Goal: Task Accomplishment & Management: Manage account settings

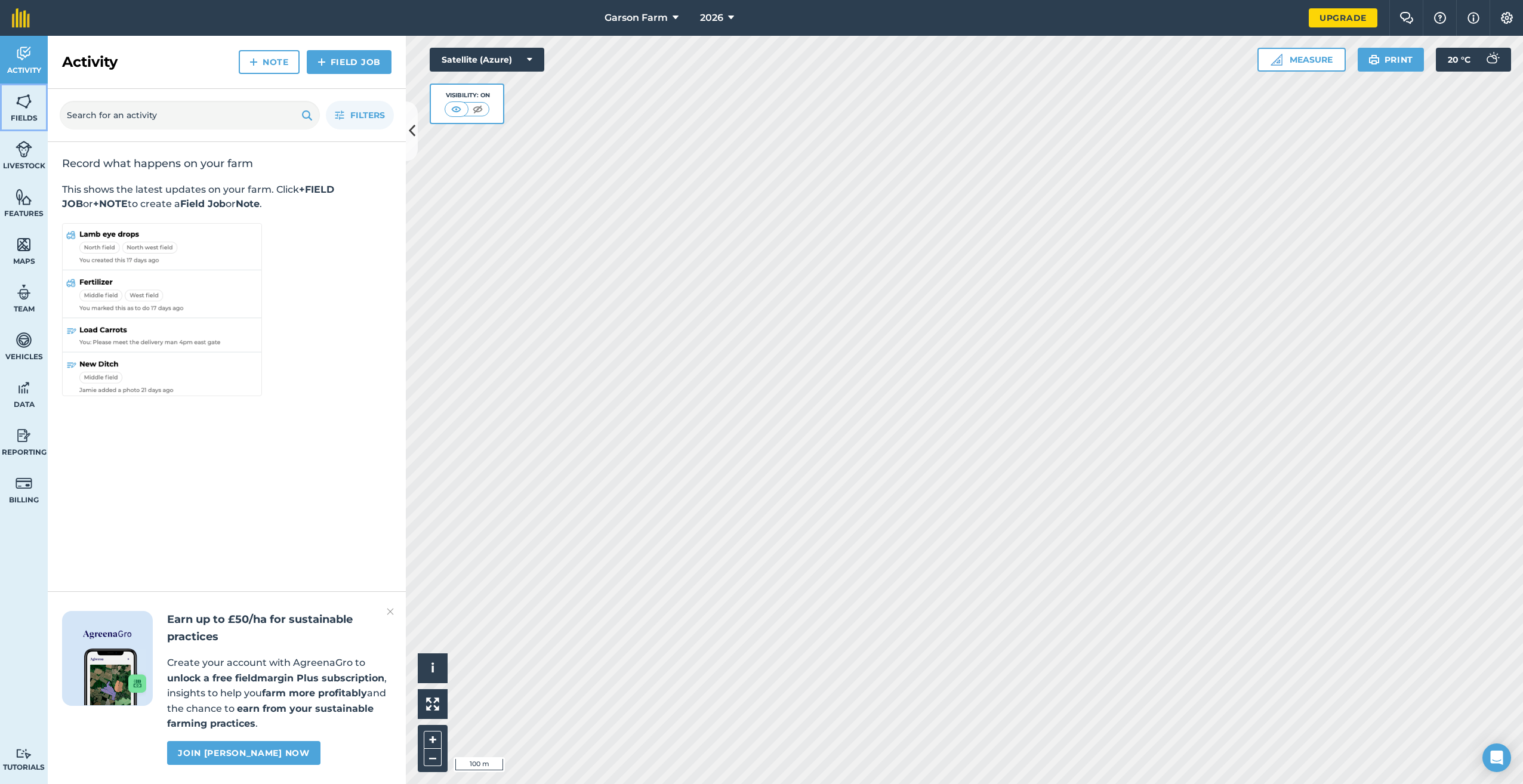
click at [32, 118] on span "Fields" at bounding box center [24, 118] width 48 height 9
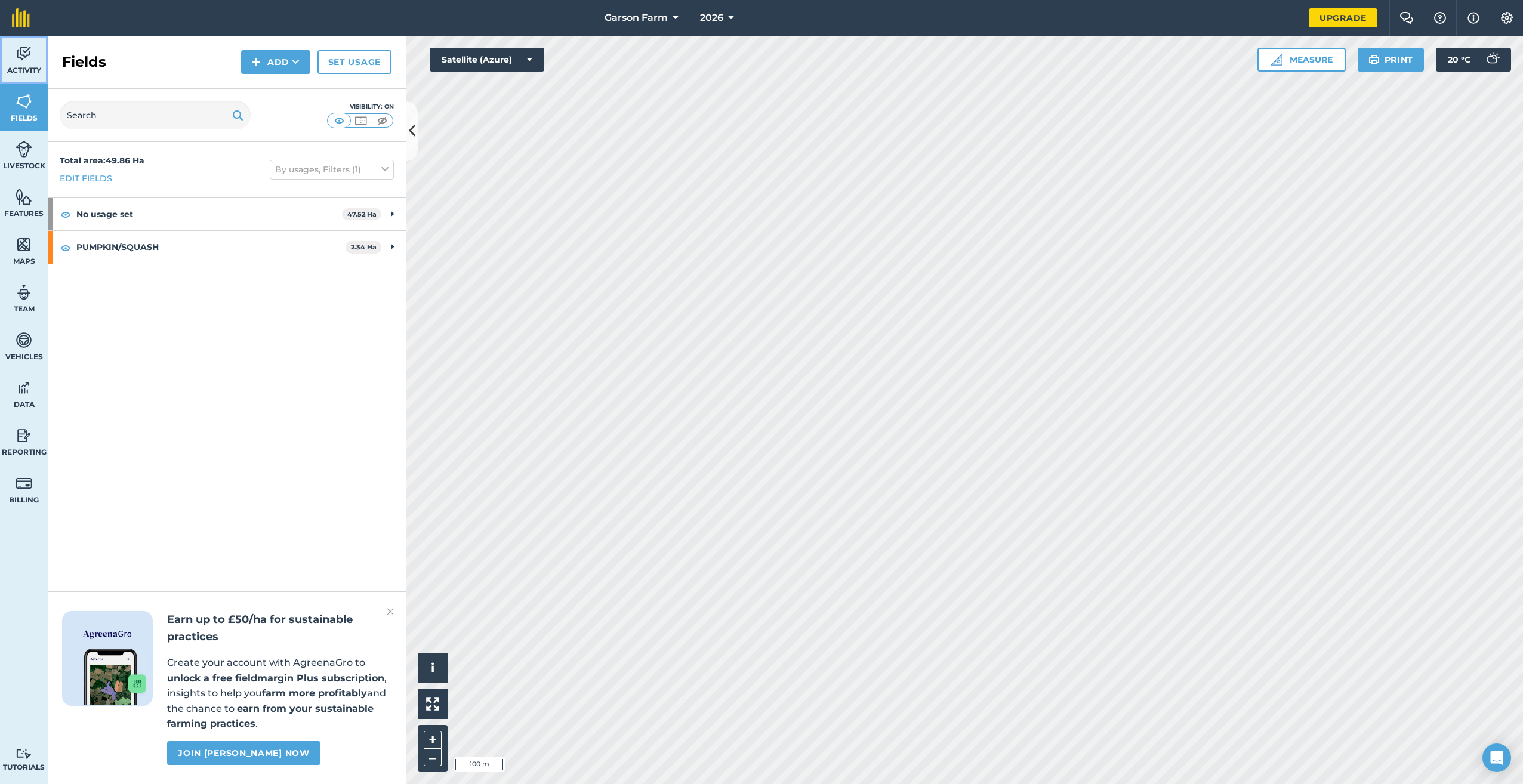
click at [25, 68] on span "Activity" at bounding box center [24, 70] width 48 height 9
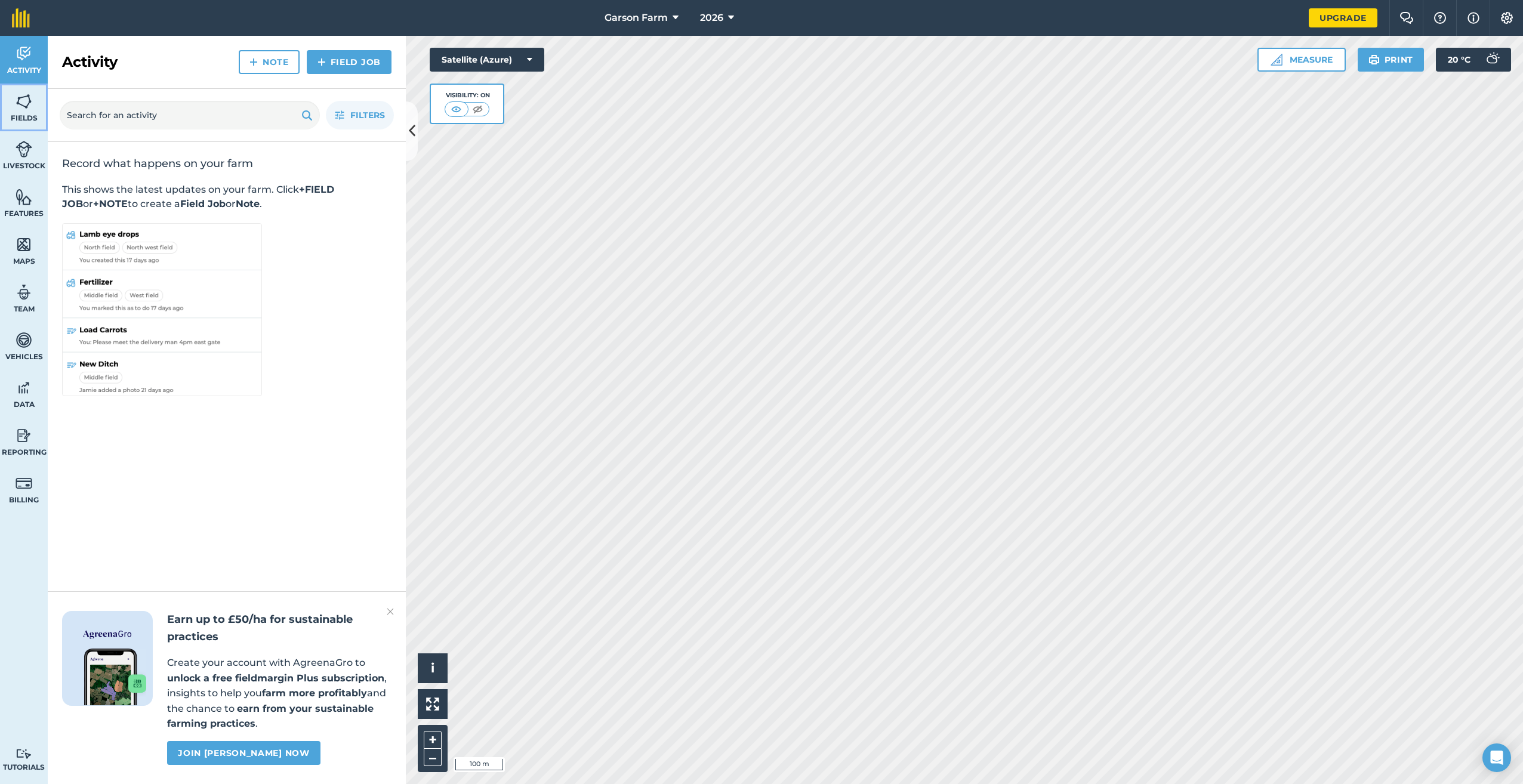
click at [28, 122] on span "Fields" at bounding box center [24, 118] width 48 height 9
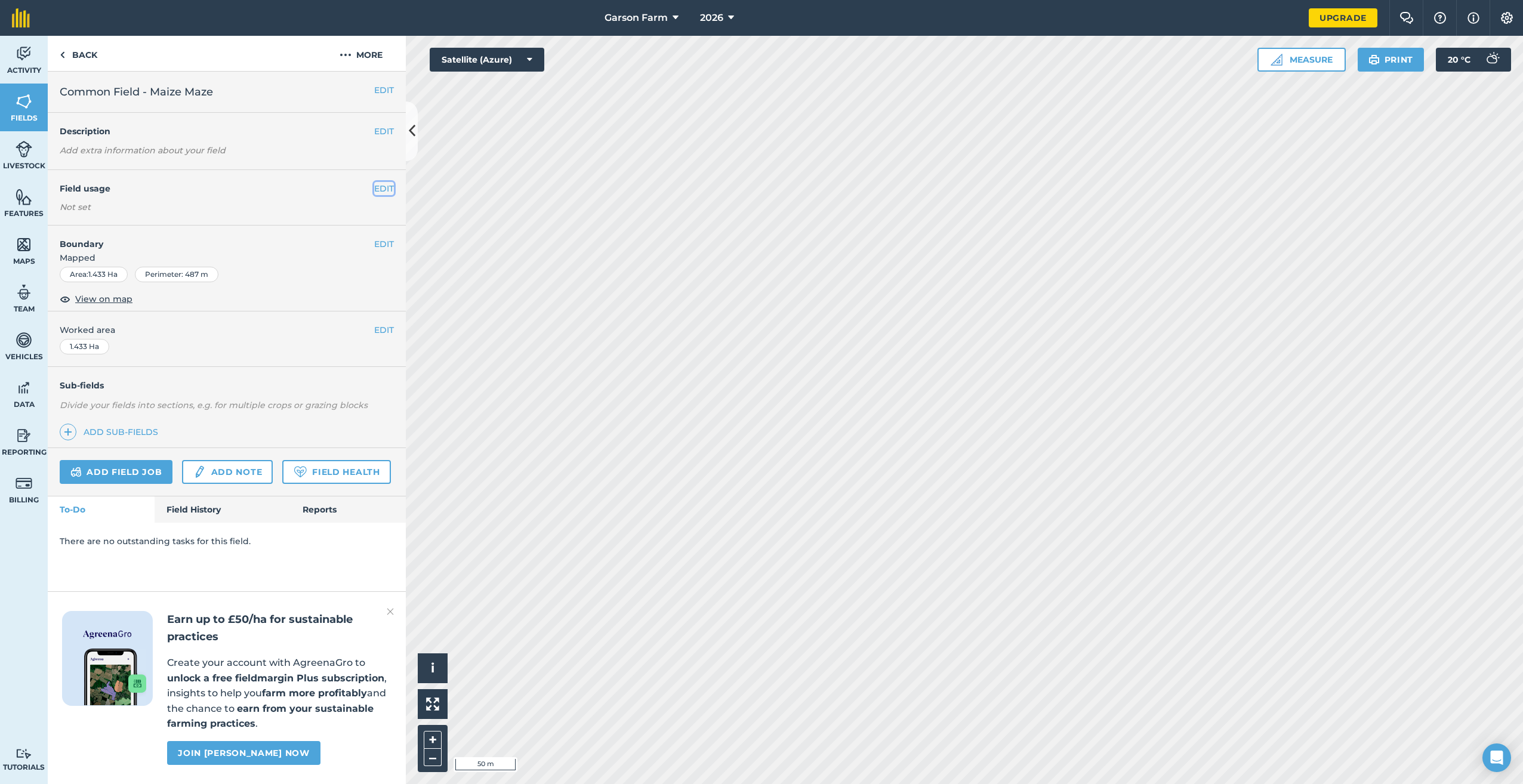
click at [385, 188] on button "EDIT" at bounding box center [384, 188] width 20 height 13
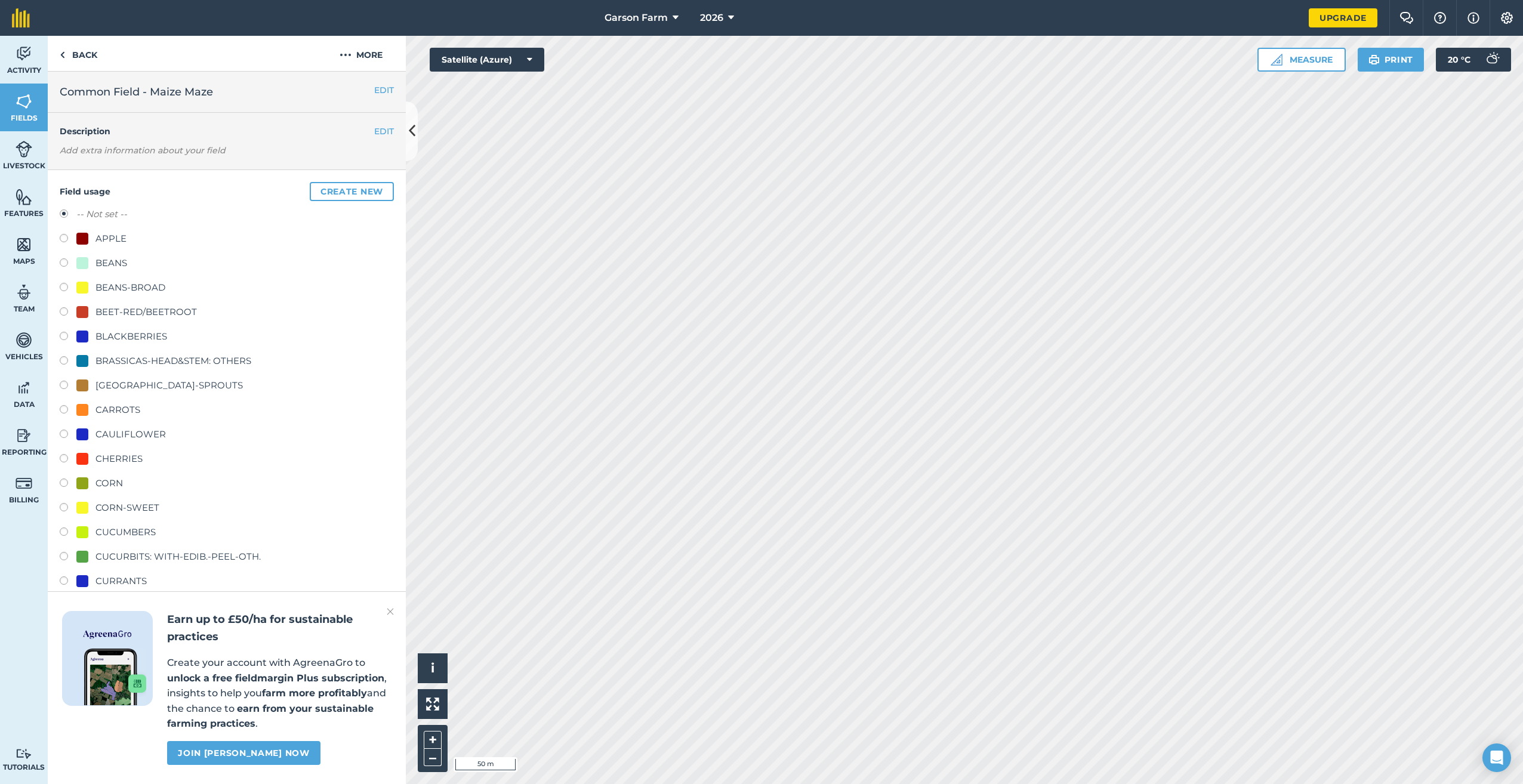
click at [65, 479] on label at bounding box center [68, 485] width 17 height 12
radio input "true"
radio input "false"
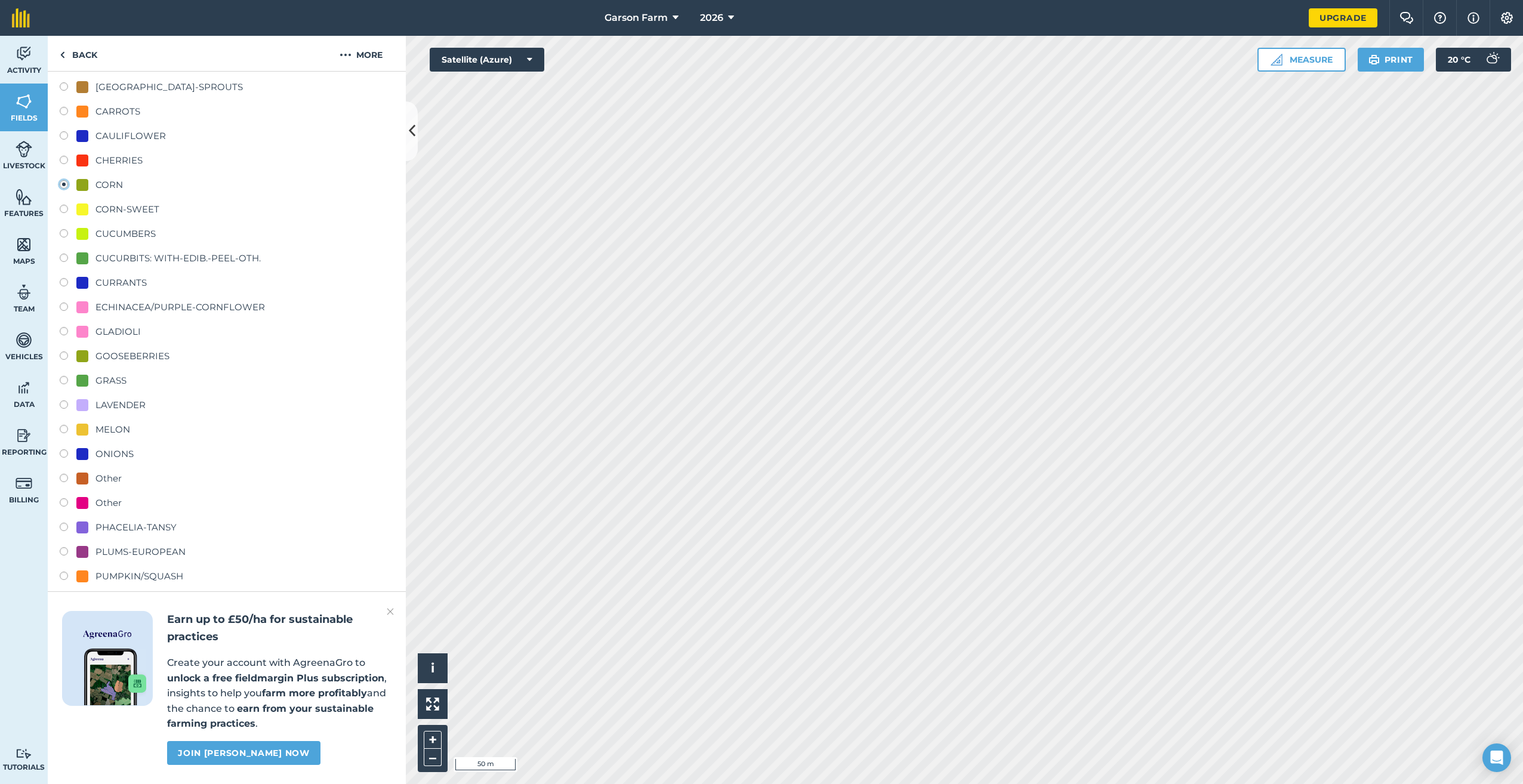
scroll to position [597, 0]
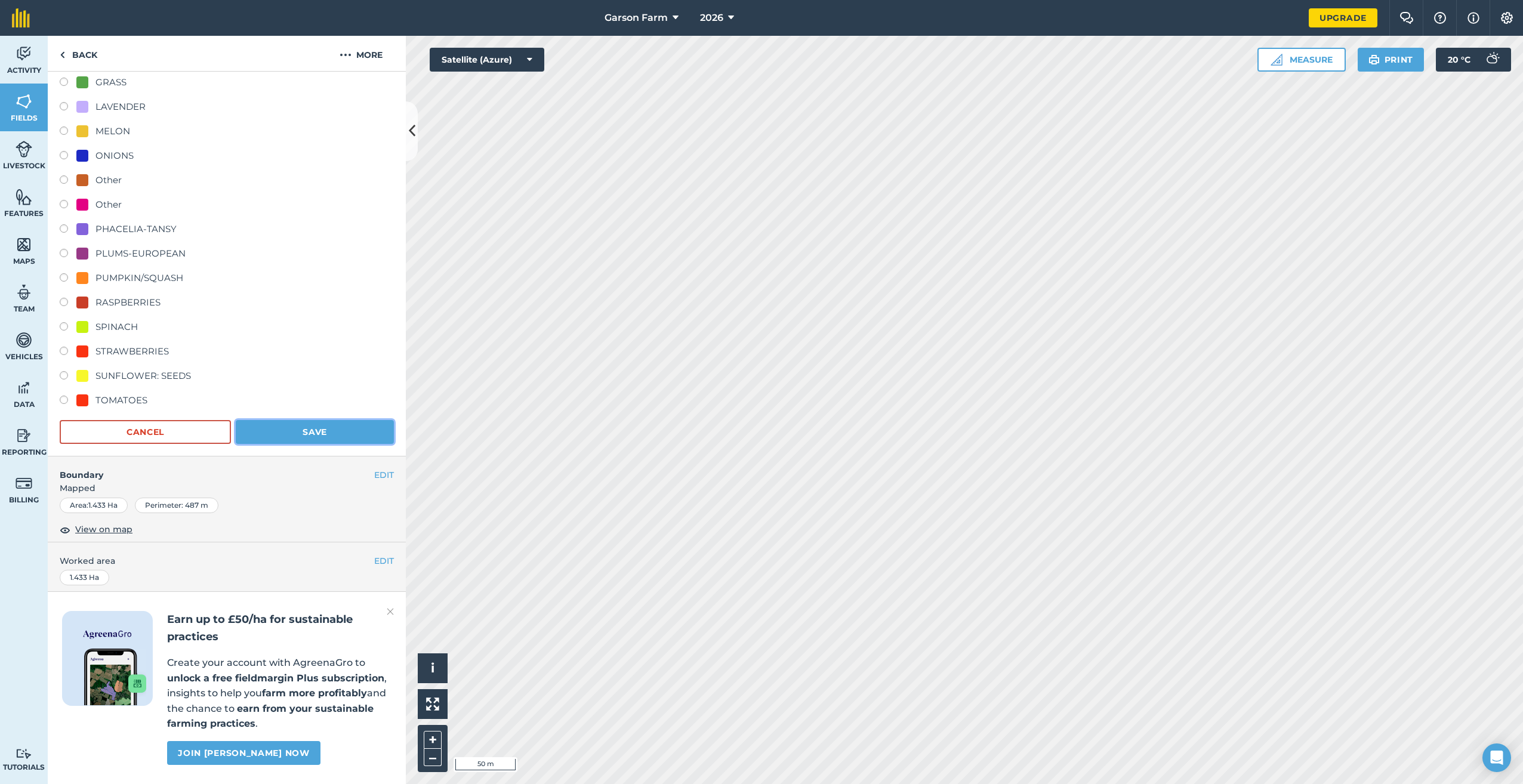
click at [362, 433] on button "Save" at bounding box center [315, 432] width 158 height 24
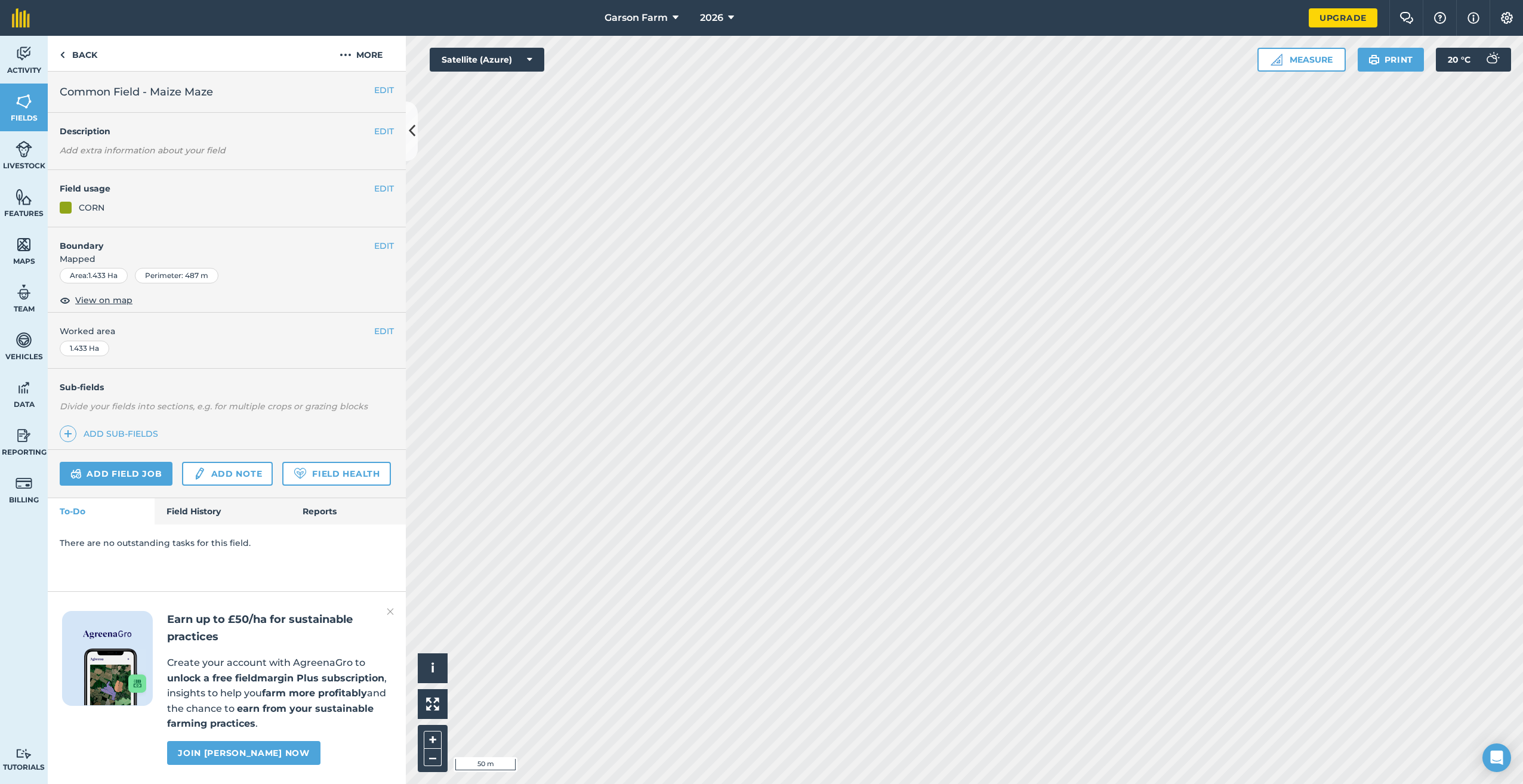
scroll to position [0, 0]
click at [14, 103] on link "Fields" at bounding box center [24, 108] width 48 height 48
click at [371, 59] on button "More" at bounding box center [361, 53] width 89 height 35
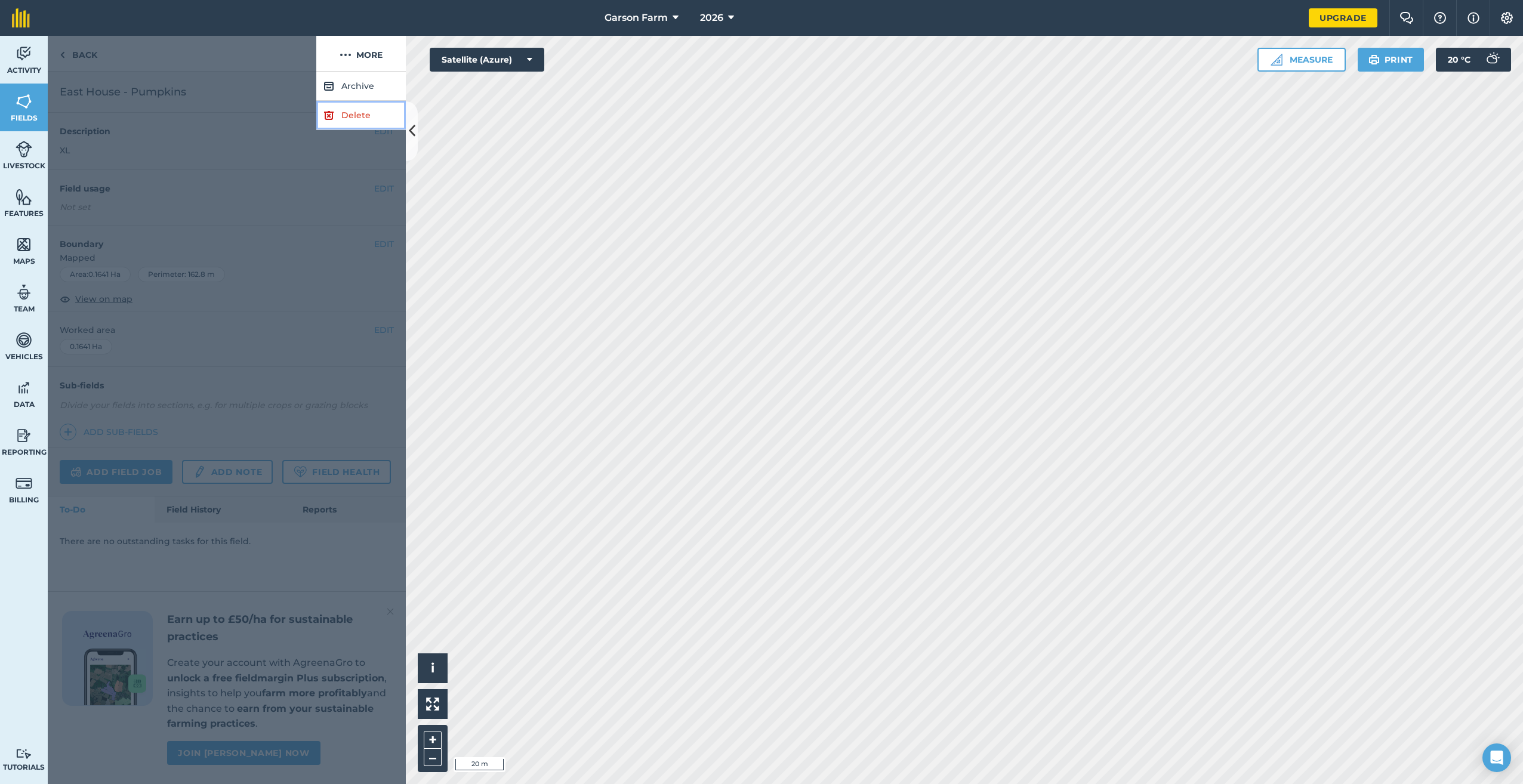
click at [379, 115] on link "Delete" at bounding box center [361, 116] width 89 height 29
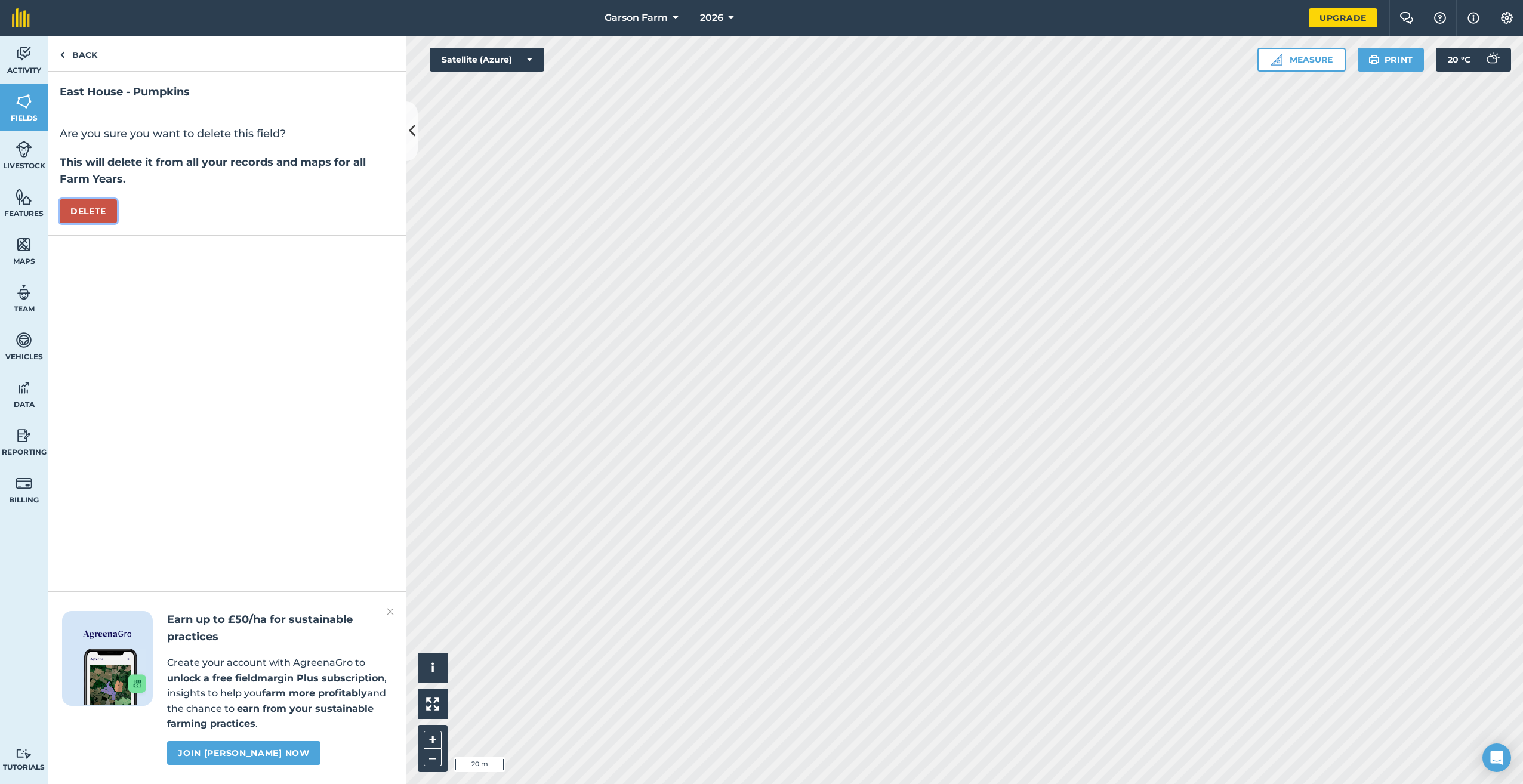
click at [102, 211] on button "Delete" at bounding box center [88, 211] width 57 height 24
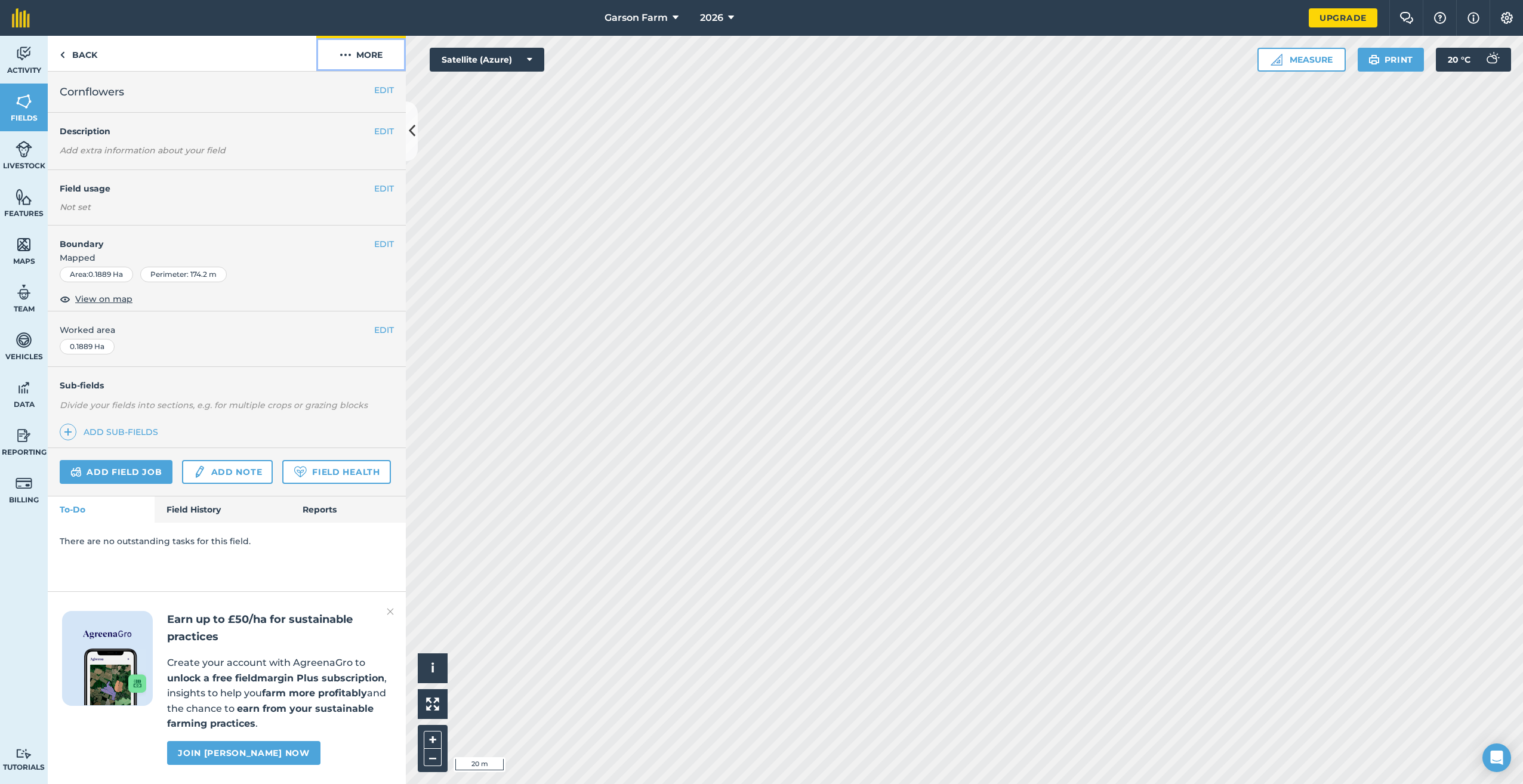
click at [373, 51] on button "More" at bounding box center [361, 53] width 89 height 35
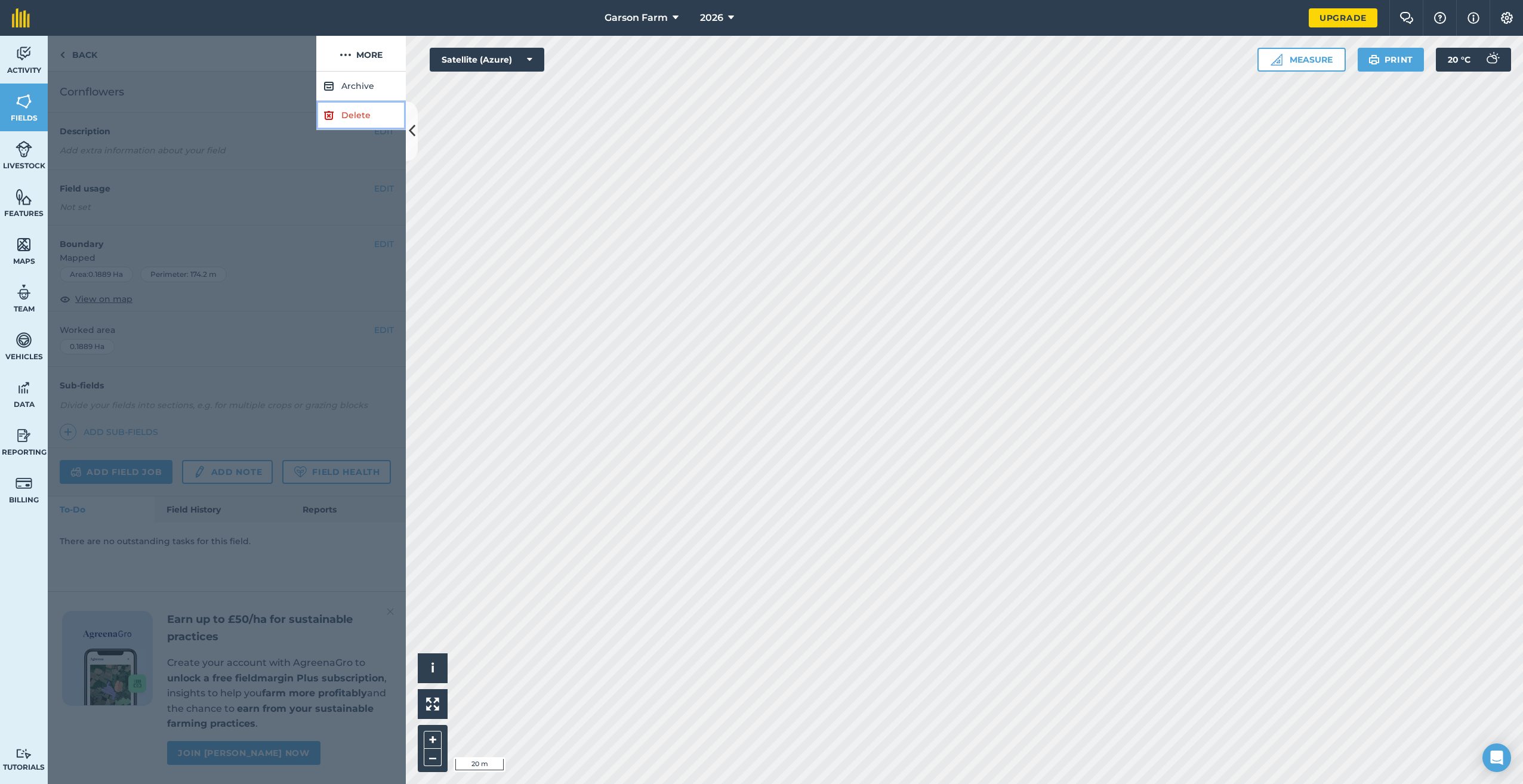
click at [371, 118] on link "Delete" at bounding box center [361, 116] width 89 height 29
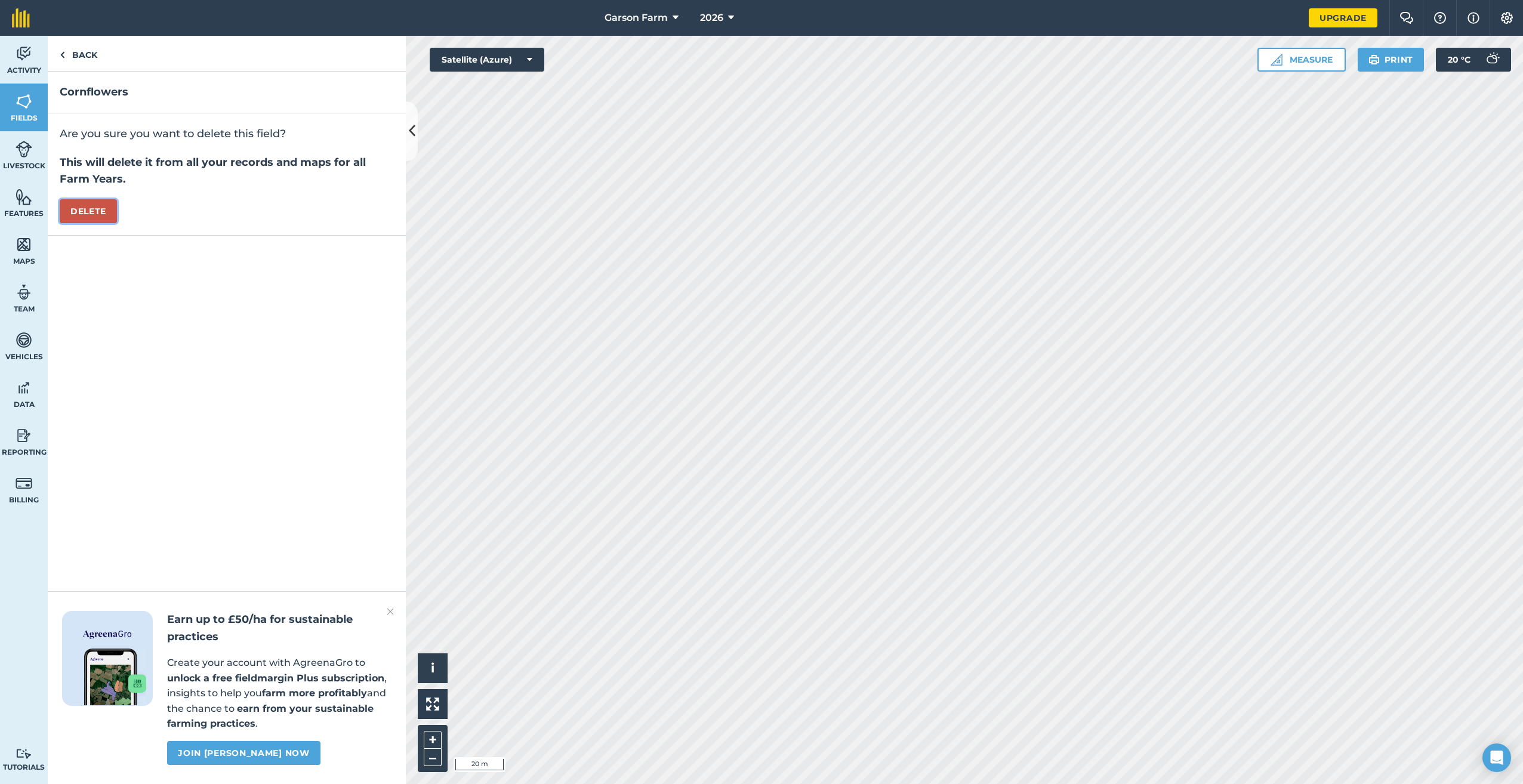
click at [68, 205] on button "Delete" at bounding box center [88, 211] width 57 height 24
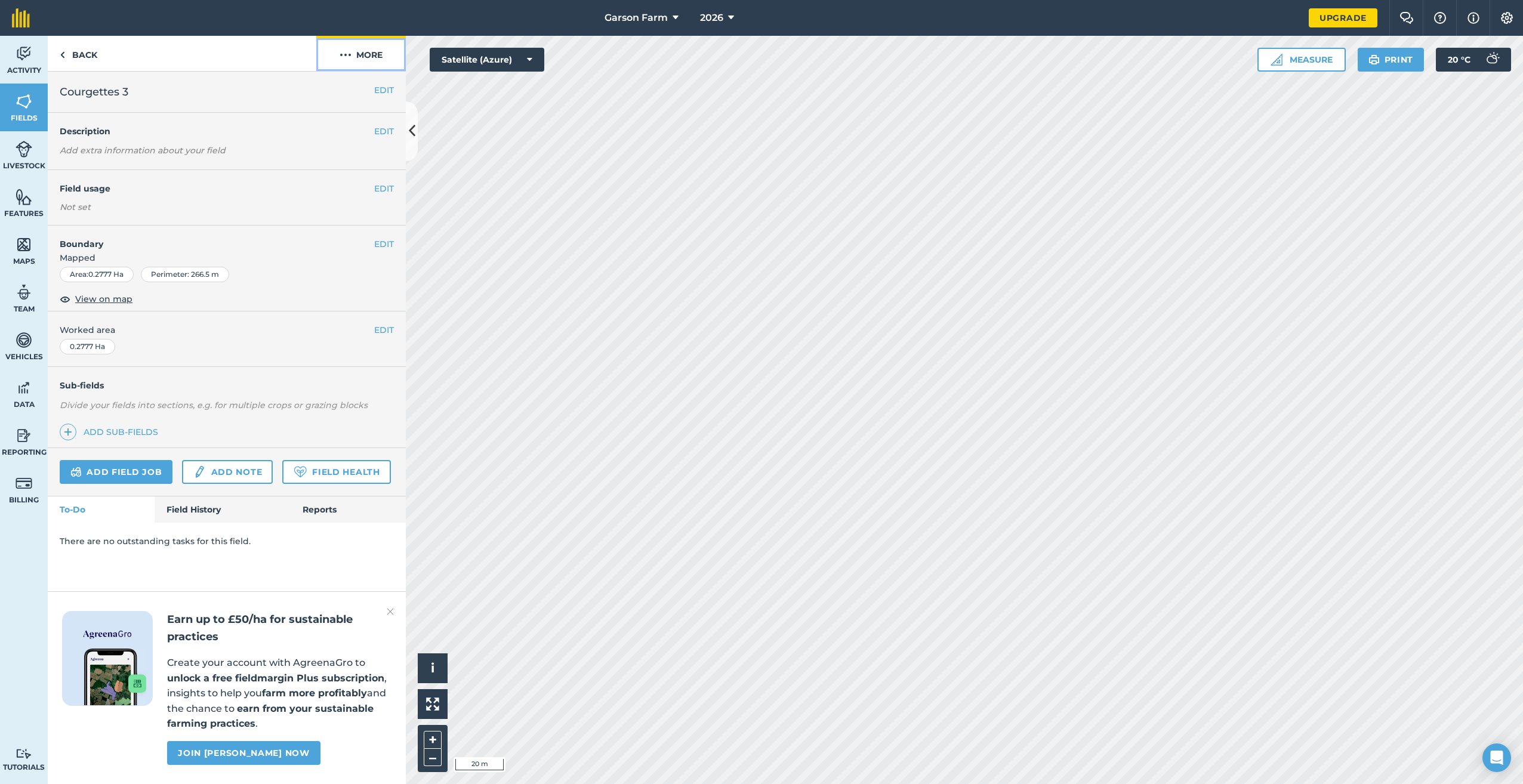
click at [373, 55] on button "More" at bounding box center [361, 53] width 89 height 35
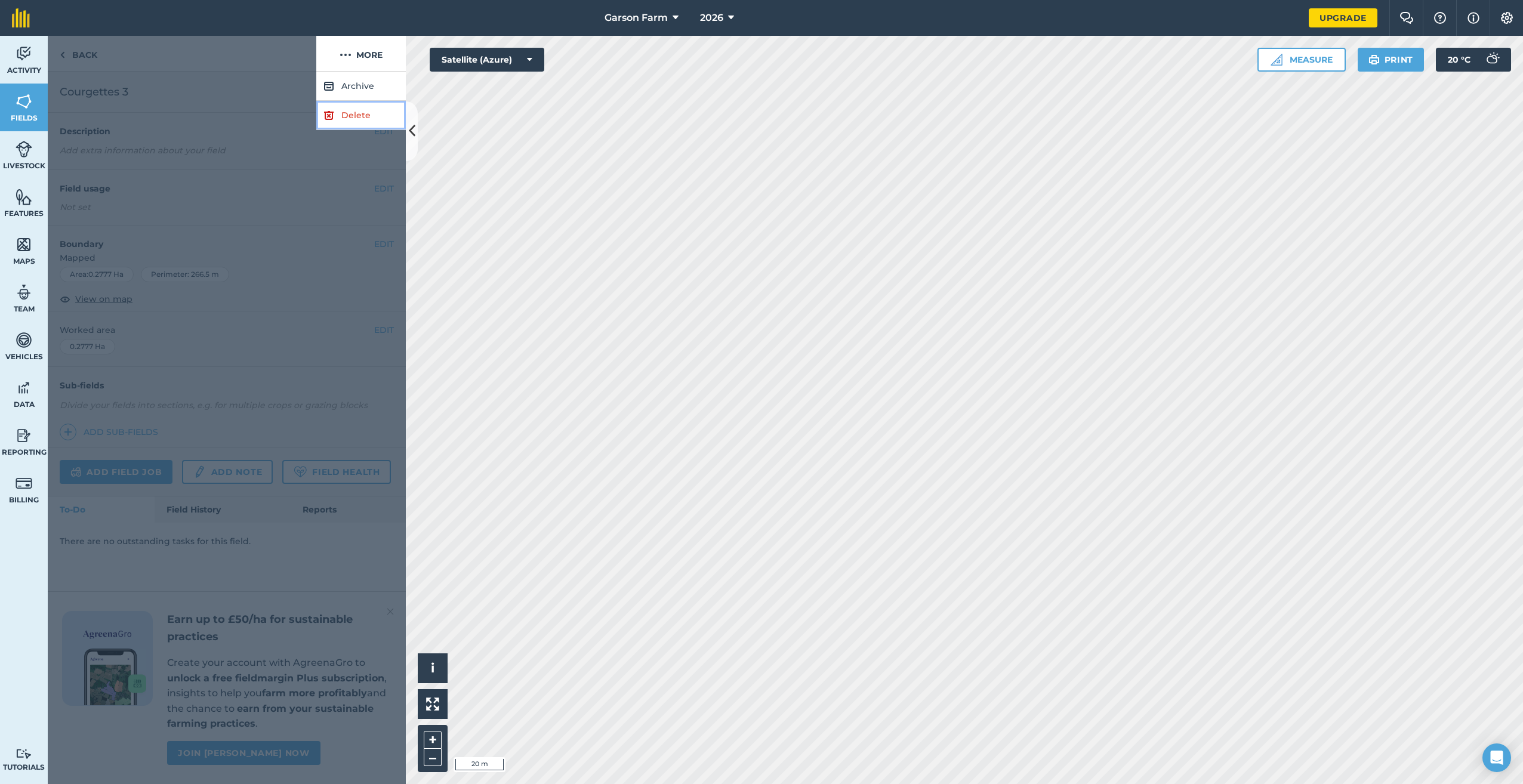
click at [355, 121] on link "Delete" at bounding box center [361, 116] width 89 height 29
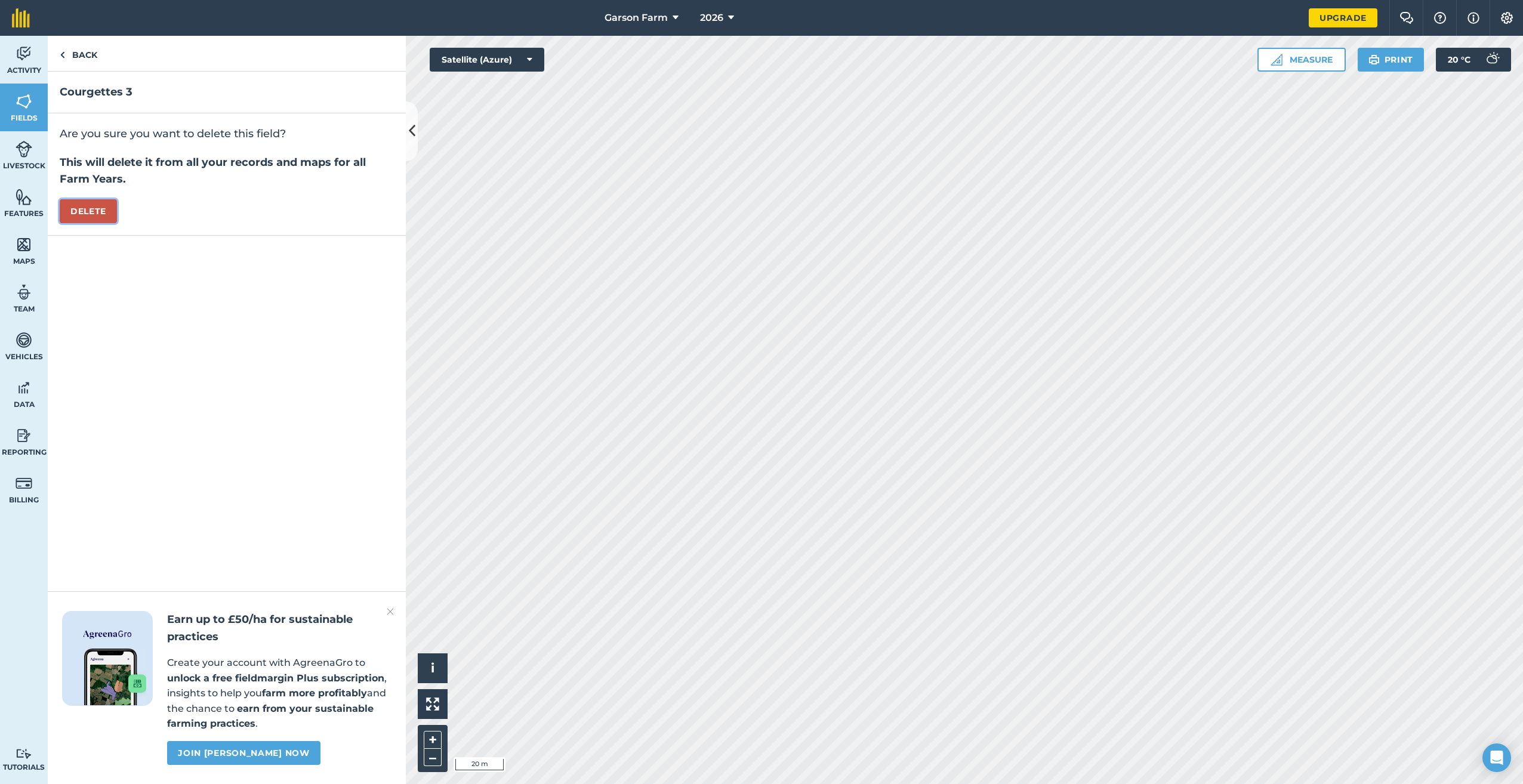
click at [81, 210] on button "Delete" at bounding box center [88, 211] width 57 height 24
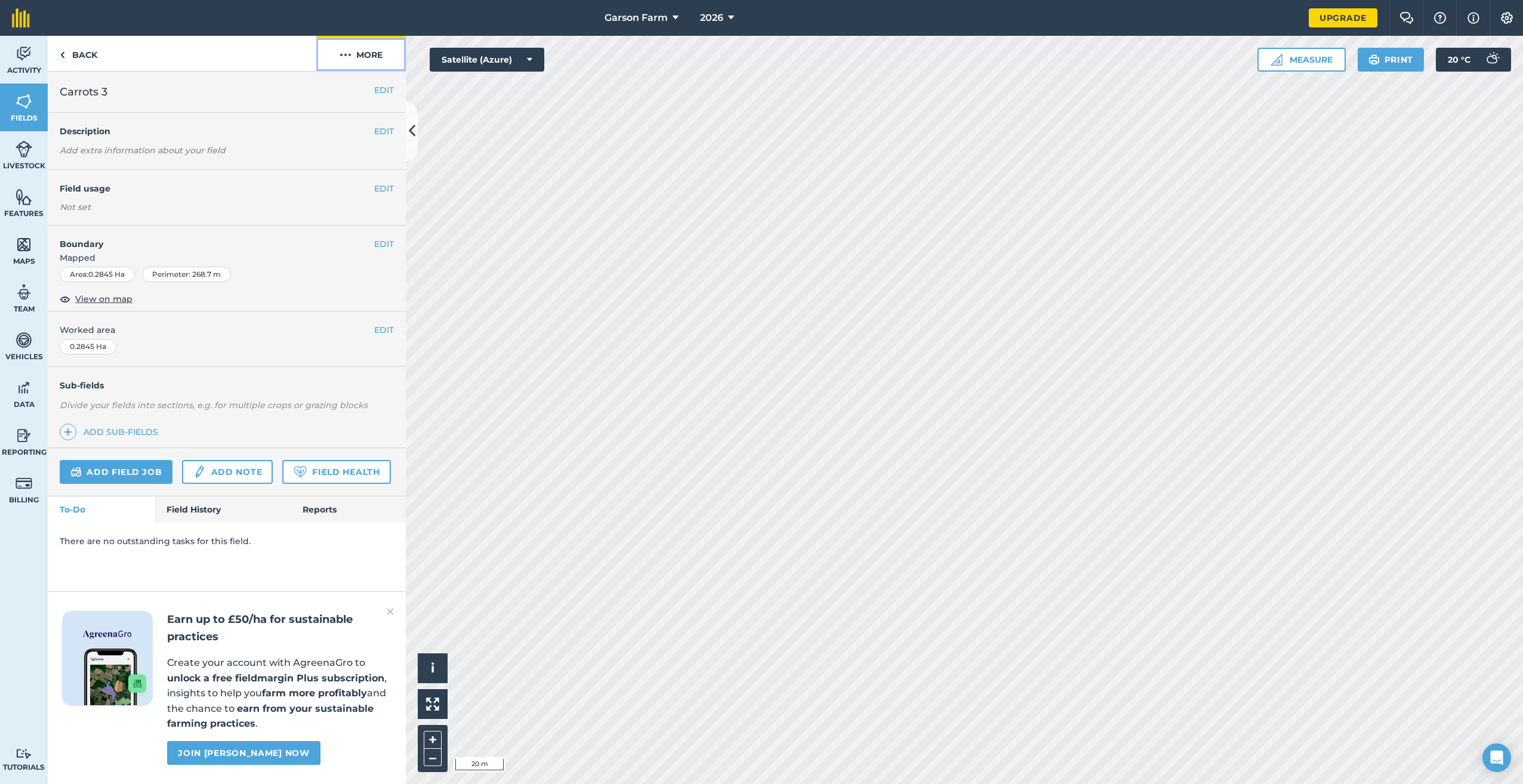
click at [373, 51] on button "More" at bounding box center [361, 53] width 89 height 35
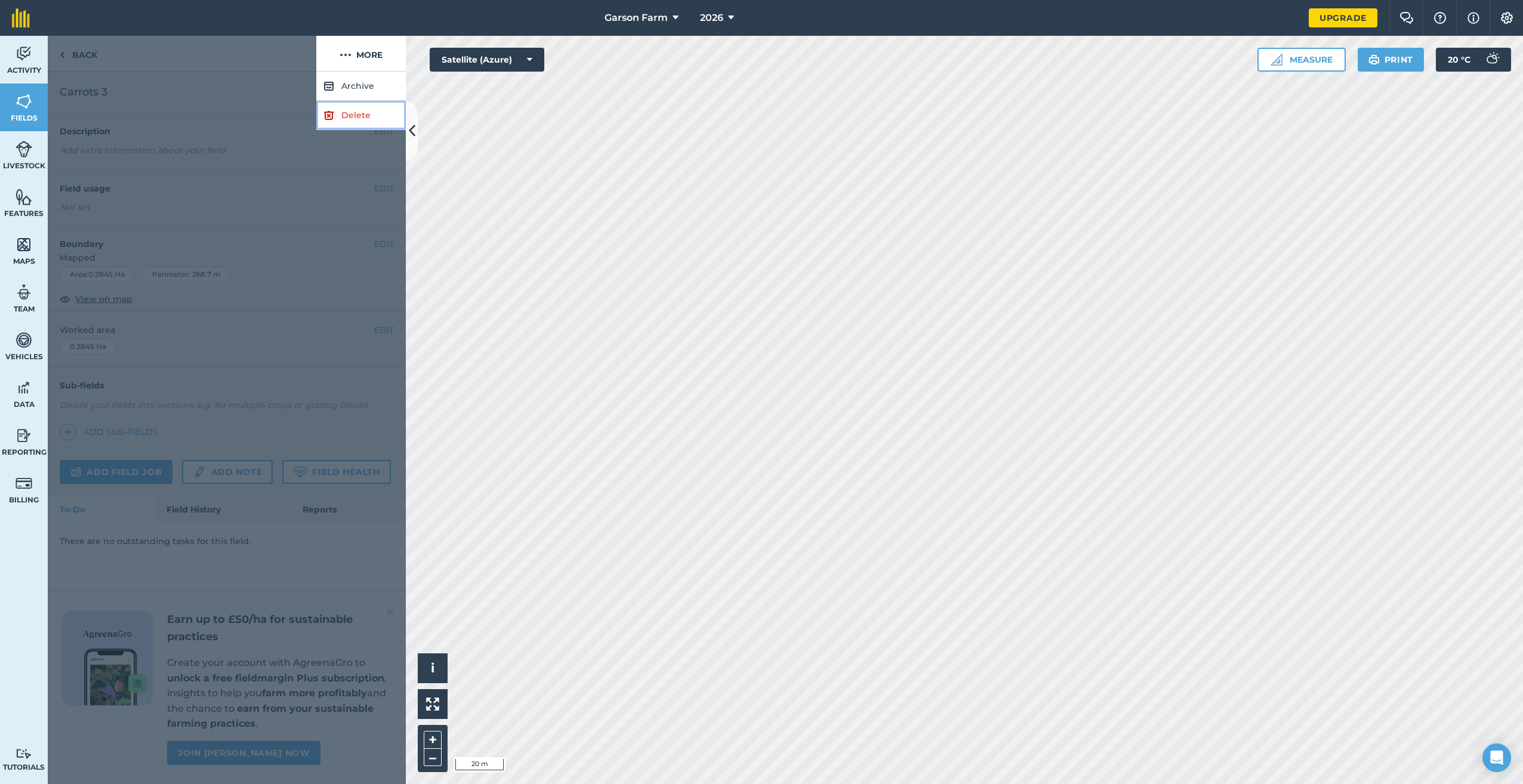
click at [360, 118] on link "Delete" at bounding box center [361, 116] width 89 height 29
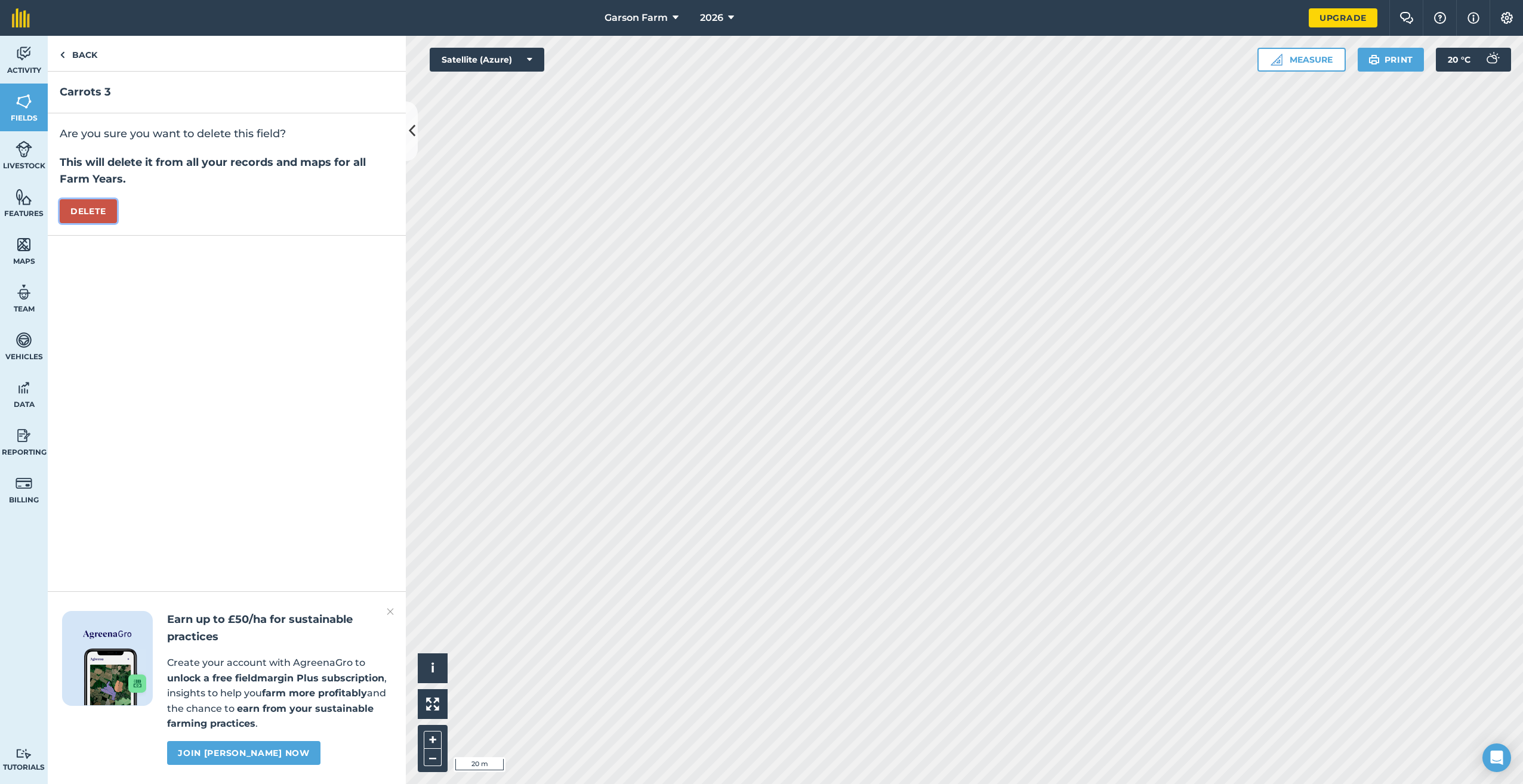
click at [85, 210] on button "Delete" at bounding box center [88, 211] width 57 height 24
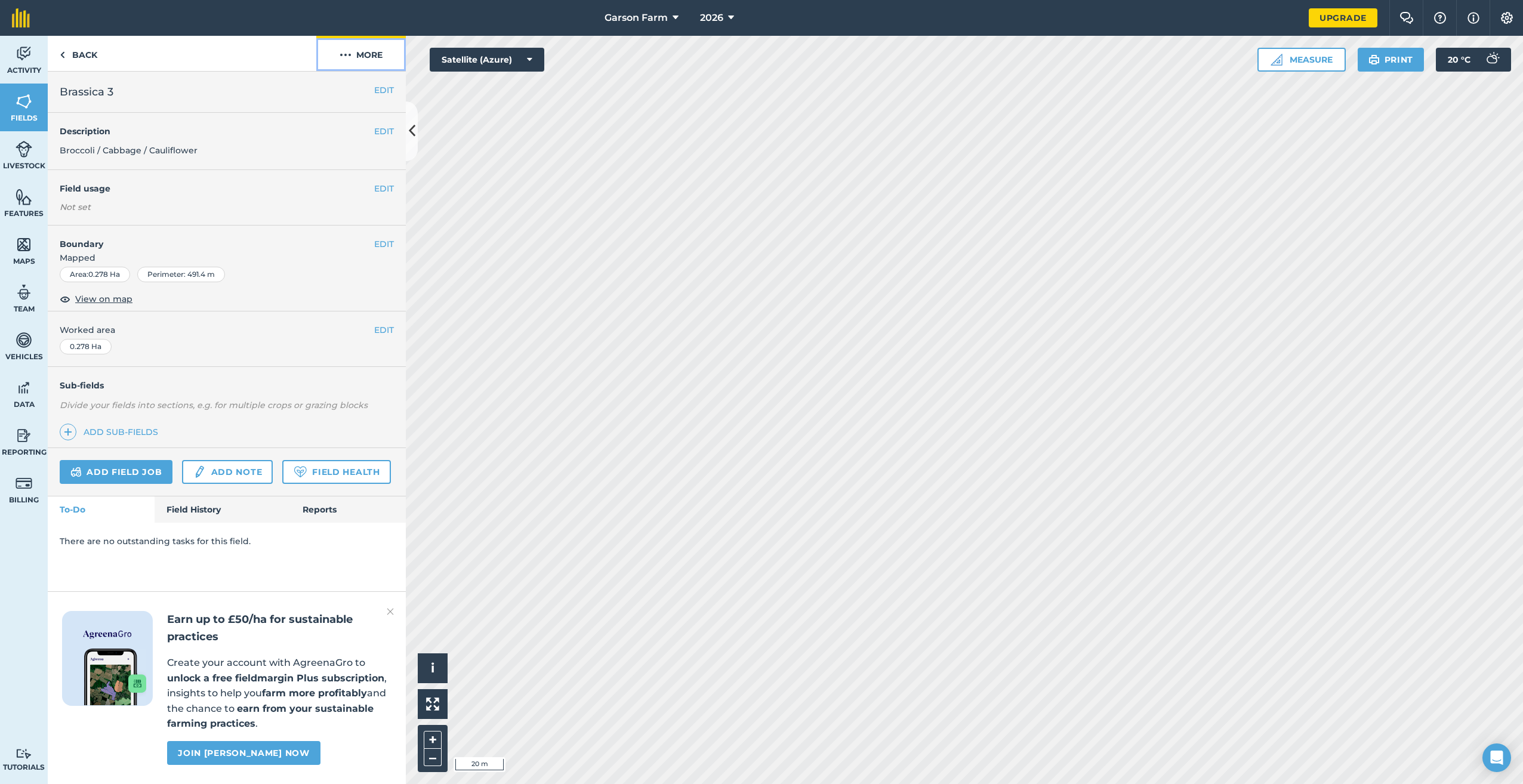
click at [369, 52] on button "More" at bounding box center [361, 53] width 89 height 35
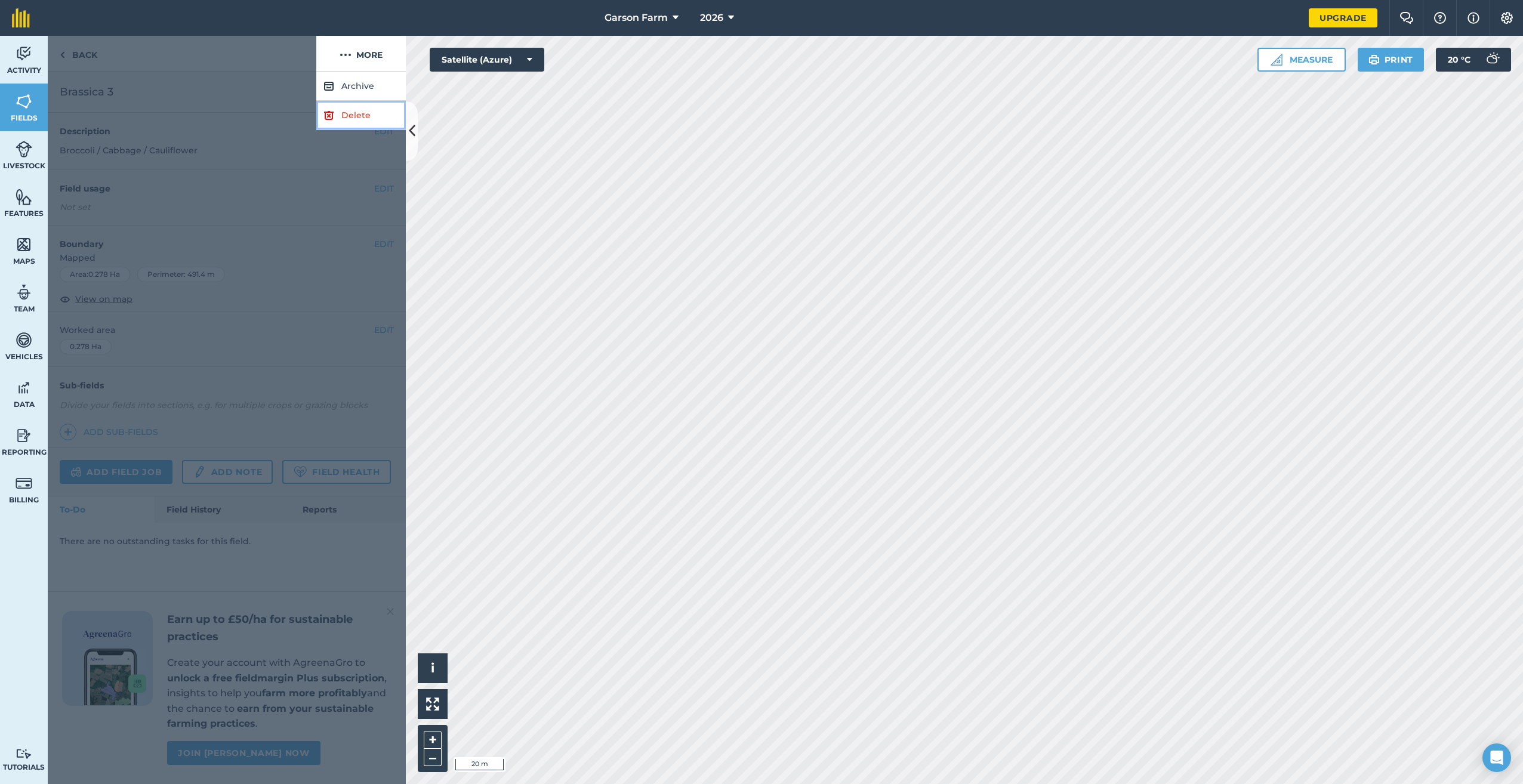
click at [339, 122] on link "Delete" at bounding box center [361, 116] width 89 height 29
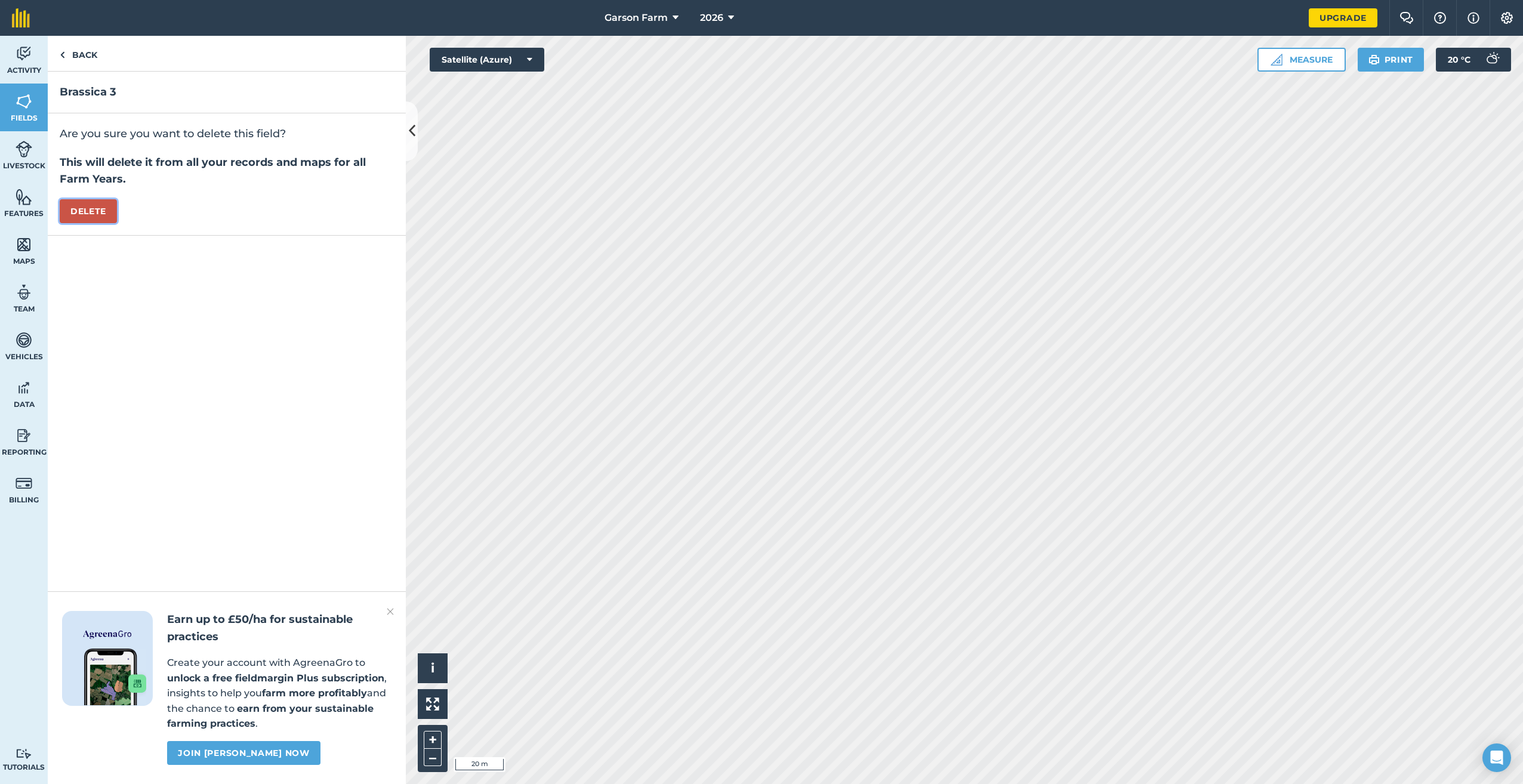
click at [80, 207] on button "Delete" at bounding box center [88, 211] width 57 height 24
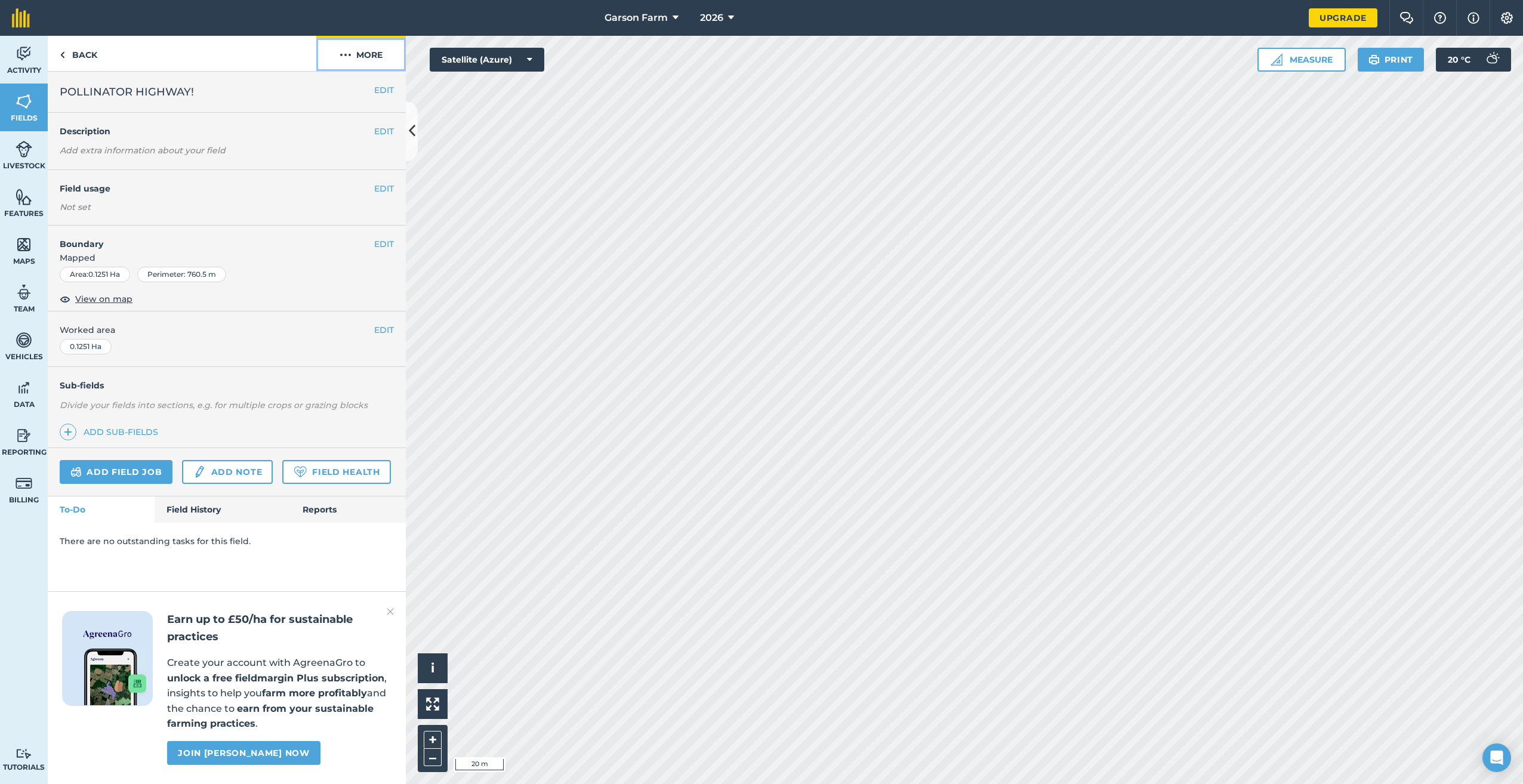
click at [373, 61] on button "More" at bounding box center [361, 53] width 89 height 35
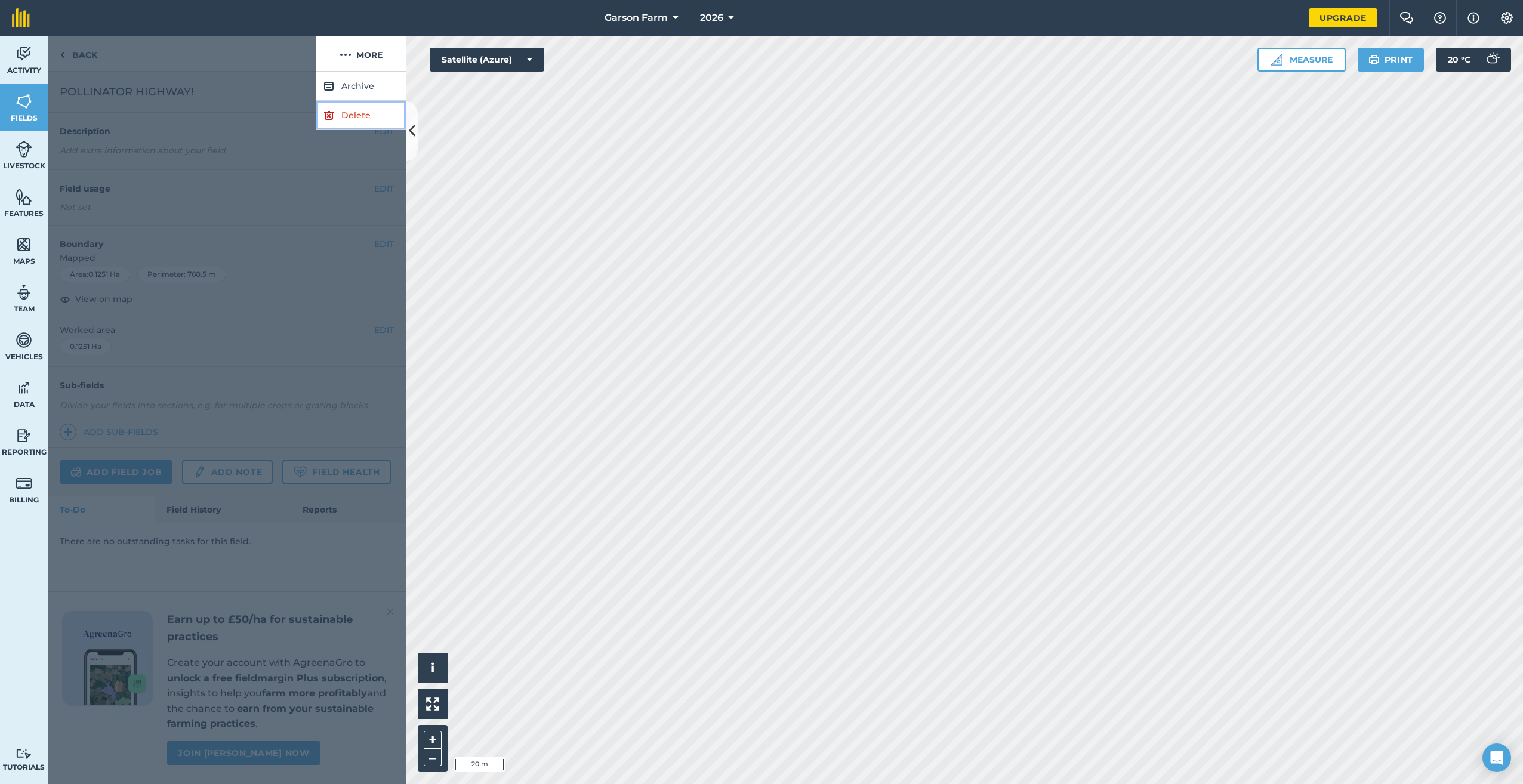
click at [353, 120] on link "Delete" at bounding box center [361, 116] width 89 height 29
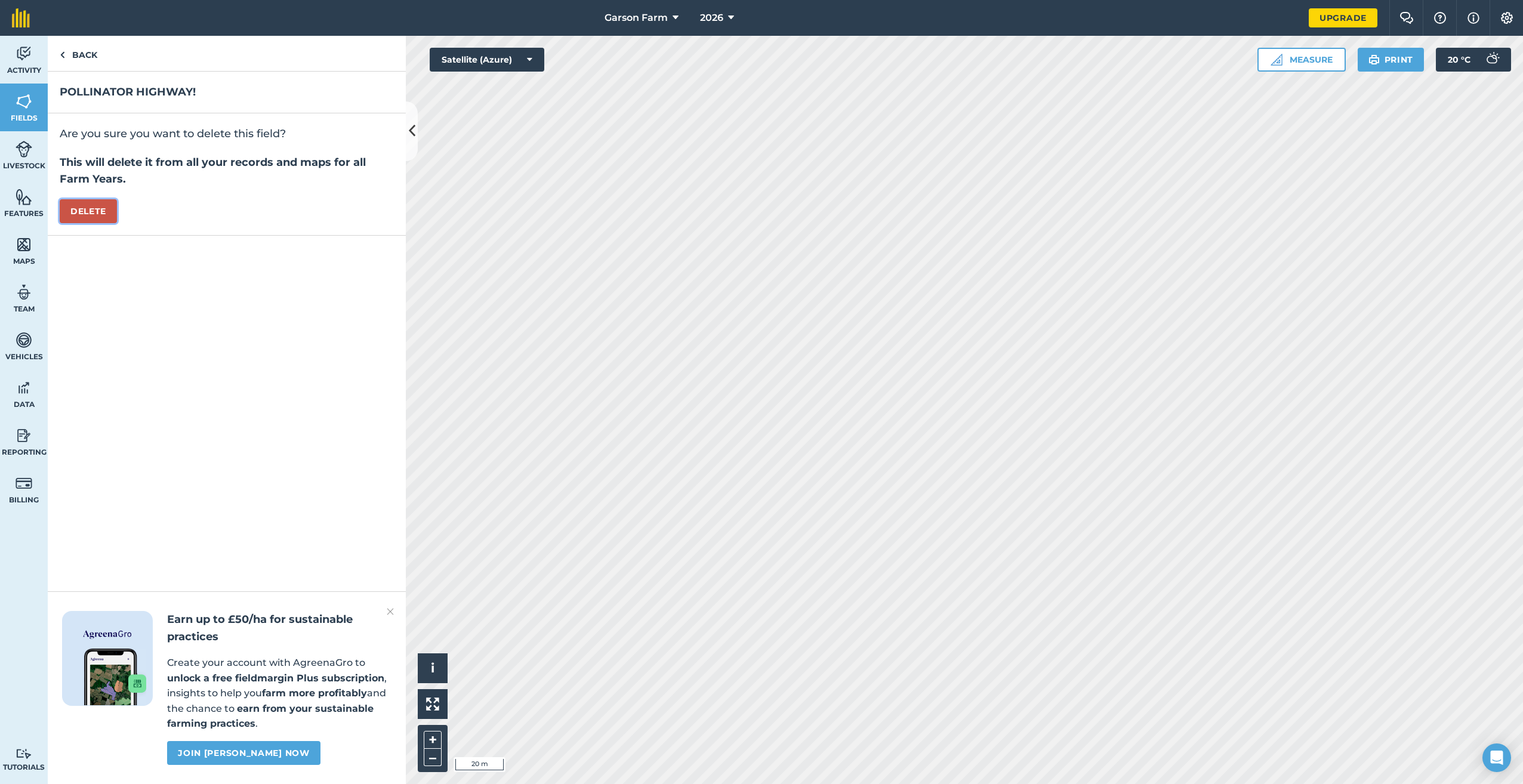
click at [101, 205] on button "Delete" at bounding box center [88, 211] width 57 height 24
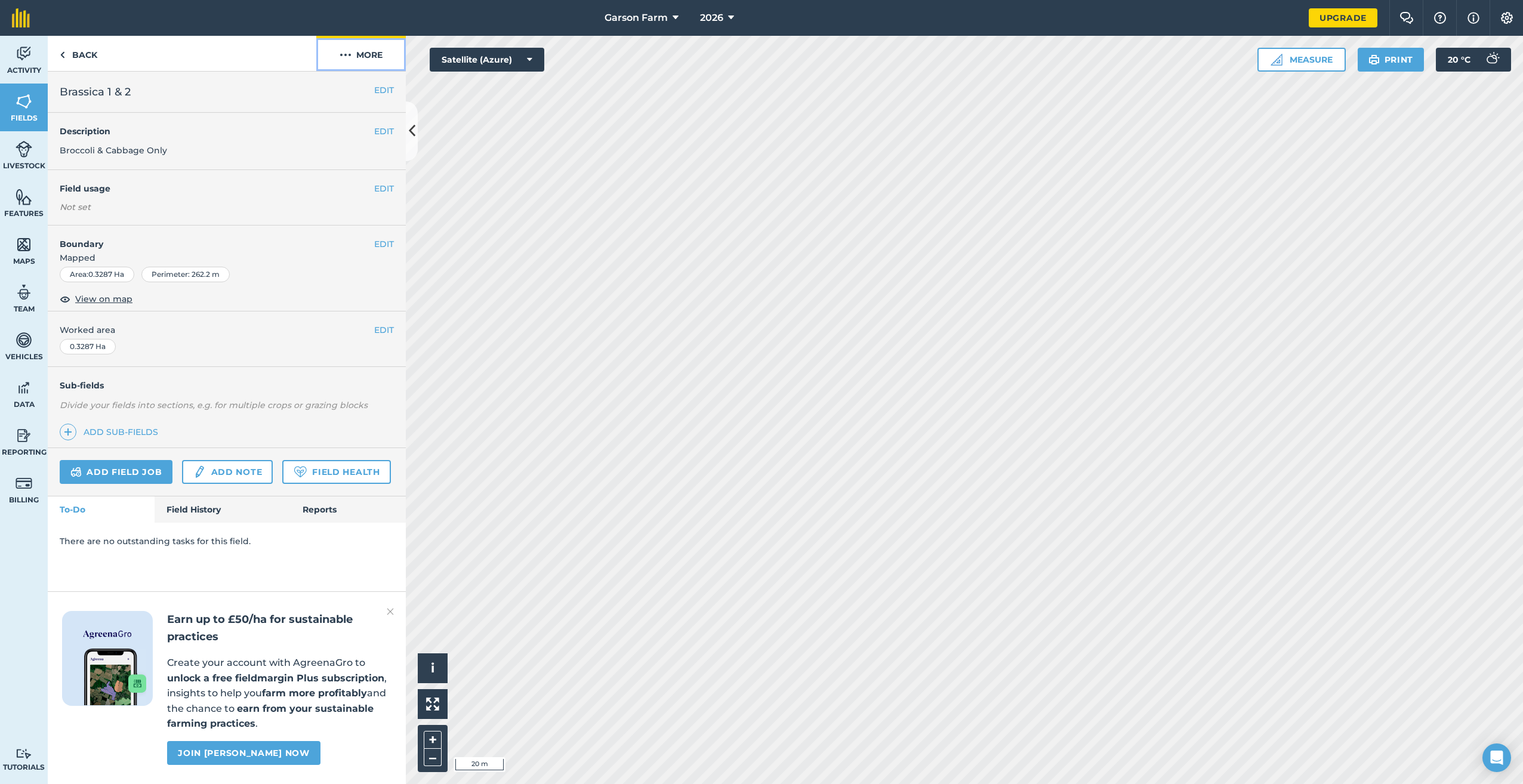
click at [349, 57] on img at bounding box center [345, 55] width 12 height 15
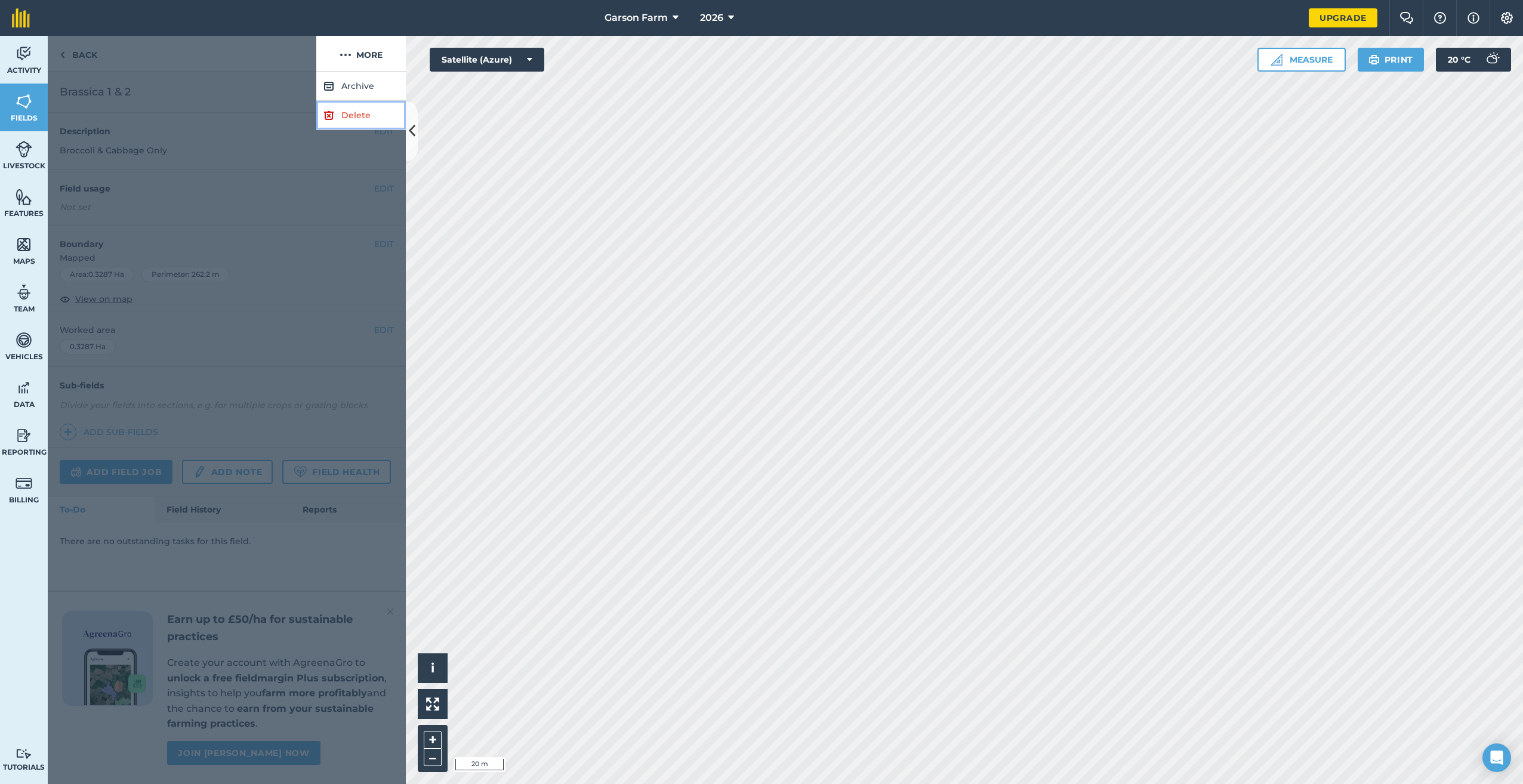
click at [332, 117] on img at bounding box center [329, 116] width 11 height 15
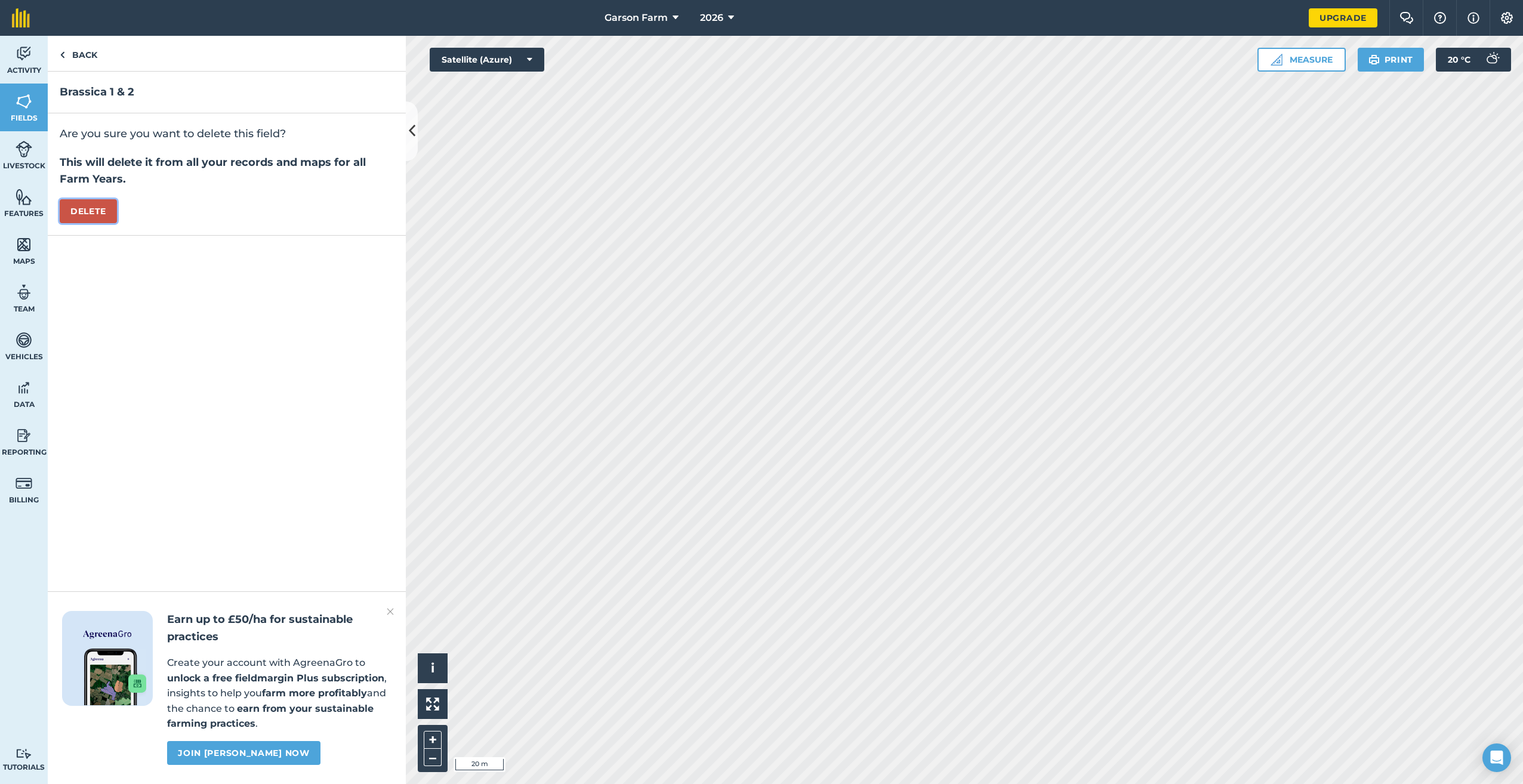
click at [73, 215] on button "Delete" at bounding box center [88, 211] width 57 height 24
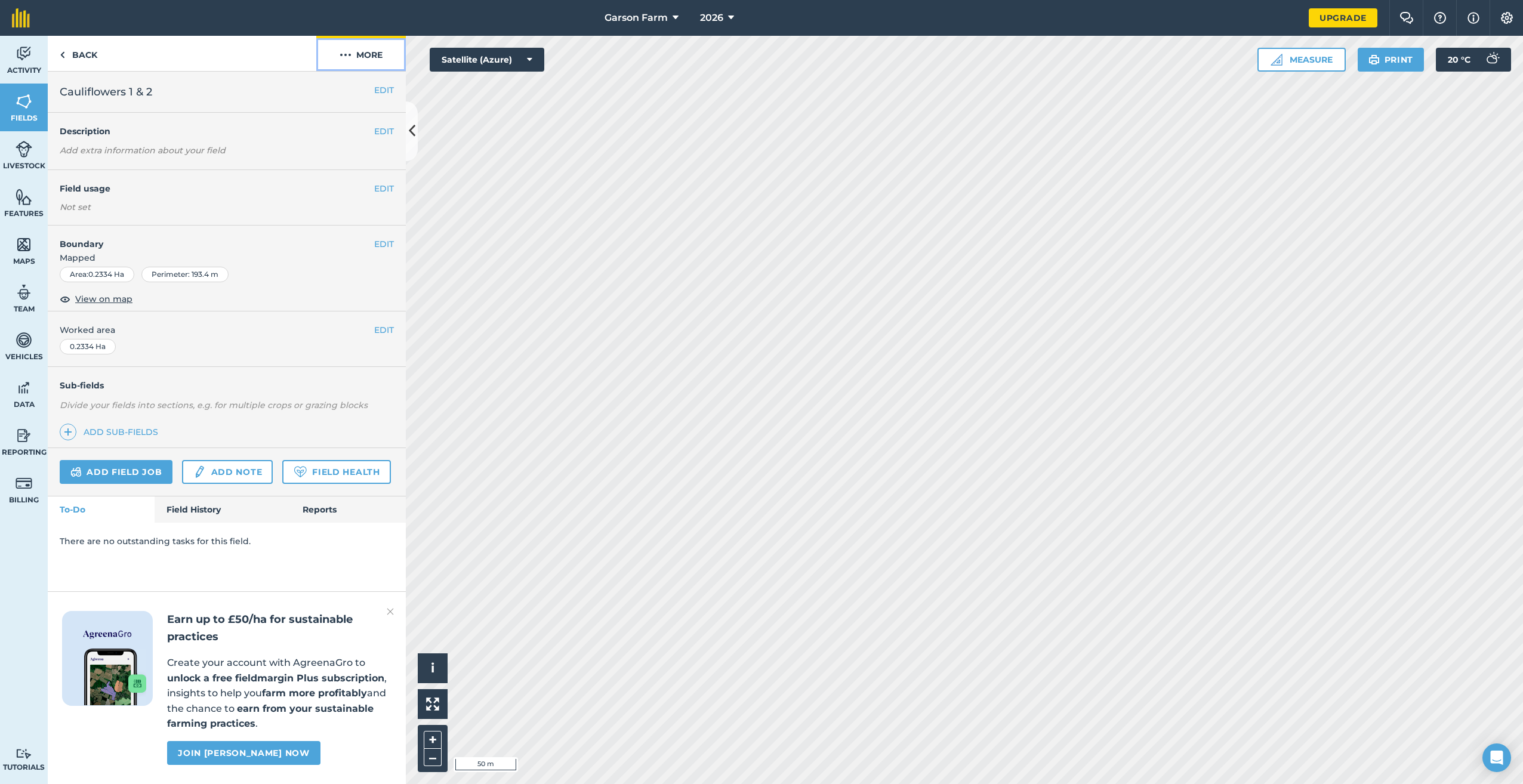
click at [379, 60] on button "More" at bounding box center [361, 53] width 89 height 35
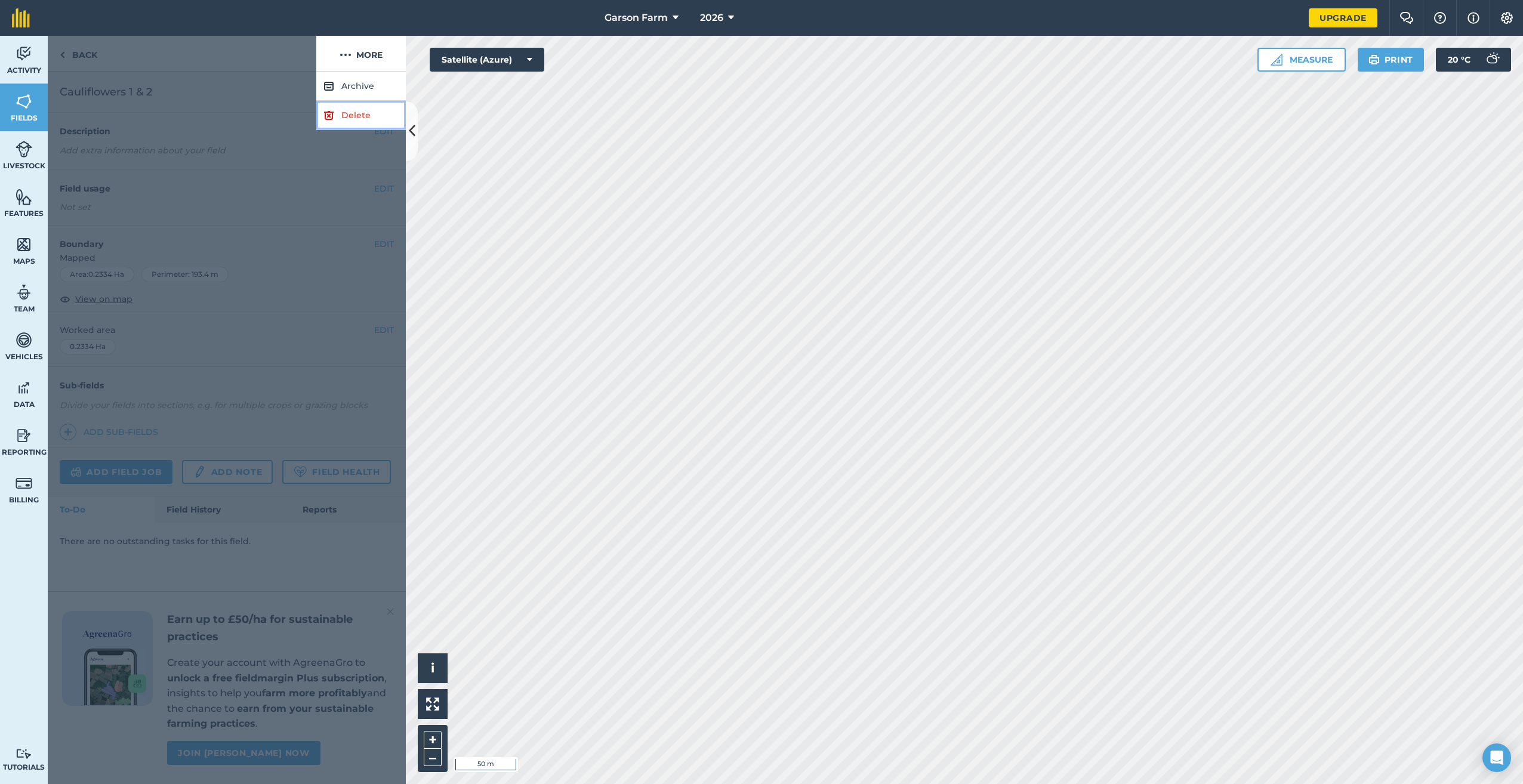
click at [375, 115] on link "Delete" at bounding box center [361, 116] width 89 height 29
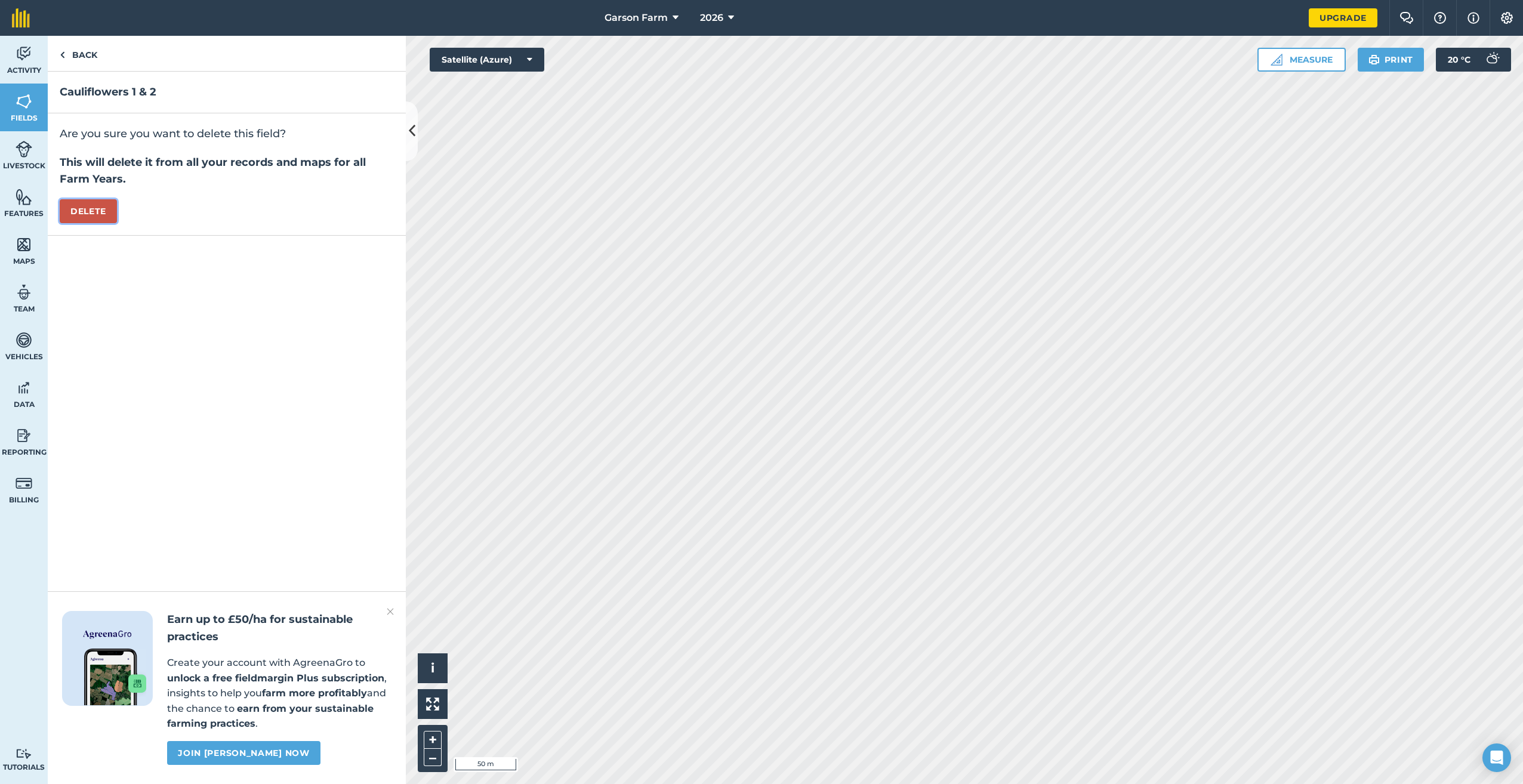
click at [112, 209] on button "Delete" at bounding box center [88, 211] width 57 height 24
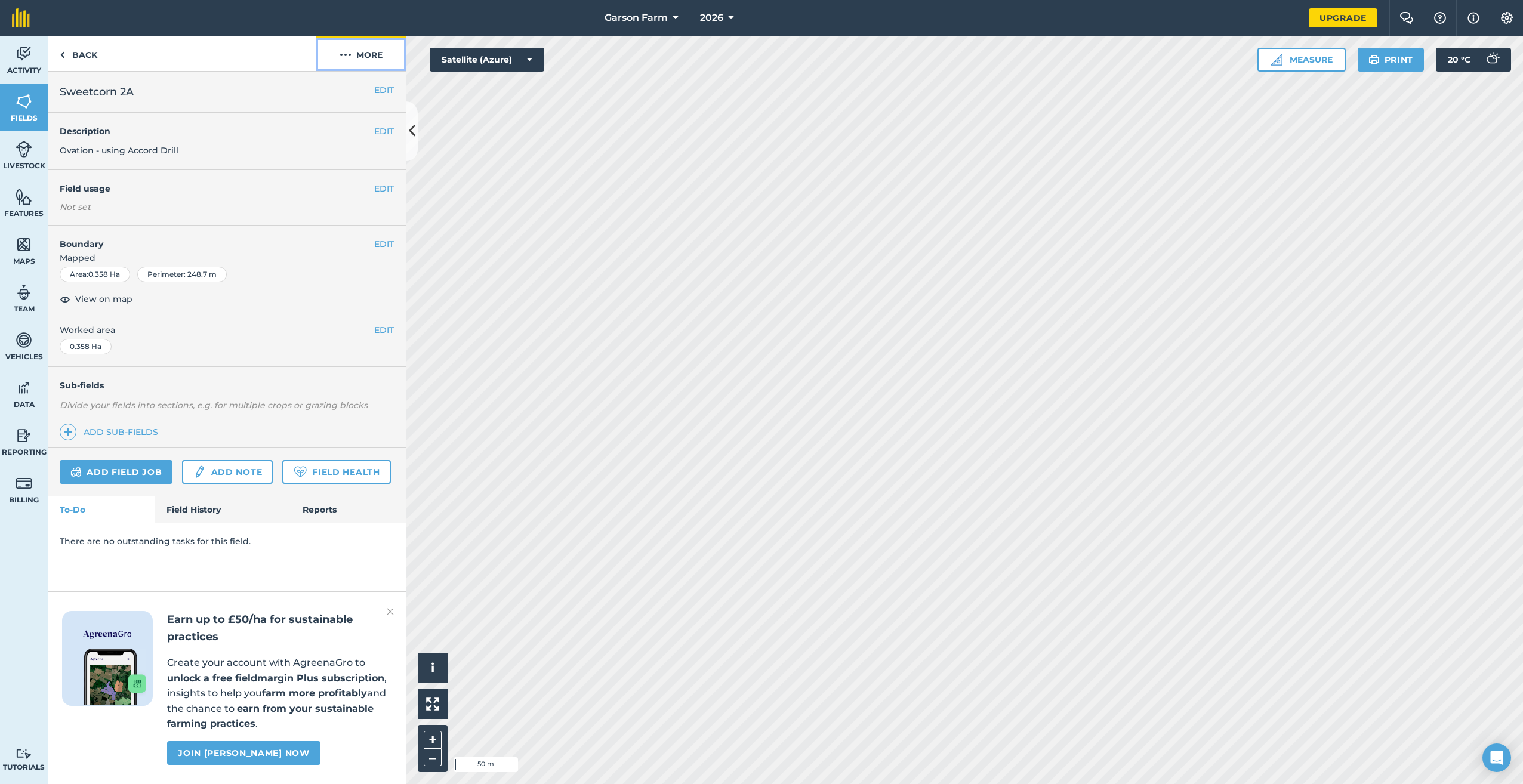
click at [371, 65] on button "More" at bounding box center [361, 53] width 89 height 35
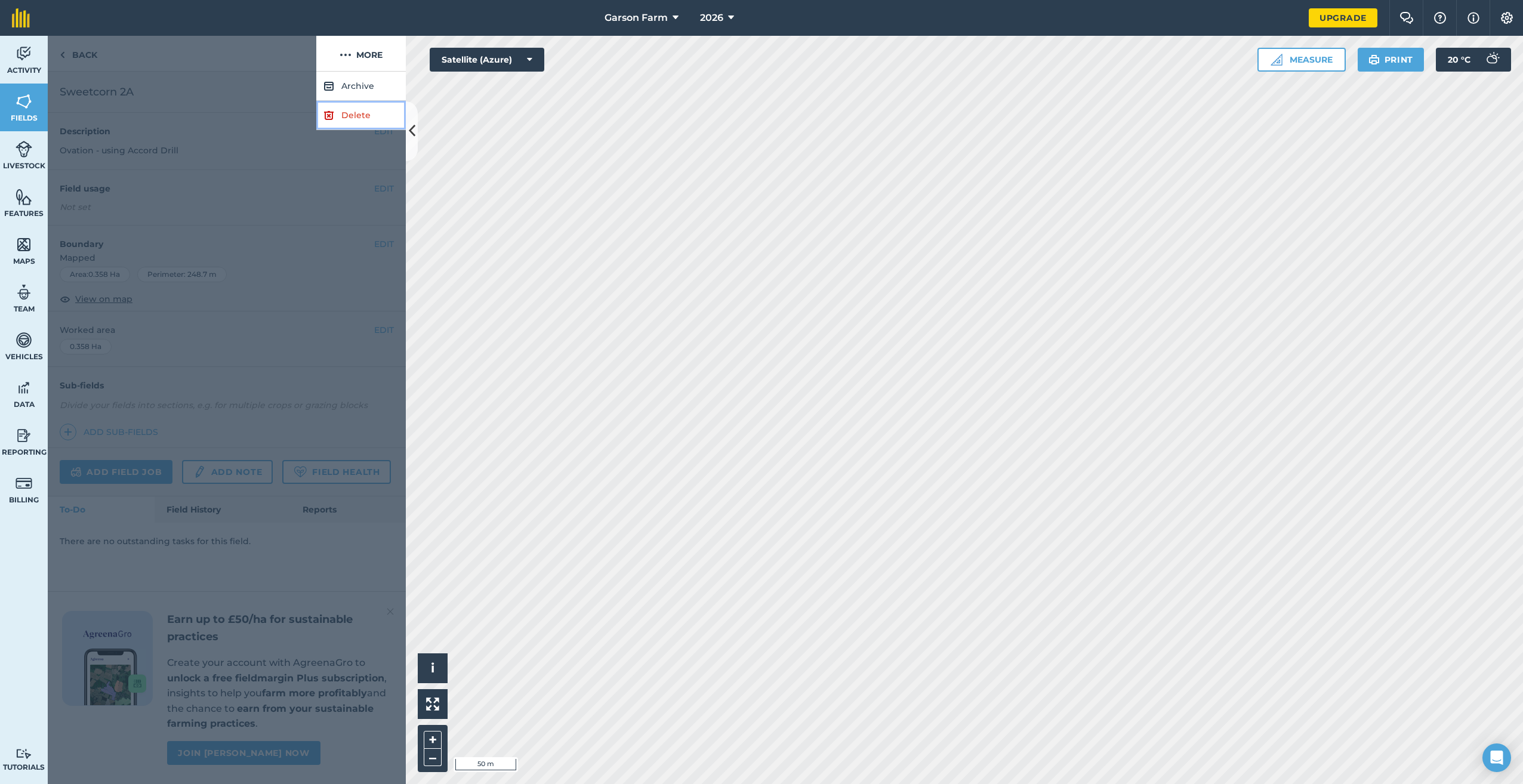
click at [348, 114] on link "Delete" at bounding box center [361, 116] width 89 height 29
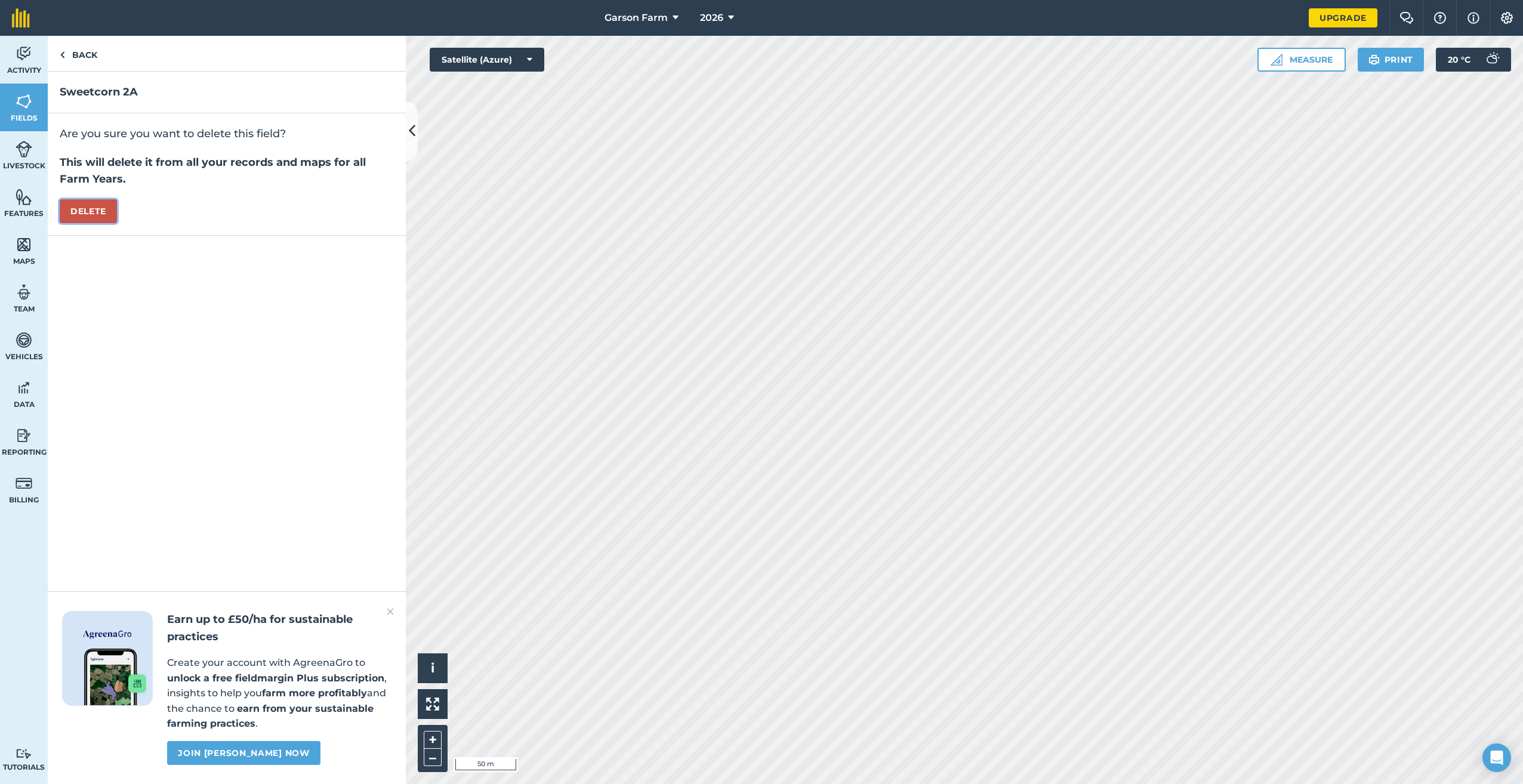
click at [96, 215] on button "Delete" at bounding box center [88, 211] width 57 height 24
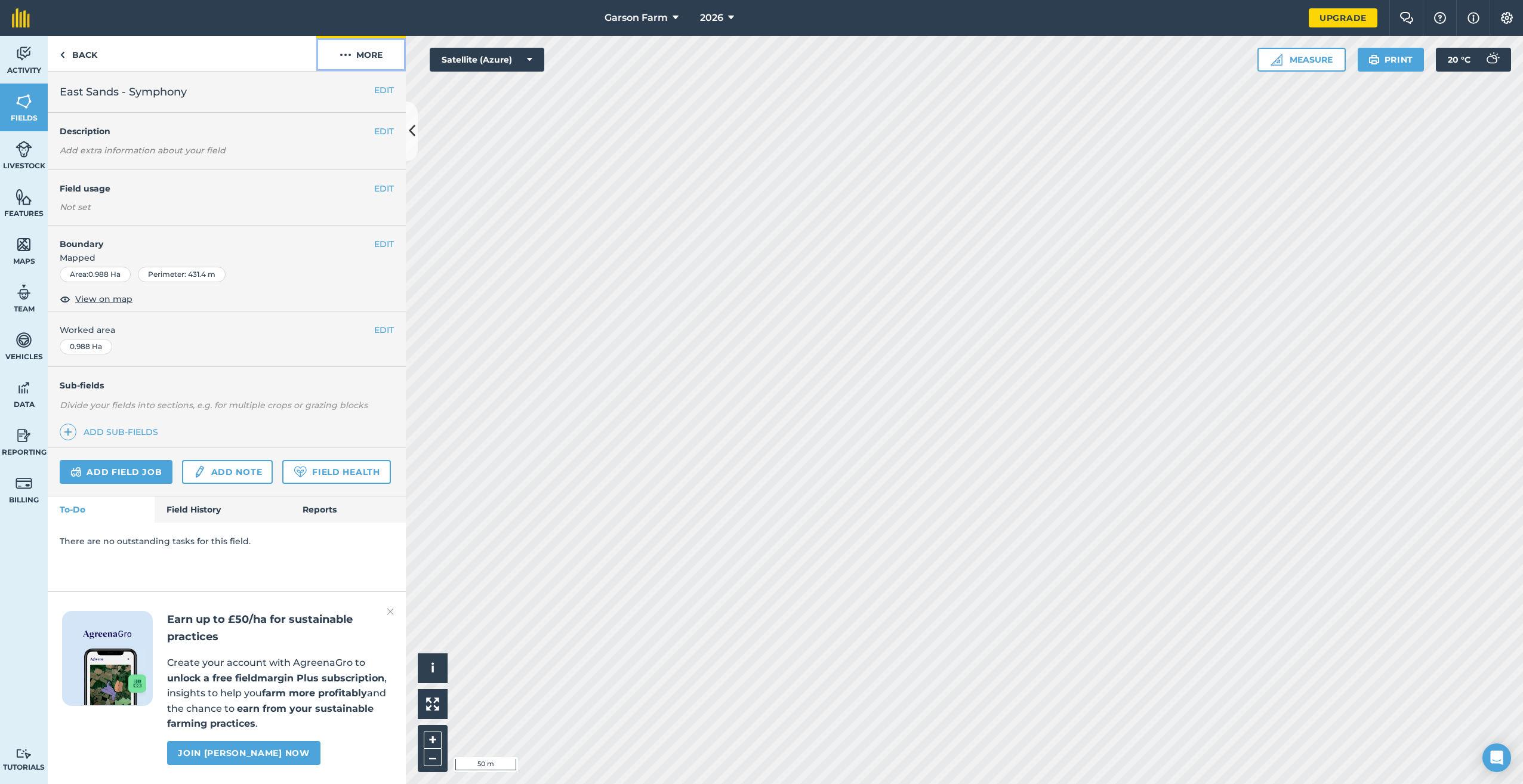
click at [374, 65] on button "More" at bounding box center [361, 53] width 89 height 35
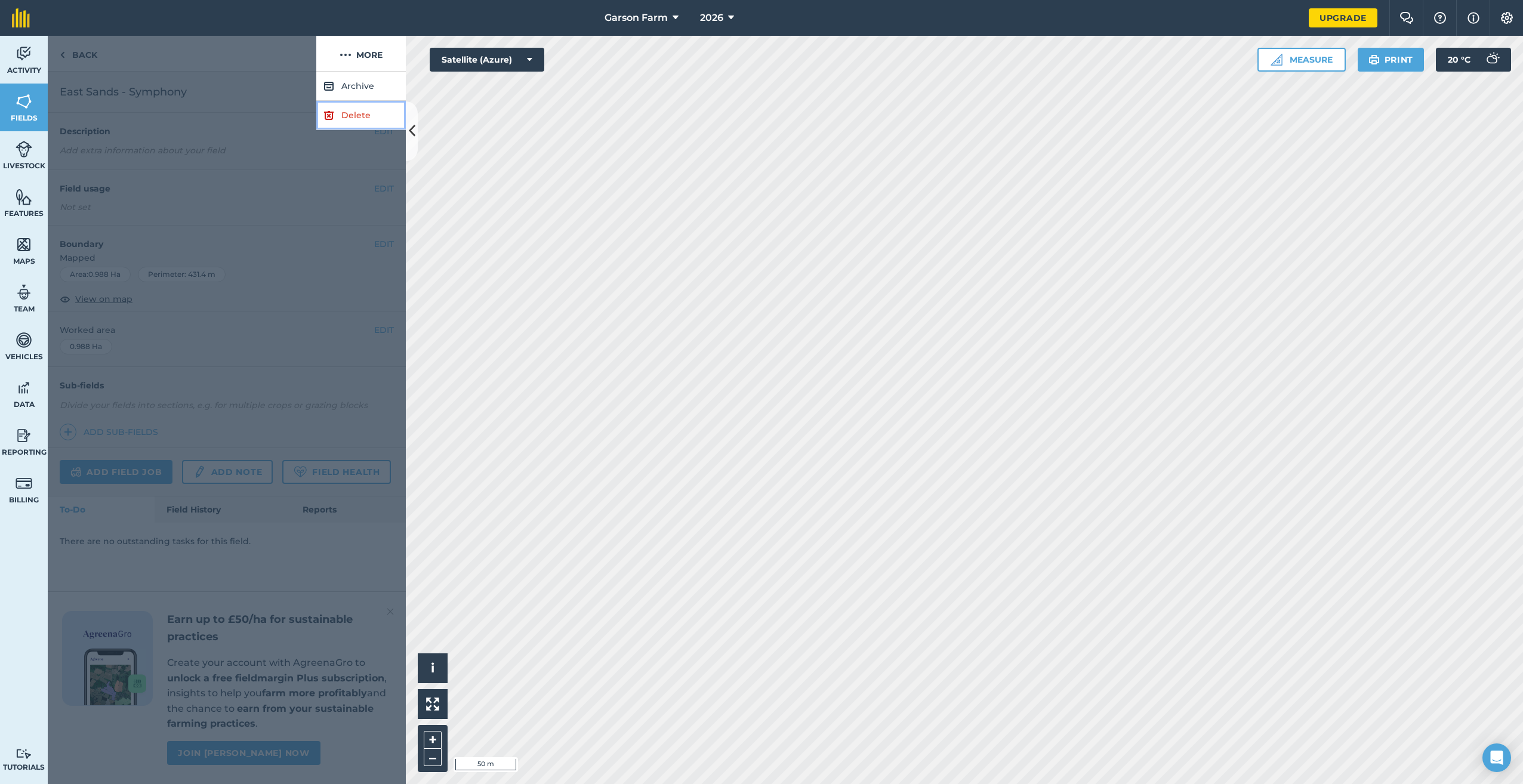
click at [339, 116] on link "Delete" at bounding box center [361, 116] width 89 height 29
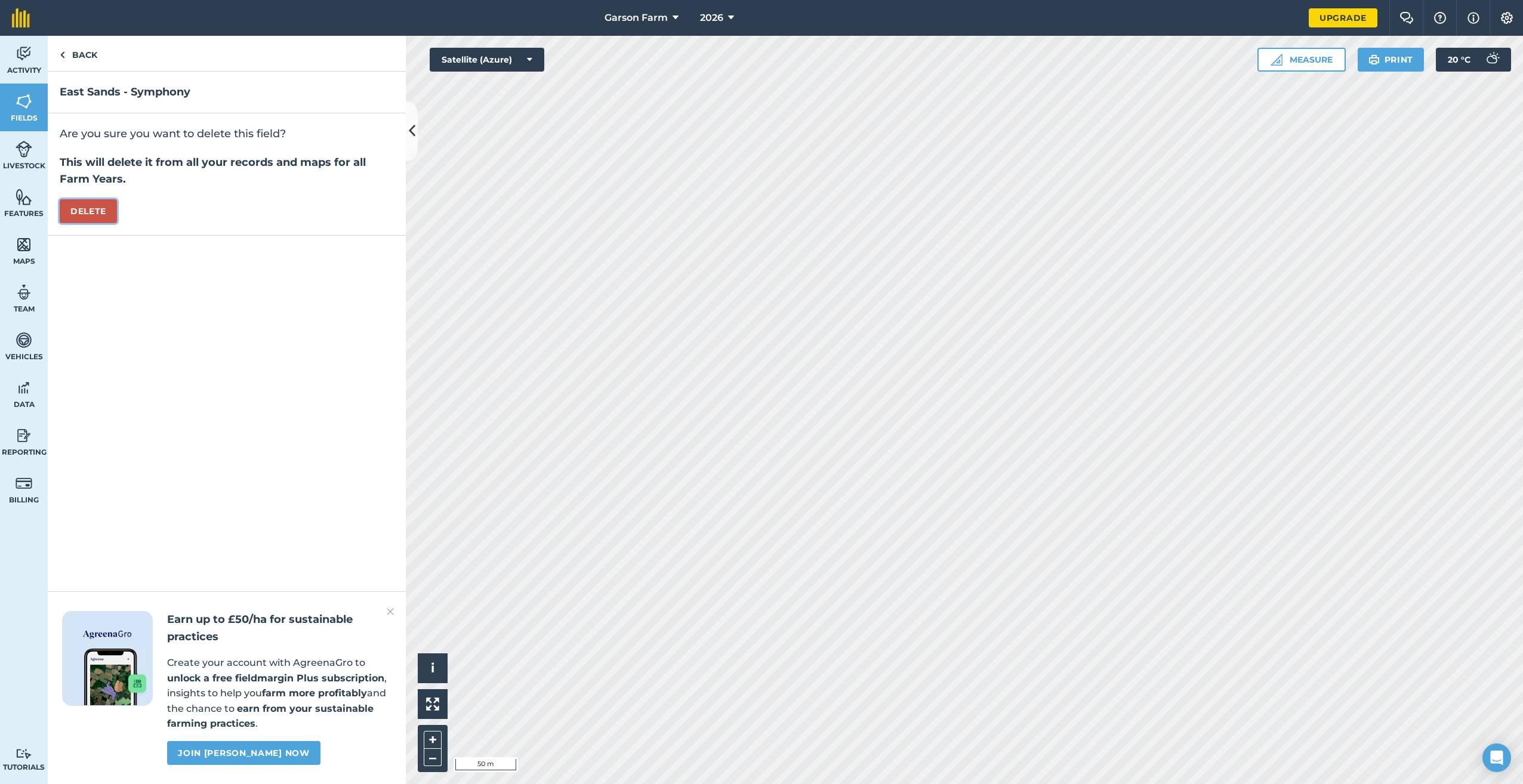
click at [103, 206] on button "Delete" at bounding box center [88, 211] width 57 height 24
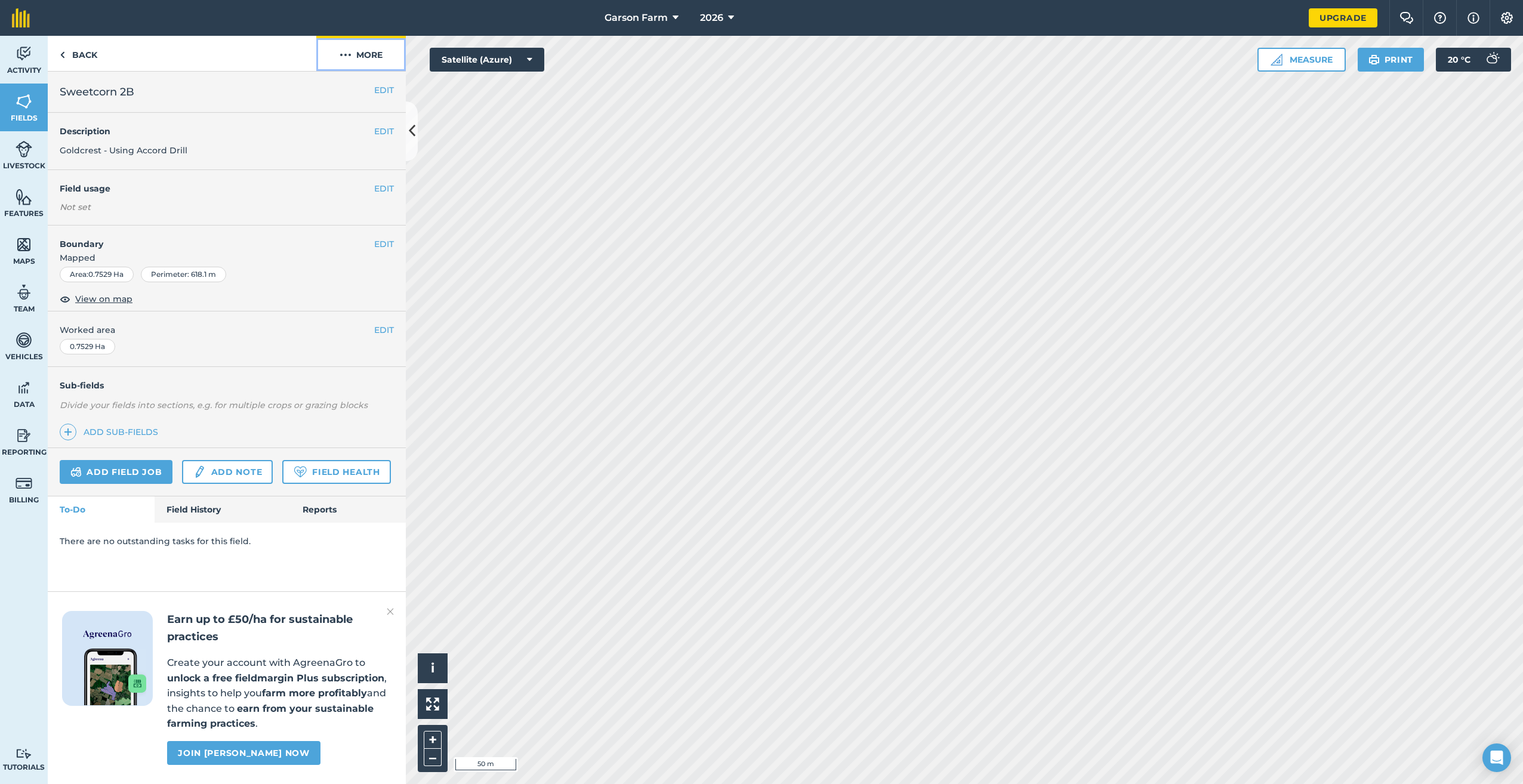
click at [376, 68] on button "More" at bounding box center [361, 53] width 89 height 35
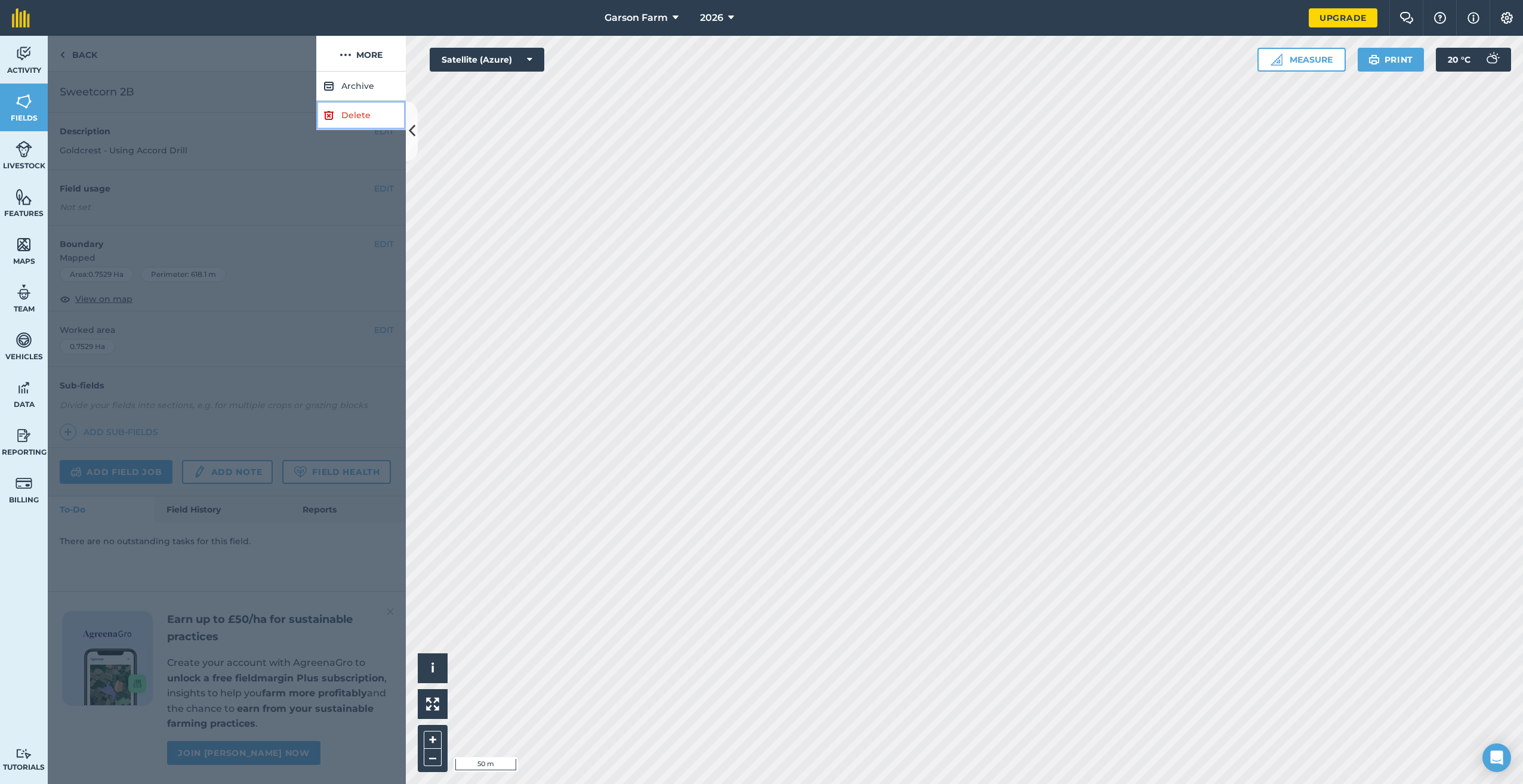
click at [358, 110] on link "Delete" at bounding box center [361, 116] width 89 height 29
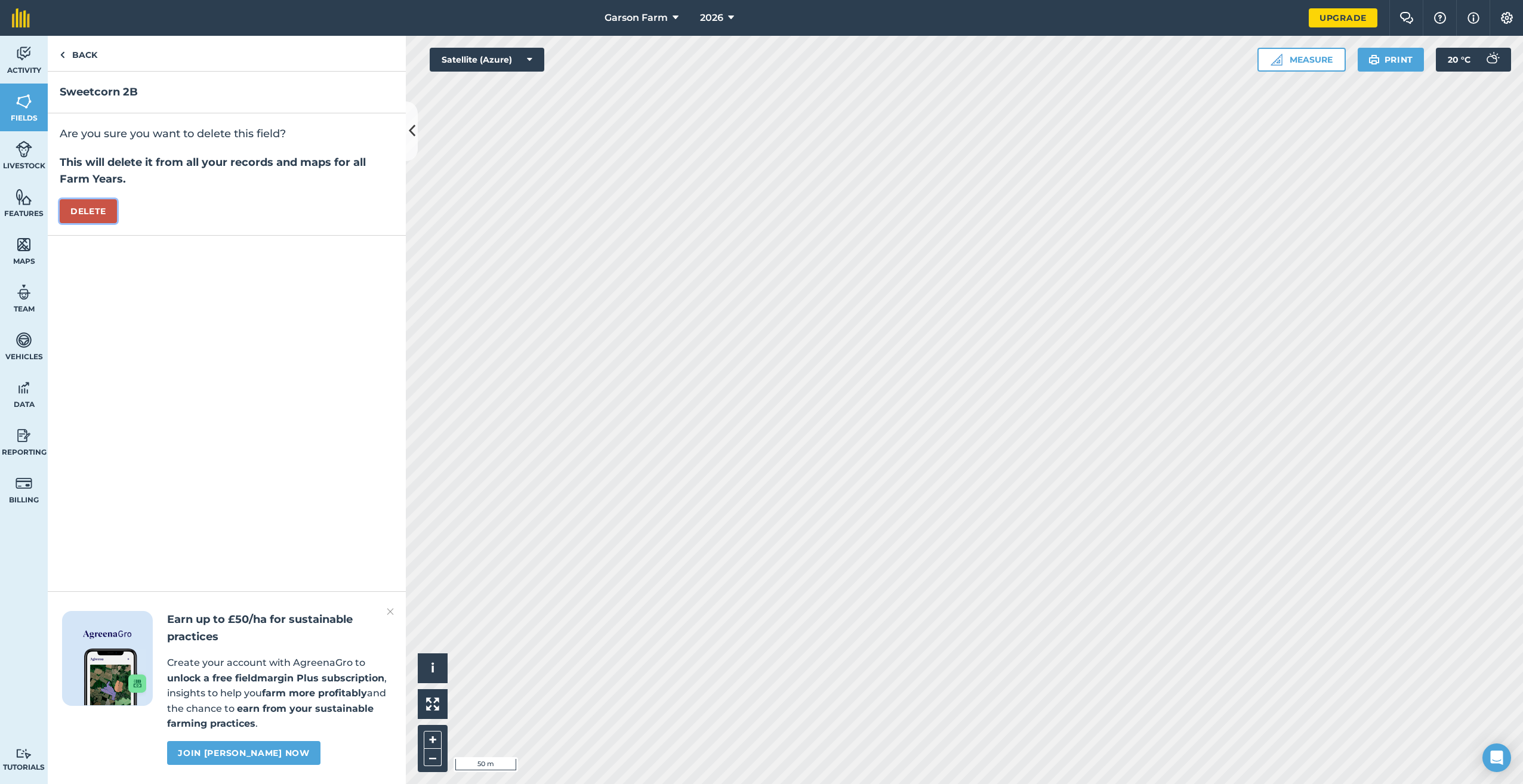
click at [100, 202] on button "Delete" at bounding box center [88, 211] width 57 height 24
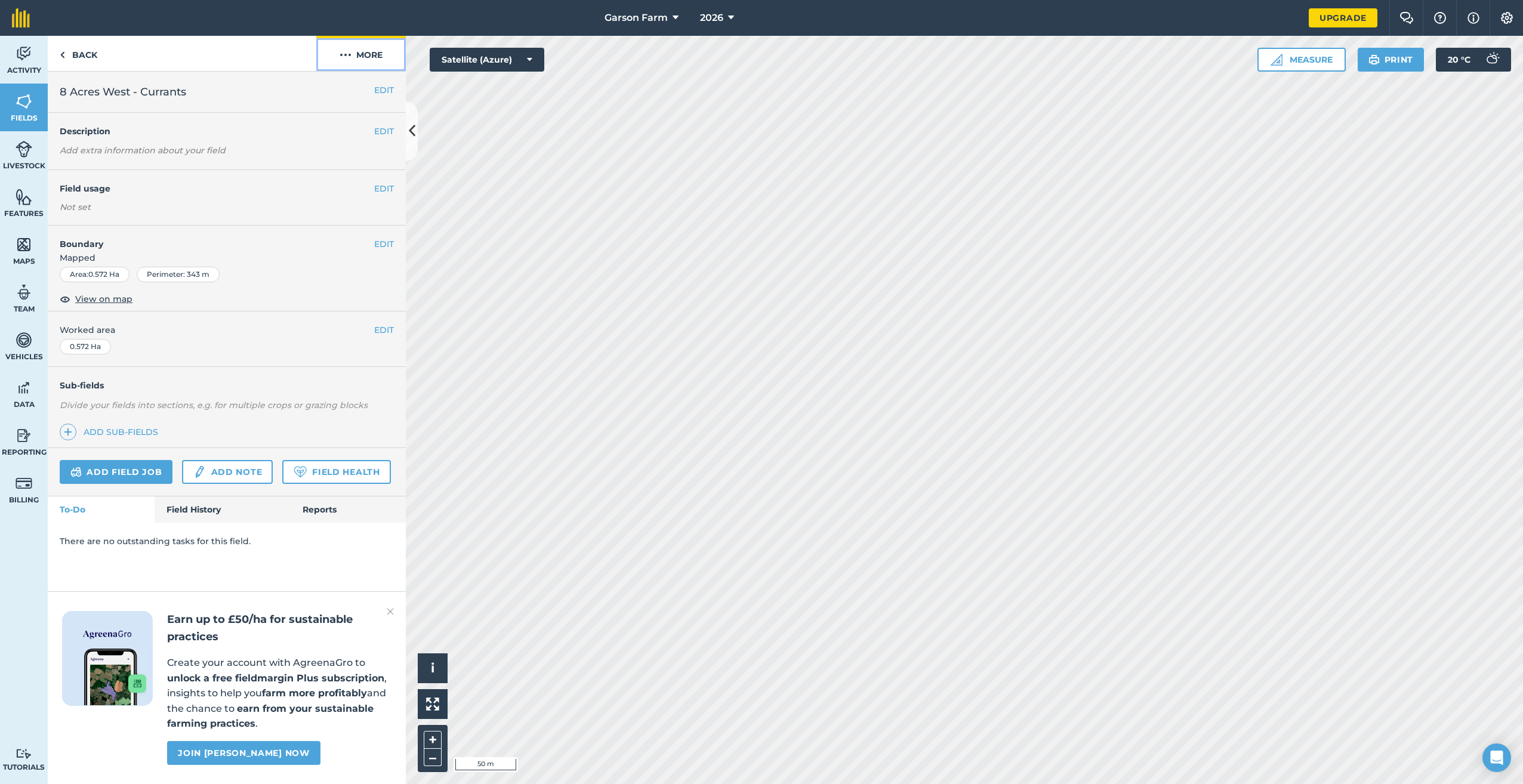
click at [355, 63] on button "More" at bounding box center [361, 53] width 89 height 35
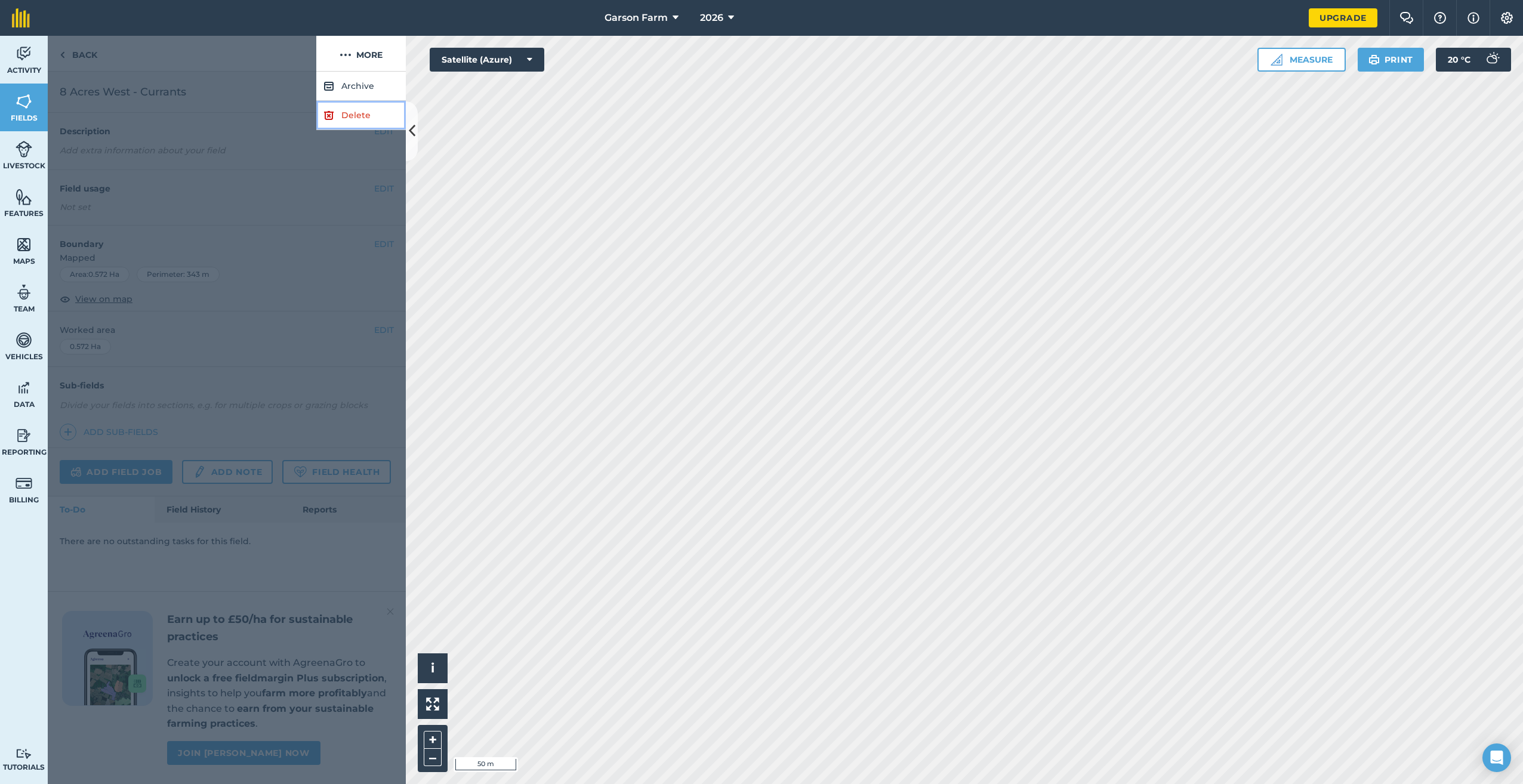
click at [345, 116] on link "Delete" at bounding box center [361, 116] width 89 height 29
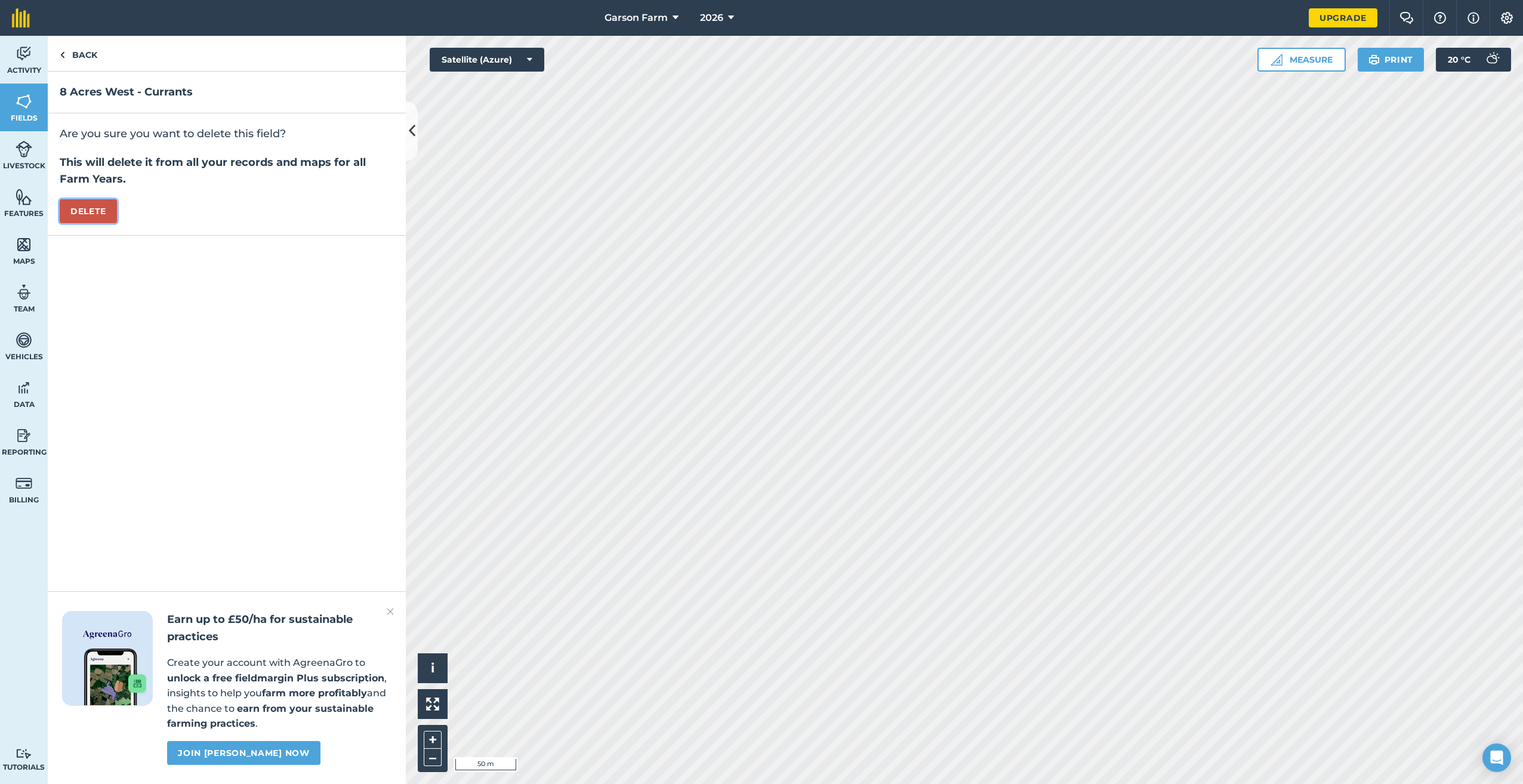
click at [95, 206] on button "Delete" at bounding box center [88, 211] width 57 height 24
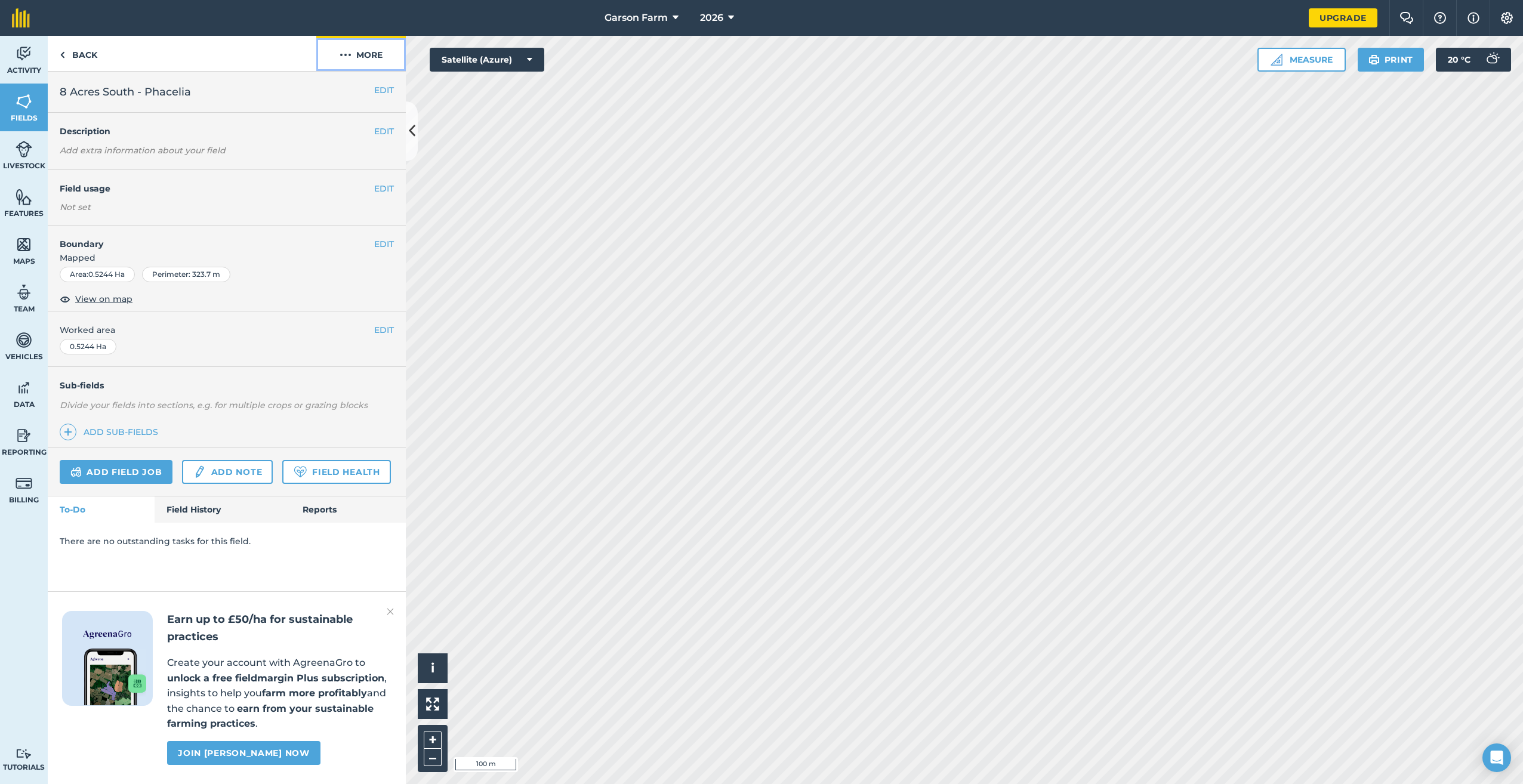
click at [376, 68] on button "More" at bounding box center [361, 53] width 89 height 35
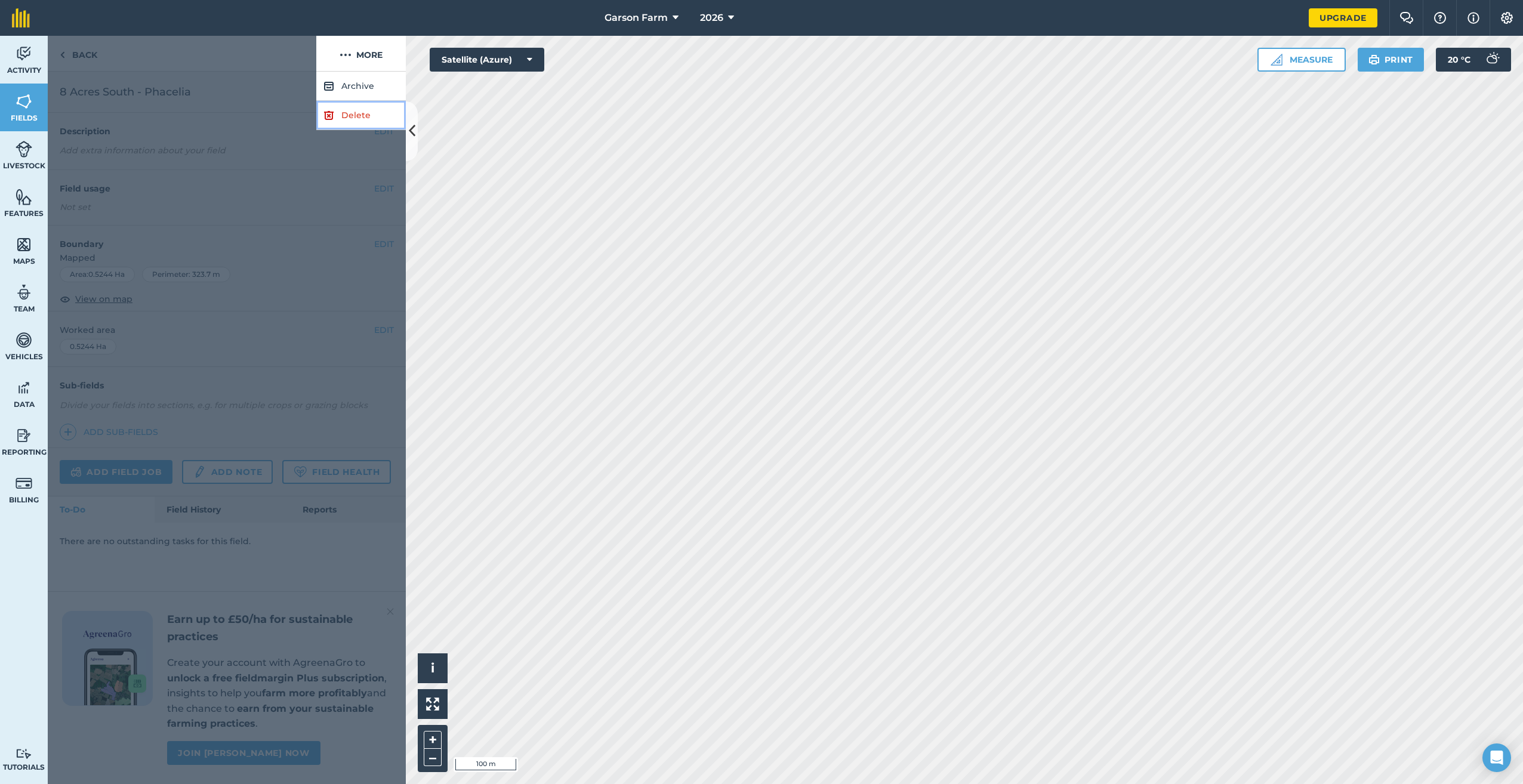
click at [355, 123] on link "Delete" at bounding box center [361, 116] width 89 height 29
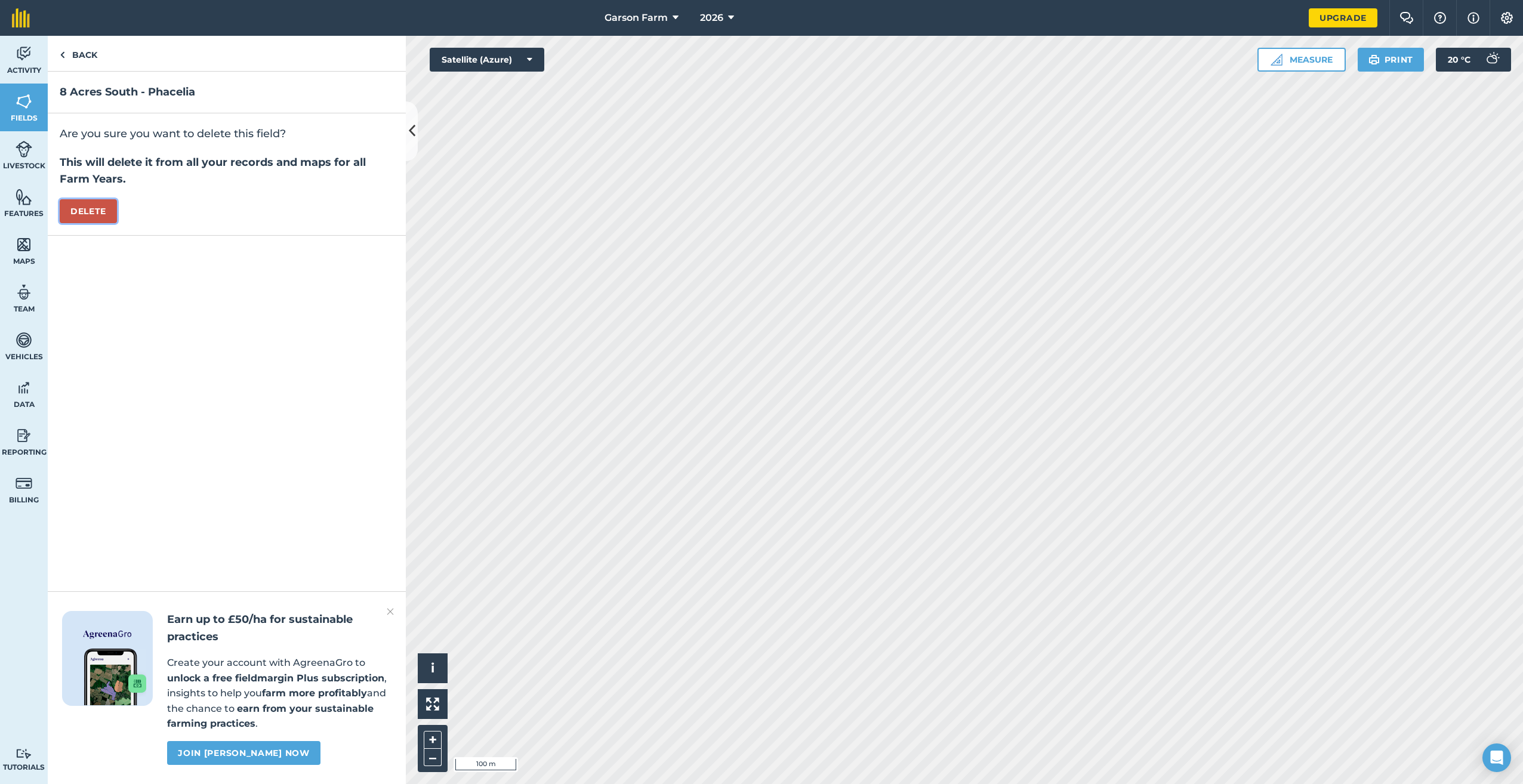
click at [98, 217] on button "Delete" at bounding box center [88, 211] width 57 height 24
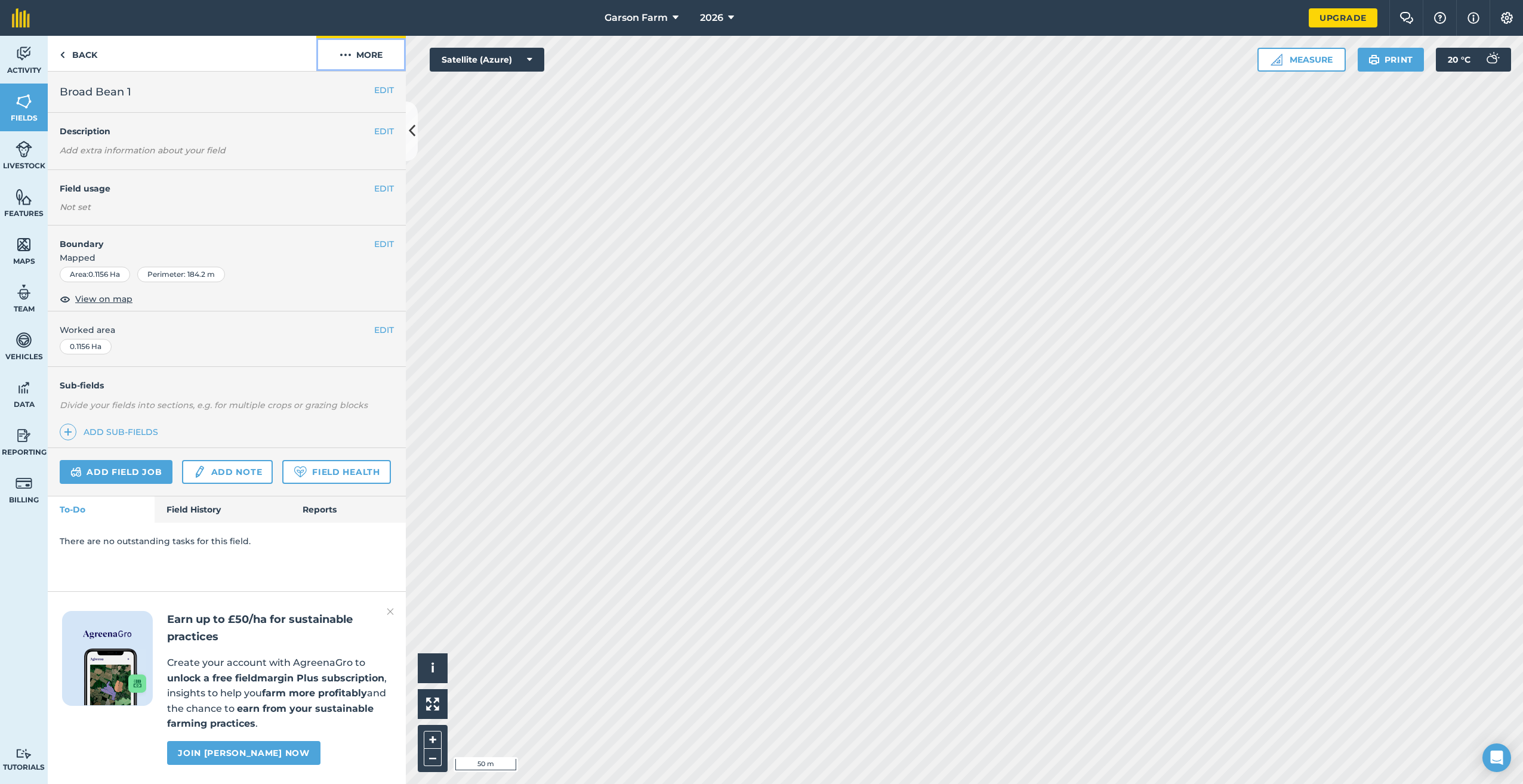
click at [372, 58] on button "More" at bounding box center [361, 53] width 89 height 35
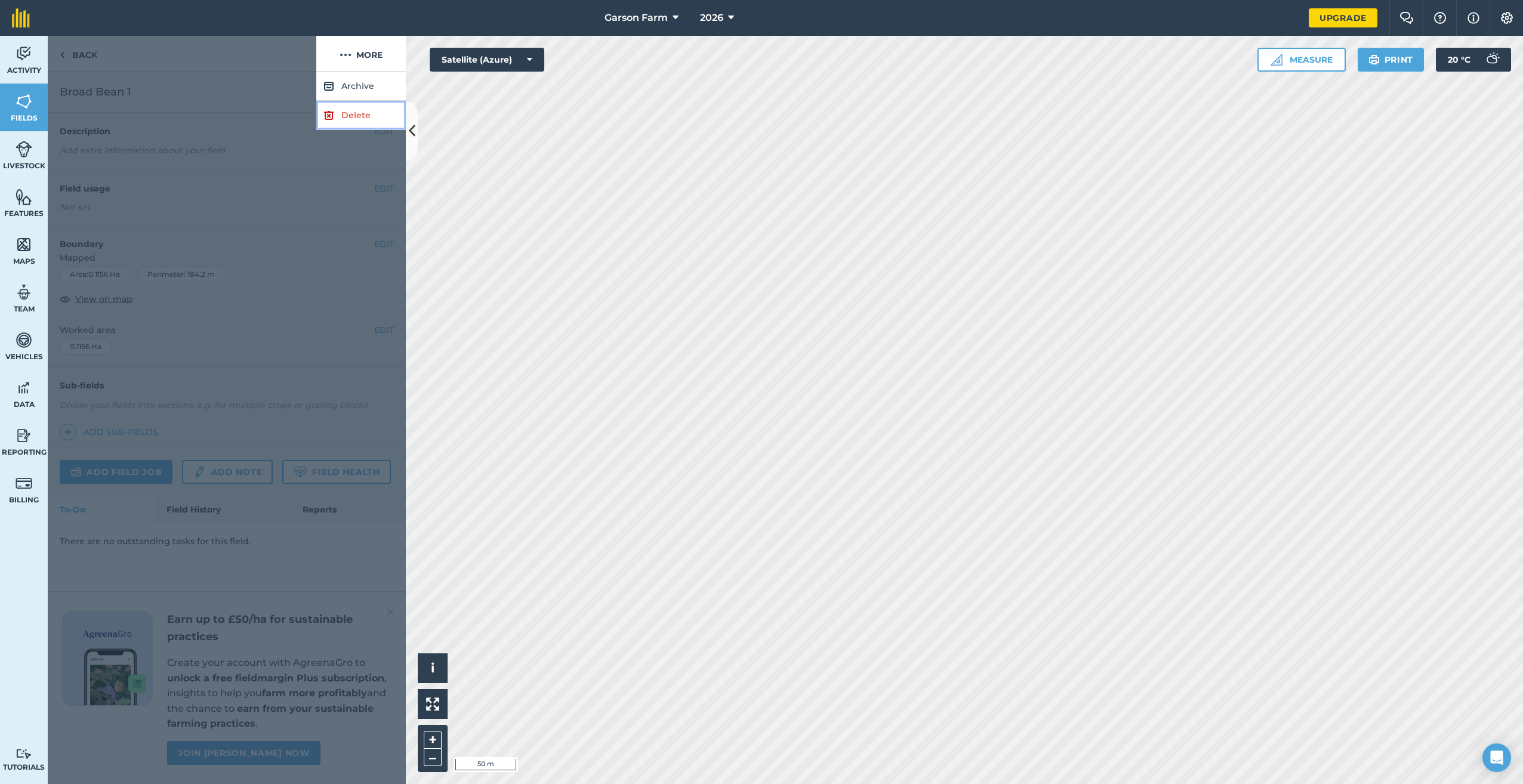
click at [344, 110] on link "Delete" at bounding box center [361, 116] width 89 height 29
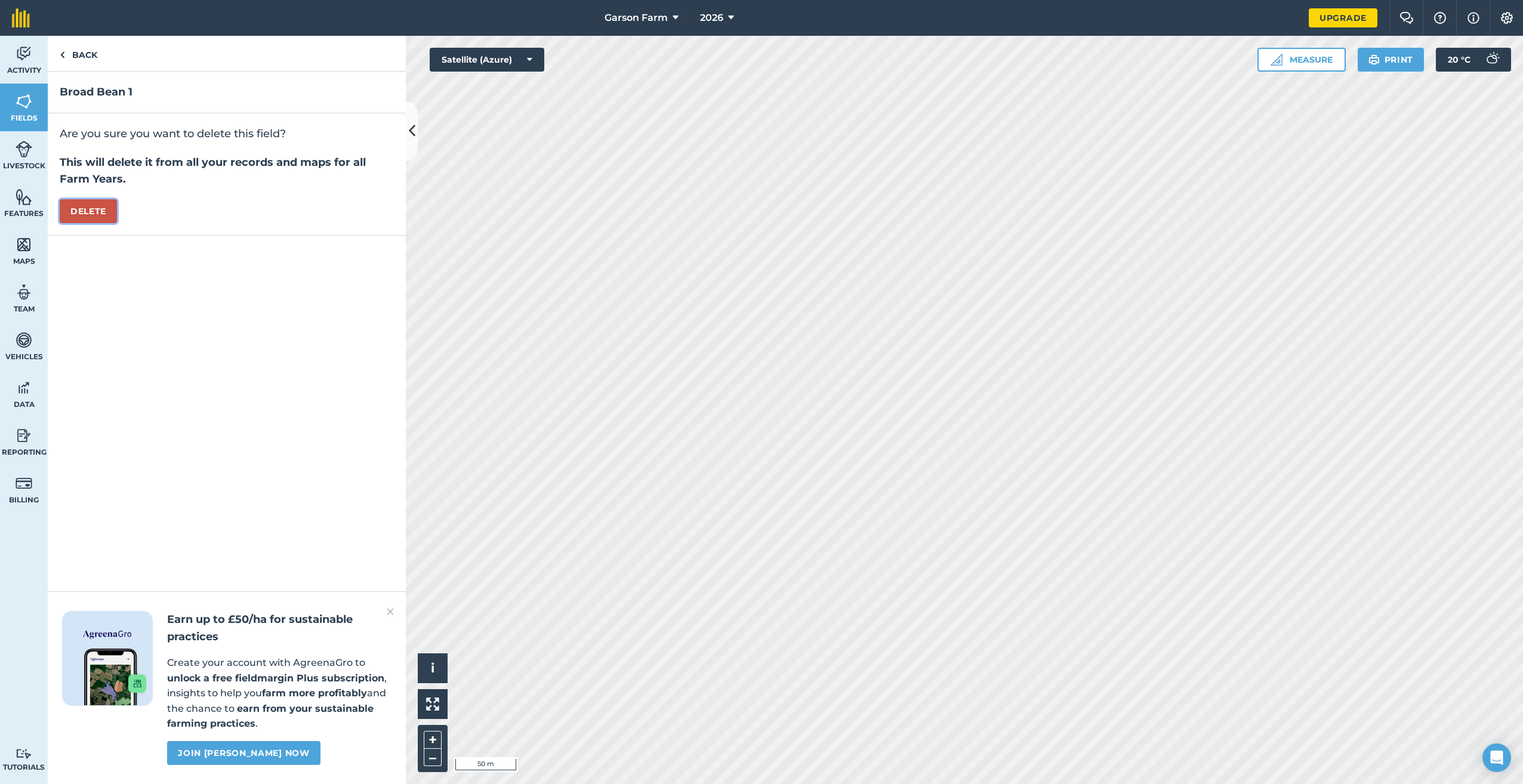
click at [89, 216] on button "Delete" at bounding box center [88, 211] width 57 height 24
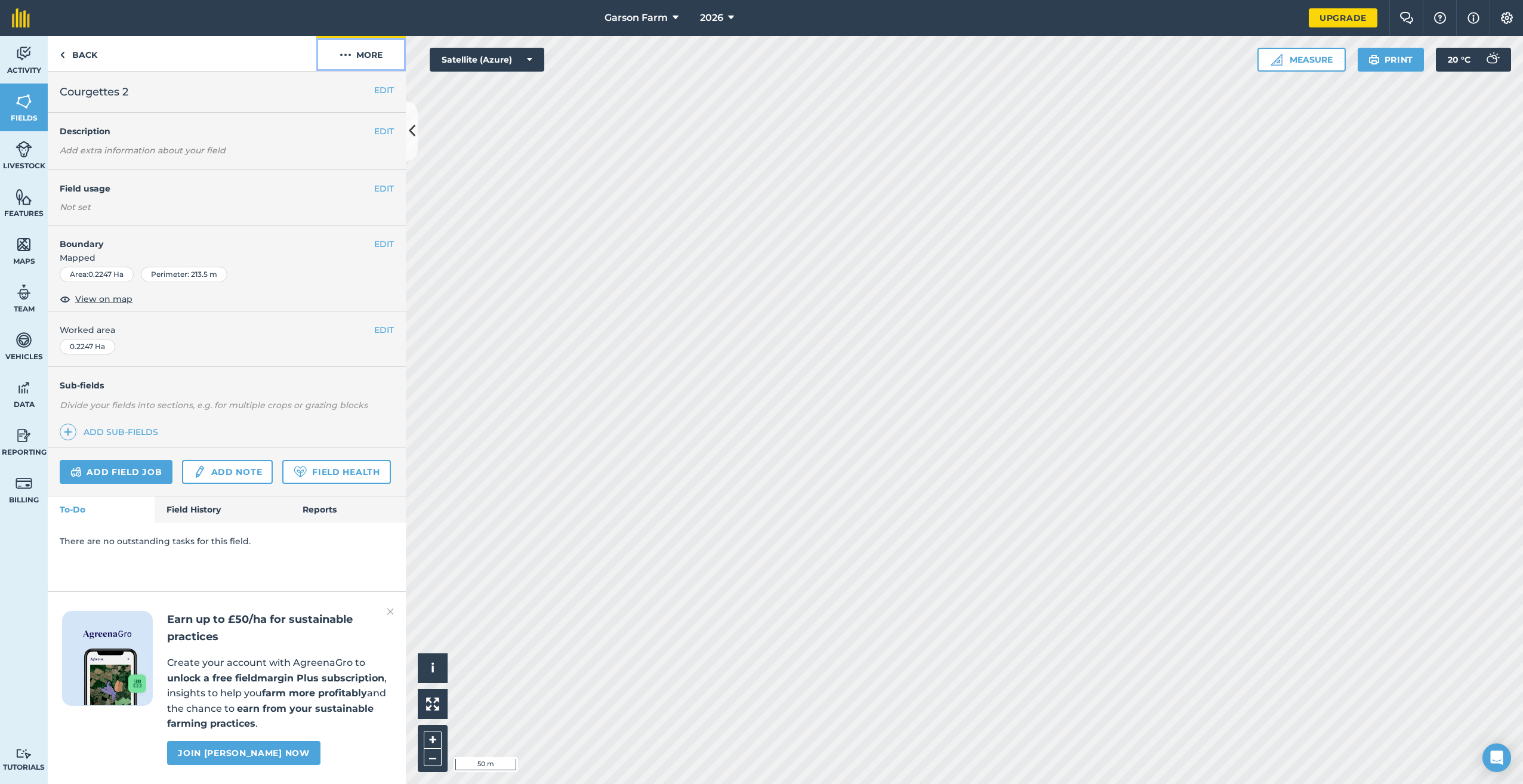
click at [367, 56] on button "More" at bounding box center [361, 53] width 89 height 35
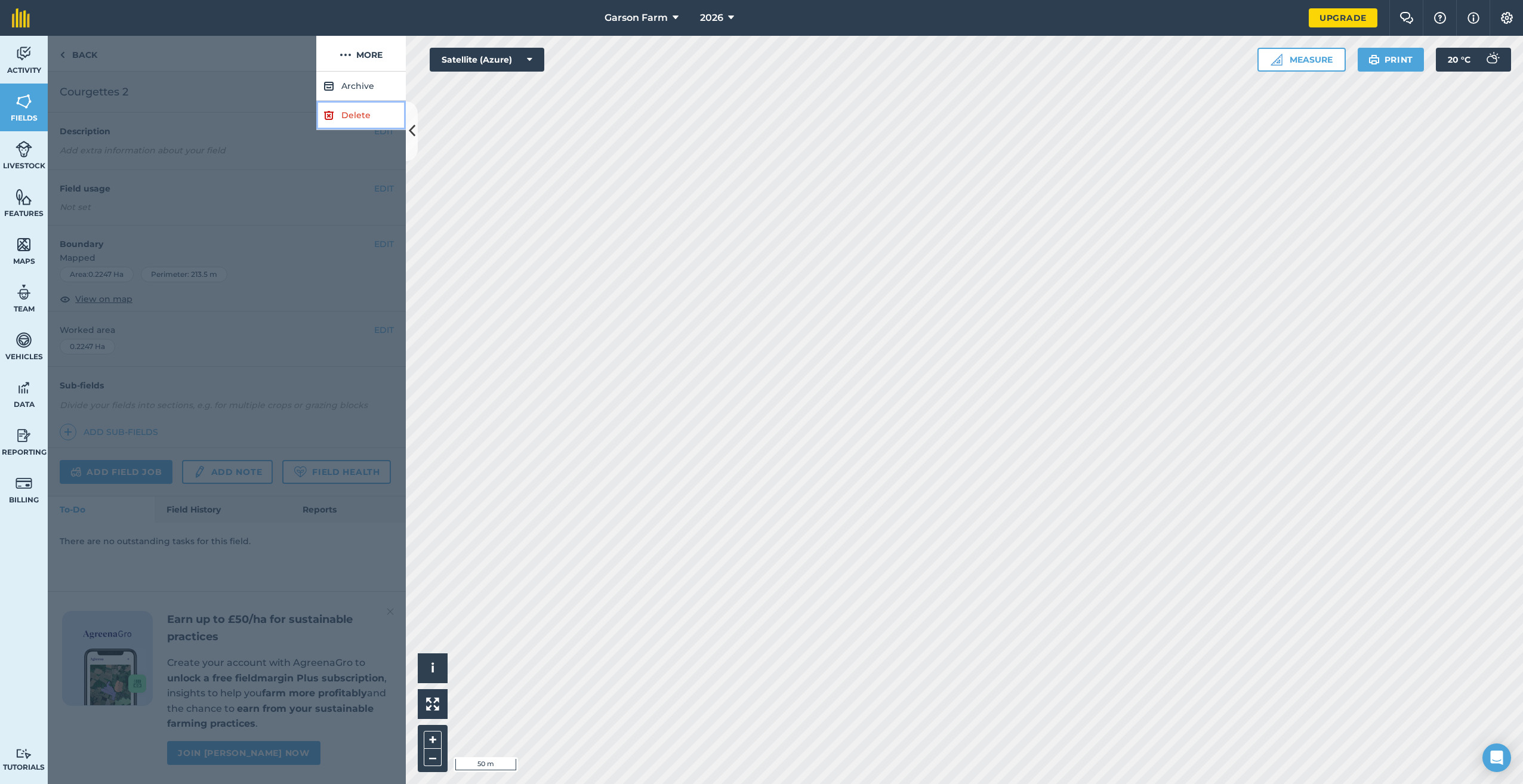
click at [343, 113] on link "Delete" at bounding box center [361, 116] width 89 height 29
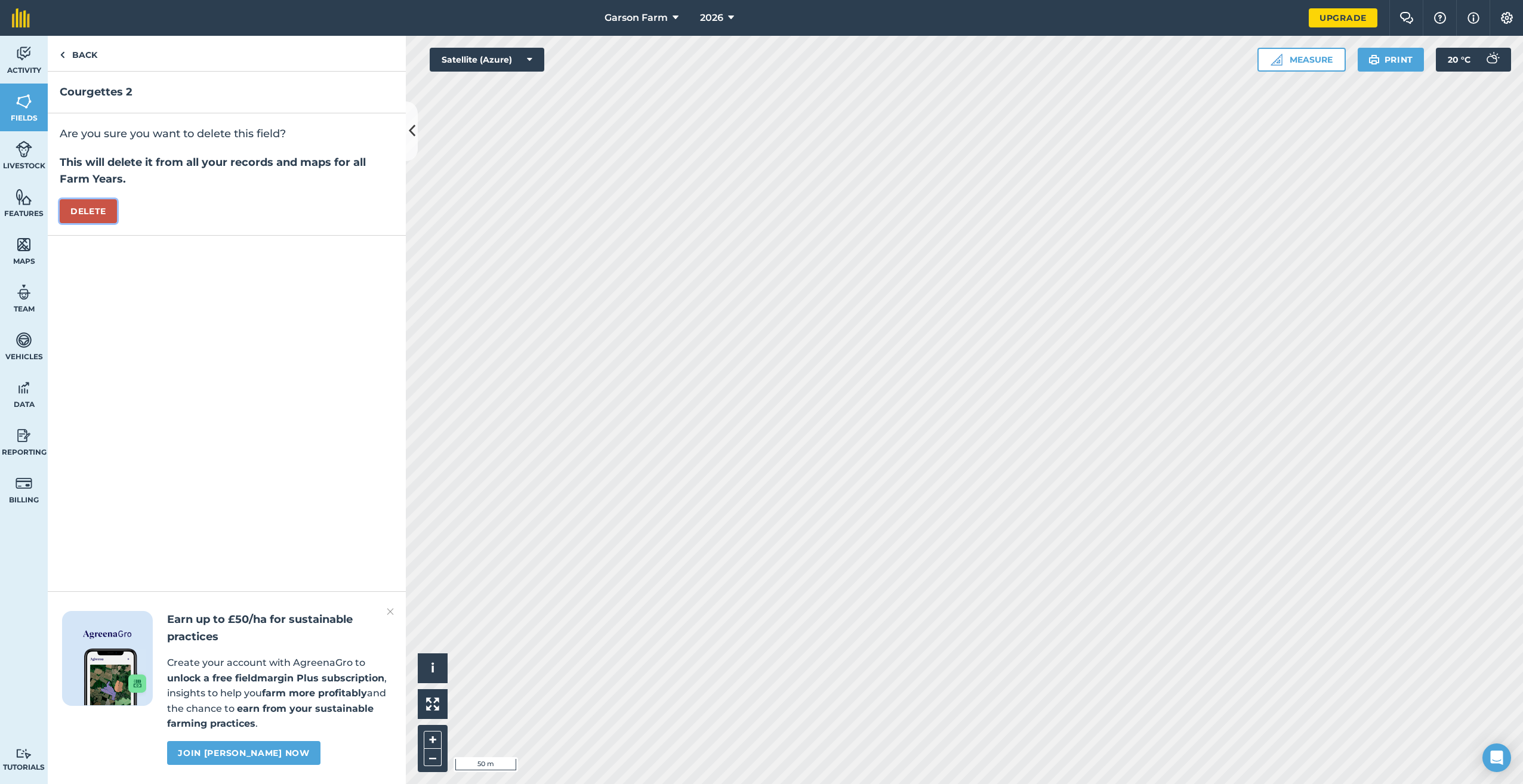
click at [73, 216] on button "Delete" at bounding box center [88, 211] width 57 height 24
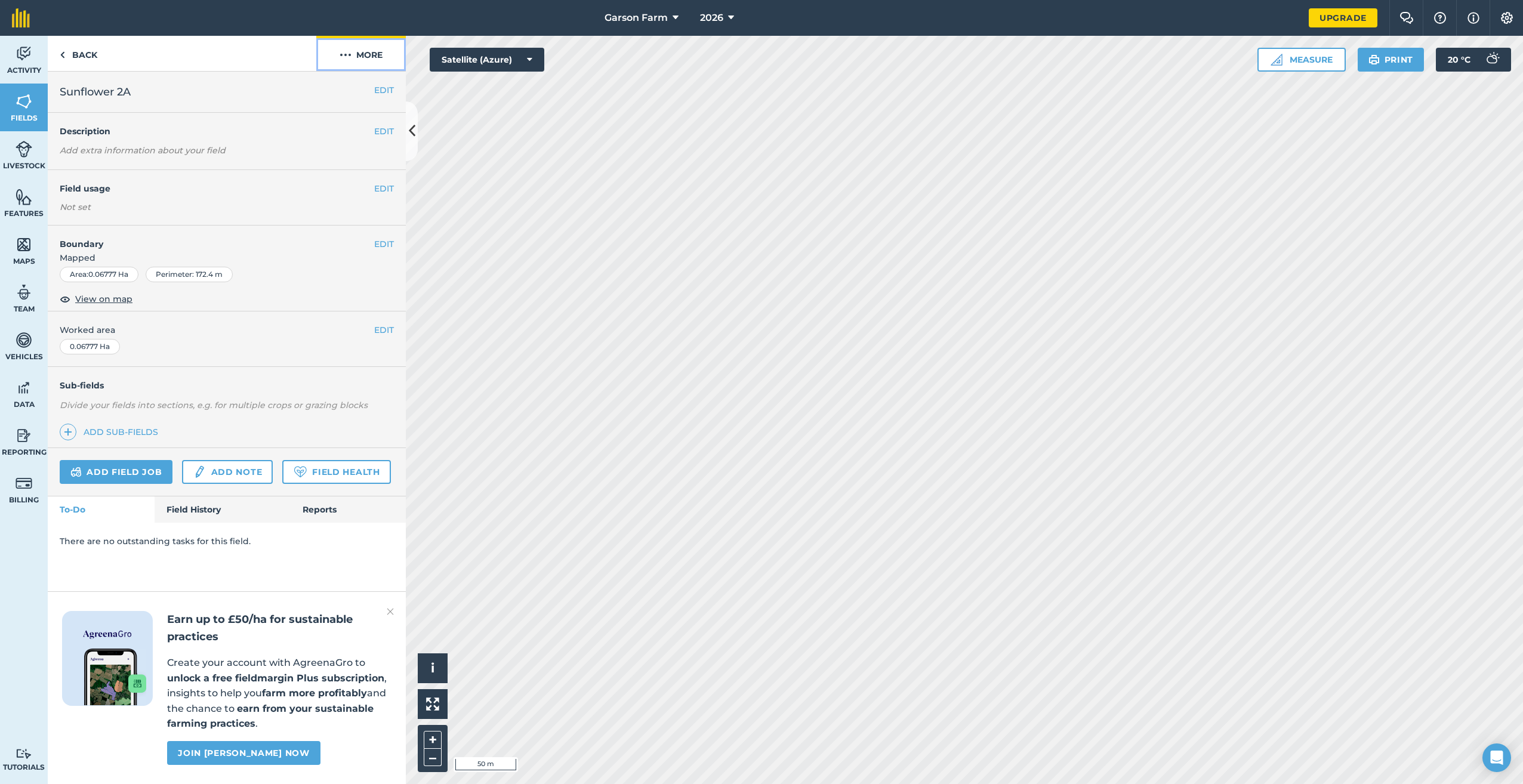
click at [362, 52] on button "More" at bounding box center [361, 53] width 89 height 35
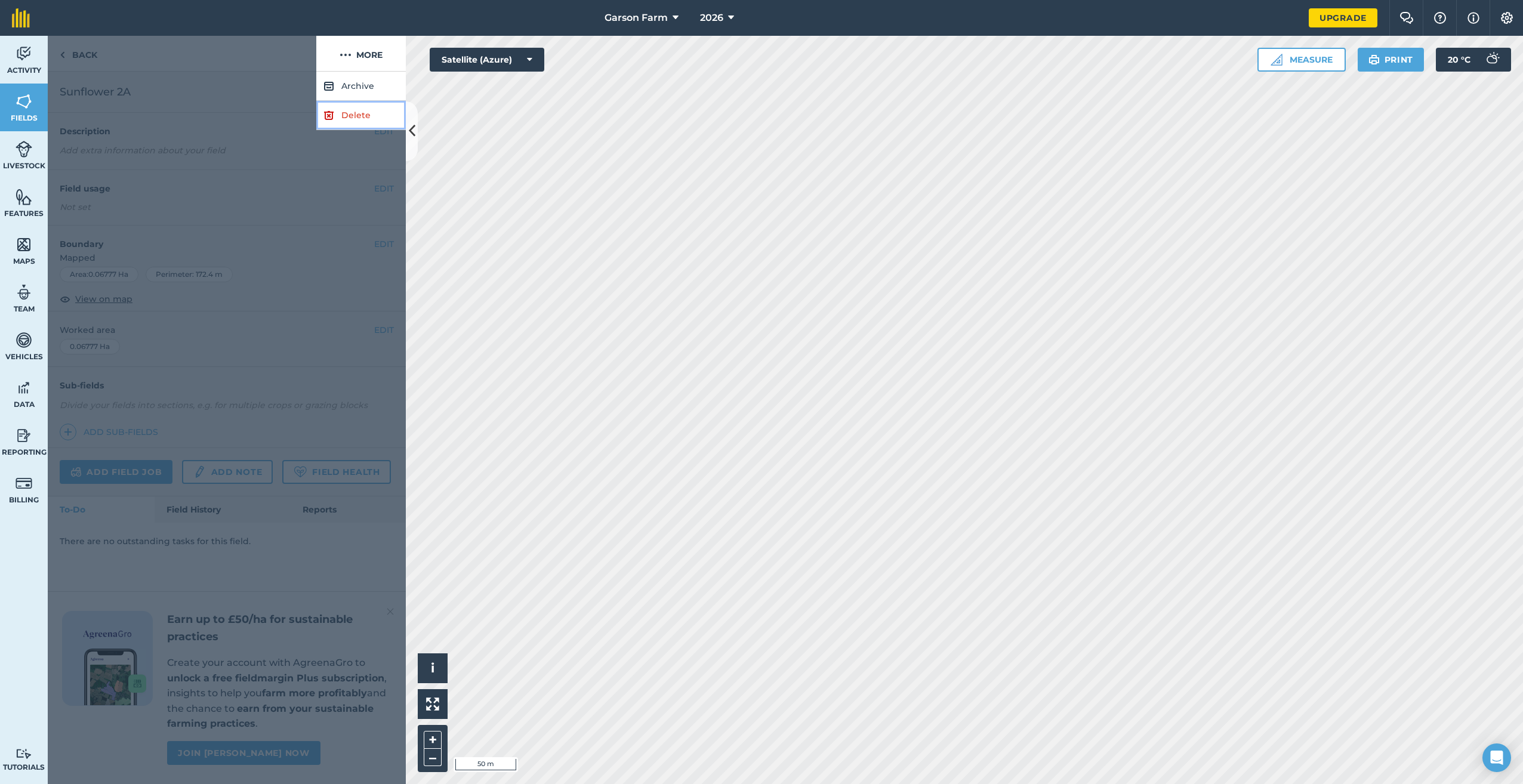
click at [337, 116] on link "Delete" at bounding box center [361, 116] width 89 height 29
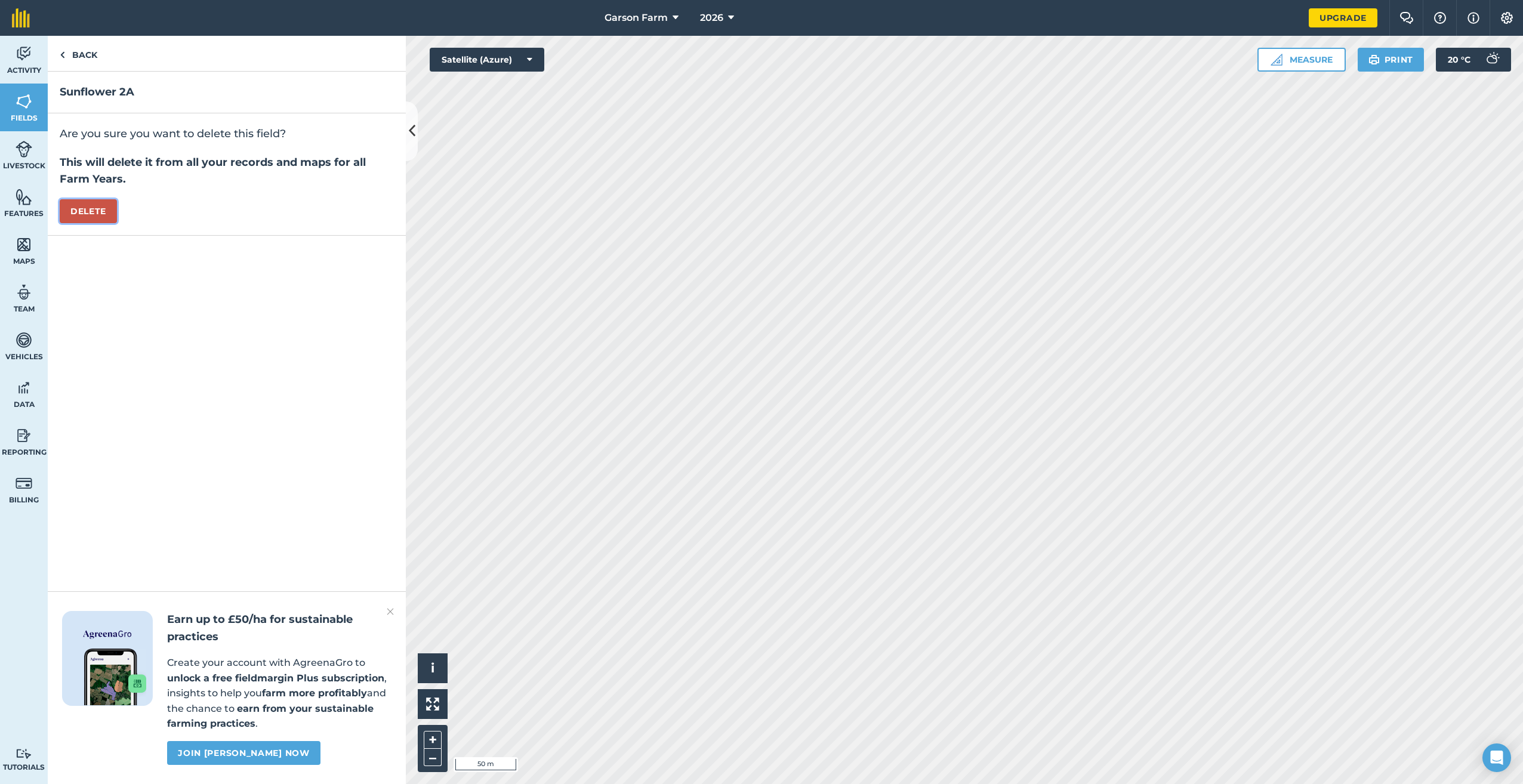
click at [79, 217] on button "Delete" at bounding box center [88, 211] width 57 height 24
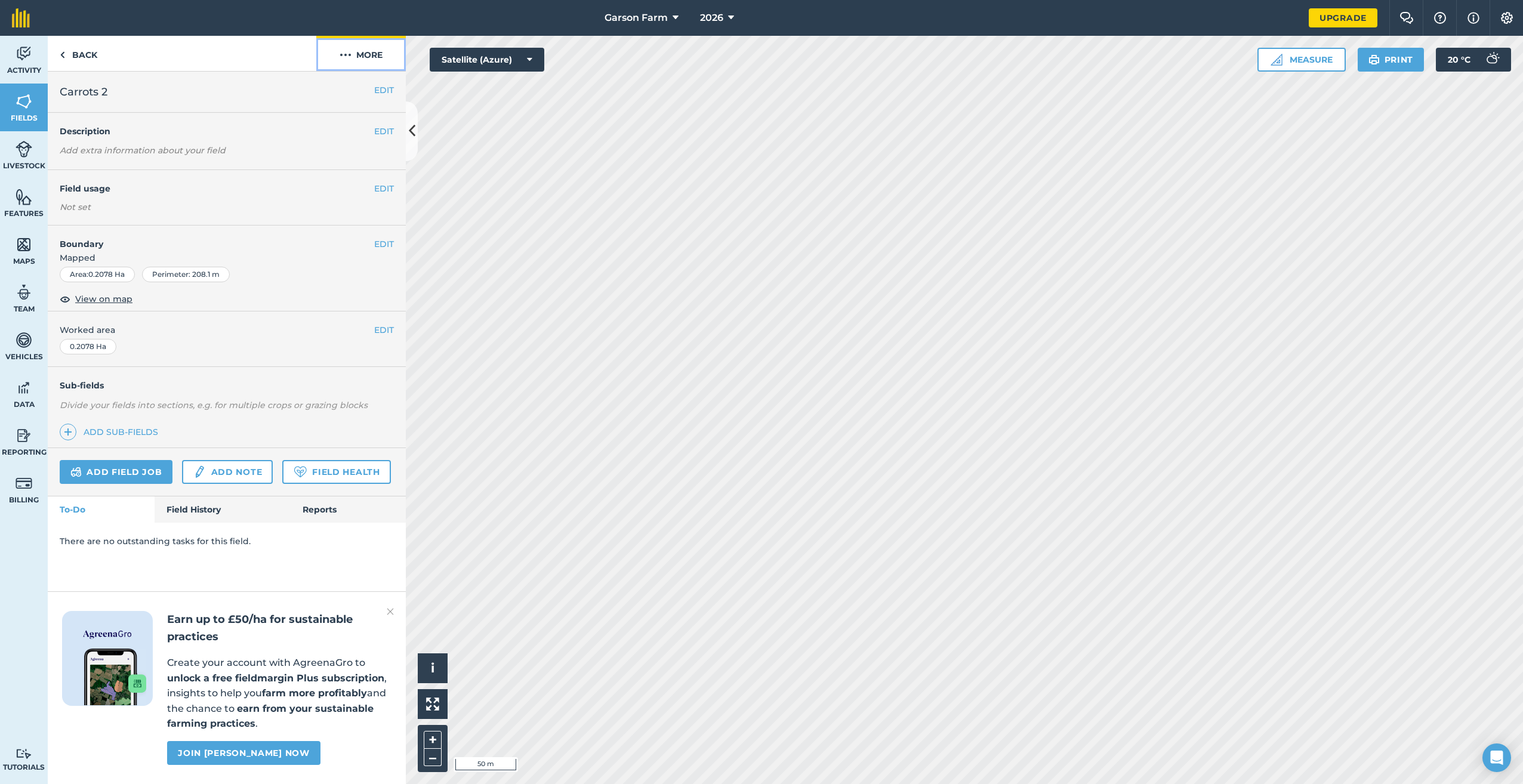
drag, startPoint x: 356, startPoint y: 61, endPoint x: 355, endPoint y: 67, distance: 6.1
click at [356, 60] on button "More" at bounding box center [361, 53] width 89 height 35
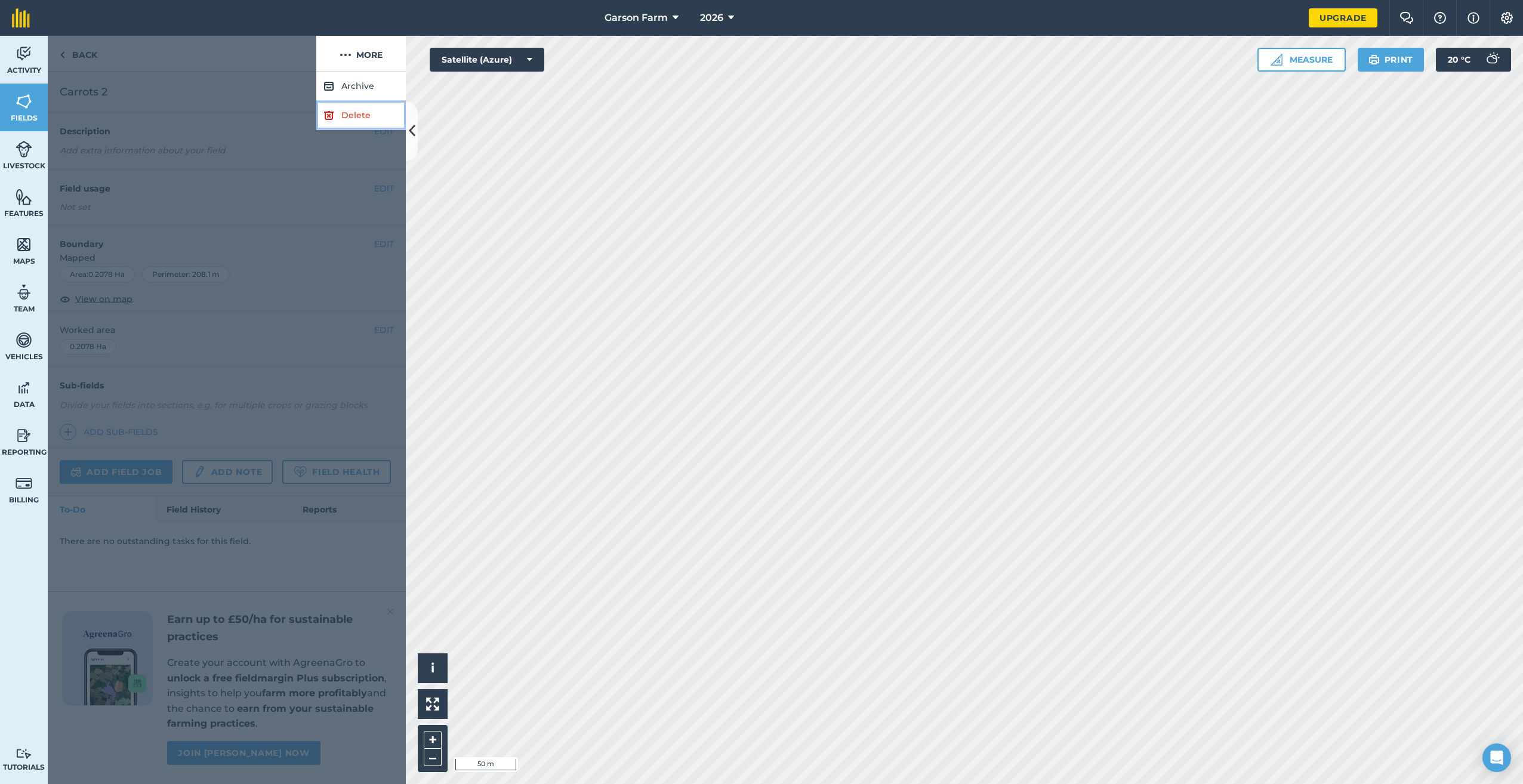
click at [326, 121] on img at bounding box center [329, 116] width 11 height 15
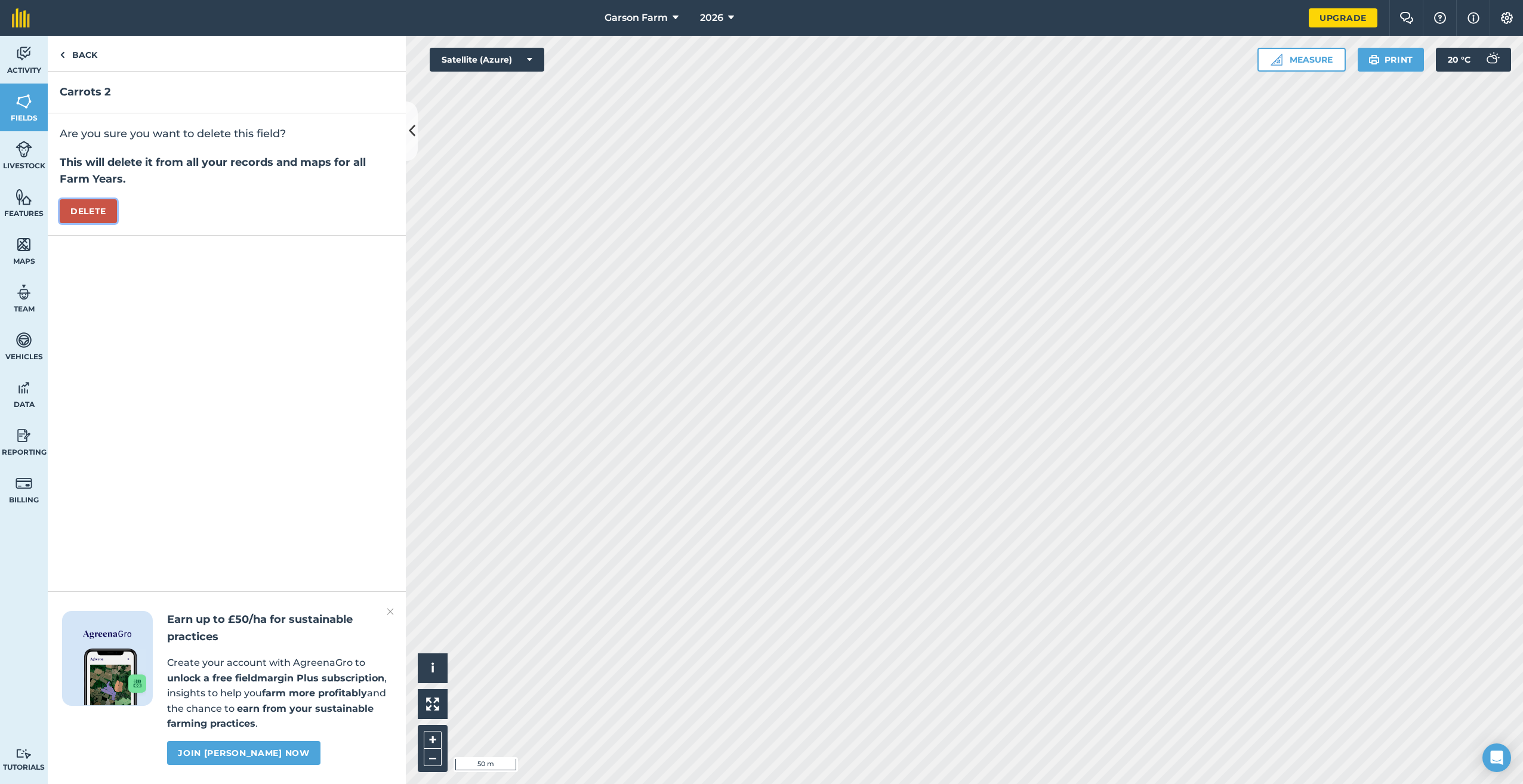
click at [74, 211] on button "Delete" at bounding box center [88, 211] width 57 height 24
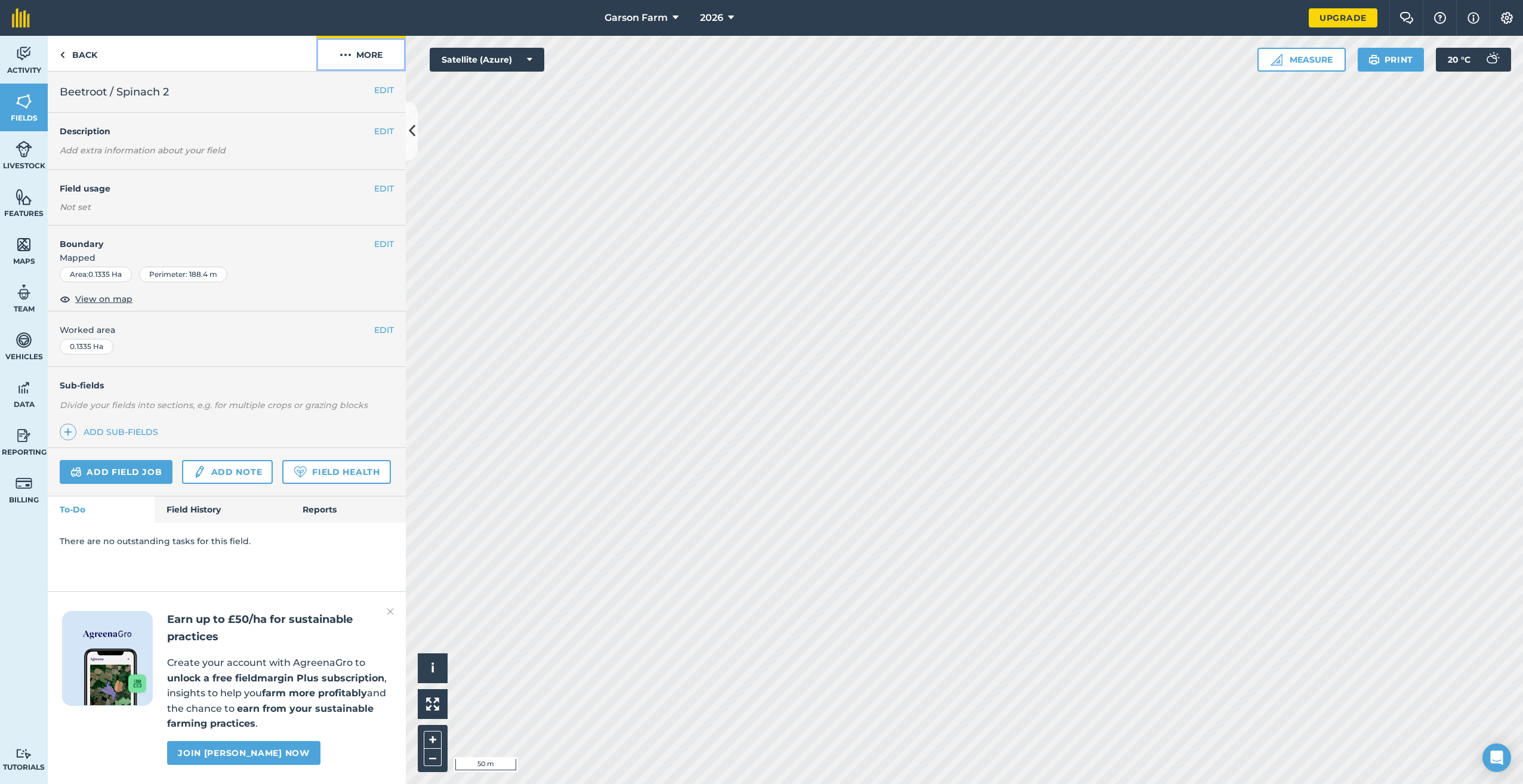
drag, startPoint x: 400, startPoint y: 57, endPoint x: 394, endPoint y: 68, distance: 12.5
click at [398, 57] on button "More" at bounding box center [361, 53] width 89 height 35
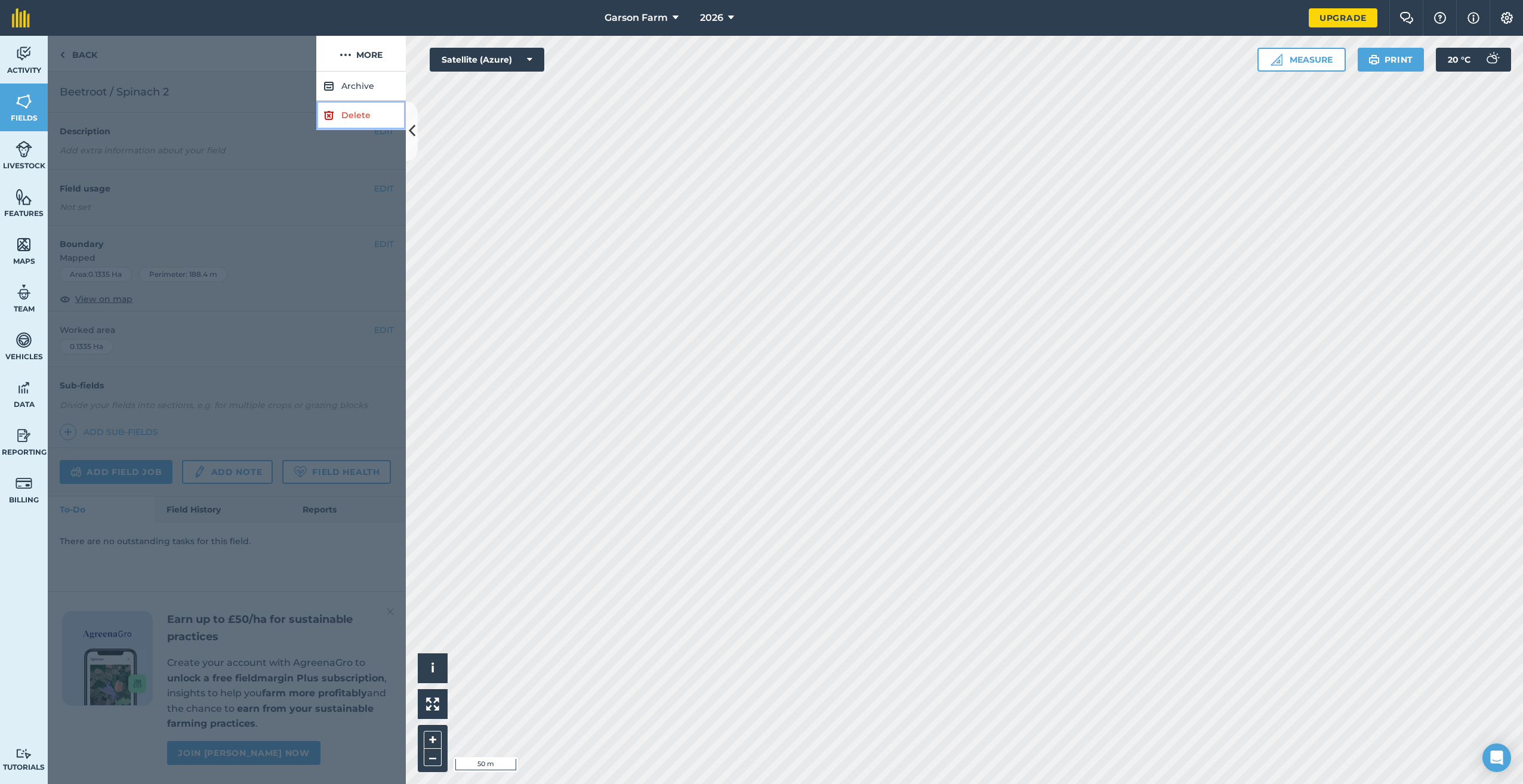
click at [373, 112] on link "Delete" at bounding box center [361, 116] width 89 height 29
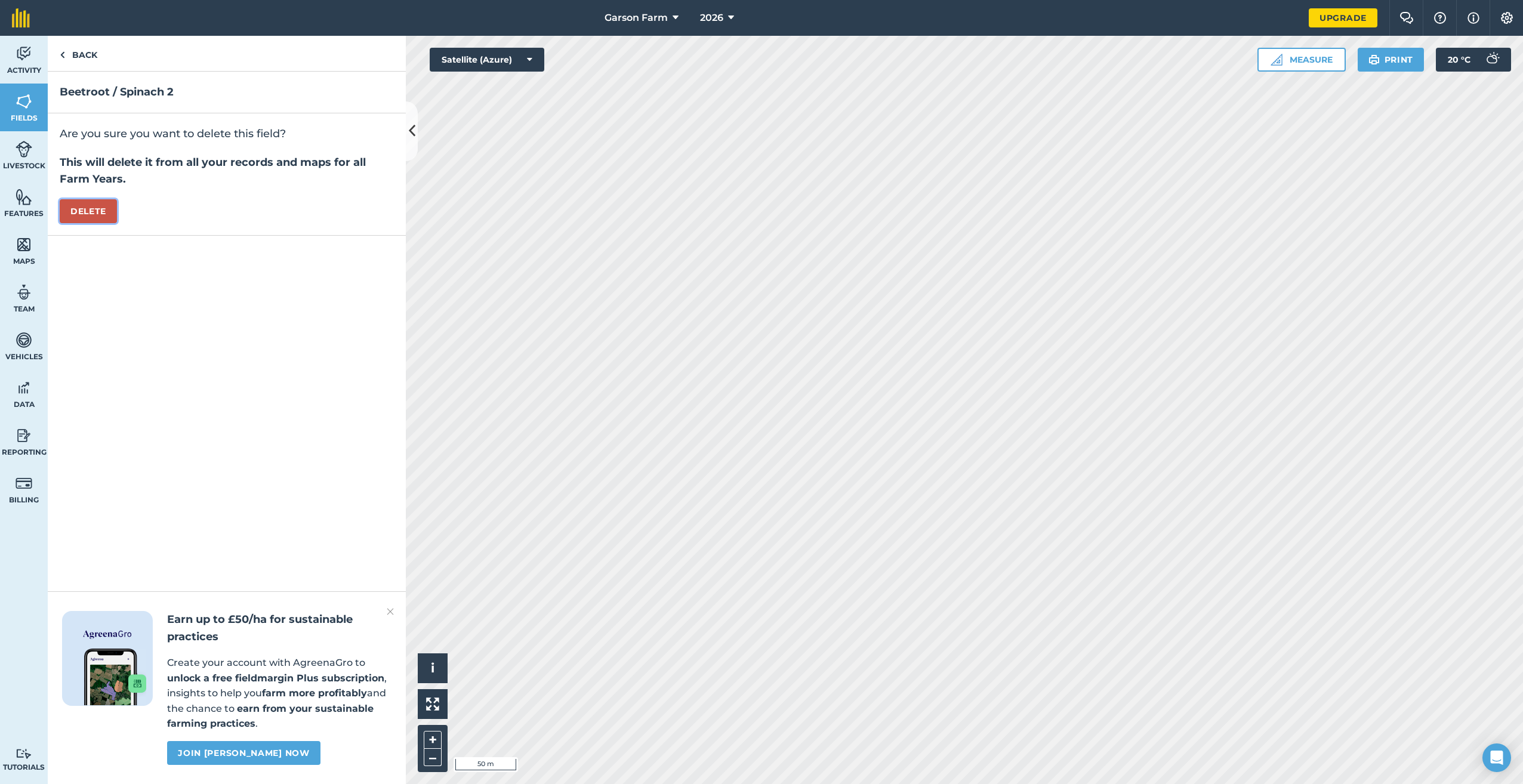
click at [108, 211] on button "Delete" at bounding box center [88, 211] width 57 height 24
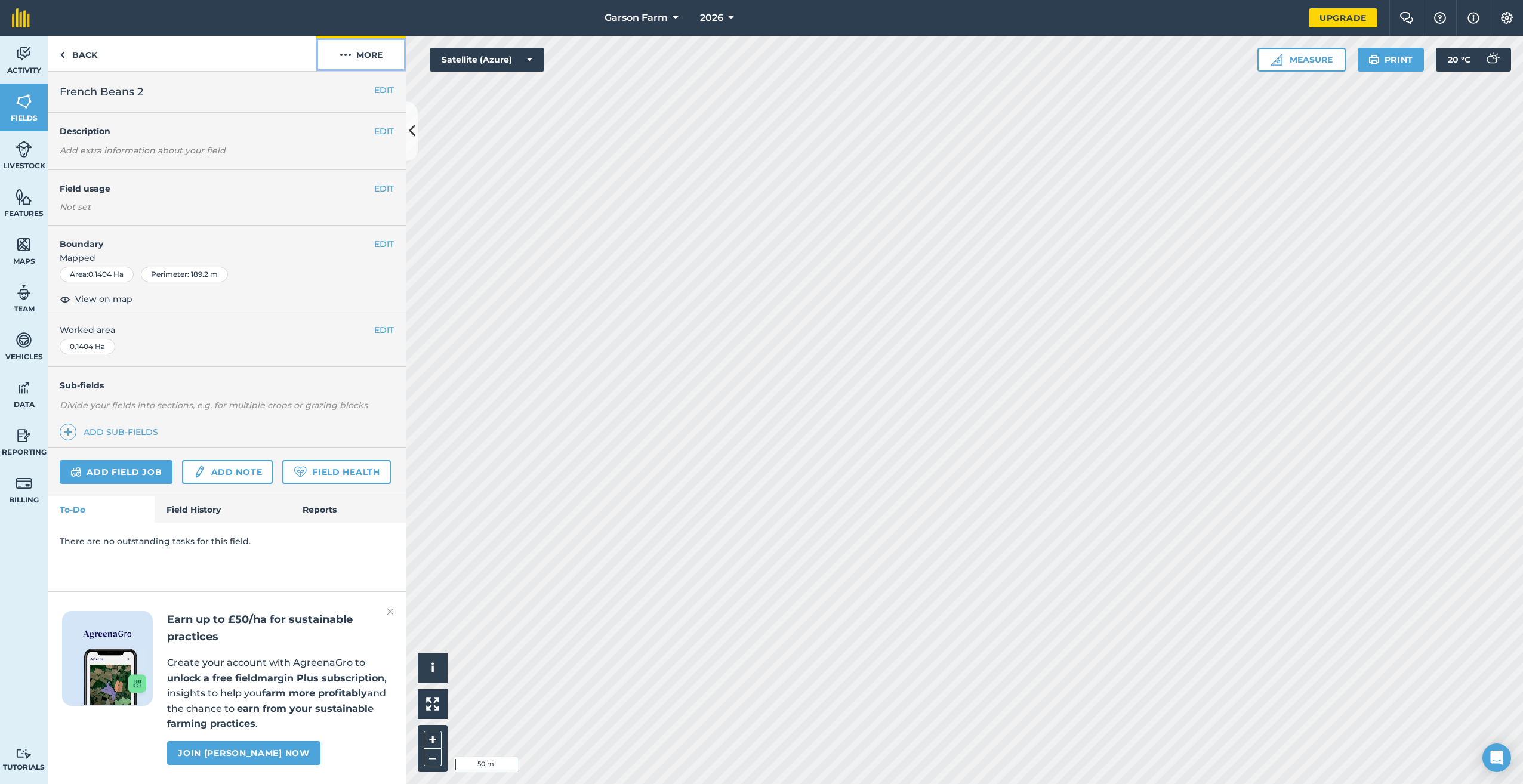
click at [366, 63] on button "More" at bounding box center [361, 53] width 89 height 35
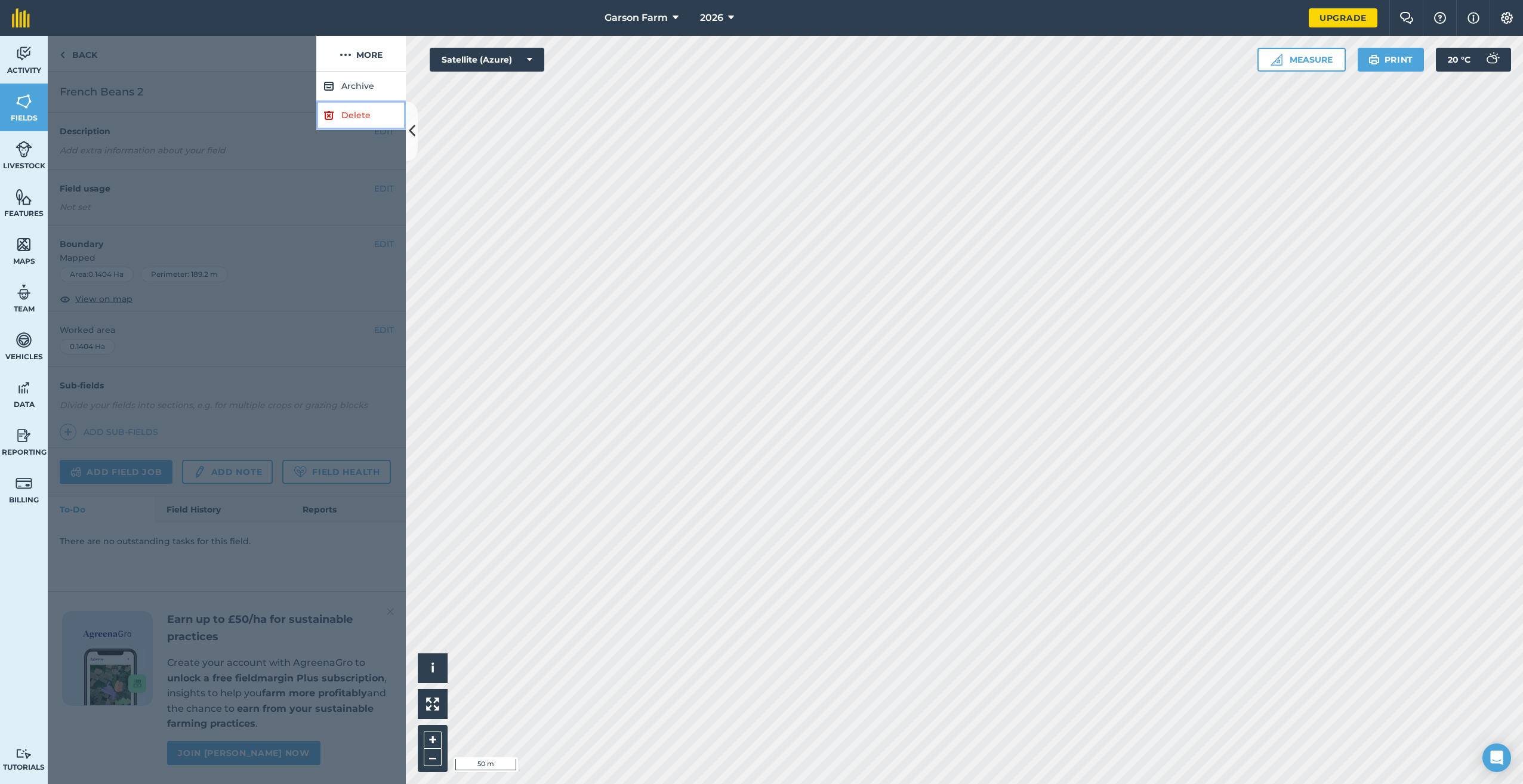
click at [343, 116] on link "Delete" at bounding box center [361, 116] width 89 height 29
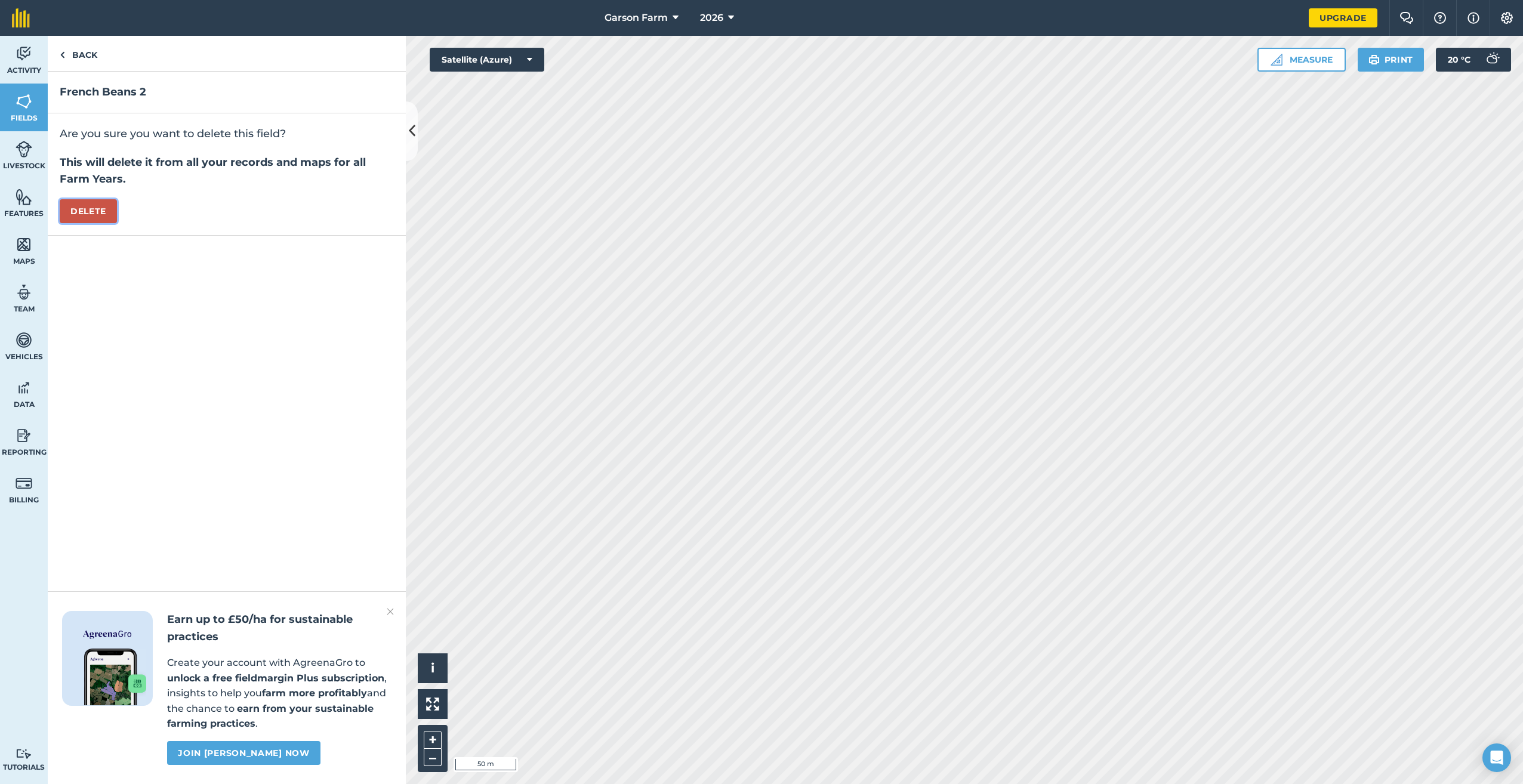
click at [77, 206] on button "Delete" at bounding box center [88, 211] width 57 height 24
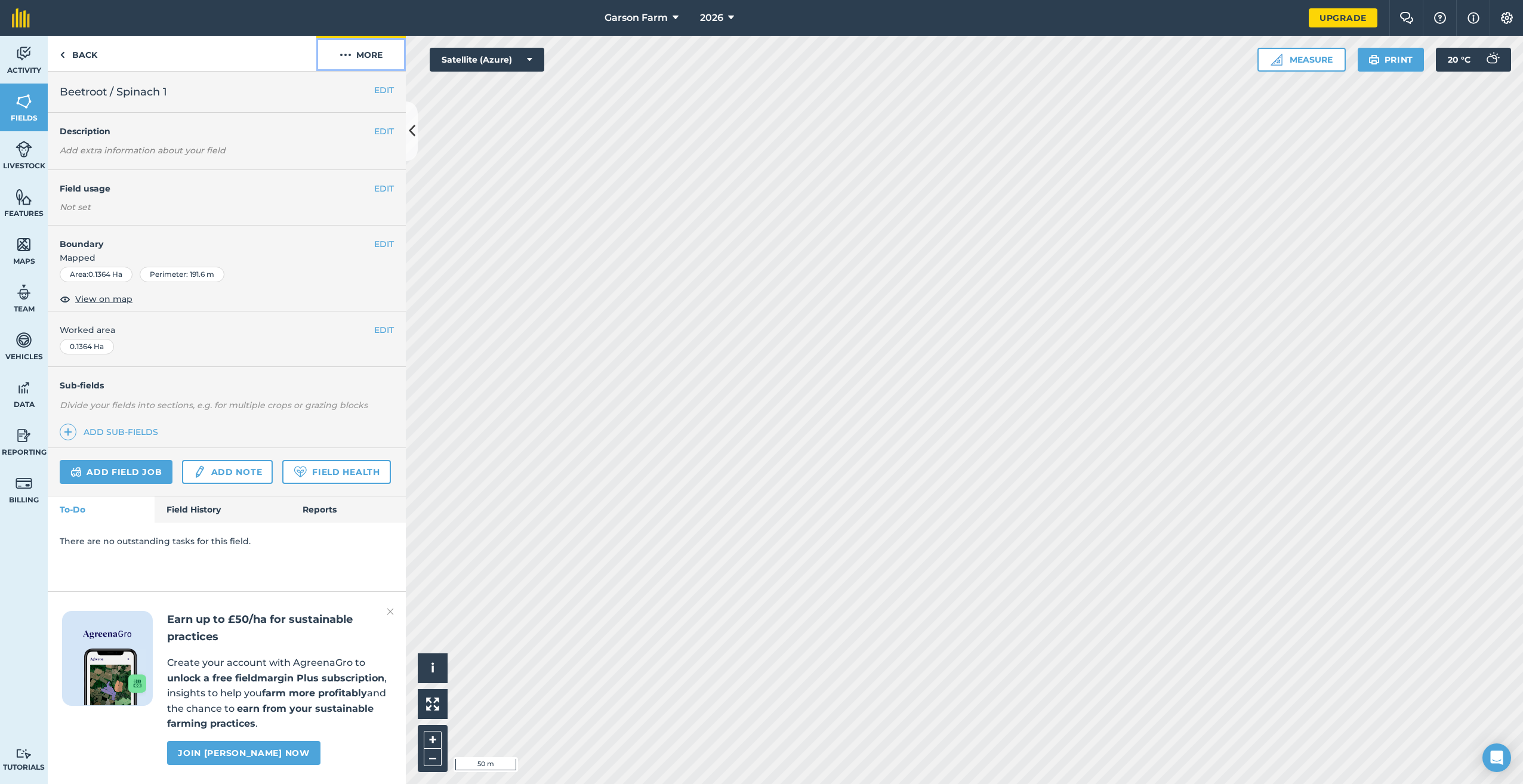
click at [371, 55] on button "More" at bounding box center [361, 53] width 89 height 35
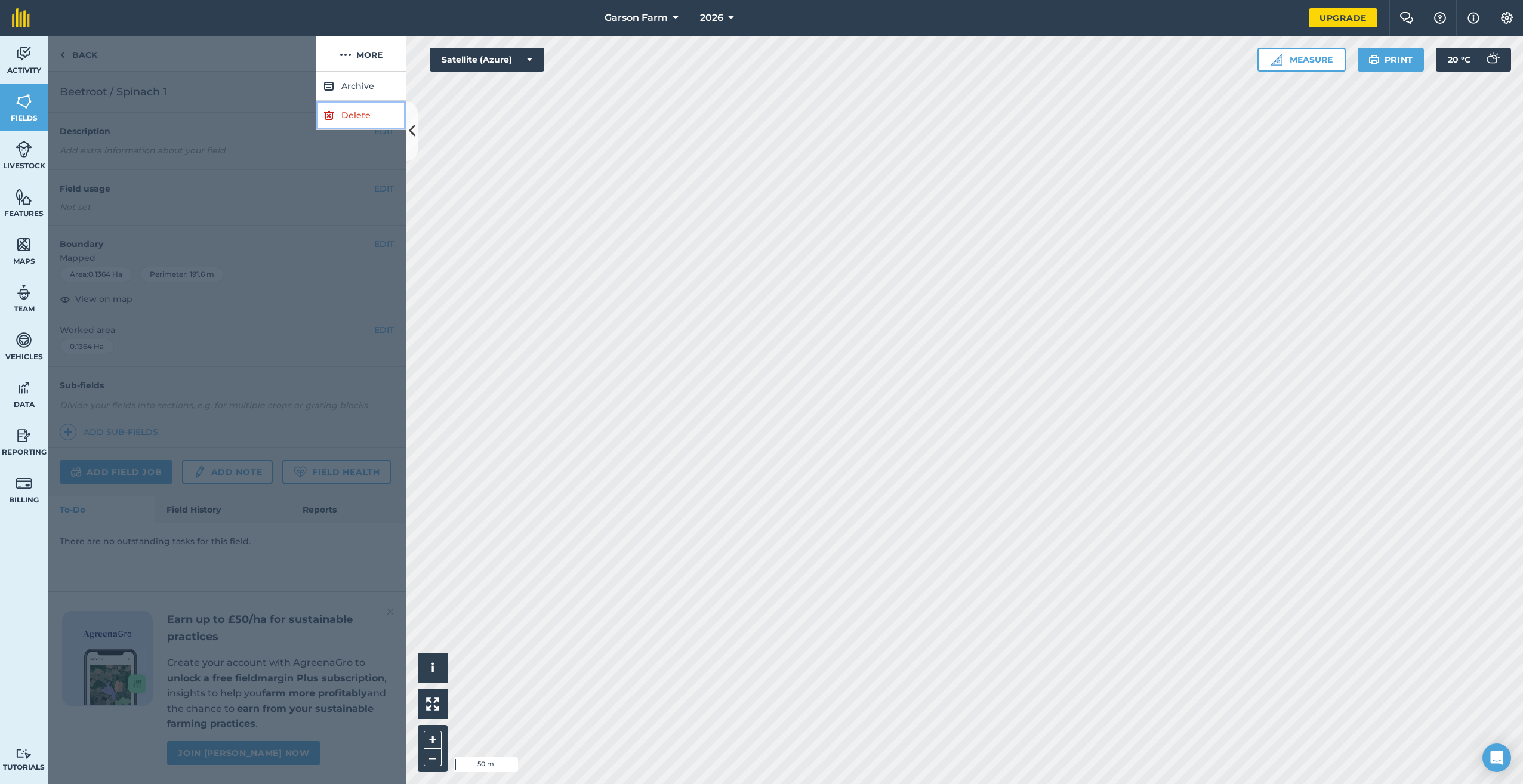
click at [353, 117] on link "Delete" at bounding box center [361, 116] width 89 height 29
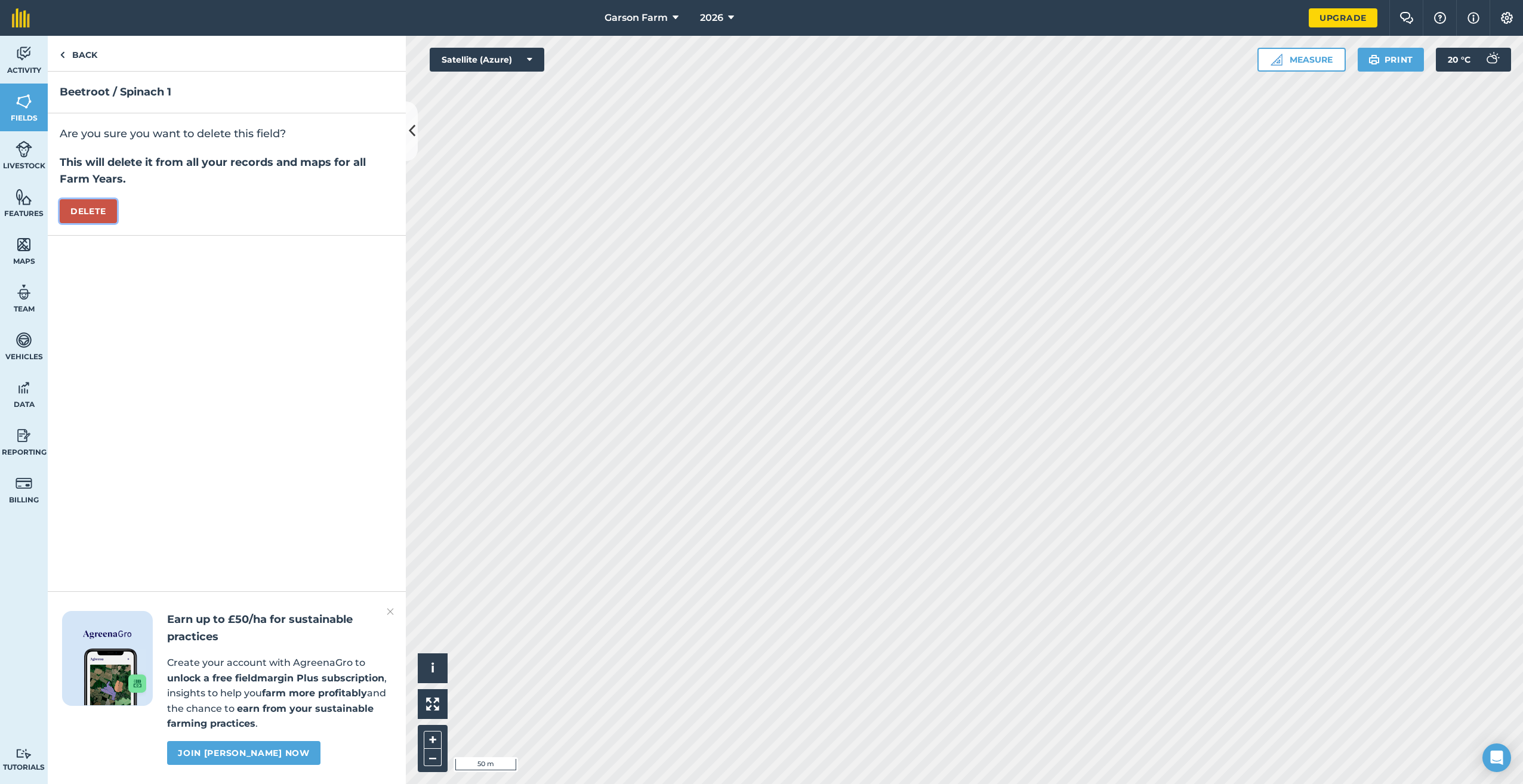
click at [108, 219] on button "Delete" at bounding box center [88, 211] width 57 height 24
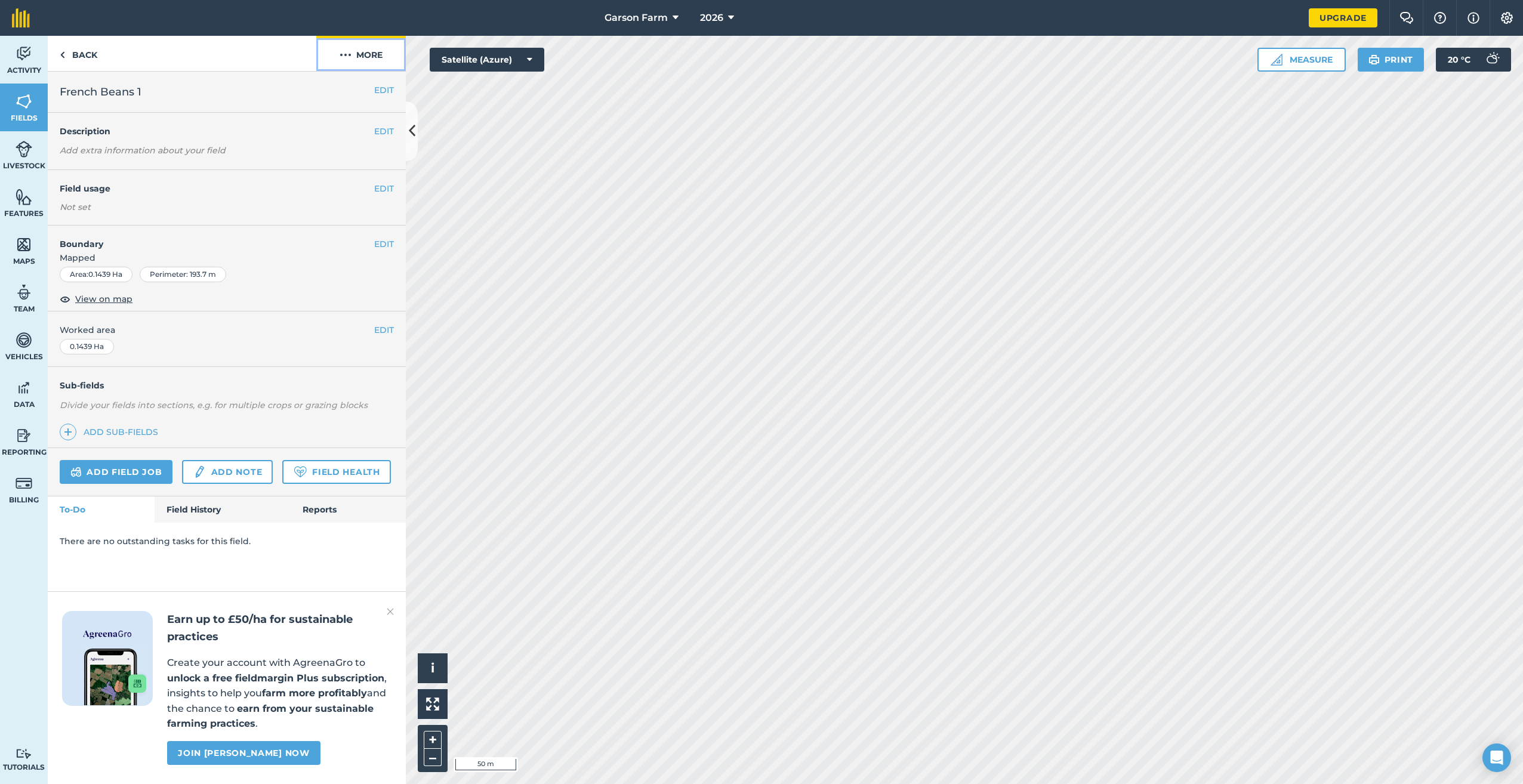
click at [373, 53] on button "More" at bounding box center [361, 53] width 89 height 35
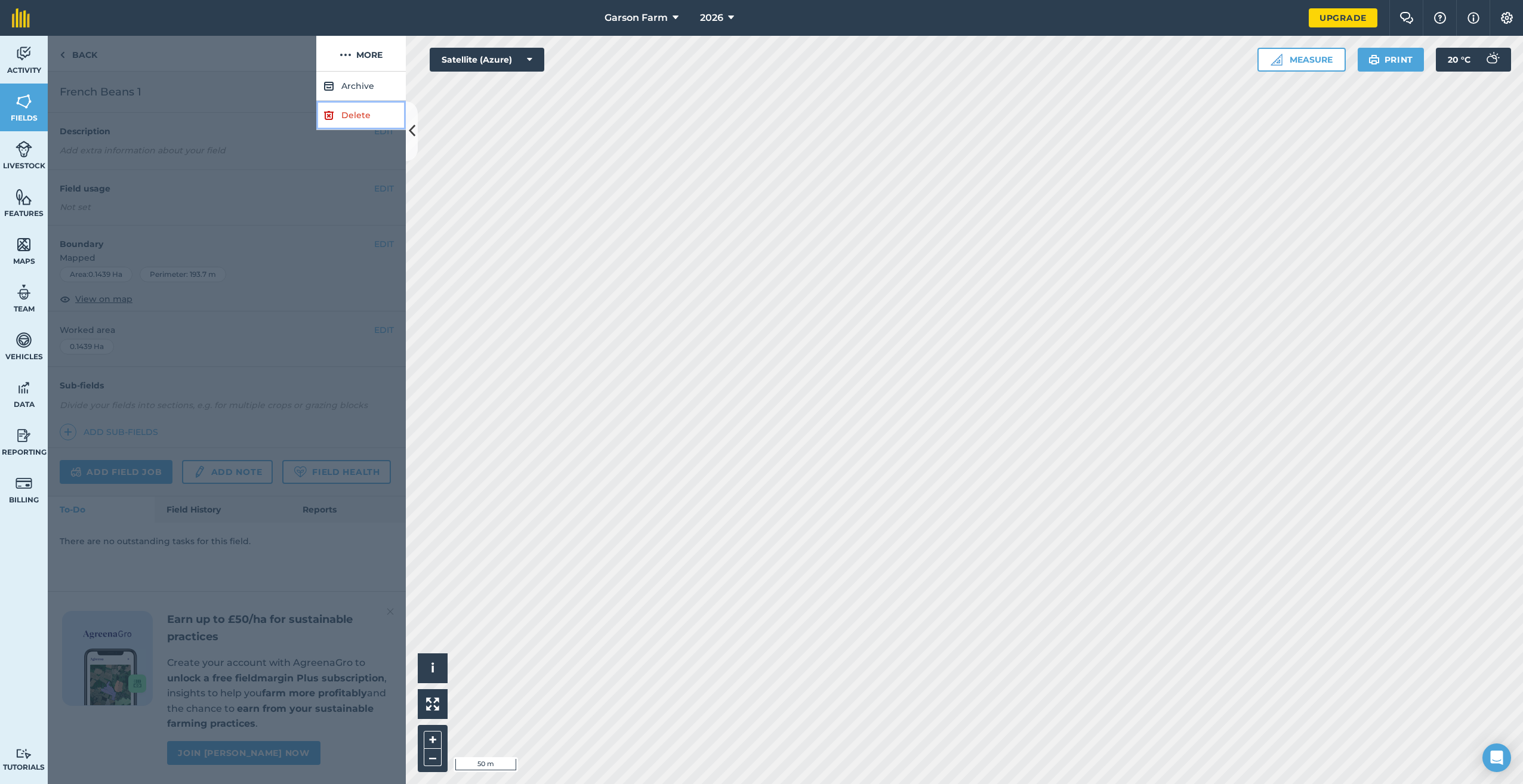
click at [335, 115] on link "Delete" at bounding box center [361, 116] width 89 height 29
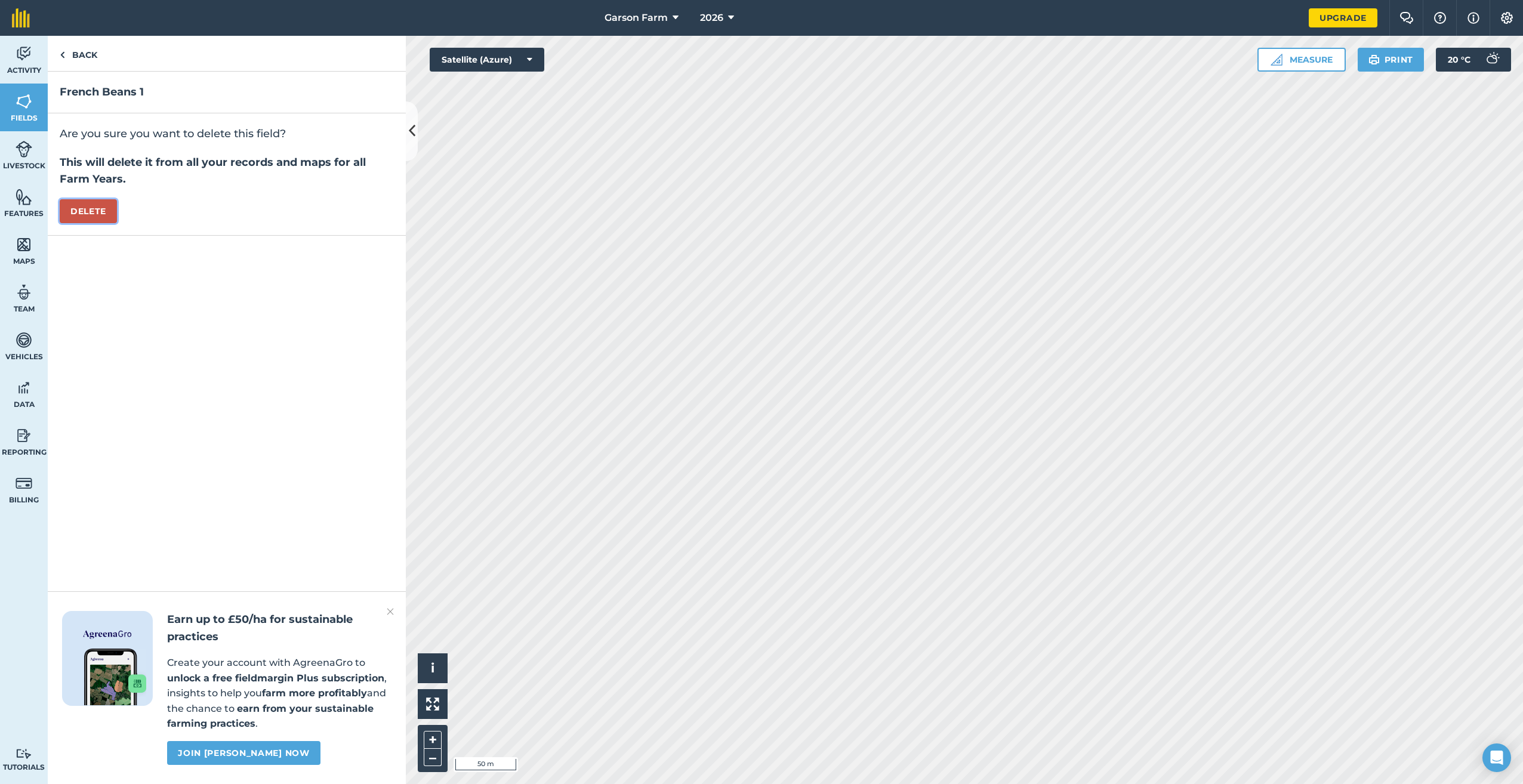
click at [105, 211] on button "Delete" at bounding box center [88, 211] width 57 height 24
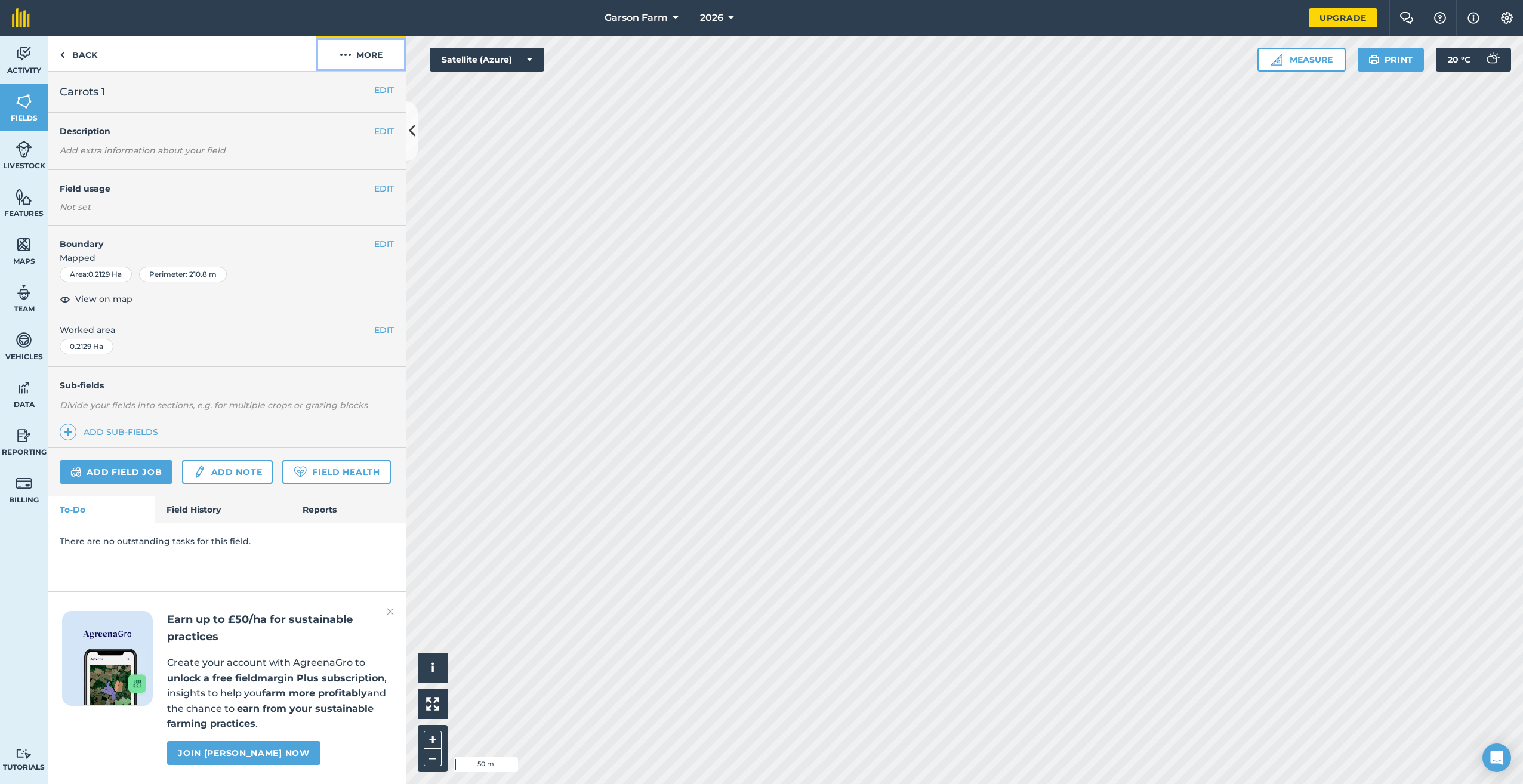
click at [369, 62] on button "More" at bounding box center [361, 53] width 89 height 35
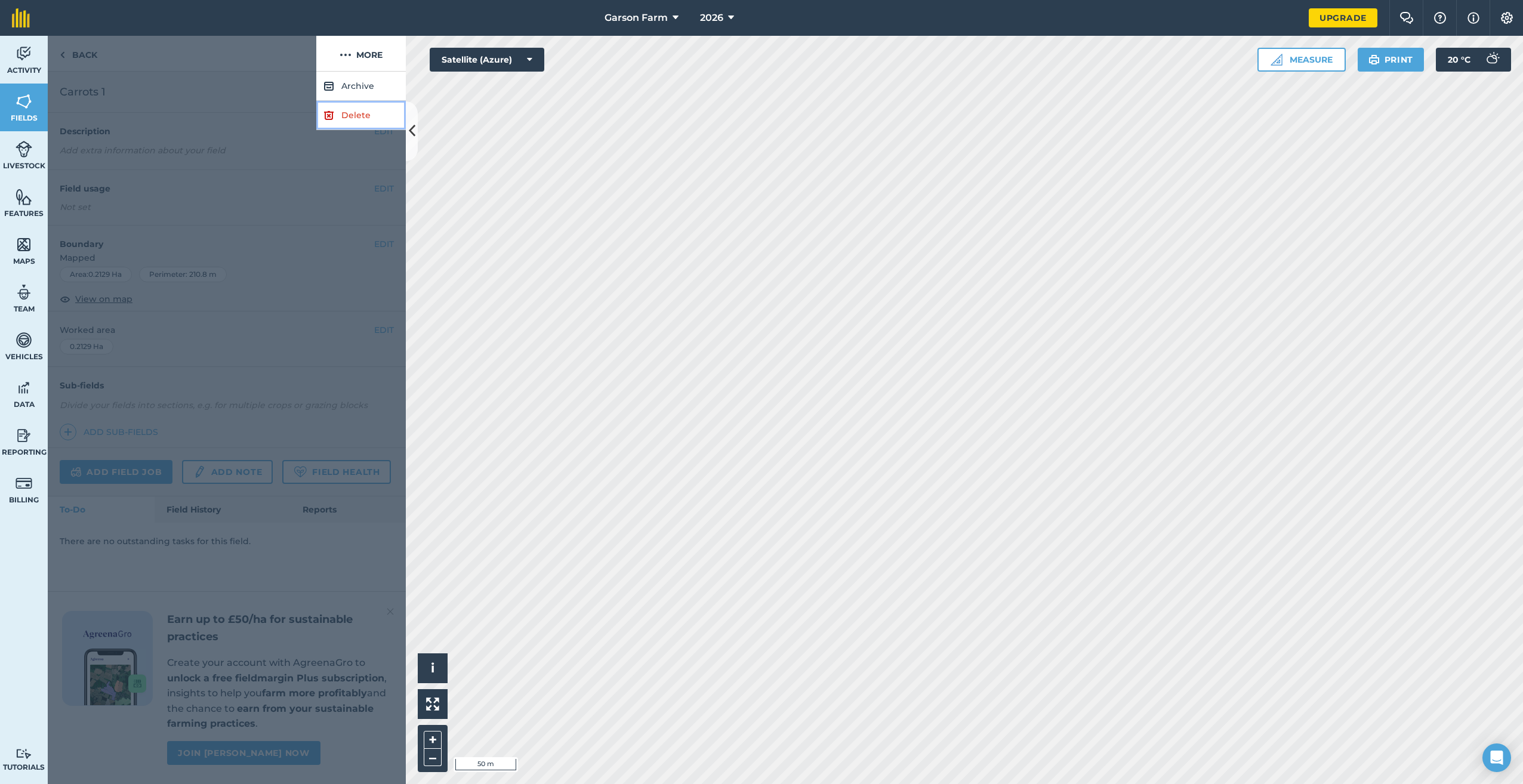
click at [350, 113] on link "Delete" at bounding box center [361, 116] width 89 height 29
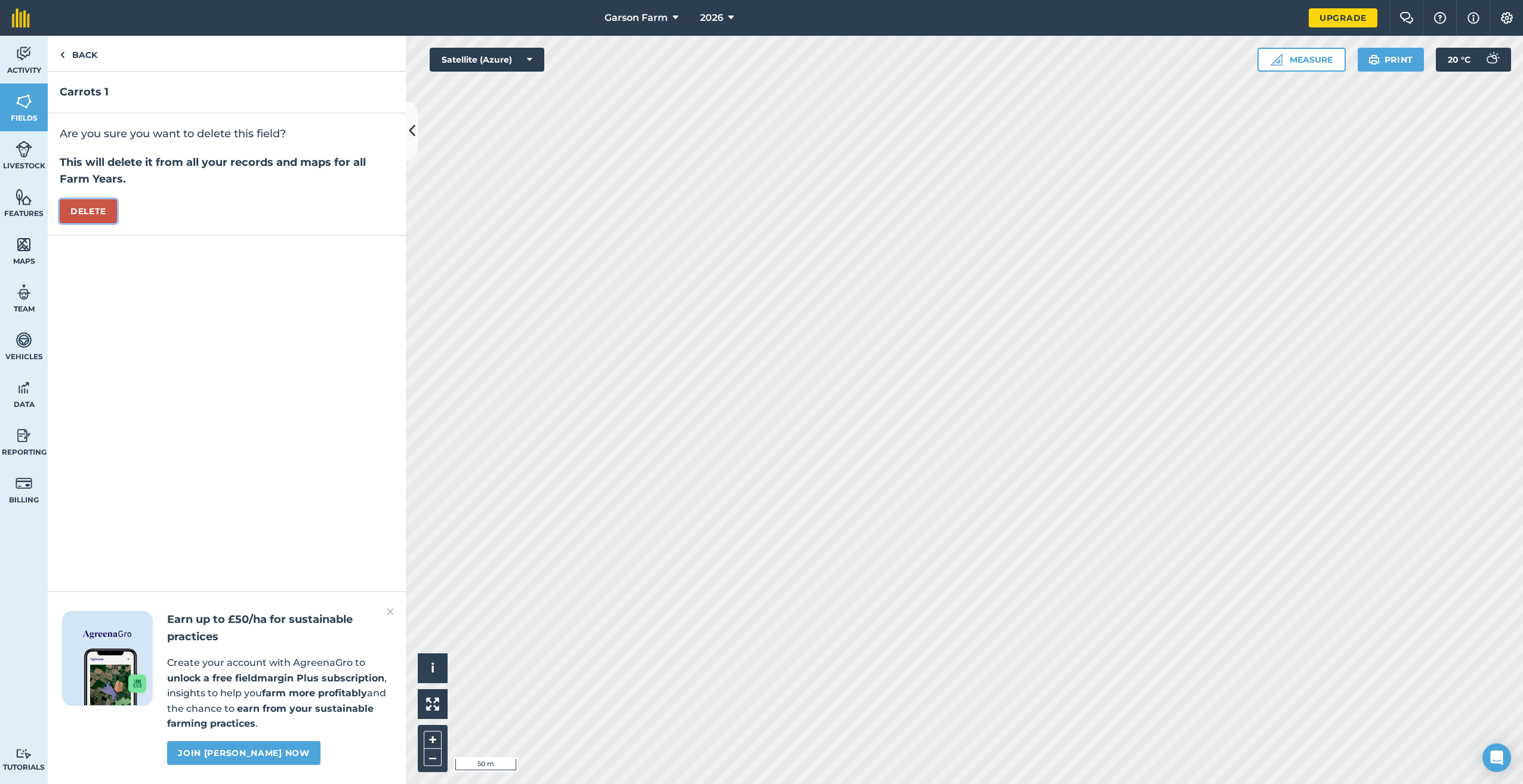
click at [100, 203] on button "Delete" at bounding box center [88, 211] width 57 height 24
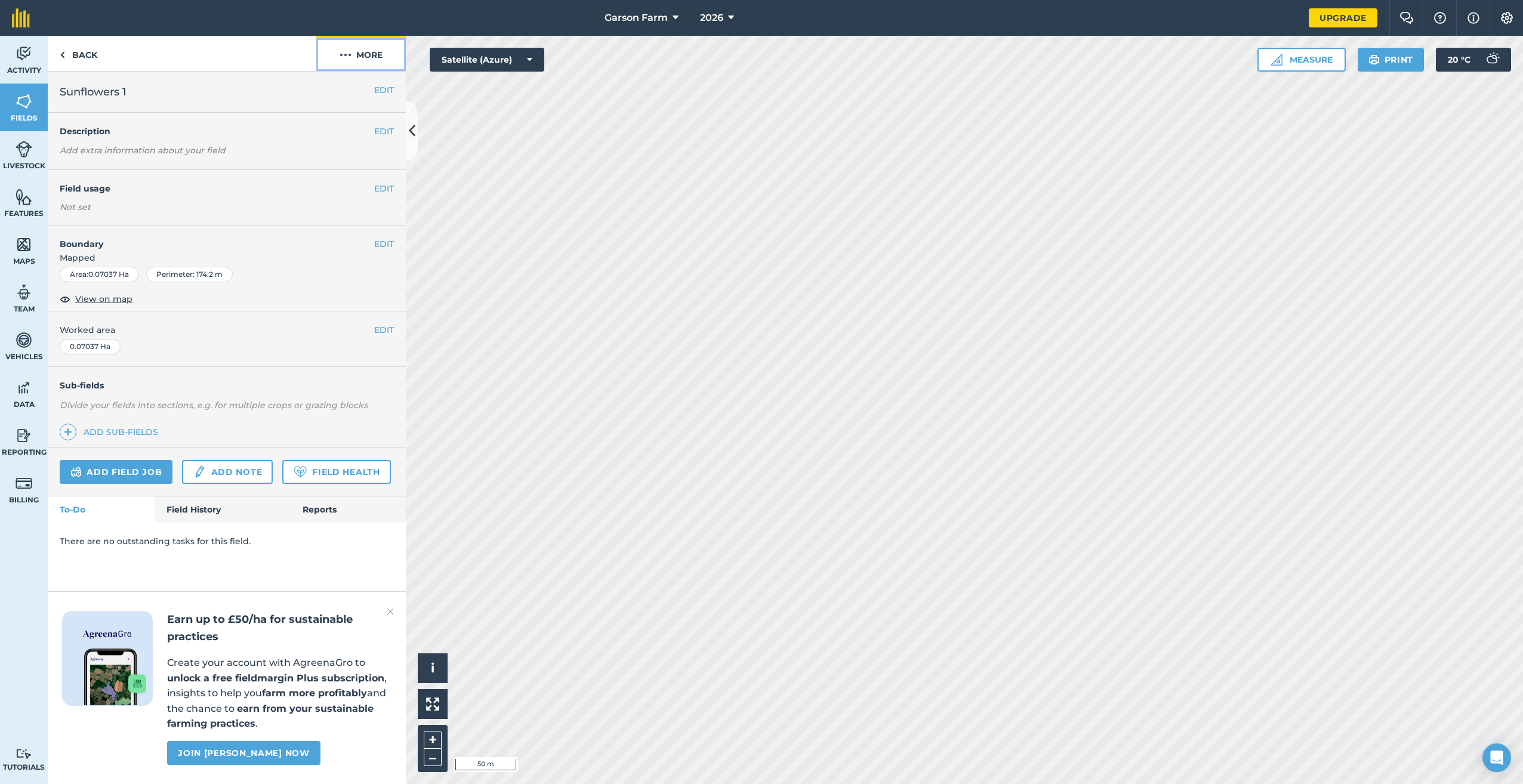
click at [375, 46] on button "More" at bounding box center [361, 53] width 89 height 35
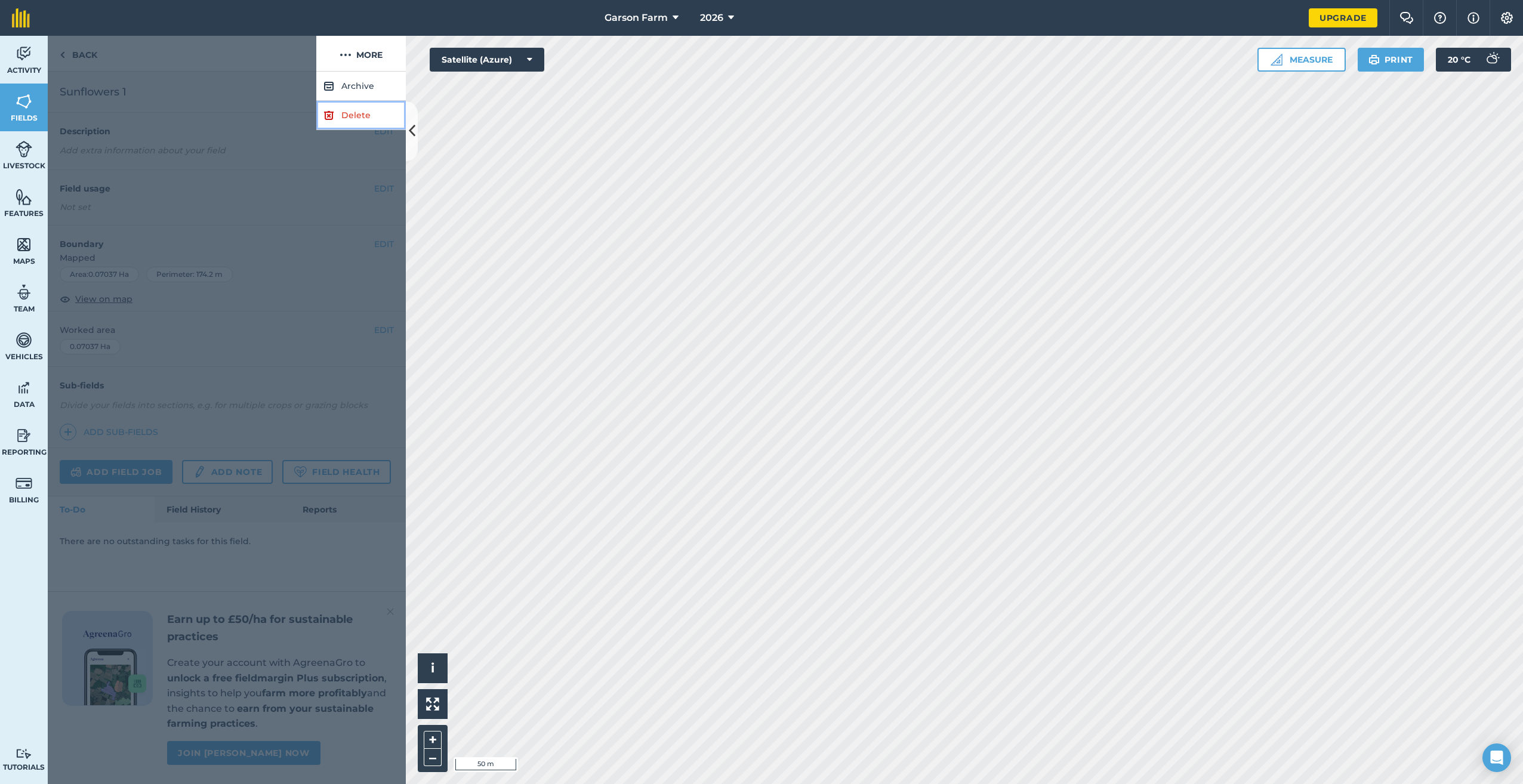
click at [352, 114] on link "Delete" at bounding box center [361, 116] width 89 height 29
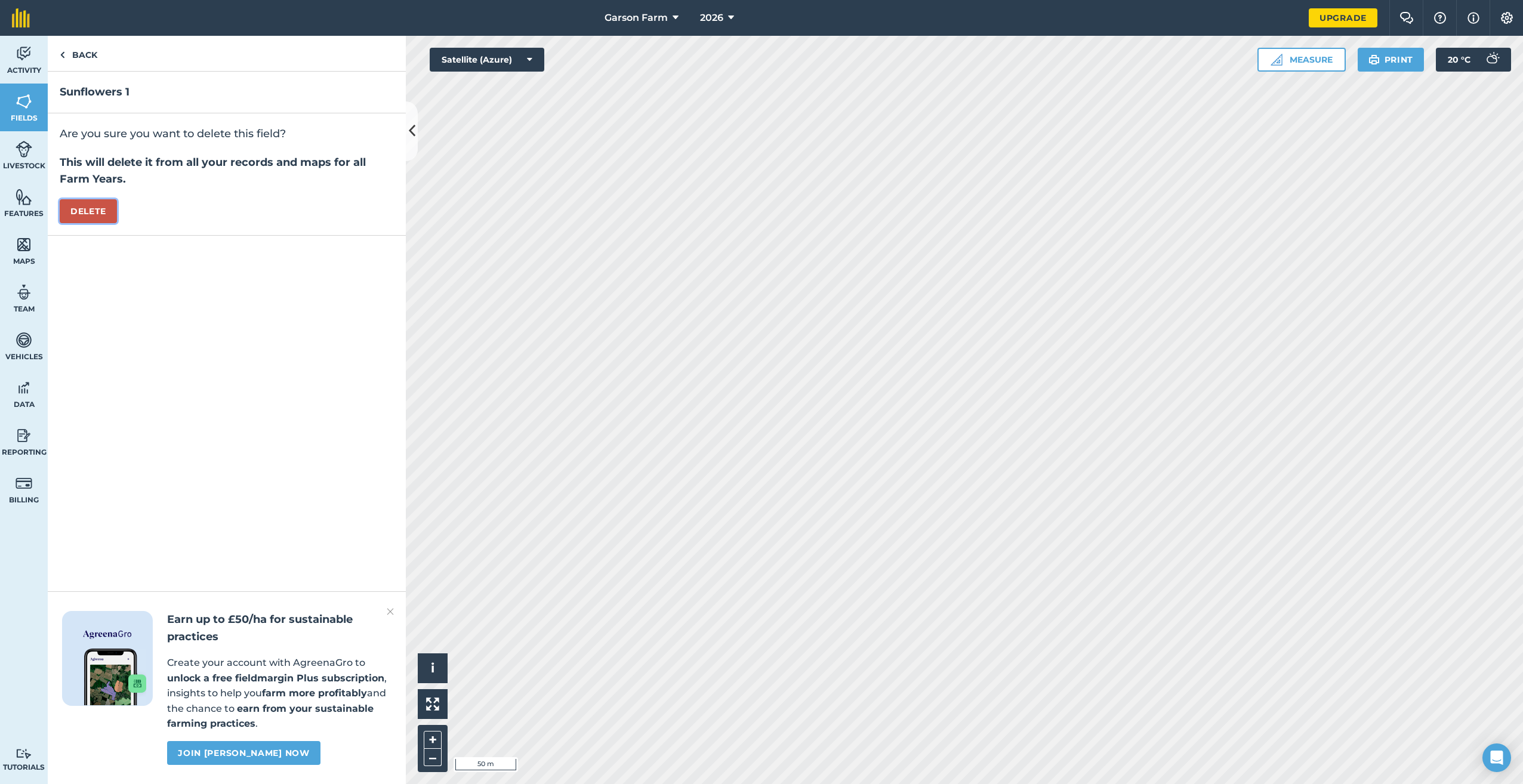
click at [87, 206] on button "Delete" at bounding box center [88, 211] width 57 height 24
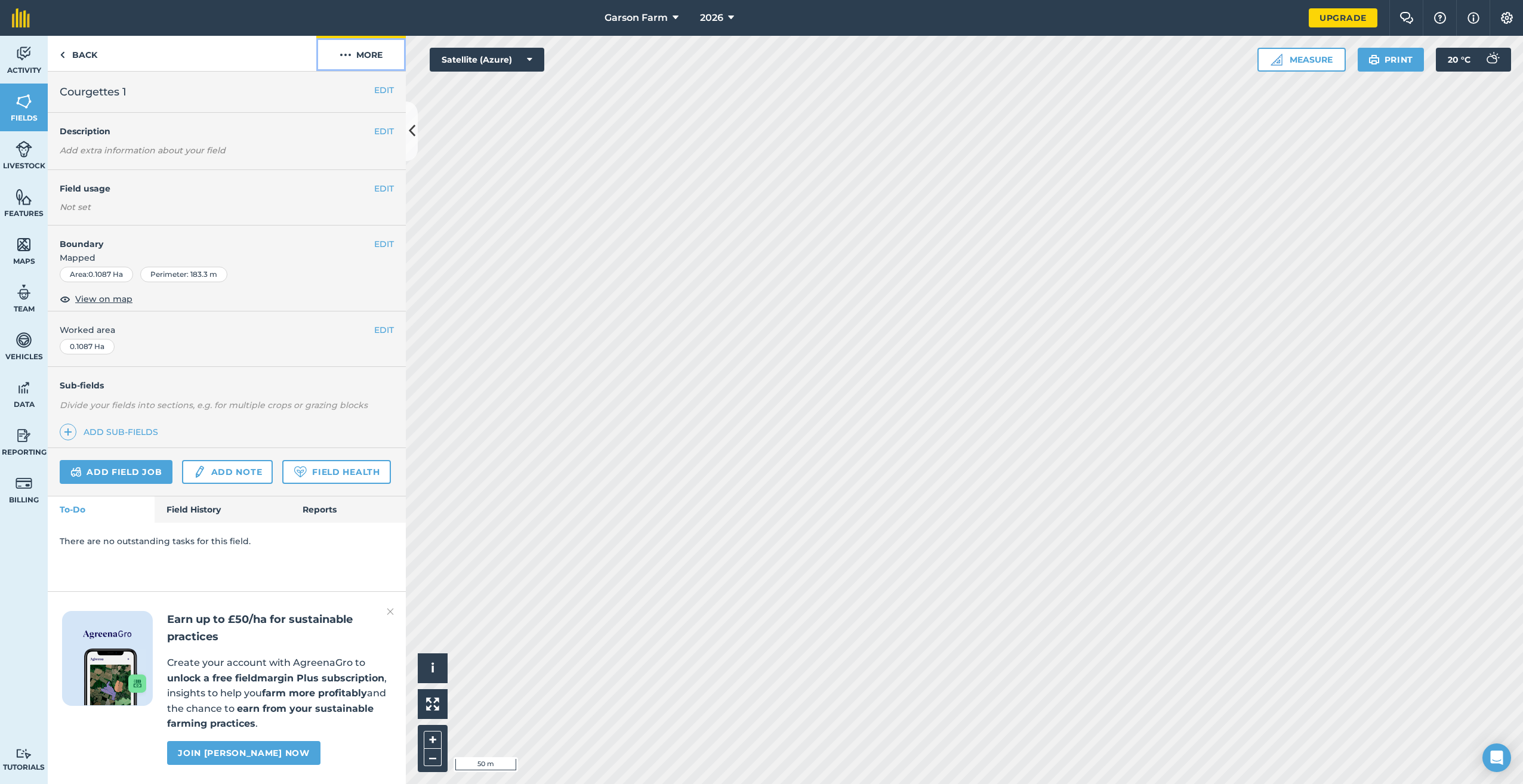
click at [374, 50] on button "More" at bounding box center [361, 53] width 89 height 35
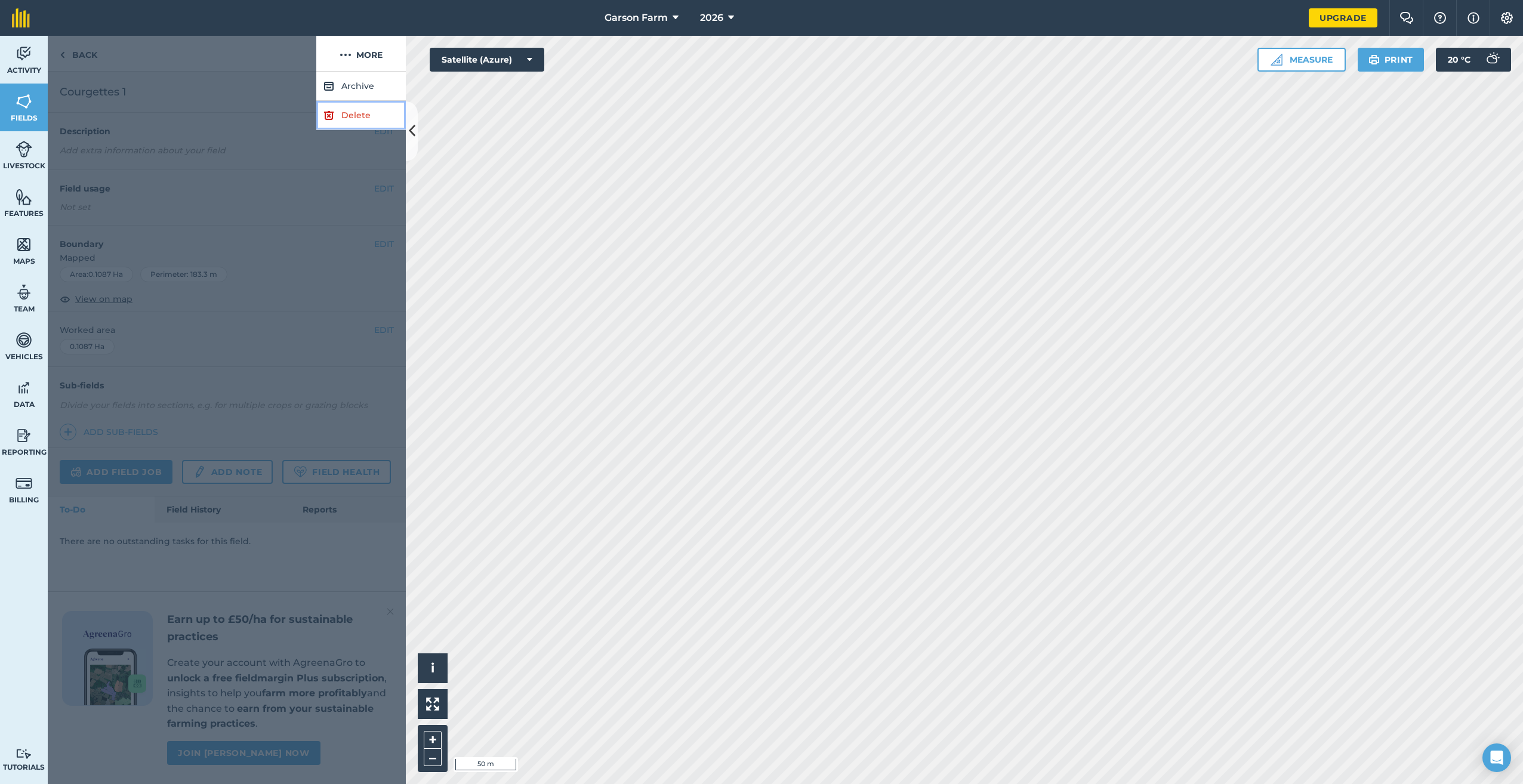
click at [345, 122] on link "Delete" at bounding box center [361, 116] width 89 height 29
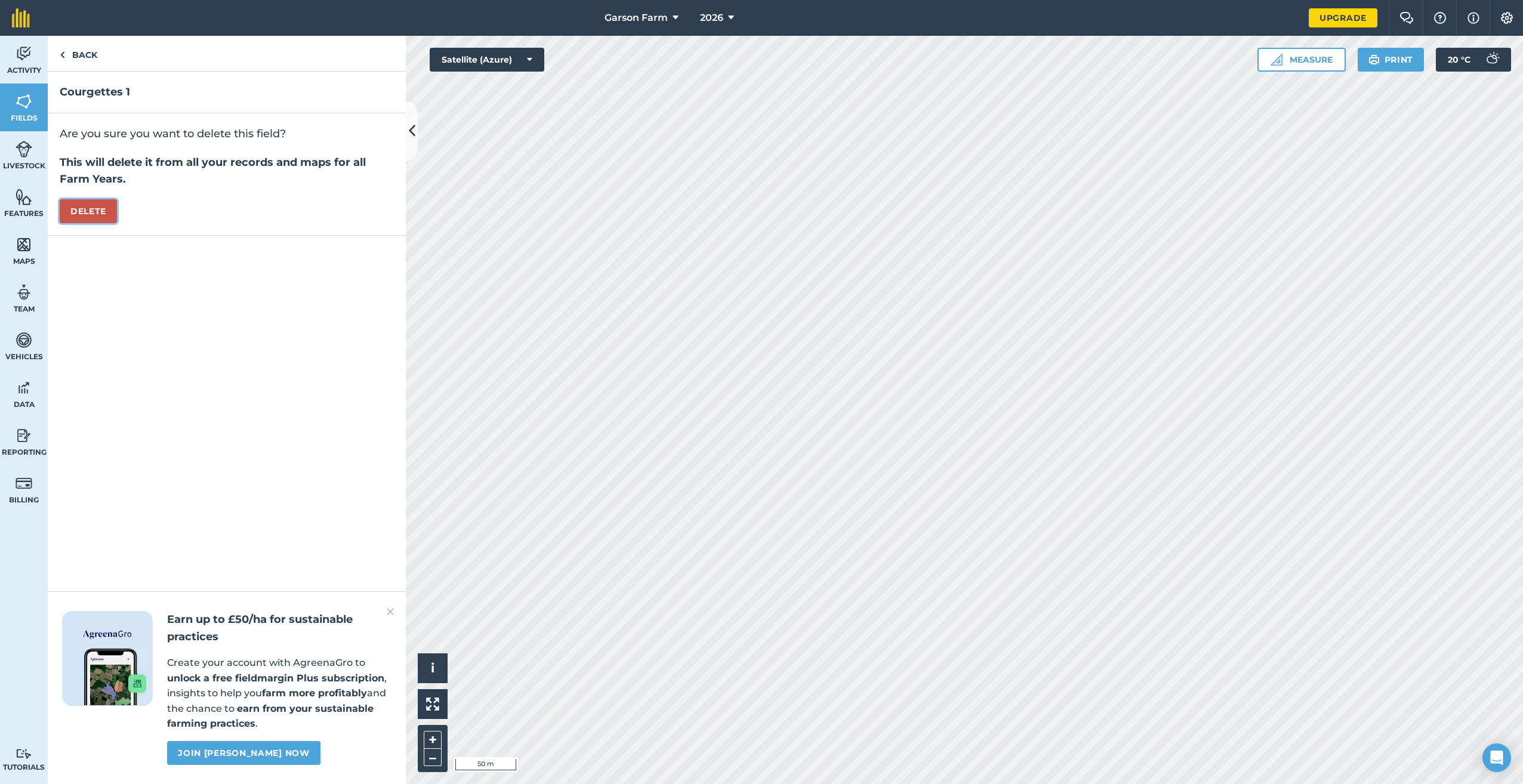
click at [105, 214] on button "Delete" at bounding box center [88, 211] width 57 height 24
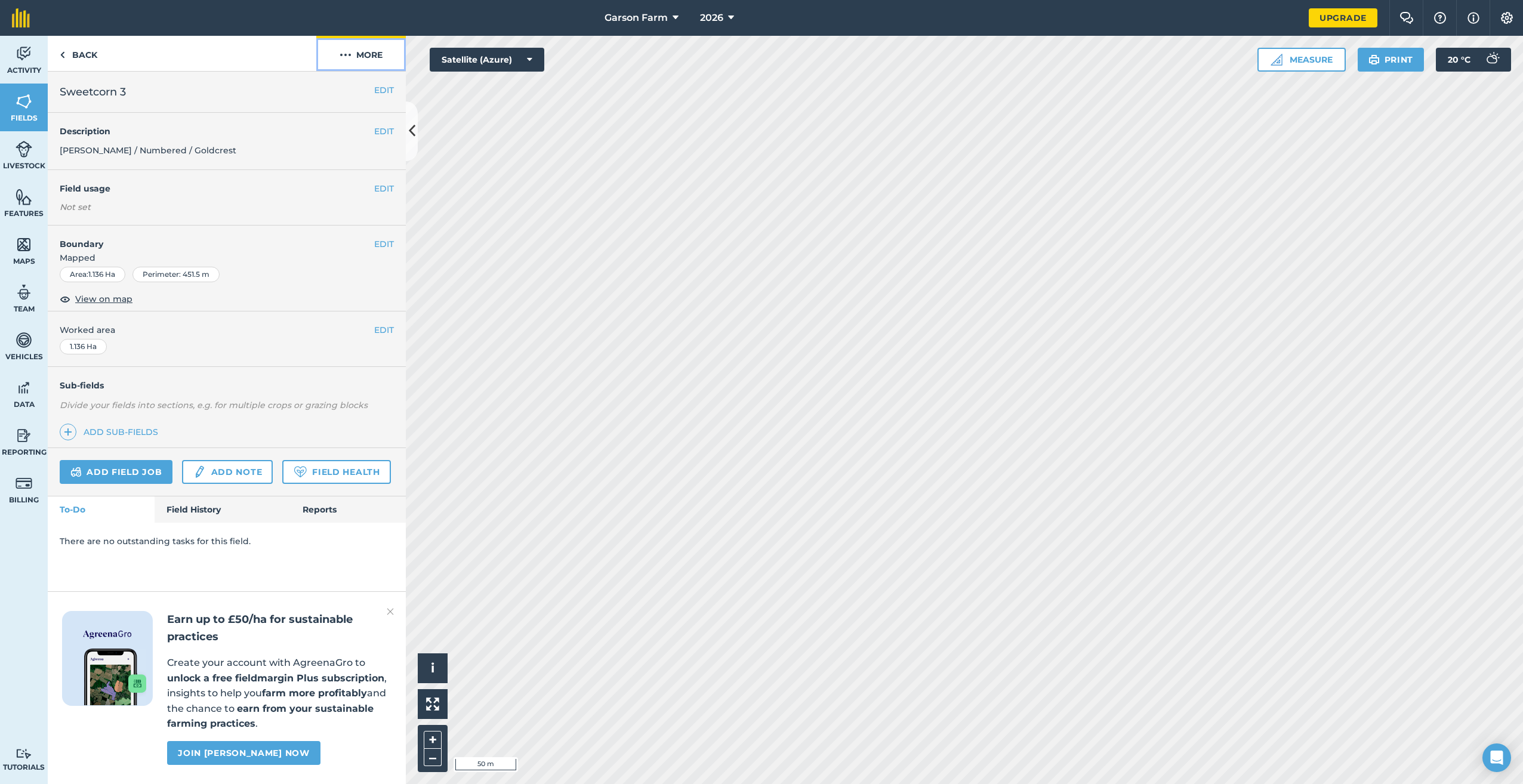
click at [350, 53] on img at bounding box center [345, 55] width 12 height 15
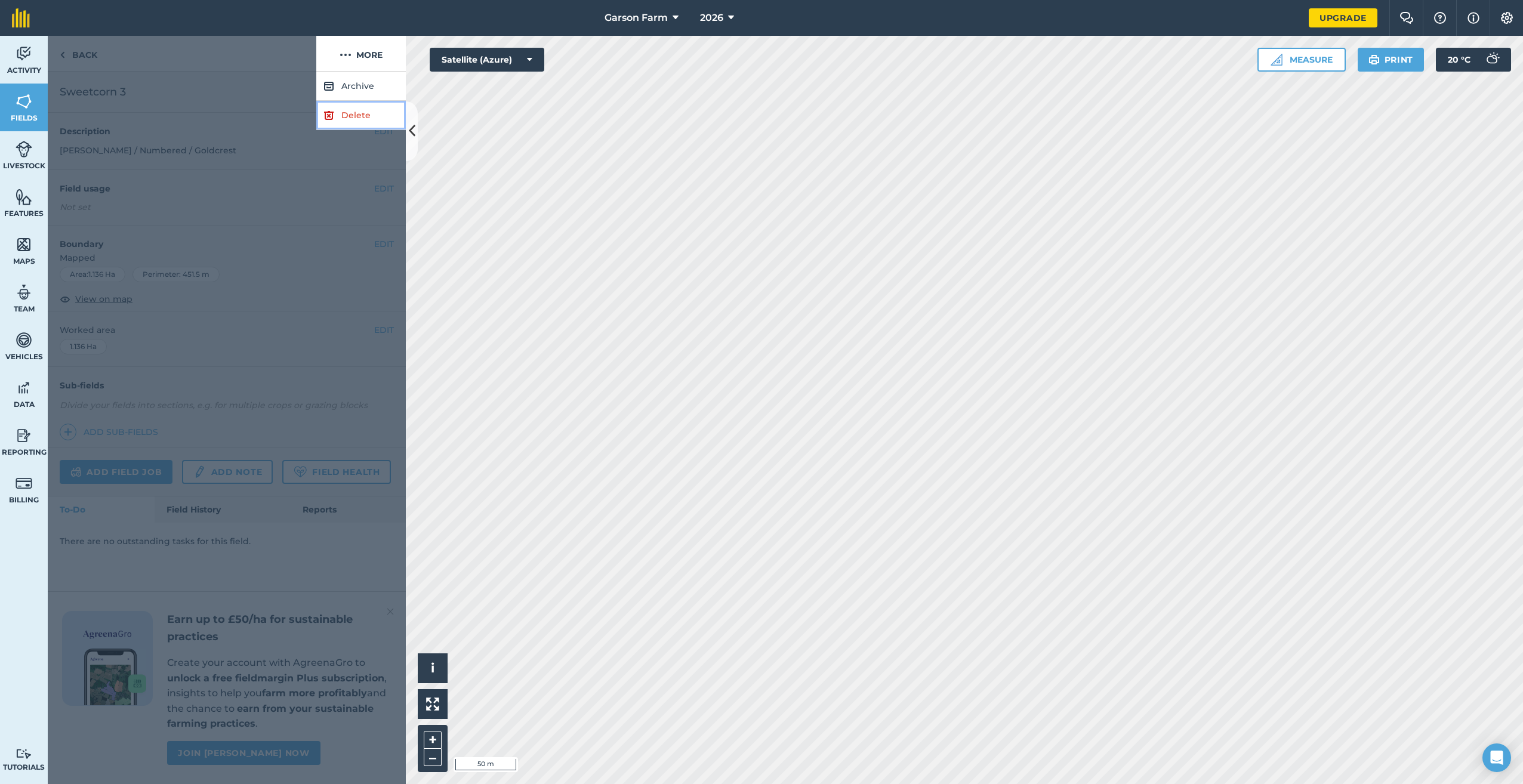
click at [345, 113] on link "Delete" at bounding box center [361, 116] width 89 height 29
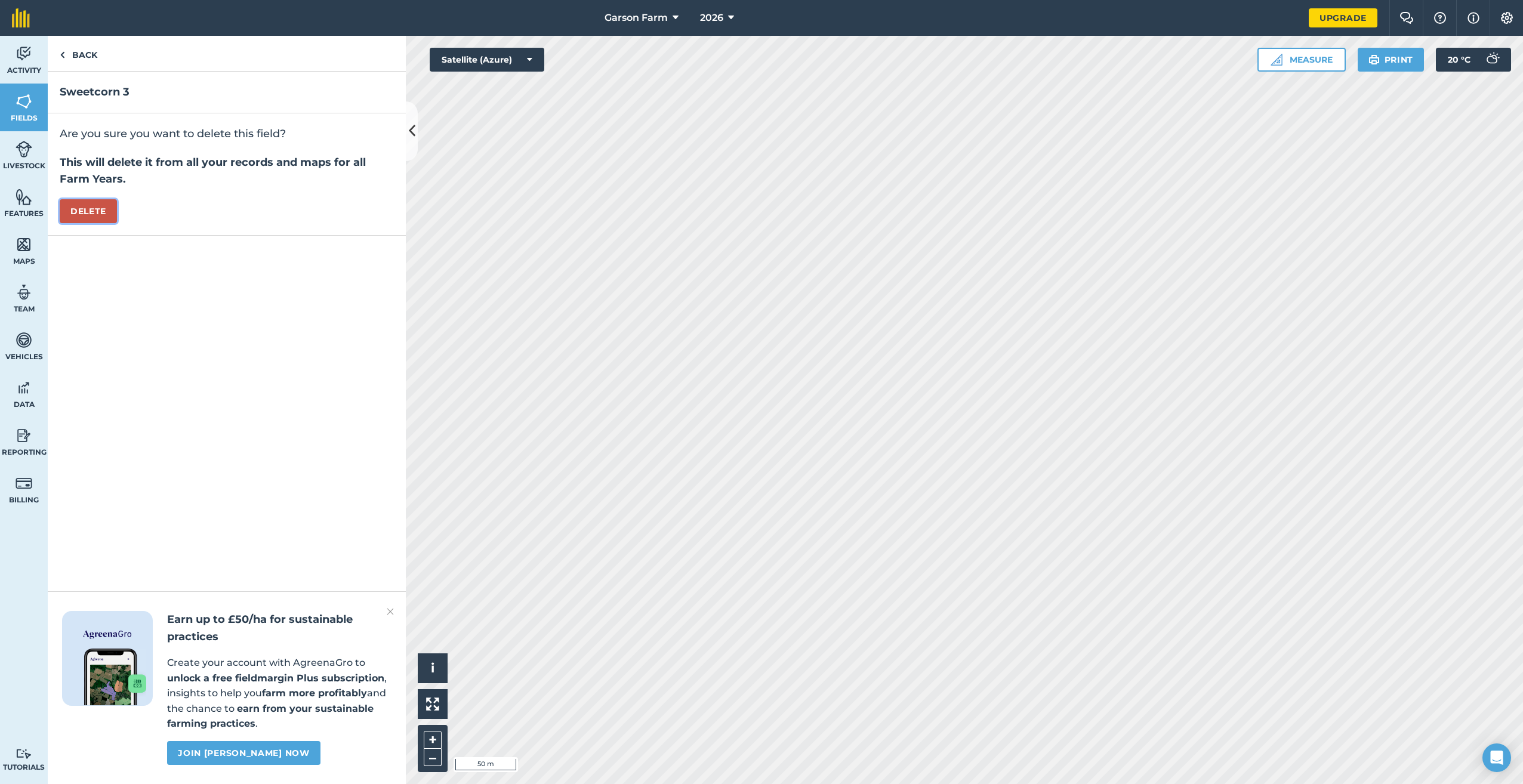
click at [64, 215] on button "Delete" at bounding box center [88, 211] width 57 height 24
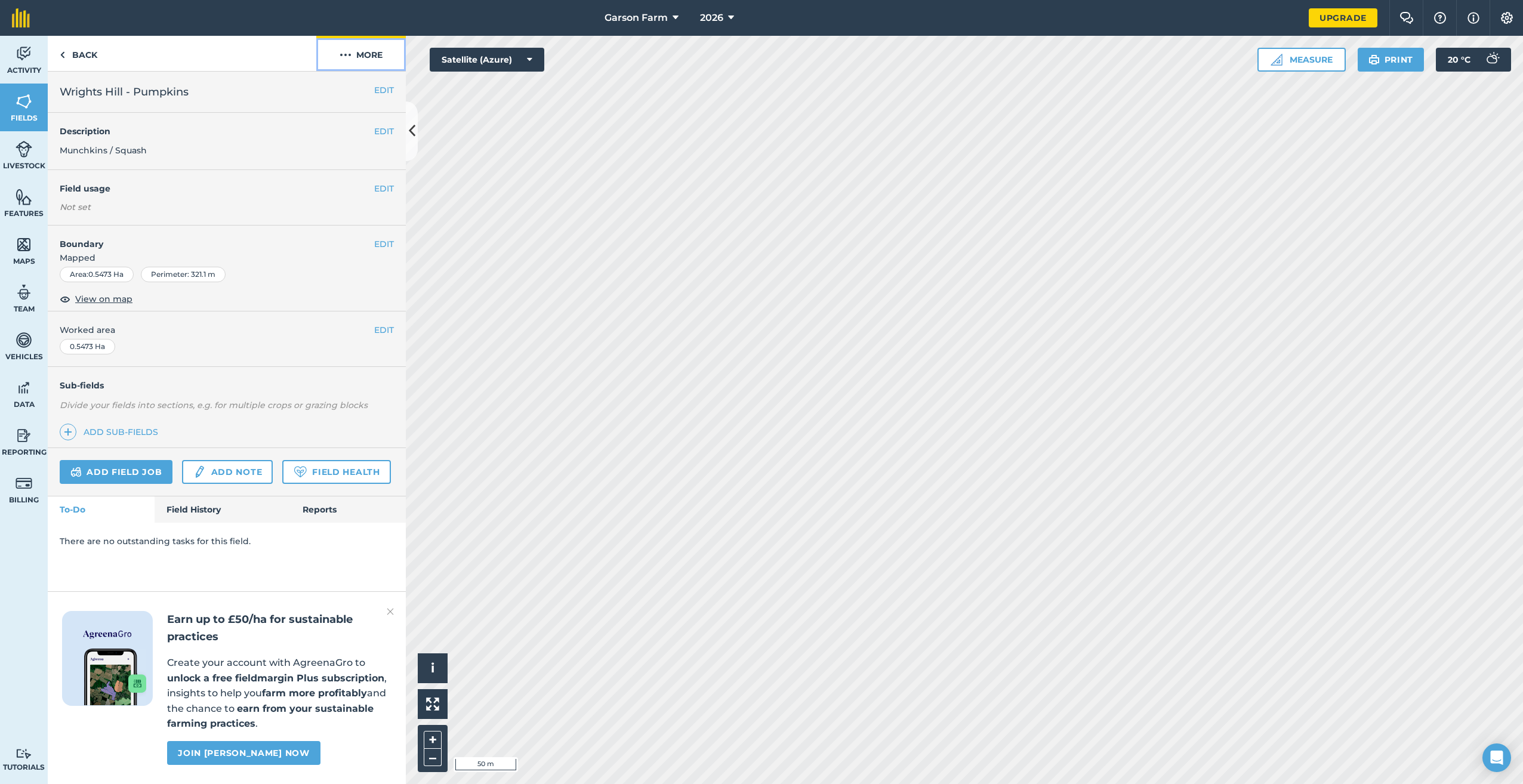
click at [371, 58] on button "More" at bounding box center [361, 53] width 89 height 35
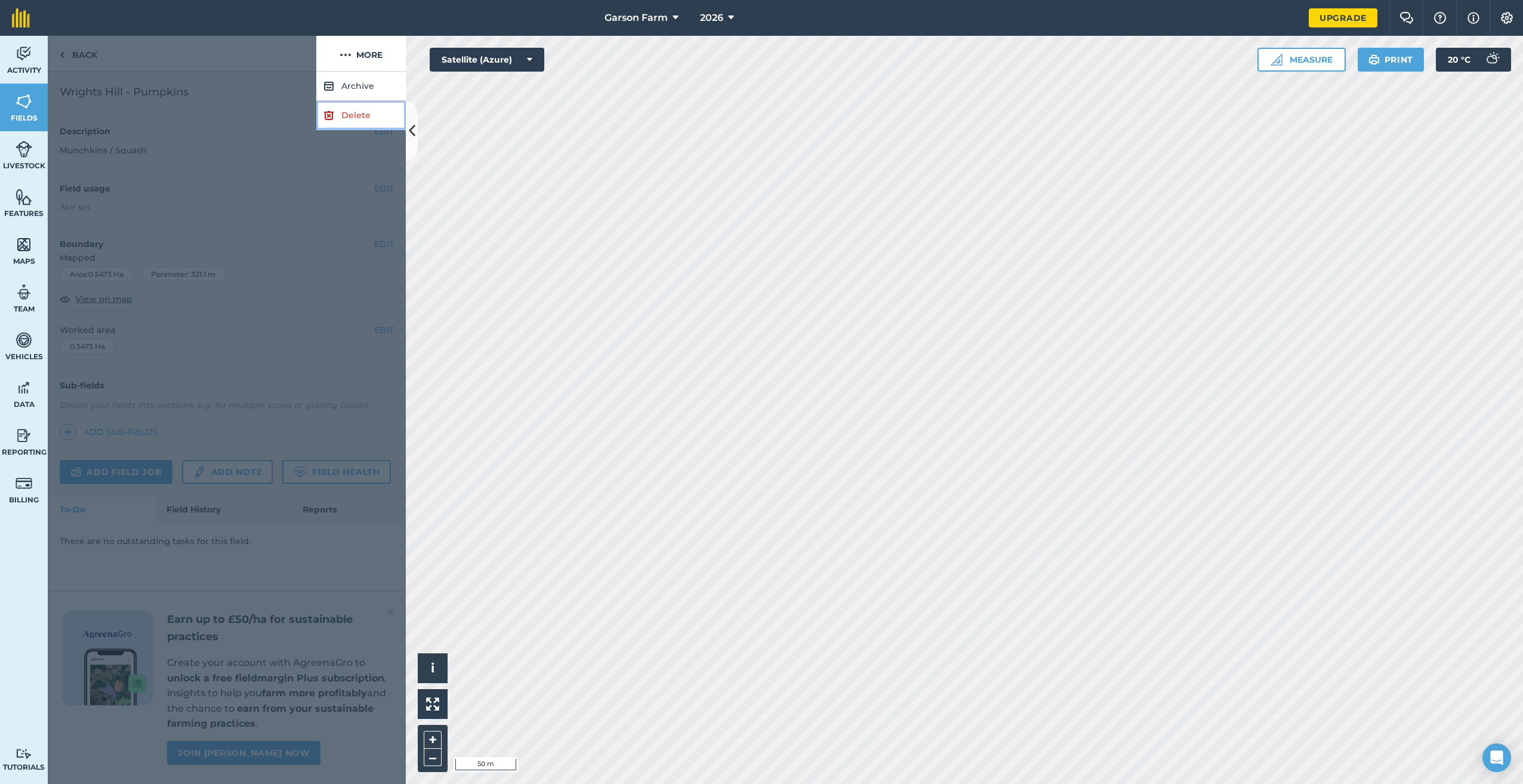
click at [347, 118] on link "Delete" at bounding box center [361, 116] width 89 height 29
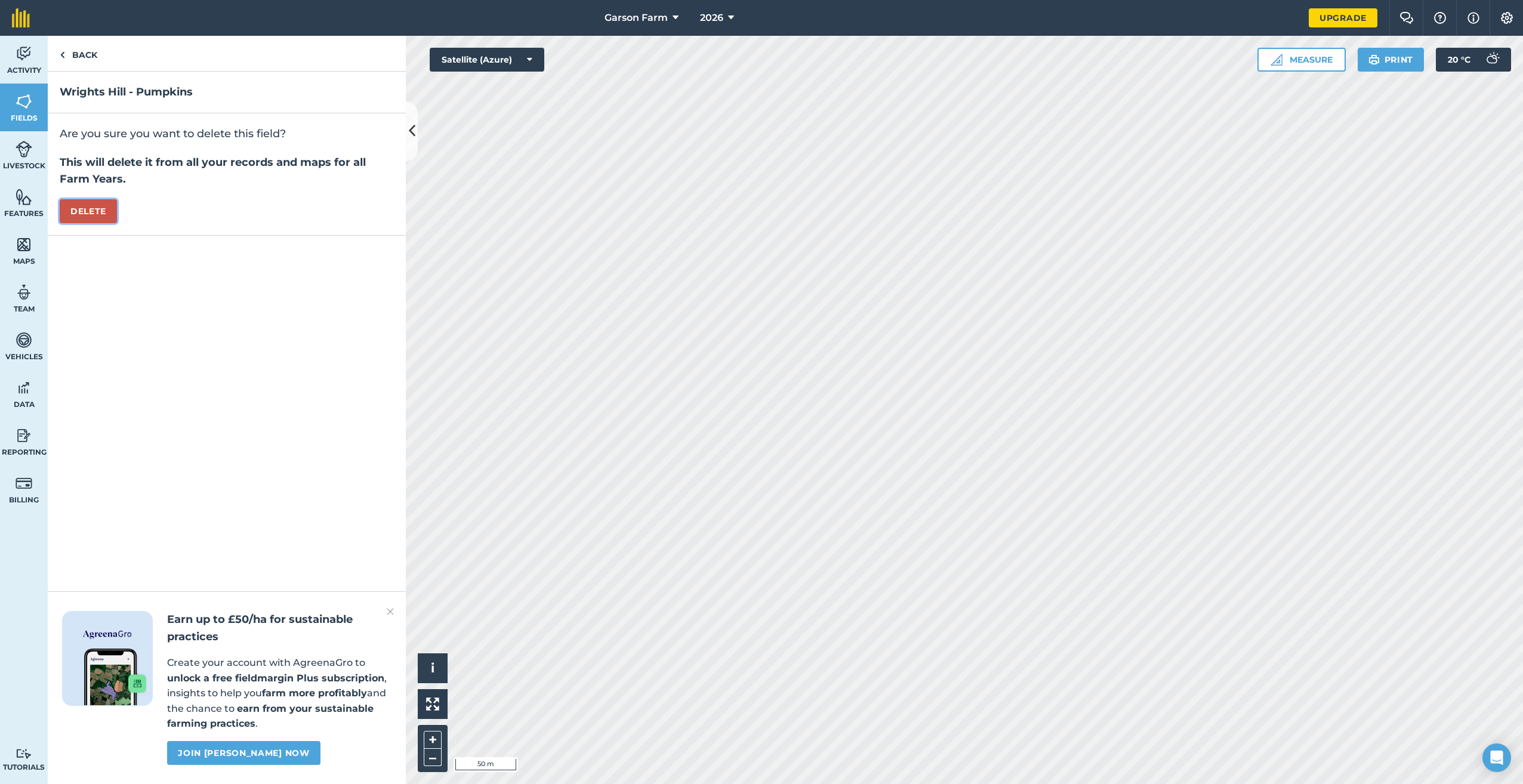
click at [73, 207] on button "Delete" at bounding box center [88, 211] width 57 height 24
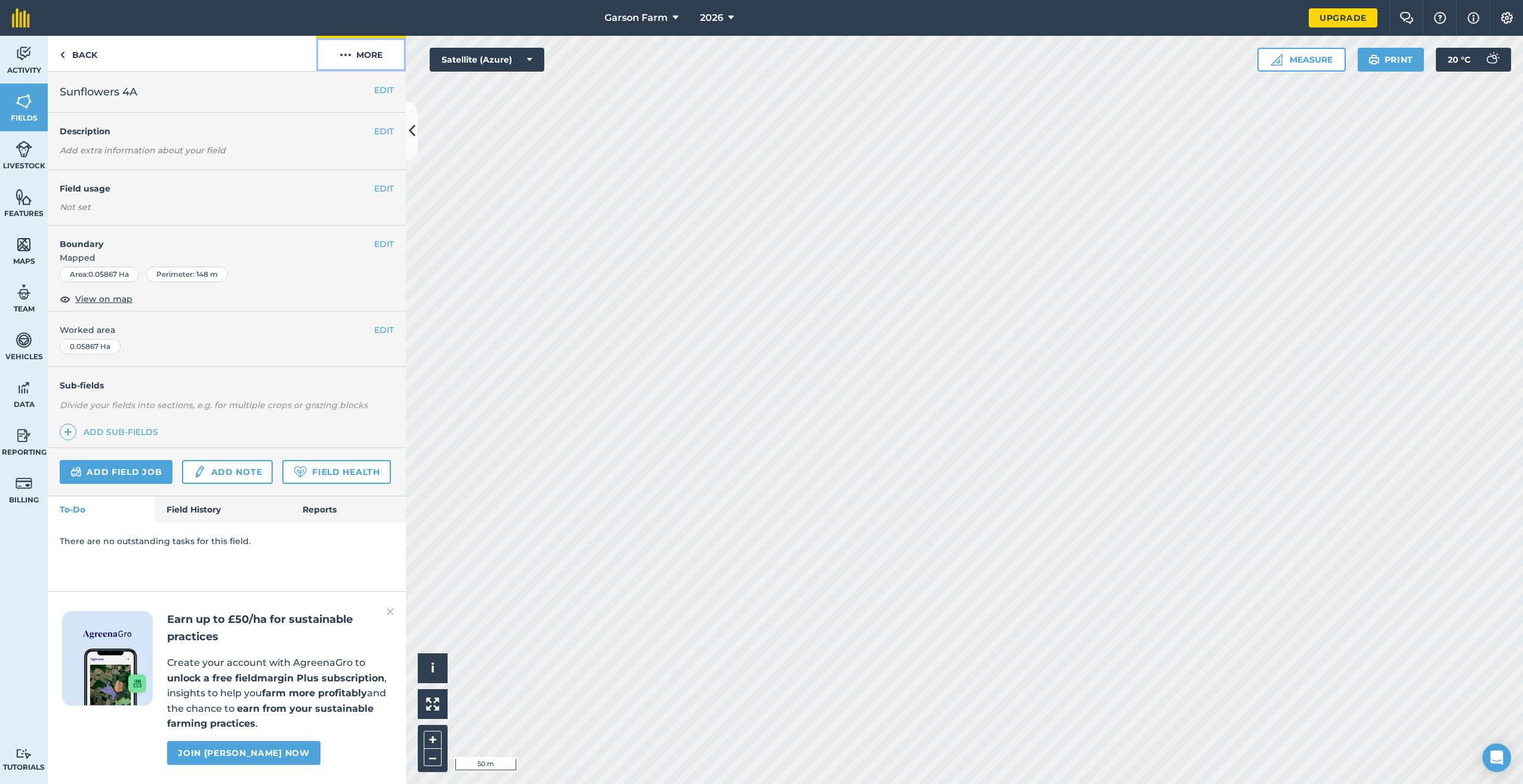
click at [363, 62] on button "More" at bounding box center [361, 53] width 89 height 35
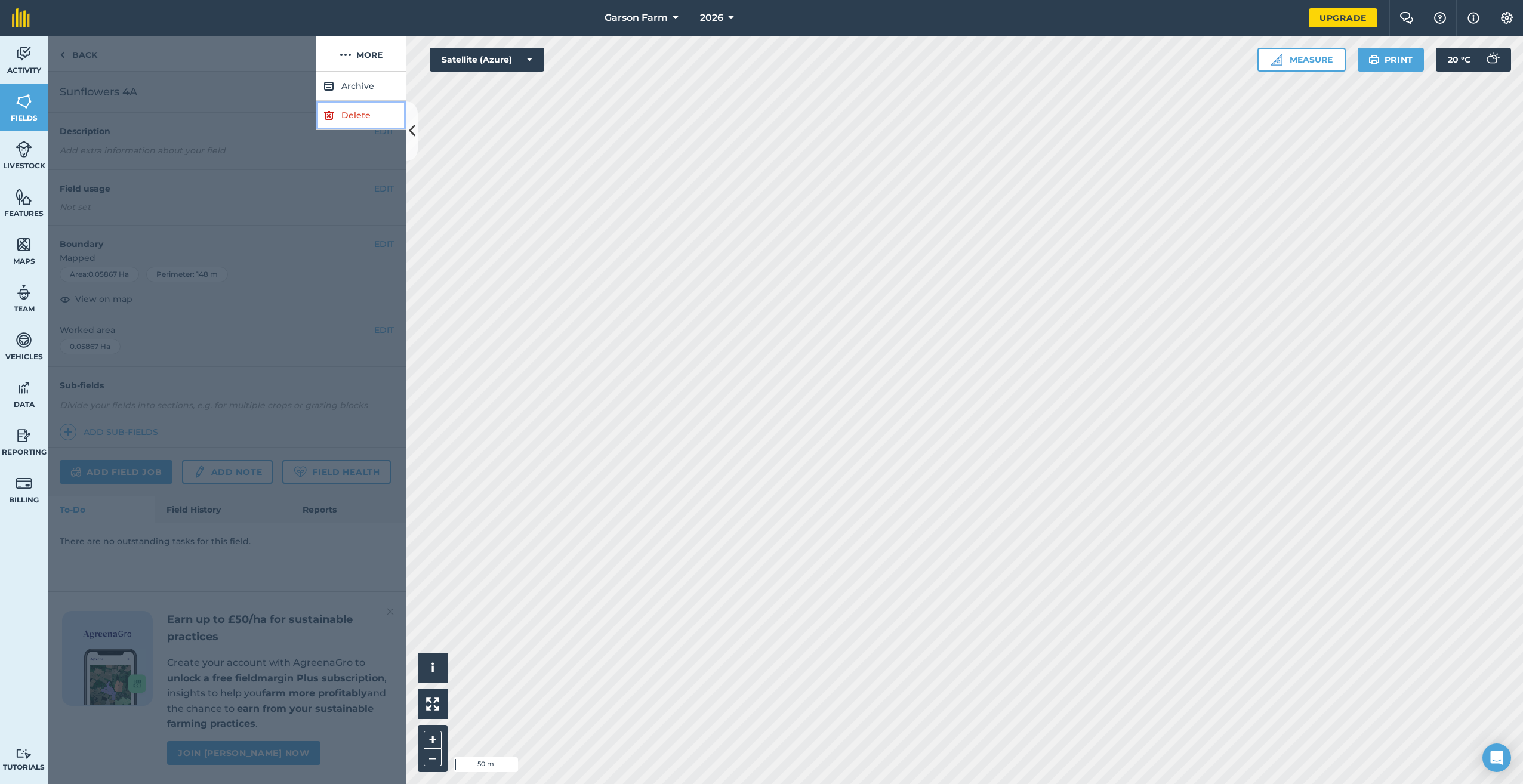
click at [345, 118] on link "Delete" at bounding box center [361, 116] width 89 height 29
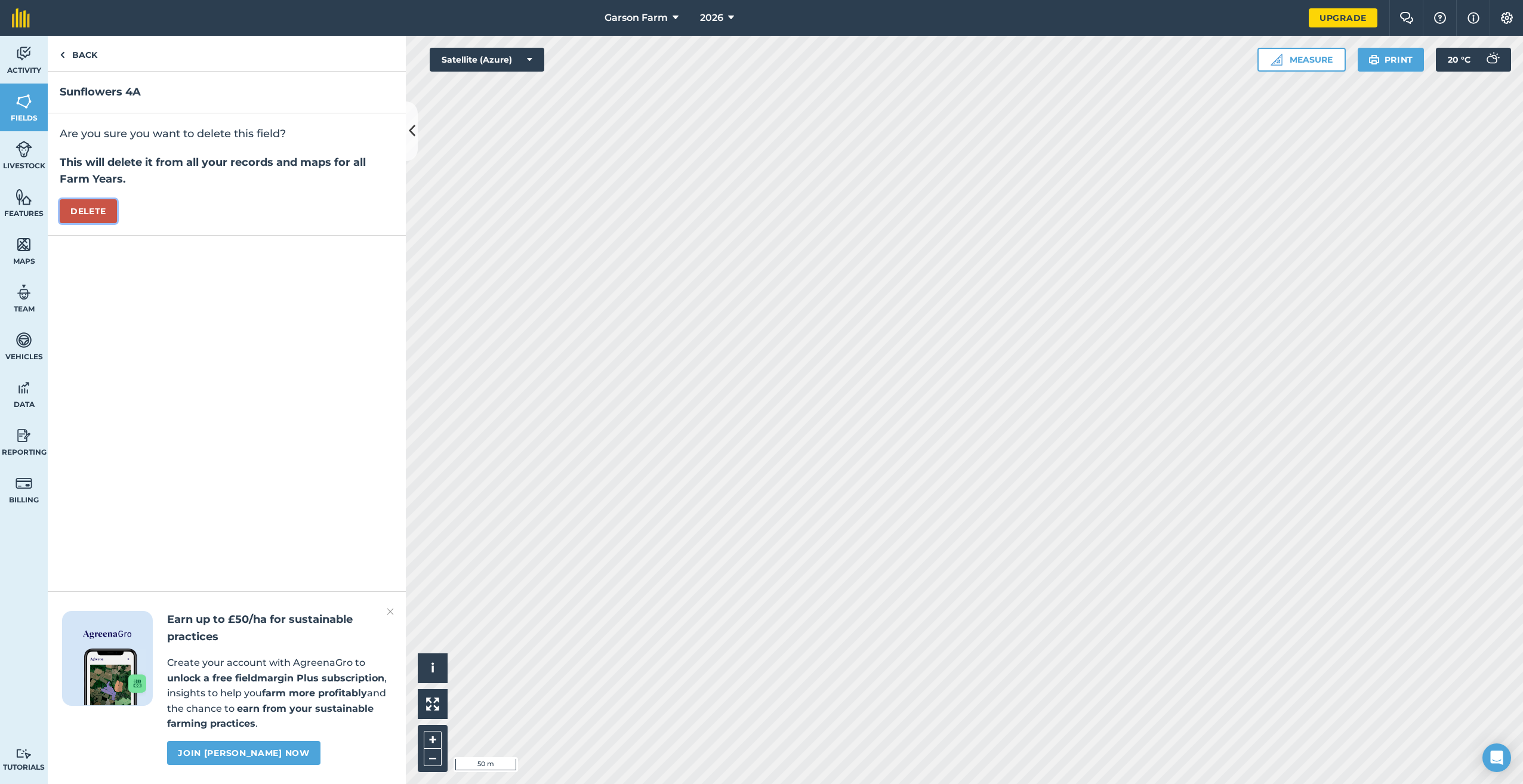
click at [84, 219] on button "Delete" at bounding box center [88, 211] width 57 height 24
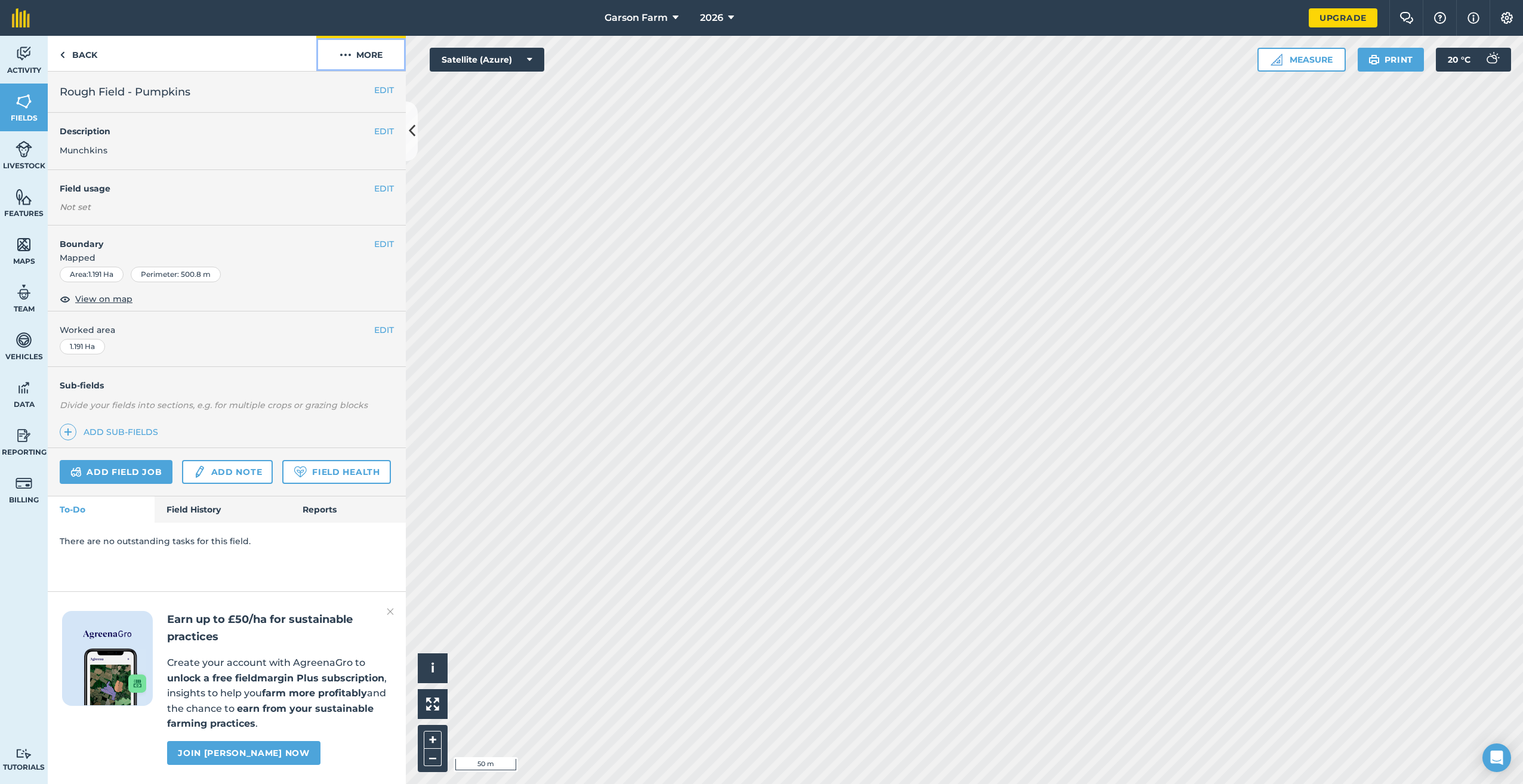
click at [369, 52] on button "More" at bounding box center [361, 53] width 89 height 35
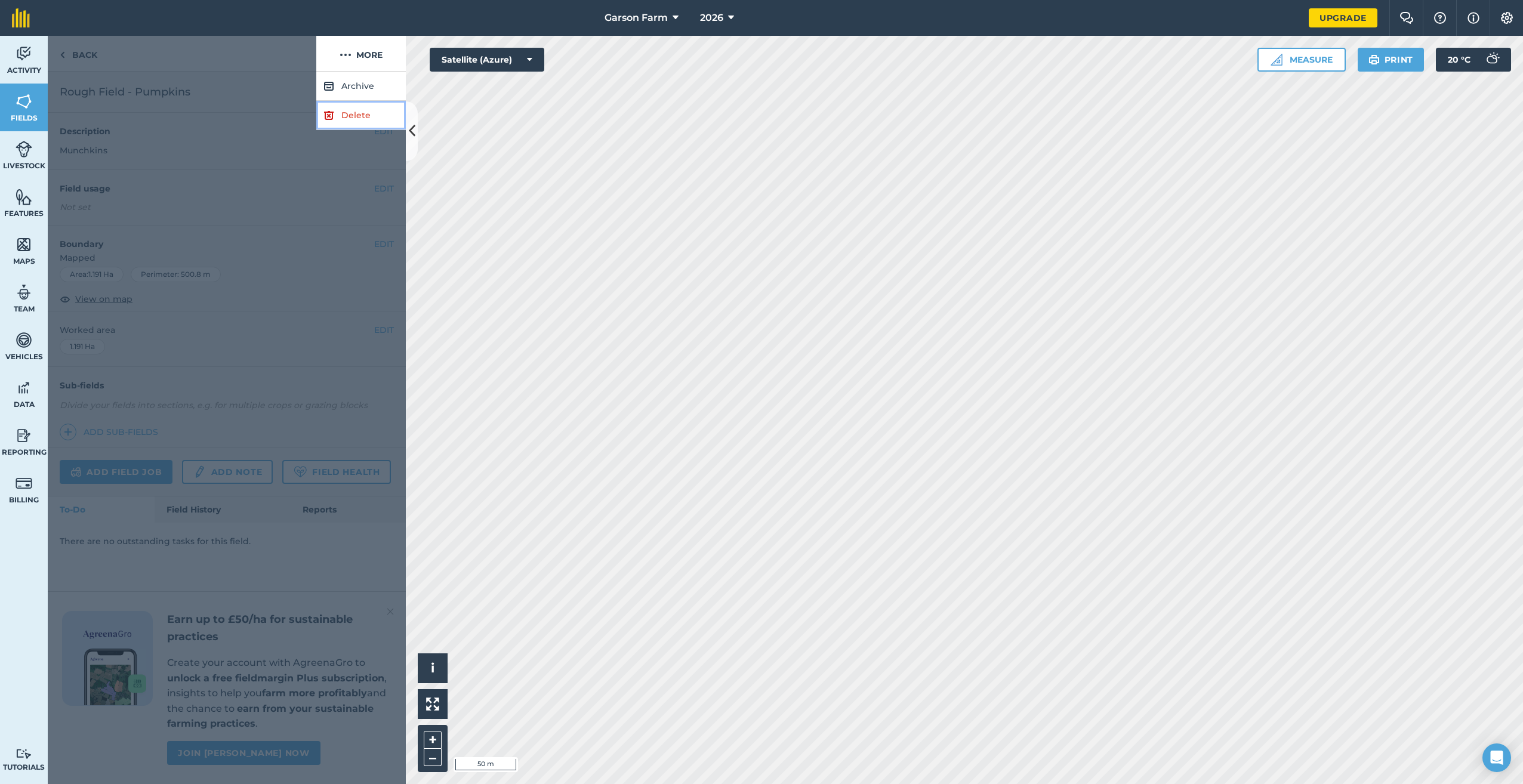
click at [352, 118] on link "Delete" at bounding box center [361, 116] width 89 height 29
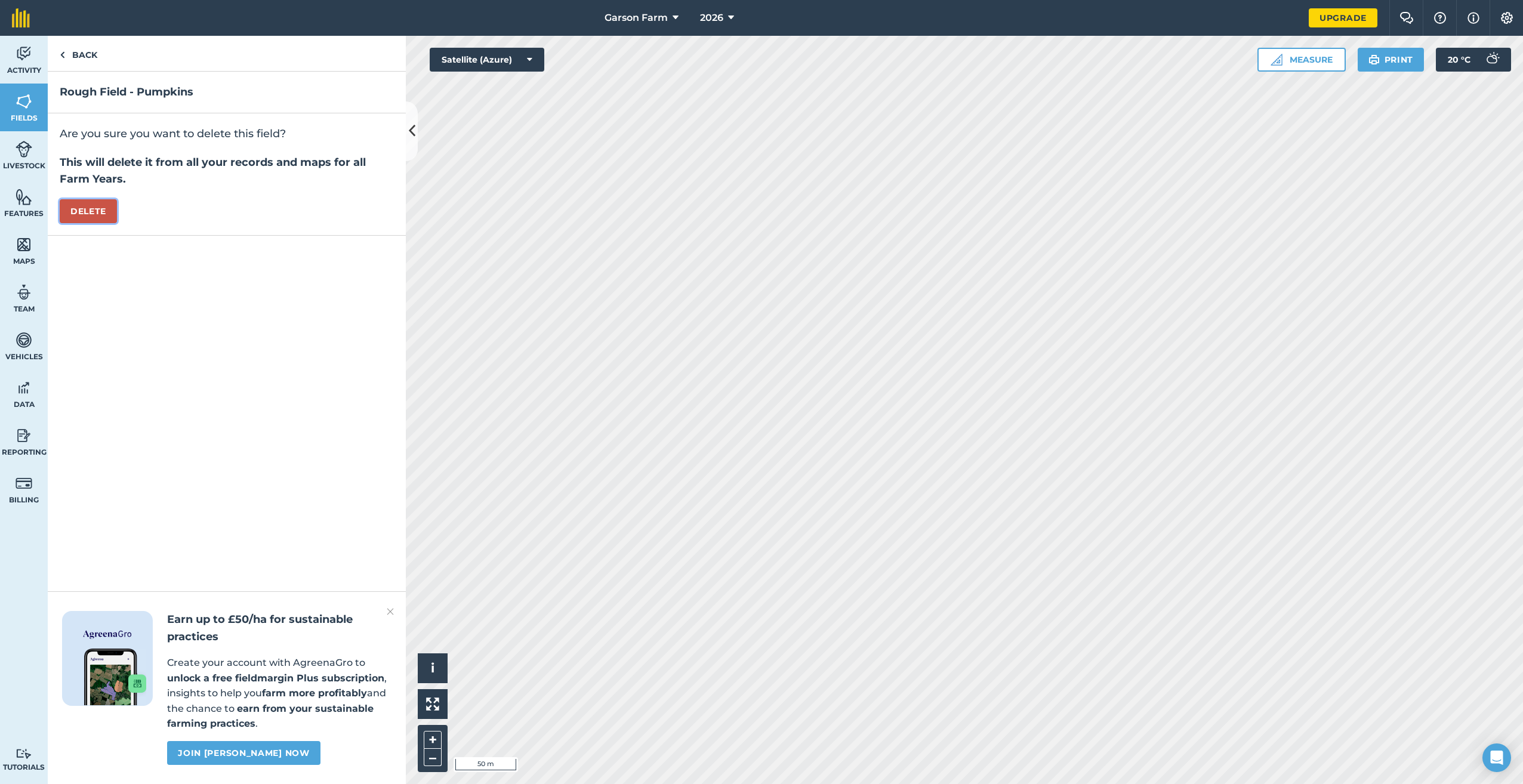
click at [95, 220] on button "Delete" at bounding box center [88, 211] width 57 height 24
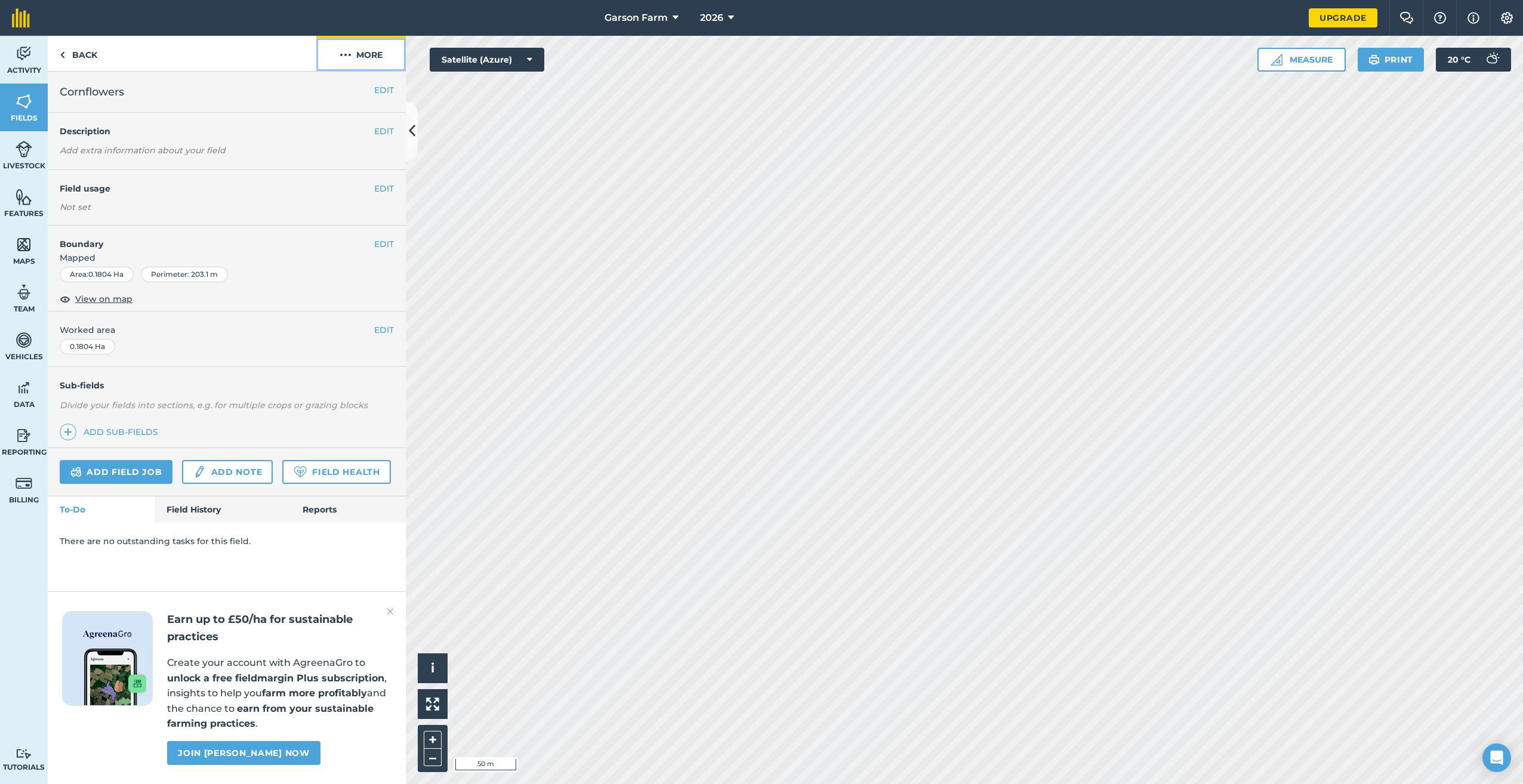
click at [389, 43] on button "More" at bounding box center [361, 53] width 89 height 35
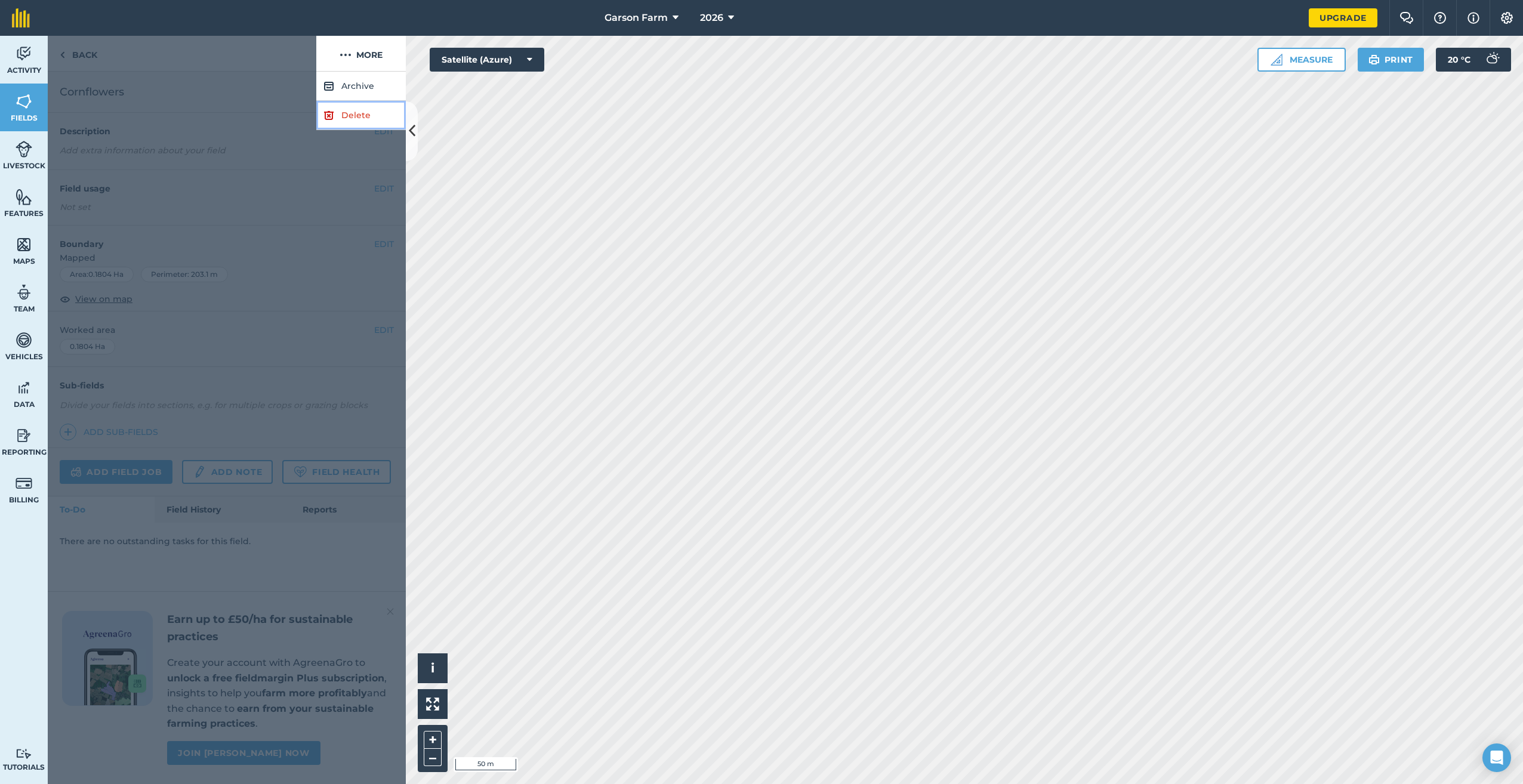
click at [362, 105] on link "Delete" at bounding box center [361, 116] width 89 height 29
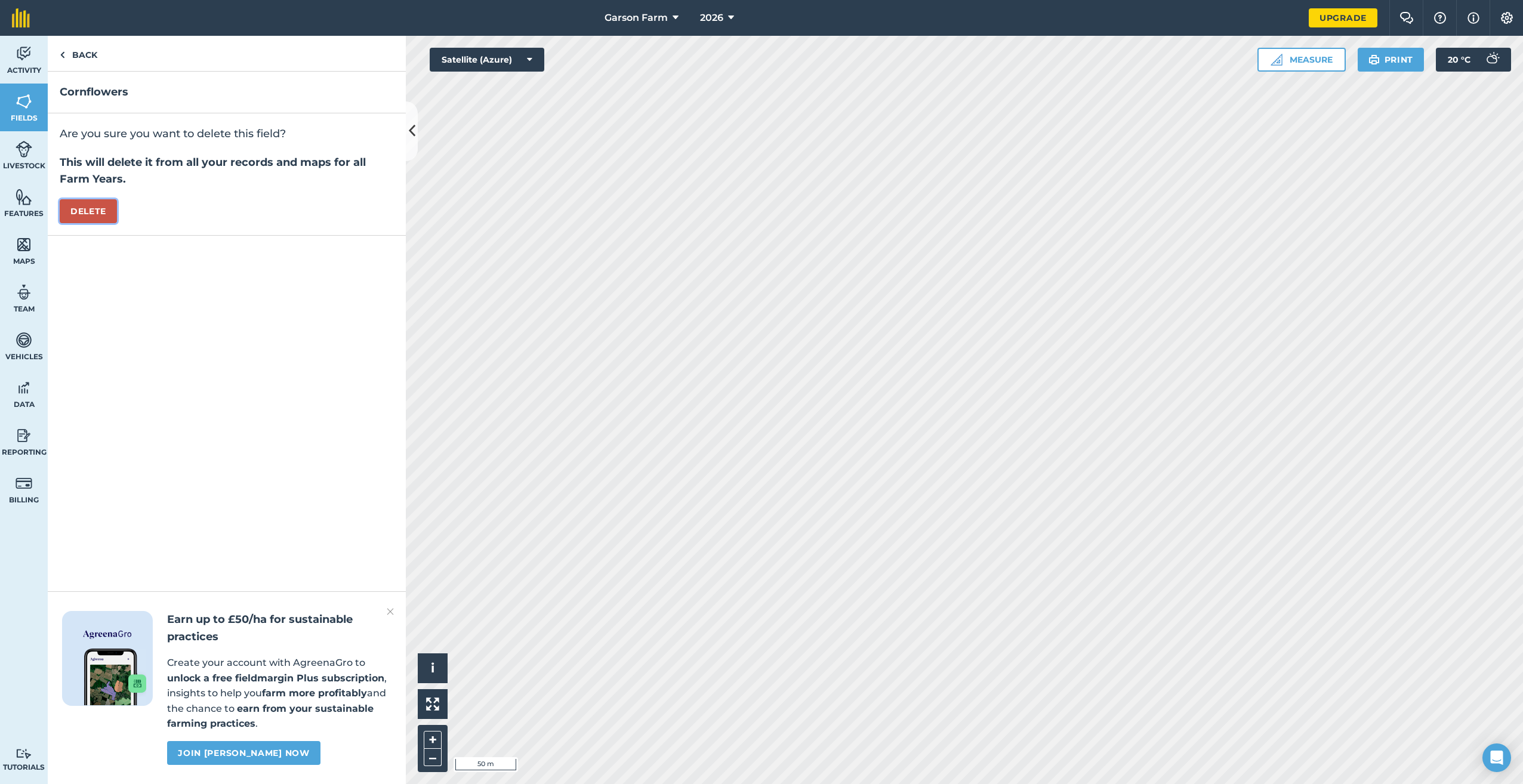
click at [88, 209] on button "Delete" at bounding box center [88, 211] width 57 height 24
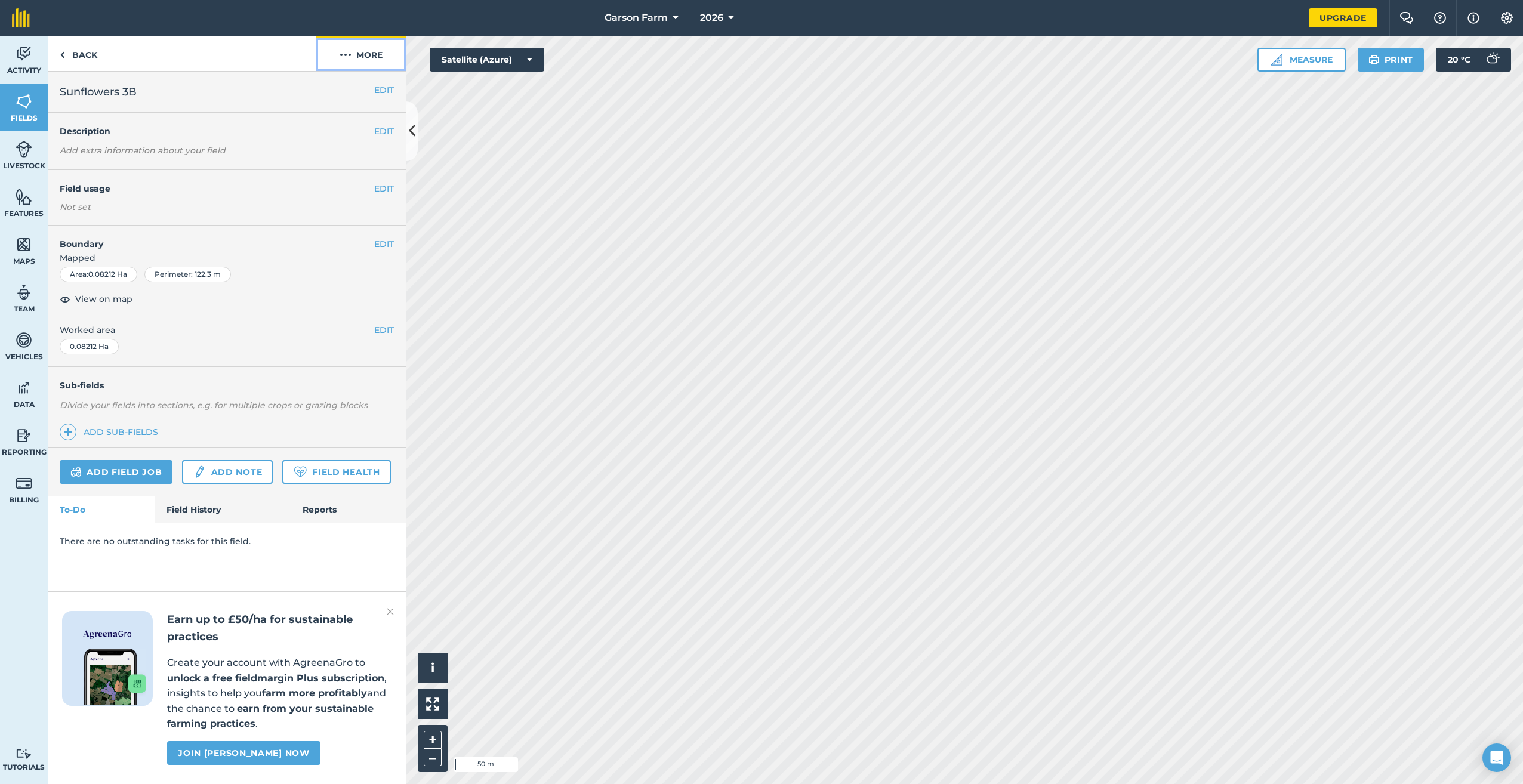
click at [358, 62] on button "More" at bounding box center [361, 53] width 89 height 35
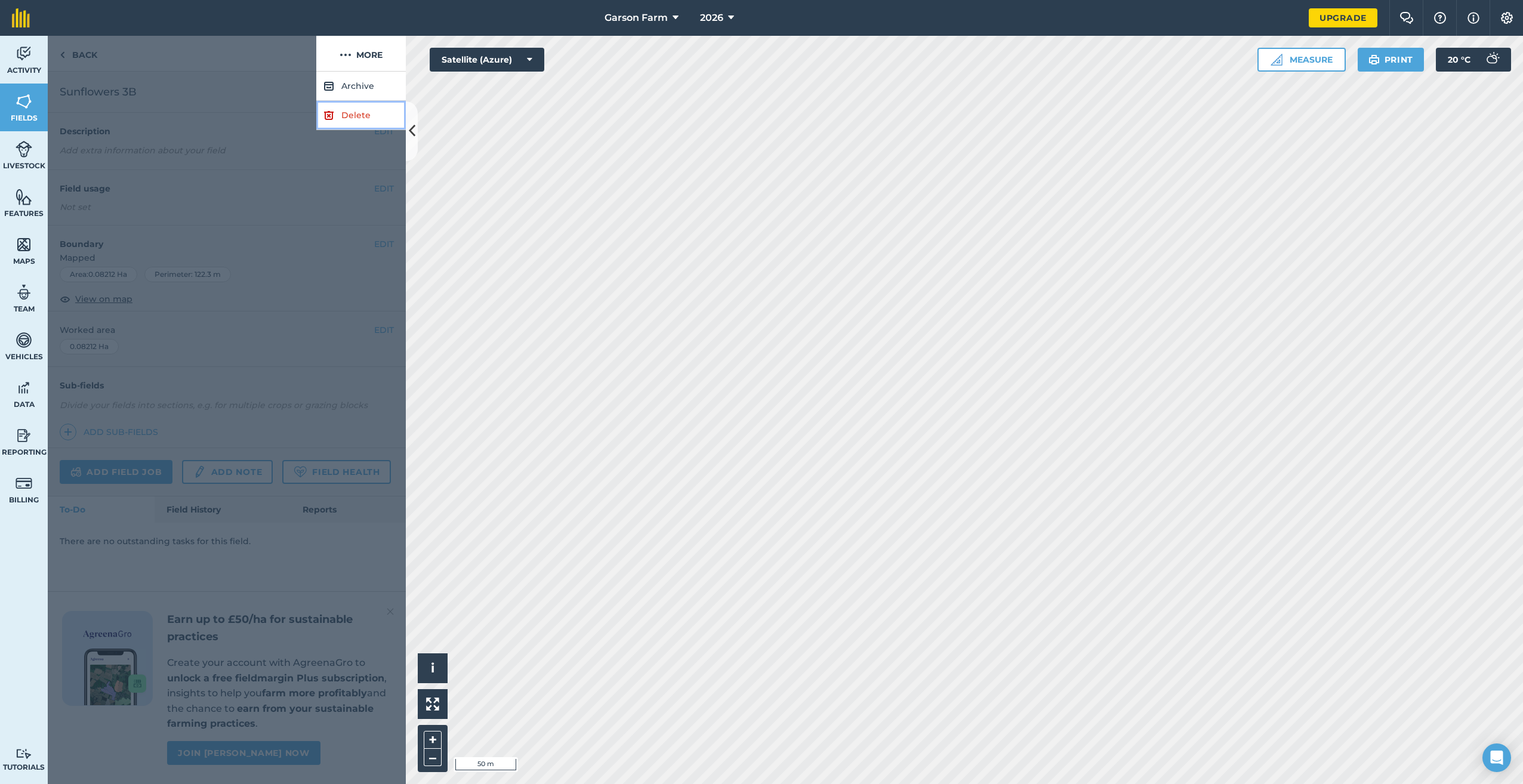
click at [339, 115] on link "Delete" at bounding box center [361, 116] width 89 height 29
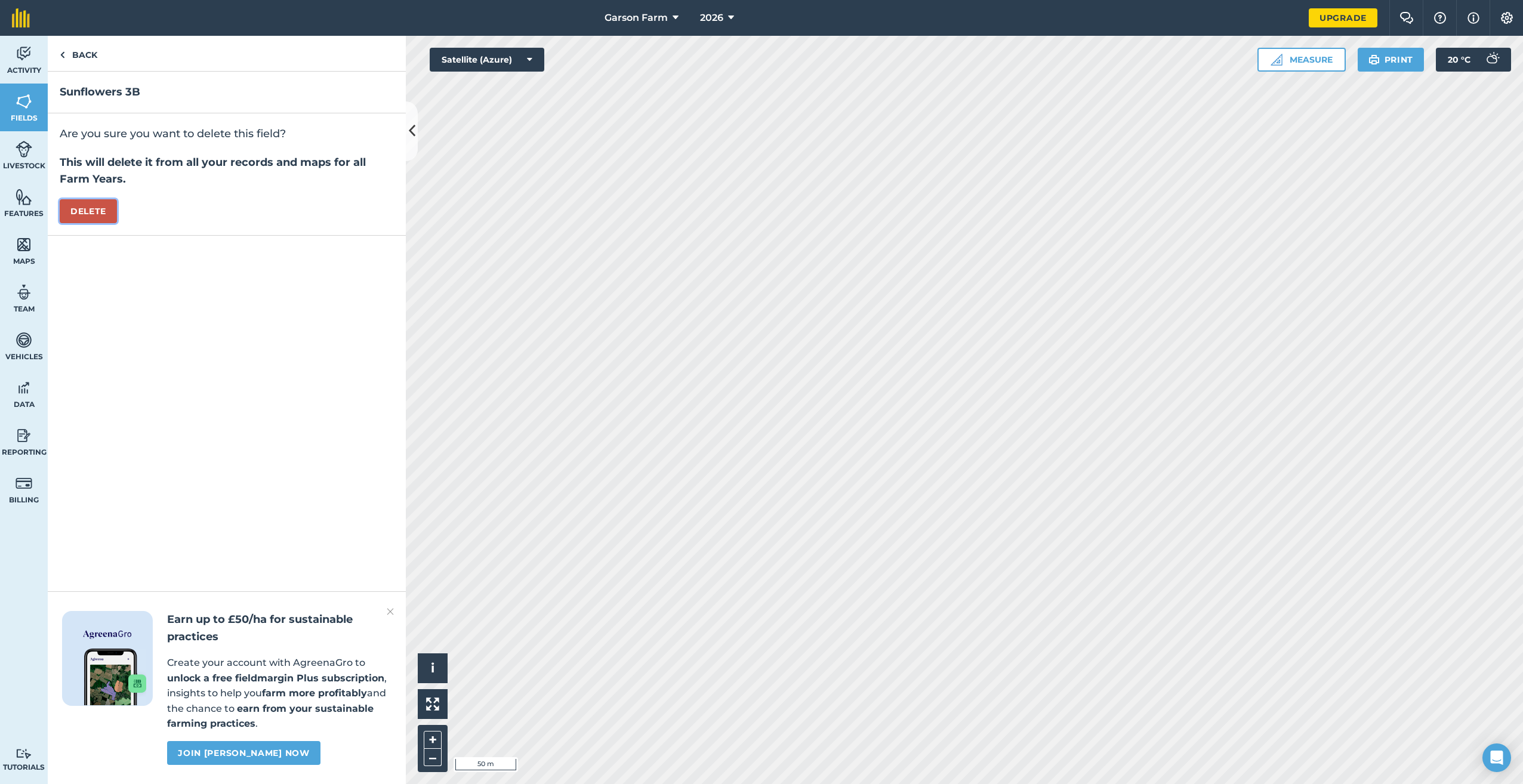
click at [92, 214] on button "Delete" at bounding box center [88, 211] width 57 height 24
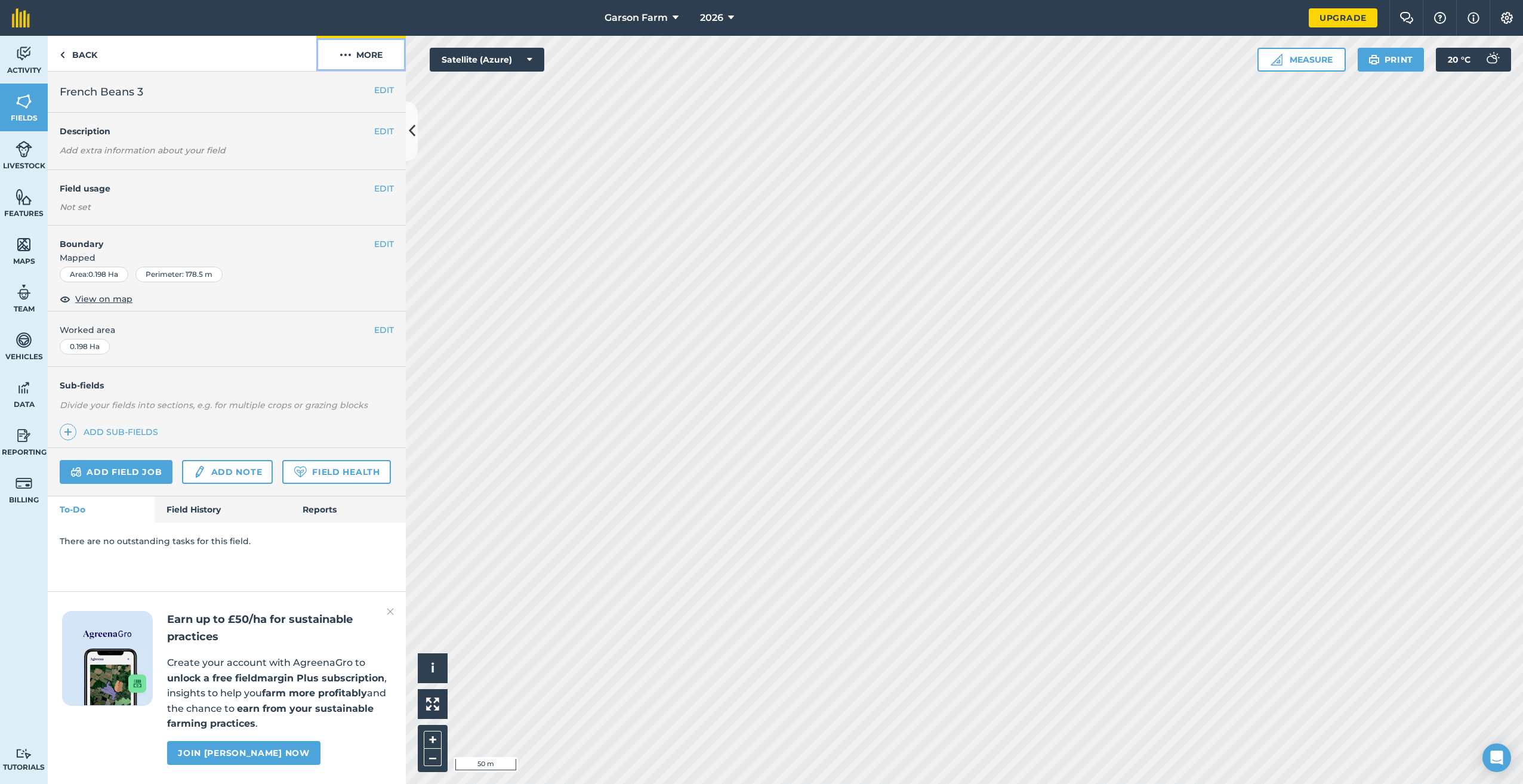
click at [352, 57] on button "More" at bounding box center [361, 53] width 89 height 35
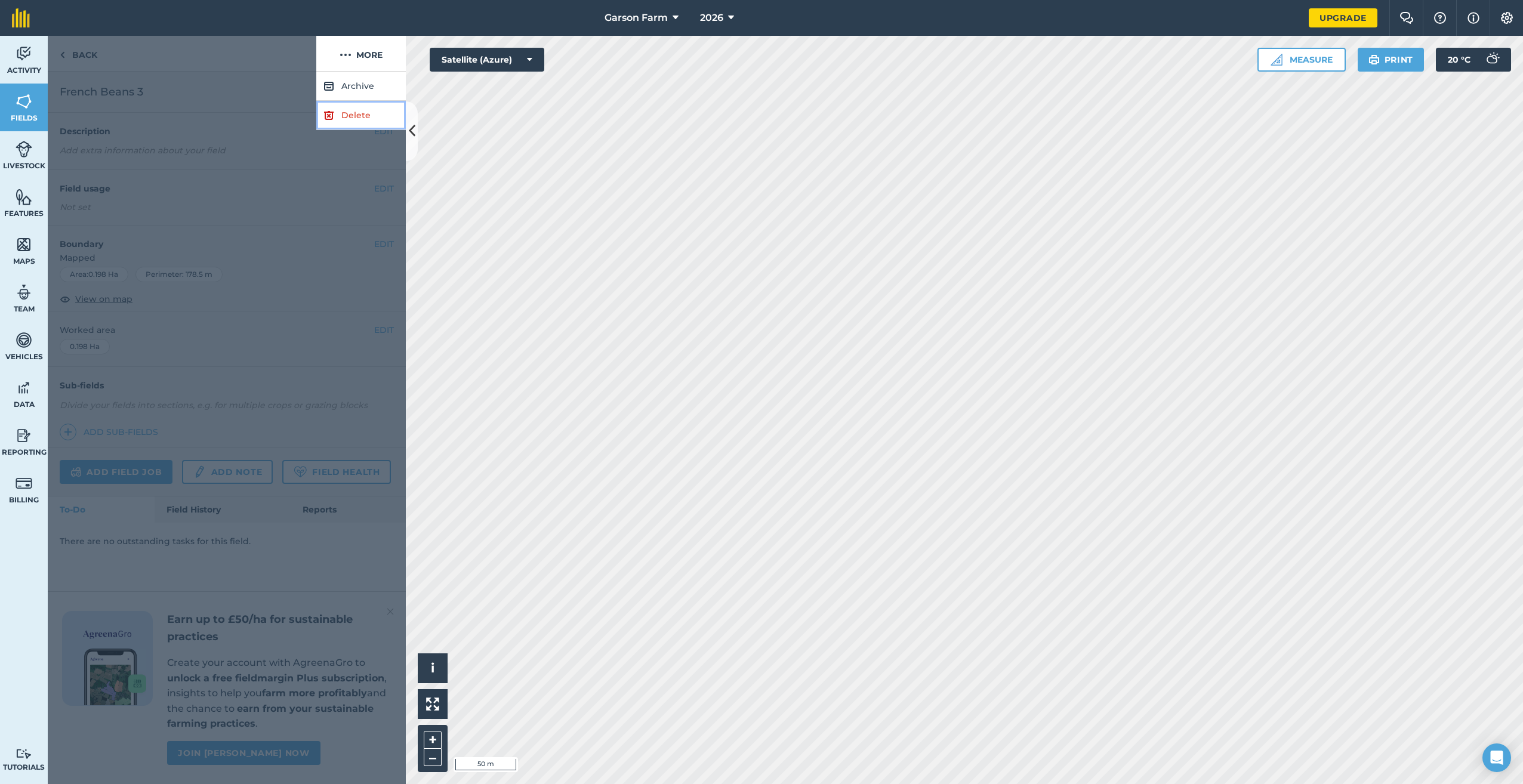
click at [330, 113] on img at bounding box center [329, 116] width 11 height 15
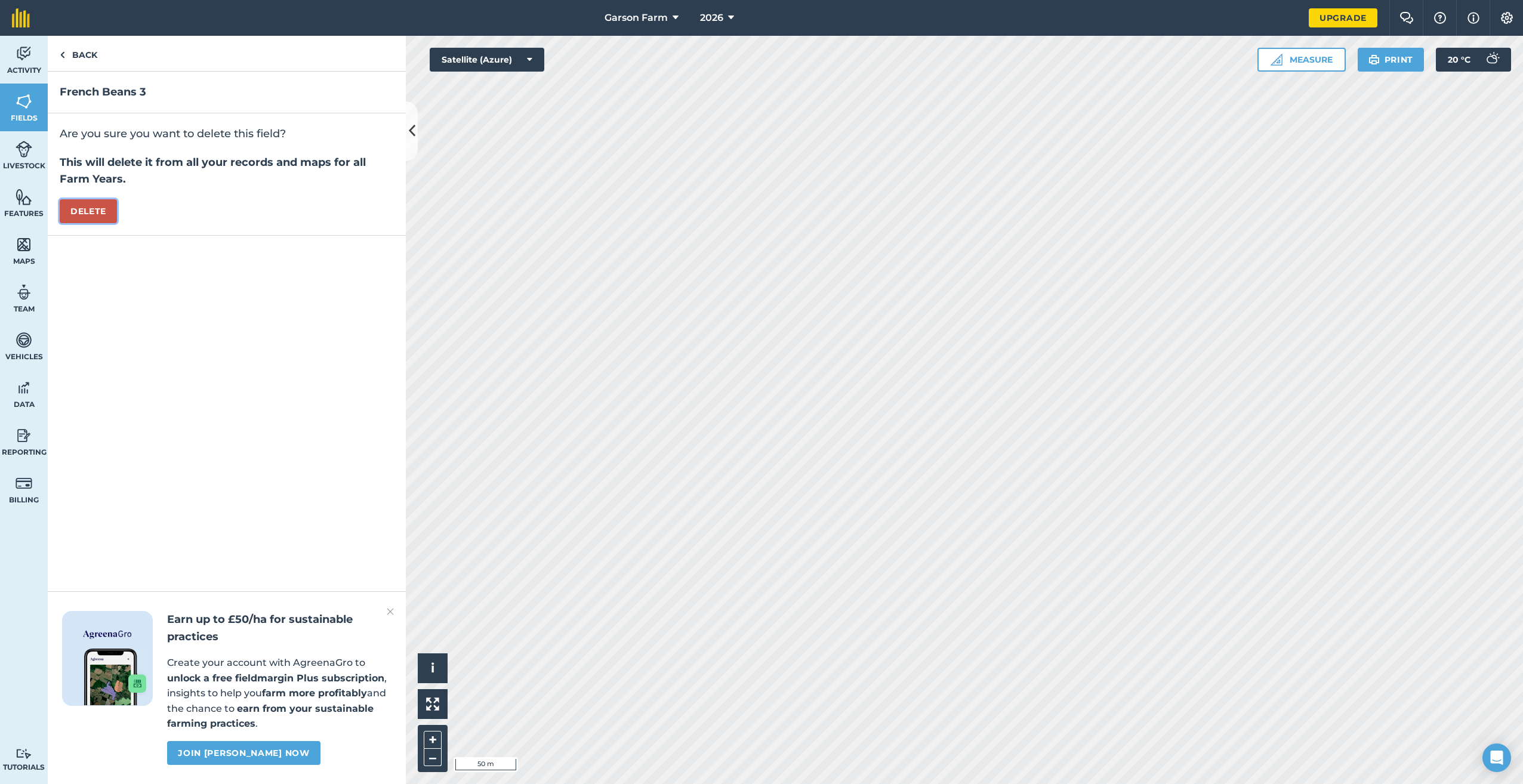
click at [92, 209] on button "Delete" at bounding box center [88, 211] width 57 height 24
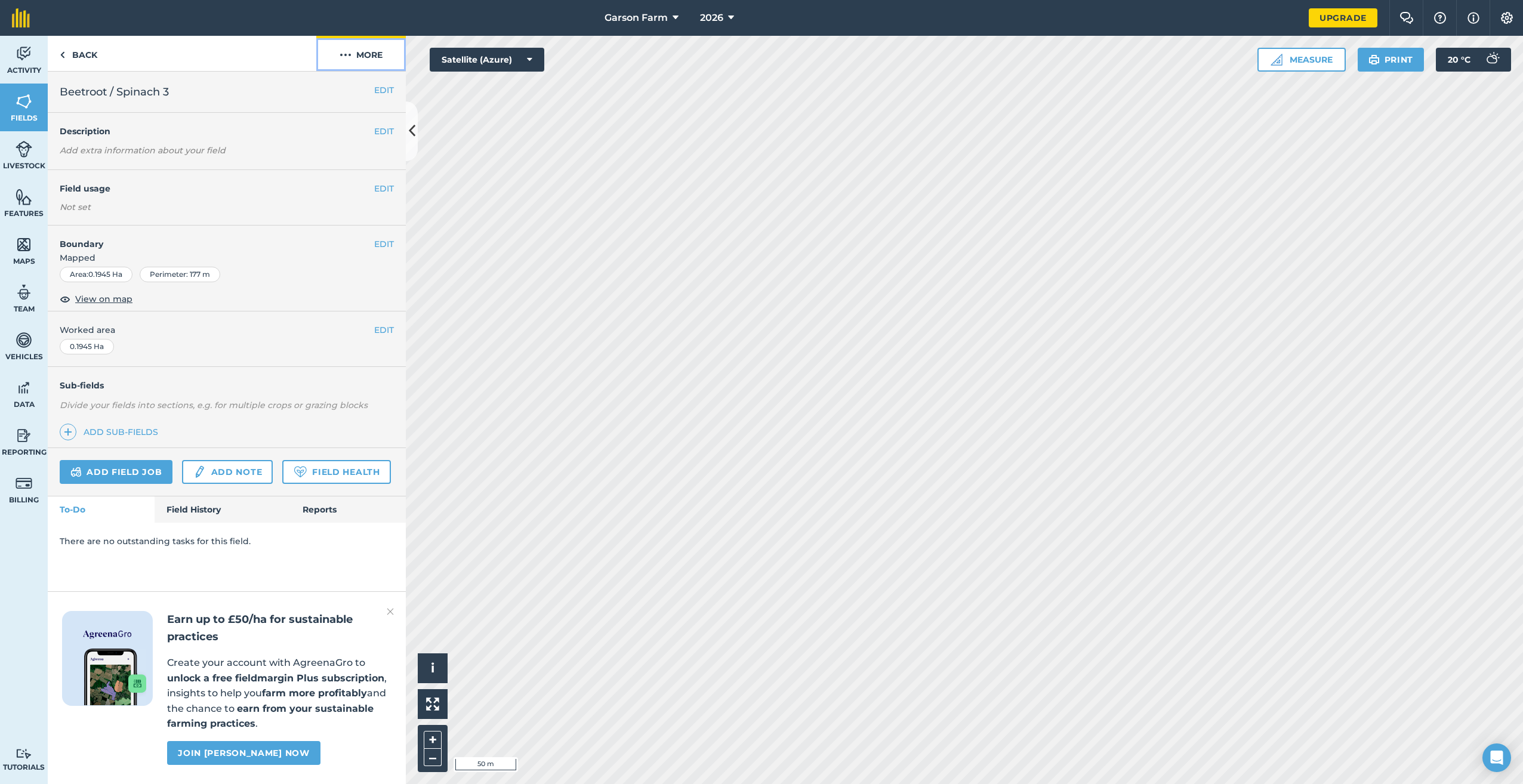
click at [385, 56] on button "More" at bounding box center [361, 53] width 89 height 35
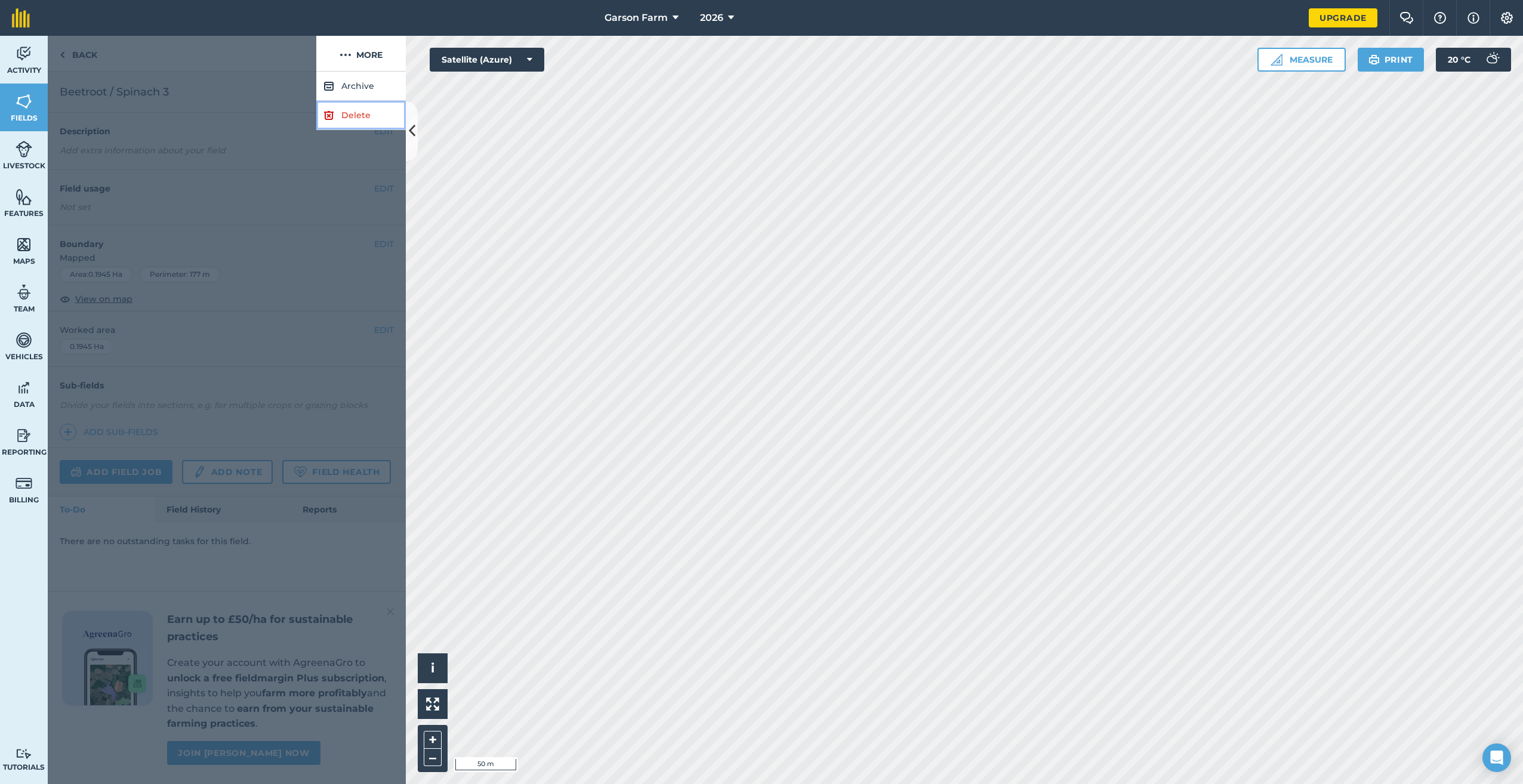
click at [349, 113] on link "Delete" at bounding box center [361, 116] width 89 height 29
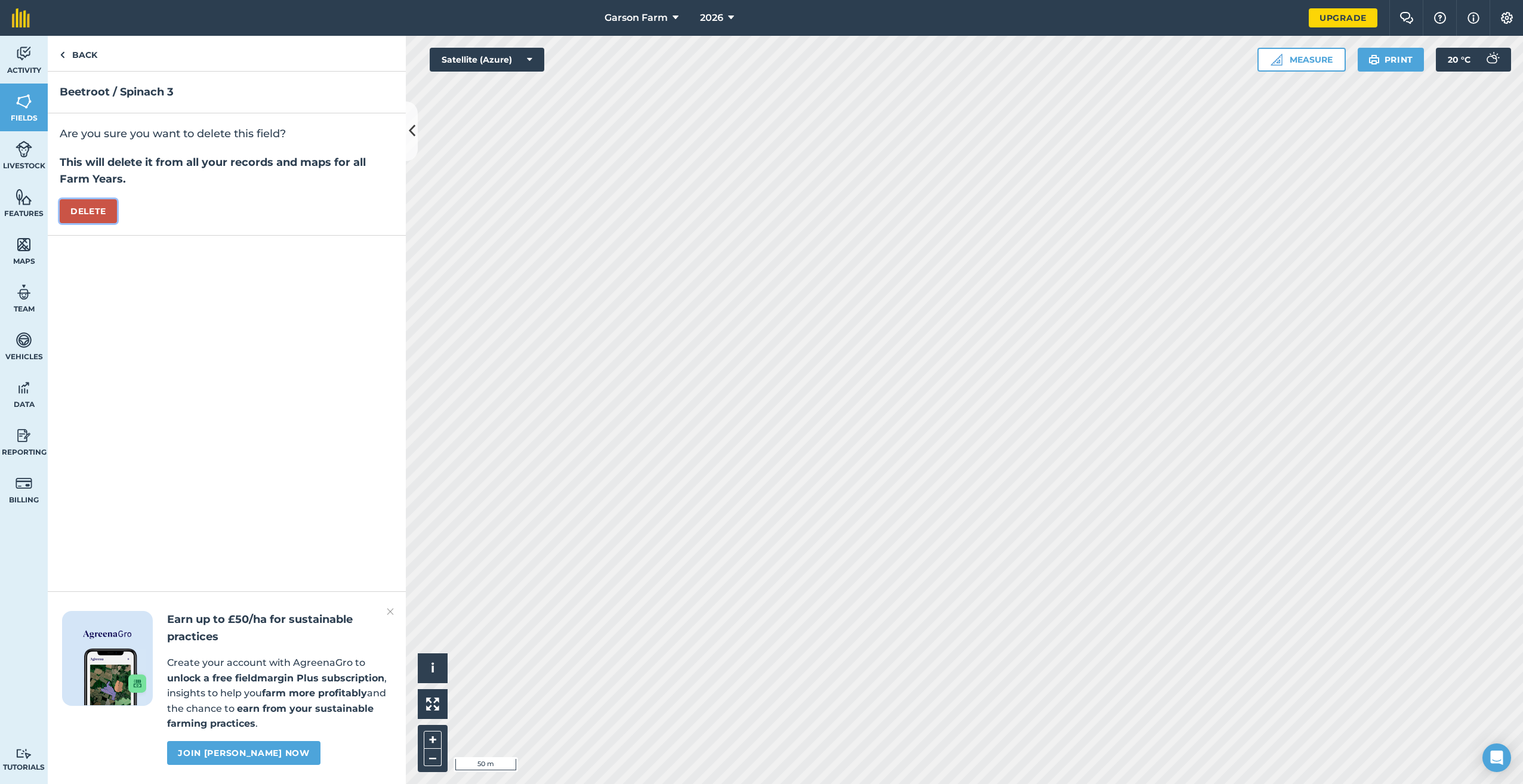
click at [95, 206] on button "Delete" at bounding box center [88, 211] width 57 height 24
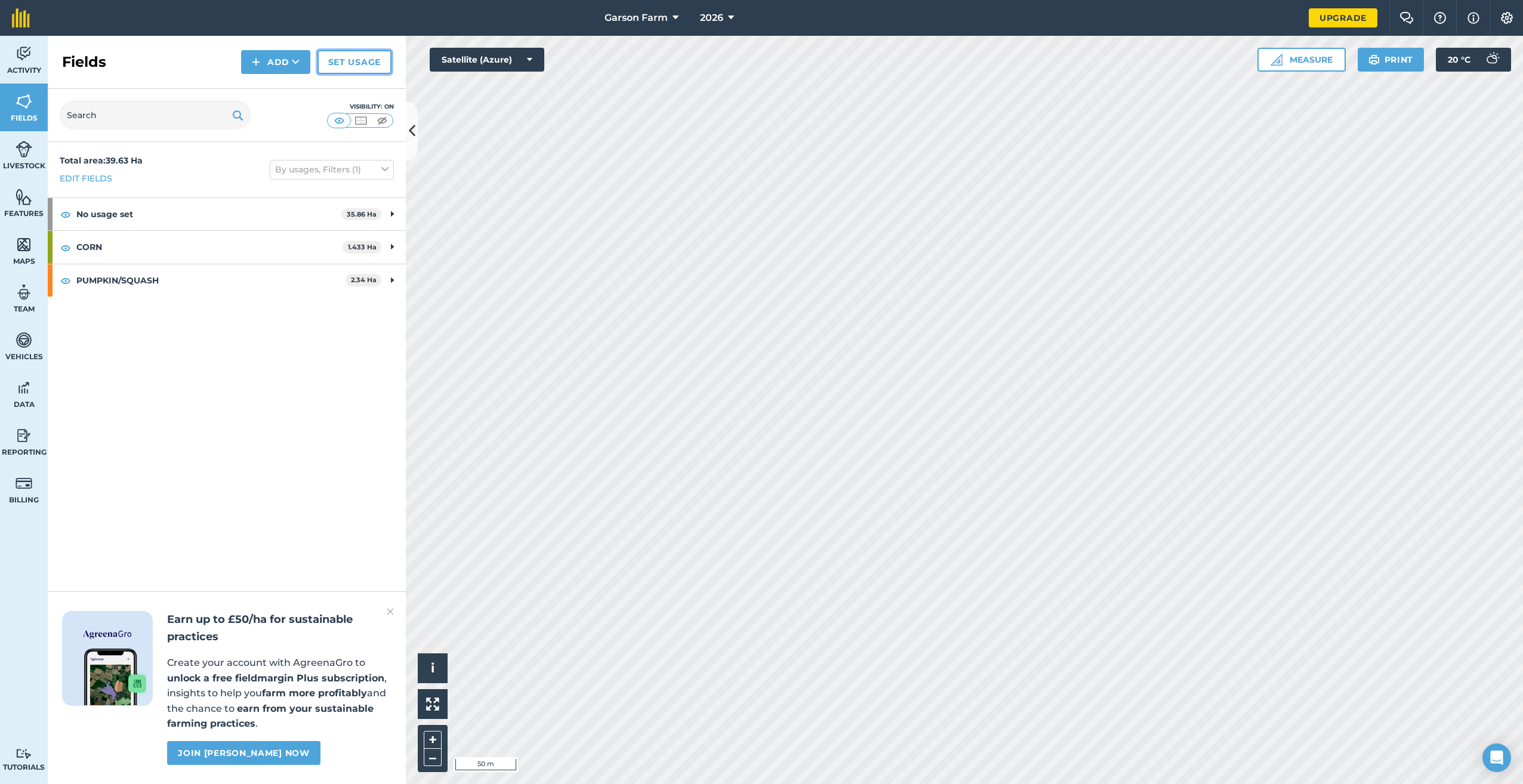
click at [369, 60] on link "Set usage" at bounding box center [355, 62] width 74 height 24
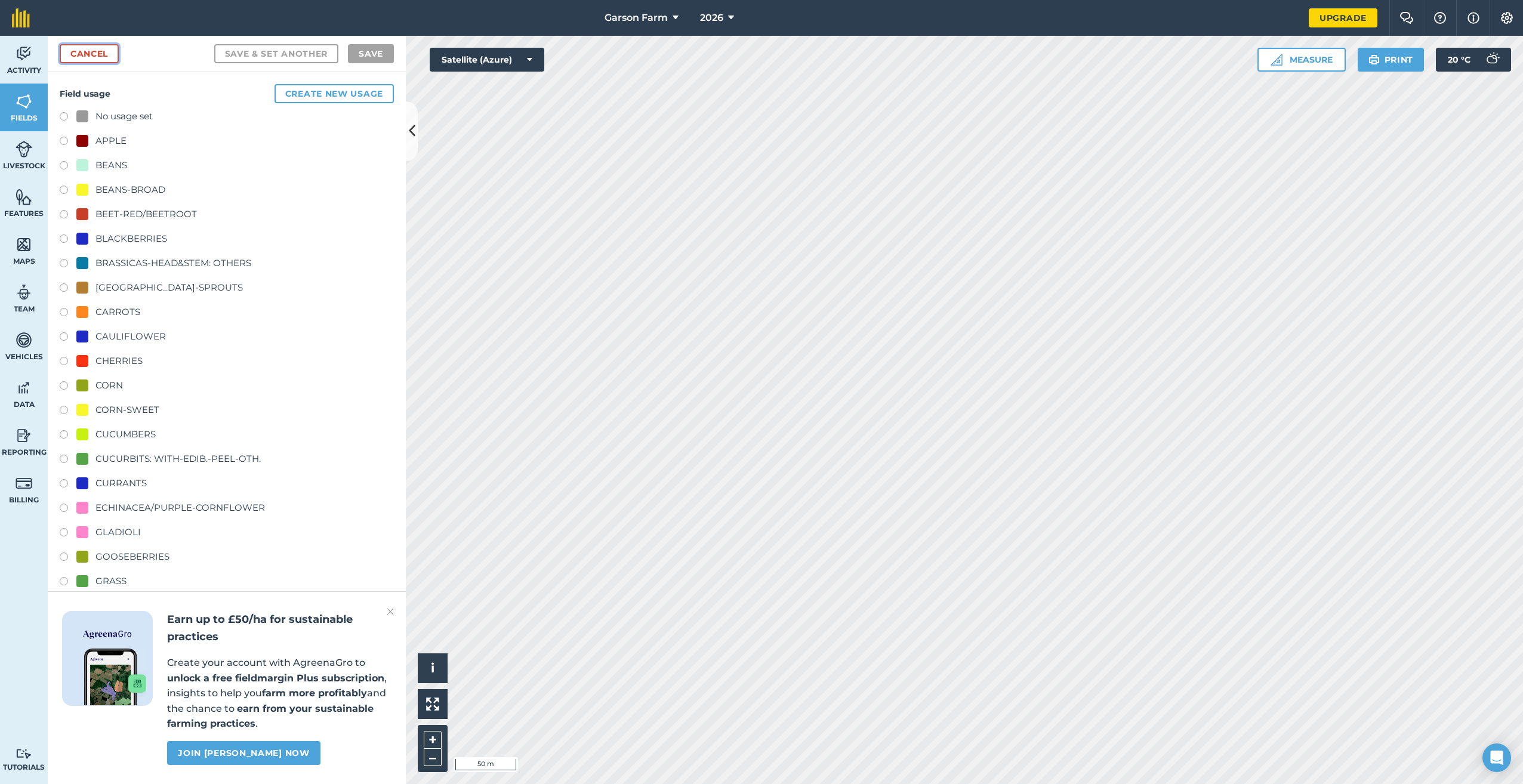
click at [107, 49] on link "Cancel" at bounding box center [89, 54] width 59 height 19
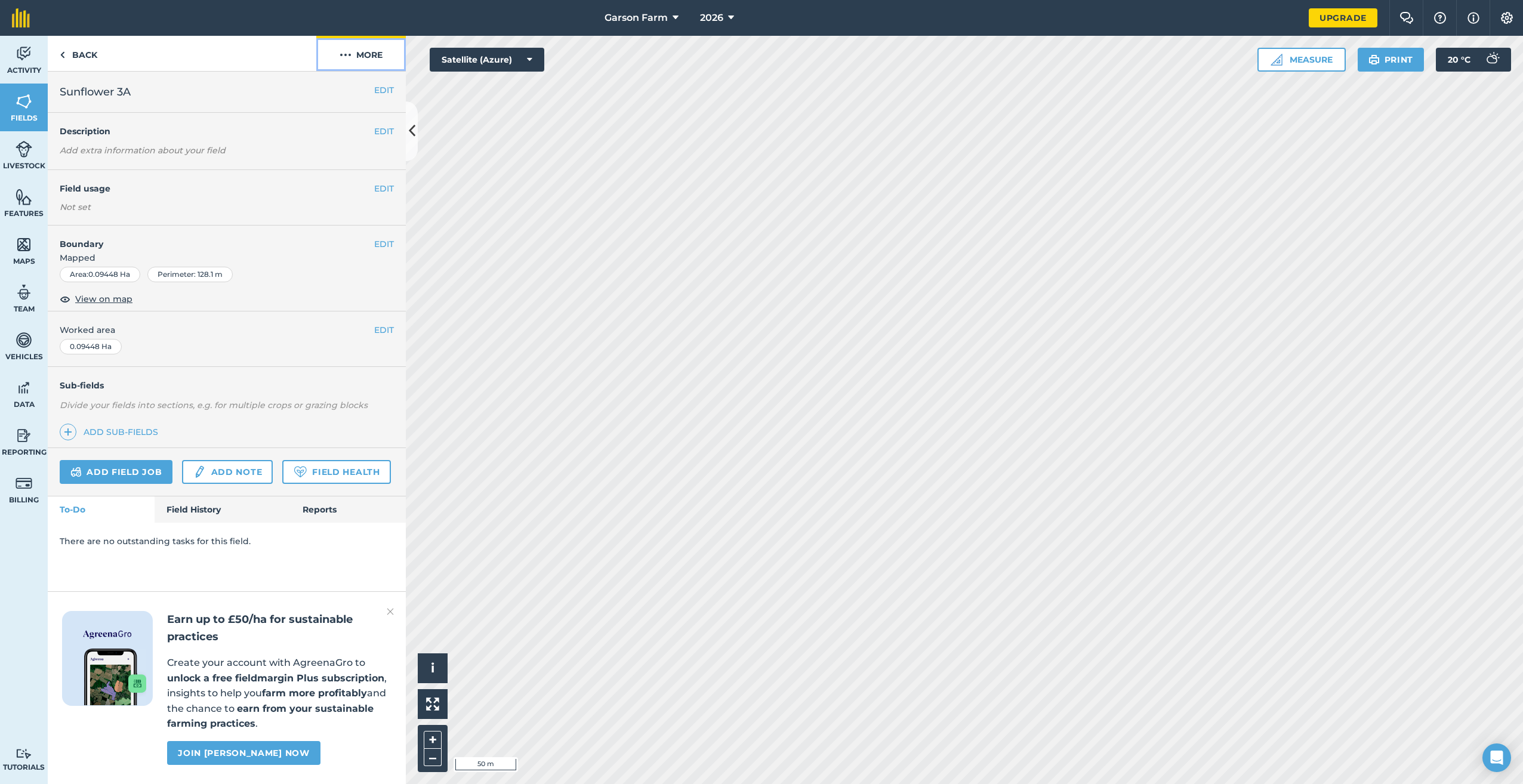
click at [355, 54] on button "More" at bounding box center [361, 53] width 89 height 35
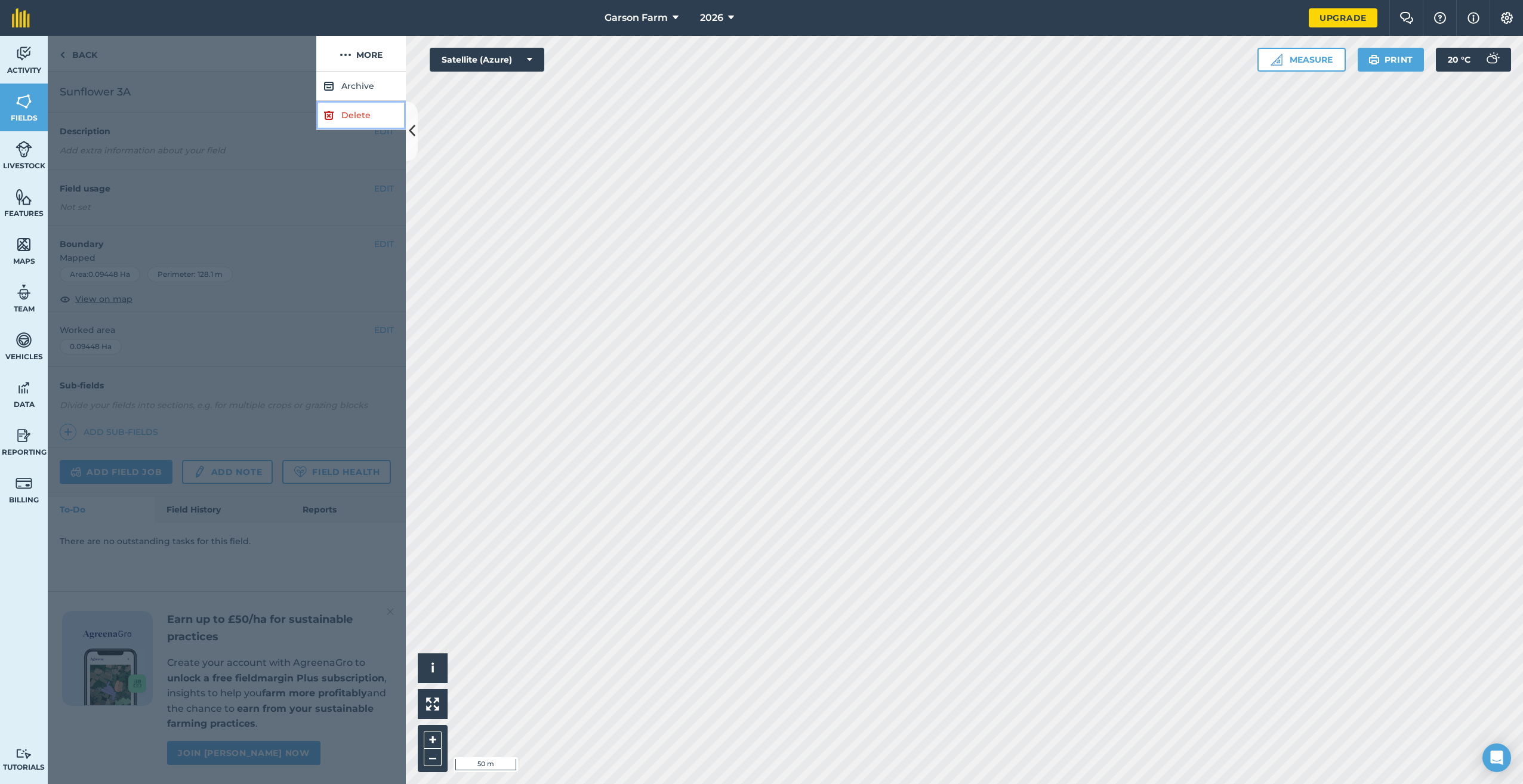
click at [348, 112] on link "Delete" at bounding box center [361, 116] width 89 height 29
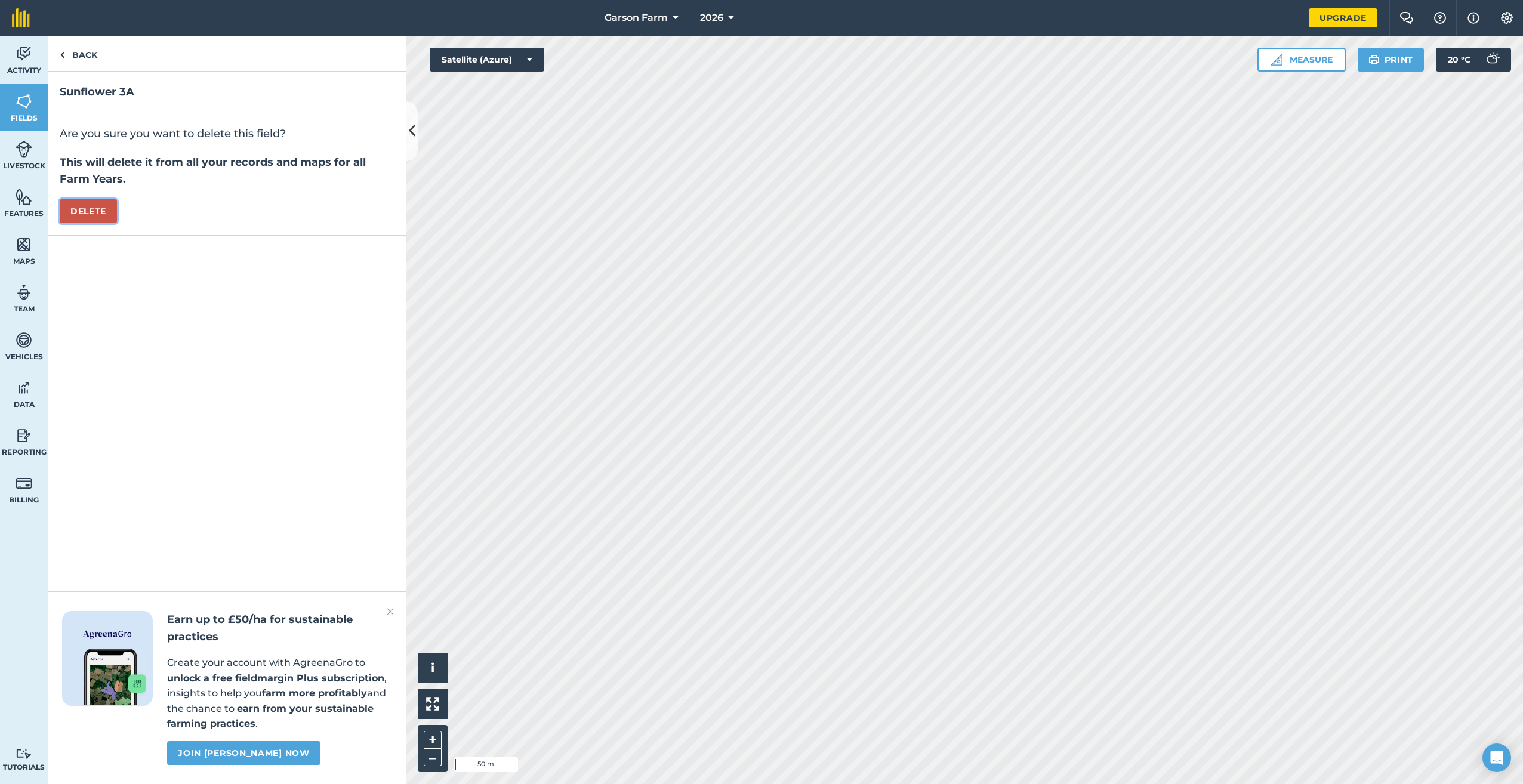
click at [95, 219] on button "Delete" at bounding box center [88, 211] width 57 height 24
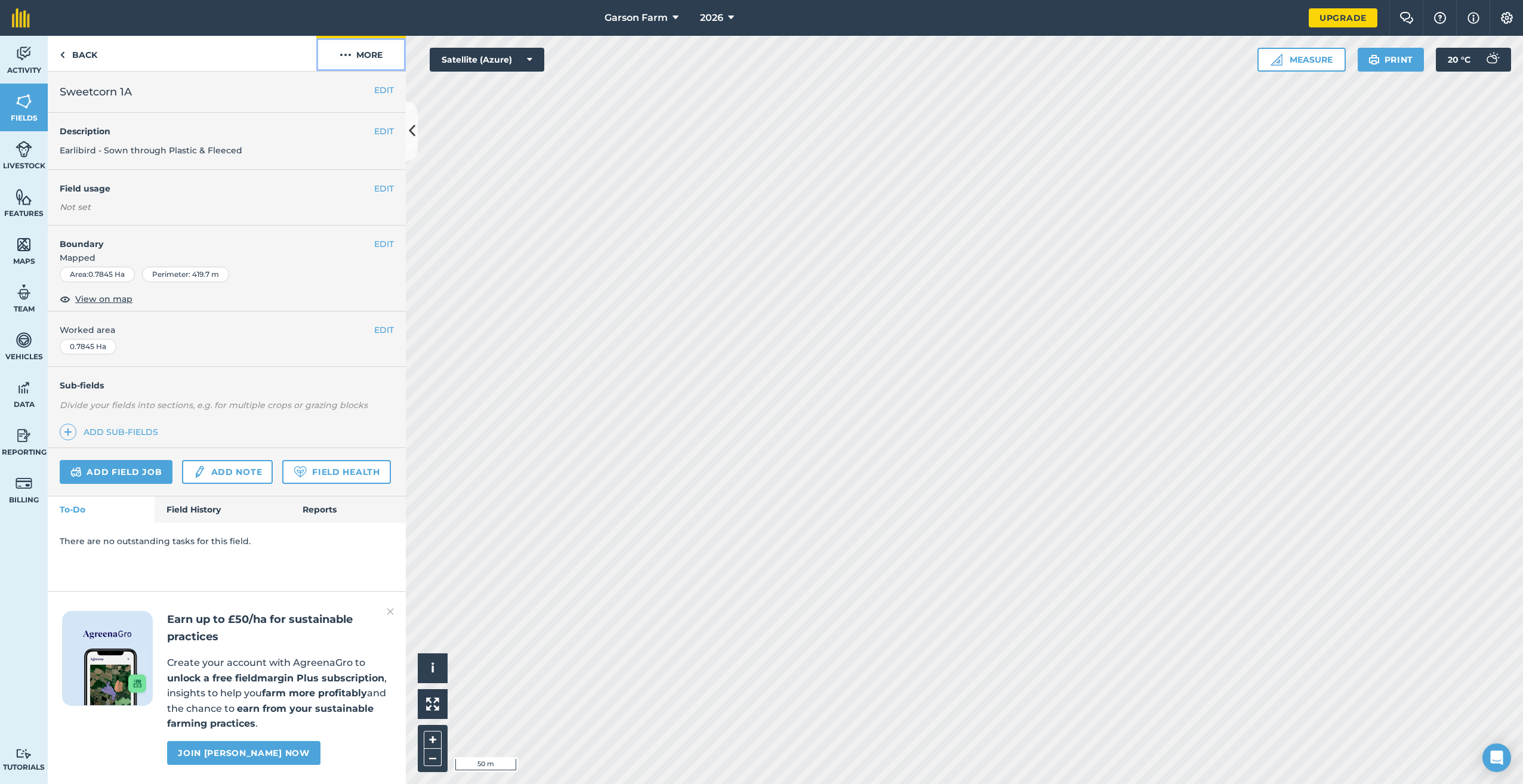
click at [395, 55] on button "More" at bounding box center [361, 53] width 89 height 35
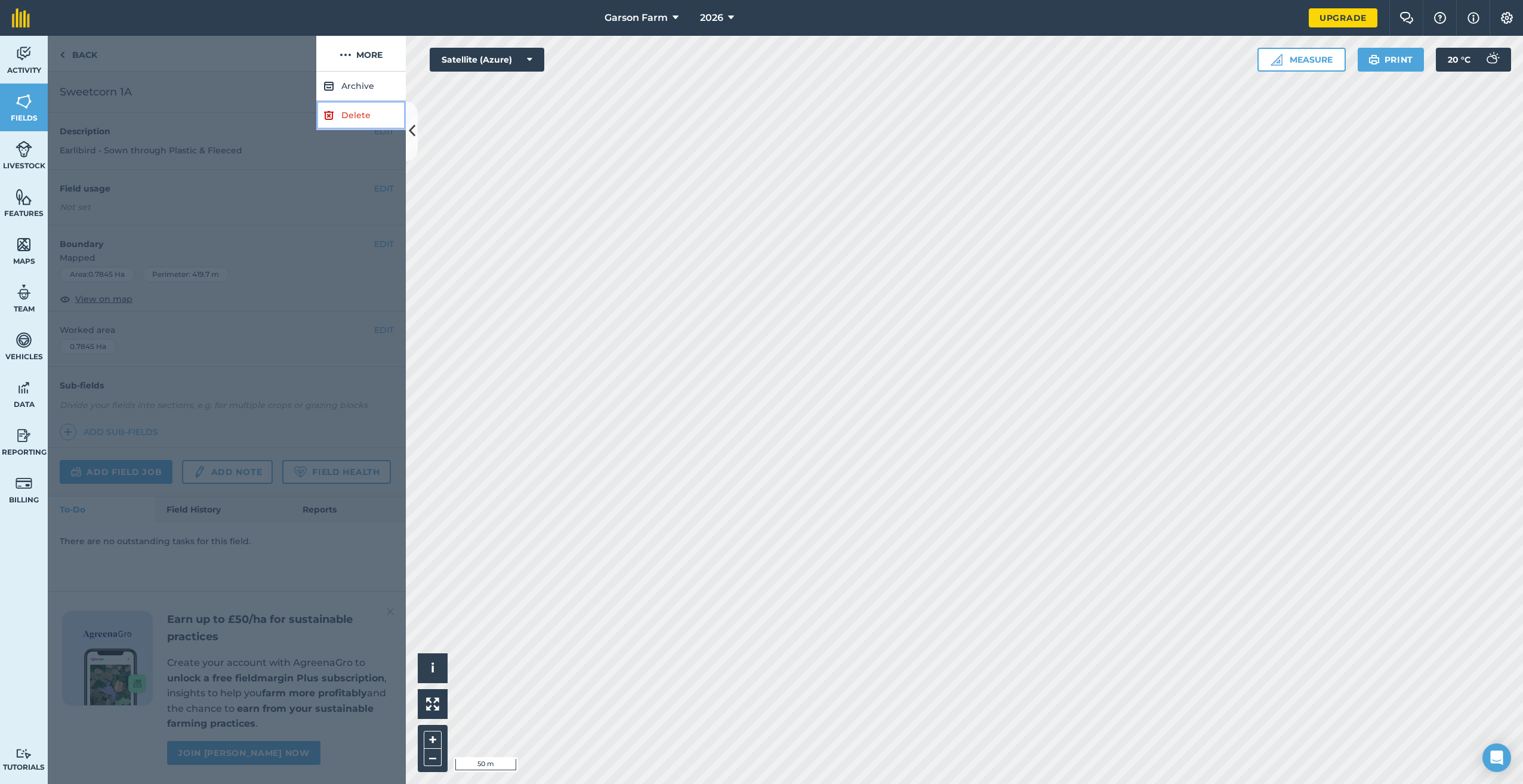
click at [374, 112] on link "Delete" at bounding box center [361, 116] width 89 height 29
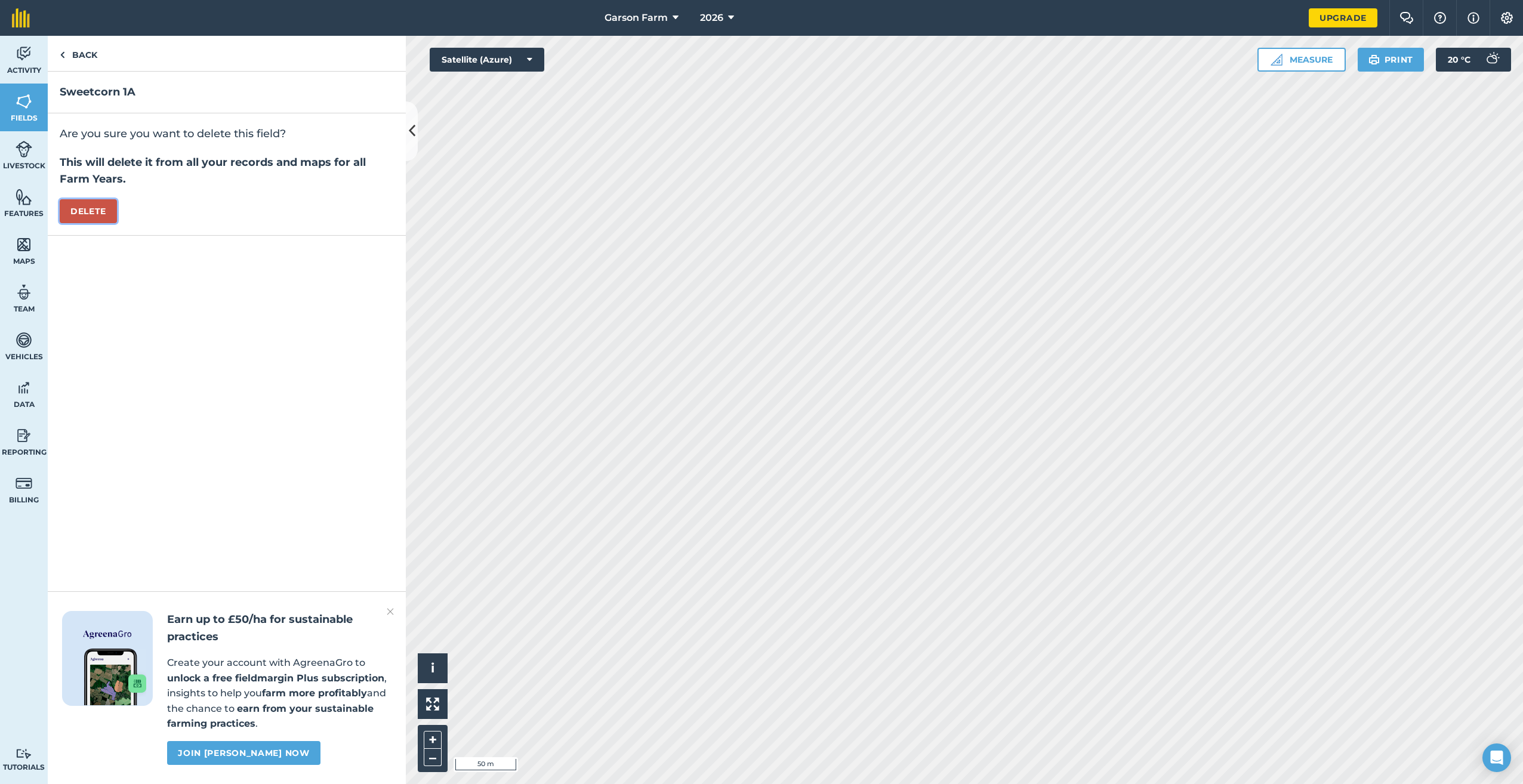
click at [108, 212] on button "Delete" at bounding box center [88, 211] width 57 height 24
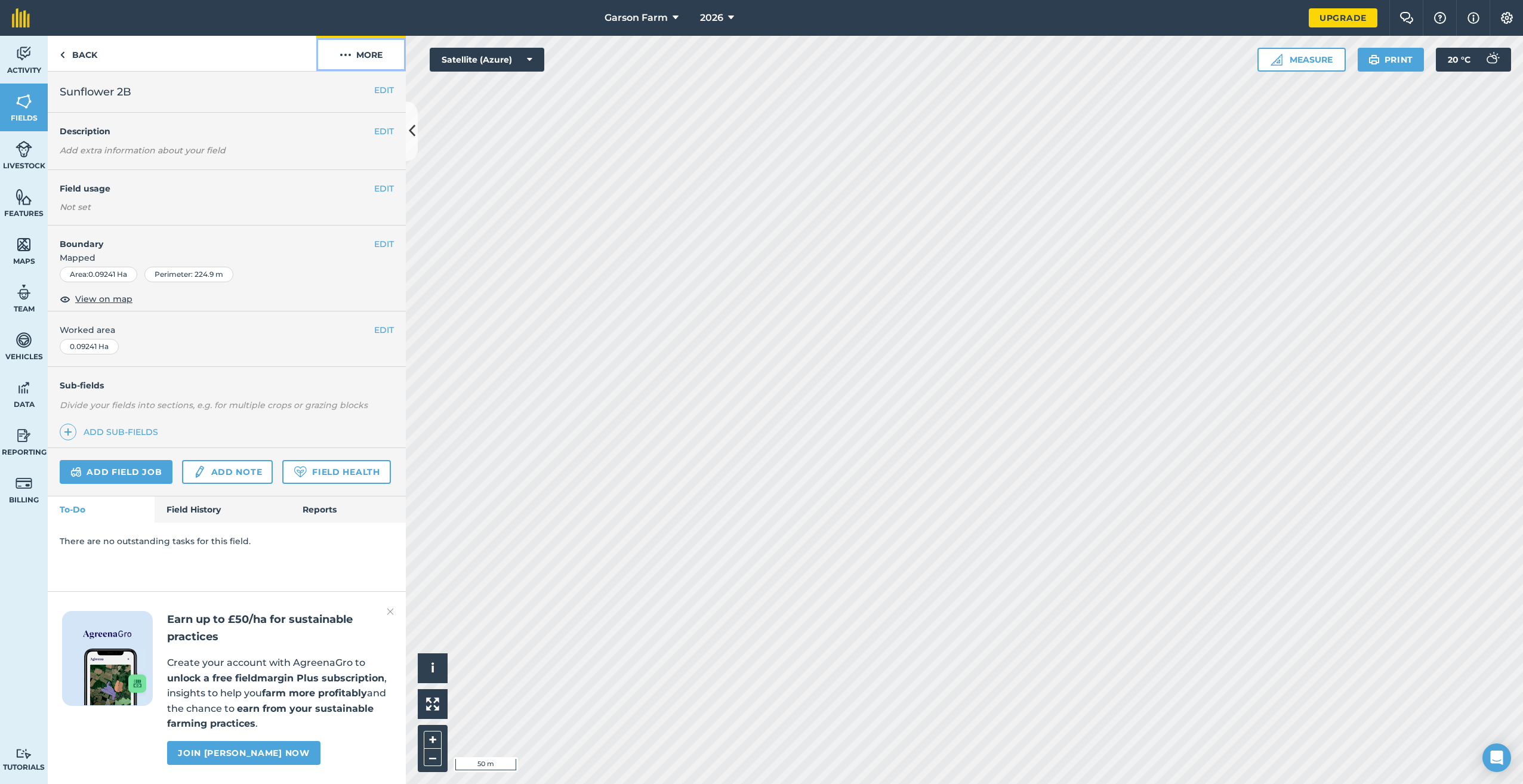
click at [380, 57] on button "More" at bounding box center [361, 53] width 89 height 35
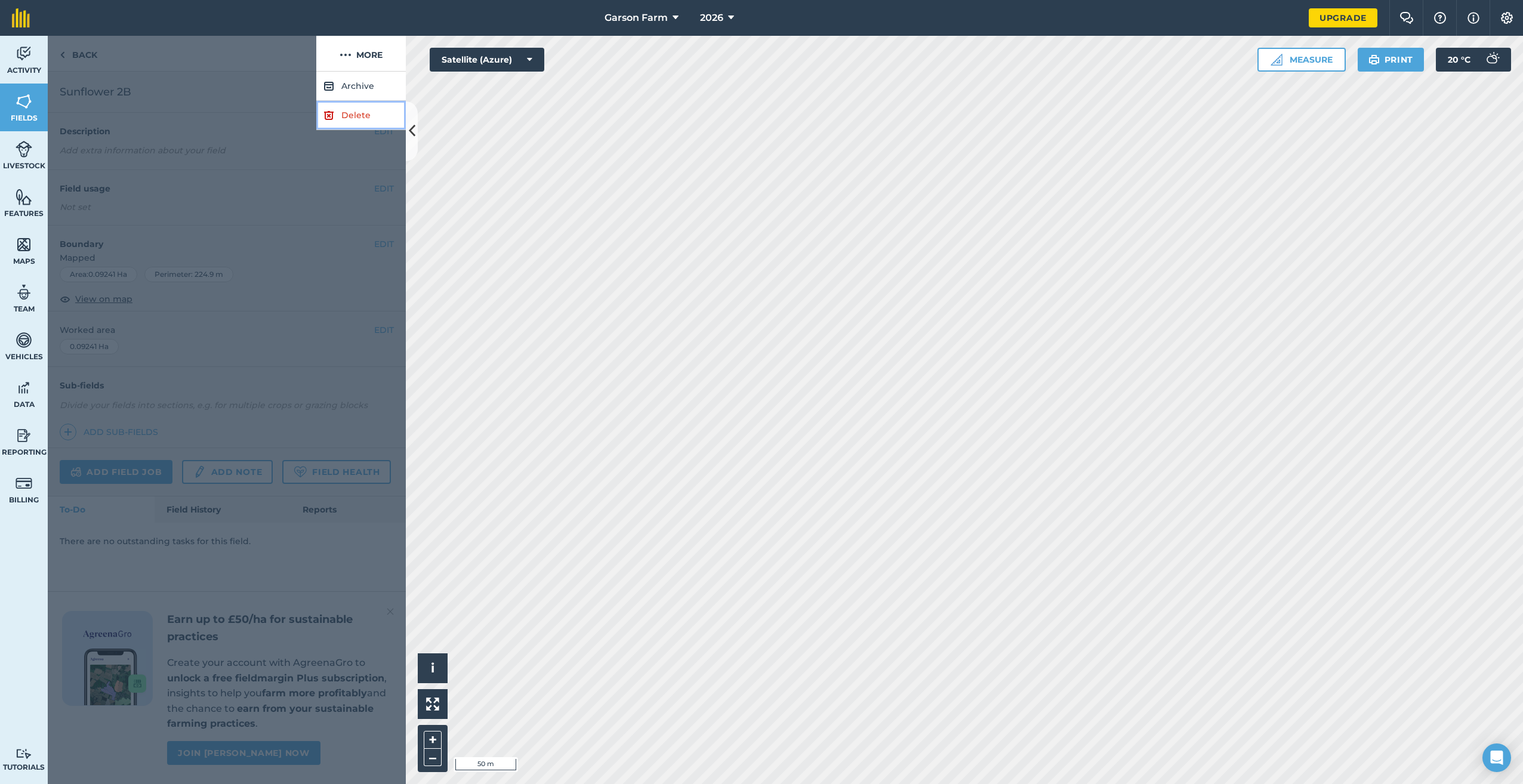
click at [368, 113] on link "Delete" at bounding box center [361, 116] width 89 height 29
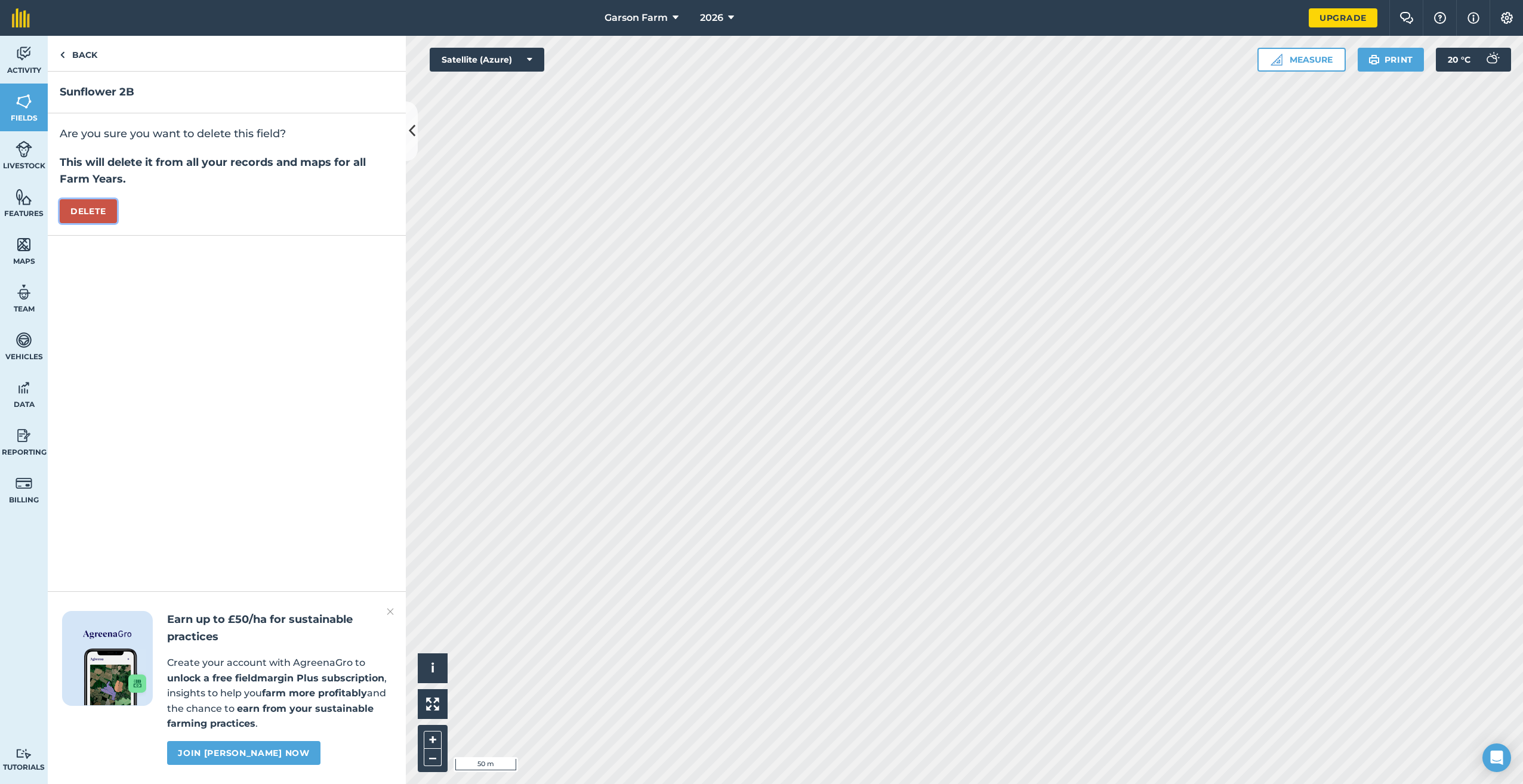
click at [96, 205] on button "Delete" at bounding box center [88, 211] width 57 height 24
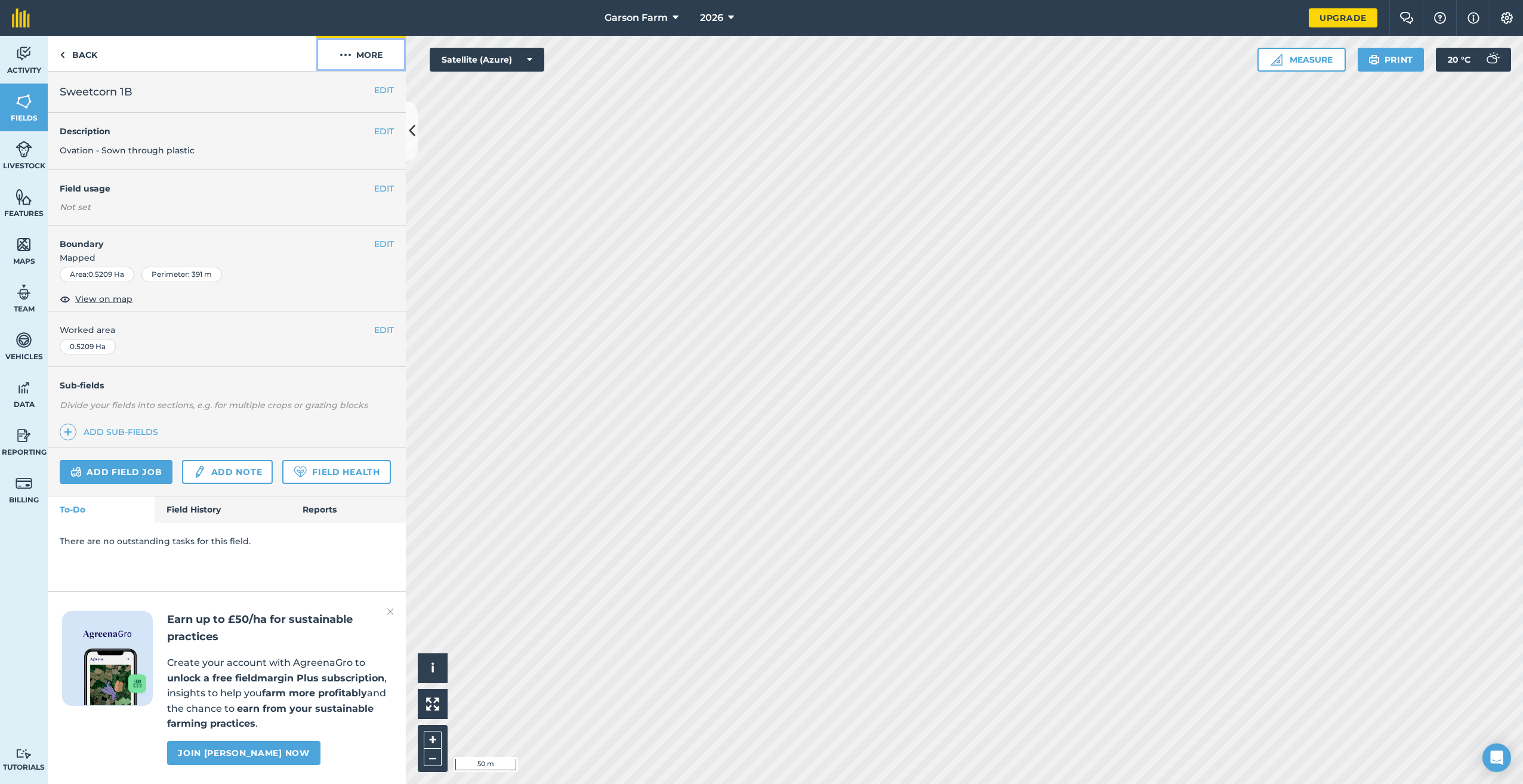
click at [358, 39] on button "More" at bounding box center [361, 53] width 89 height 35
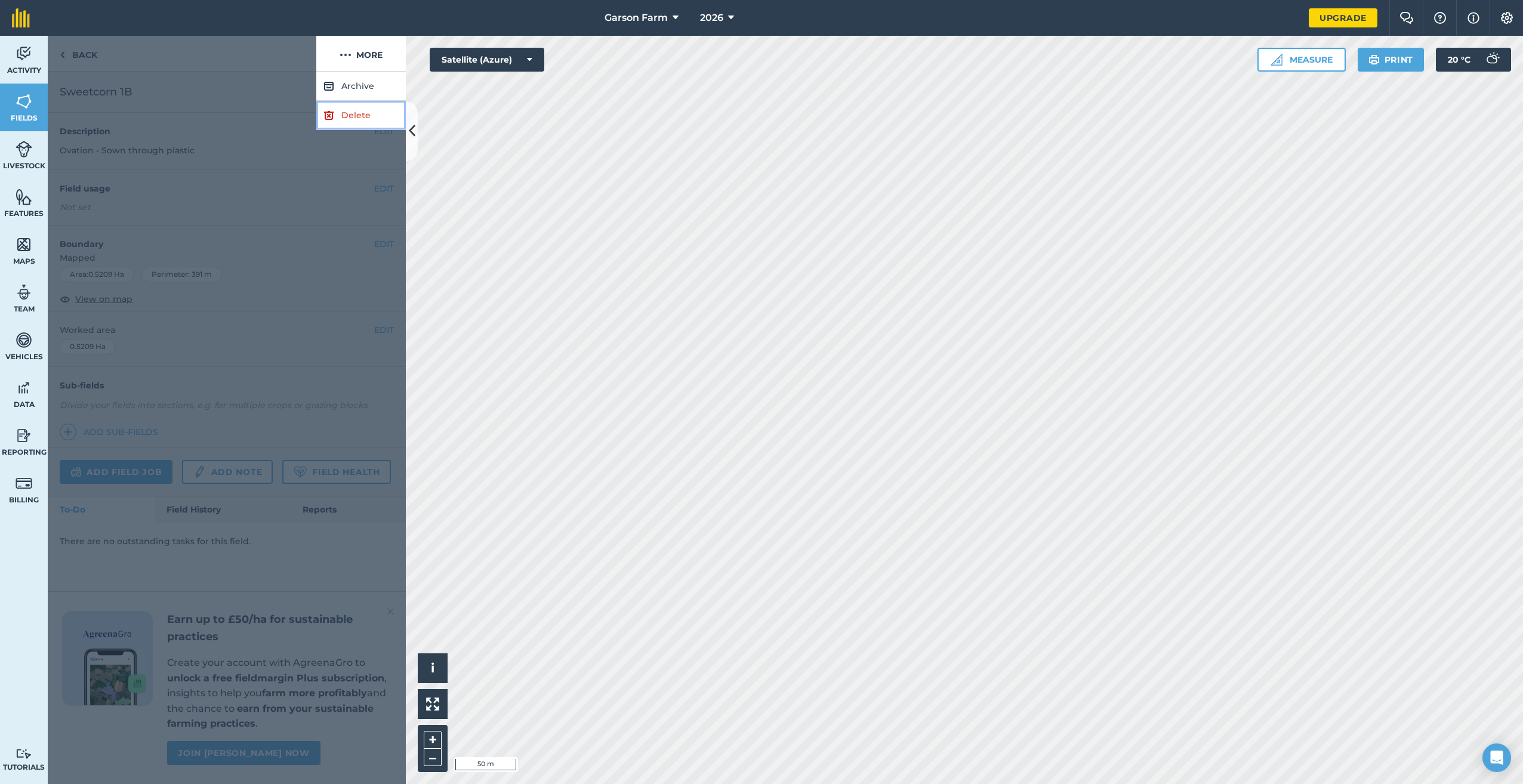
click at [354, 116] on link "Delete" at bounding box center [361, 116] width 89 height 29
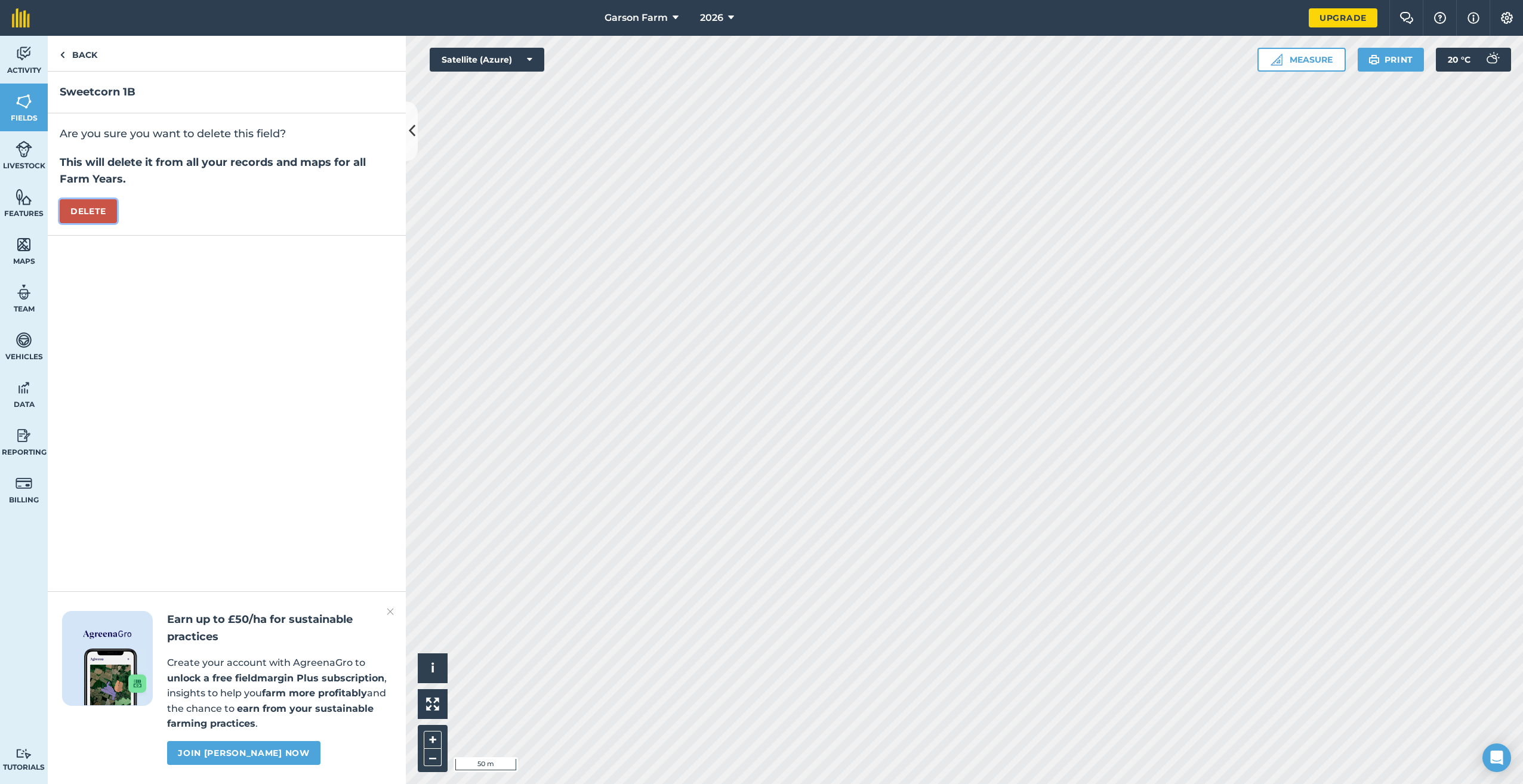
drag, startPoint x: 82, startPoint y: 219, endPoint x: 83, endPoint y: 210, distance: 9.1
click at [82, 217] on button "Delete" at bounding box center [88, 211] width 57 height 24
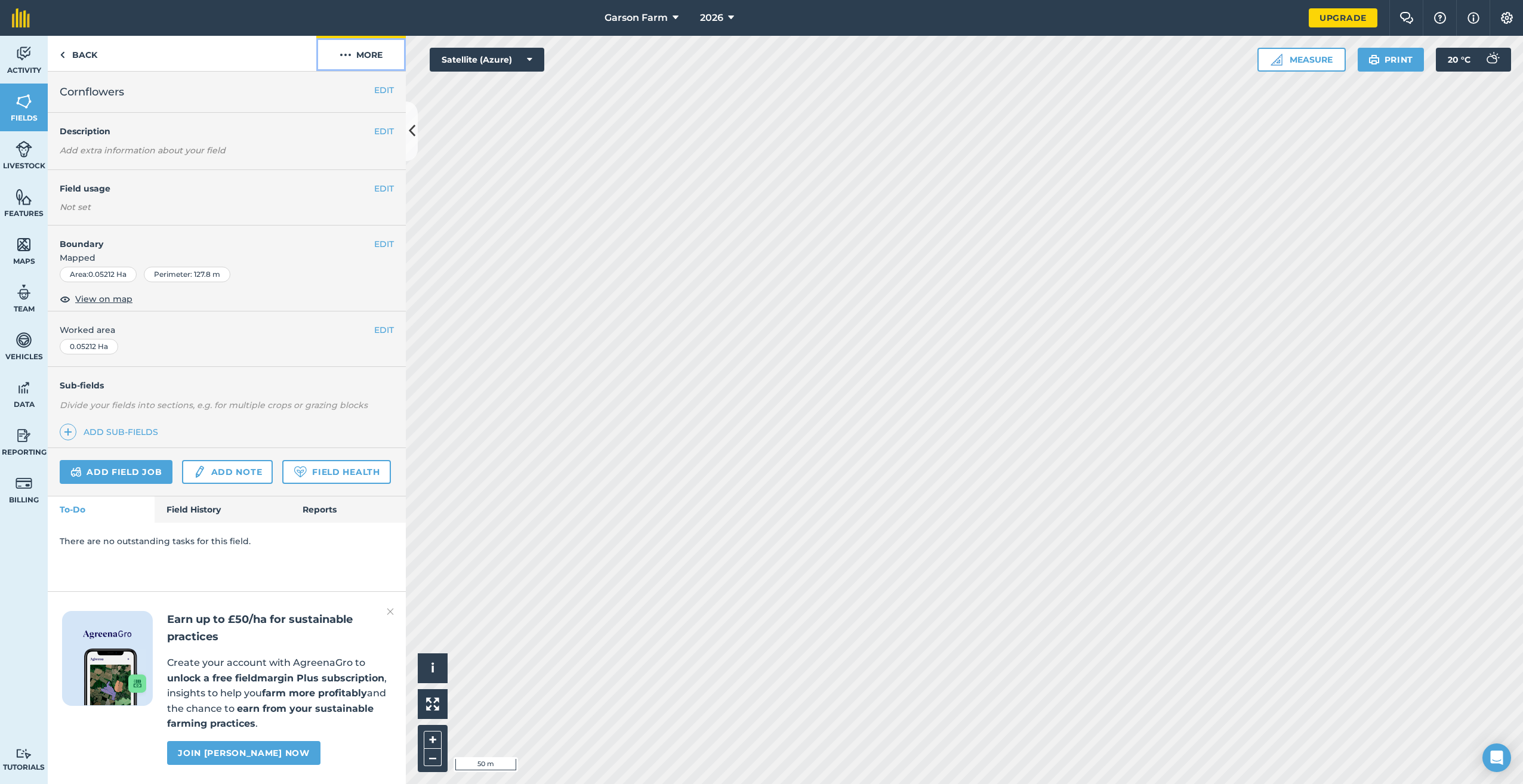
click at [377, 62] on button "More" at bounding box center [361, 53] width 89 height 35
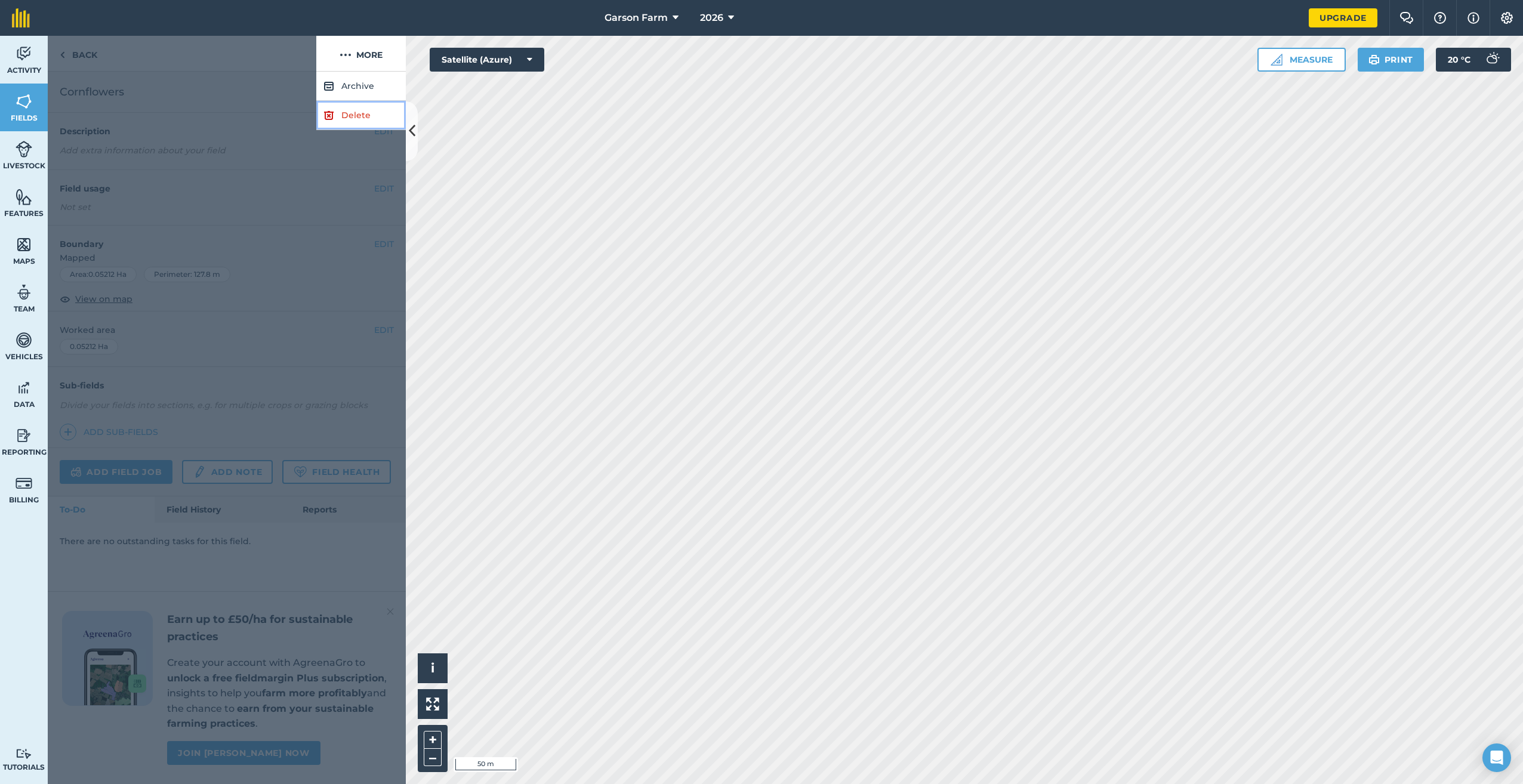
click at [358, 113] on link "Delete" at bounding box center [361, 116] width 89 height 29
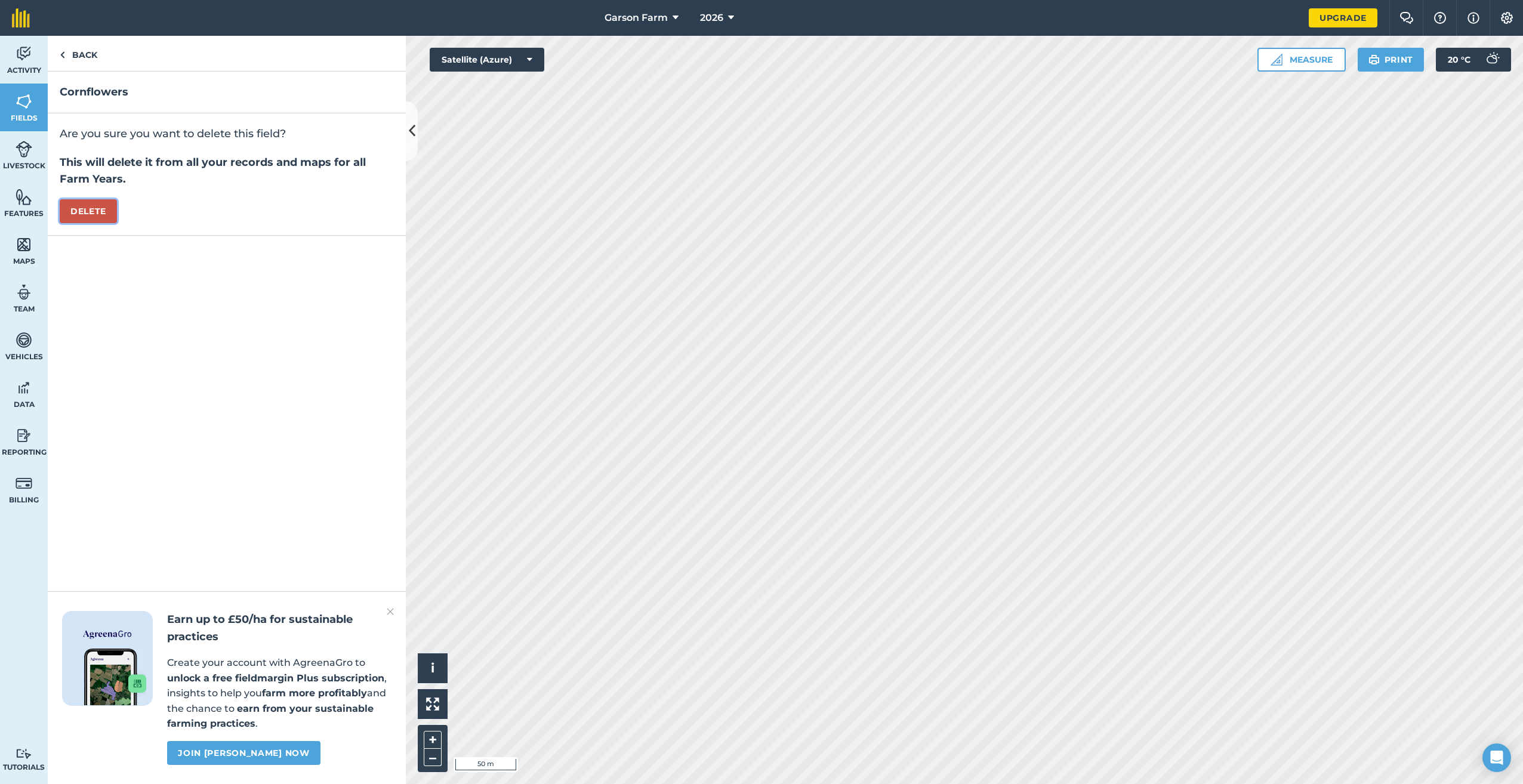
drag, startPoint x: 97, startPoint y: 214, endPoint x: 101, endPoint y: 208, distance: 7.2
click at [97, 214] on button "Delete" at bounding box center [88, 211] width 57 height 24
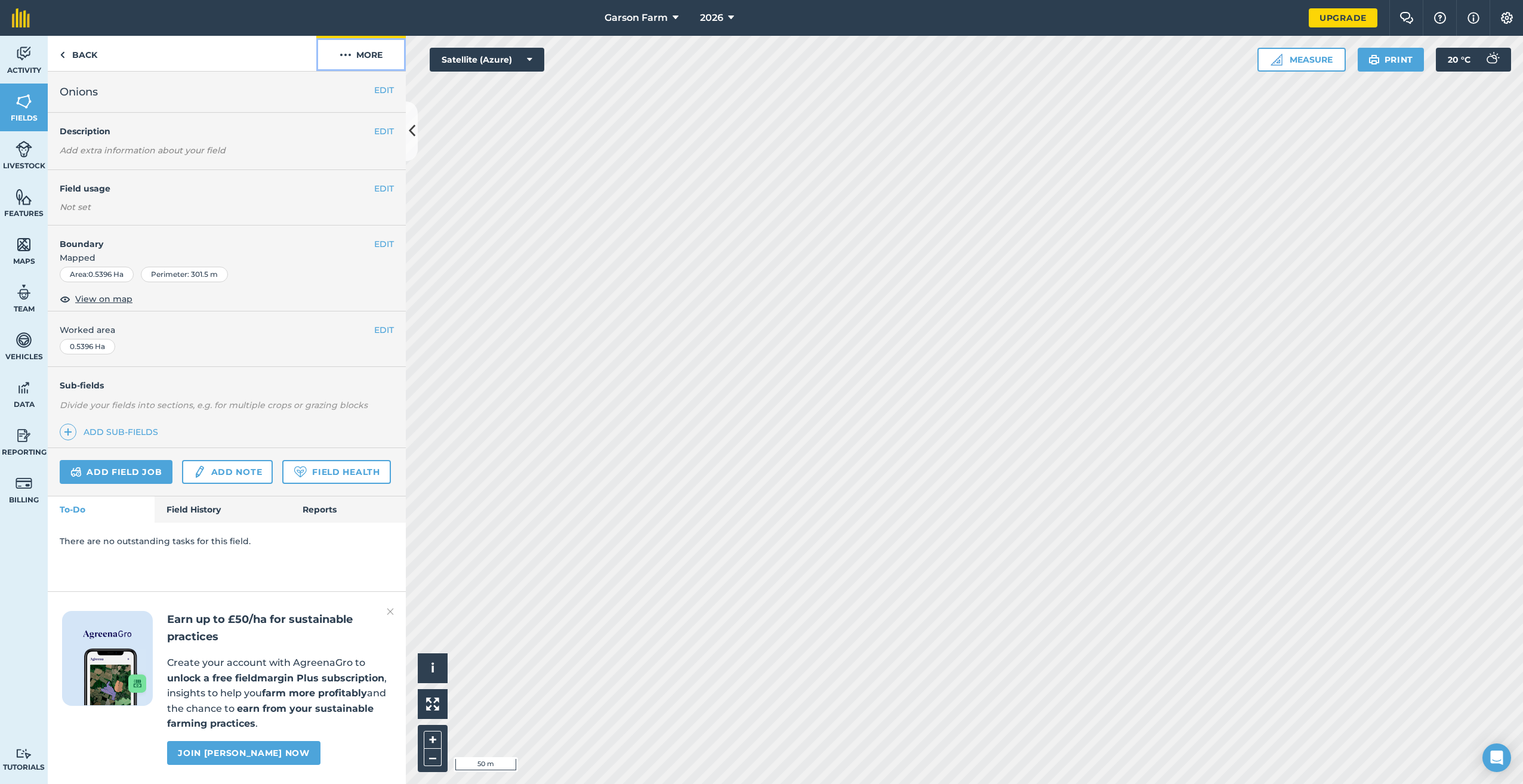
click at [360, 62] on button "More" at bounding box center [361, 53] width 89 height 35
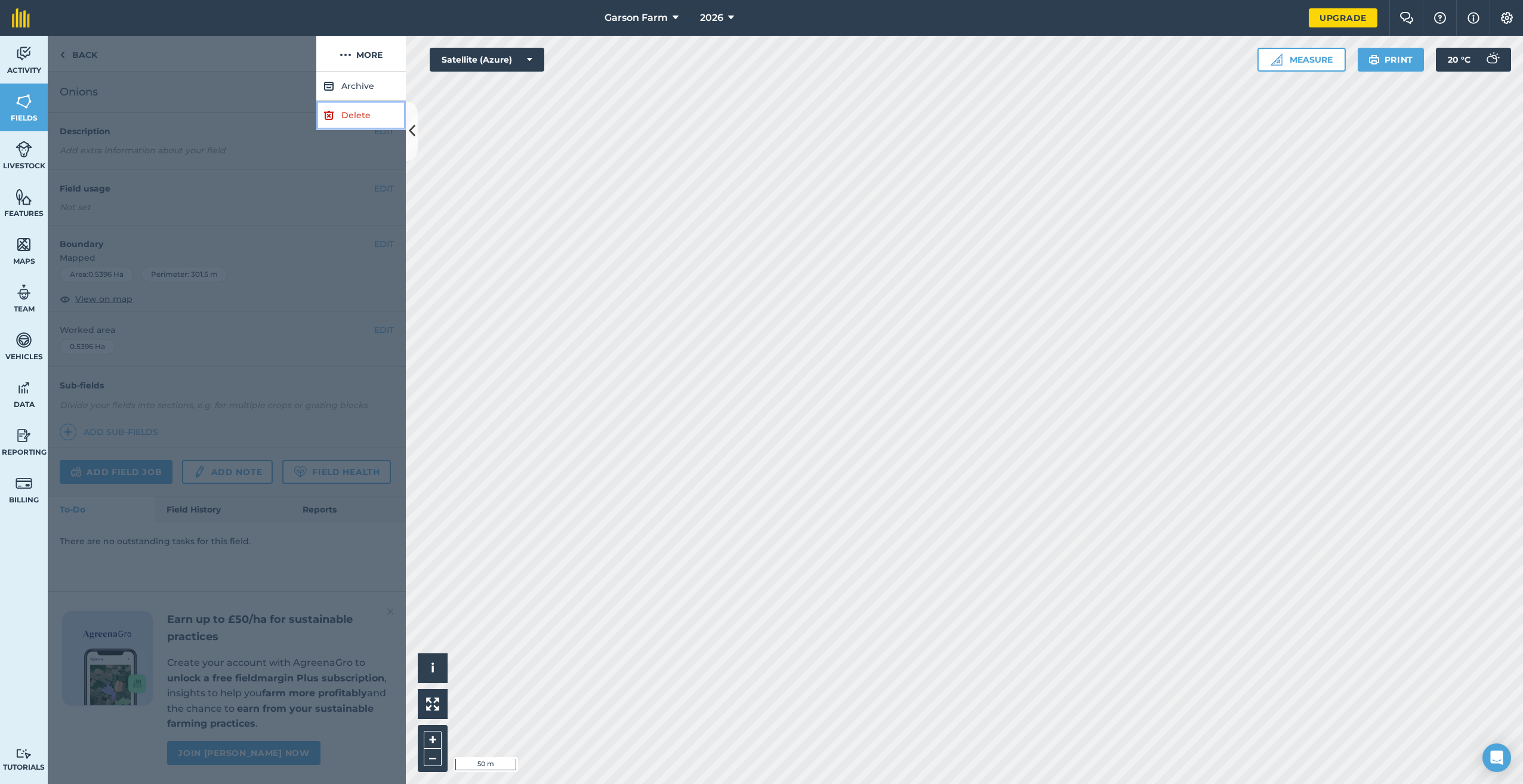
click at [347, 109] on link "Delete" at bounding box center [361, 116] width 89 height 29
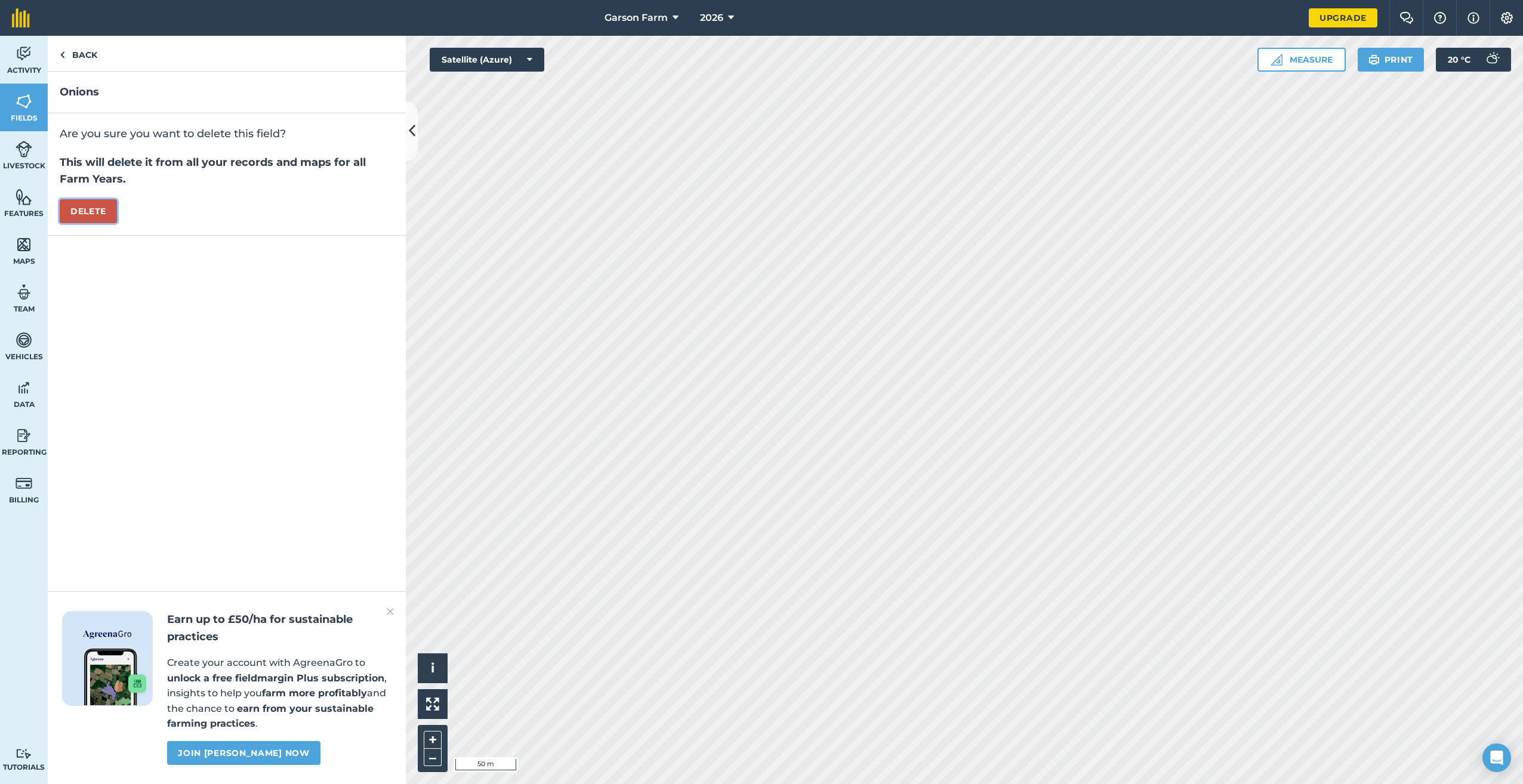
click at [103, 216] on button "Delete" at bounding box center [88, 211] width 57 height 24
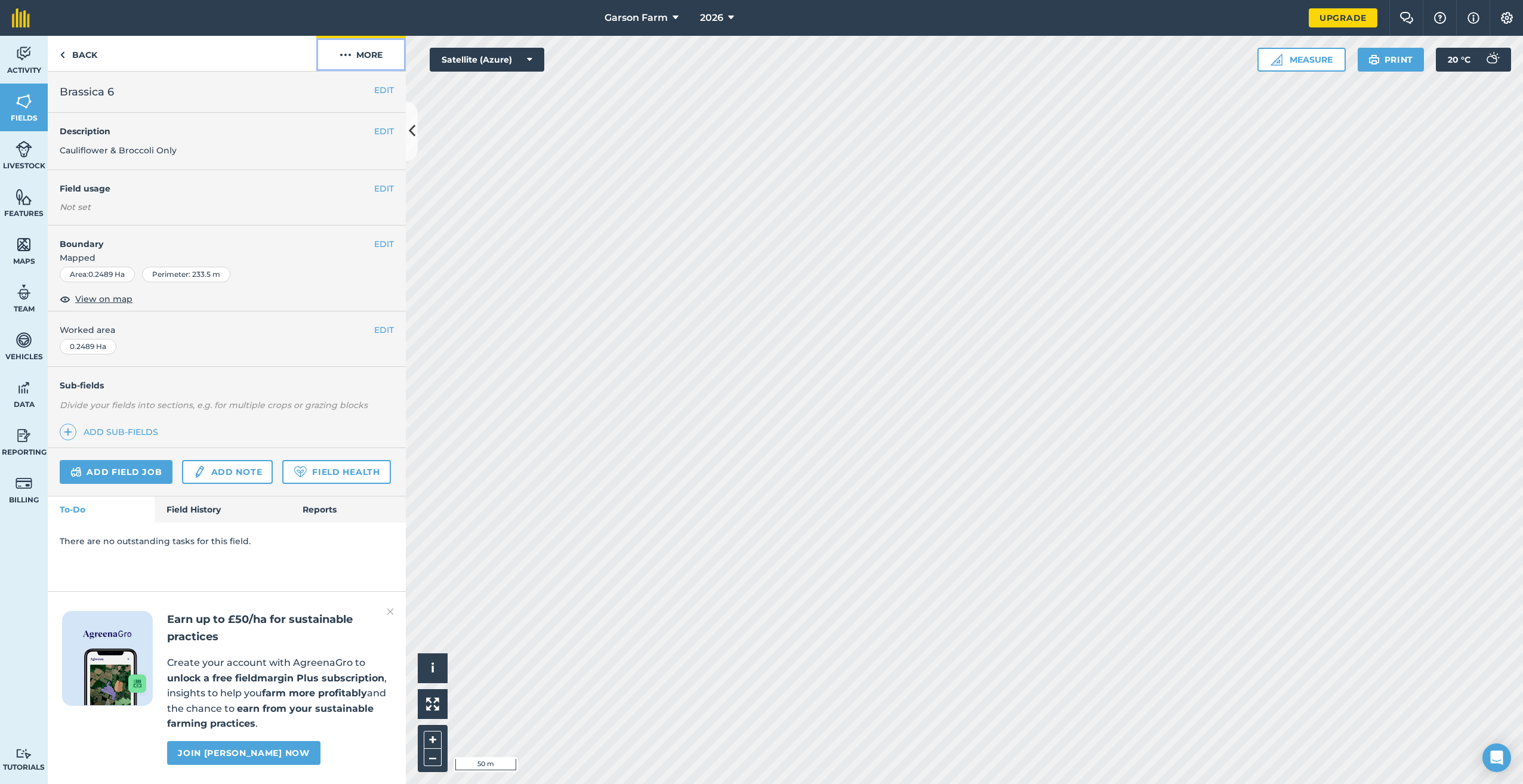
click at [362, 59] on button "More" at bounding box center [361, 53] width 89 height 35
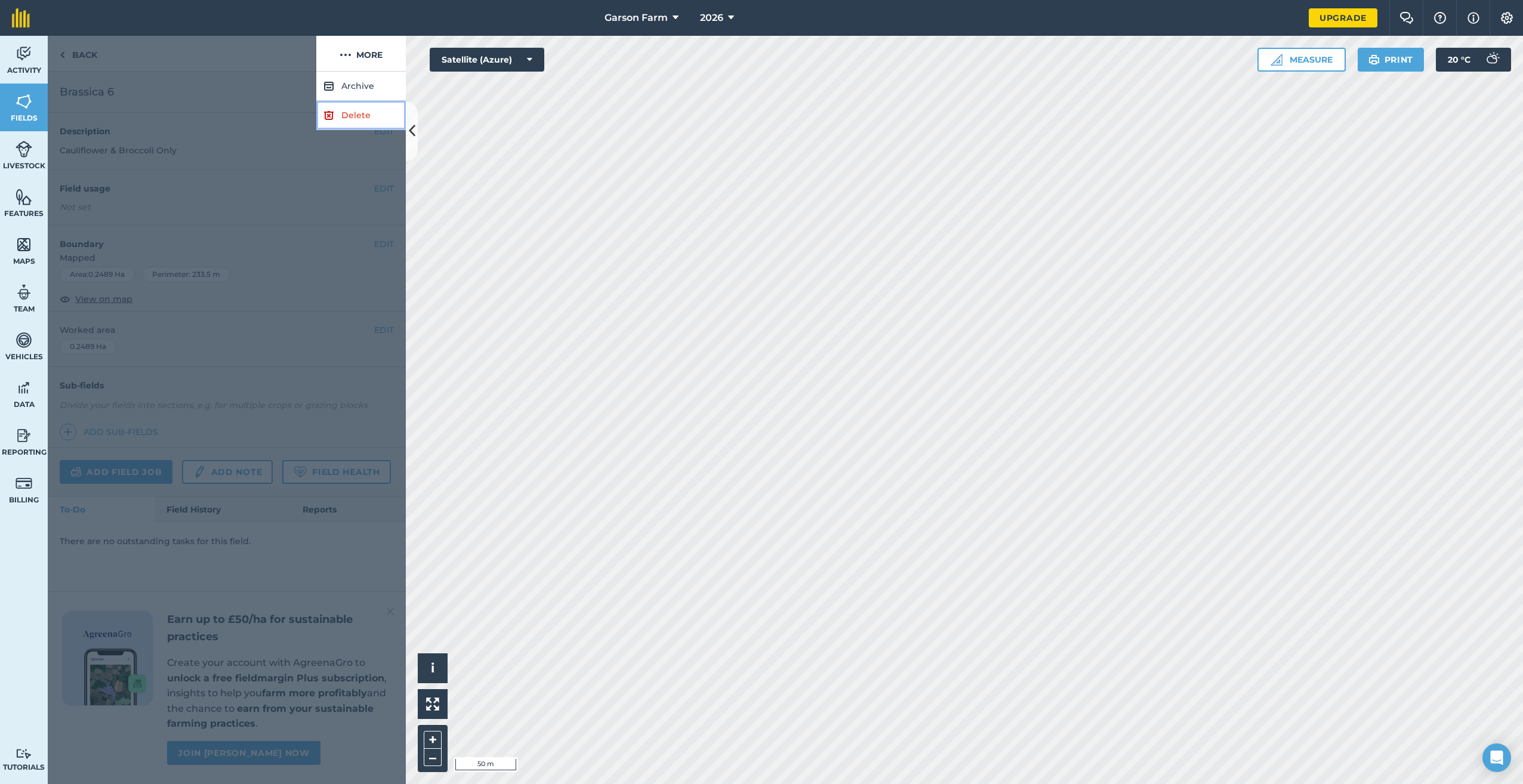
click at [361, 116] on link "Delete" at bounding box center [361, 116] width 89 height 29
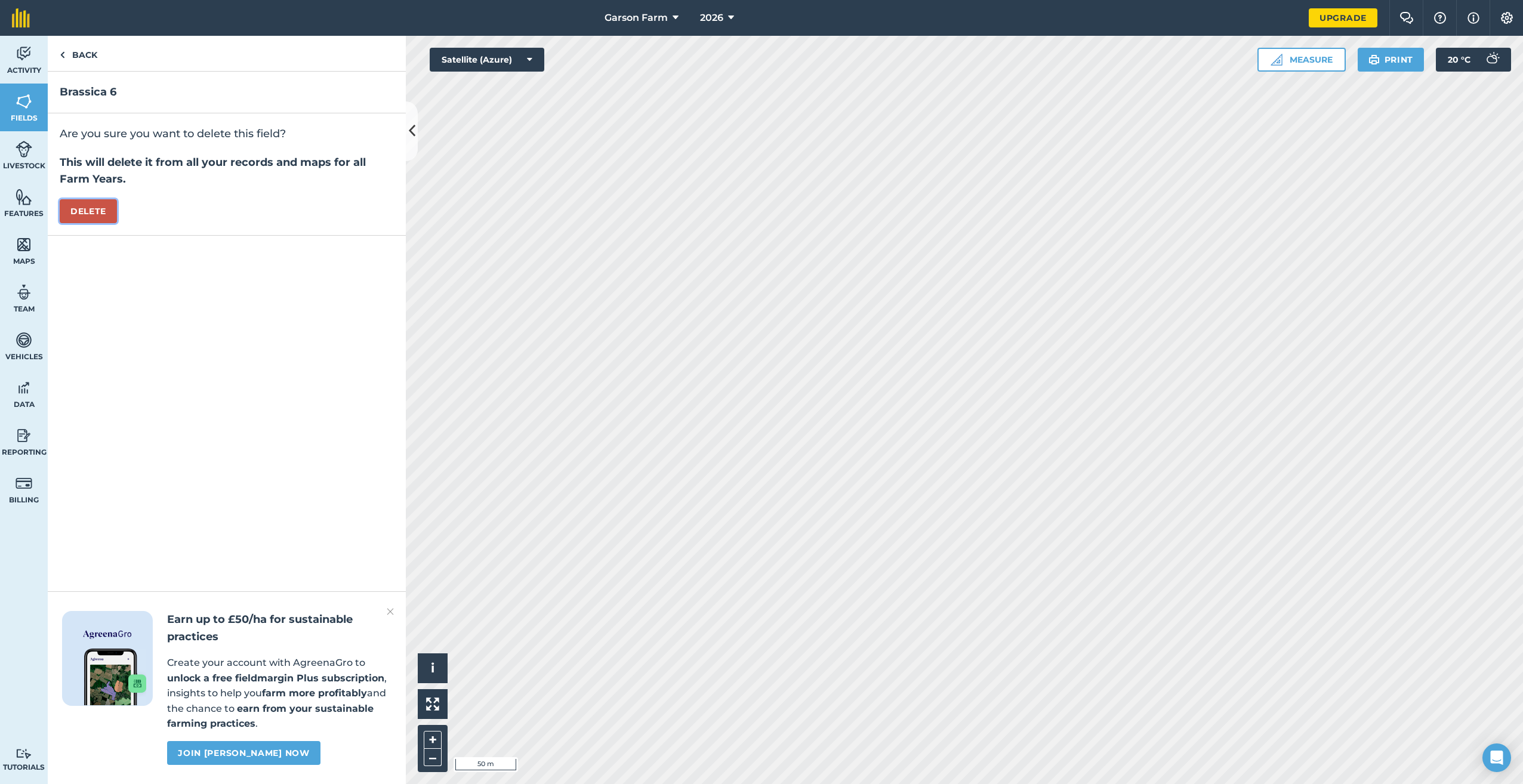
drag, startPoint x: 103, startPoint y: 217, endPoint x: 113, endPoint y: 210, distance: 12.2
click at [102, 217] on button "Delete" at bounding box center [88, 211] width 57 height 24
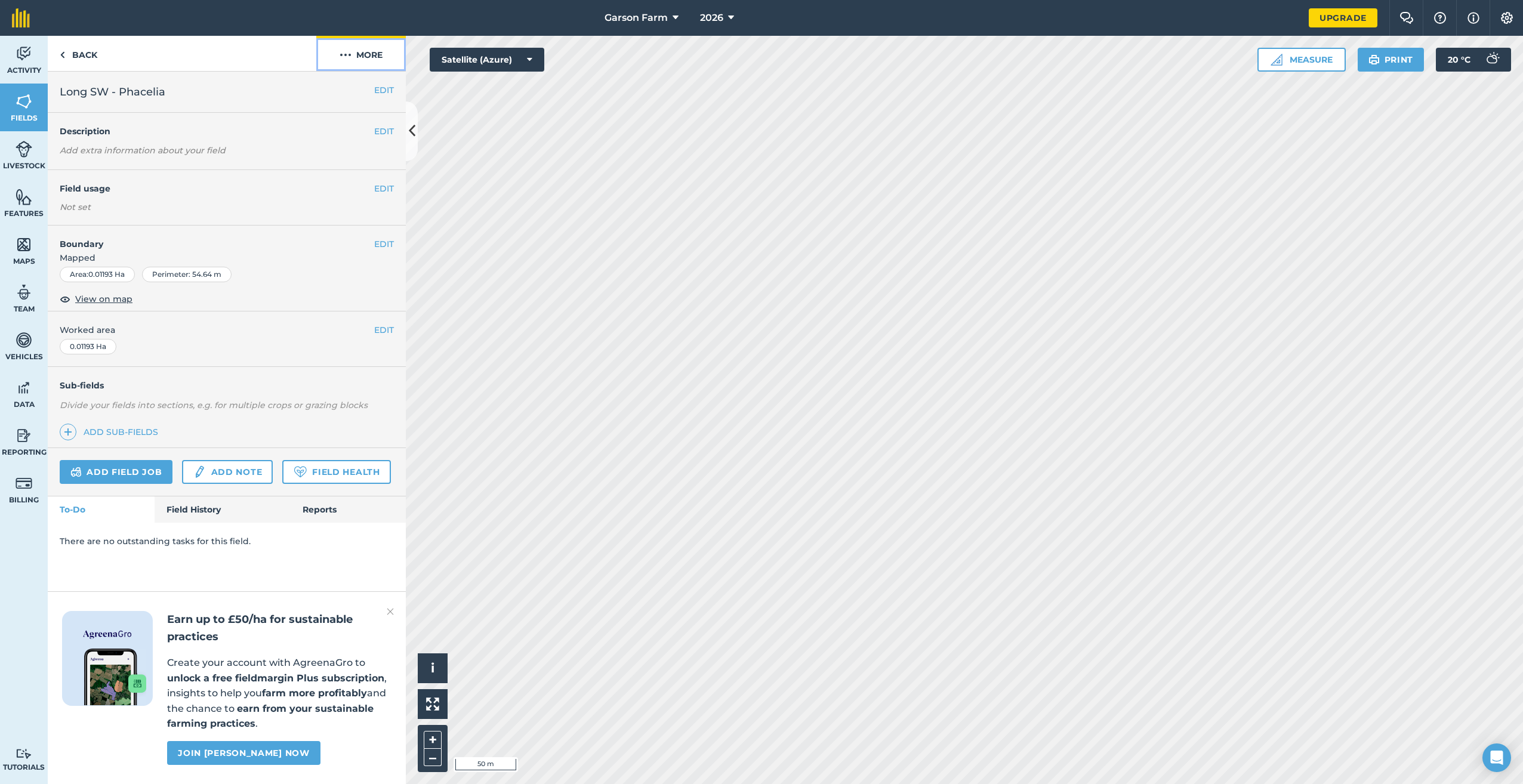
click at [374, 55] on button "More" at bounding box center [361, 53] width 89 height 35
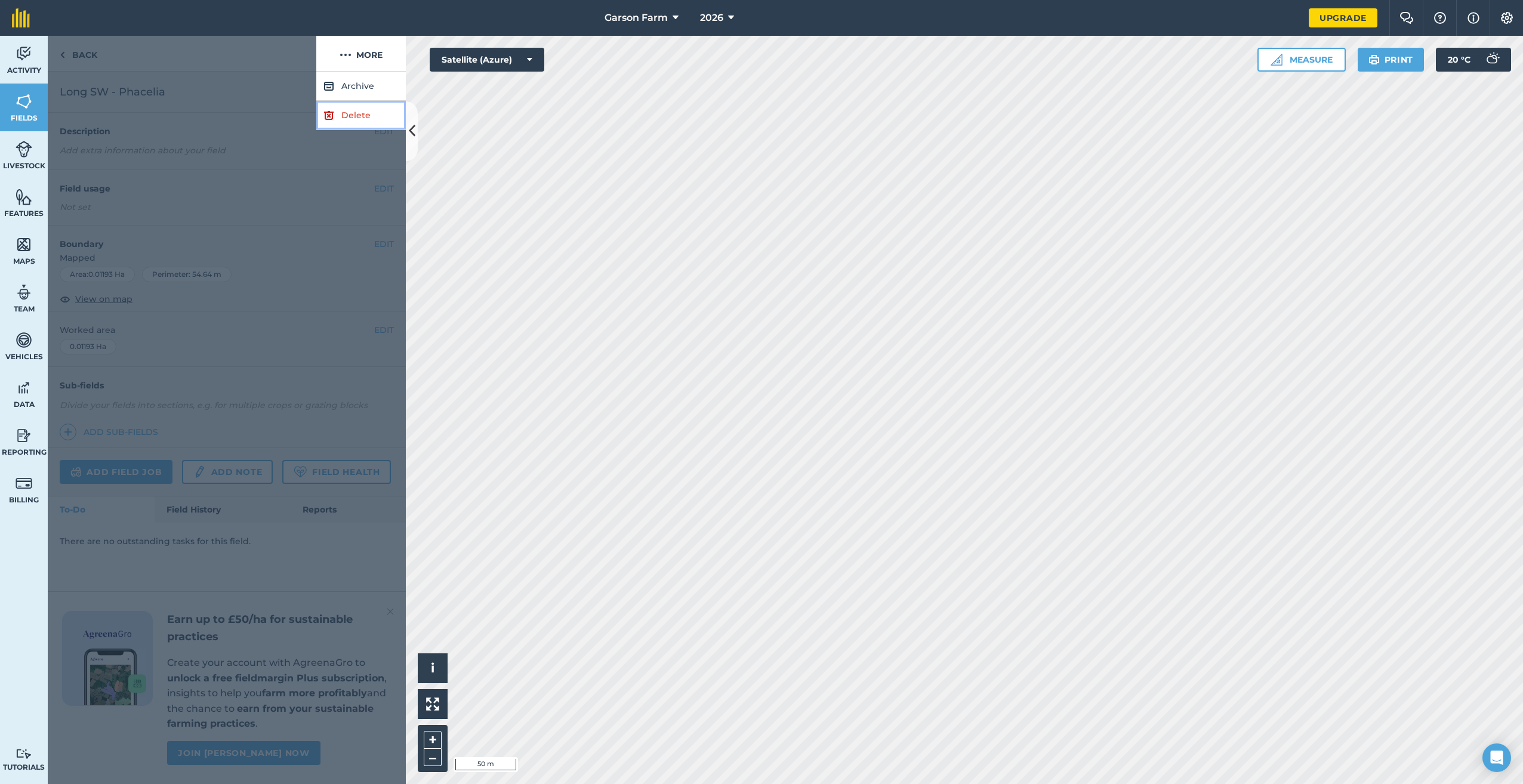
click at [369, 102] on link "Delete" at bounding box center [361, 116] width 89 height 29
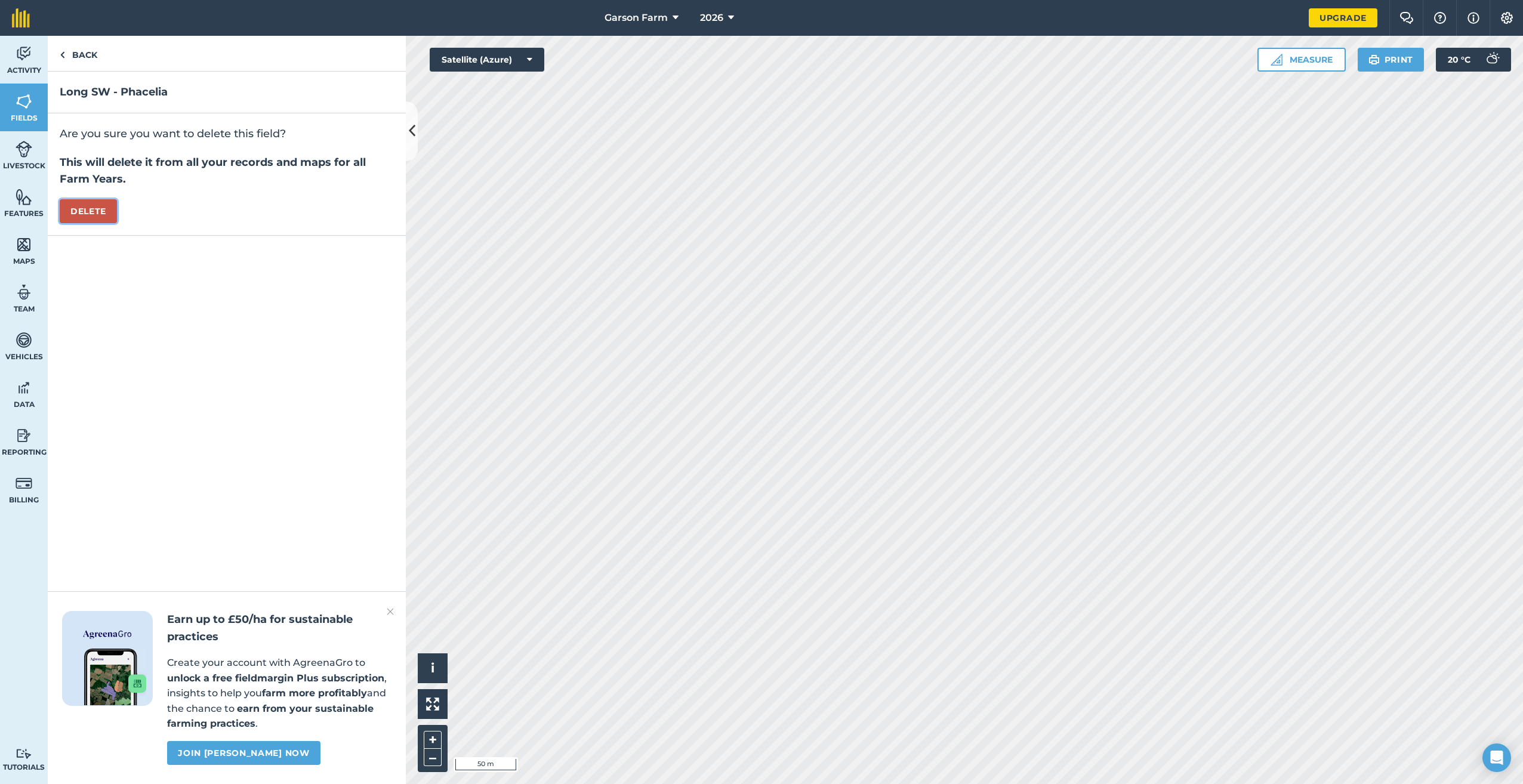
click at [95, 215] on button "Delete" at bounding box center [88, 211] width 57 height 24
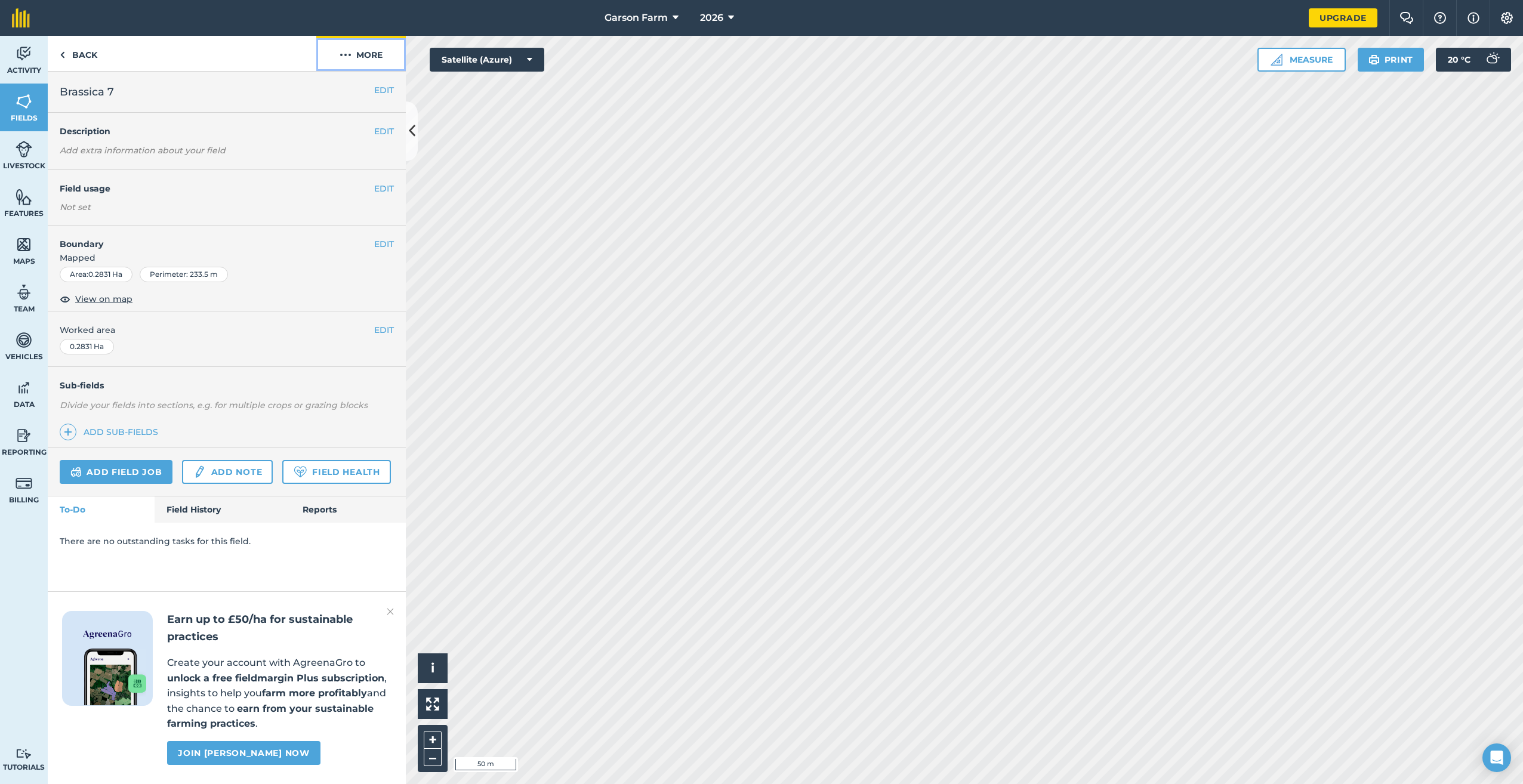
click at [352, 57] on button "More" at bounding box center [361, 53] width 89 height 35
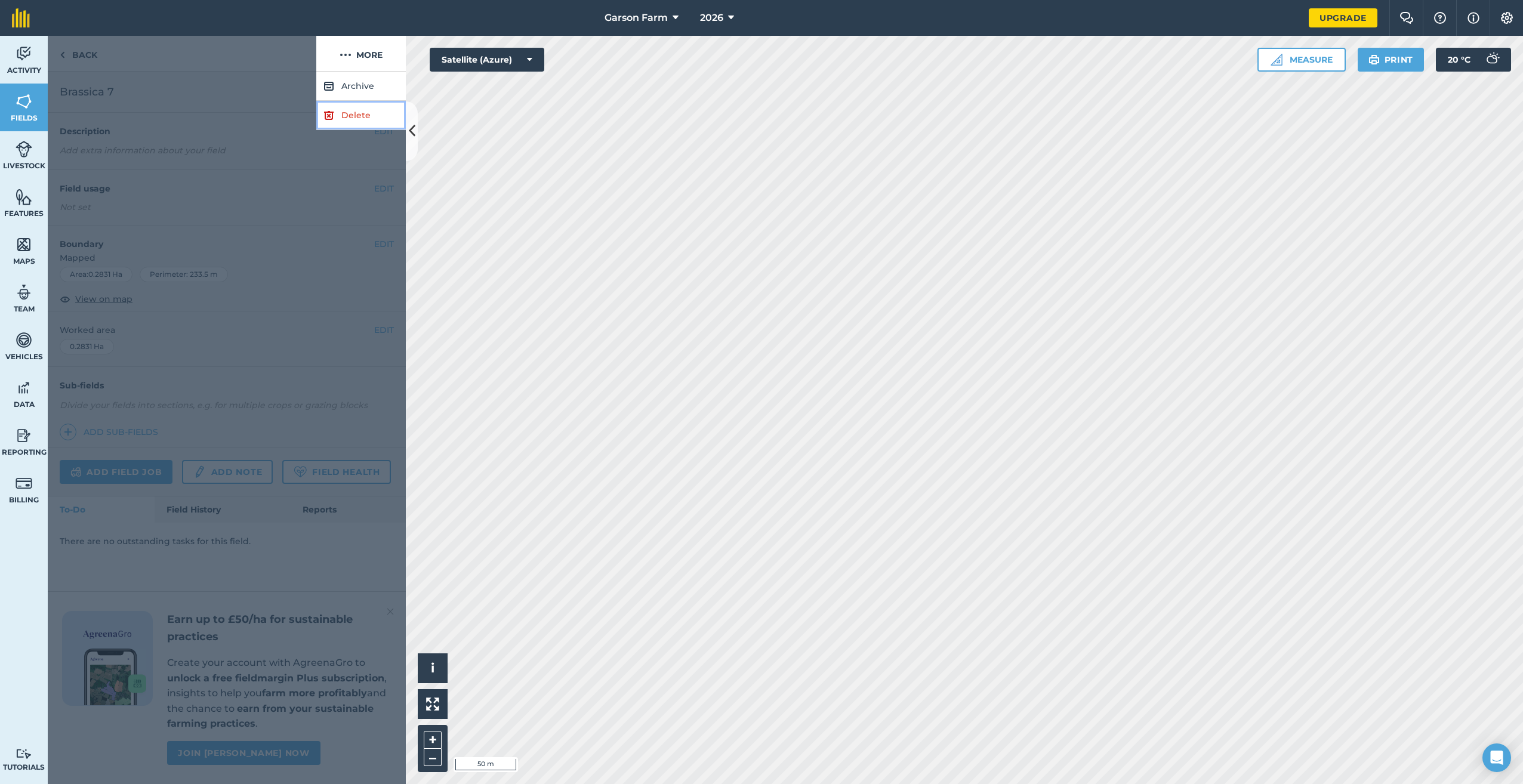
click at [345, 118] on link "Delete" at bounding box center [361, 116] width 89 height 29
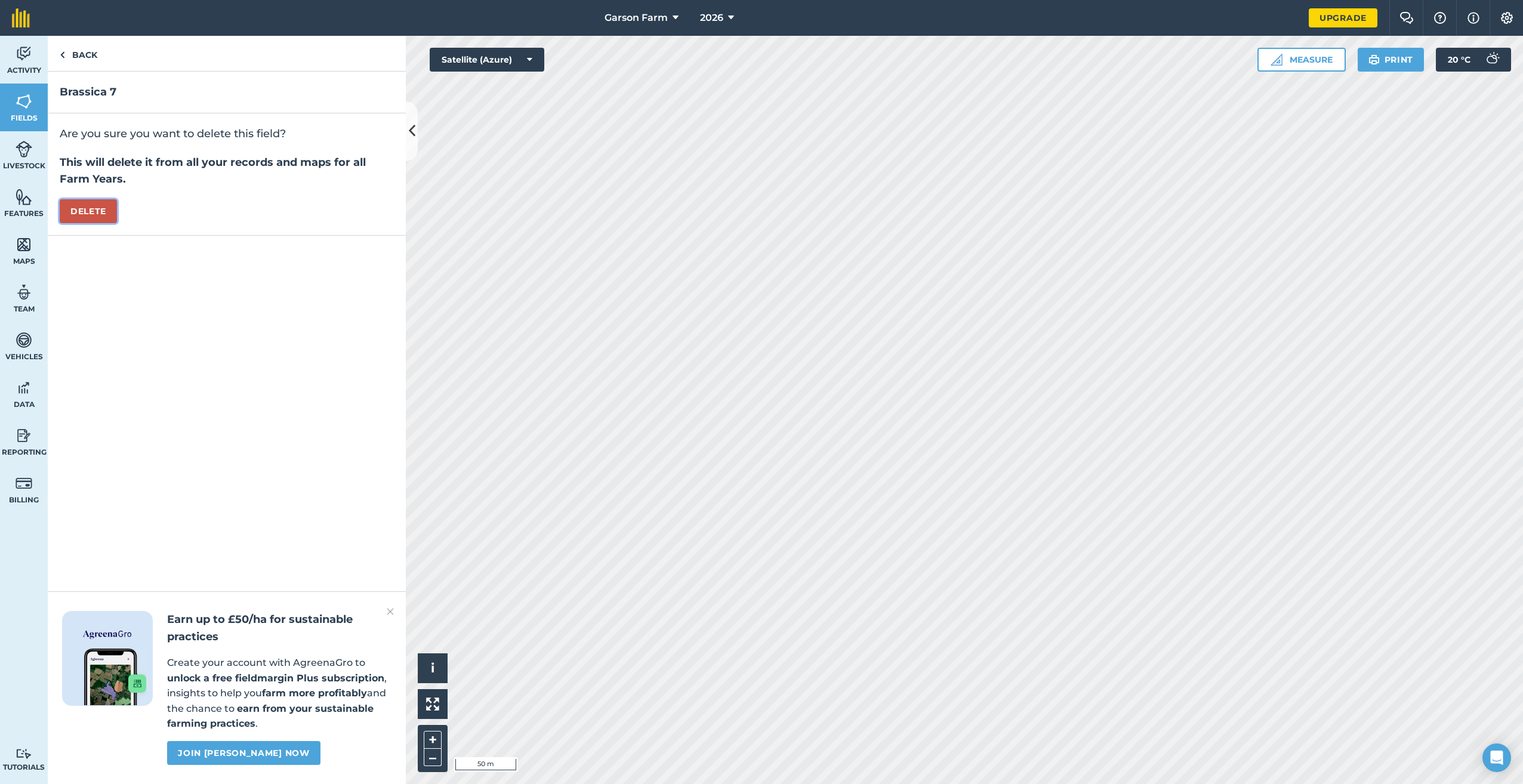
click at [95, 203] on button "Delete" at bounding box center [88, 211] width 57 height 24
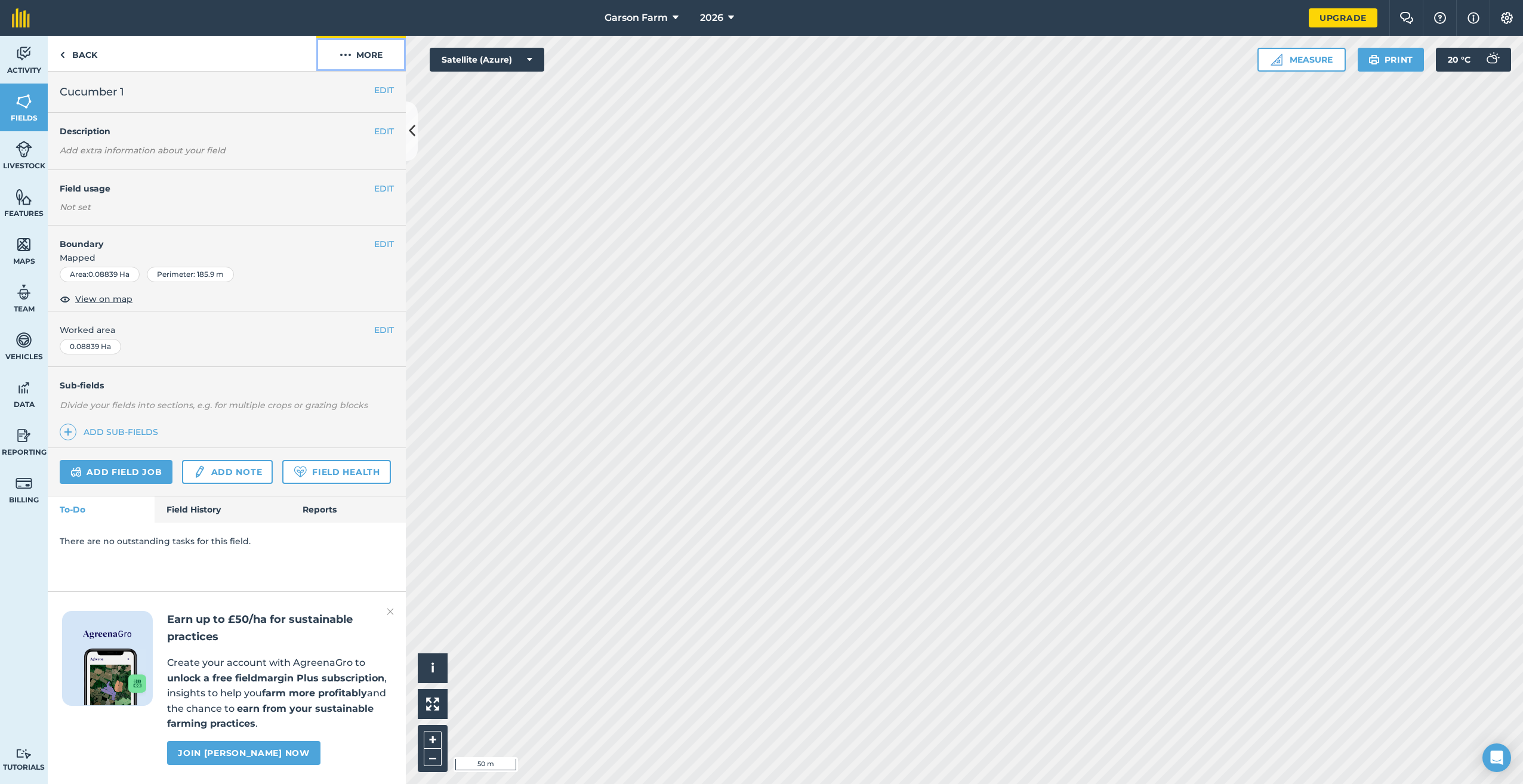
click at [398, 67] on button "More" at bounding box center [361, 53] width 89 height 35
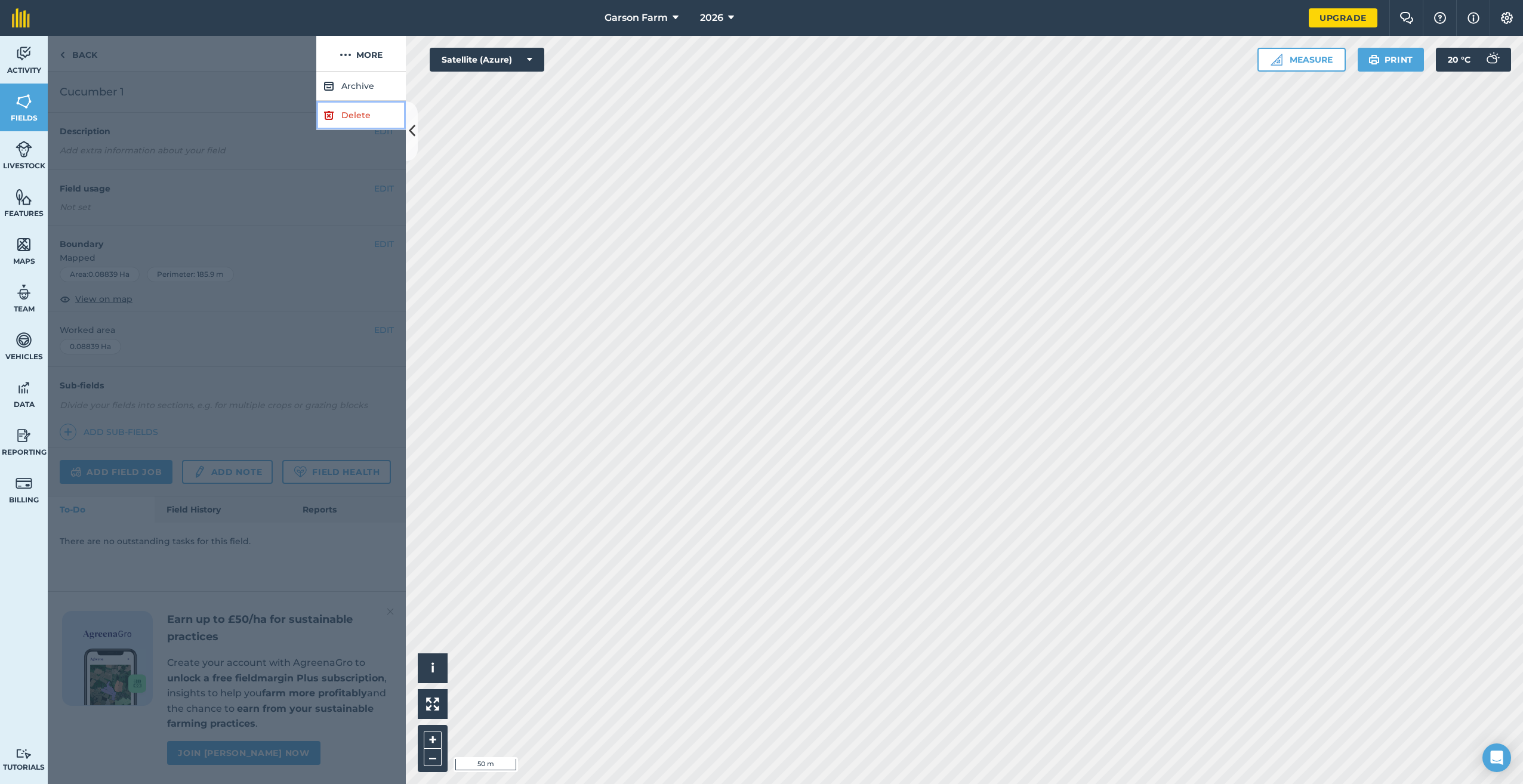
click at [378, 111] on link "Delete" at bounding box center [361, 116] width 89 height 29
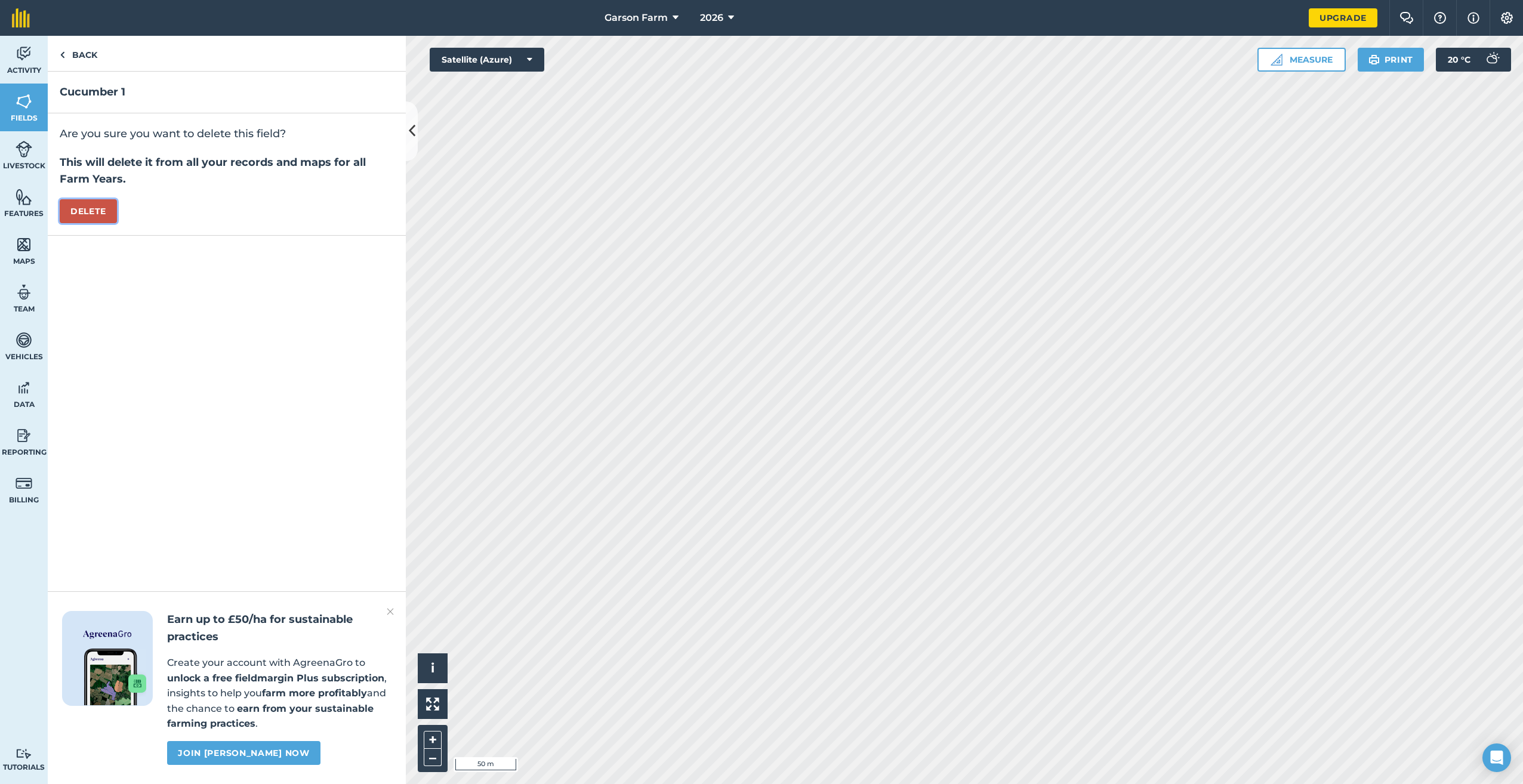
click at [85, 206] on button "Delete" at bounding box center [88, 211] width 57 height 24
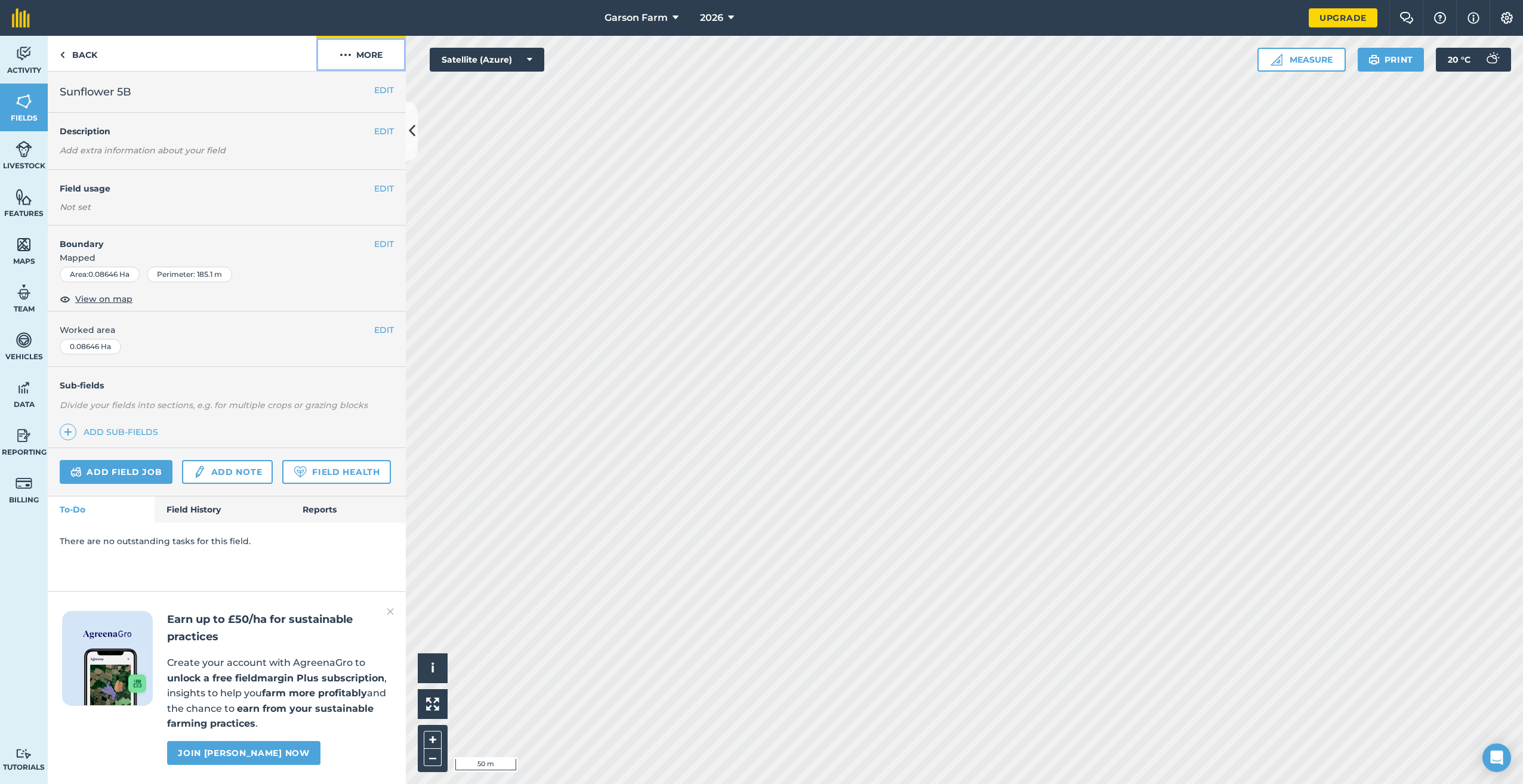
click at [361, 52] on button "More" at bounding box center [361, 53] width 89 height 35
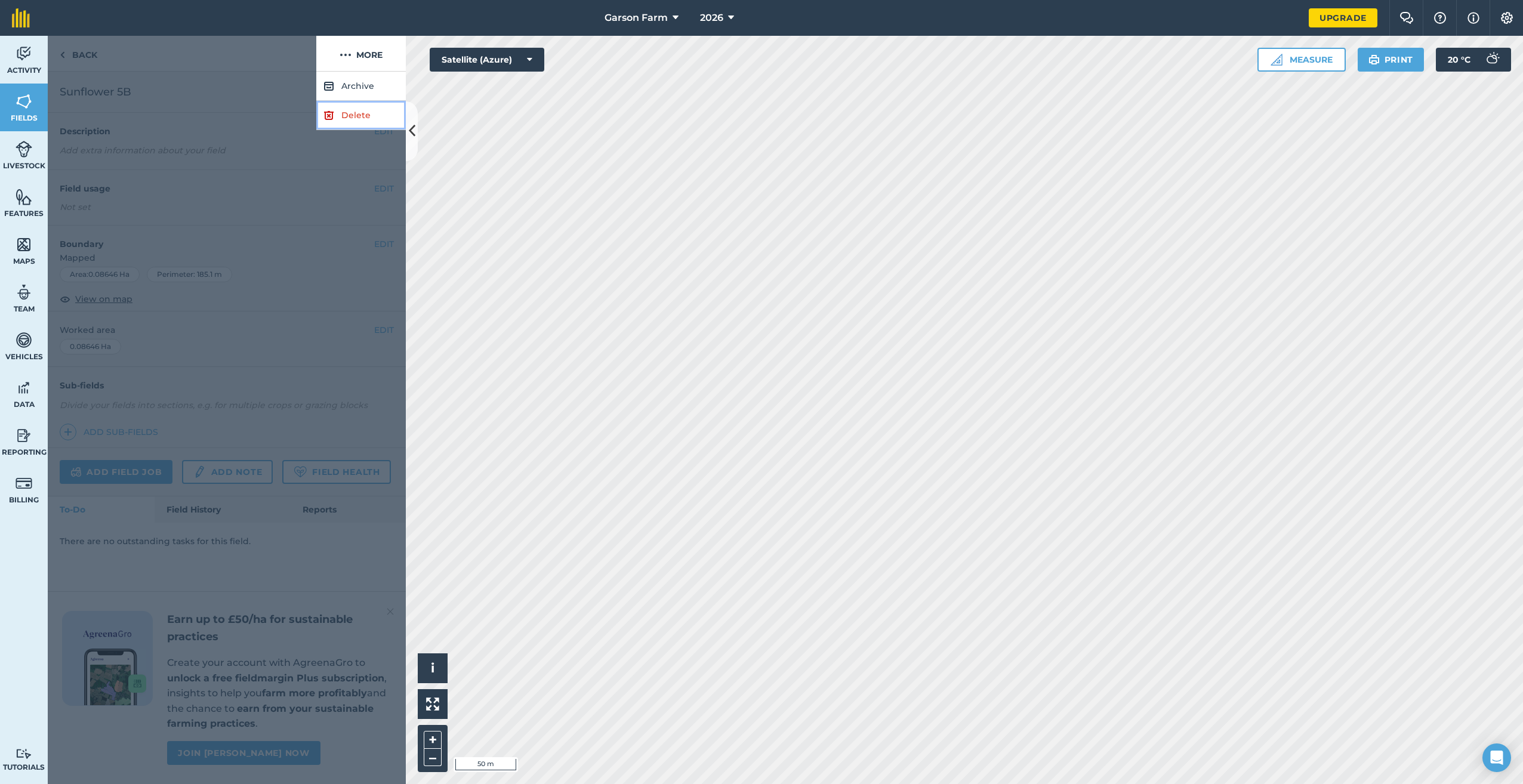
click at [370, 105] on link "Delete" at bounding box center [361, 116] width 89 height 29
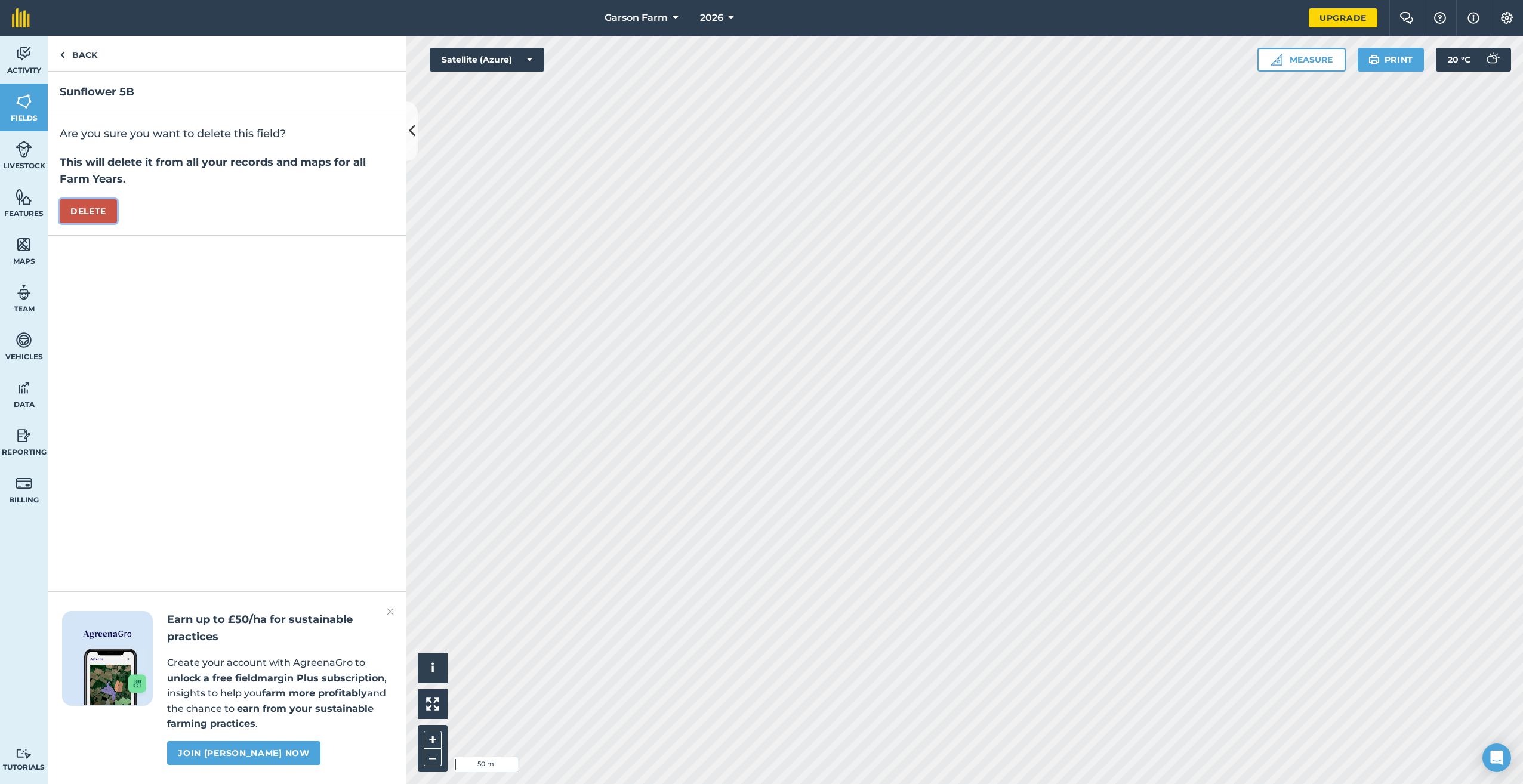
click at [88, 209] on button "Delete" at bounding box center [88, 211] width 57 height 24
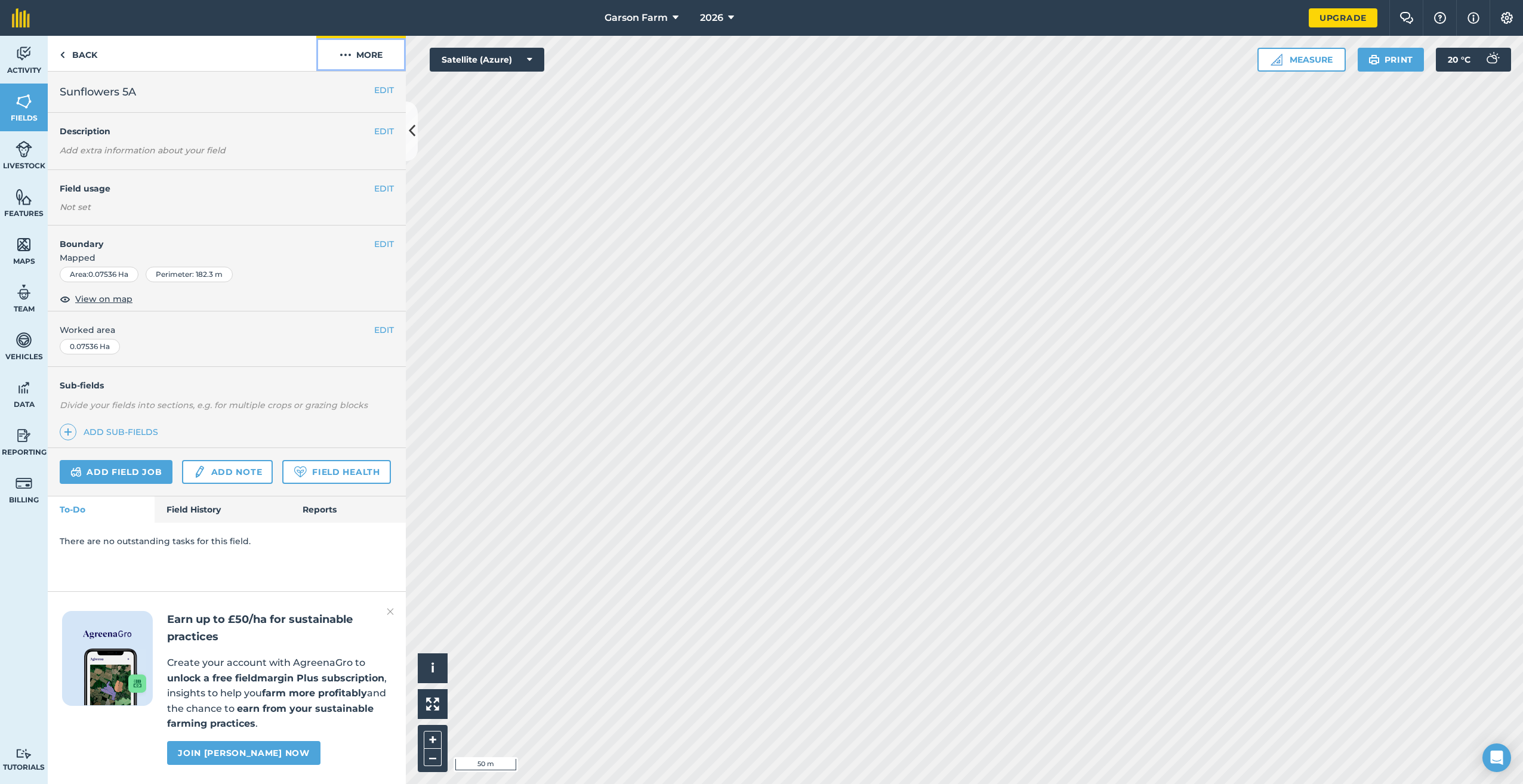
click at [364, 60] on button "More" at bounding box center [361, 53] width 89 height 35
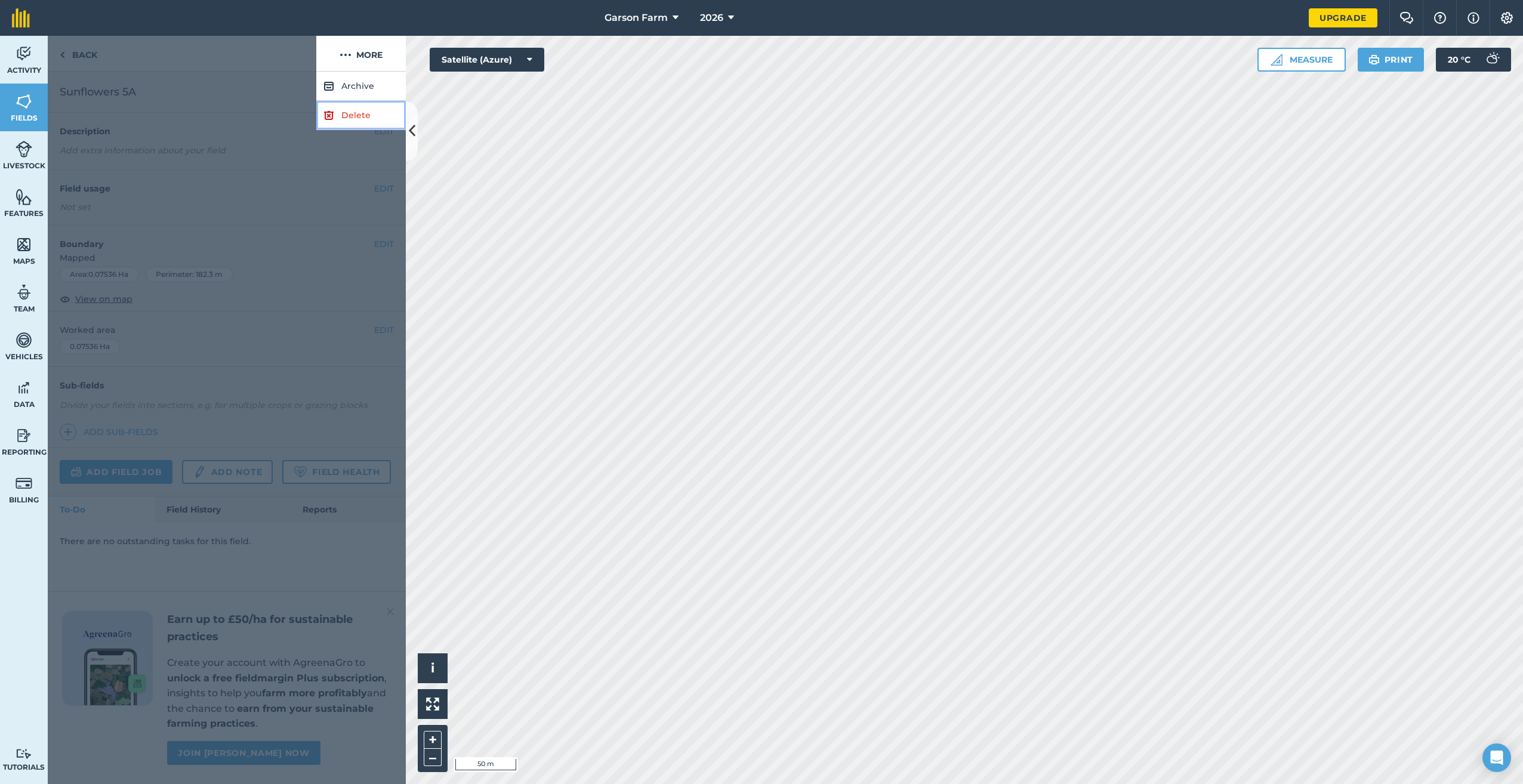
click at [374, 118] on link "Delete" at bounding box center [361, 116] width 89 height 29
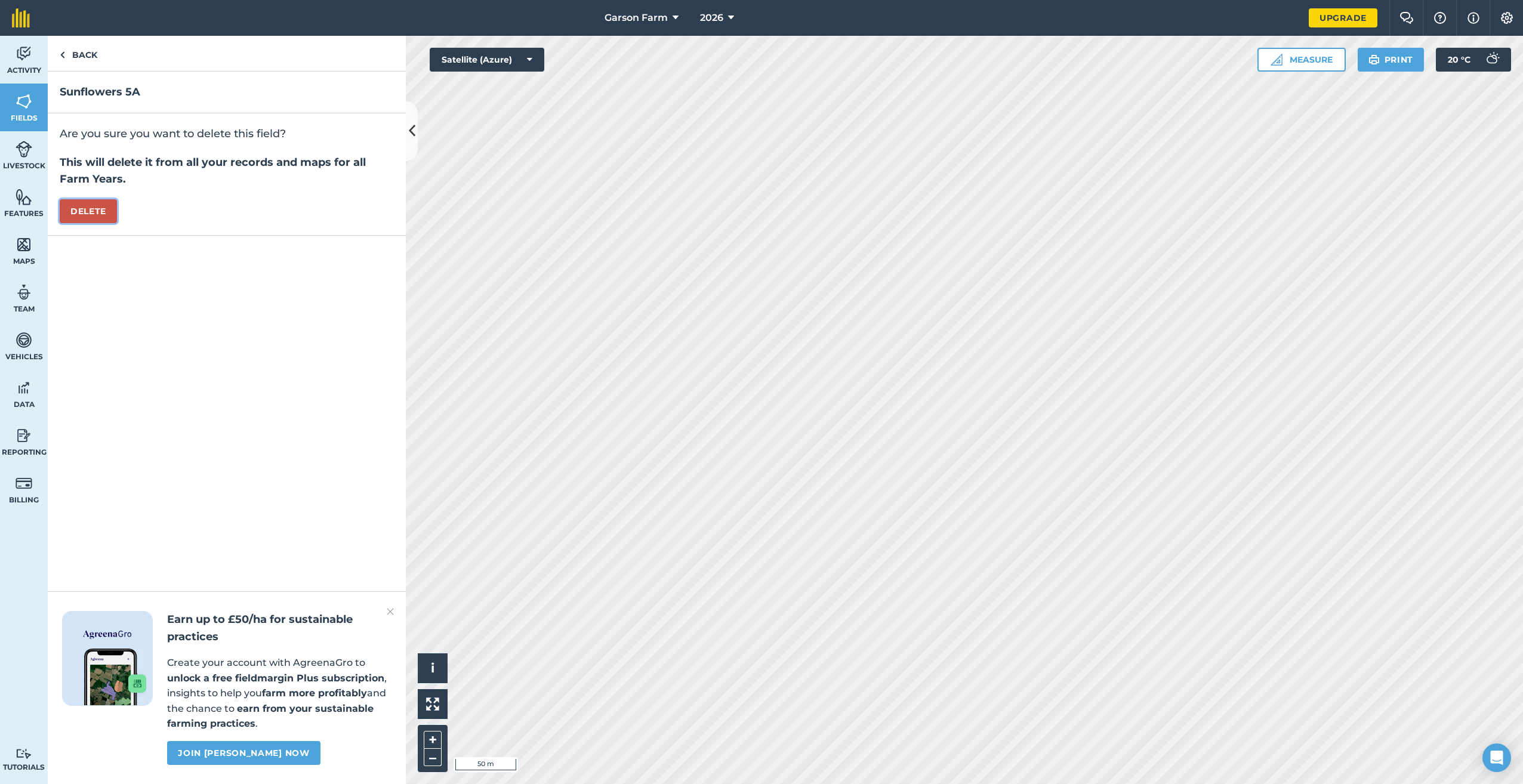
click at [100, 209] on button "Delete" at bounding box center [88, 211] width 57 height 24
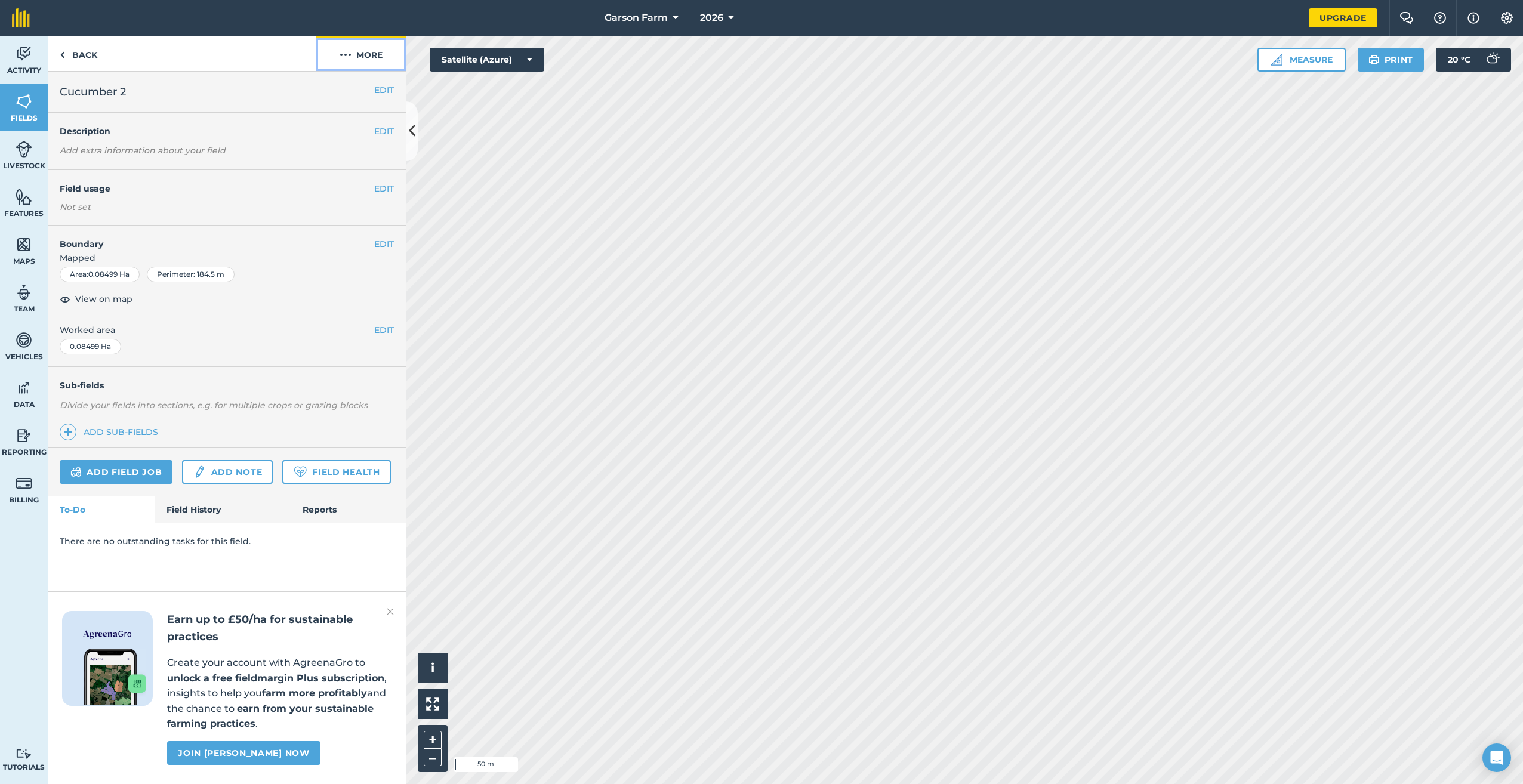
click at [365, 52] on button "More" at bounding box center [361, 53] width 89 height 35
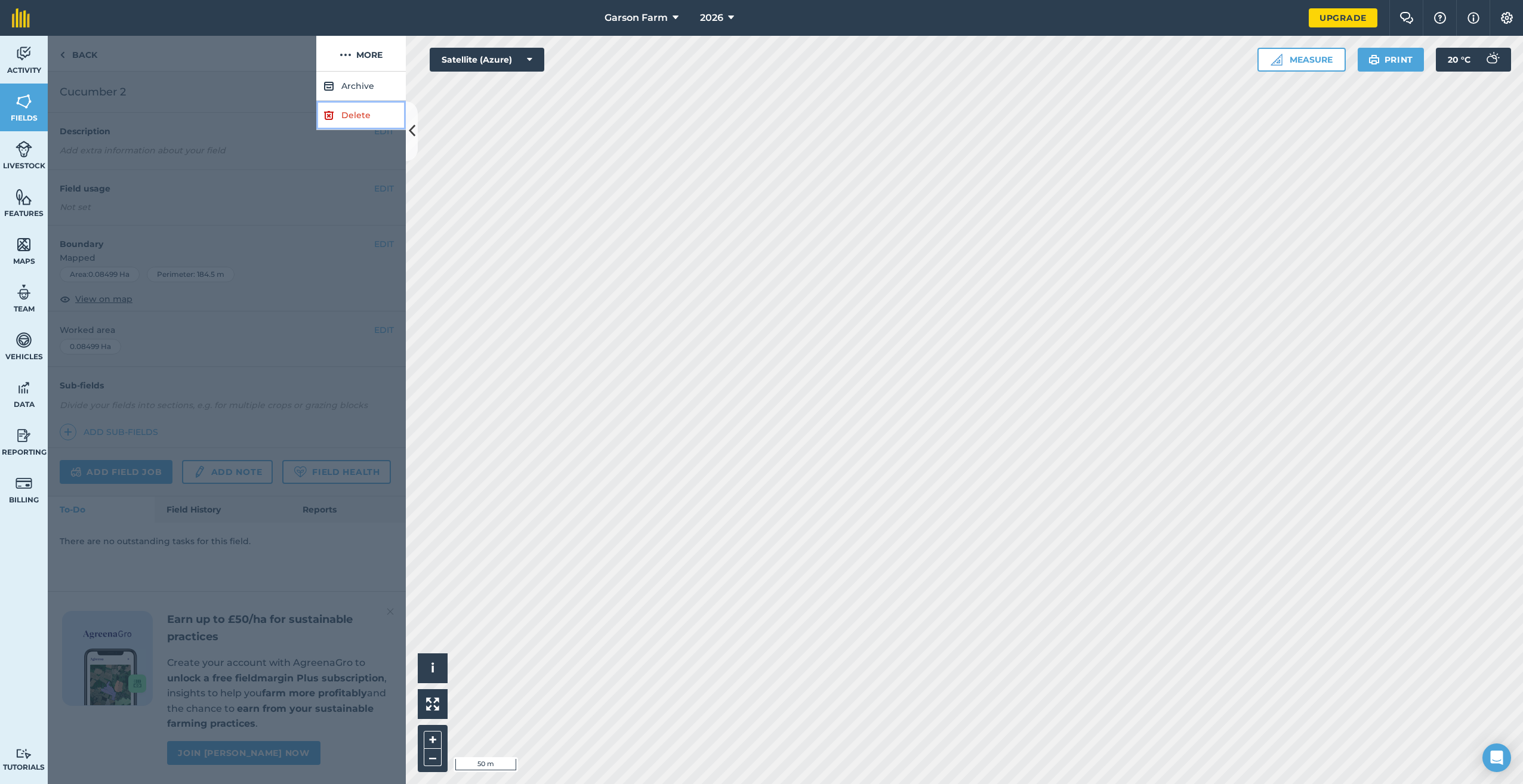
click at [350, 116] on link "Delete" at bounding box center [361, 116] width 89 height 29
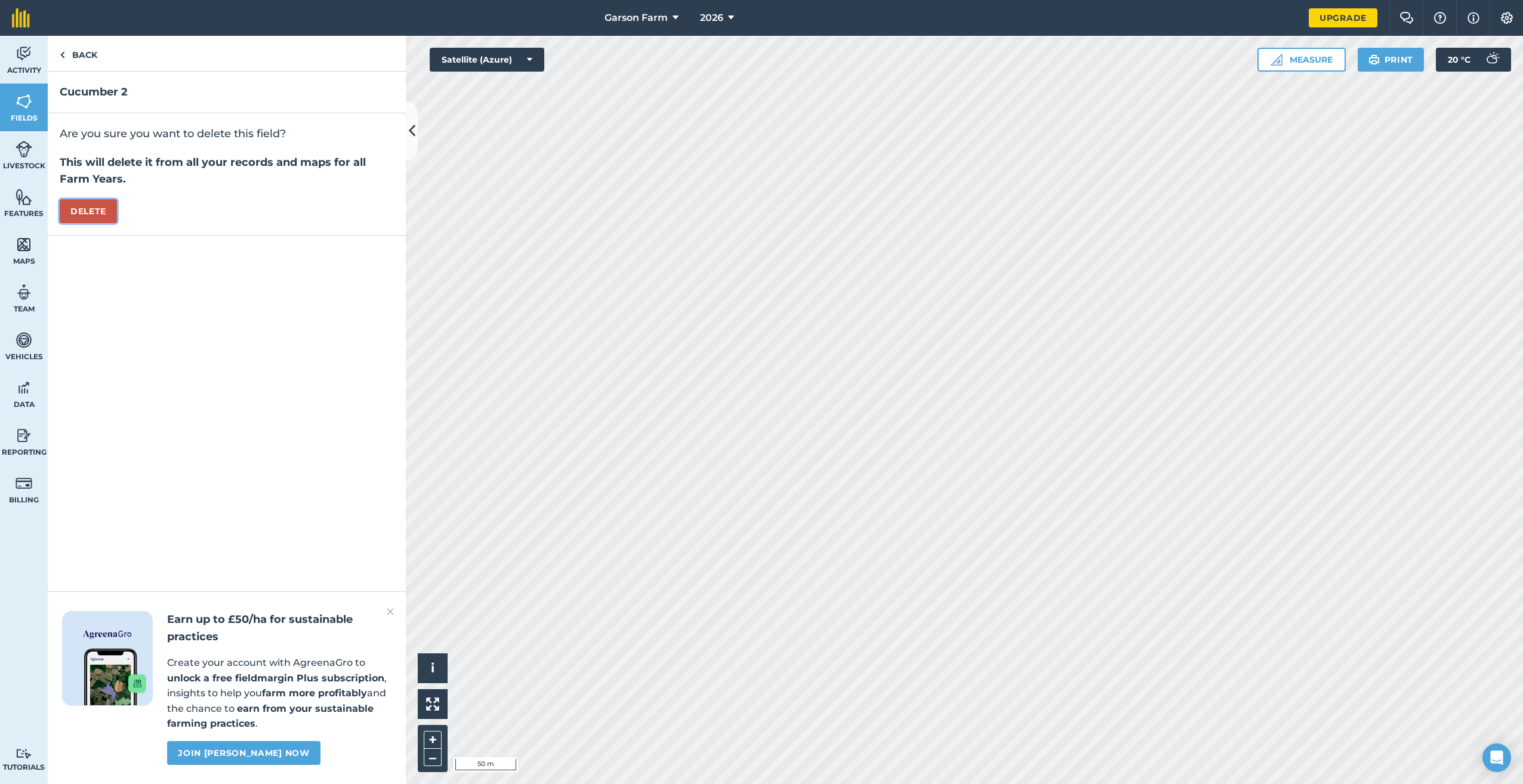
click at [86, 211] on button "Delete" at bounding box center [88, 211] width 57 height 24
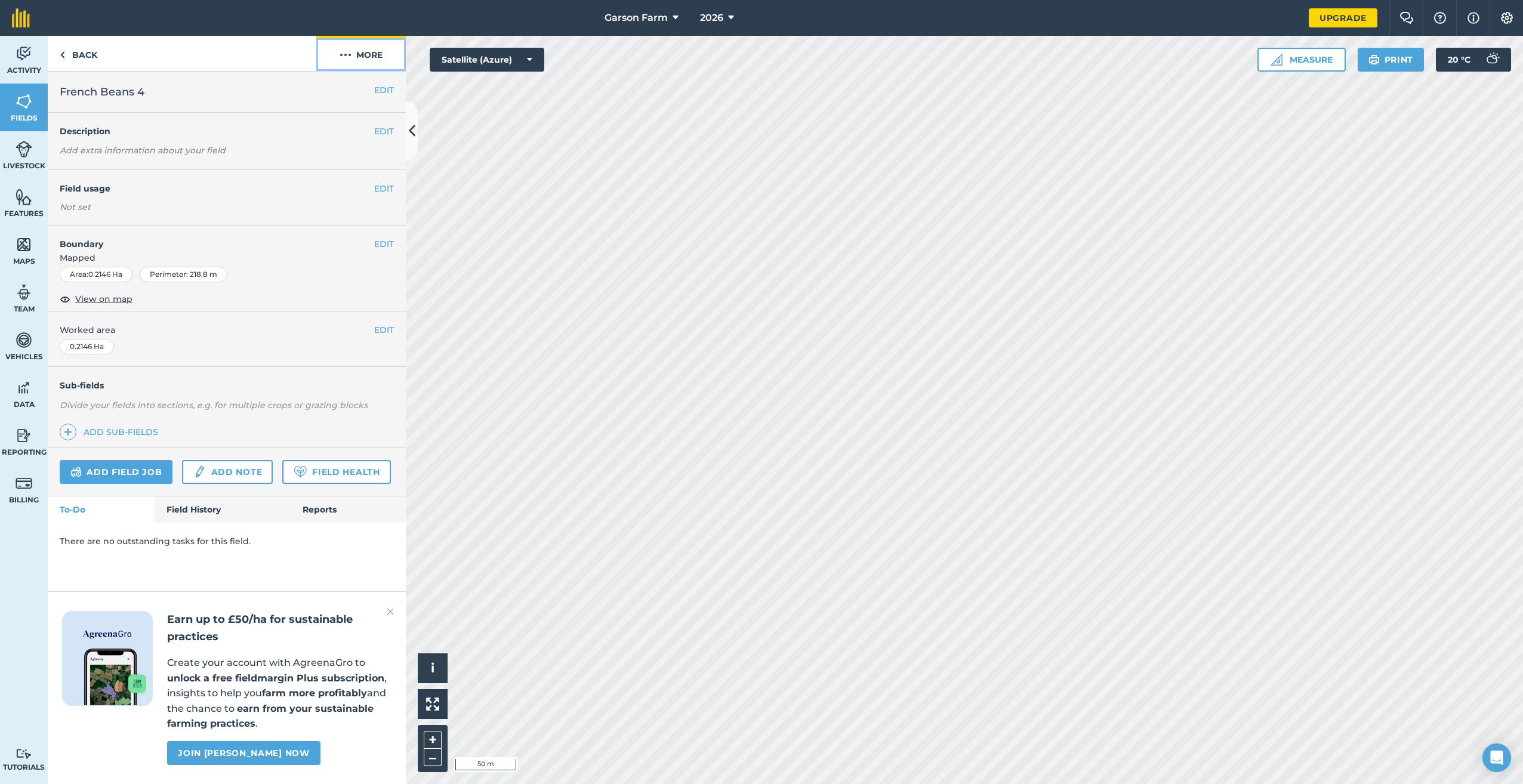
click at [349, 54] on img at bounding box center [345, 55] width 12 height 15
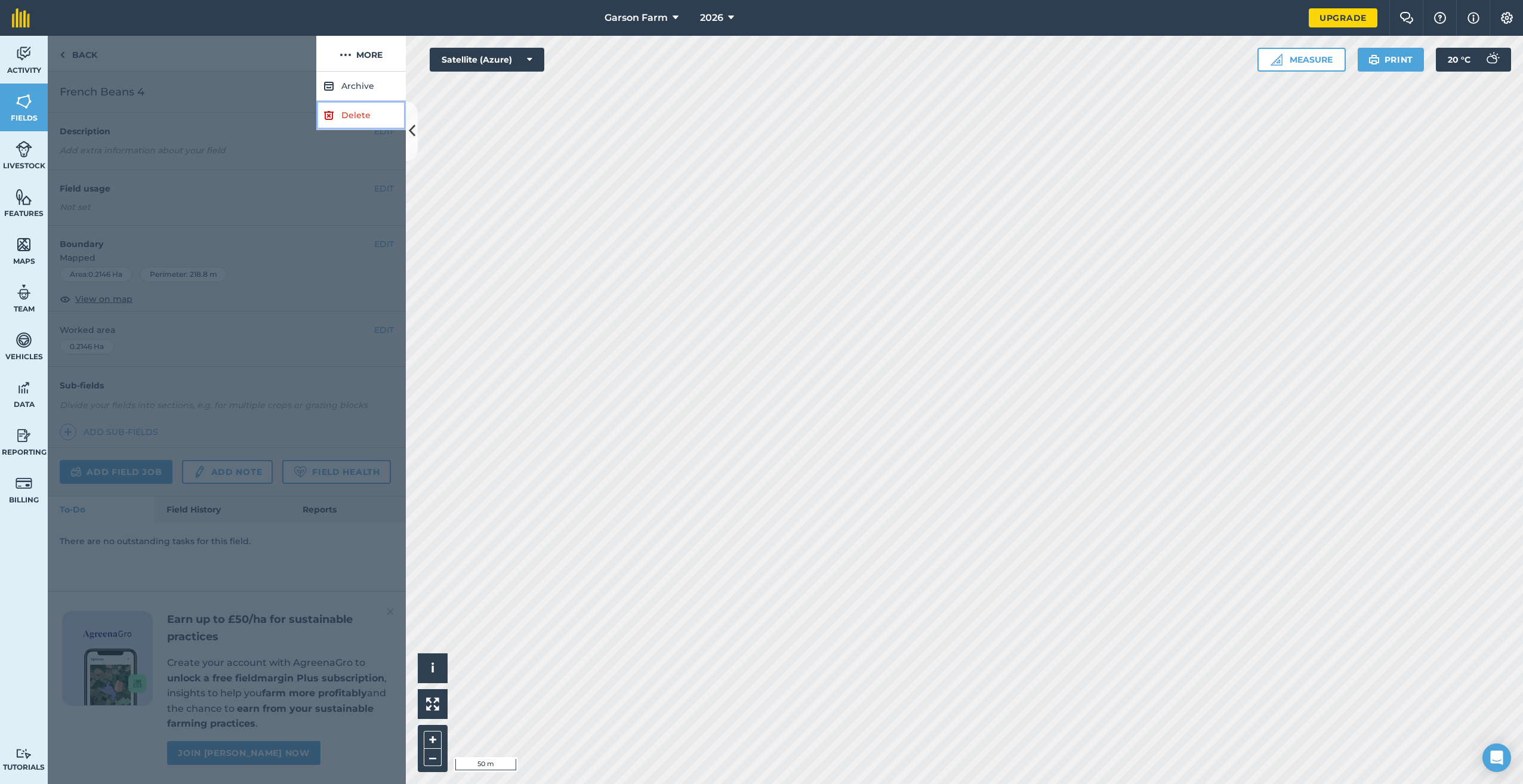
click at [336, 112] on link "Delete" at bounding box center [361, 116] width 89 height 29
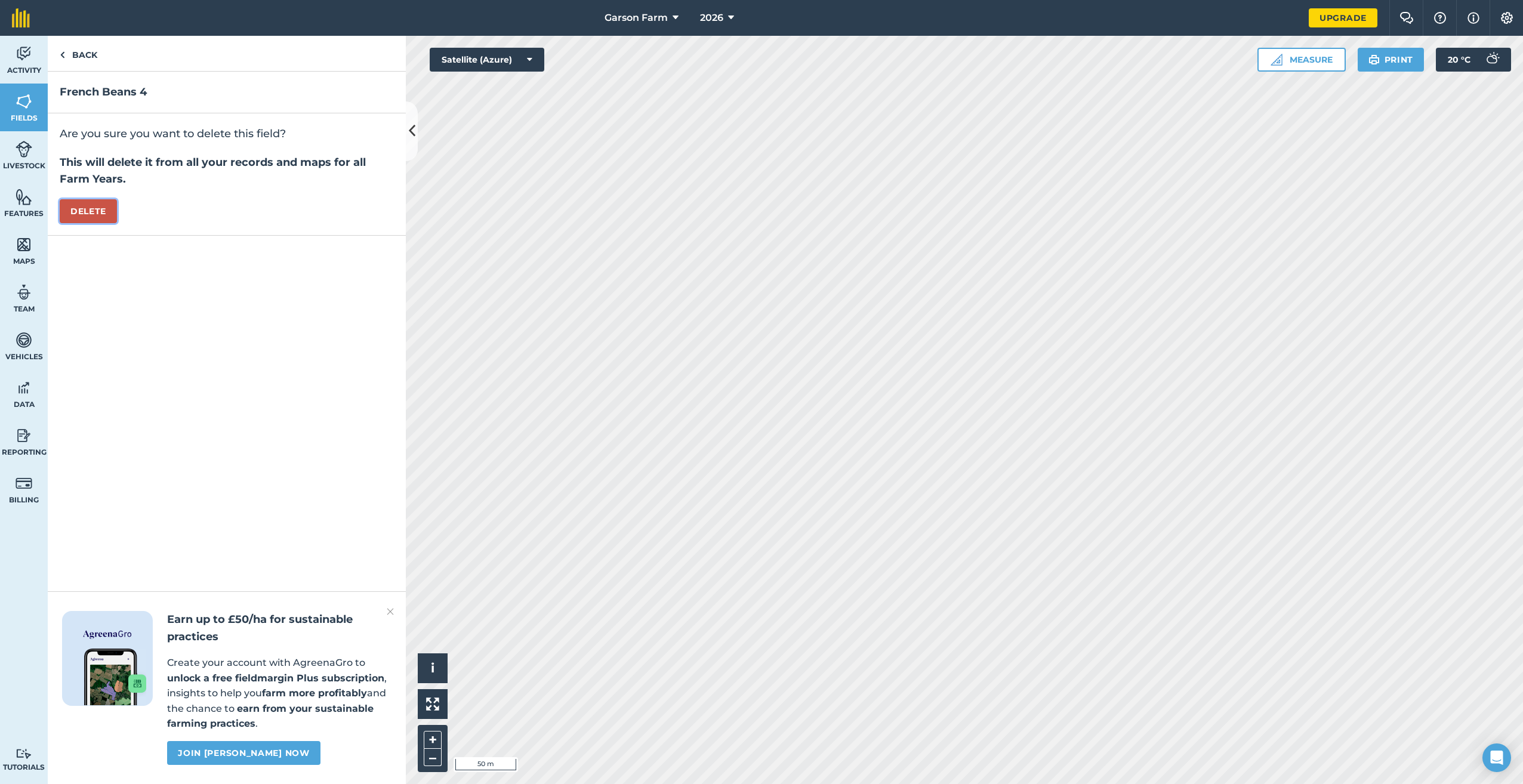
click at [92, 208] on button "Delete" at bounding box center [88, 211] width 57 height 24
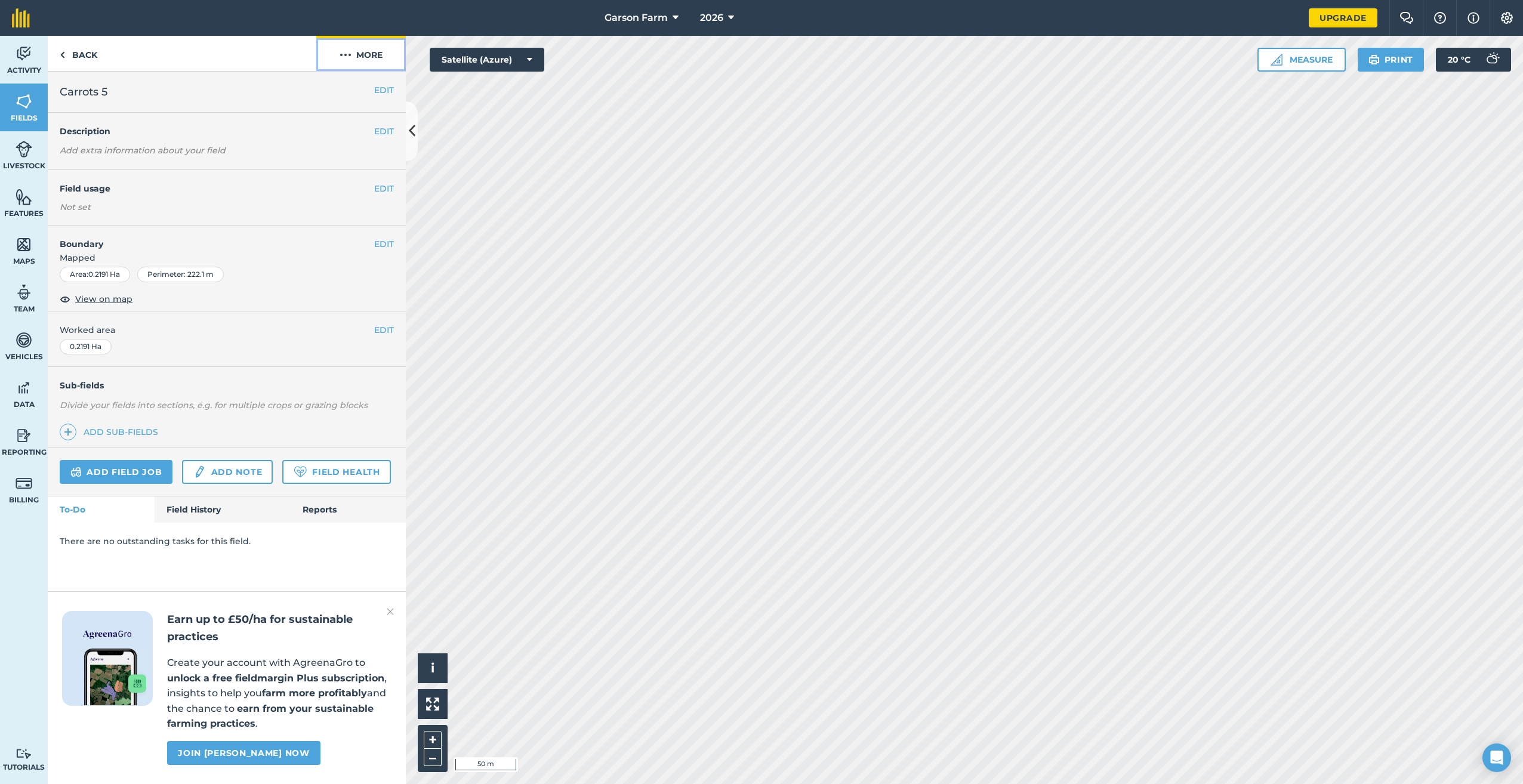
click at [361, 55] on button "More" at bounding box center [361, 53] width 89 height 35
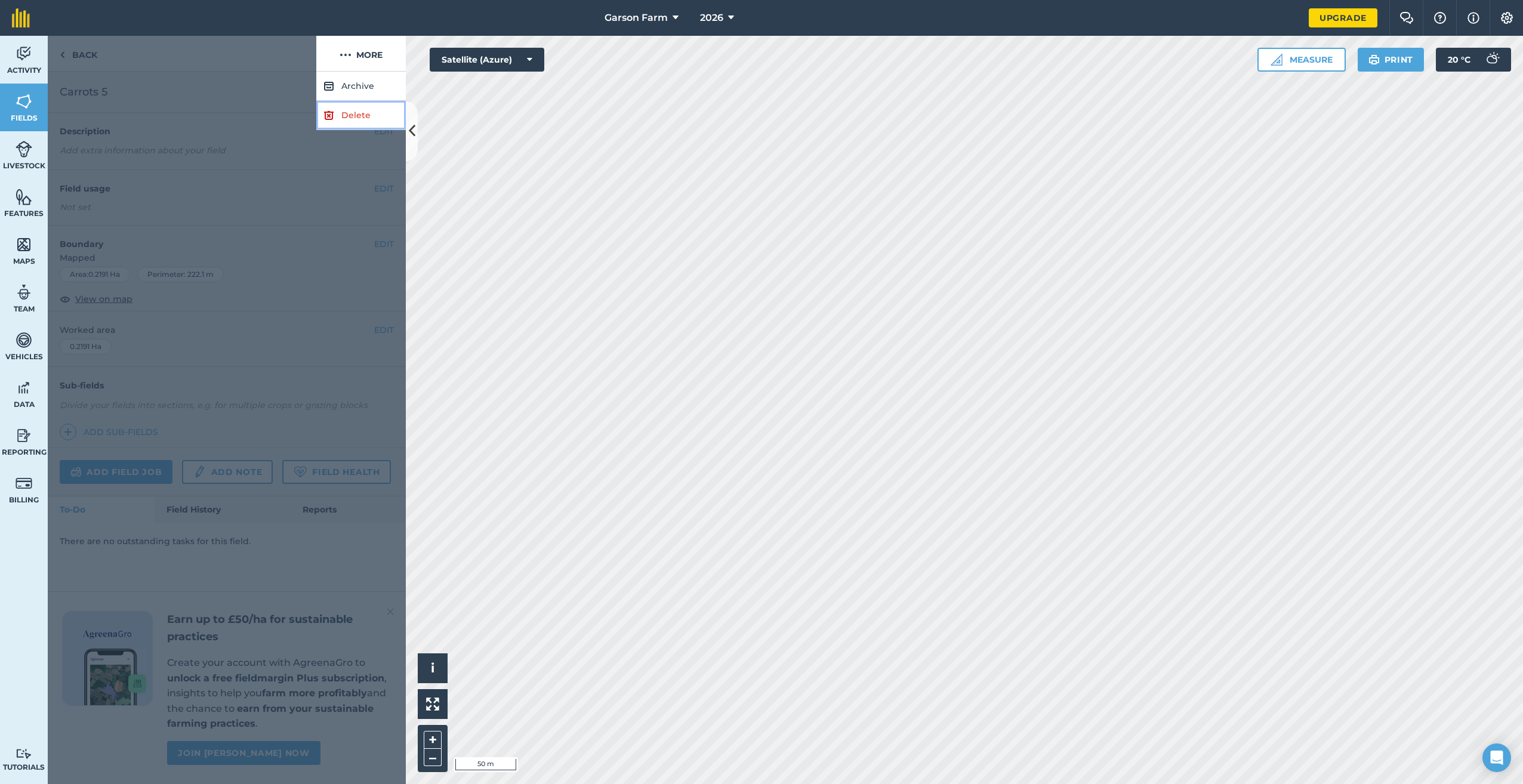
click at [361, 118] on link "Delete" at bounding box center [361, 116] width 89 height 29
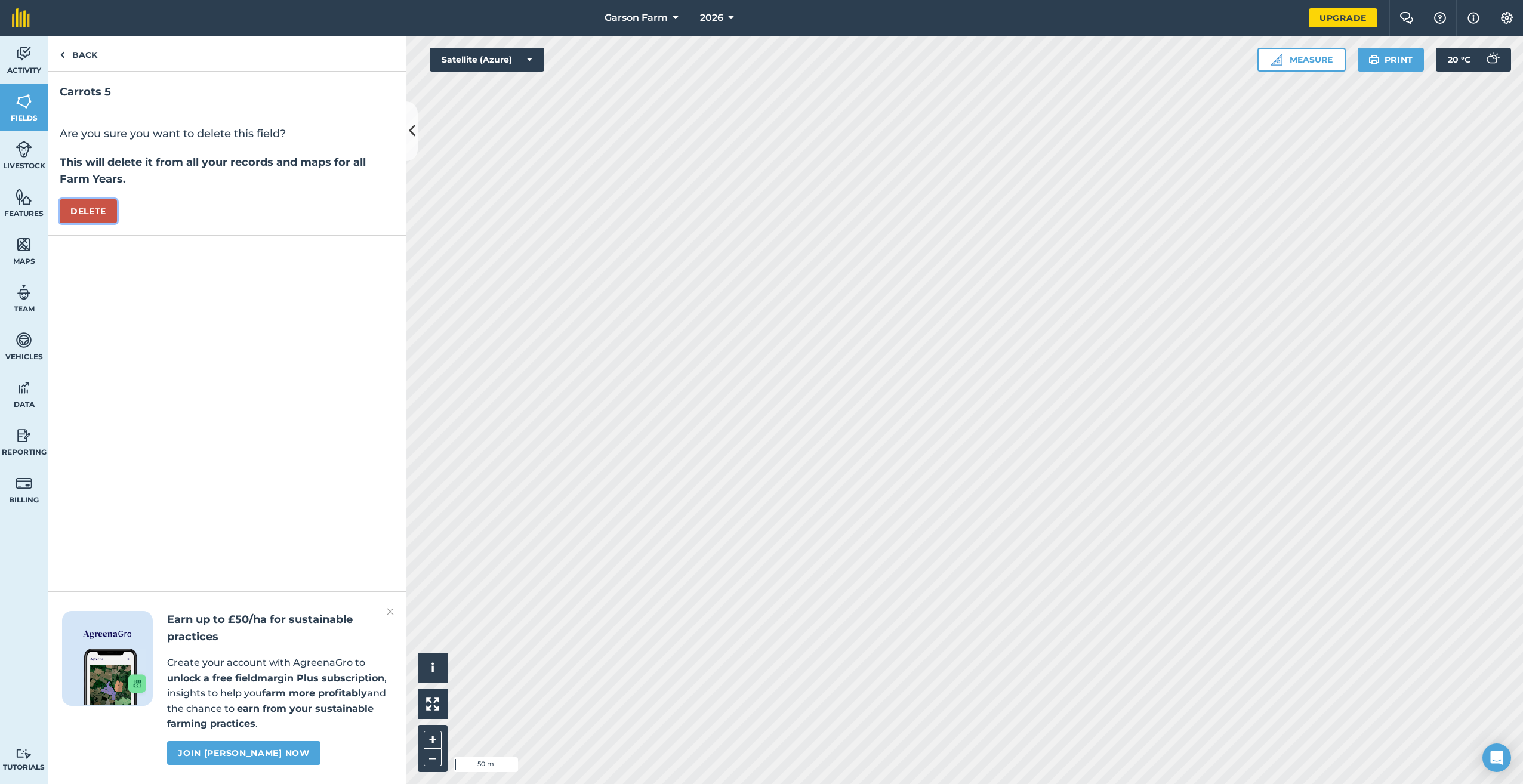
click at [103, 206] on button "Delete" at bounding box center [88, 211] width 57 height 24
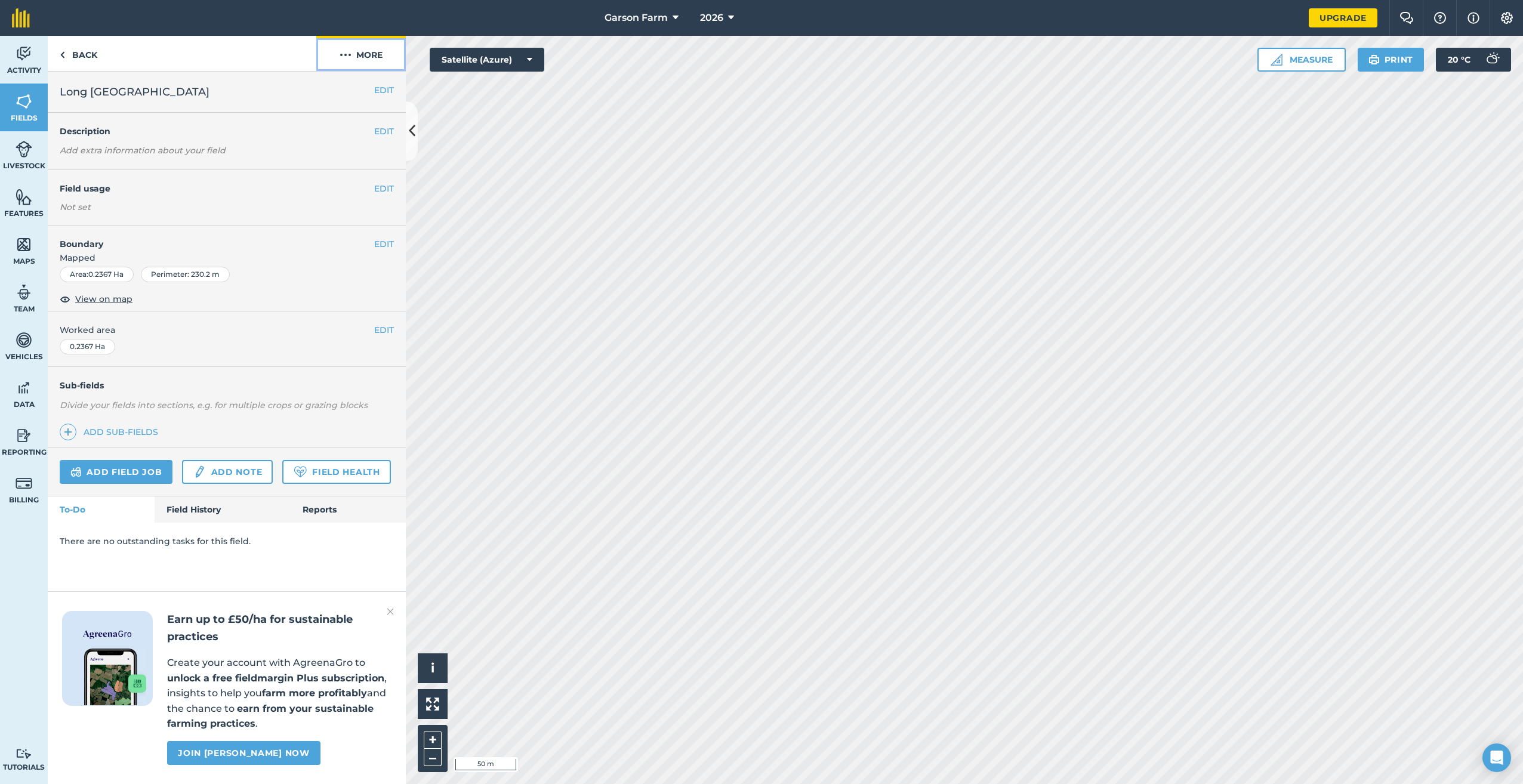
click at [376, 66] on button "More" at bounding box center [361, 53] width 89 height 35
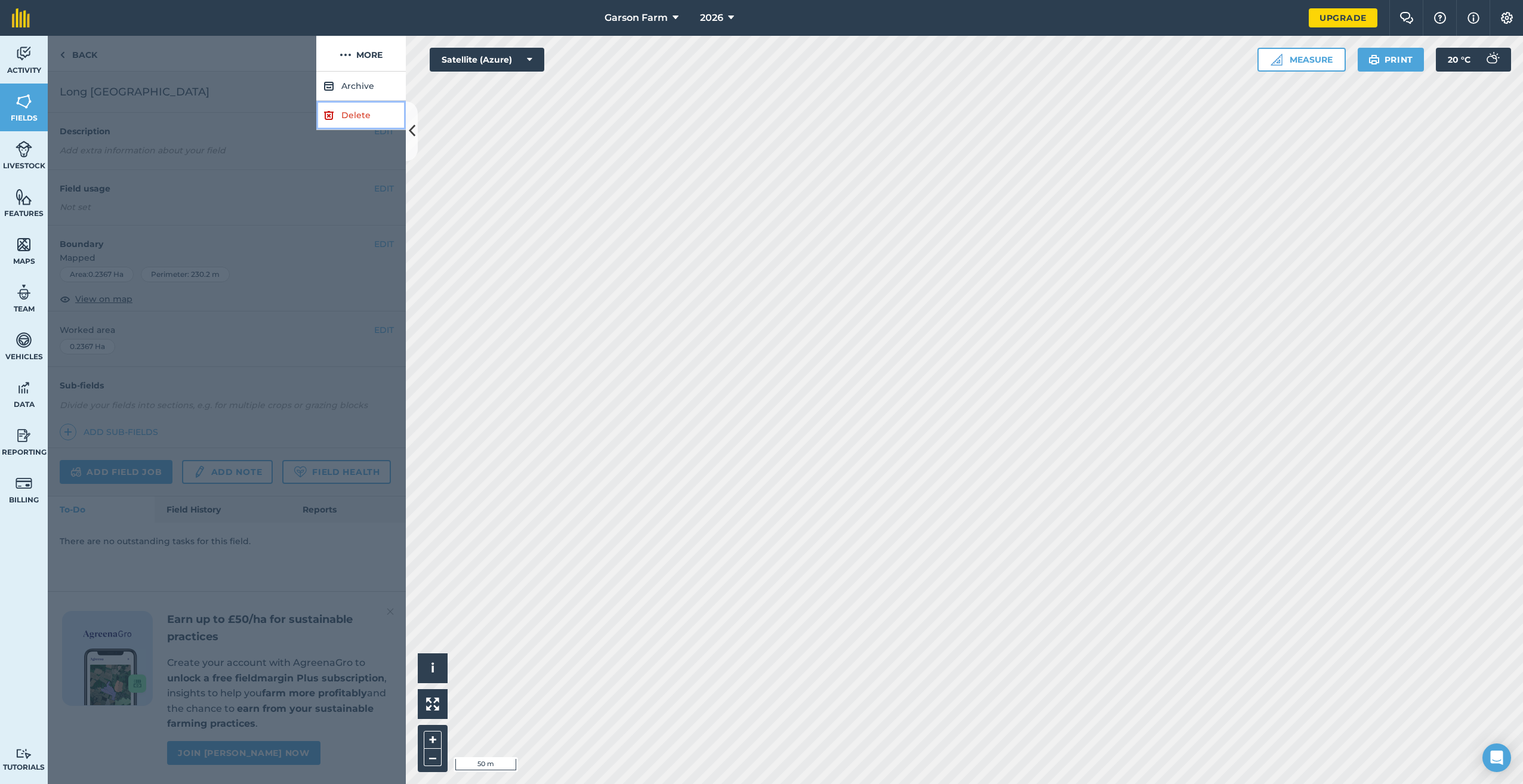
click at [374, 106] on link "Delete" at bounding box center [361, 116] width 89 height 29
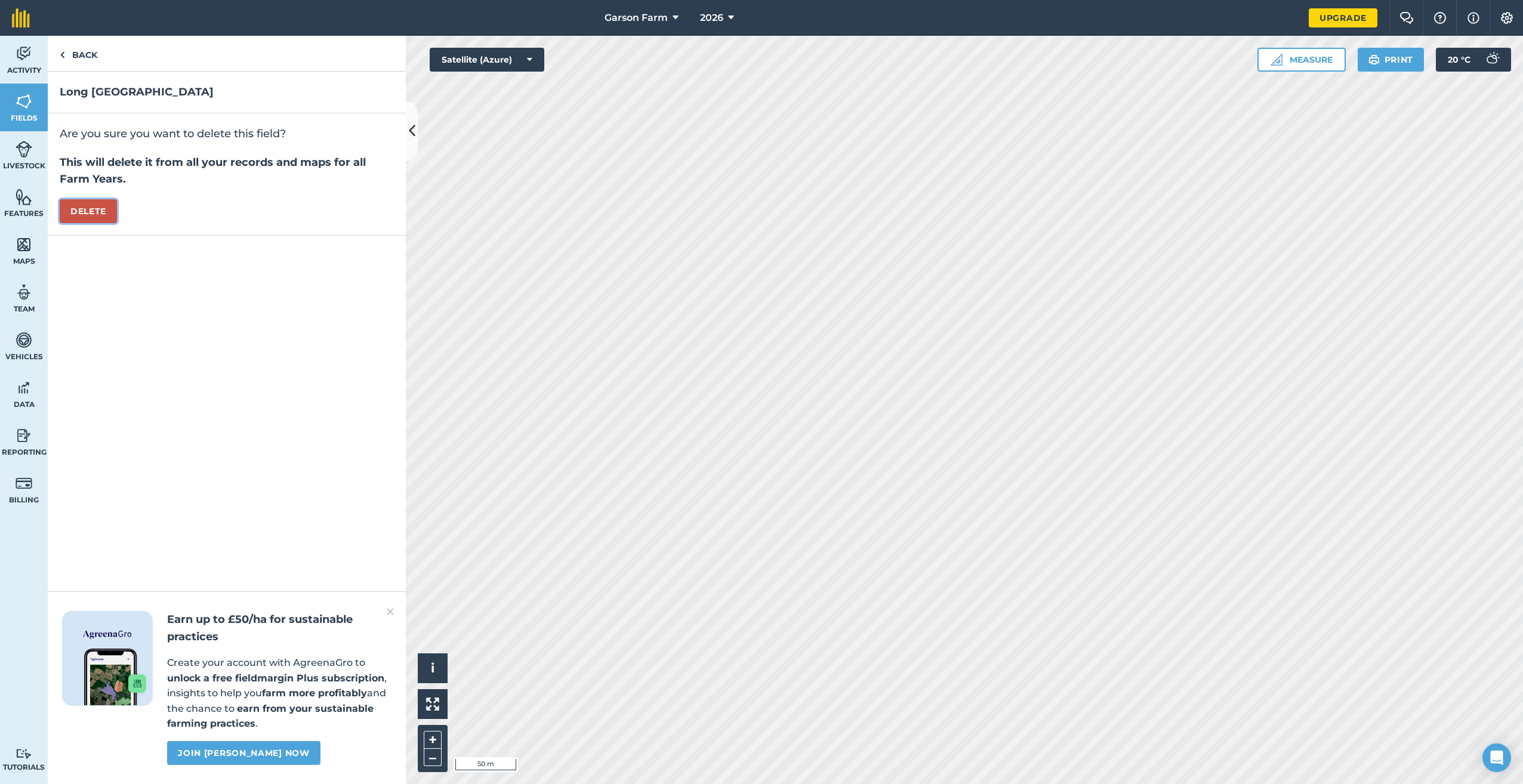
click at [89, 211] on button "Delete" at bounding box center [88, 211] width 57 height 24
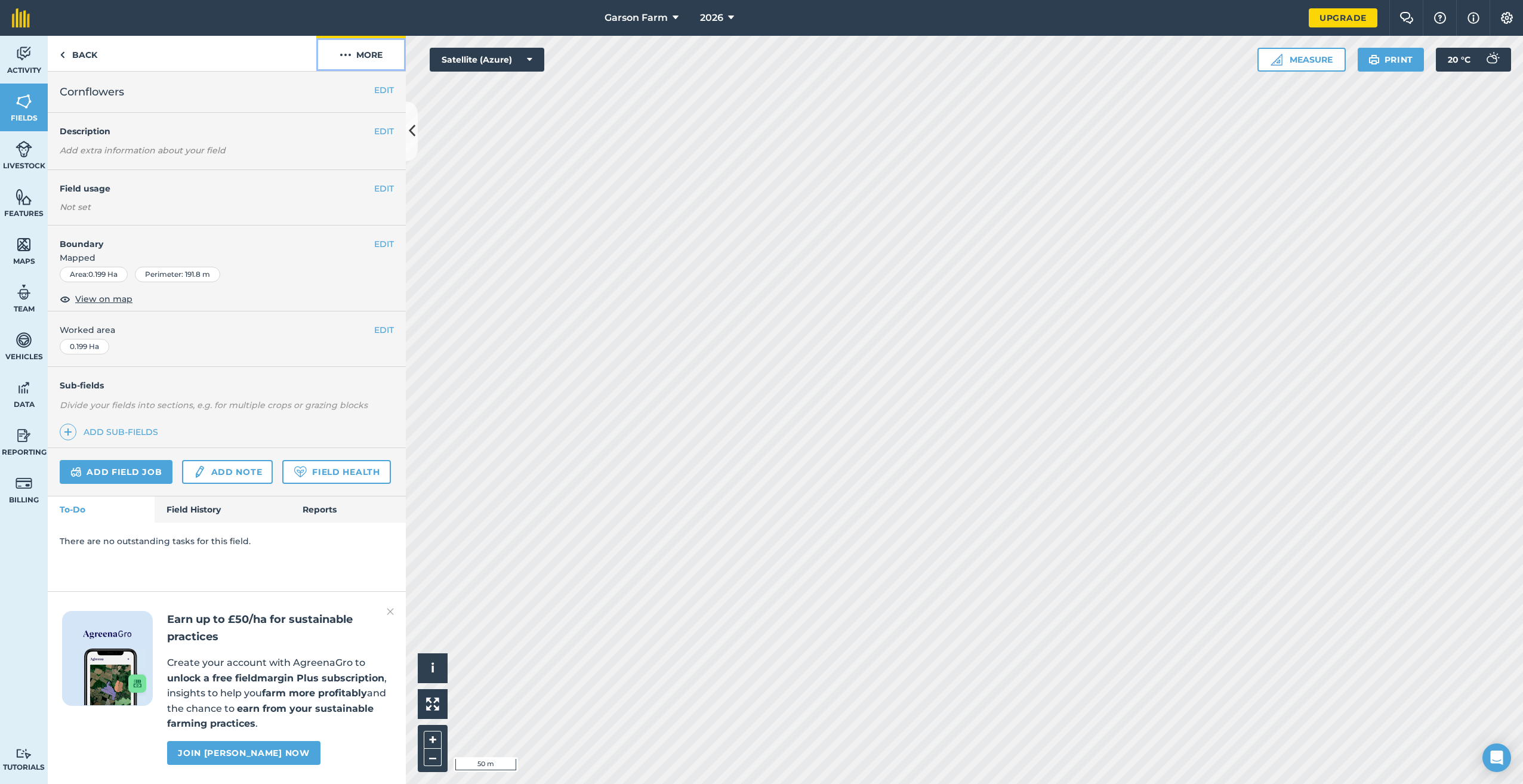
click at [363, 56] on button "More" at bounding box center [361, 53] width 89 height 35
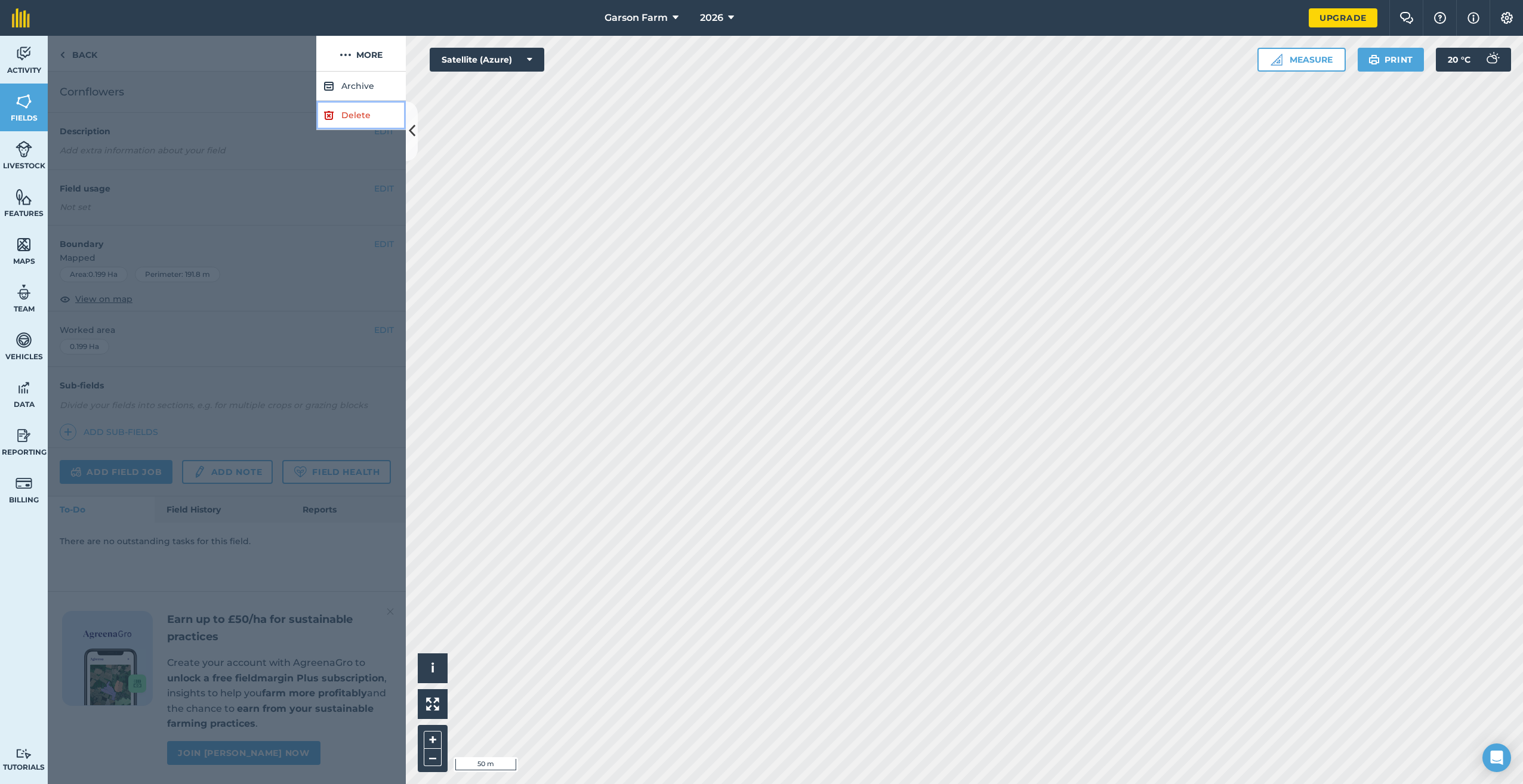
click at [339, 113] on link "Delete" at bounding box center [361, 116] width 89 height 29
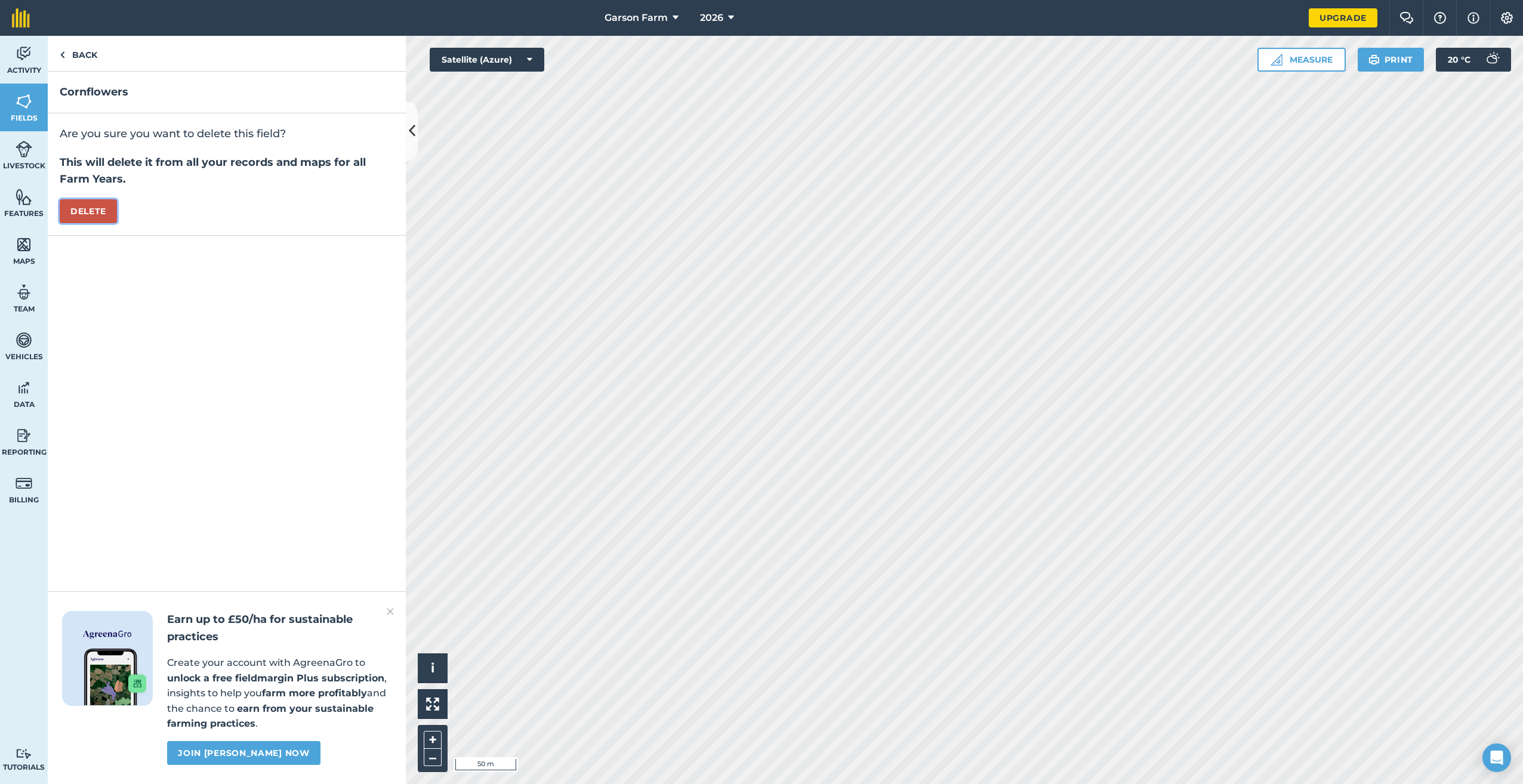
click at [77, 215] on button "Delete" at bounding box center [88, 211] width 57 height 24
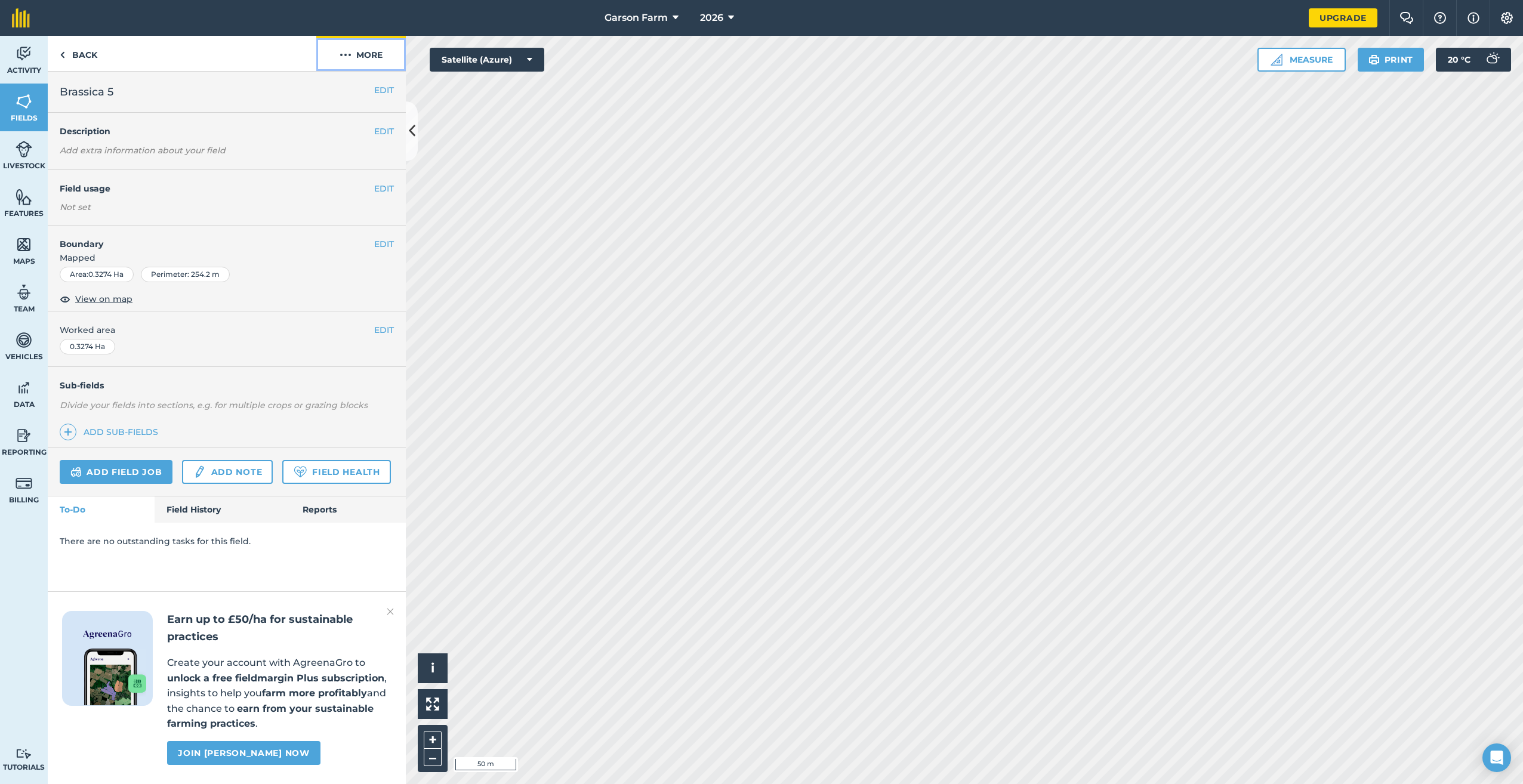
click at [368, 58] on button "More" at bounding box center [361, 53] width 89 height 35
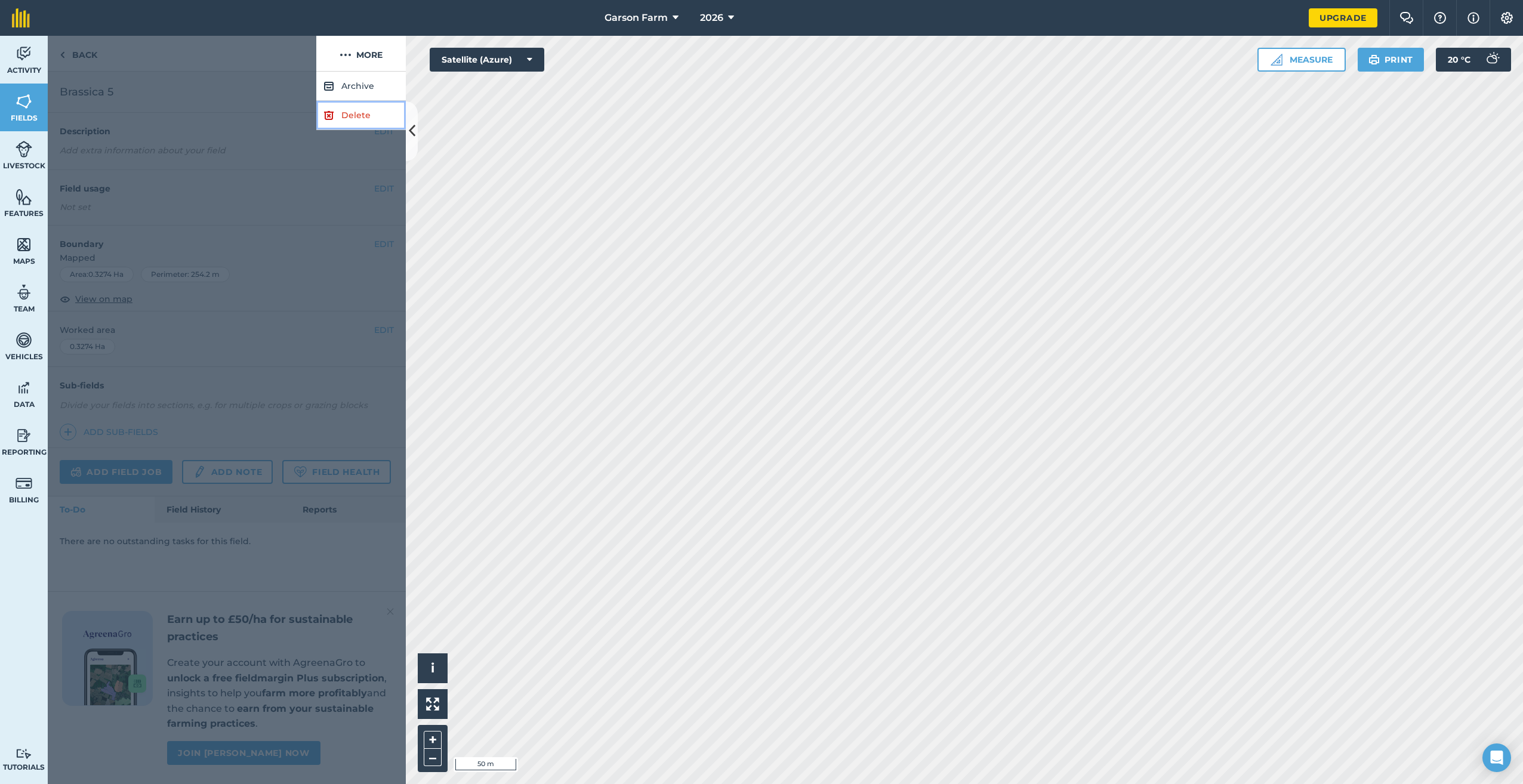
click at [351, 114] on link "Delete" at bounding box center [361, 116] width 89 height 29
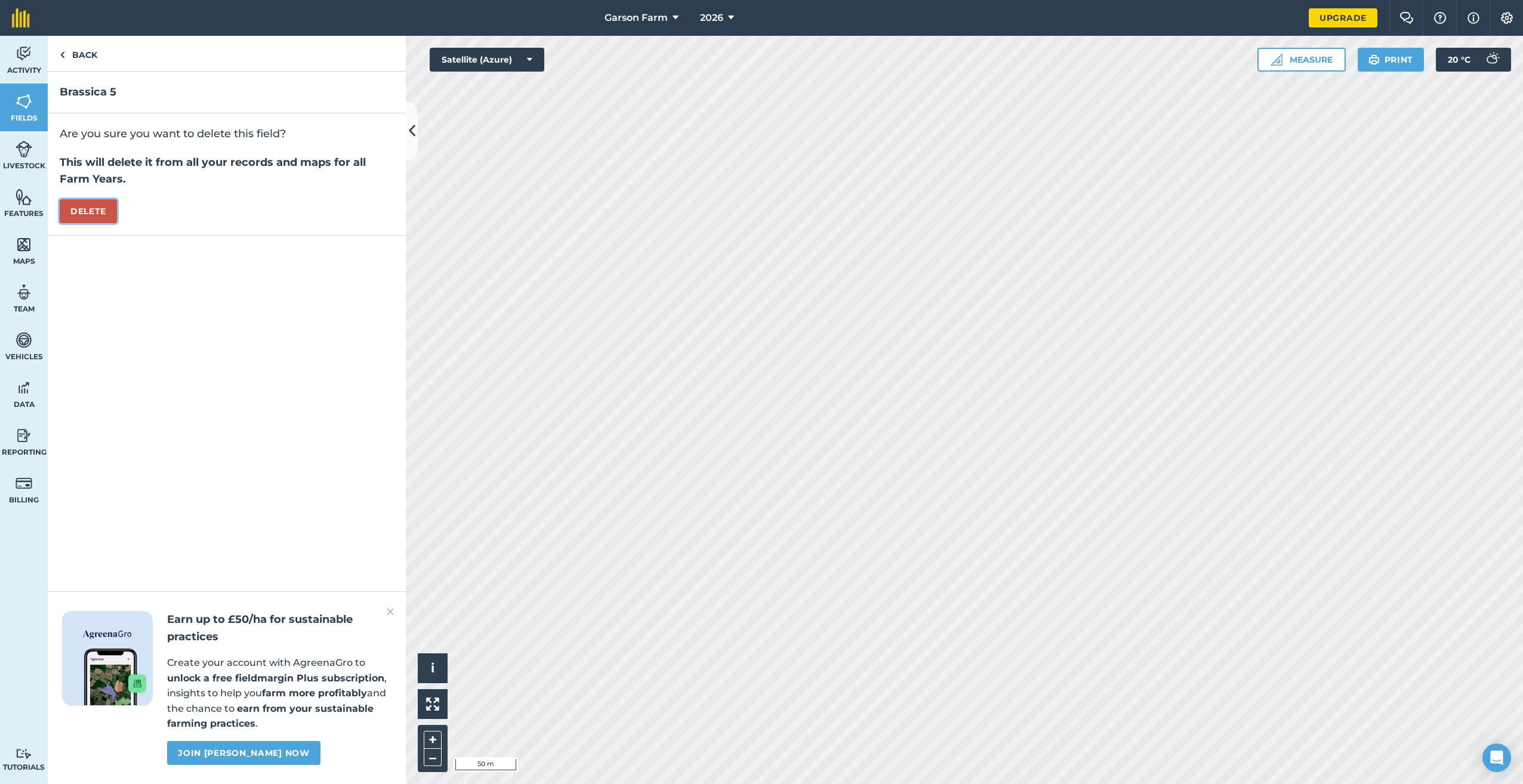
drag, startPoint x: 100, startPoint y: 214, endPoint x: 134, endPoint y: 205, distance: 35.2
click at [99, 213] on button "Delete" at bounding box center [88, 211] width 57 height 24
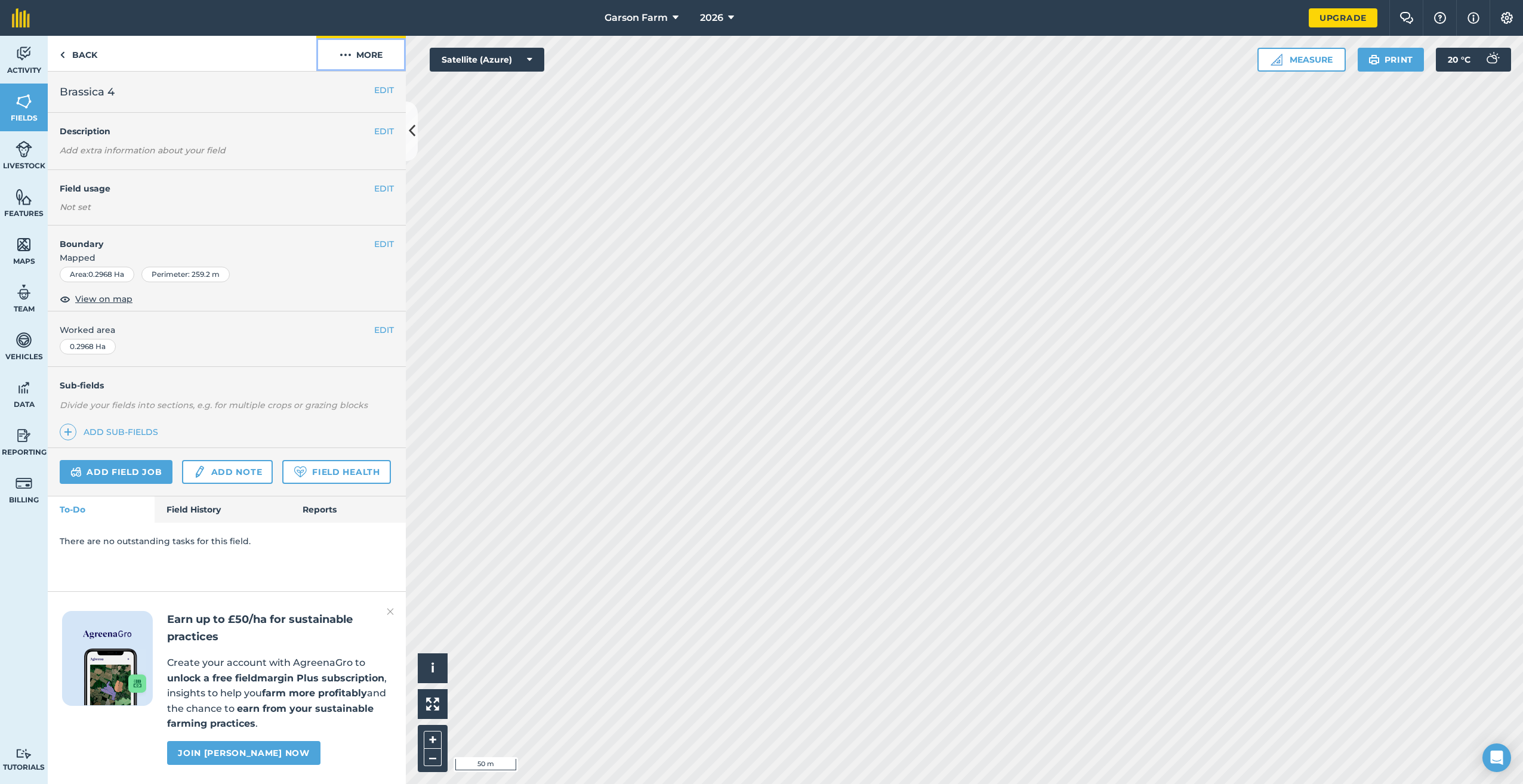
click at [370, 49] on button "More" at bounding box center [361, 53] width 89 height 35
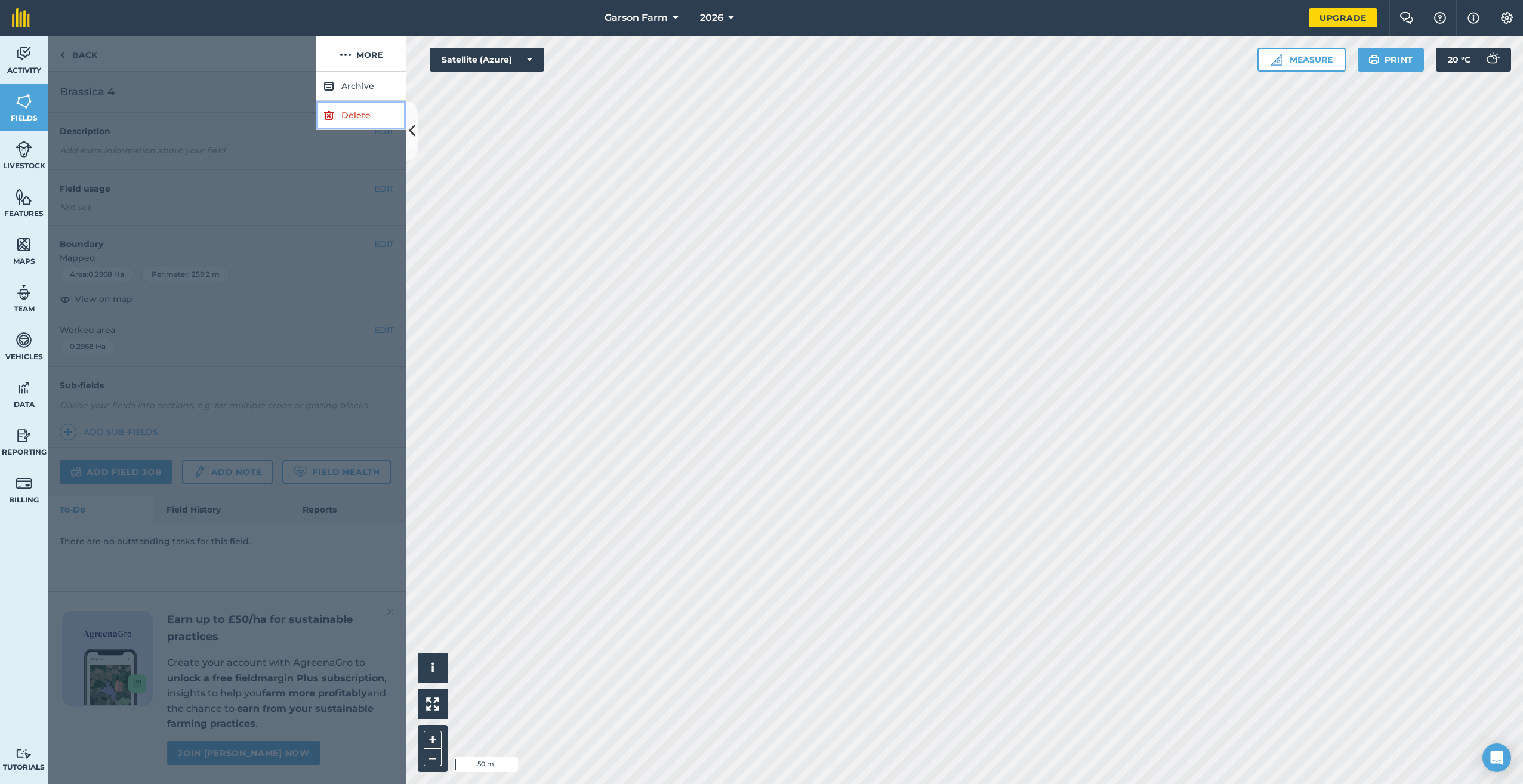
click at [335, 118] on link "Delete" at bounding box center [361, 116] width 89 height 29
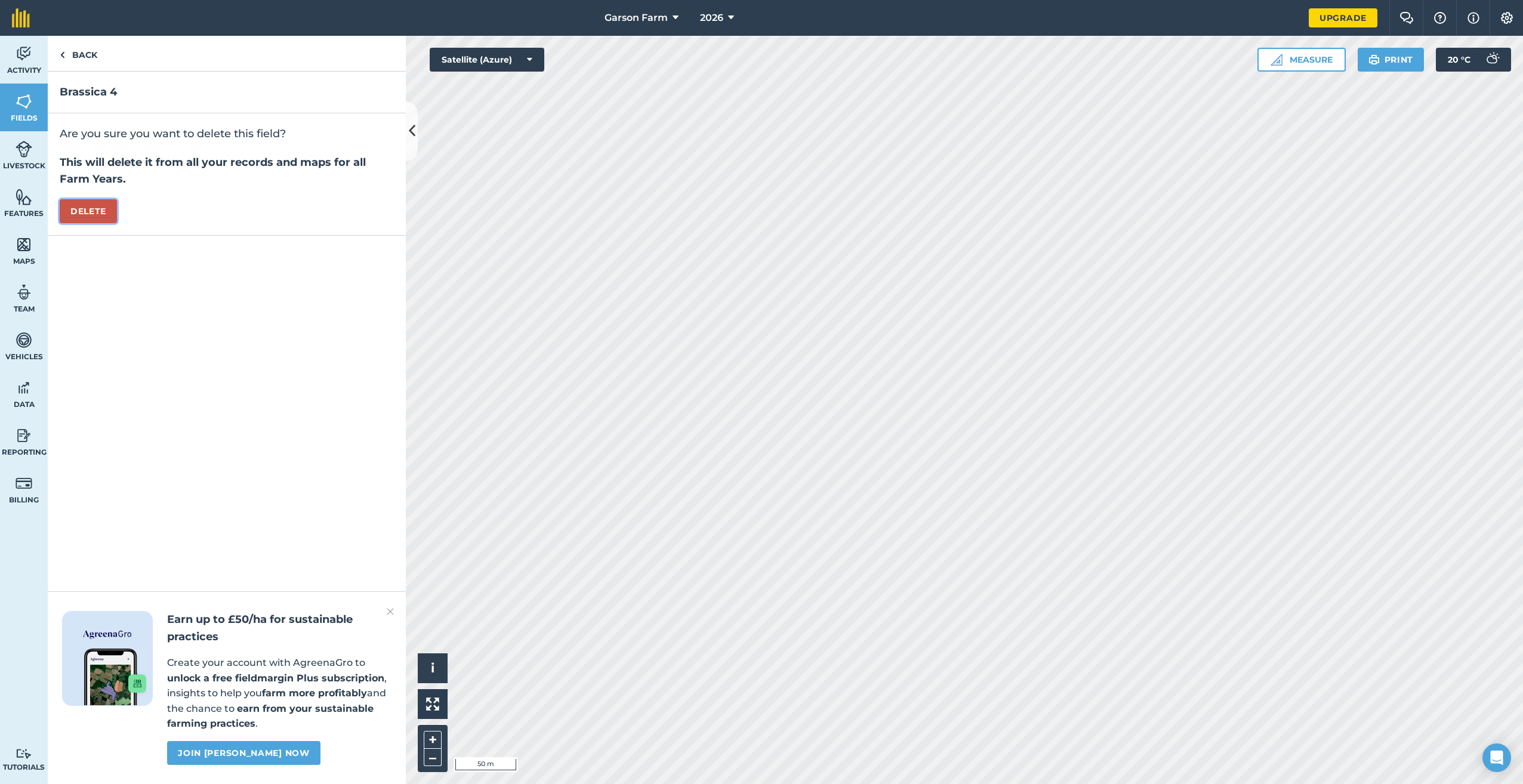
click at [73, 217] on button "Delete" at bounding box center [88, 211] width 57 height 24
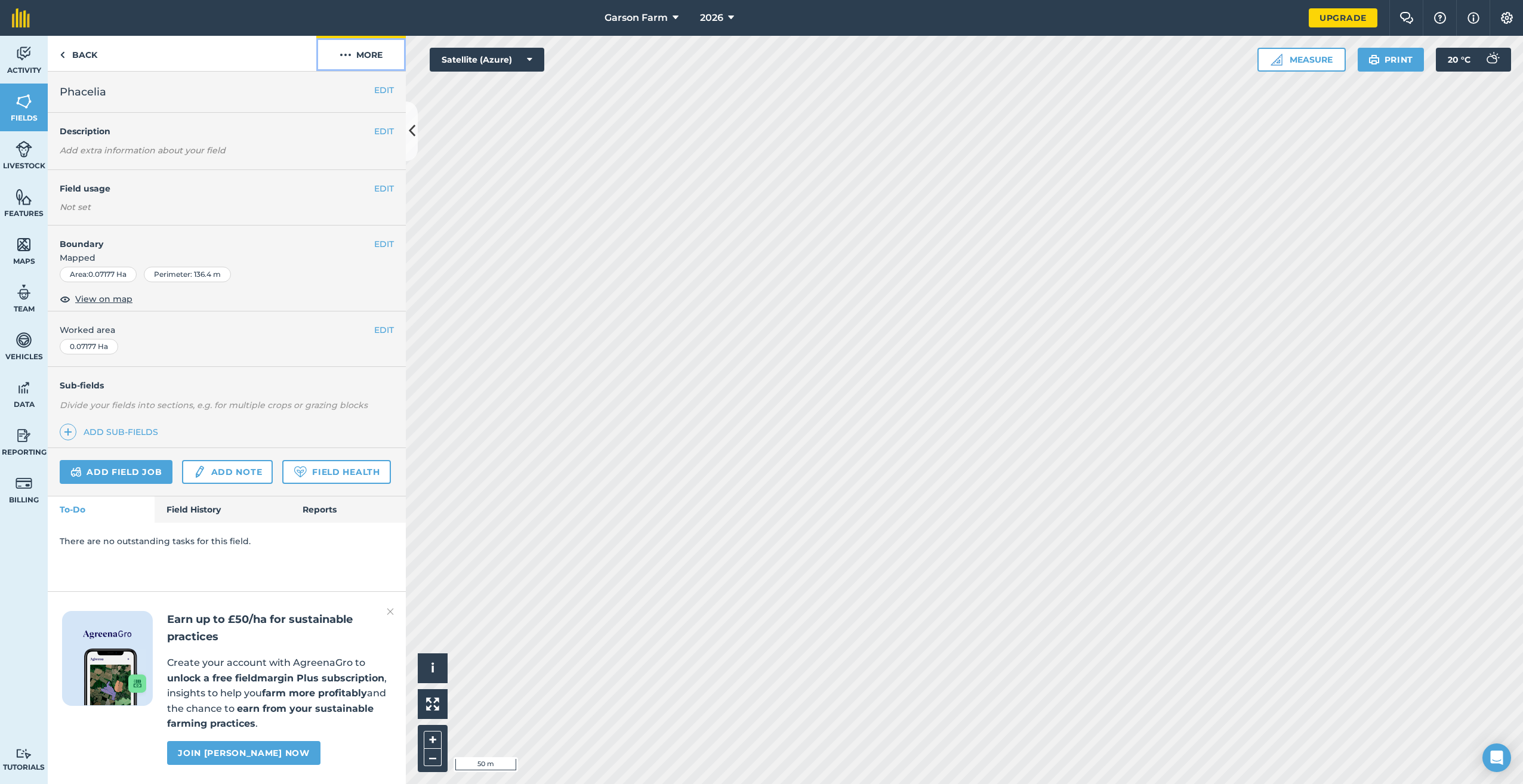
click at [352, 55] on button "More" at bounding box center [361, 53] width 89 height 35
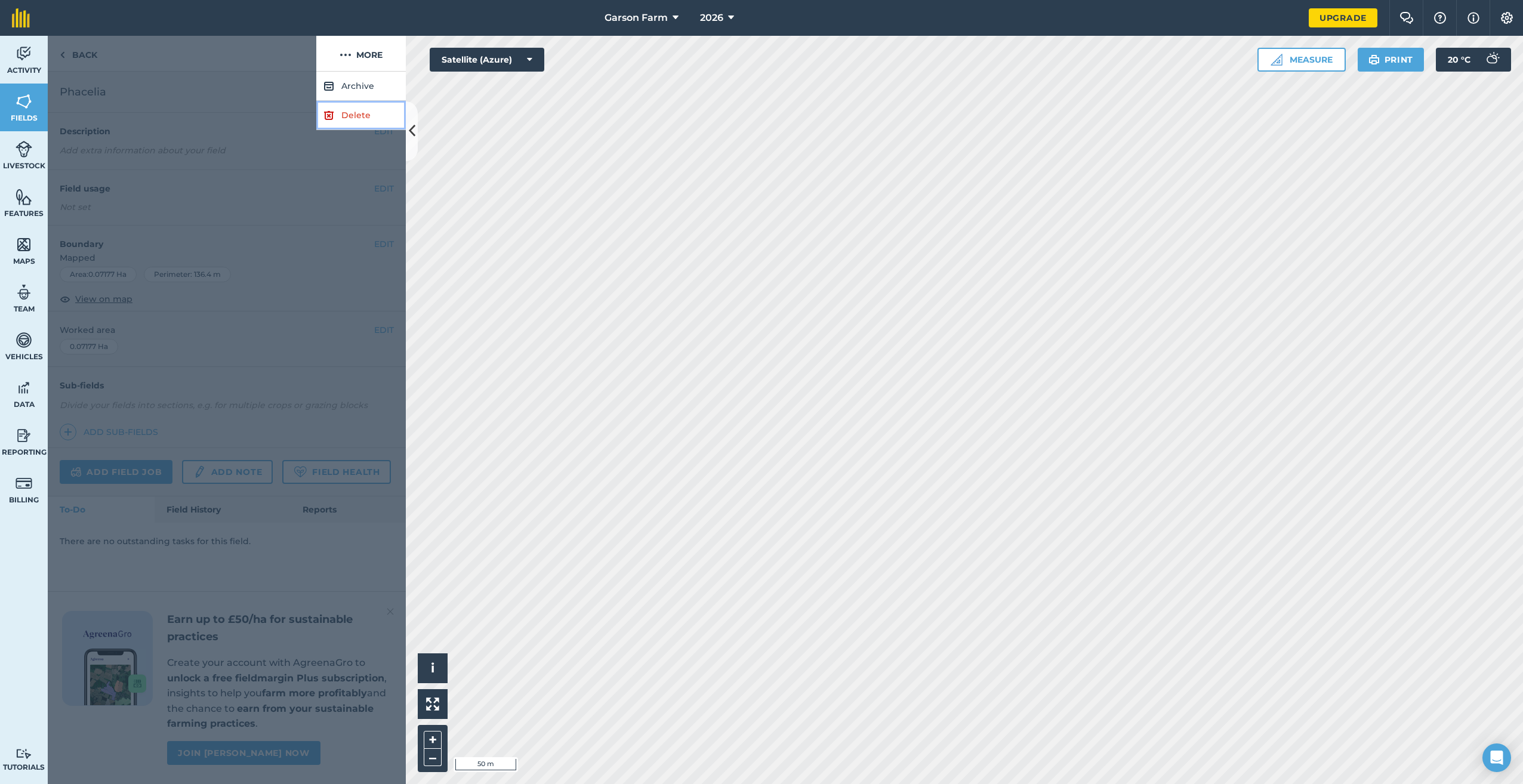
click at [335, 118] on link "Delete" at bounding box center [361, 116] width 89 height 29
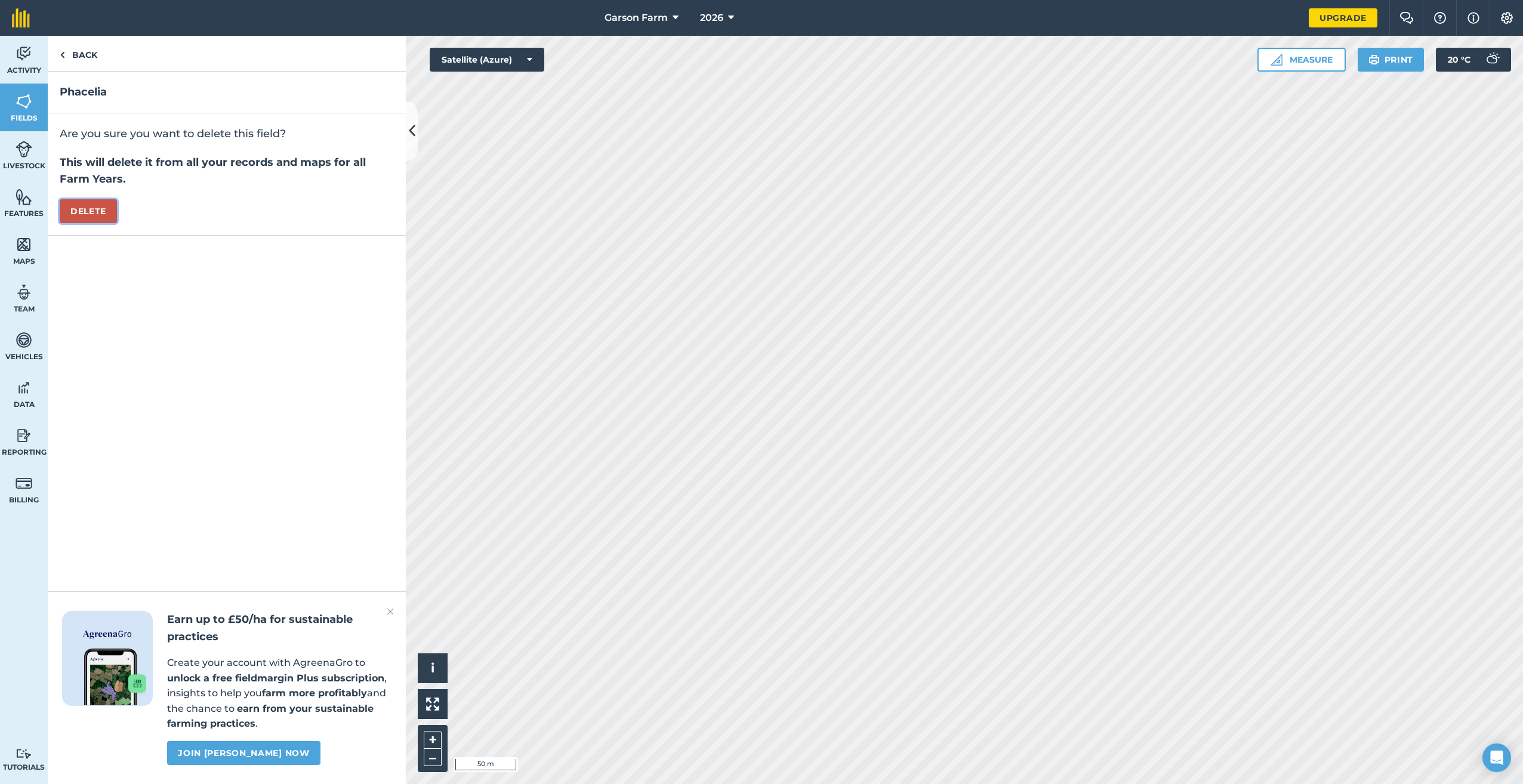
click at [83, 219] on button "Delete" at bounding box center [88, 211] width 57 height 24
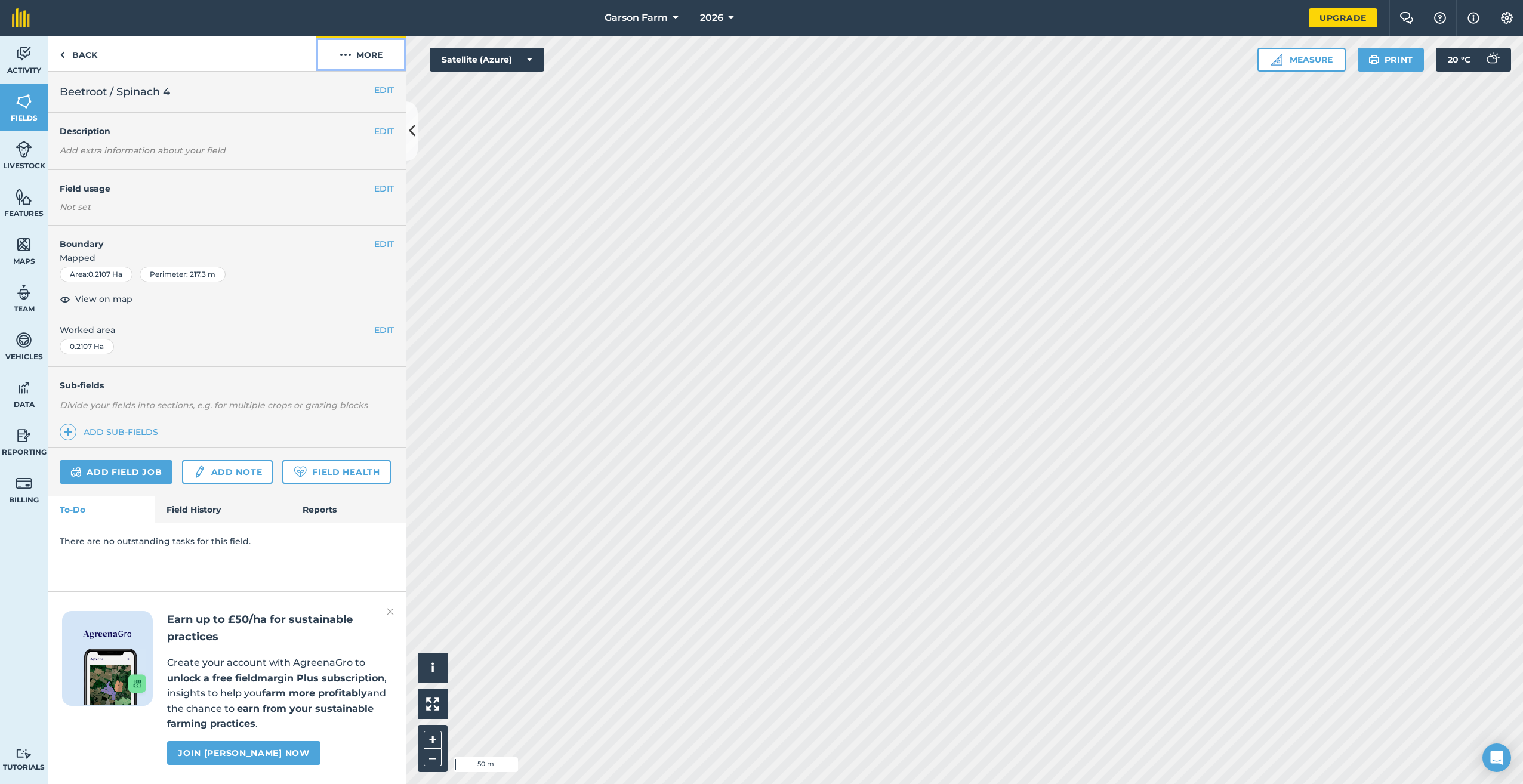
click at [352, 46] on button "More" at bounding box center [361, 53] width 89 height 35
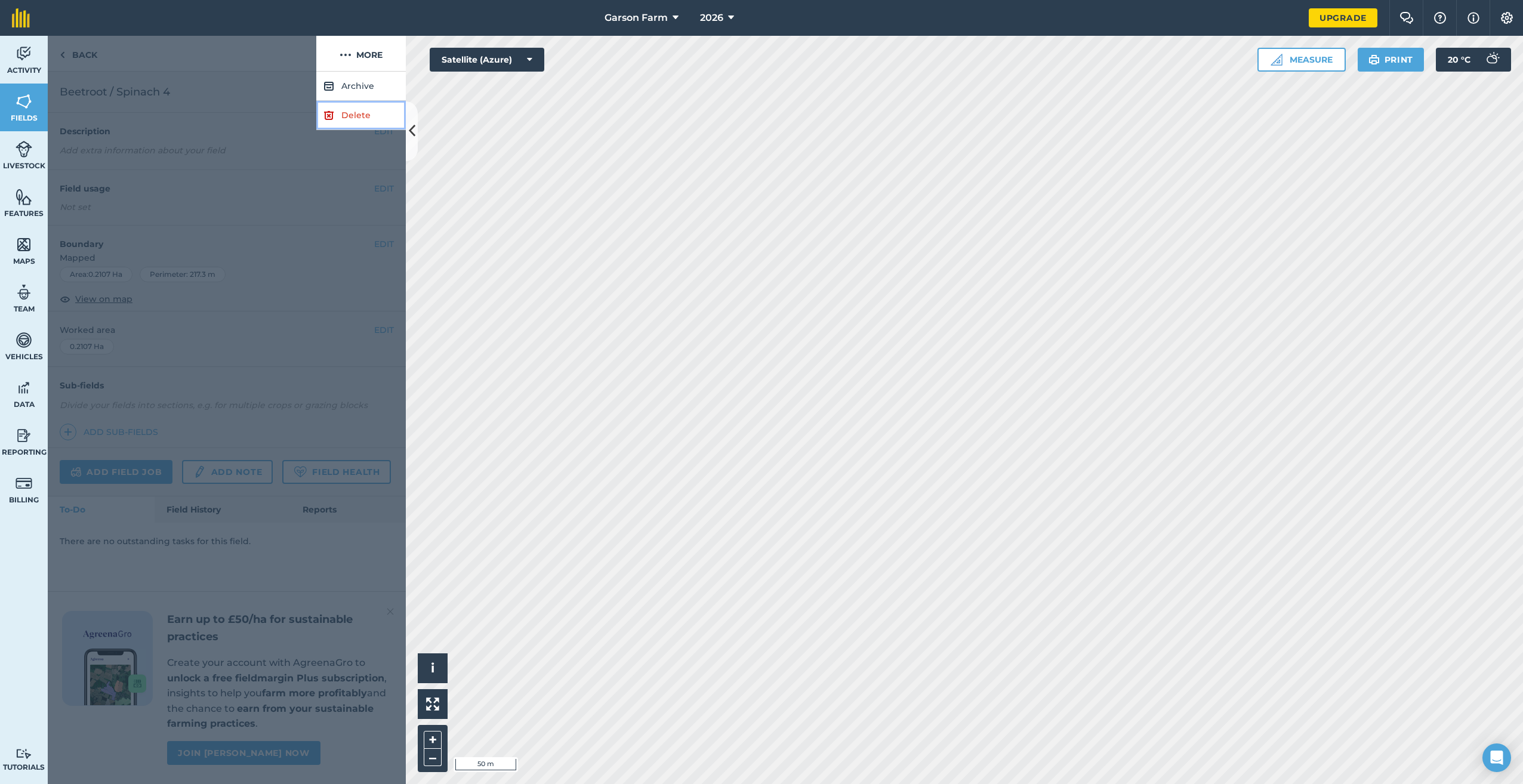
click at [335, 117] on link "Delete" at bounding box center [361, 116] width 89 height 29
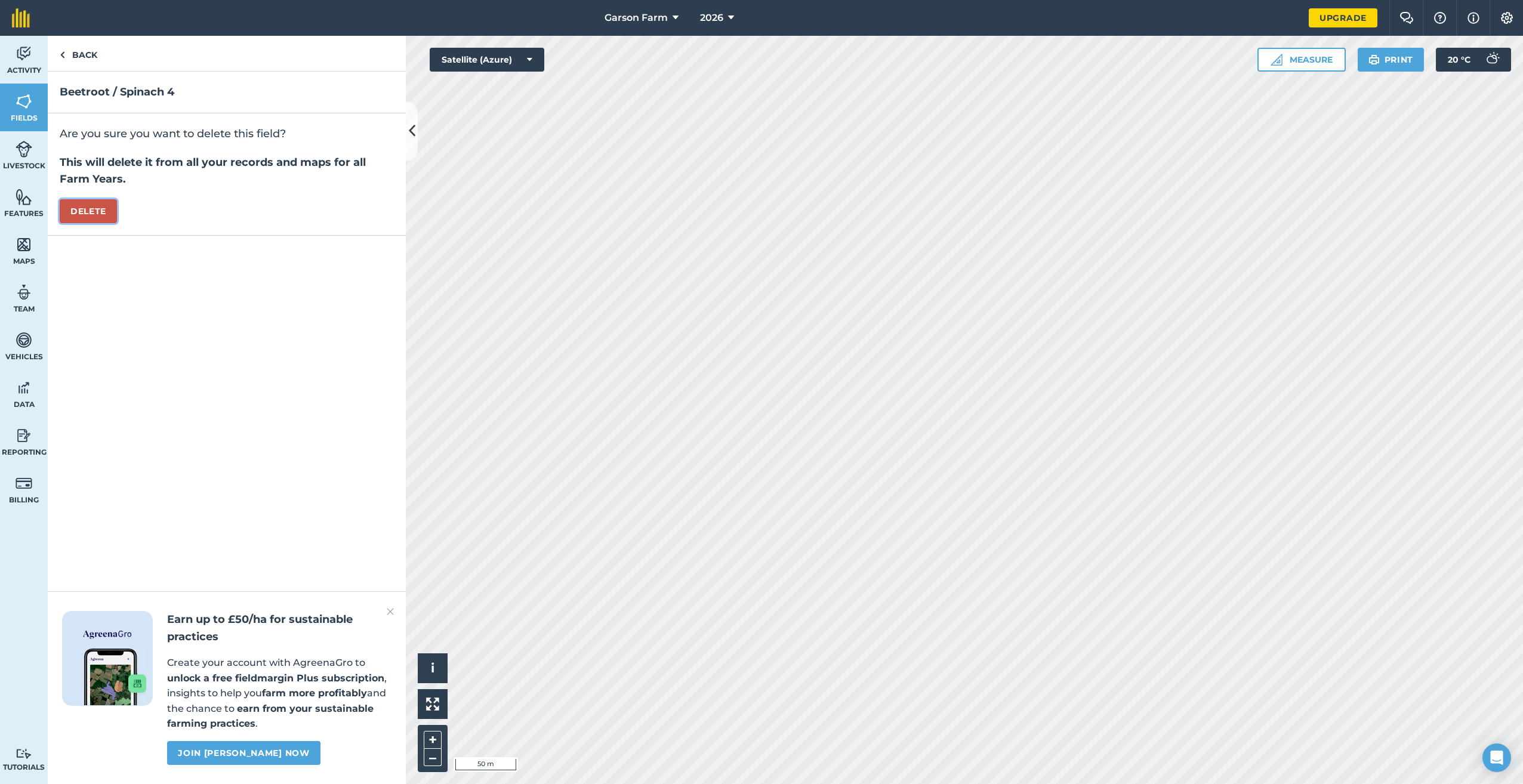
click at [105, 211] on button "Delete" at bounding box center [88, 211] width 57 height 24
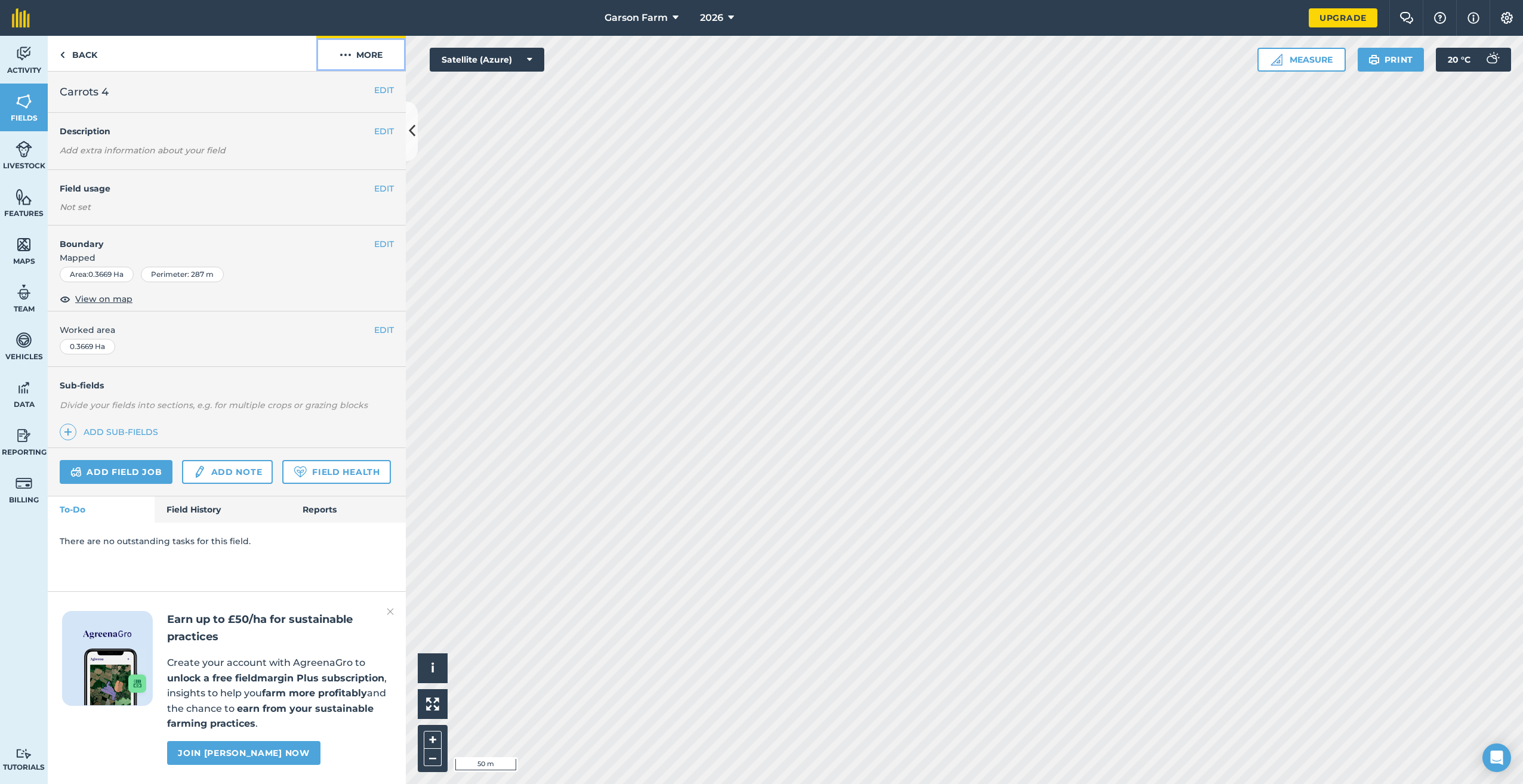
click at [374, 60] on button "More" at bounding box center [361, 53] width 89 height 35
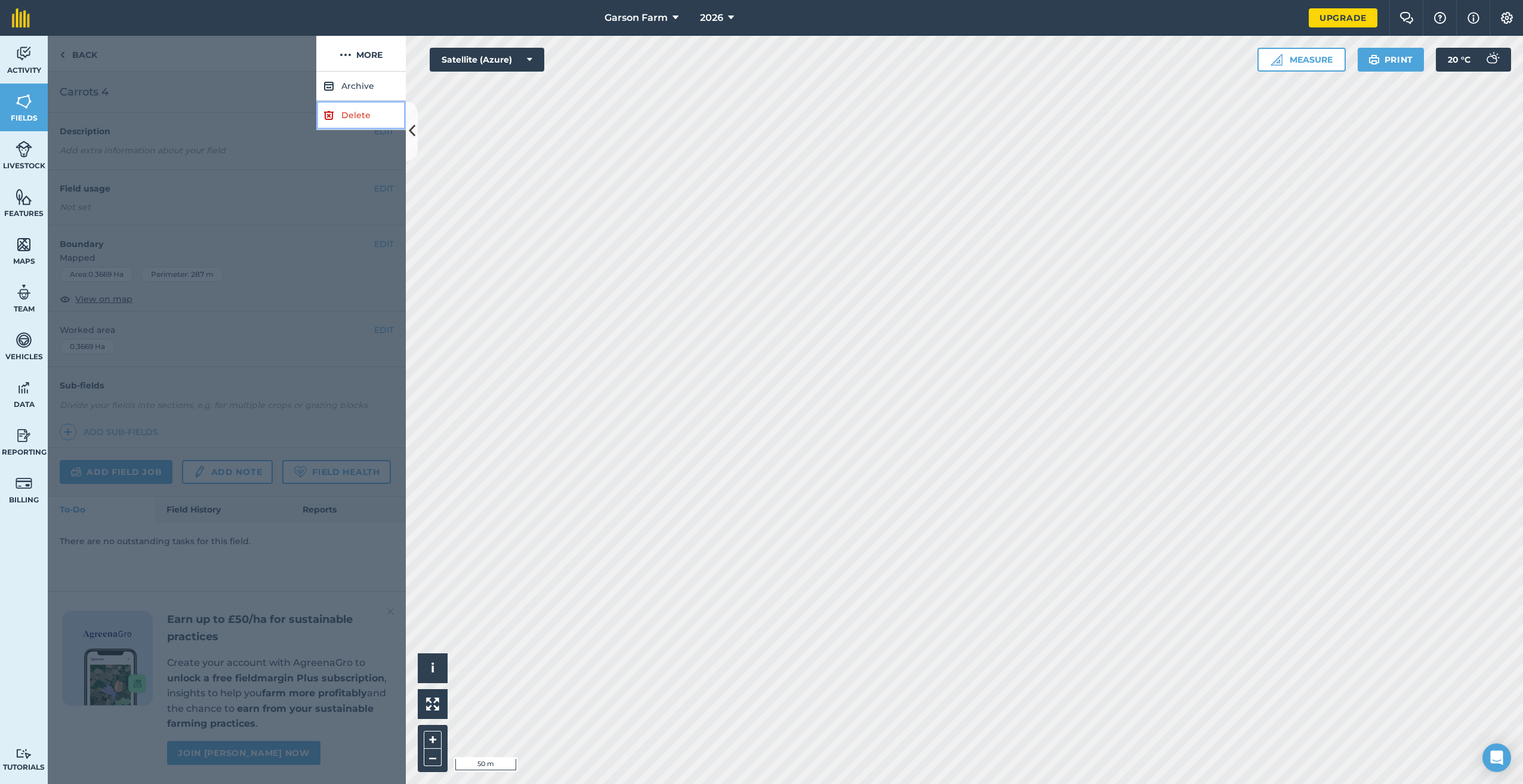
click at [355, 112] on link "Delete" at bounding box center [361, 116] width 89 height 29
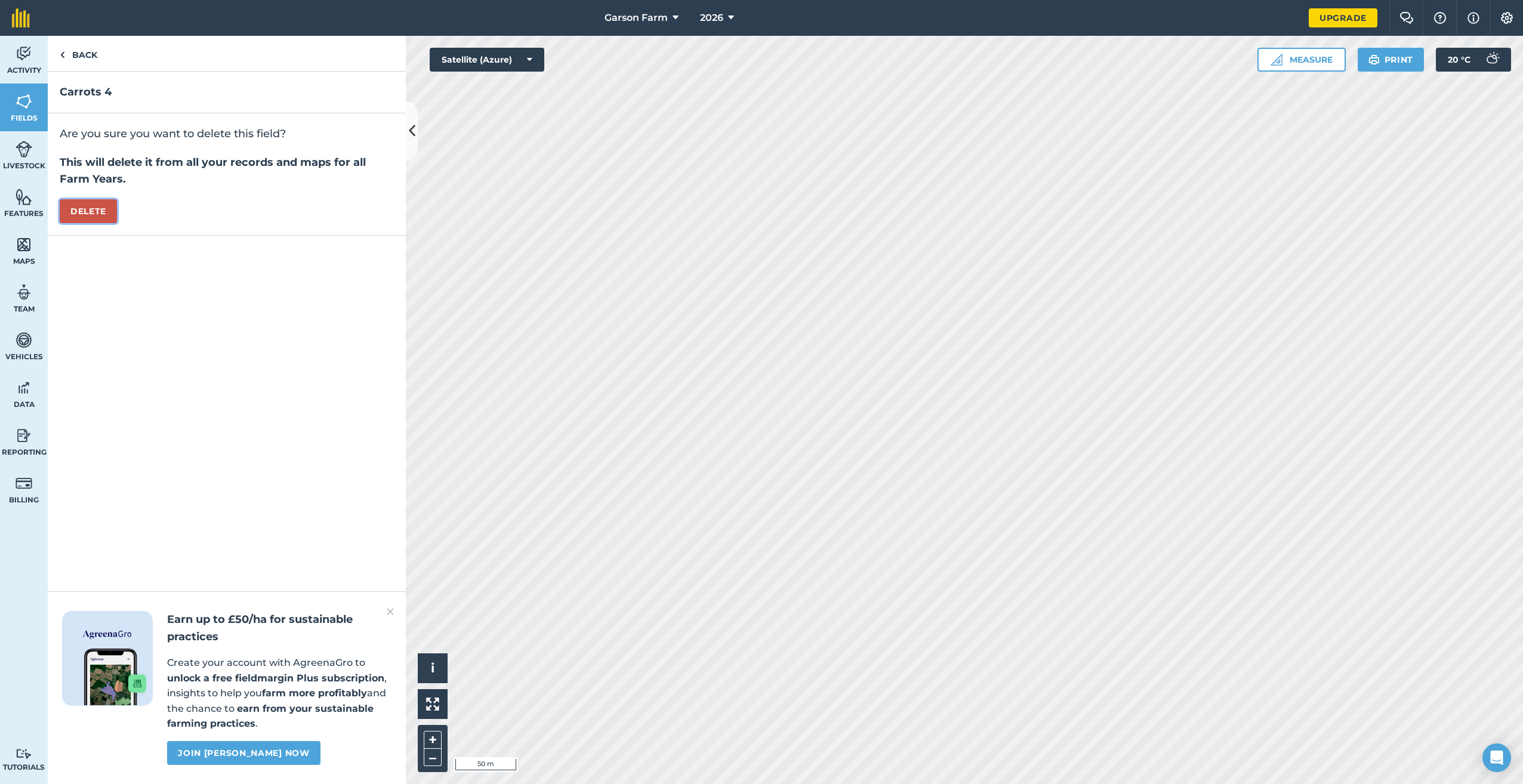
click at [92, 207] on button "Delete" at bounding box center [88, 211] width 57 height 24
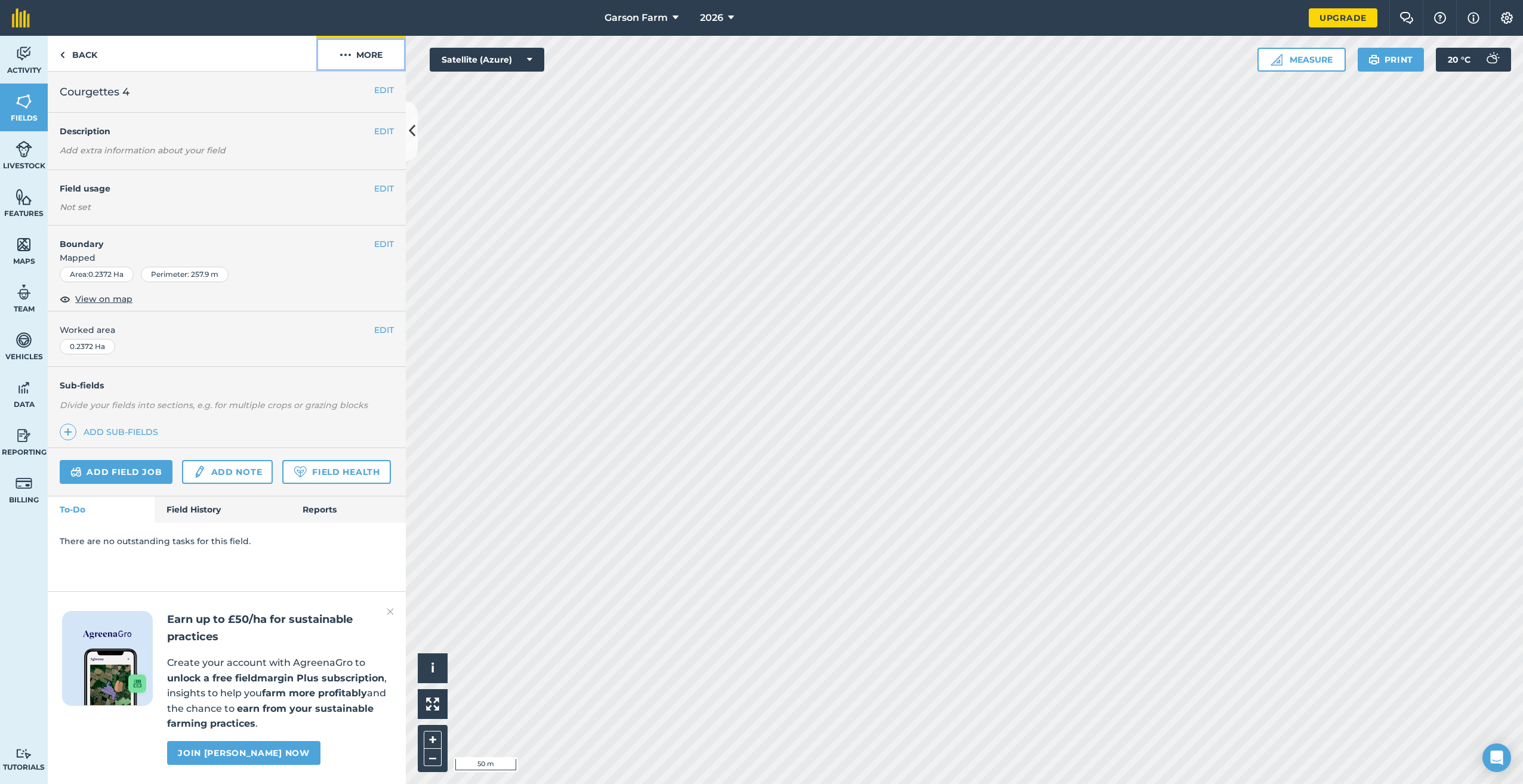
click at [362, 57] on button "More" at bounding box center [361, 53] width 89 height 35
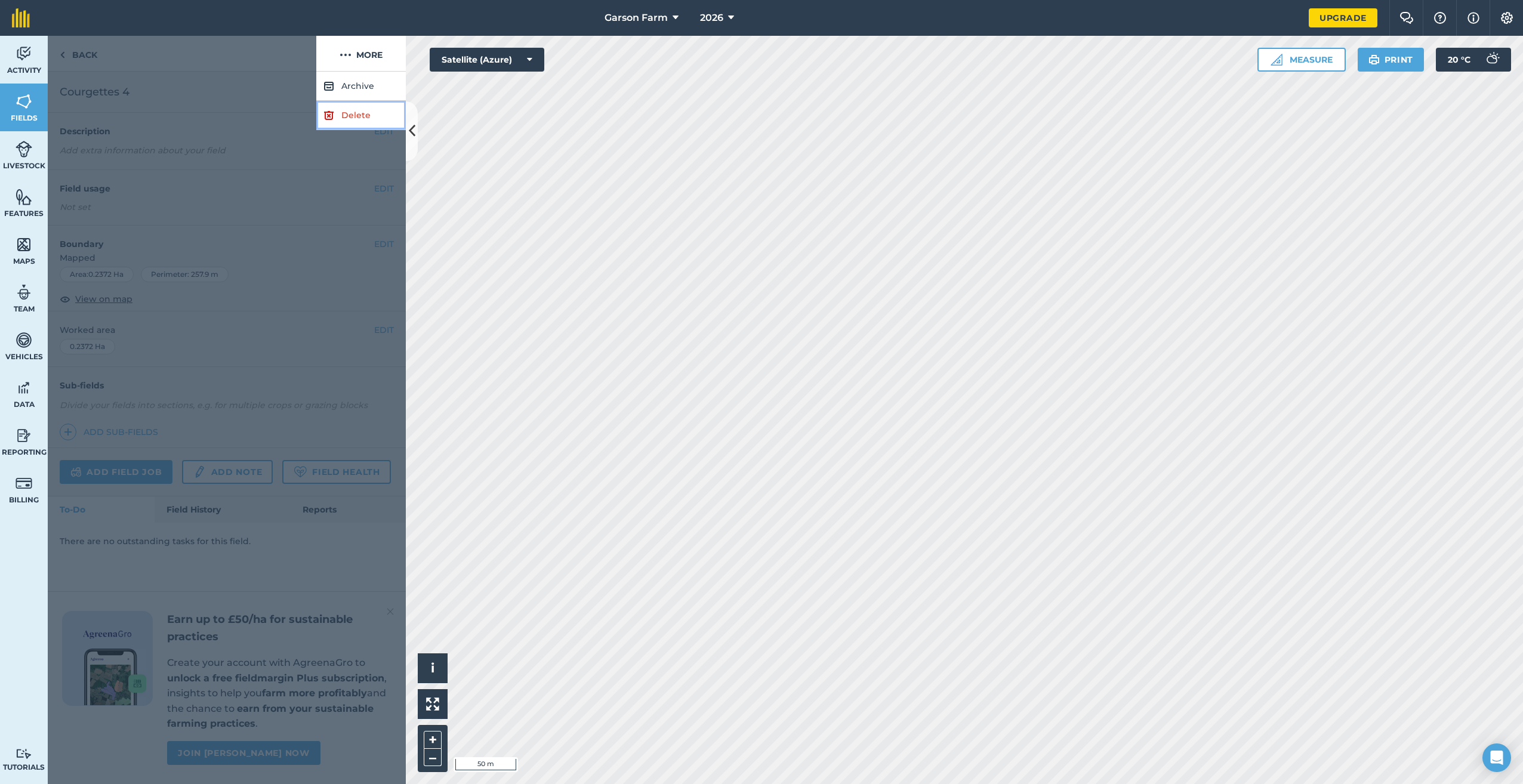
click at [336, 112] on link "Delete" at bounding box center [361, 116] width 89 height 29
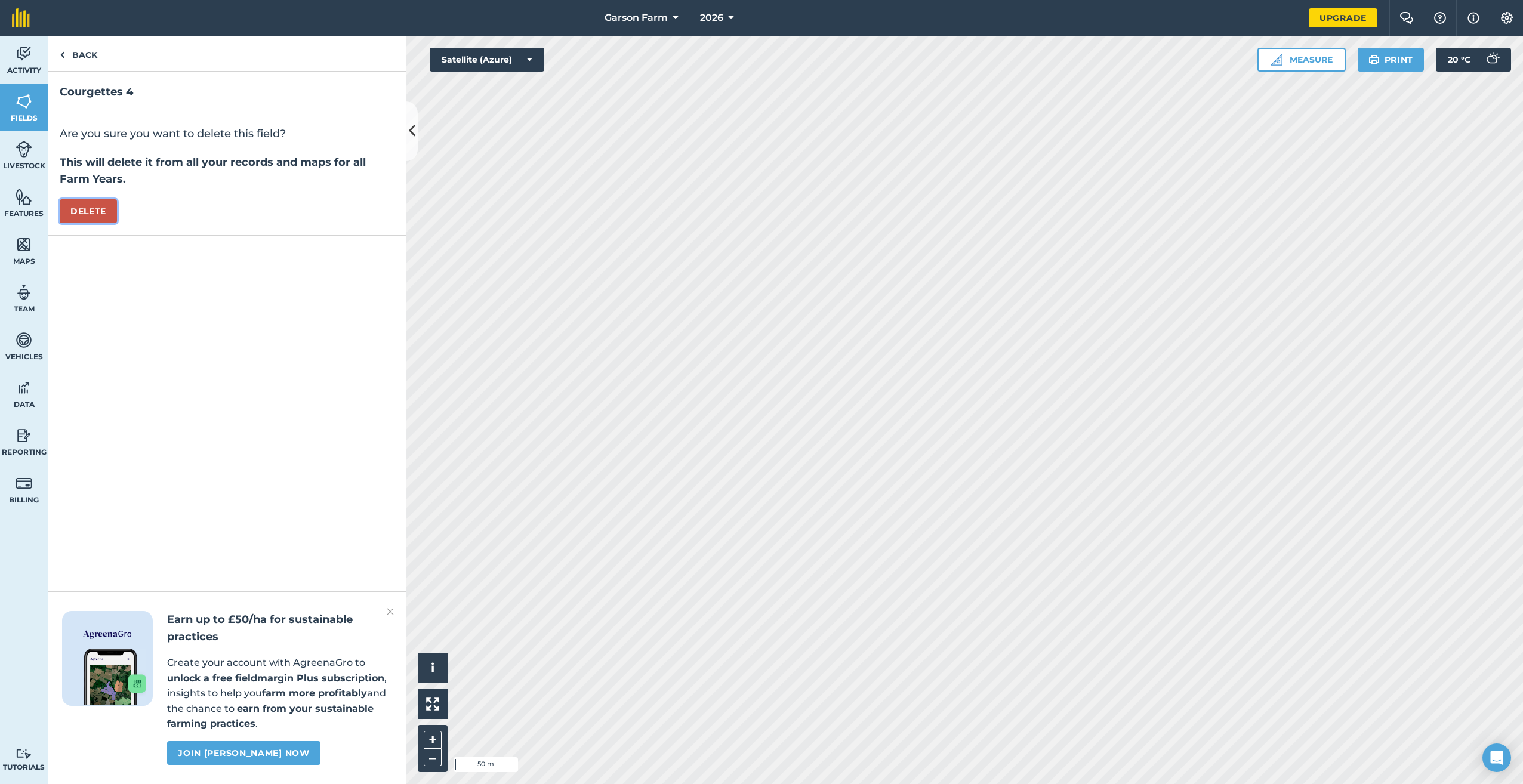
click at [103, 209] on button "Delete" at bounding box center [88, 211] width 57 height 24
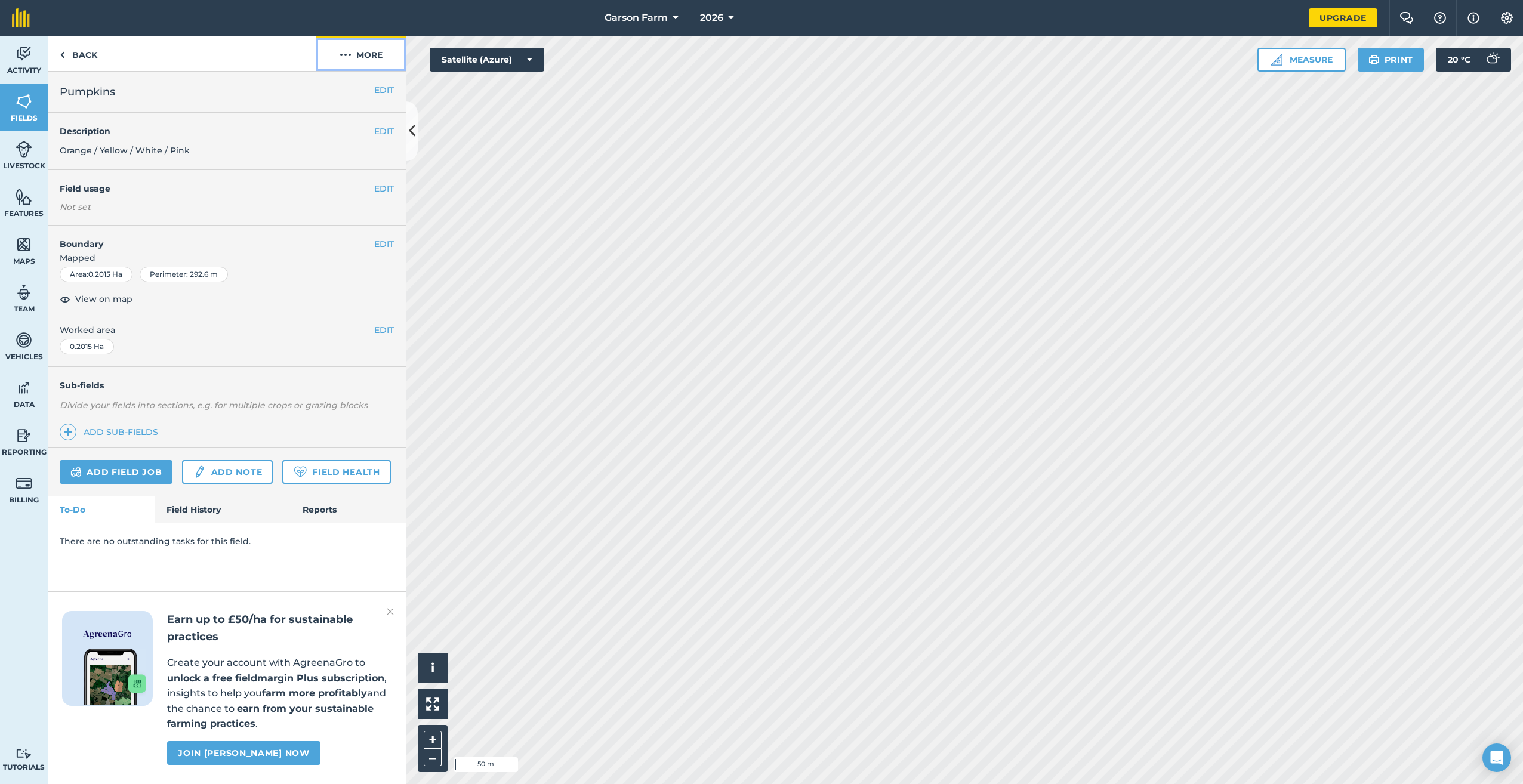
click at [345, 54] on img at bounding box center [345, 55] width 12 height 15
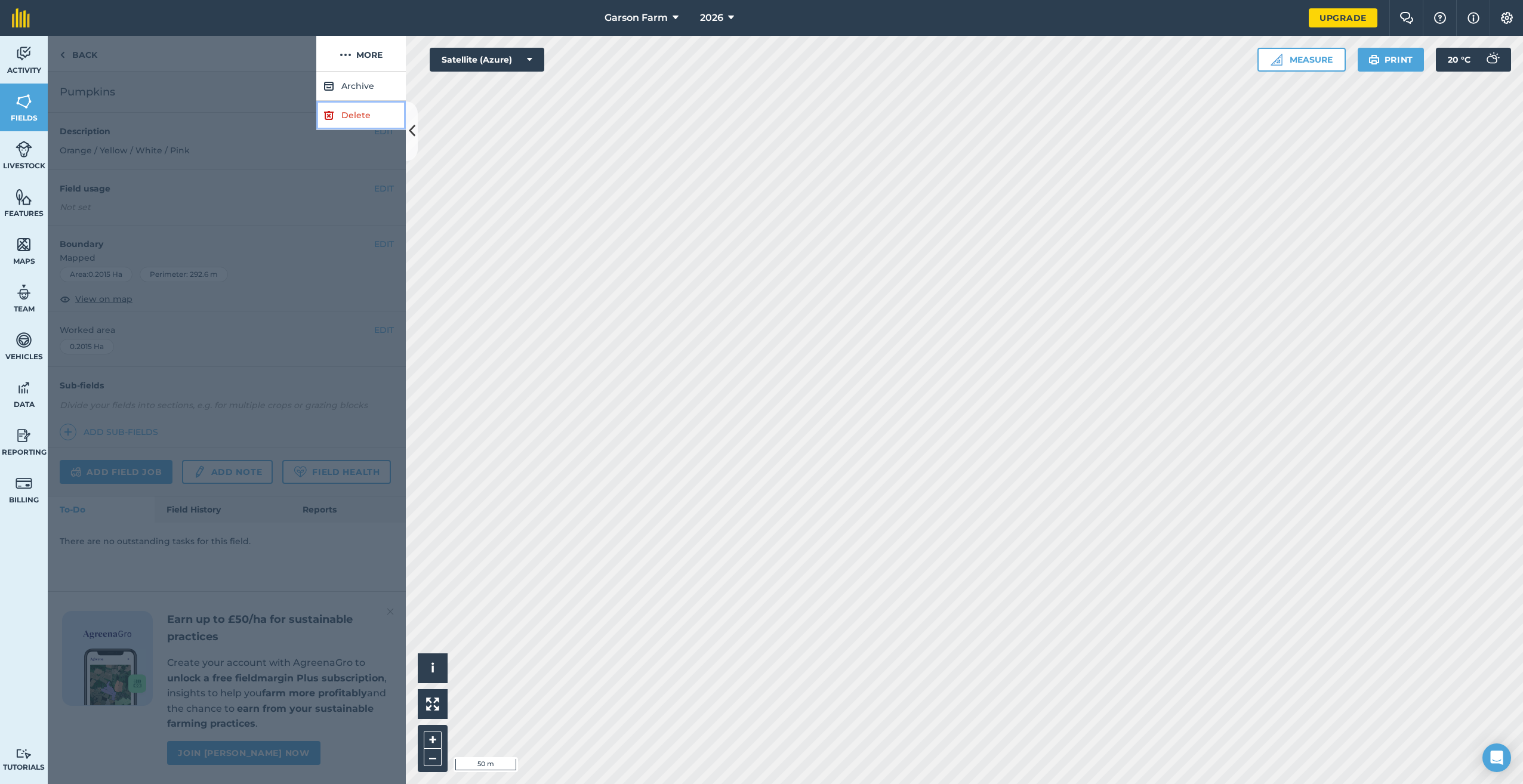
click at [350, 115] on link "Delete" at bounding box center [361, 116] width 89 height 29
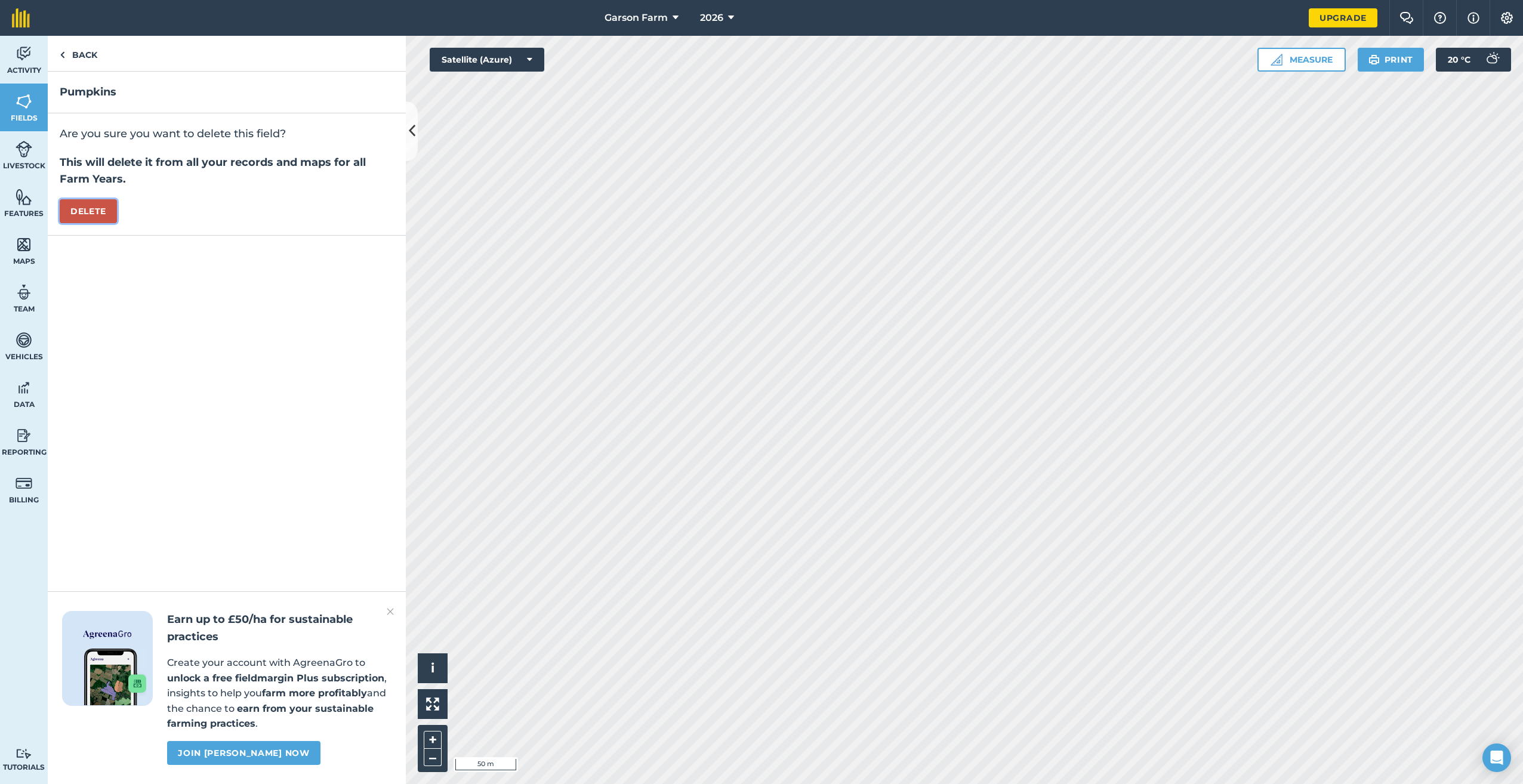
click at [99, 208] on button "Delete" at bounding box center [88, 211] width 57 height 24
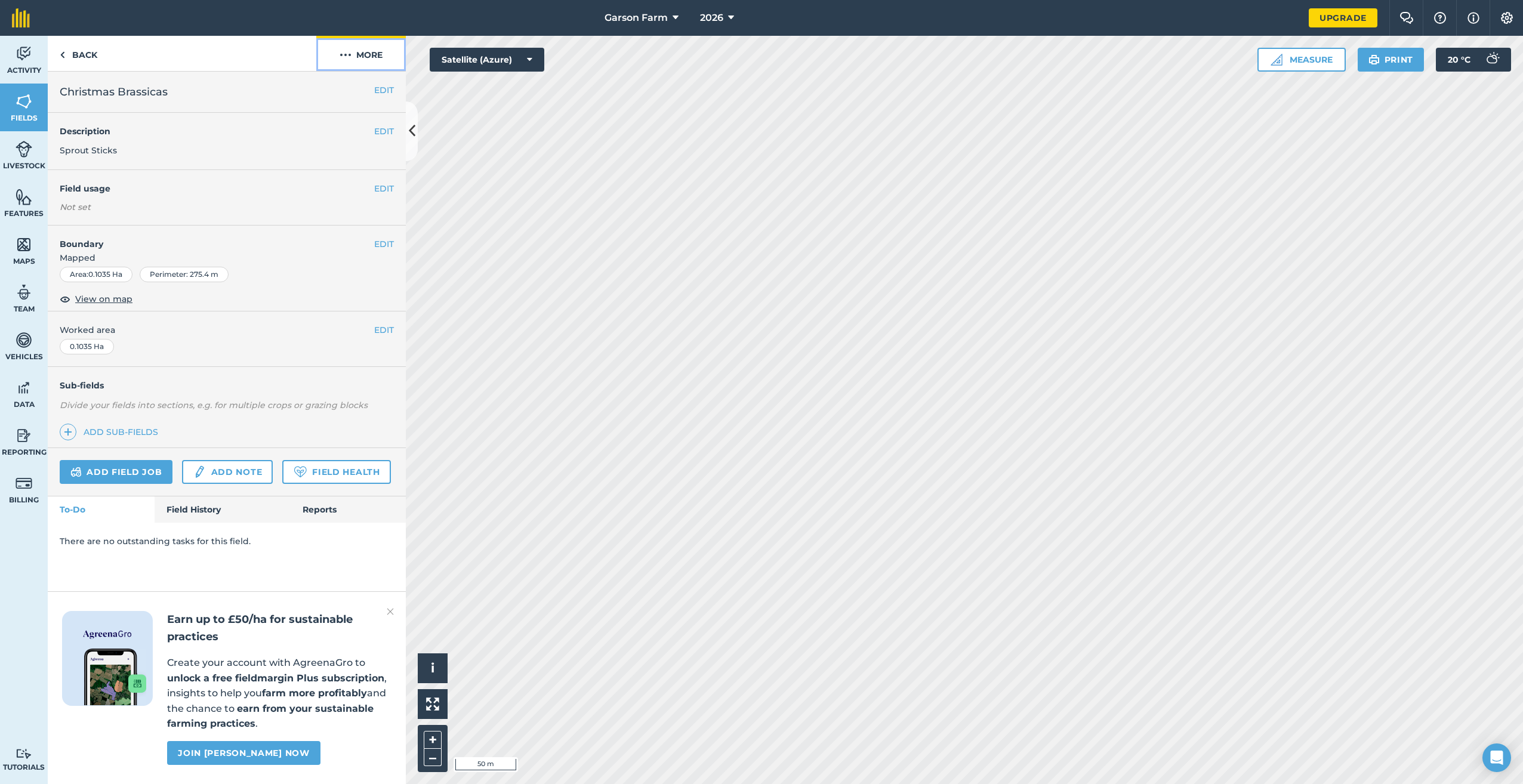
click at [361, 57] on button "More" at bounding box center [361, 53] width 89 height 35
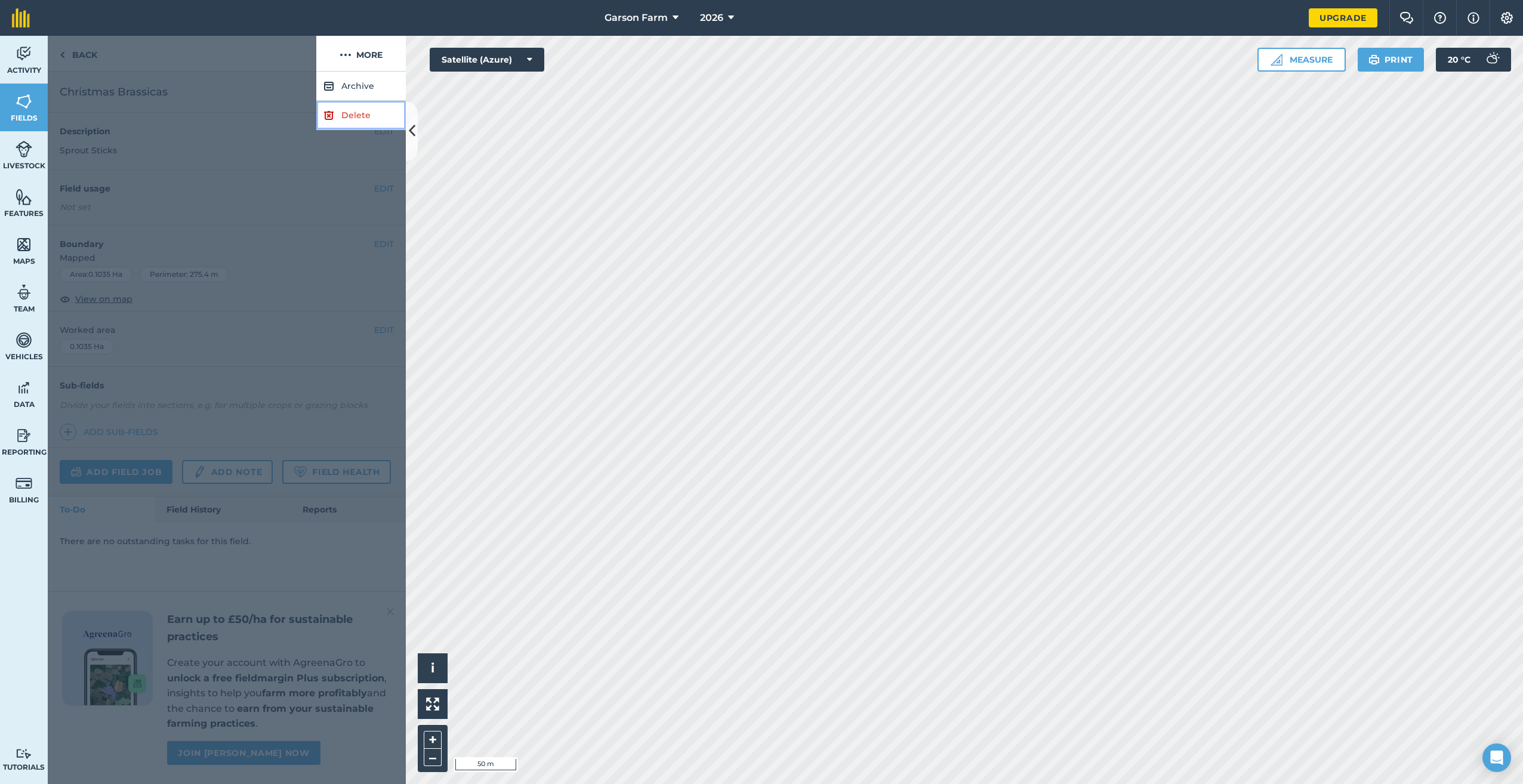
click at [361, 113] on link "Delete" at bounding box center [361, 116] width 89 height 29
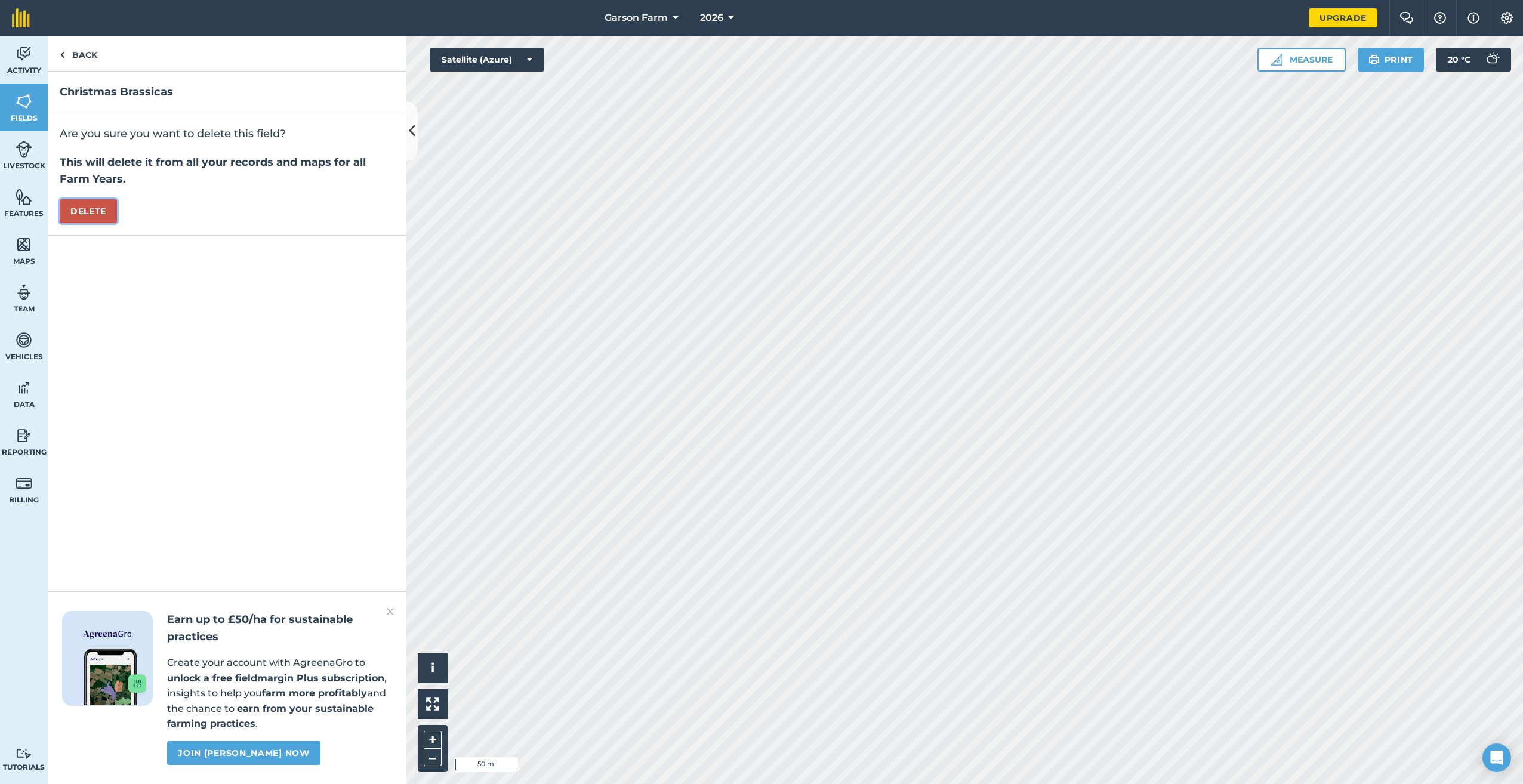
click at [75, 215] on button "Delete" at bounding box center [88, 211] width 57 height 24
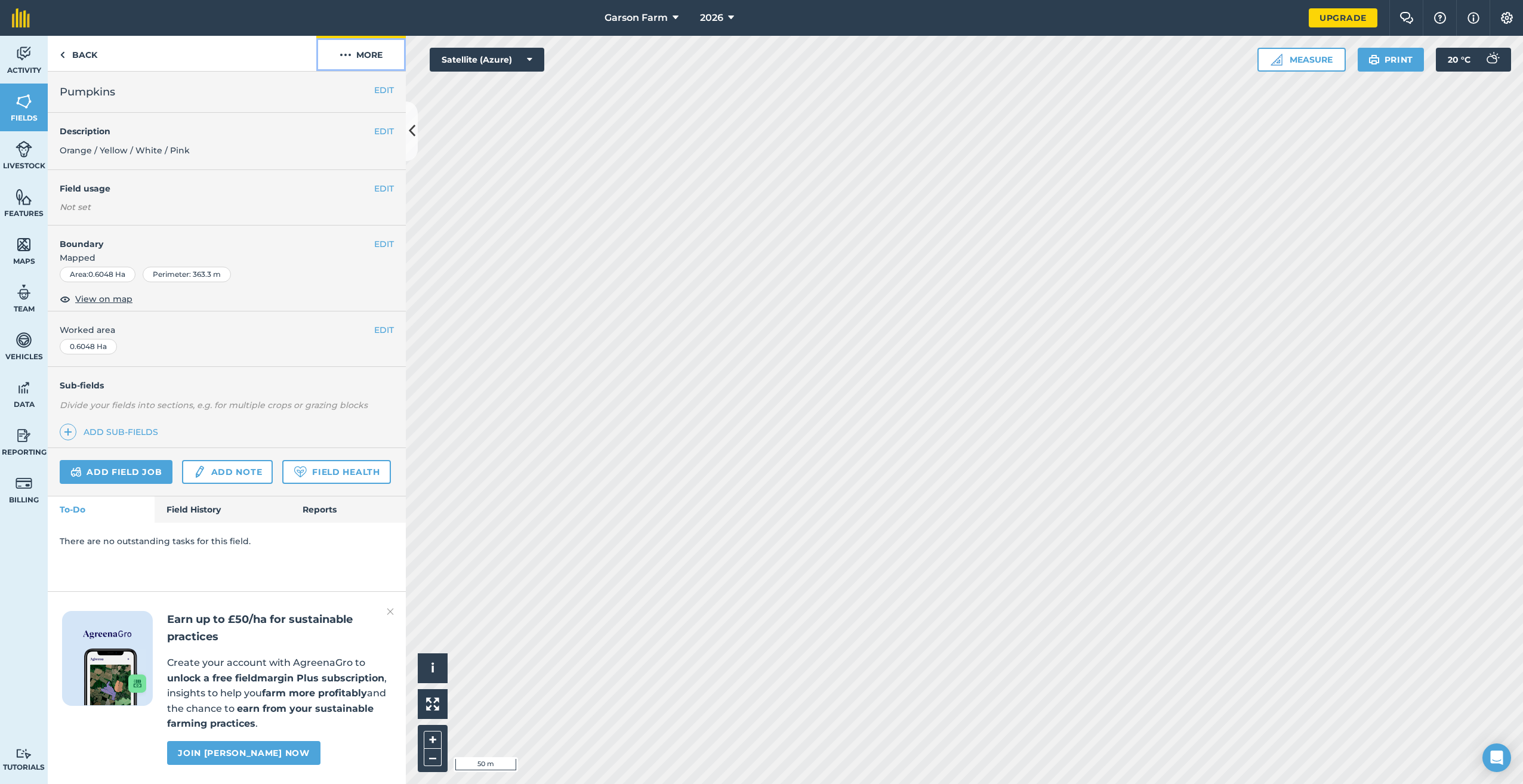
click at [379, 49] on button "More" at bounding box center [361, 53] width 89 height 35
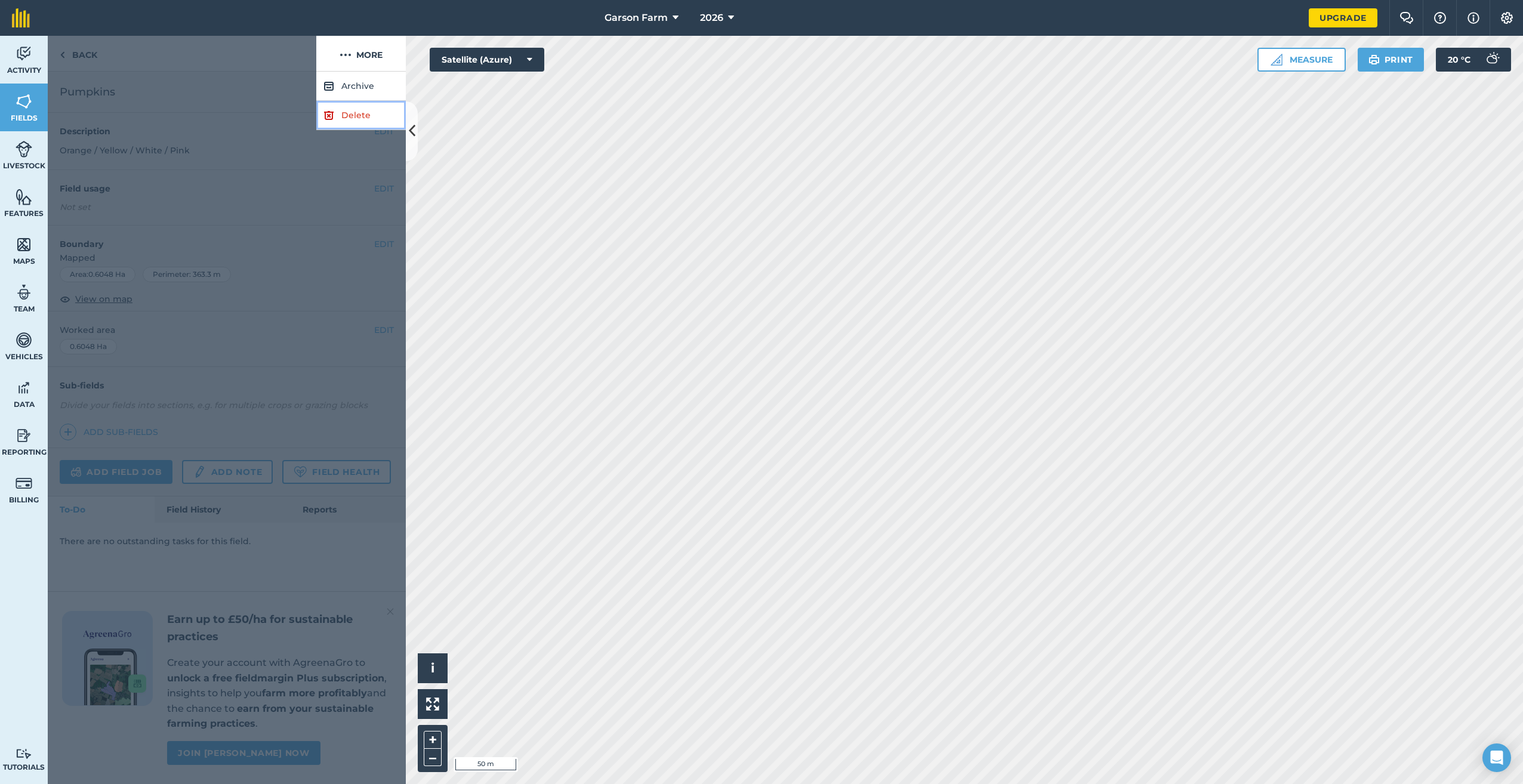
click at [369, 116] on link "Delete" at bounding box center [361, 116] width 89 height 29
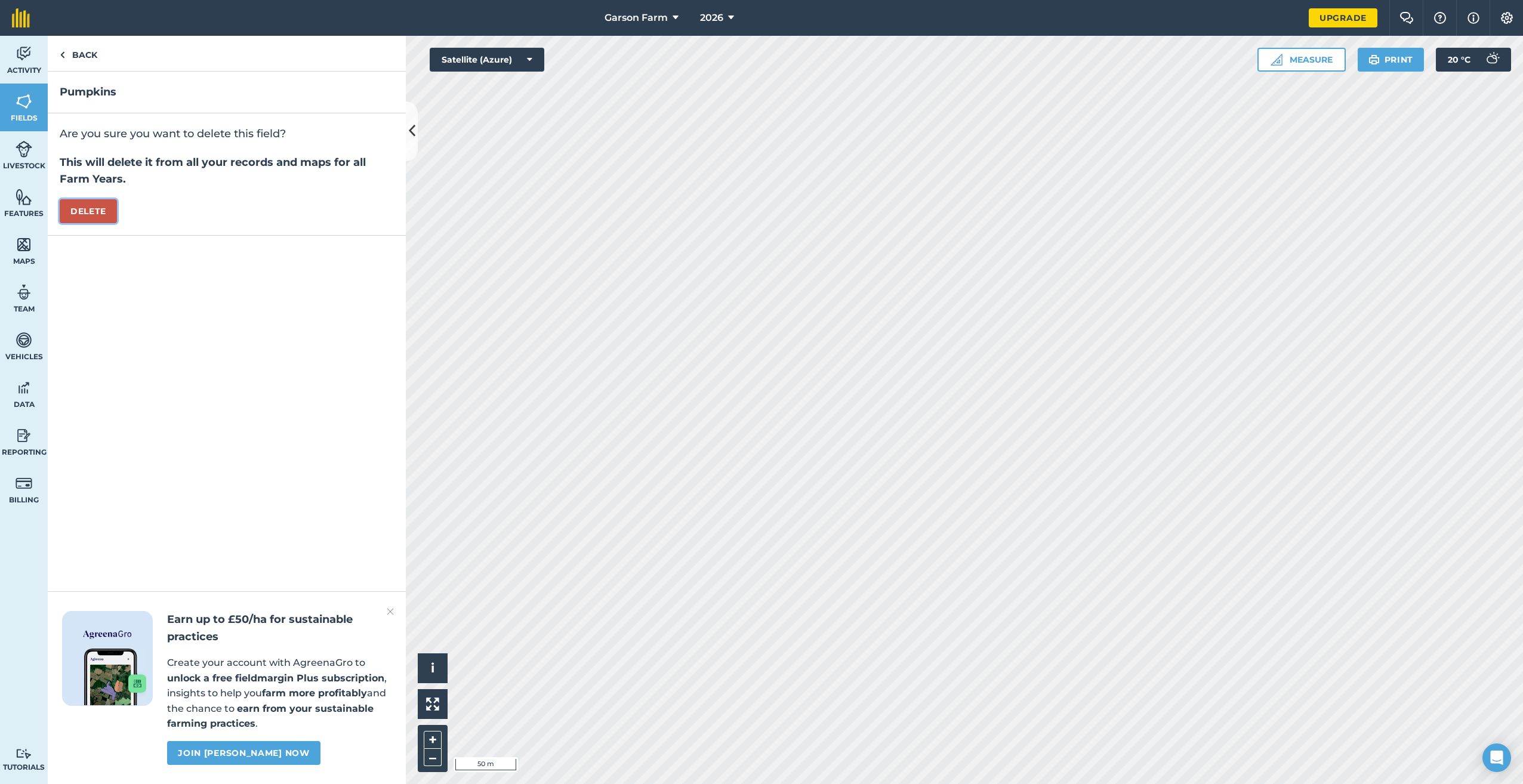
drag, startPoint x: 105, startPoint y: 205, endPoint x: 249, endPoint y: 199, distance: 144.1
click at [105, 205] on button "Delete" at bounding box center [88, 211] width 57 height 24
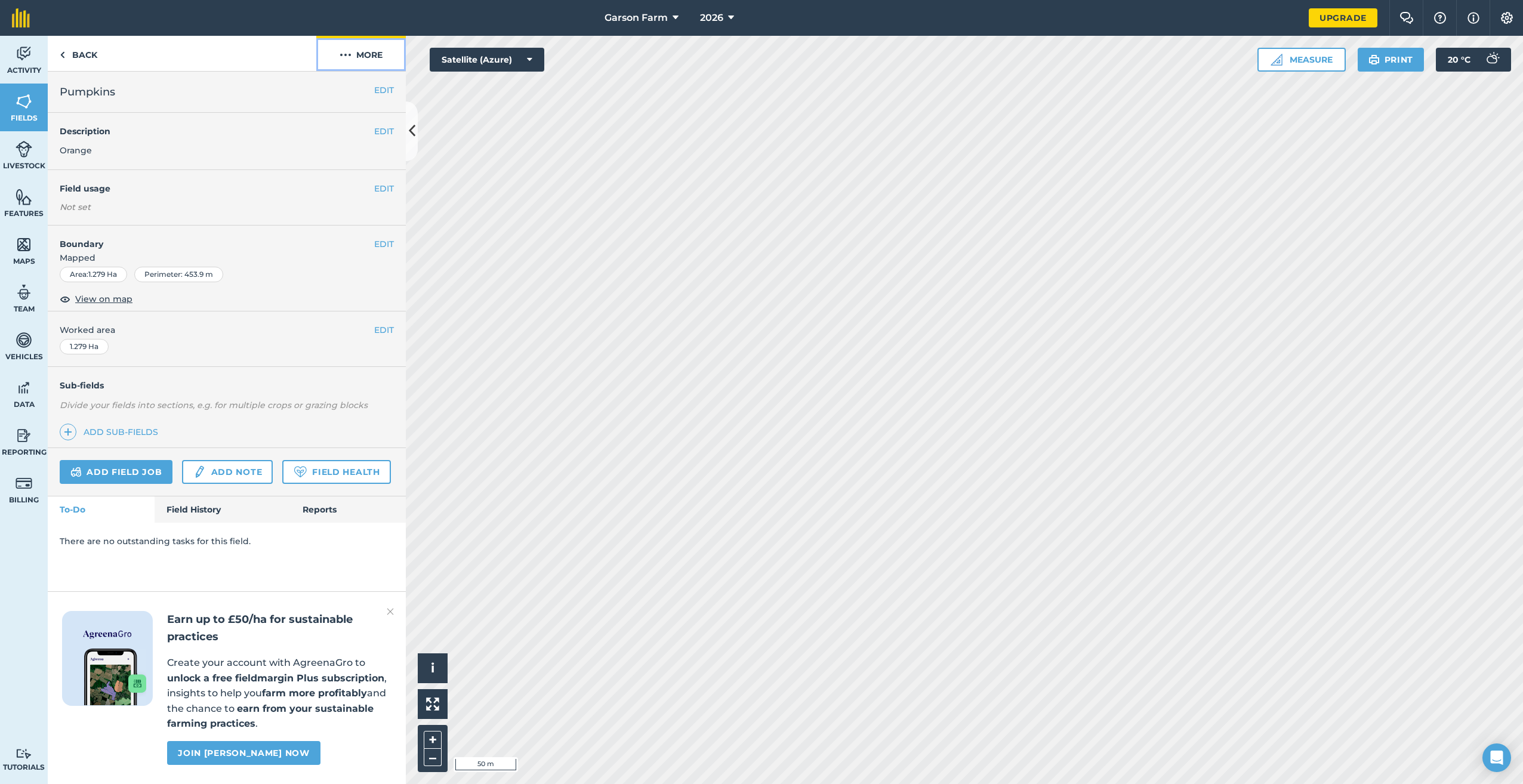
click at [346, 58] on img at bounding box center [345, 55] width 12 height 15
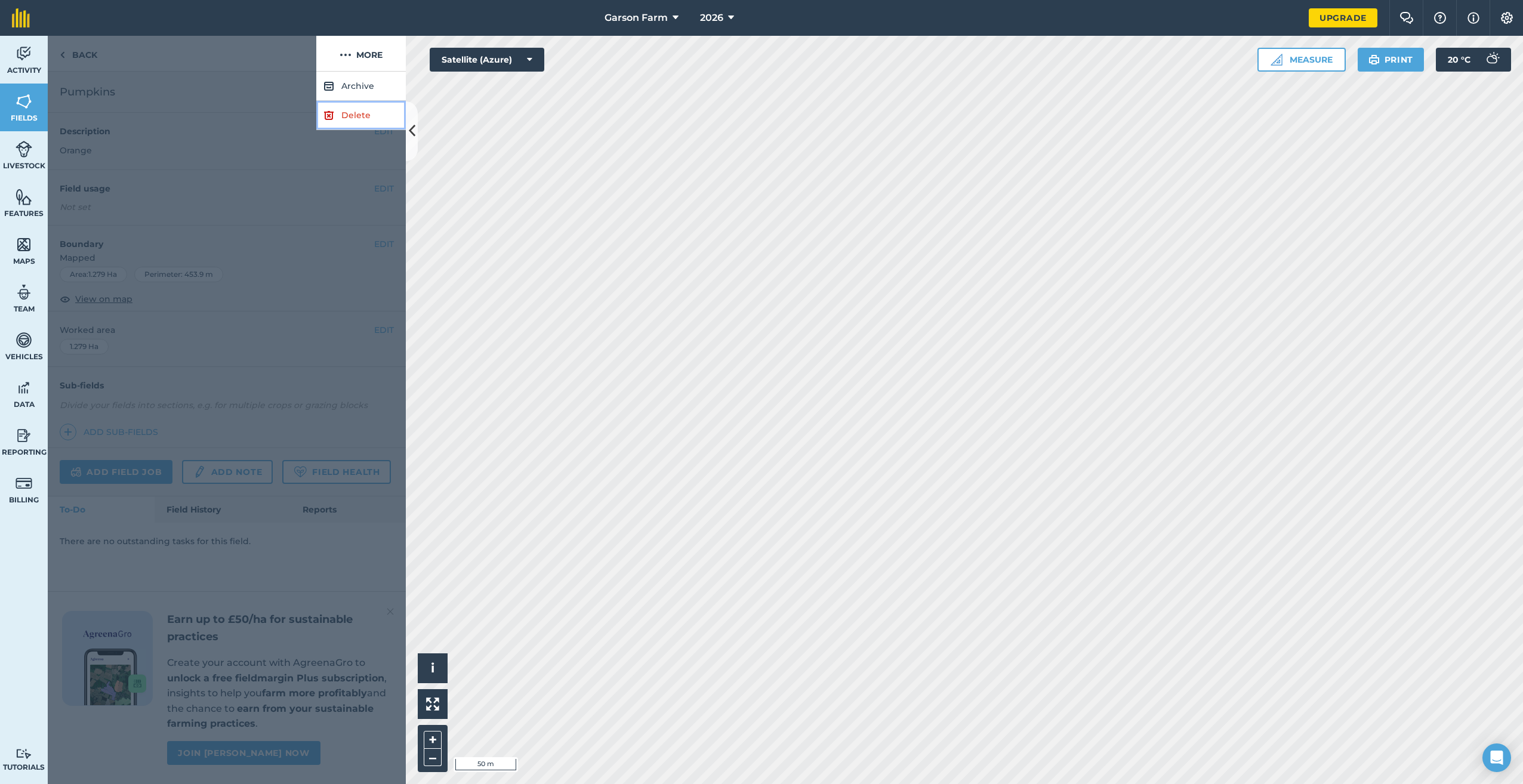
click at [334, 114] on img at bounding box center [329, 116] width 11 height 15
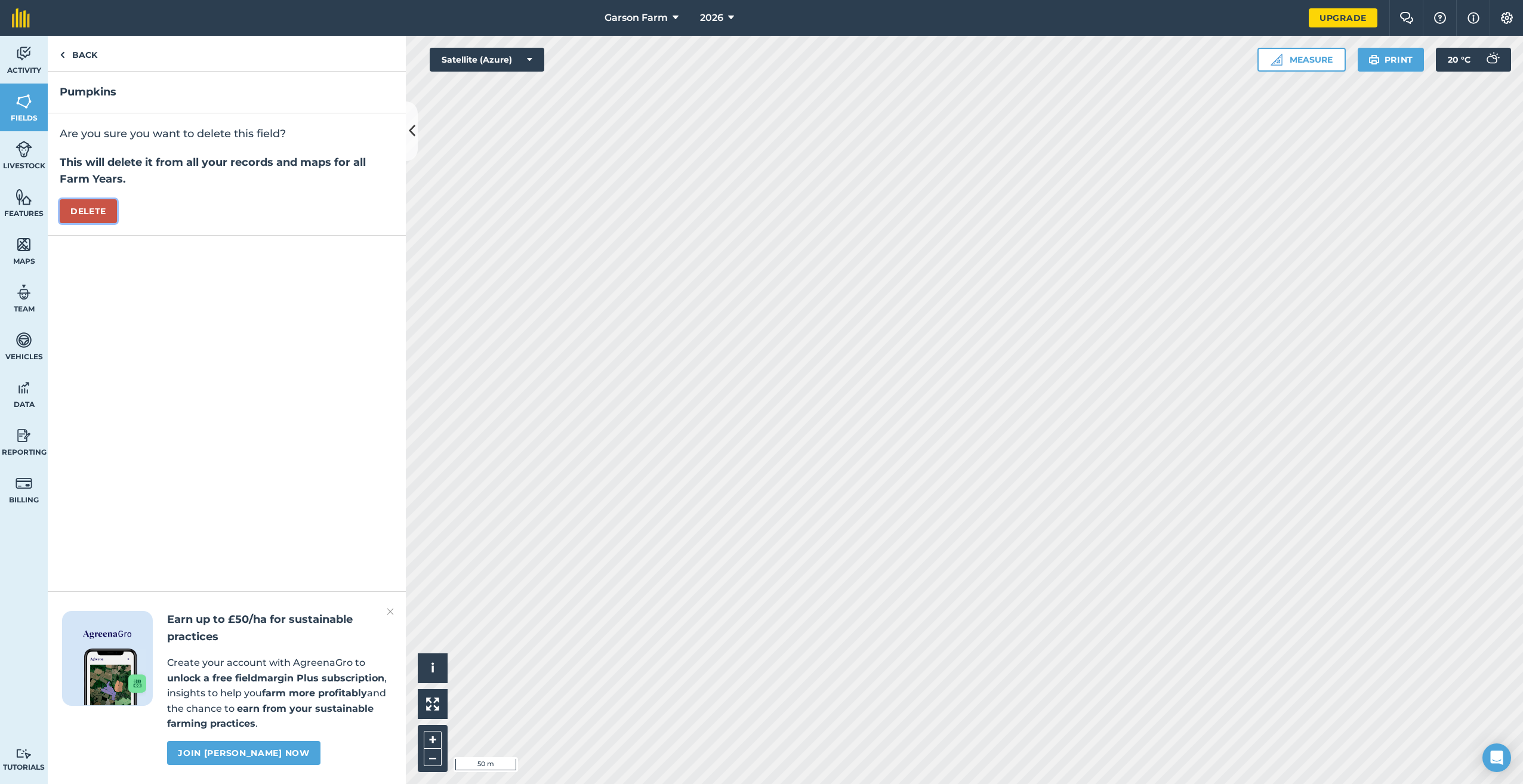
click at [83, 208] on button "Delete" at bounding box center [88, 211] width 57 height 24
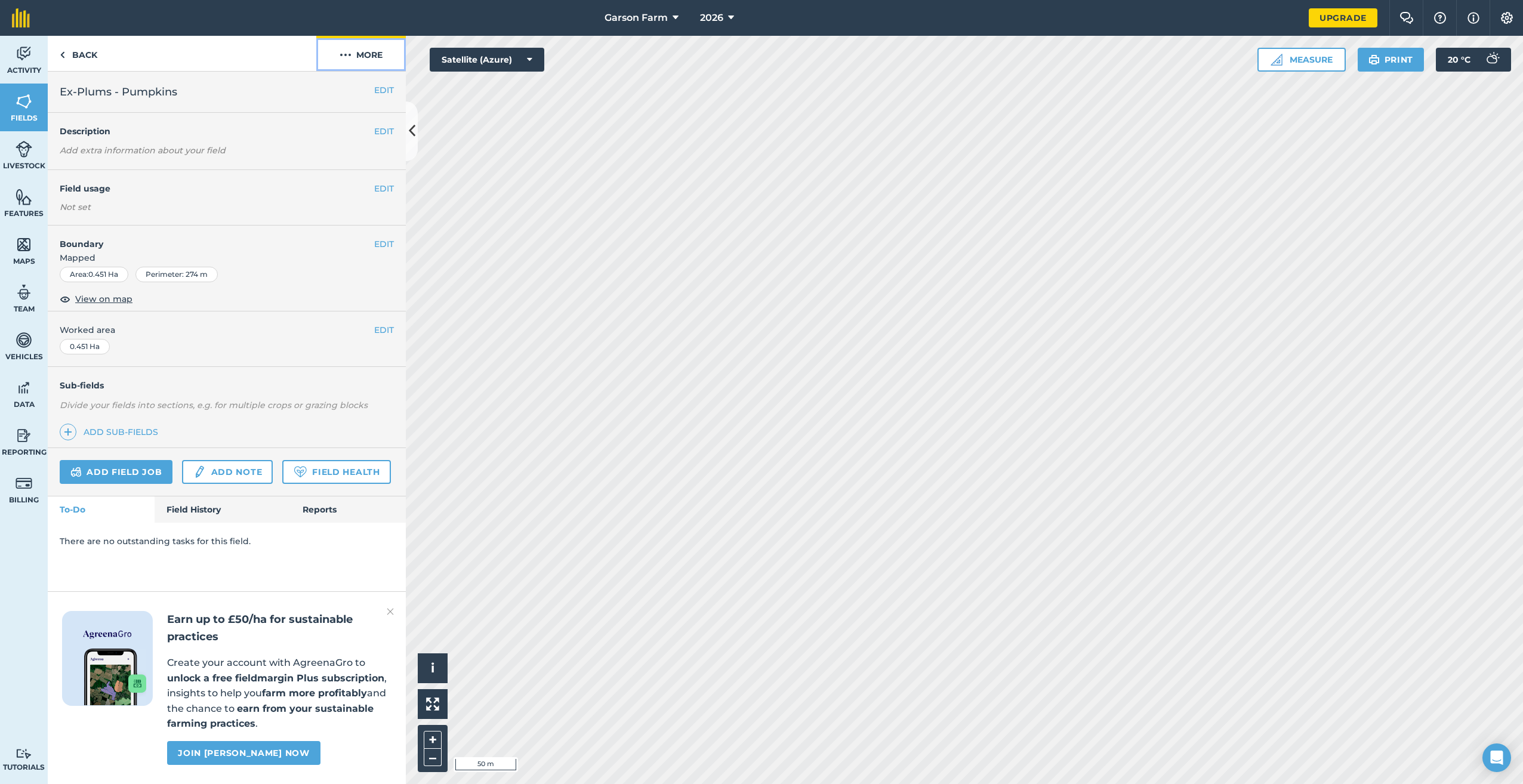
click at [377, 57] on button "More" at bounding box center [361, 53] width 89 height 35
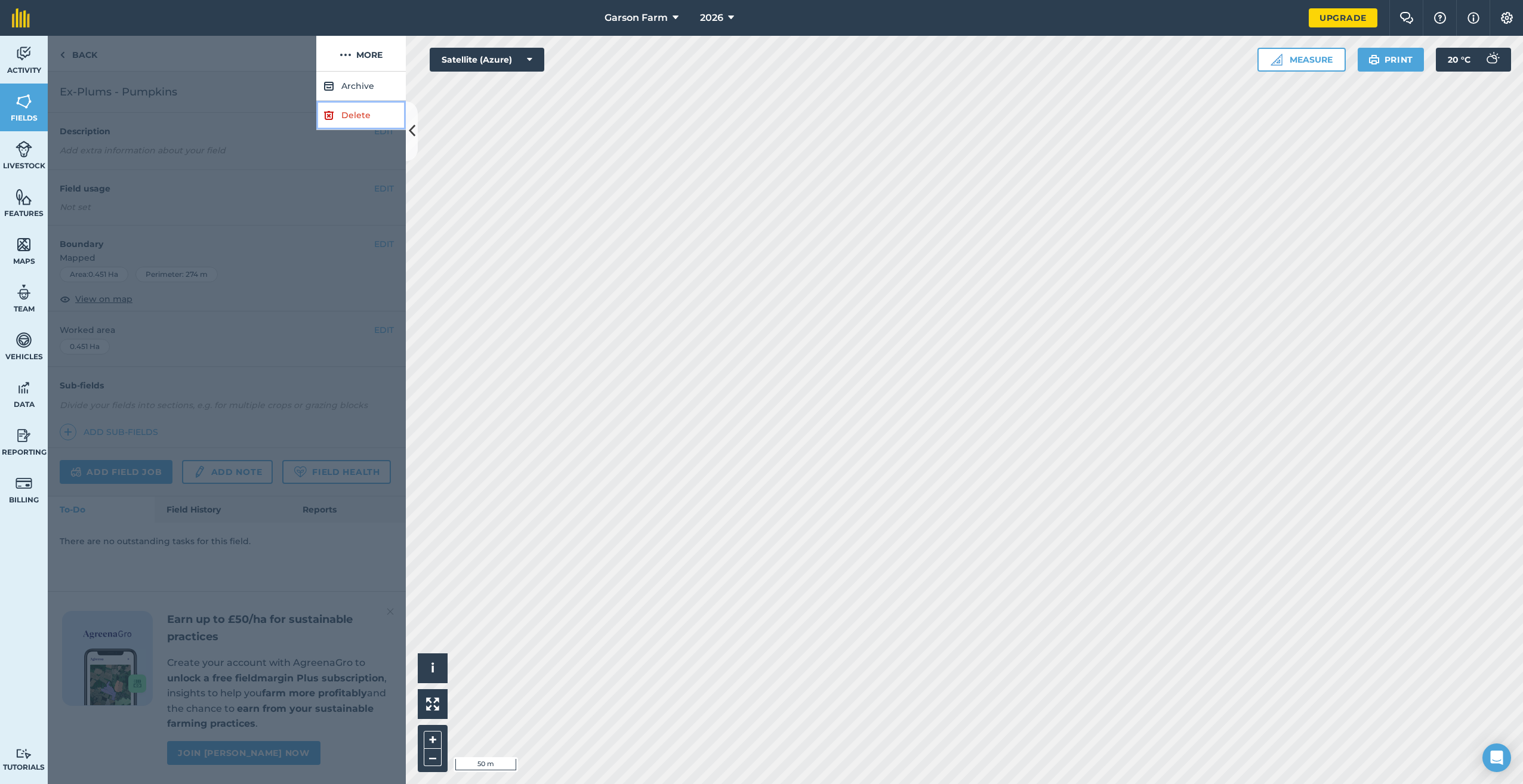
click at [347, 105] on link "Delete" at bounding box center [361, 116] width 89 height 29
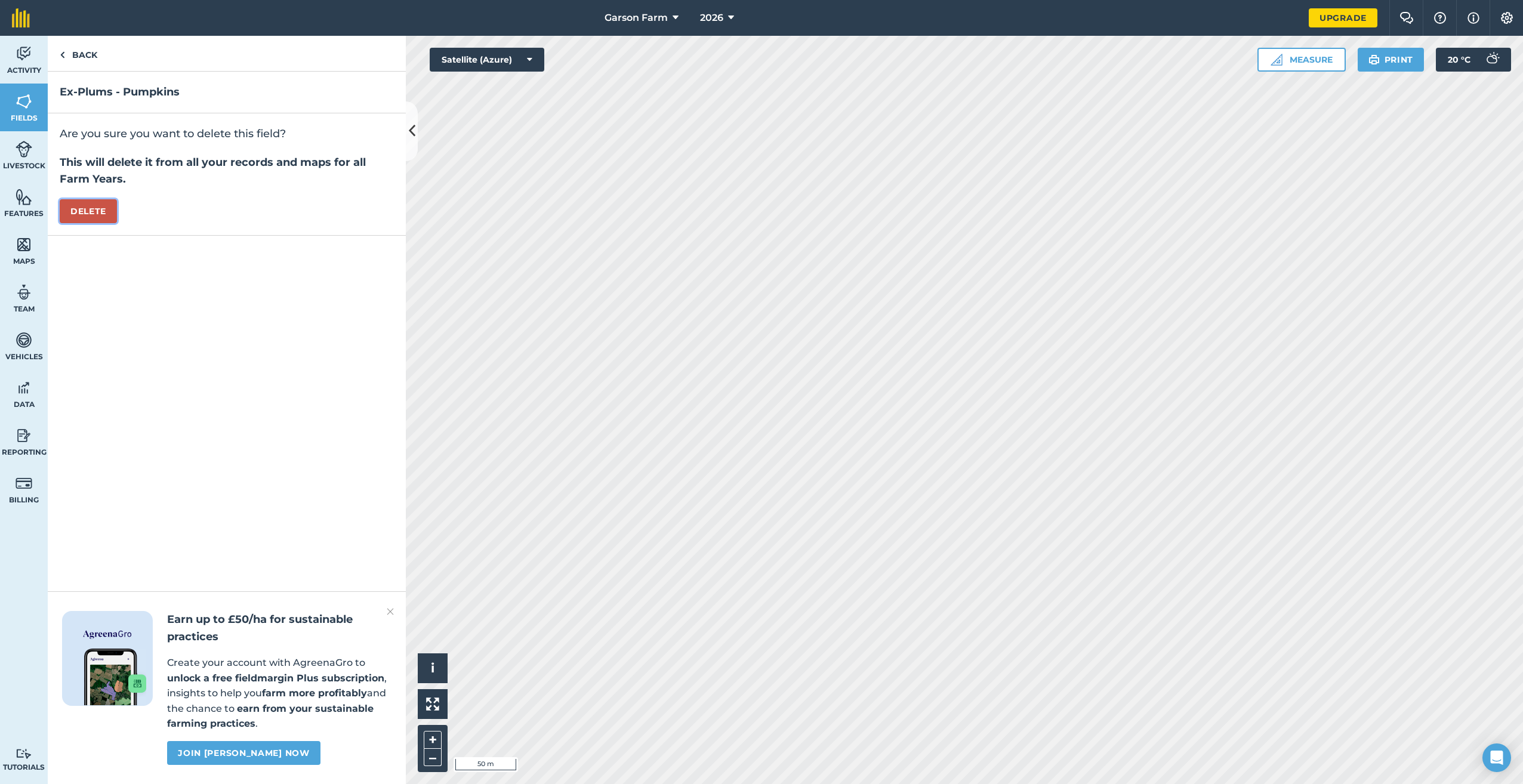
click at [83, 215] on button "Delete" at bounding box center [88, 211] width 57 height 24
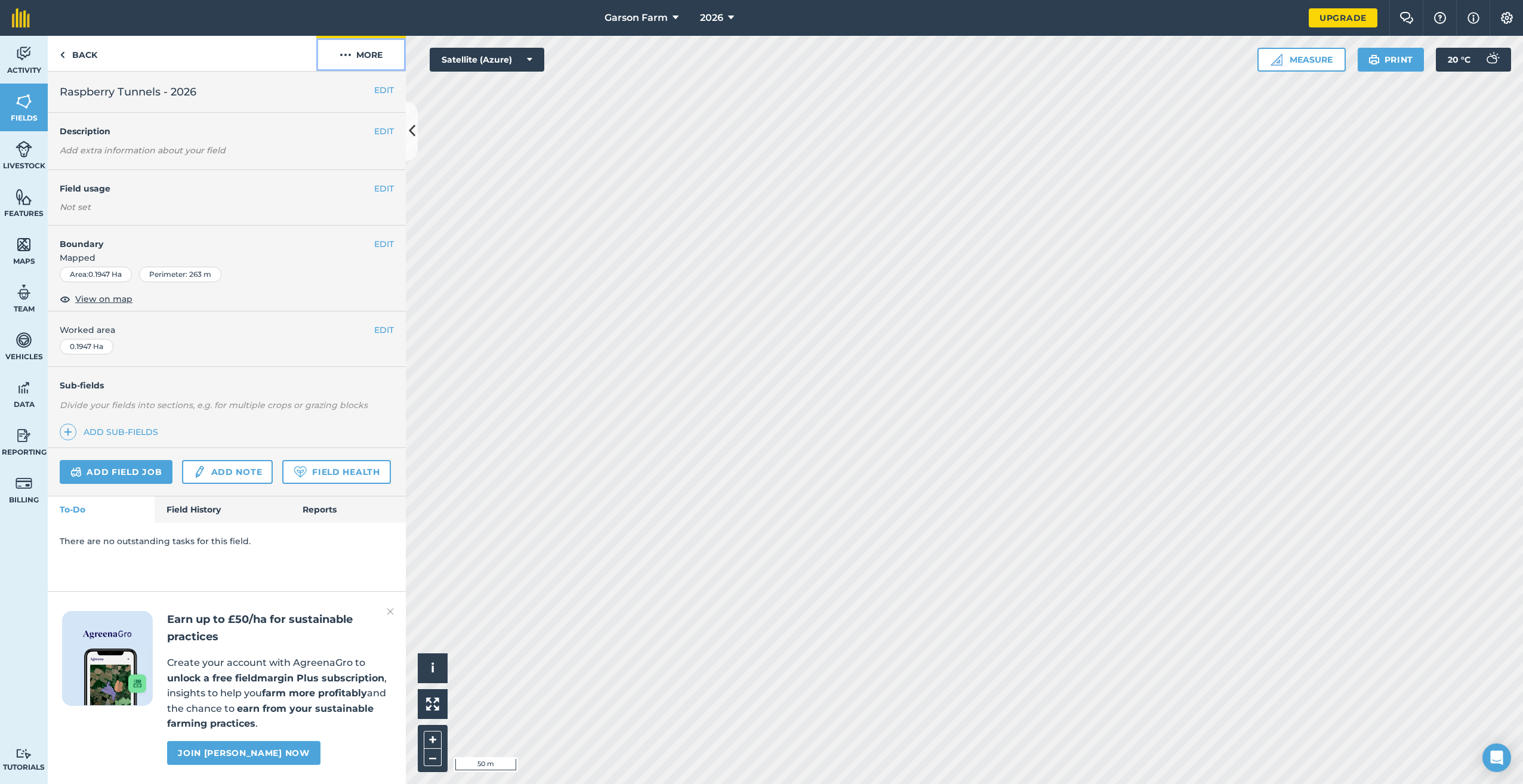
click at [355, 49] on button "More" at bounding box center [361, 53] width 89 height 35
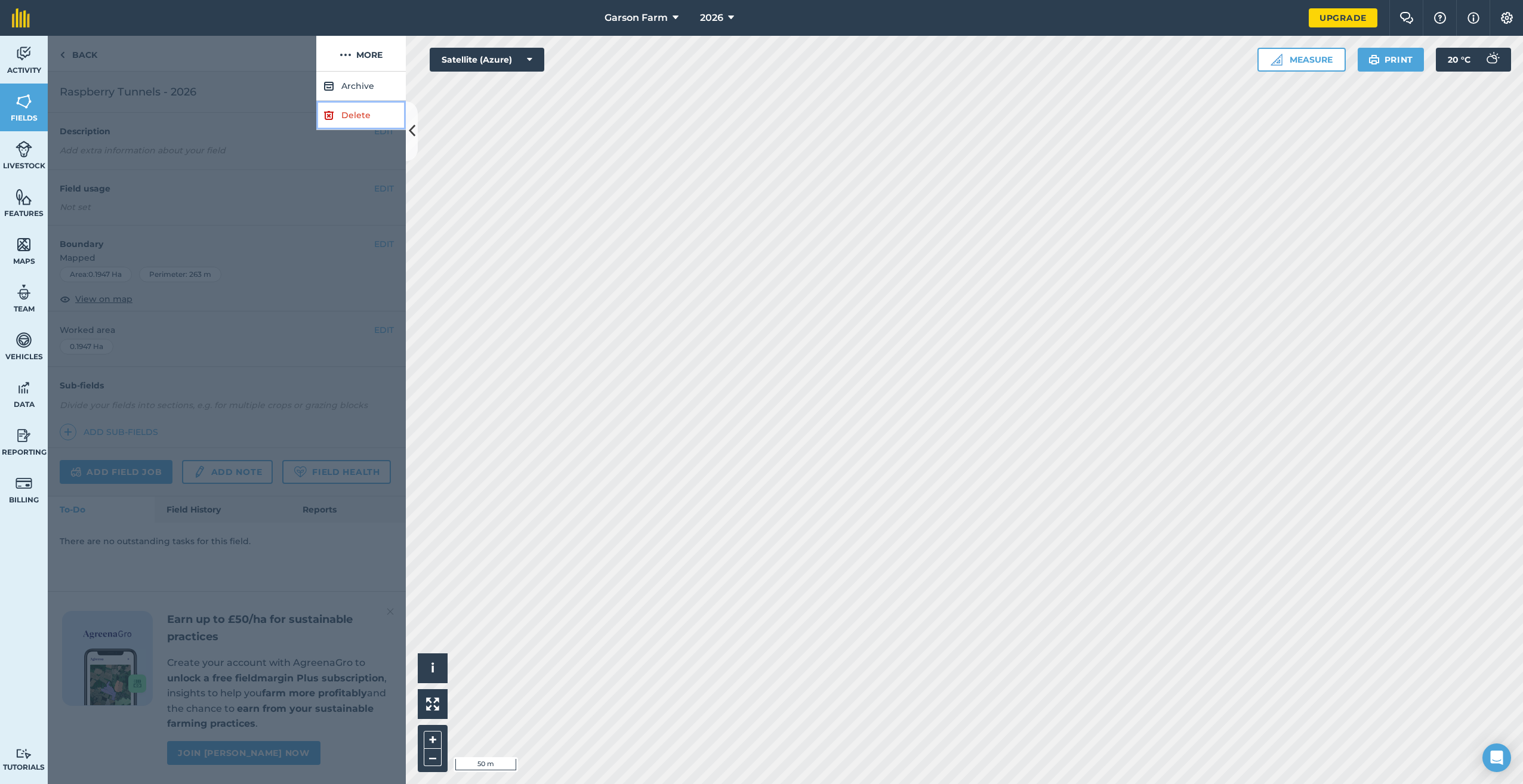
click at [353, 113] on link "Delete" at bounding box center [361, 116] width 89 height 29
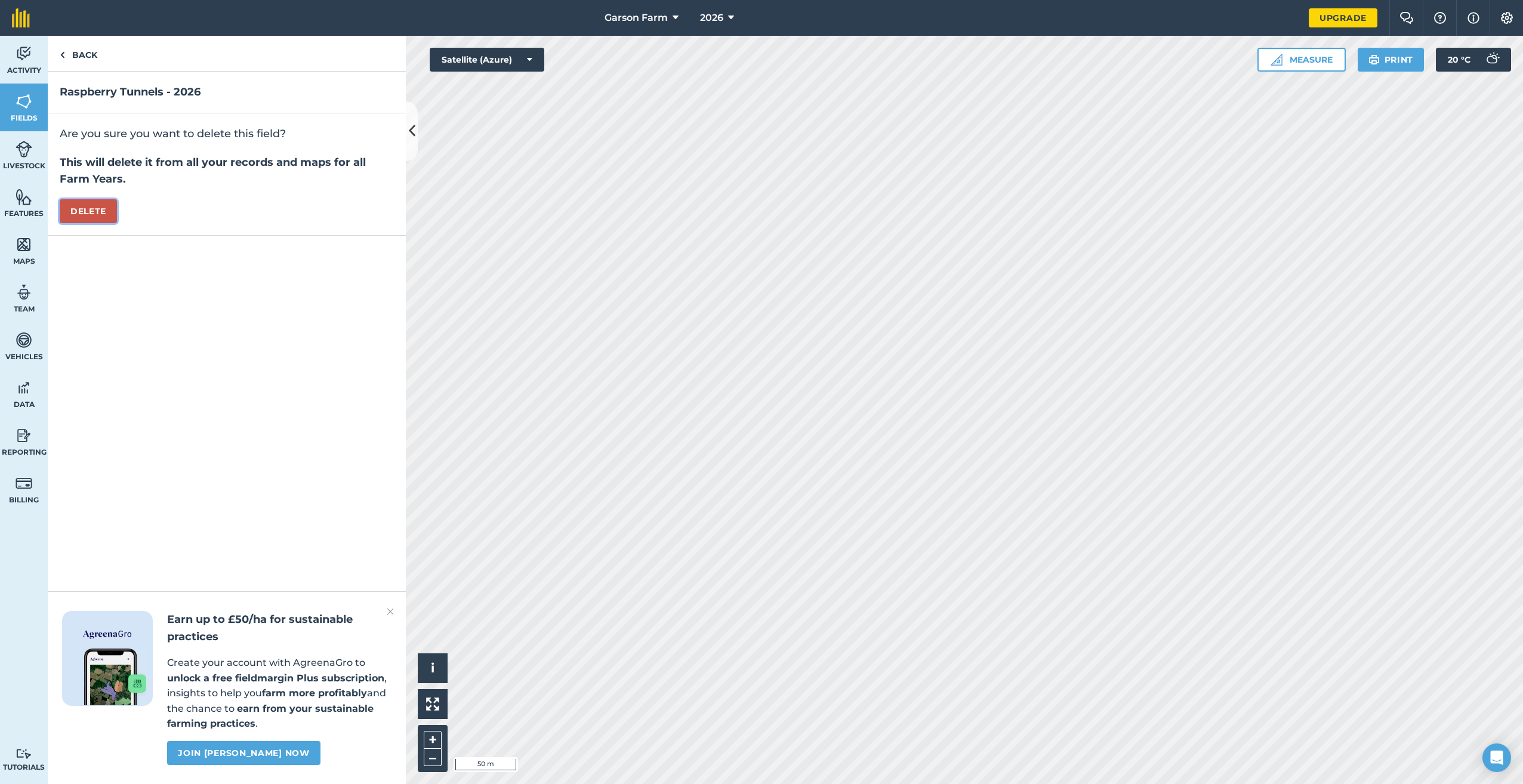
click at [92, 209] on button "Delete" at bounding box center [88, 211] width 57 height 24
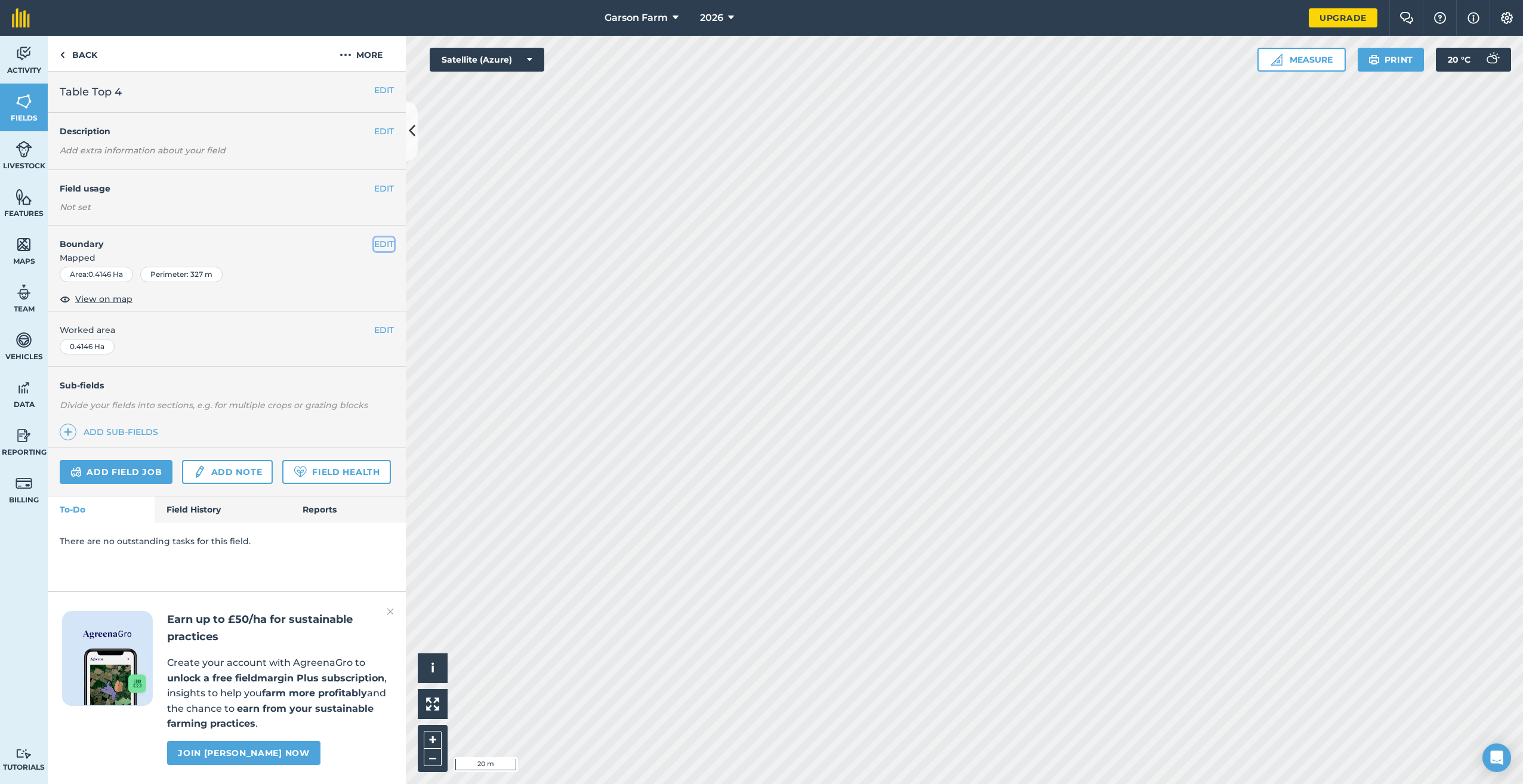
click at [377, 243] on button "EDIT" at bounding box center [384, 244] width 20 height 13
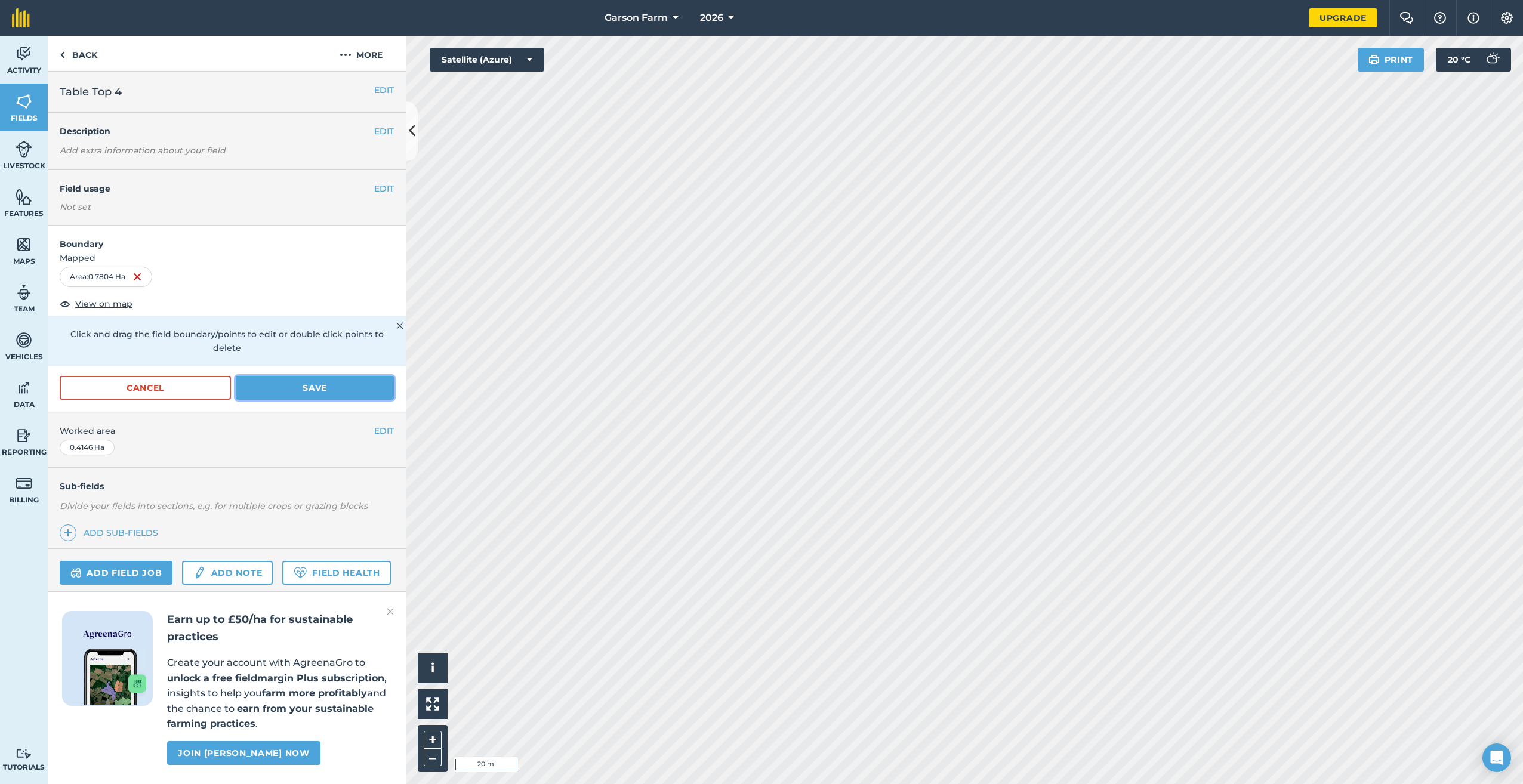
click at [335, 379] on button "Save" at bounding box center [315, 387] width 158 height 24
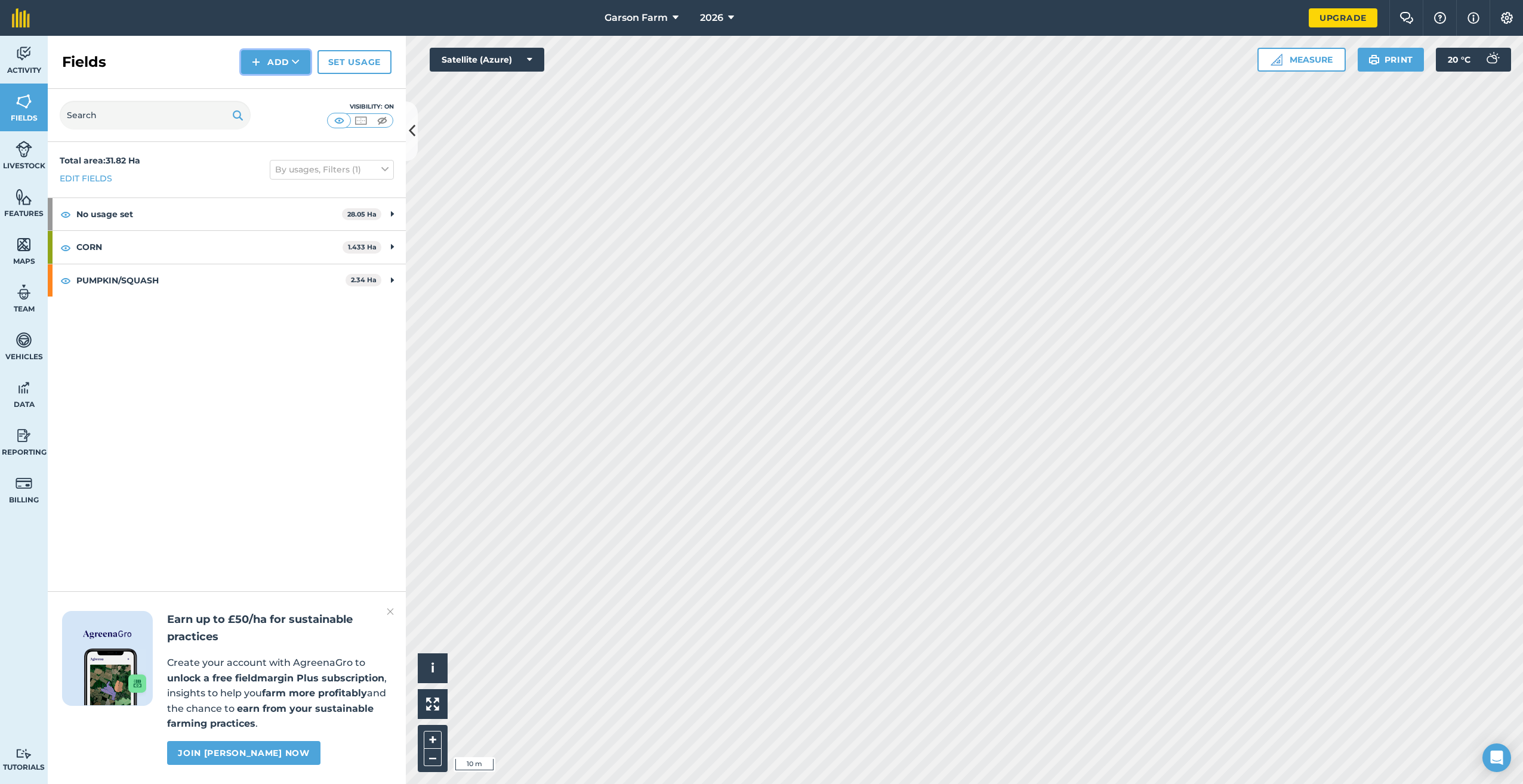
click at [279, 64] on button "Add" at bounding box center [276, 62] width 69 height 24
click at [273, 92] on link "Draw" at bounding box center [276, 89] width 65 height 26
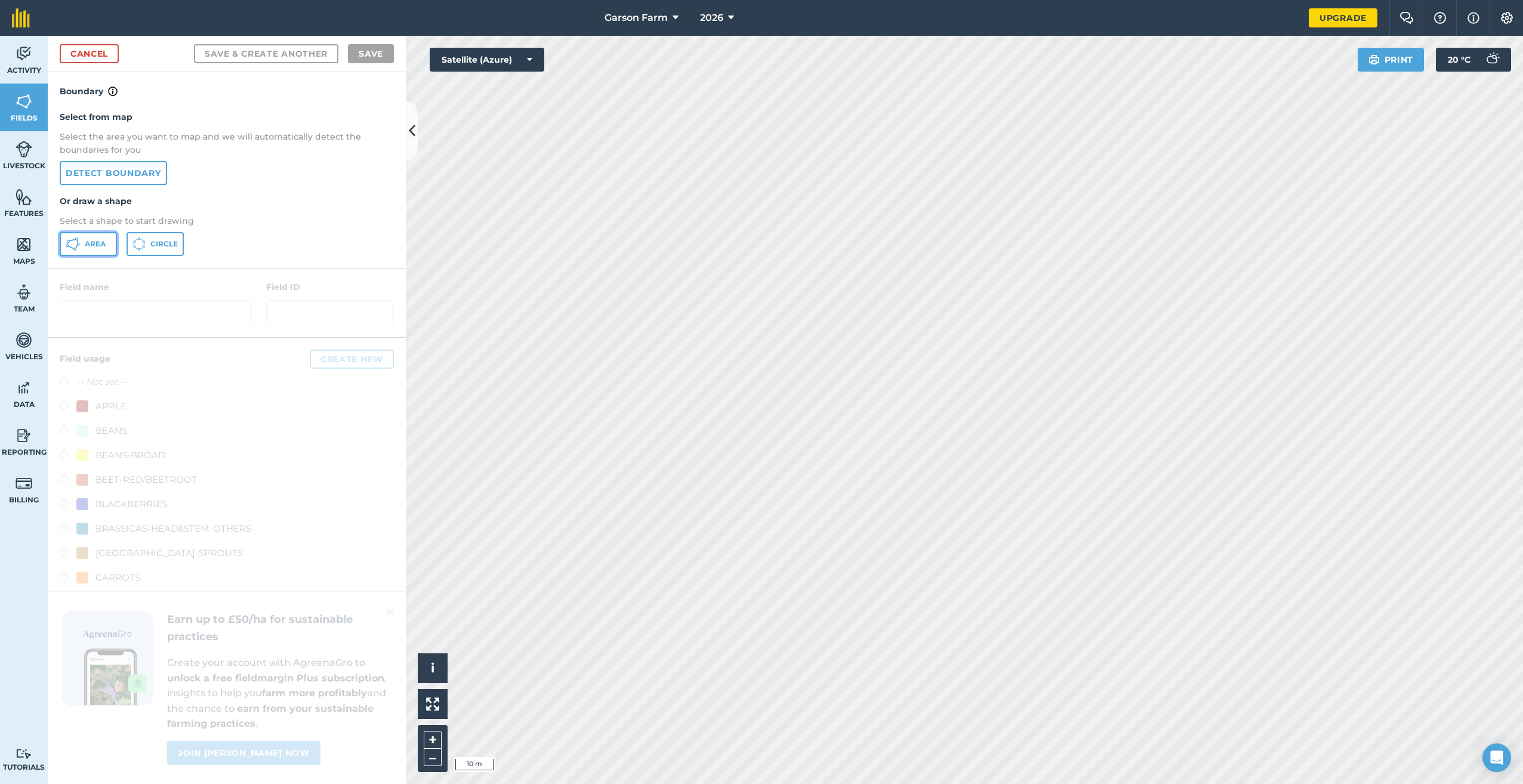
click at [95, 242] on span "Area" at bounding box center [95, 243] width 21 height 9
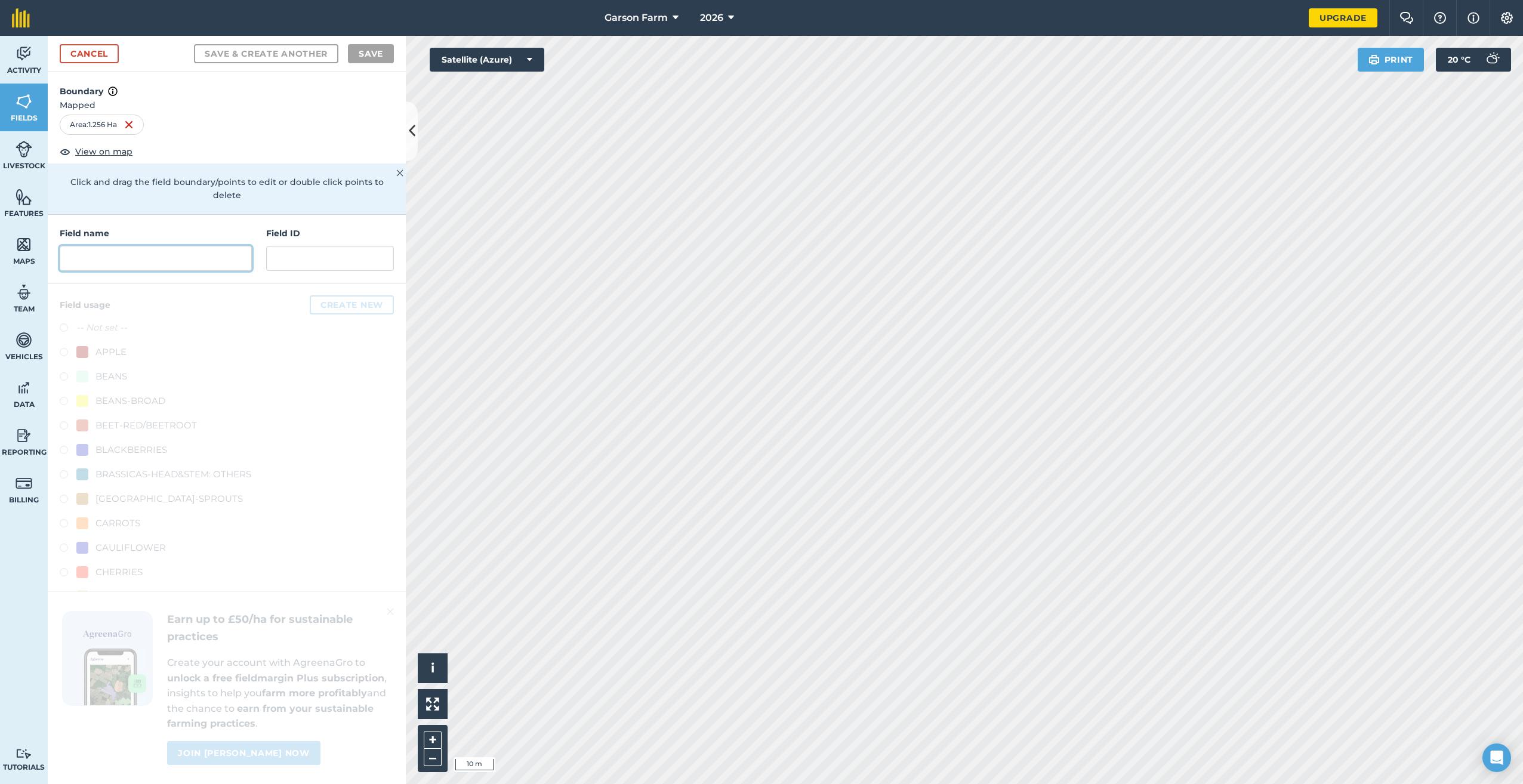
click at [212, 262] on input "text" at bounding box center [156, 258] width 192 height 25
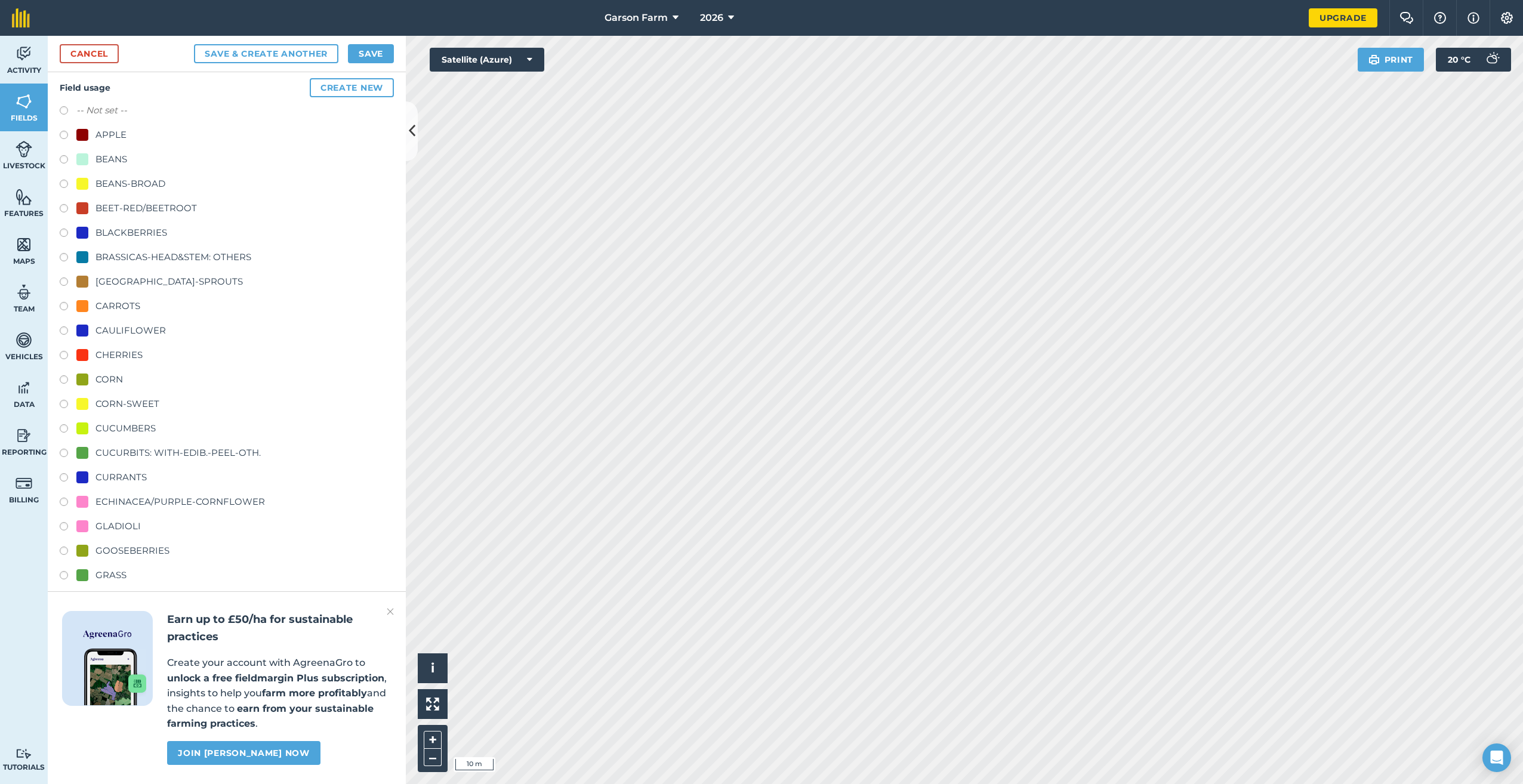
scroll to position [356, 0]
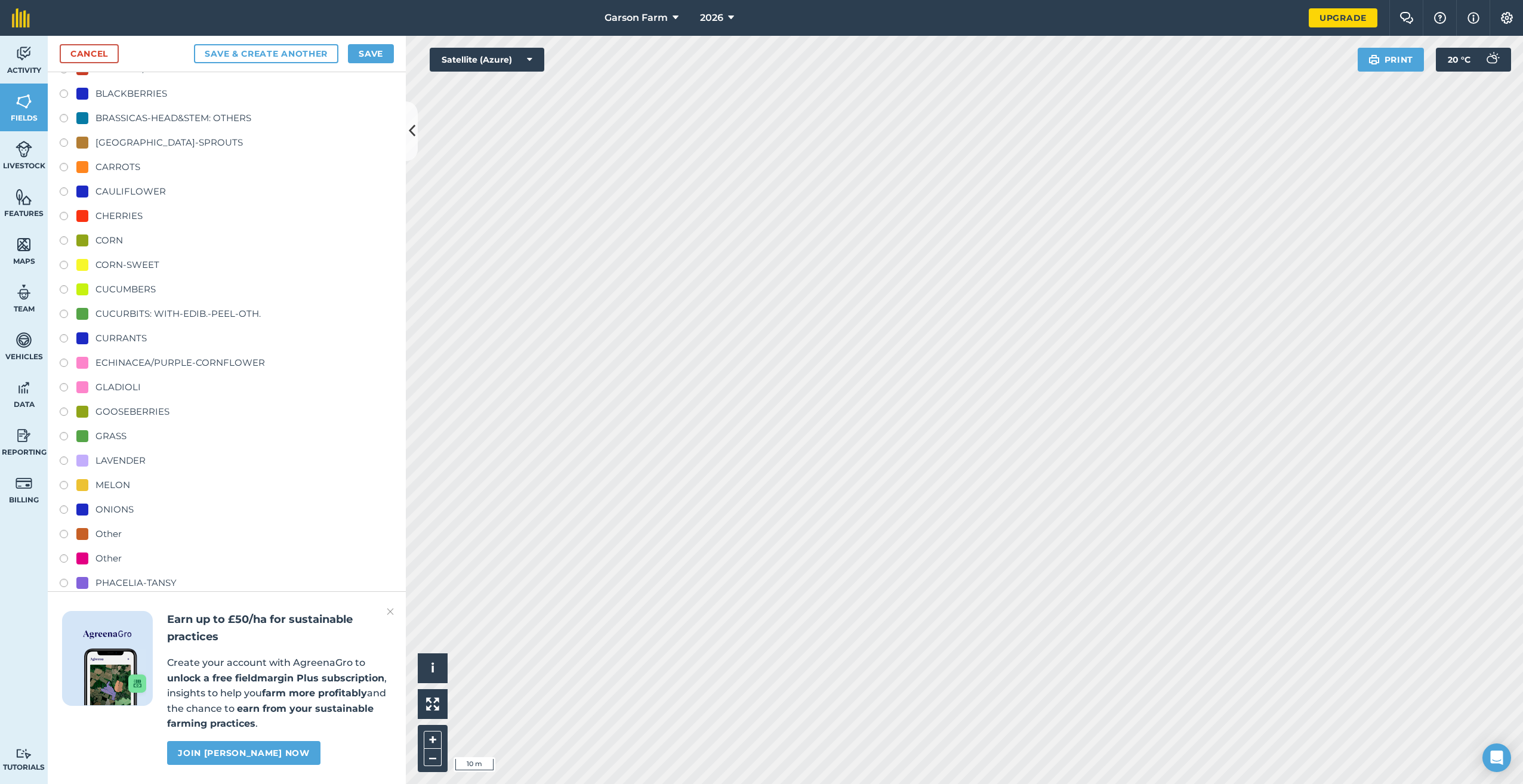
type input "East House - Pumpkins"
click at [388, 612] on img at bounding box center [390, 612] width 7 height 15
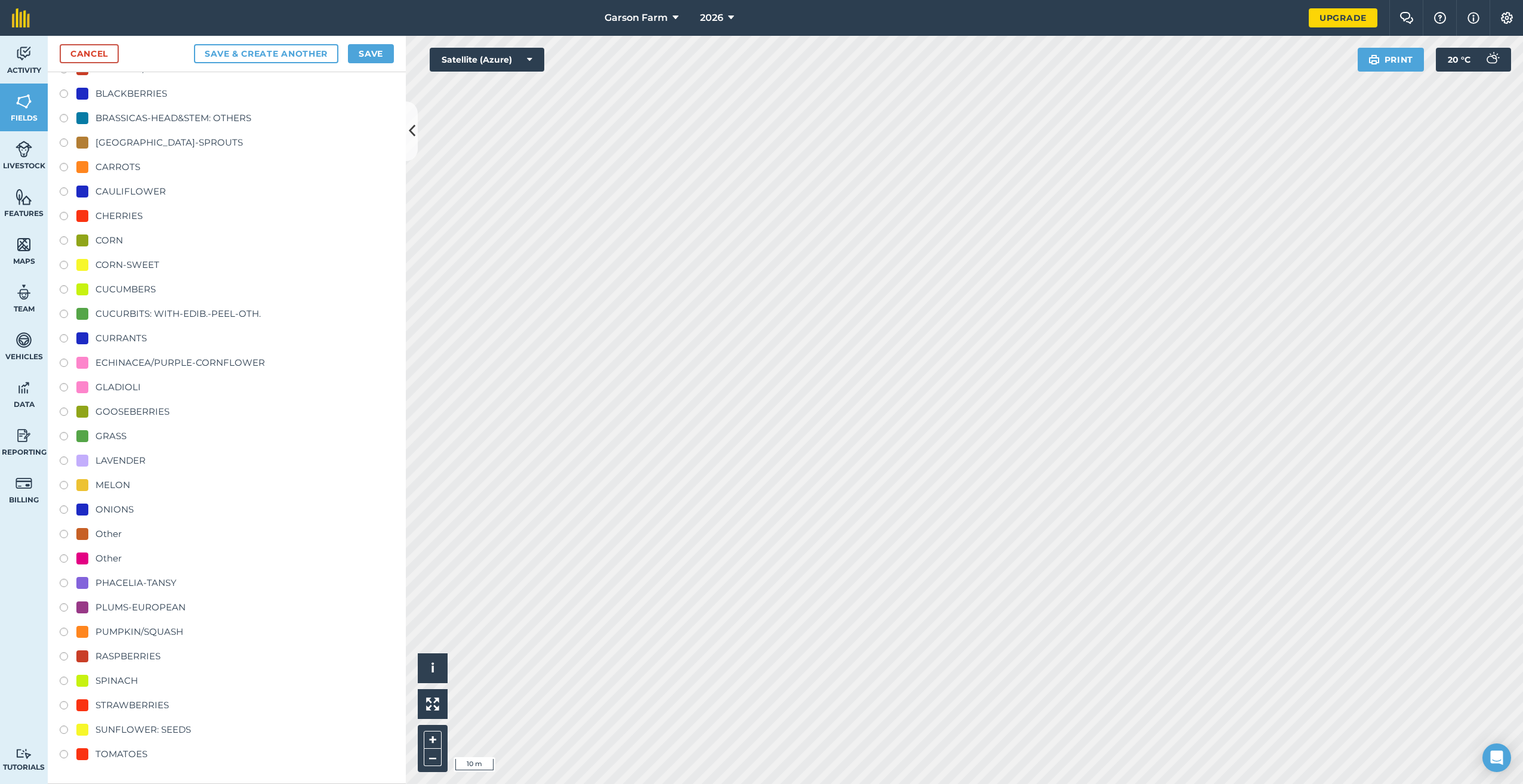
click at [118, 632] on div "PUMPKIN/SQUASH" at bounding box center [139, 632] width 88 height 15
radio input "true"
click at [374, 48] on button "Save" at bounding box center [371, 54] width 46 height 19
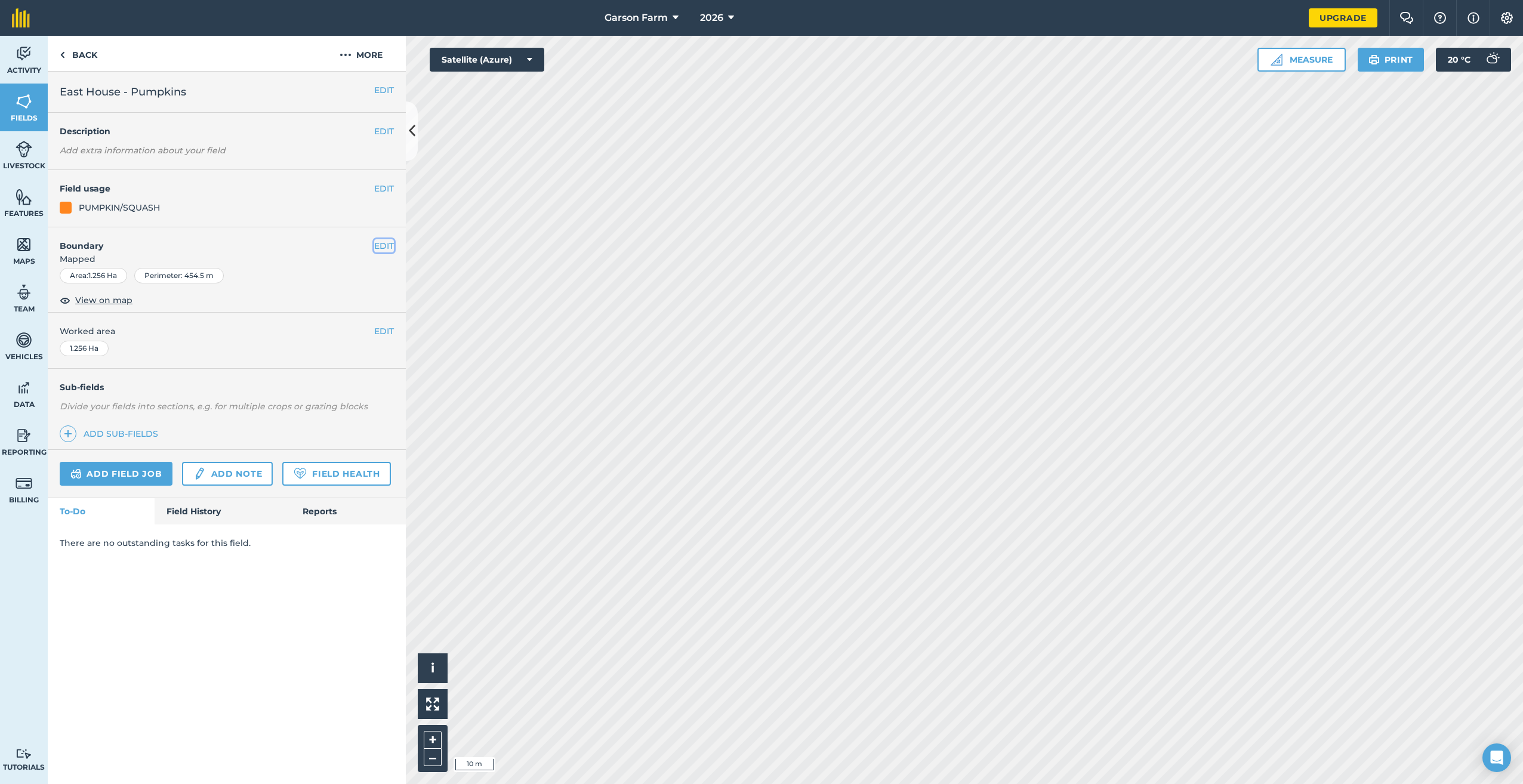
click at [390, 244] on button "EDIT" at bounding box center [384, 246] width 20 height 13
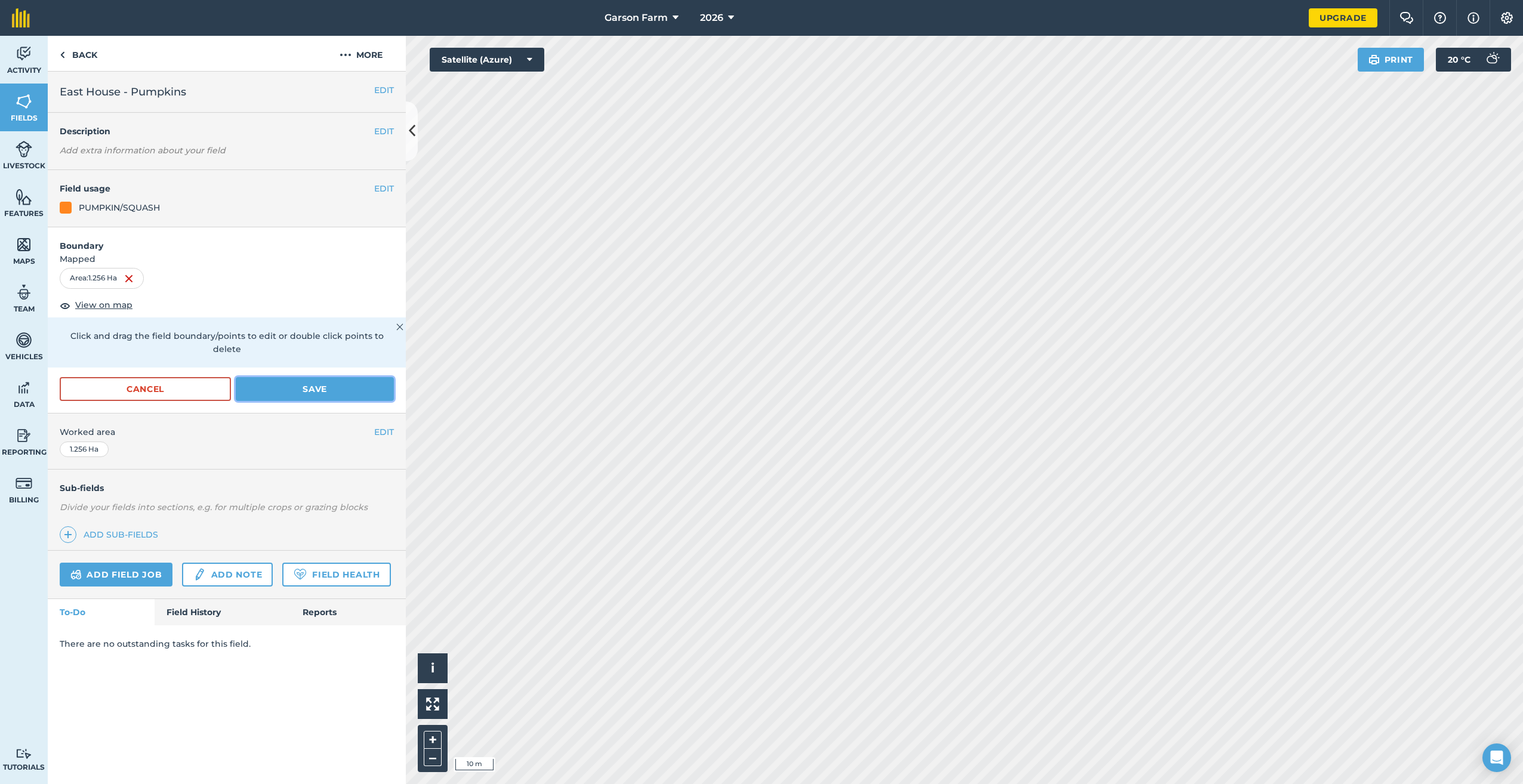
click at [322, 377] on button "Save" at bounding box center [315, 389] width 158 height 24
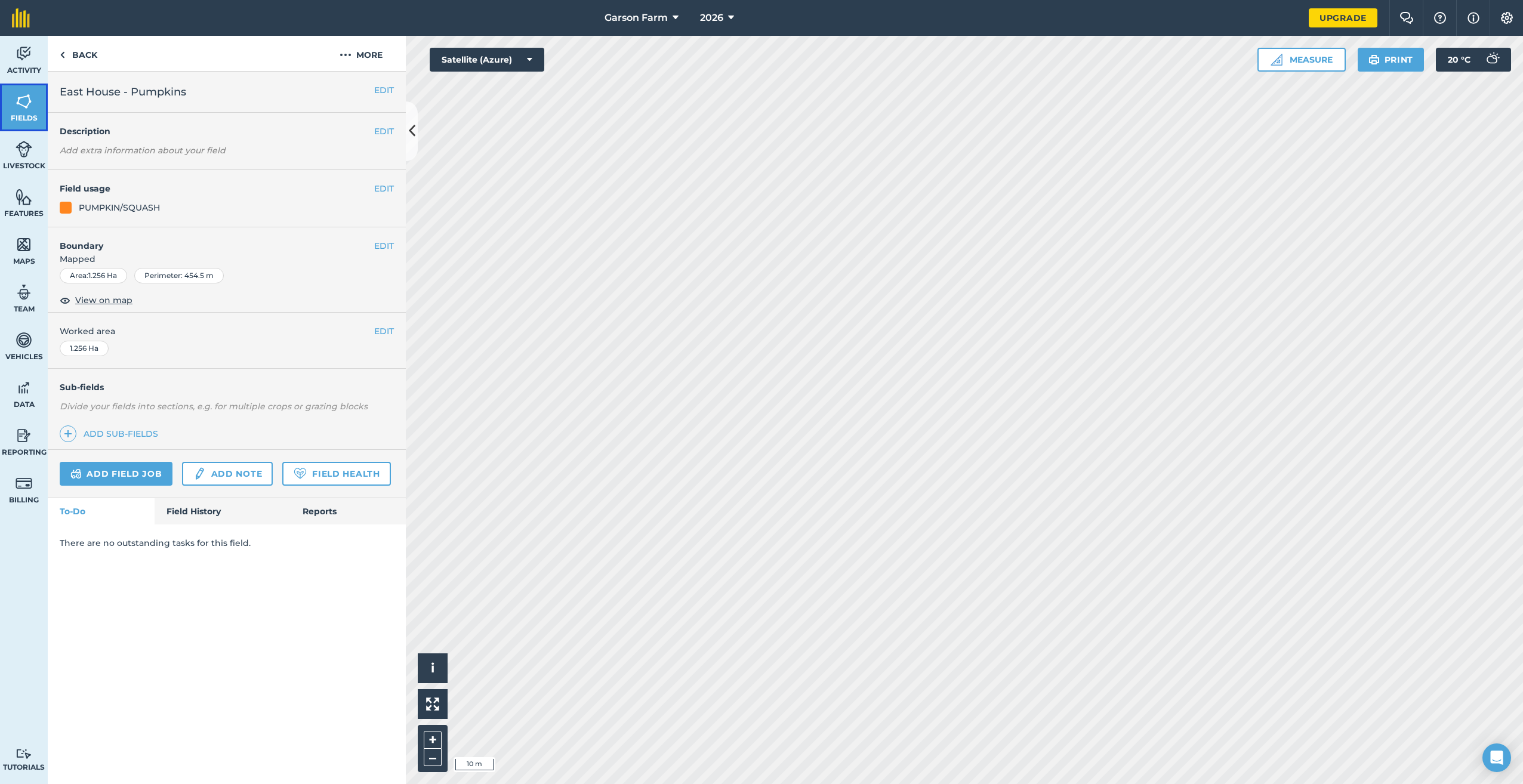
click at [33, 120] on span "Fields" at bounding box center [24, 118] width 48 height 9
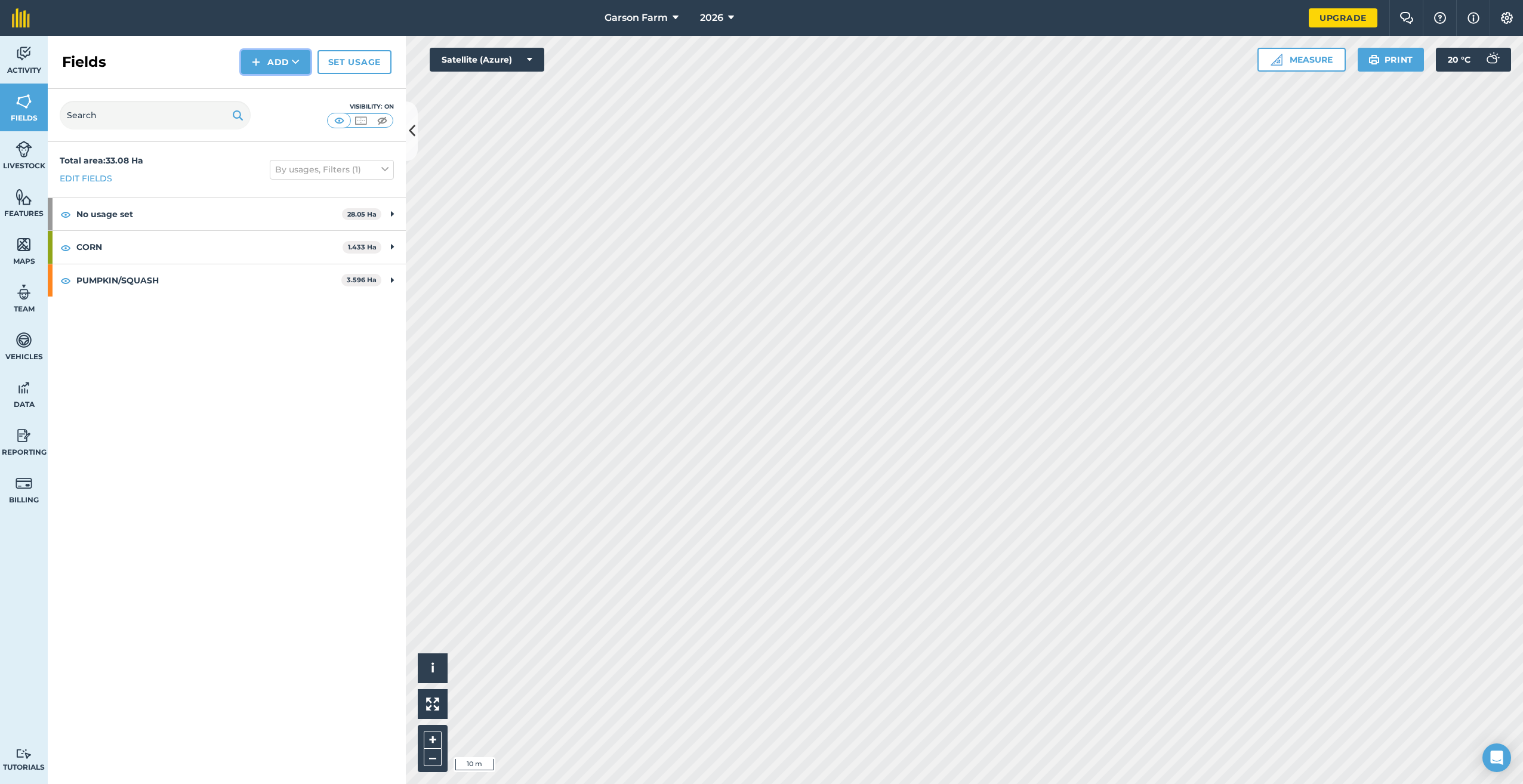
click at [268, 62] on button "Add" at bounding box center [276, 62] width 69 height 24
click at [291, 84] on link "Draw" at bounding box center [276, 89] width 65 height 26
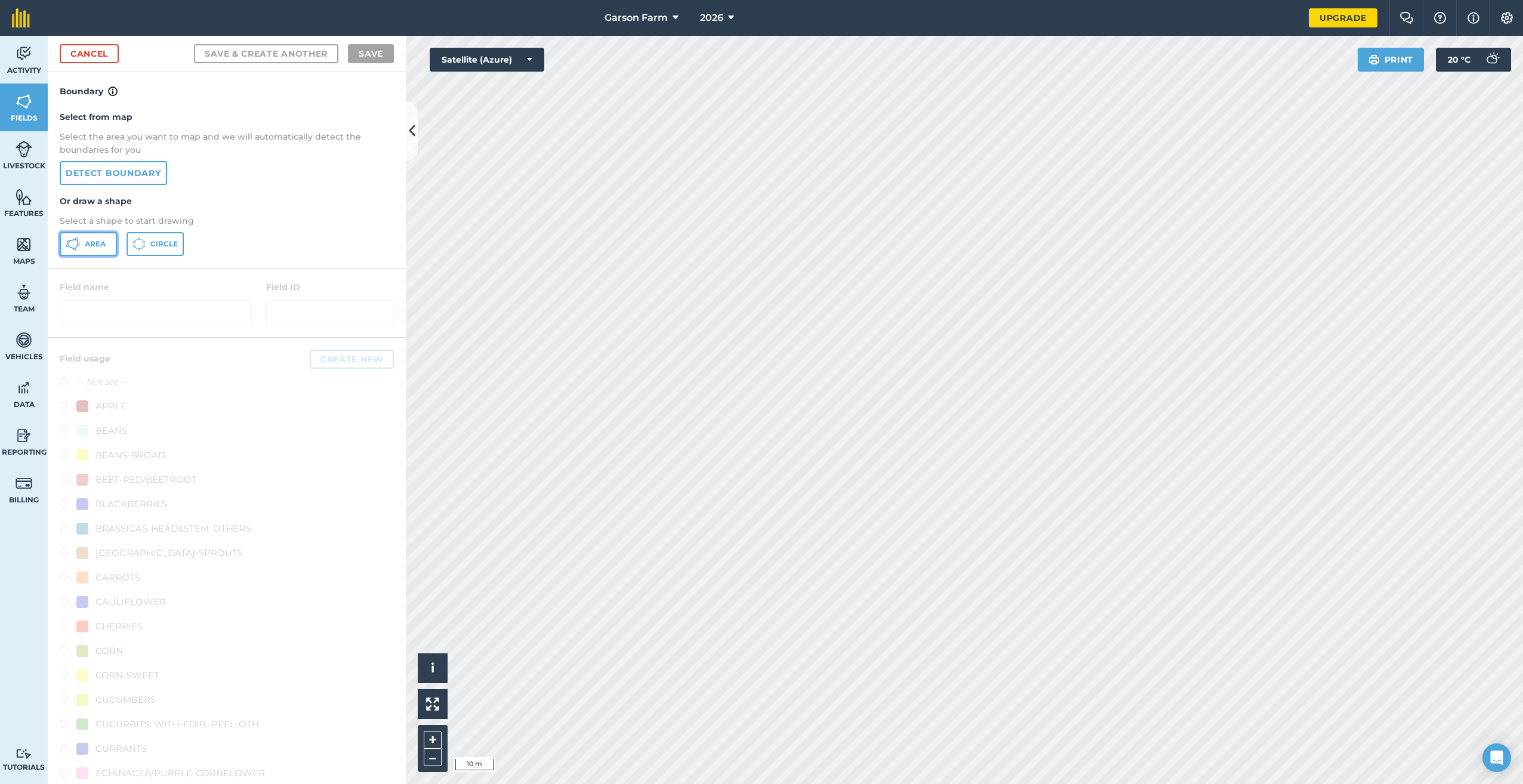
click at [100, 249] on button "Area" at bounding box center [88, 243] width 57 height 24
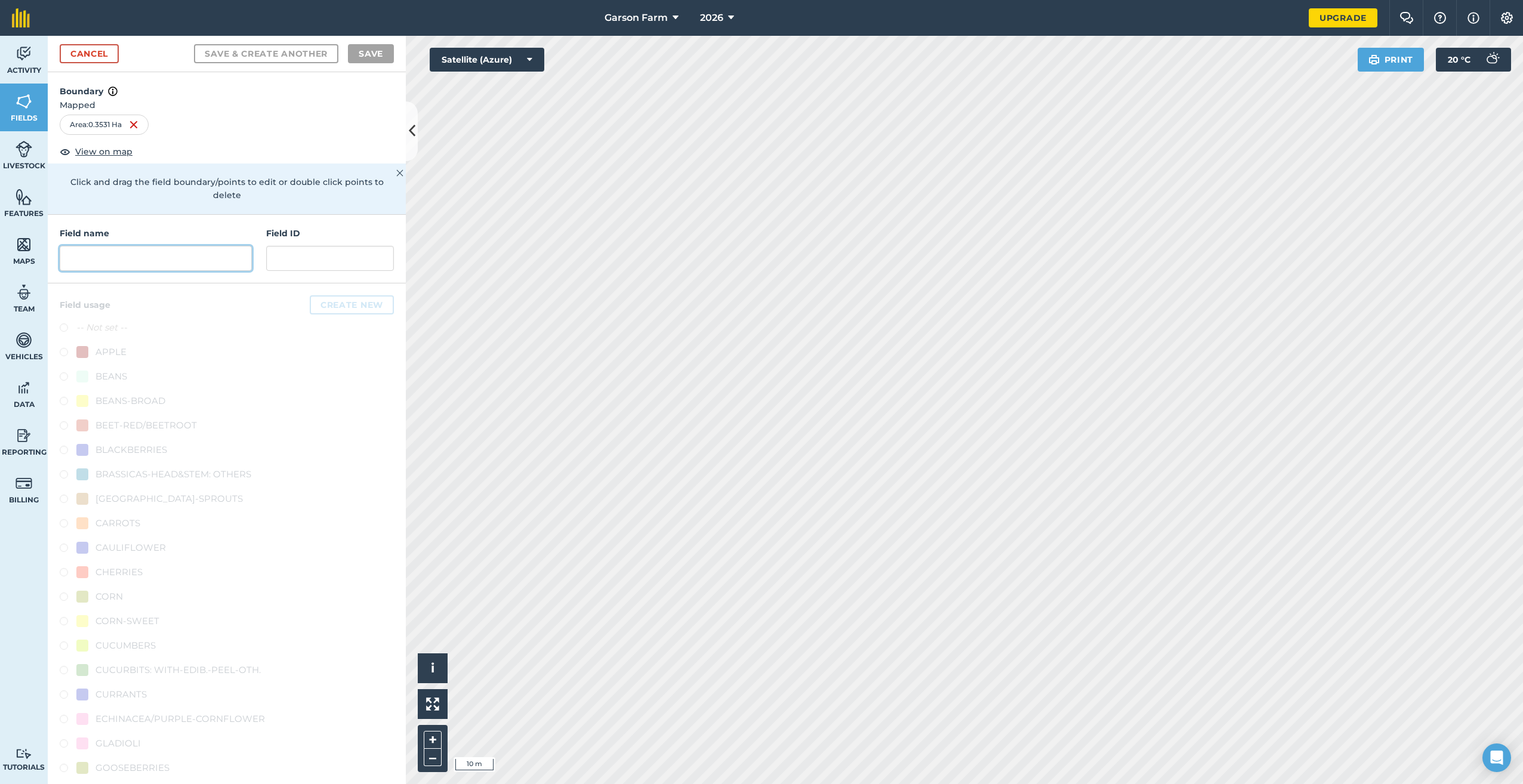
click at [169, 262] on input "text" at bounding box center [156, 258] width 192 height 25
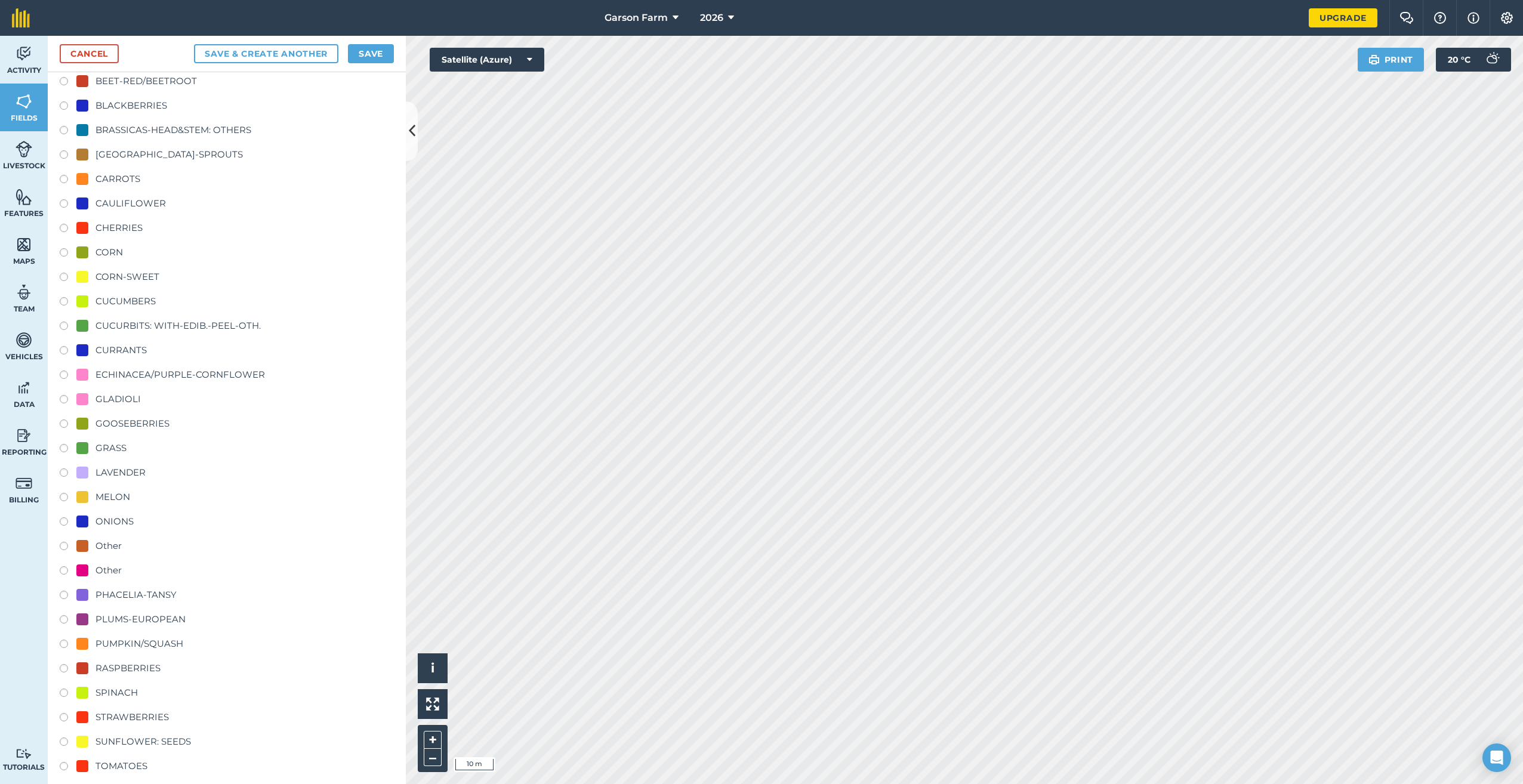
scroll to position [356, 0]
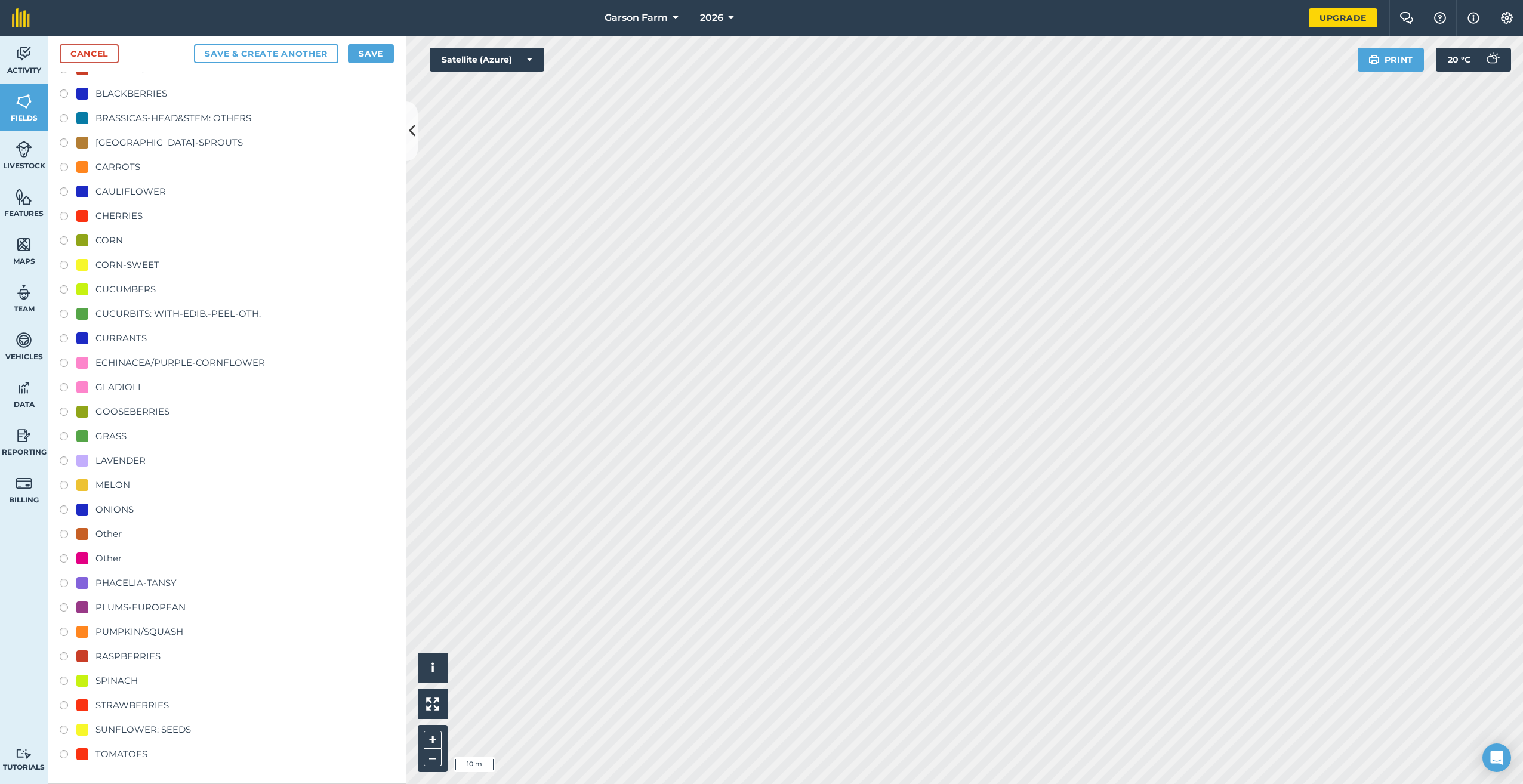
type input "[GEOGRAPHIC_DATA] (North) - [GEOGRAPHIC_DATA]"
click at [119, 629] on div "PUMPKIN/SQUASH" at bounding box center [139, 632] width 88 height 15
radio input "true"
click at [370, 58] on button "Save" at bounding box center [371, 54] width 46 height 19
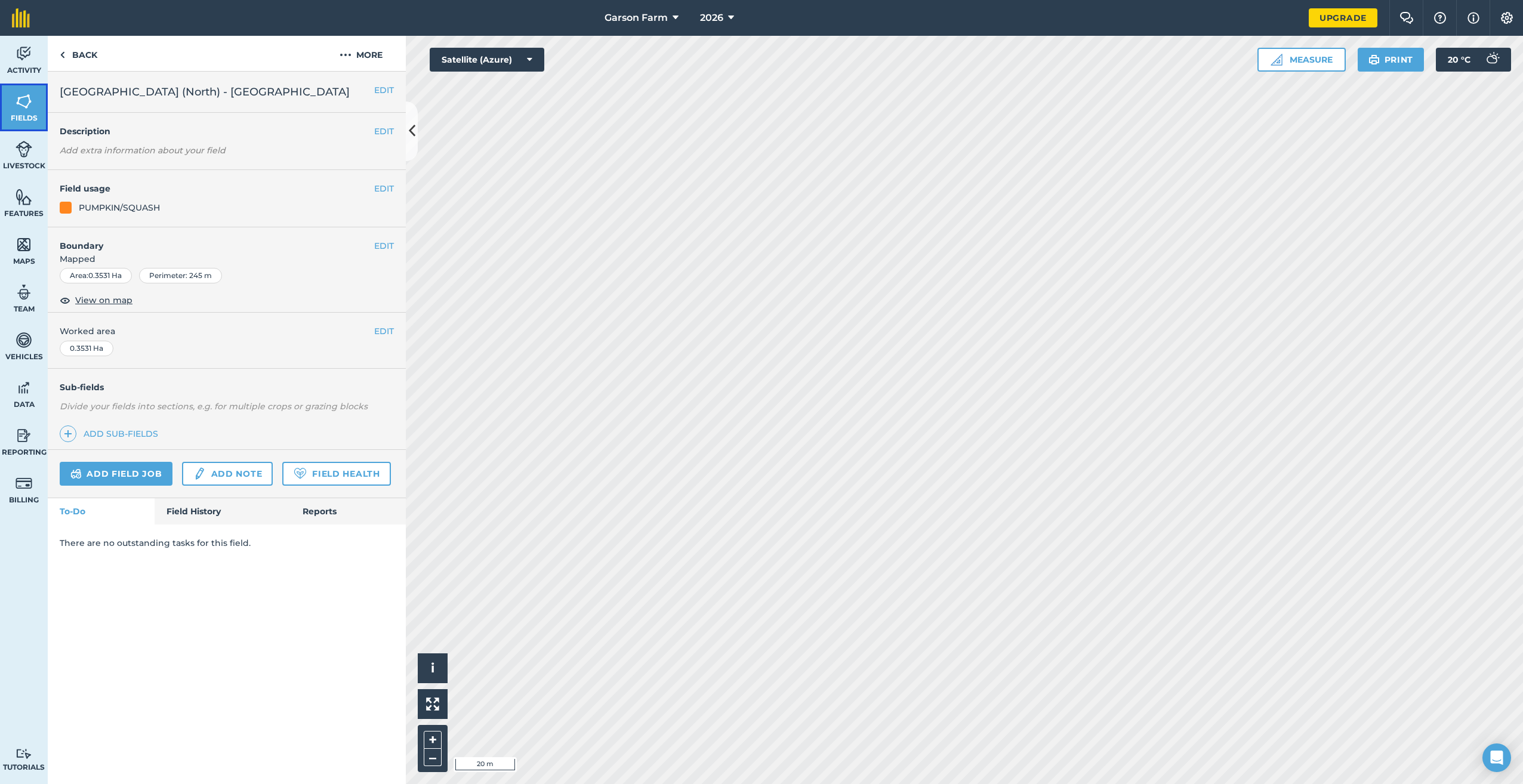
click at [22, 119] on span "Fields" at bounding box center [24, 118] width 48 height 9
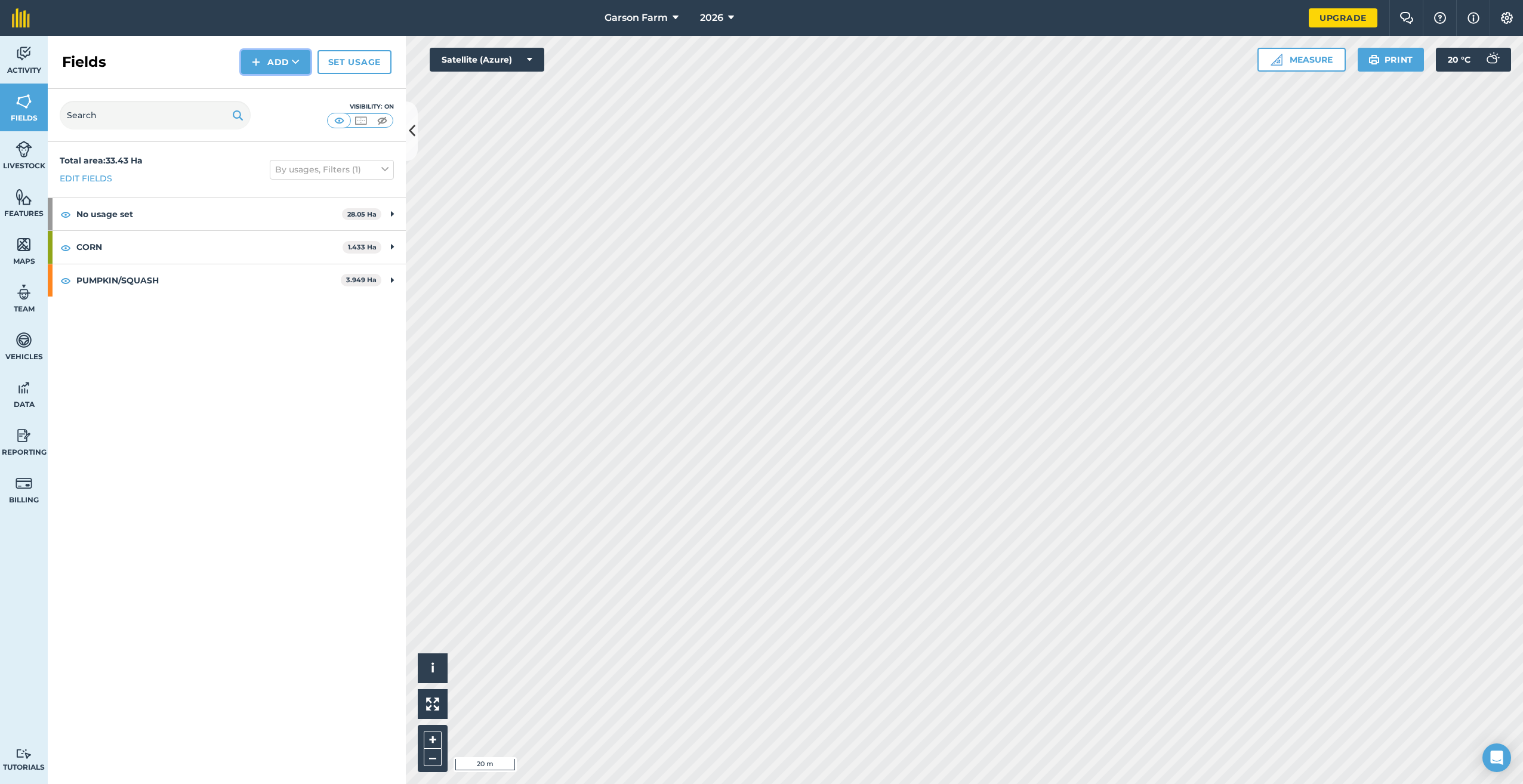
click at [294, 62] on icon at bounding box center [296, 62] width 8 height 12
click at [286, 90] on link "Draw" at bounding box center [276, 89] width 65 height 26
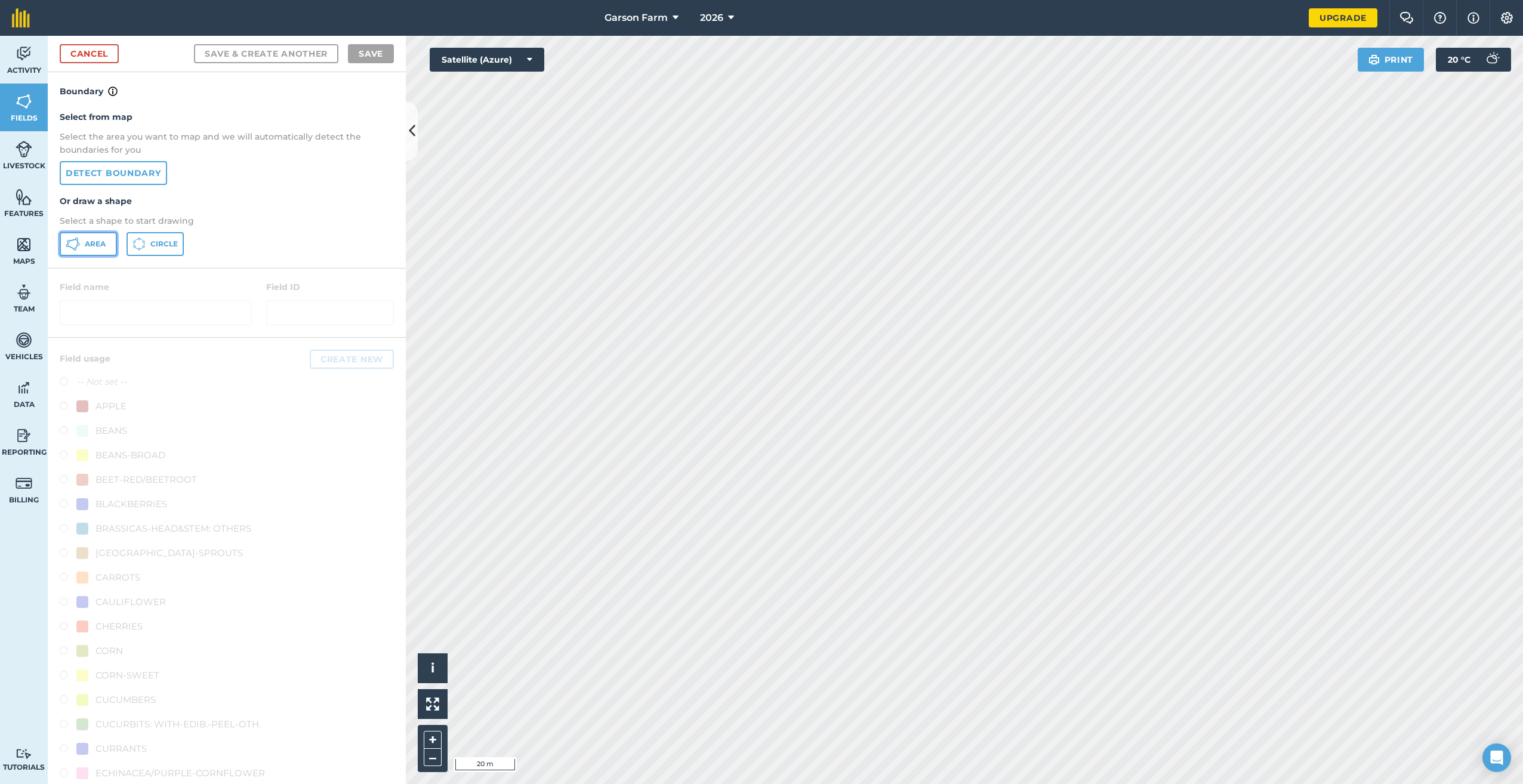
click at [91, 254] on button "Area" at bounding box center [88, 243] width 57 height 24
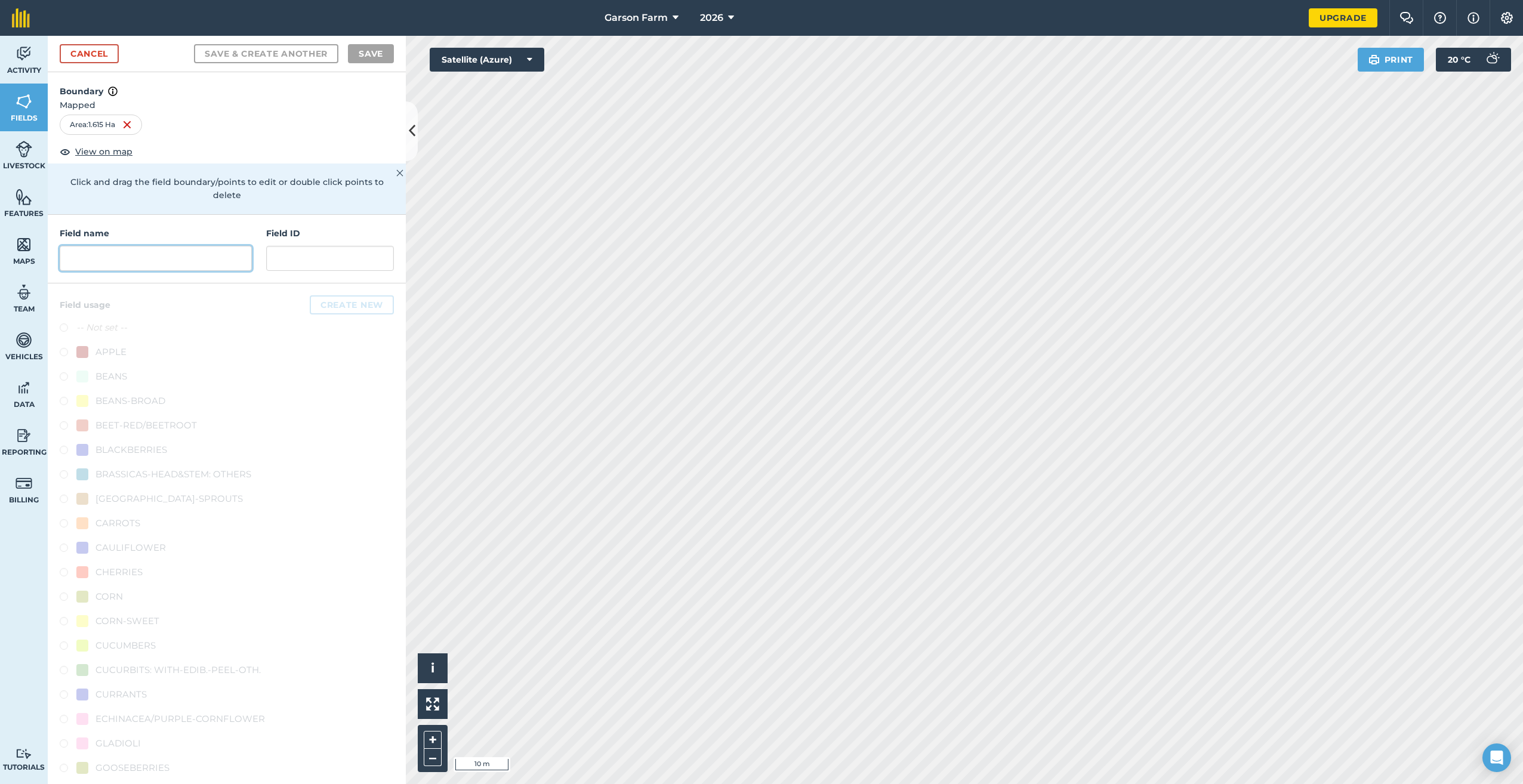
click at [112, 251] on input "text" at bounding box center [156, 258] width 192 height 25
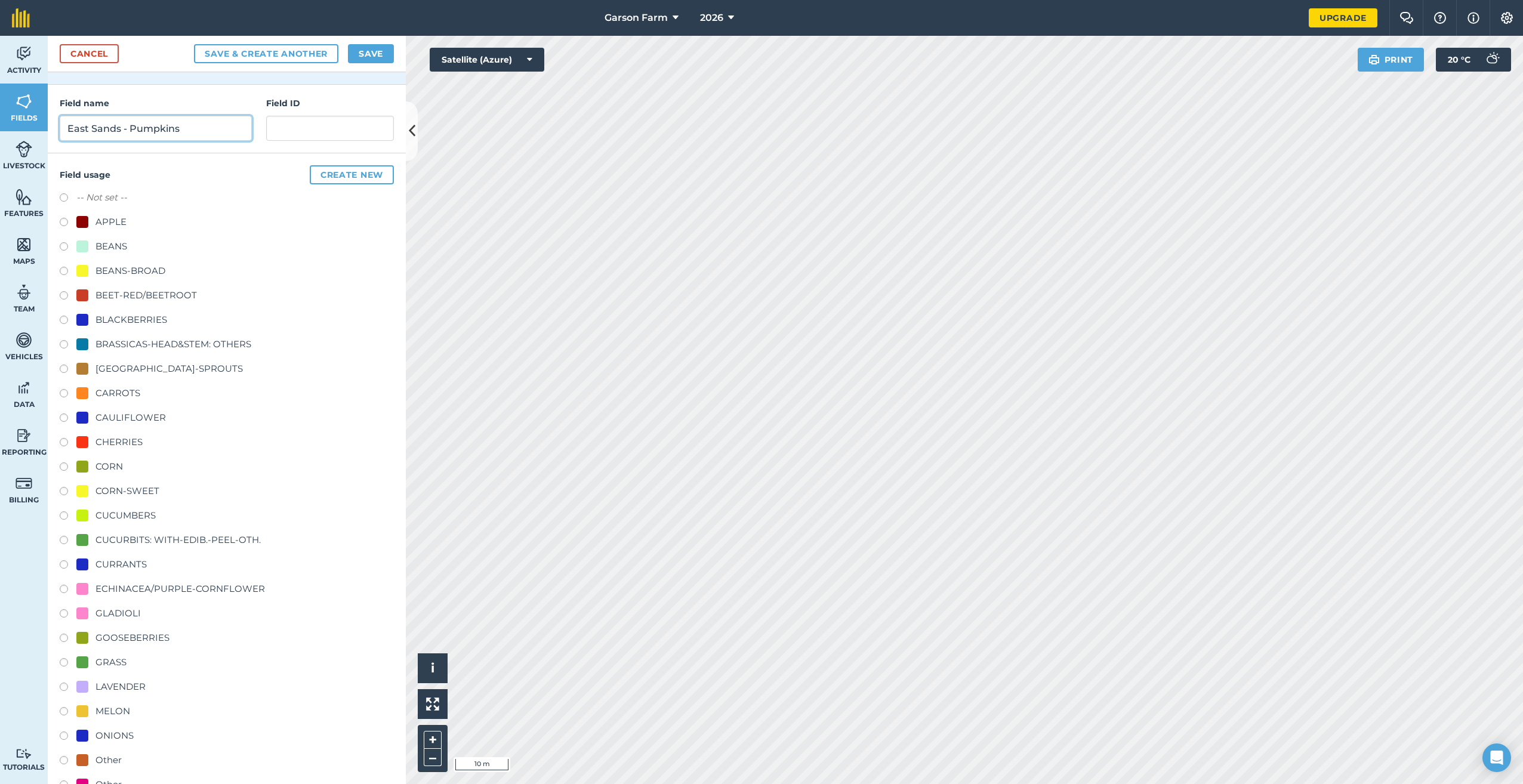
scroll to position [356, 0]
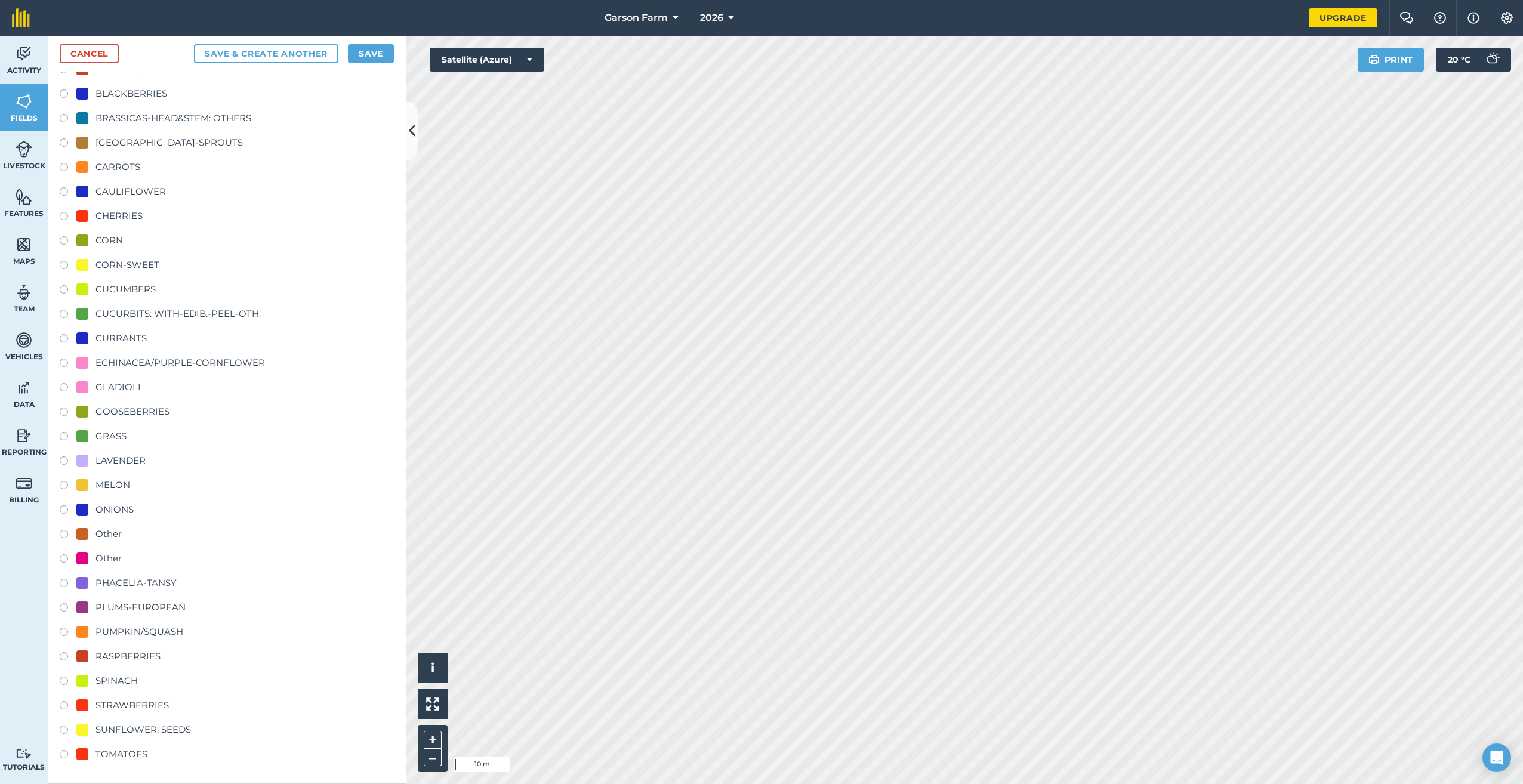
type input "East Sands - Pumpkins"
click at [163, 637] on div "PUMPKIN/SQUASH" at bounding box center [139, 632] width 88 height 15
radio input "true"
click at [366, 58] on button "Save" at bounding box center [371, 54] width 46 height 19
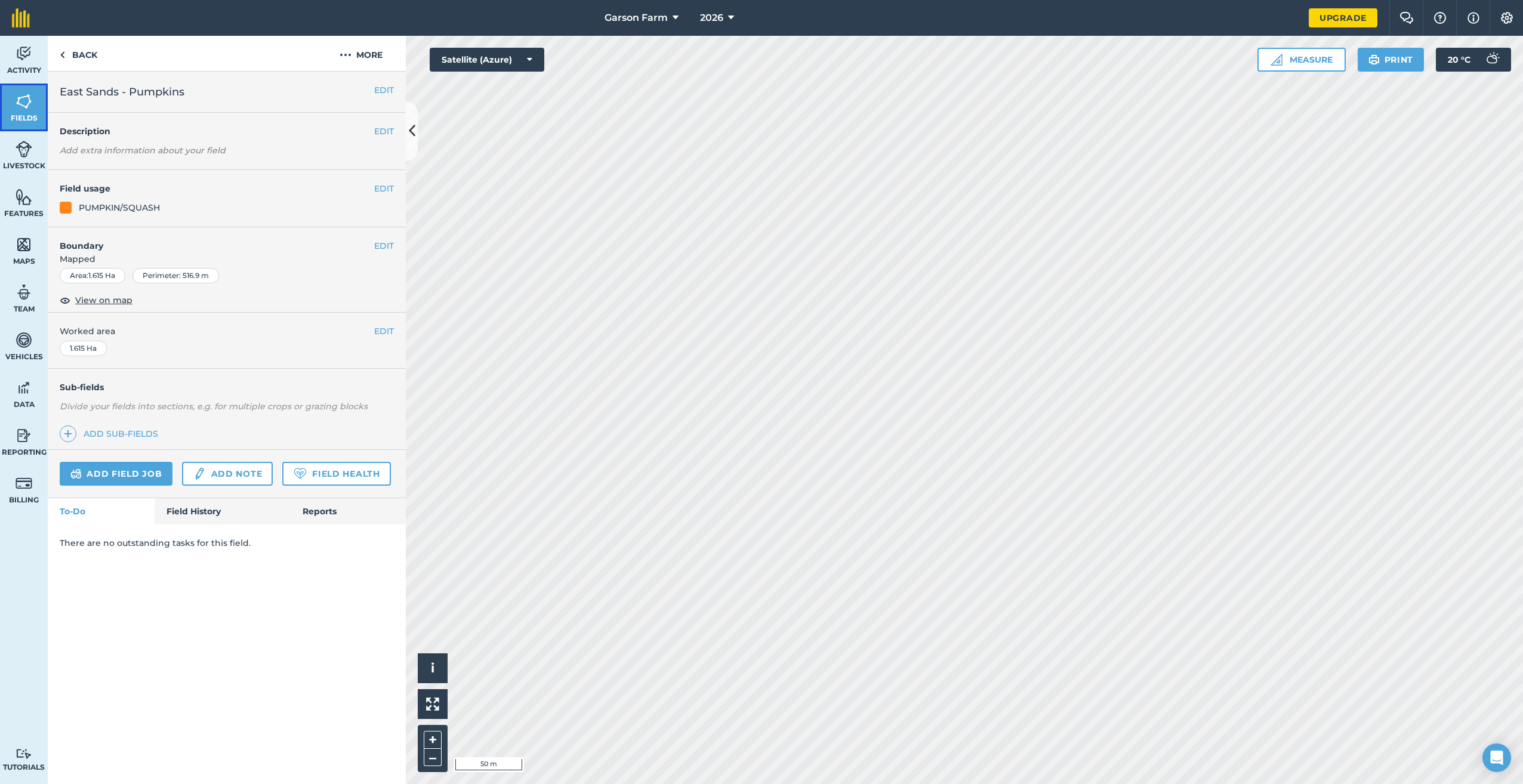
click at [24, 119] on span "Fields" at bounding box center [24, 118] width 48 height 9
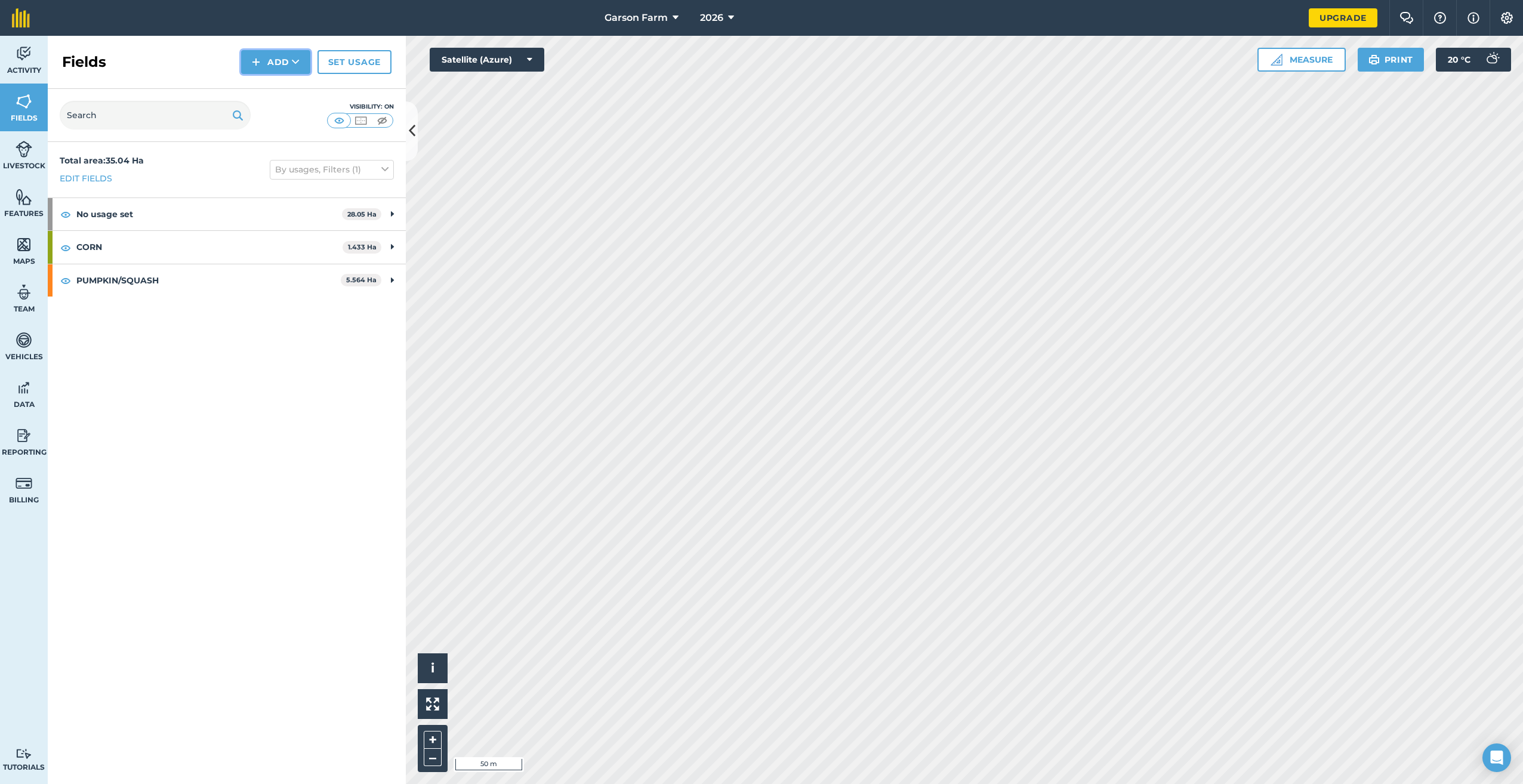
click at [282, 60] on button "Add" at bounding box center [276, 62] width 69 height 24
click at [270, 87] on link "Draw" at bounding box center [276, 89] width 65 height 26
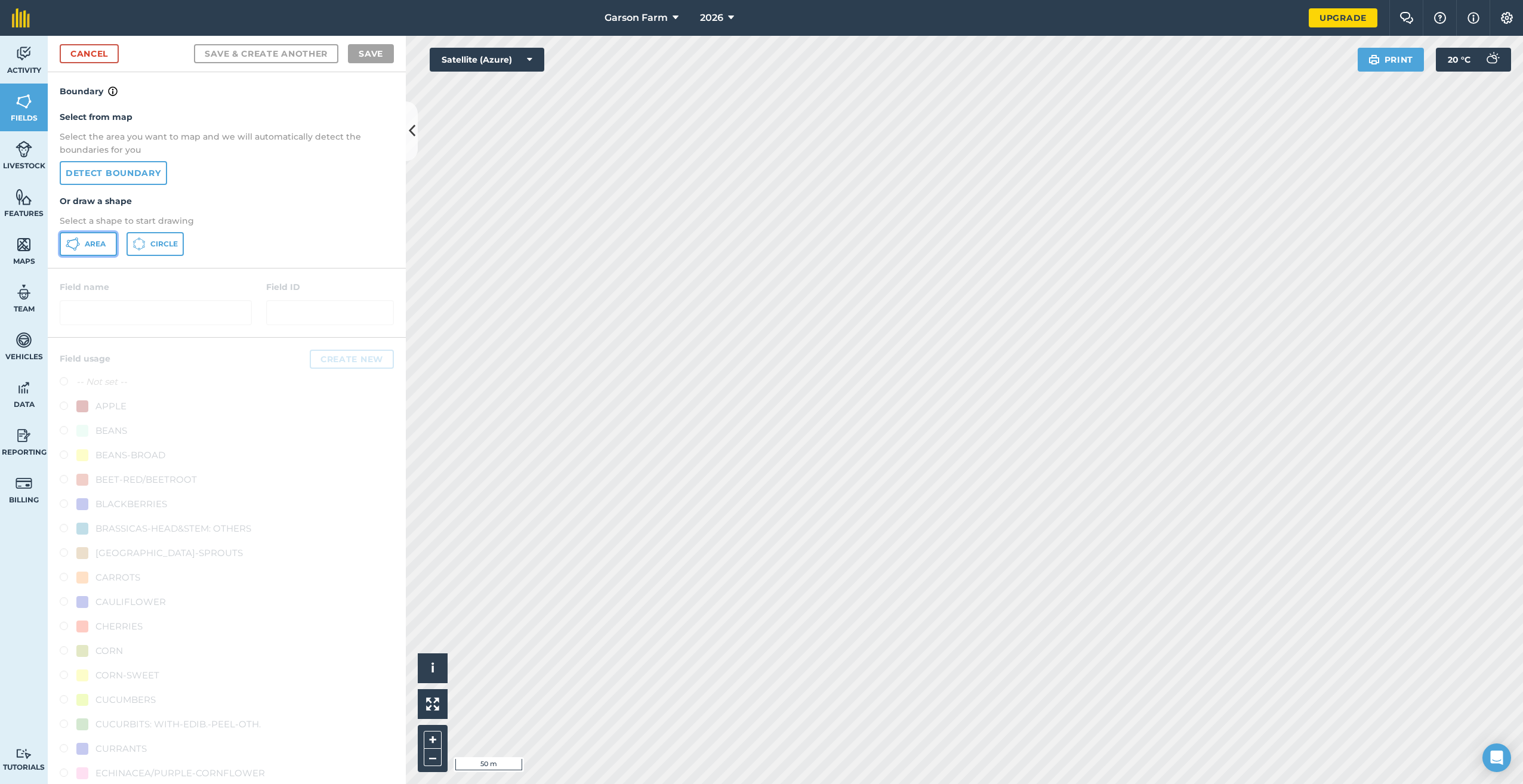
click at [84, 240] on button "Area" at bounding box center [88, 243] width 57 height 24
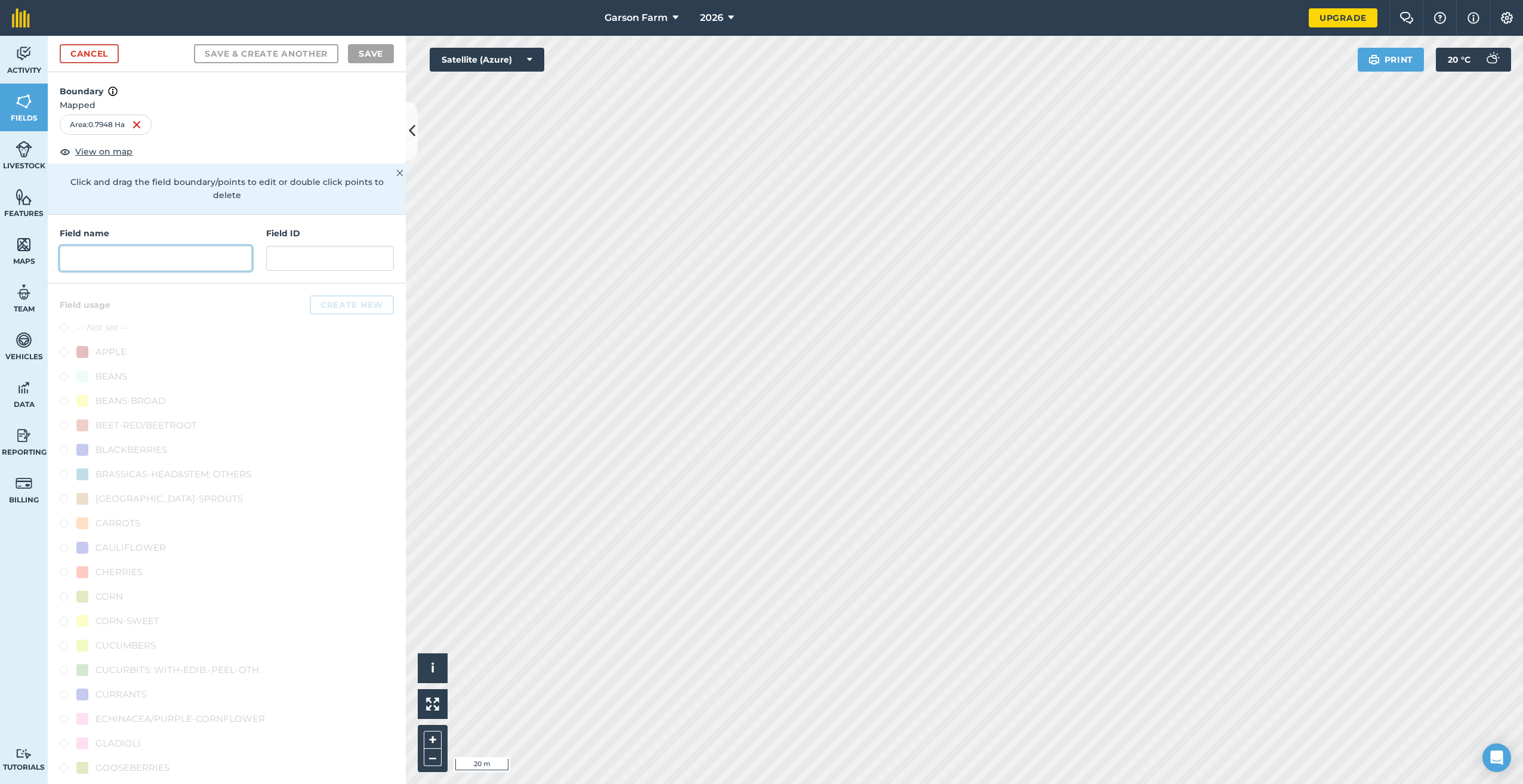
click at [215, 254] on input "text" at bounding box center [156, 258] width 192 height 25
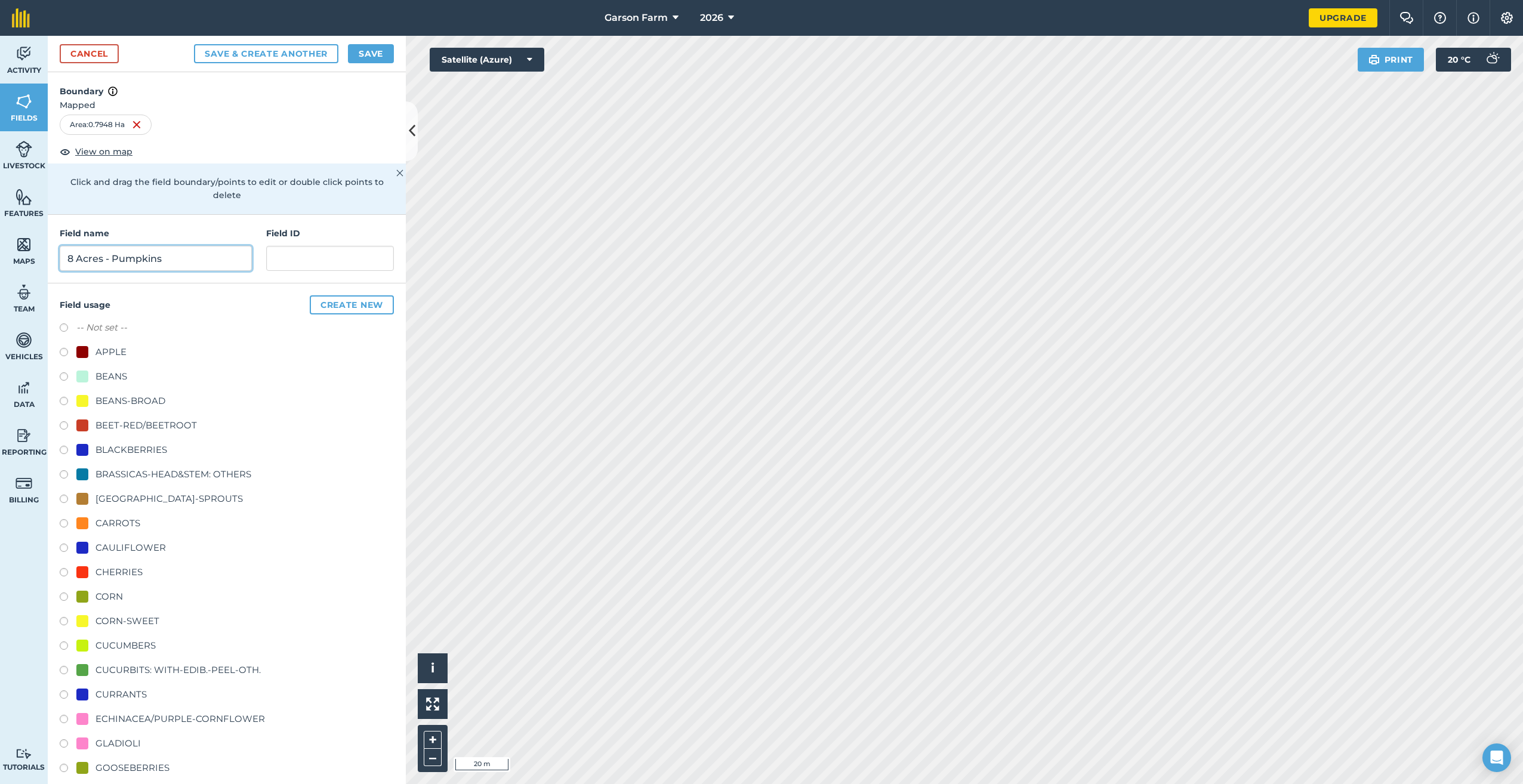
click at [103, 260] on input "8 Acres - Pumpkins" at bounding box center [156, 258] width 192 height 25
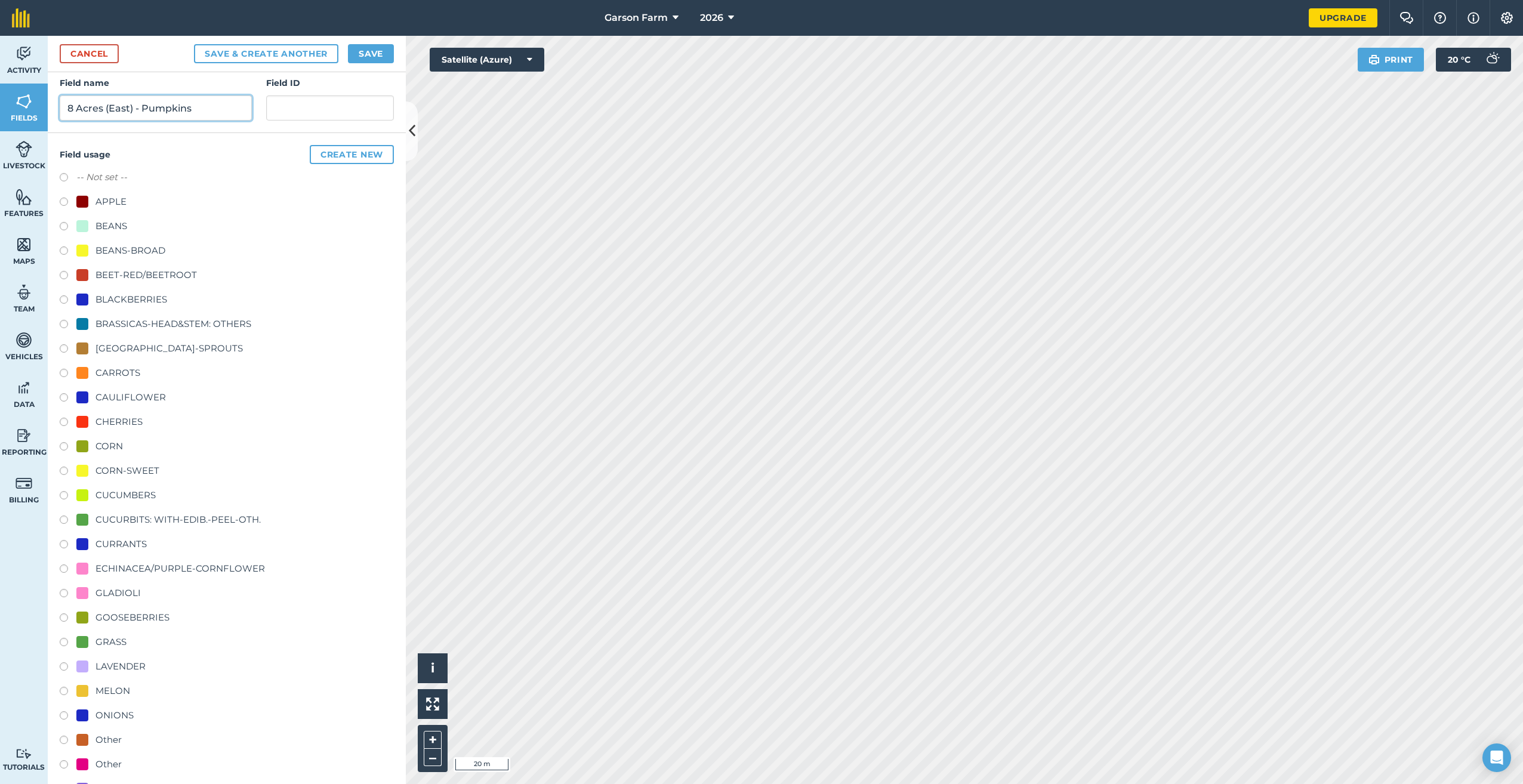
scroll to position [356, 0]
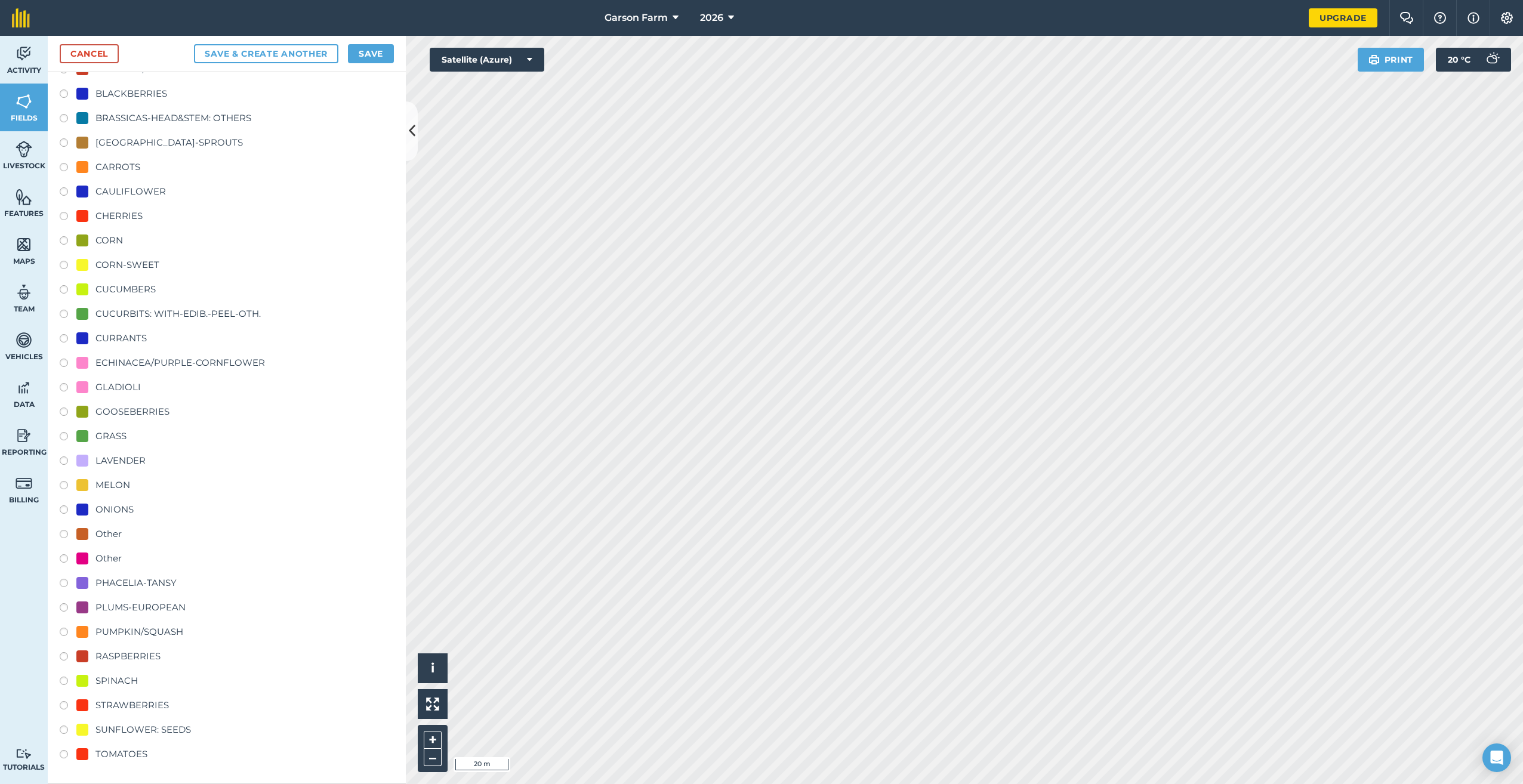
type input "8 Acres (East) - Pumpkins"
click at [132, 640] on div "PUMPKIN/SQUASH" at bounding box center [227, 634] width 334 height 17
click at [135, 635] on div "PUMPKIN/SQUASH" at bounding box center [139, 632] width 88 height 15
radio input "true"
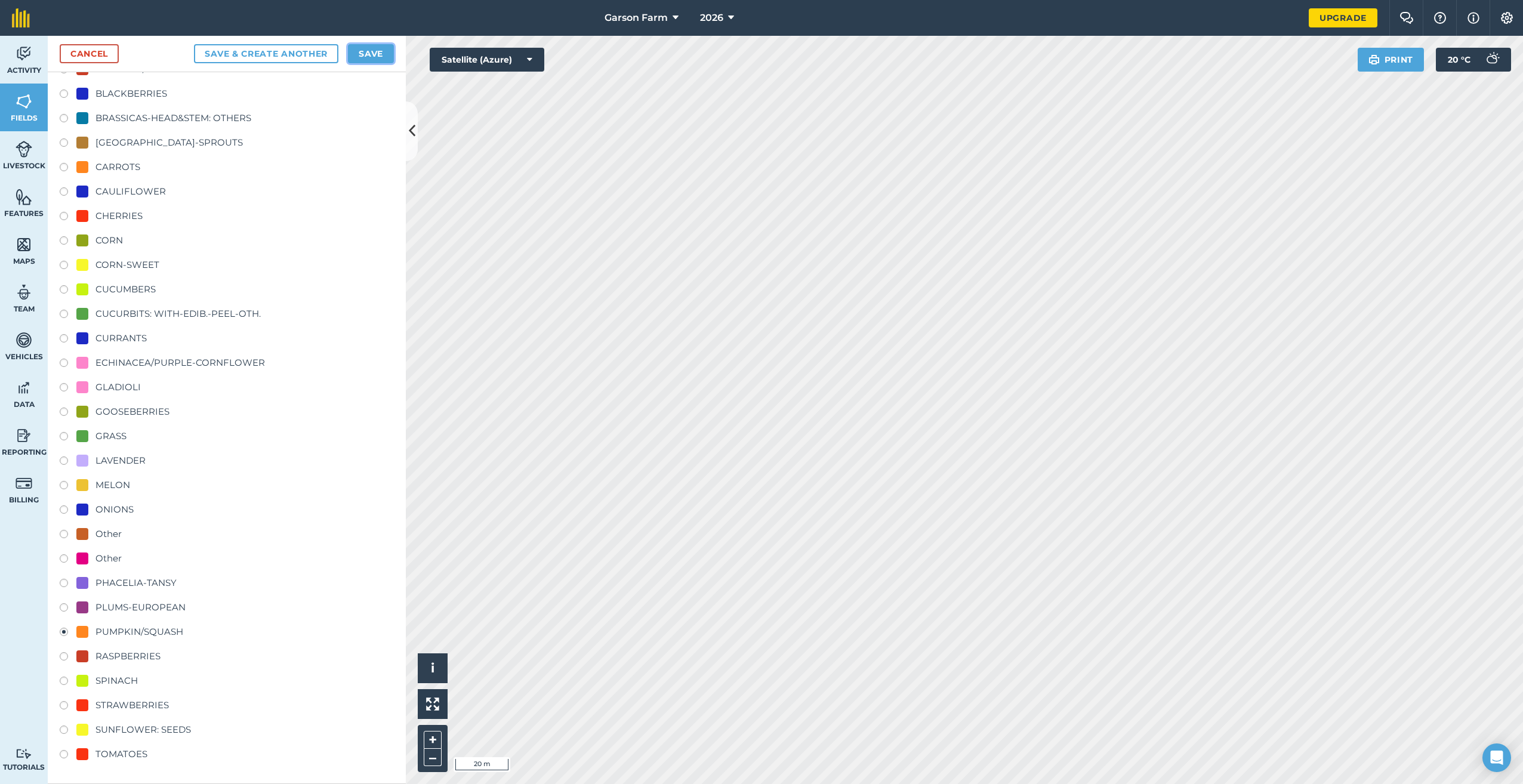
click at [392, 58] on button "Save" at bounding box center [371, 54] width 46 height 19
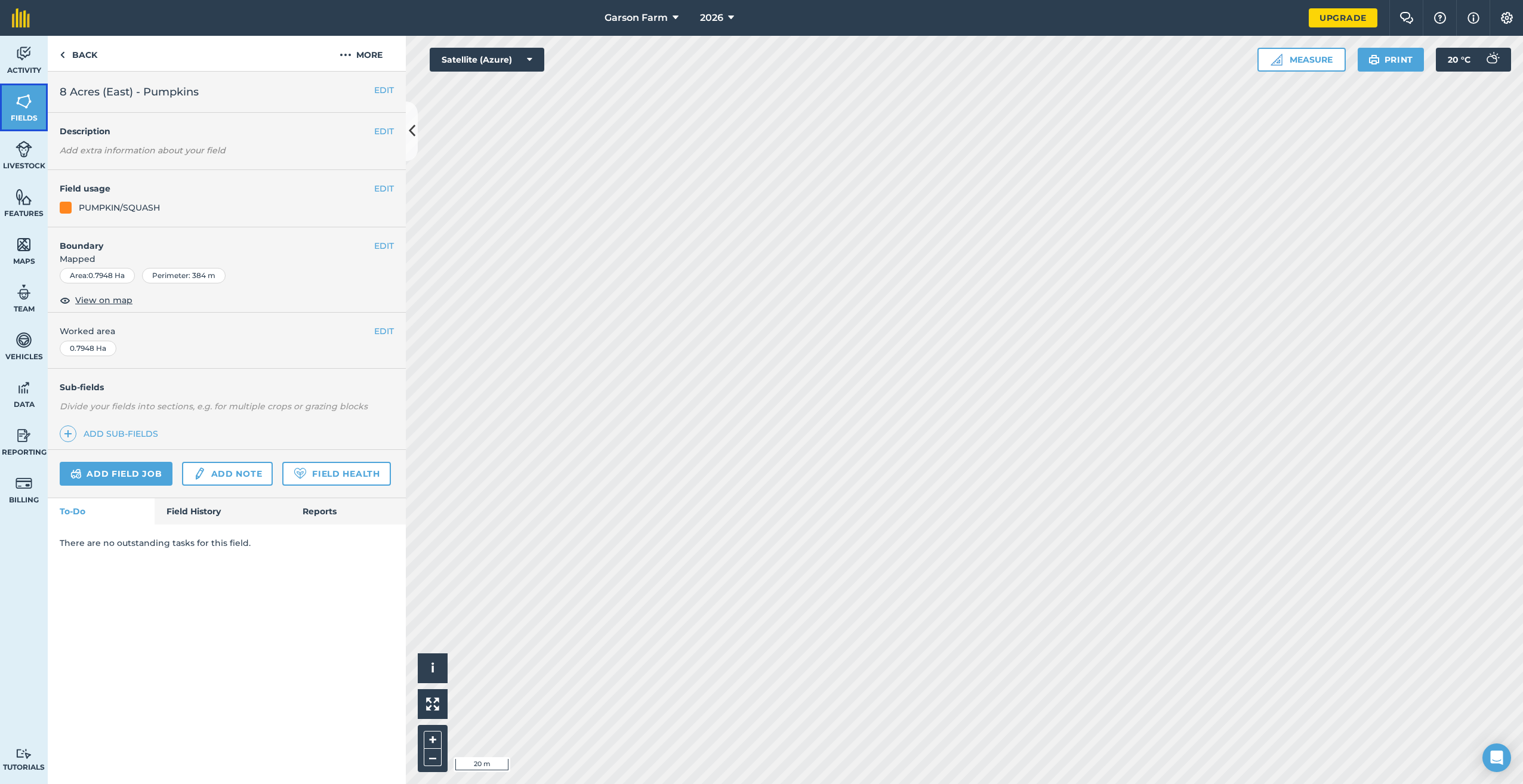
click at [32, 105] on link "Fields" at bounding box center [24, 108] width 48 height 48
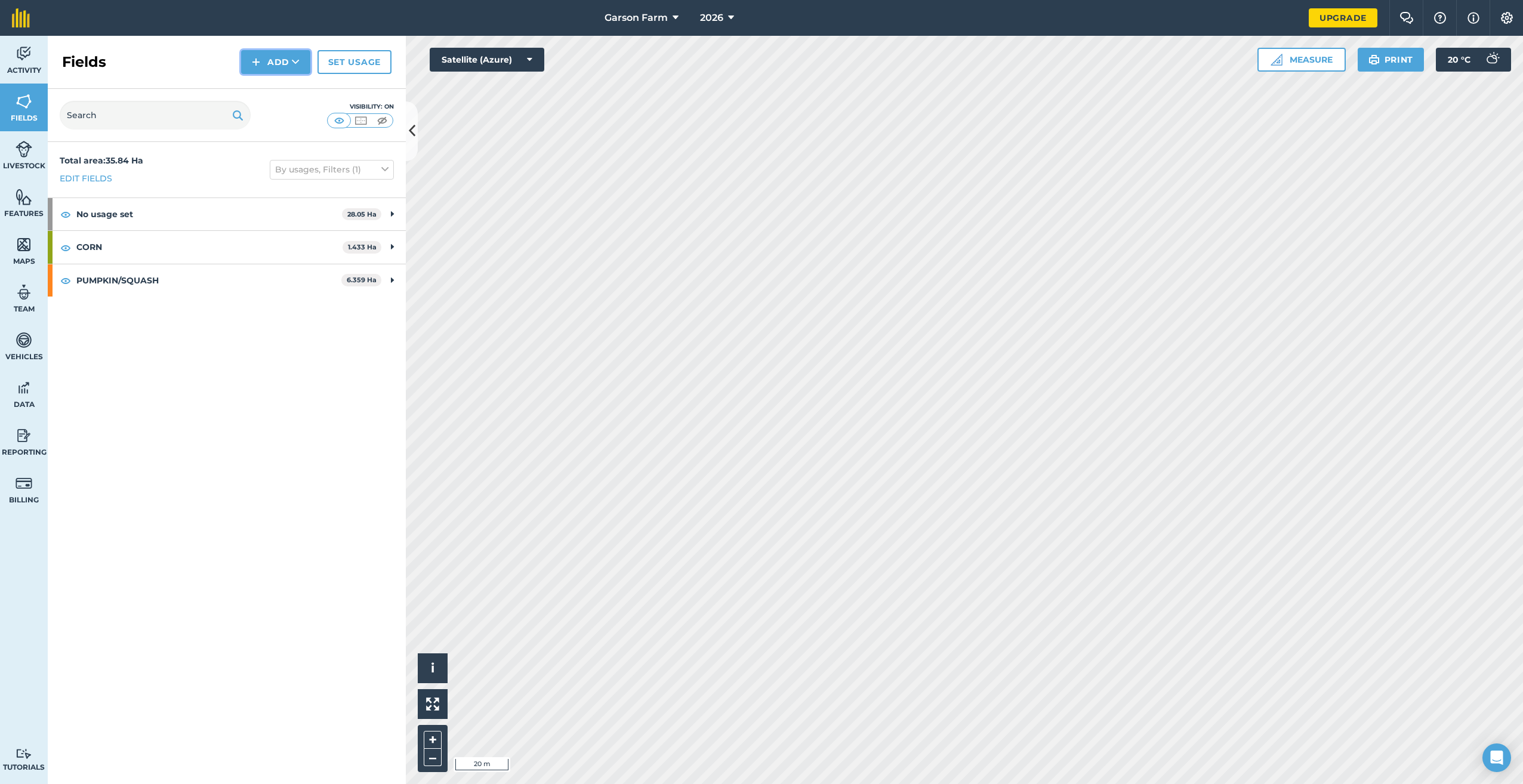
click at [281, 62] on button "Add" at bounding box center [276, 62] width 69 height 24
click at [284, 89] on link "Draw" at bounding box center [276, 89] width 65 height 26
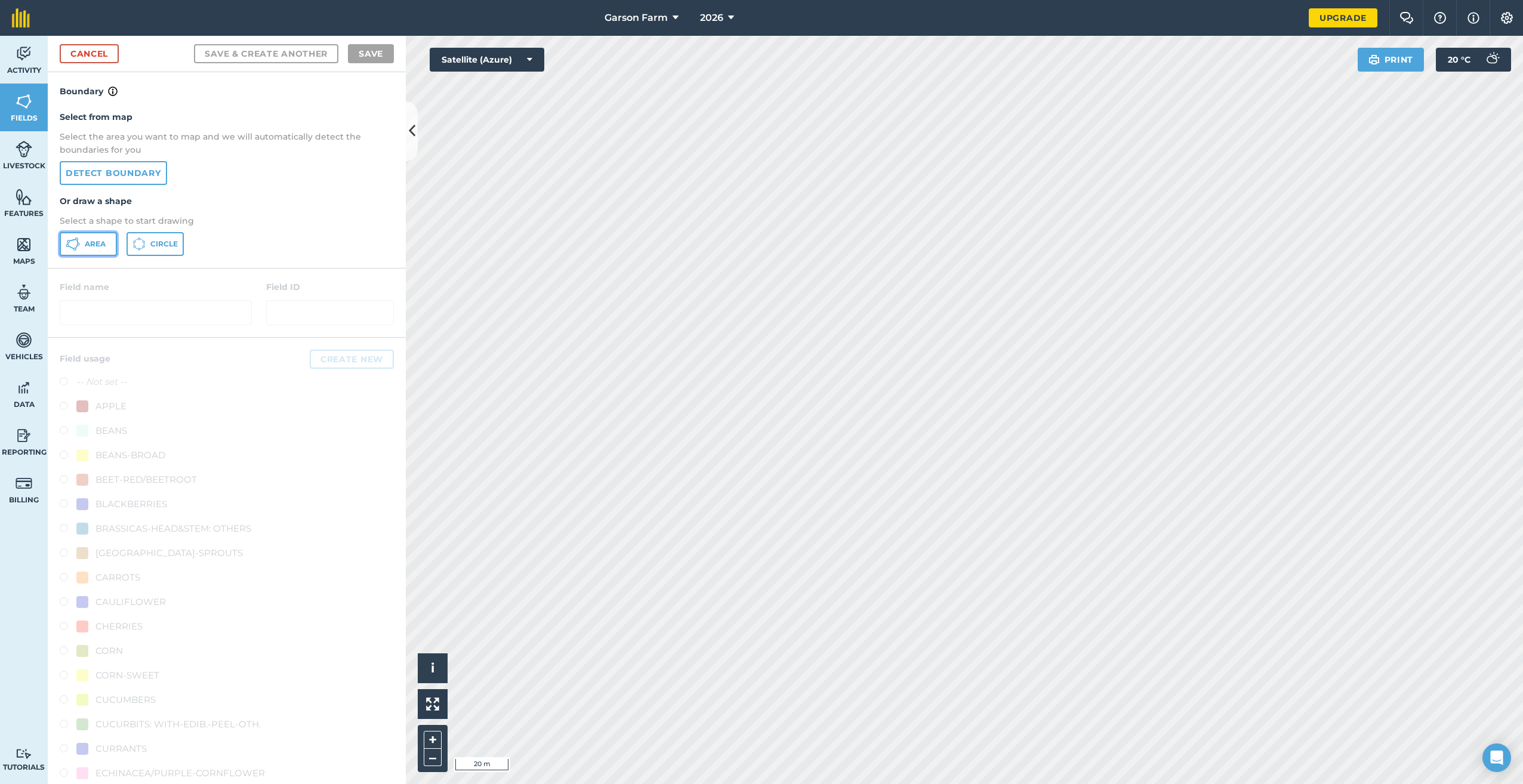
click at [92, 238] on button "Area" at bounding box center [88, 243] width 57 height 24
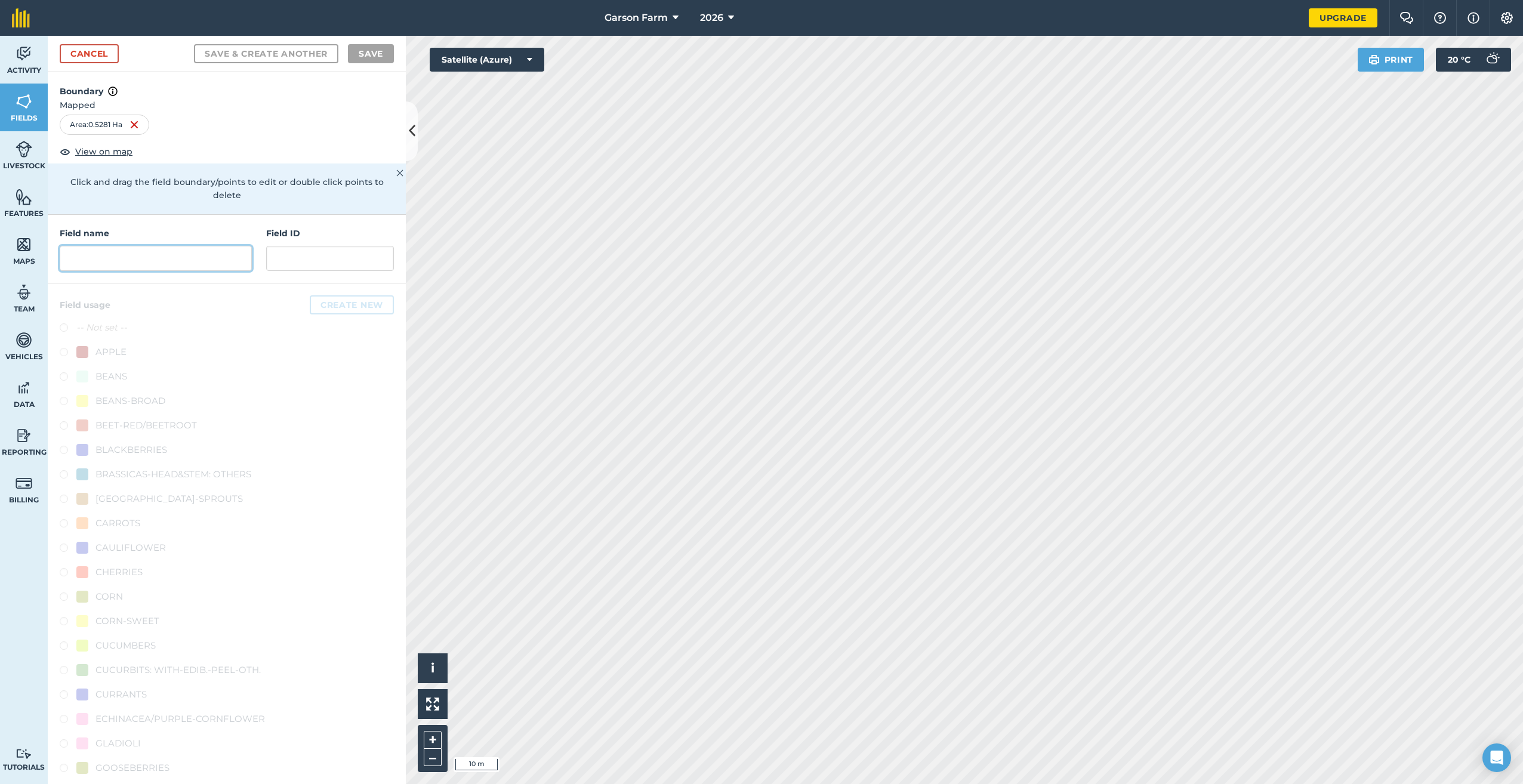
click at [116, 256] on input "text" at bounding box center [156, 258] width 192 height 25
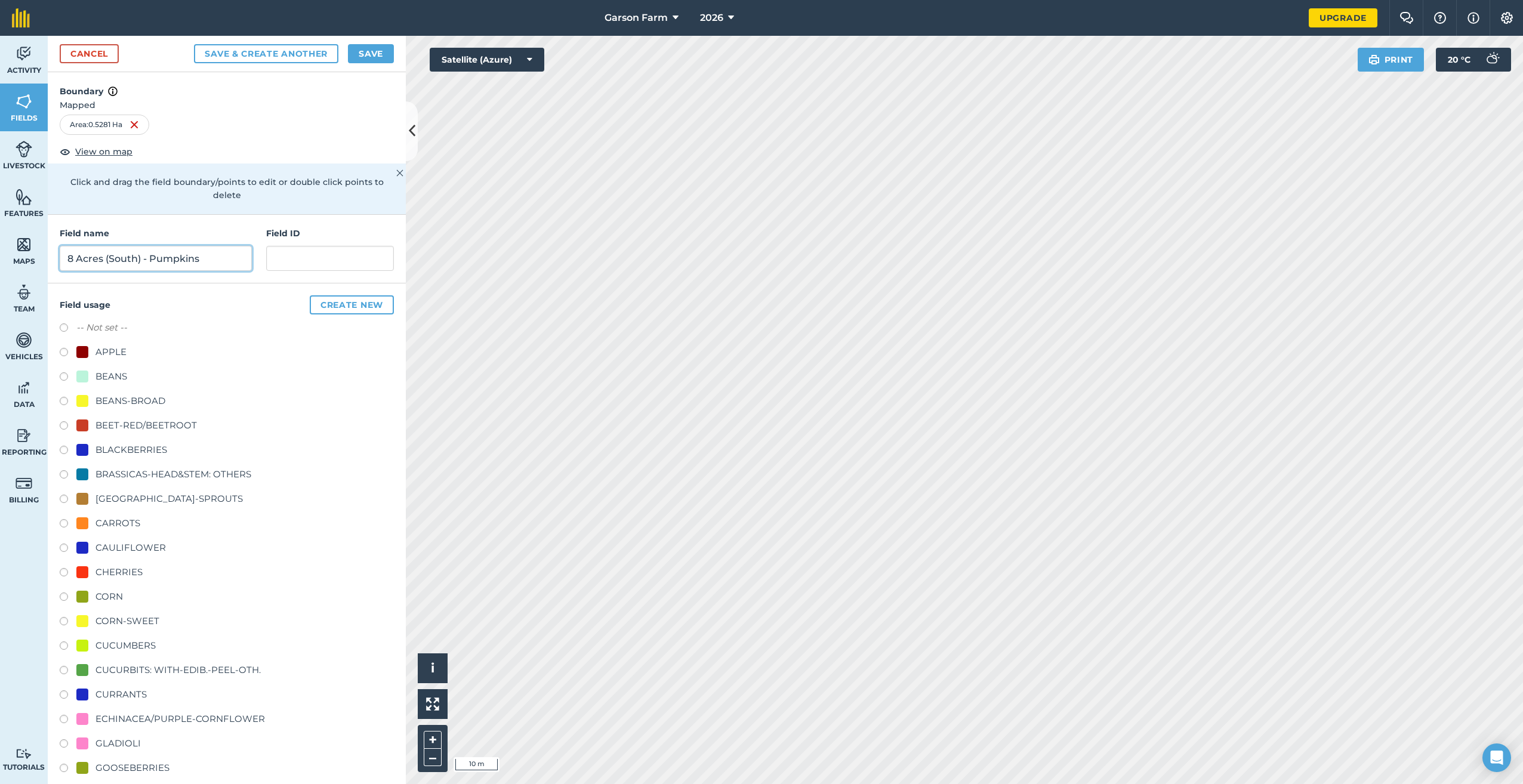
scroll to position [356, 0]
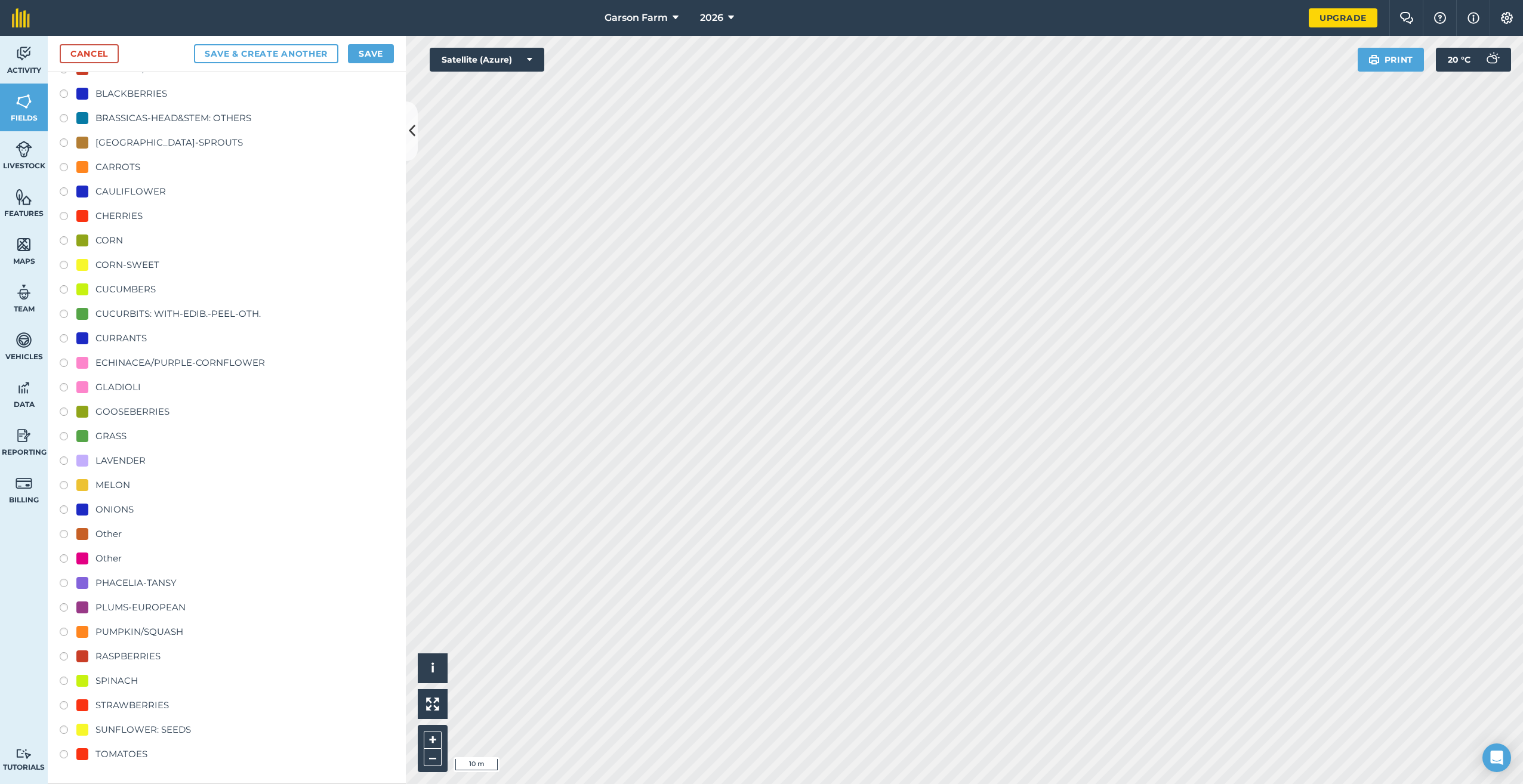
type input "8 Acres (South) - Pumpkins"
click at [124, 629] on div "PUMPKIN/SQUASH" at bounding box center [139, 632] width 88 height 15
radio input "true"
click at [383, 56] on button "Save" at bounding box center [371, 54] width 46 height 19
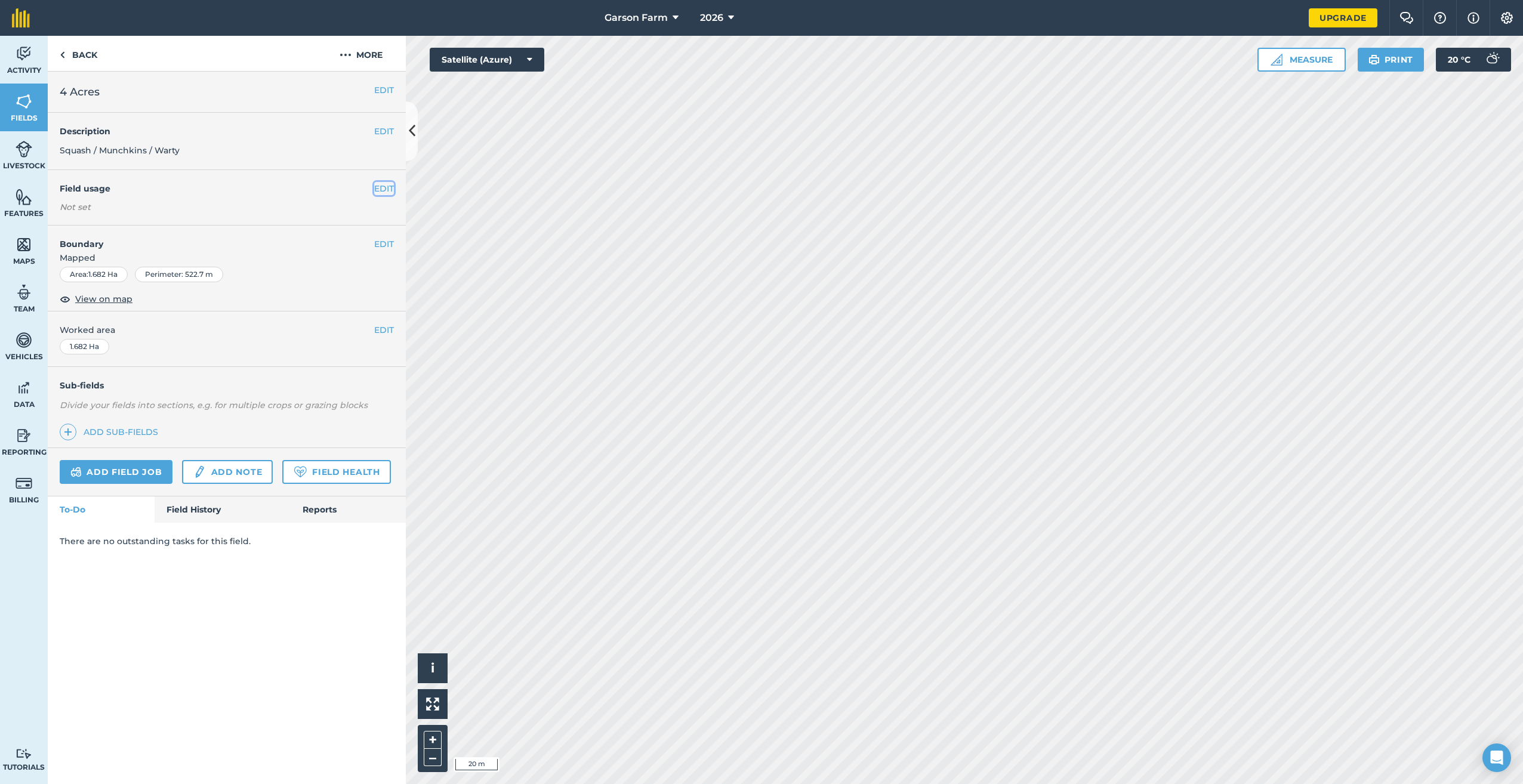
click at [383, 190] on button "EDIT" at bounding box center [384, 188] width 20 height 13
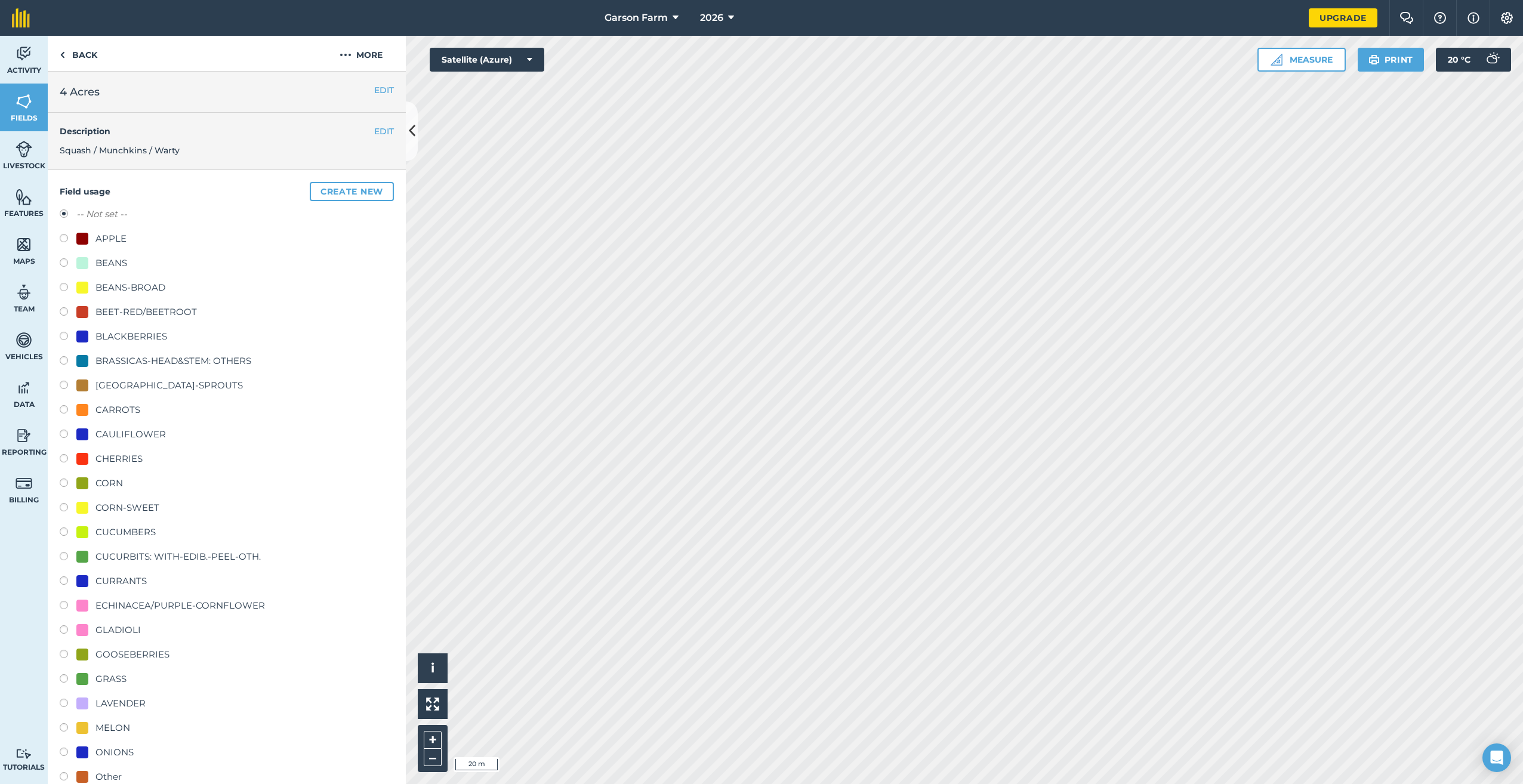
scroll to position [358, 0]
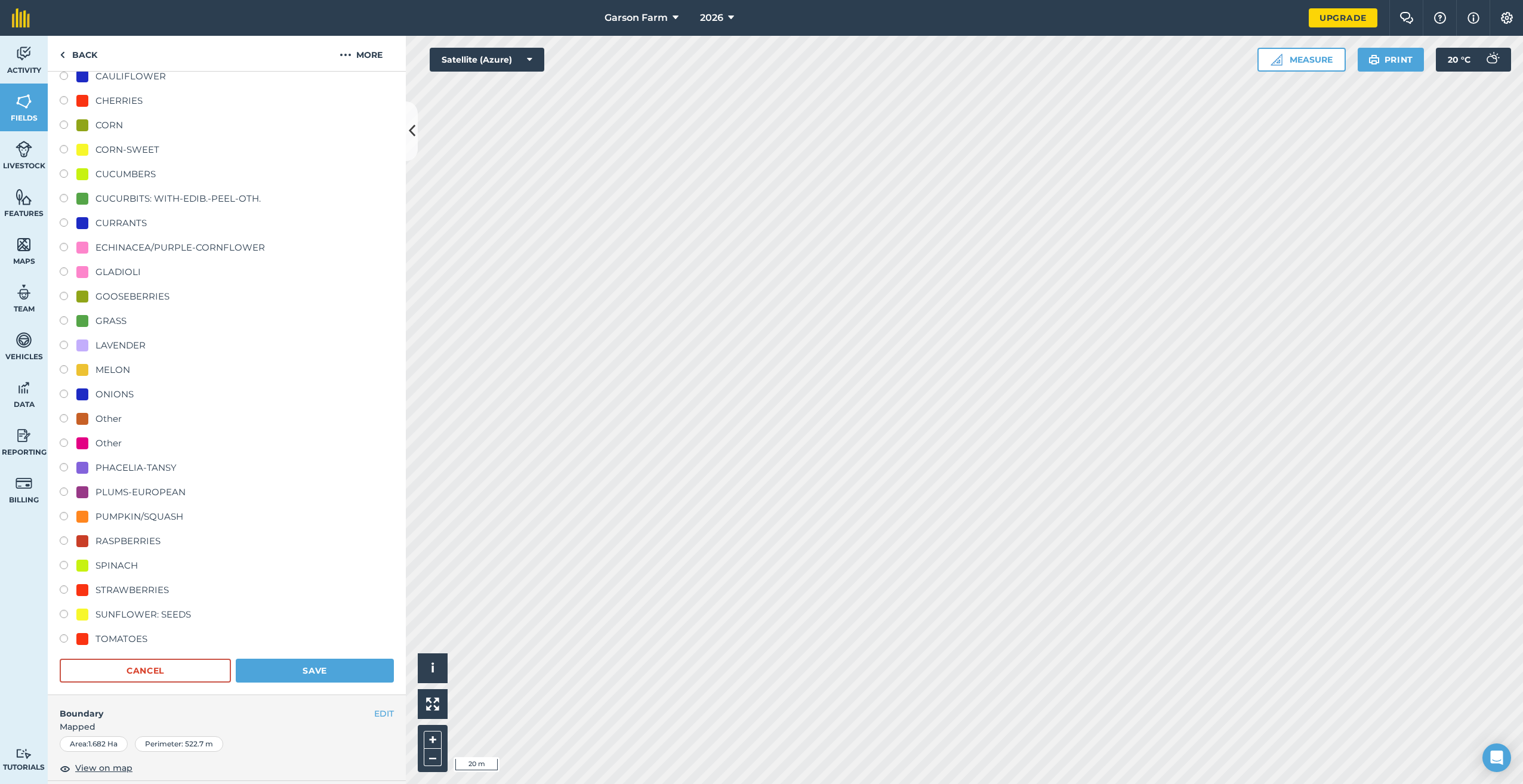
click at [142, 519] on div "PUMPKIN/SQUASH" at bounding box center [139, 517] width 88 height 15
radio input "true"
radio input "false"
click at [261, 667] on button "Save" at bounding box center [315, 670] width 158 height 24
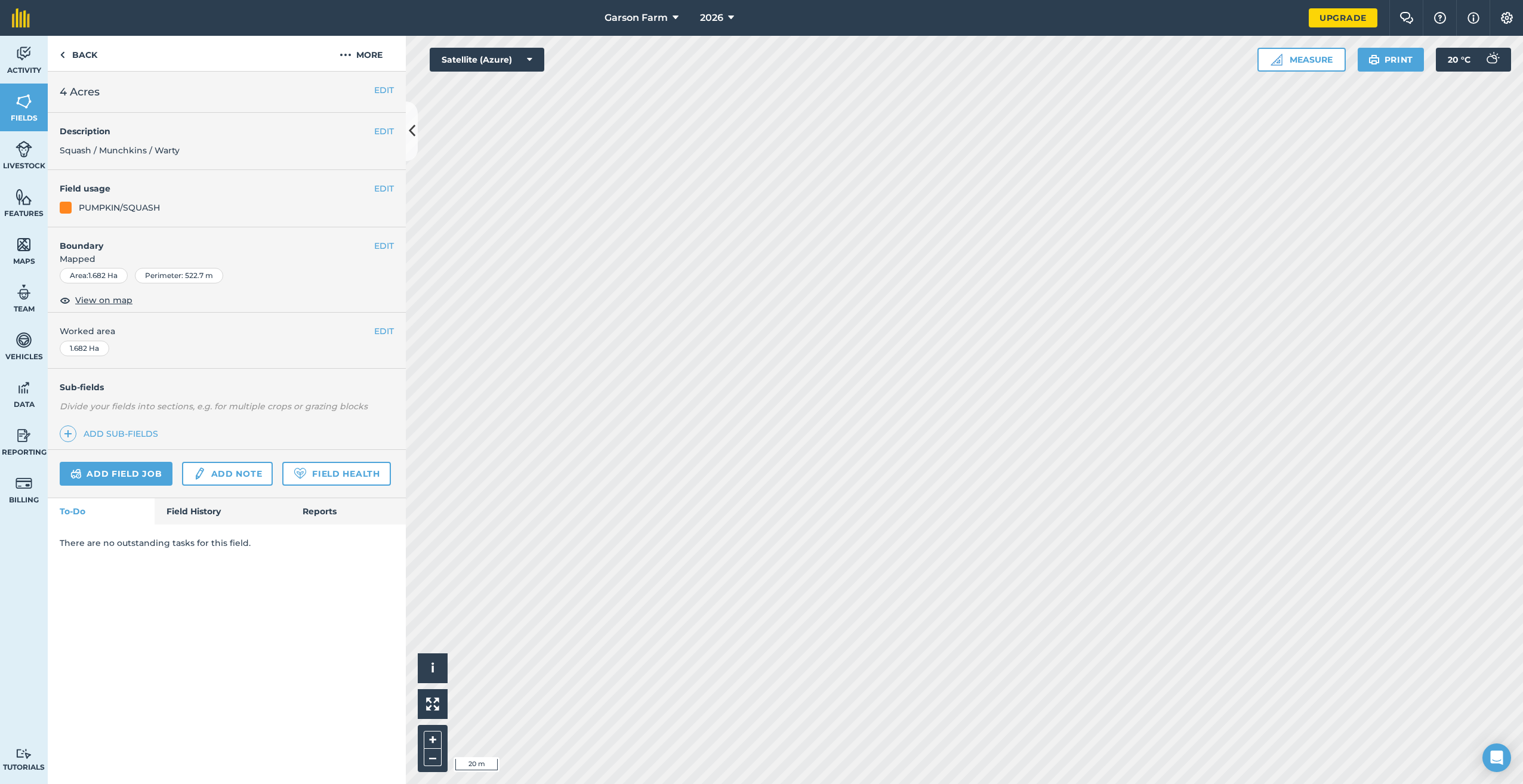
scroll to position [0, 0]
click at [379, 183] on button "EDIT" at bounding box center [384, 188] width 20 height 13
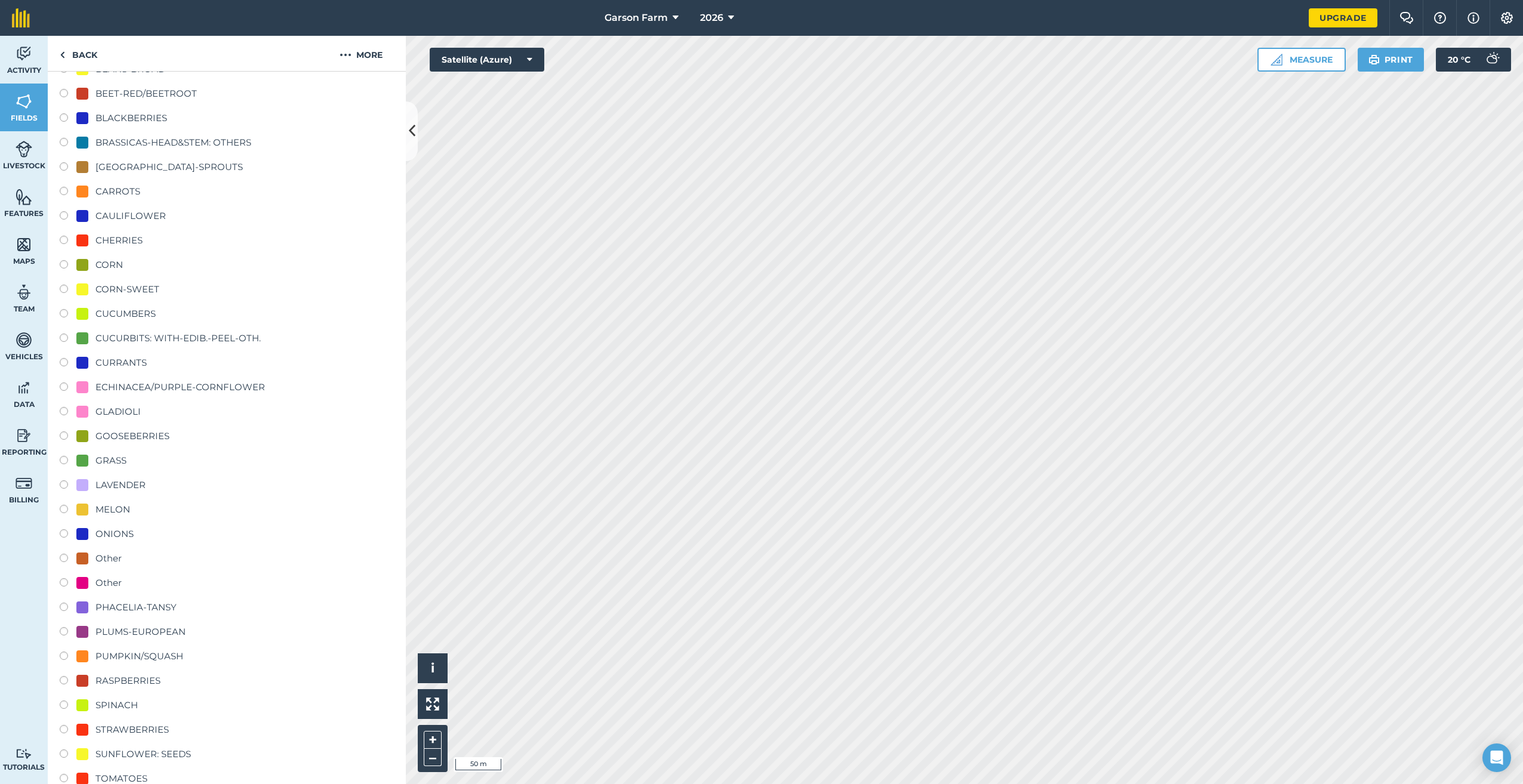
scroll to position [238, 0]
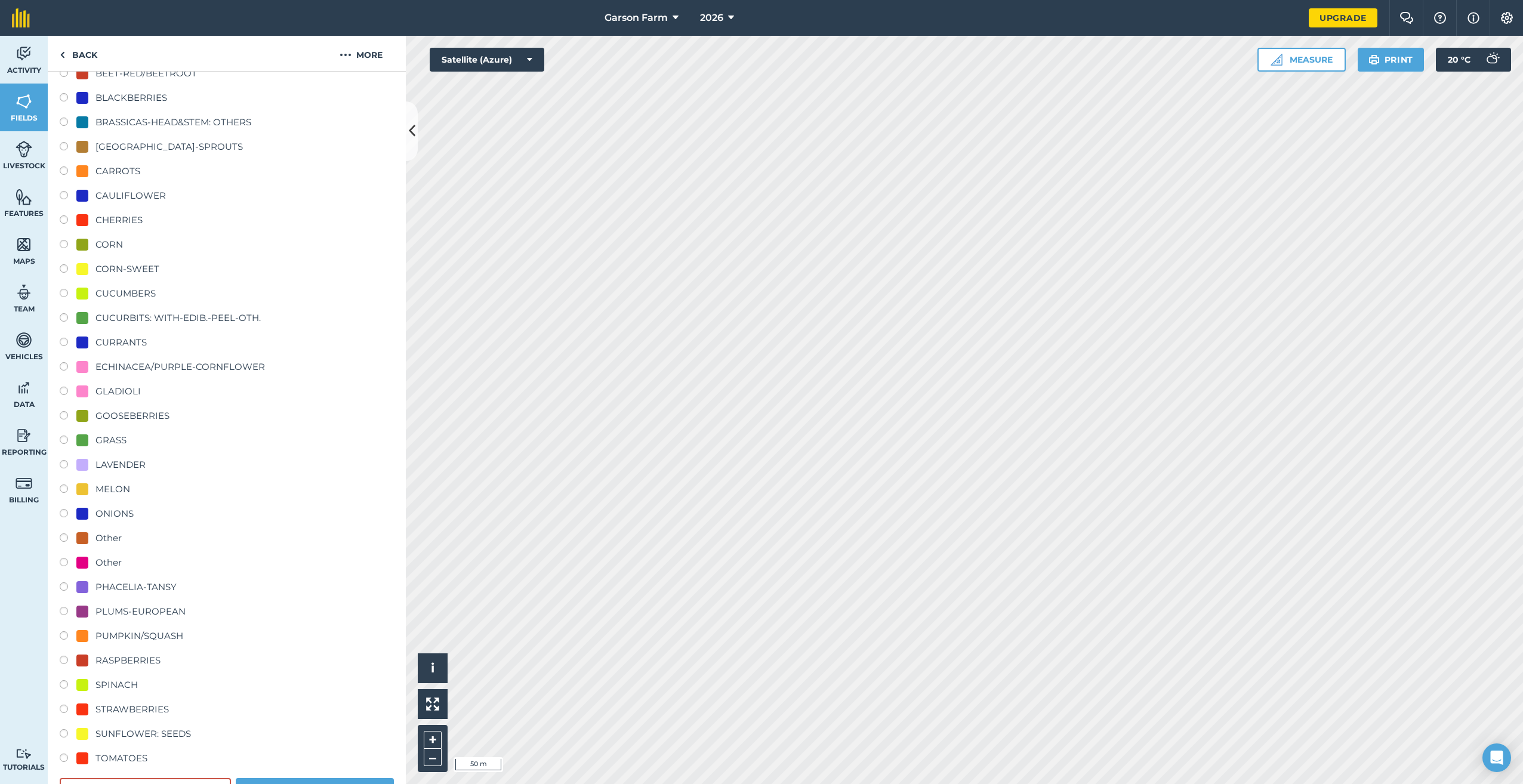
click at [126, 464] on div "LAVENDER" at bounding box center [120, 465] width 50 height 15
radio input "true"
radio input "false"
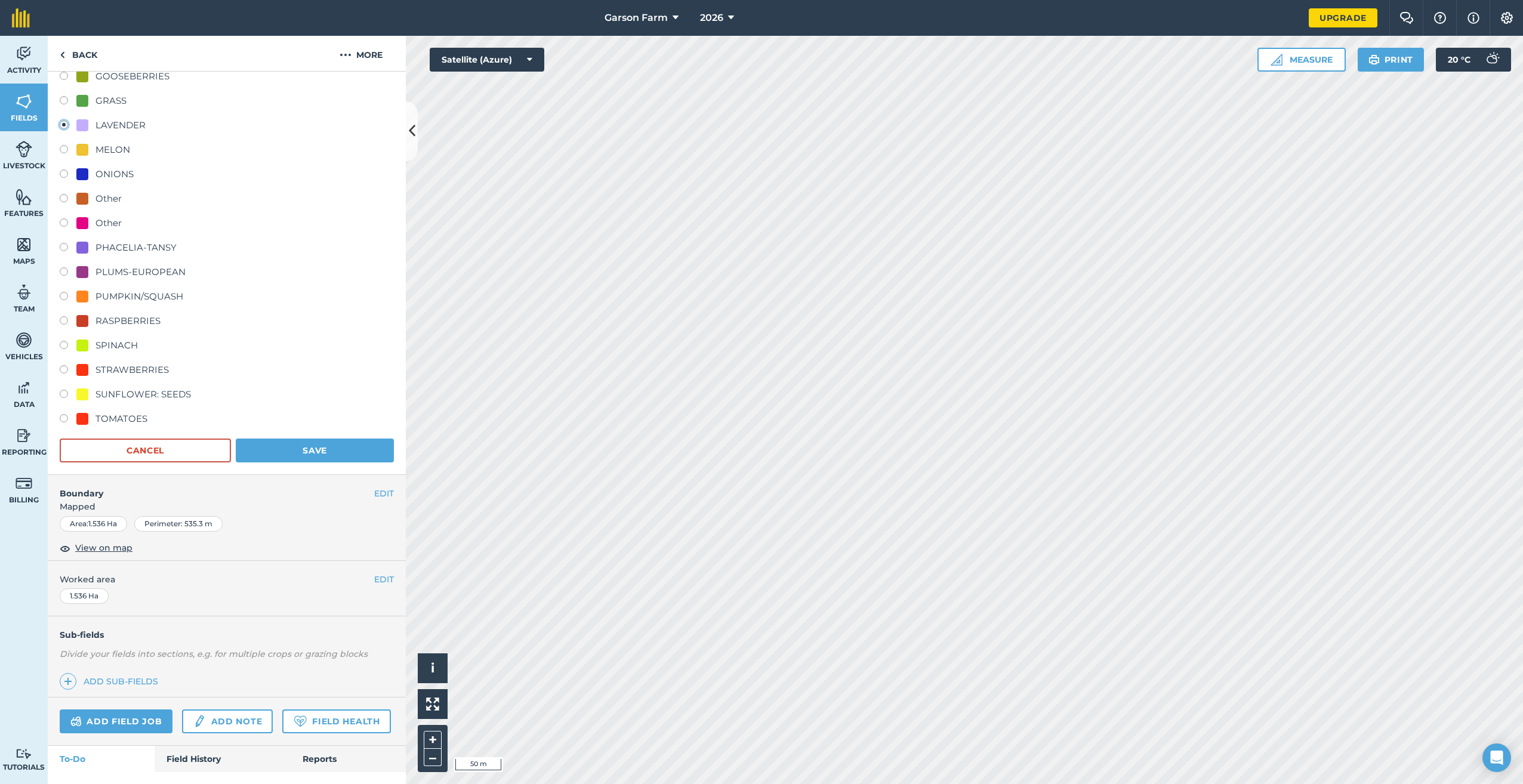
scroll to position [597, 0]
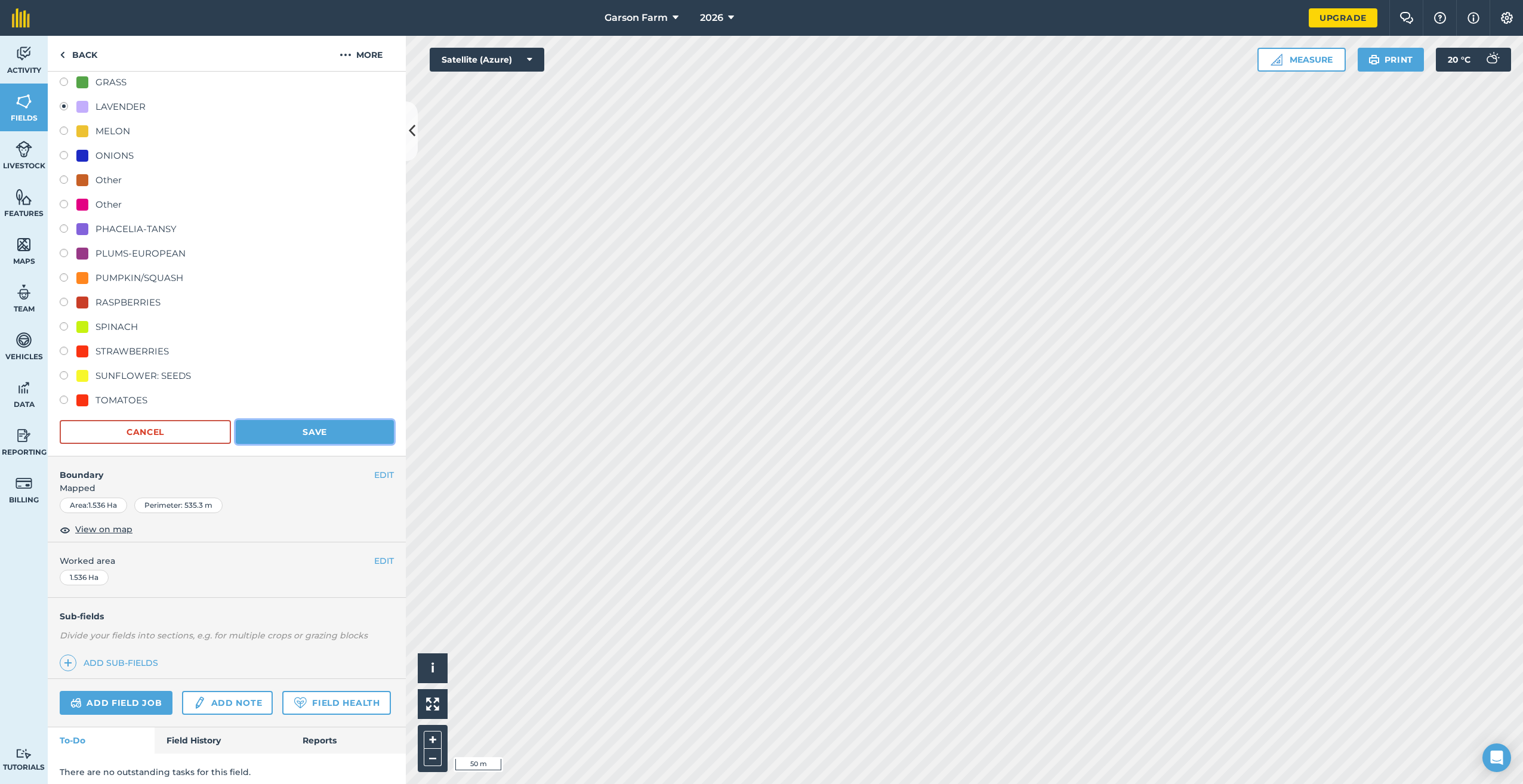
click at [294, 432] on button "Save" at bounding box center [315, 432] width 158 height 24
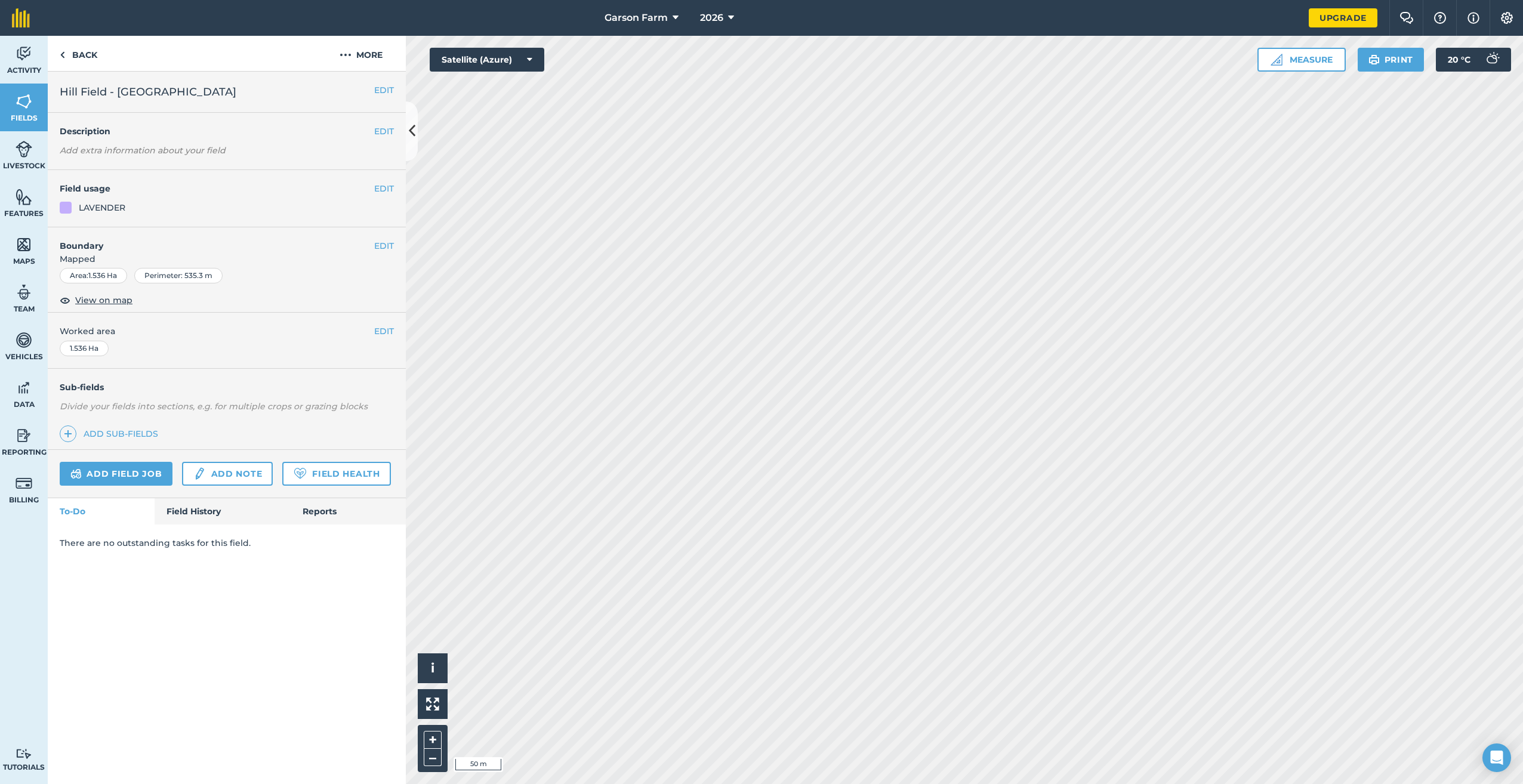
scroll to position [0, 0]
click at [386, 248] on button "EDIT" at bounding box center [384, 246] width 20 height 13
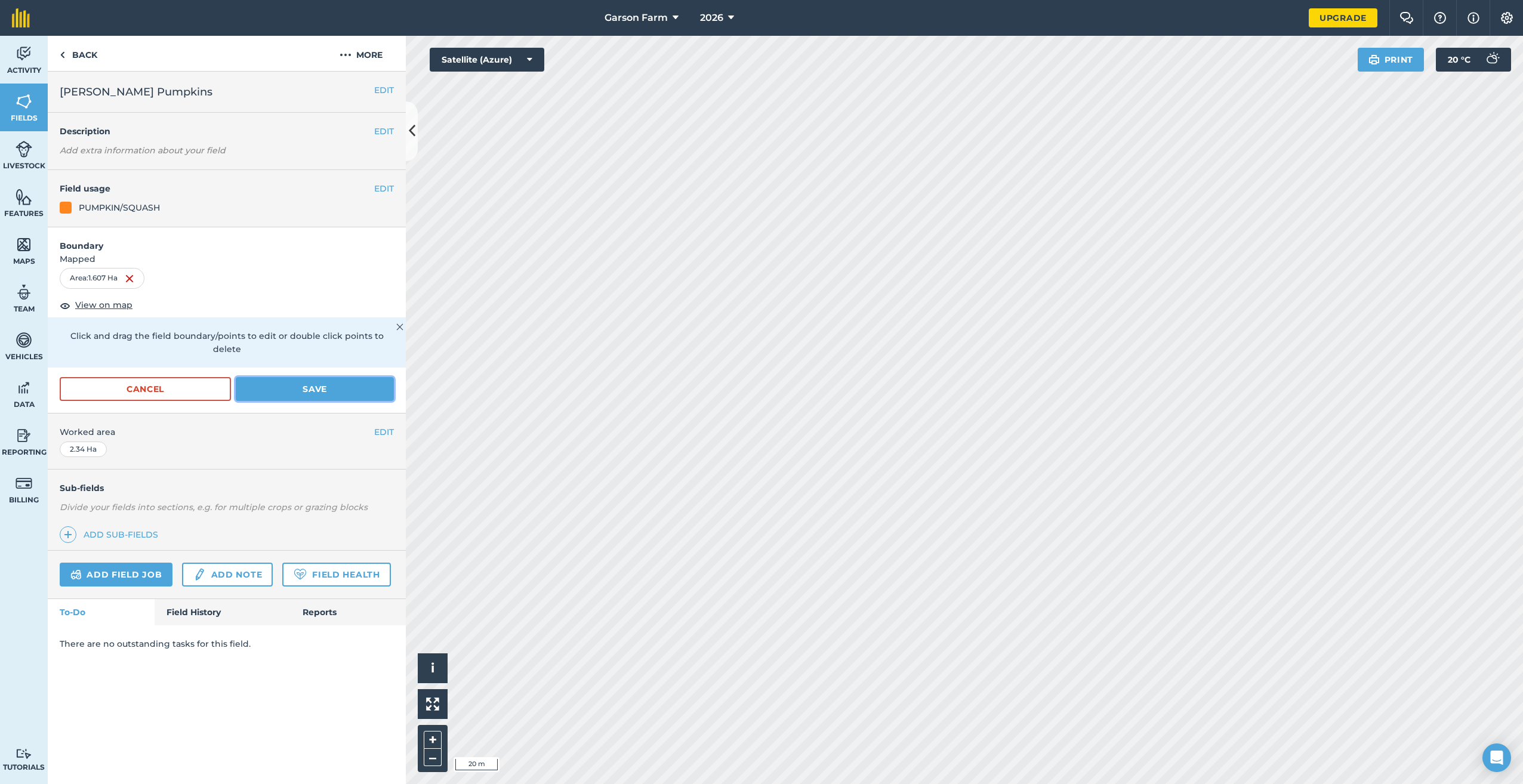
click at [352, 382] on button "Save" at bounding box center [315, 389] width 158 height 24
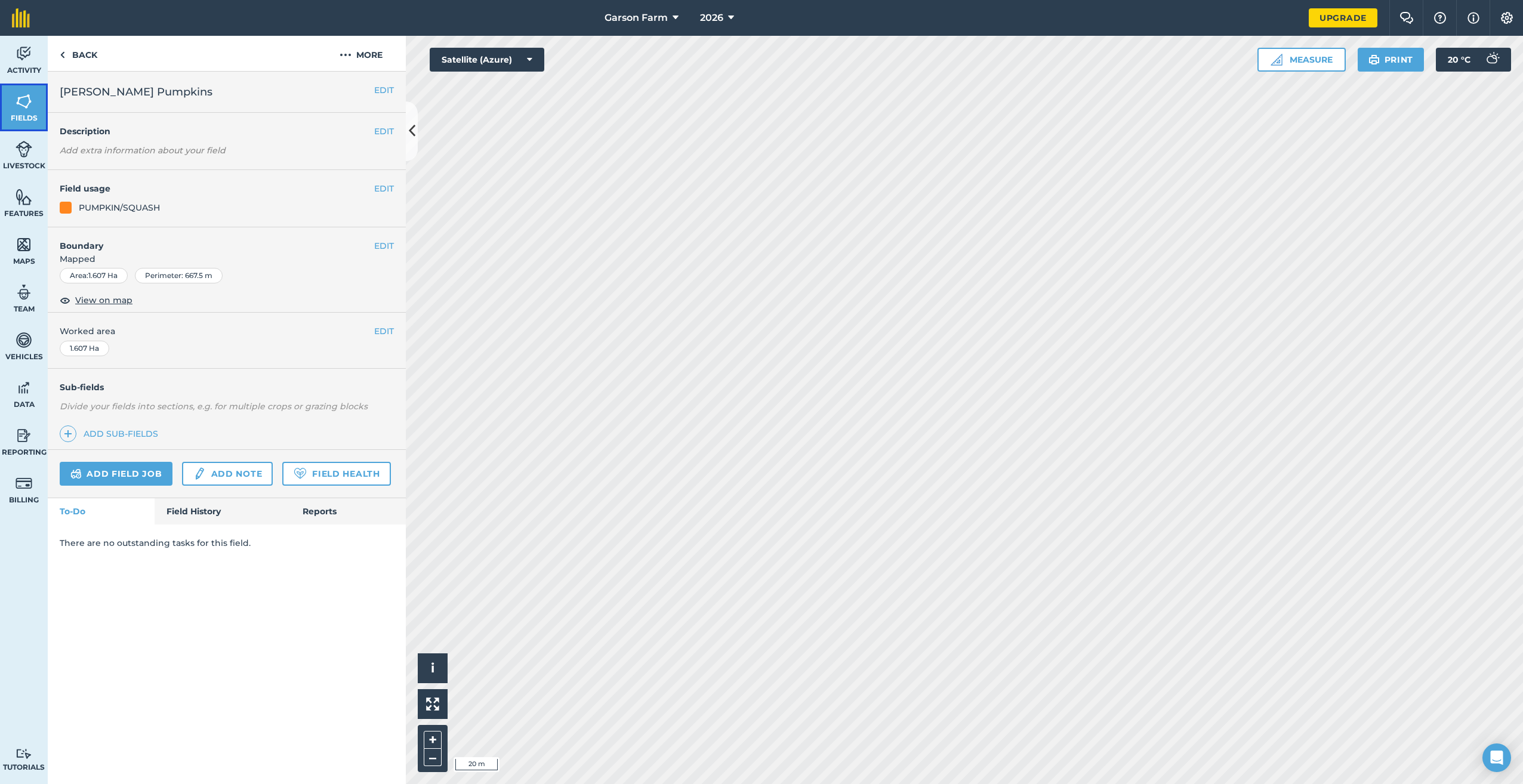
click at [5, 106] on link "Fields" at bounding box center [24, 108] width 48 height 48
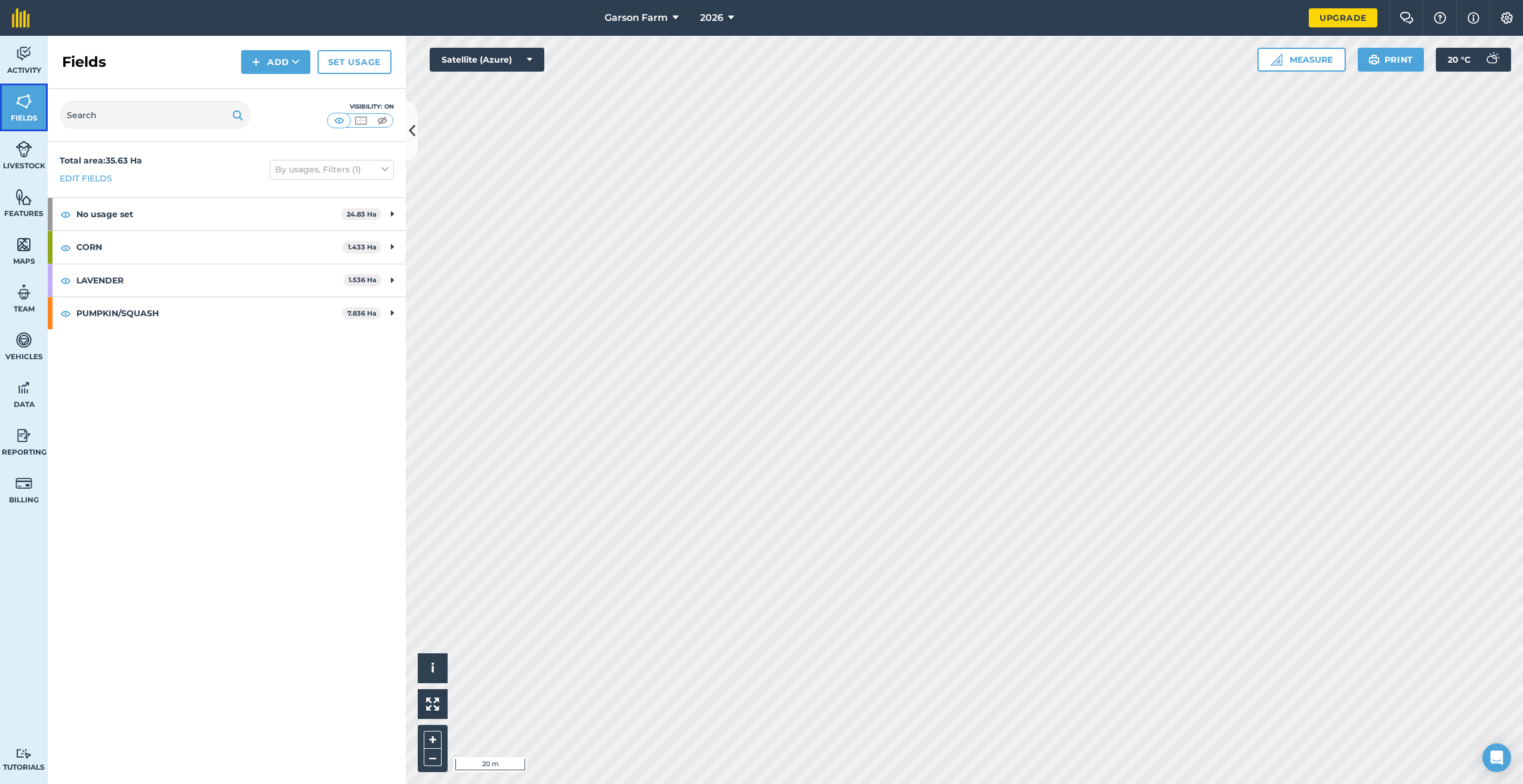
click at [25, 110] on link "Fields" at bounding box center [24, 108] width 48 height 48
click at [272, 68] on button "Add" at bounding box center [276, 62] width 69 height 24
click at [268, 92] on link "Draw" at bounding box center [276, 89] width 65 height 26
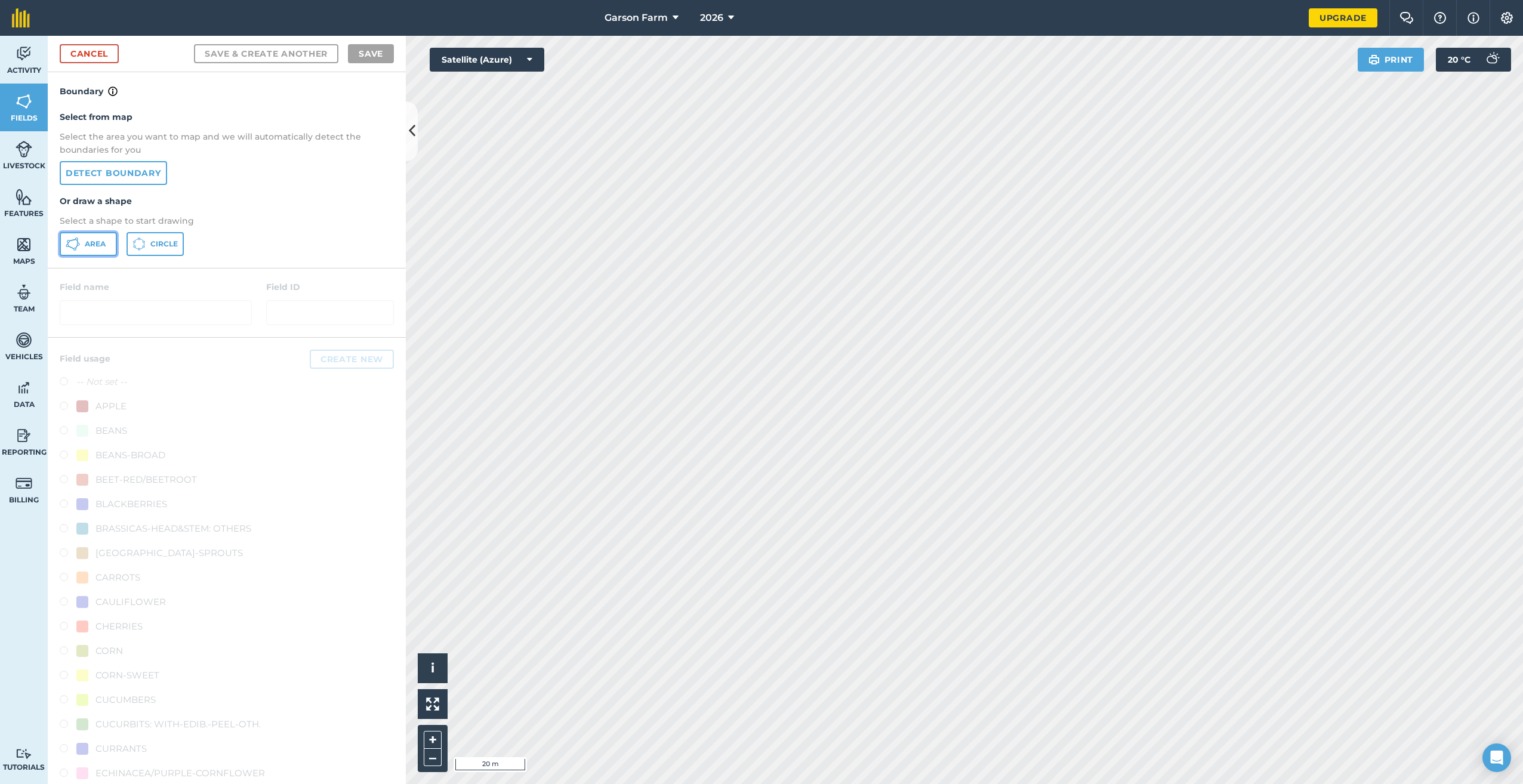
click at [94, 241] on span "Area" at bounding box center [95, 243] width 21 height 9
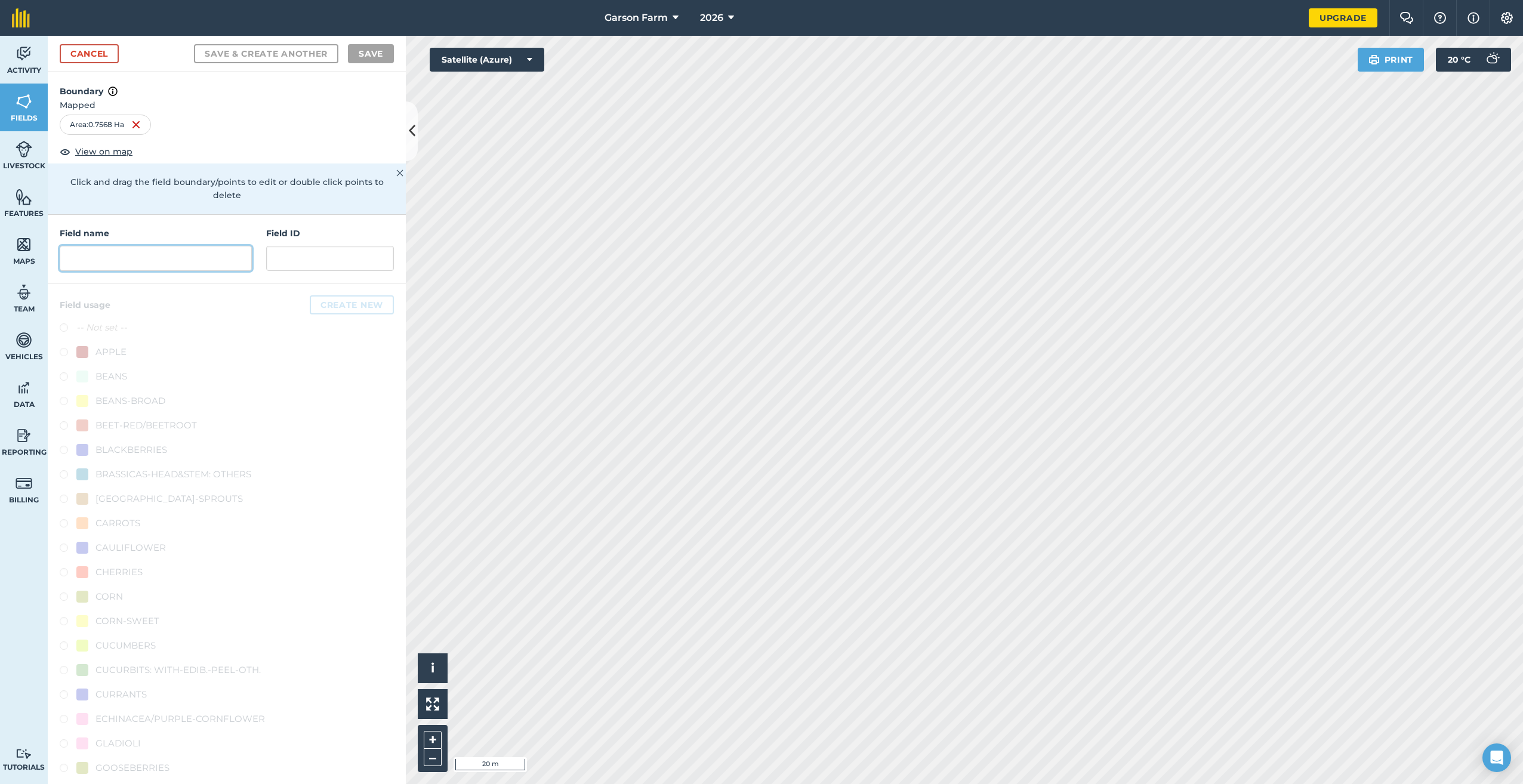
click at [154, 248] on input "text" at bounding box center [156, 258] width 192 height 25
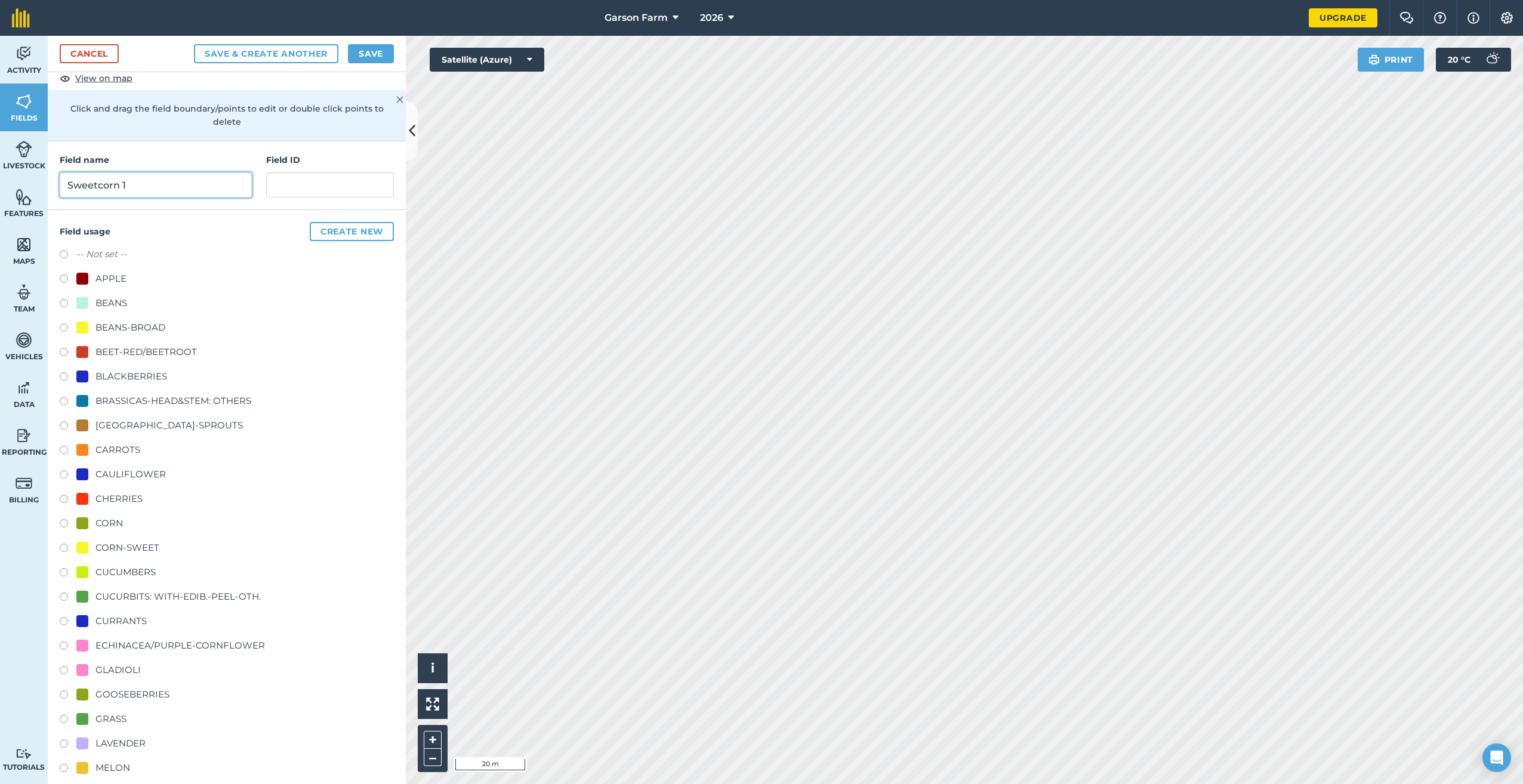
scroll to position [179, 0]
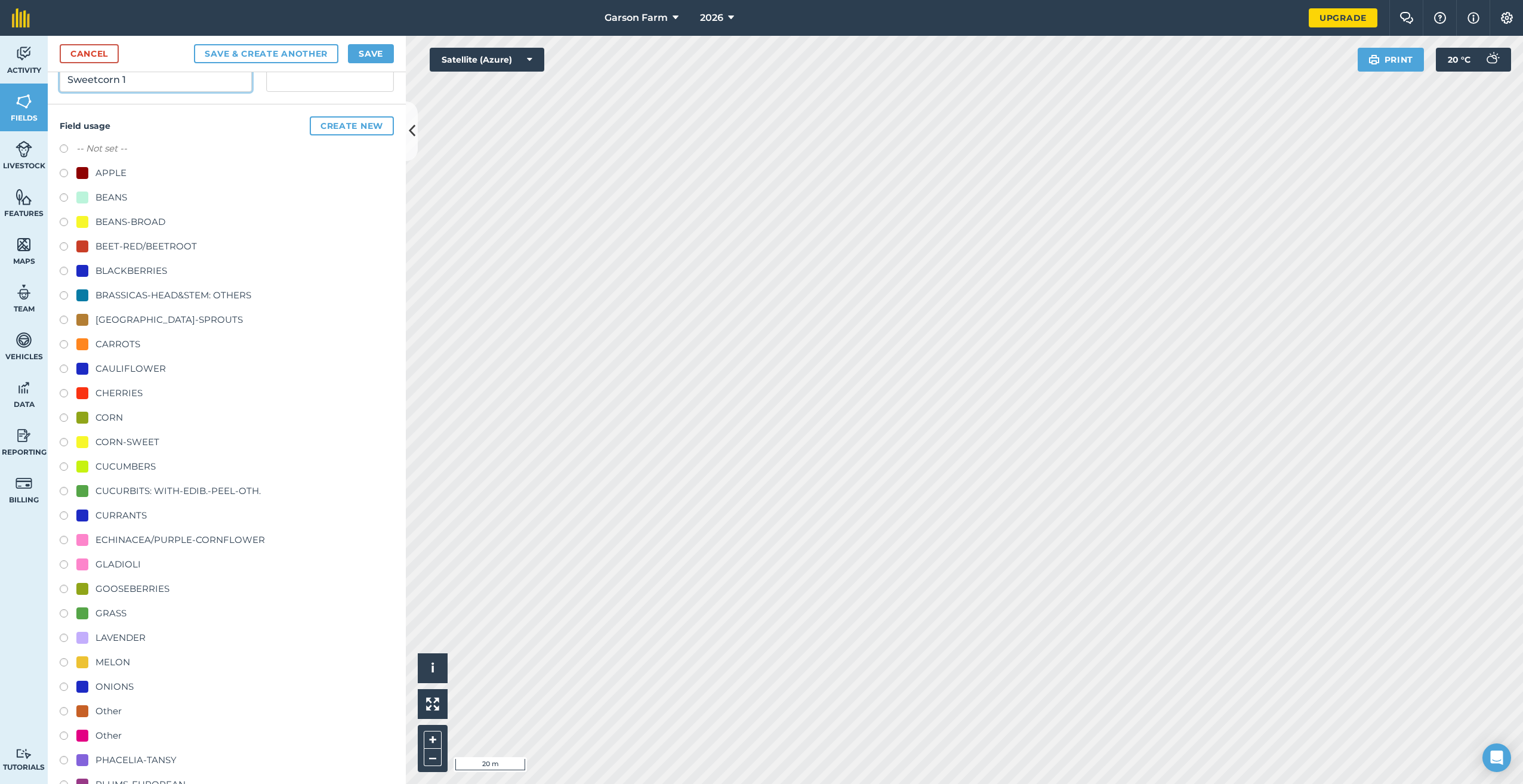
type input "Sweetcorn 1"
click at [119, 445] on div "CORN-SWEET" at bounding box center [127, 442] width 64 height 15
radio input "true"
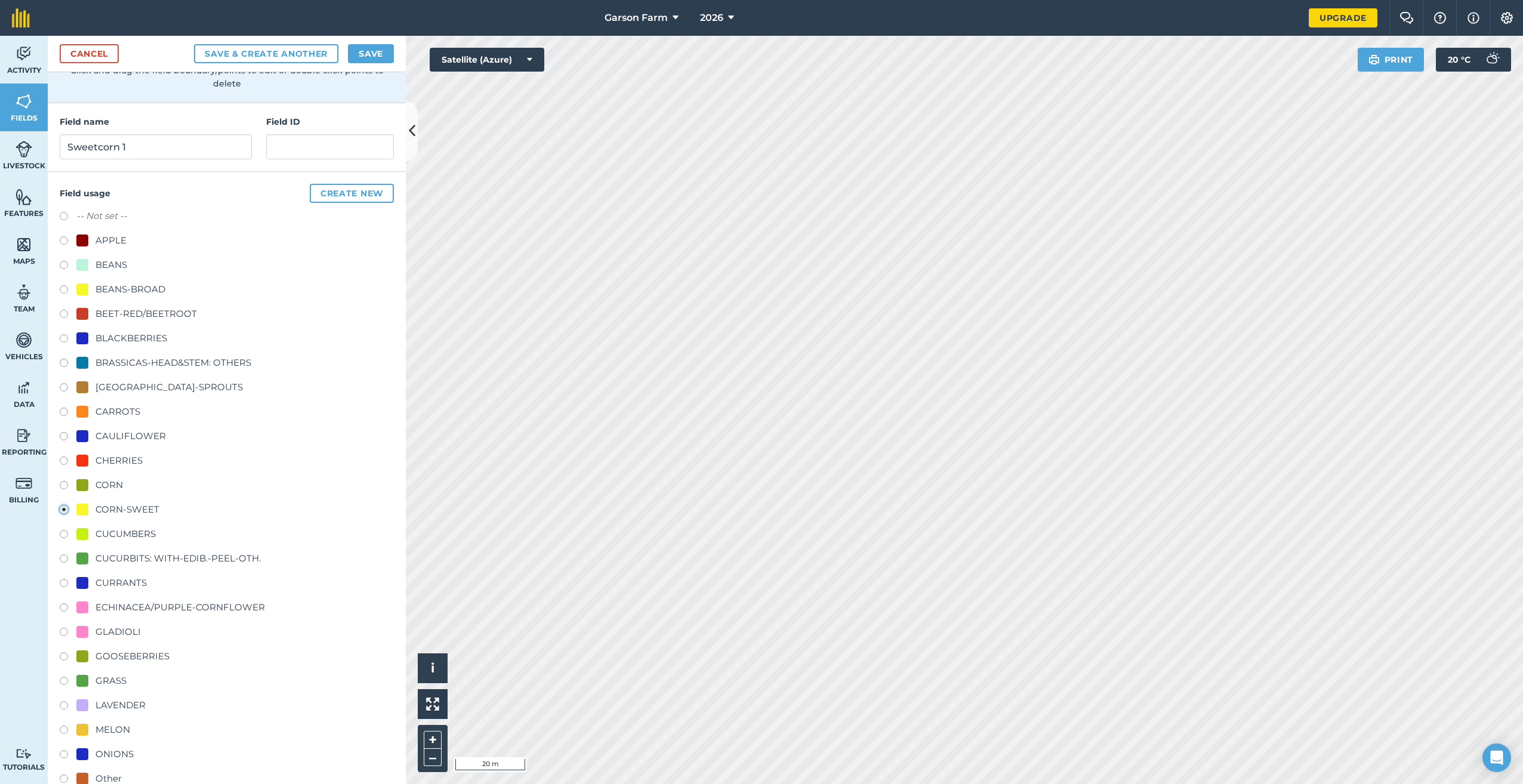
scroll to position [60, 0]
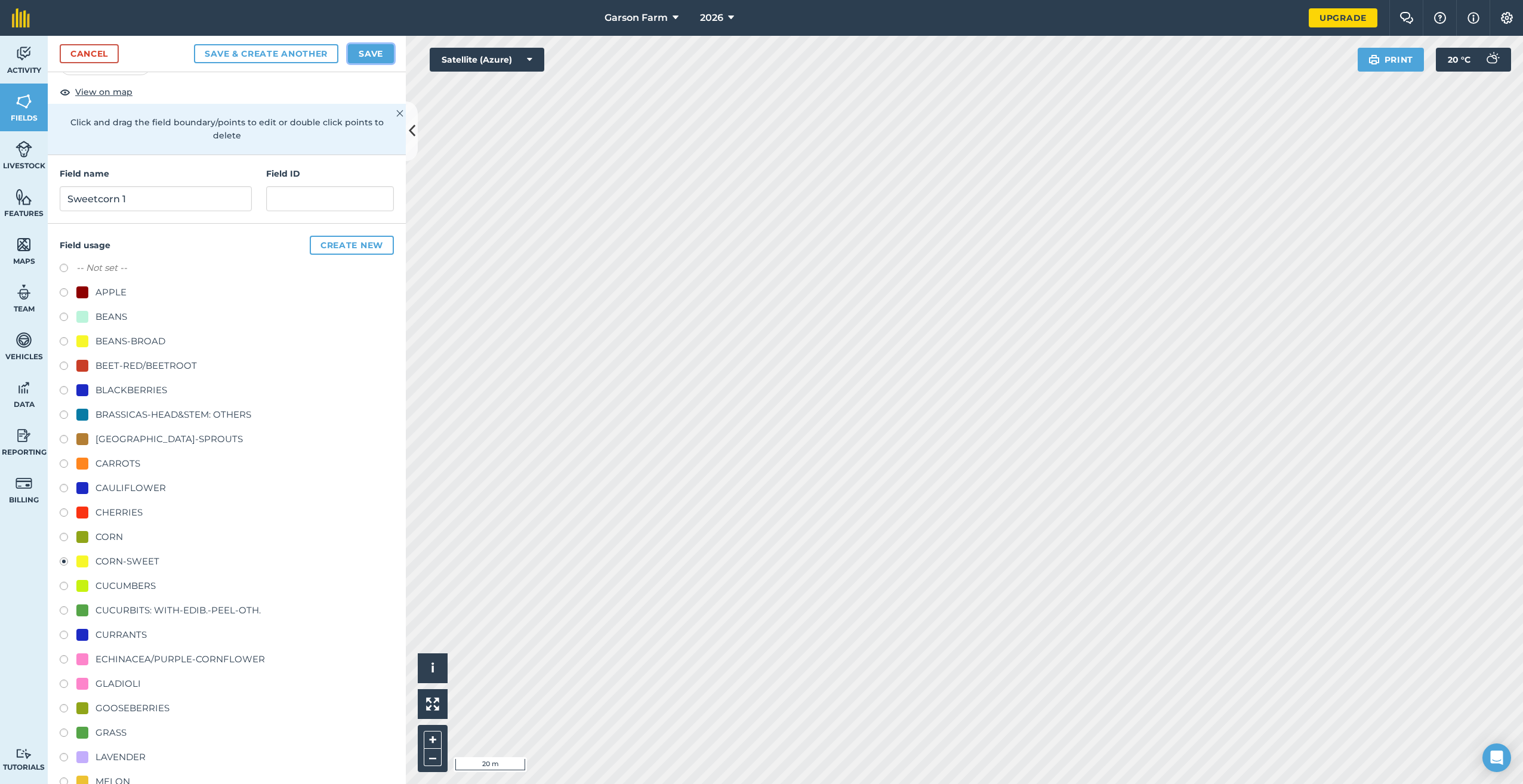
click at [362, 57] on button "Save" at bounding box center [371, 54] width 46 height 19
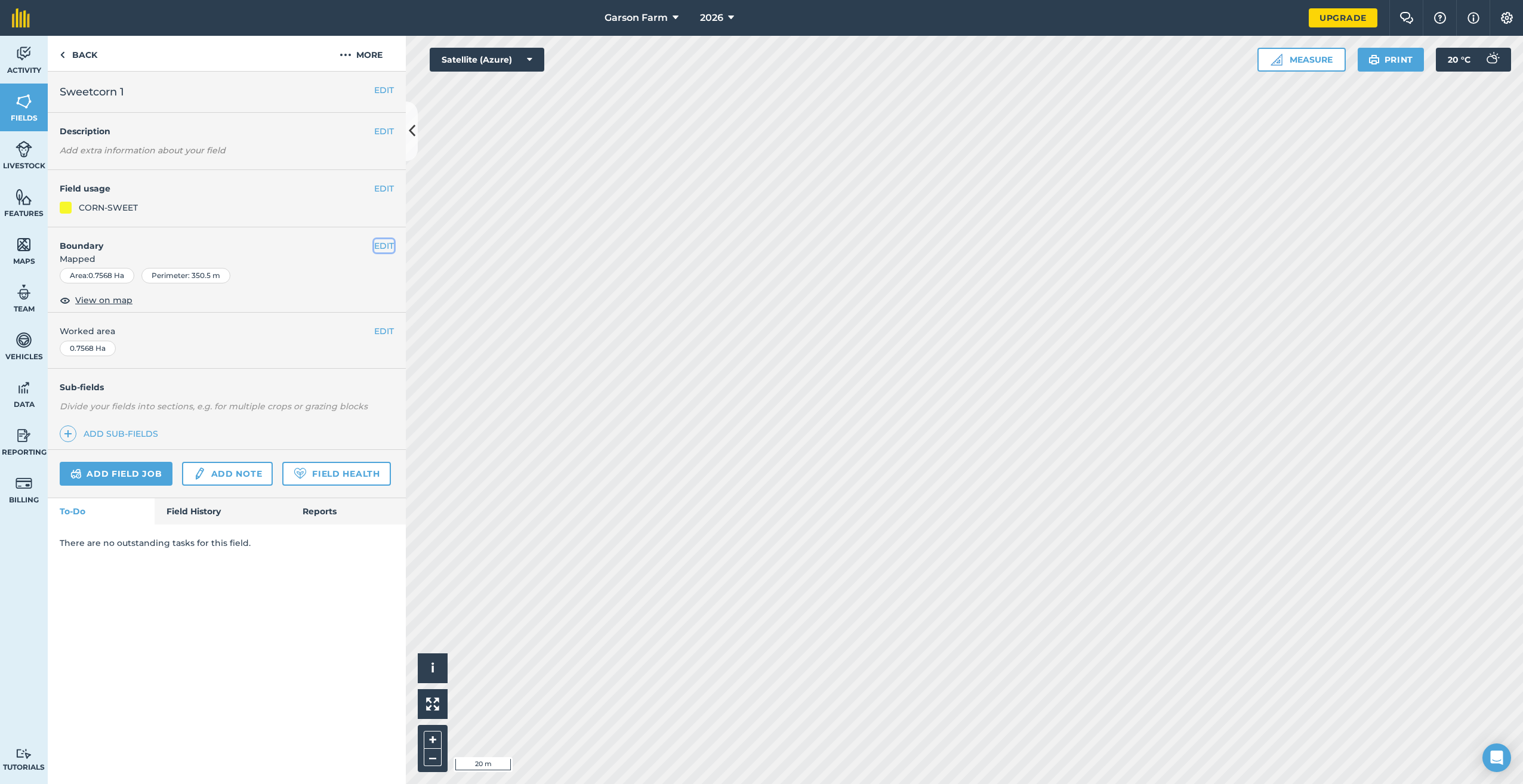
click at [384, 244] on button "EDIT" at bounding box center [384, 246] width 20 height 13
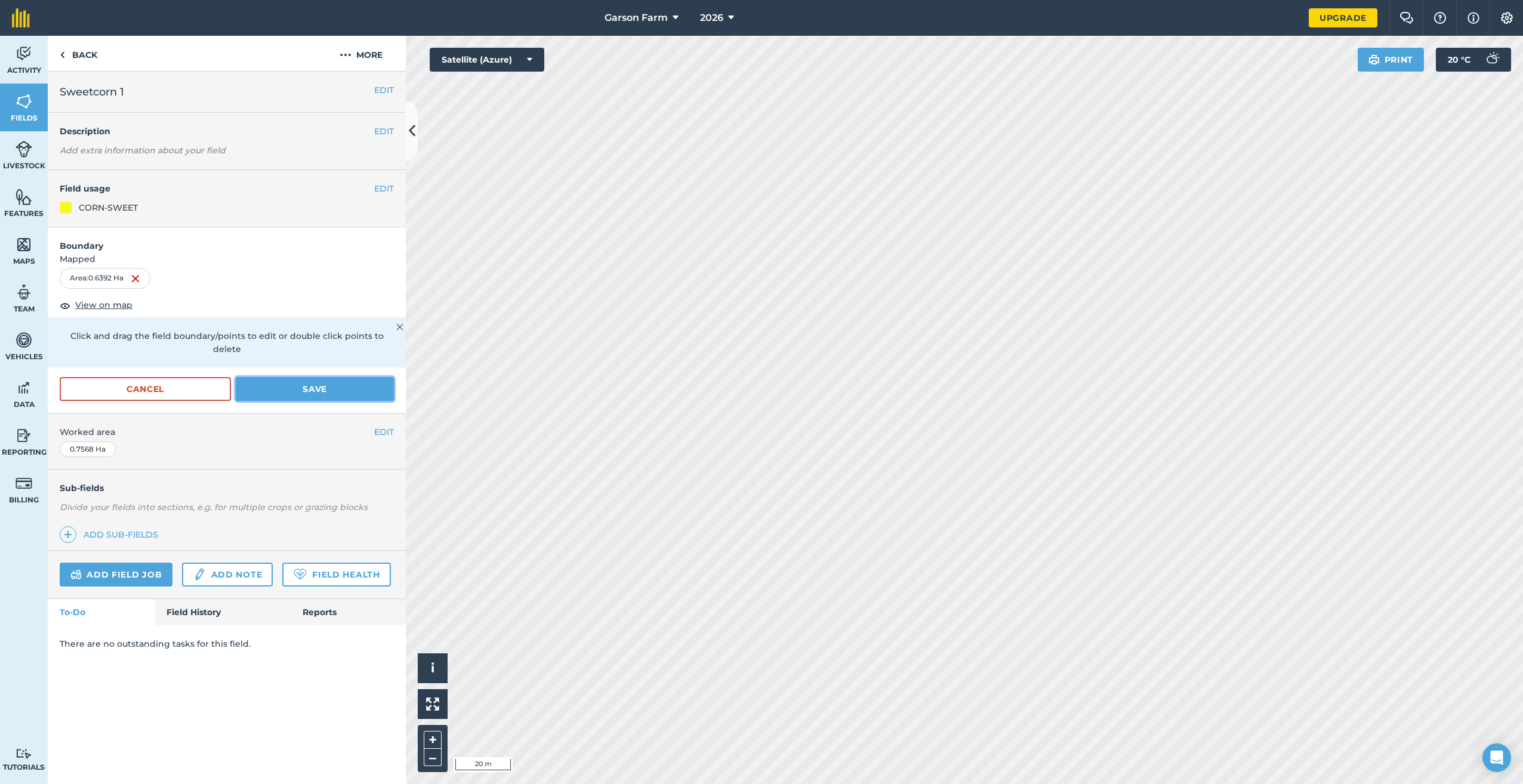
click at [332, 381] on button "Save" at bounding box center [315, 389] width 158 height 24
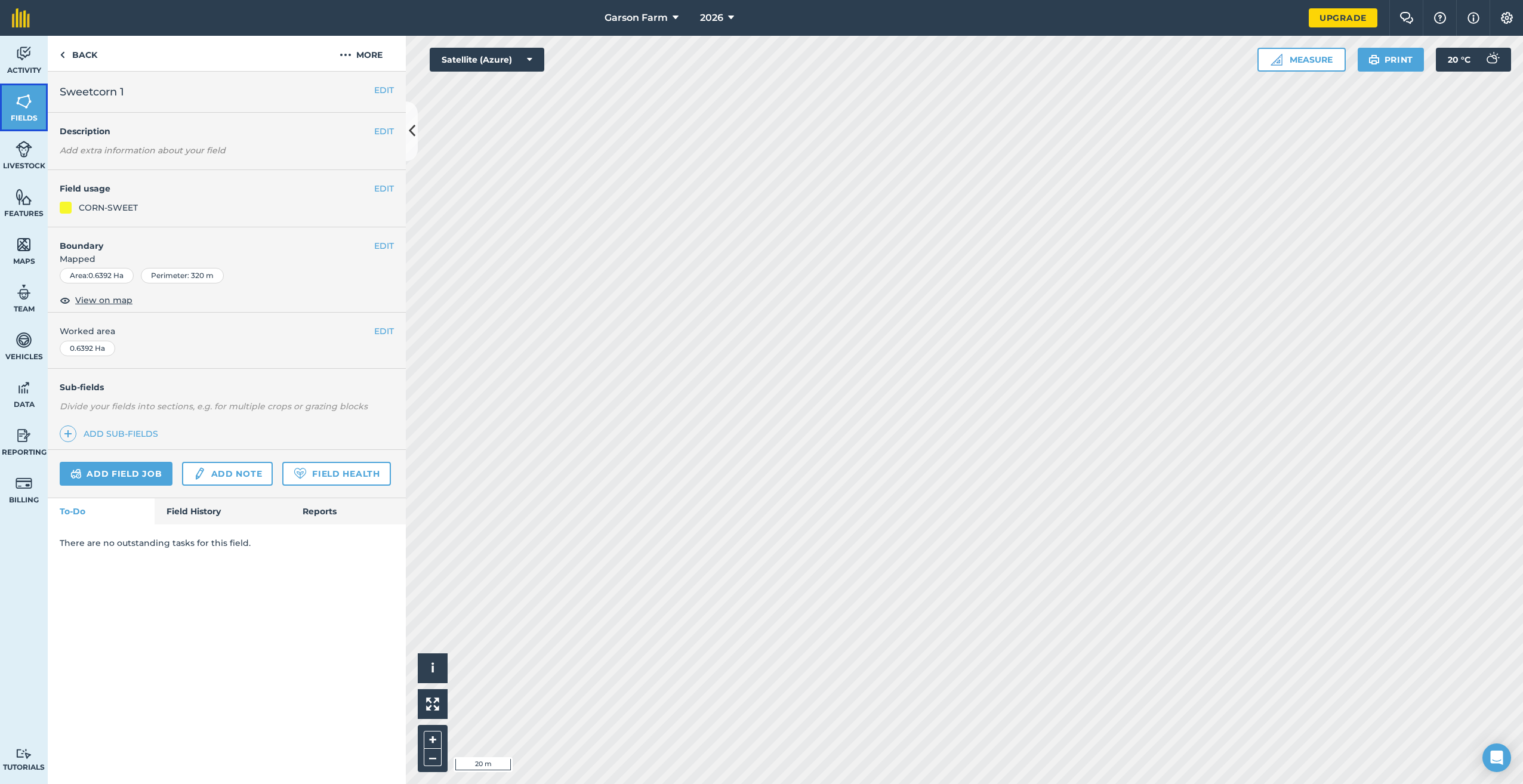
click at [3, 100] on link "Fields" at bounding box center [24, 108] width 48 height 48
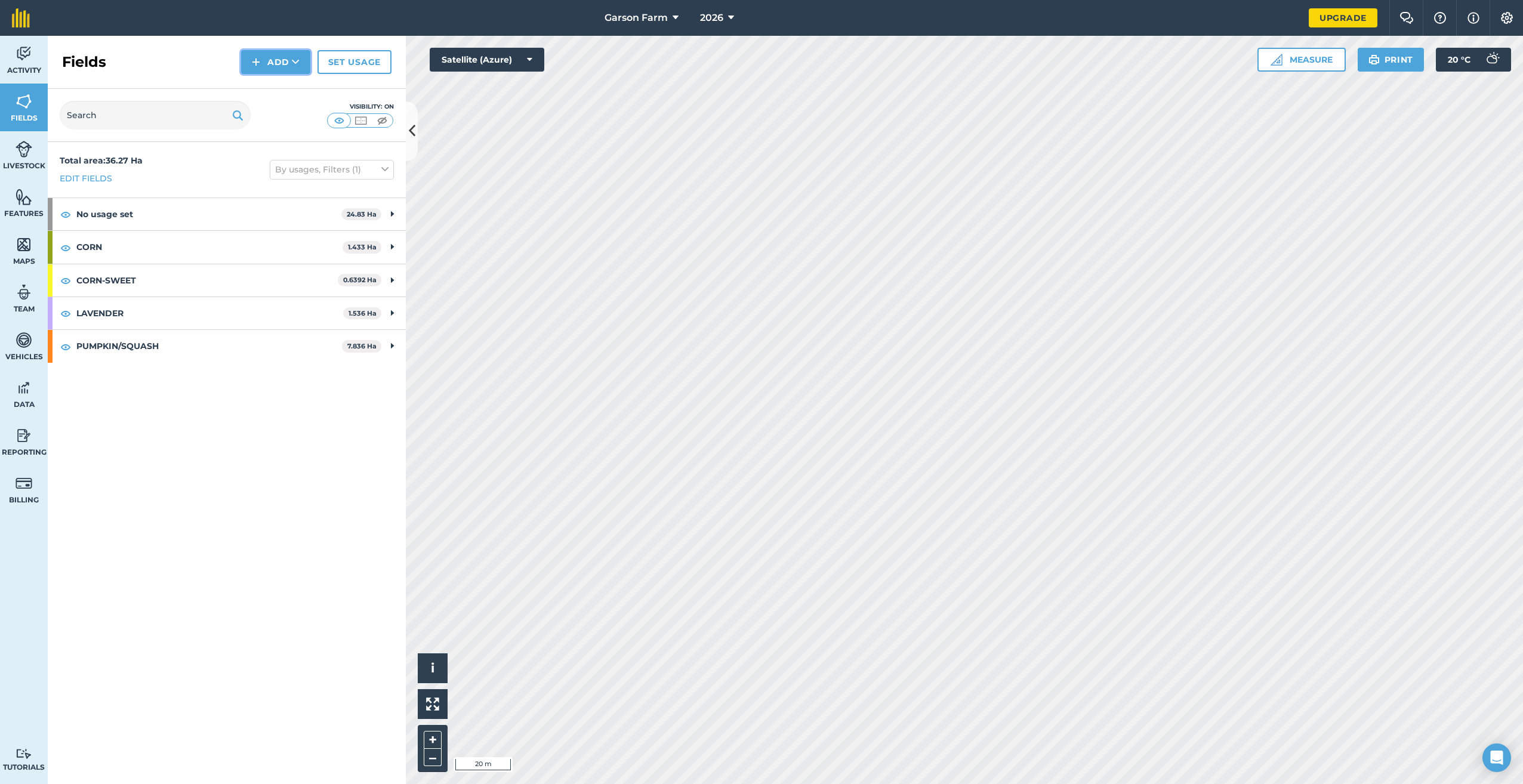
click at [300, 60] on button "Add" at bounding box center [276, 62] width 69 height 24
click at [282, 92] on link "Draw" at bounding box center [276, 89] width 65 height 26
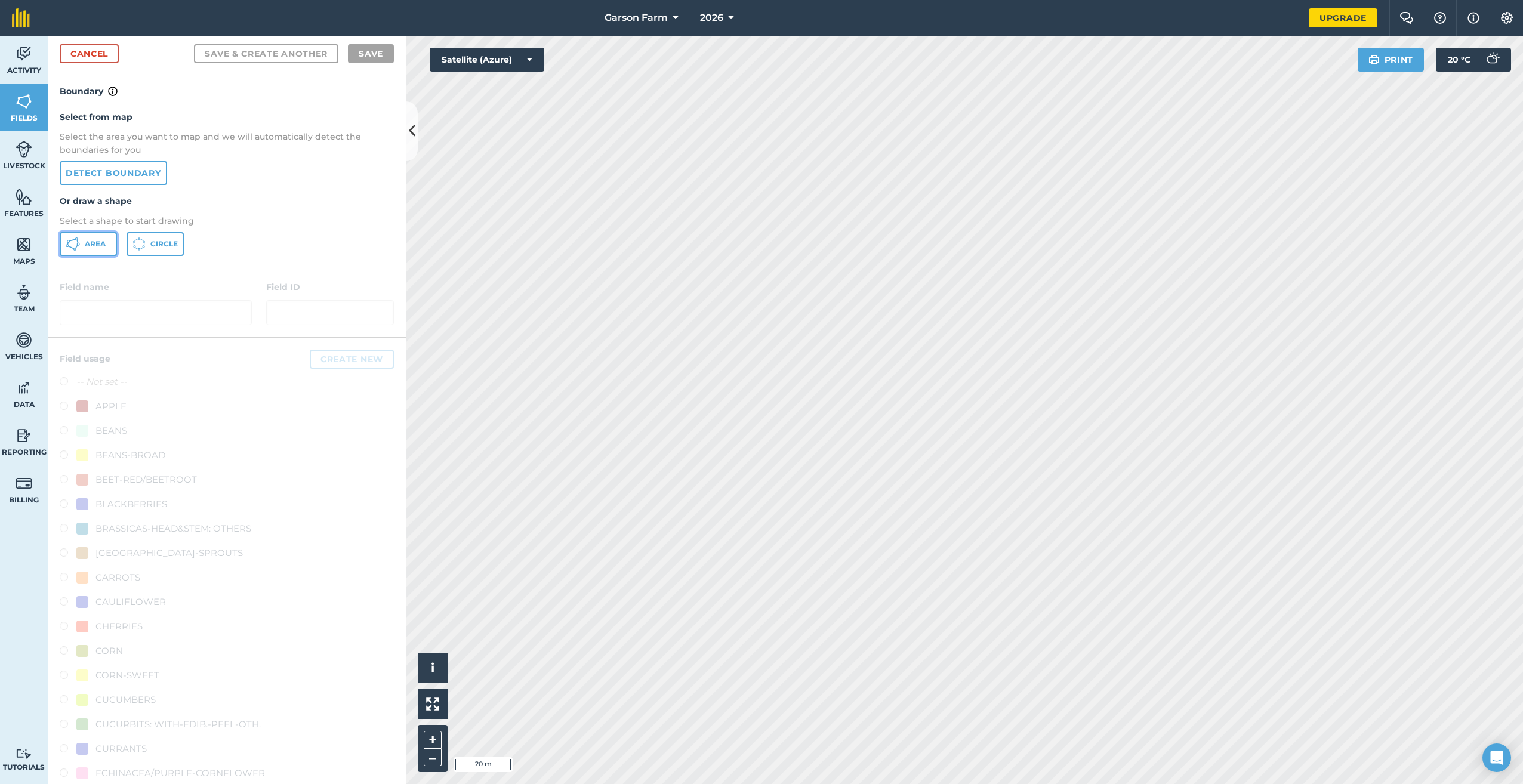
click at [99, 248] on span "Area" at bounding box center [95, 243] width 21 height 9
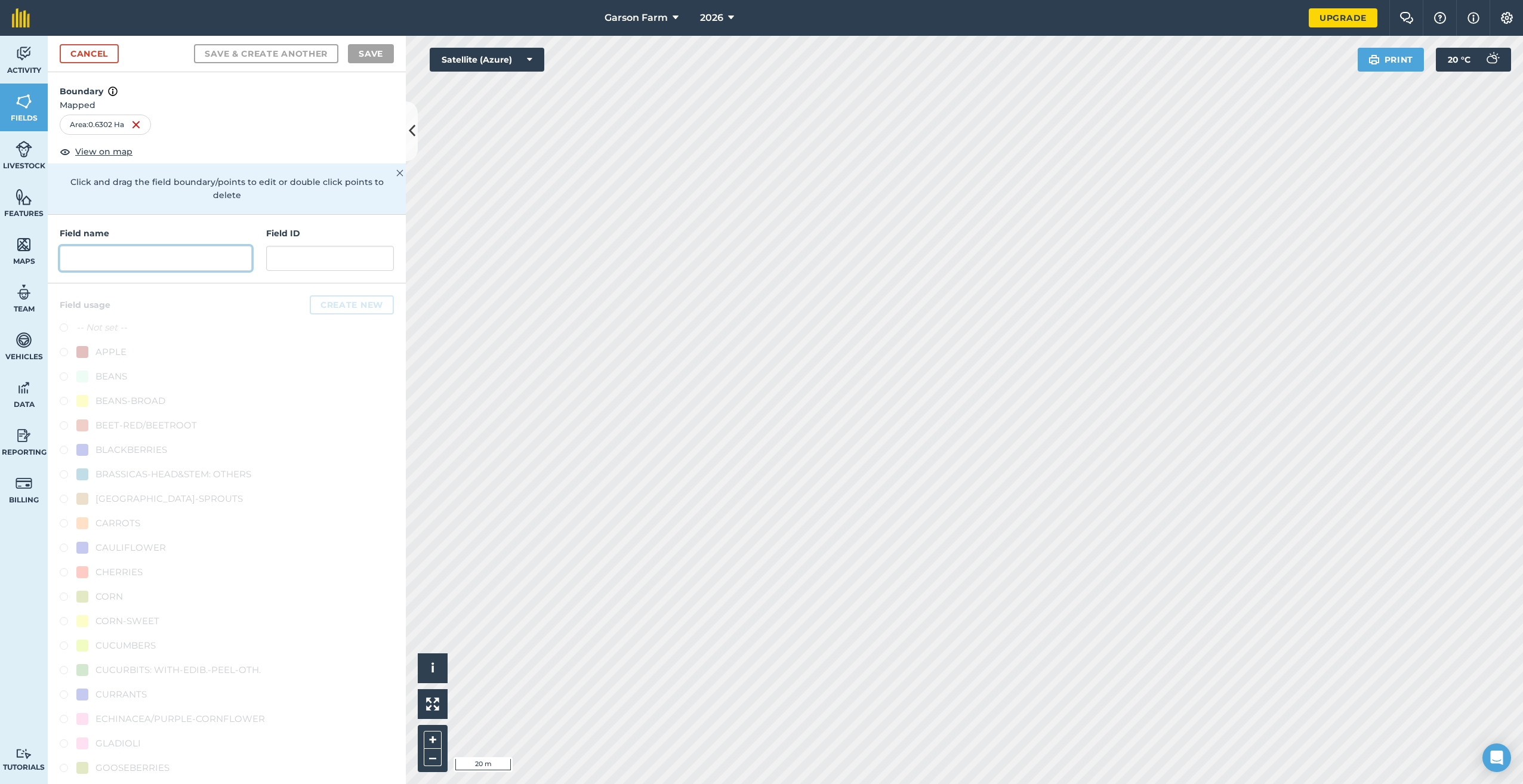
click at [84, 261] on input "text" at bounding box center [156, 258] width 192 height 25
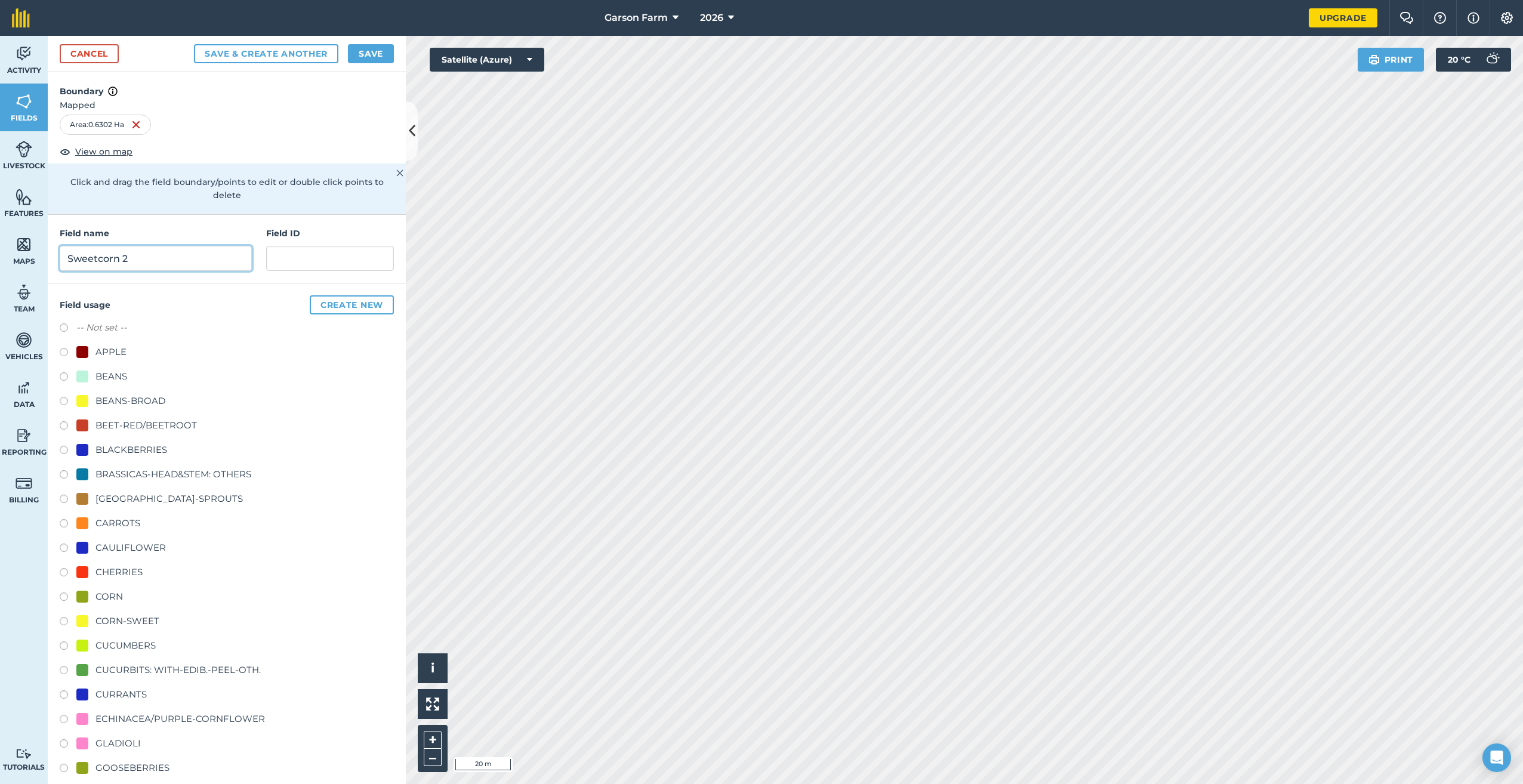
type input "Sweetcorn 2"
click at [144, 619] on div "CORN-SWEET" at bounding box center [127, 621] width 64 height 15
radio input "true"
click at [363, 59] on button "Save" at bounding box center [371, 54] width 46 height 19
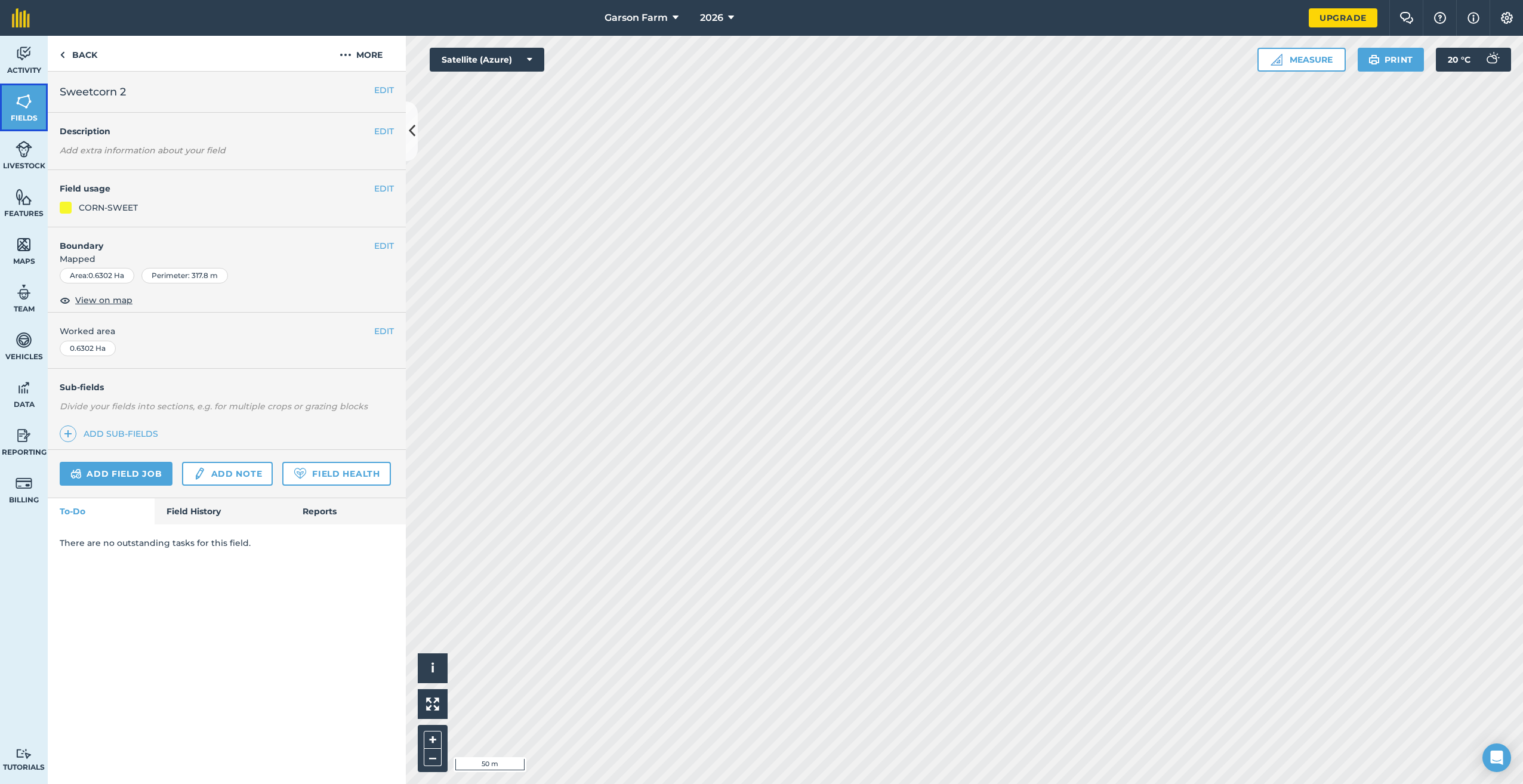
click at [39, 112] on link "Fields" at bounding box center [24, 108] width 48 height 48
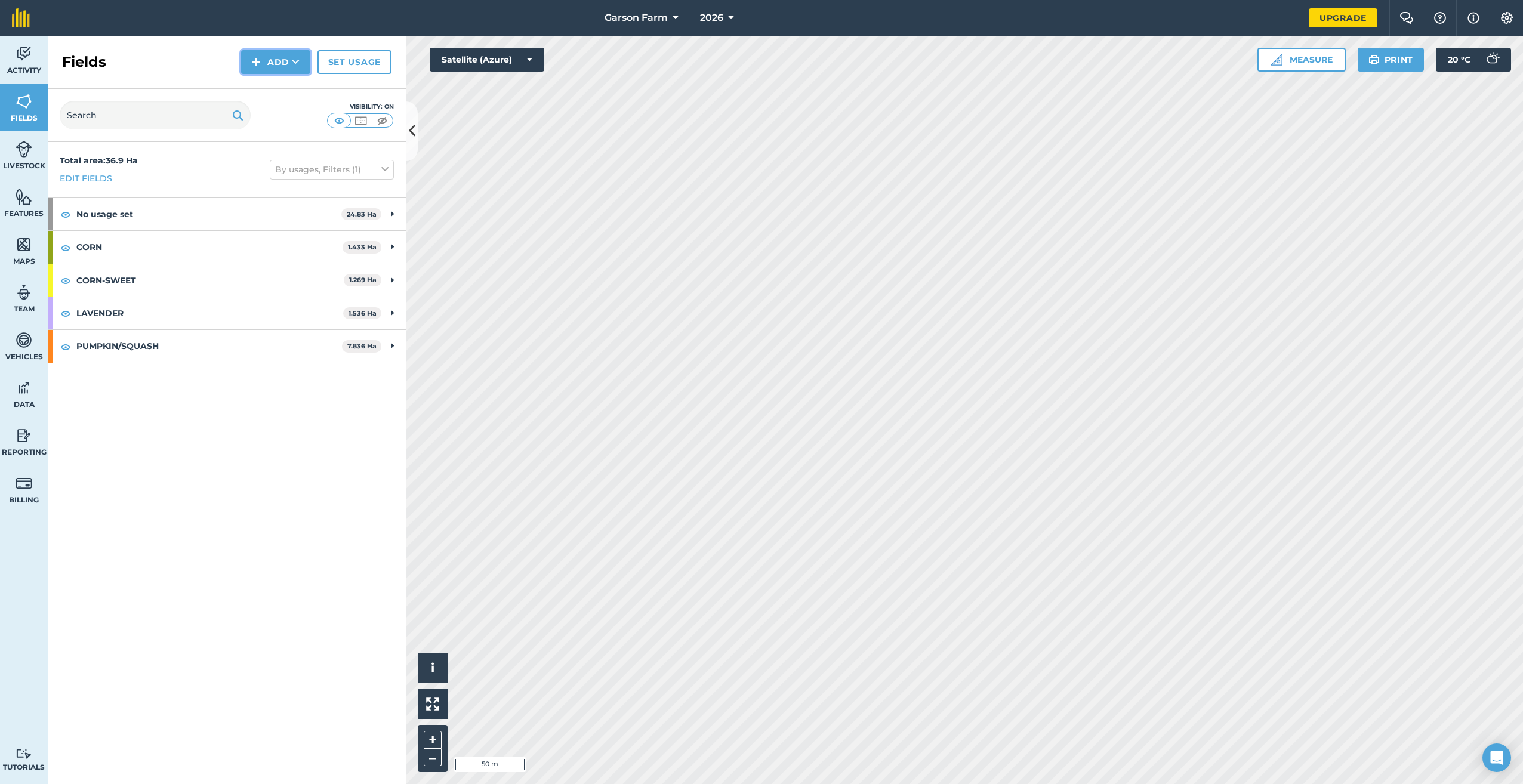
click at [262, 64] on button "Add" at bounding box center [276, 62] width 69 height 24
click at [262, 99] on link "Draw" at bounding box center [276, 89] width 65 height 26
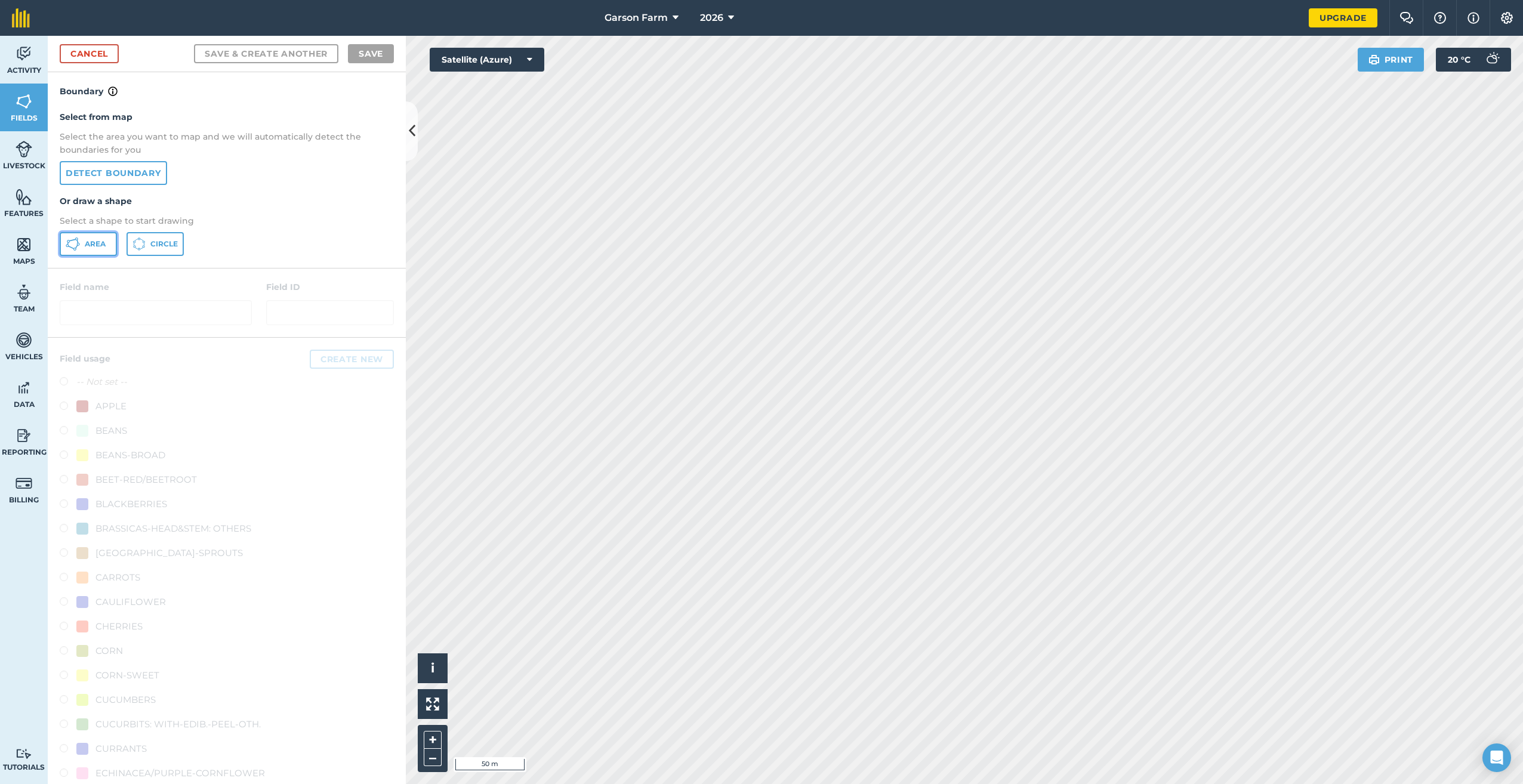
click at [95, 248] on span "Area" at bounding box center [95, 243] width 21 height 9
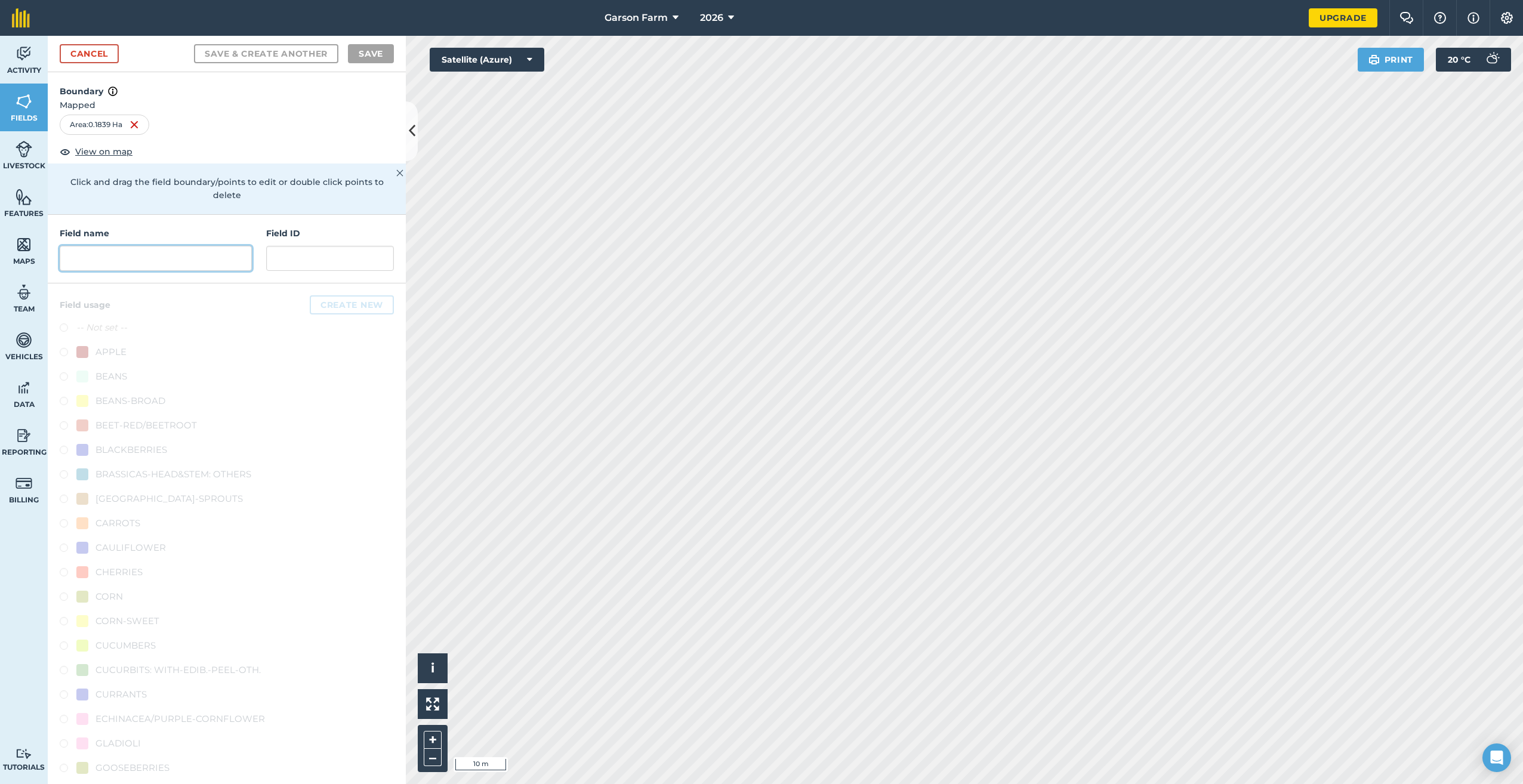
click at [132, 256] on input "text" at bounding box center [156, 258] width 192 height 25
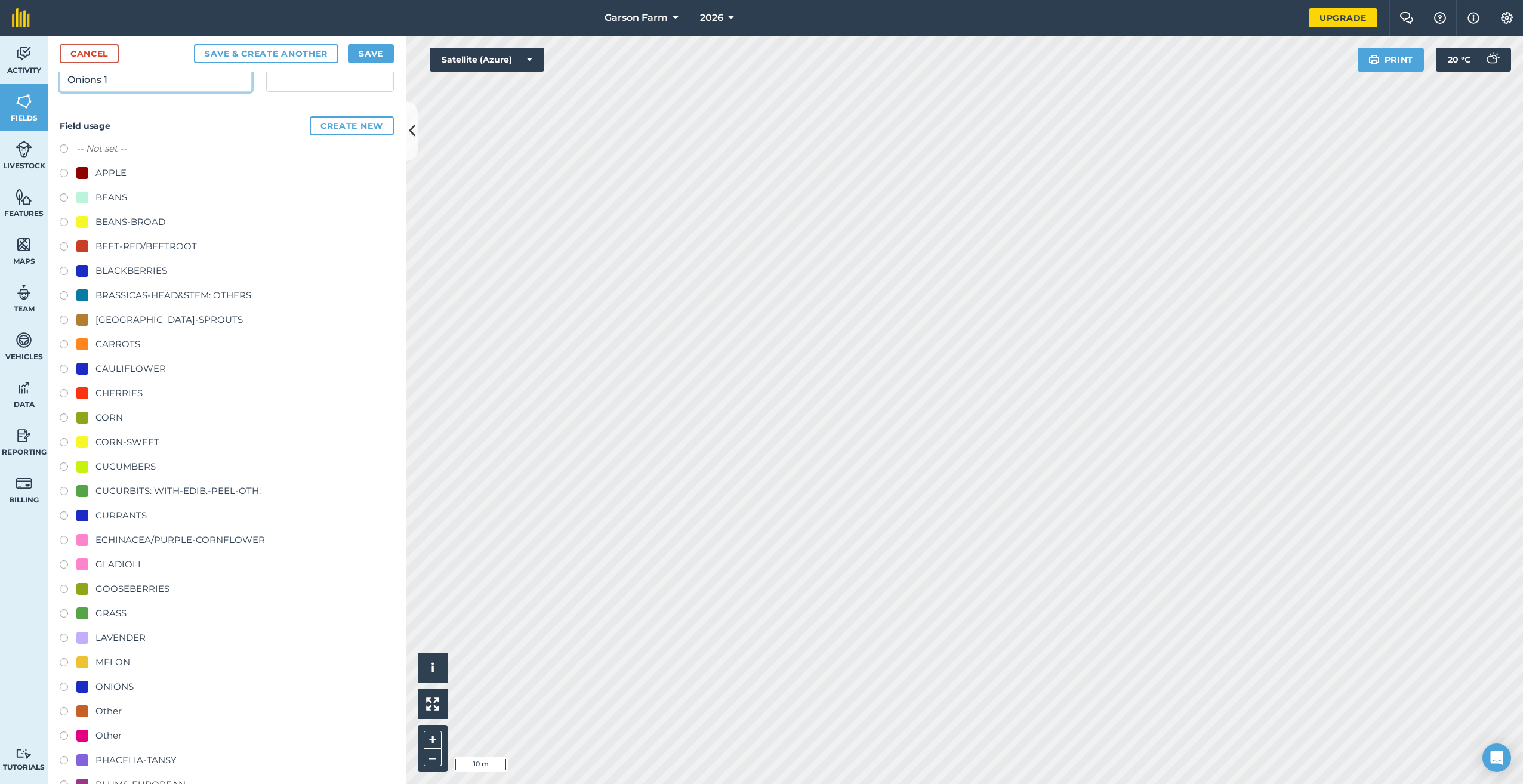
scroll to position [356, 0]
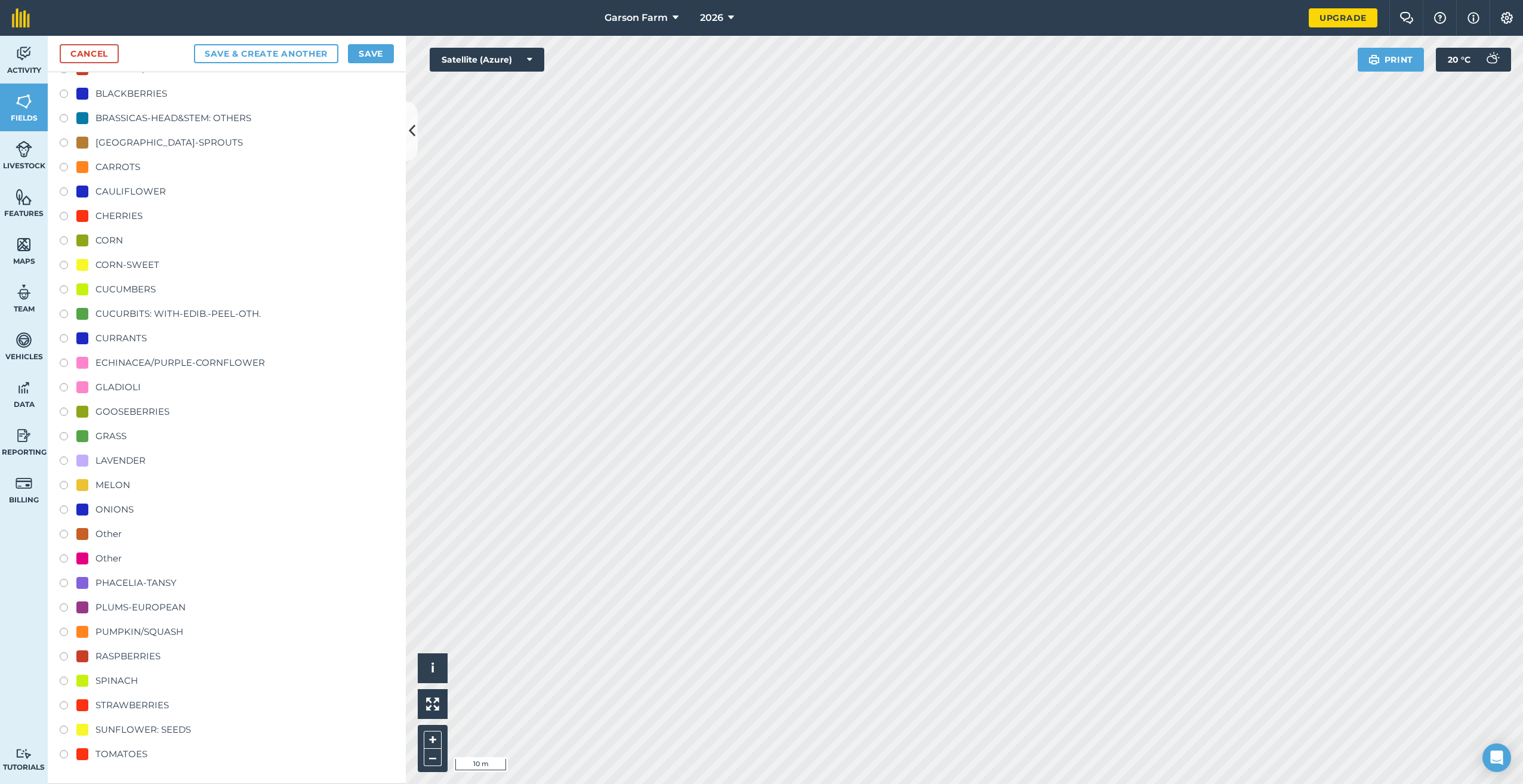
type input "Onions 1"
click at [114, 506] on div "ONIONS" at bounding box center [114, 509] width 39 height 15
radio input "true"
click at [369, 48] on button "Save" at bounding box center [371, 54] width 46 height 19
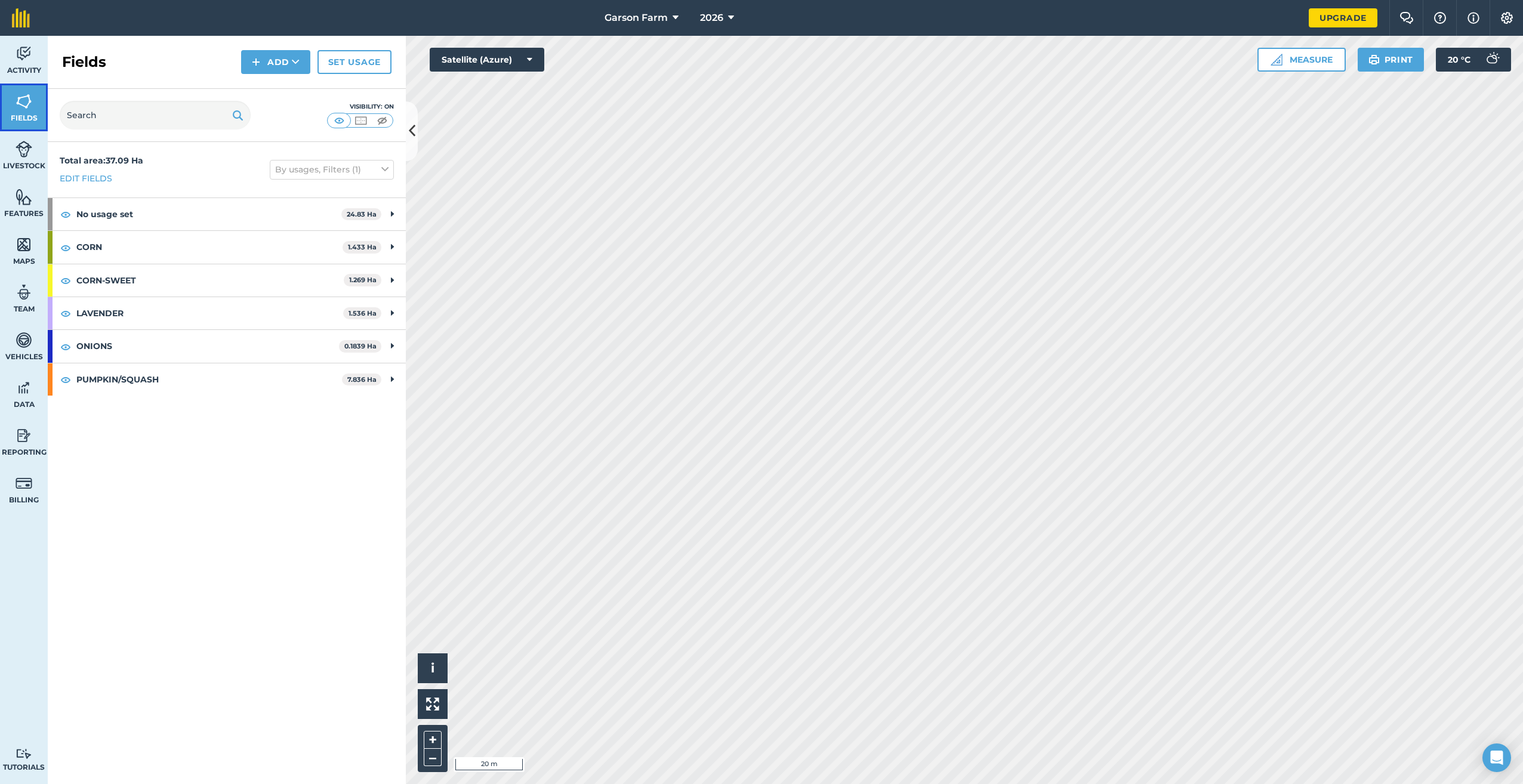
click at [23, 116] on span "Fields" at bounding box center [24, 118] width 48 height 9
click at [262, 62] on button "Add" at bounding box center [276, 62] width 69 height 24
click at [262, 90] on link "Draw" at bounding box center [276, 89] width 65 height 26
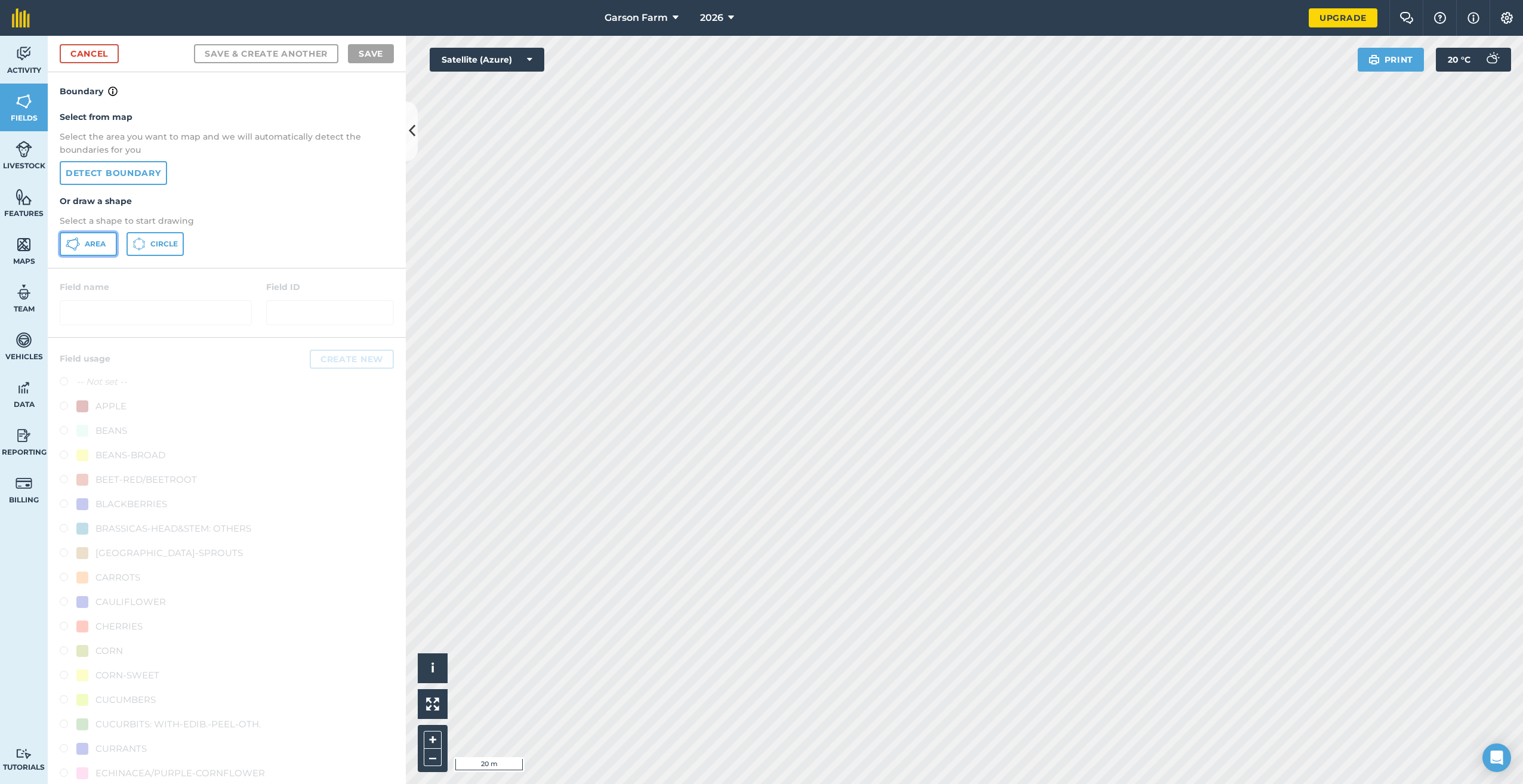
click at [108, 241] on button "Area" at bounding box center [88, 243] width 57 height 24
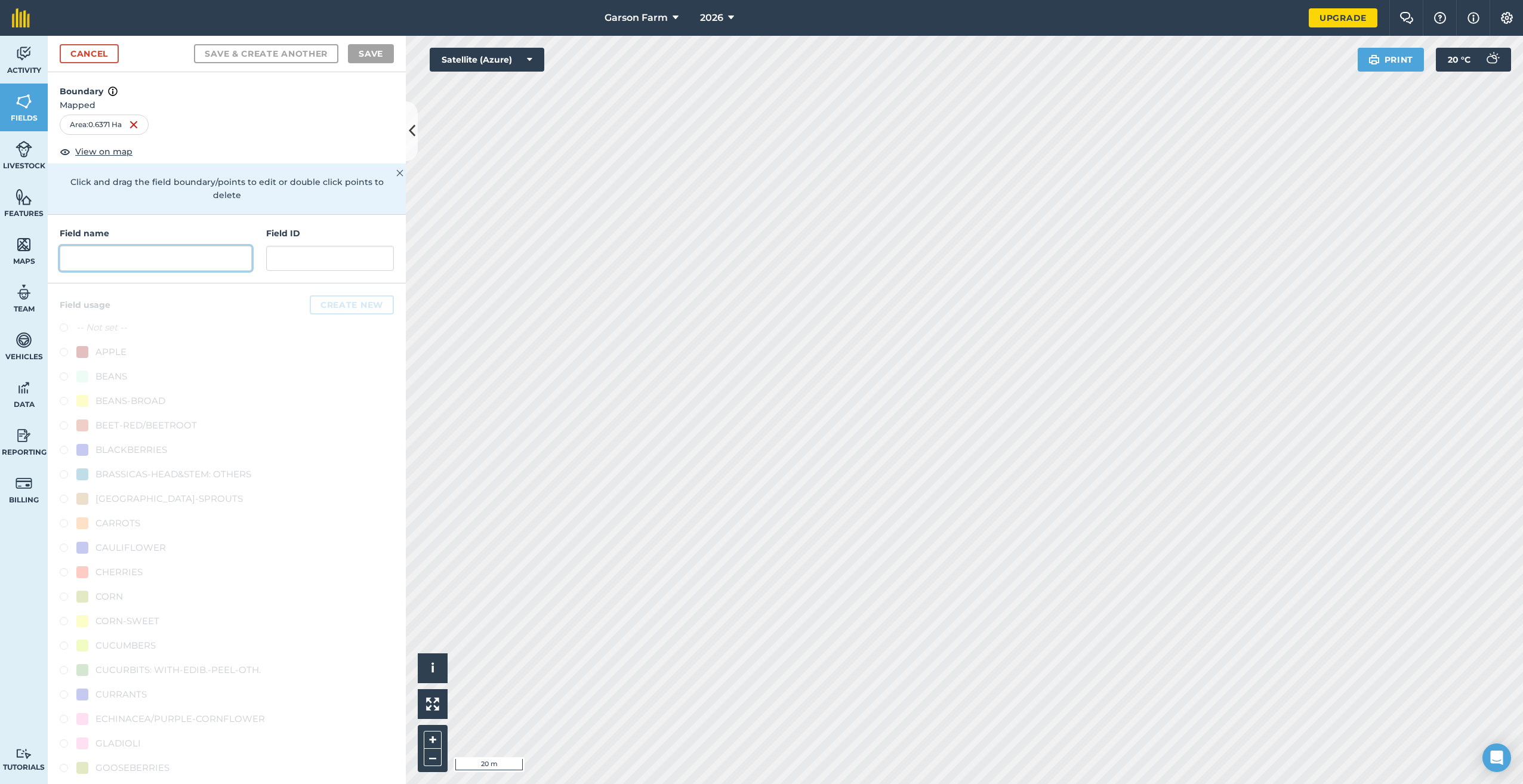
click at [150, 261] on input "text" at bounding box center [156, 258] width 192 height 25
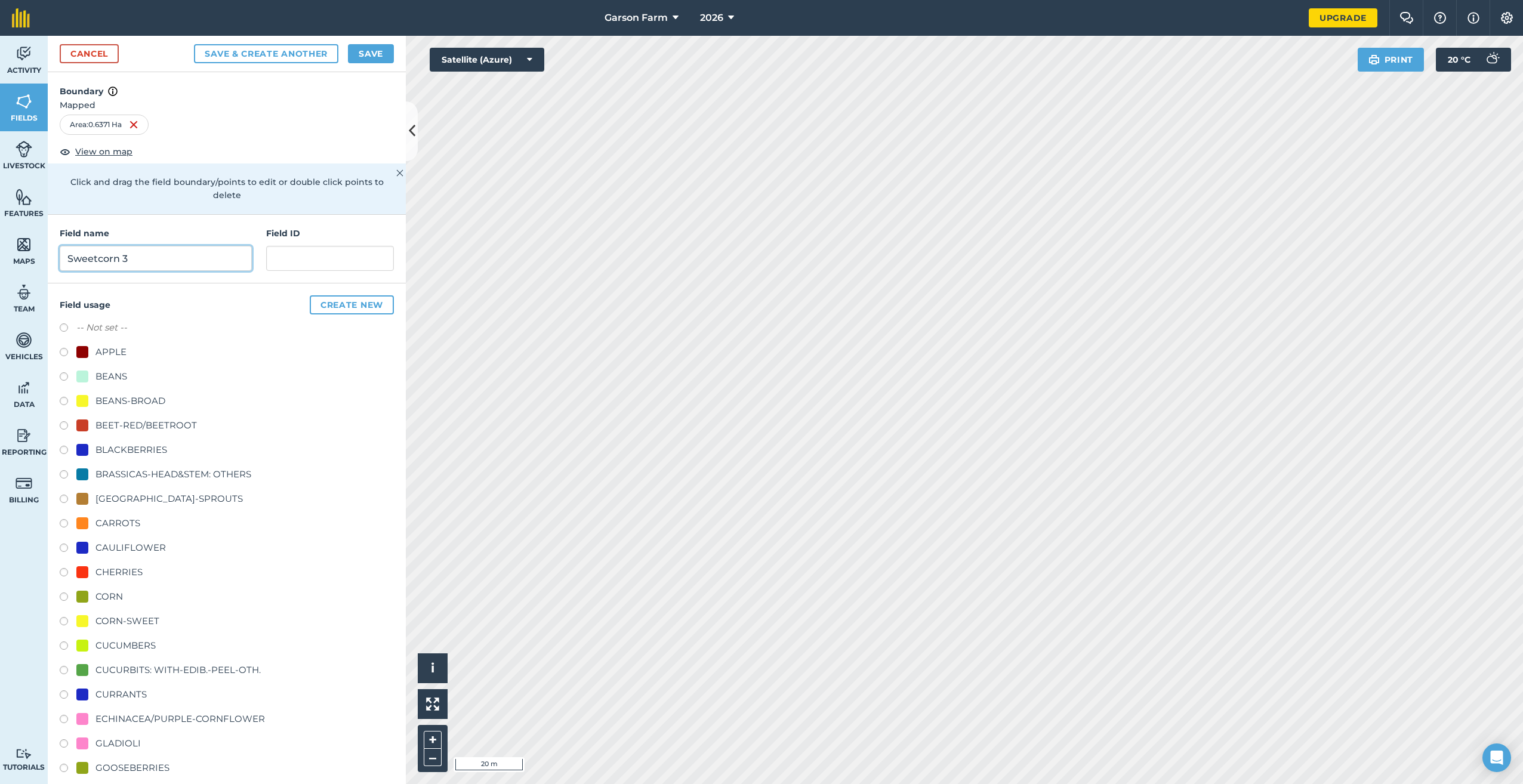
type input "Sweetcorn 3"
click at [118, 621] on div "CORN-SWEET" at bounding box center [127, 621] width 64 height 15
radio input "true"
click at [361, 49] on button "Save" at bounding box center [371, 54] width 46 height 19
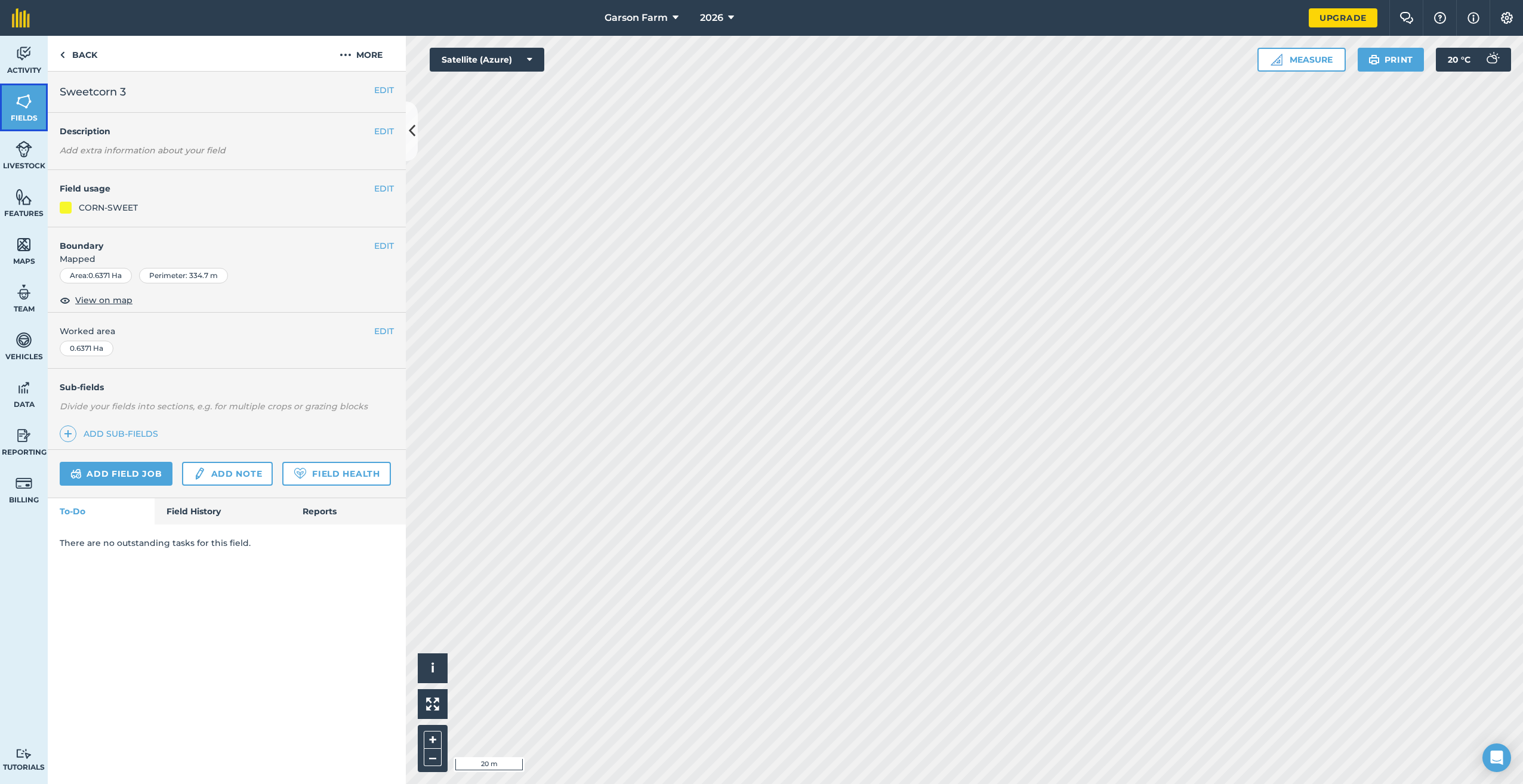
click at [15, 98] on img at bounding box center [23, 101] width 17 height 18
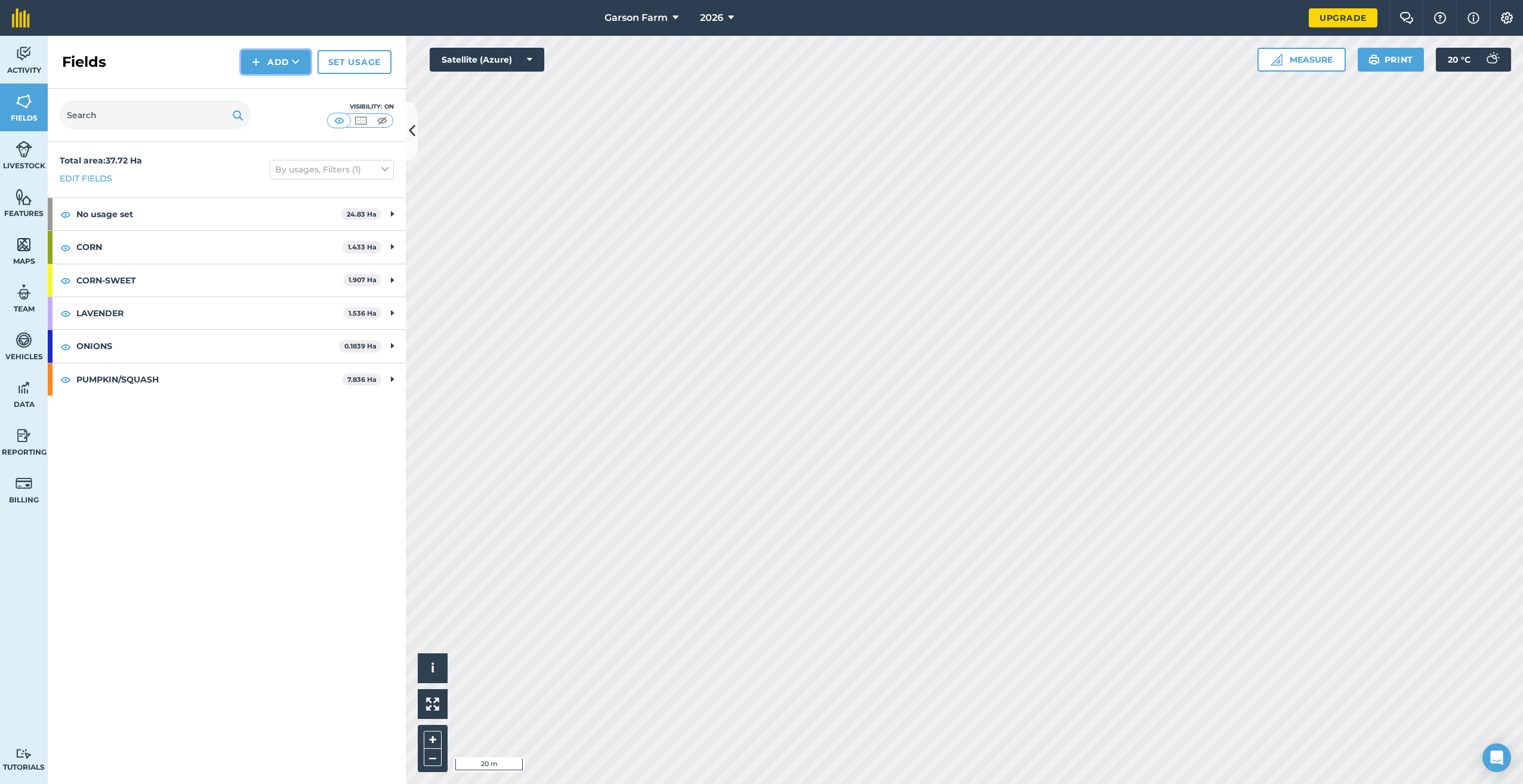
click at [284, 54] on button "Add" at bounding box center [276, 62] width 69 height 24
click at [270, 89] on link "Draw" at bounding box center [276, 89] width 65 height 26
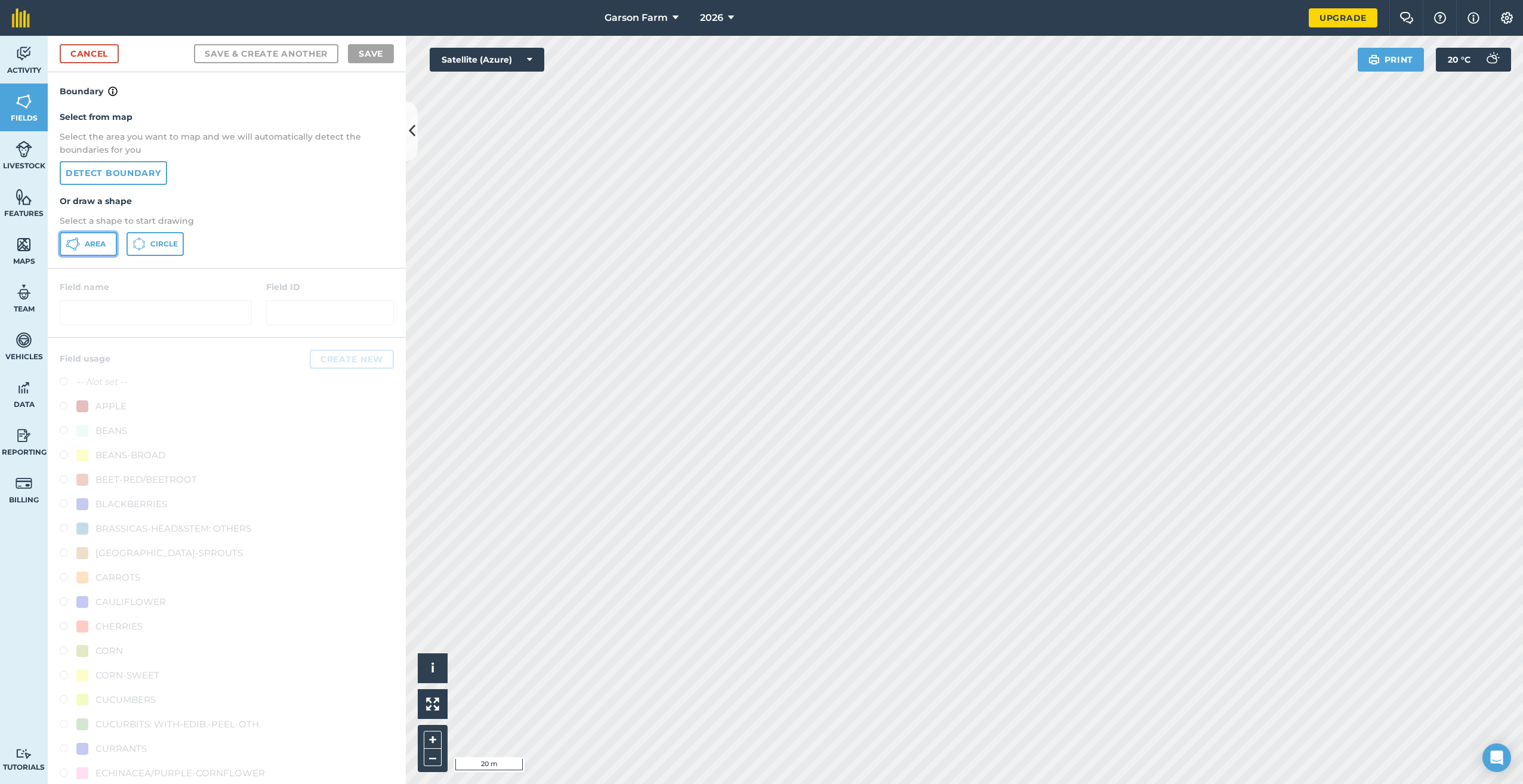
click at [97, 247] on span "Area" at bounding box center [95, 243] width 21 height 9
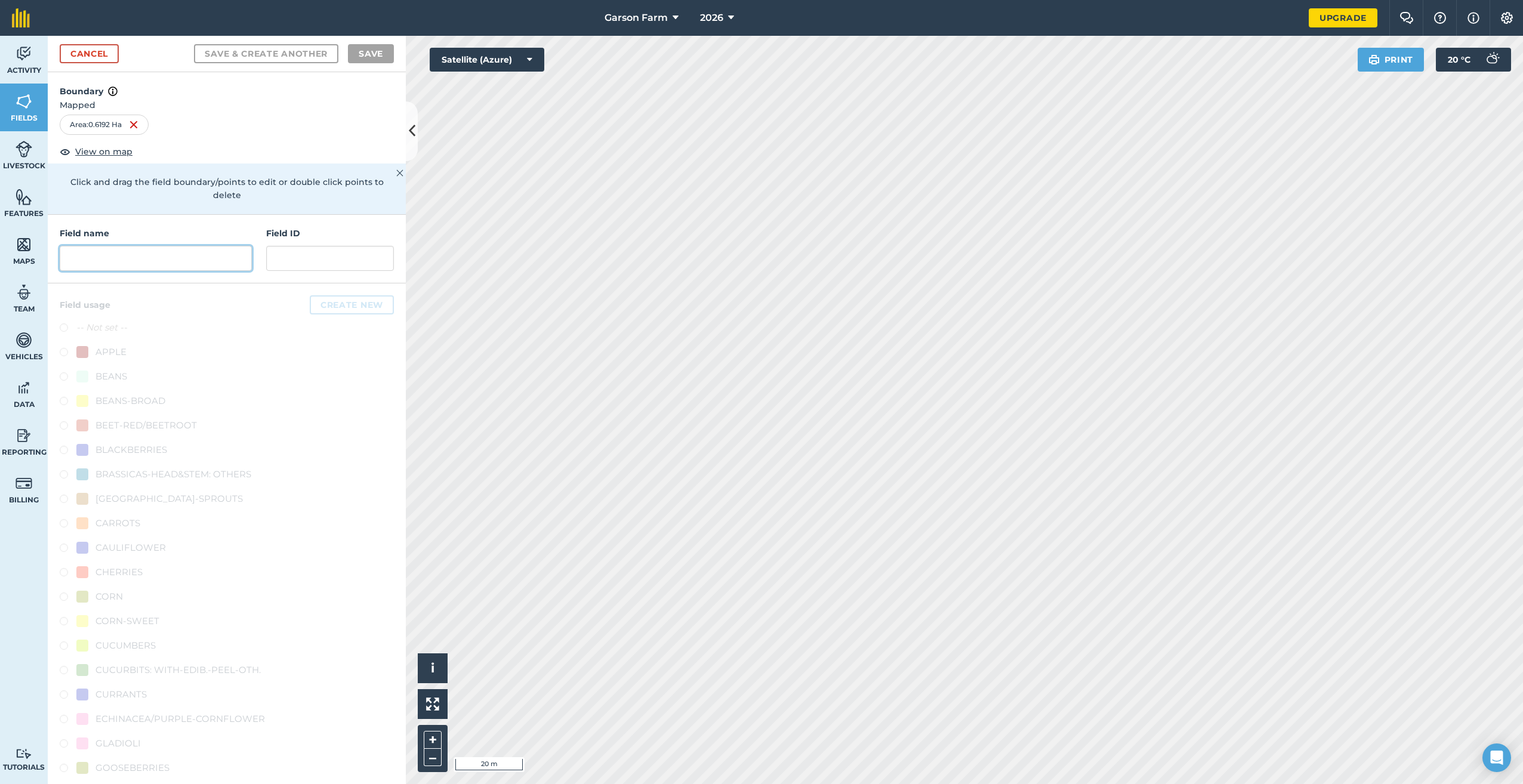
click at [102, 262] on input "text" at bounding box center [156, 258] width 192 height 25
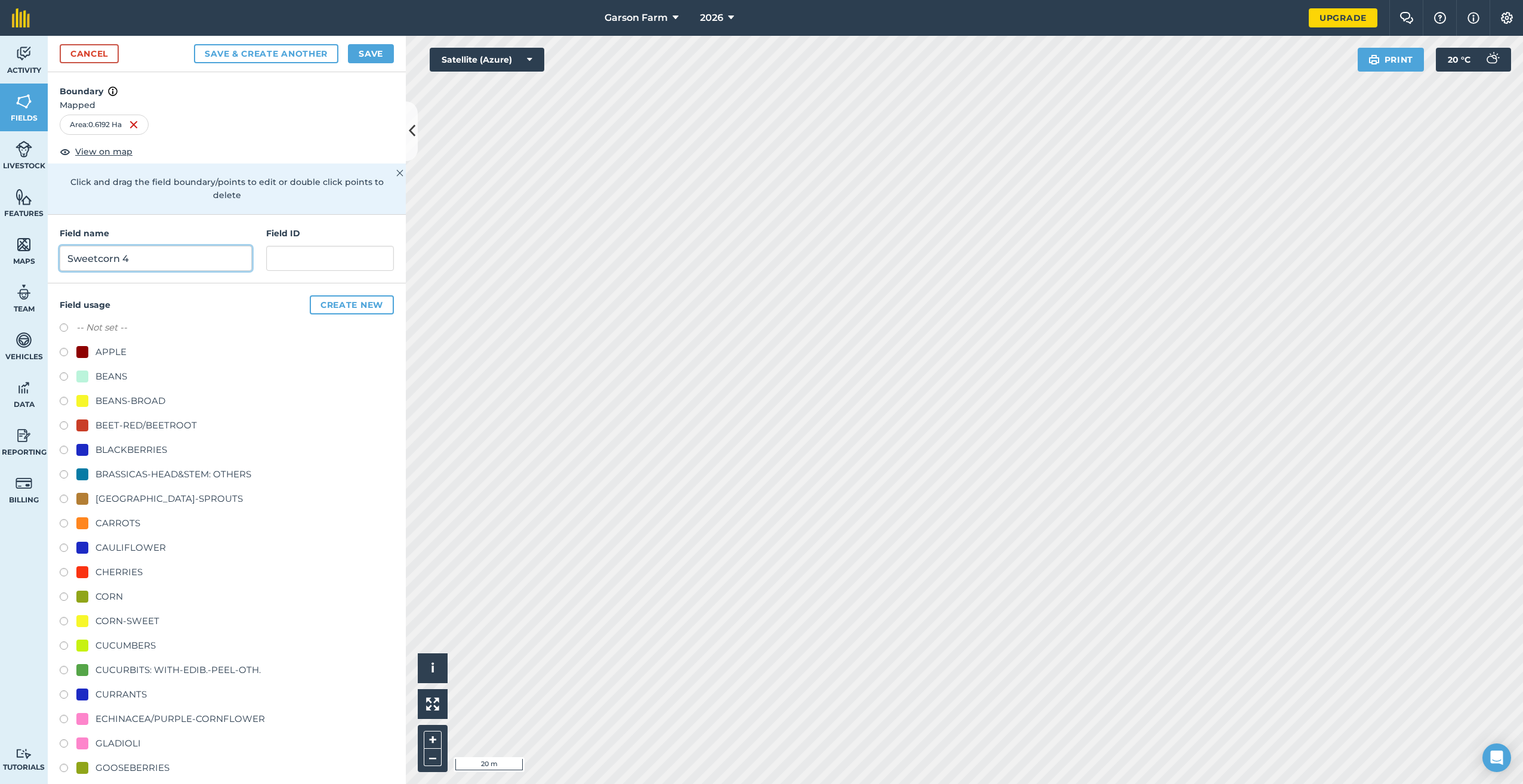
type input "Sweetcorn 4"
click at [145, 622] on div "CORN-SWEET" at bounding box center [127, 621] width 64 height 15
radio input "true"
click at [374, 58] on button "Save" at bounding box center [371, 54] width 46 height 19
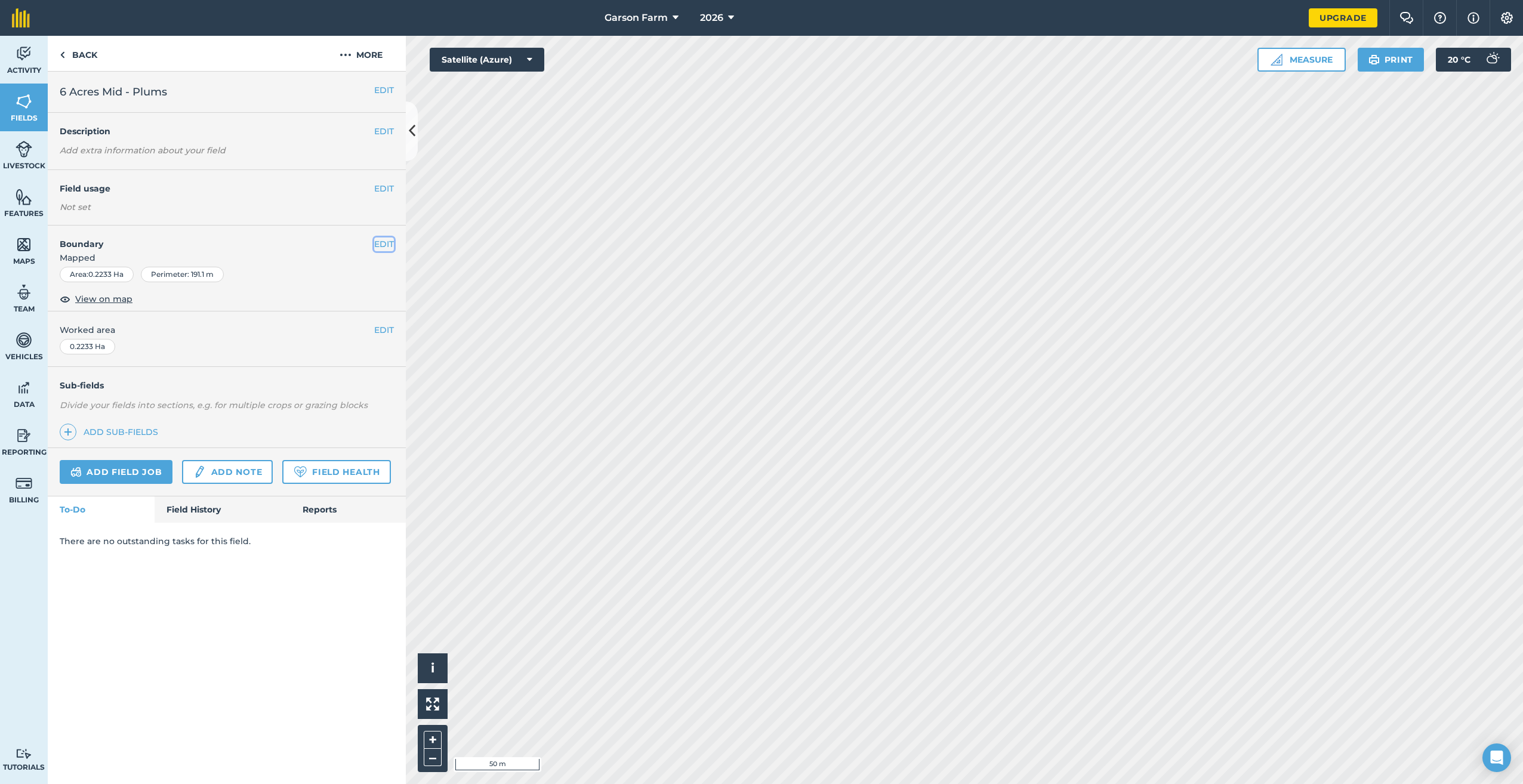
click at [385, 239] on button "EDIT" at bounding box center [384, 244] width 20 height 13
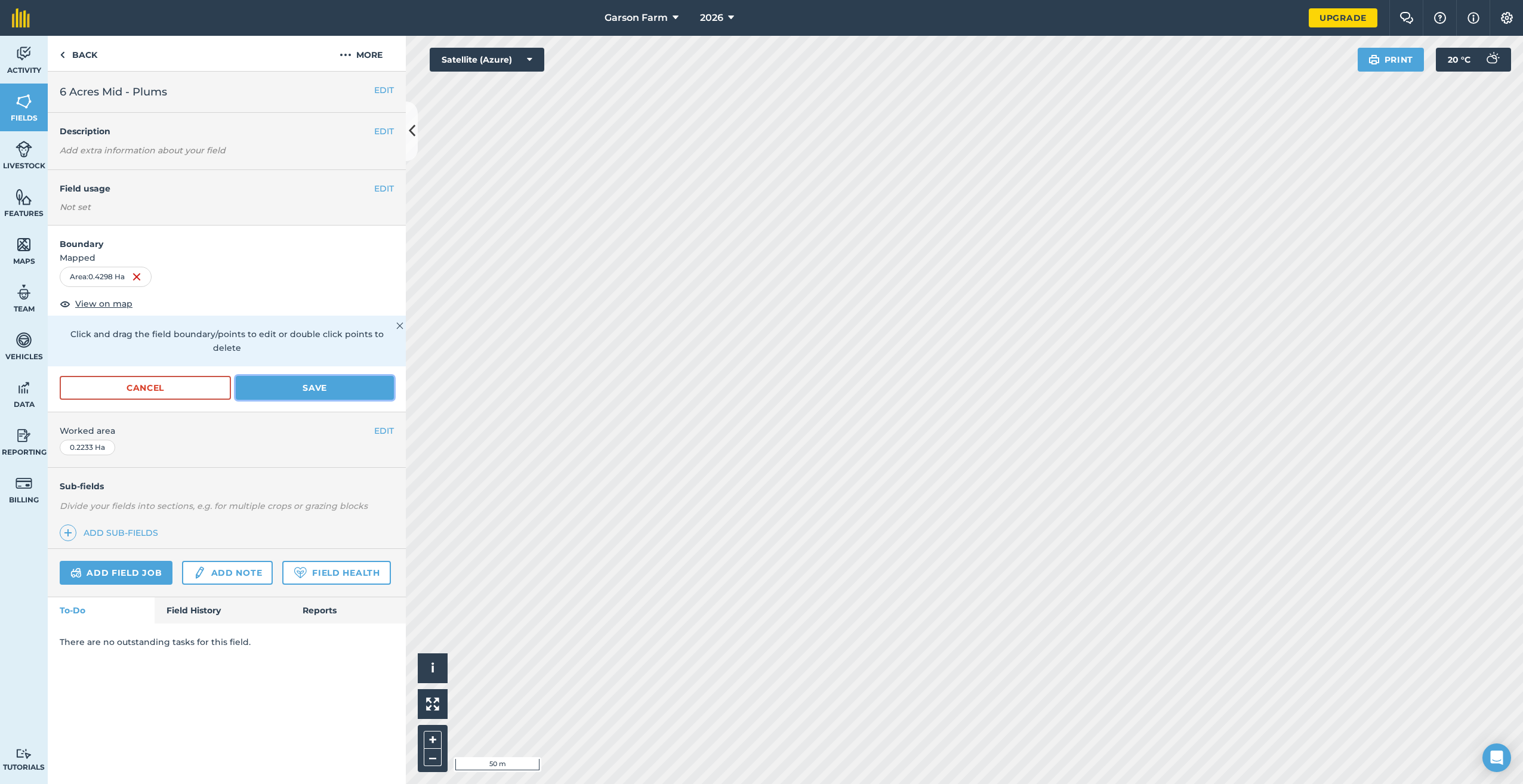
click at [338, 376] on button "Save" at bounding box center [315, 387] width 158 height 24
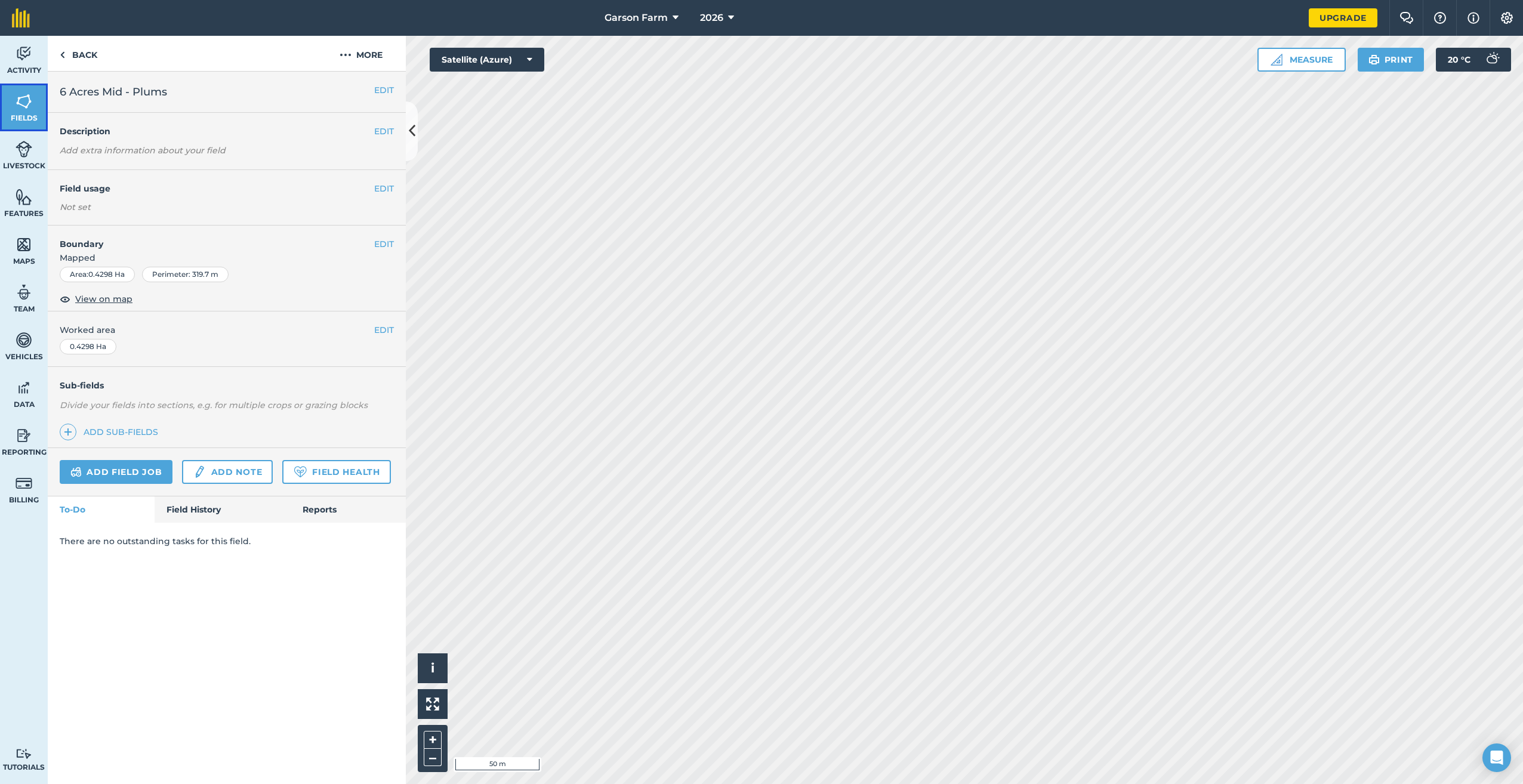
click at [22, 100] on img at bounding box center [23, 101] width 17 height 18
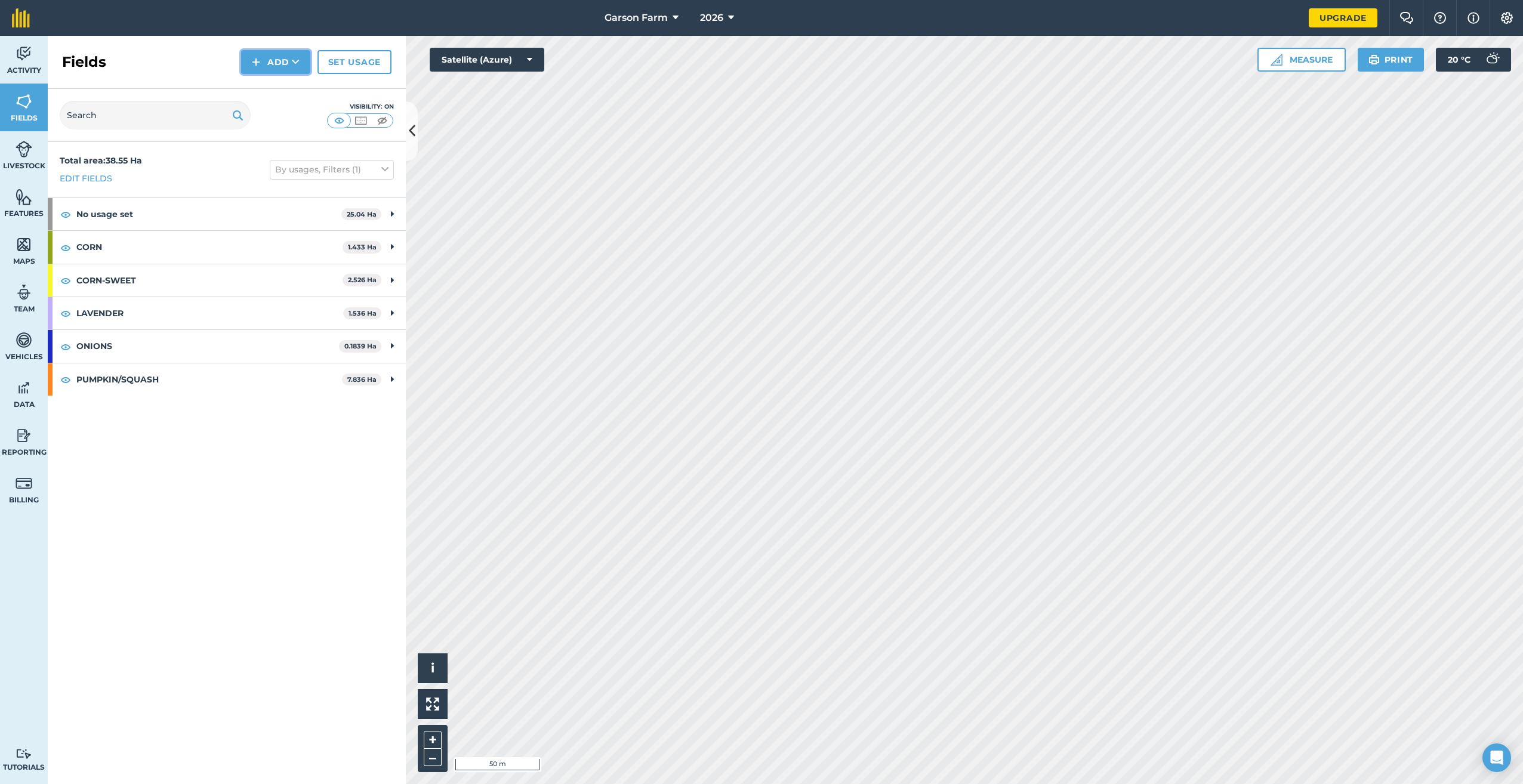
click at [276, 59] on button "Add" at bounding box center [276, 62] width 69 height 24
click at [270, 93] on link "Draw" at bounding box center [276, 89] width 65 height 26
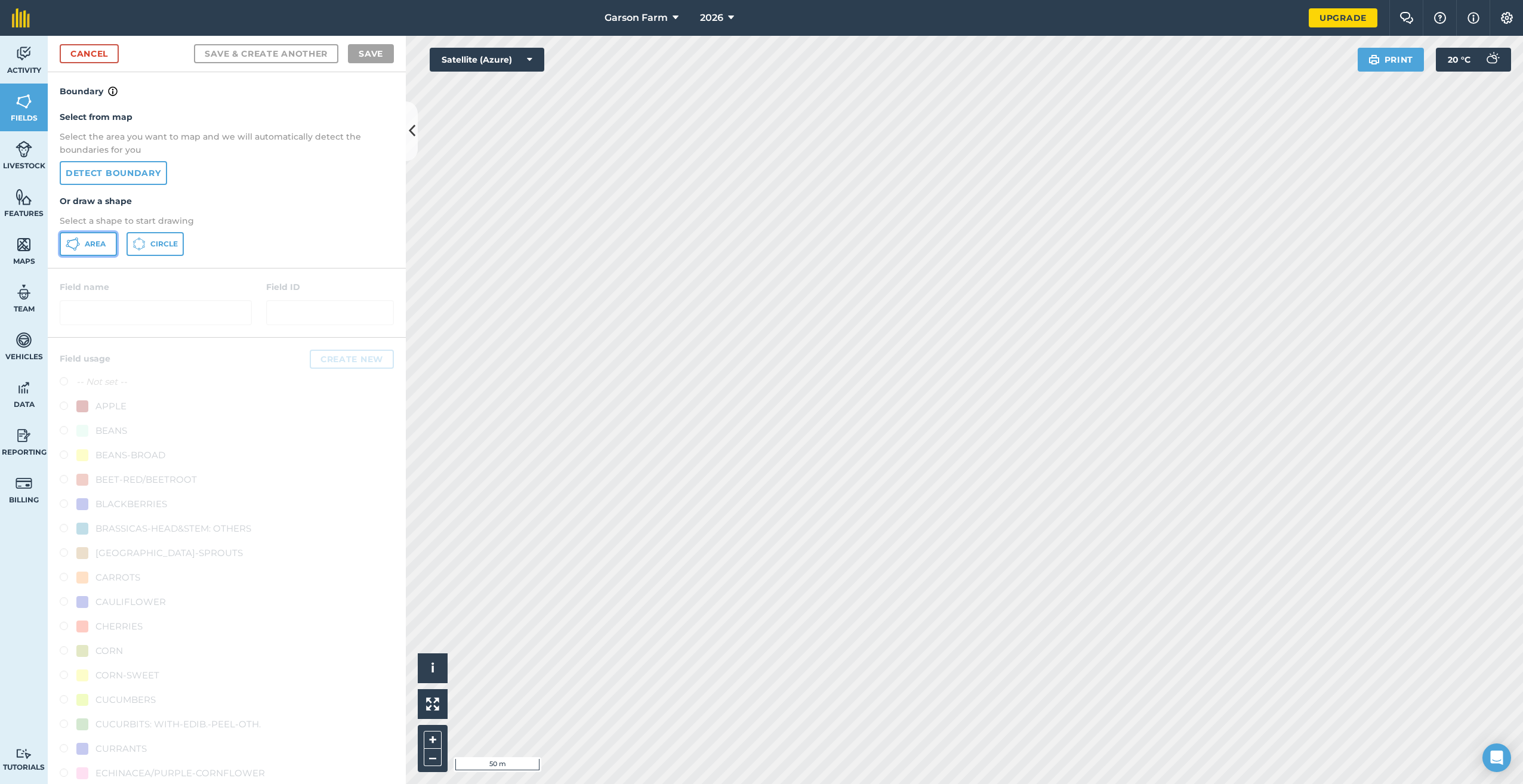
drag, startPoint x: 108, startPoint y: 251, endPoint x: 116, endPoint y: 252, distance: 8.1
click at [108, 251] on button "Area" at bounding box center [88, 243] width 57 height 24
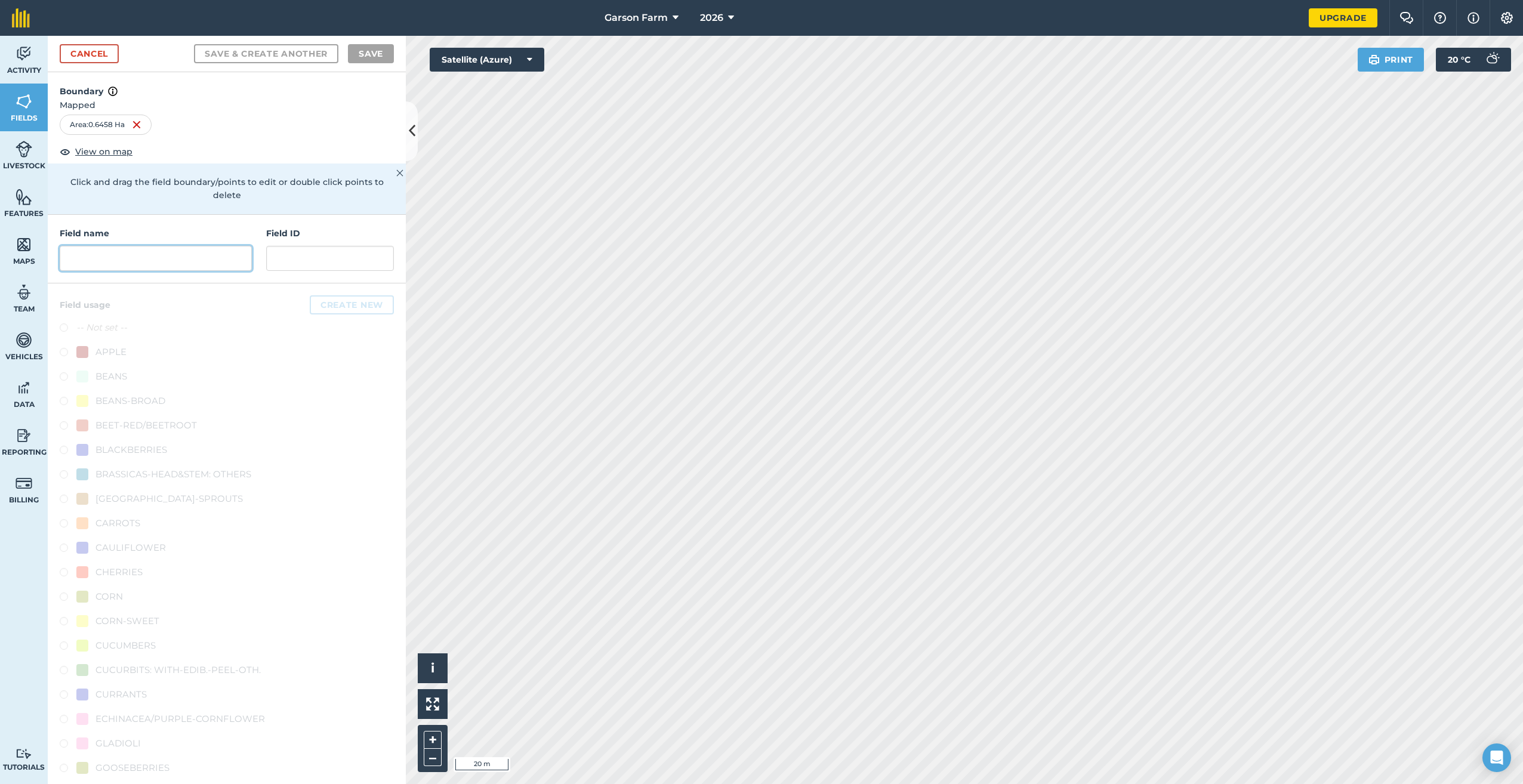
click at [156, 262] on input "text" at bounding box center [156, 258] width 192 height 25
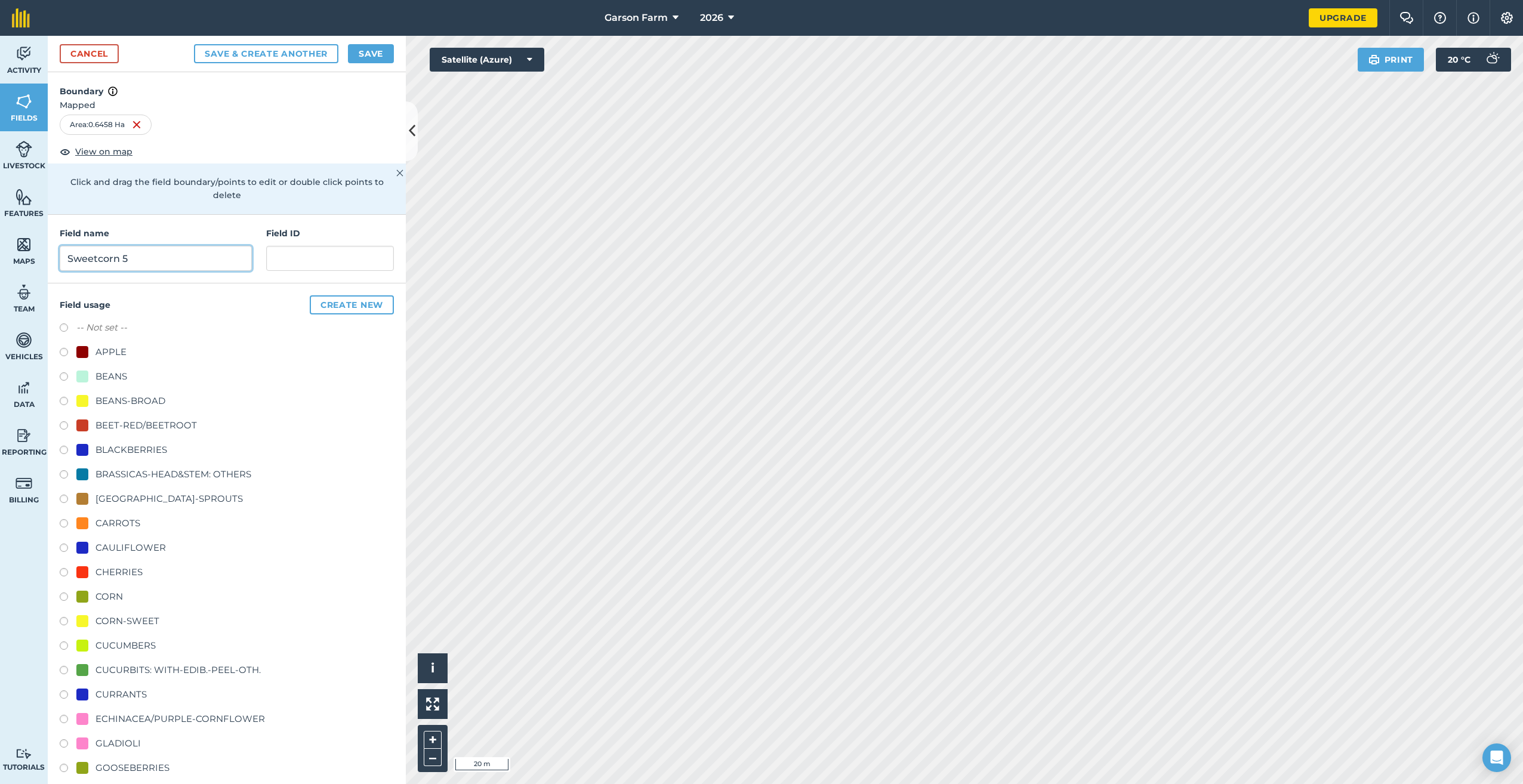
type input "Sweetcorn 5"
click at [129, 626] on div "CORN-SWEET" at bounding box center [127, 621] width 64 height 15
radio input "true"
click at [368, 55] on button "Save" at bounding box center [371, 54] width 46 height 19
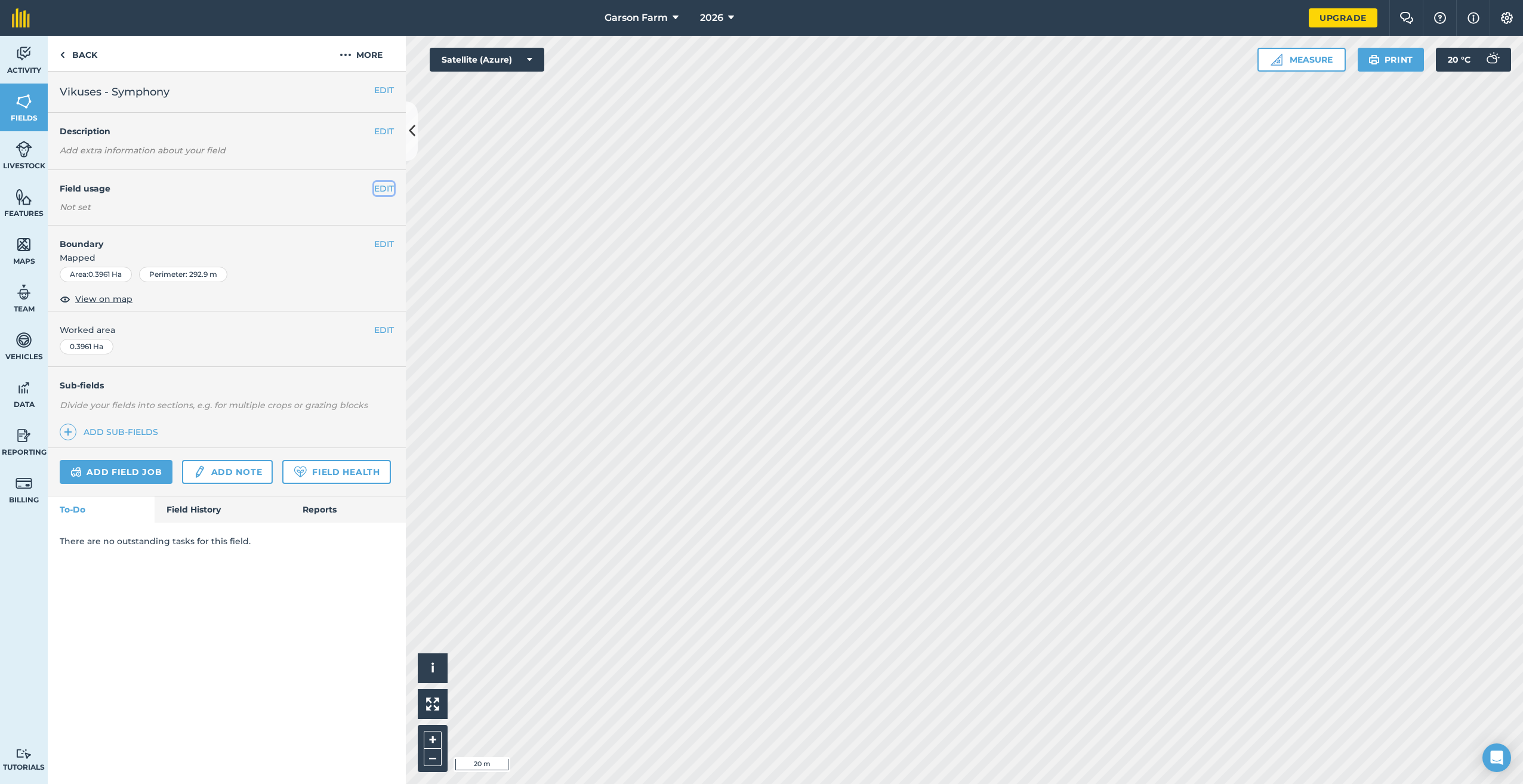
click at [385, 193] on button "EDIT" at bounding box center [384, 188] width 20 height 13
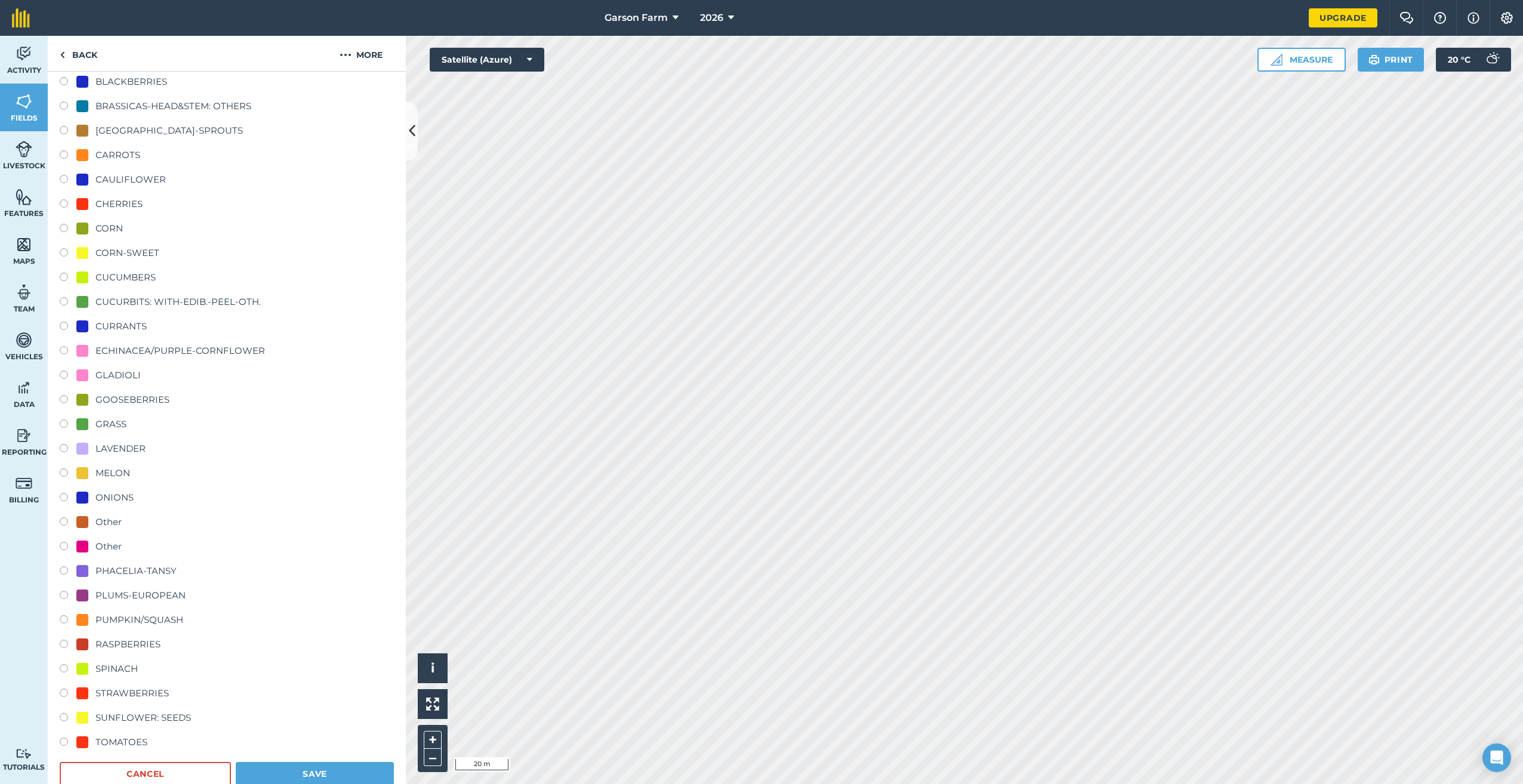
scroll to position [358, 0]
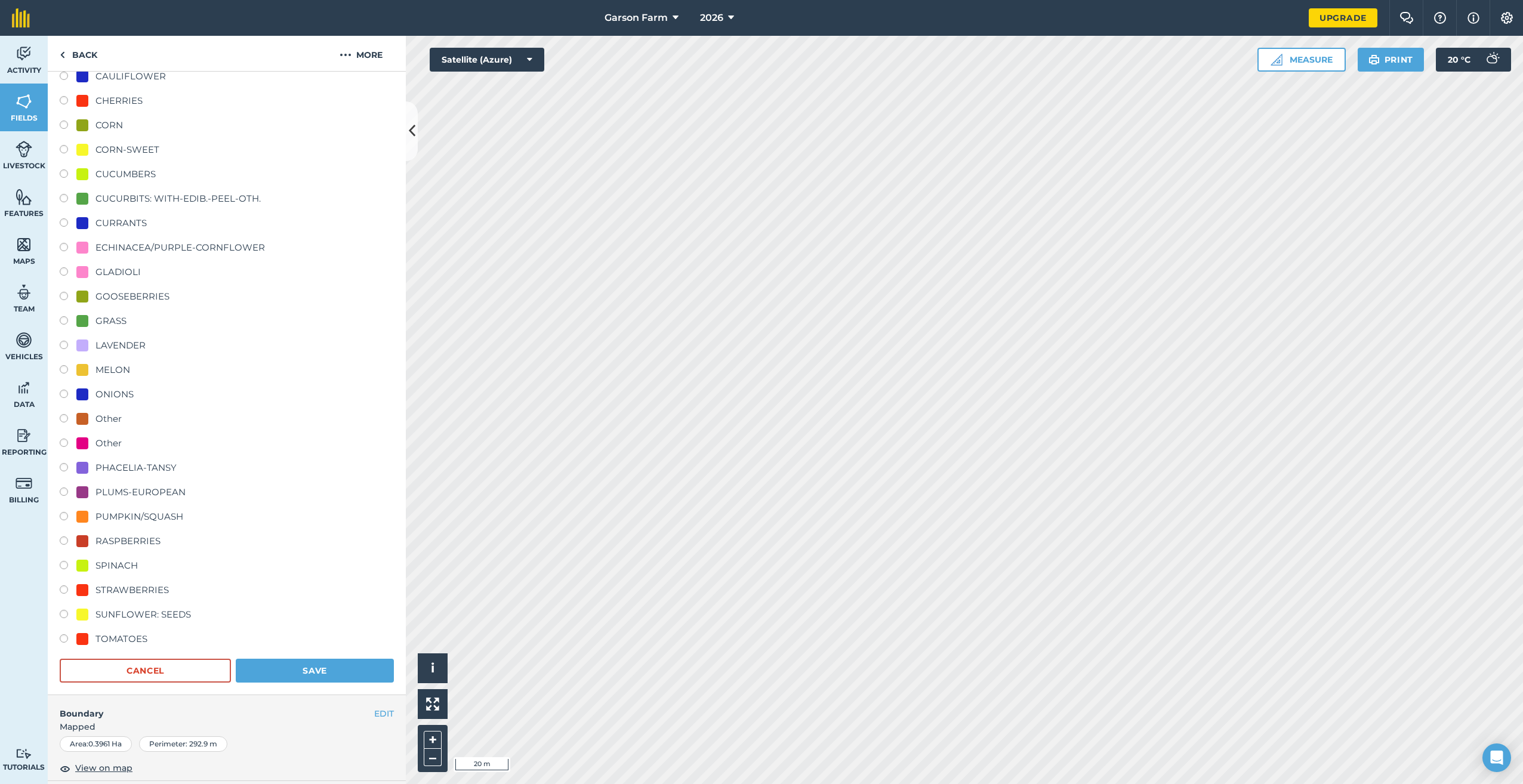
click at [141, 591] on div "STRAWBERRIES" at bounding box center [132, 590] width 73 height 15
radio input "true"
radio input "false"
click at [280, 670] on button "Save" at bounding box center [315, 670] width 158 height 24
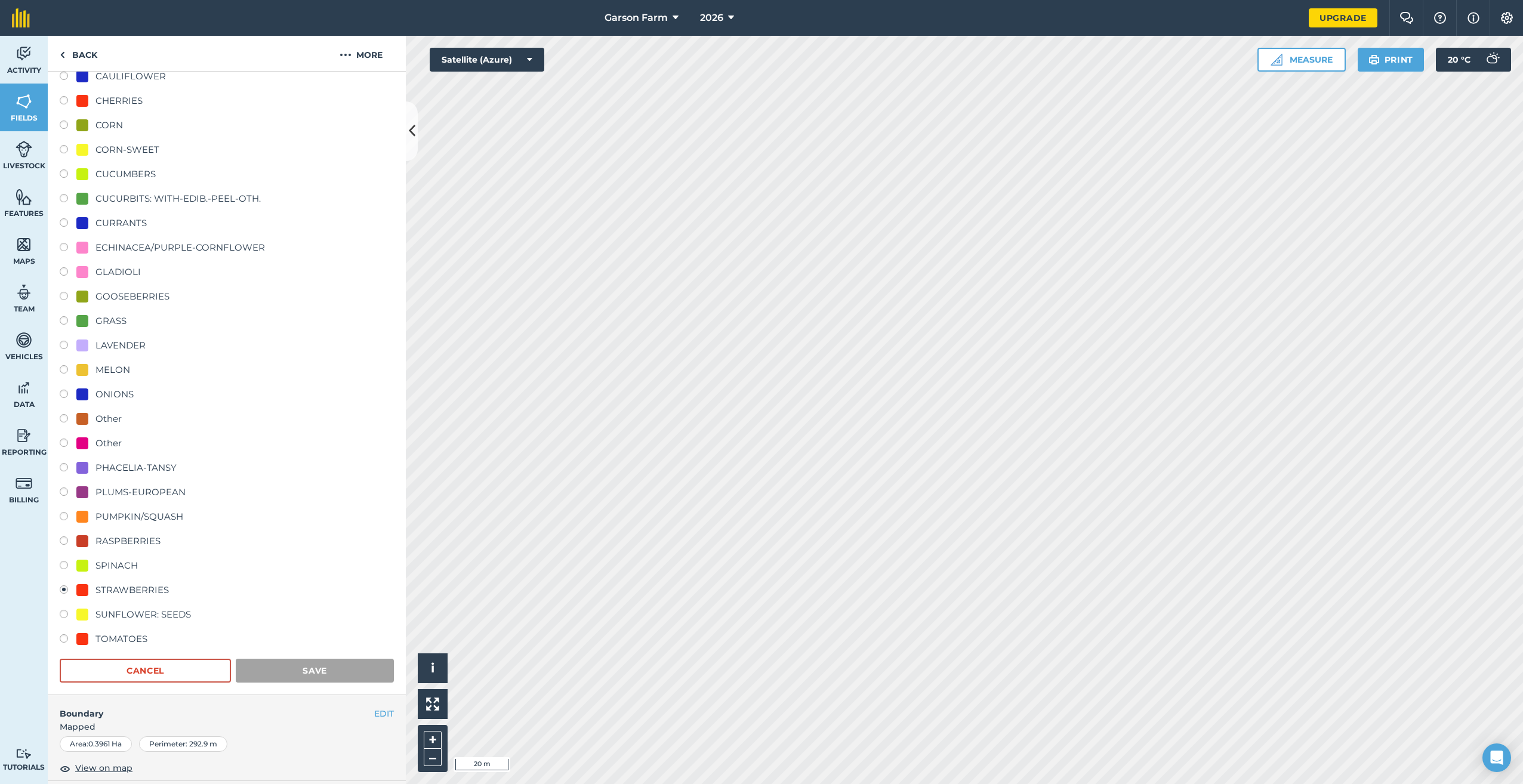
scroll to position [0, 0]
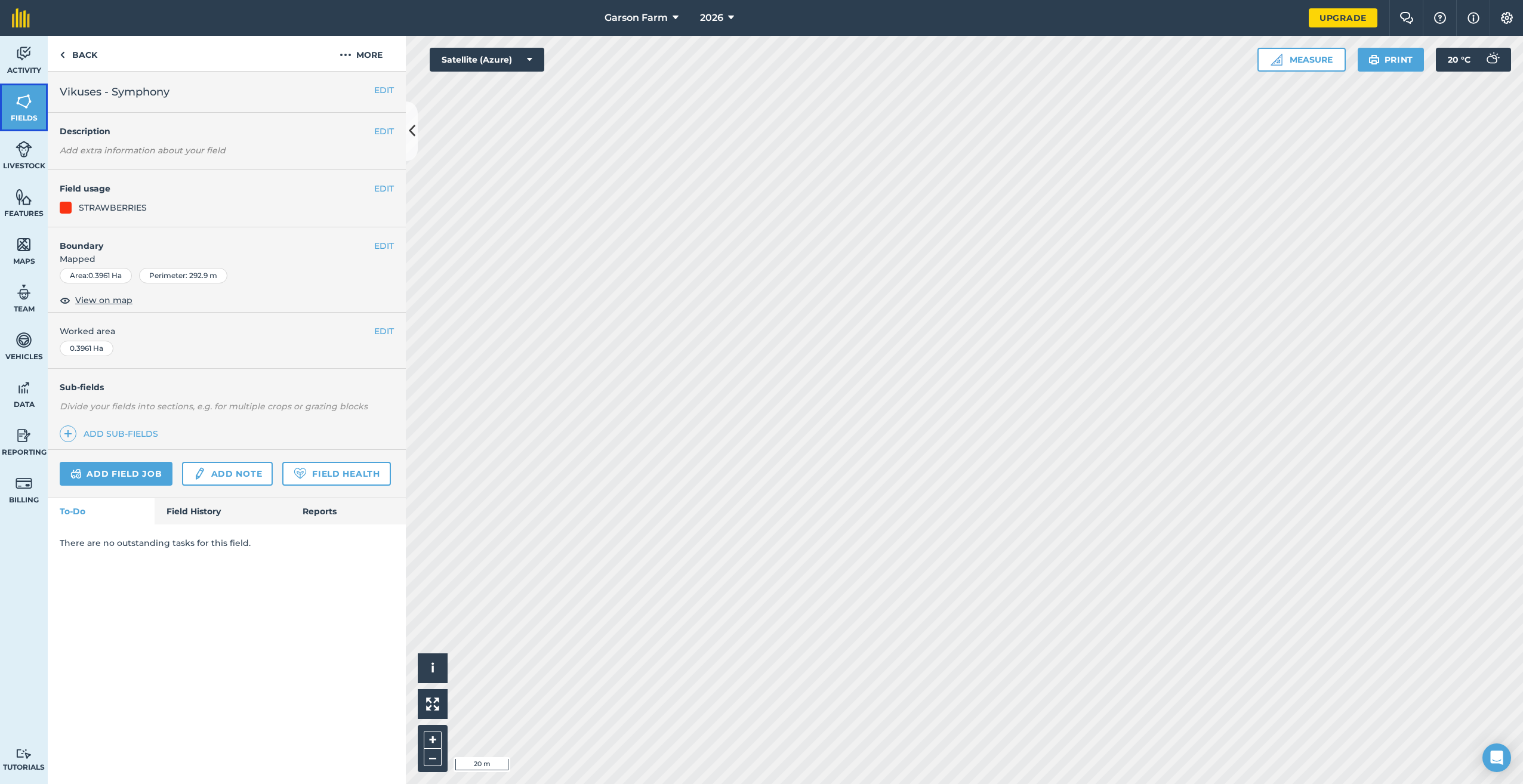
click at [33, 110] on link "Fields" at bounding box center [24, 108] width 48 height 48
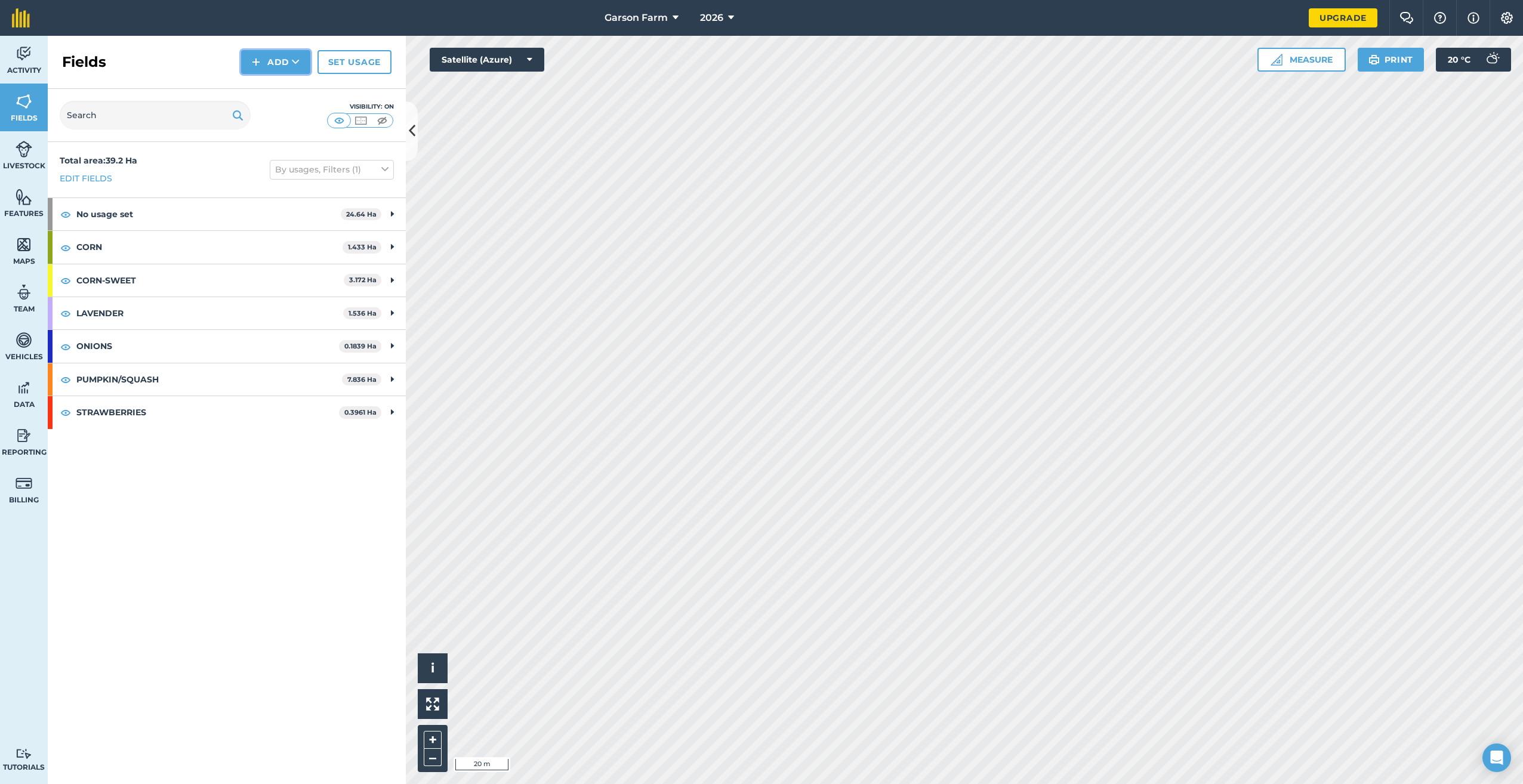
click at [278, 68] on button "Add" at bounding box center [276, 62] width 69 height 24
click at [273, 85] on link "Draw" at bounding box center [276, 89] width 65 height 26
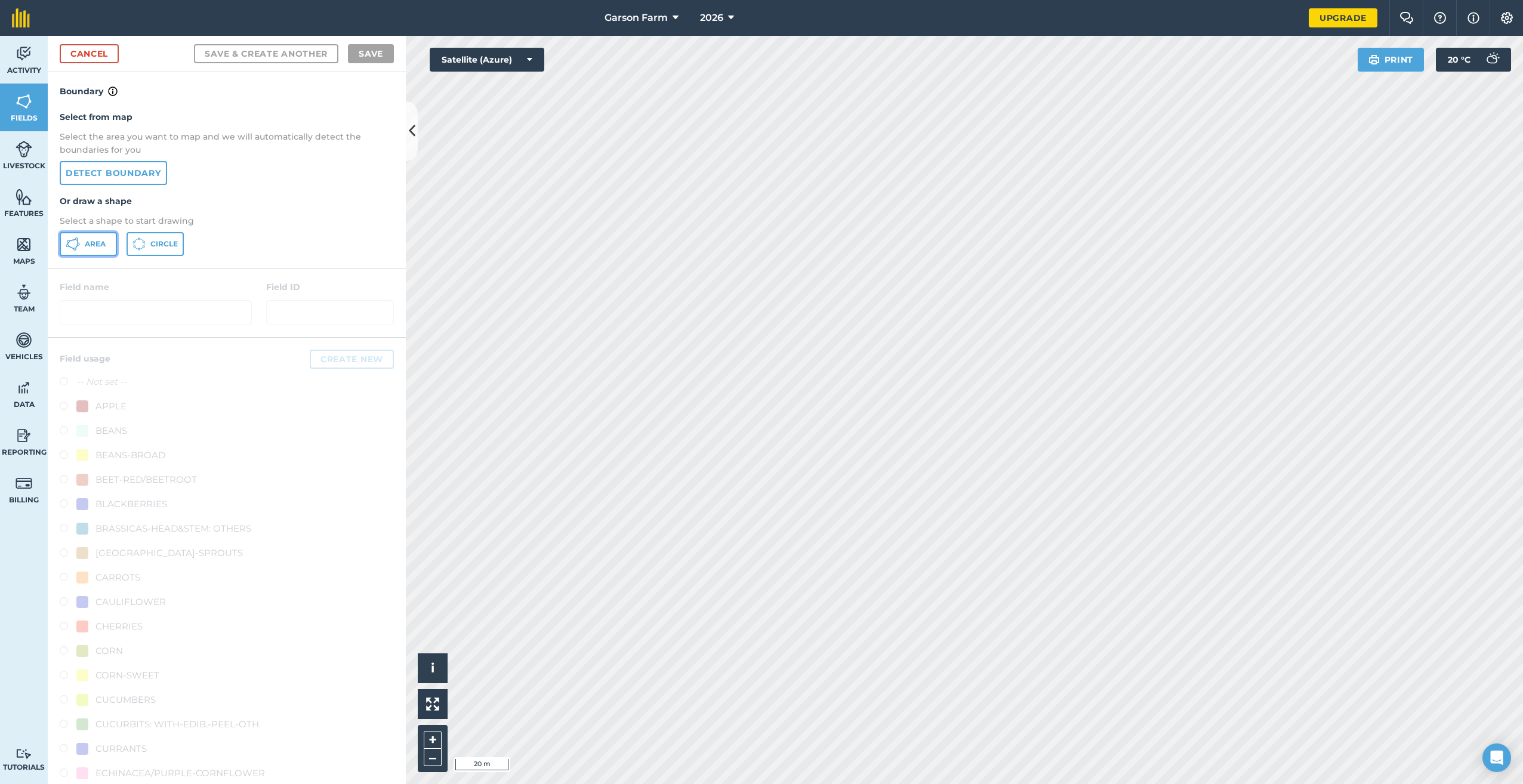
click at [108, 248] on button "Area" at bounding box center [88, 243] width 57 height 24
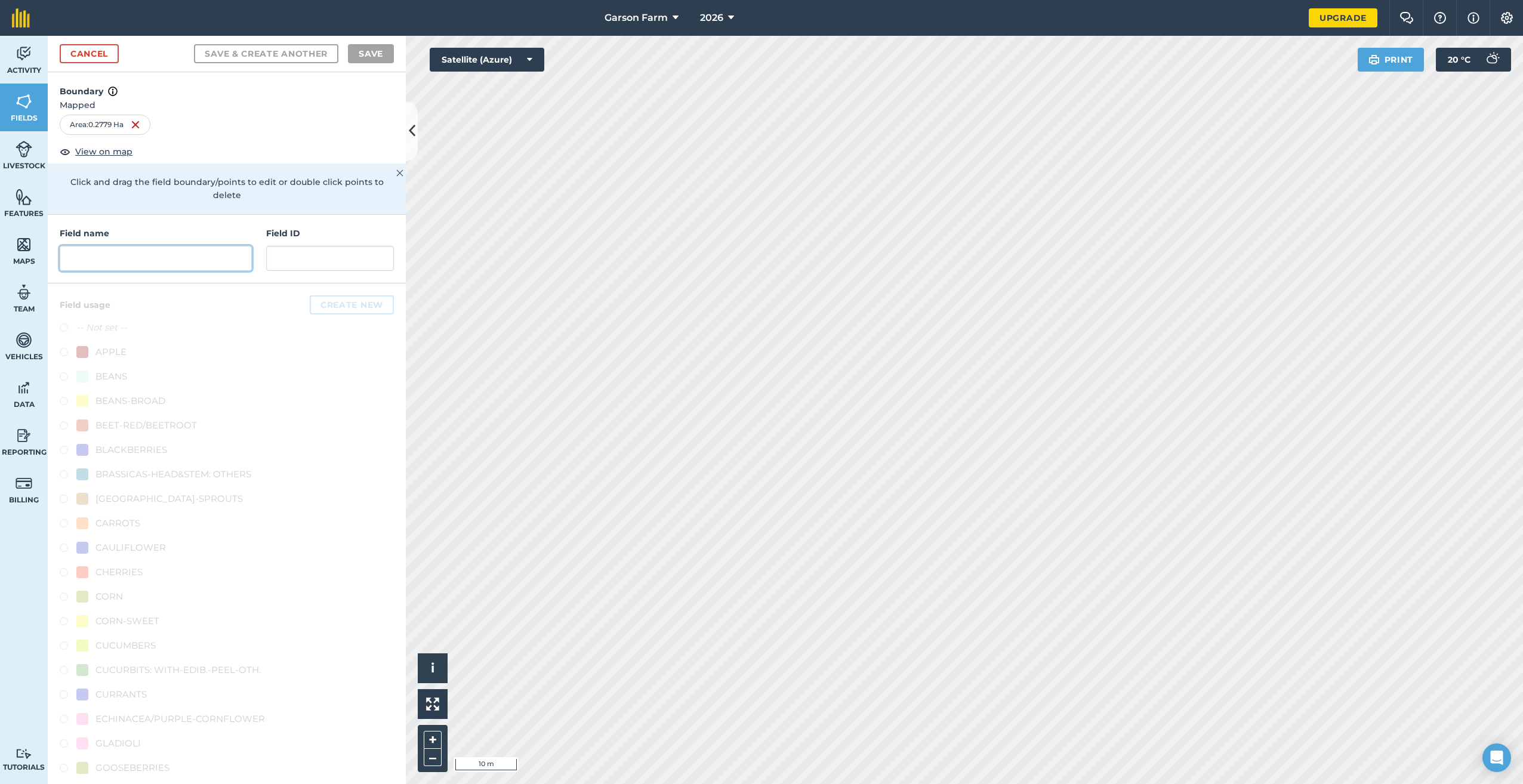
click at [119, 262] on input "text" at bounding box center [156, 258] width 192 height 25
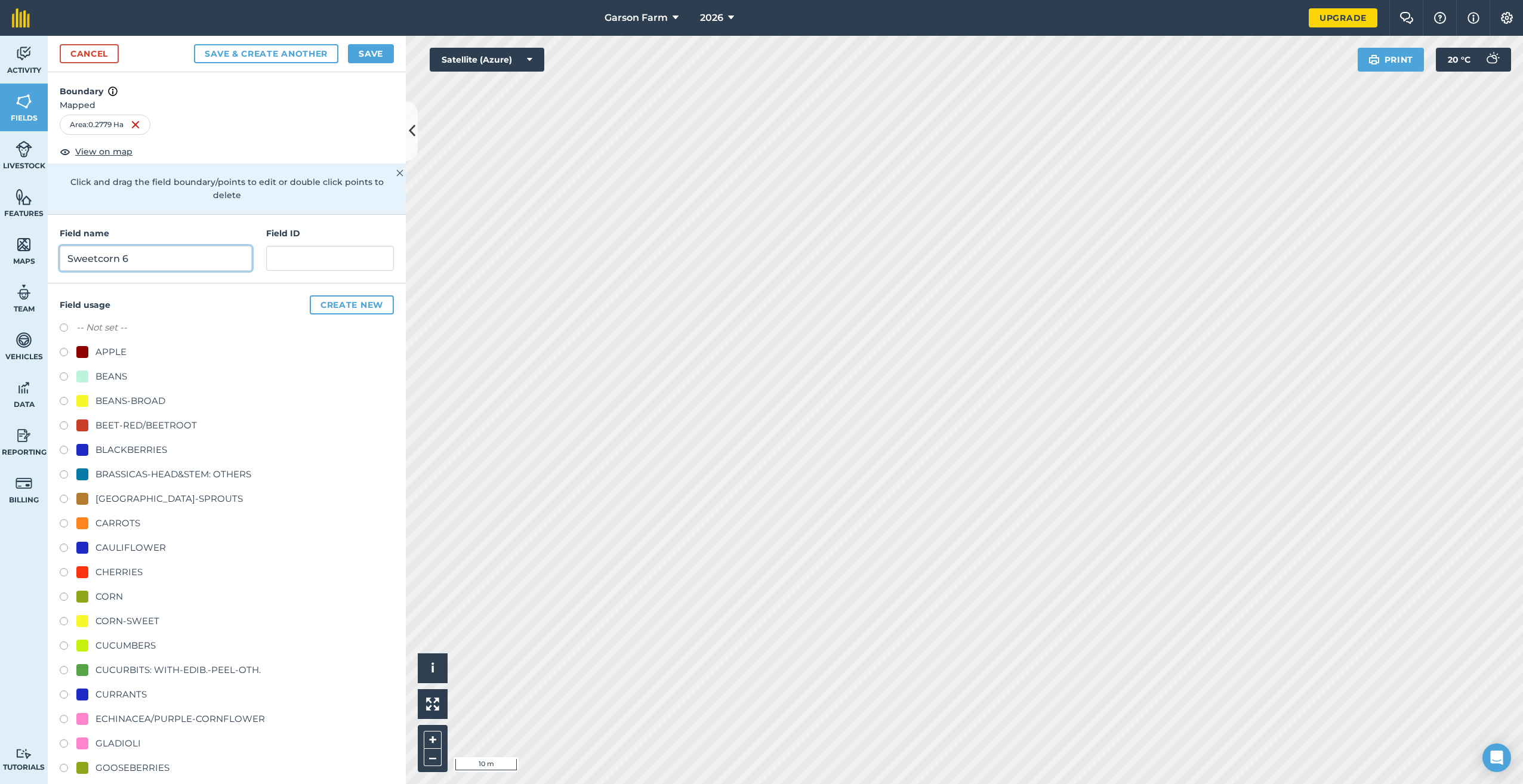
scroll to position [238, 0]
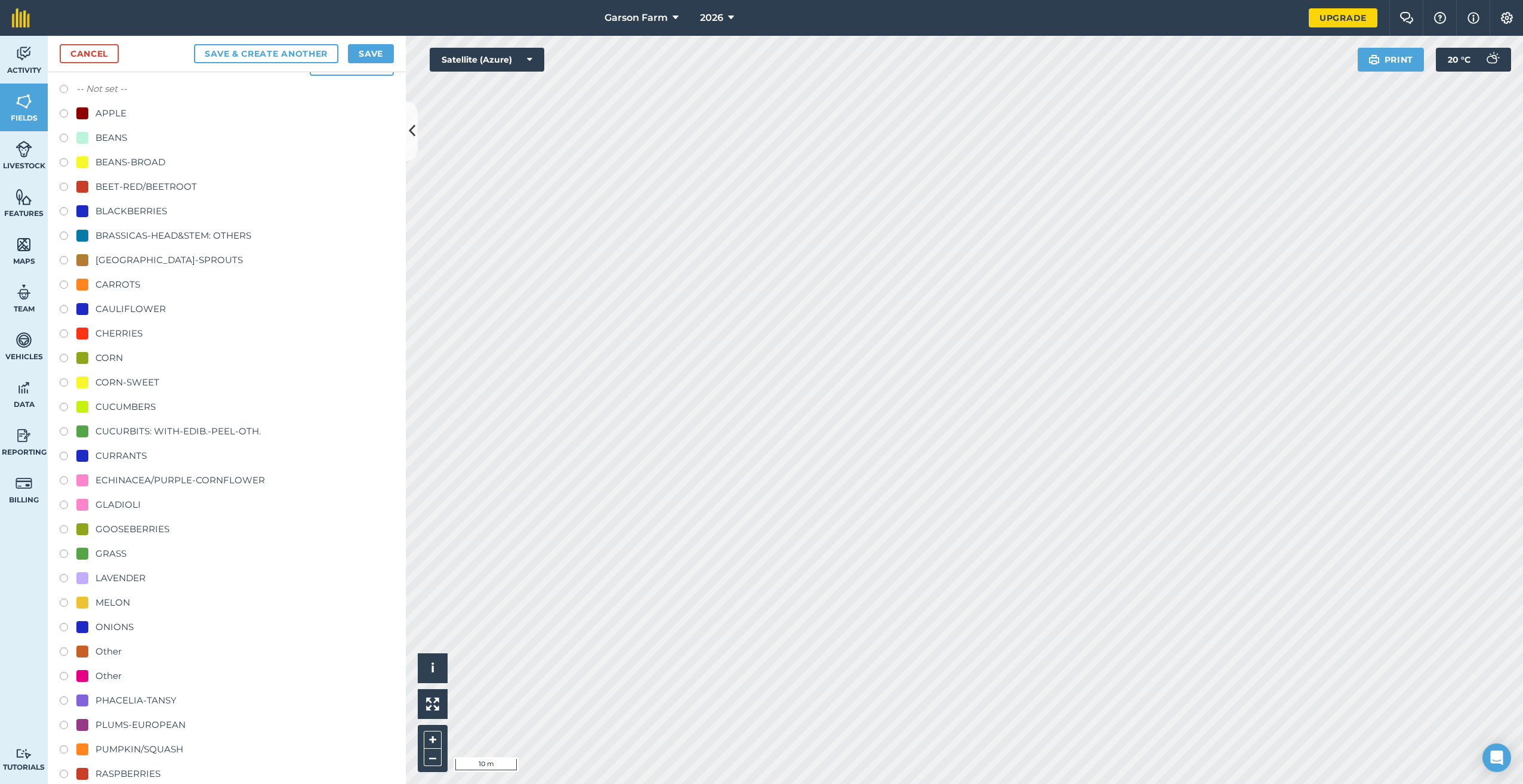
type input "Sweetcorn 6"
click at [113, 375] on div "CORN-SWEET" at bounding box center [127, 382] width 64 height 15
radio input "true"
click at [375, 55] on button "Save" at bounding box center [371, 54] width 46 height 19
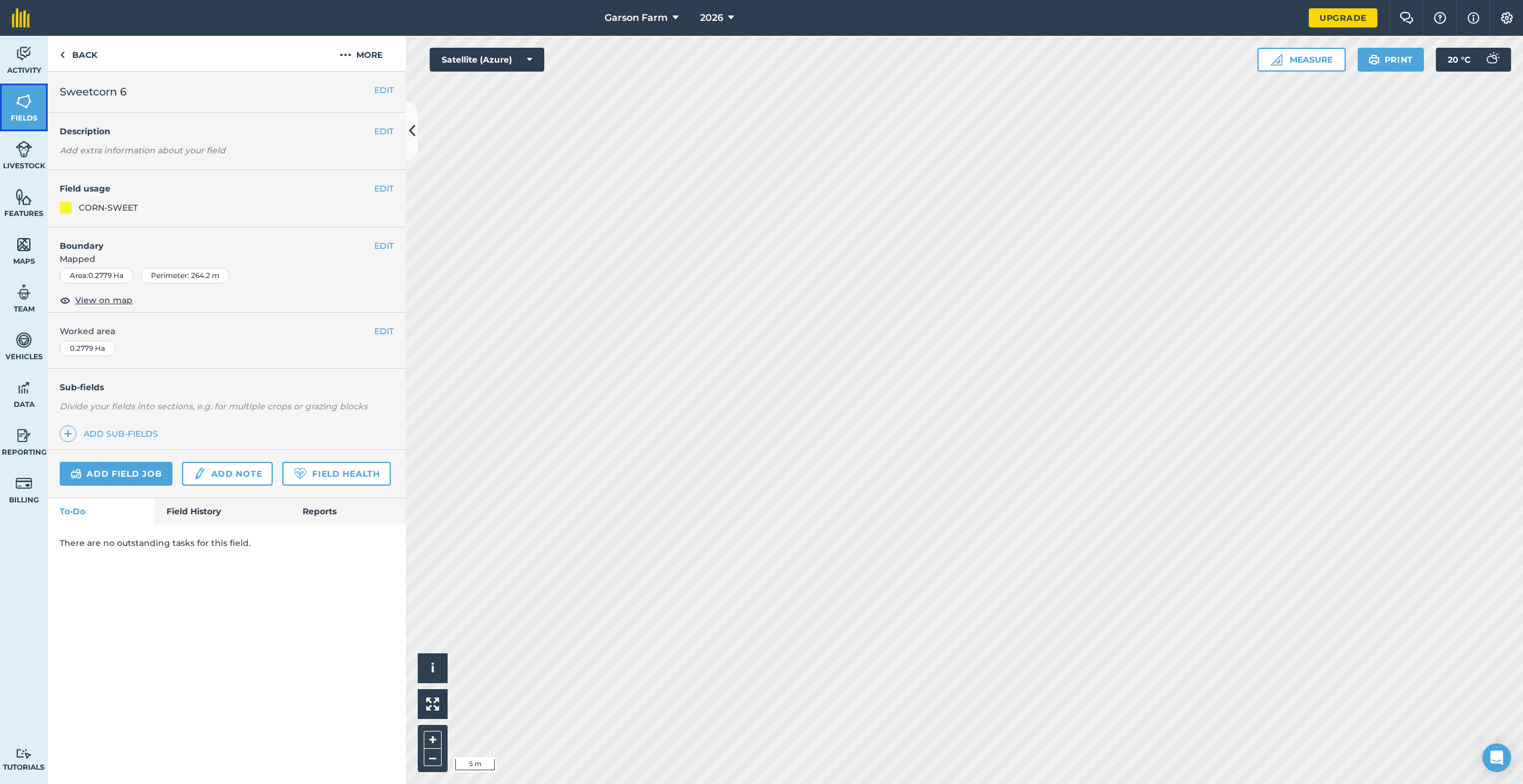
click at [34, 111] on link "Fields" at bounding box center [24, 108] width 48 height 48
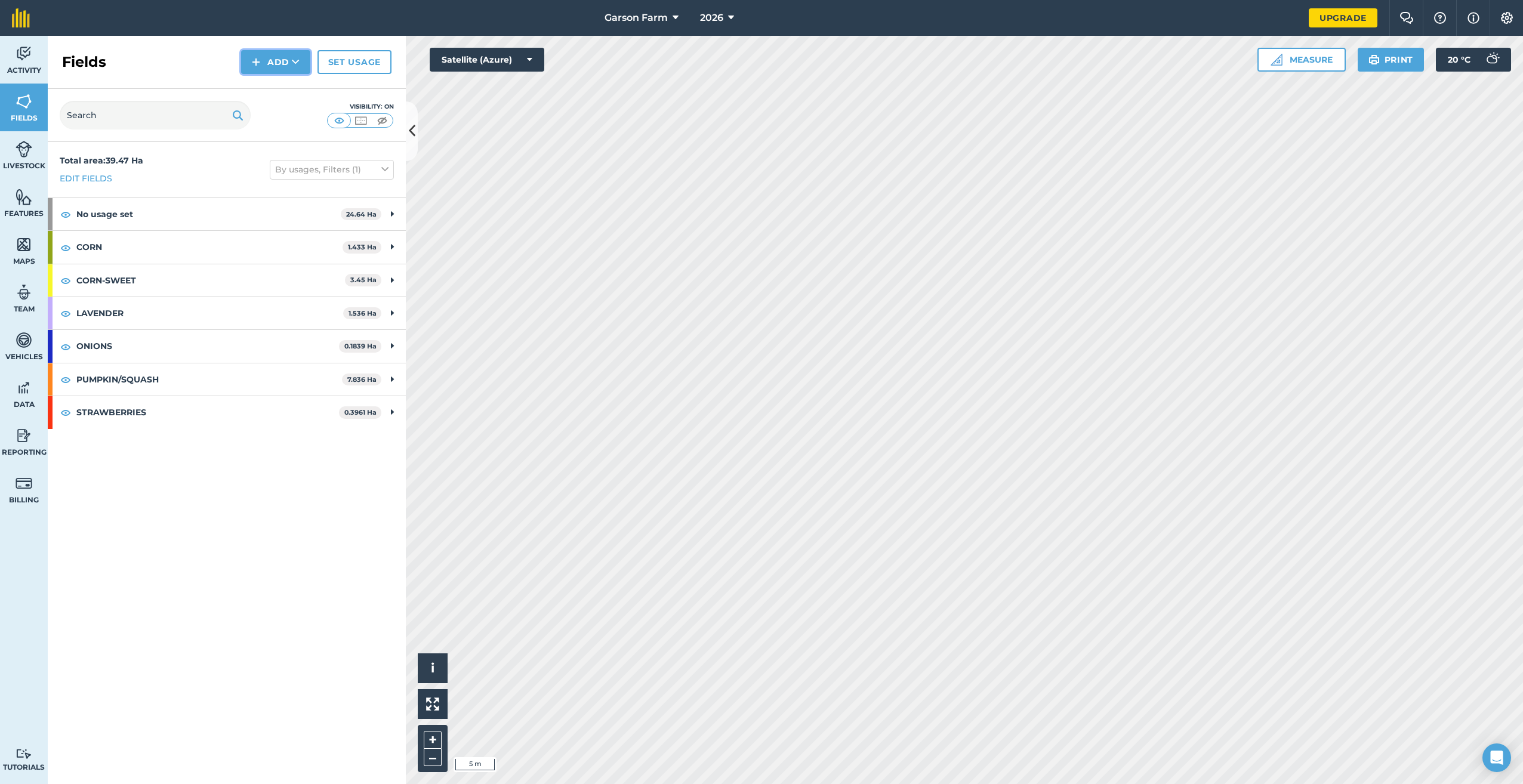
click at [278, 68] on button "Add" at bounding box center [276, 62] width 69 height 24
click at [270, 90] on link "Draw" at bounding box center [276, 89] width 65 height 26
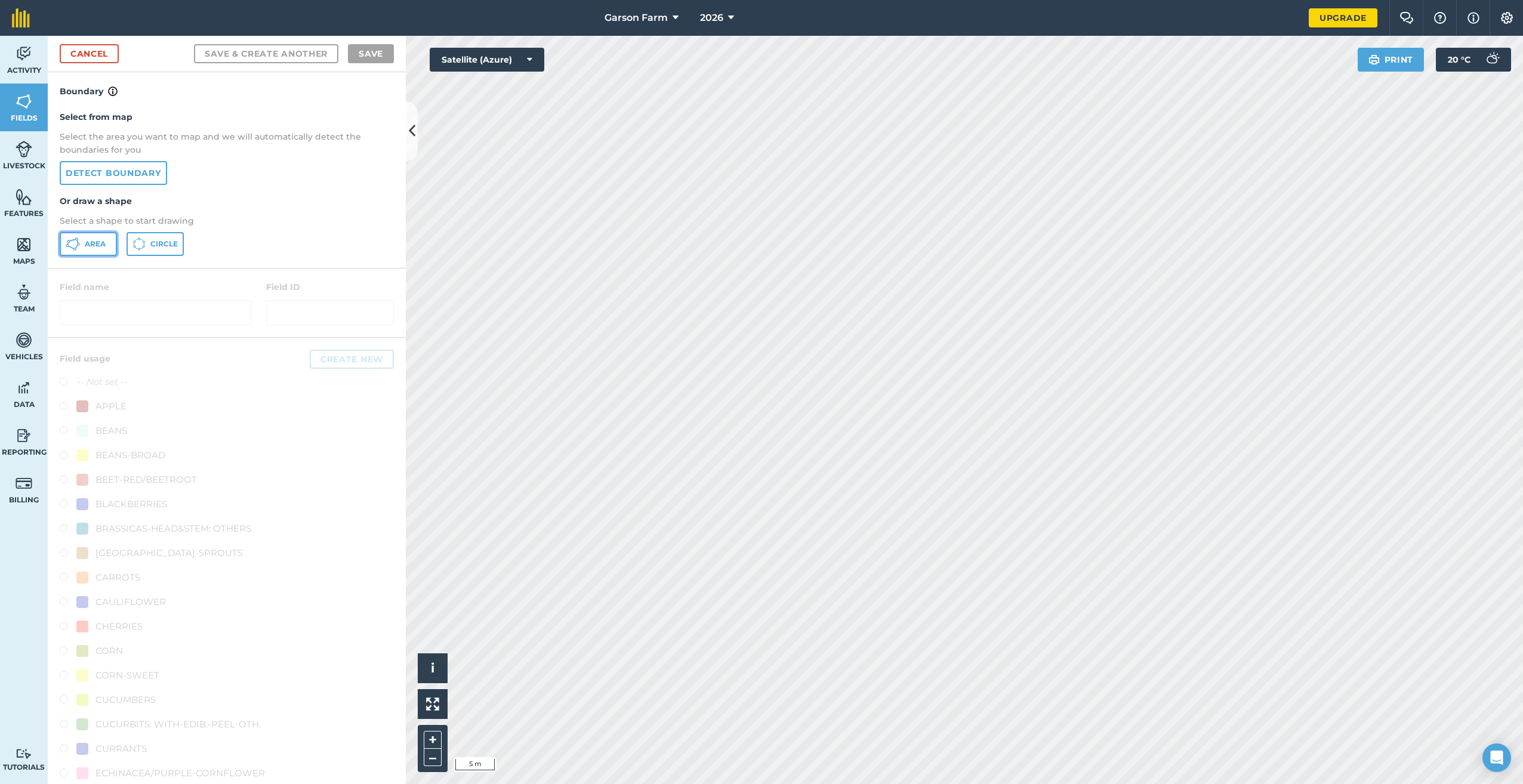
click at [106, 247] on button "Area" at bounding box center [88, 243] width 57 height 24
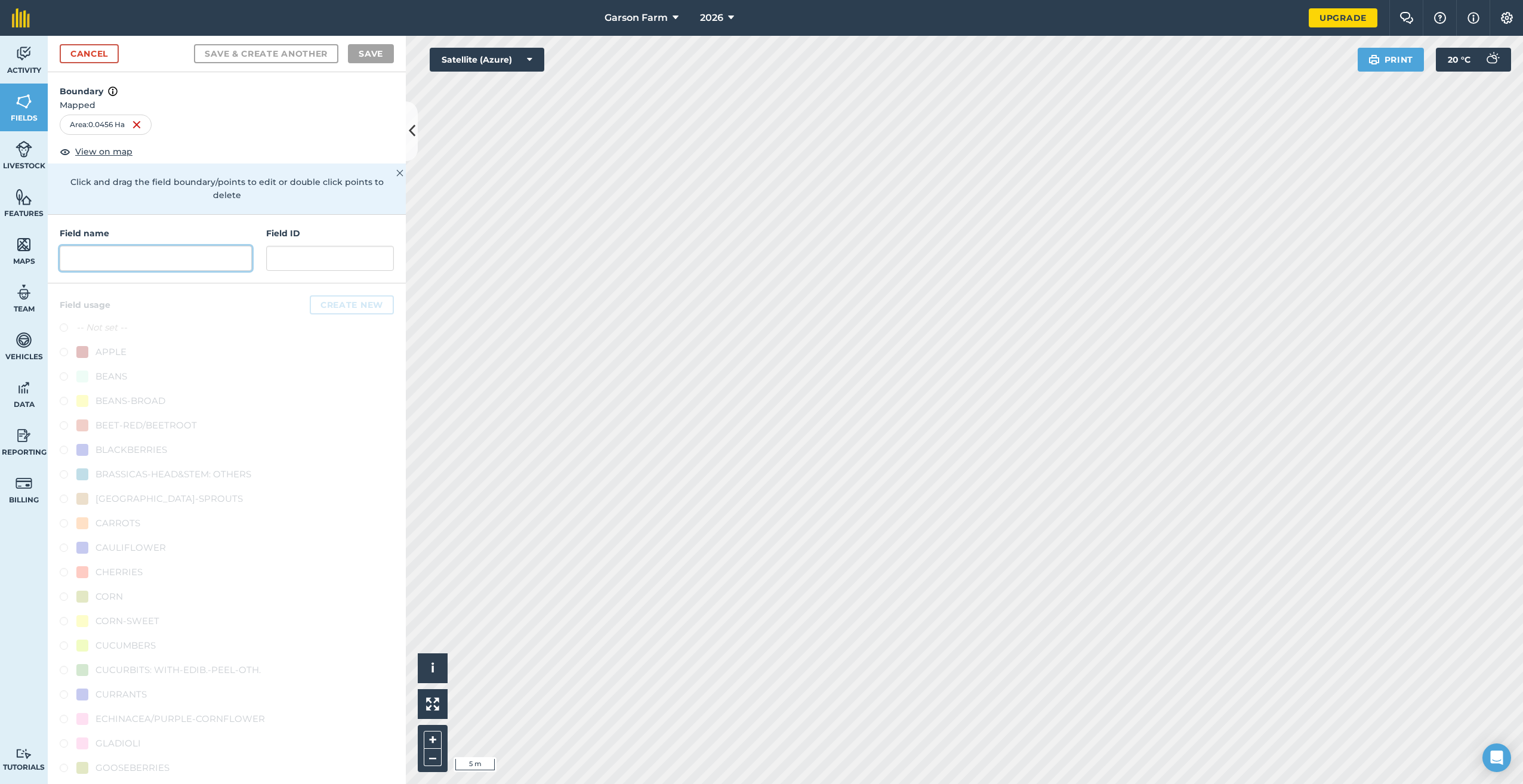
click at [205, 259] on input "text" at bounding box center [156, 258] width 192 height 25
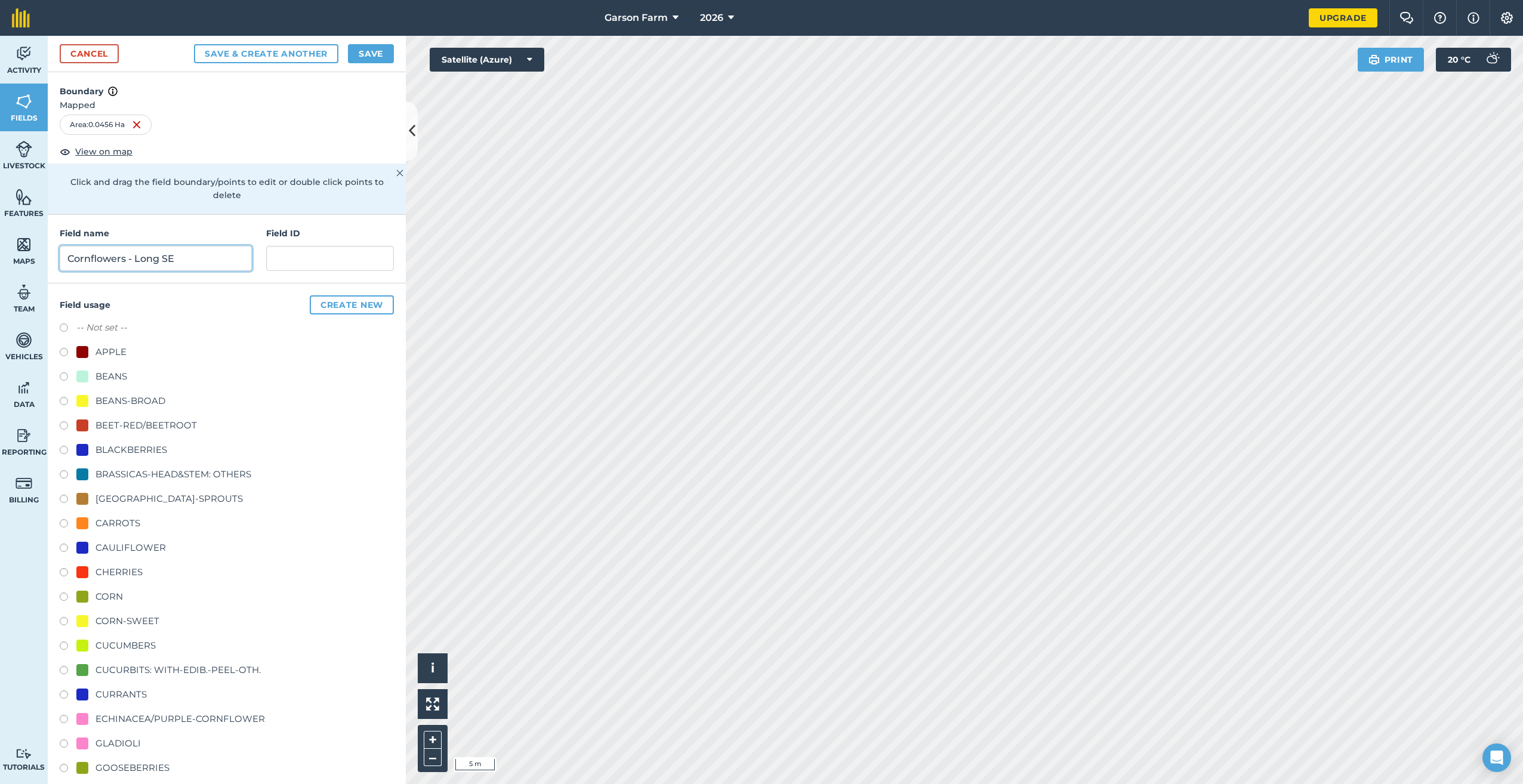
type input "Cornflowers - Long SE"
click at [171, 719] on div "ECHINACEA/PURPLE-CORNFLOWER" at bounding box center [180, 719] width 169 height 15
radio input "true"
click at [367, 55] on button "Save" at bounding box center [371, 54] width 46 height 19
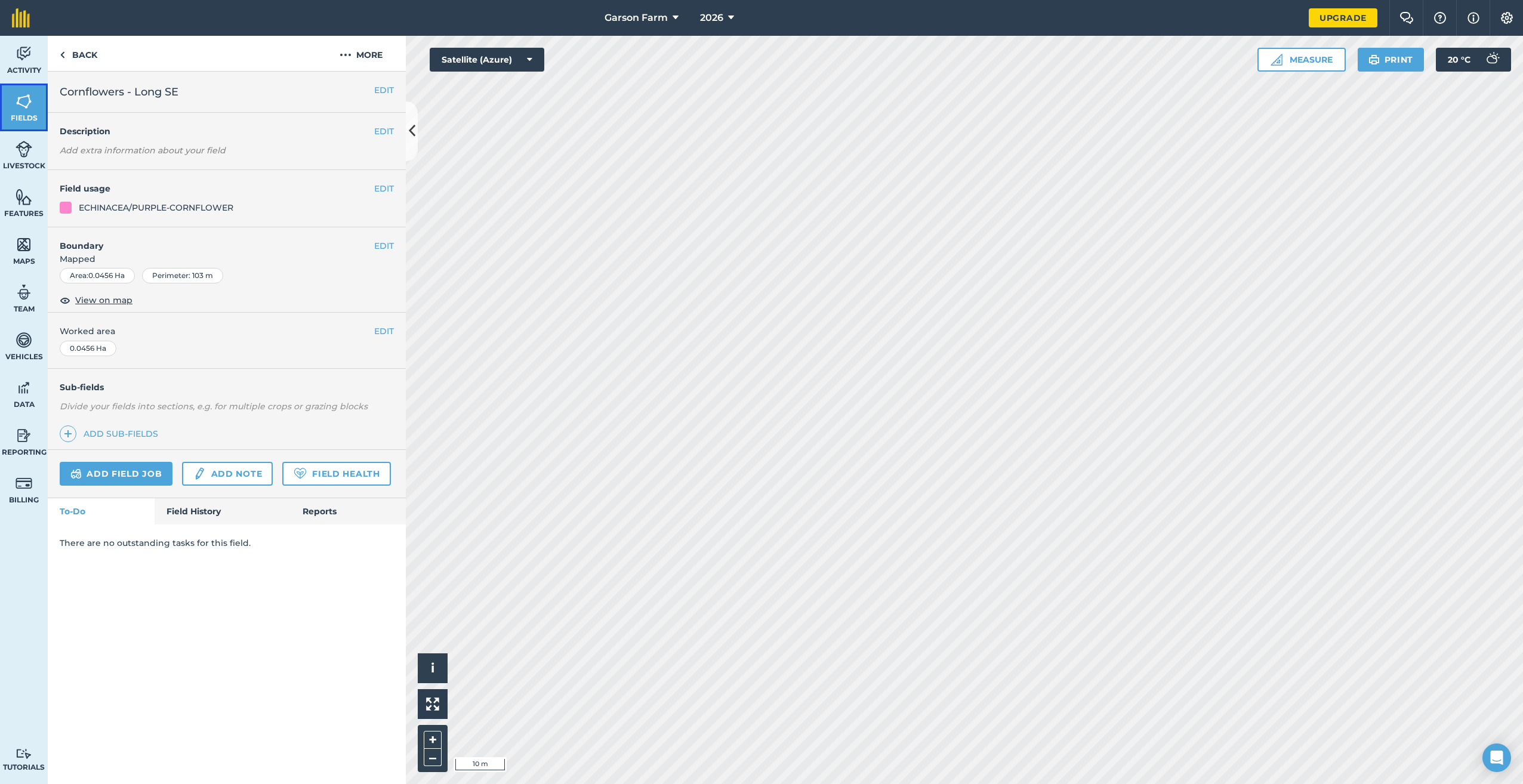
click at [9, 110] on link "Fields" at bounding box center [24, 108] width 48 height 48
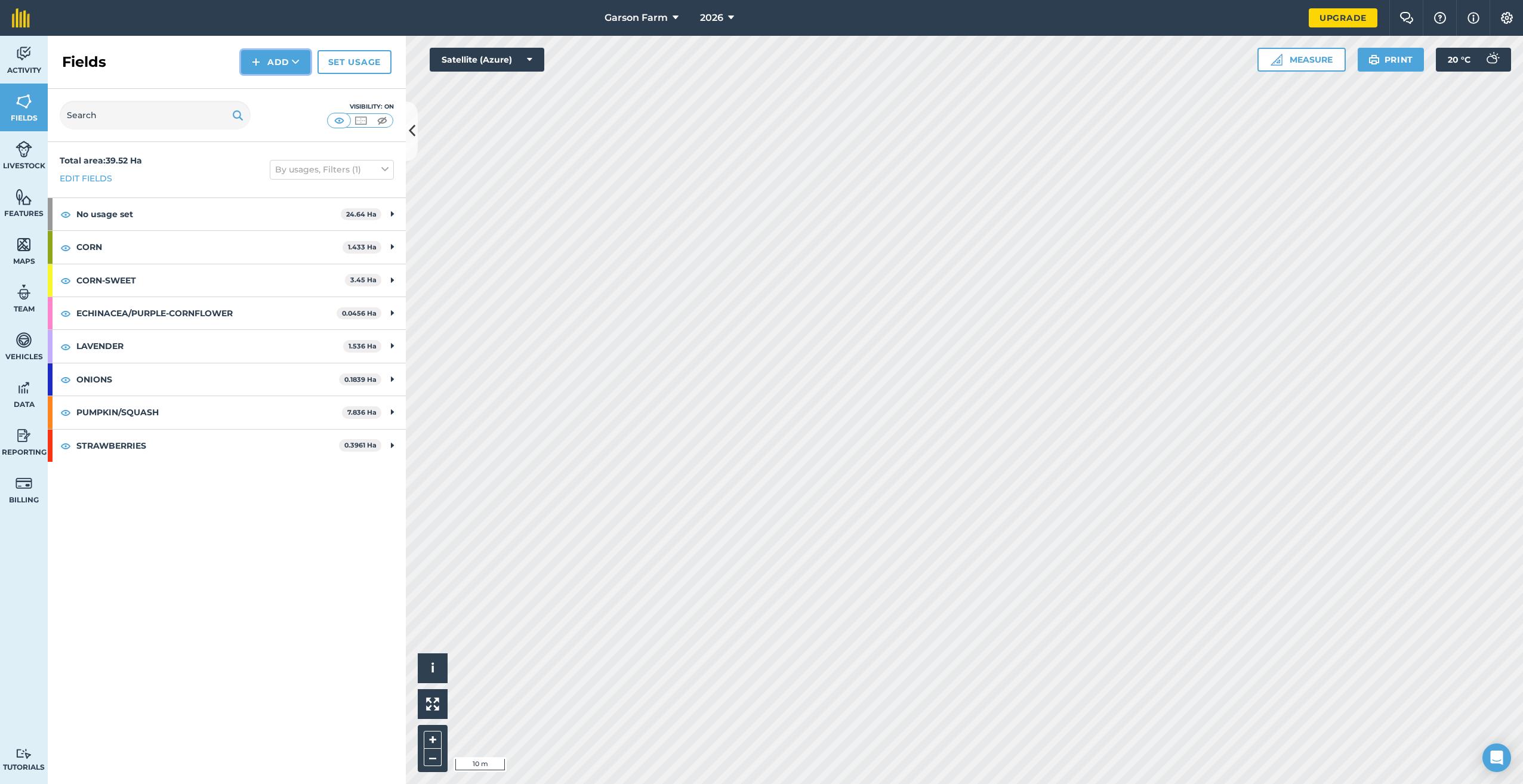
click at [262, 64] on button "Add" at bounding box center [276, 62] width 69 height 24
click at [267, 87] on link "Draw" at bounding box center [276, 89] width 65 height 26
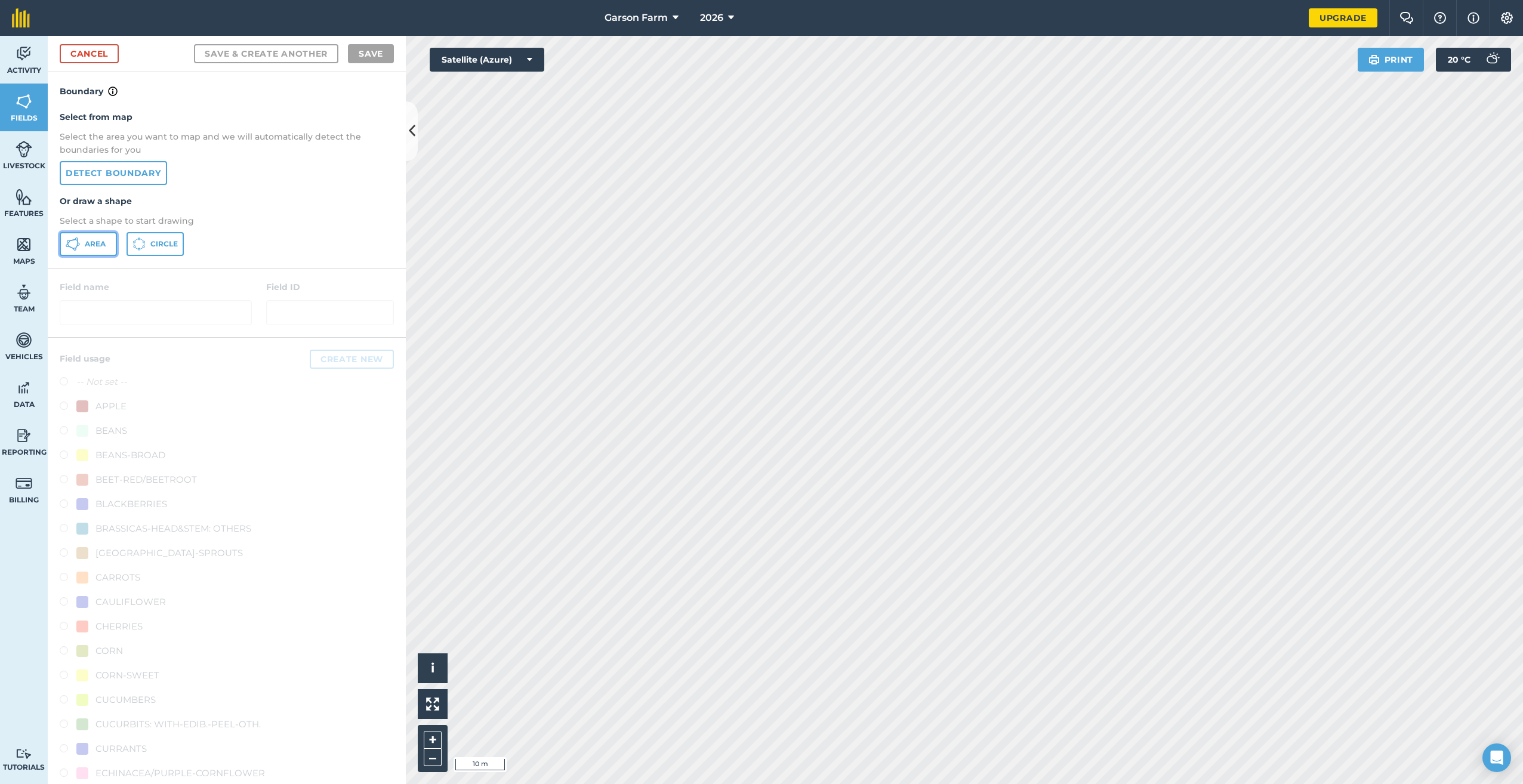
click at [108, 245] on button "Area" at bounding box center [88, 243] width 57 height 24
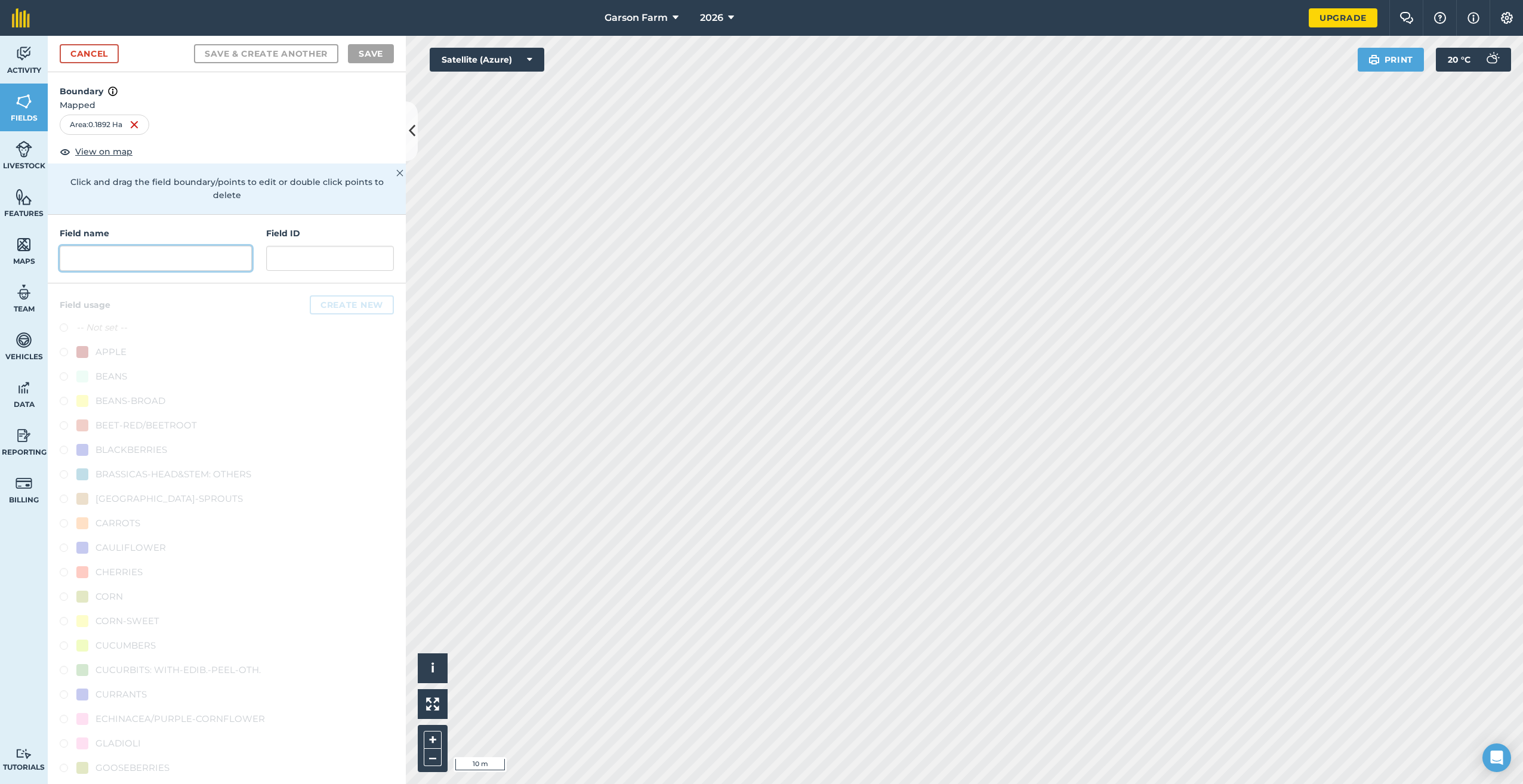
click at [192, 264] on input "text" at bounding box center [156, 258] width 192 height 25
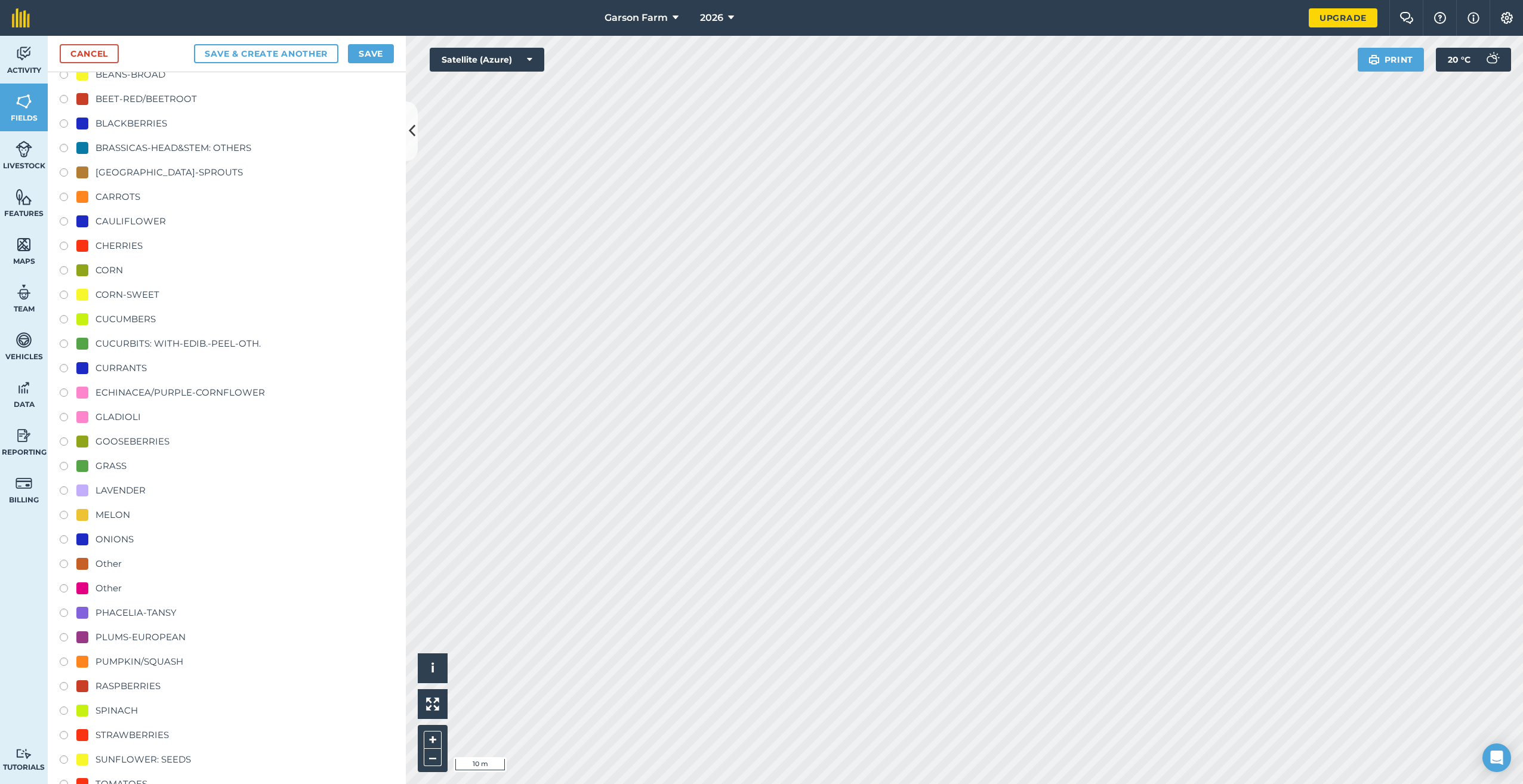
scroll to position [356, 0]
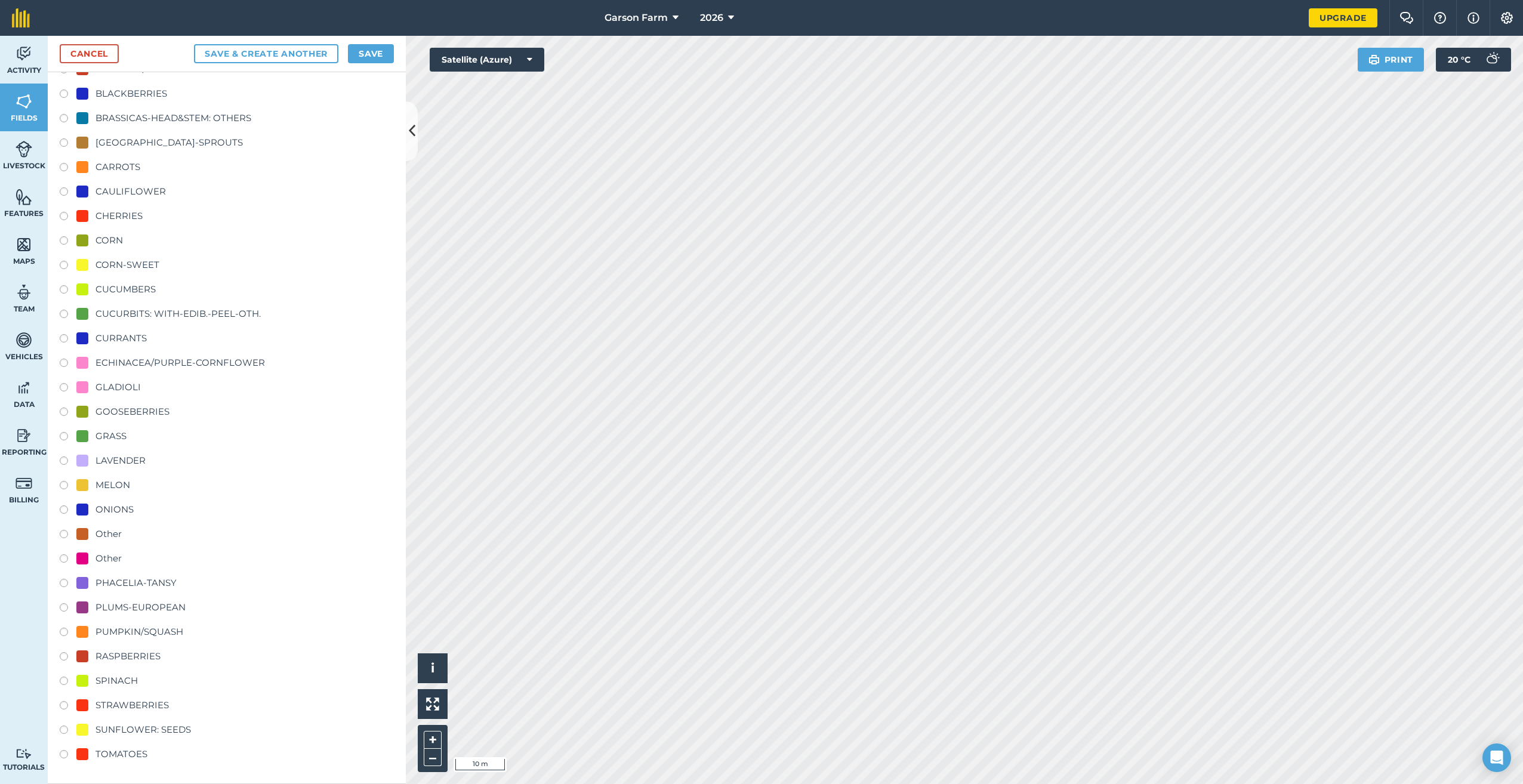
type input "Dahlias"
click at [107, 538] on div "Other" at bounding box center [108, 534] width 26 height 15
radio input "true"
click at [102, 559] on div "Other" at bounding box center [108, 559] width 26 height 15
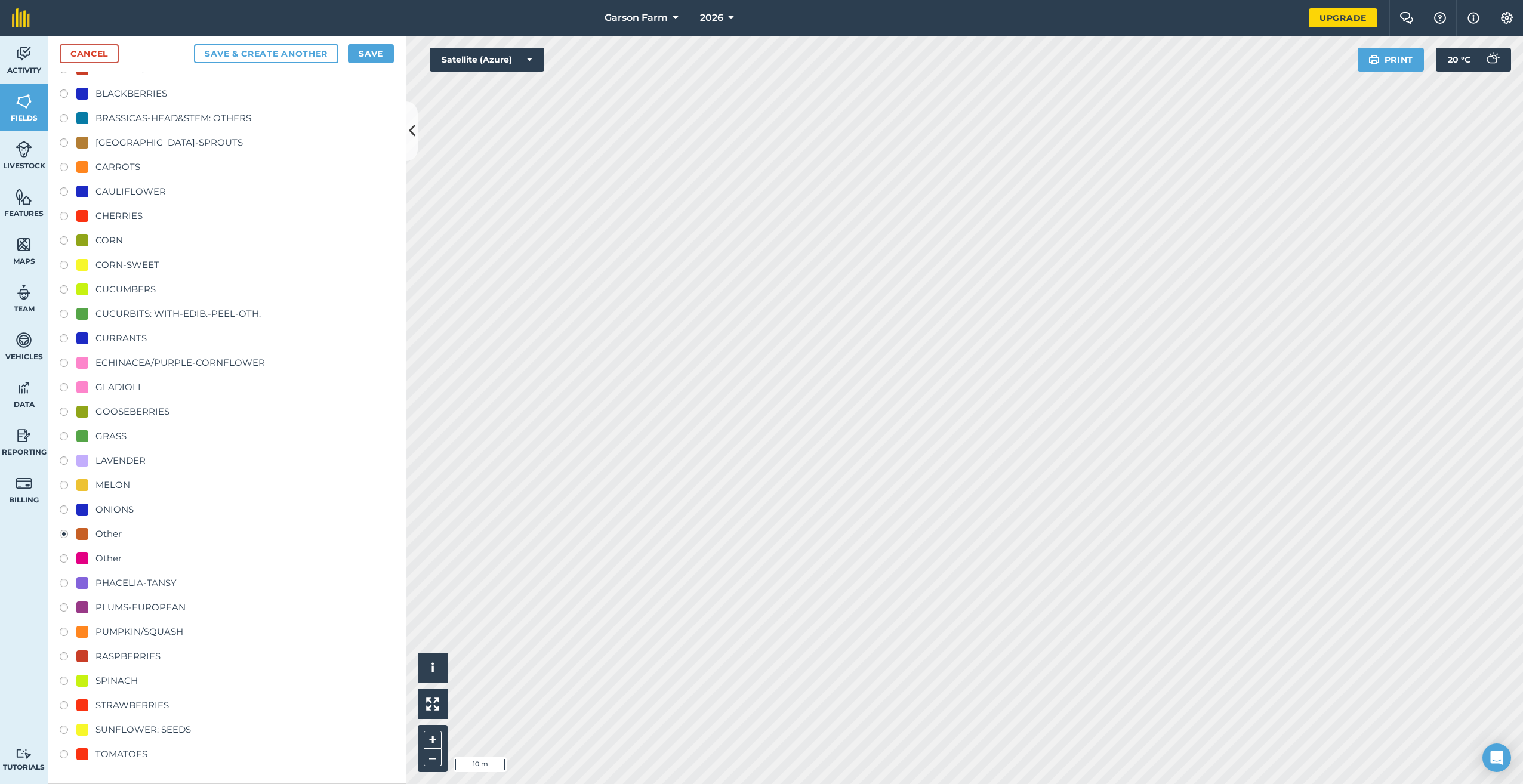
radio input "true"
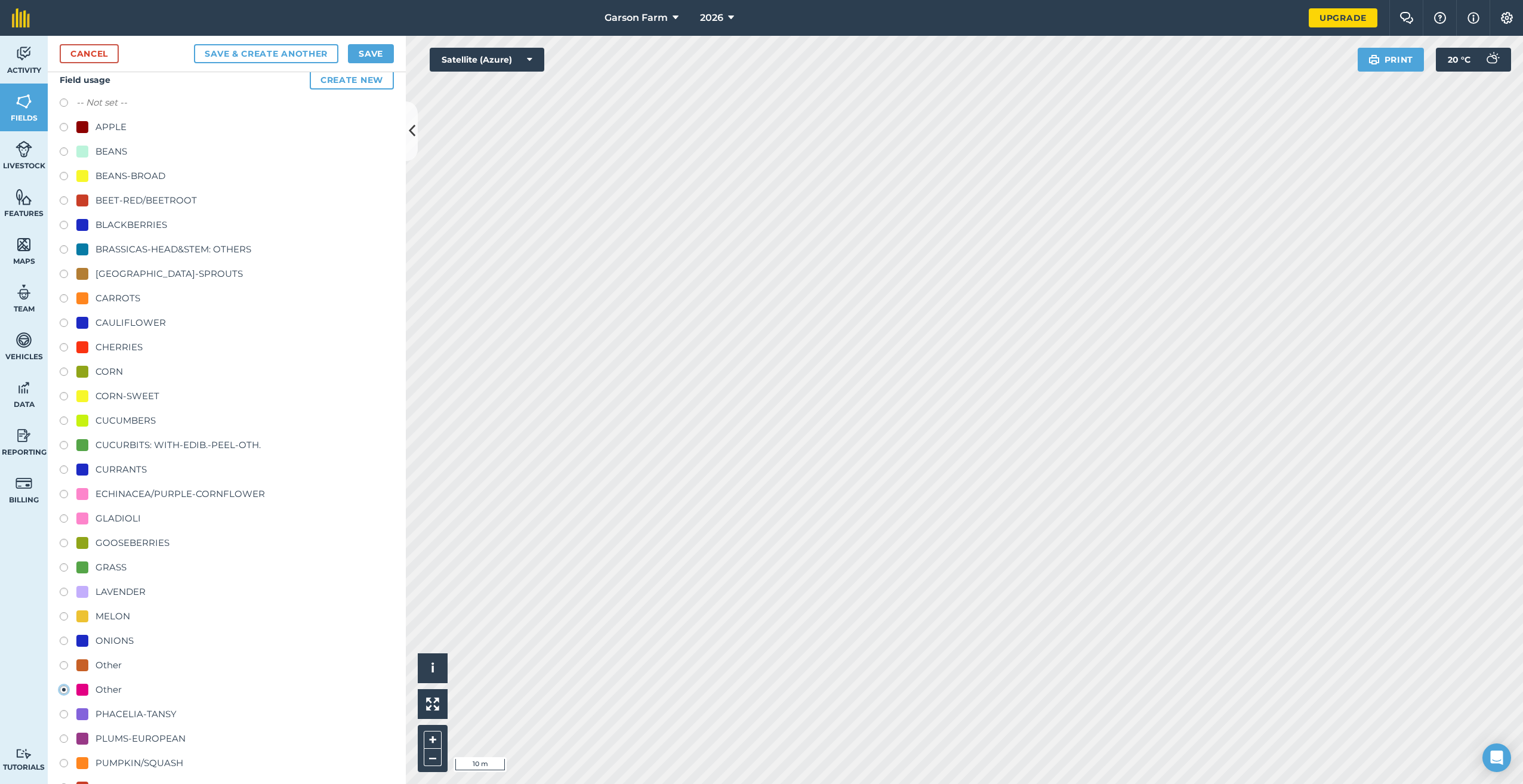
scroll to position [177, 0]
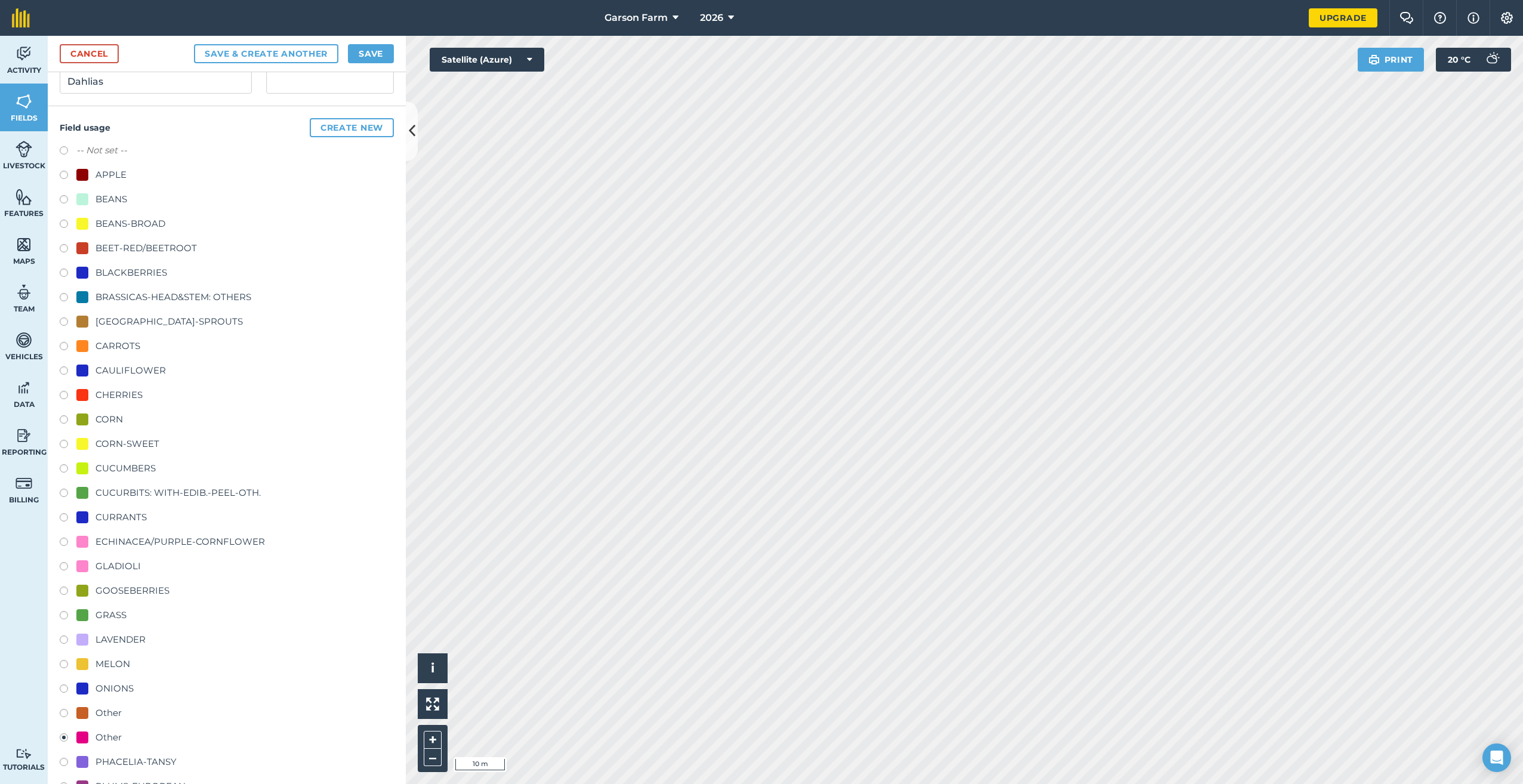
click at [398, 52] on div "Cancel Save & Create Another Save" at bounding box center [227, 54] width 358 height 36
click at [380, 55] on button "Save" at bounding box center [371, 54] width 46 height 19
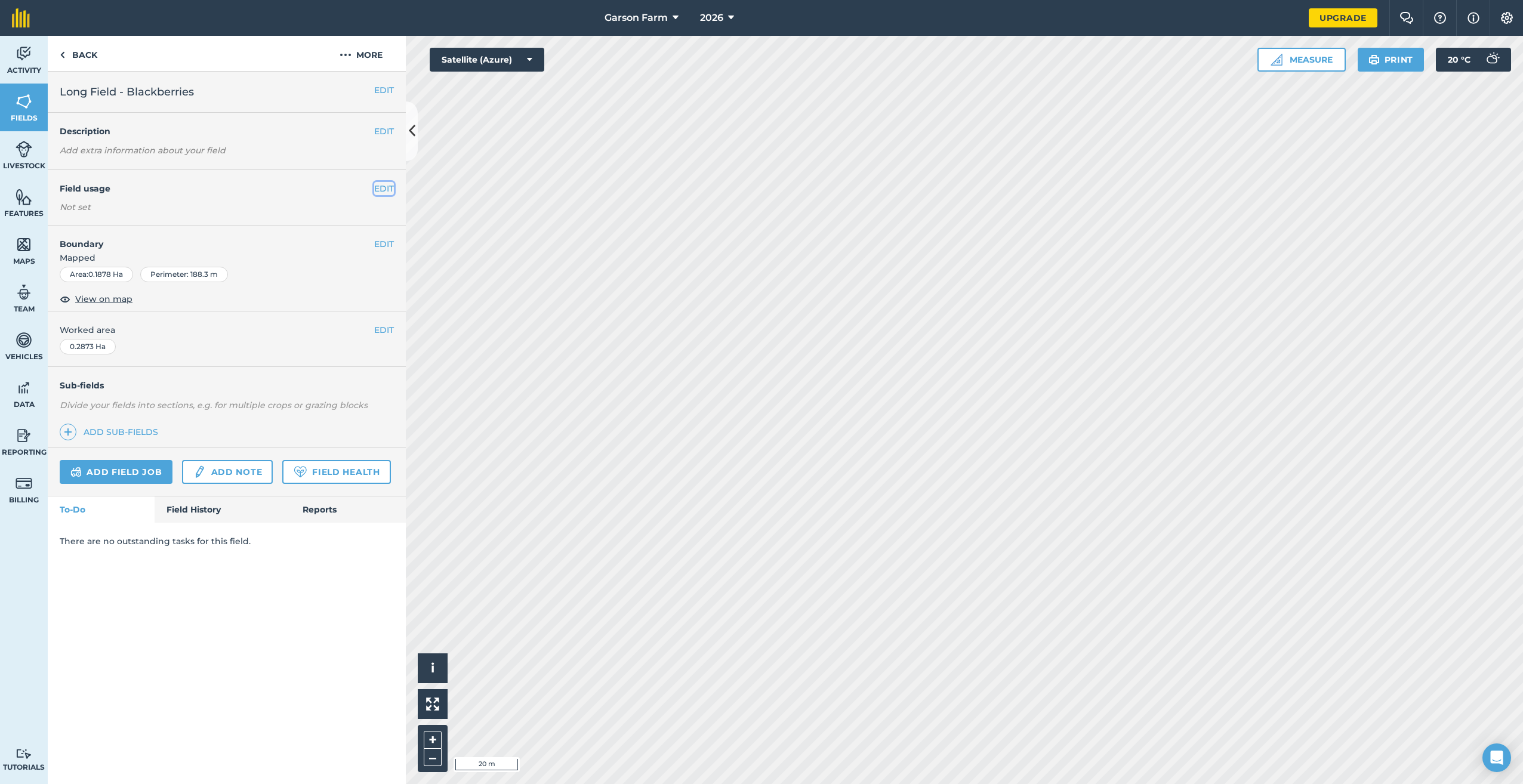
click at [382, 188] on button "EDIT" at bounding box center [384, 188] width 20 height 13
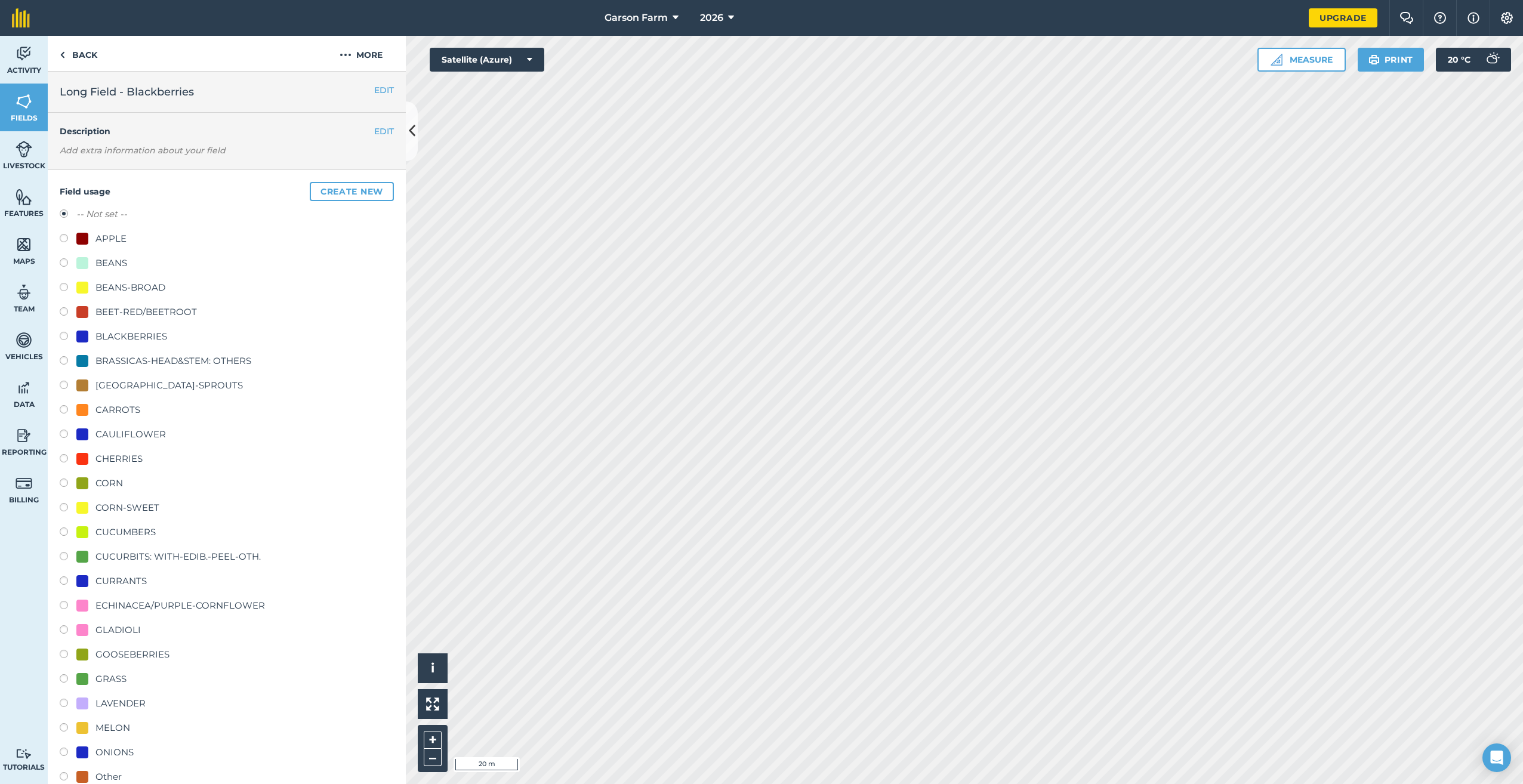
click at [135, 337] on div "BLACKBERRIES" at bounding box center [131, 336] width 72 height 15
radio input "true"
radio input "false"
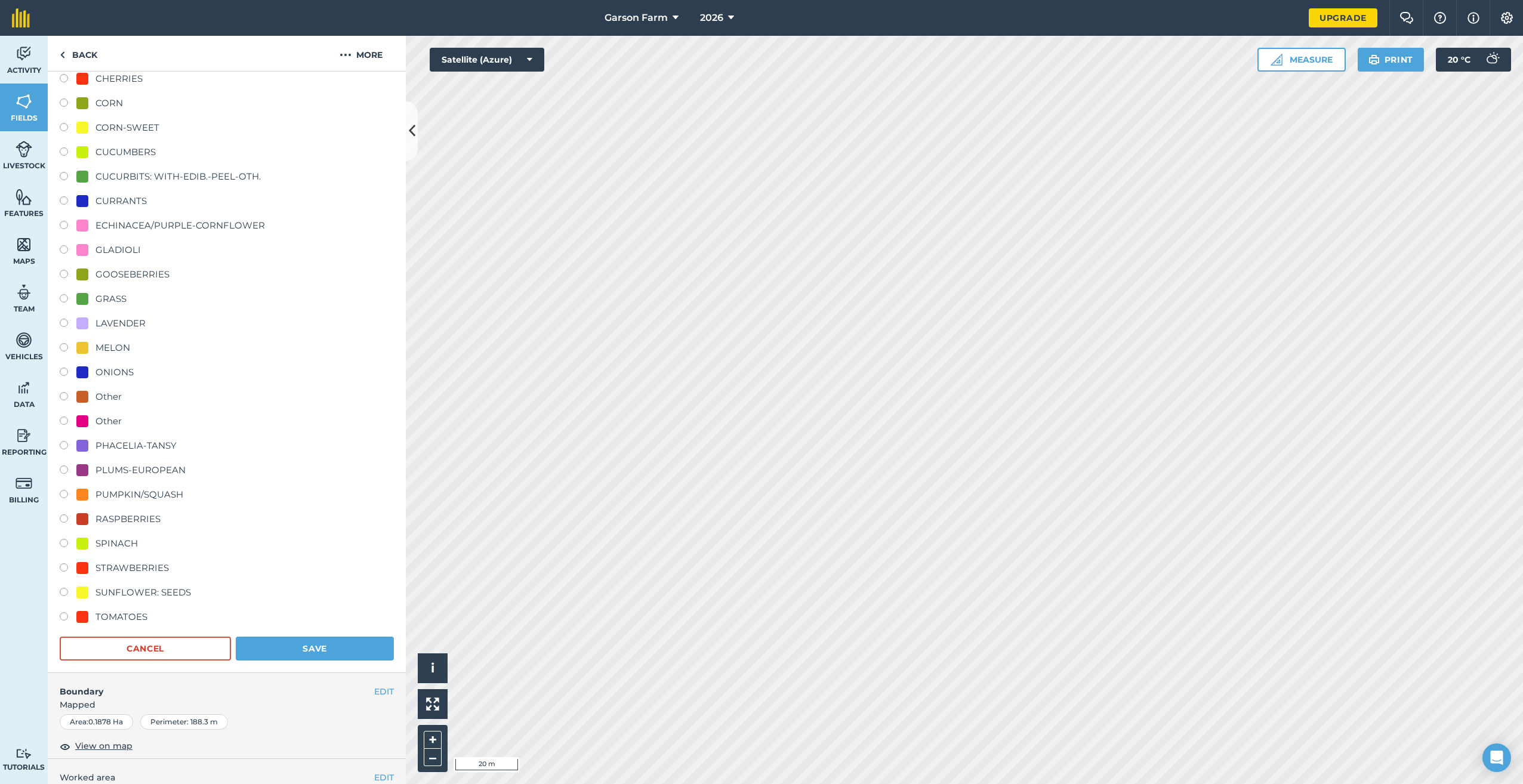
scroll to position [477, 0]
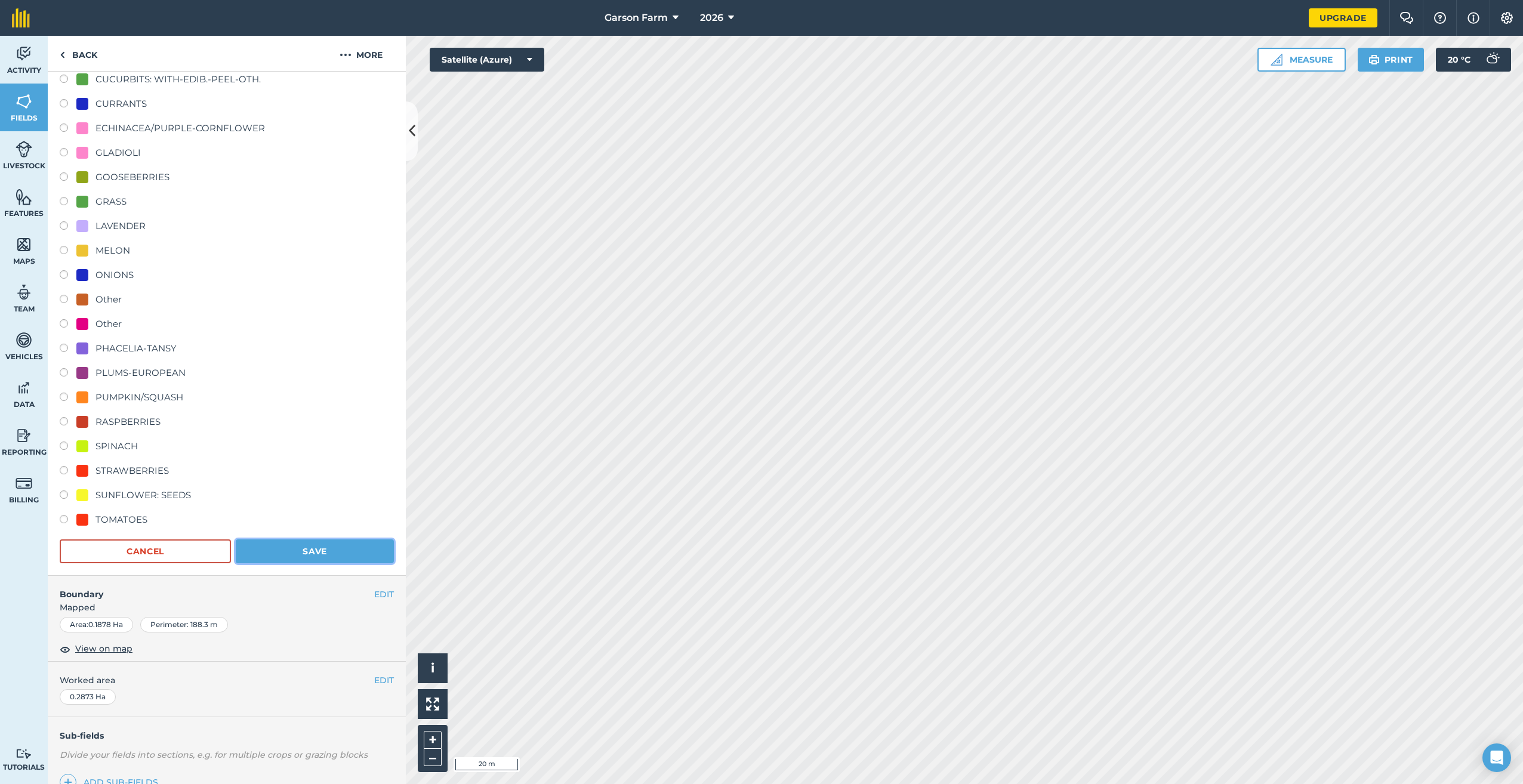
click at [312, 553] on button "Save" at bounding box center [315, 551] width 158 height 24
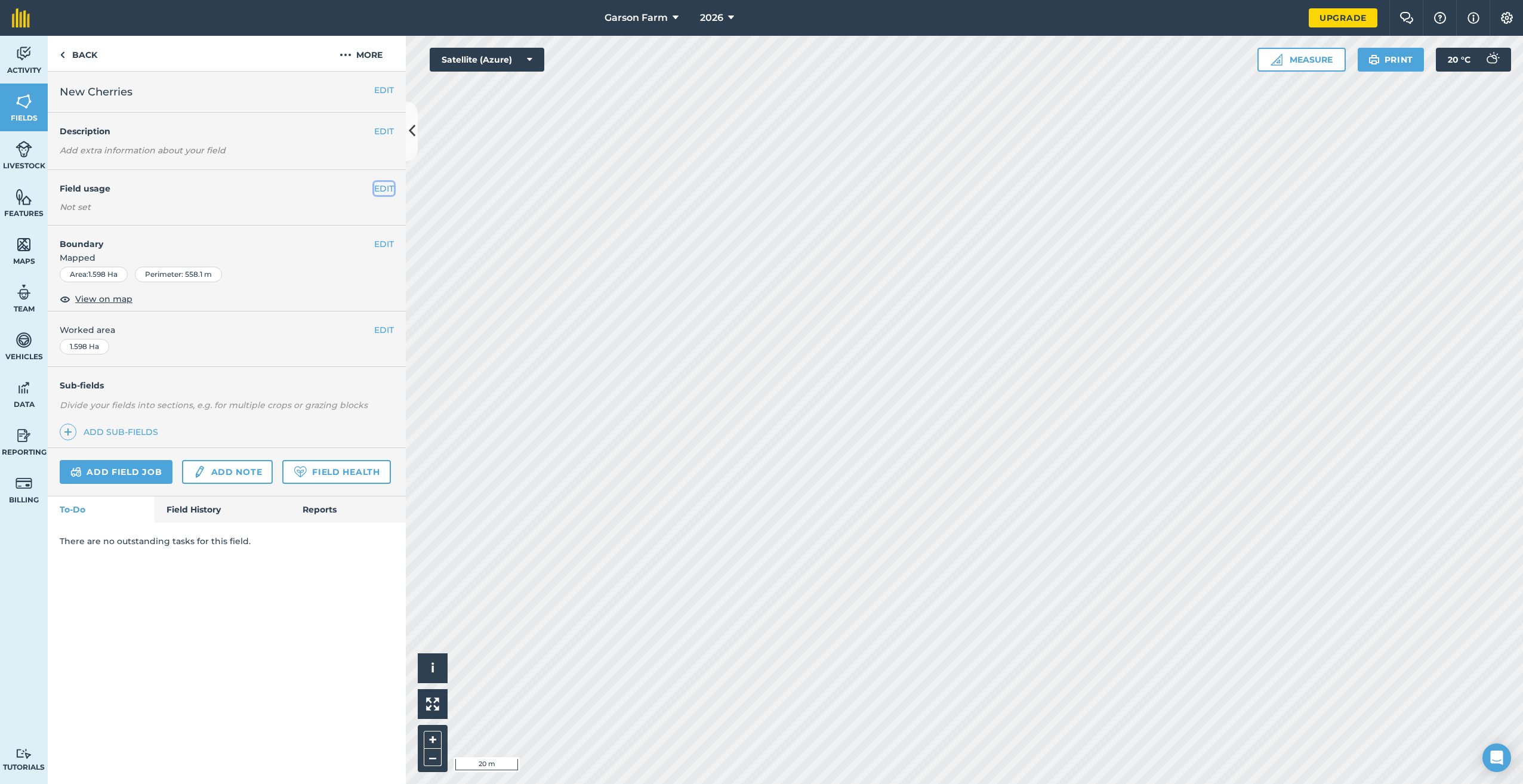
click at [383, 190] on button "EDIT" at bounding box center [384, 188] width 20 height 13
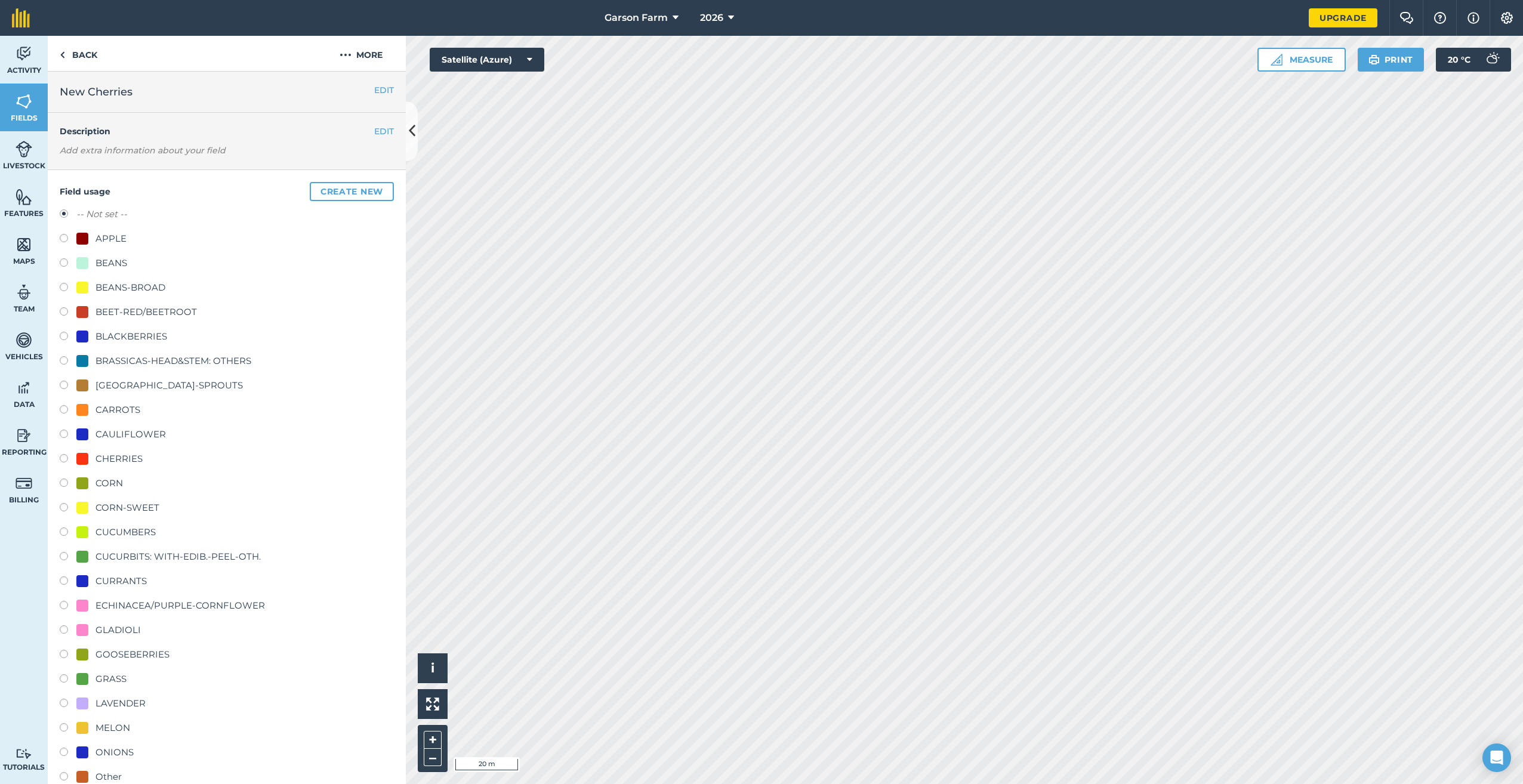
click at [128, 462] on div "CHERRIES" at bounding box center [118, 459] width 47 height 15
radio input "true"
radio input "false"
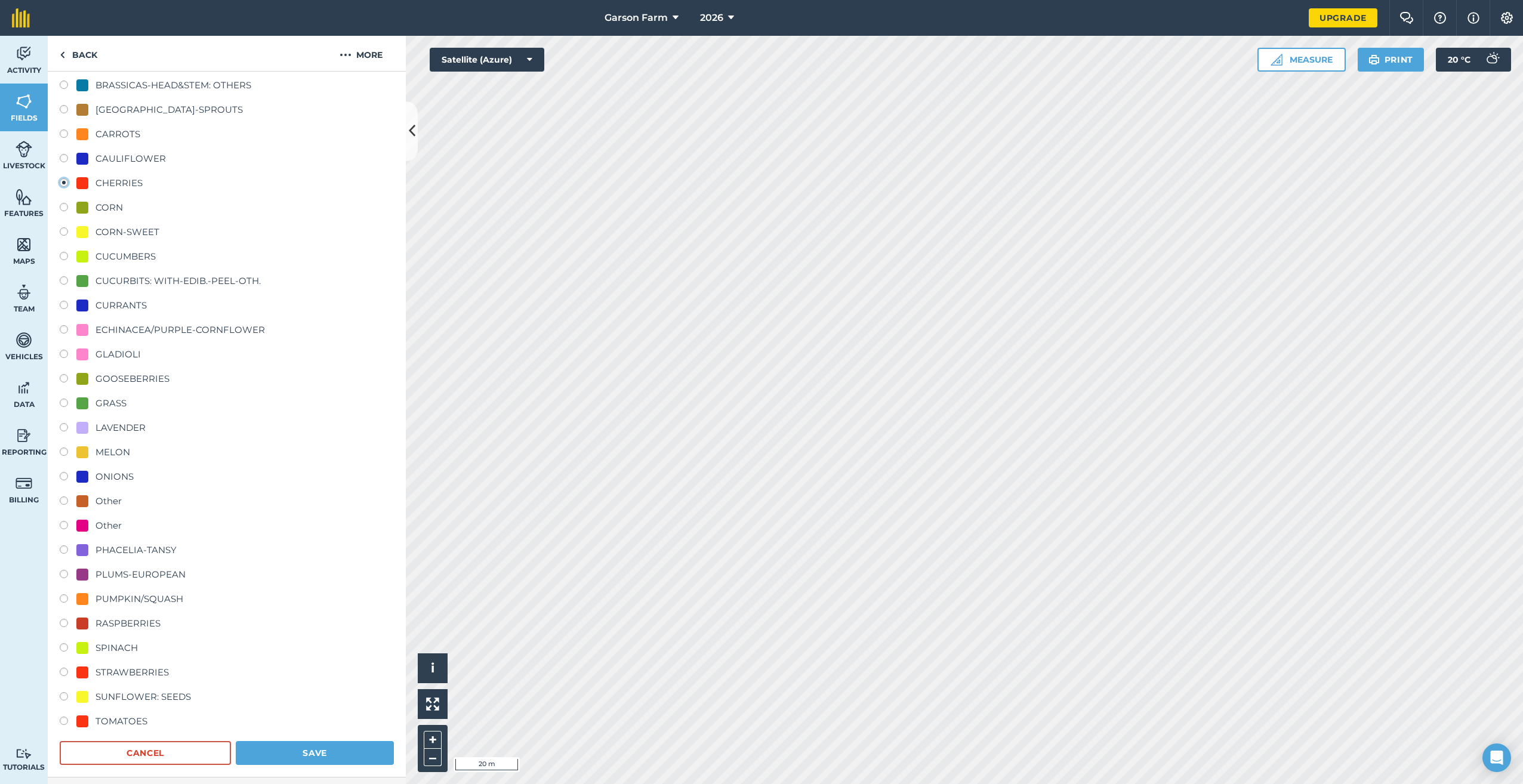
scroll to position [477, 0]
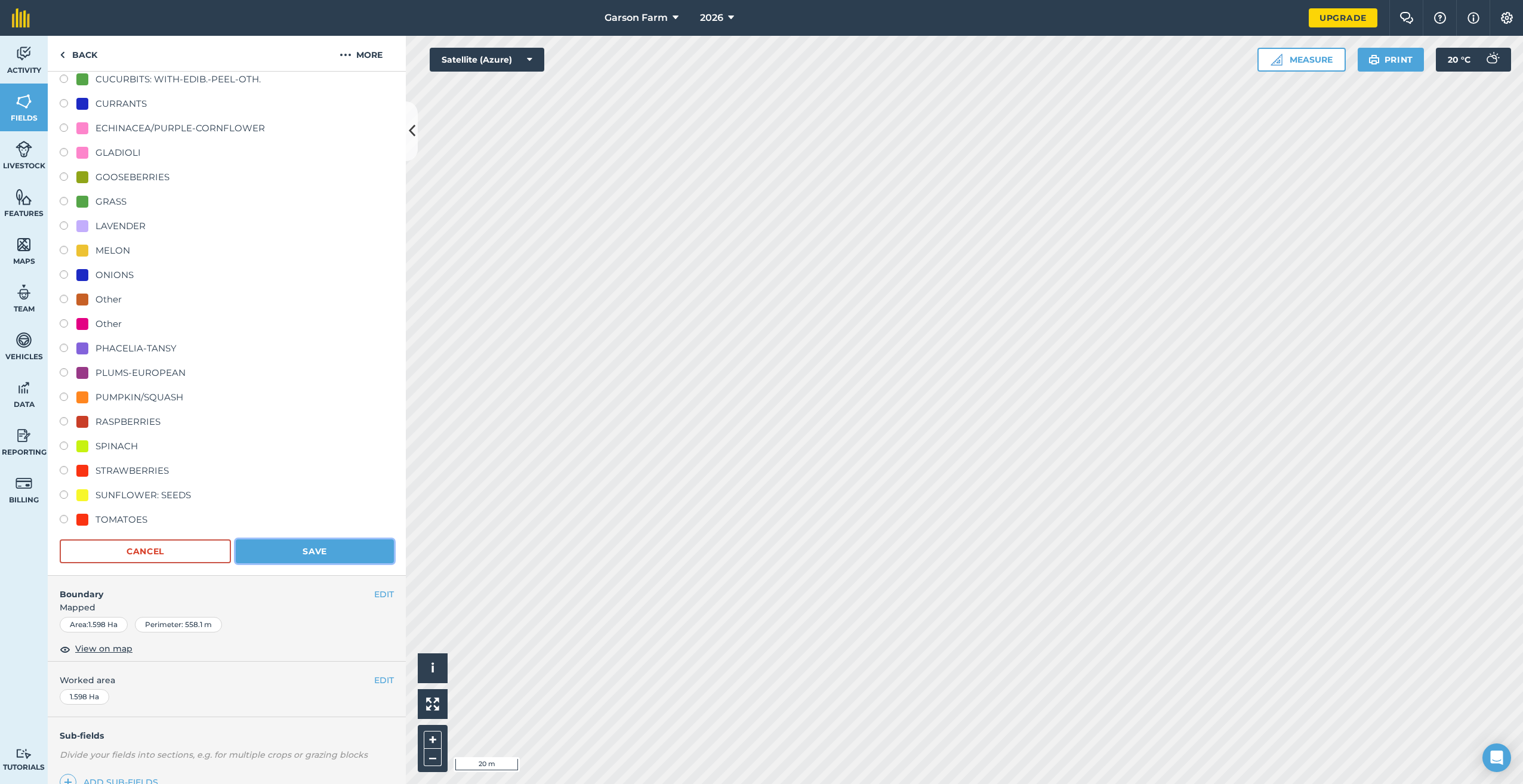
click at [289, 544] on button "Save" at bounding box center [315, 551] width 158 height 24
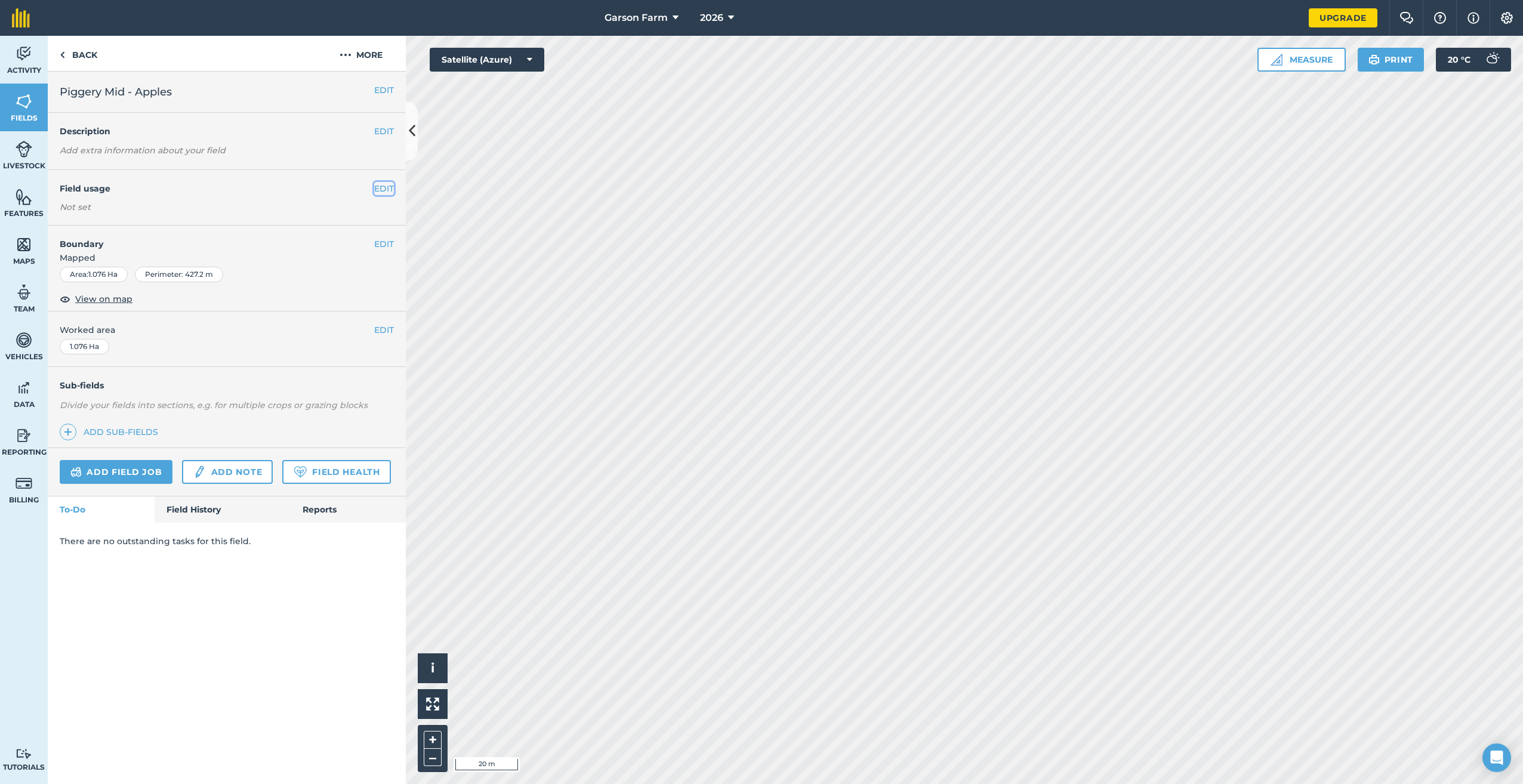
click at [388, 189] on button "EDIT" at bounding box center [384, 188] width 20 height 13
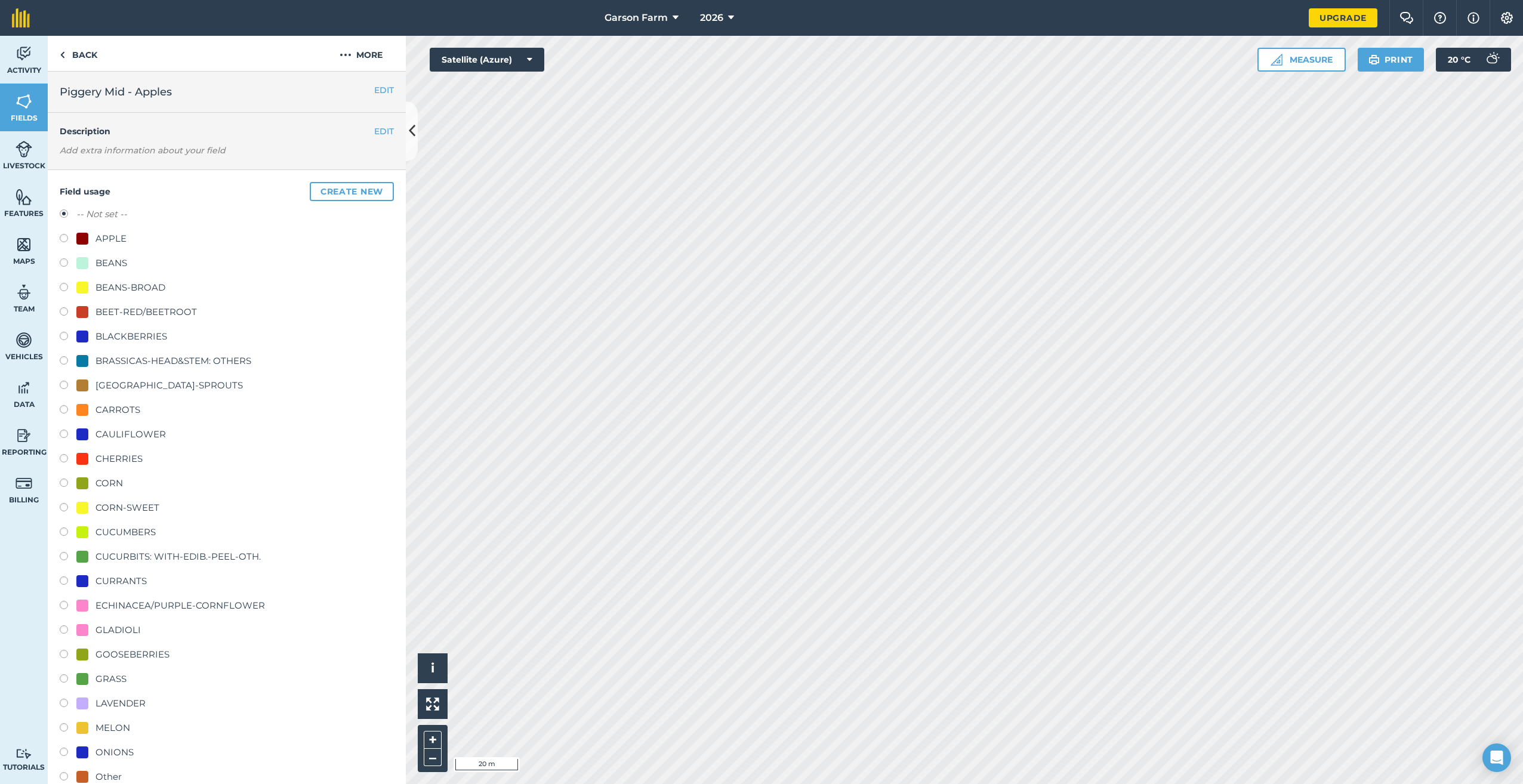
click at [114, 236] on div "APPLE" at bounding box center [110, 239] width 31 height 15
radio input "true"
radio input "false"
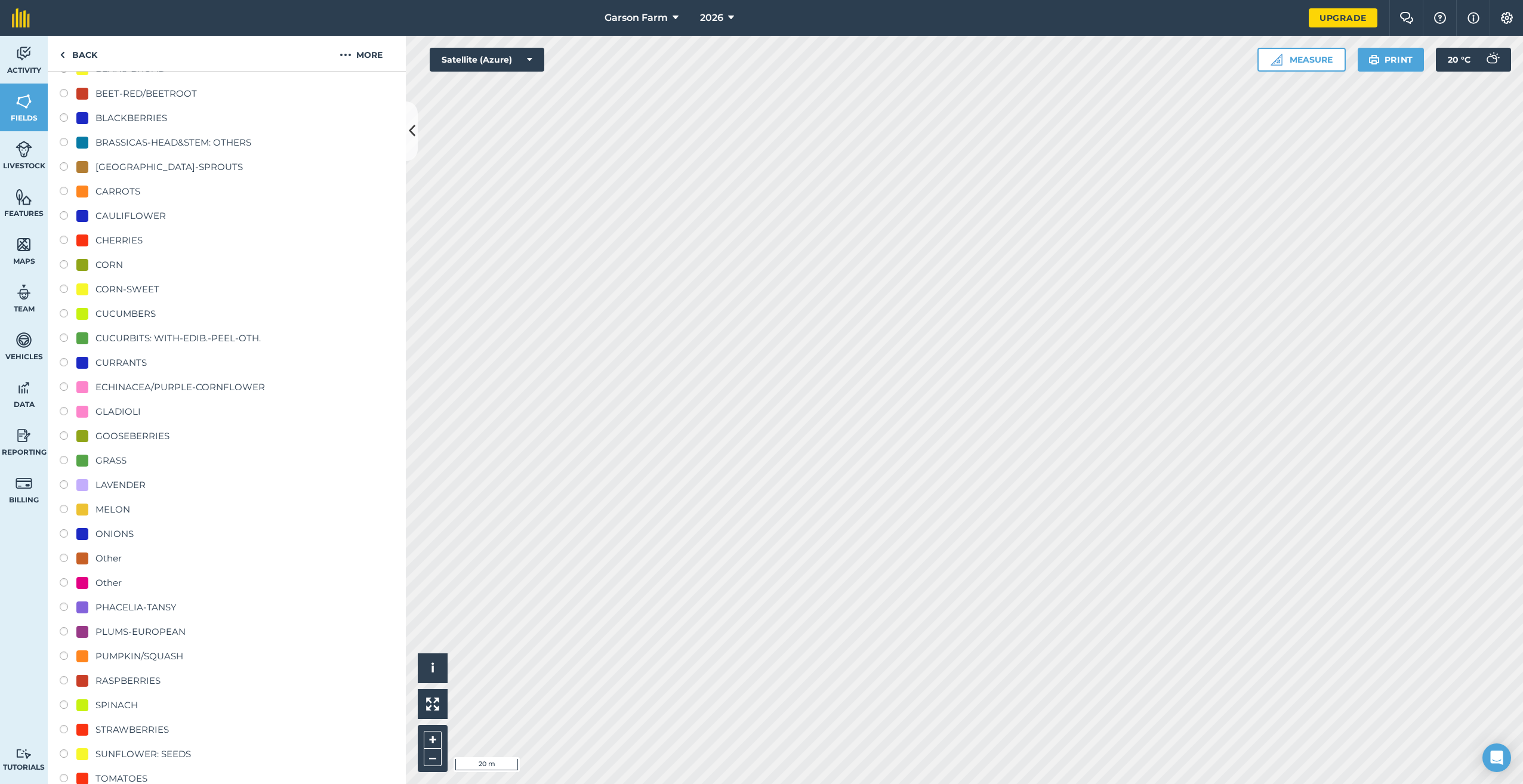
scroll to position [299, 0]
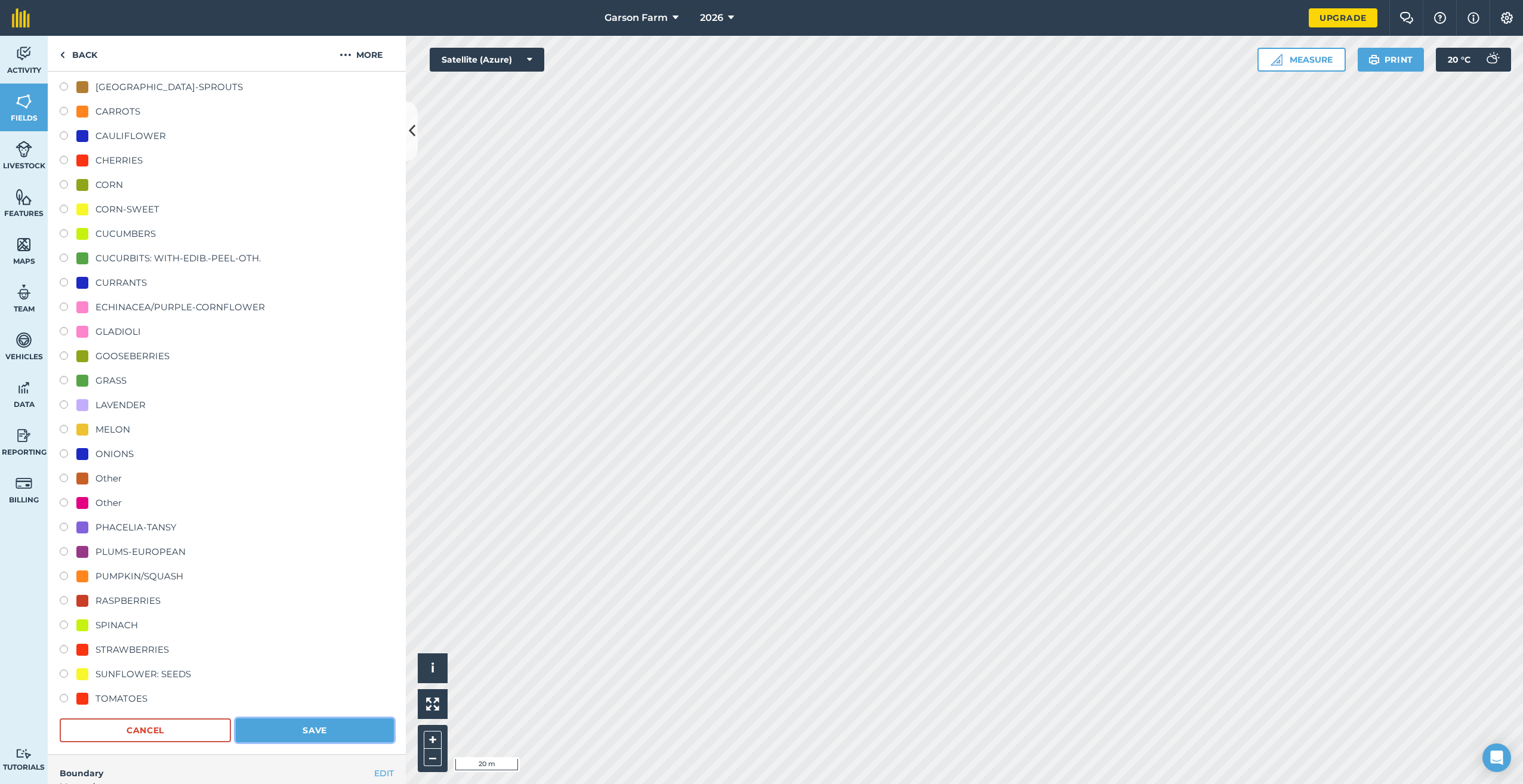
click at [350, 732] on button "Save" at bounding box center [315, 730] width 158 height 24
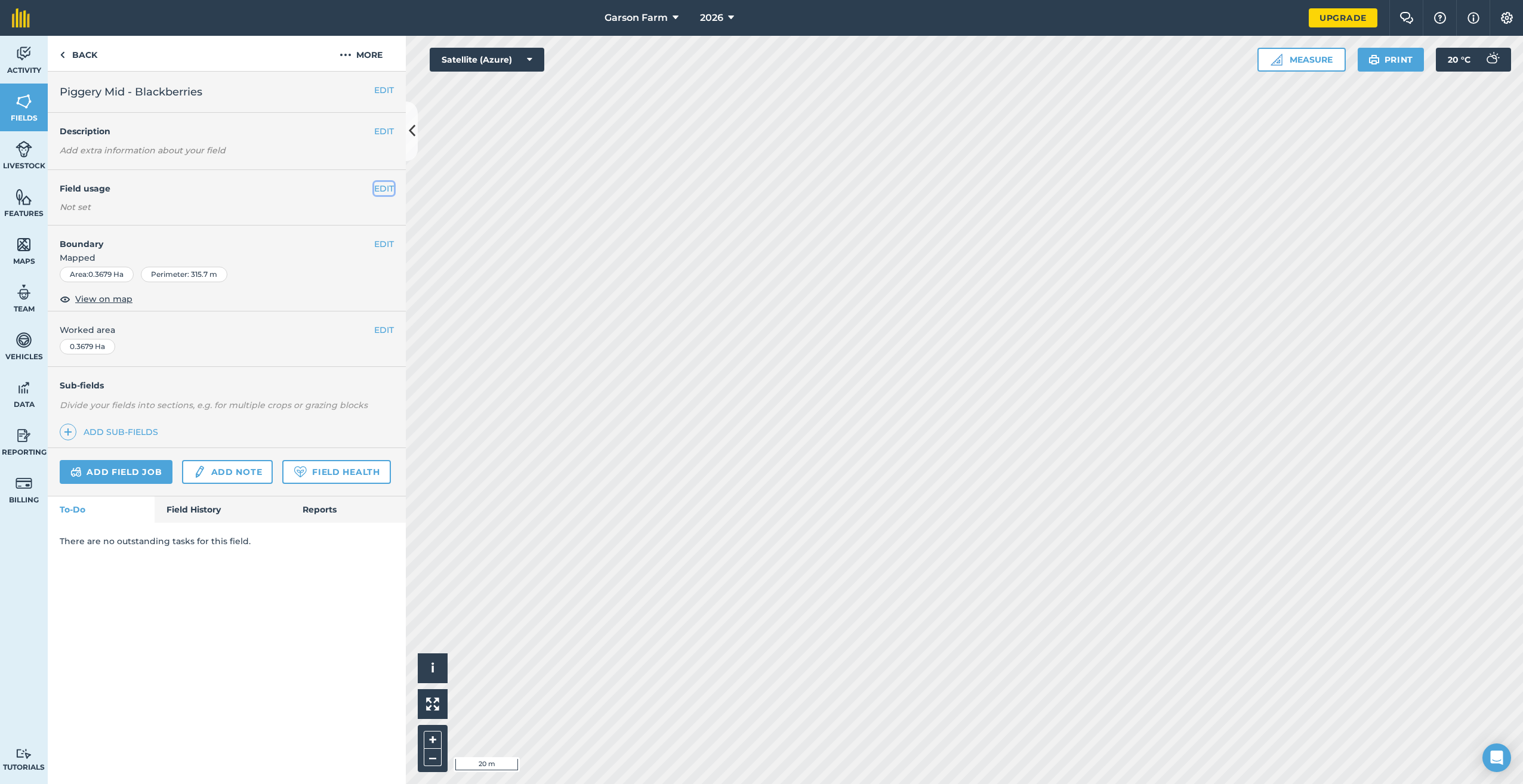
click at [382, 190] on button "EDIT" at bounding box center [384, 188] width 20 height 13
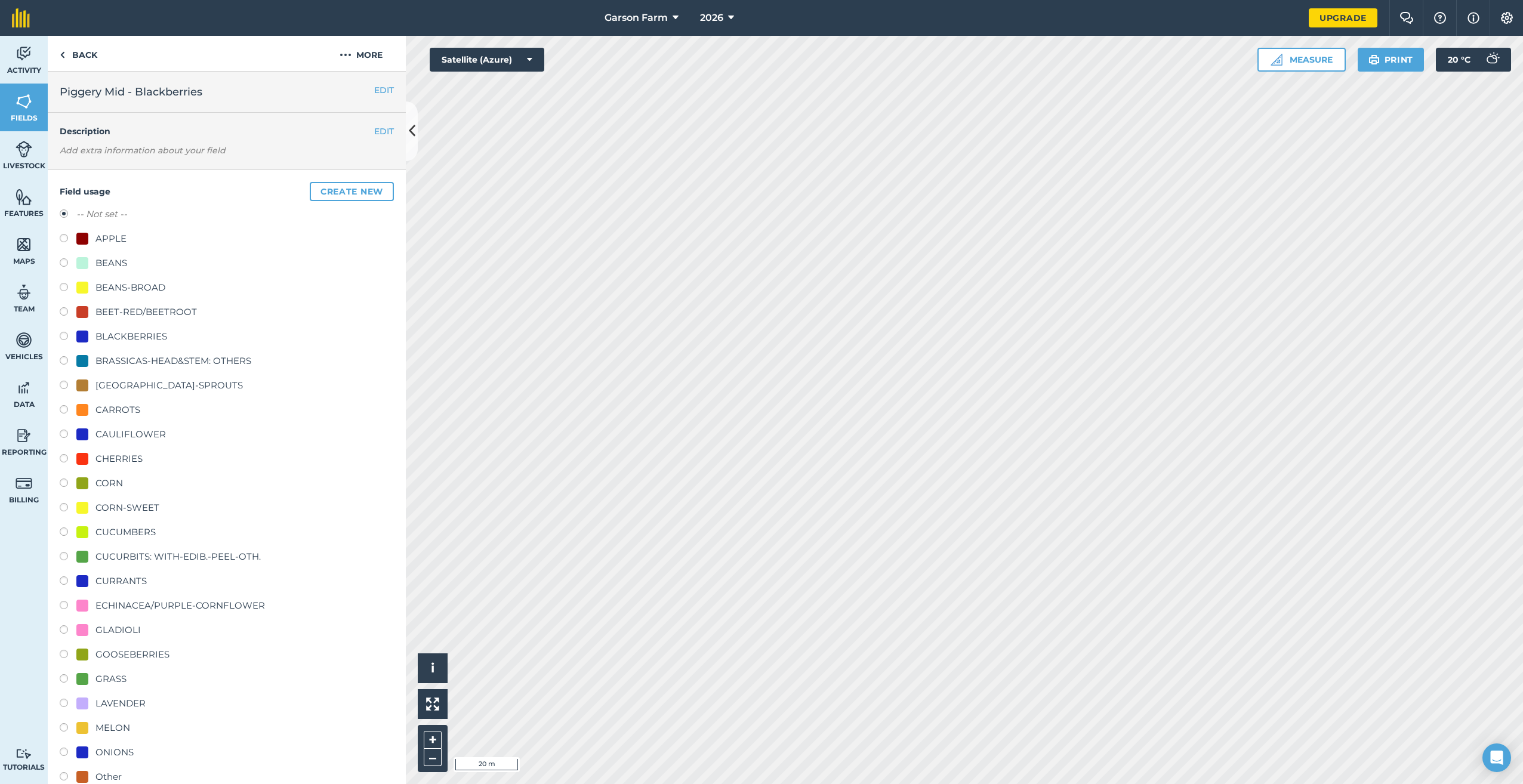
click at [145, 328] on div "-- Not set -- APPLE BEANS BEANS-BROAD BEET-RED/BEETROOT BLACKBERRIES BRASSICAS-…" at bounding box center [227, 607] width 334 height 800
click at [142, 340] on div "BLACKBERRIES" at bounding box center [131, 336] width 72 height 15
radio input "true"
radio input "false"
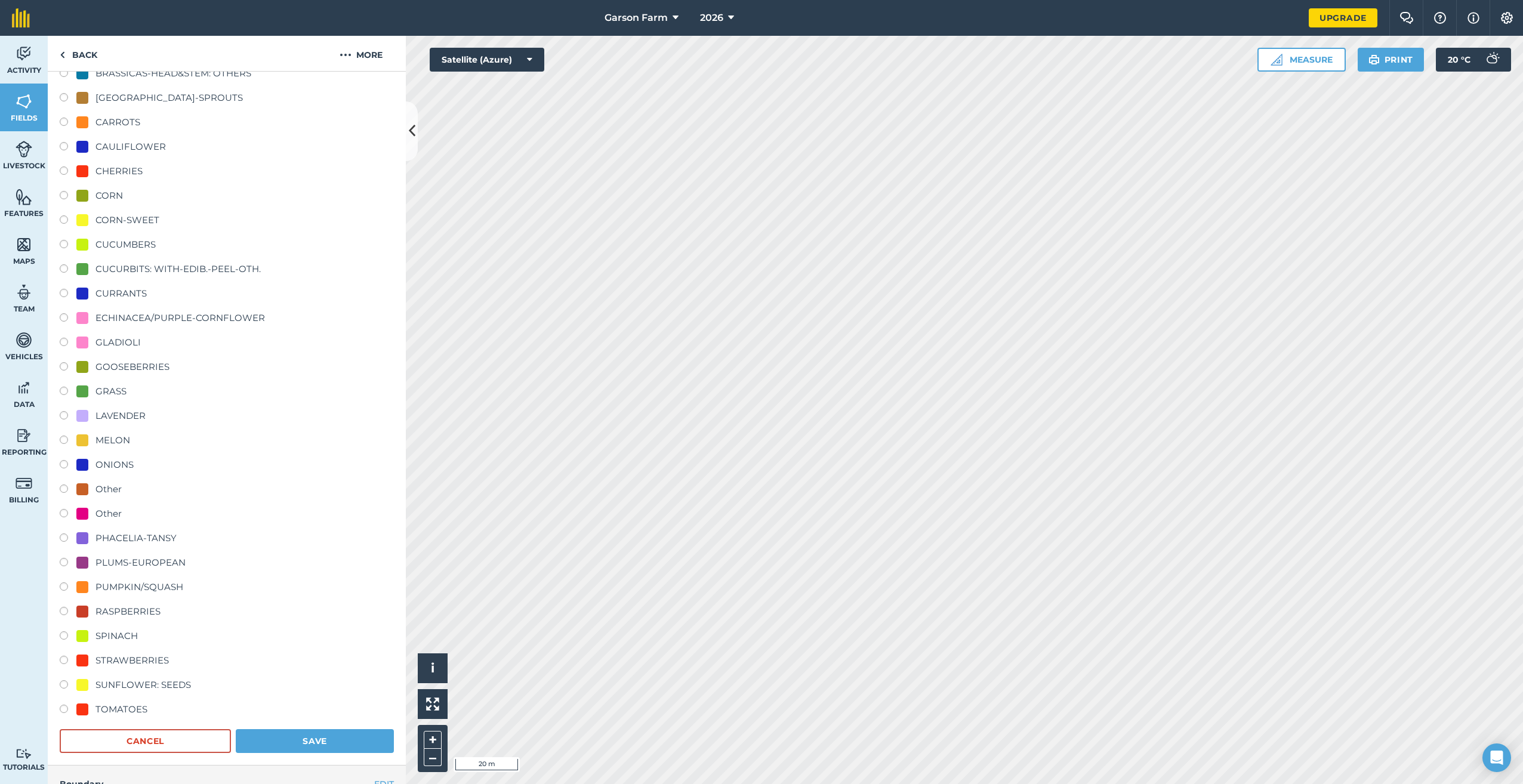
scroll to position [418, 0]
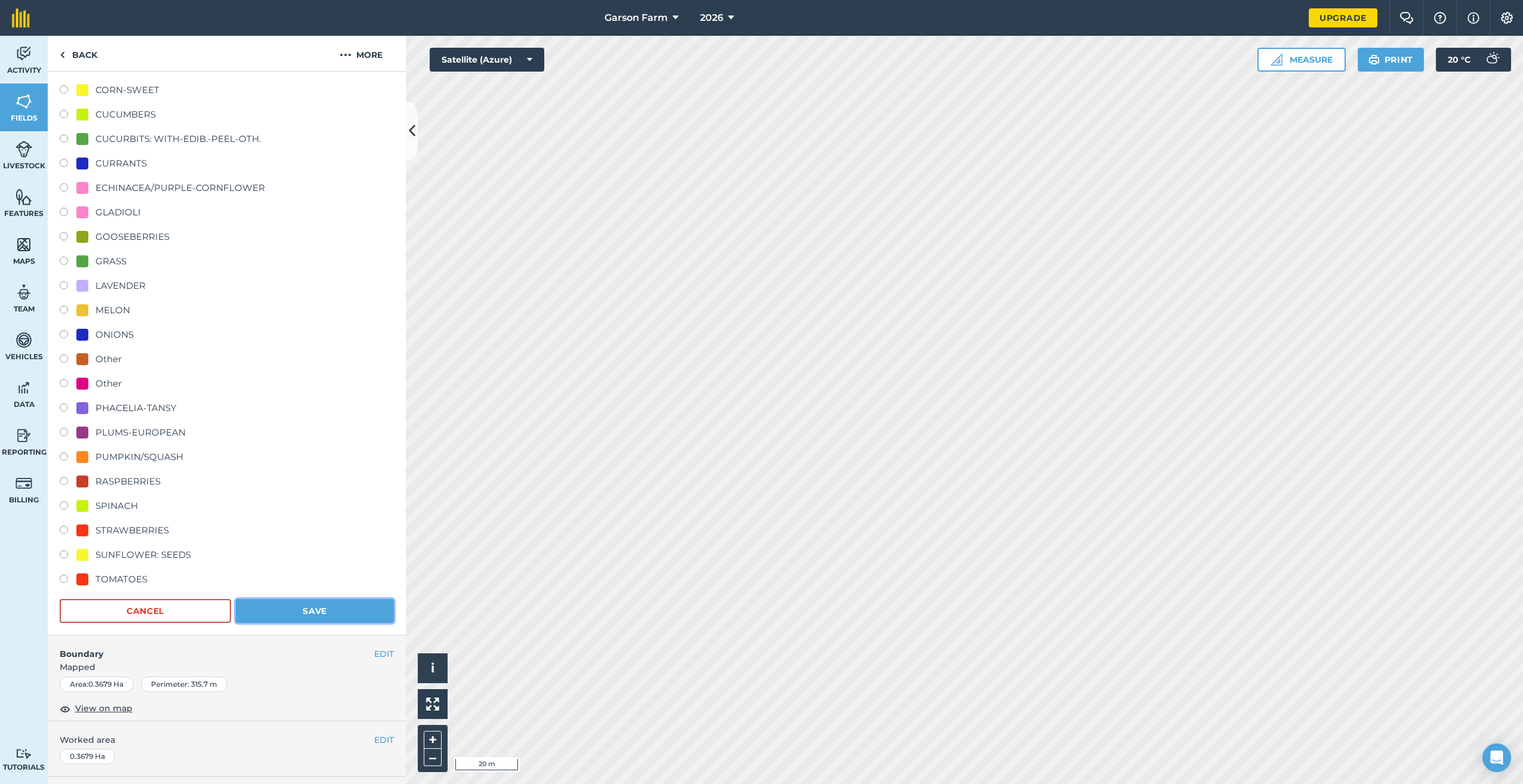
click at [306, 605] on button "Save" at bounding box center [315, 610] width 158 height 24
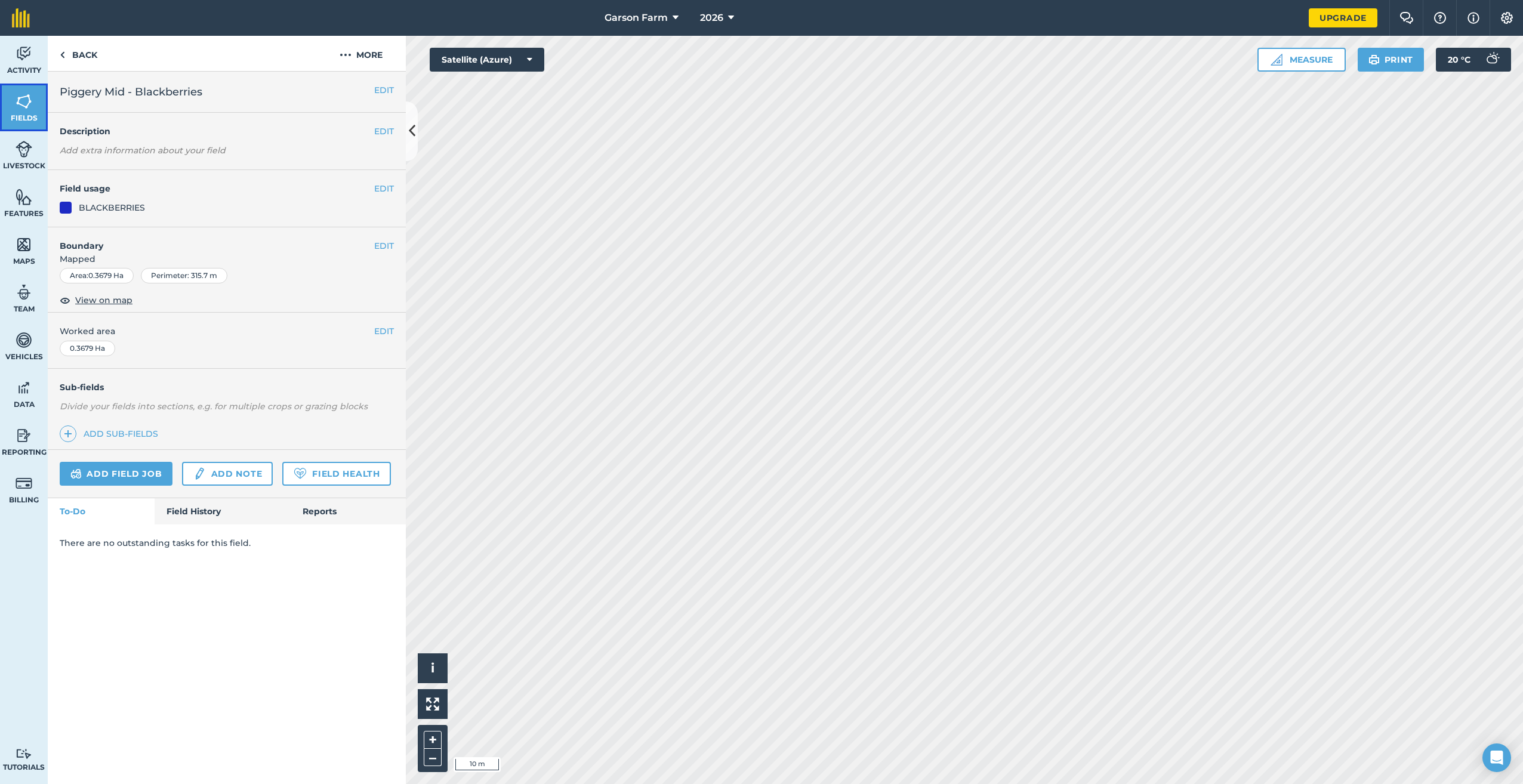
click at [33, 115] on span "Fields" at bounding box center [24, 118] width 48 height 9
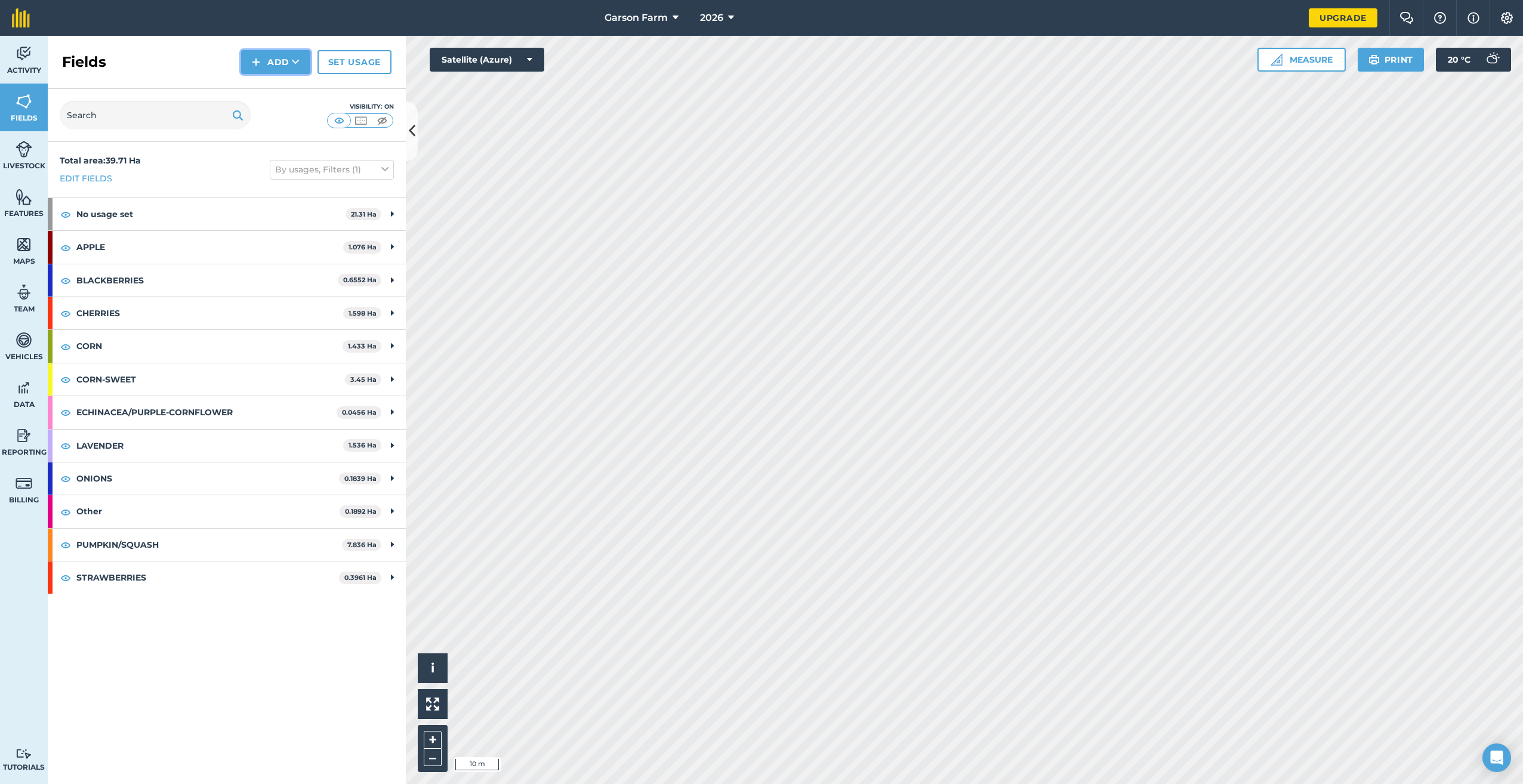
click at [285, 65] on button "Add" at bounding box center [276, 62] width 69 height 24
click at [278, 93] on link "Draw" at bounding box center [276, 89] width 65 height 26
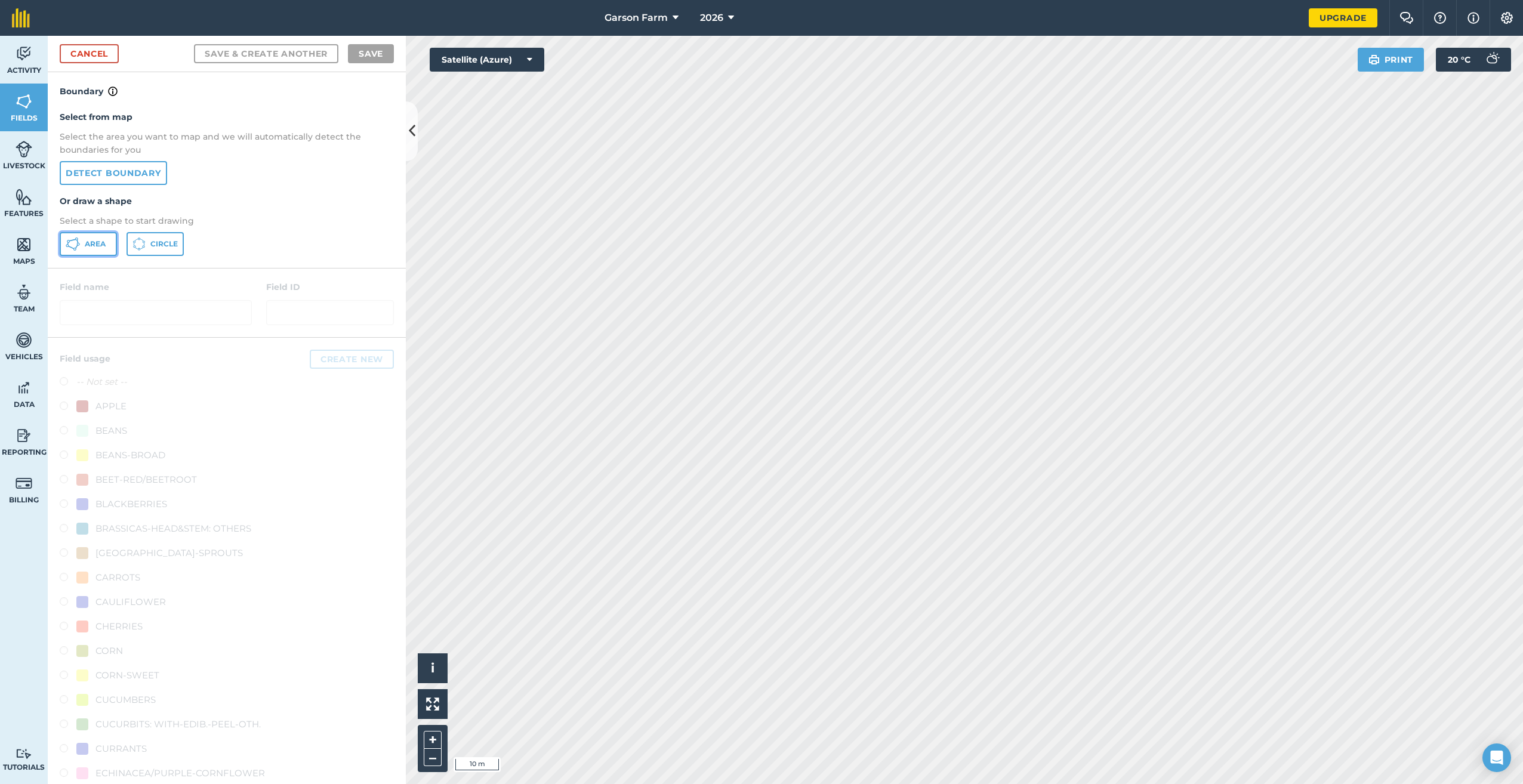
click at [96, 246] on span "Area" at bounding box center [95, 243] width 21 height 9
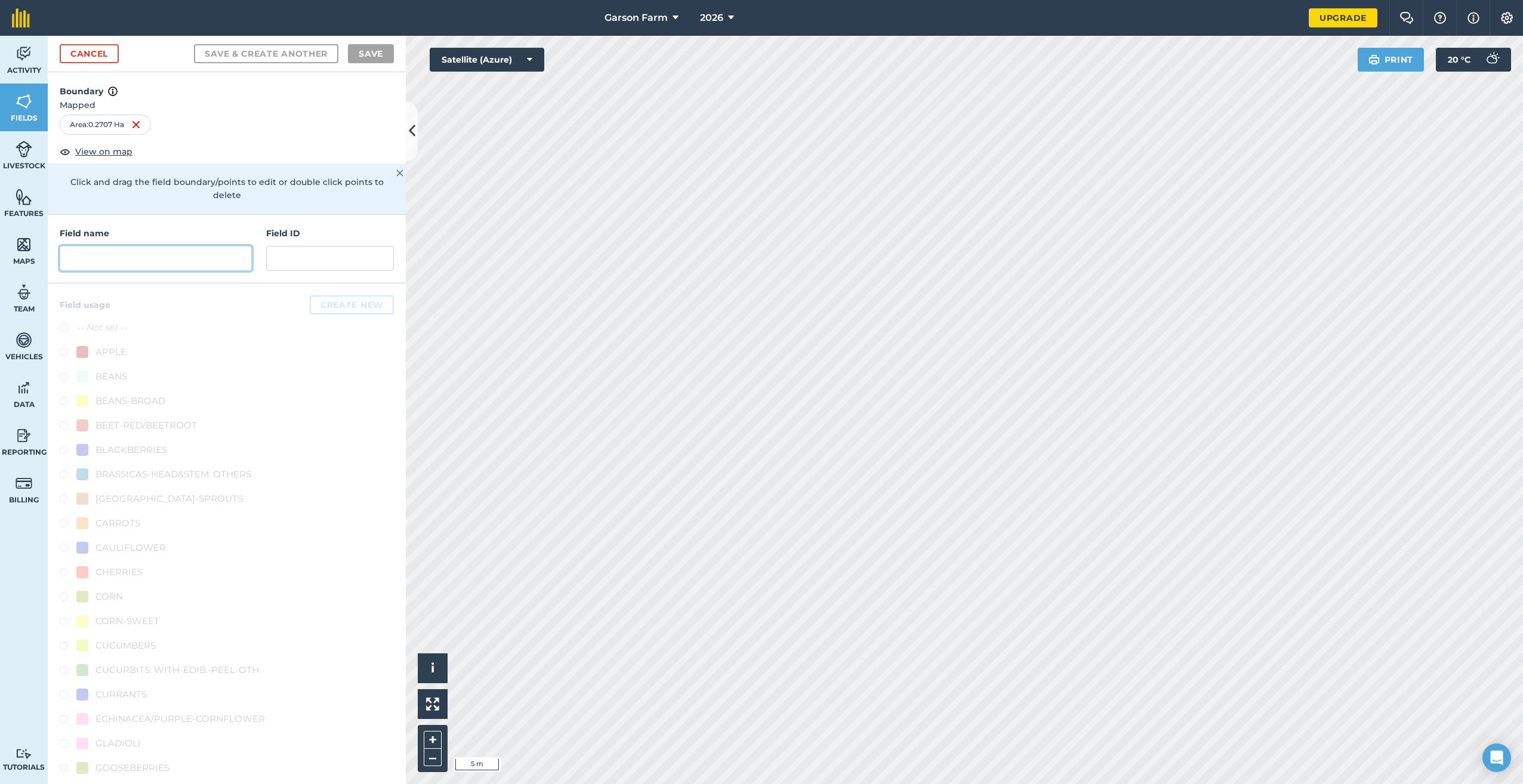
click at [110, 251] on input "text" at bounding box center [156, 258] width 192 height 25
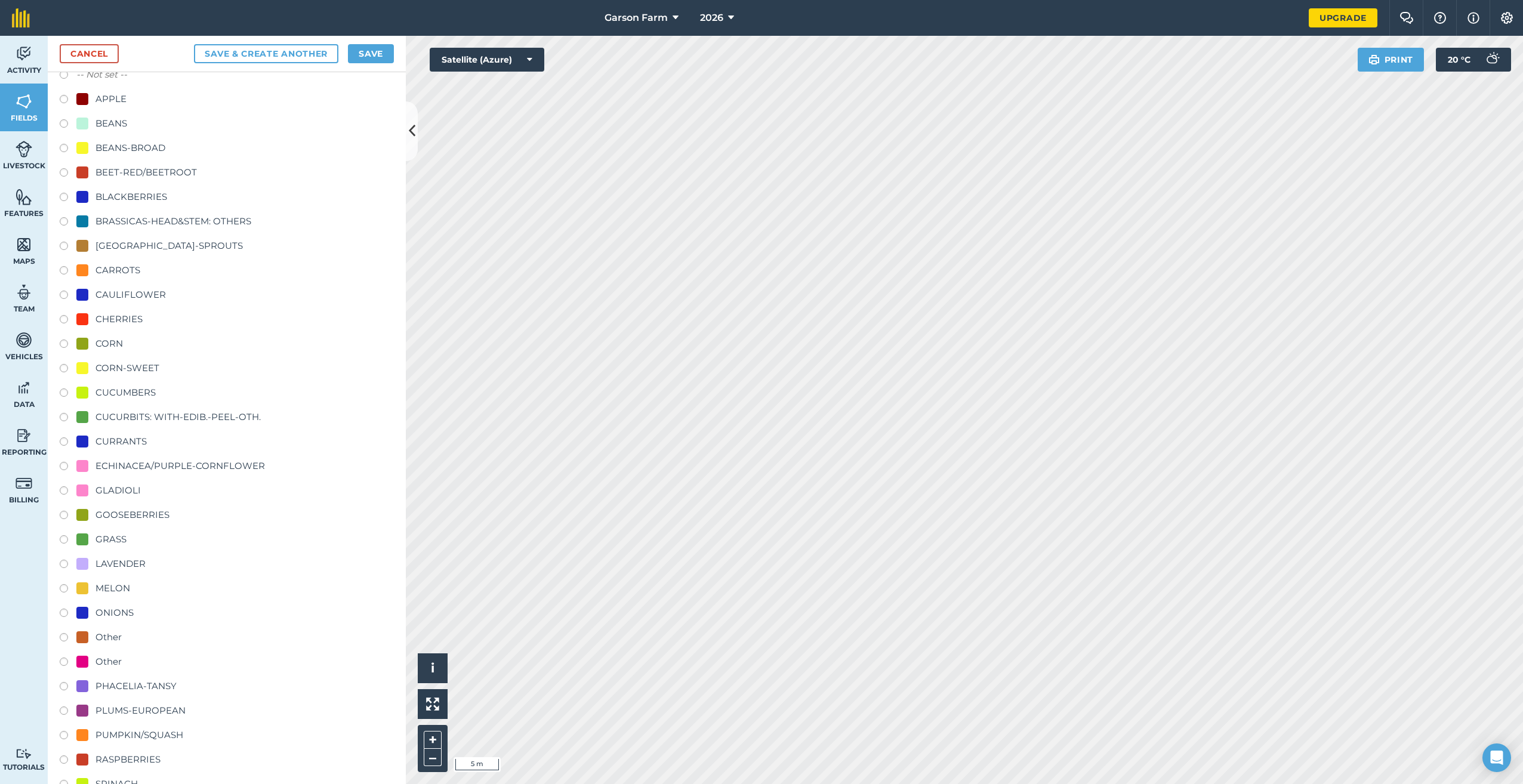
scroll to position [299, 0]
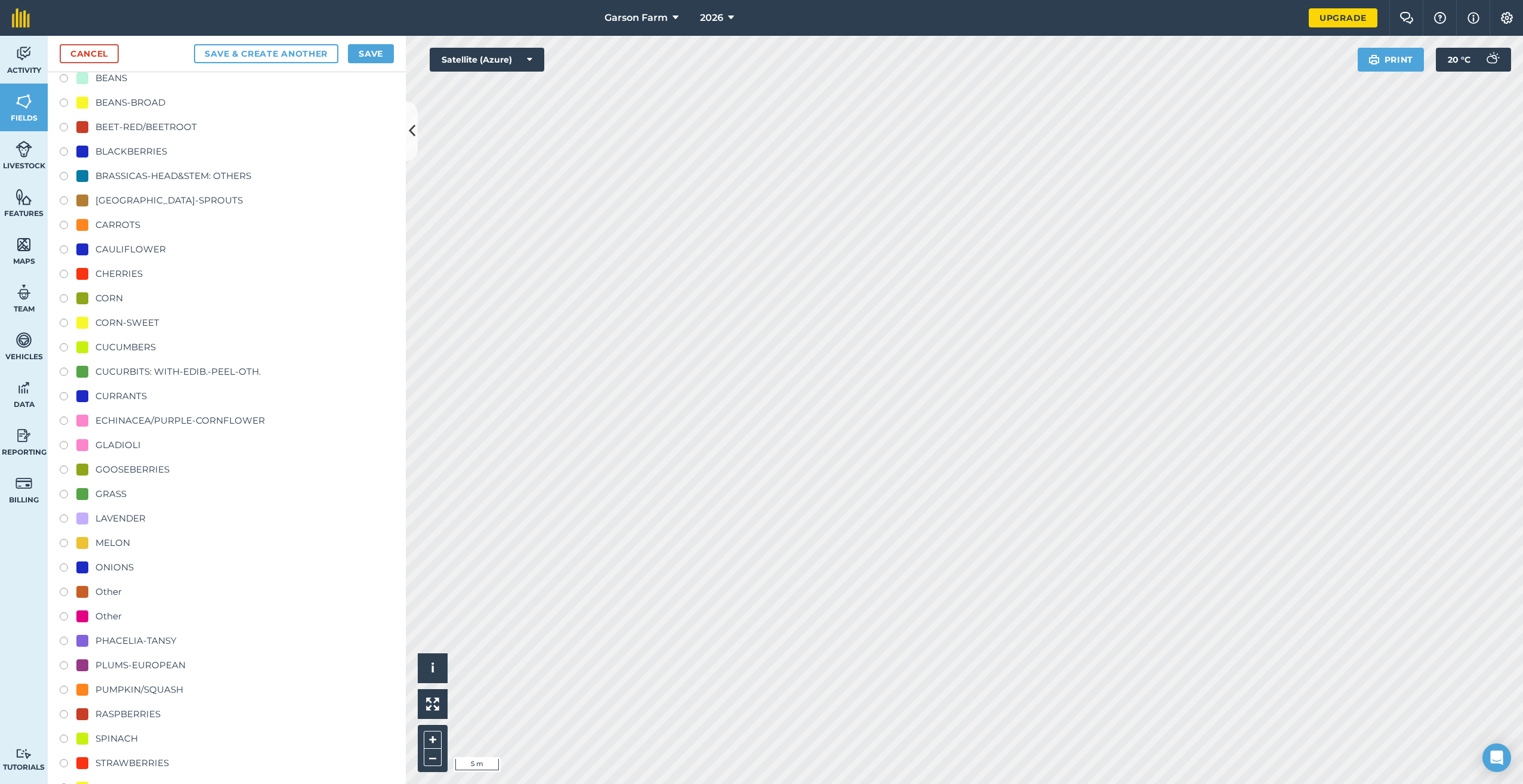
type input "Onions 2"
click at [128, 570] on div "ONIONS" at bounding box center [114, 567] width 39 height 15
radio input "true"
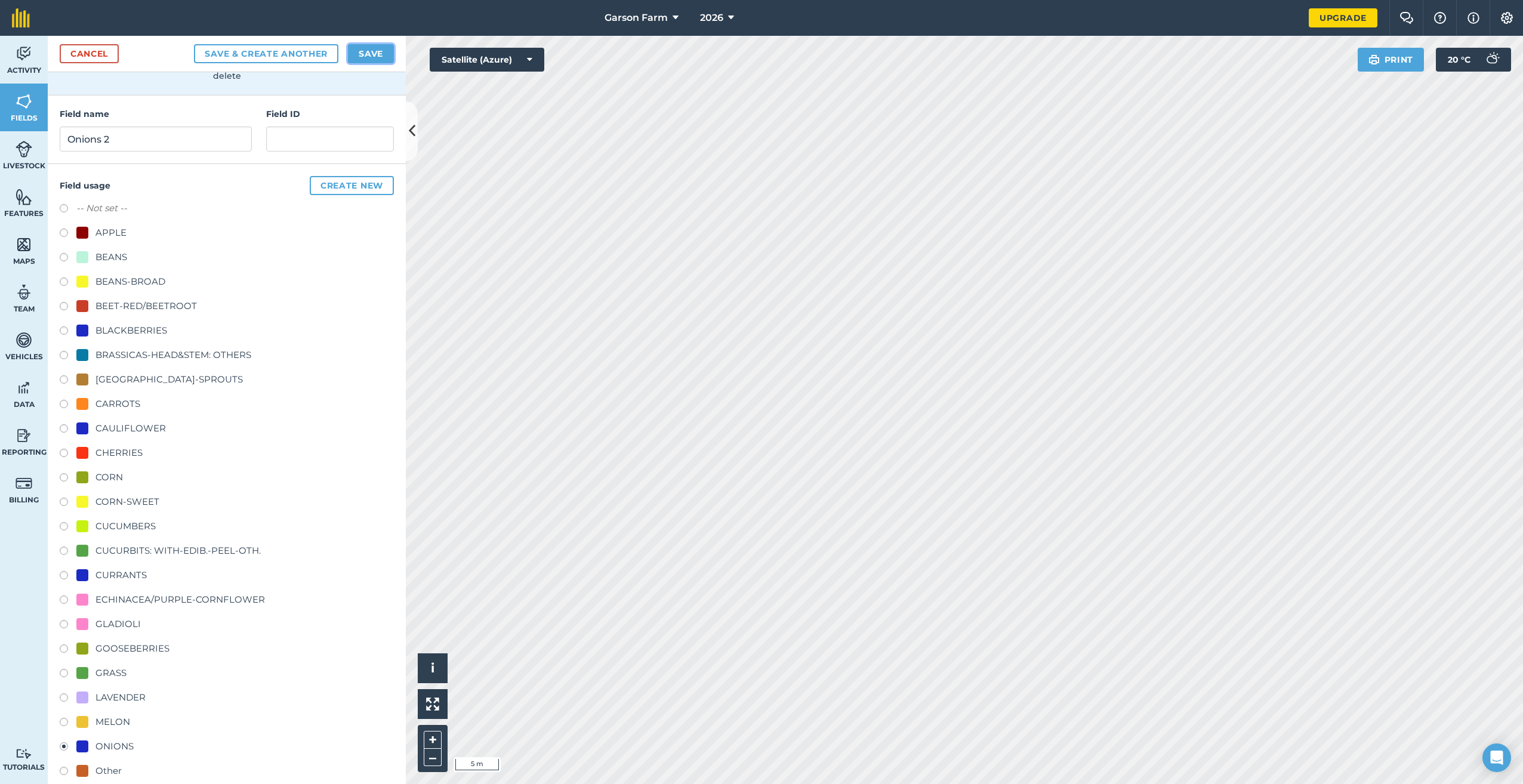
click at [366, 51] on button "Save" at bounding box center [371, 54] width 46 height 19
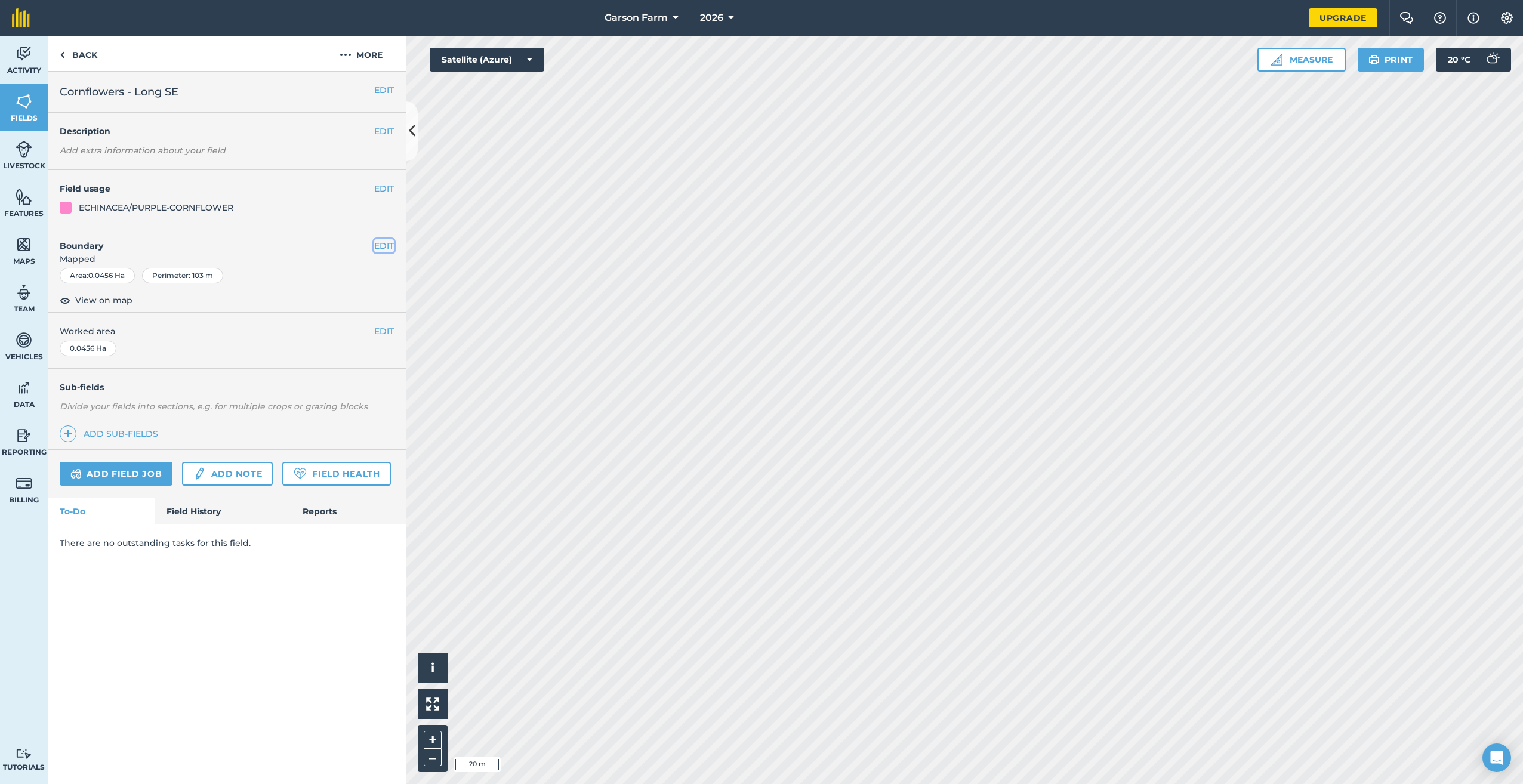
click at [392, 241] on button "EDIT" at bounding box center [384, 246] width 20 height 13
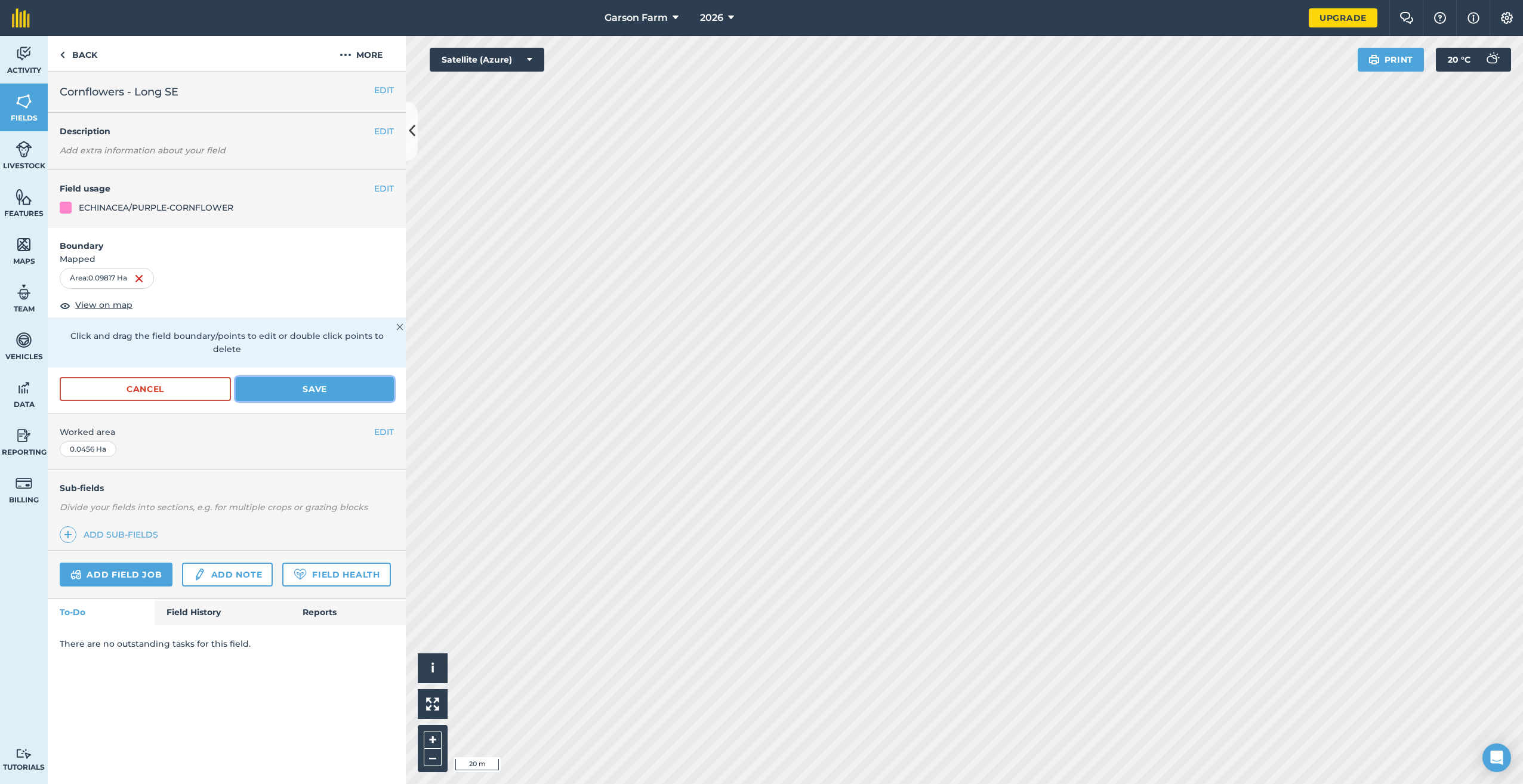
click at [355, 384] on button "Save" at bounding box center [315, 389] width 158 height 24
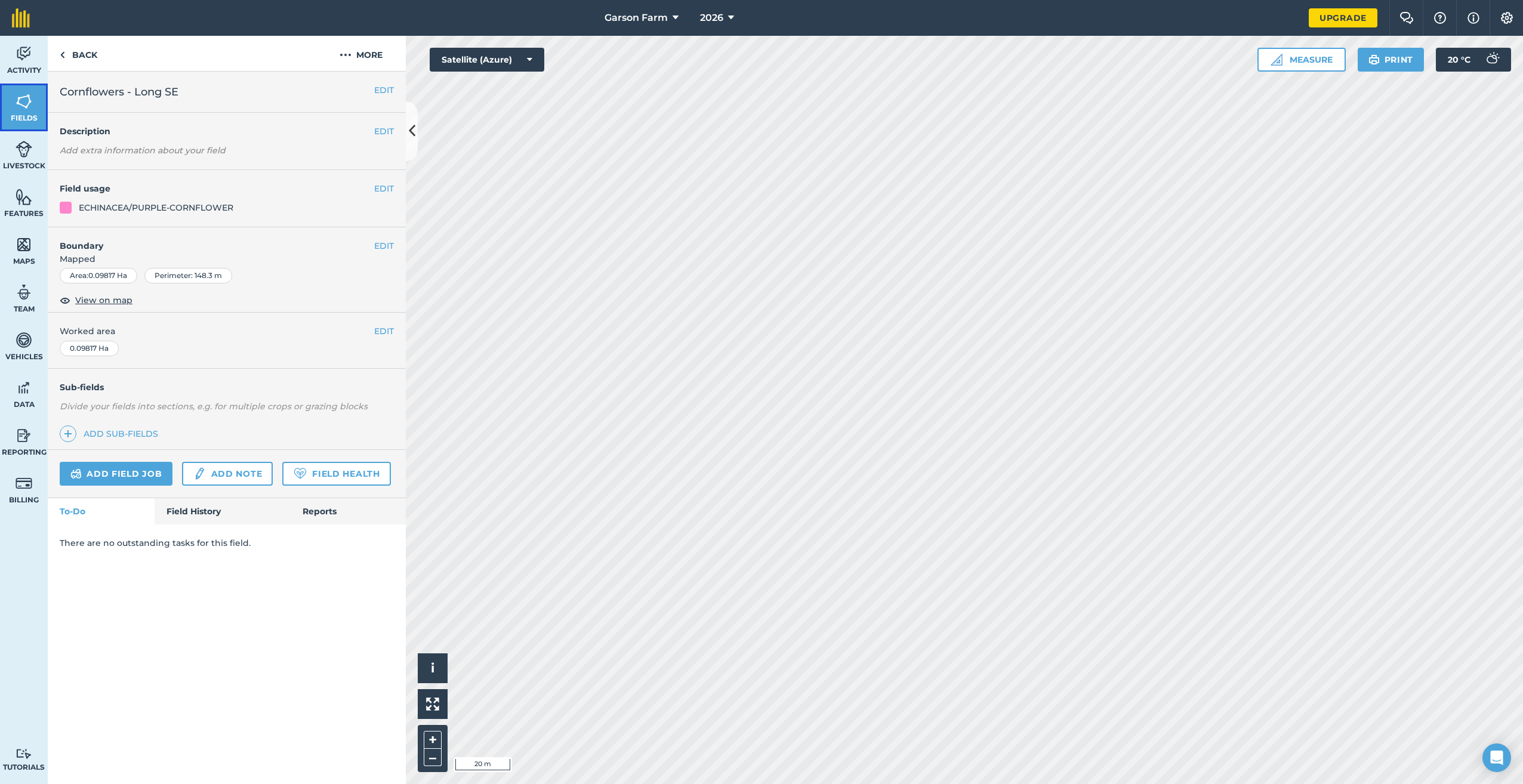
click at [21, 105] on img at bounding box center [23, 101] width 17 height 18
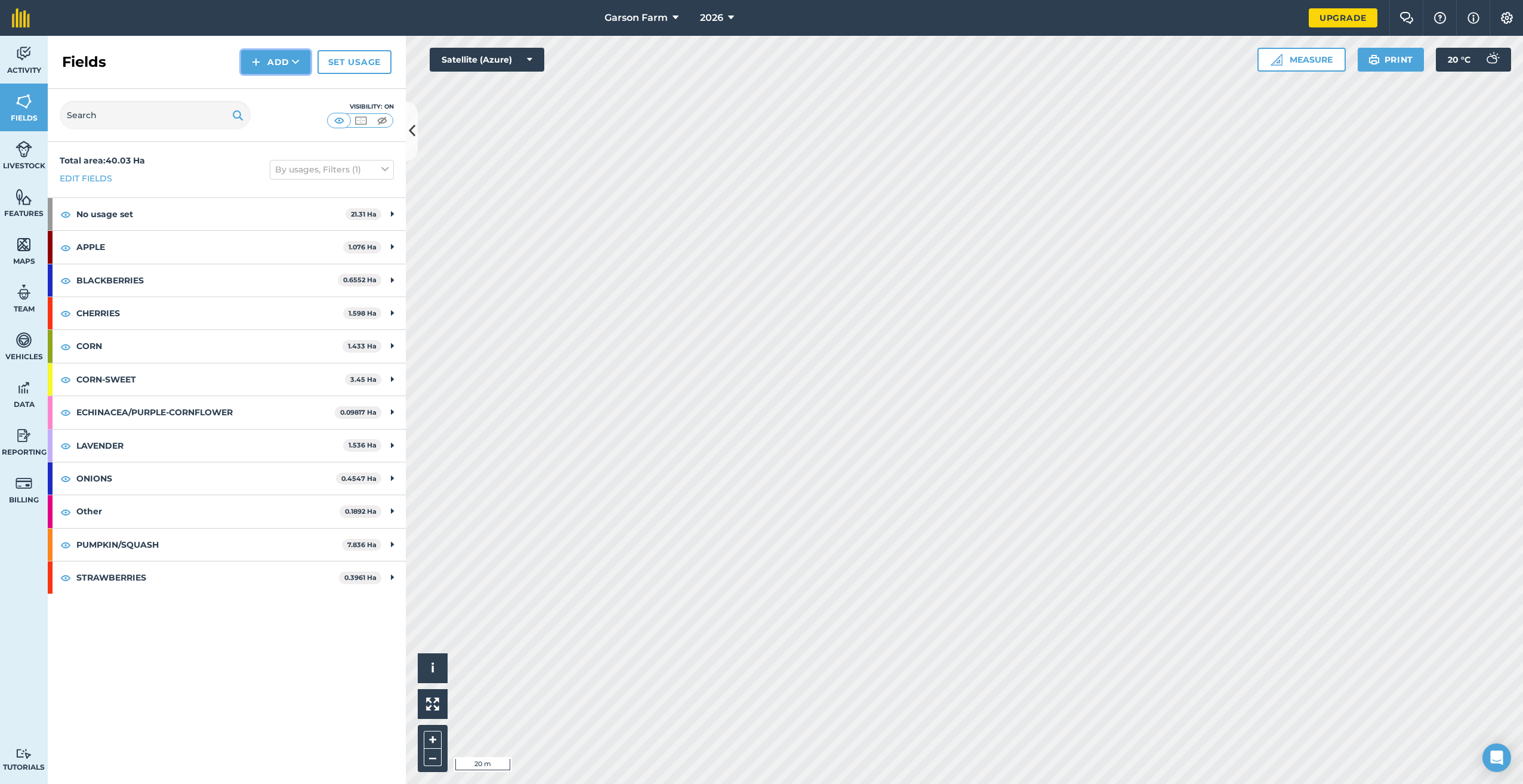
click at [288, 61] on button "Add" at bounding box center [276, 62] width 69 height 24
click at [278, 91] on link "Draw" at bounding box center [276, 89] width 65 height 26
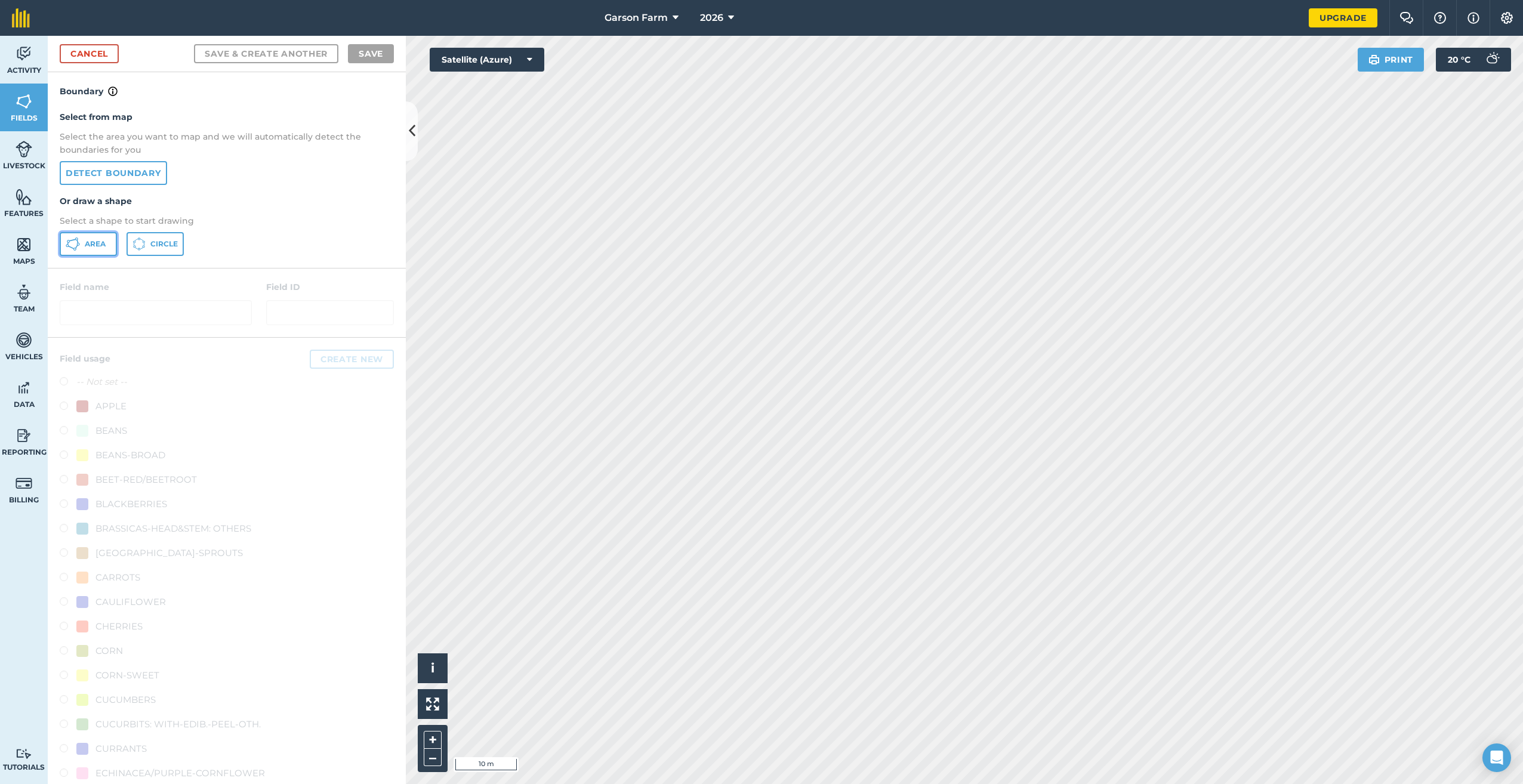
click at [89, 248] on span "Area" at bounding box center [95, 243] width 21 height 9
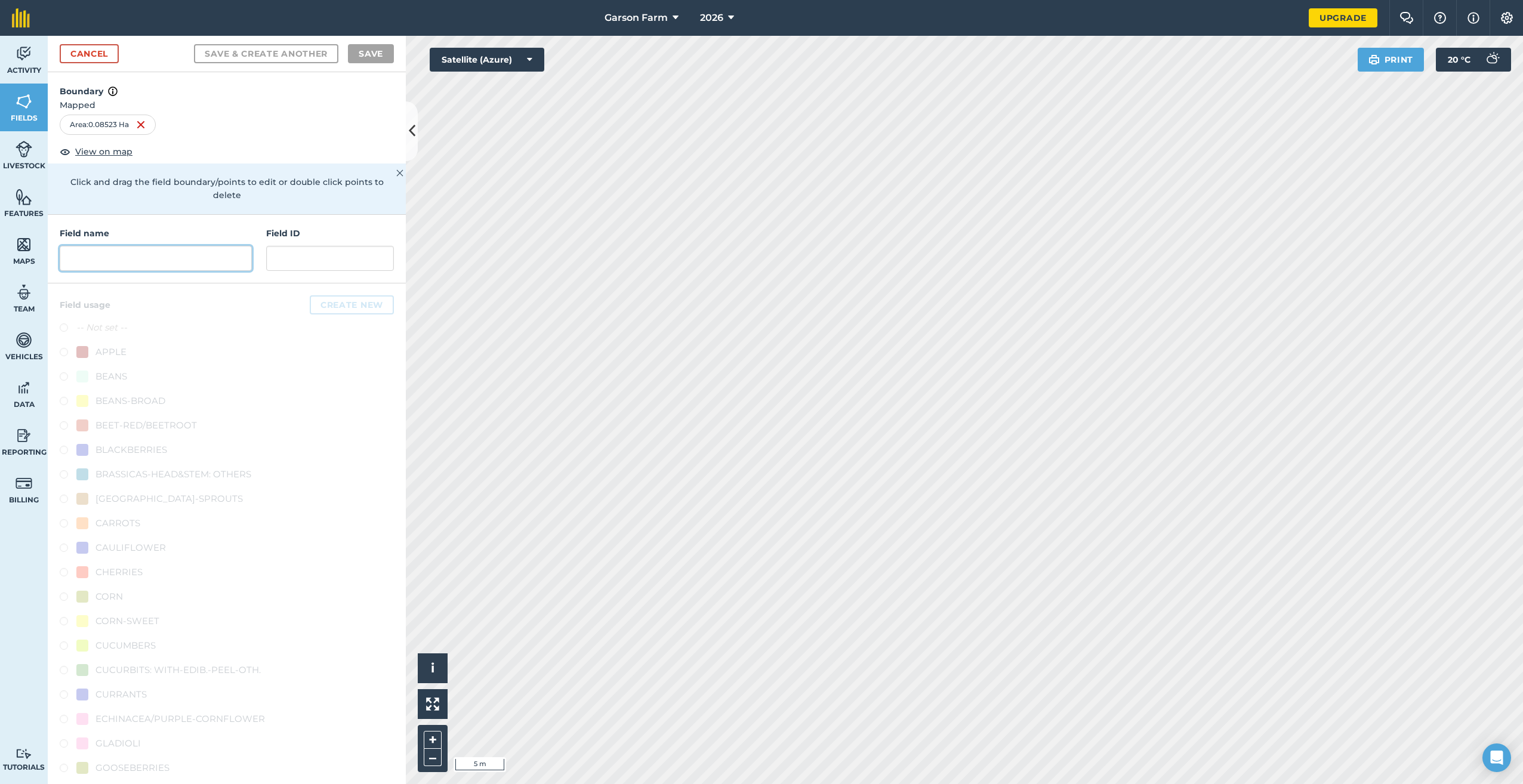
click at [164, 269] on input "text" at bounding box center [156, 258] width 192 height 25
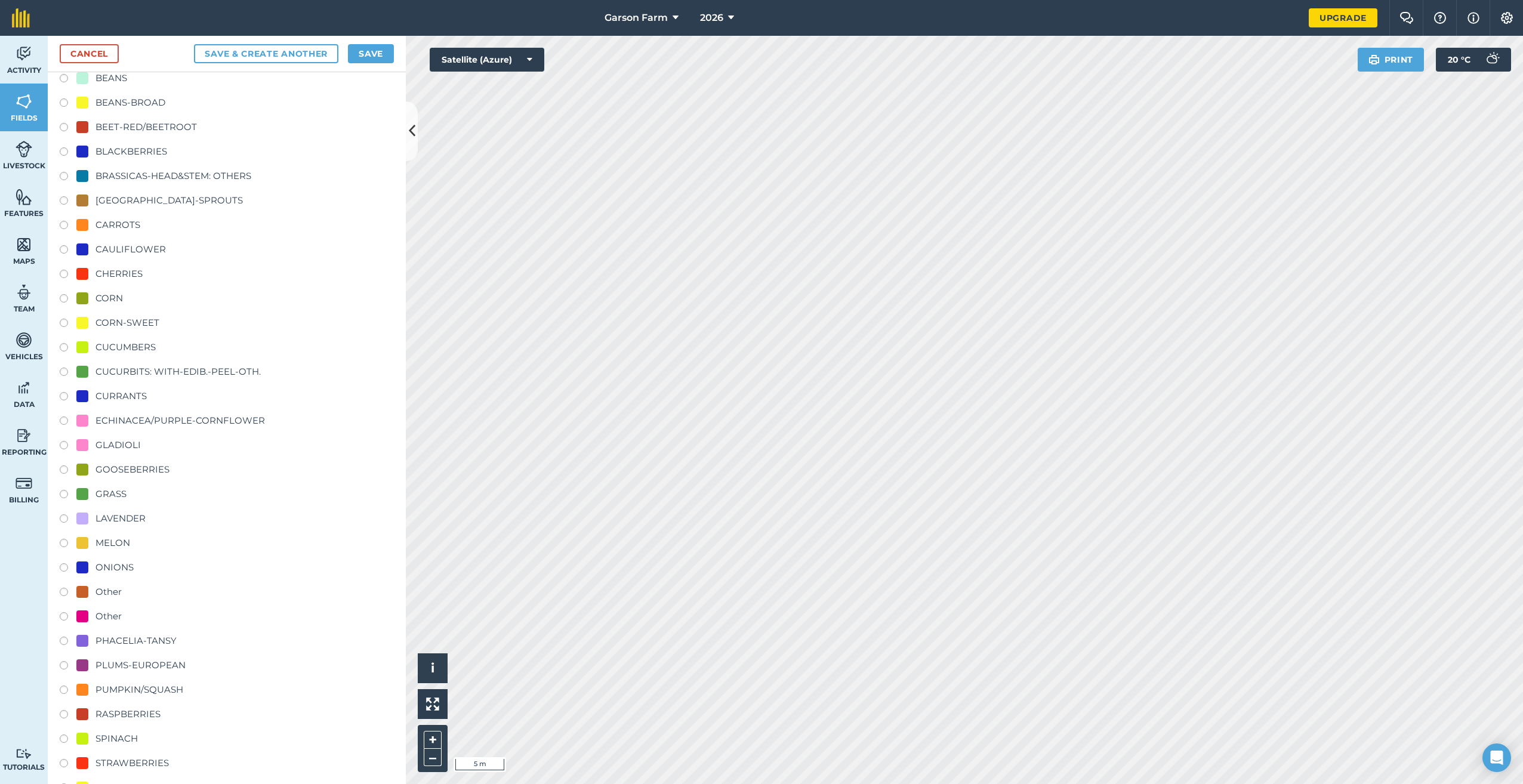
scroll to position [356, 0]
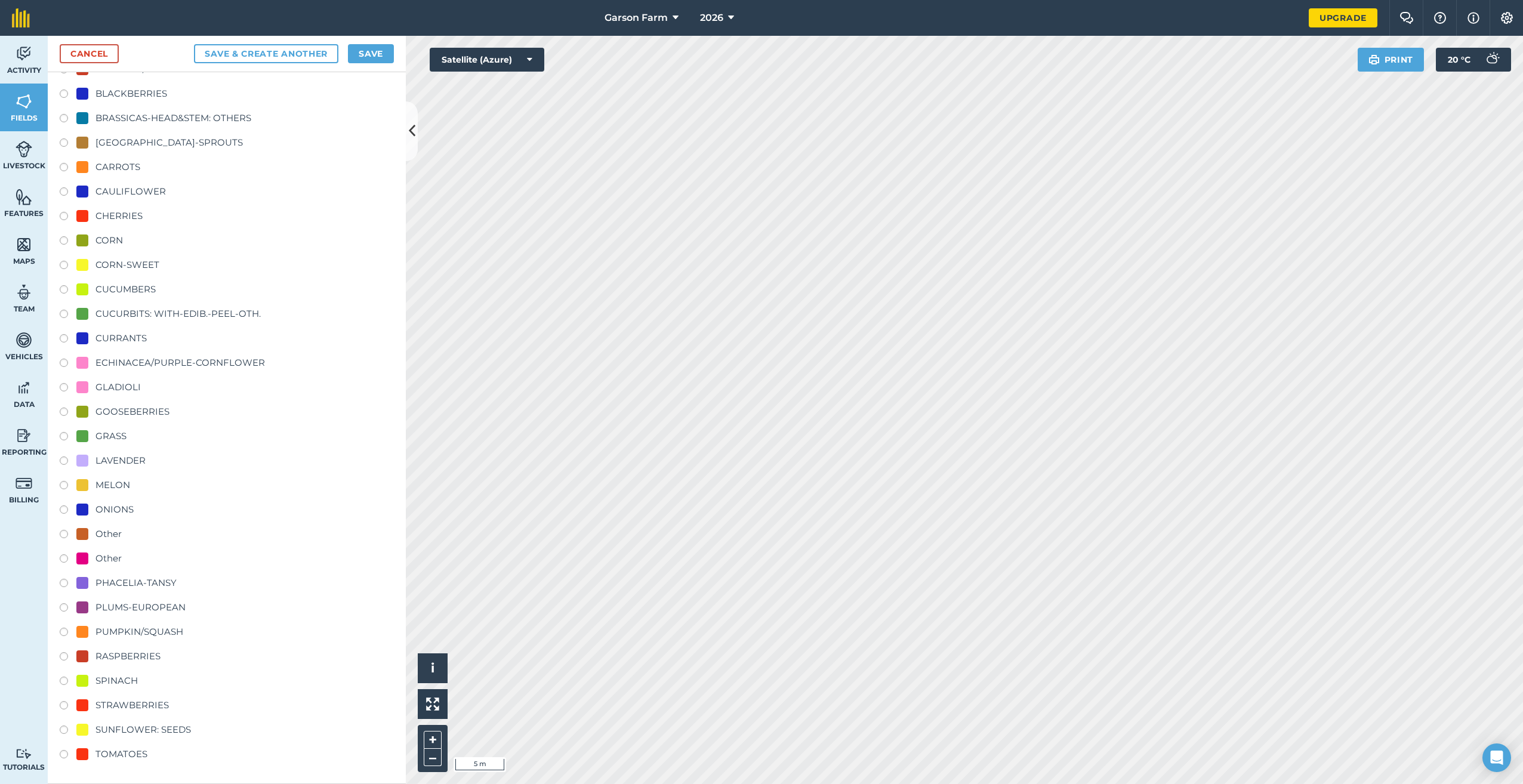
type input "Sunflower 1"
click at [141, 729] on div "SUNFLOWER: SEEDS" at bounding box center [142, 730] width 95 height 15
radio input "true"
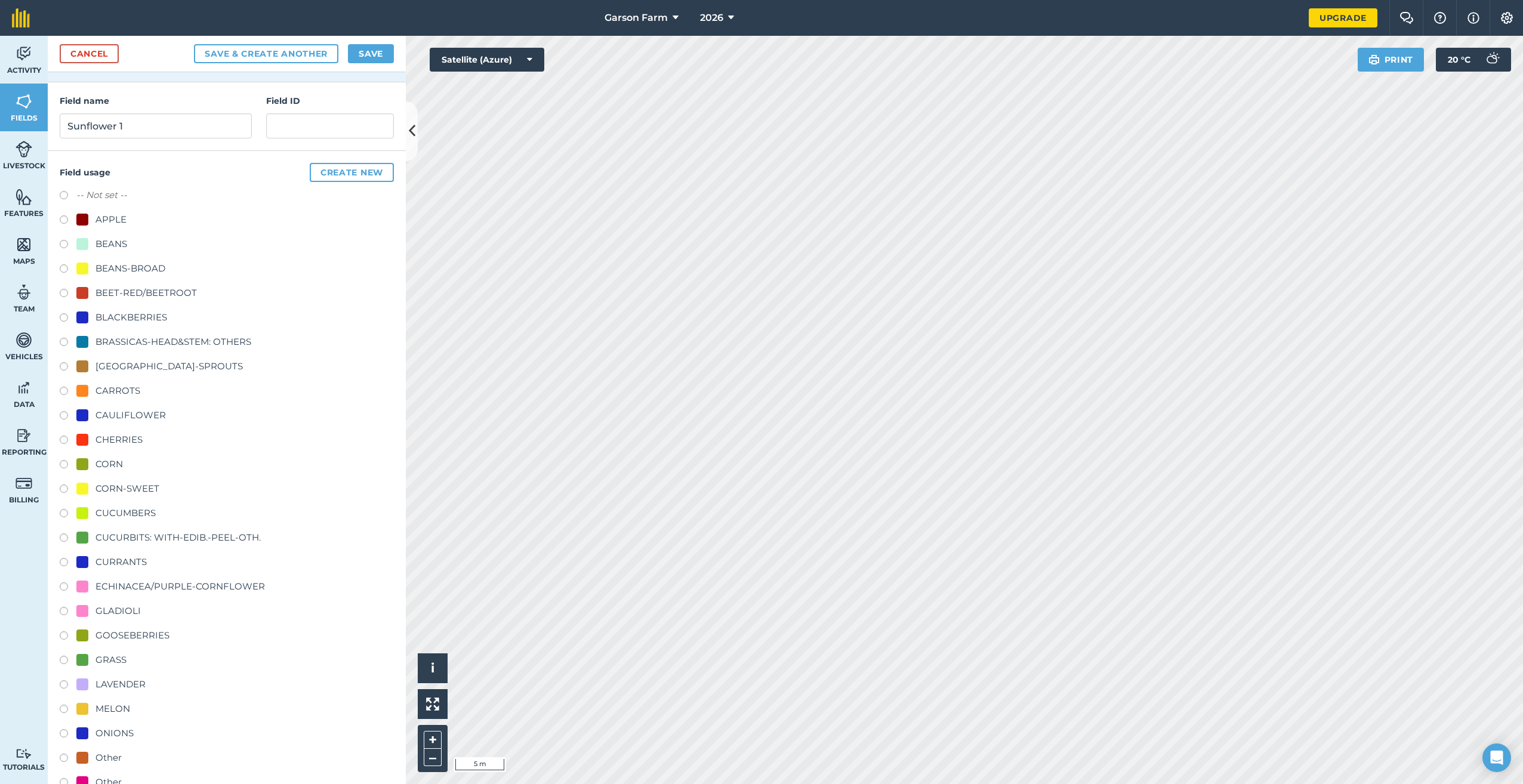
scroll to position [118, 0]
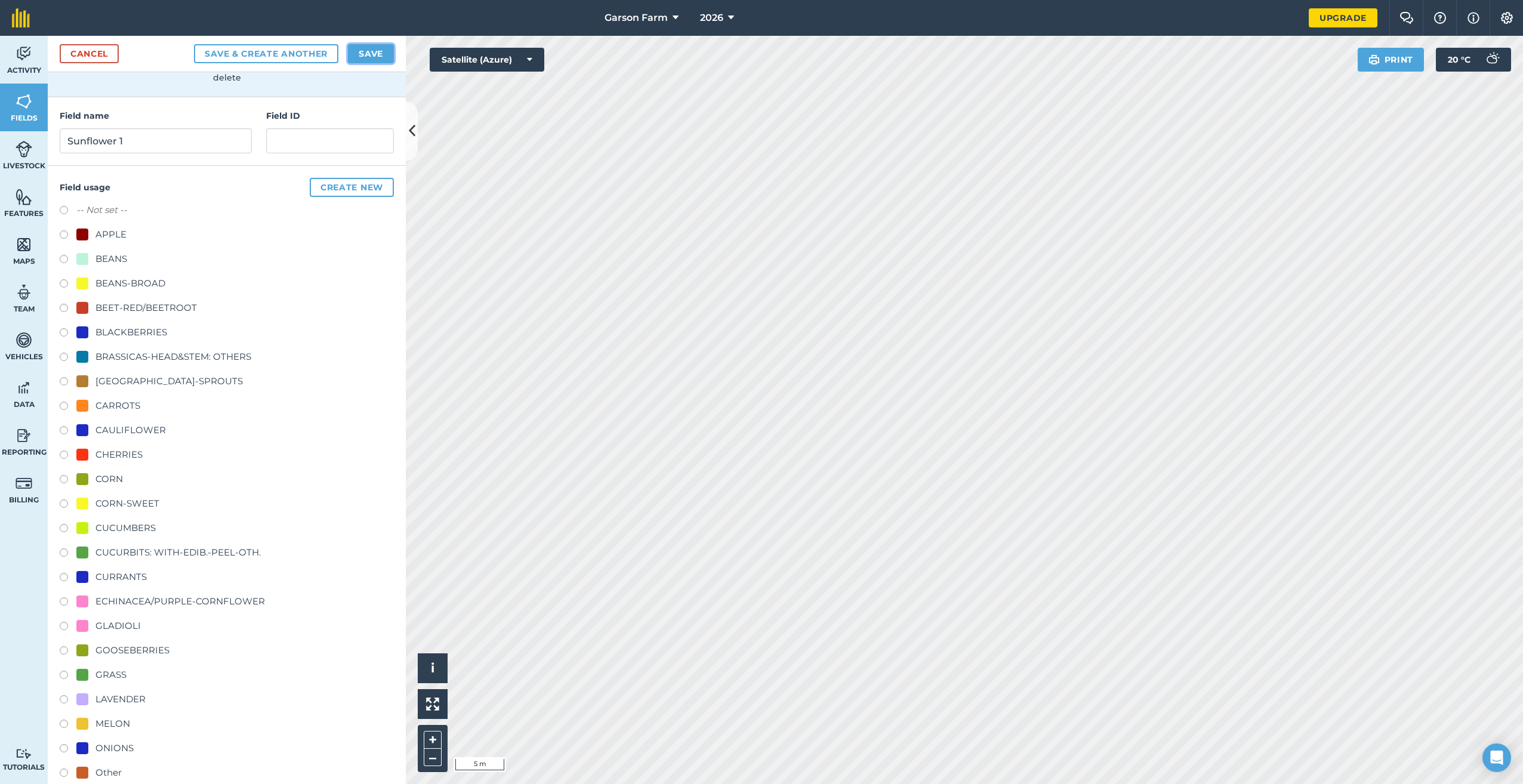
click at [380, 49] on button "Save" at bounding box center [371, 54] width 46 height 19
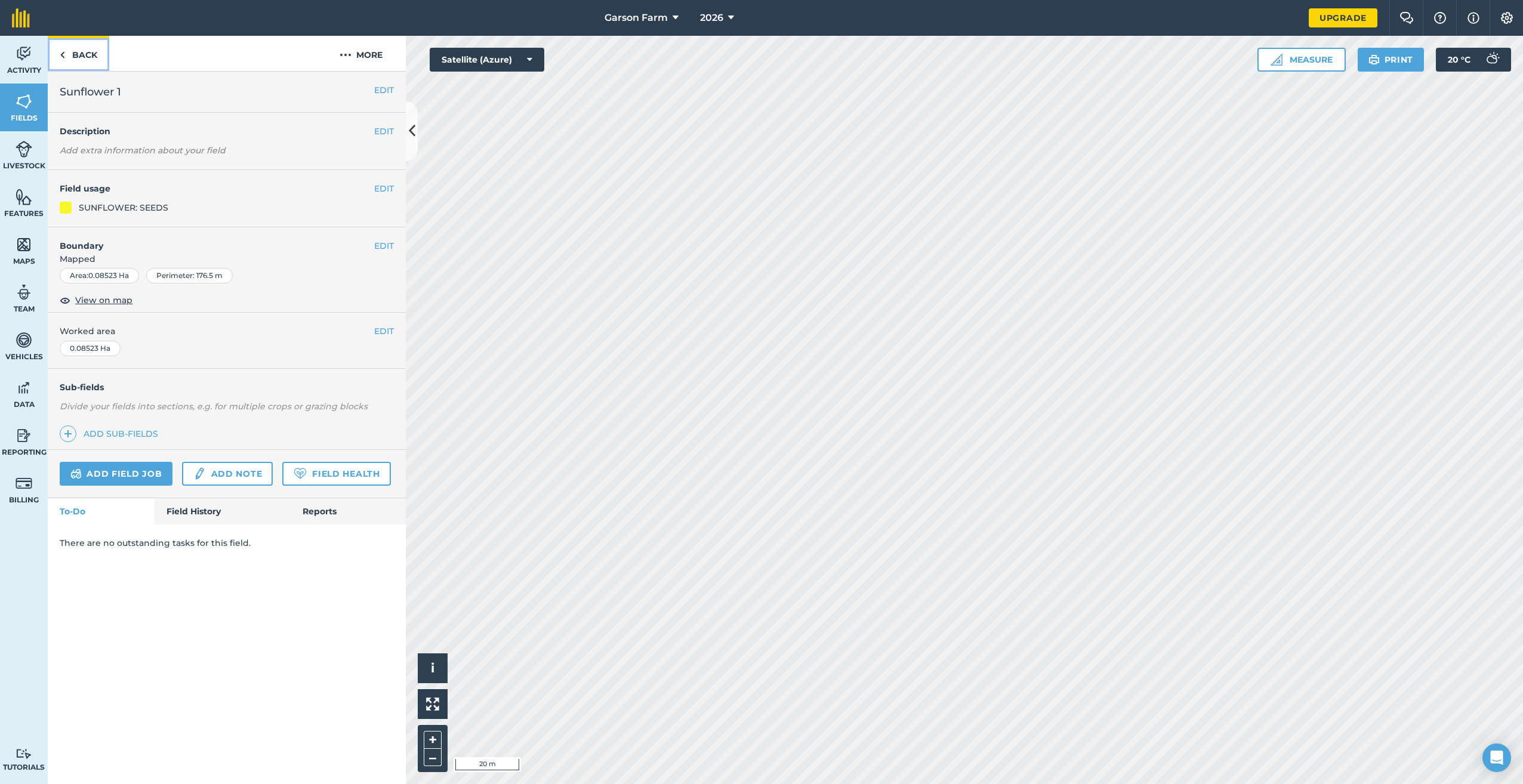
click at [71, 55] on link "Back" at bounding box center [79, 53] width 62 height 35
click at [15, 119] on span "Fields" at bounding box center [24, 118] width 48 height 9
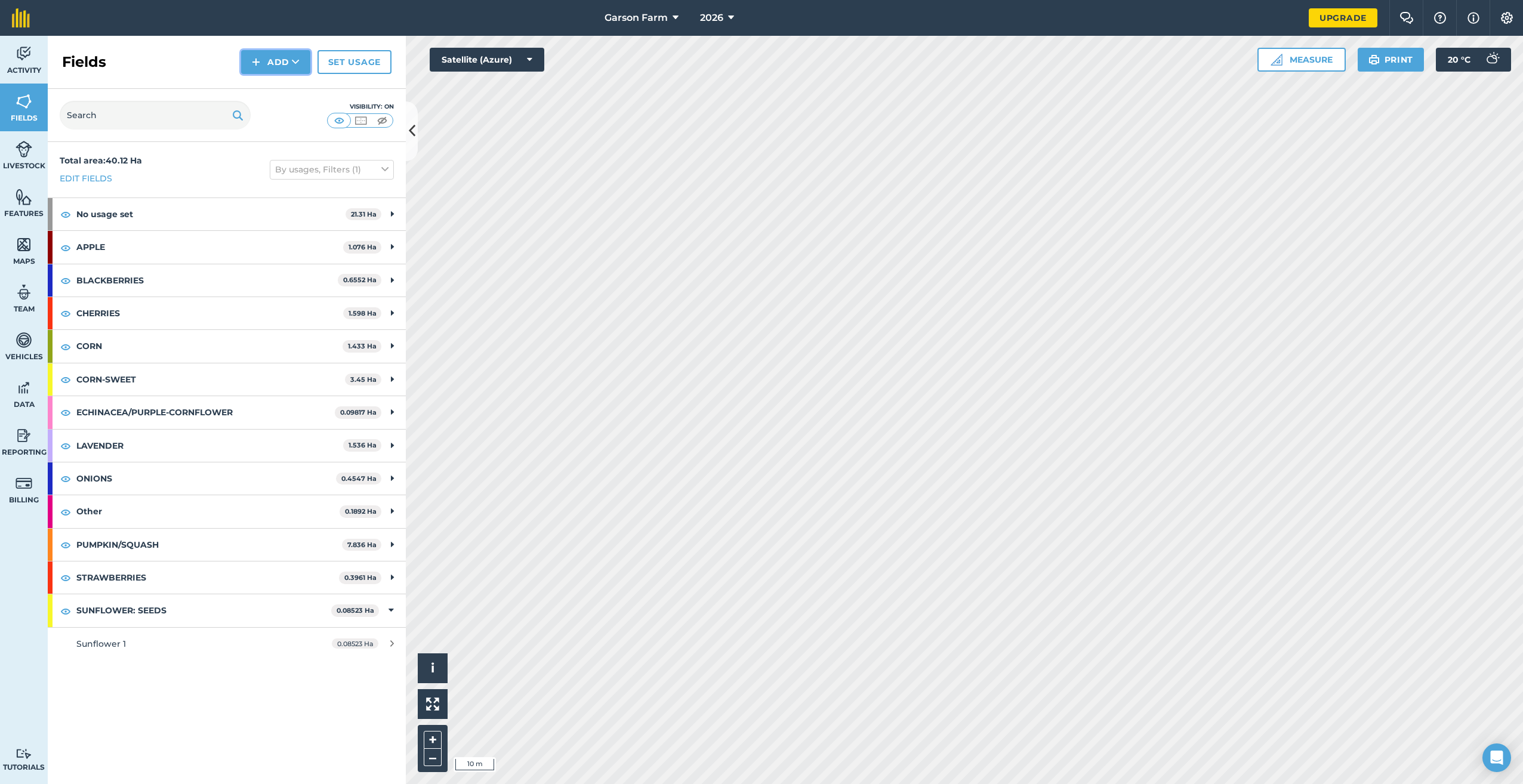
click at [278, 56] on button "Add" at bounding box center [276, 62] width 69 height 24
click at [275, 89] on link "Draw" at bounding box center [276, 89] width 65 height 26
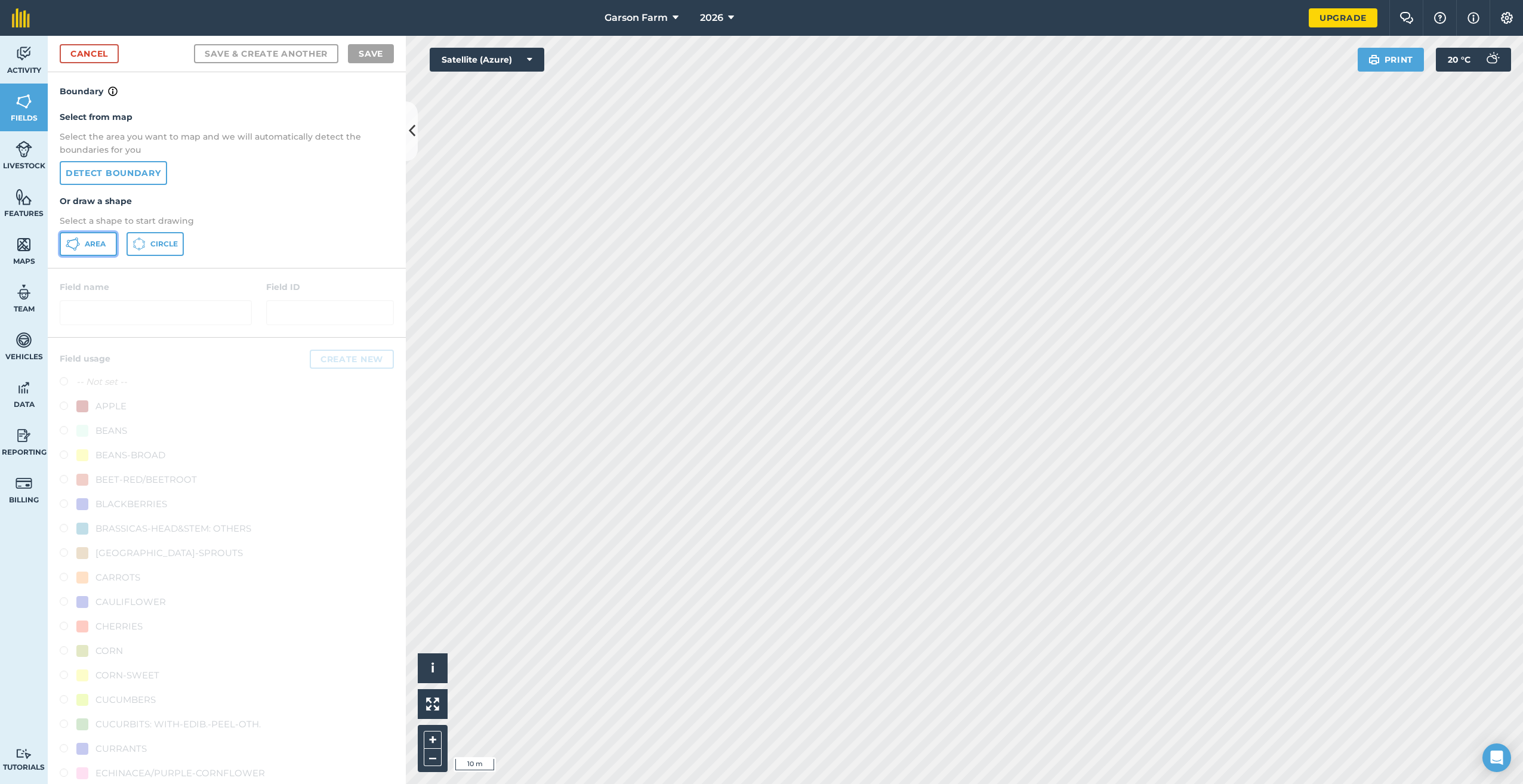
click at [99, 244] on span "Area" at bounding box center [95, 243] width 21 height 9
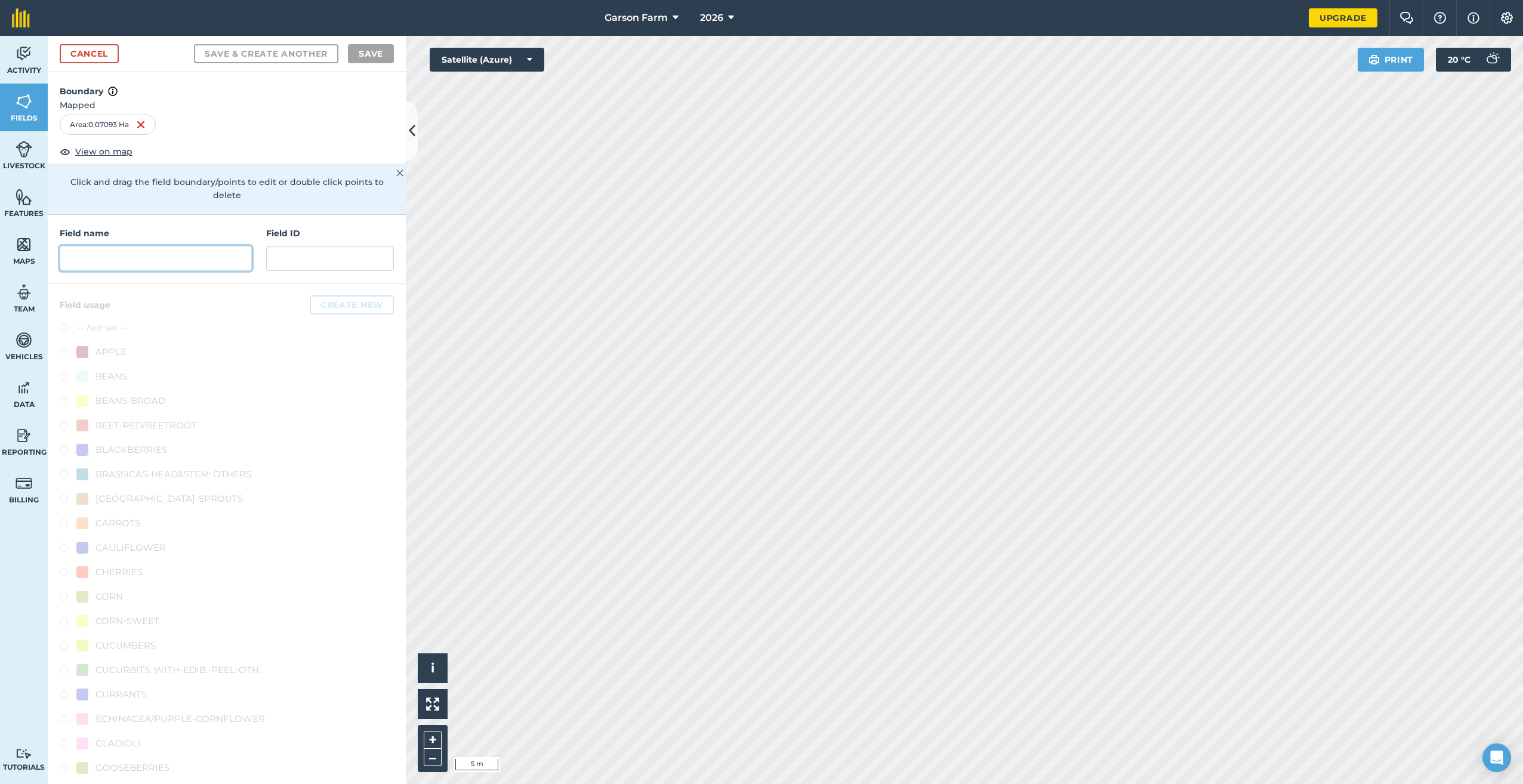
click at [177, 263] on input "text" at bounding box center [156, 258] width 192 height 25
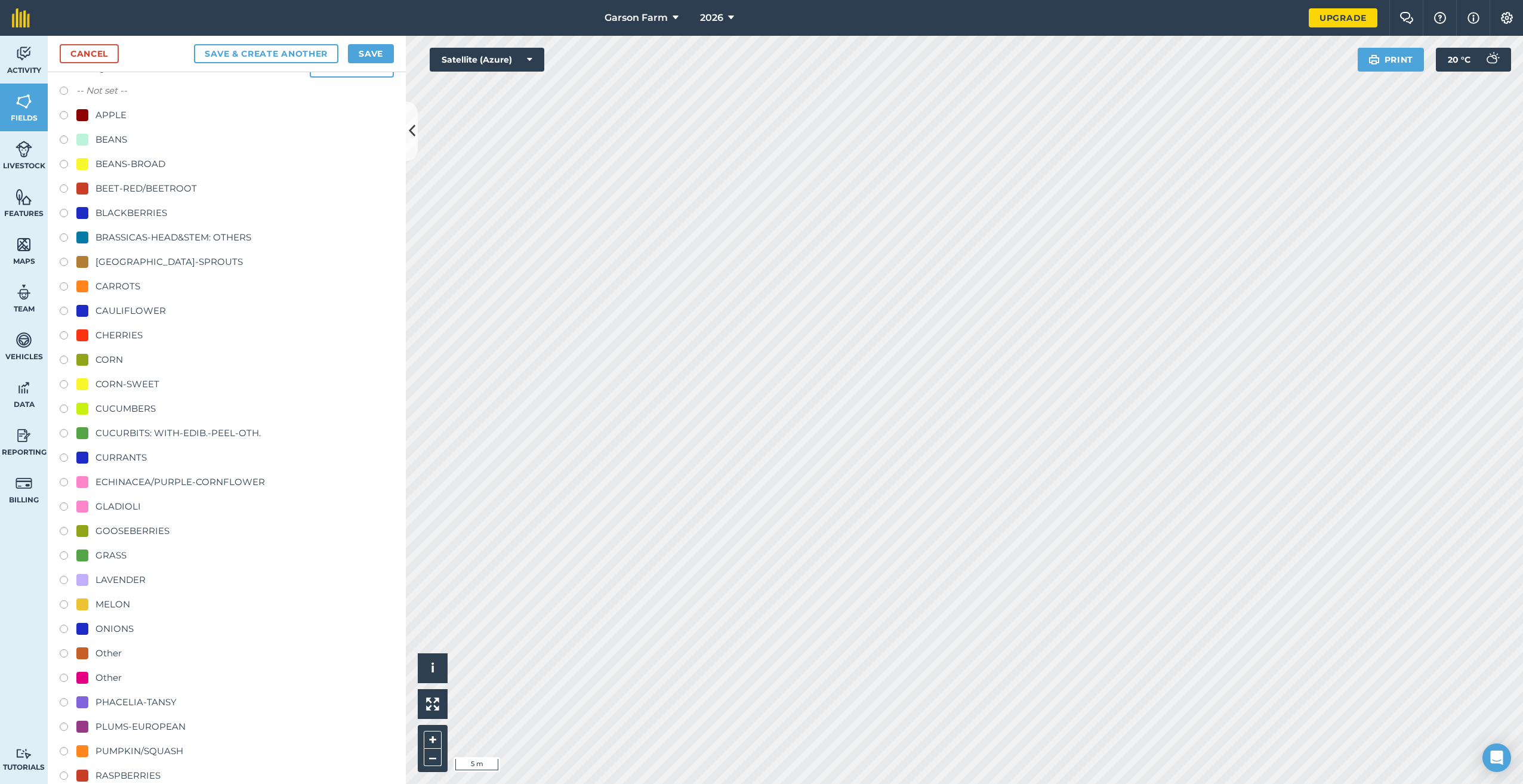
scroll to position [356, 0]
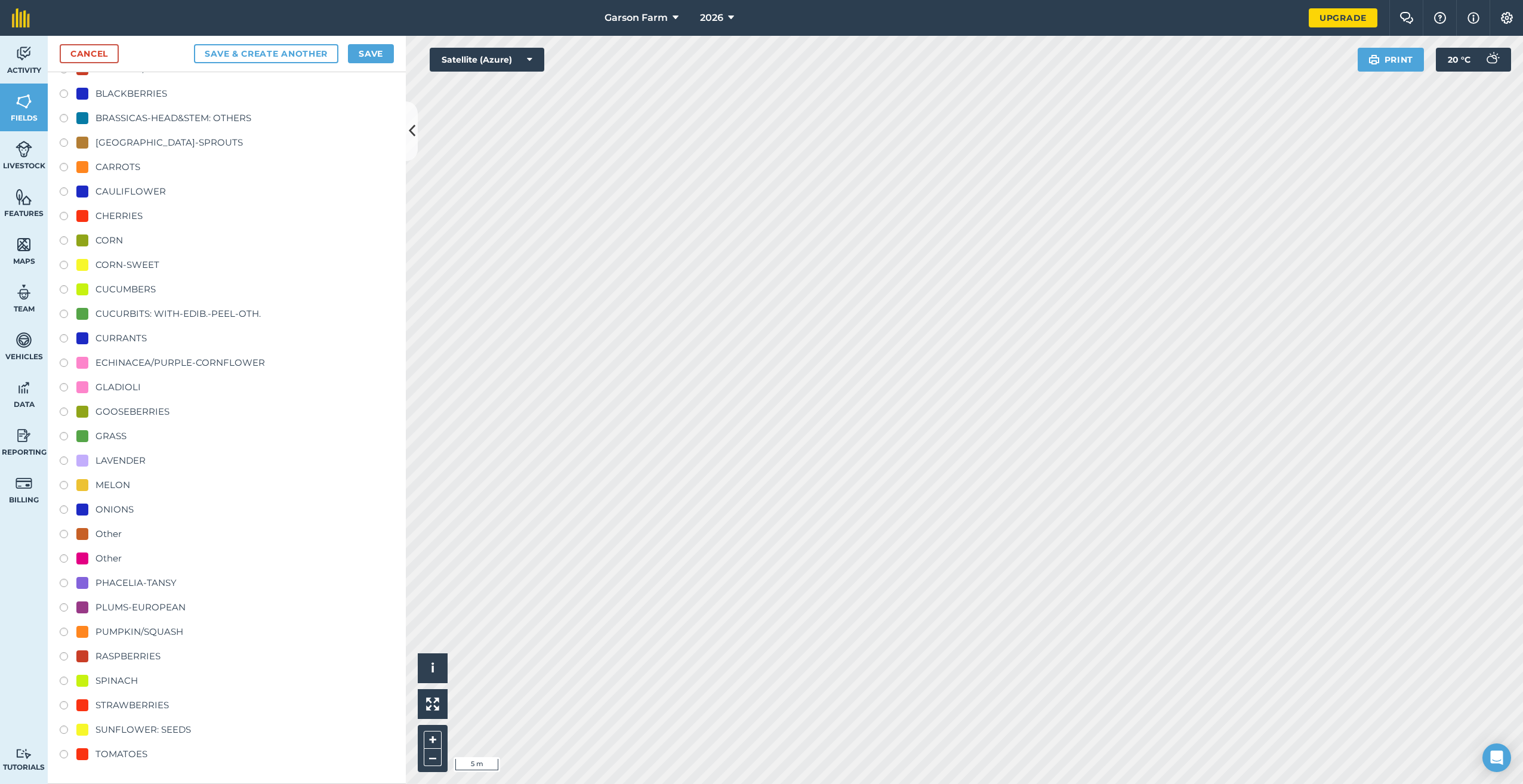
type input "Sunflower 2"
click at [138, 723] on div "SUNFLOWER: SEEDS" at bounding box center [142, 730] width 95 height 15
radio input "true"
click at [373, 52] on button "Save" at bounding box center [371, 54] width 46 height 19
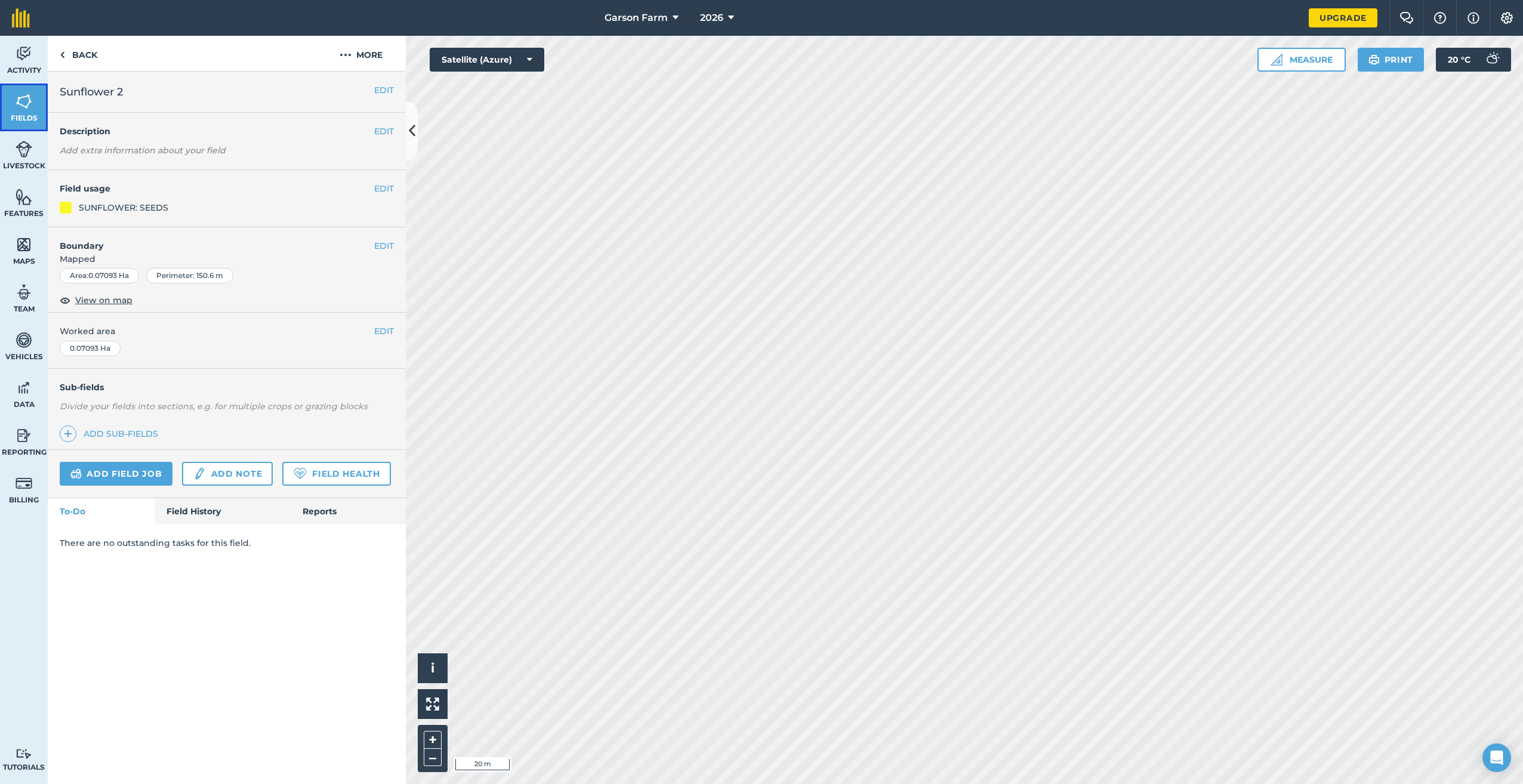
click at [39, 124] on link "Fields" at bounding box center [24, 108] width 48 height 48
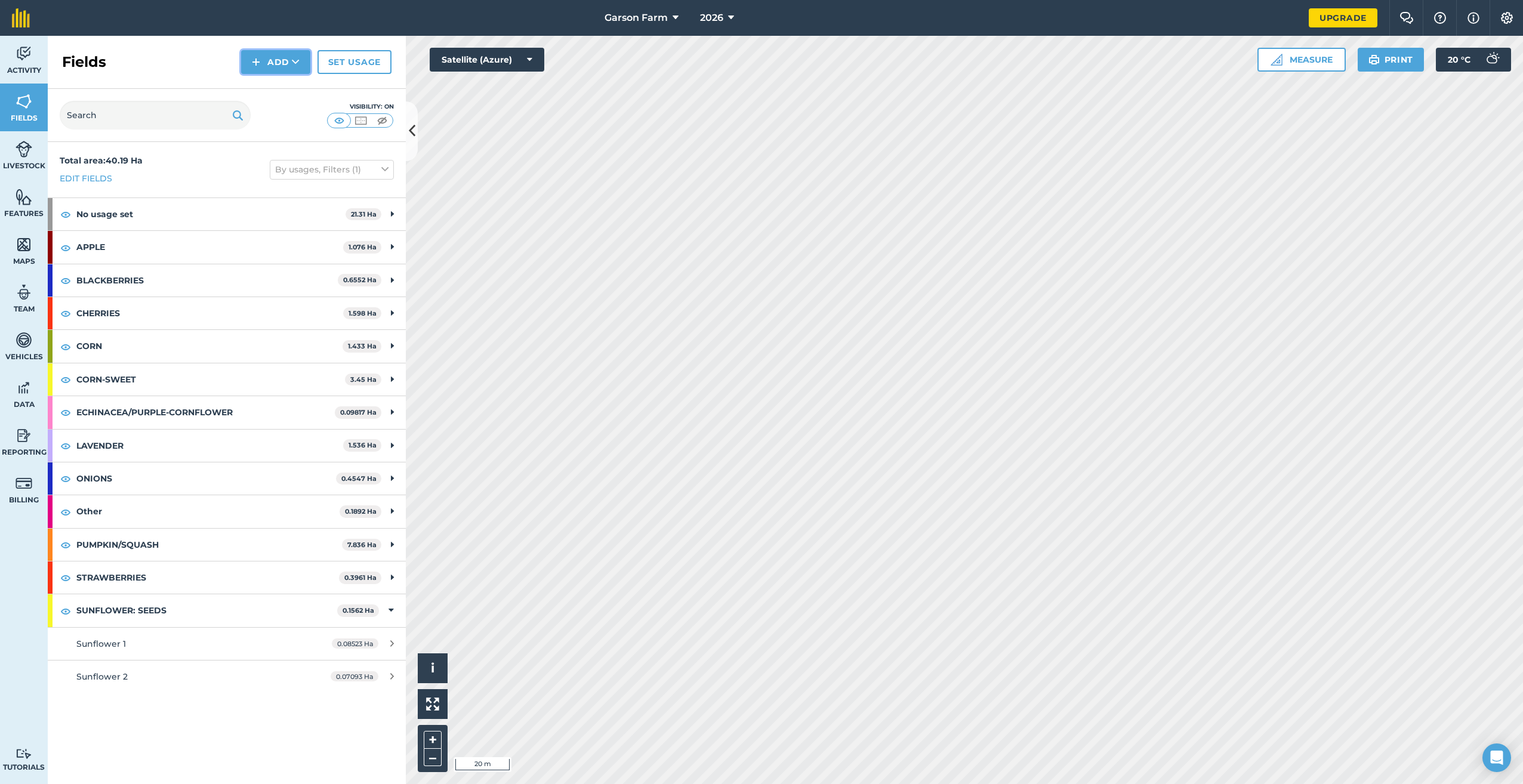
click at [278, 59] on button "Add" at bounding box center [276, 62] width 69 height 24
click at [271, 85] on link "Draw" at bounding box center [276, 89] width 65 height 26
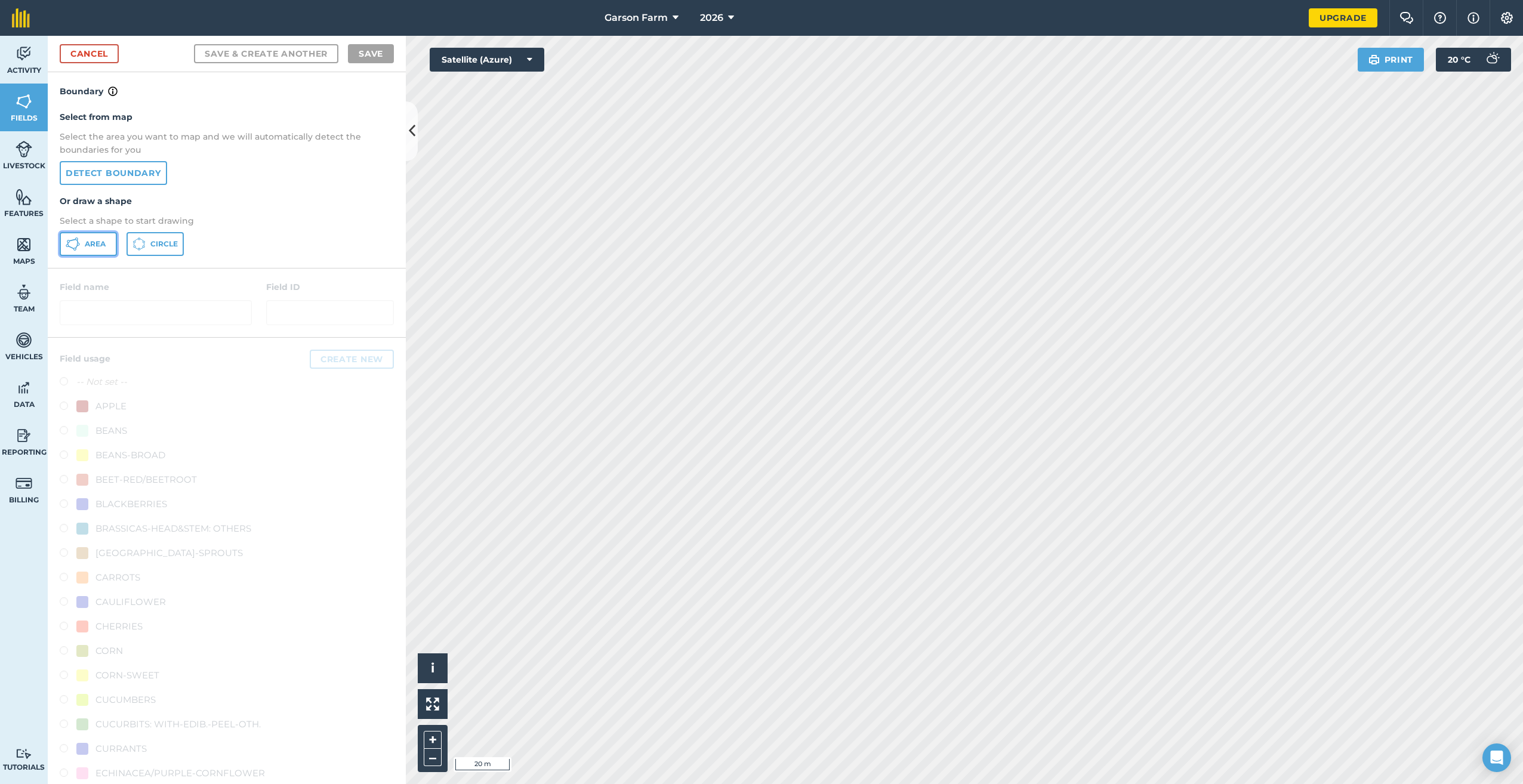
click at [98, 245] on span "Area" at bounding box center [95, 243] width 21 height 9
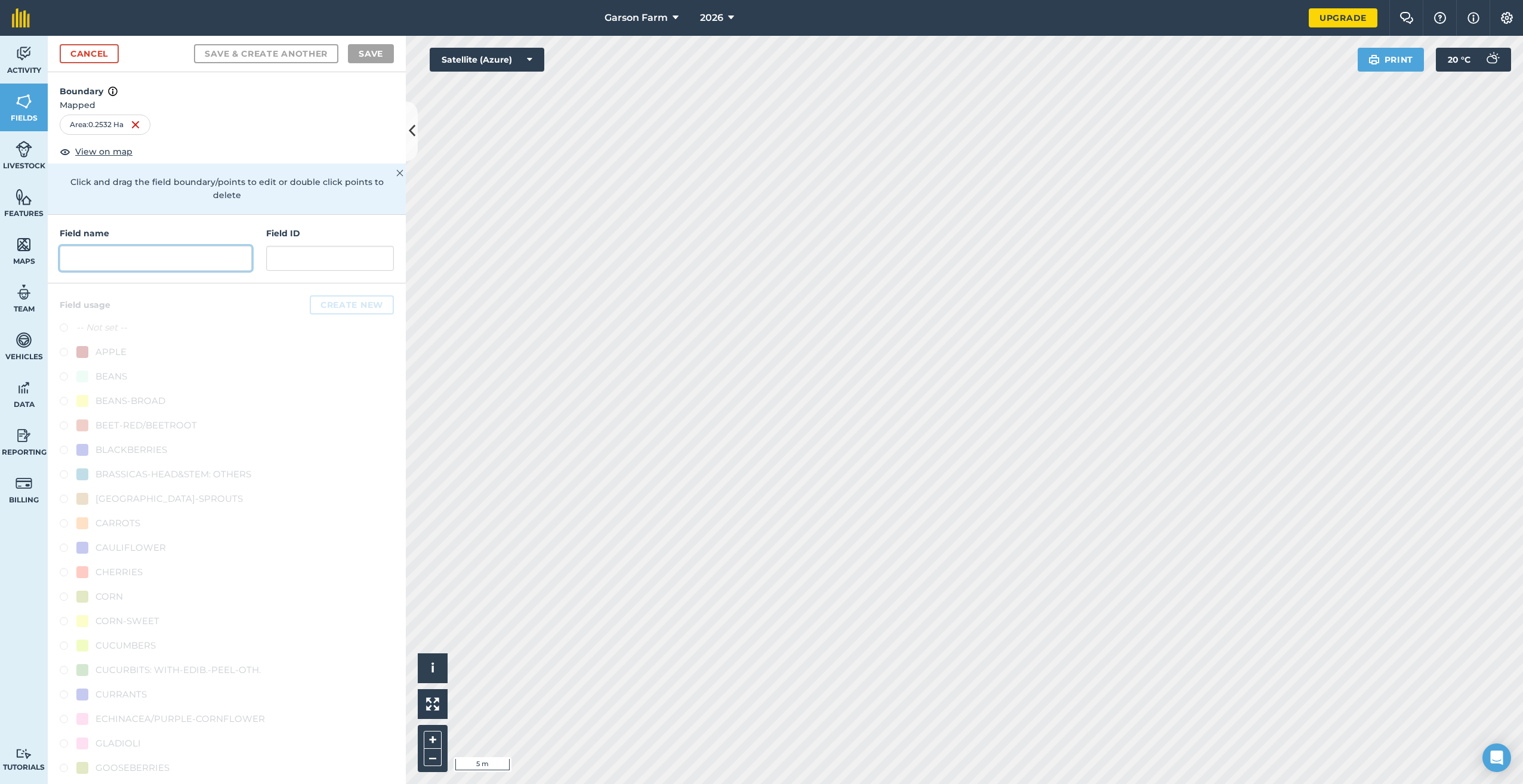
click at [190, 262] on input "text" at bounding box center [156, 258] width 192 height 25
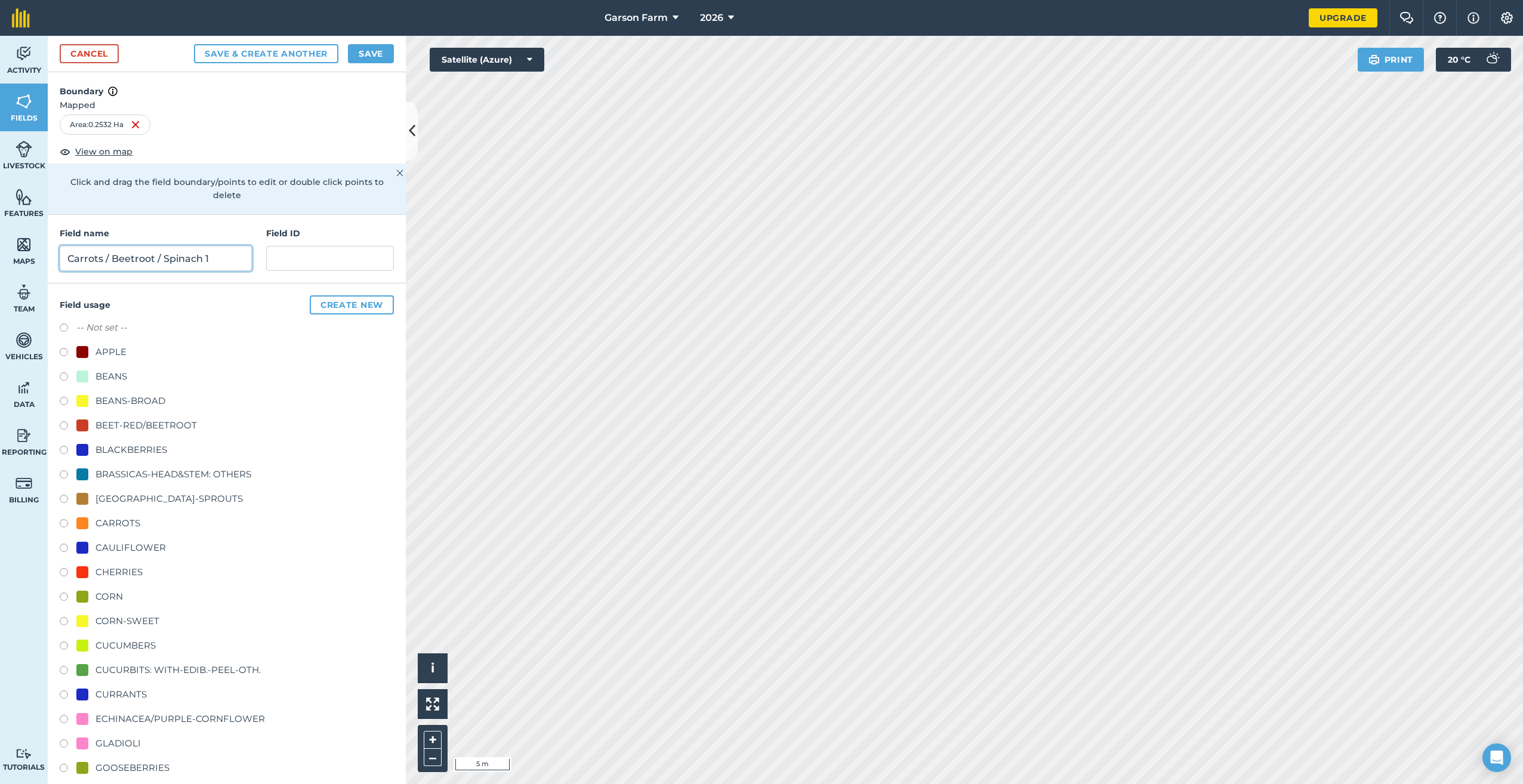
scroll to position [356, 0]
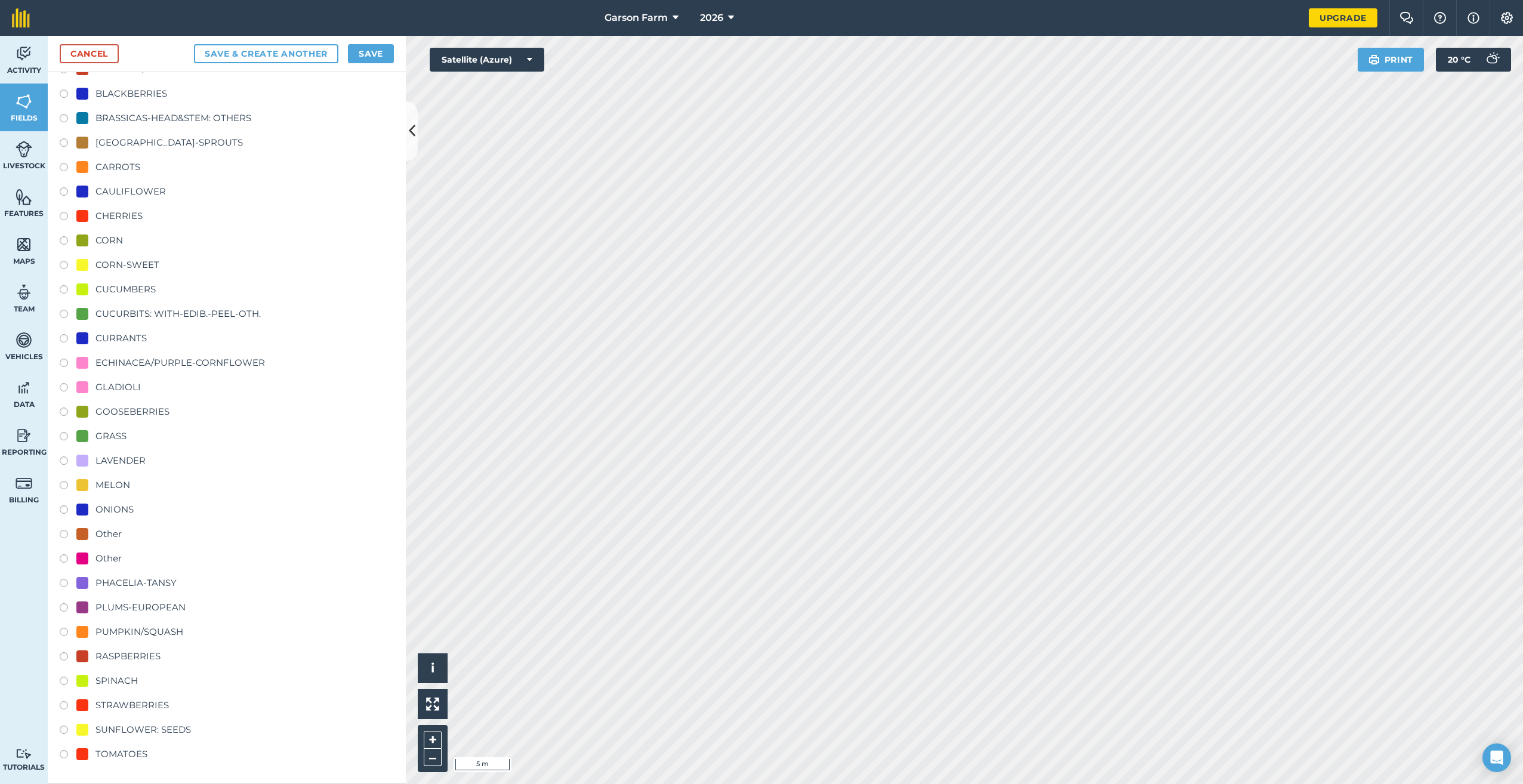
type input "Carrots / Beetroot / Spinach 1"
click at [92, 535] on div "Other" at bounding box center [99, 534] width 45 height 15
radio input "true"
click at [374, 55] on button "Save" at bounding box center [371, 54] width 46 height 19
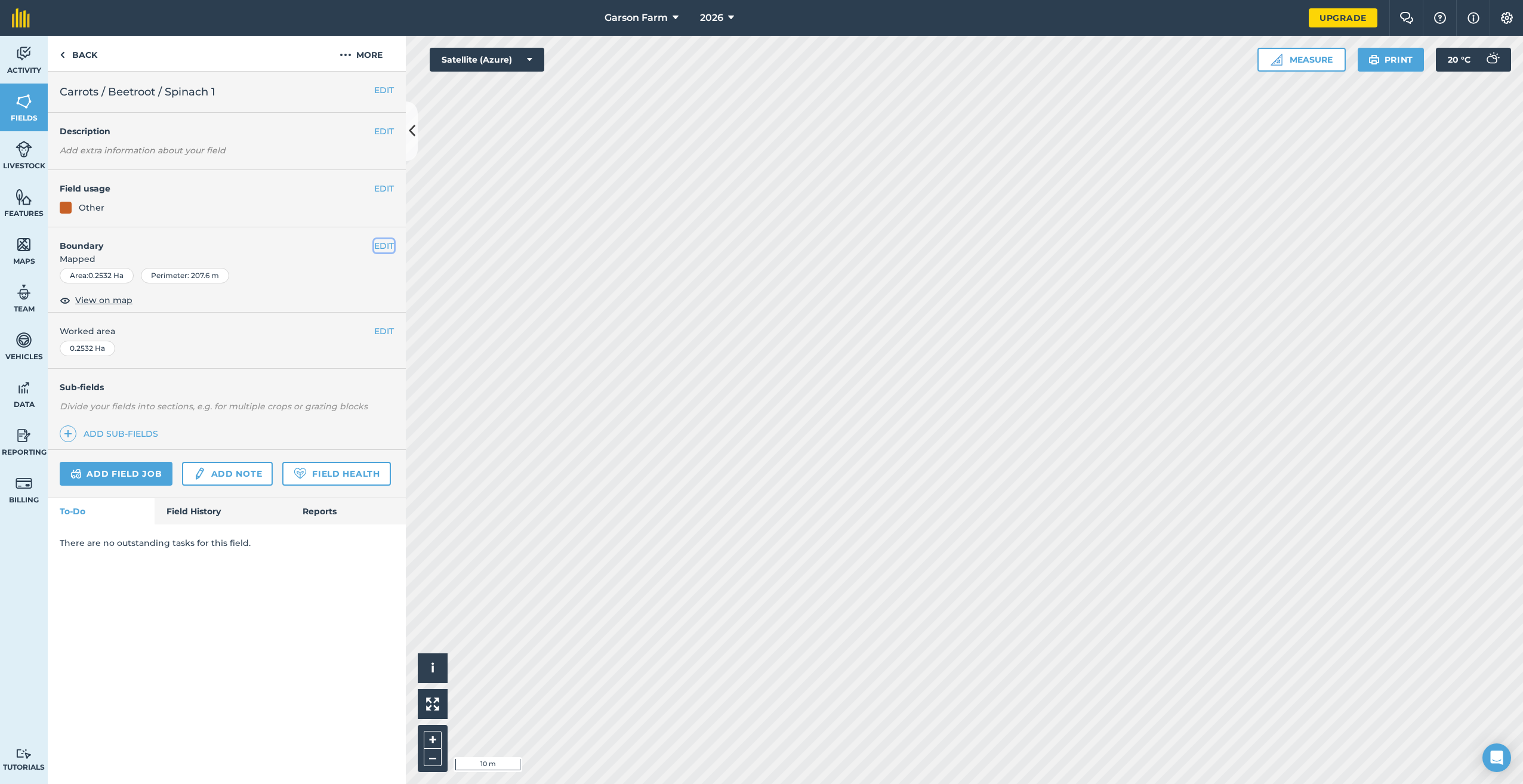
click at [379, 248] on button "EDIT" at bounding box center [384, 246] width 20 height 13
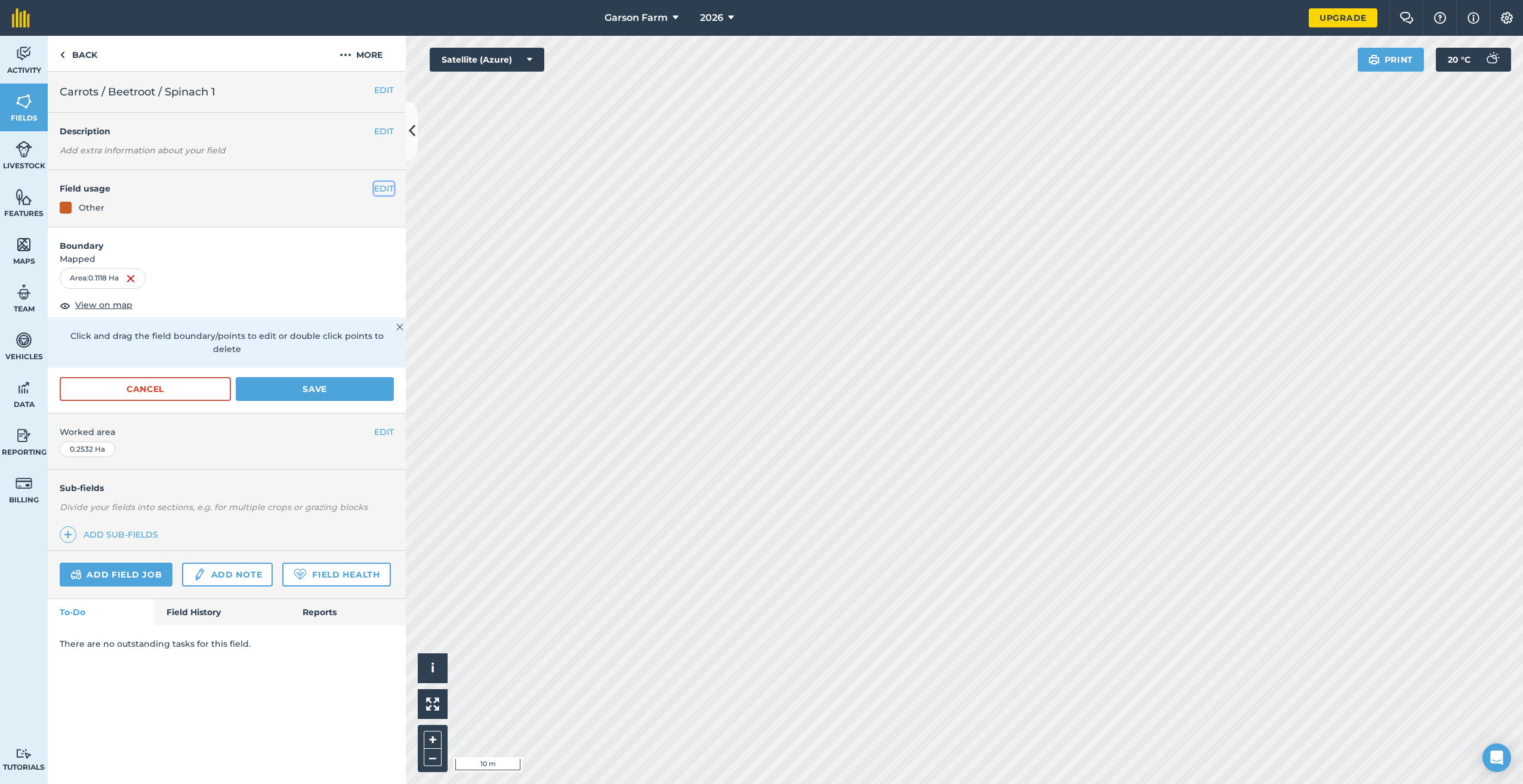
click at [377, 191] on button "EDIT" at bounding box center [384, 188] width 20 height 13
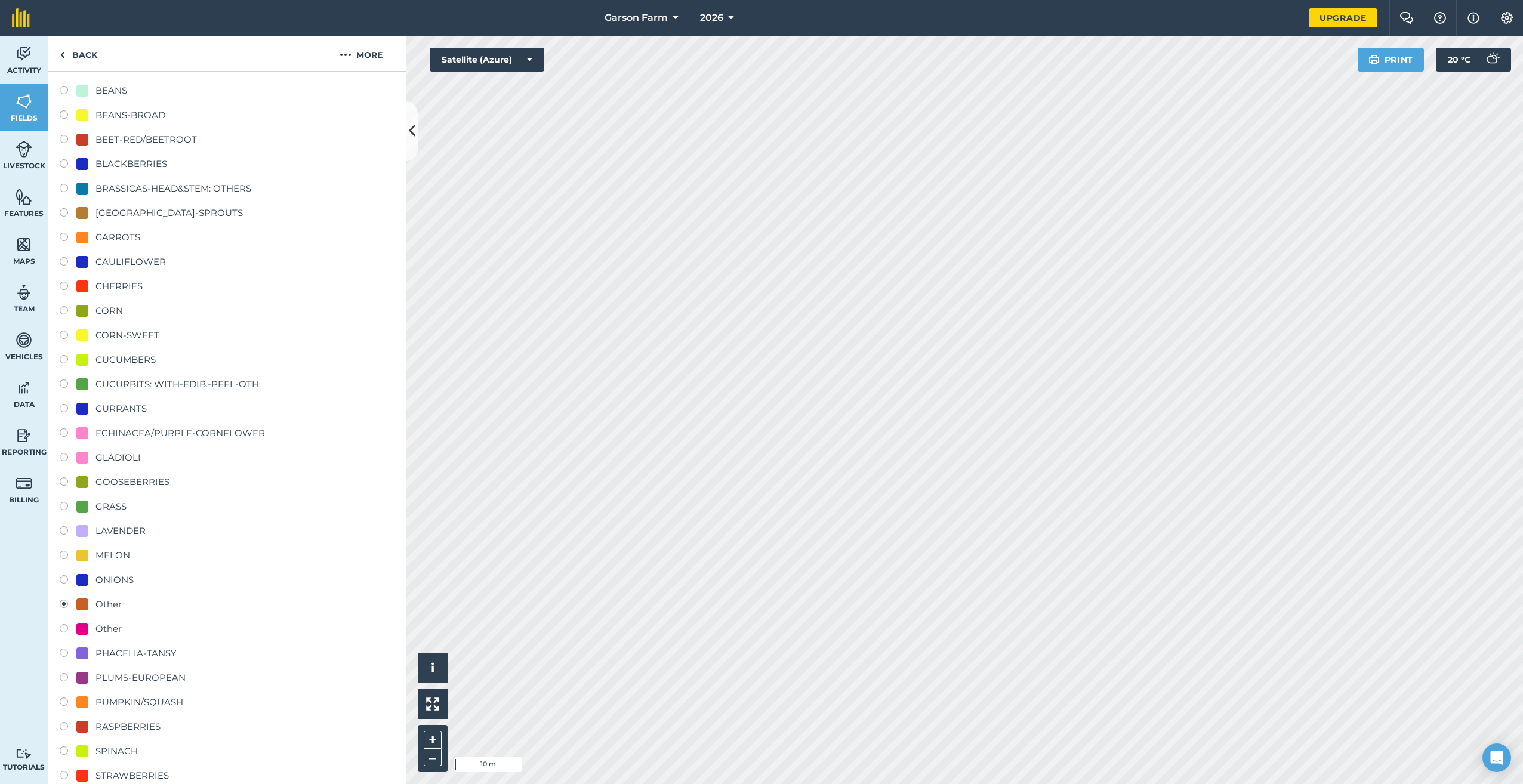
scroll to position [179, 0]
click at [116, 228] on div "CARROTS" at bounding box center [118, 231] width 45 height 15
radio input "true"
radio input "false"
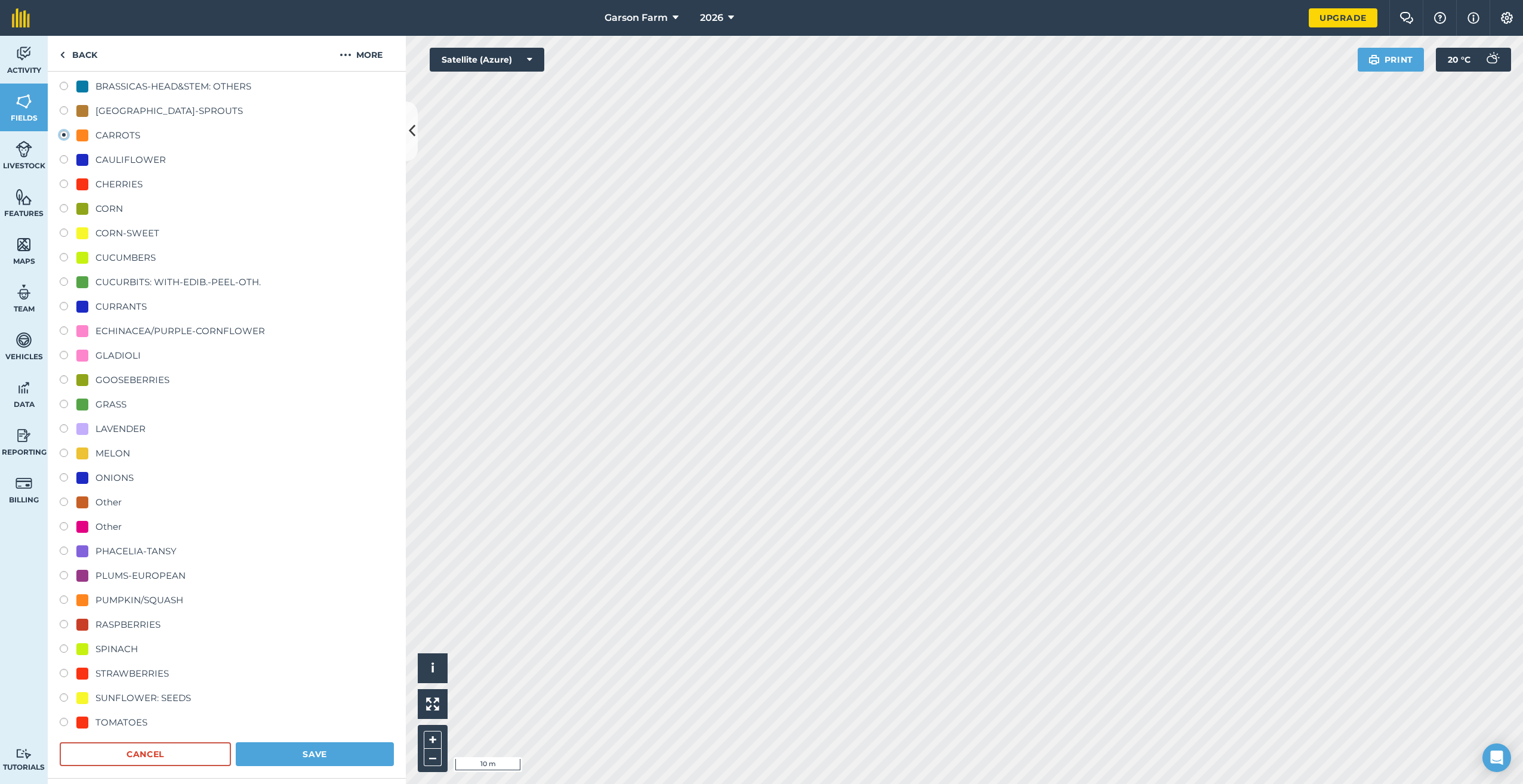
scroll to position [418, 0]
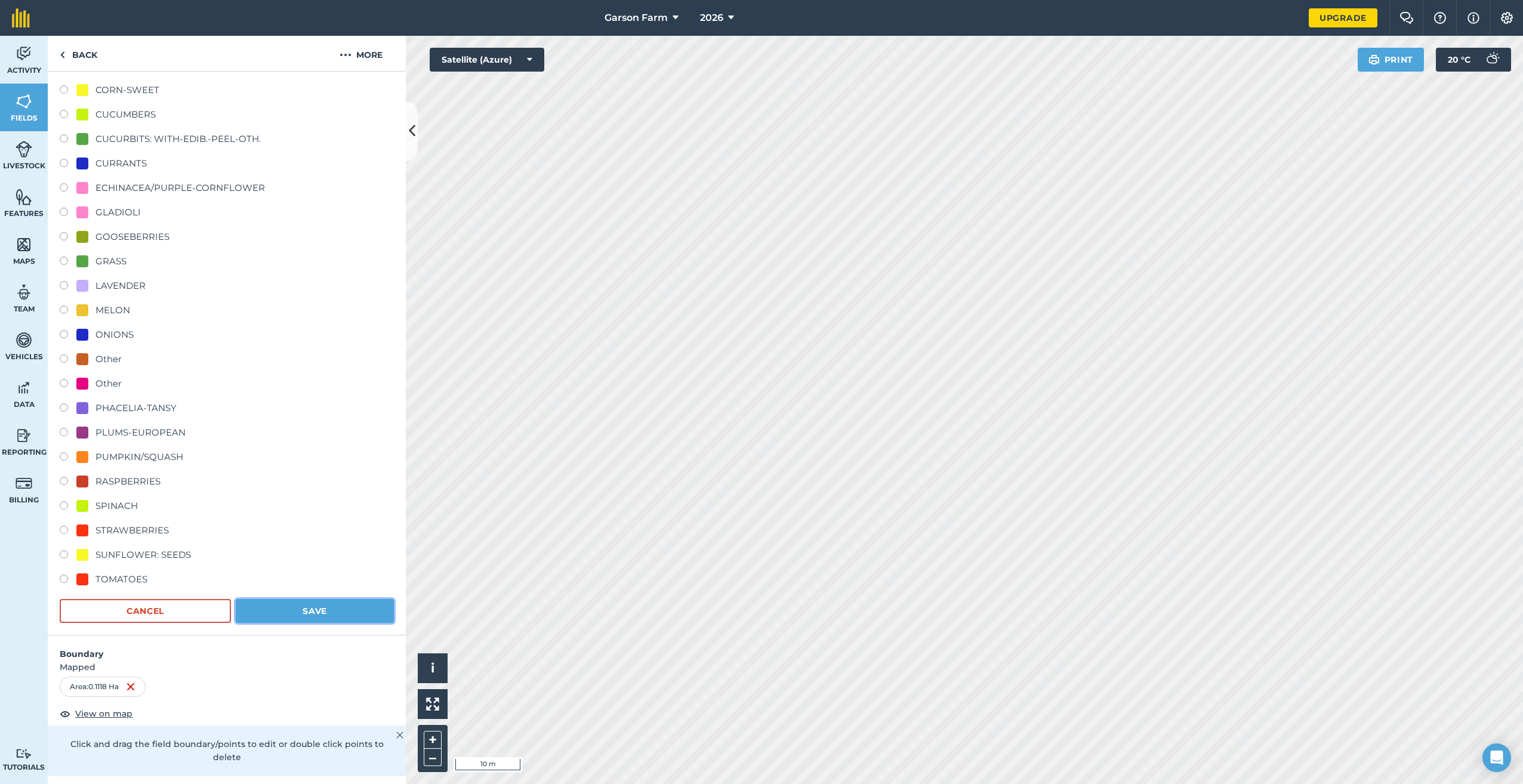
click at [308, 615] on button "Save" at bounding box center [315, 610] width 158 height 24
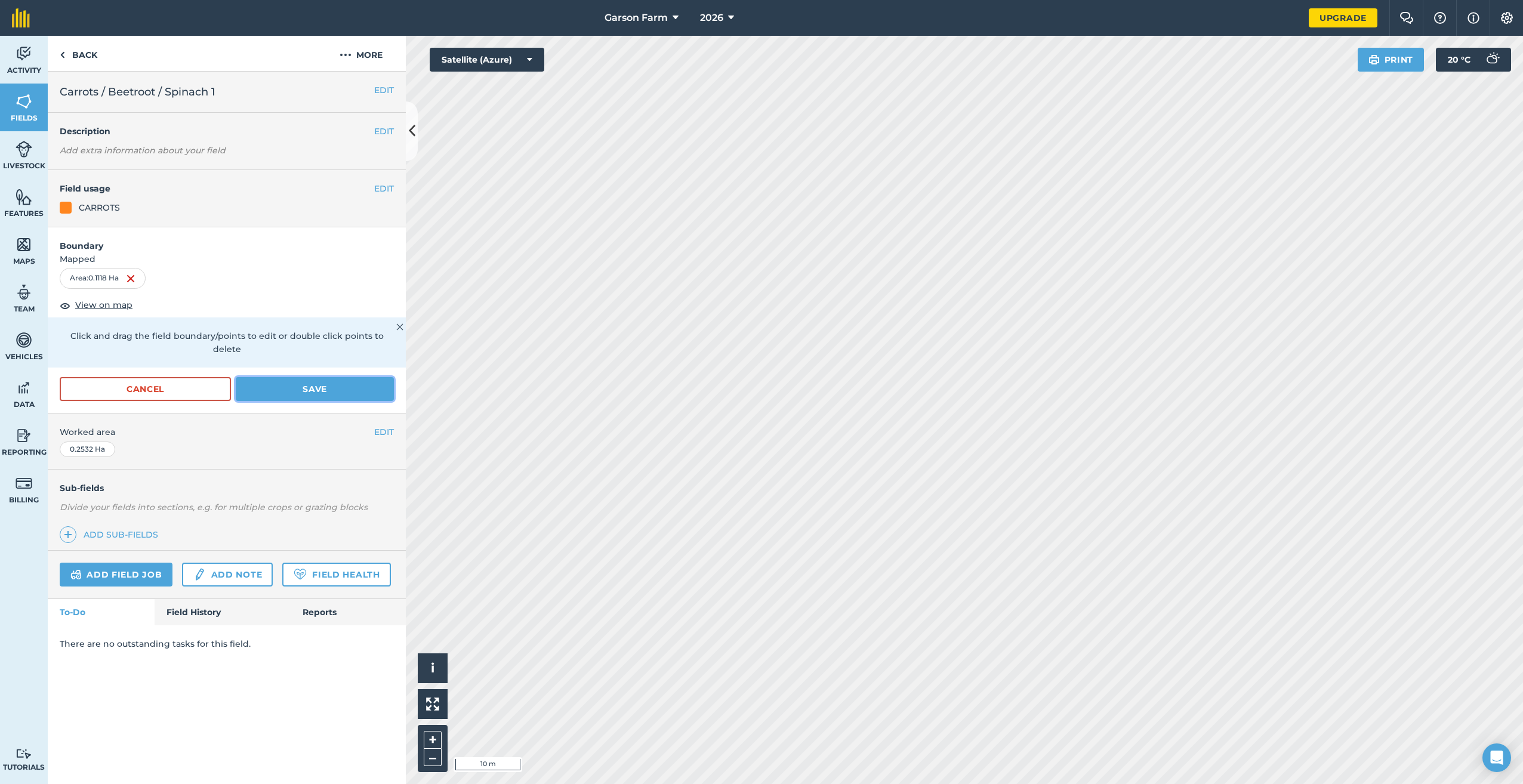
click at [286, 377] on button "Save" at bounding box center [315, 389] width 158 height 24
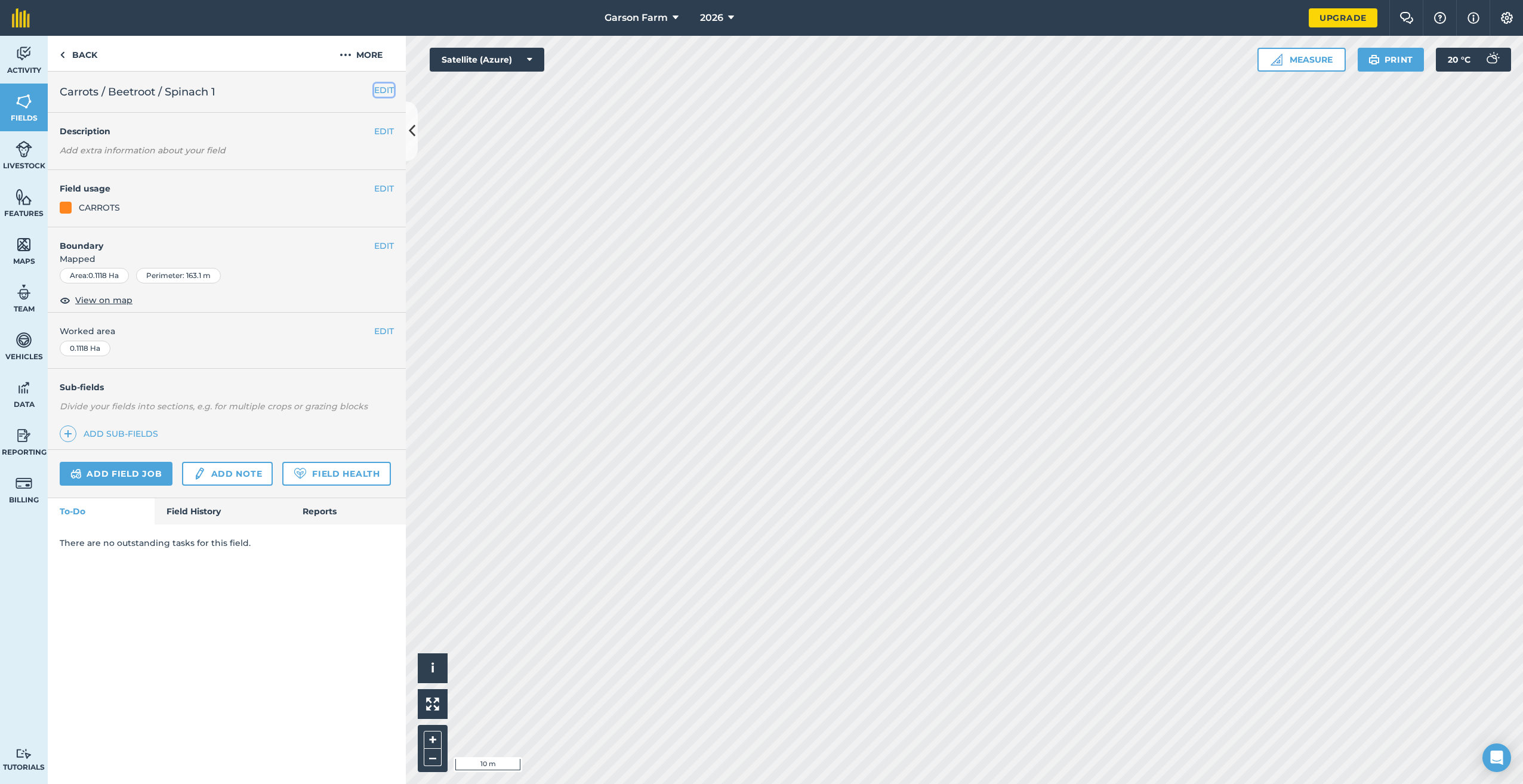
click at [386, 93] on button "EDIT" at bounding box center [384, 90] width 20 height 13
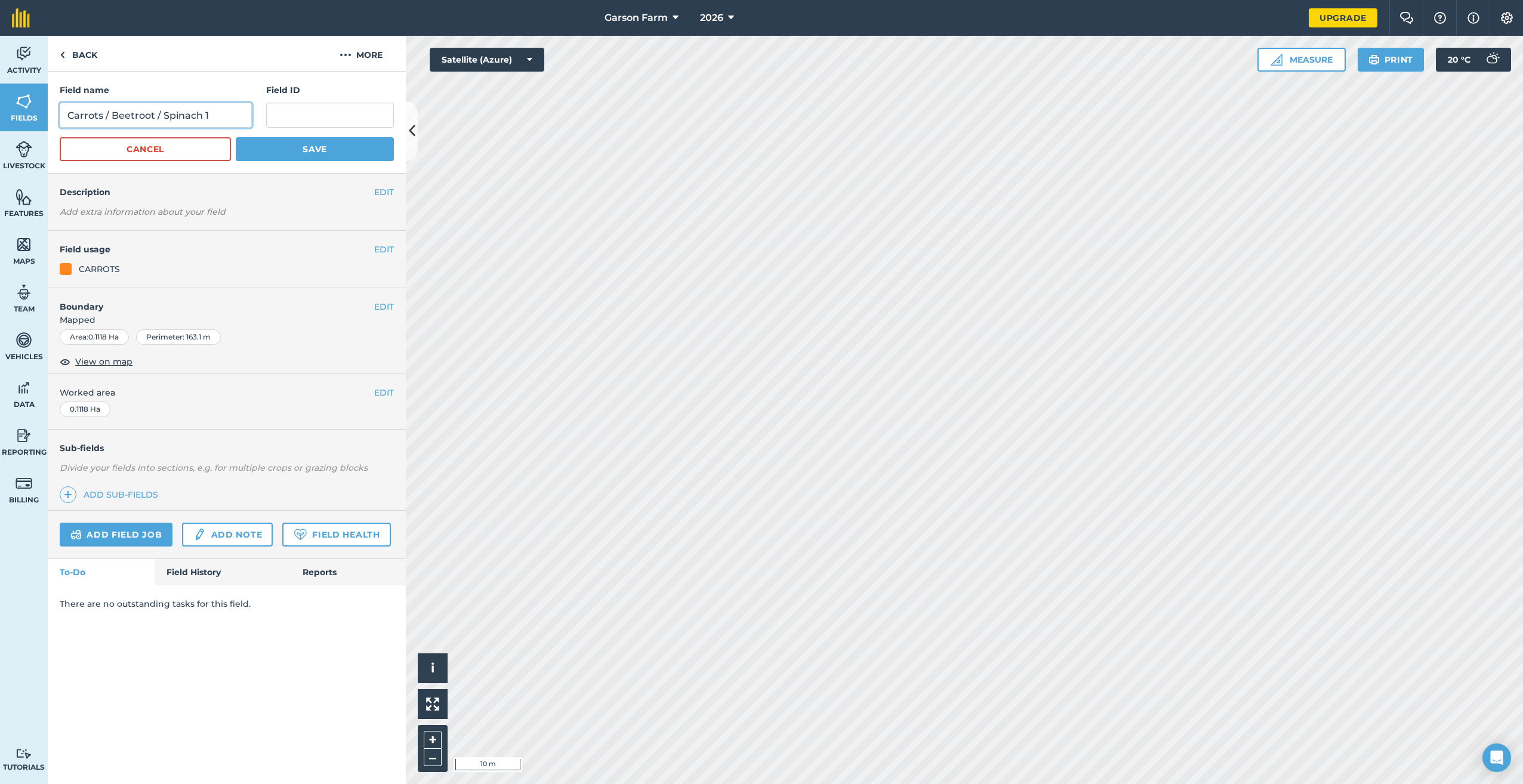
drag, startPoint x: 201, startPoint y: 116, endPoint x: 101, endPoint y: 117, distance: 100.0
click at [101, 117] on input "Carrots / Beetroot / Spinach 1" at bounding box center [156, 115] width 192 height 25
type input "Carrots 1"
click at [318, 134] on form "Field name Carrots 1 Field ID Cancel Save" at bounding box center [227, 122] width 334 height 78
click at [312, 150] on button "Save" at bounding box center [315, 149] width 158 height 24
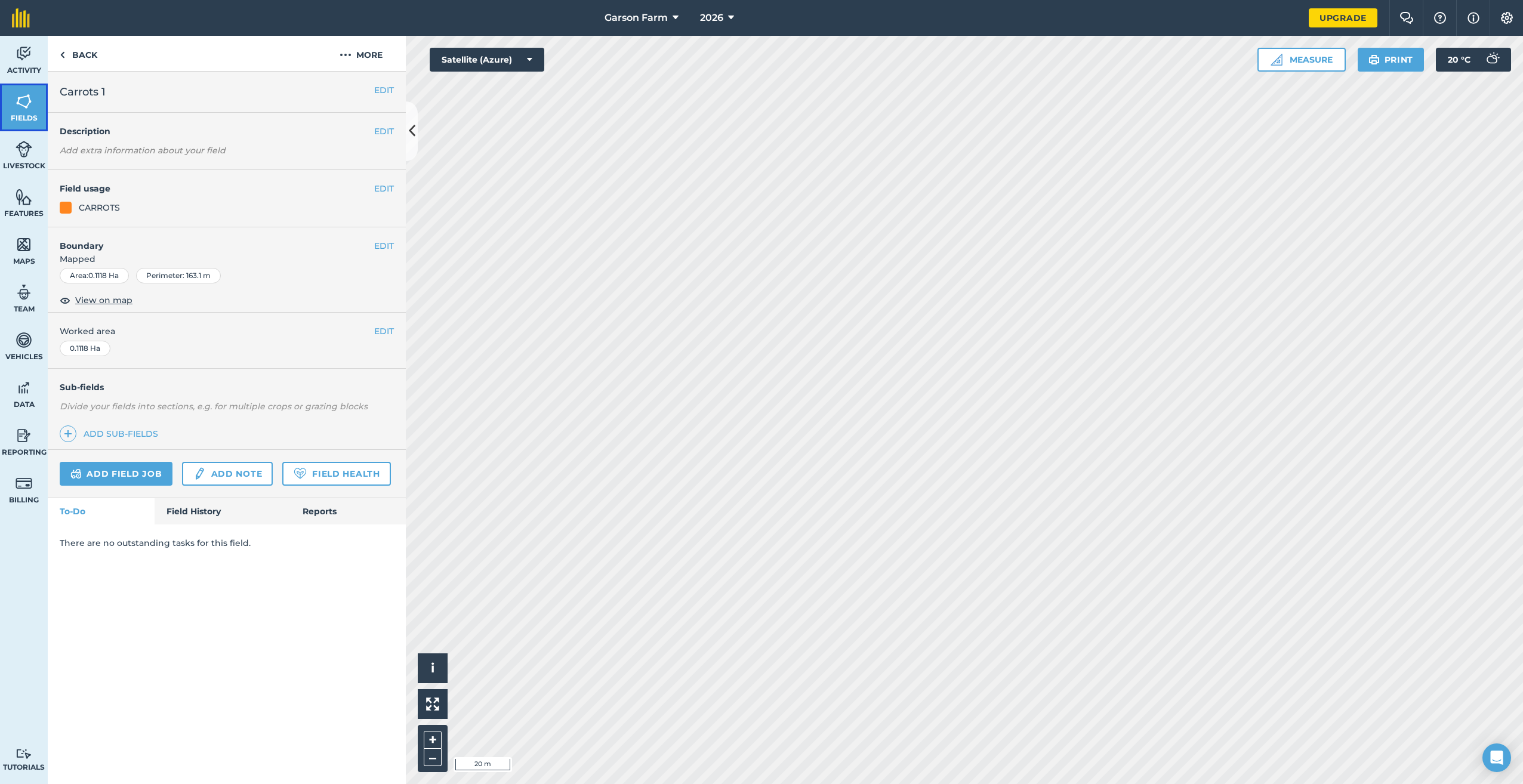
click at [20, 100] on img at bounding box center [23, 101] width 17 height 18
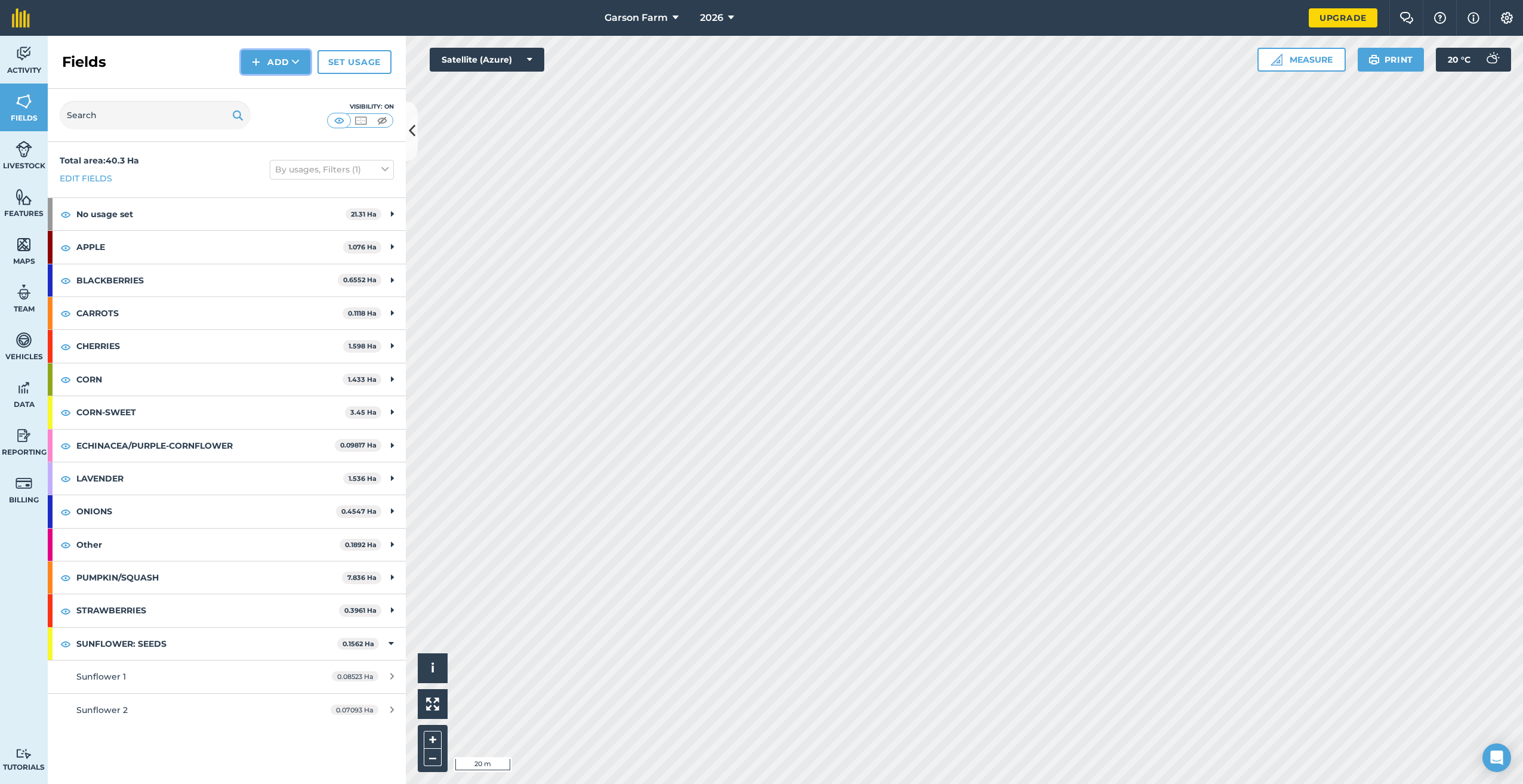
click at [270, 55] on button "Add" at bounding box center [276, 62] width 69 height 24
click at [262, 94] on link "Draw" at bounding box center [276, 89] width 65 height 26
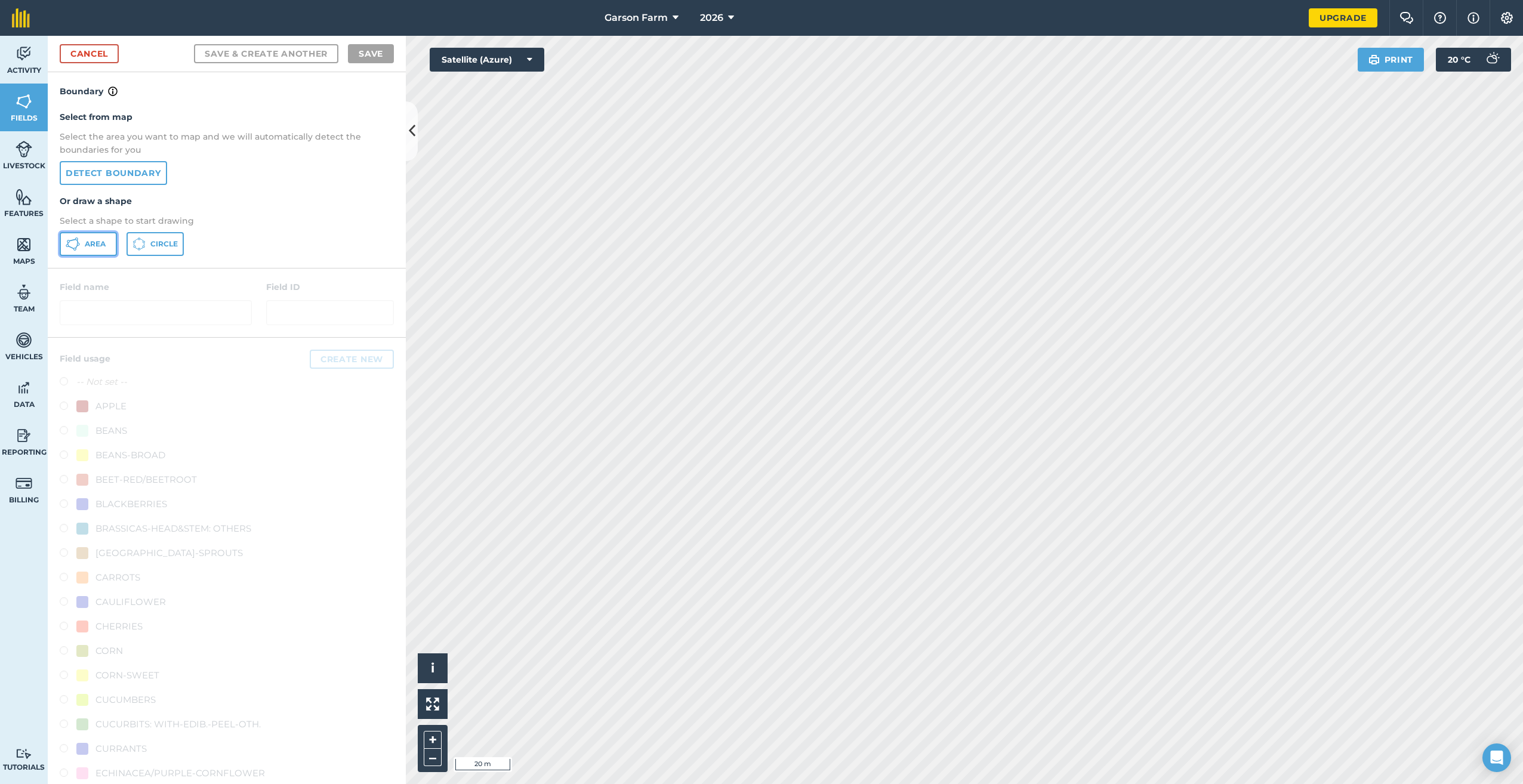
click at [93, 248] on span "Area" at bounding box center [95, 243] width 21 height 9
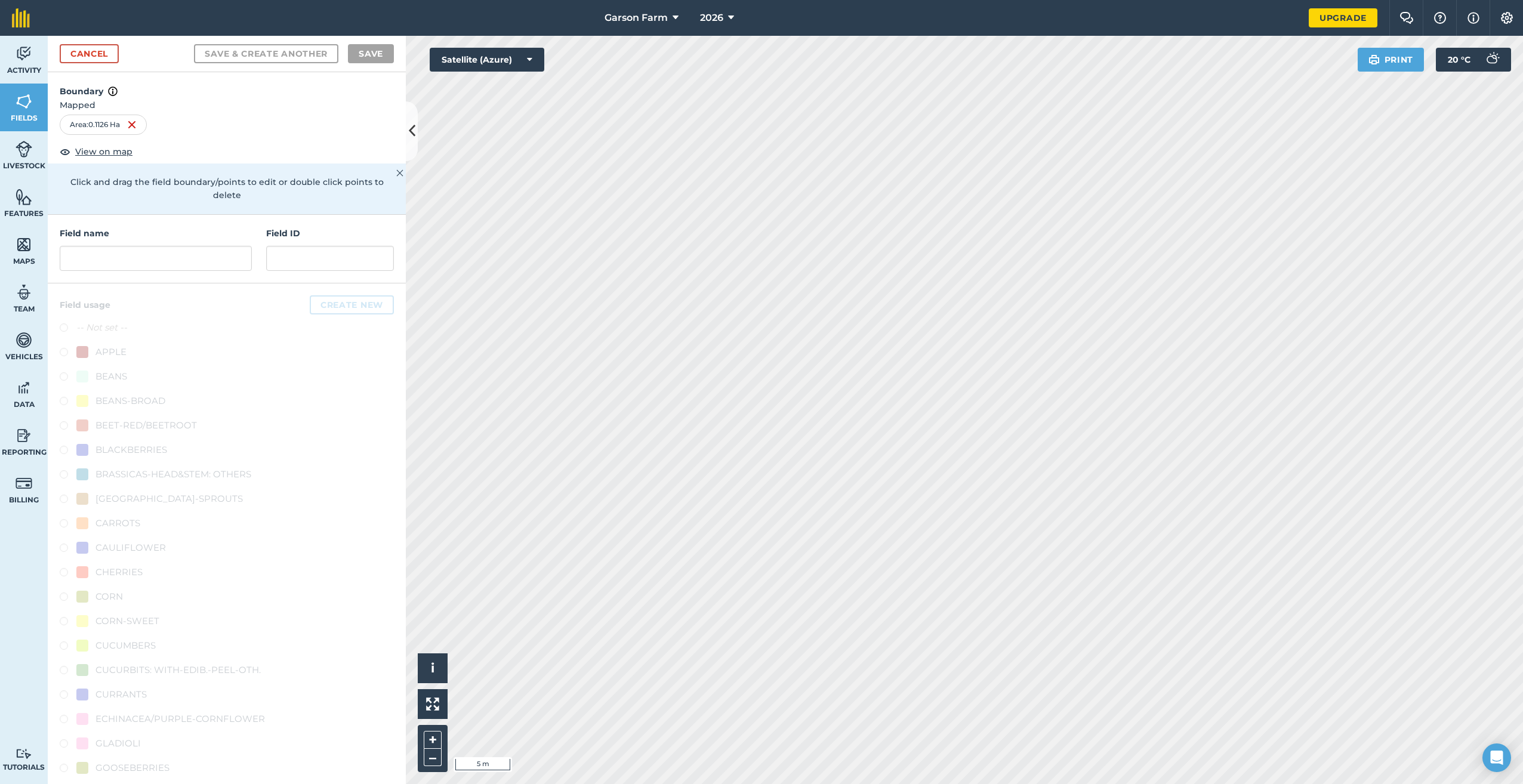
click at [185, 235] on h4 "Field name" at bounding box center [156, 233] width 192 height 13
click at [174, 256] on input "text" at bounding box center [156, 258] width 192 height 25
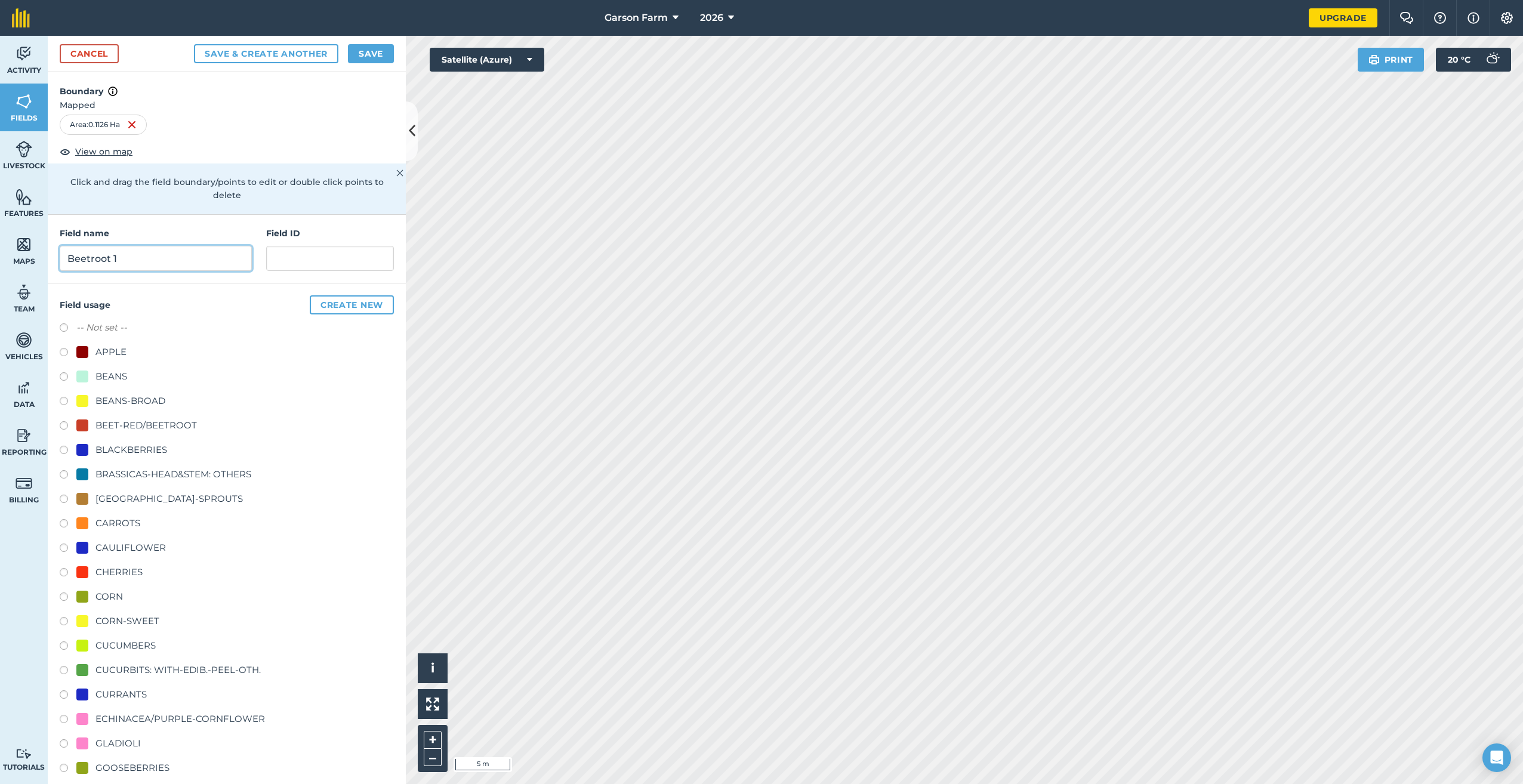
type input "Beetroot 1"
click at [108, 420] on div "BEET-RED/BEETROOT" at bounding box center [146, 426] width 102 height 15
radio input "true"
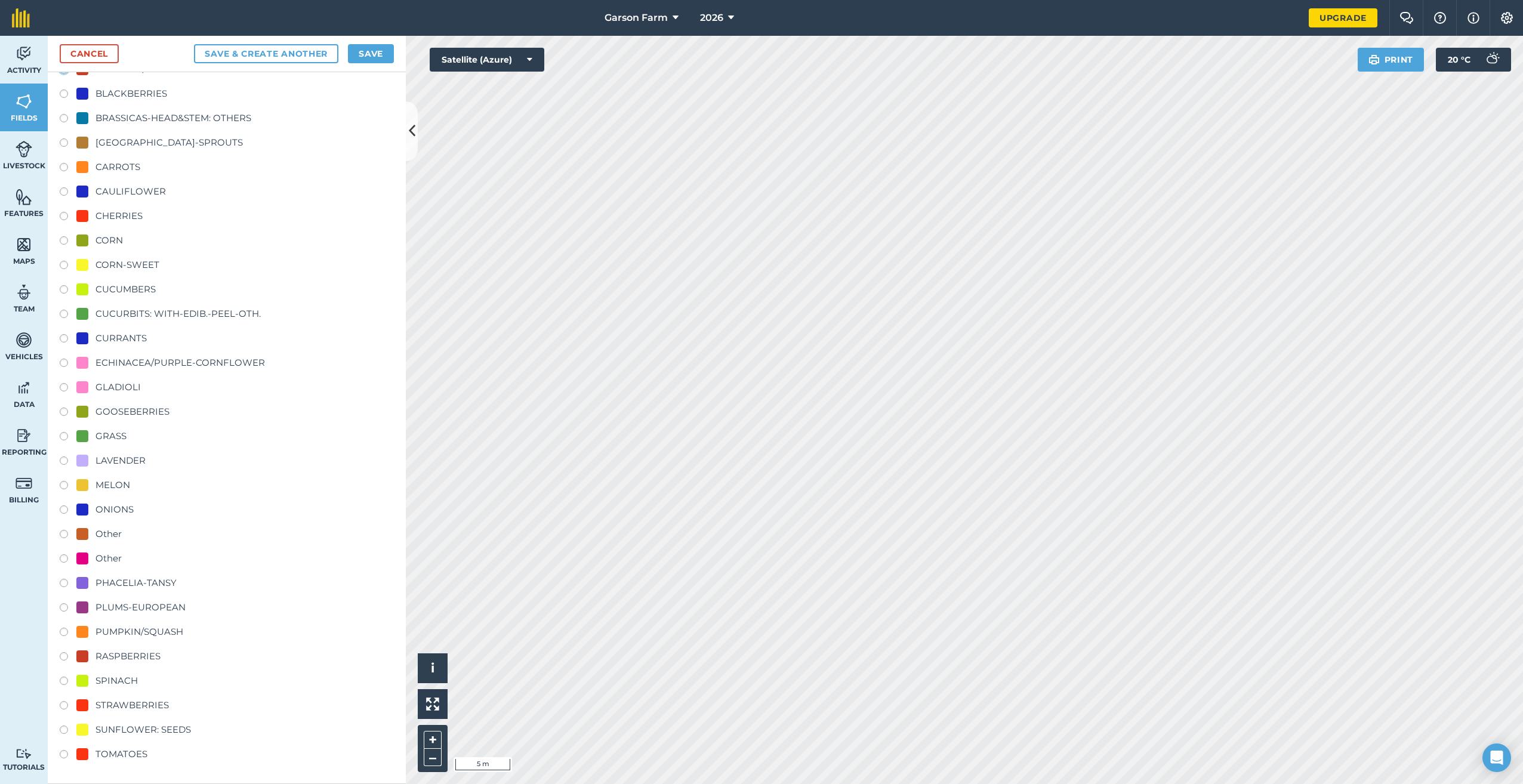
scroll to position [118, 0]
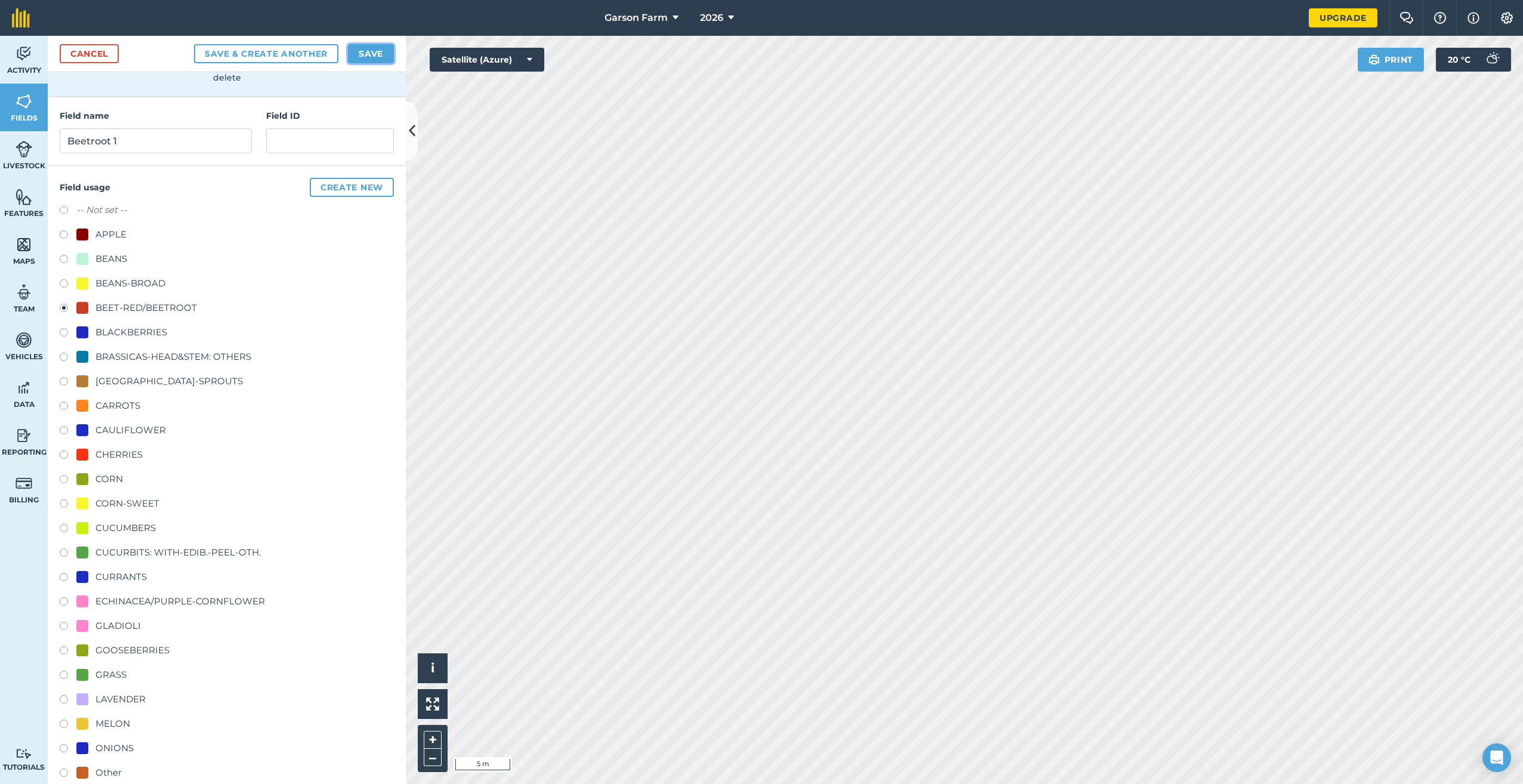
click at [371, 62] on button "Save" at bounding box center [371, 54] width 46 height 19
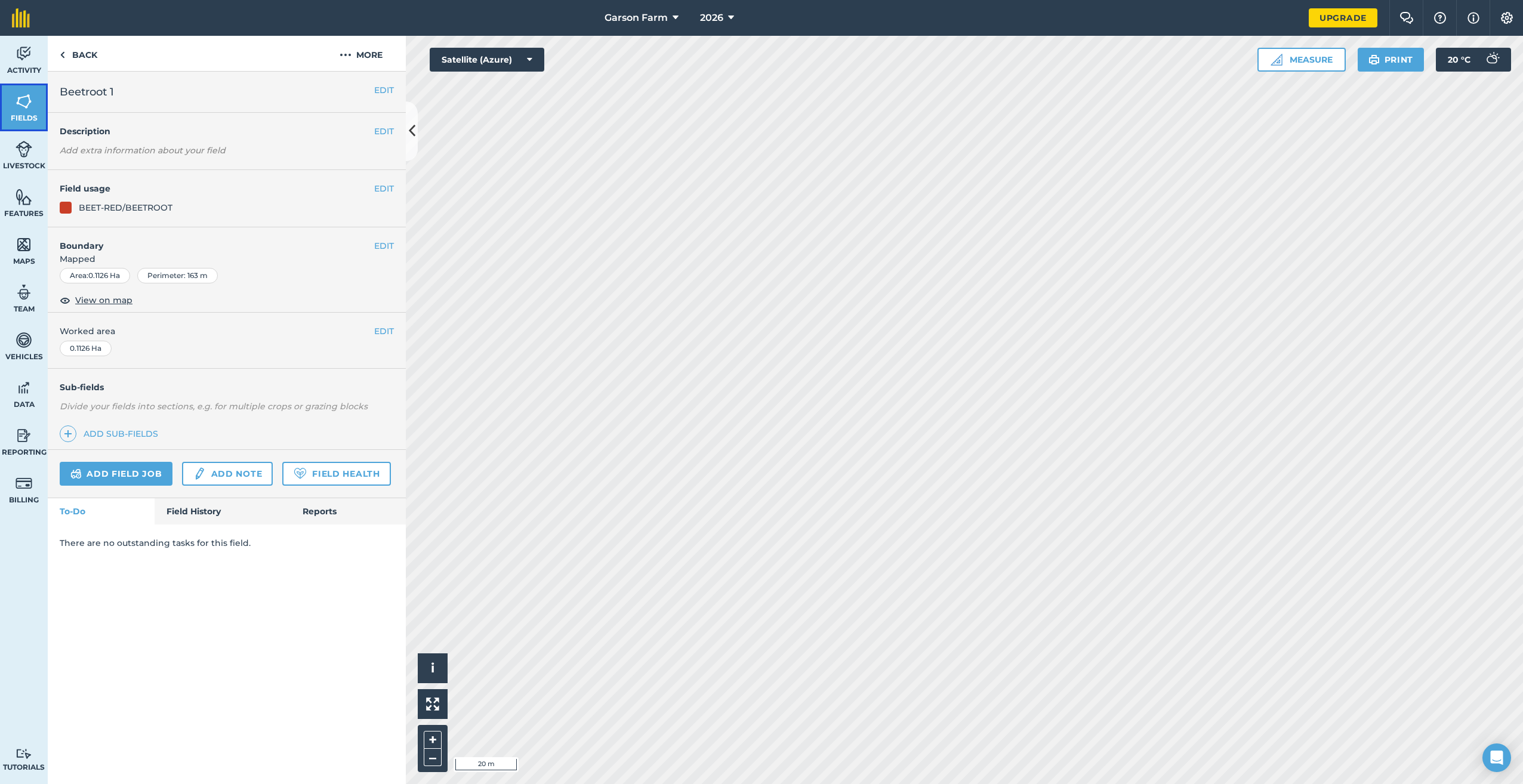
drag, startPoint x: 22, startPoint y: 113, endPoint x: 27, endPoint y: 144, distance: 31.4
click at [22, 113] on span "Fields" at bounding box center [24, 118] width 48 height 9
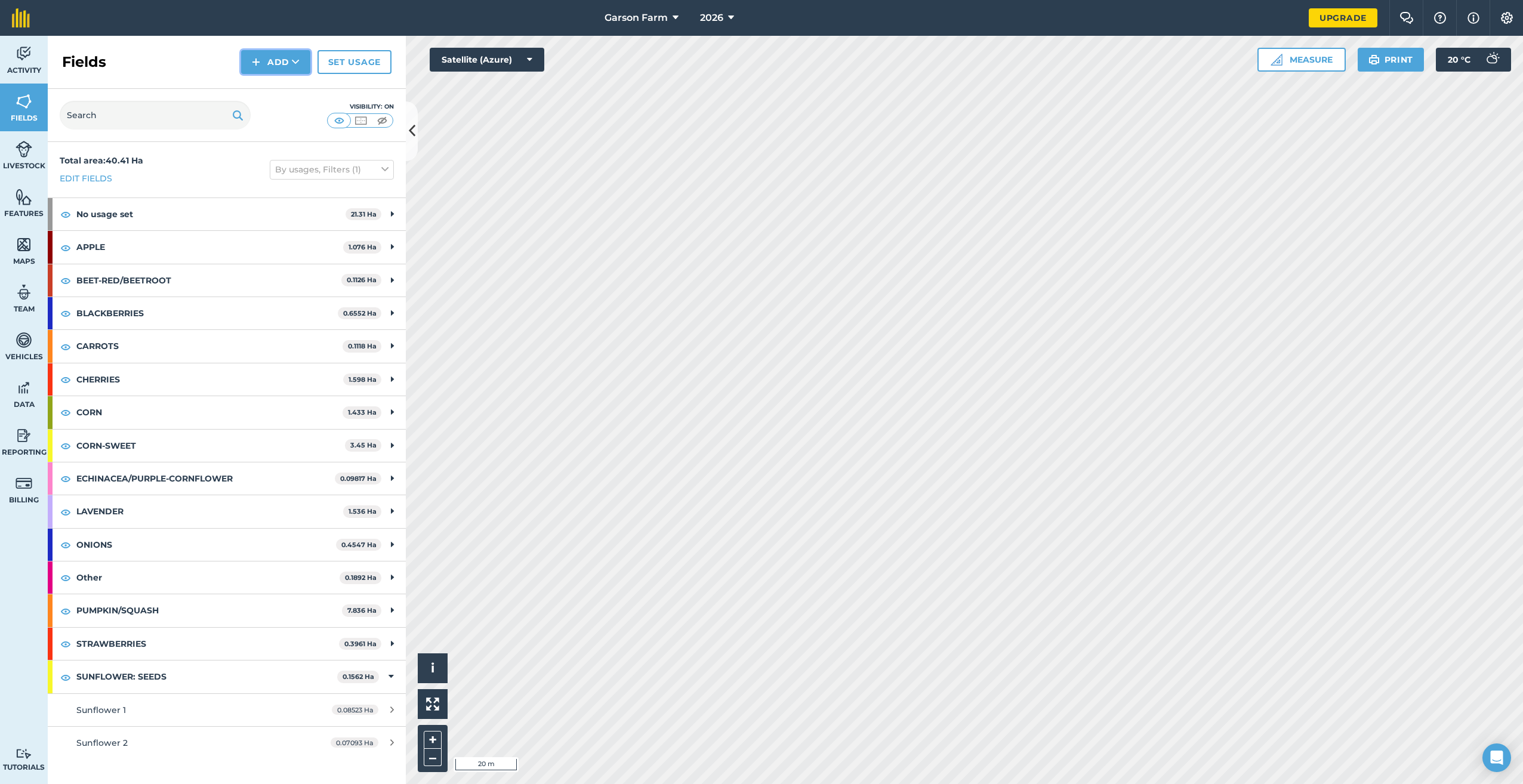
click at [273, 64] on button "Add" at bounding box center [276, 62] width 69 height 24
click at [265, 92] on link "Draw" at bounding box center [276, 89] width 65 height 26
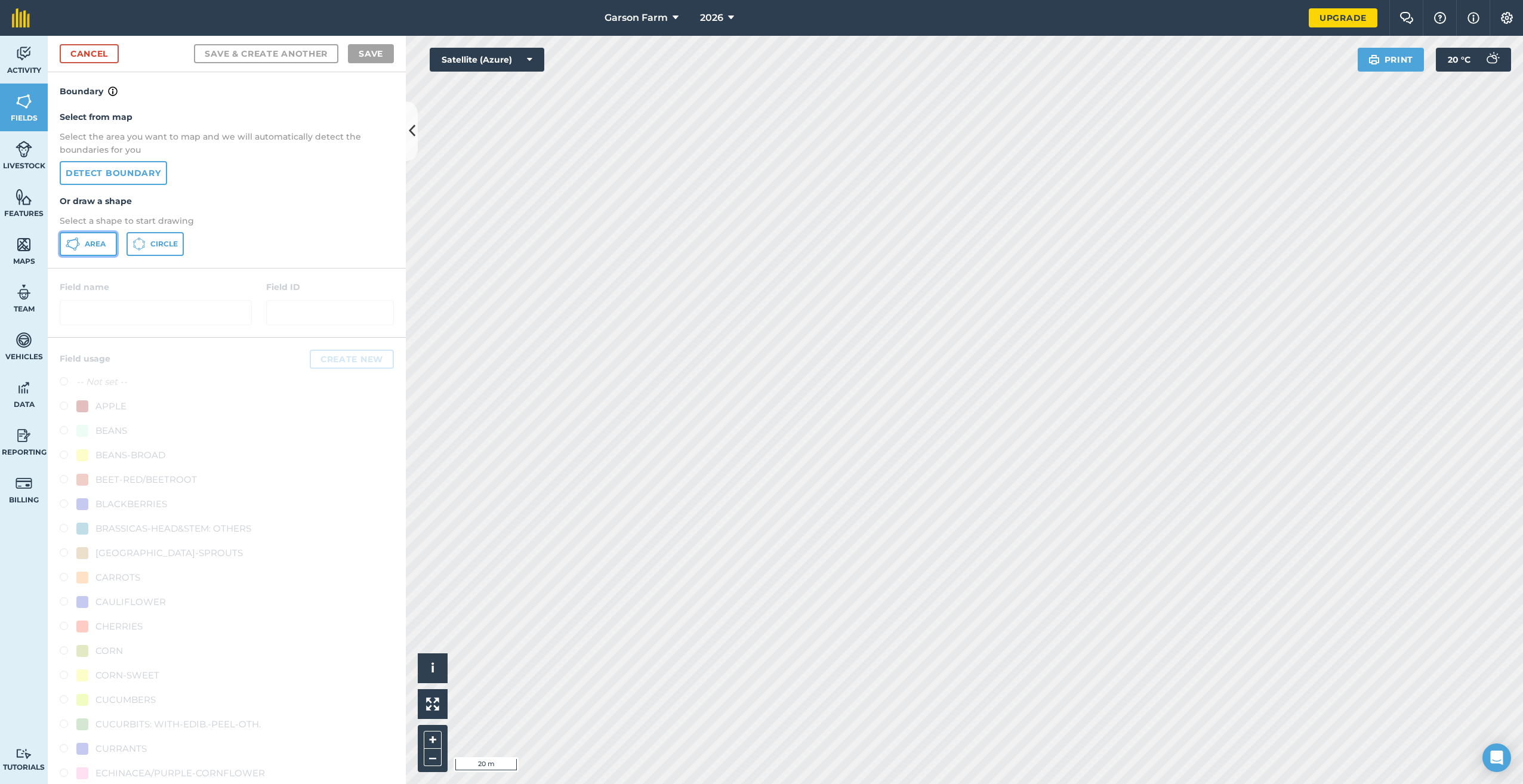
click at [80, 243] on button "Area" at bounding box center [88, 243] width 57 height 24
click at [105, 68] on div "Cancel Save & Create Another Save" at bounding box center [227, 54] width 358 height 36
click at [102, 47] on link "Cancel" at bounding box center [89, 54] width 59 height 19
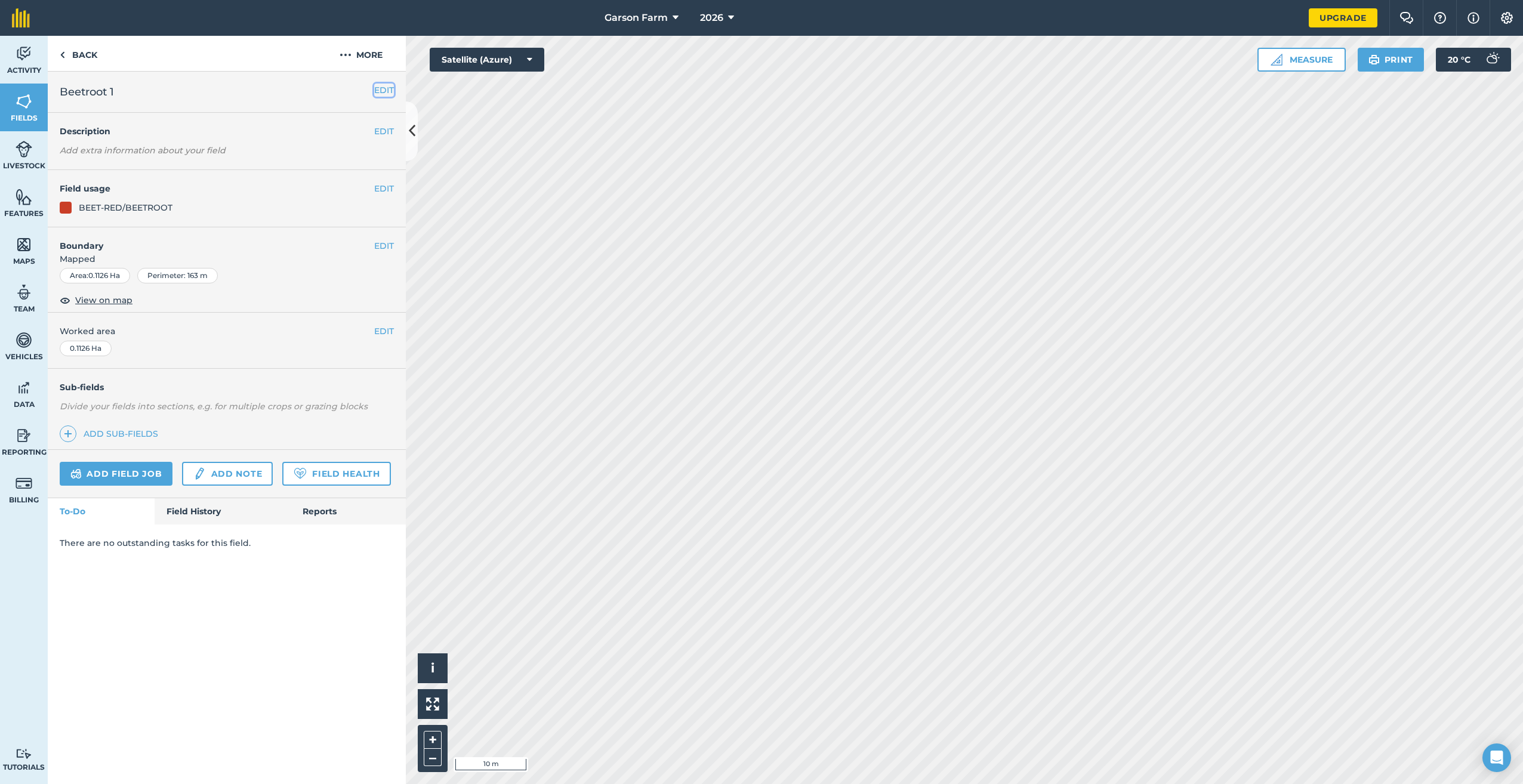
click at [384, 89] on button "EDIT" at bounding box center [384, 90] width 20 height 13
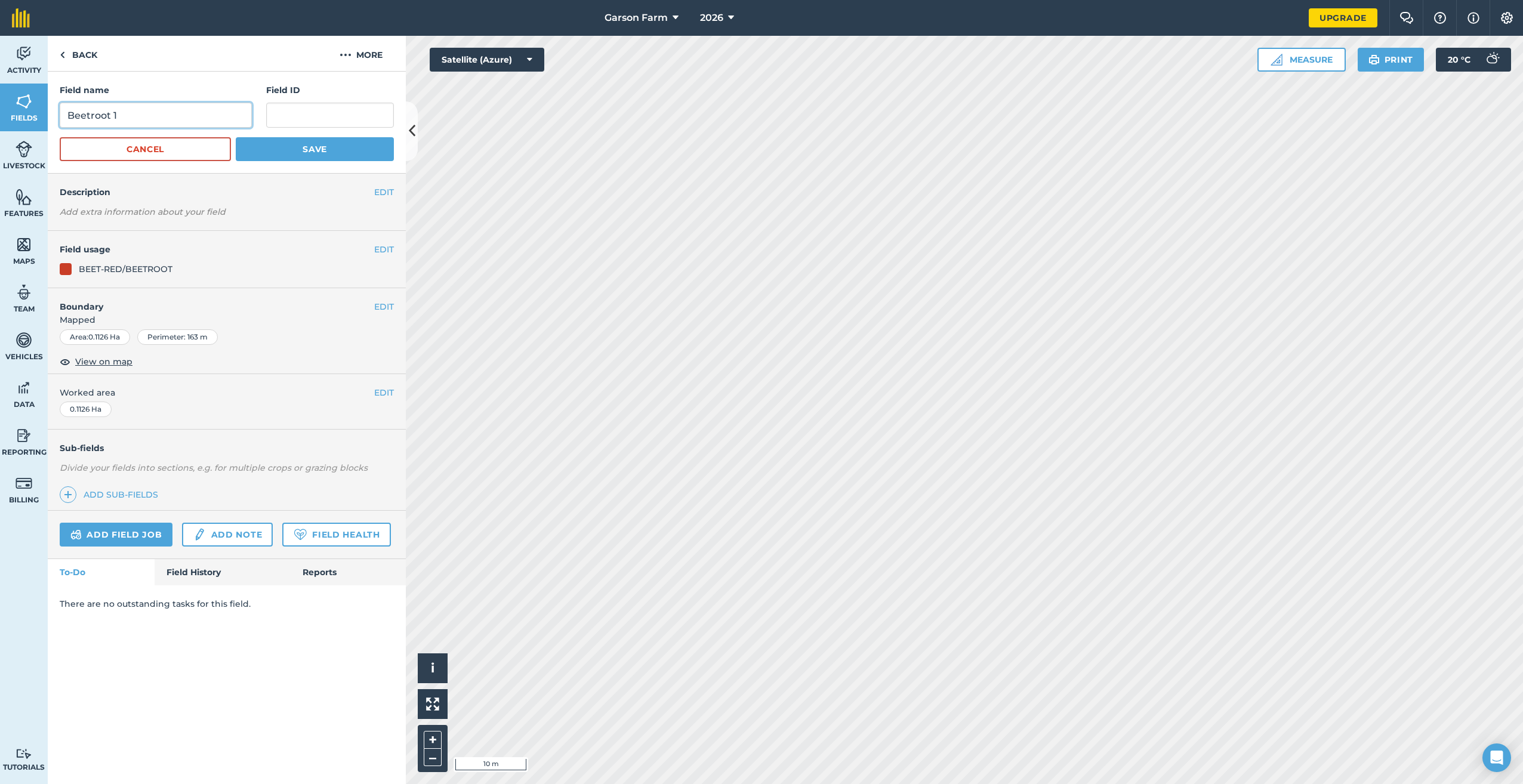
click at [108, 113] on input "Beetroot 1" at bounding box center [156, 115] width 192 height 25
type input "Beetroot / Spinach 1"
click at [313, 152] on button "Save" at bounding box center [315, 149] width 158 height 24
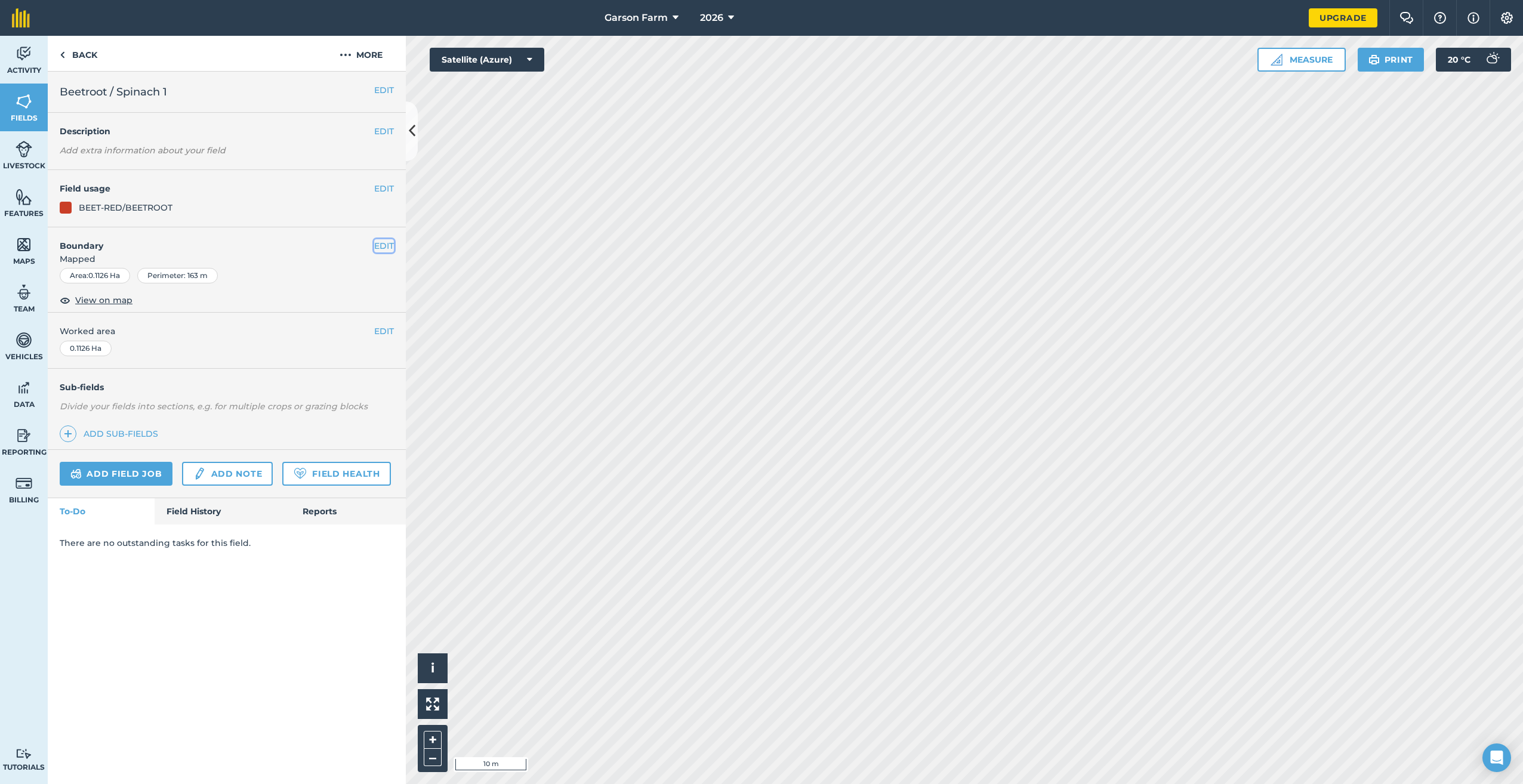
click at [390, 245] on button "EDIT" at bounding box center [384, 246] width 20 height 13
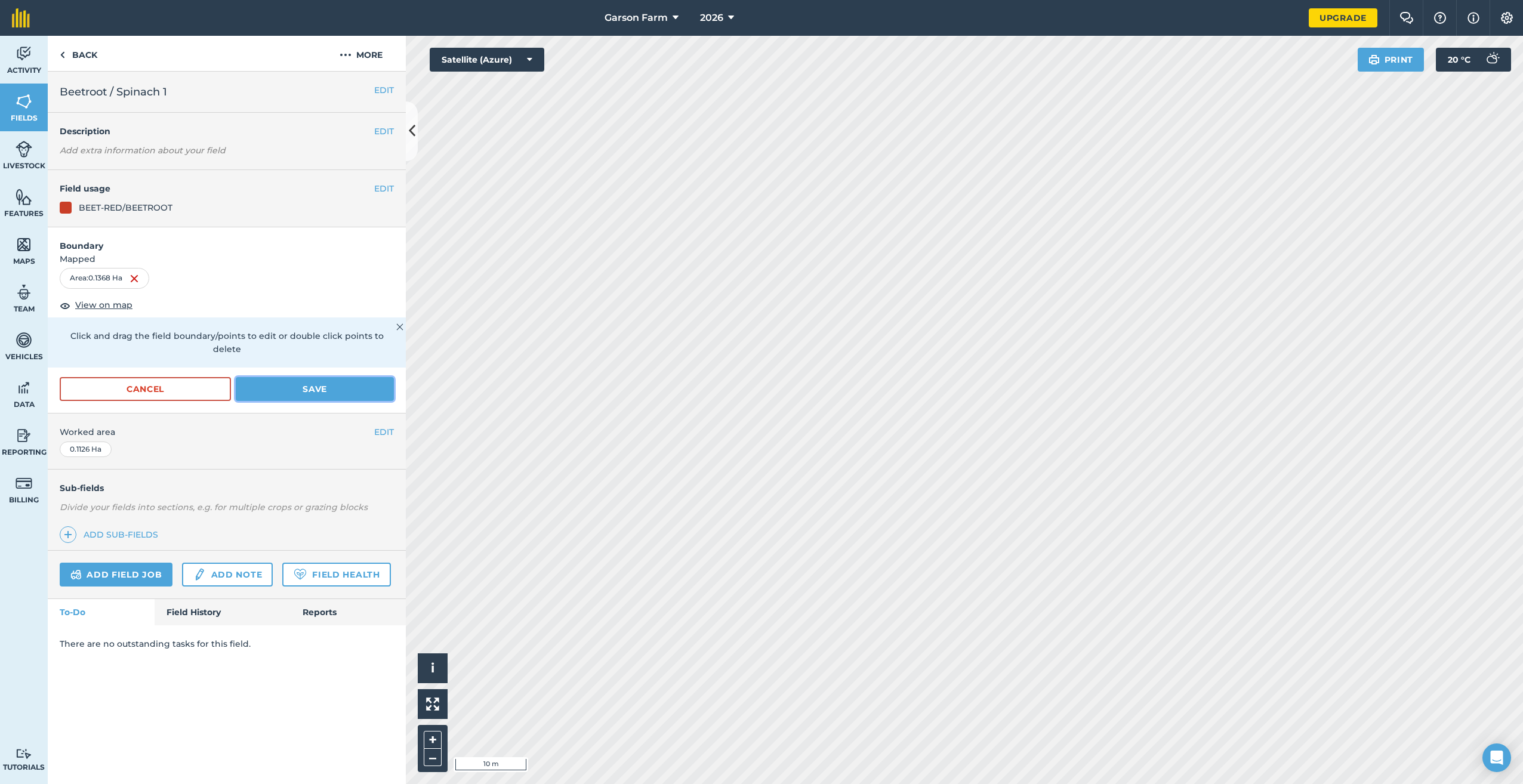
click at [346, 377] on button "Save" at bounding box center [315, 389] width 158 height 24
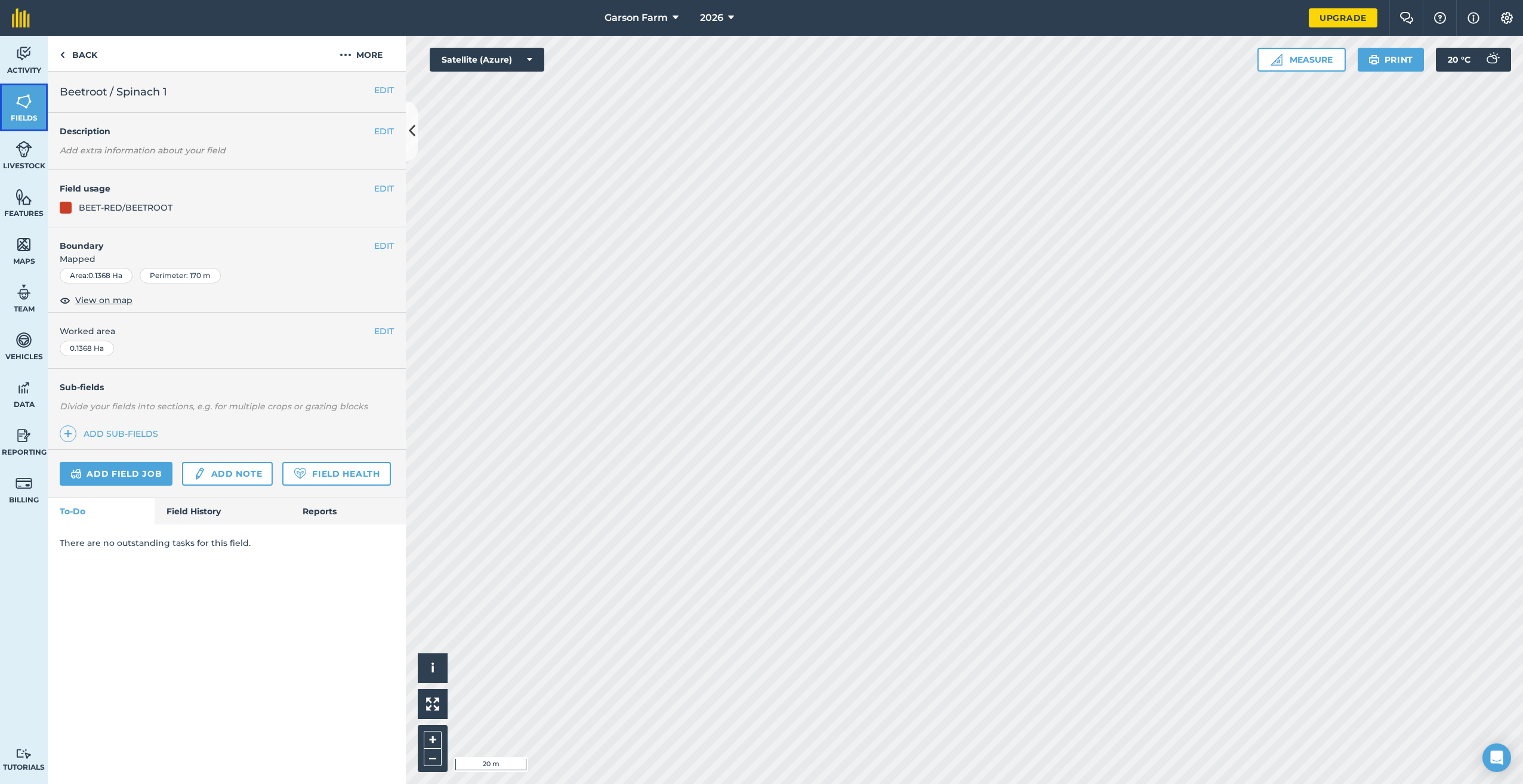
click at [45, 126] on link "Fields" at bounding box center [24, 108] width 48 height 48
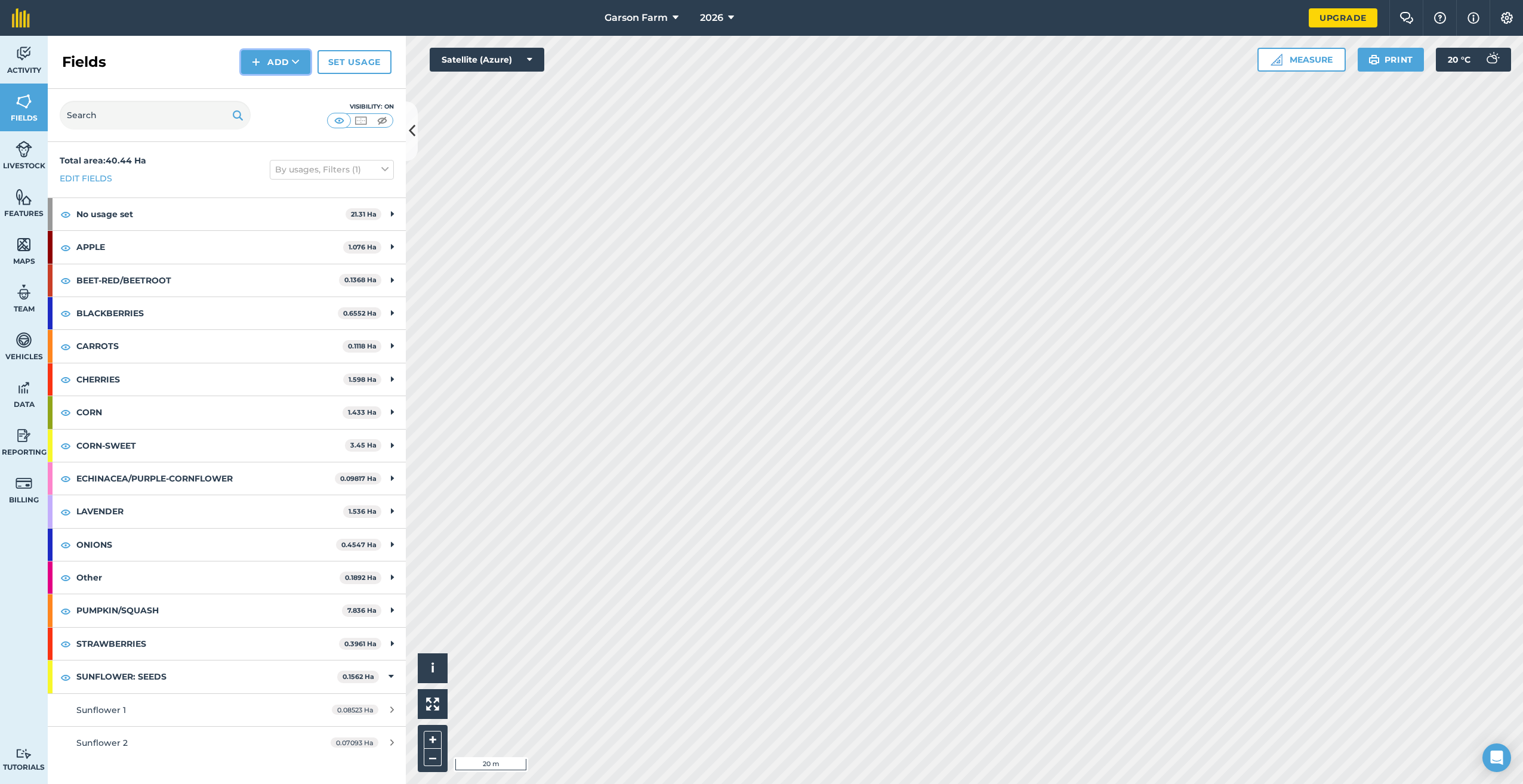
click at [294, 67] on icon at bounding box center [296, 62] width 8 height 12
click at [286, 85] on link "Draw" at bounding box center [276, 89] width 65 height 26
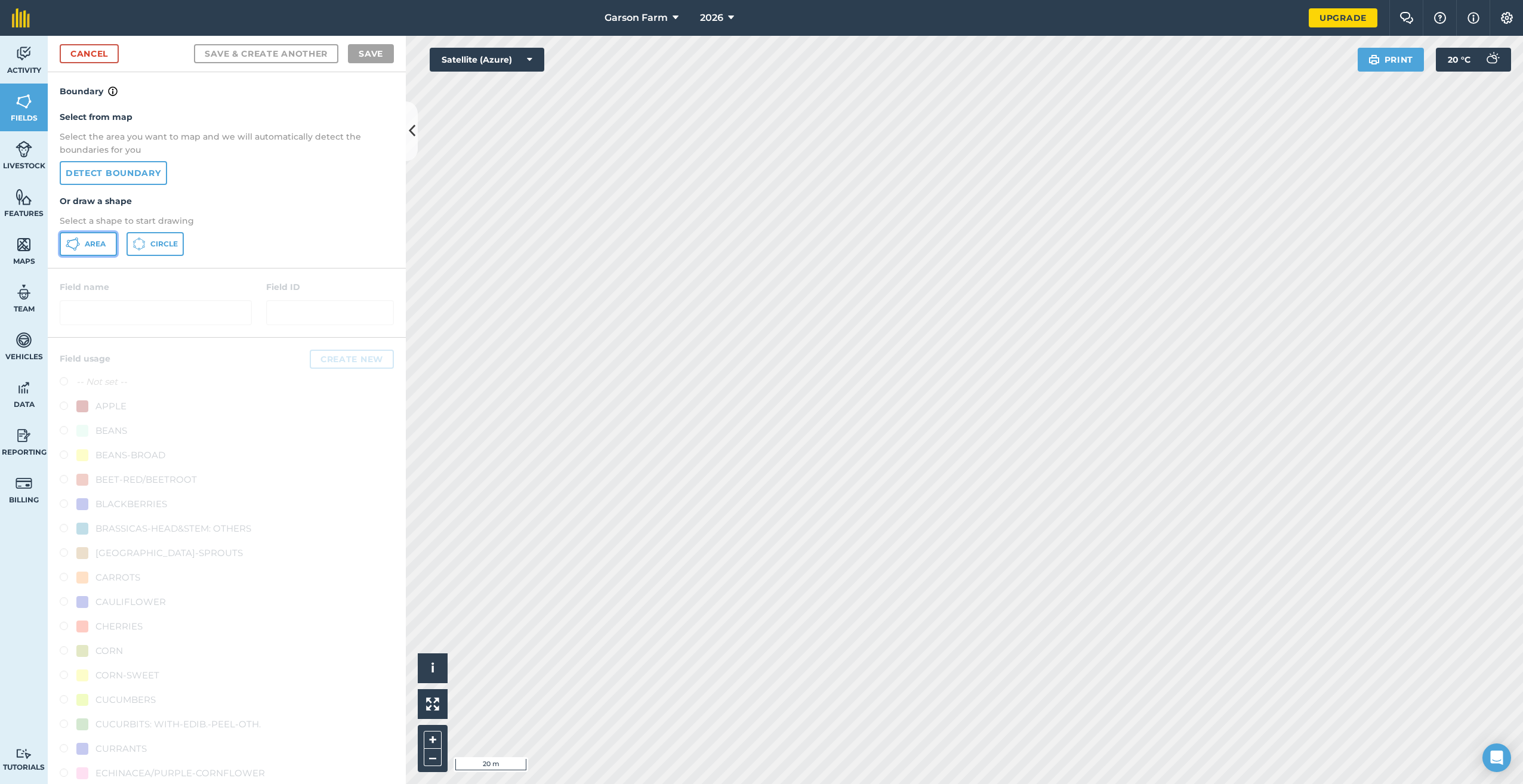
click at [107, 246] on button "Area" at bounding box center [88, 243] width 57 height 24
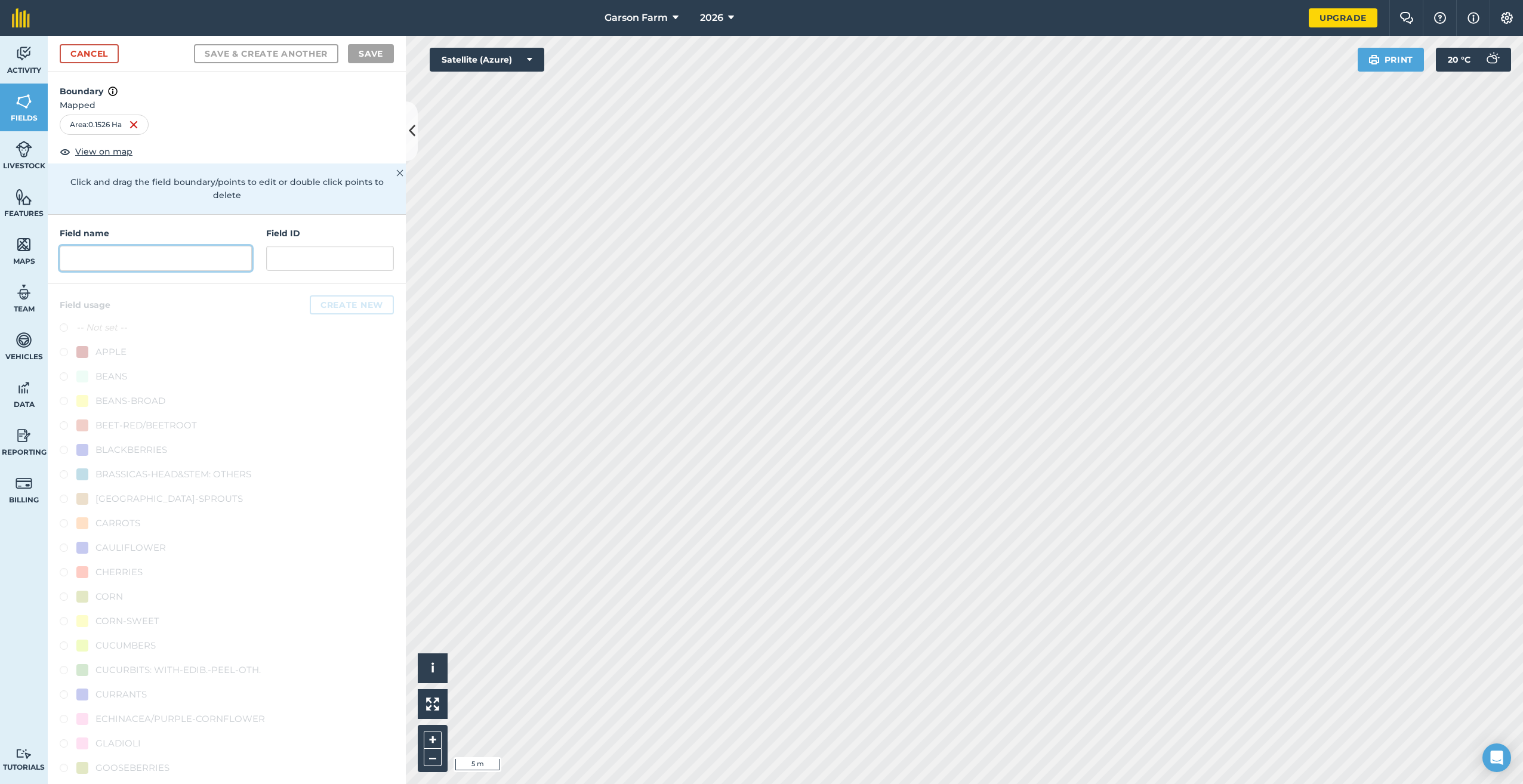
click at [196, 268] on input "text" at bounding box center [156, 258] width 192 height 25
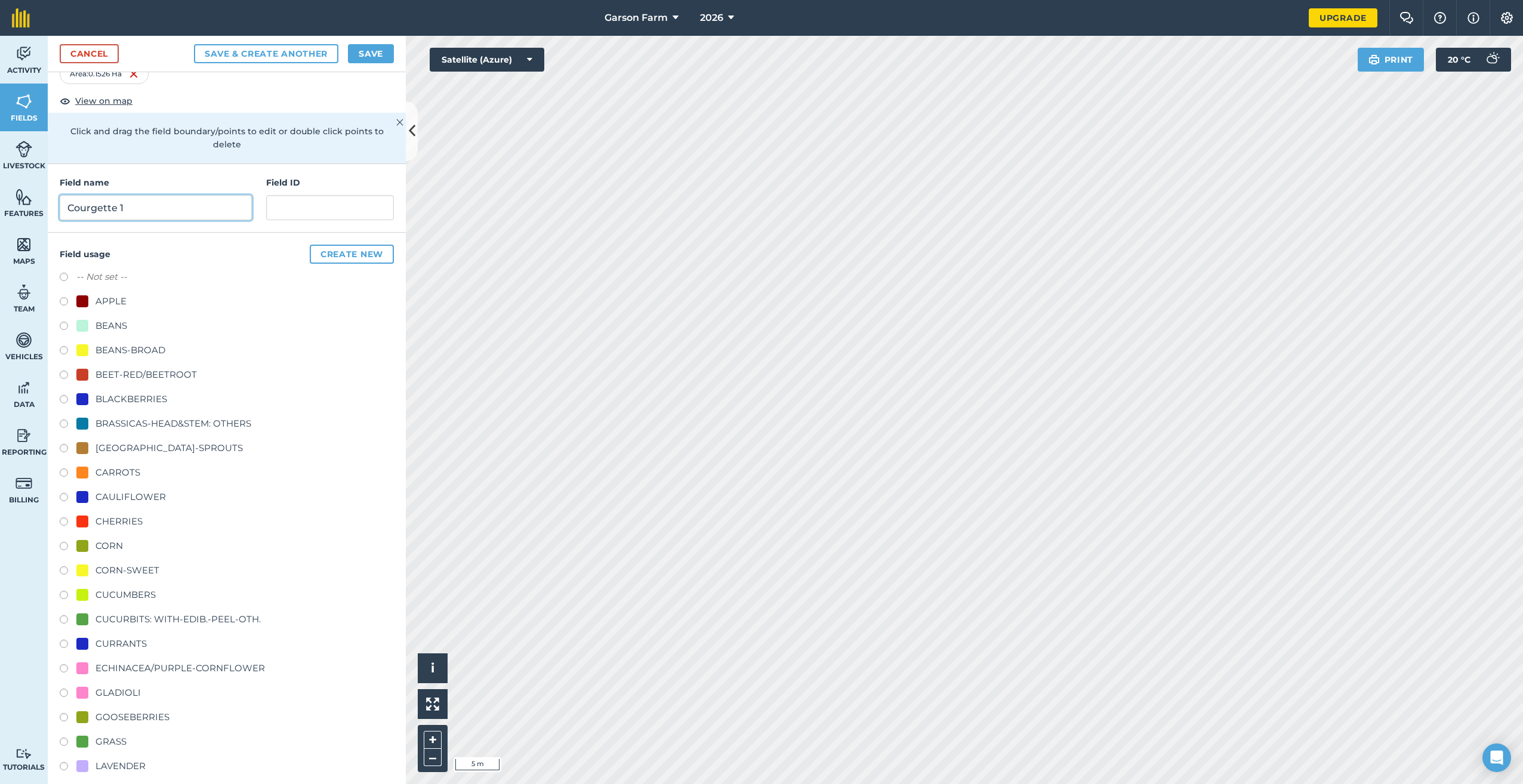
scroll to position [119, 0]
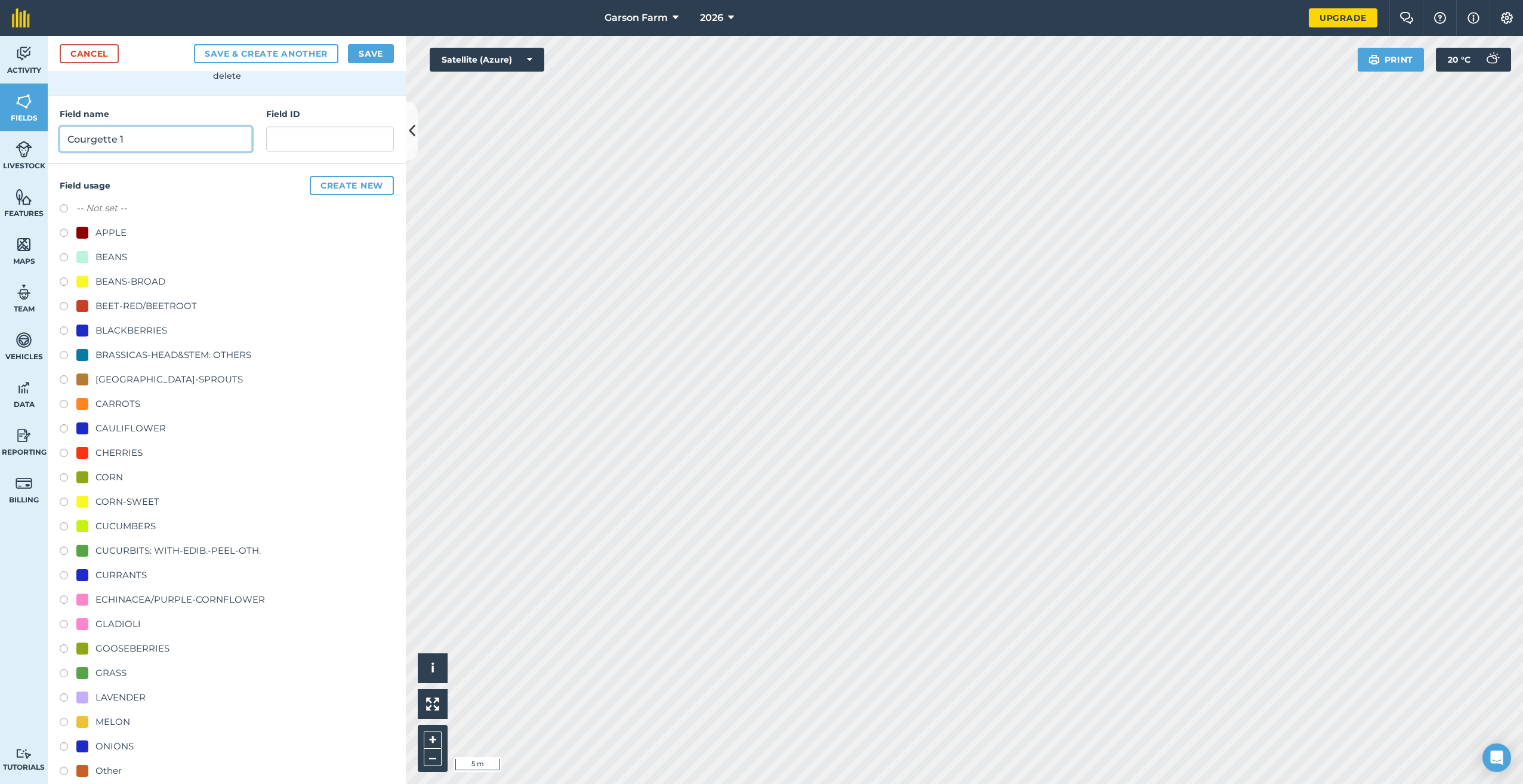
type input "Courgette 1"
click at [174, 553] on div "CUCURBITS: WITH-EDIB.-PEEL-OTH." at bounding box center [177, 551] width 165 height 15
radio input "true"
click at [382, 51] on button "Save" at bounding box center [371, 54] width 46 height 19
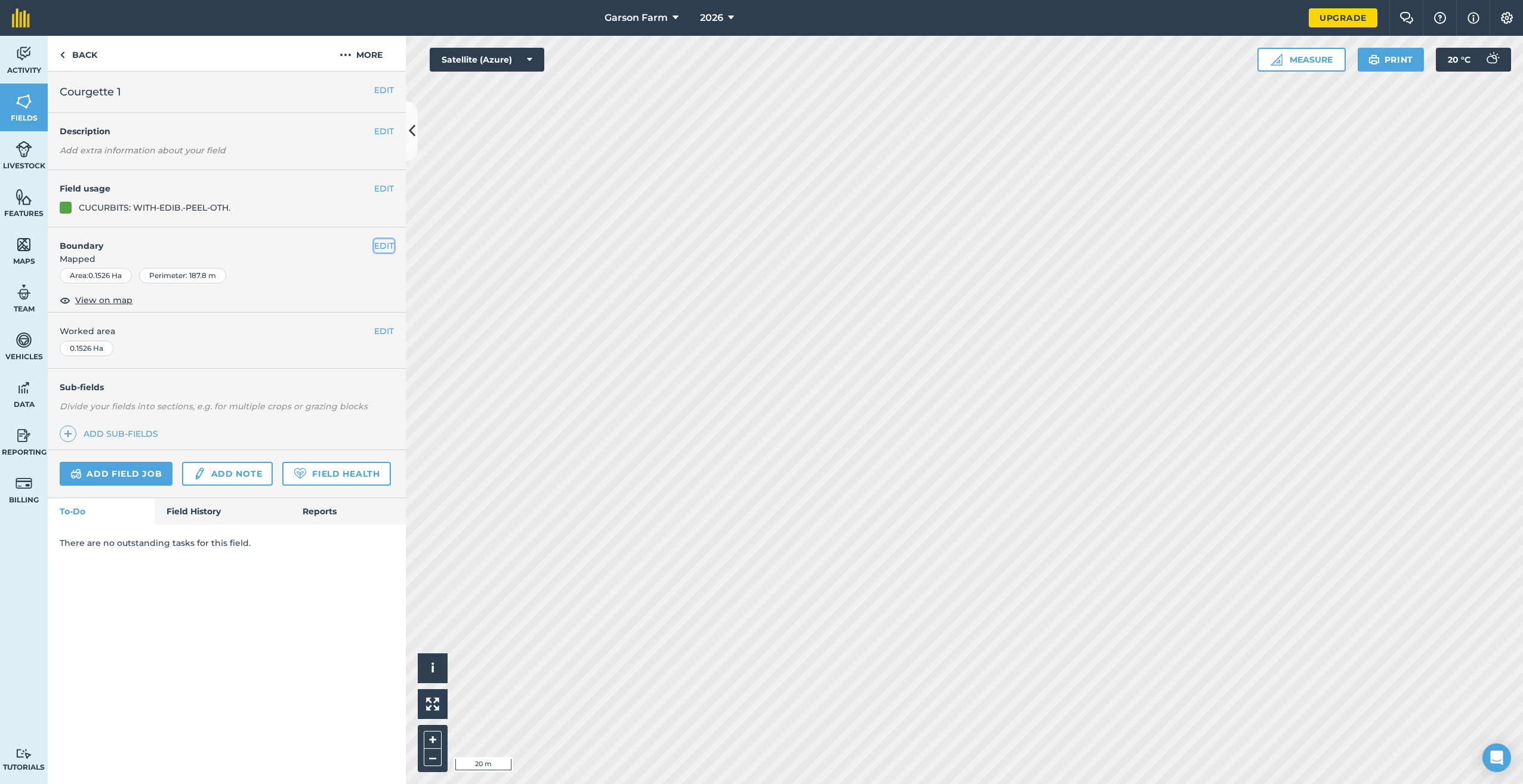
click at [388, 245] on button "EDIT" at bounding box center [384, 246] width 20 height 13
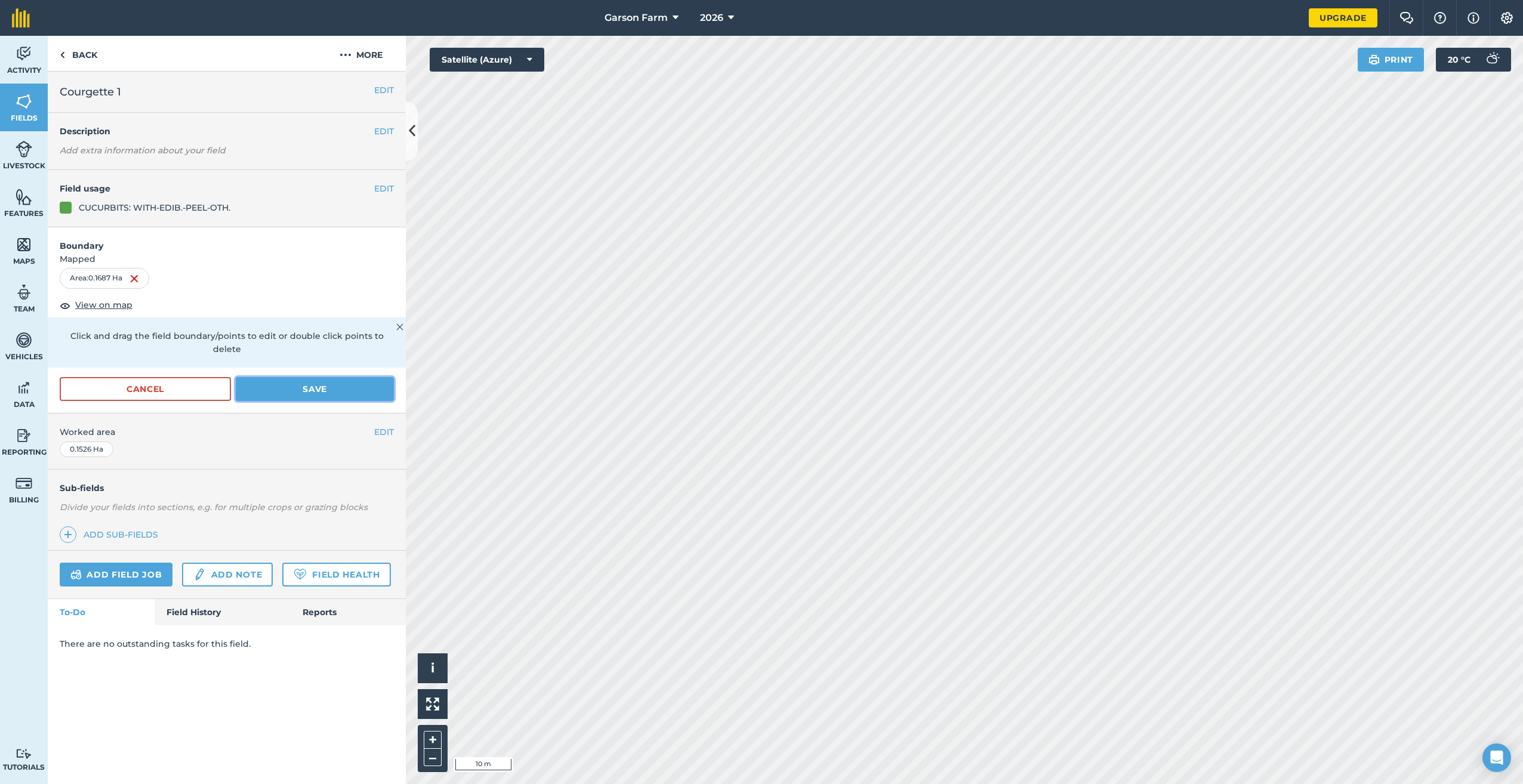
click at [335, 384] on button "Save" at bounding box center [315, 389] width 158 height 24
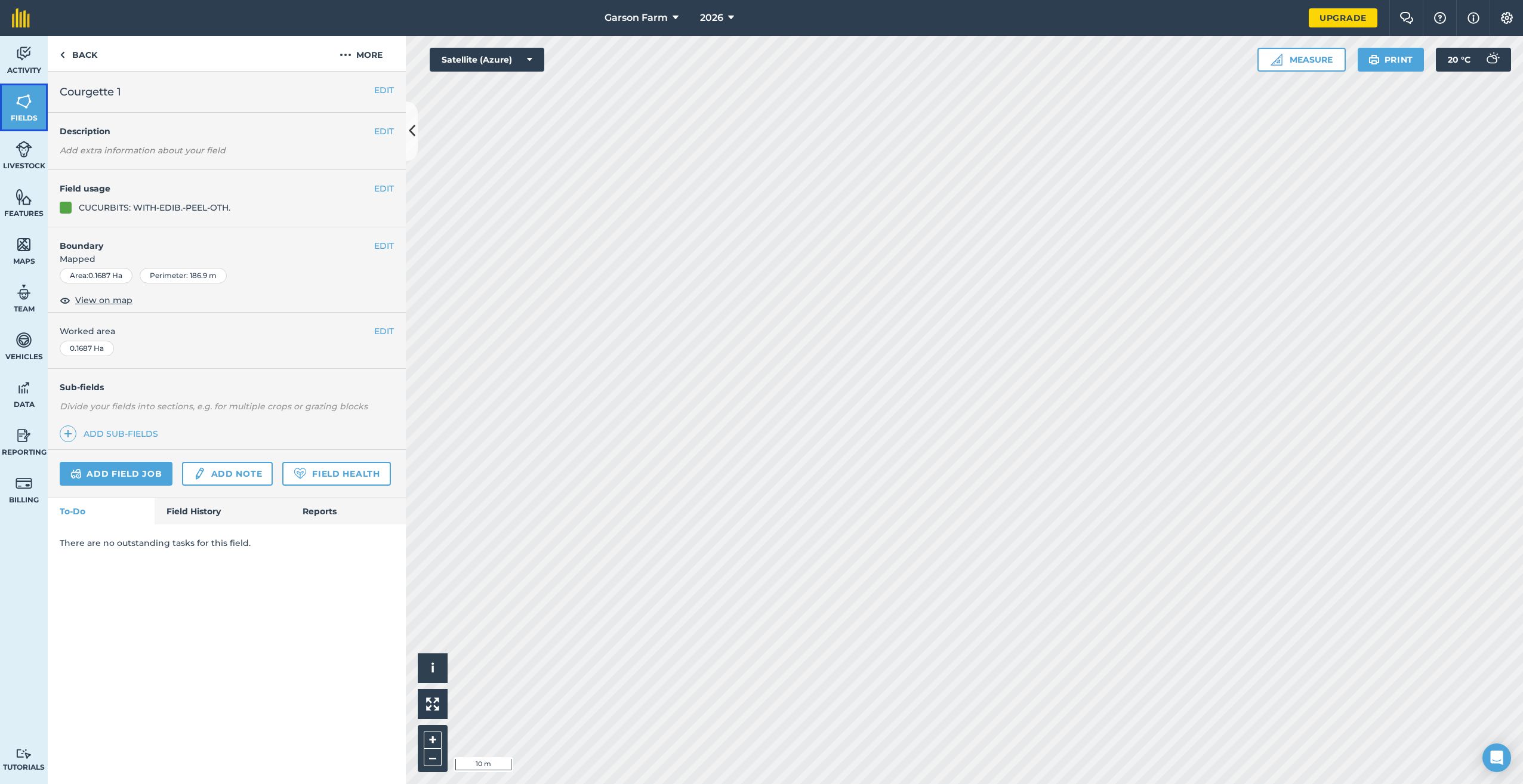
click at [41, 118] on span "Fields" at bounding box center [24, 118] width 48 height 9
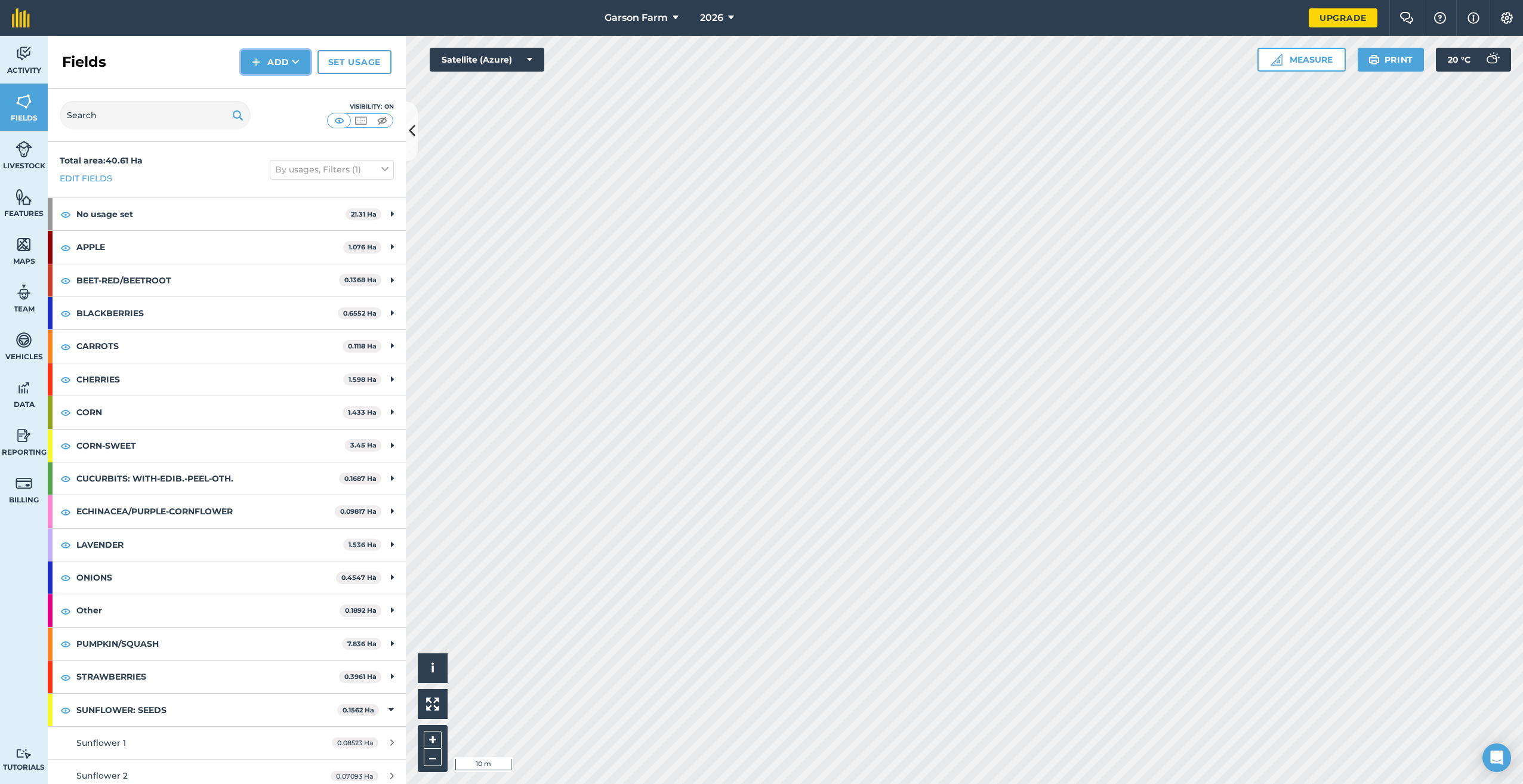
click at [302, 63] on button "Add" at bounding box center [276, 62] width 69 height 24
click at [288, 84] on link "Draw" at bounding box center [276, 89] width 65 height 26
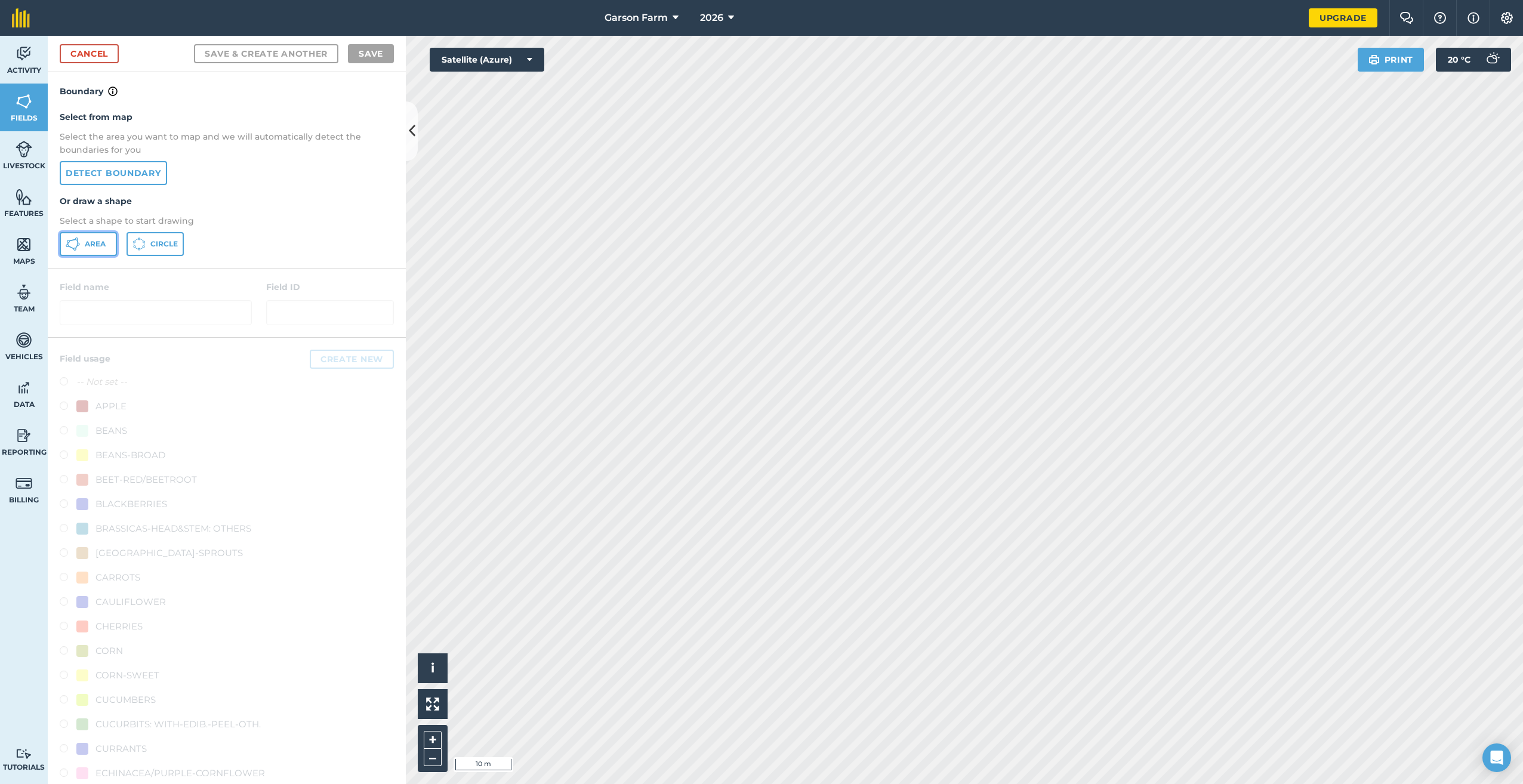
click at [96, 251] on button "Area" at bounding box center [88, 243] width 57 height 24
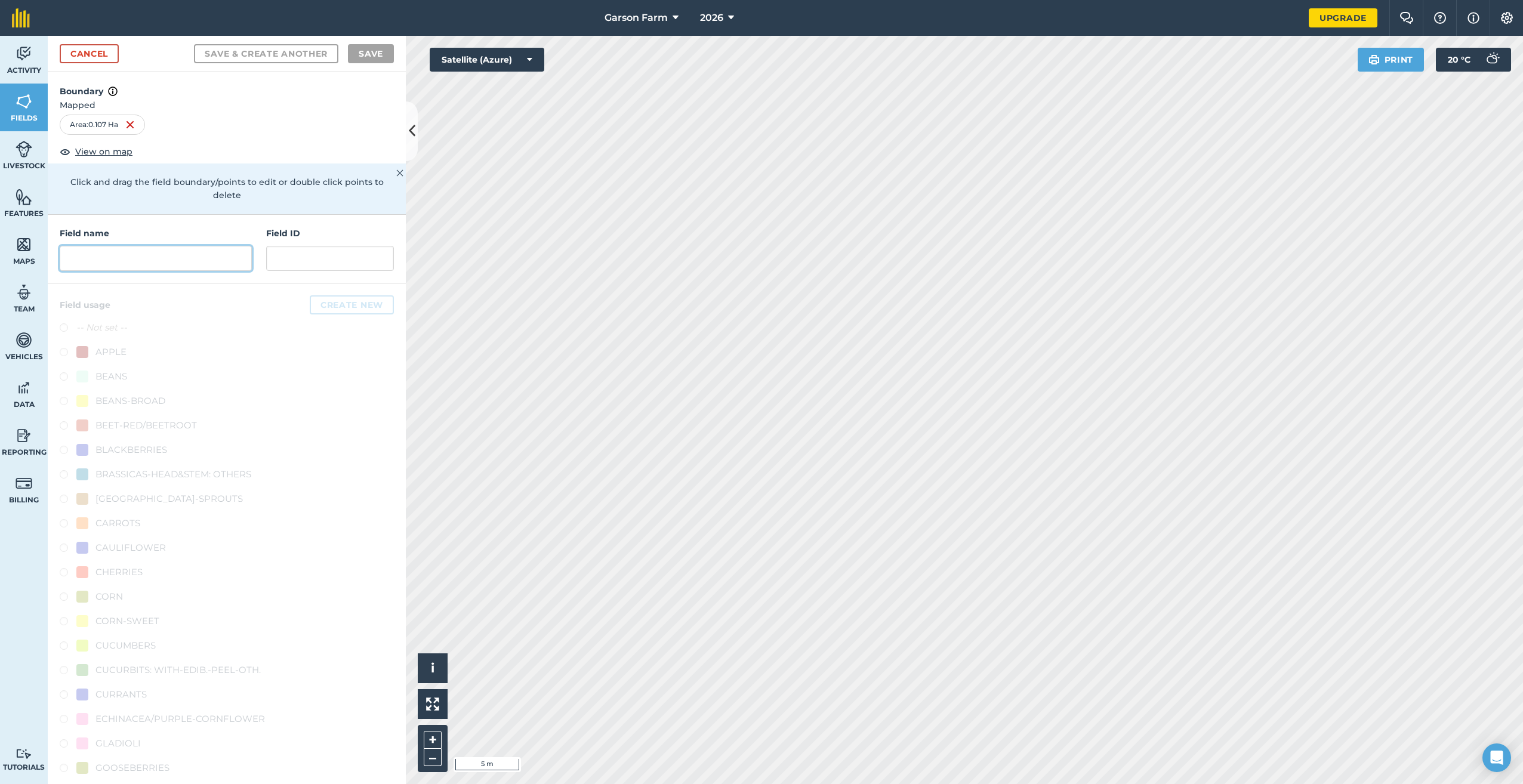
click at [215, 267] on input "text" at bounding box center [156, 258] width 192 height 25
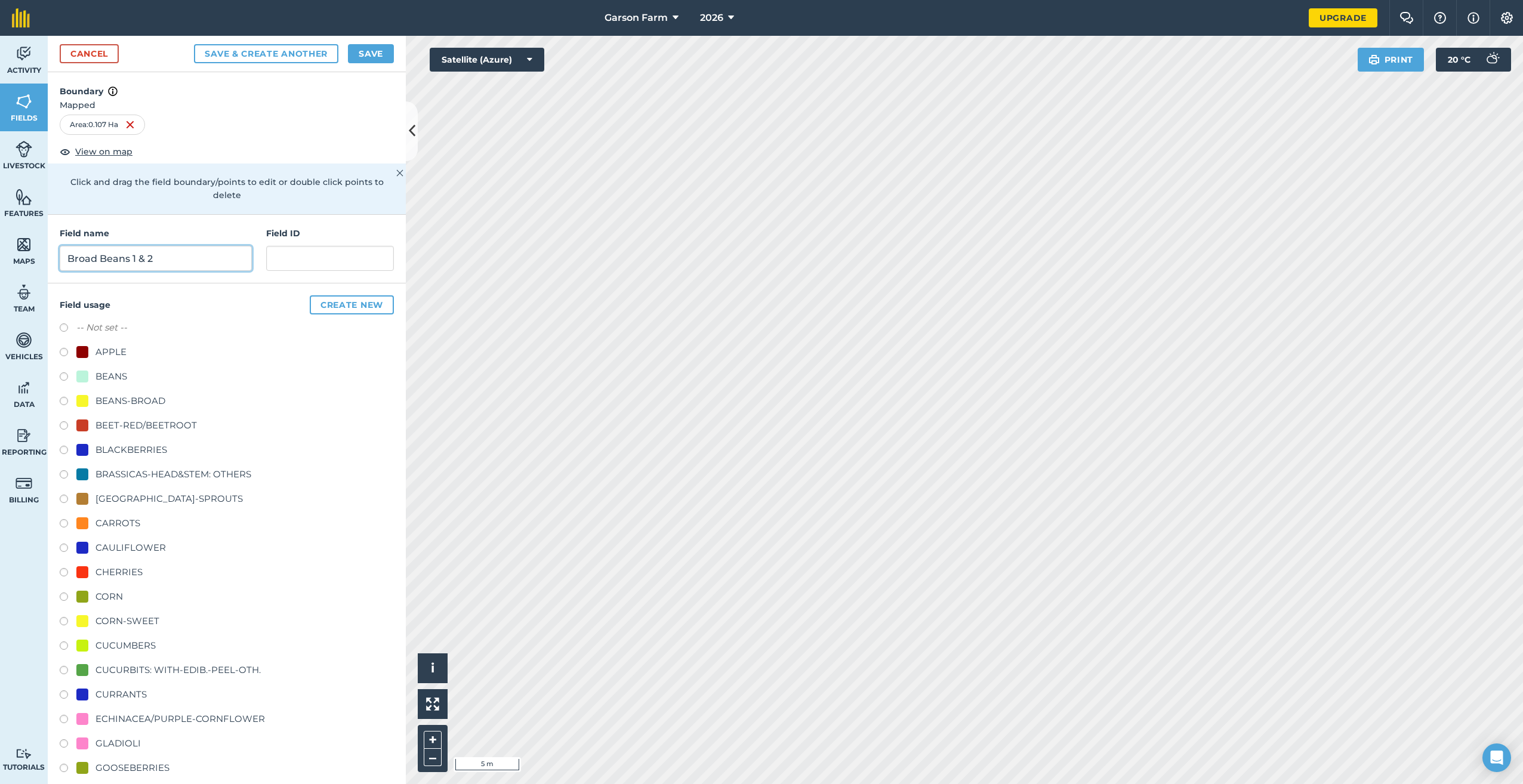
type input "Broad Beans 1 & 2"
click at [145, 405] on div "BEANS-BROAD" at bounding box center [130, 401] width 70 height 15
radio input "true"
click at [368, 60] on button "Save" at bounding box center [371, 54] width 46 height 19
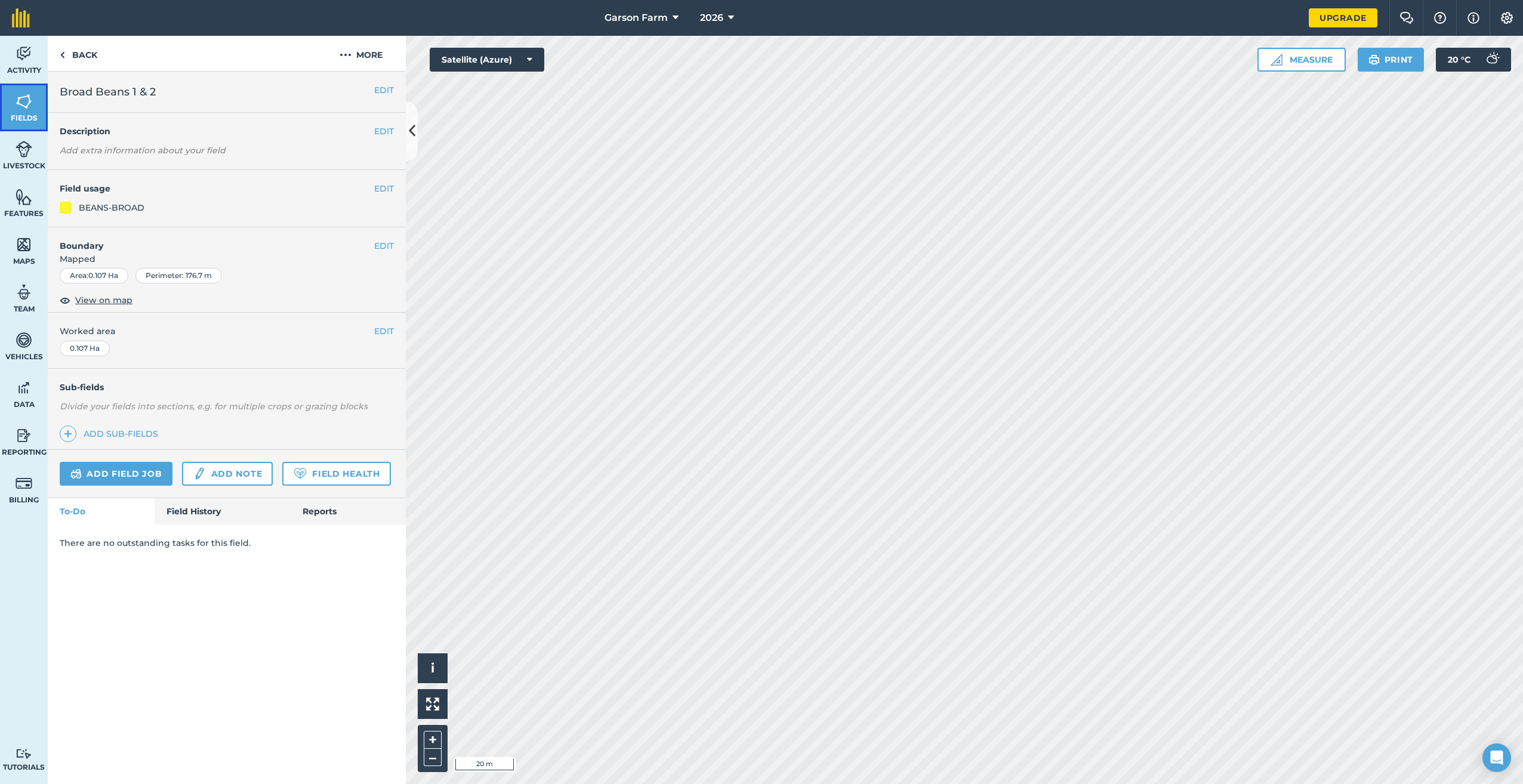
click at [31, 128] on link "Fields" at bounding box center [24, 108] width 48 height 48
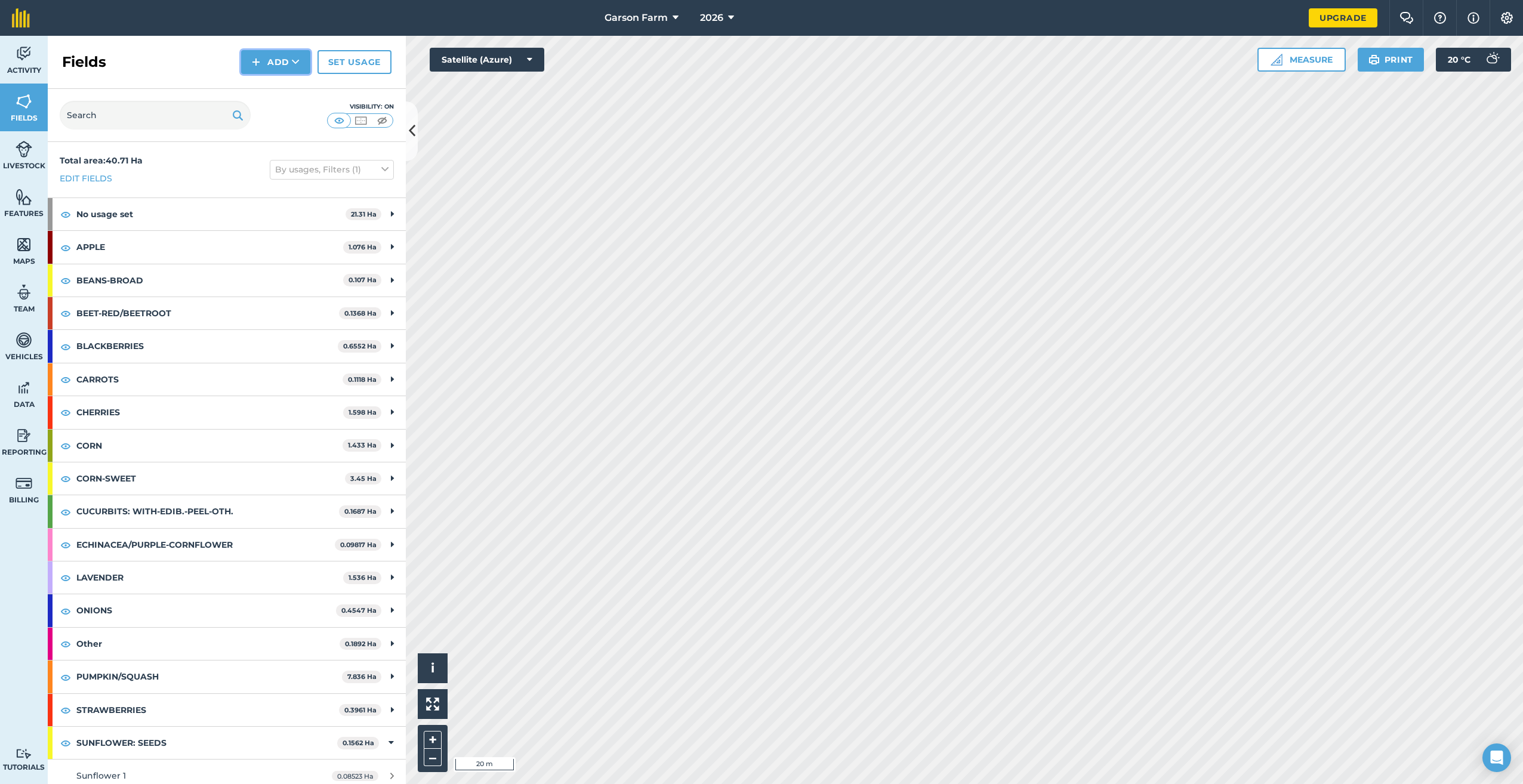
click at [278, 56] on button "Add" at bounding box center [276, 62] width 69 height 24
click at [271, 89] on link "Draw" at bounding box center [276, 89] width 65 height 26
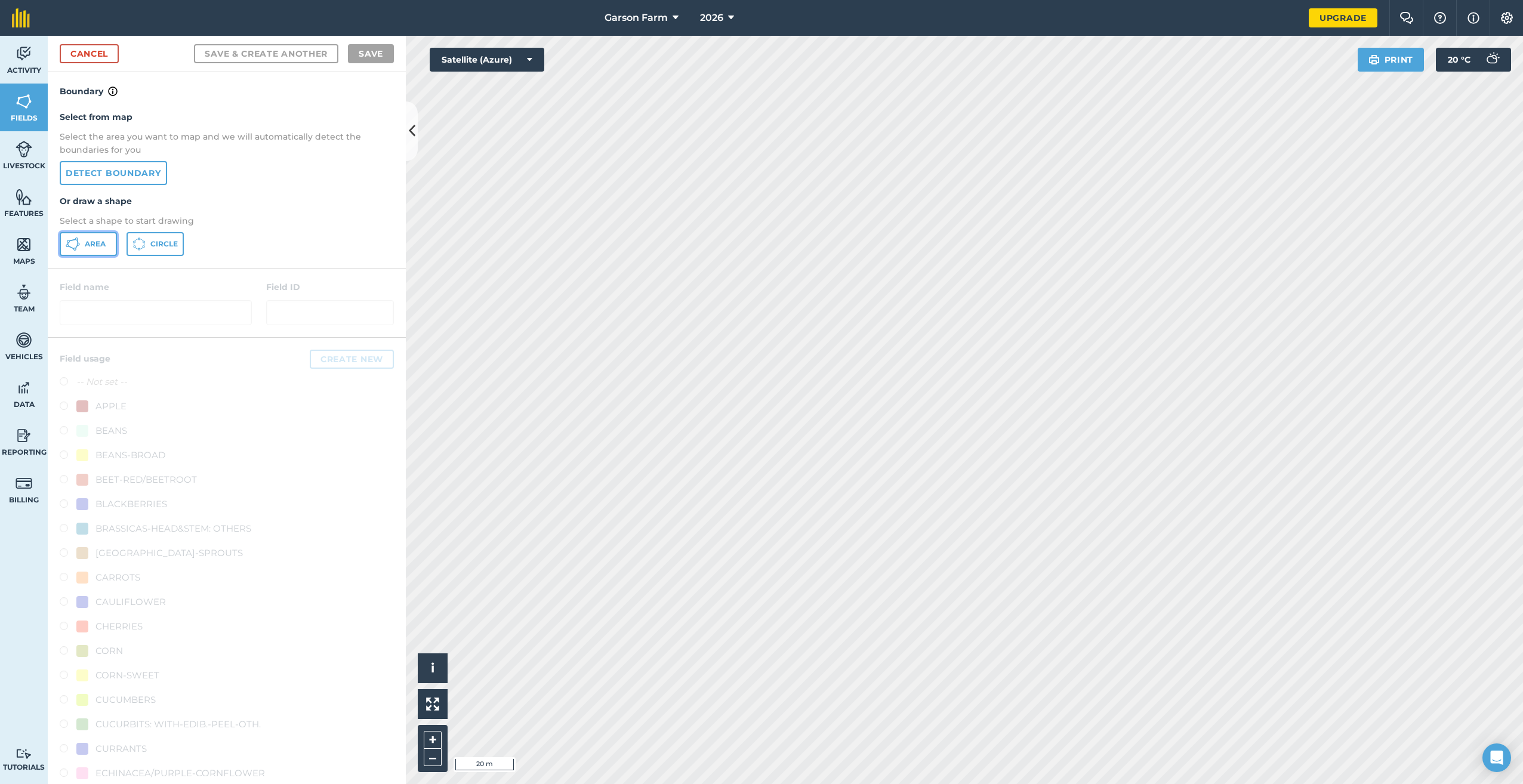
click at [87, 239] on span "Area" at bounding box center [95, 243] width 21 height 9
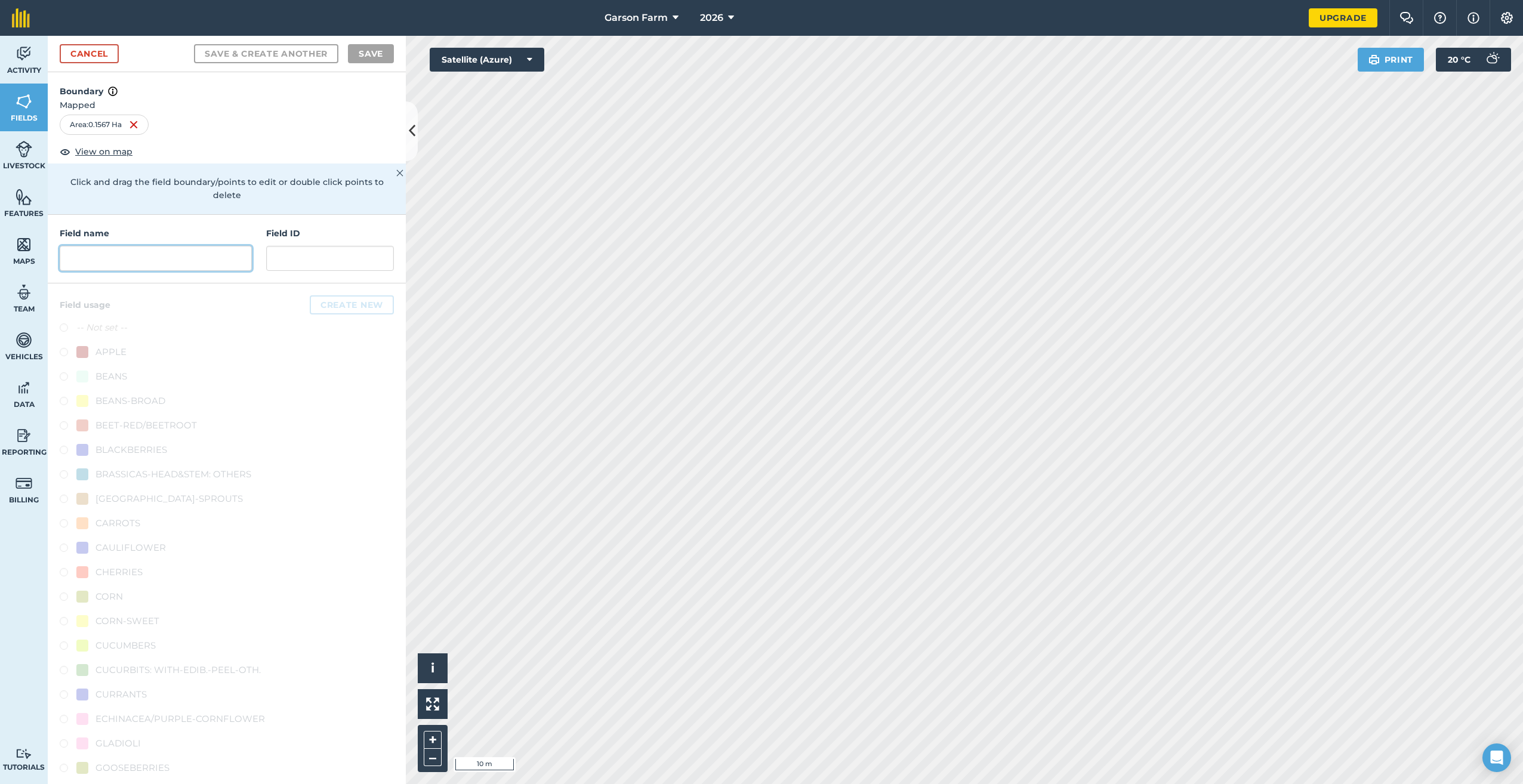
click at [218, 262] on input "text" at bounding box center [156, 258] width 192 height 25
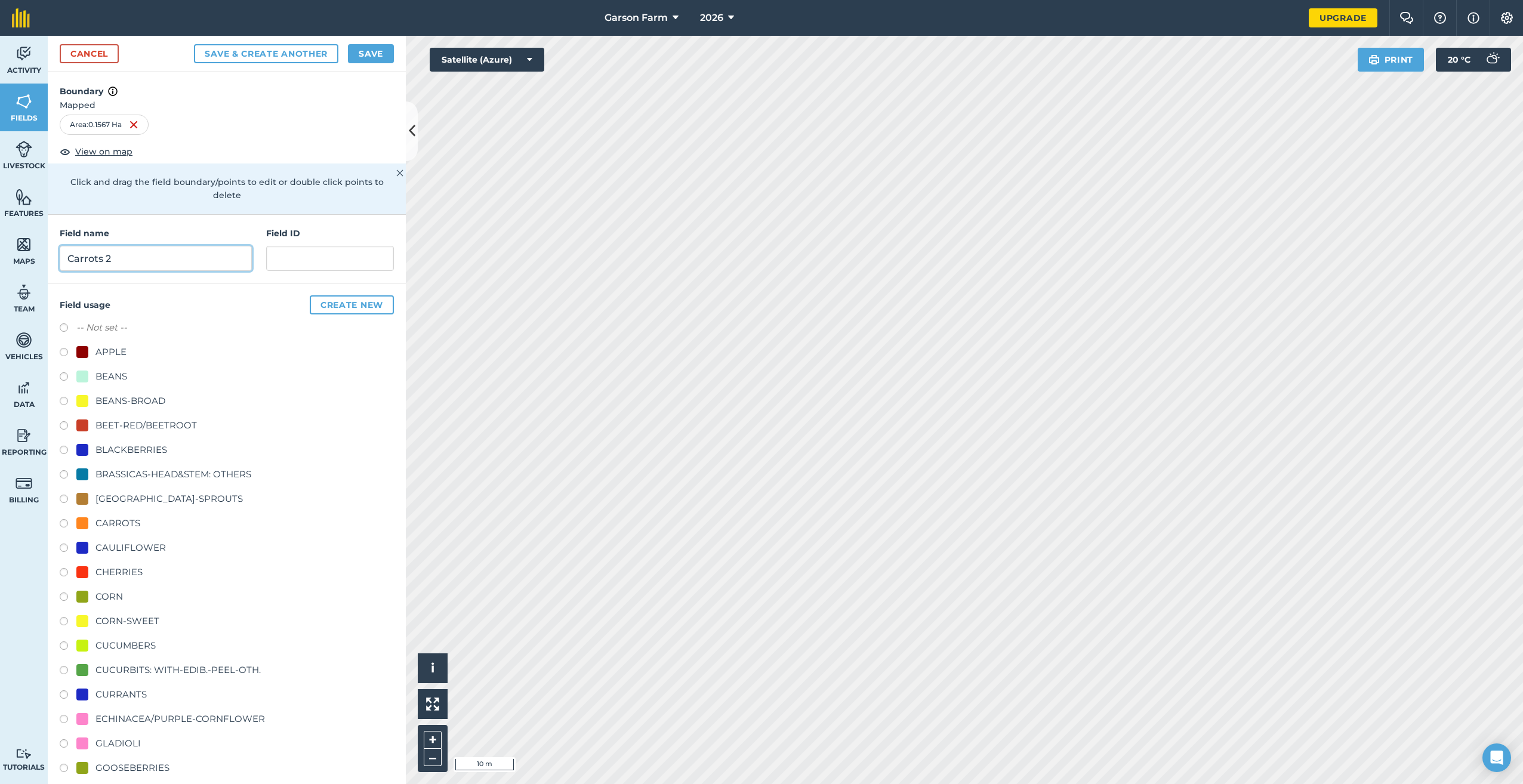
type input "Carrots 2"
click at [115, 523] on div "CARROTS" at bounding box center [118, 523] width 45 height 15
radio input "true"
click at [375, 54] on button "Save" at bounding box center [371, 54] width 46 height 19
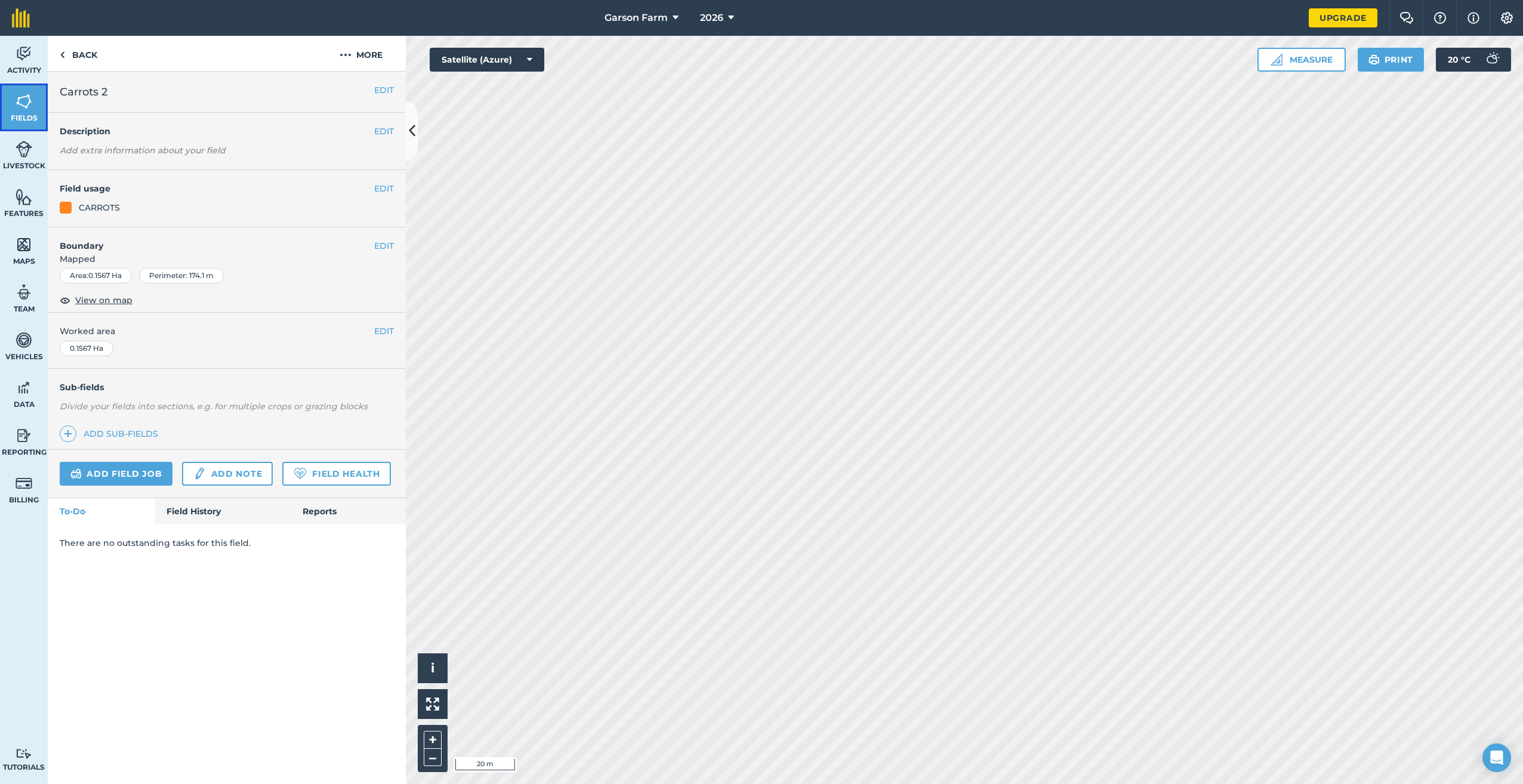
click at [26, 110] on link "Fields" at bounding box center [24, 108] width 48 height 48
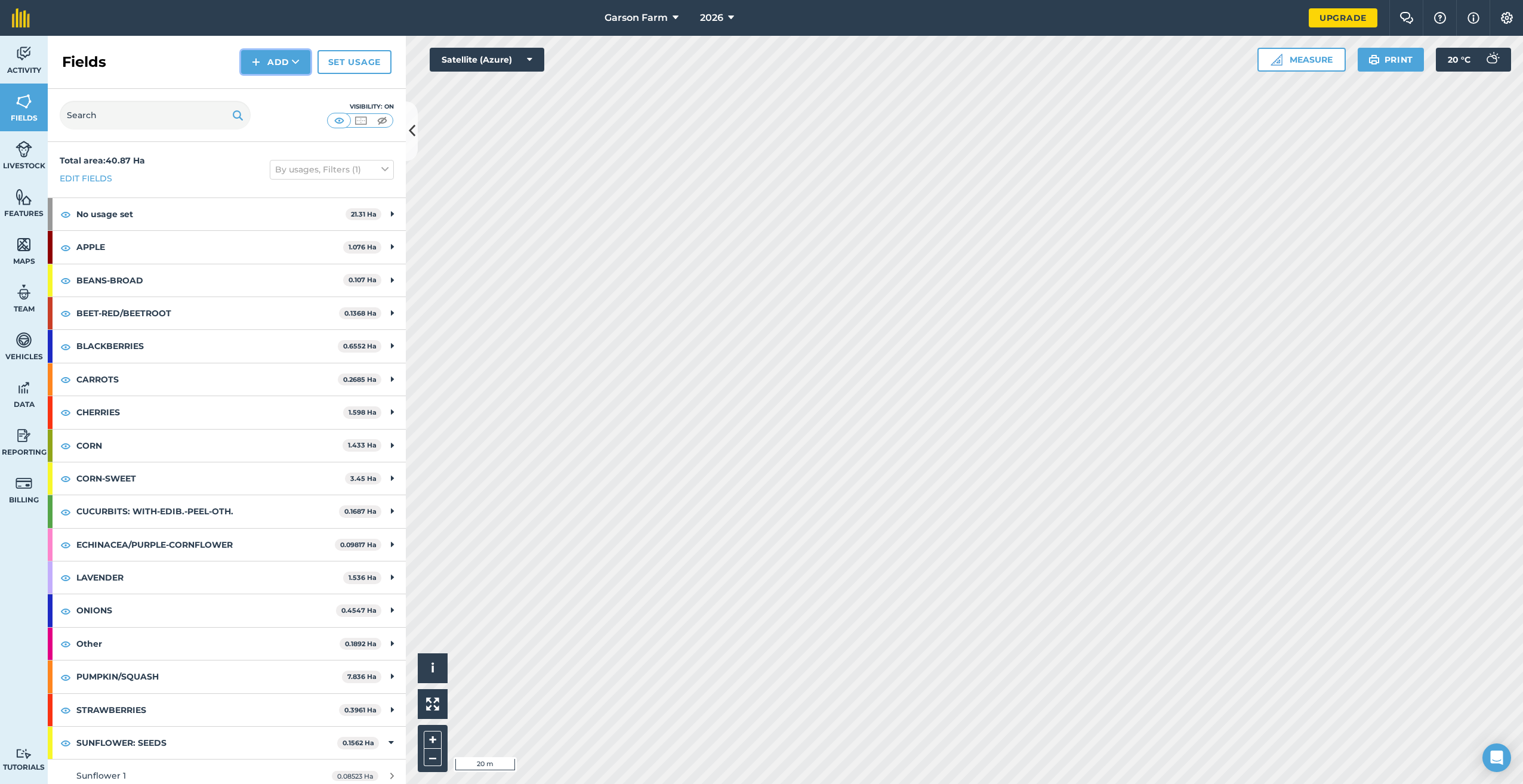
click at [278, 65] on button "Add" at bounding box center [276, 62] width 69 height 24
click at [270, 88] on link "Draw" at bounding box center [276, 89] width 65 height 26
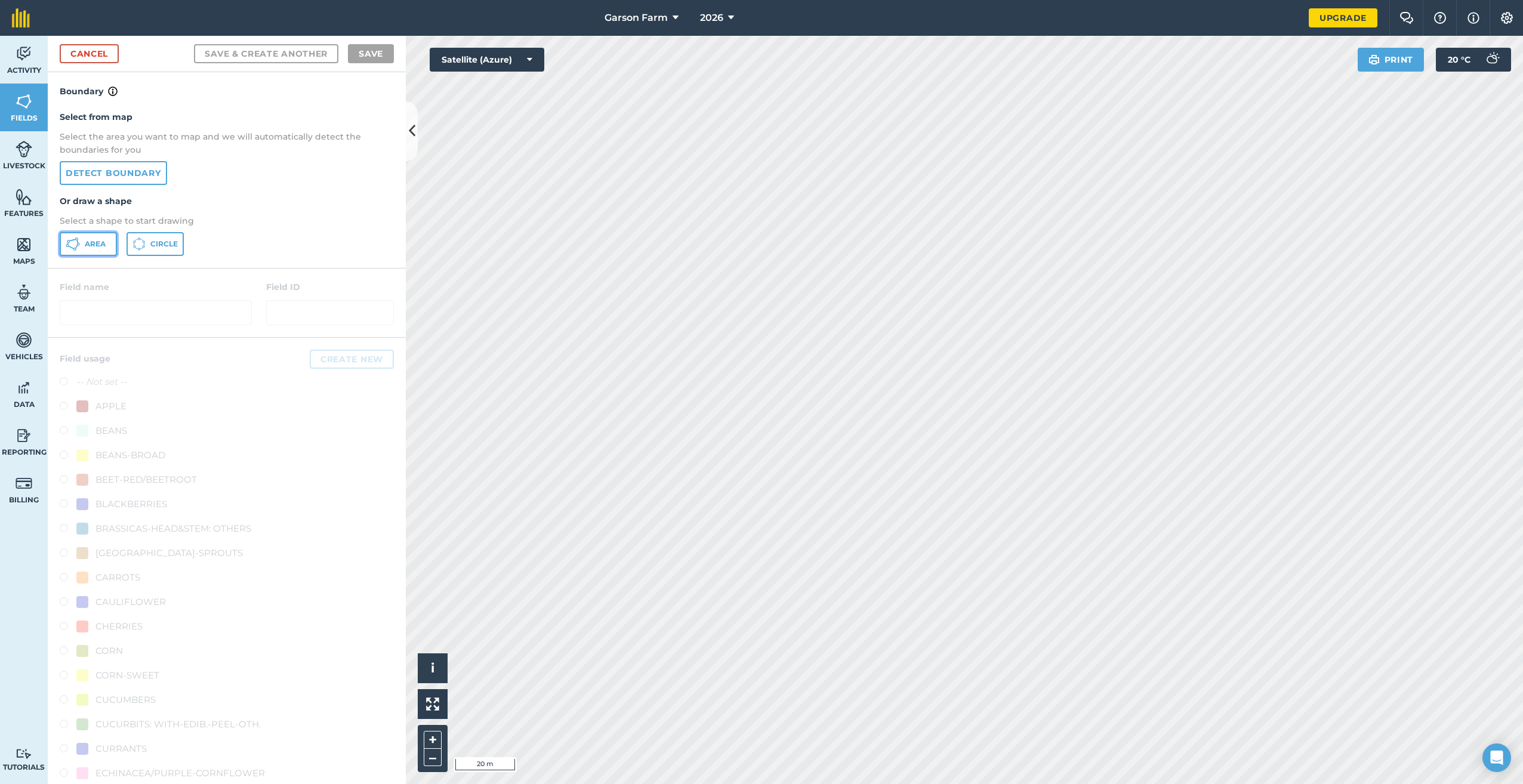
click at [106, 243] on button "Area" at bounding box center [88, 243] width 57 height 24
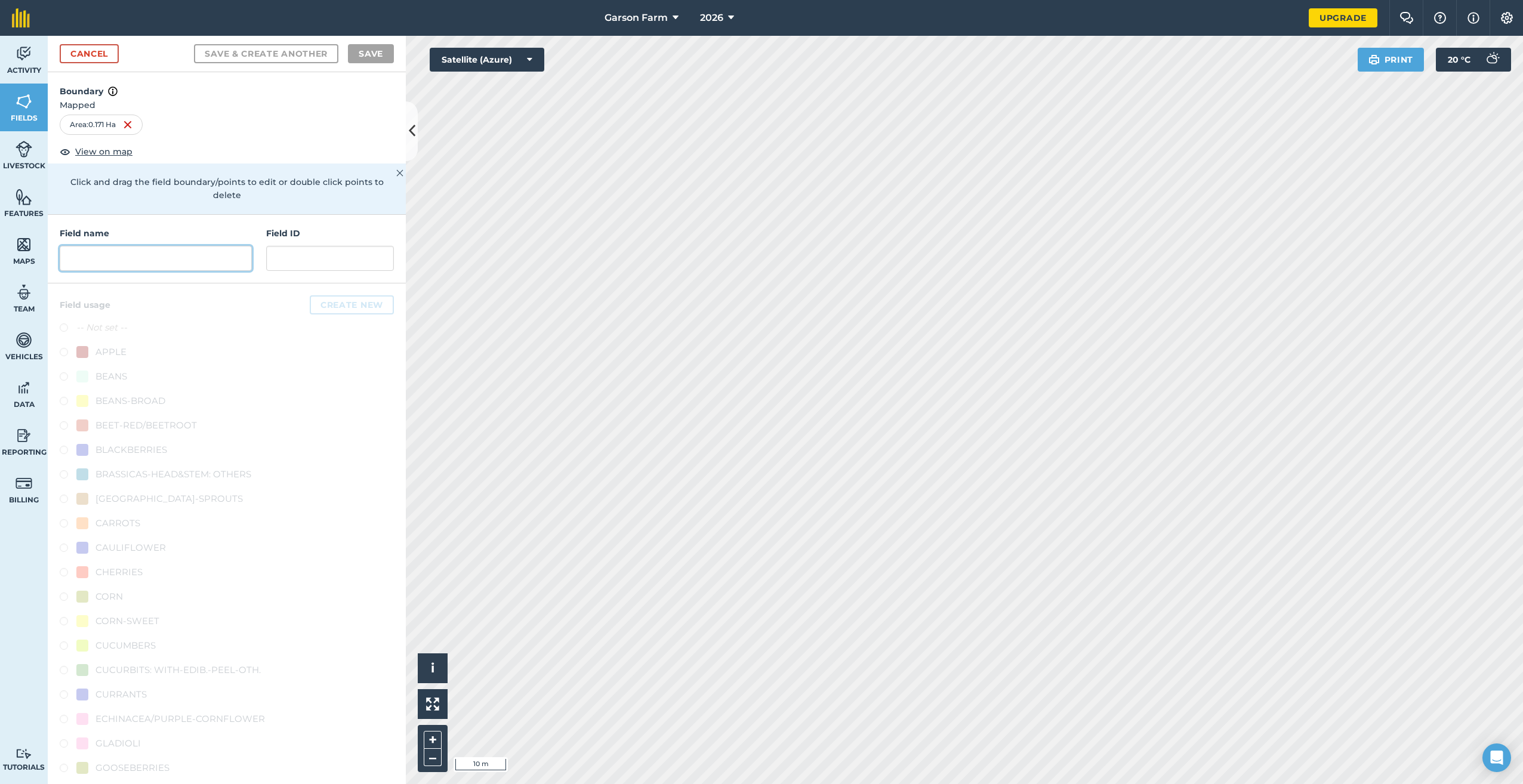
click at [180, 262] on input "text" at bounding box center [156, 258] width 192 height 25
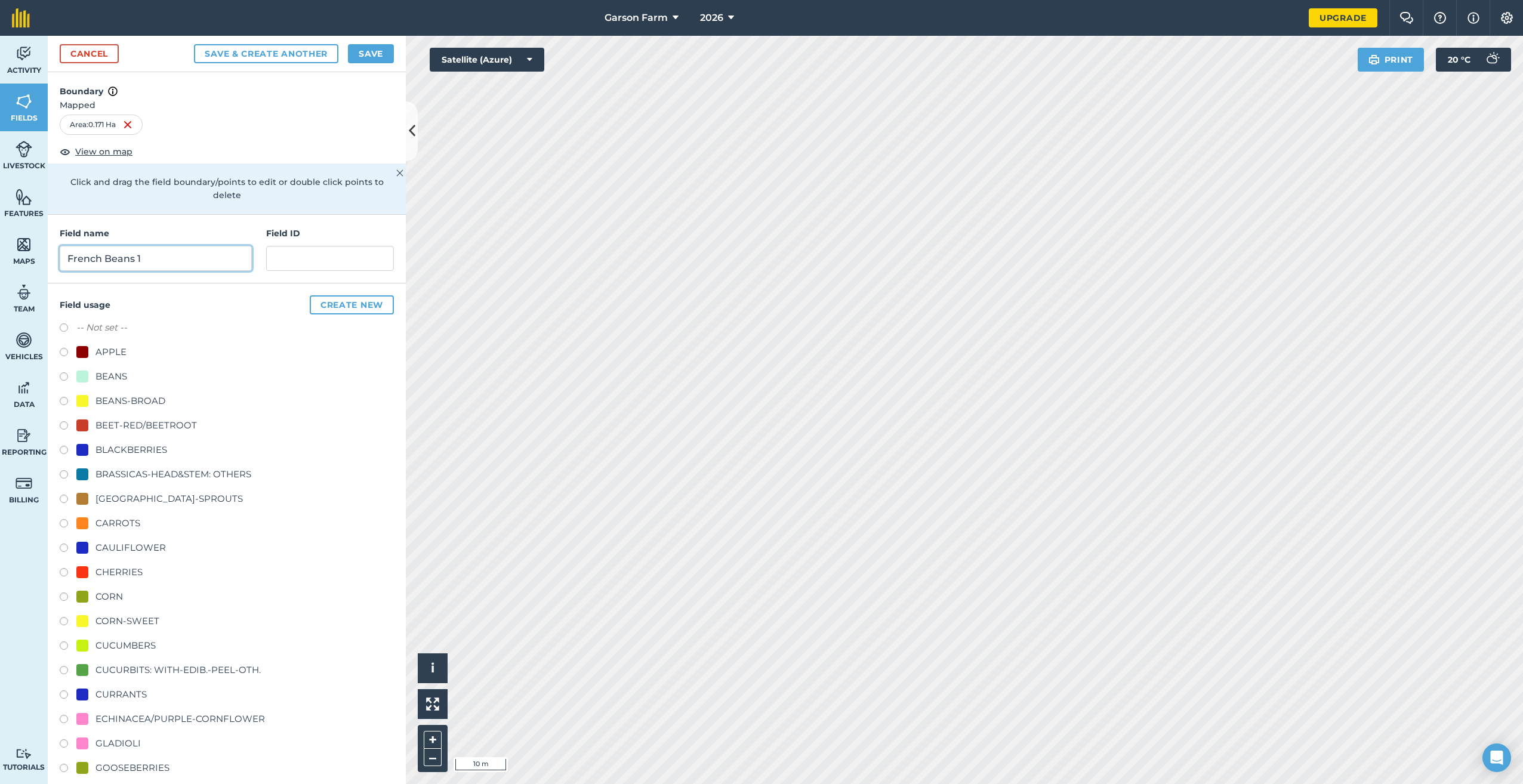
type input "French Beans 1"
click at [105, 375] on div "BEANS" at bounding box center [111, 376] width 32 height 15
radio input "true"
click at [375, 59] on button "Save" at bounding box center [371, 54] width 46 height 19
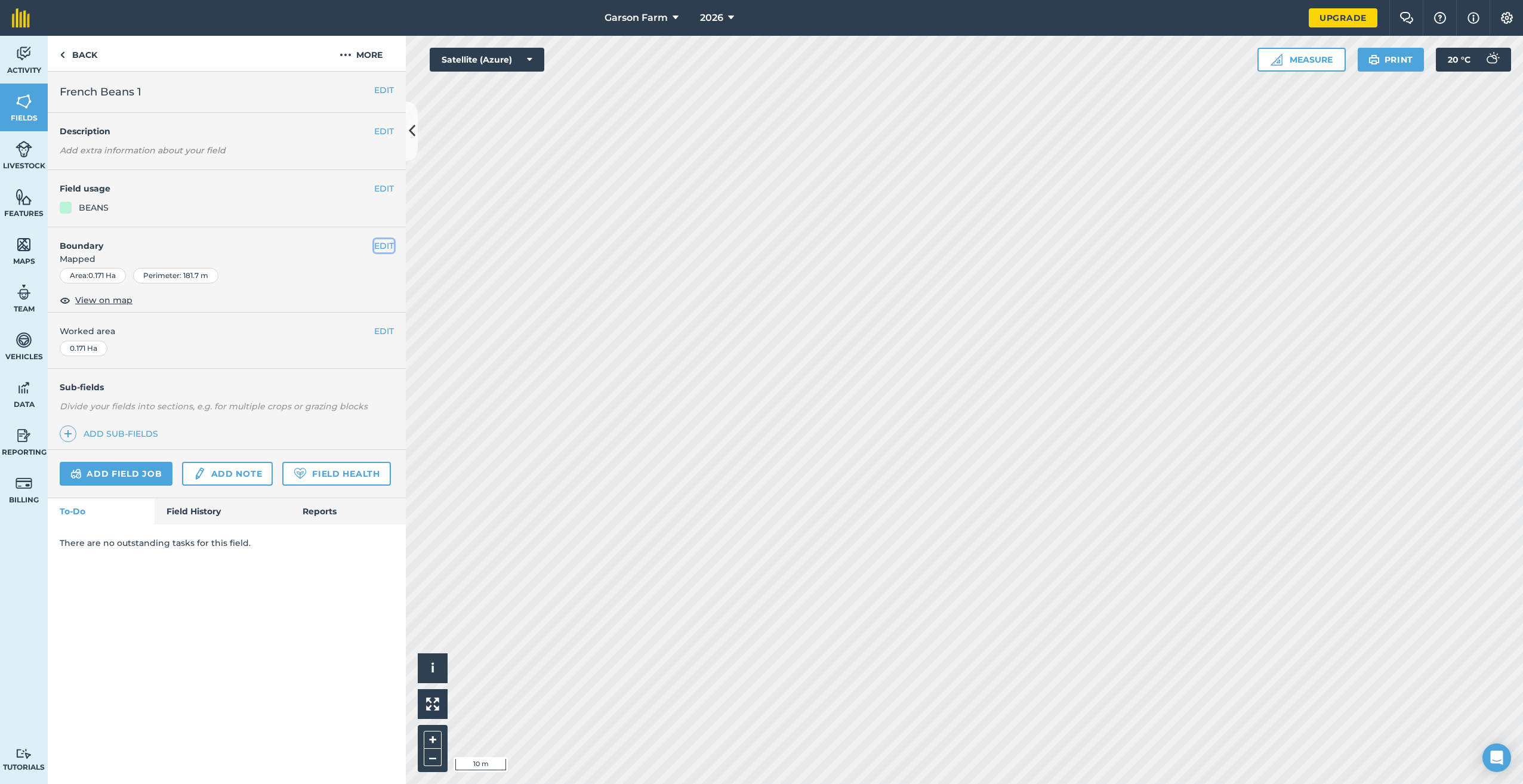
click at [385, 248] on button "EDIT" at bounding box center [384, 246] width 20 height 13
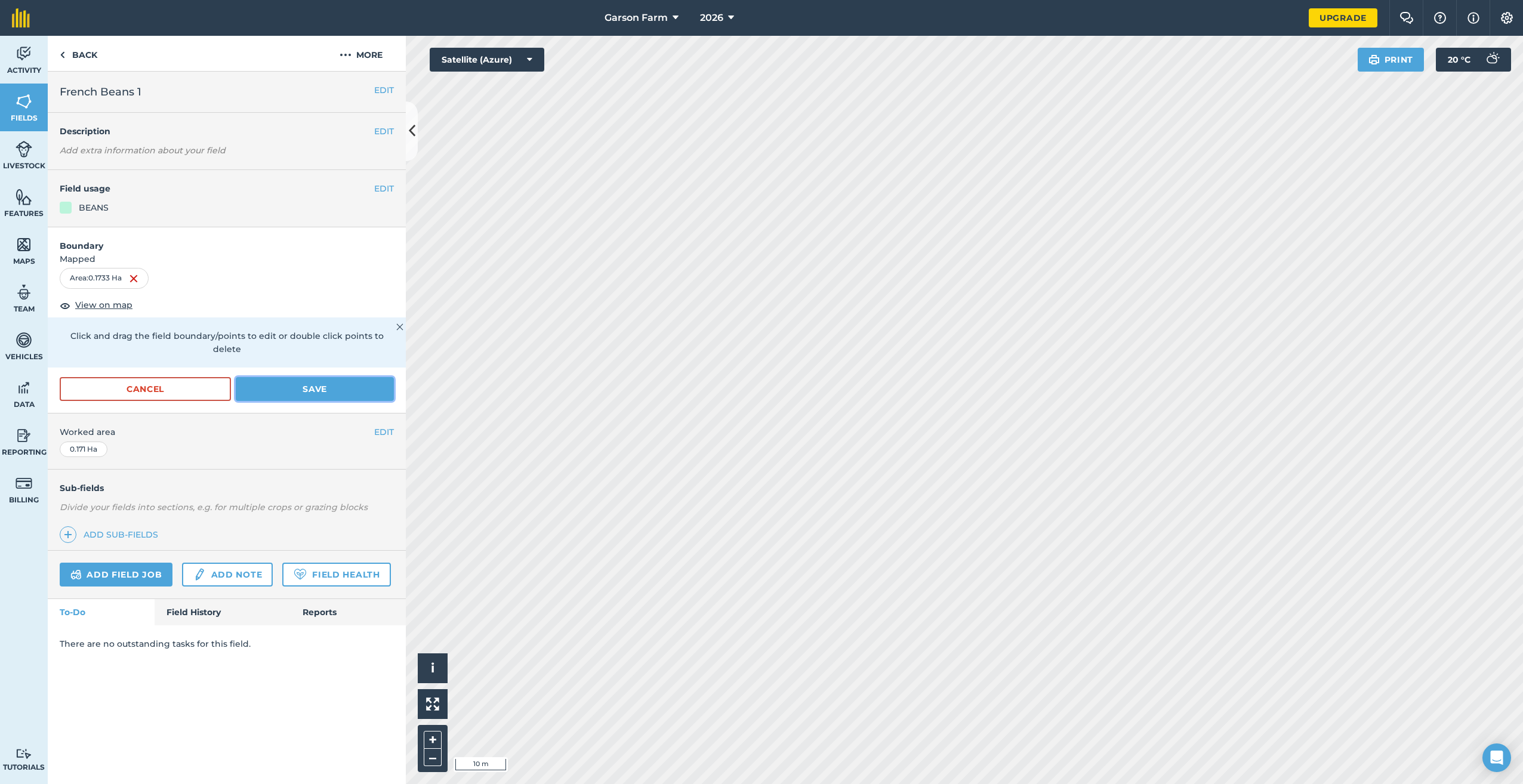
click at [269, 377] on button "Save" at bounding box center [315, 389] width 158 height 24
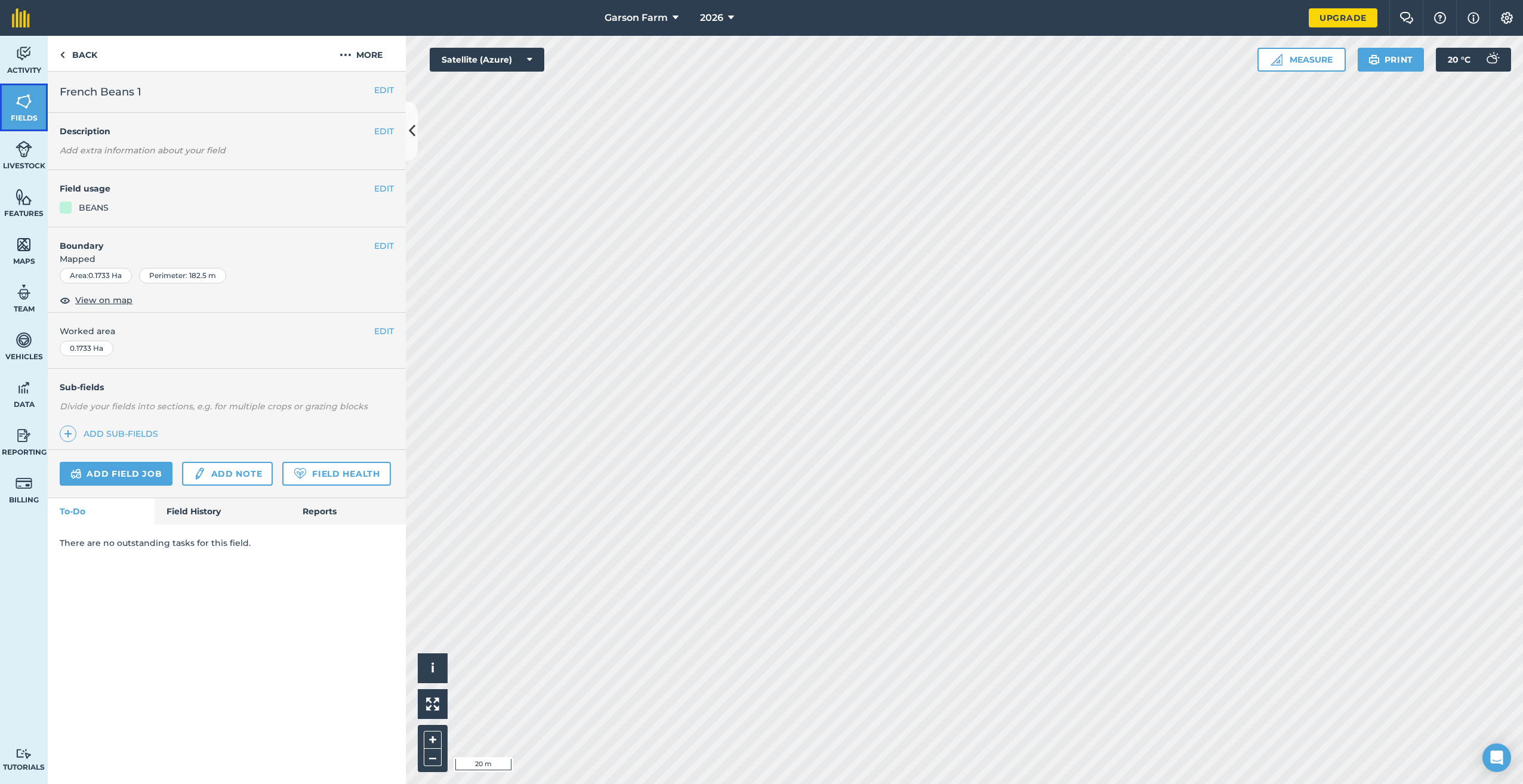
click at [41, 129] on link "Fields" at bounding box center [24, 108] width 48 height 48
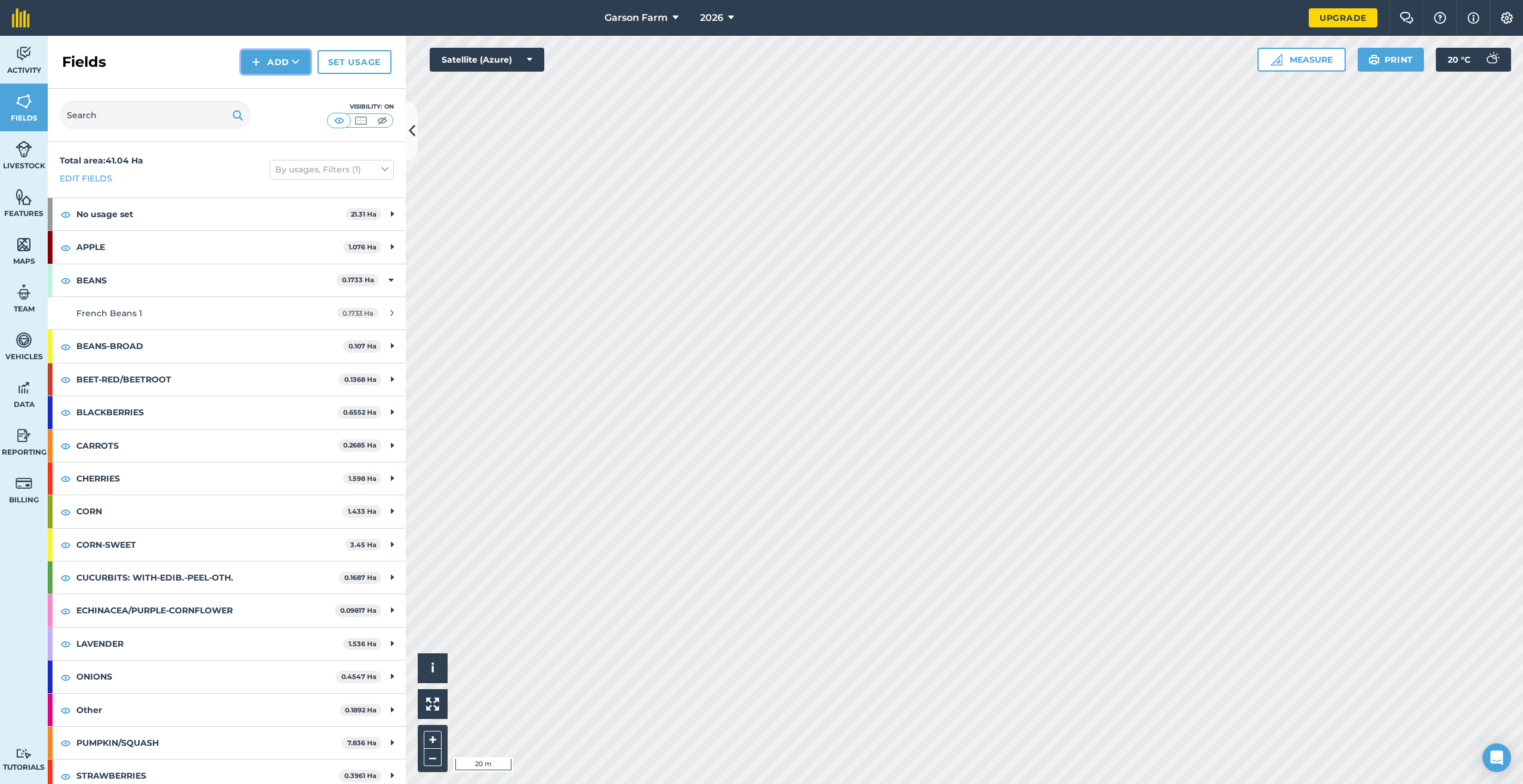
click at [267, 59] on button "Add" at bounding box center [276, 62] width 69 height 24
click at [265, 86] on link "Draw" at bounding box center [276, 89] width 65 height 26
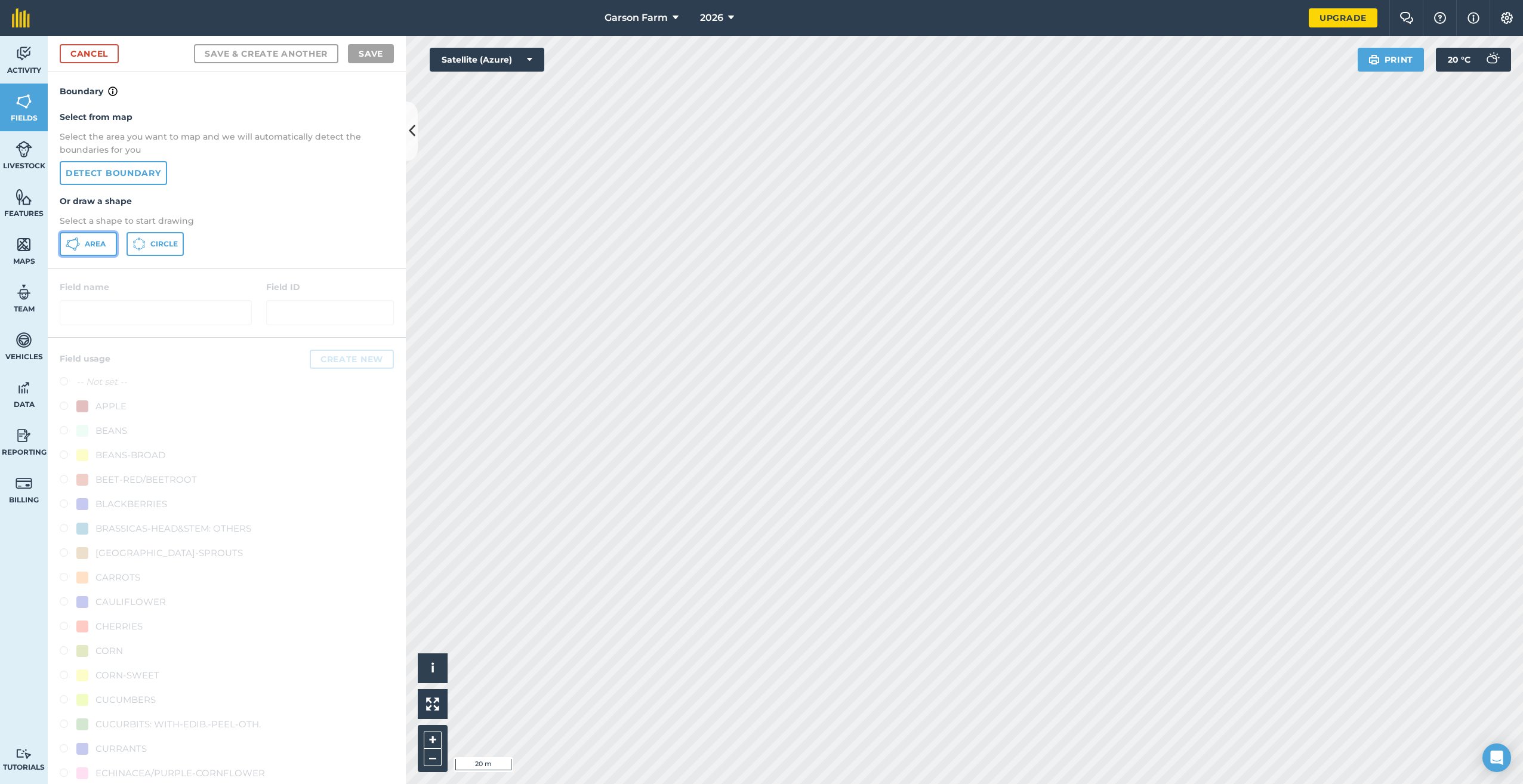
drag, startPoint x: 104, startPoint y: 245, endPoint x: 210, endPoint y: 347, distance: 147.1
click at [103, 245] on span "Area" at bounding box center [95, 243] width 21 height 9
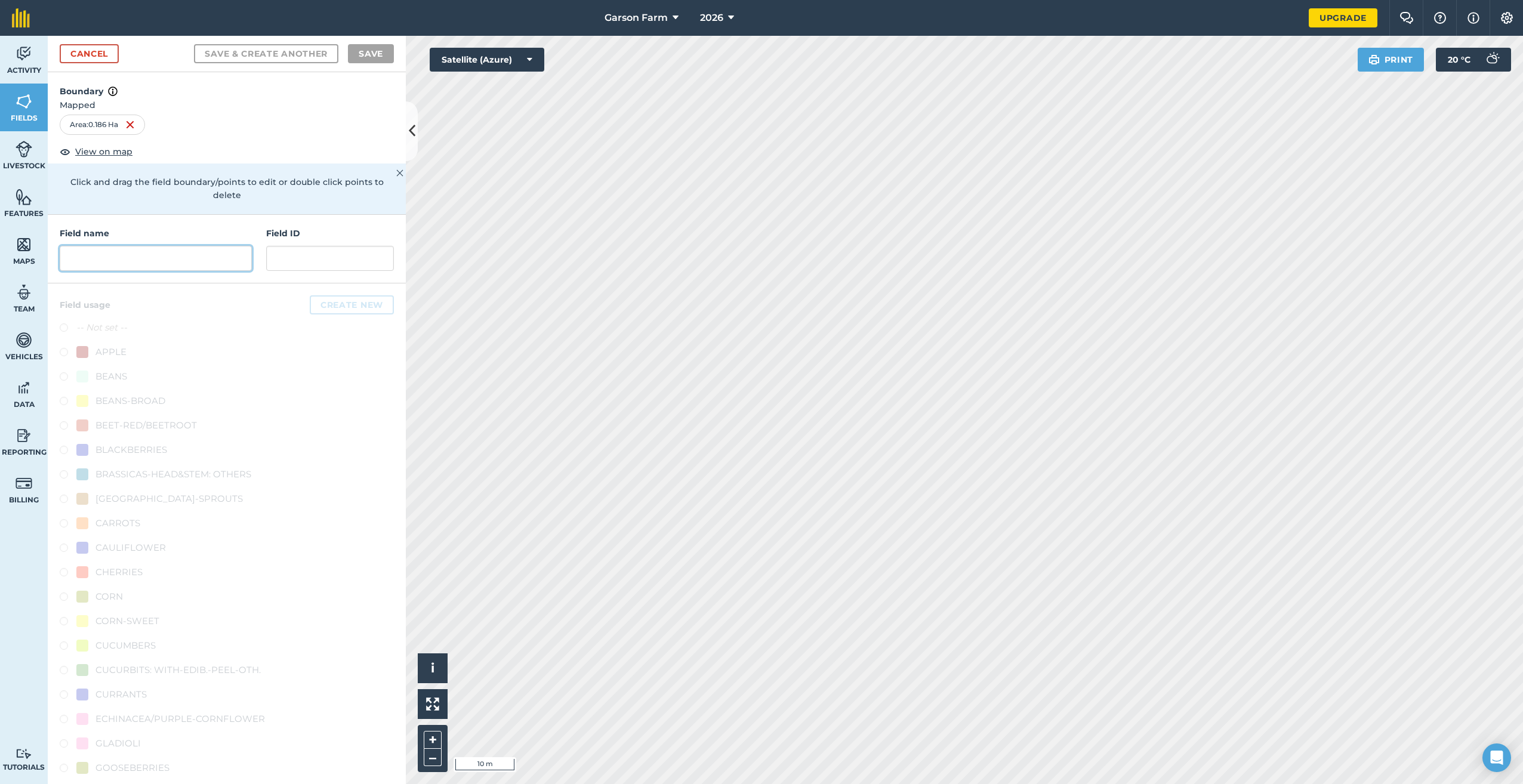
click at [224, 261] on input "text" at bounding box center [156, 258] width 192 height 25
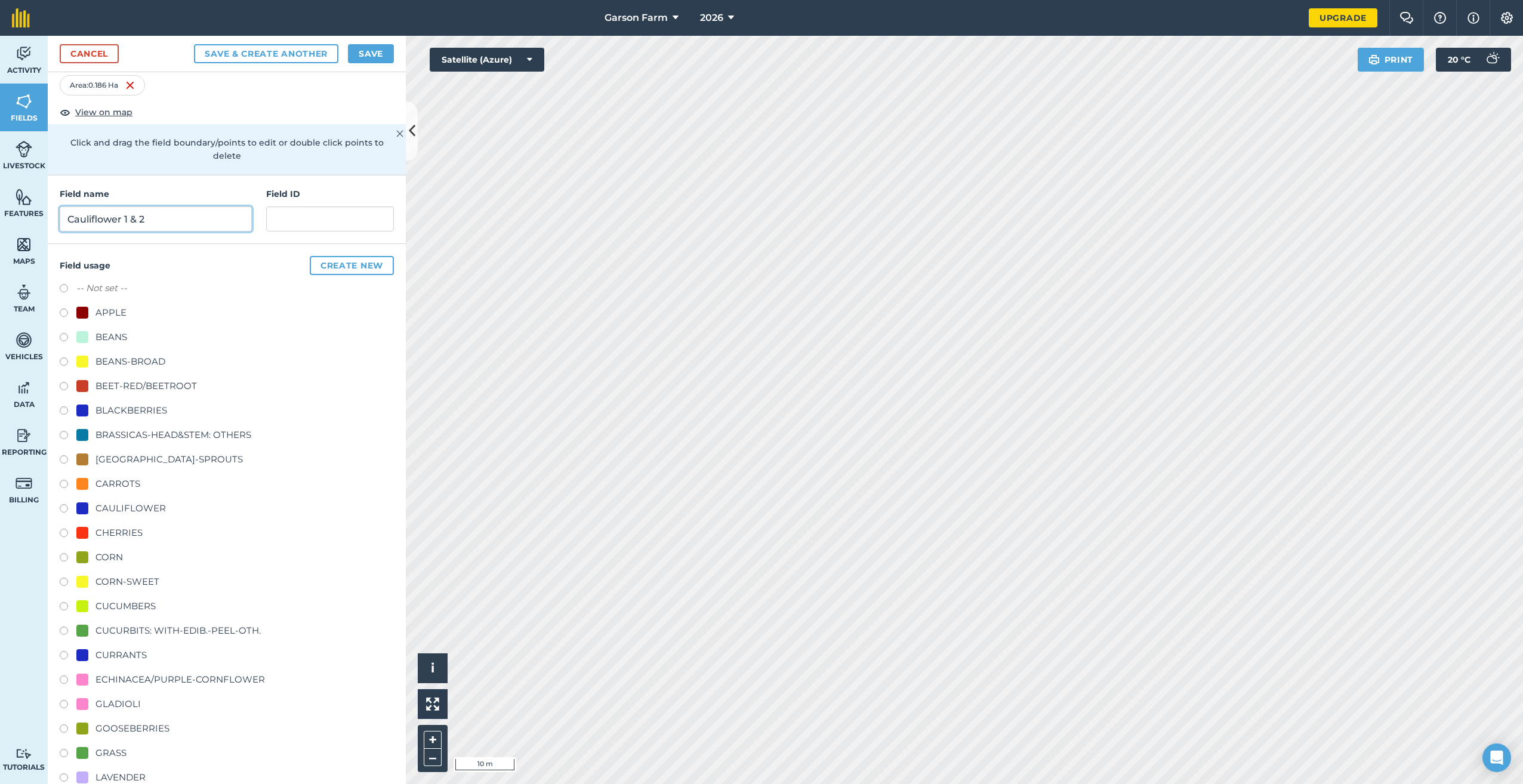
scroll to position [60, 0]
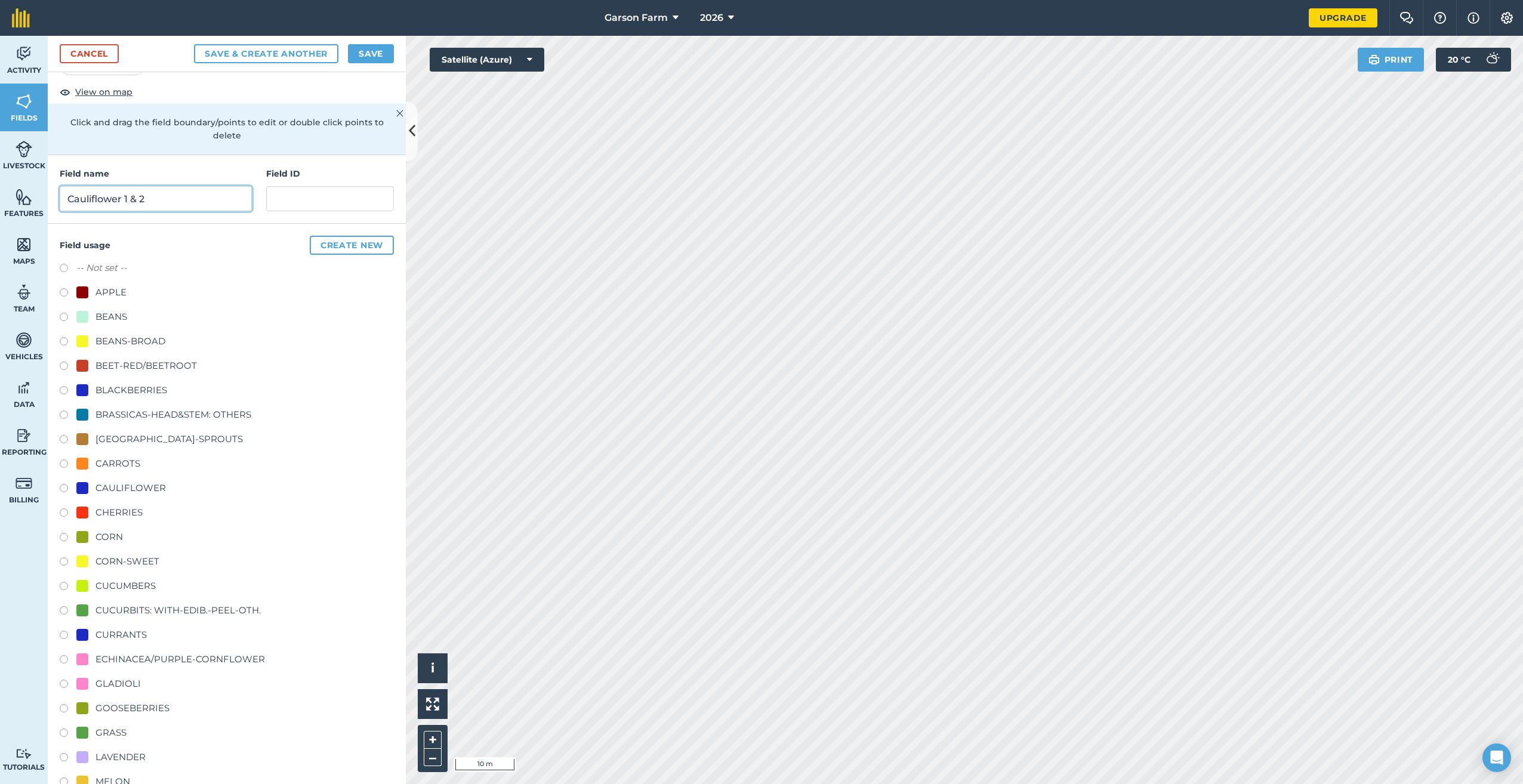
type input "Cauliflower 1 & 2"
click at [148, 494] on div "CAULIFLOWER" at bounding box center [130, 488] width 71 height 15
radio input "true"
click at [368, 47] on button "Save" at bounding box center [371, 54] width 46 height 19
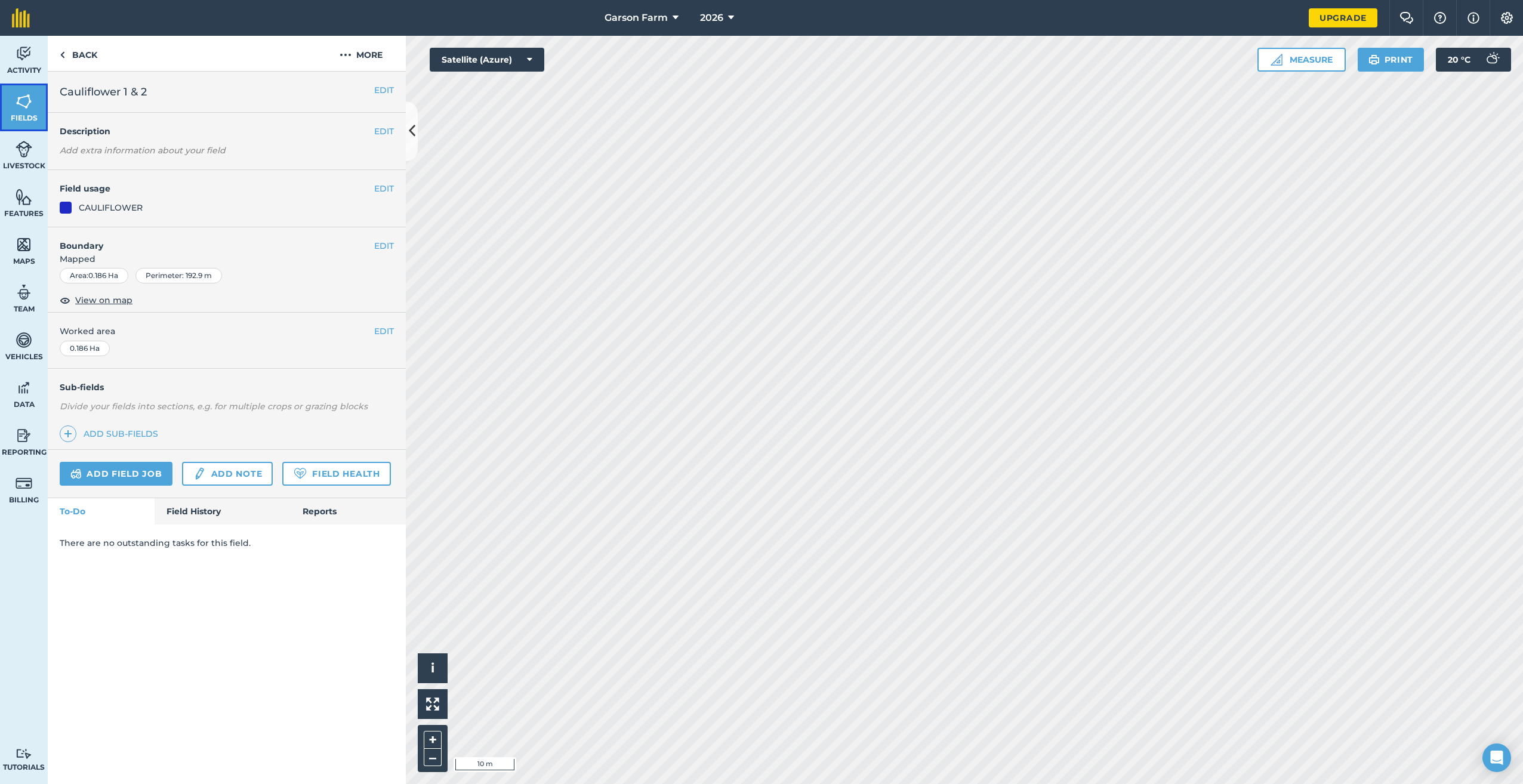
click at [39, 122] on span "Fields" at bounding box center [24, 118] width 48 height 9
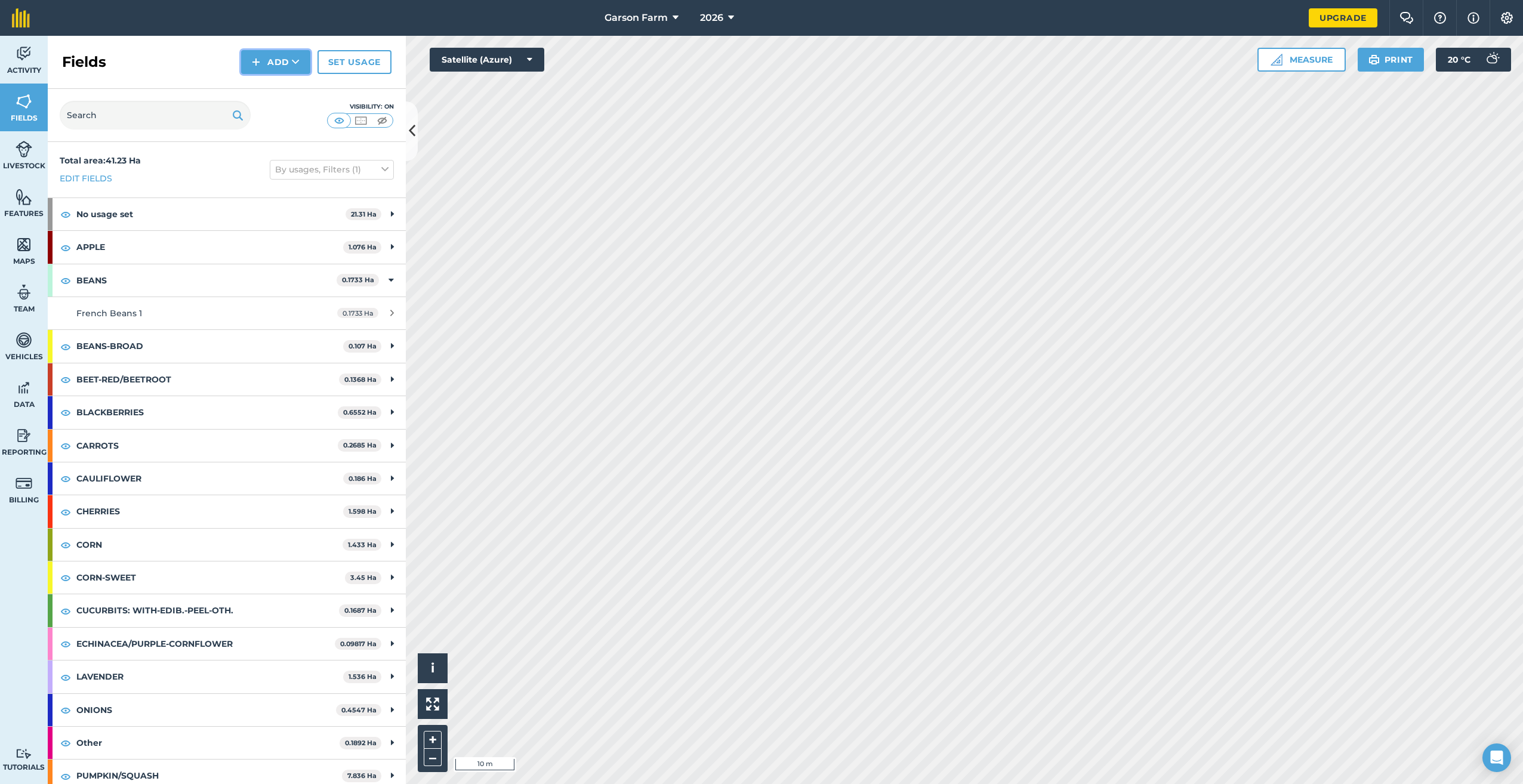
click at [274, 63] on button "Add" at bounding box center [276, 62] width 69 height 24
click at [262, 86] on link "Draw" at bounding box center [276, 89] width 65 height 26
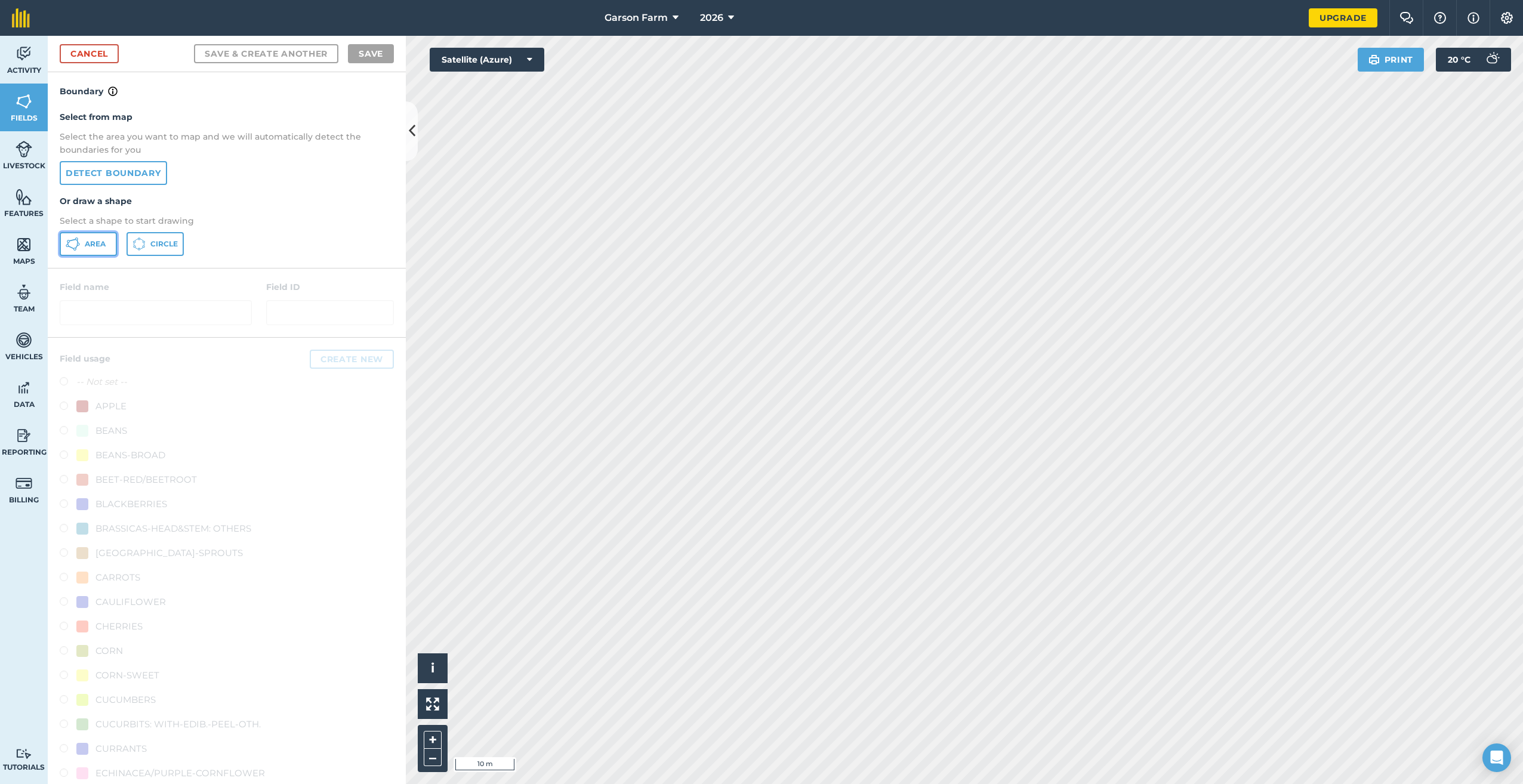
click at [108, 251] on button "Area" at bounding box center [88, 243] width 57 height 24
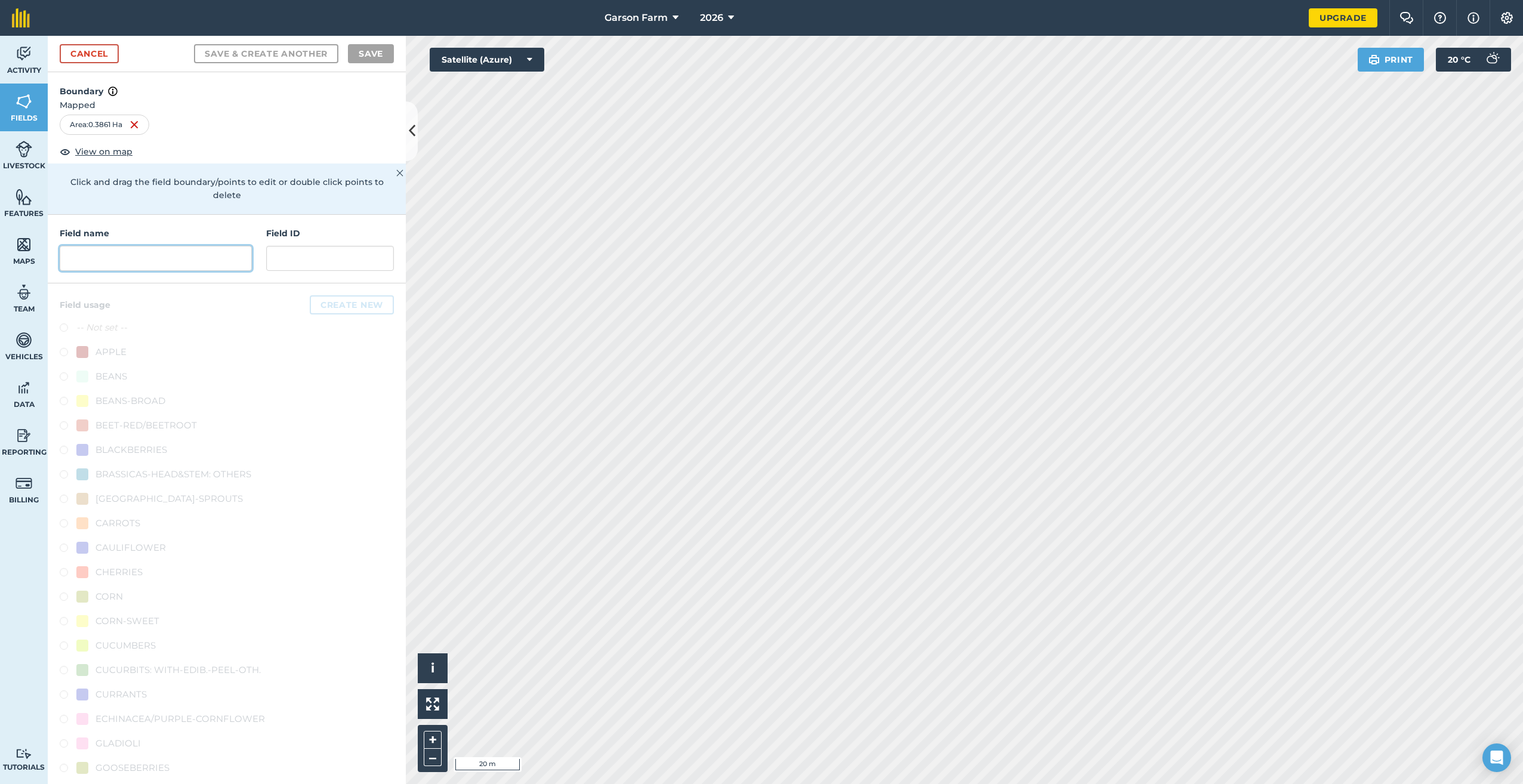
click at [122, 259] on input "text" at bounding box center [156, 258] width 192 height 25
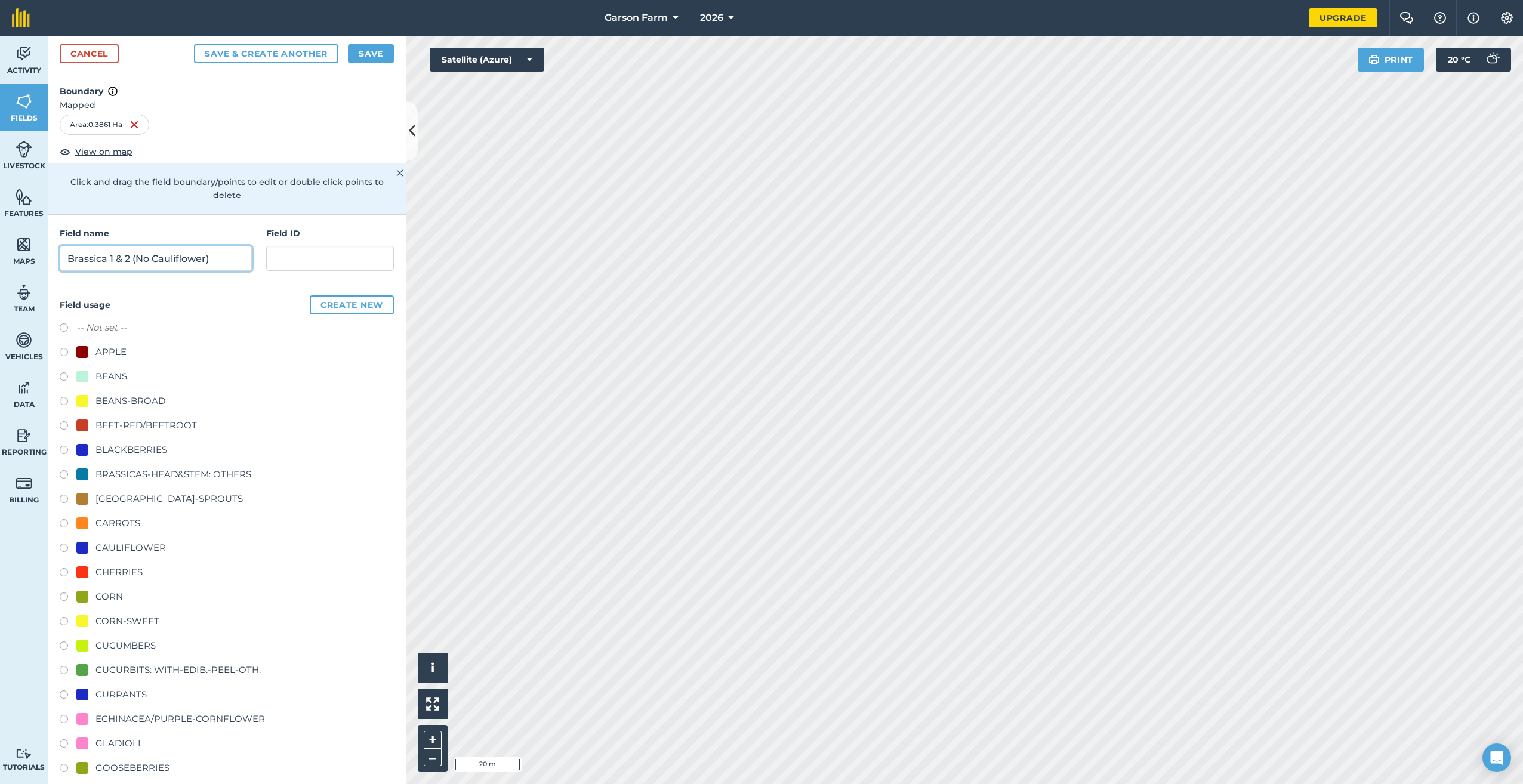
type input "Brassica 1 & 2 (No Cauliflower)"
click at [133, 474] on div "BRASSICAS-HEAD&STEM: OTHERS" at bounding box center [173, 474] width 156 height 15
radio input "true"
click at [369, 59] on button "Save" at bounding box center [371, 54] width 46 height 19
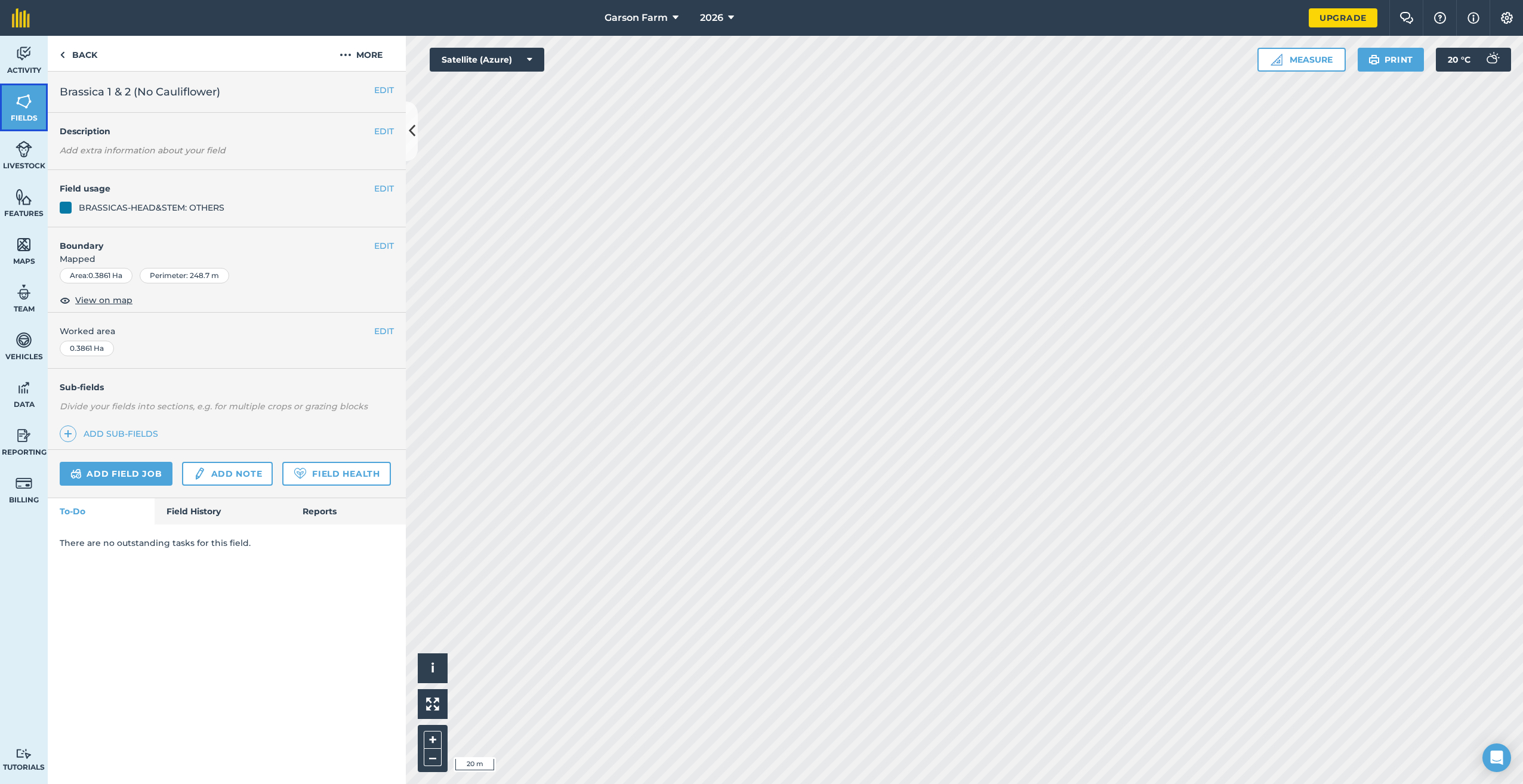
click at [17, 116] on span "Fields" at bounding box center [24, 118] width 48 height 9
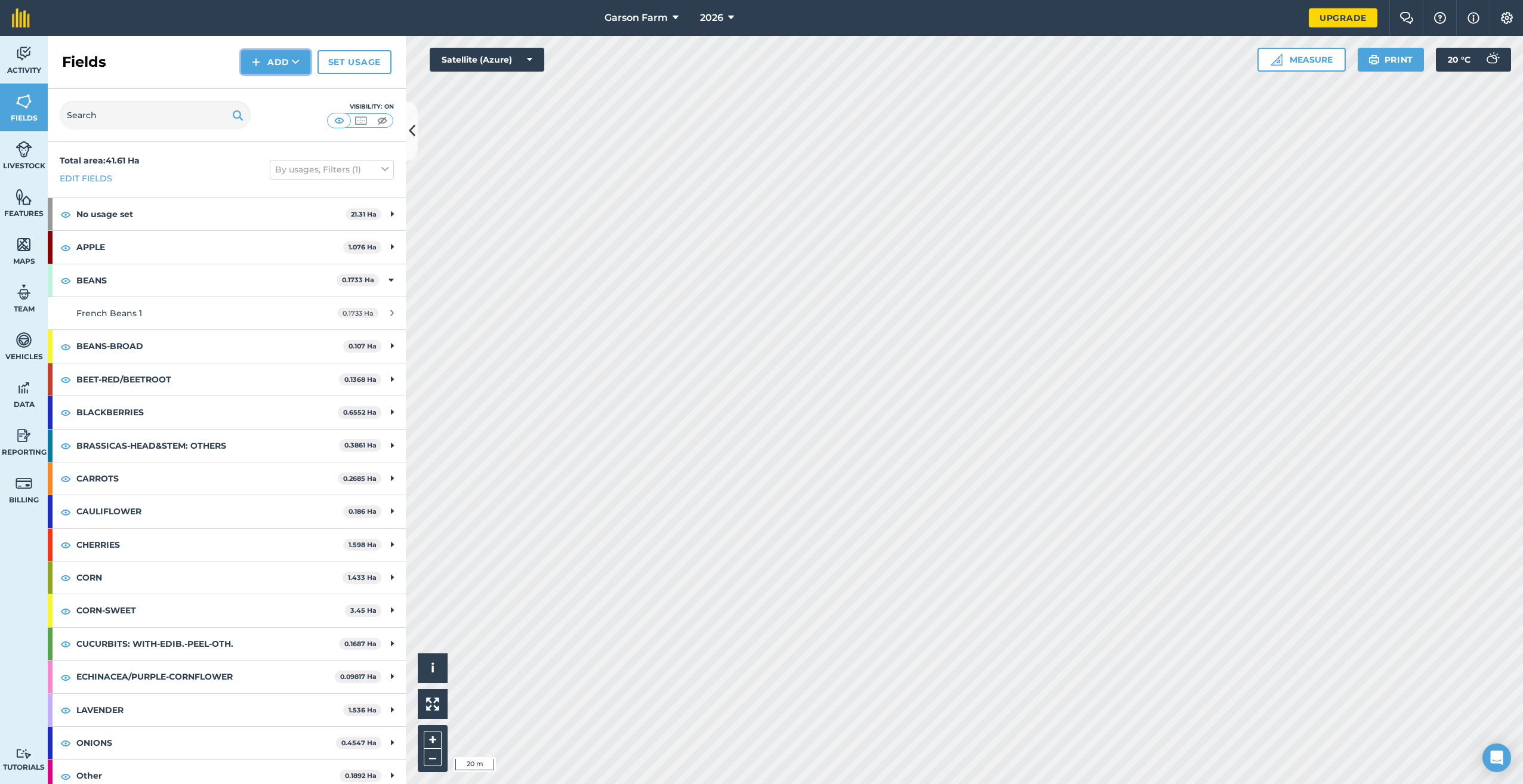
click at [278, 54] on button "Add" at bounding box center [276, 62] width 69 height 24
click at [265, 90] on link "Draw" at bounding box center [276, 89] width 65 height 26
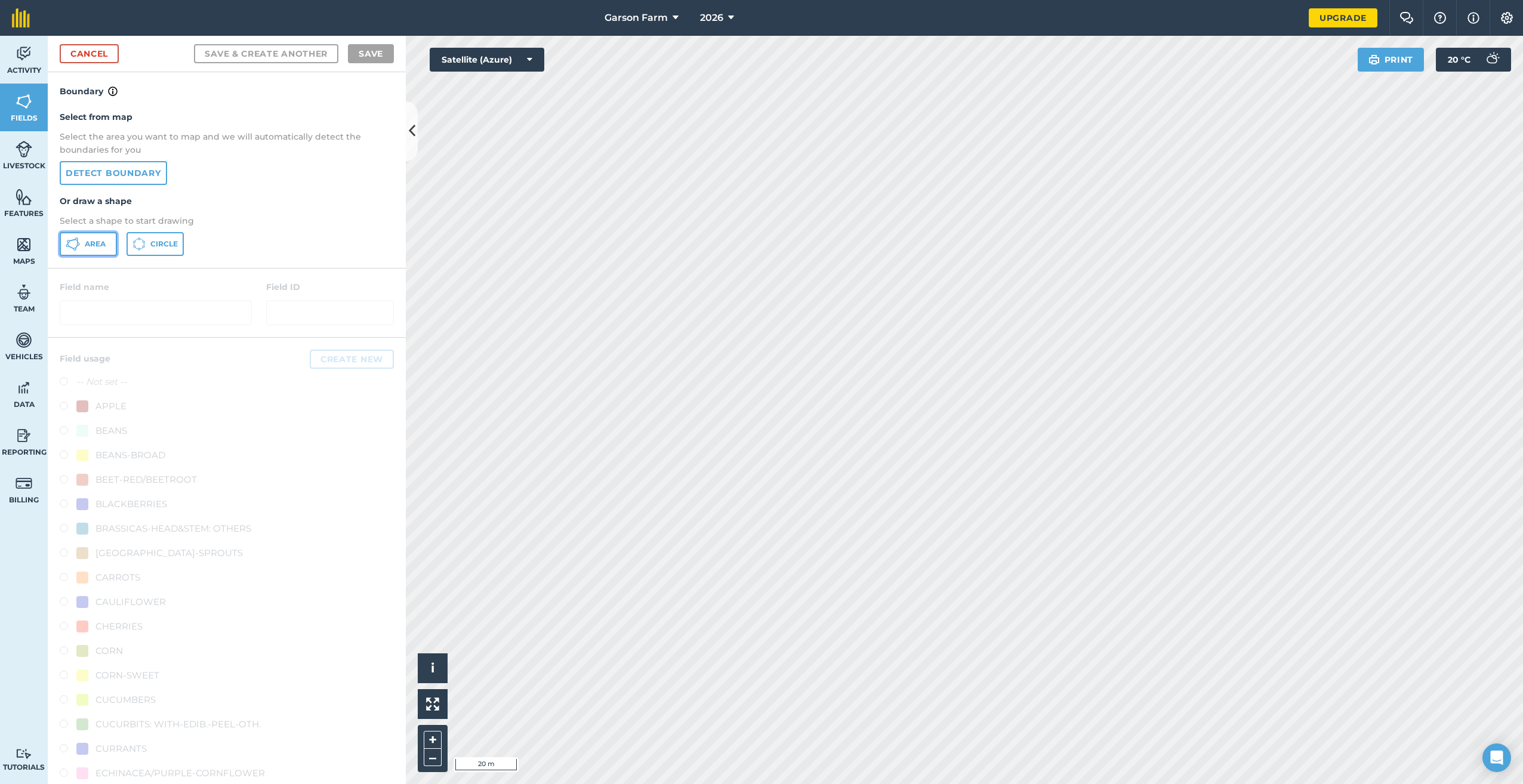
click at [106, 250] on button "Area" at bounding box center [88, 243] width 57 height 24
click at [401, 498] on div "Activity Fields Livestock Features Maps Team Vehicles Data Reporting Billing Tu…" at bounding box center [761, 410] width 1523 height 748
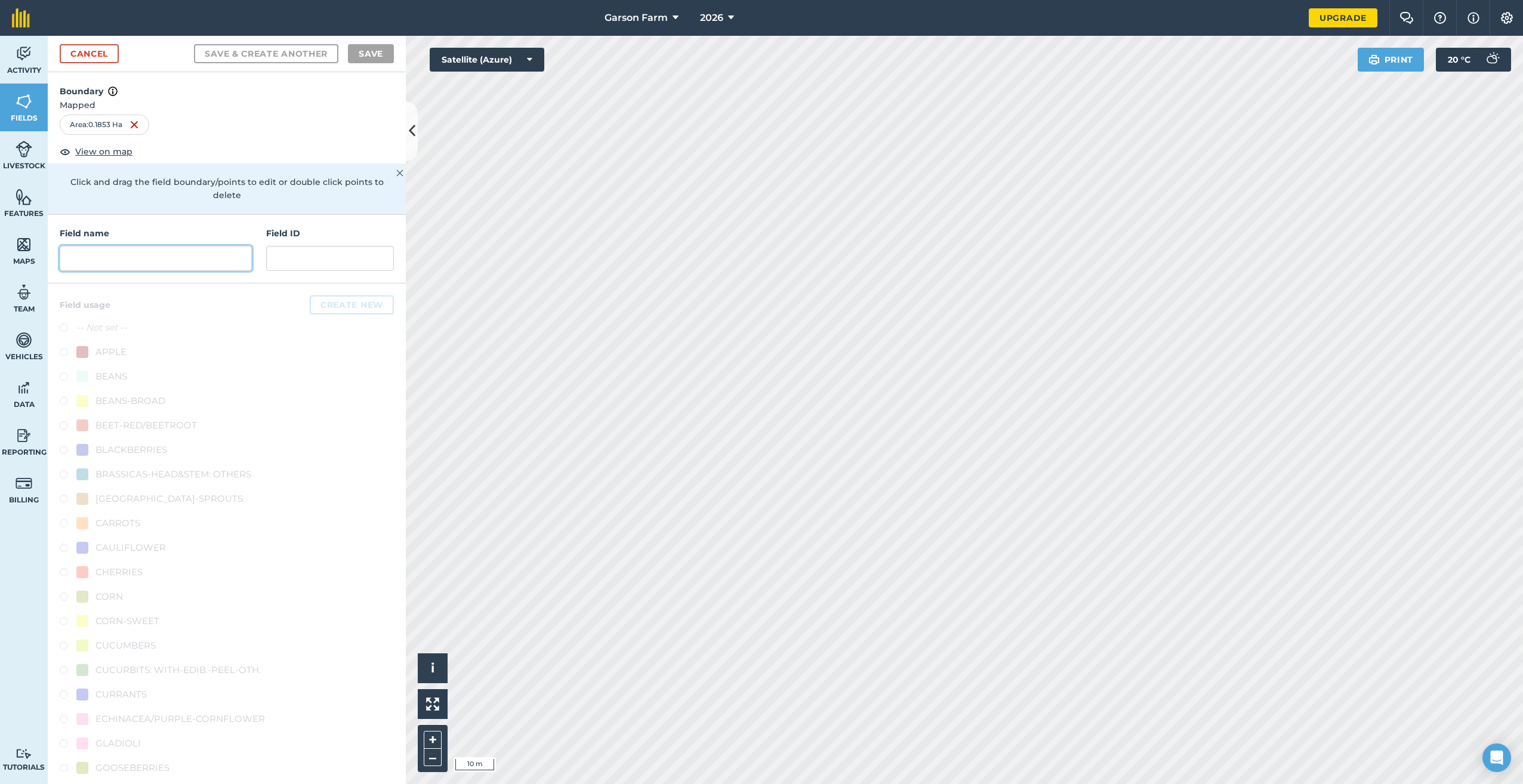
click at [202, 267] on input "text" at bounding box center [156, 258] width 192 height 25
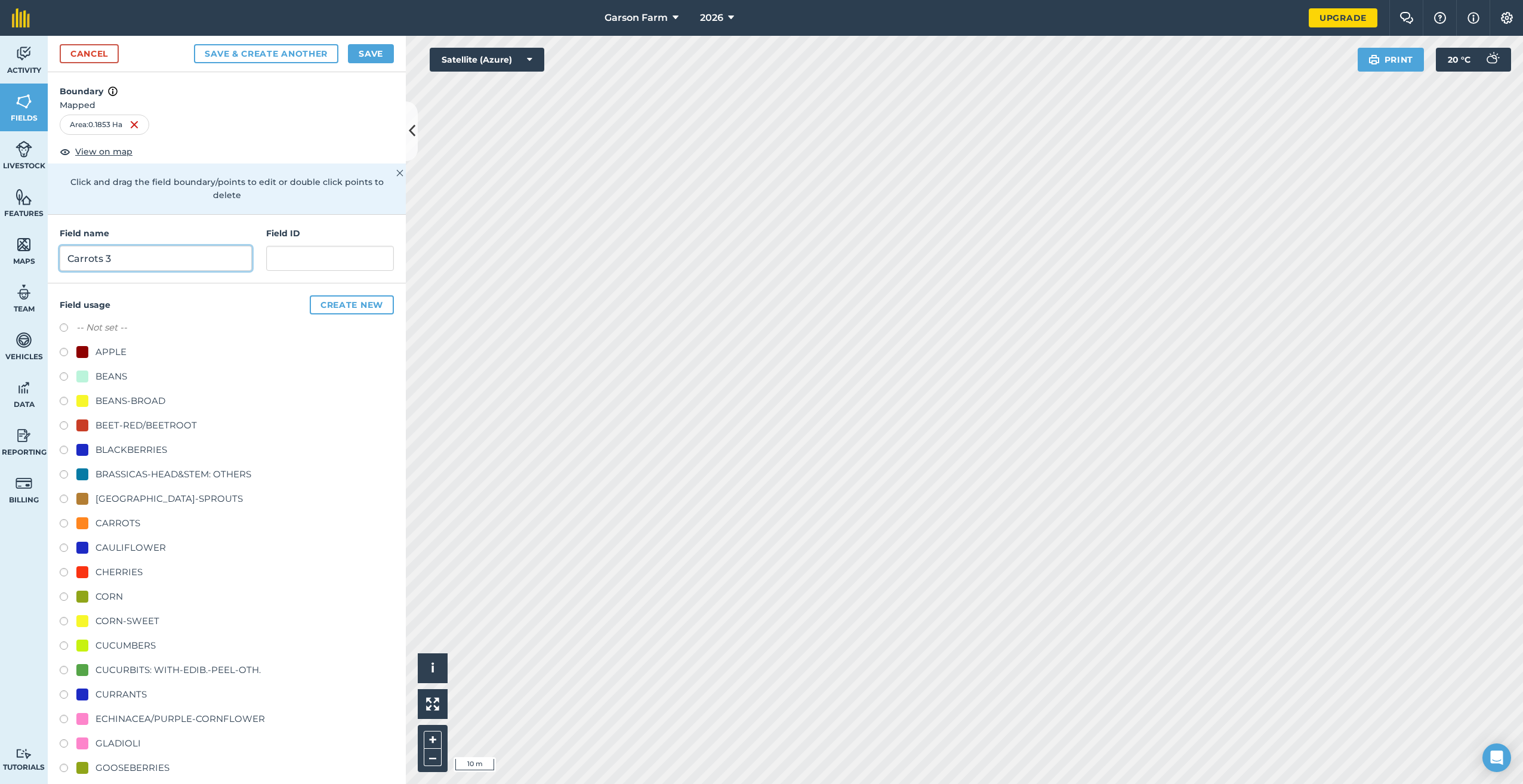
type input "Carrots 3"
click at [110, 518] on div "CARROTS" at bounding box center [118, 523] width 45 height 15
radio input "true"
click at [377, 57] on button "Save" at bounding box center [371, 54] width 46 height 19
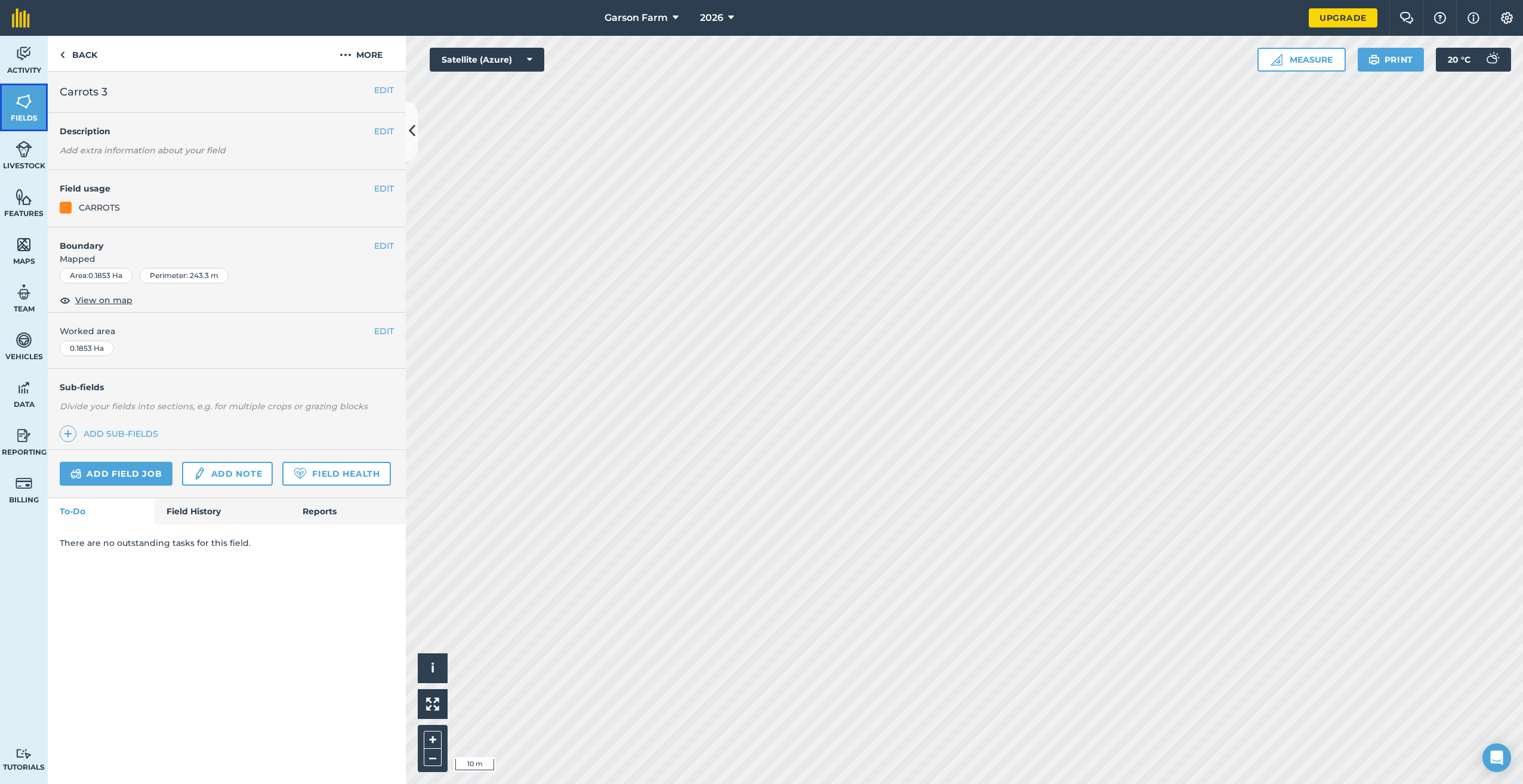
click at [21, 124] on link "Fields" at bounding box center [24, 108] width 48 height 48
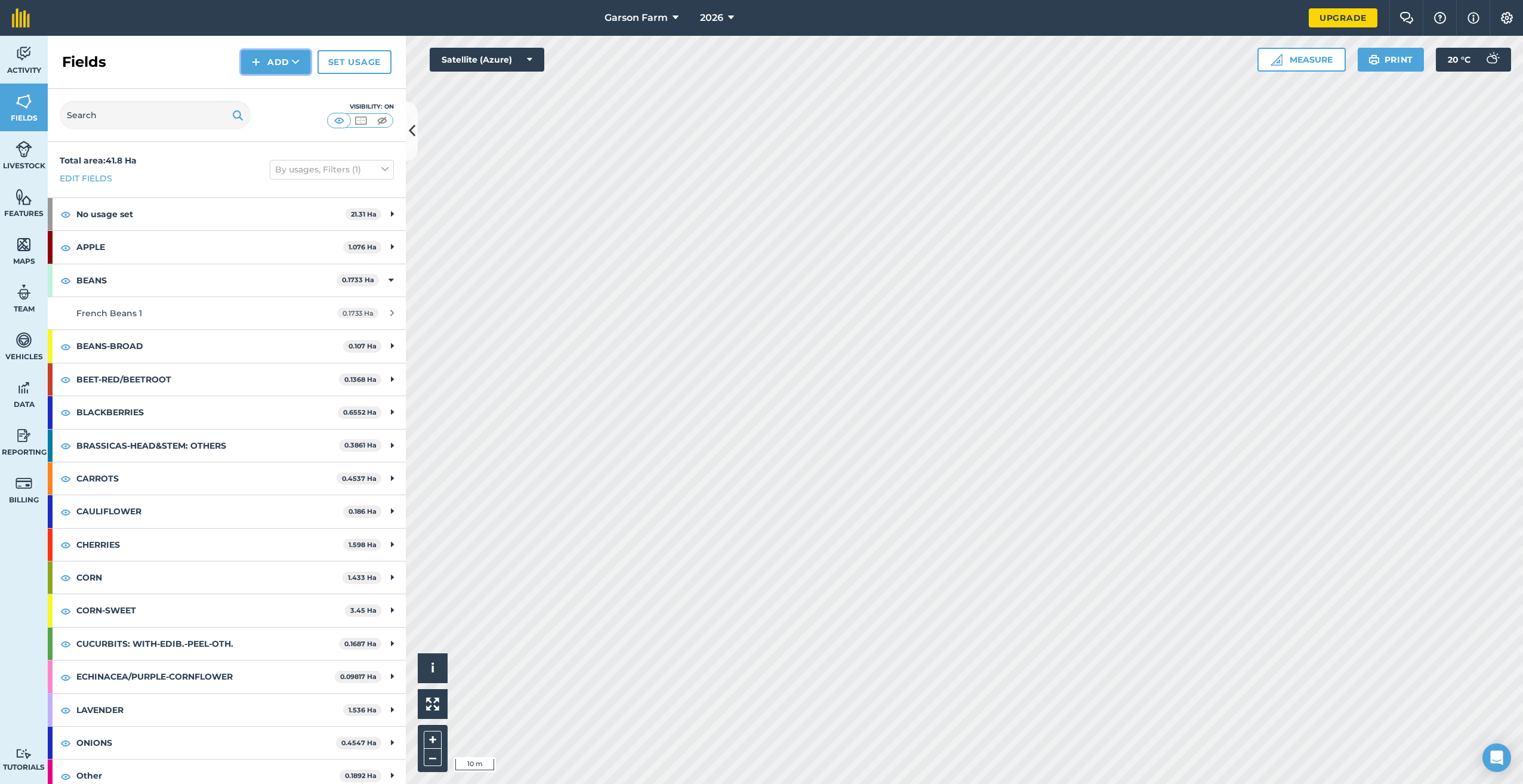
click at [292, 69] on button "Add" at bounding box center [276, 62] width 69 height 24
click at [279, 90] on link "Draw" at bounding box center [276, 89] width 65 height 26
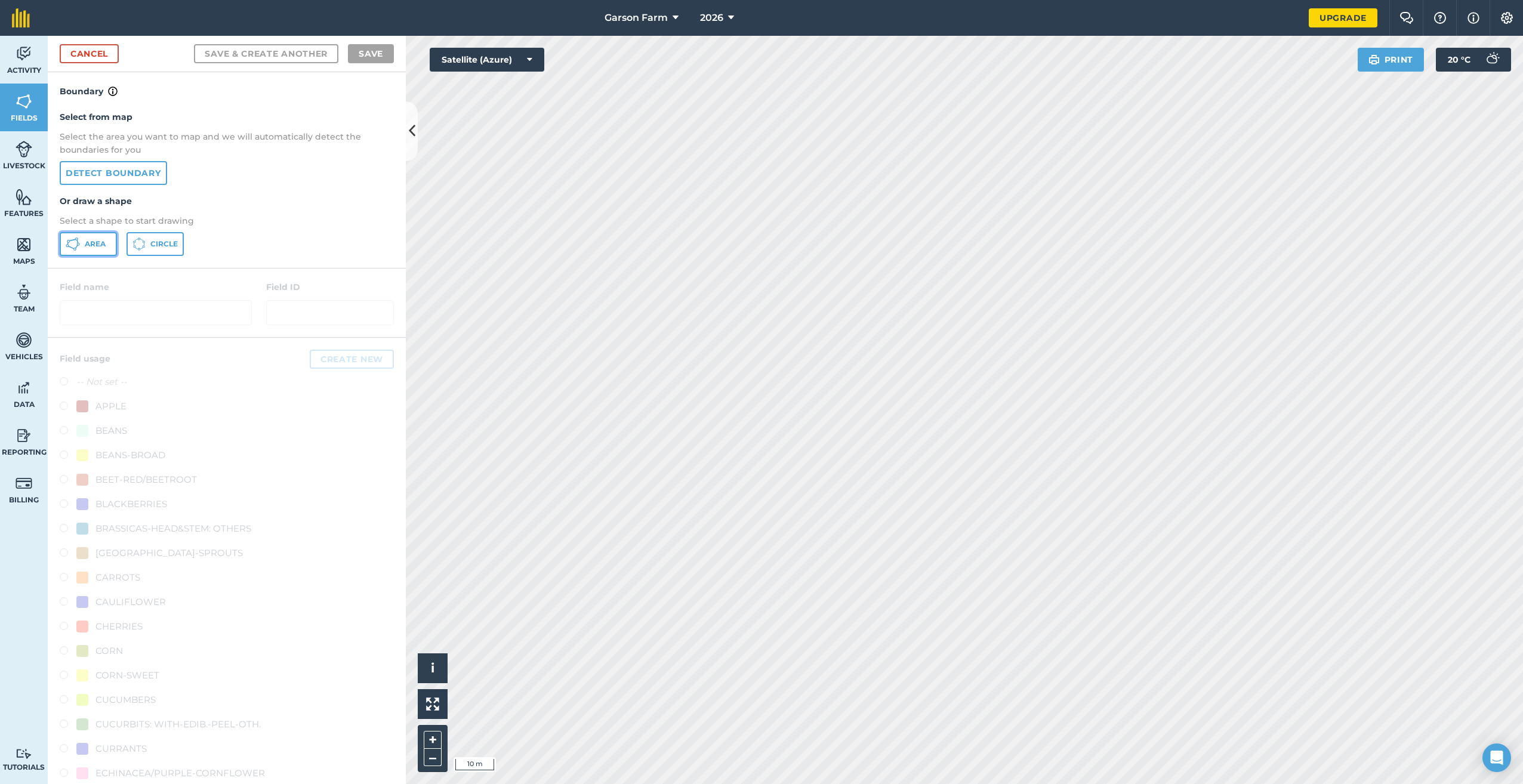
click at [93, 248] on span "Area" at bounding box center [95, 243] width 21 height 9
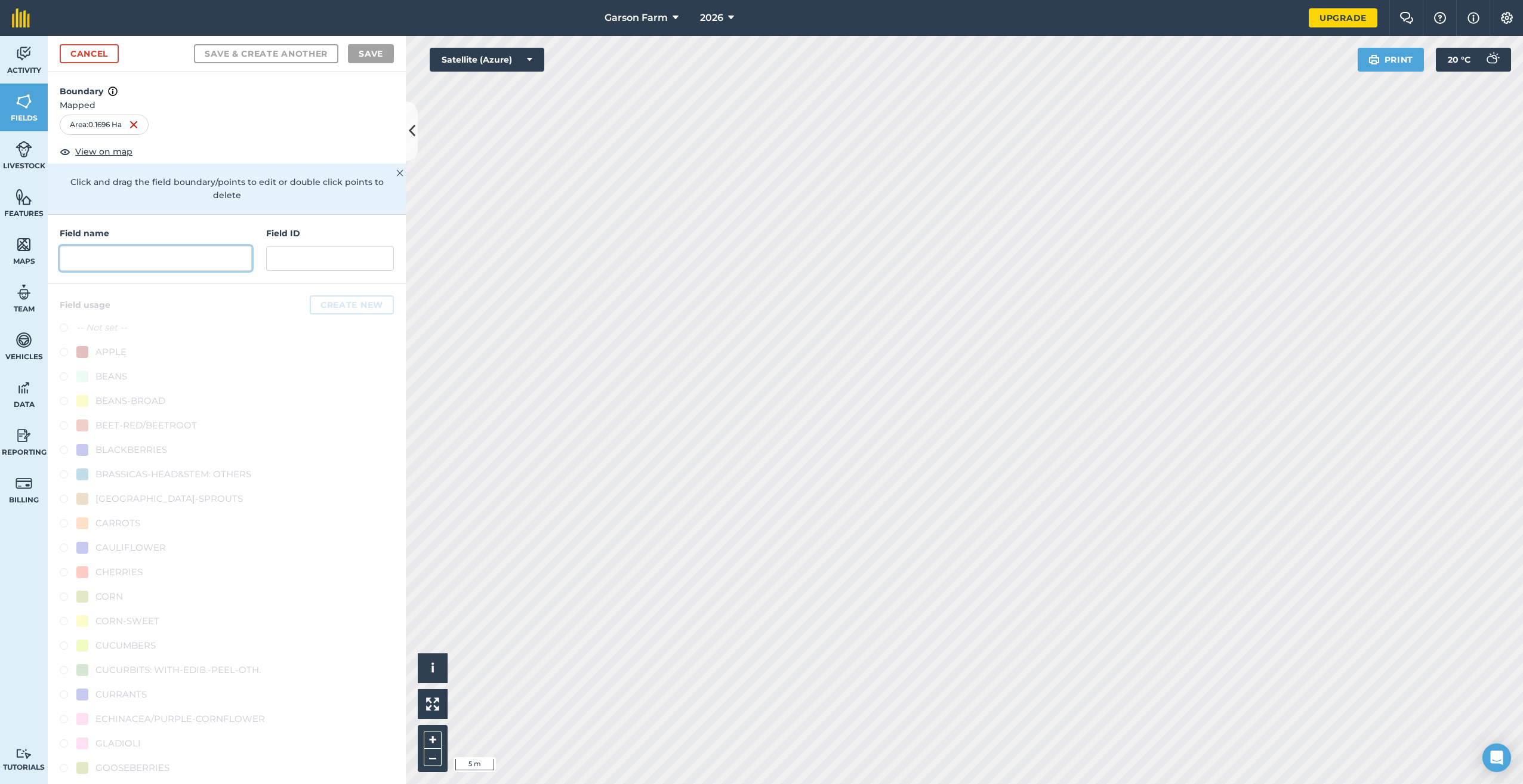
click at [208, 262] on input "text" at bounding box center [156, 258] width 192 height 25
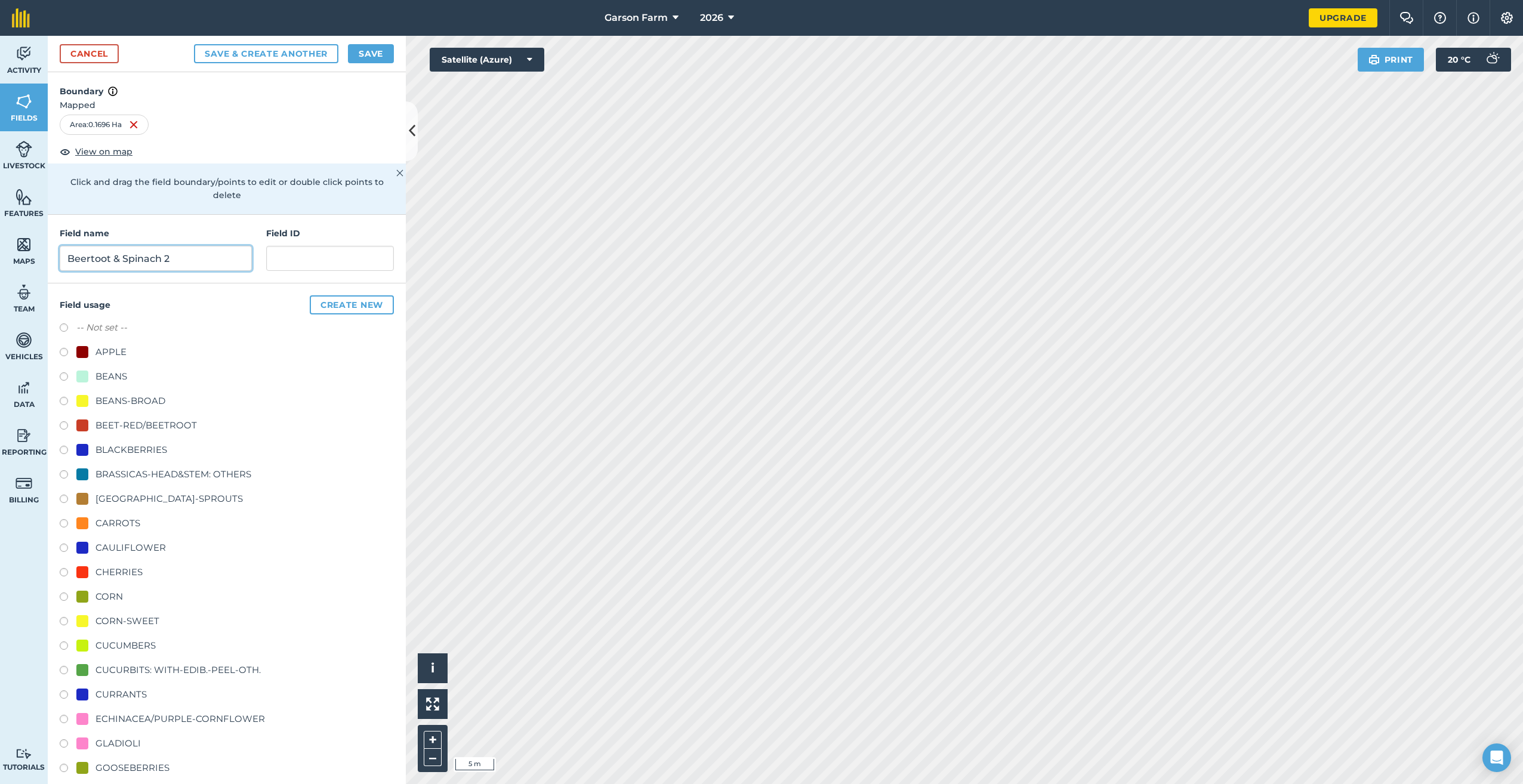
click at [92, 263] on input "Beertoot & Spinach 2" at bounding box center [156, 258] width 192 height 25
type input "Beetroot & Spinach 2"
click at [125, 425] on div "BEET-RED/BEETROOT" at bounding box center [146, 426] width 102 height 15
radio input "true"
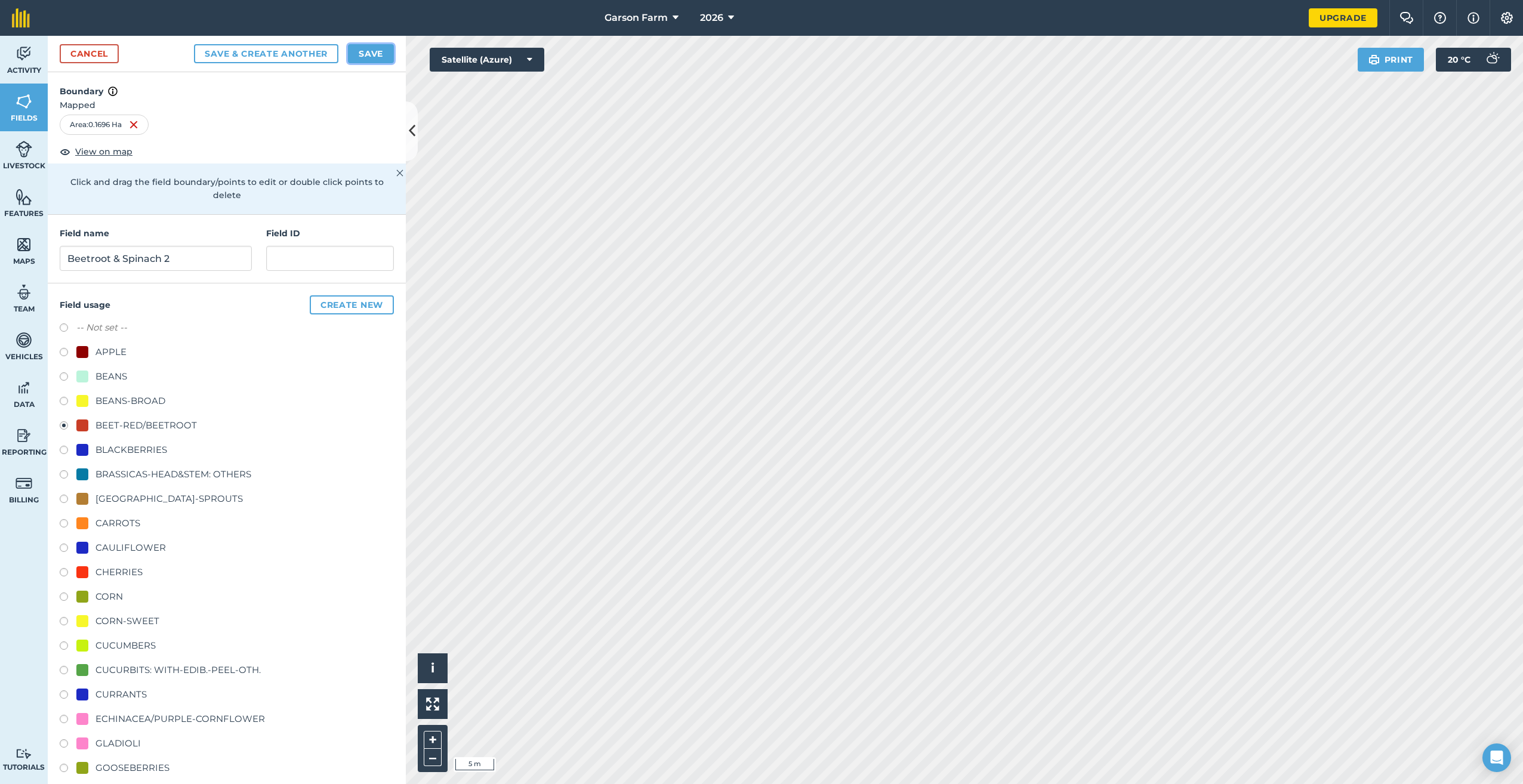
click at [387, 53] on button "Save" at bounding box center [371, 54] width 46 height 19
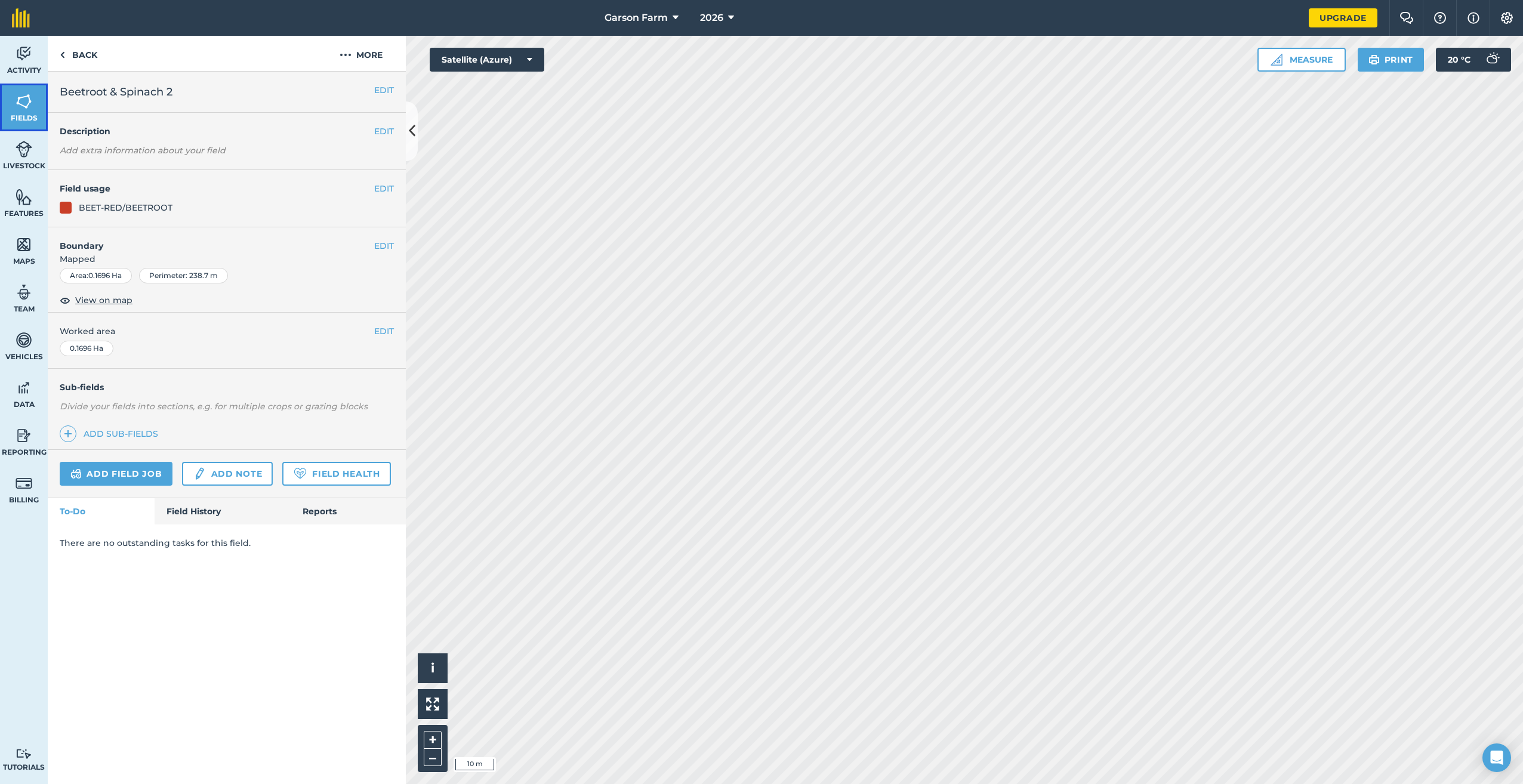
click at [12, 108] on link "Fields" at bounding box center [24, 108] width 48 height 48
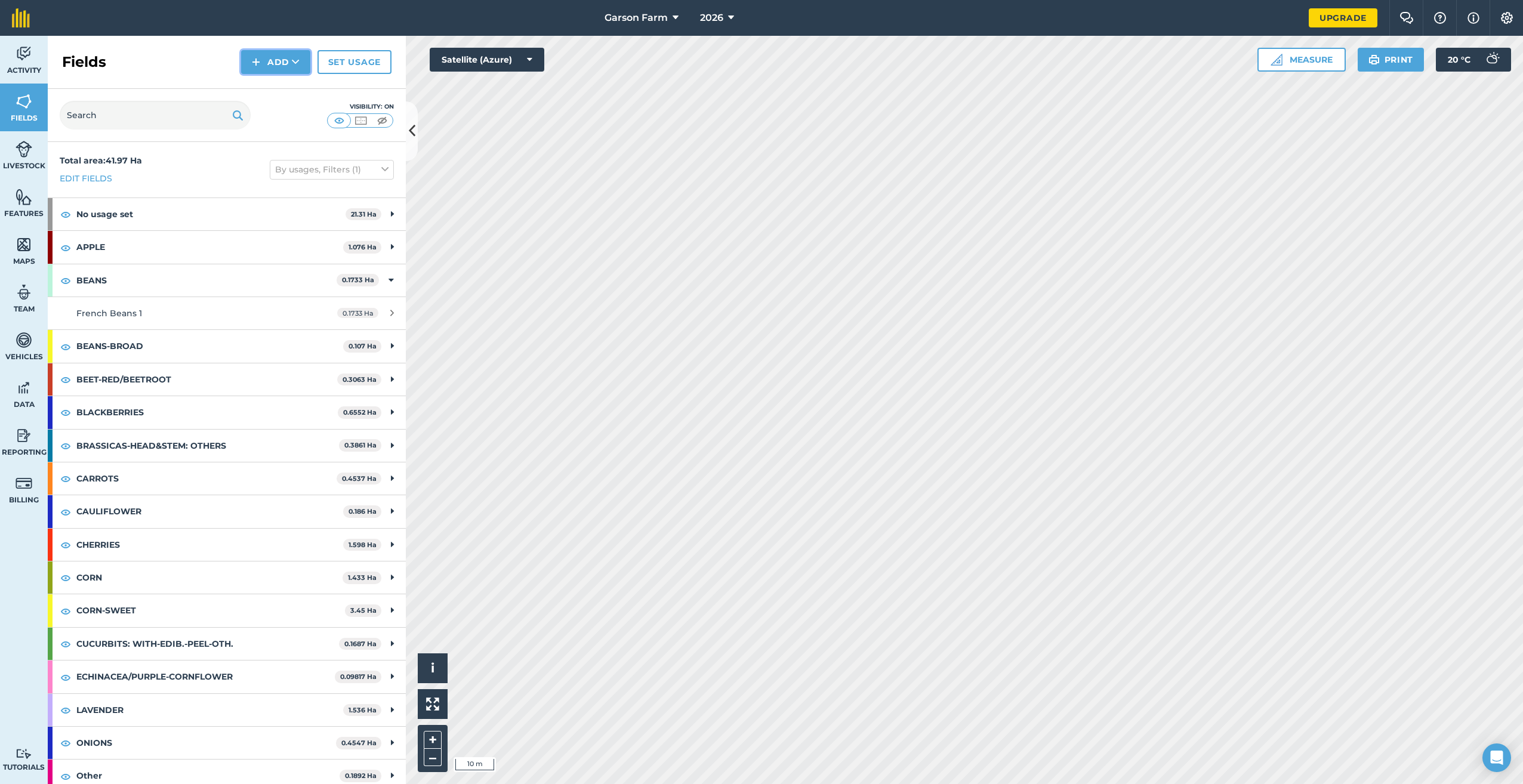
click at [254, 63] on img at bounding box center [256, 62] width 8 height 15
click at [257, 92] on link "Draw" at bounding box center [276, 89] width 65 height 26
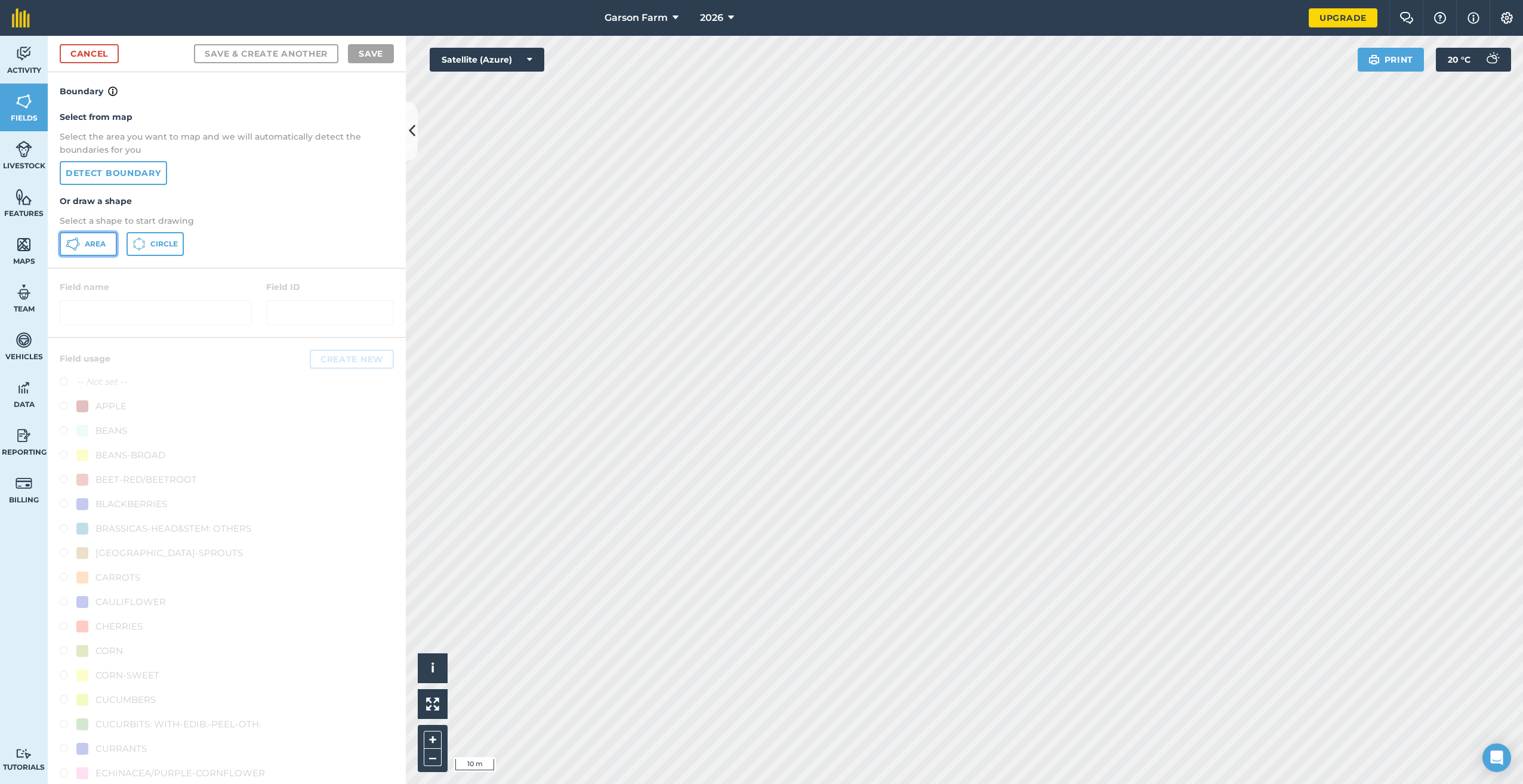
click at [97, 243] on span "Area" at bounding box center [95, 243] width 21 height 9
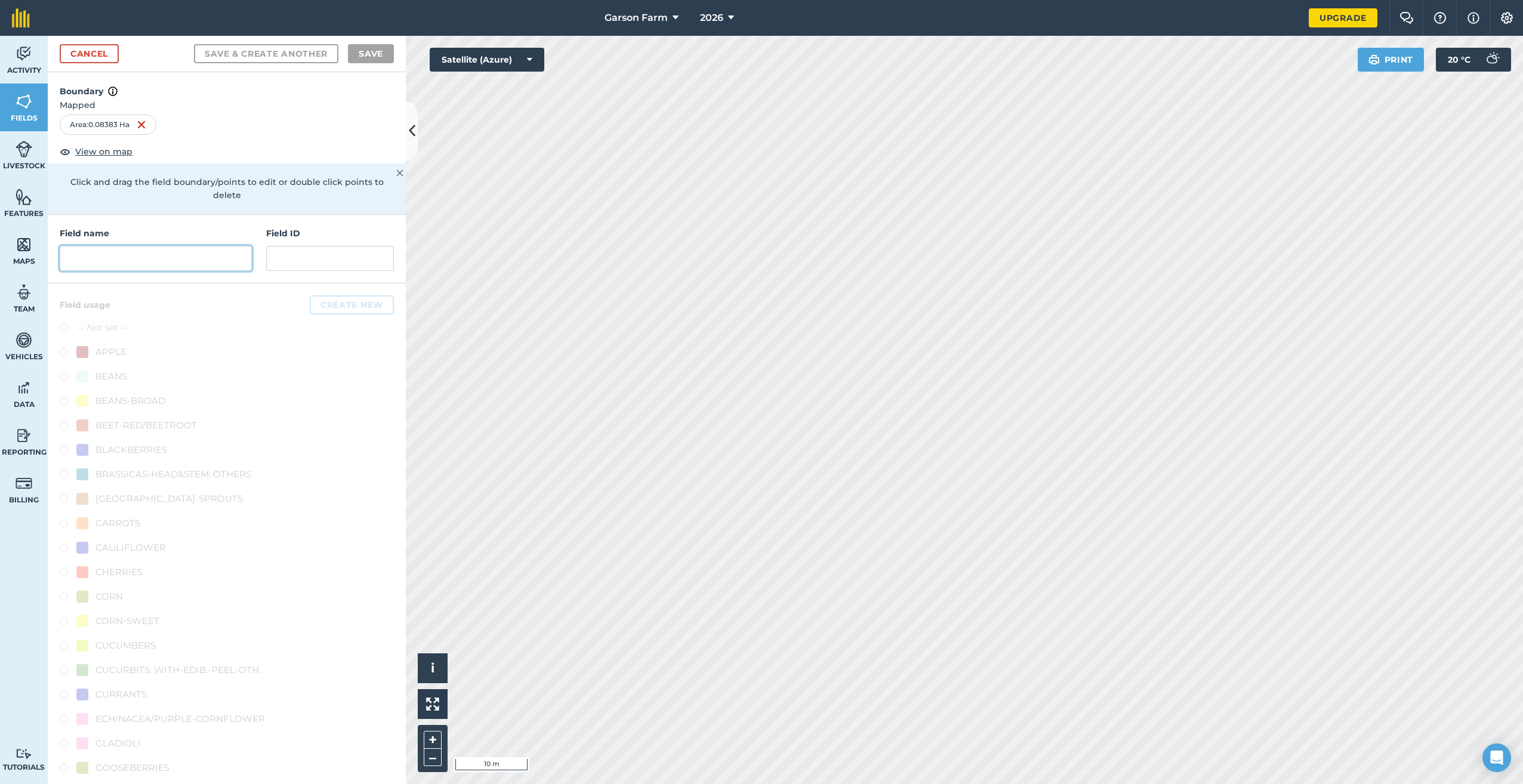
click at [132, 260] on input "text" at bounding box center [156, 258] width 192 height 25
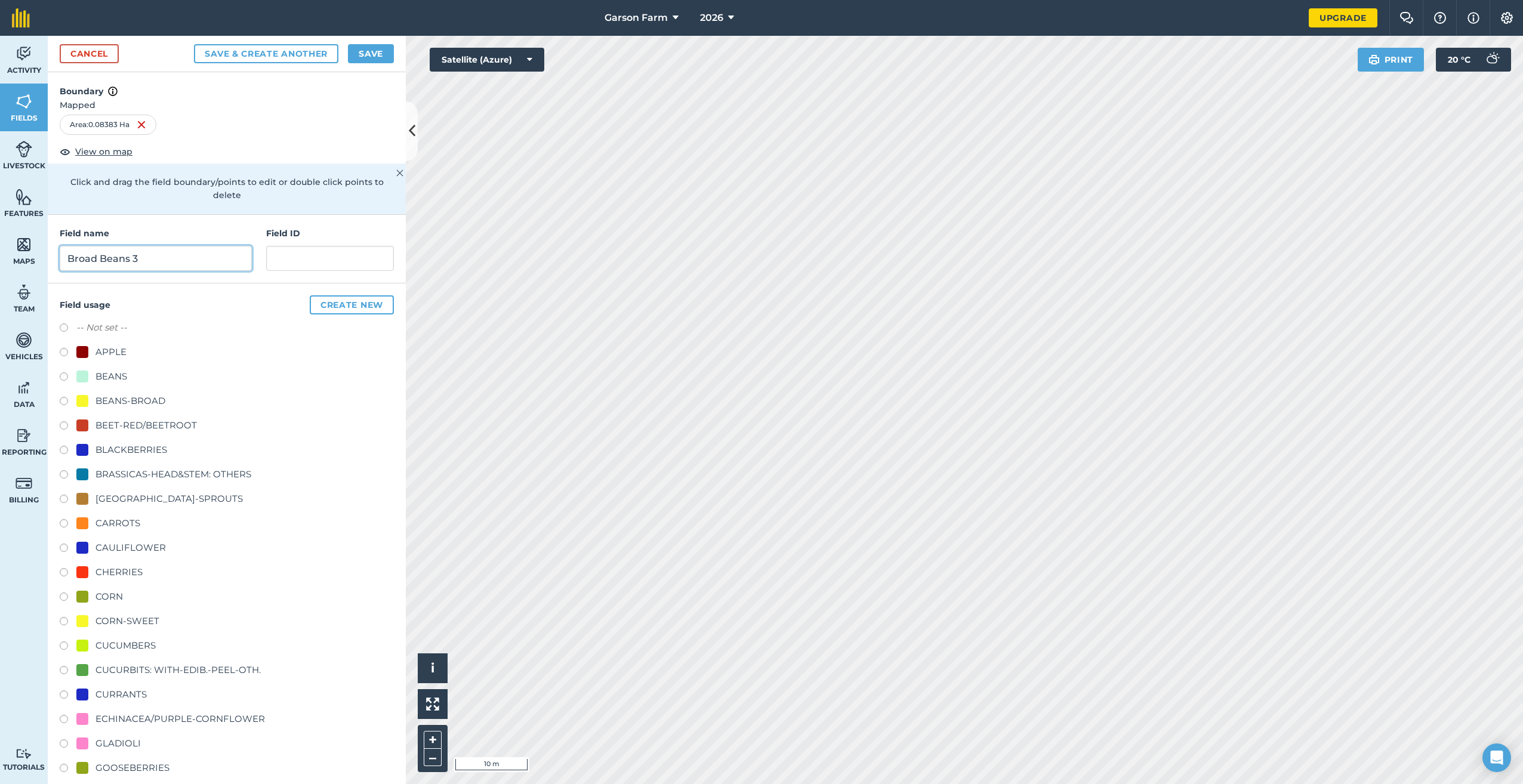
type input "Broad Beans 3"
click at [124, 404] on div "BEANS-BROAD" at bounding box center [130, 401] width 70 height 15
radio input "true"
click at [379, 54] on button "Save" at bounding box center [371, 54] width 46 height 19
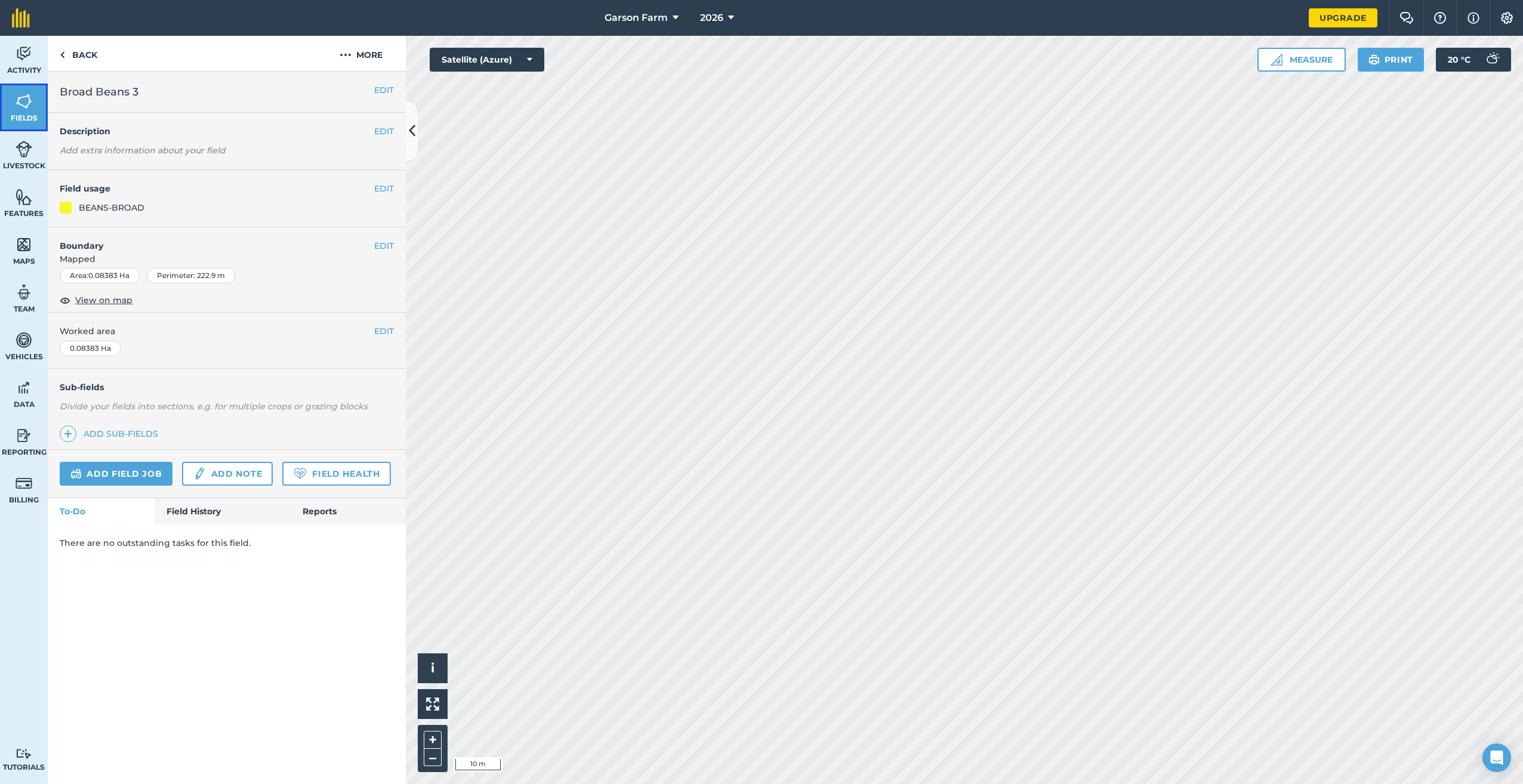
click at [21, 109] on img at bounding box center [23, 101] width 17 height 18
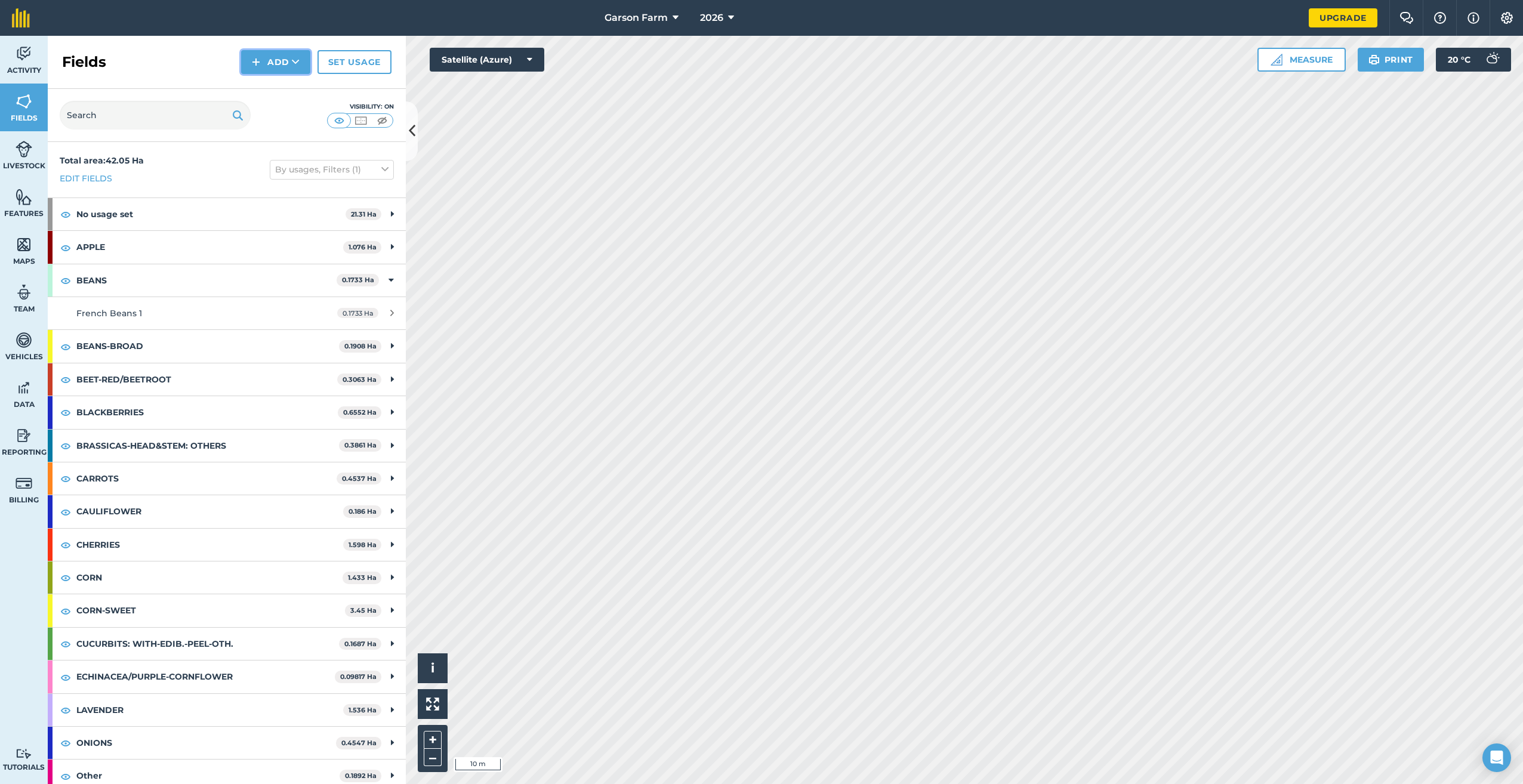
click at [282, 65] on button "Add" at bounding box center [276, 62] width 69 height 24
click at [272, 99] on link "Draw" at bounding box center [276, 89] width 65 height 26
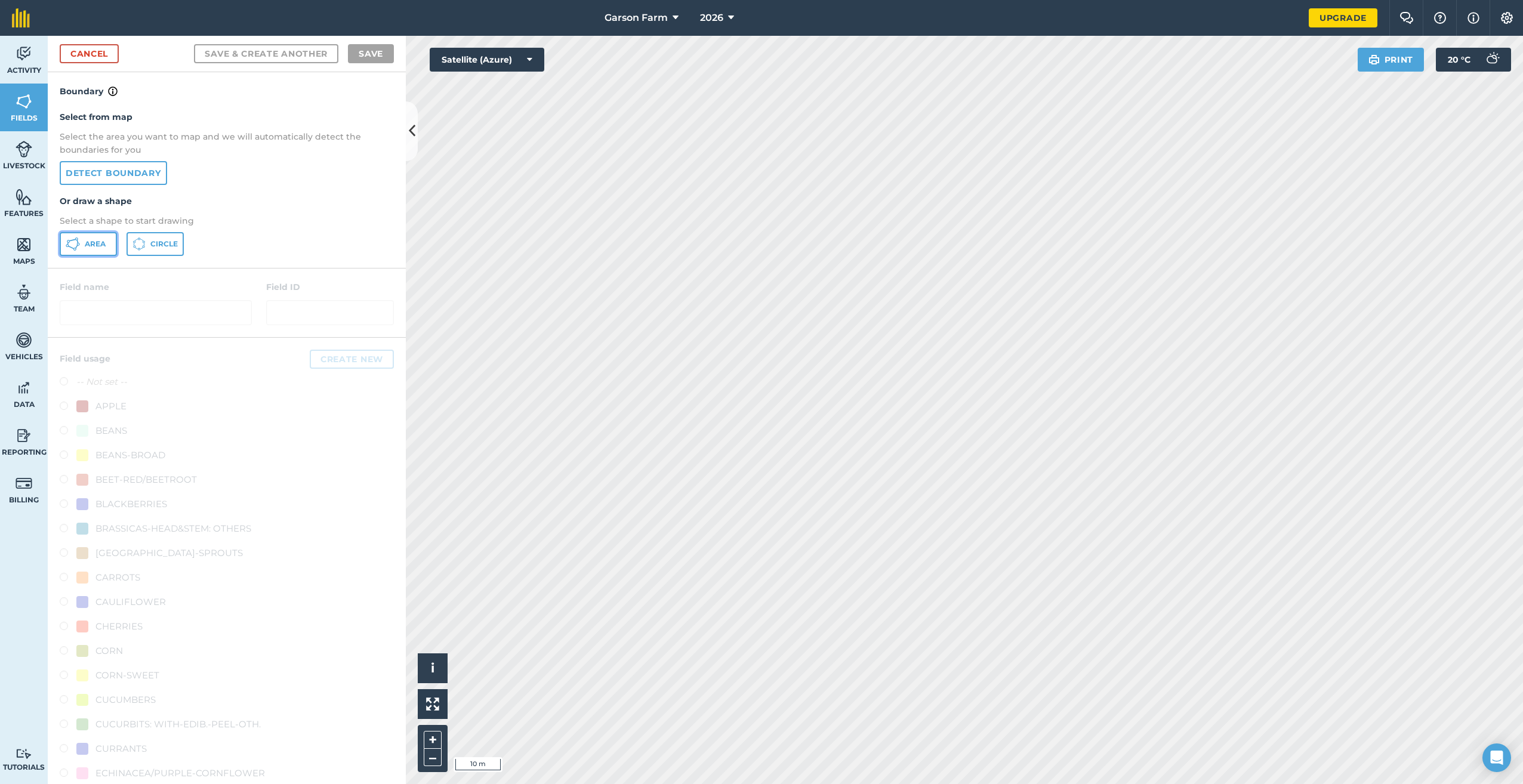
click at [92, 247] on span "Area" at bounding box center [95, 243] width 21 height 9
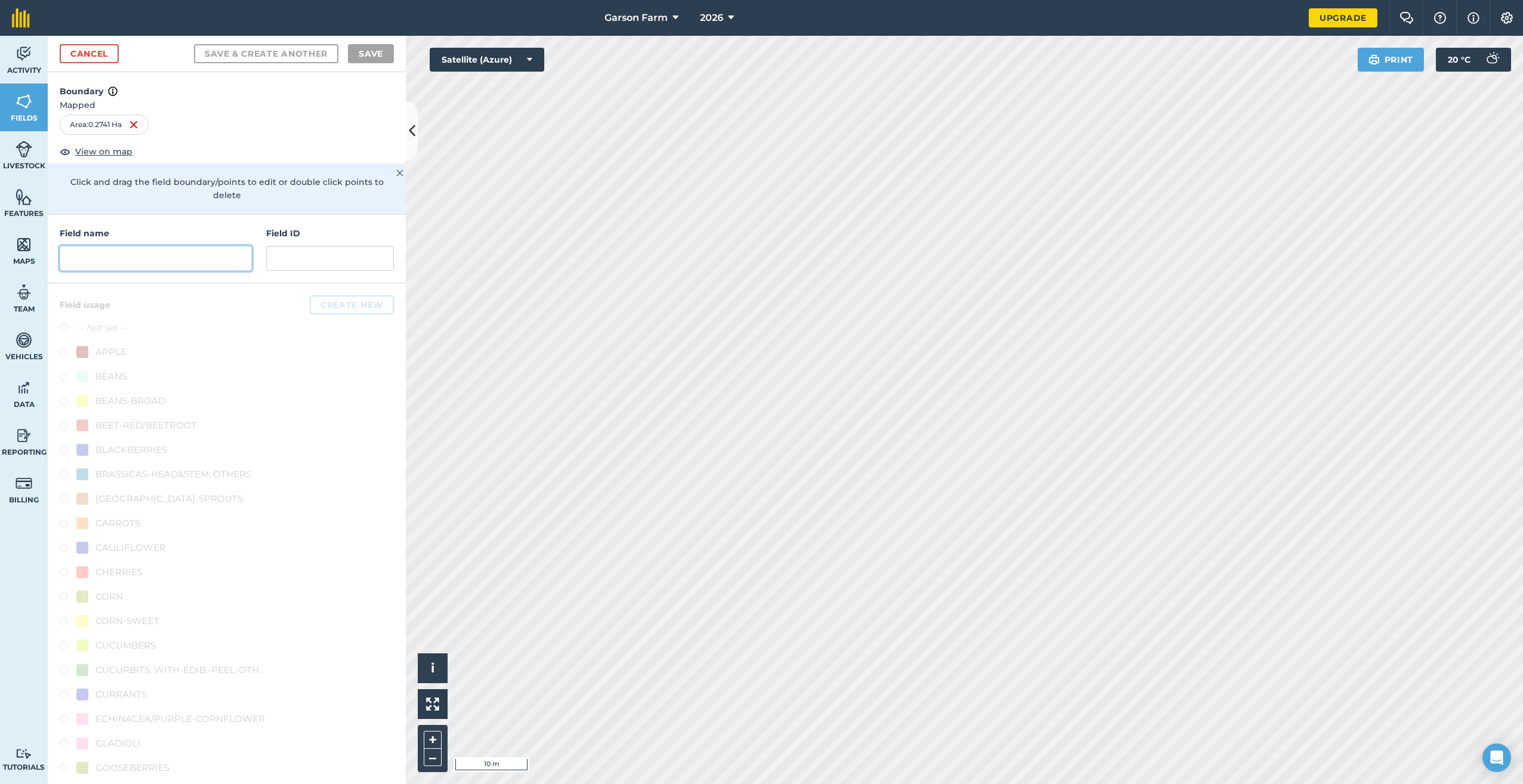
click at [172, 246] on input "text" at bounding box center [156, 258] width 192 height 25
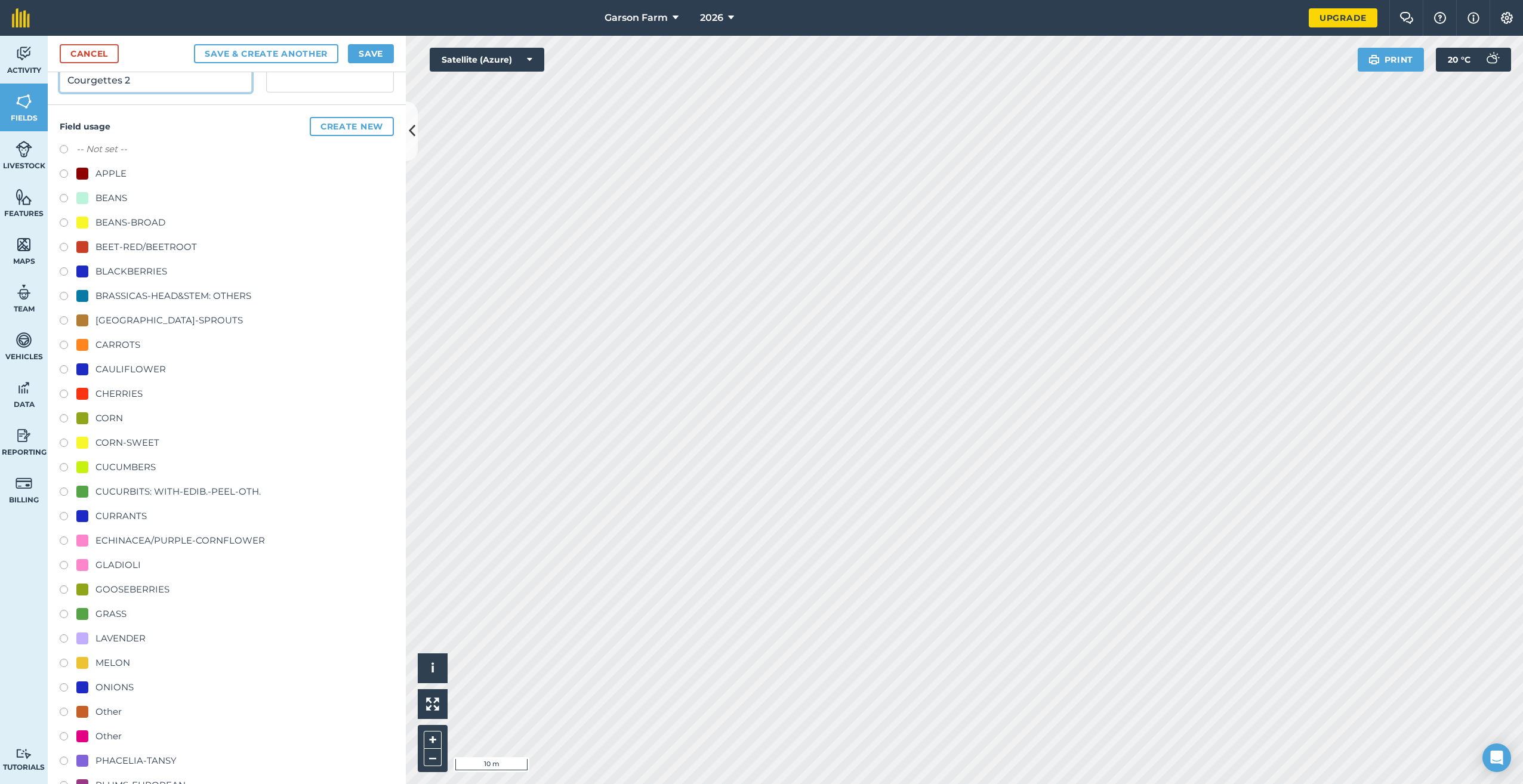
scroll to position [179, 0]
type input "Courgettes 2"
click at [181, 488] on div "CUCURBITS: WITH-EDIB.-PEEL-OTH." at bounding box center [177, 491] width 165 height 15
radio input "true"
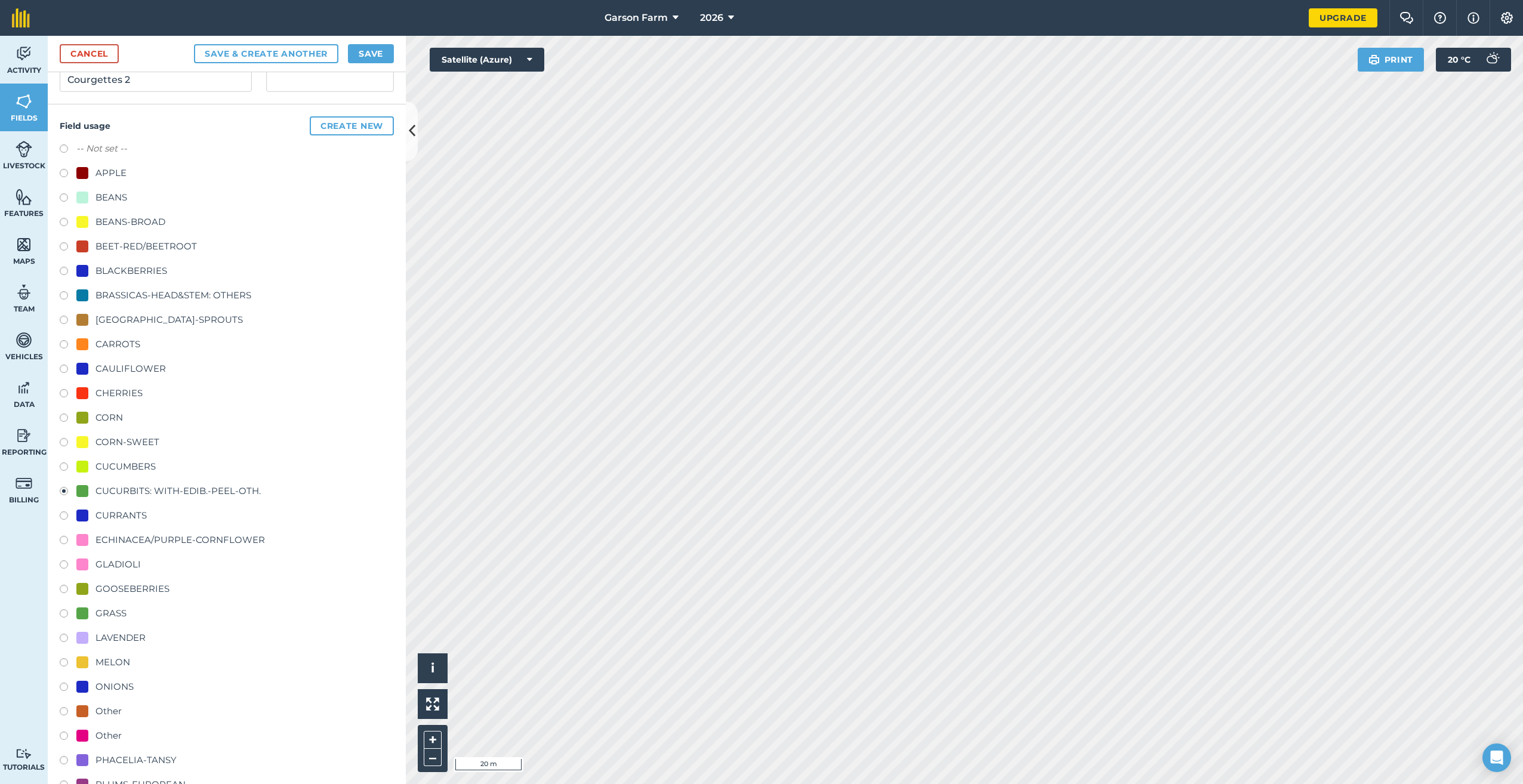
click at [362, 43] on div "Cancel Save & Create Another Save" at bounding box center [227, 54] width 358 height 36
click at [361, 52] on button "Save" at bounding box center [371, 54] width 46 height 19
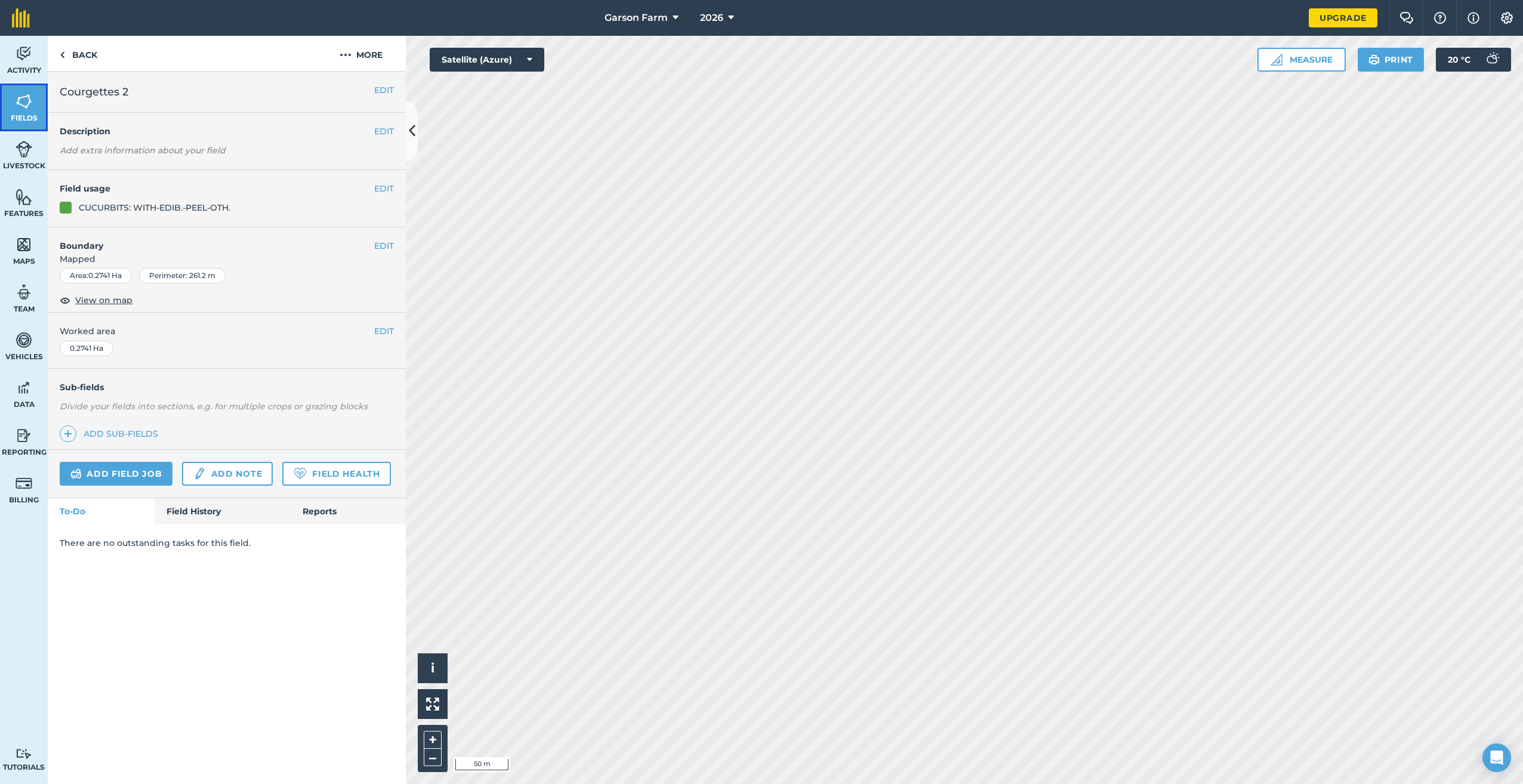
click at [14, 103] on link "Fields" at bounding box center [24, 108] width 48 height 48
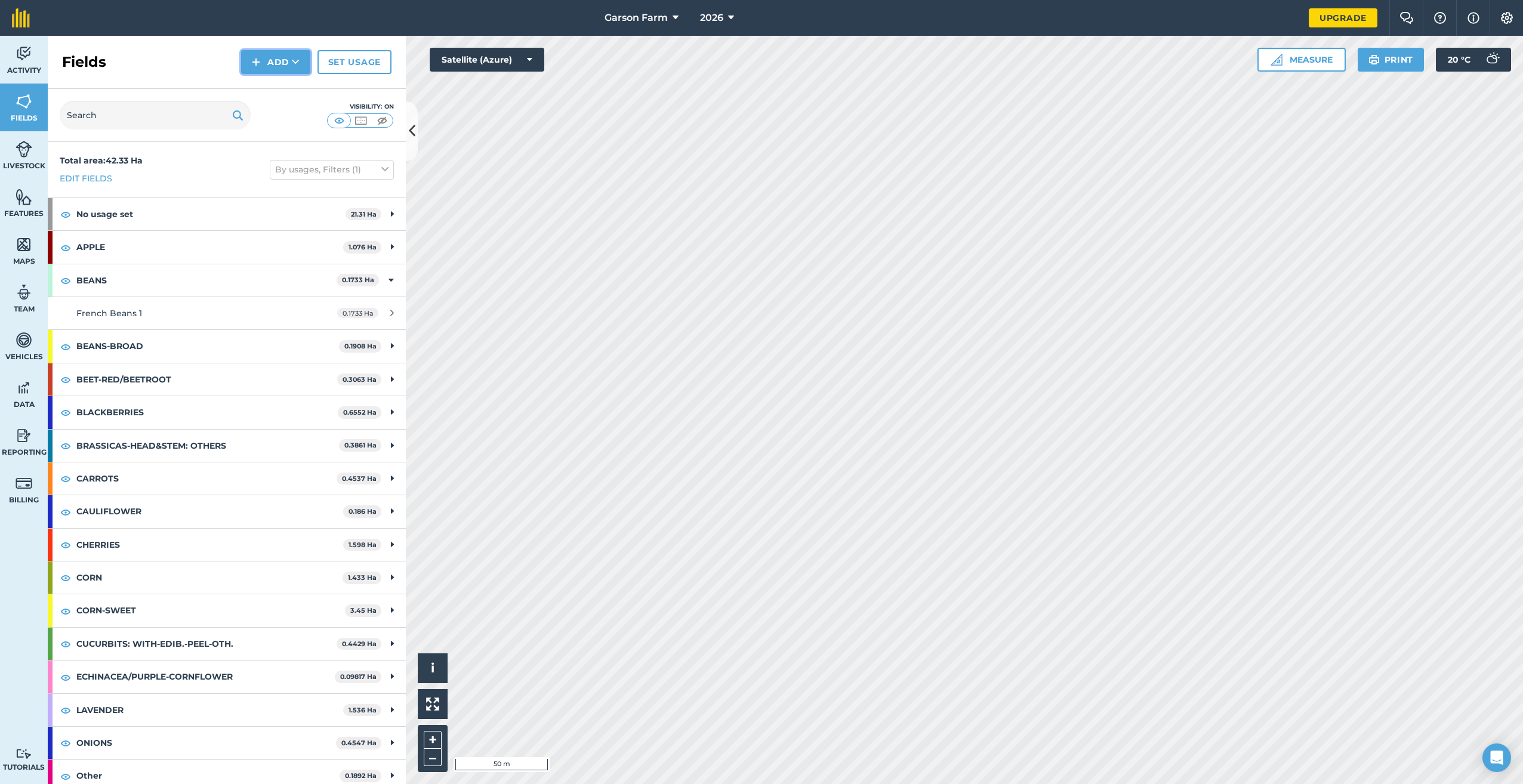
click at [278, 62] on button "Add" at bounding box center [276, 62] width 69 height 24
click at [278, 89] on link "Draw" at bounding box center [276, 89] width 65 height 26
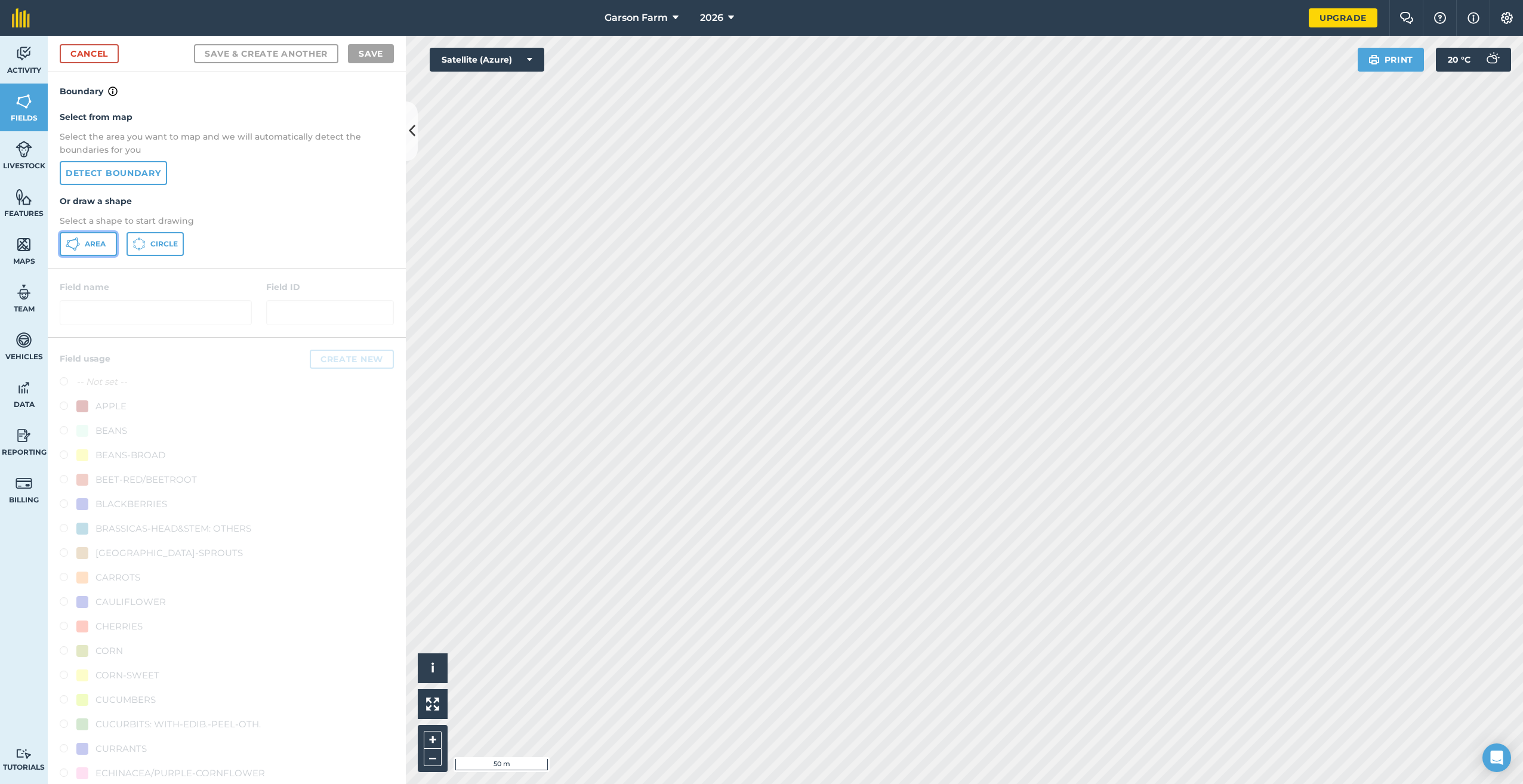
click at [106, 243] on button "Area" at bounding box center [88, 243] width 57 height 24
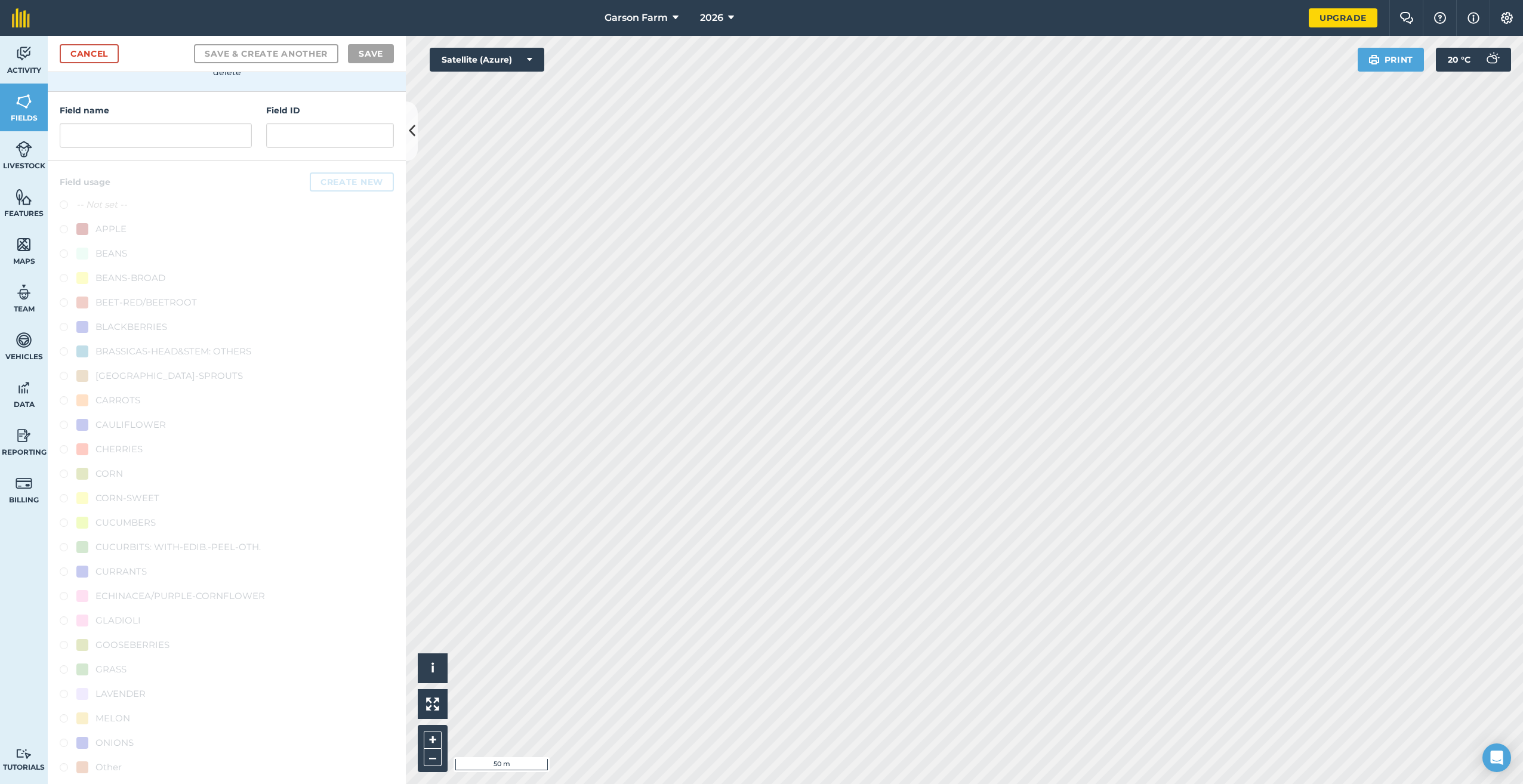
scroll to position [60, 0]
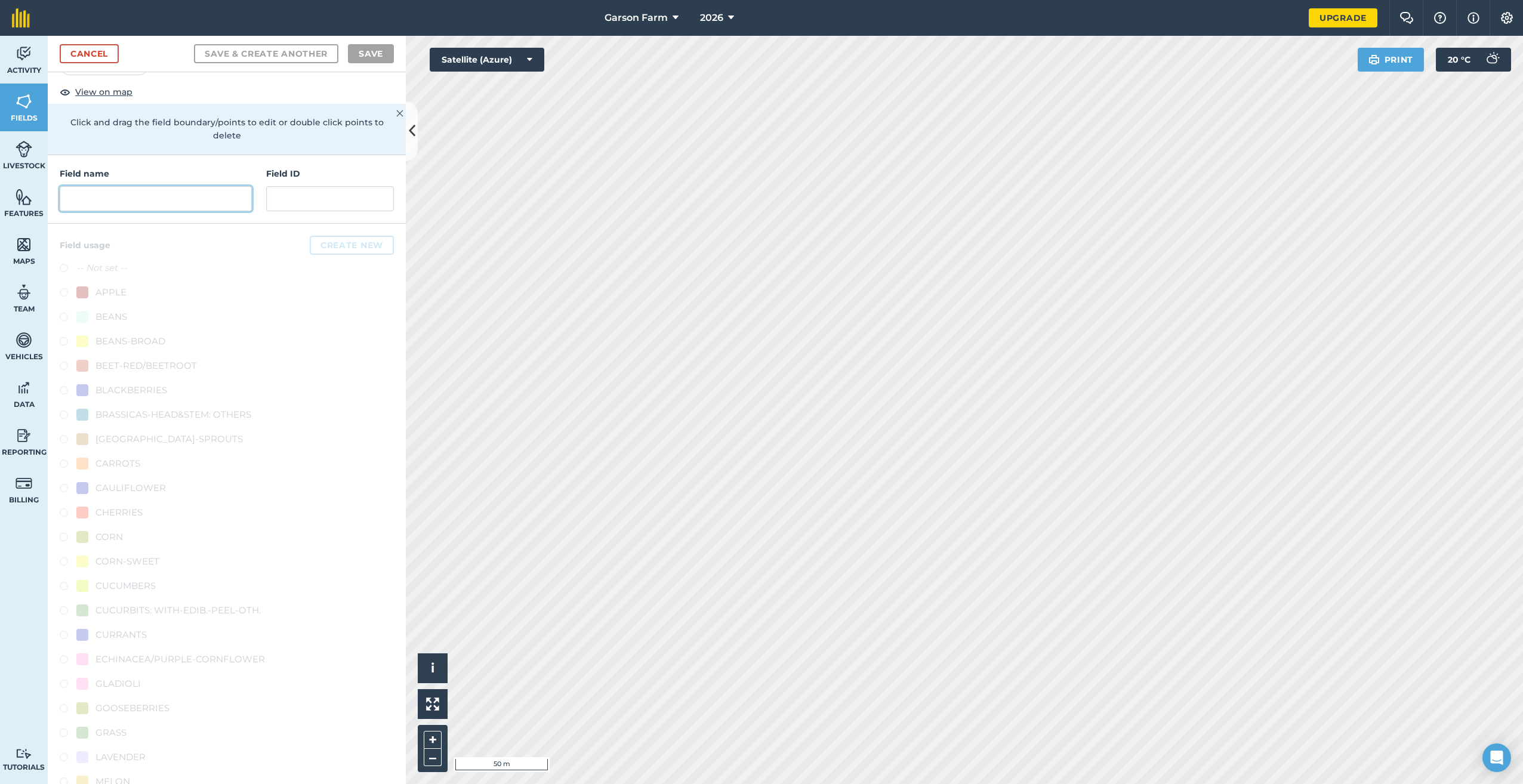
click at [162, 193] on input "text" at bounding box center [156, 198] width 192 height 25
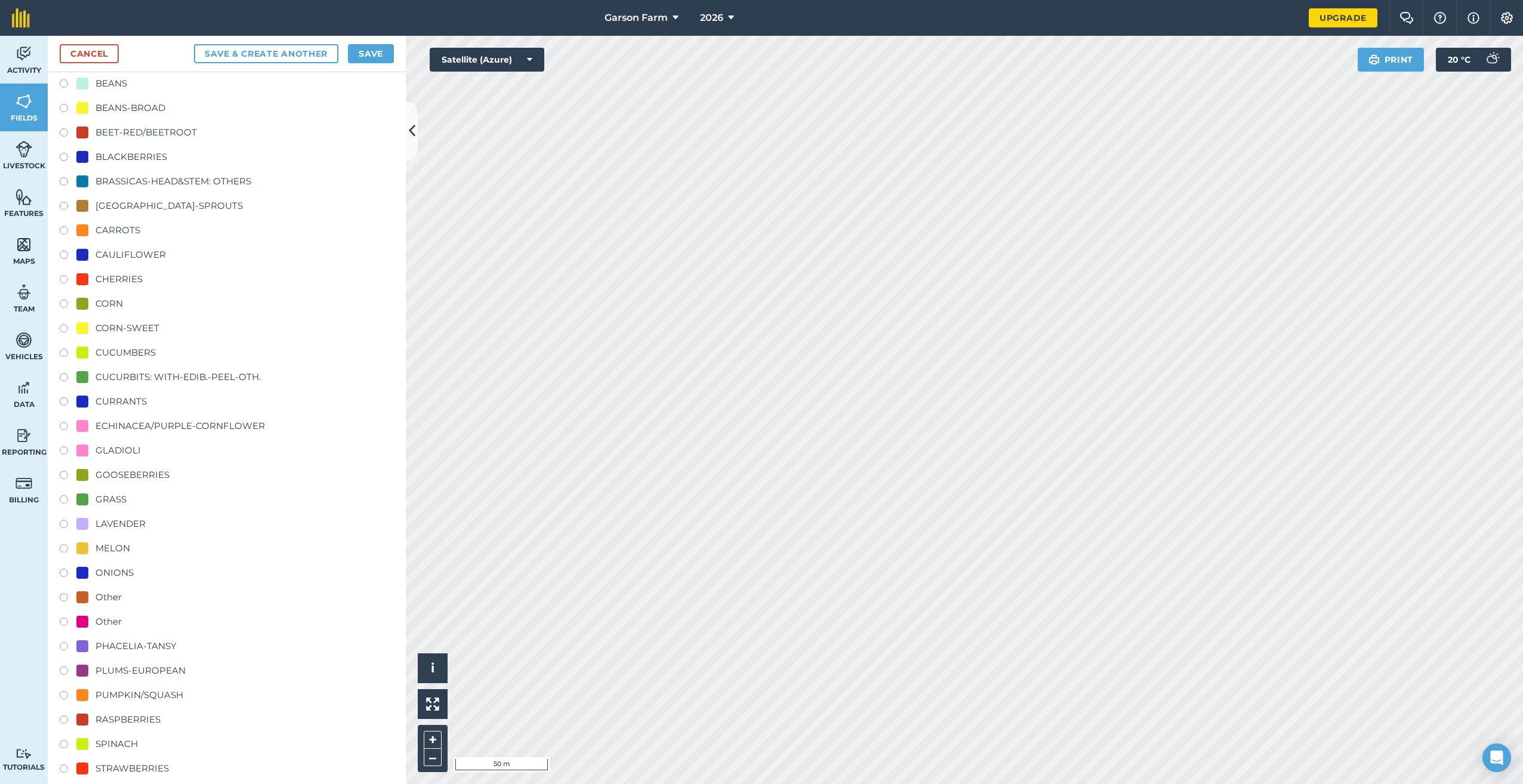
scroll to position [299, 0]
type input "Phacelia - [GEOGRAPHIC_DATA] South"
click at [138, 642] on div "PHACELIA-TANSY" at bounding box center [136, 641] width 81 height 15
radio input "true"
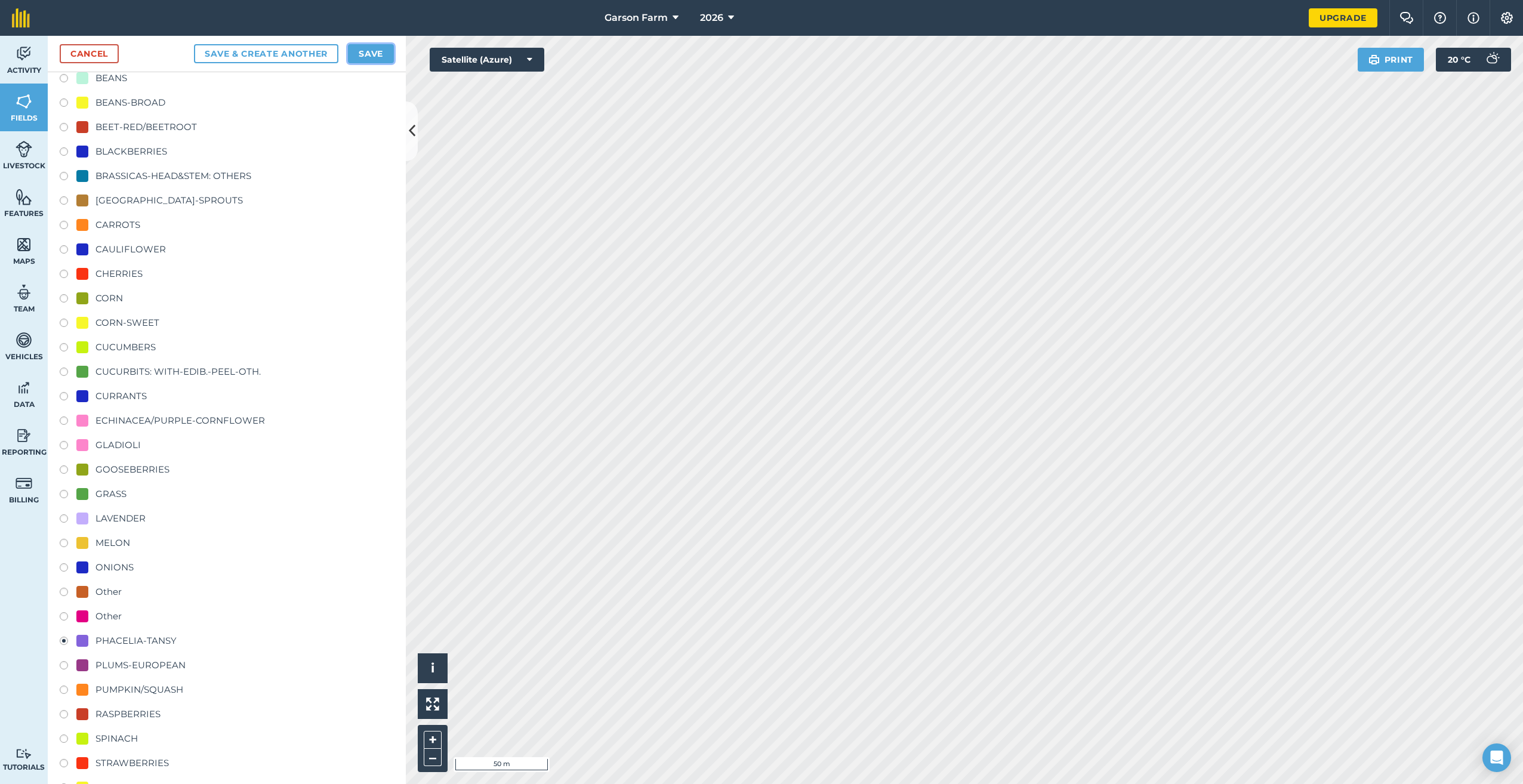
click at [375, 52] on button "Save" at bounding box center [371, 54] width 46 height 19
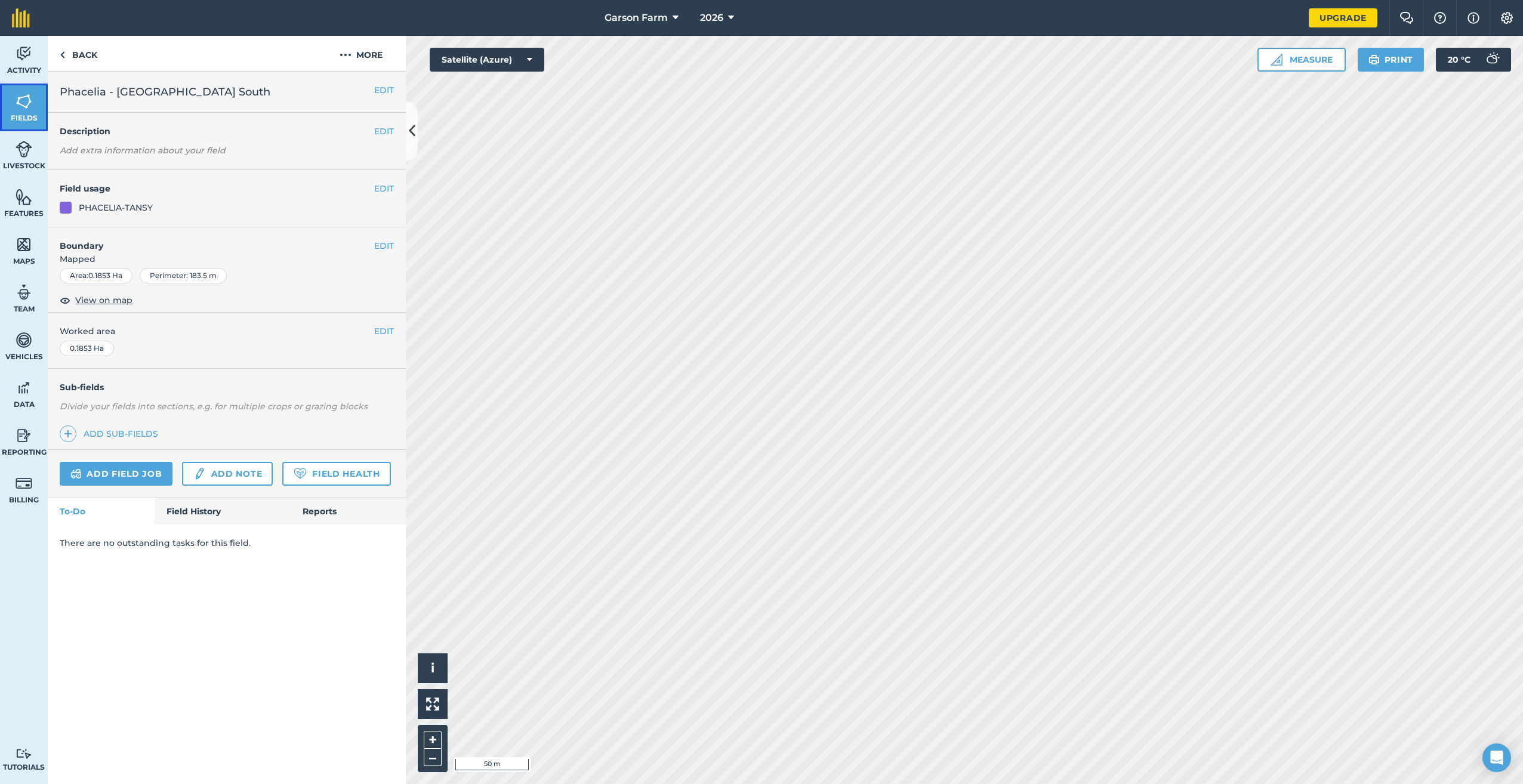
click at [20, 118] on span "Fields" at bounding box center [24, 118] width 48 height 9
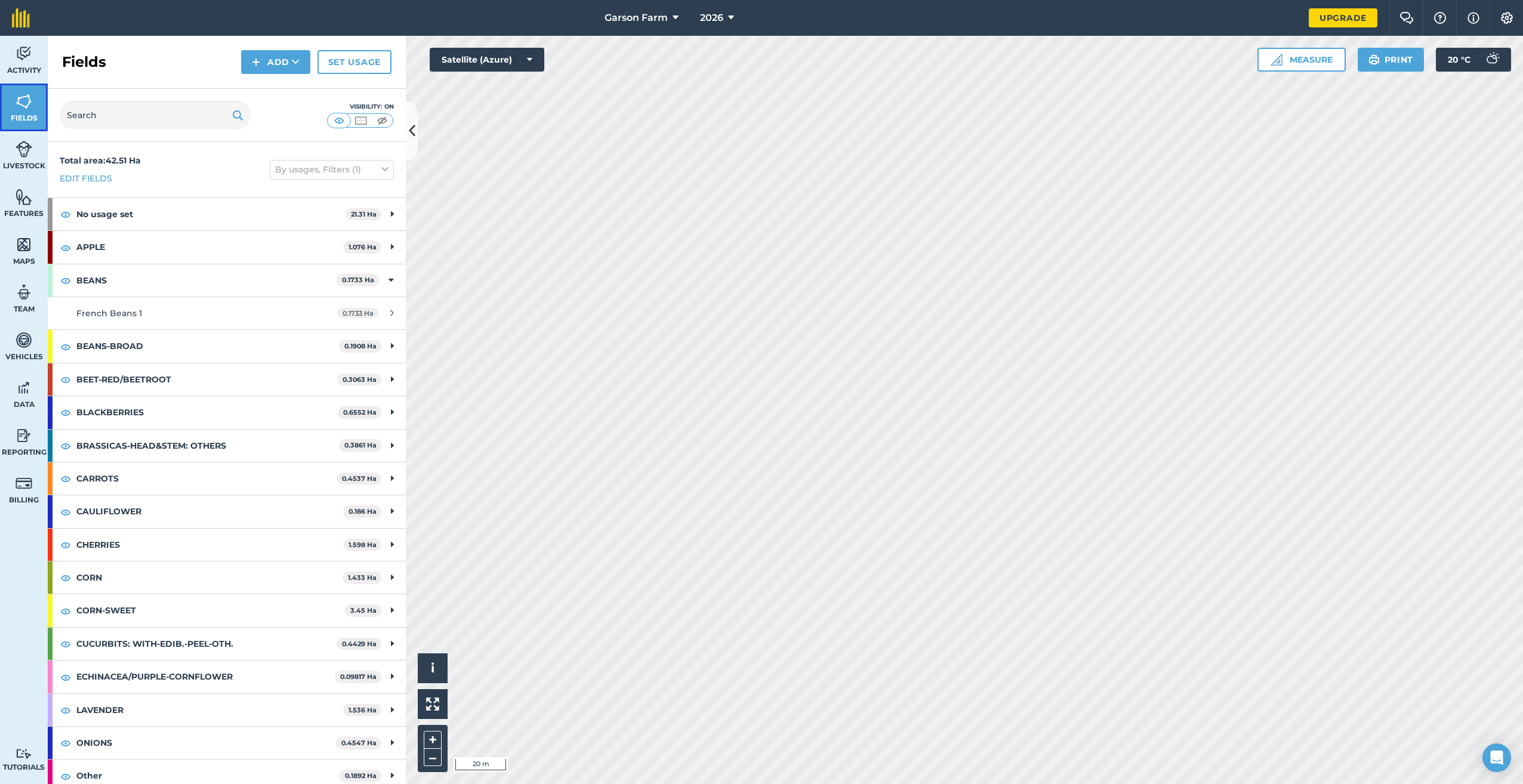
click at [30, 105] on img at bounding box center [23, 101] width 17 height 18
click at [266, 62] on button "Add" at bounding box center [276, 62] width 69 height 24
click at [262, 87] on link "Draw" at bounding box center [276, 89] width 65 height 26
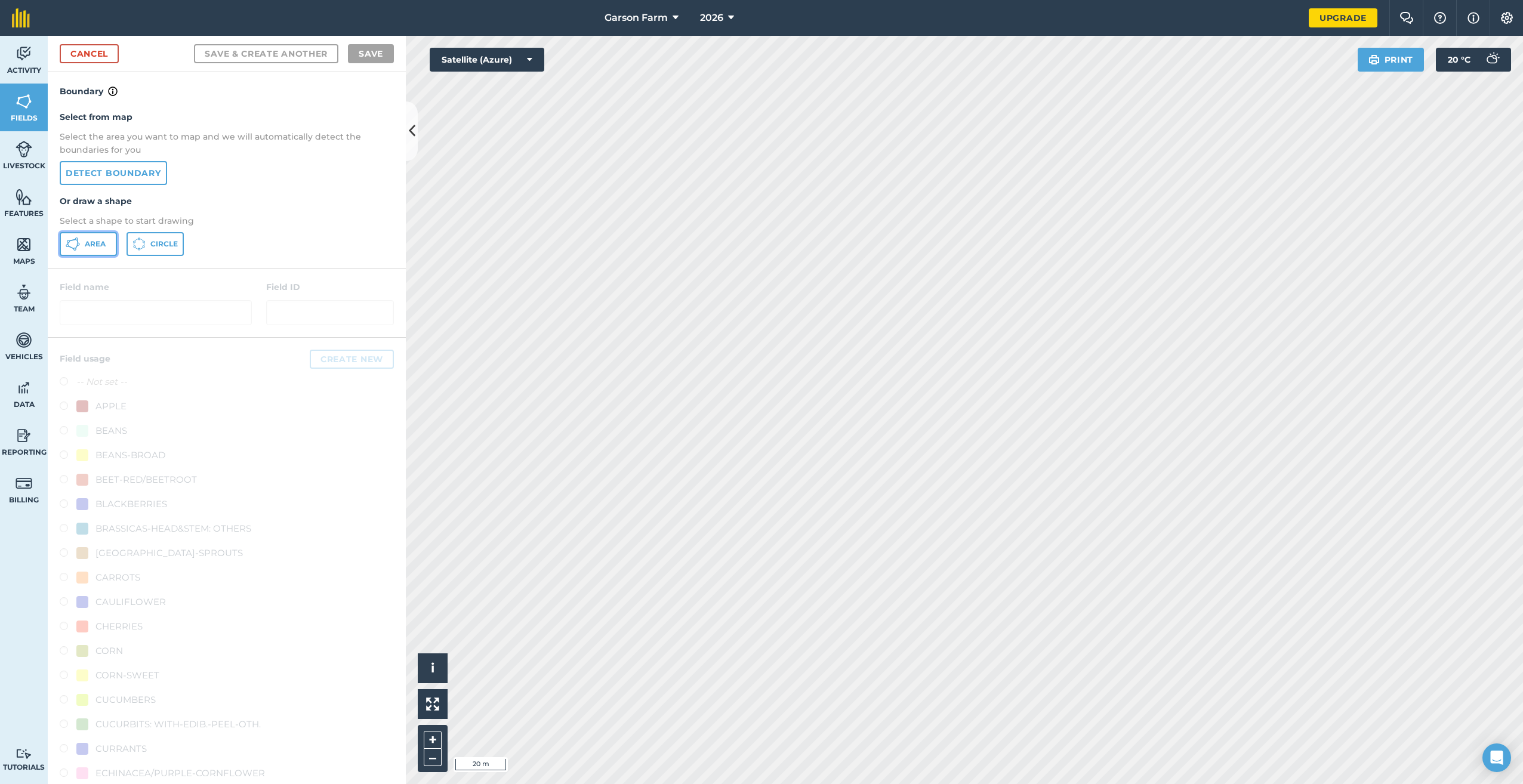
click at [105, 250] on button "Area" at bounding box center [88, 243] width 57 height 24
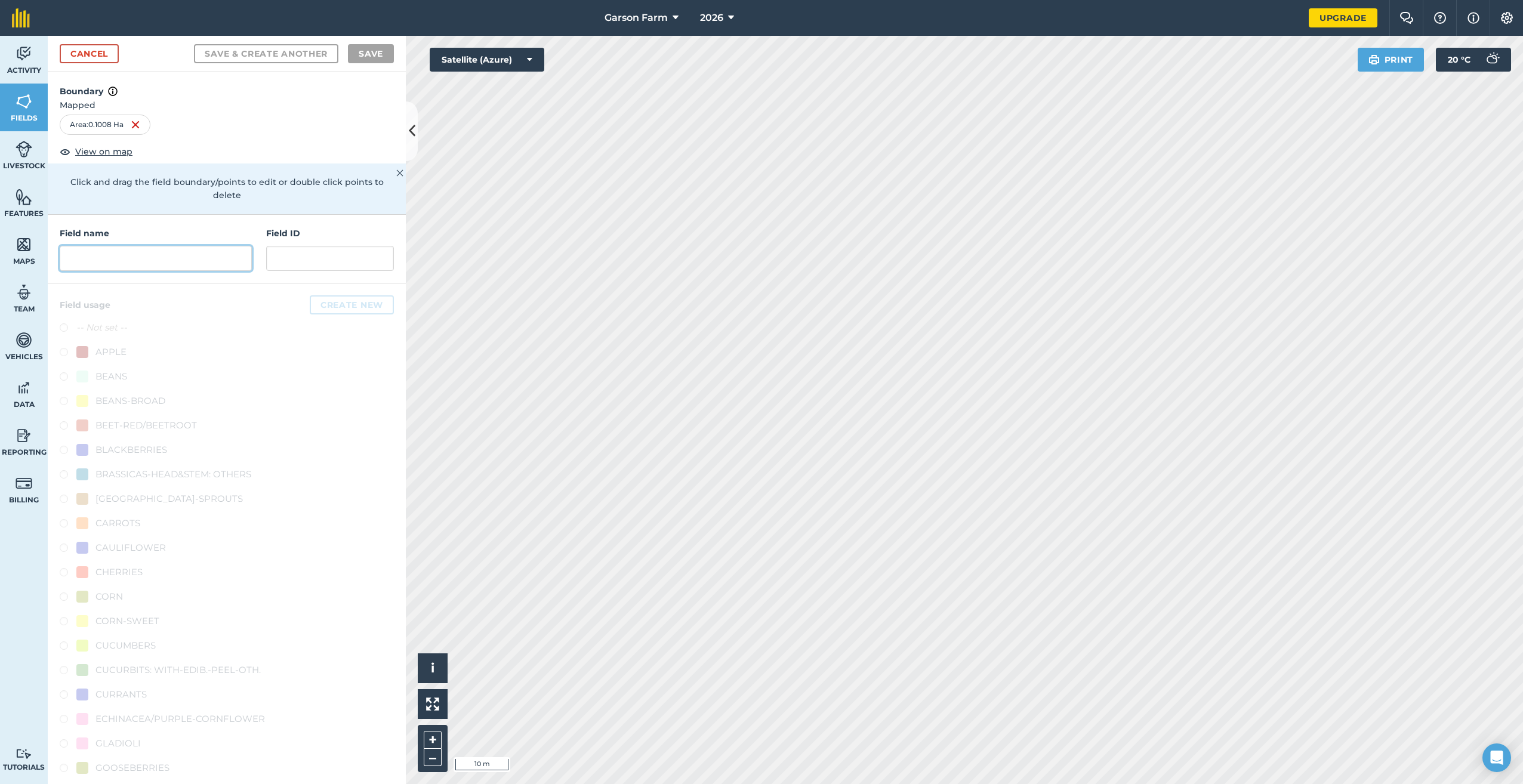
click at [177, 267] on input "text" at bounding box center [156, 258] width 192 height 25
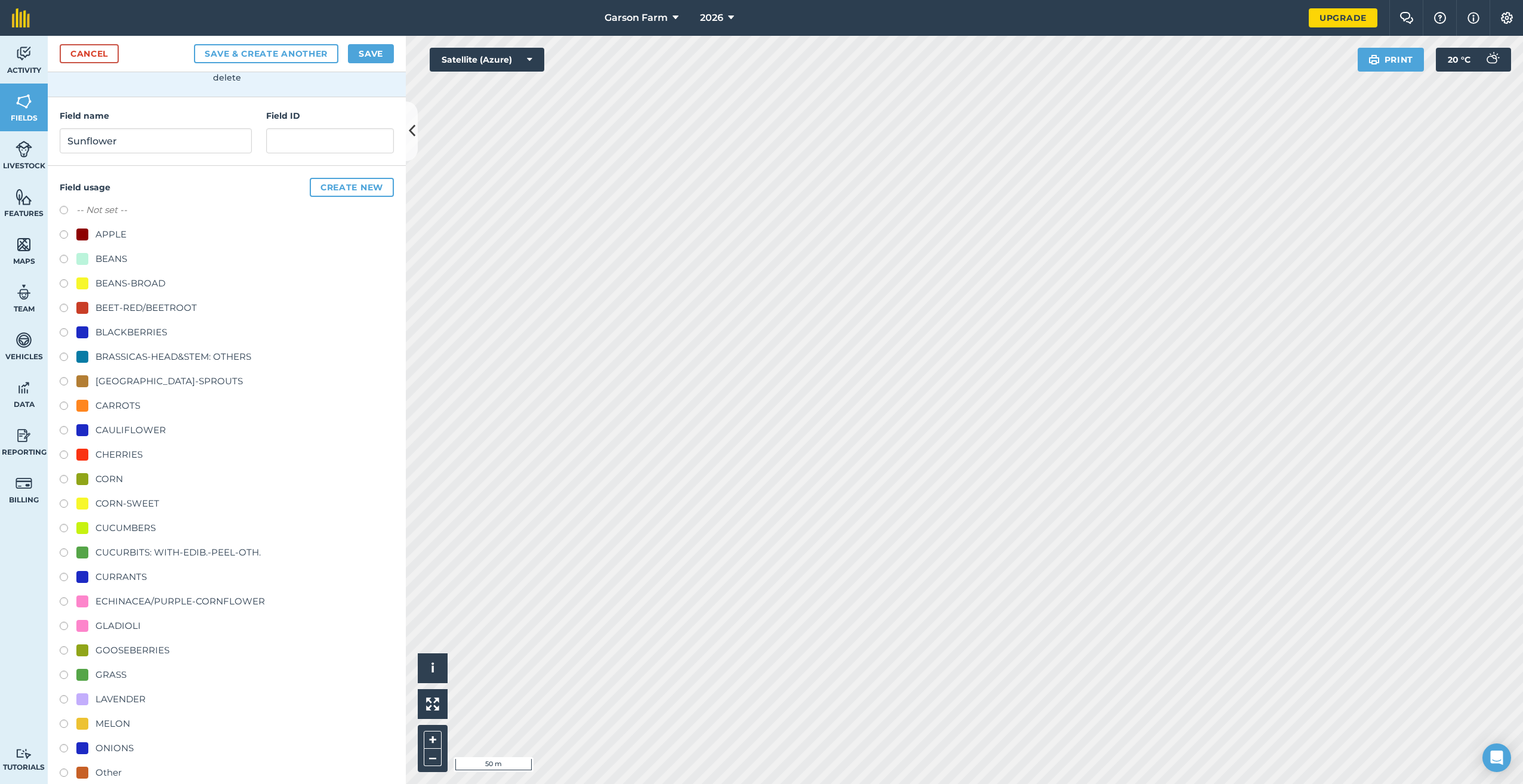
scroll to position [119, 0]
click at [179, 133] on input "Sunflower" at bounding box center [156, 139] width 192 height 25
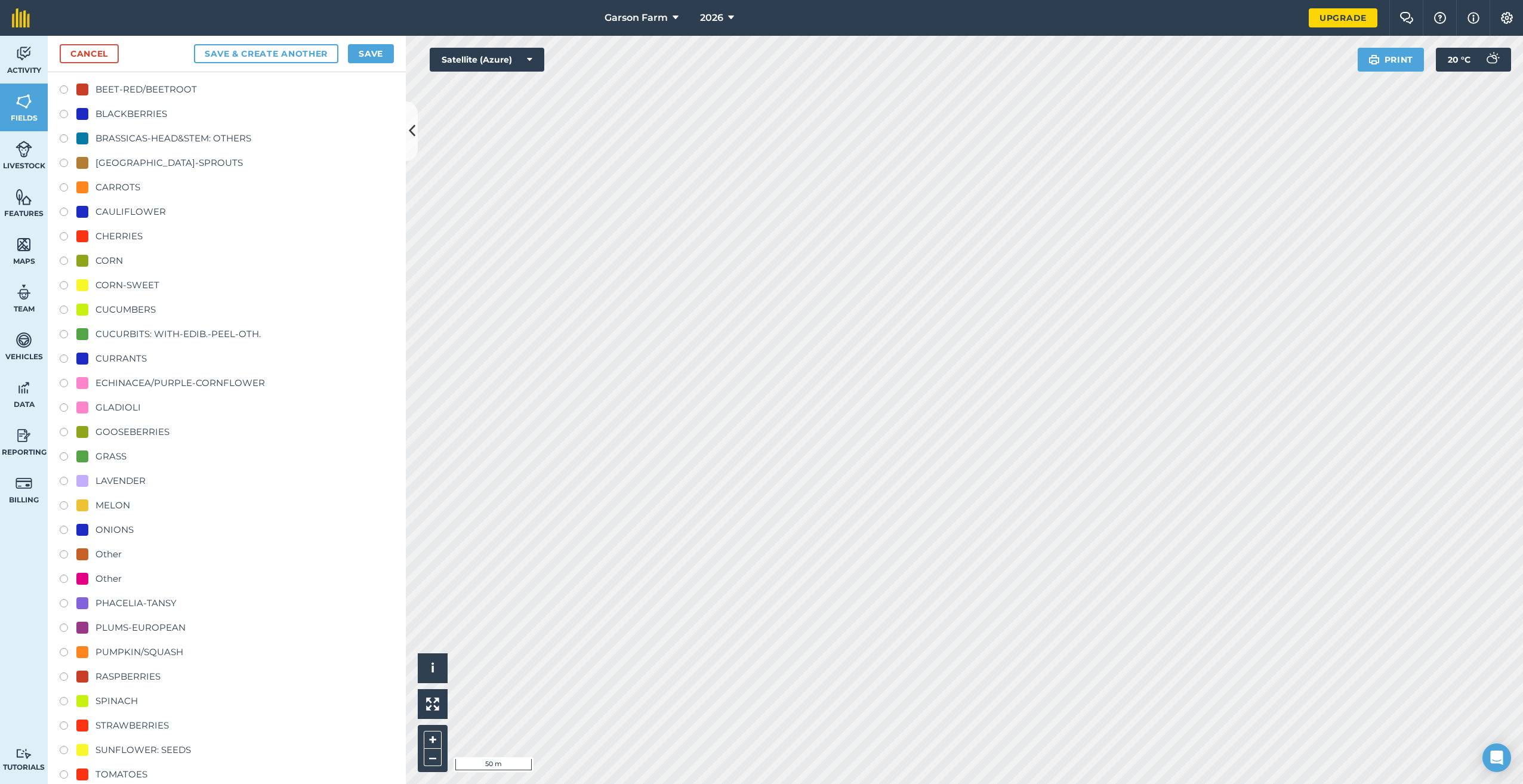
scroll to position [356, 0]
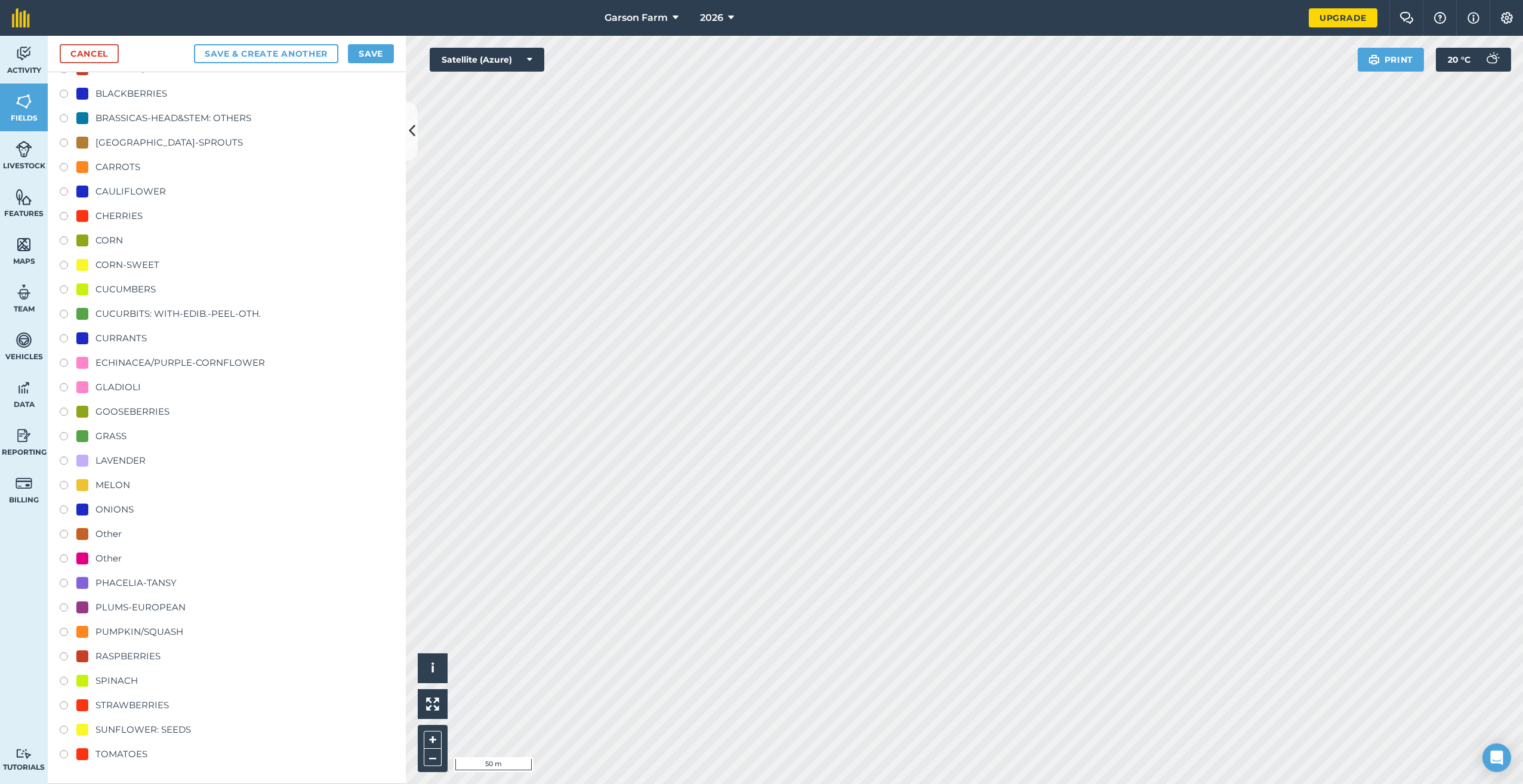
type input "Sunflower 3"
click at [136, 728] on div "SUNFLOWER: SEEDS" at bounding box center [142, 730] width 95 height 15
radio input "true"
click at [371, 57] on button "Save" at bounding box center [371, 54] width 46 height 19
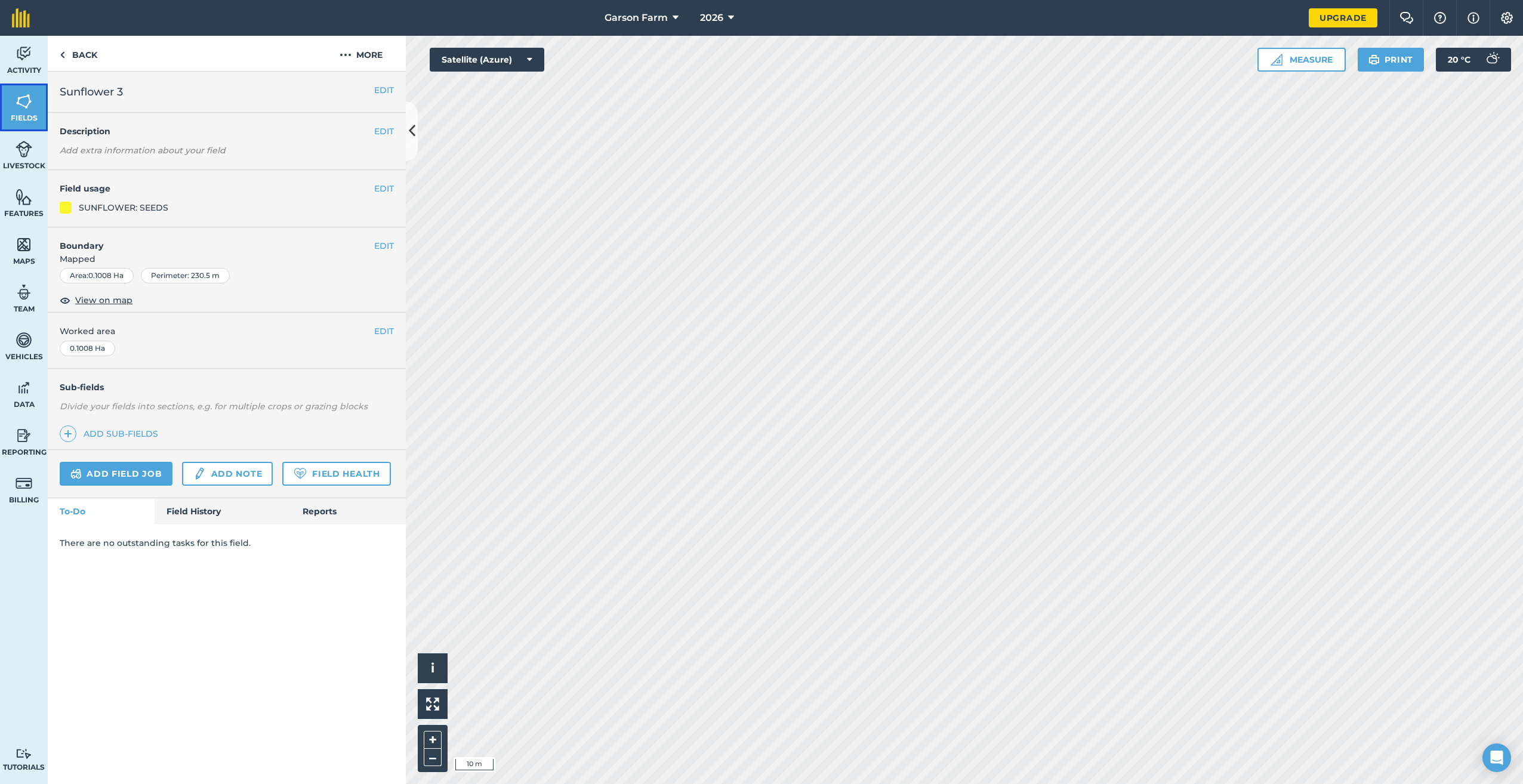
click at [27, 110] on link "Fields" at bounding box center [24, 108] width 48 height 48
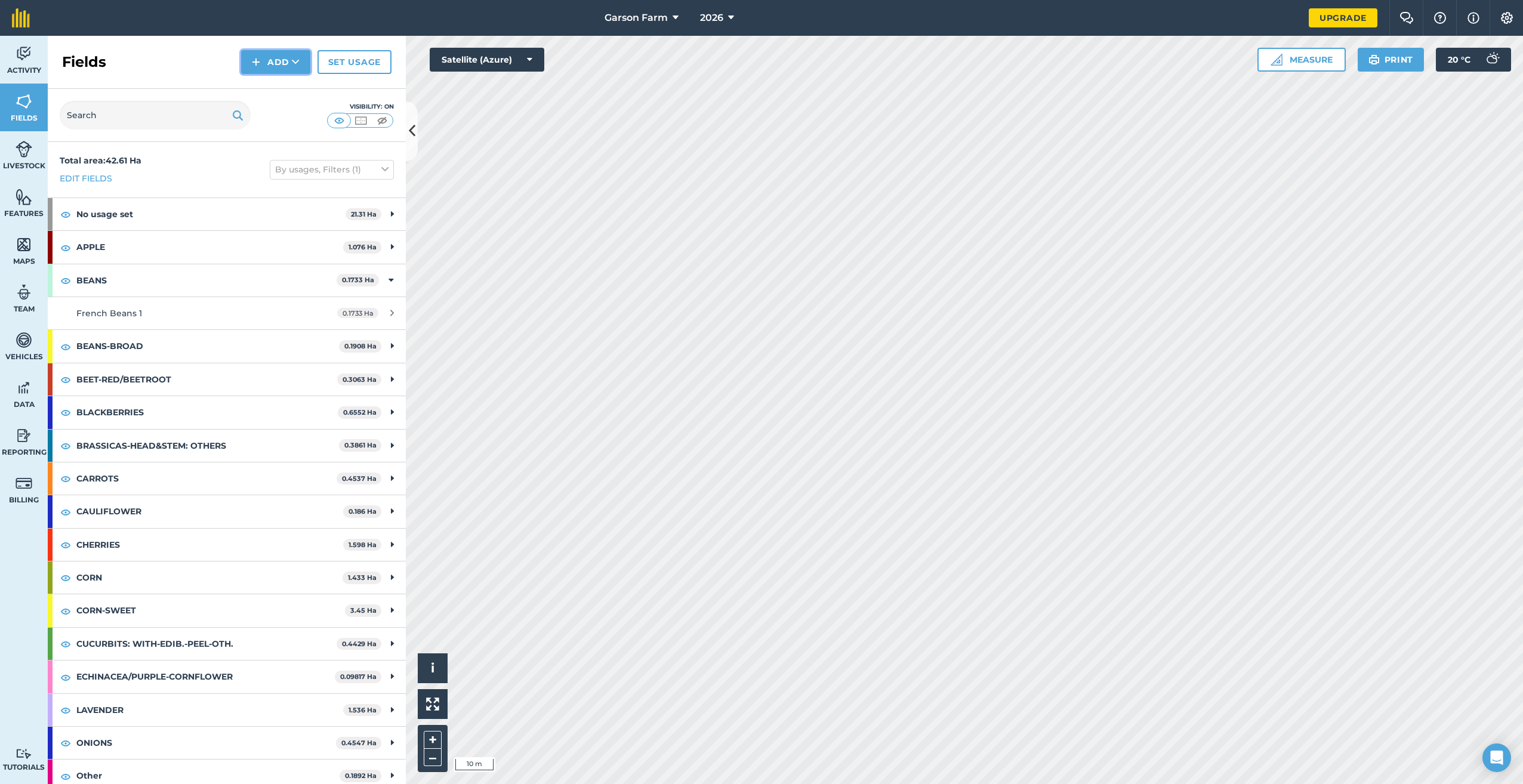
click at [284, 66] on button "Add" at bounding box center [276, 62] width 69 height 24
click at [276, 92] on link "Draw" at bounding box center [276, 89] width 65 height 26
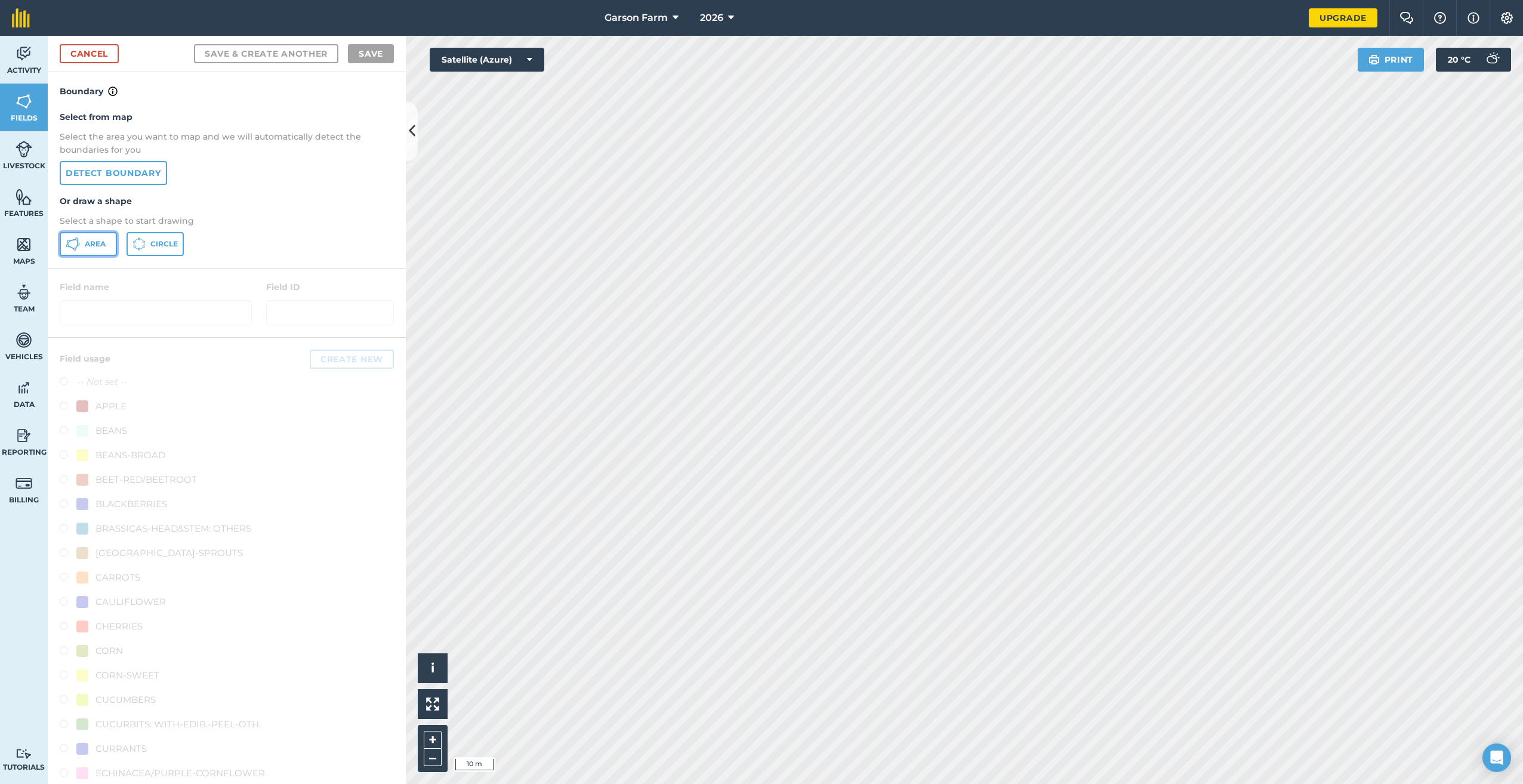
click at [100, 241] on span "Area" at bounding box center [95, 243] width 21 height 9
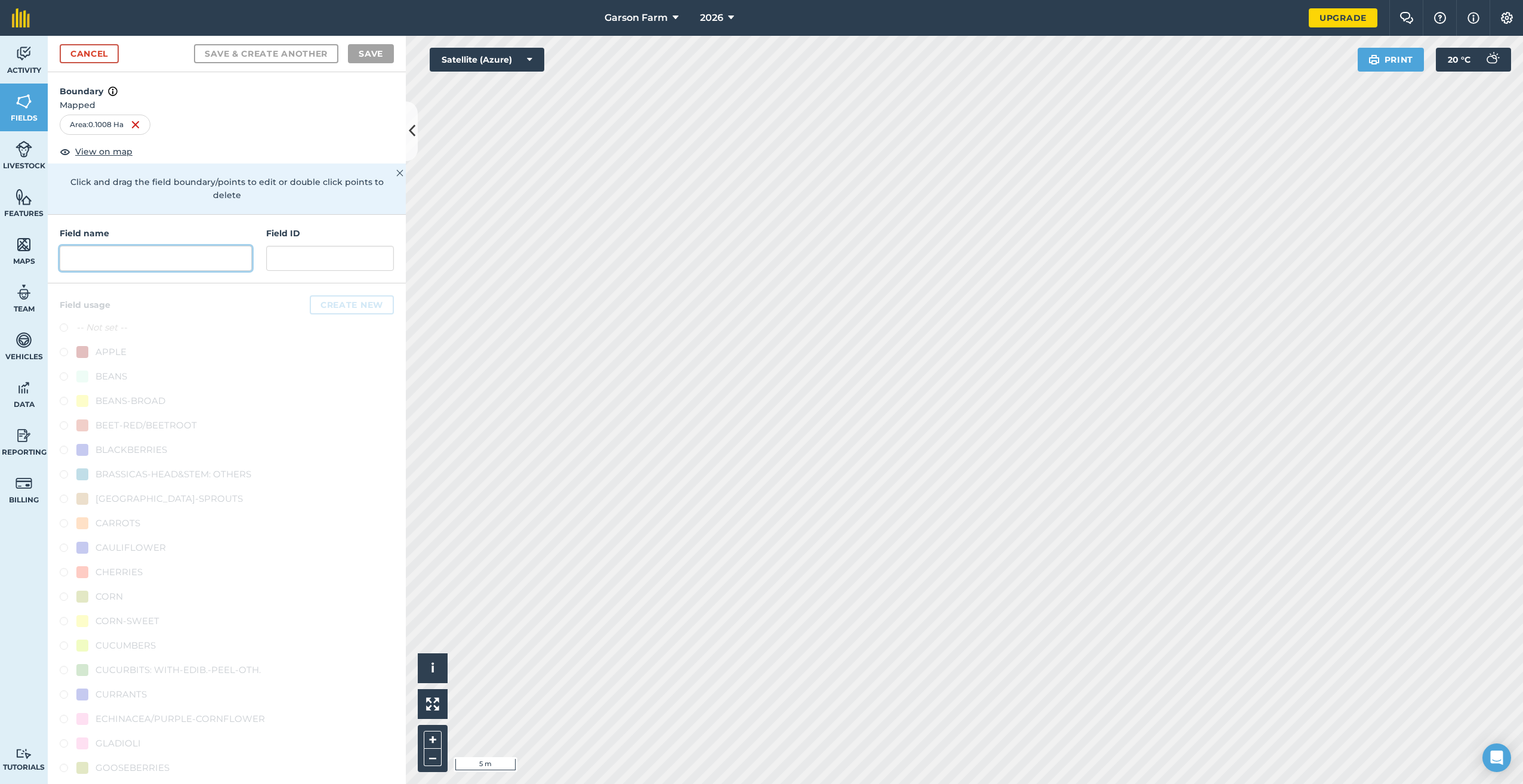
click at [239, 262] on input "text" at bounding box center [156, 258] width 192 height 25
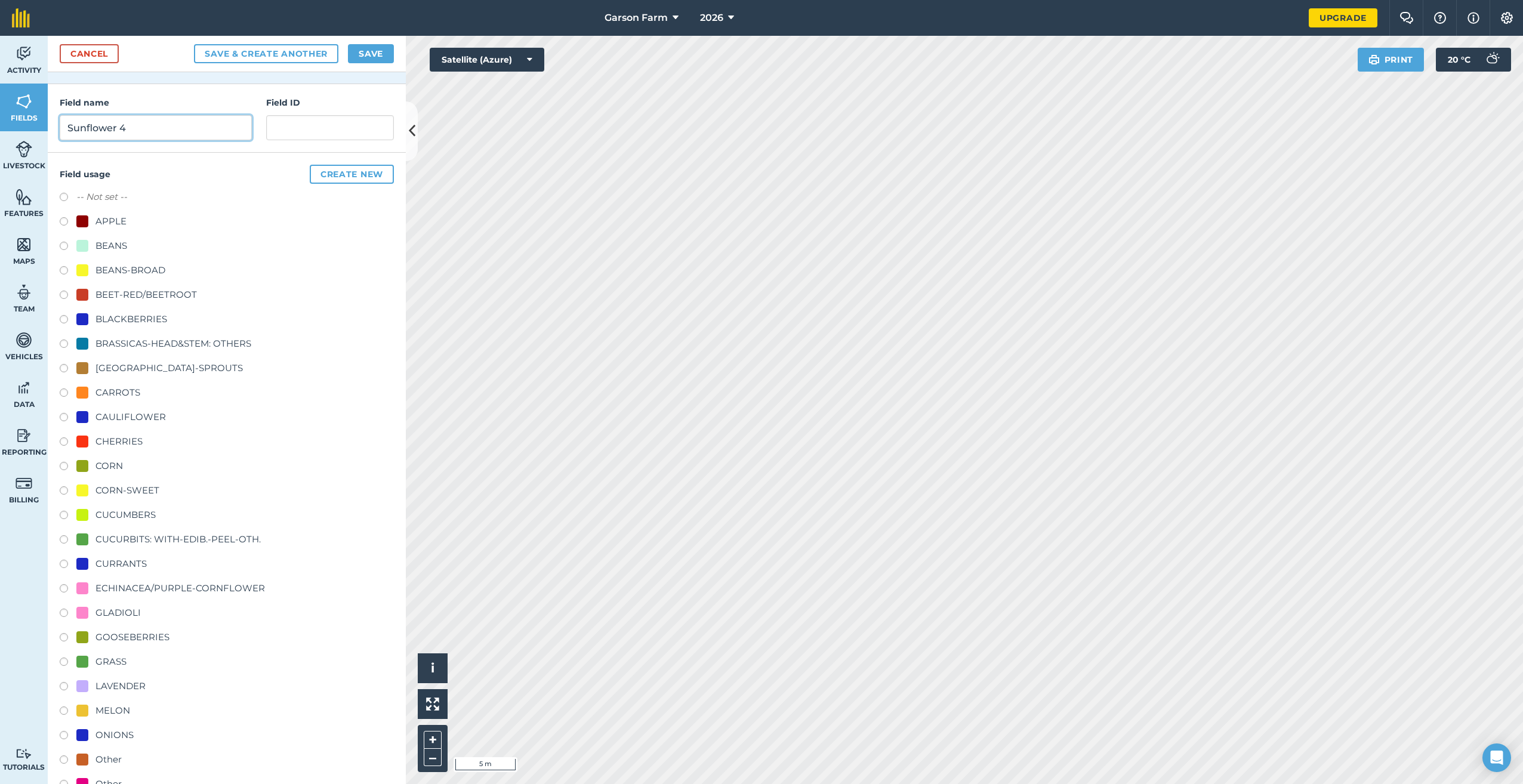
scroll to position [356, 0]
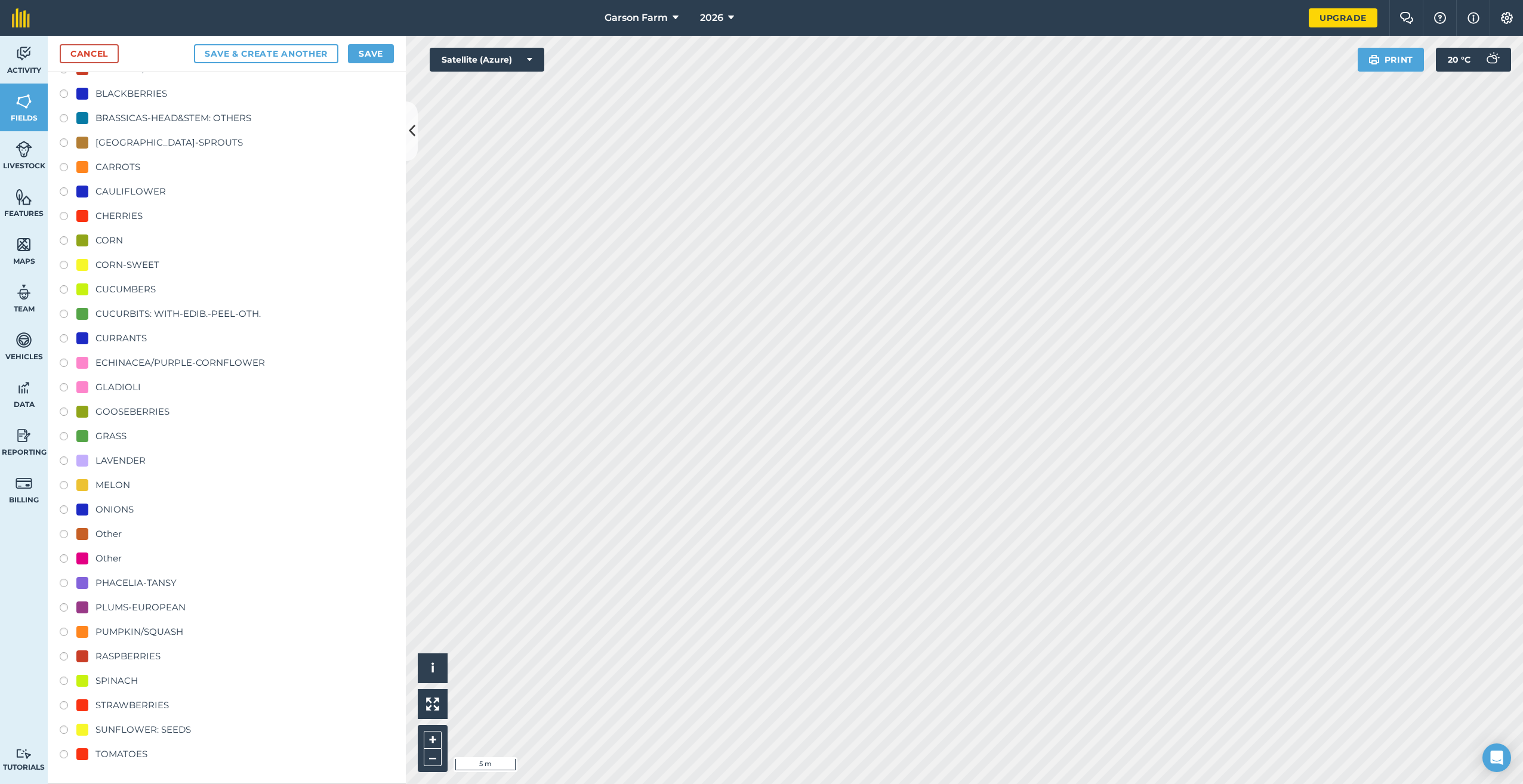
type input "Sunflower 4"
click at [152, 730] on div "SUNFLOWER: SEEDS" at bounding box center [142, 730] width 95 height 15
radio input "true"
click at [377, 58] on button "Save" at bounding box center [371, 54] width 46 height 19
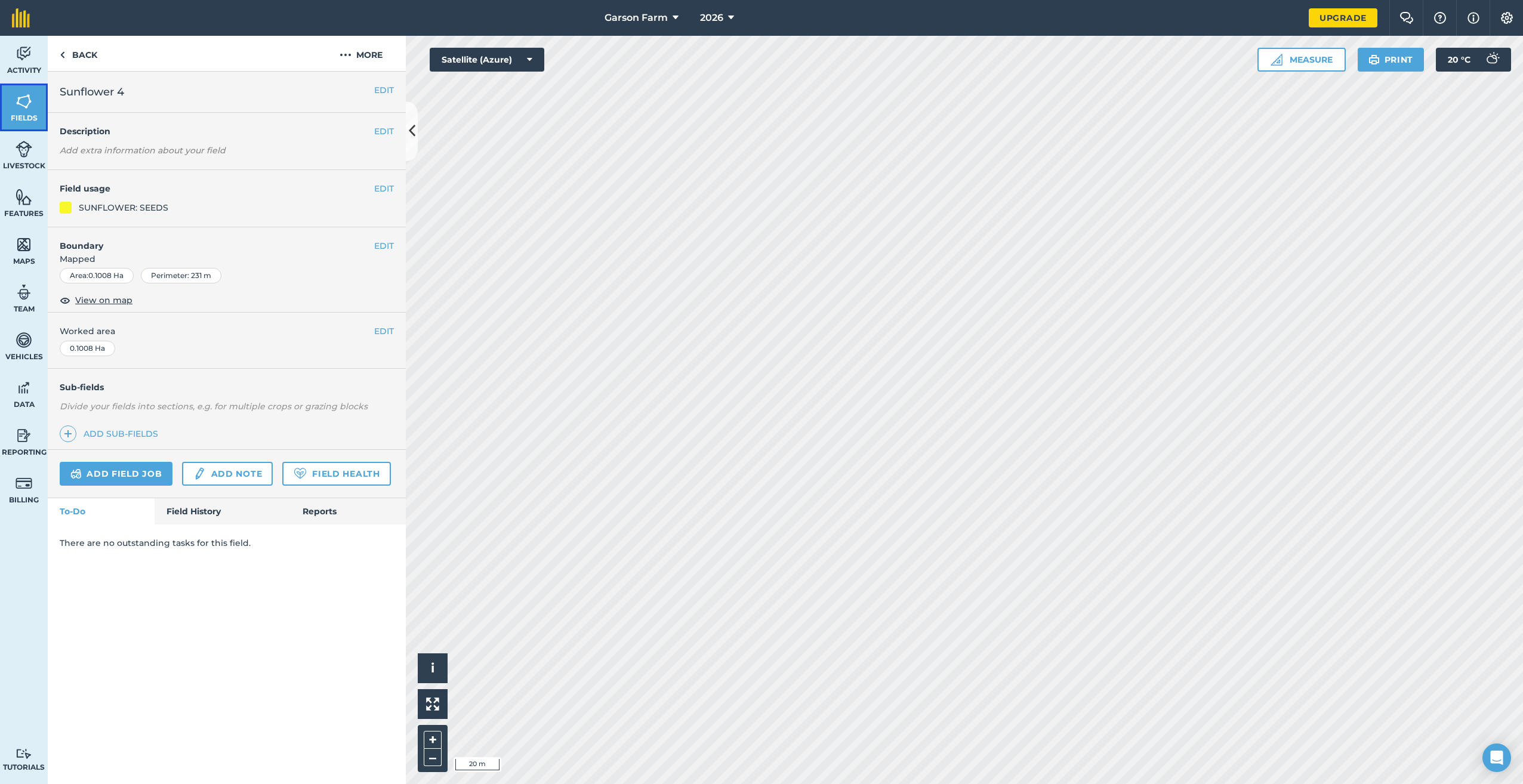
click at [15, 115] on span "Fields" at bounding box center [24, 118] width 48 height 9
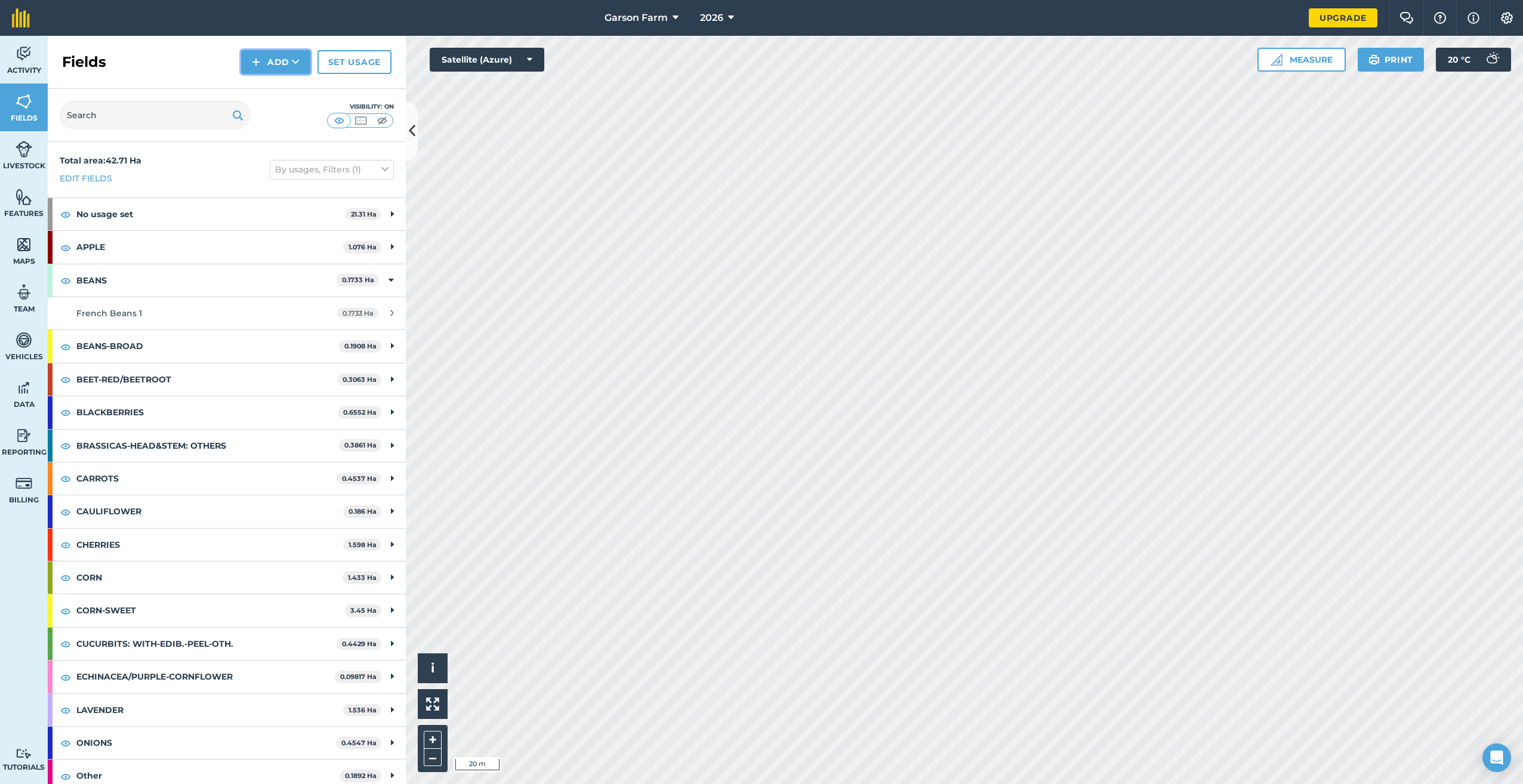
click at [276, 68] on button "Add" at bounding box center [276, 62] width 69 height 24
click at [270, 96] on link "Draw" at bounding box center [276, 89] width 65 height 26
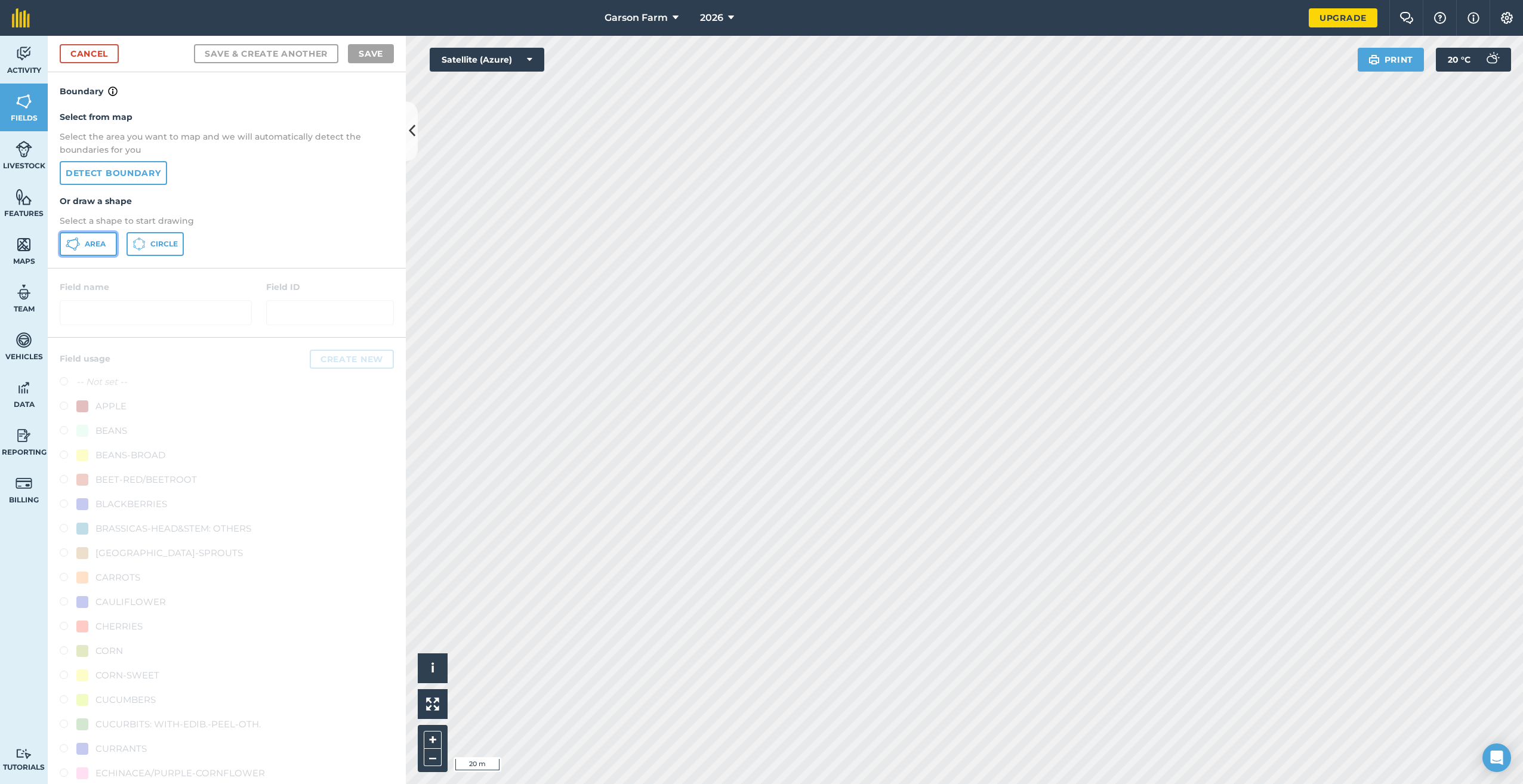
click at [95, 241] on span "Area" at bounding box center [95, 243] width 21 height 9
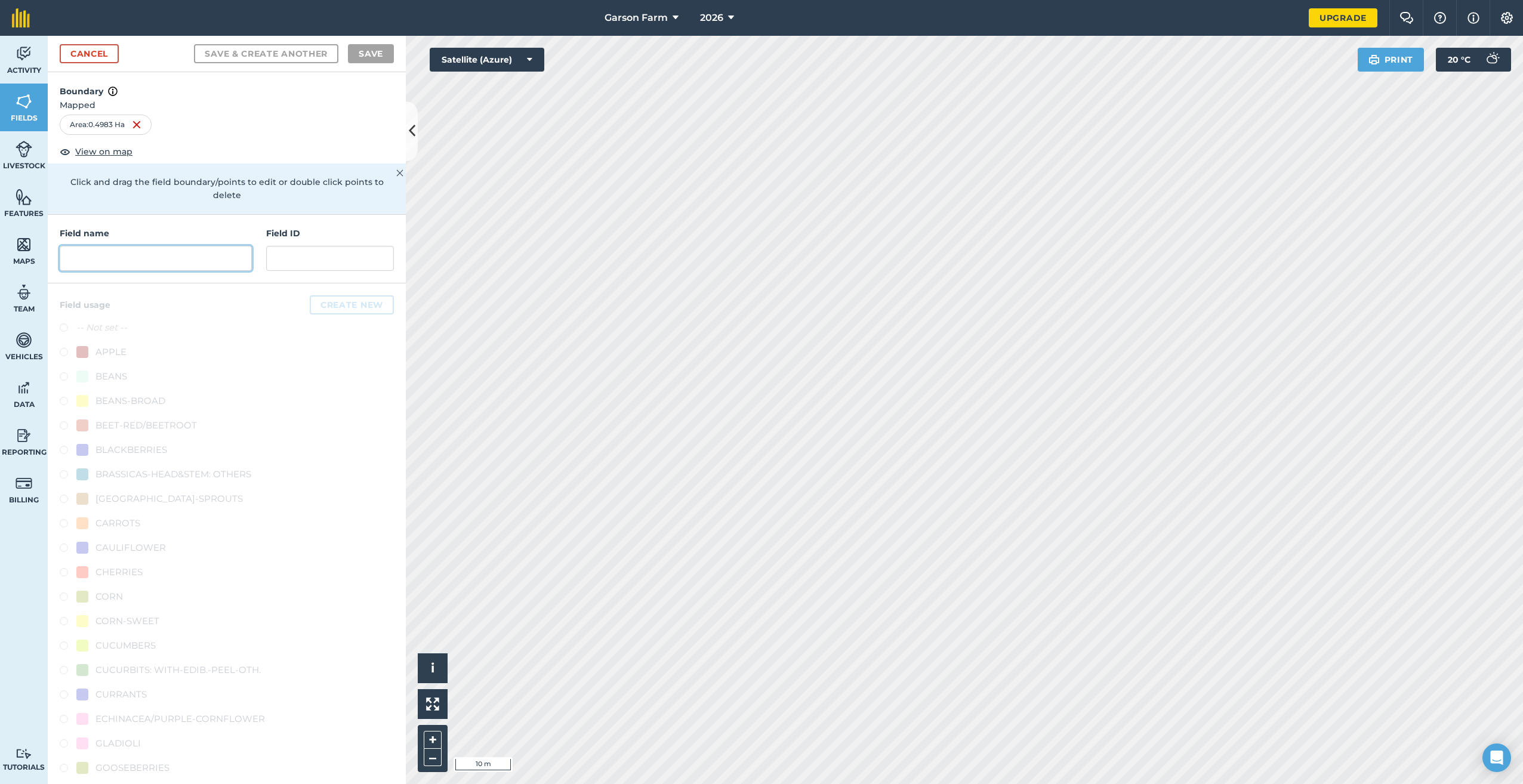
click at [221, 259] on input "text" at bounding box center [156, 258] width 192 height 25
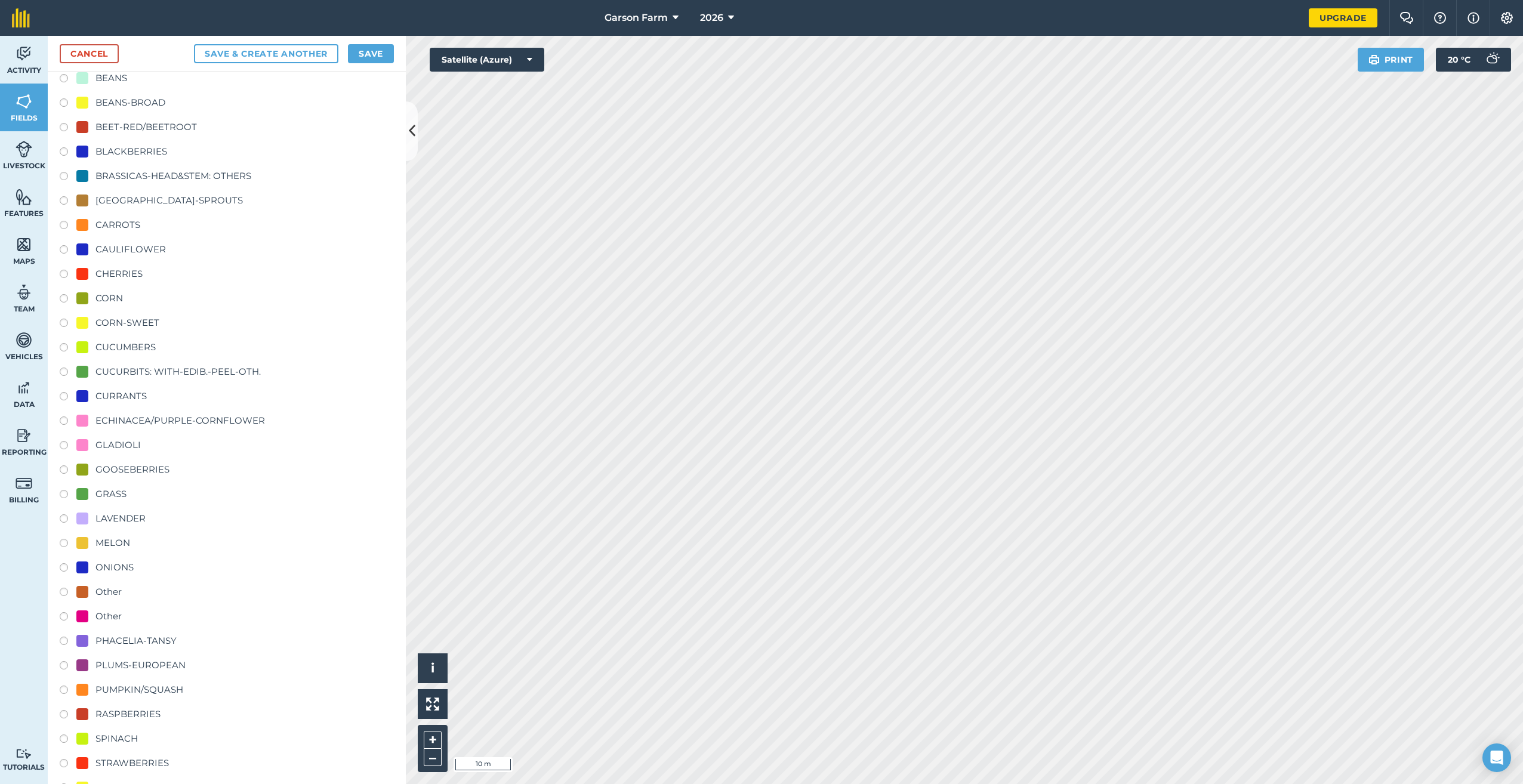
type input "Phacelia - [GEOGRAPHIC_DATA]"
click at [150, 643] on div "PHACELIA-TANSY" at bounding box center [136, 641] width 81 height 15
radio input "true"
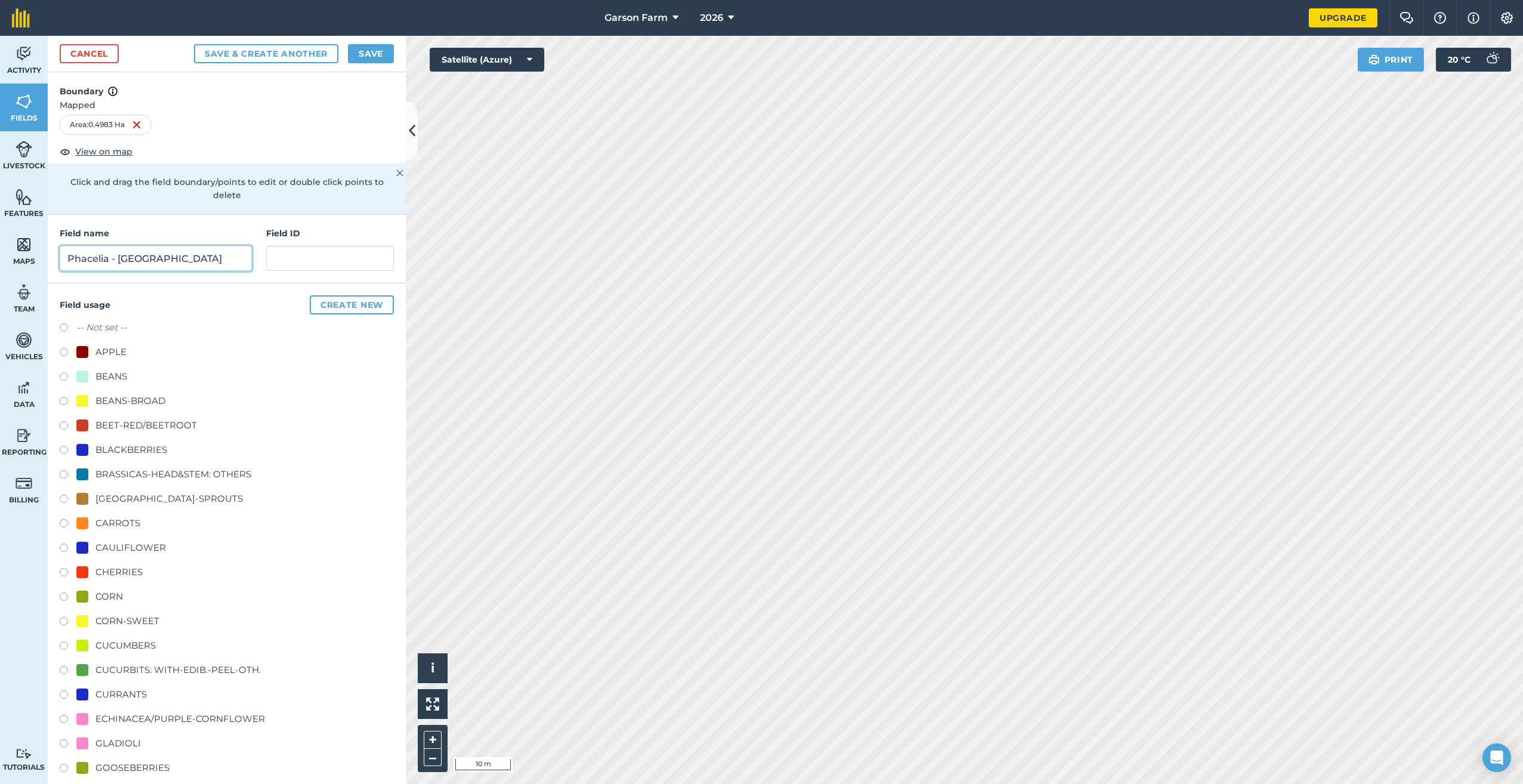
drag, startPoint x: 112, startPoint y: 259, endPoint x: 163, endPoint y: 259, distance: 51.0
click at [111, 259] on input "Phacelia - [GEOGRAPHIC_DATA]" at bounding box center [156, 258] width 192 height 25
type input "Phacelia / Cover Crop - [GEOGRAPHIC_DATA]"
click at [360, 59] on button "Save" at bounding box center [371, 54] width 46 height 19
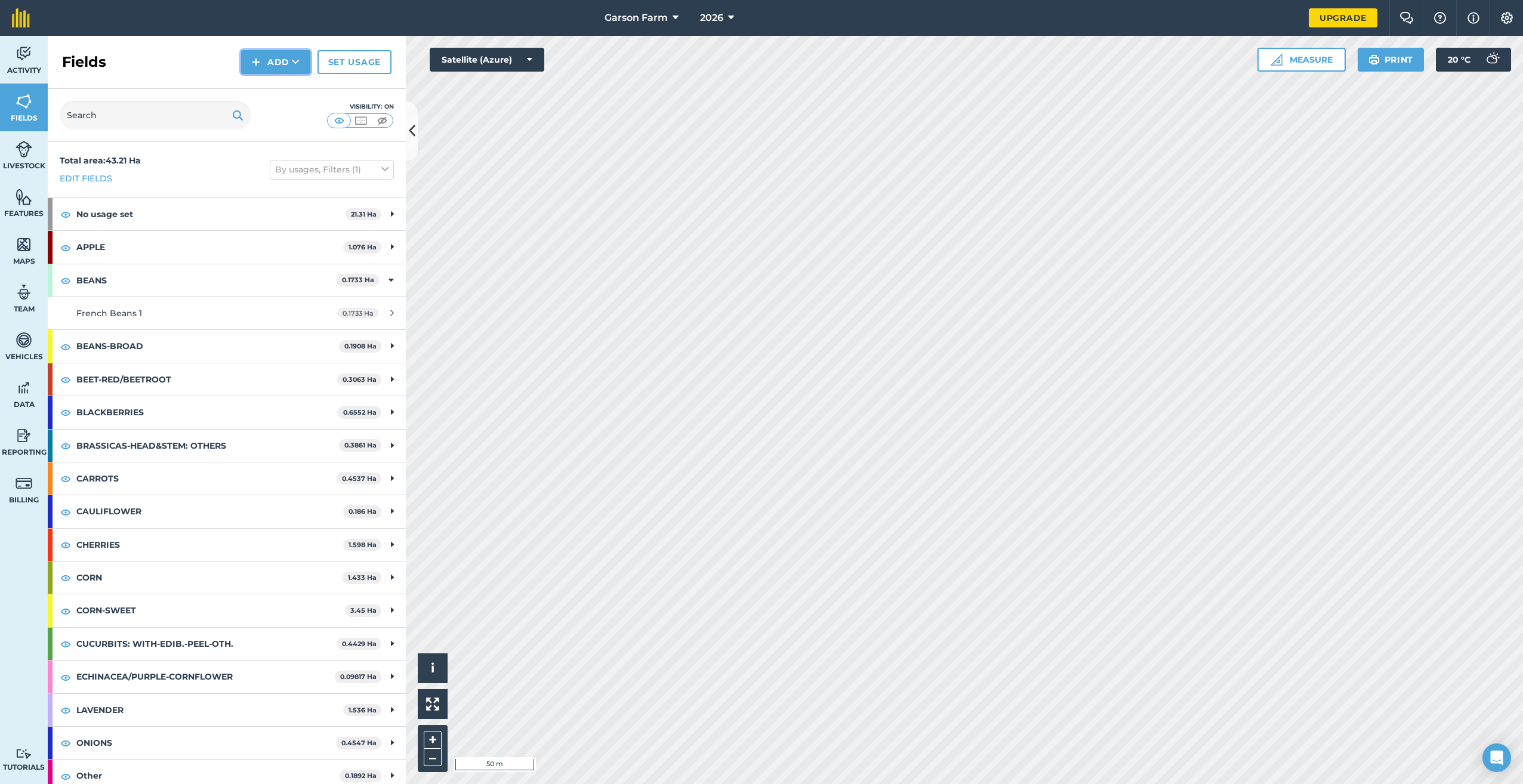
click at [272, 71] on button "Add" at bounding box center [276, 62] width 69 height 24
click at [273, 86] on link "Draw" at bounding box center [276, 89] width 65 height 26
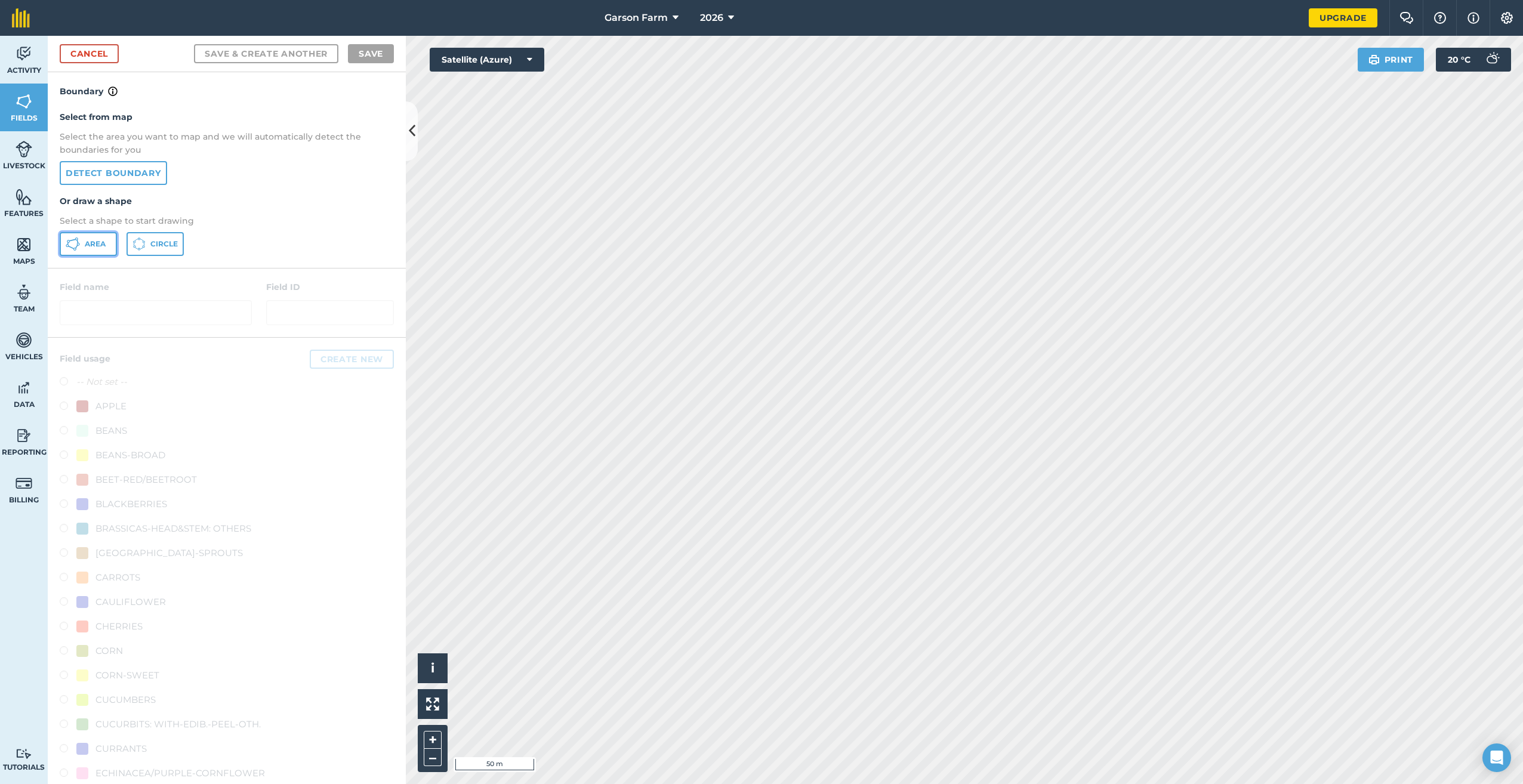
click at [112, 246] on button "Area" at bounding box center [88, 243] width 57 height 24
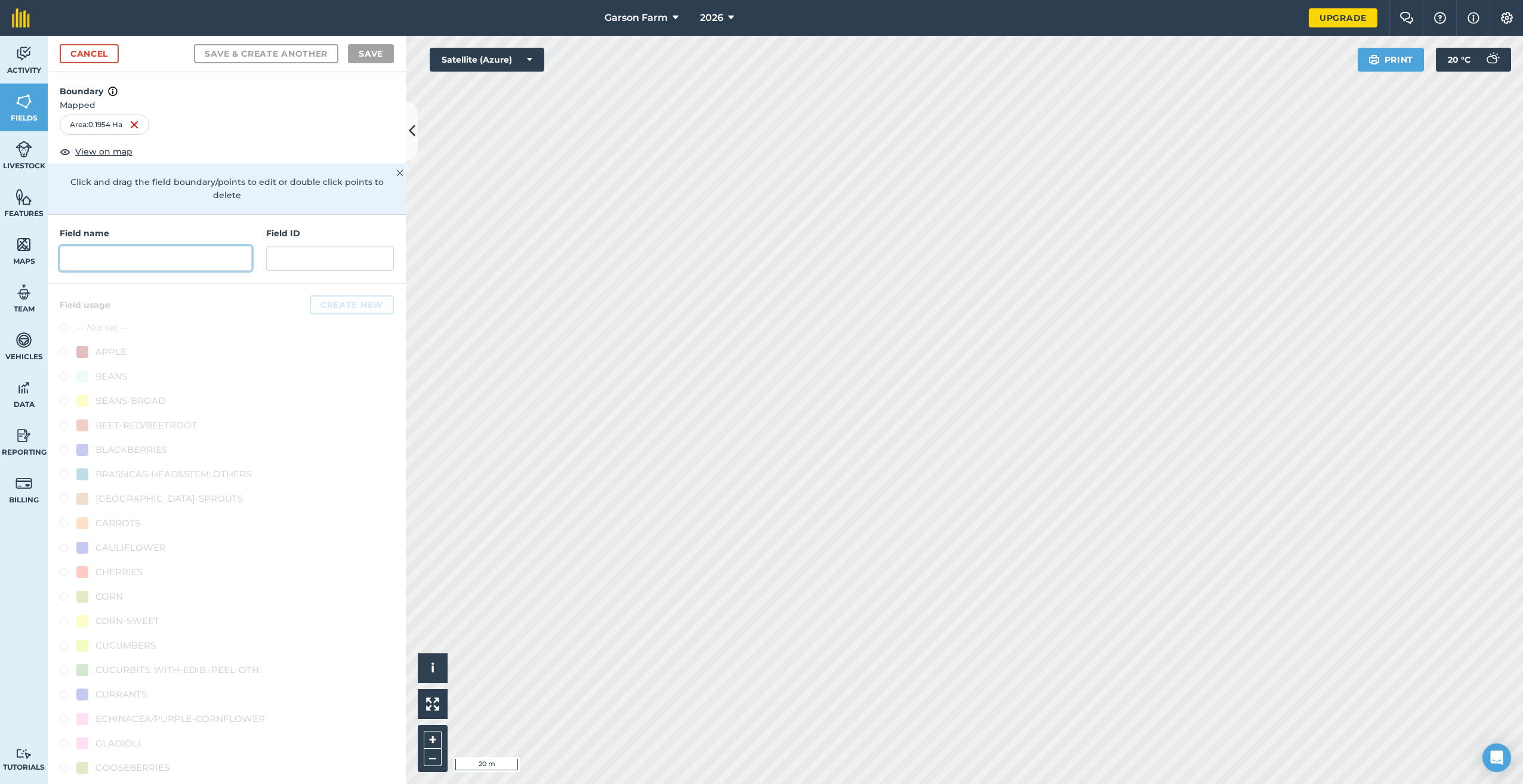
click at [153, 262] on input "text" at bounding box center [156, 258] width 192 height 25
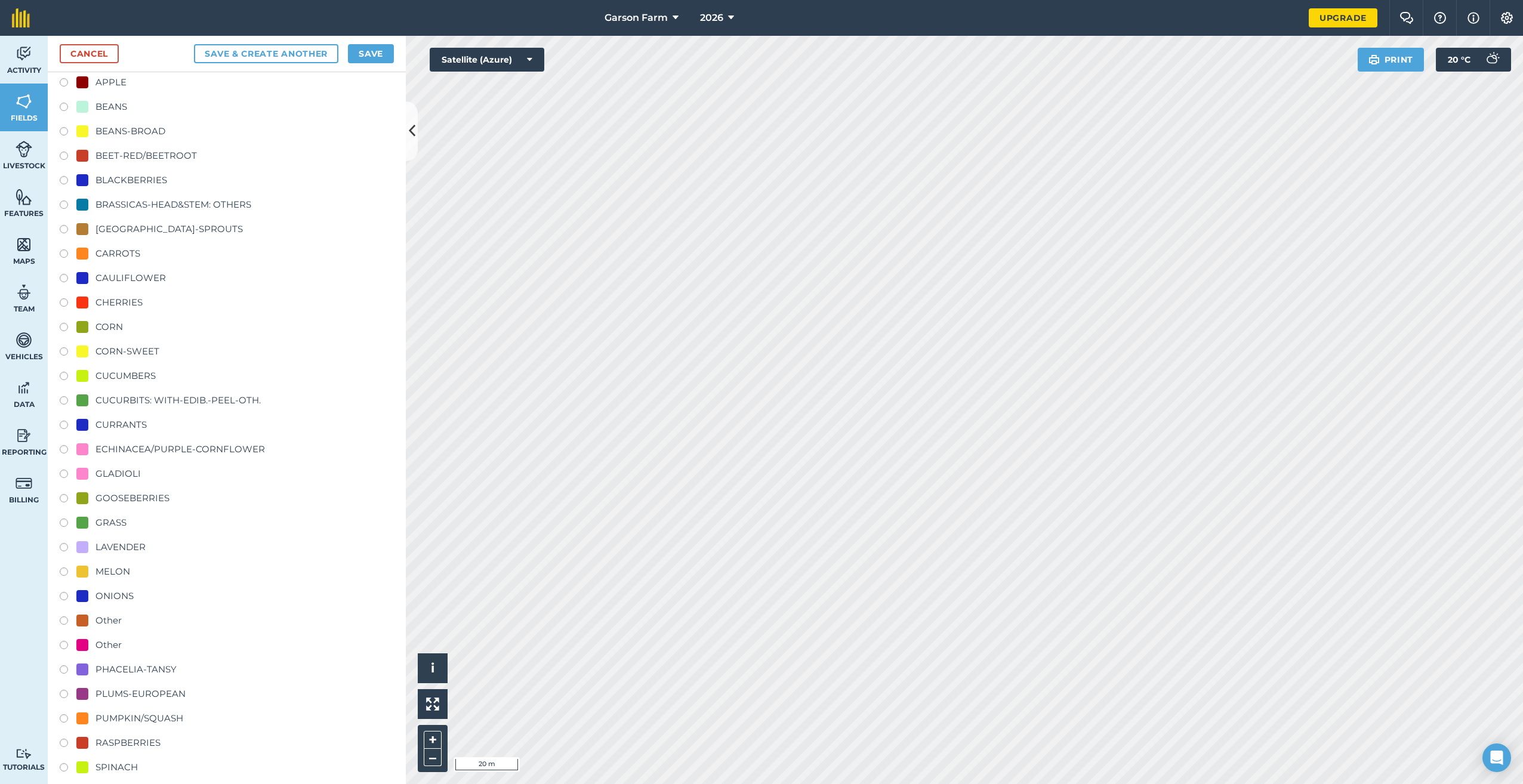
scroll to position [299, 0]
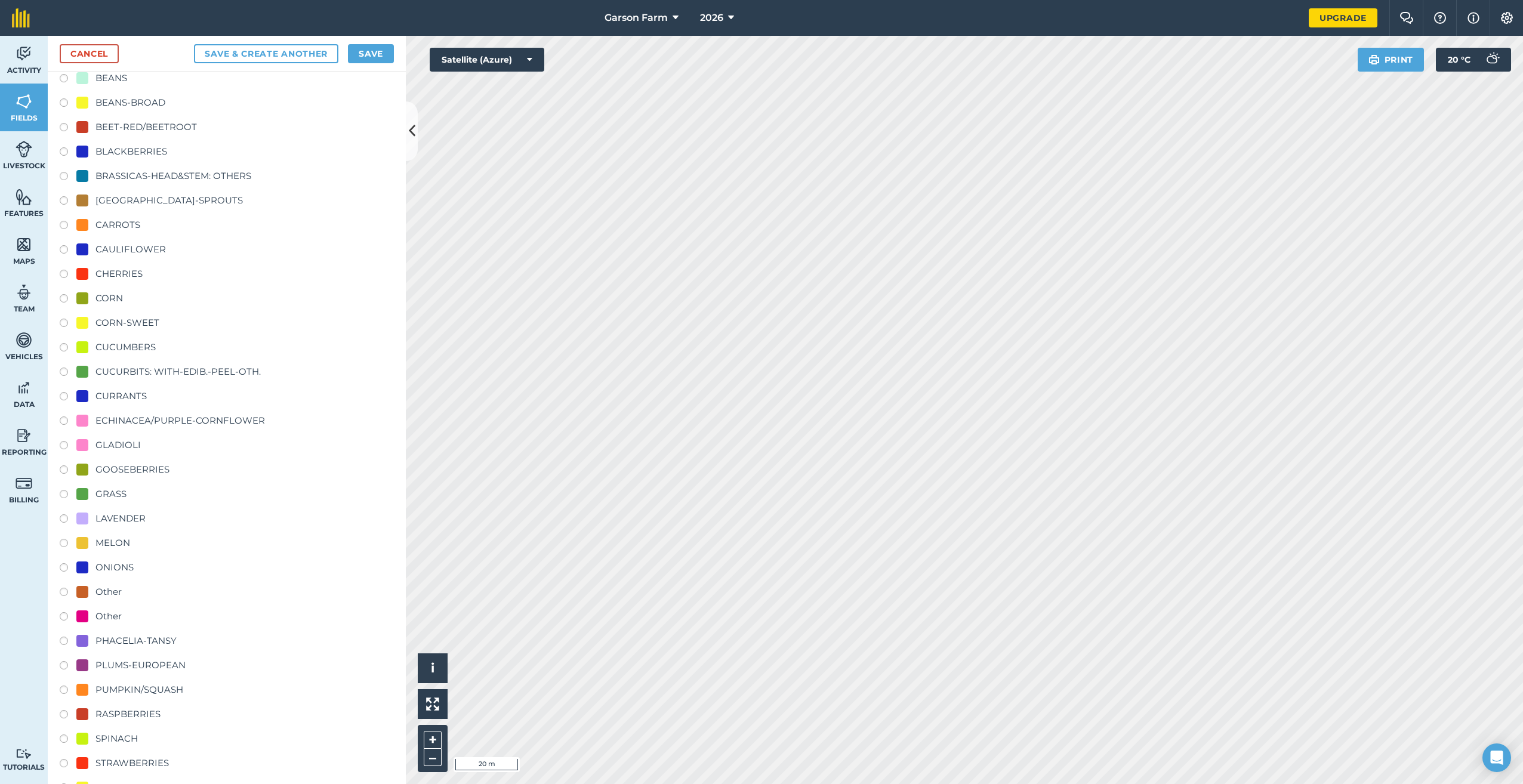
type input "Phacelia - [GEOGRAPHIC_DATA]"
click at [136, 640] on div "PHACELIA-TANSY" at bounding box center [136, 641] width 81 height 15
radio input "true"
click at [374, 55] on button "Save" at bounding box center [371, 54] width 46 height 19
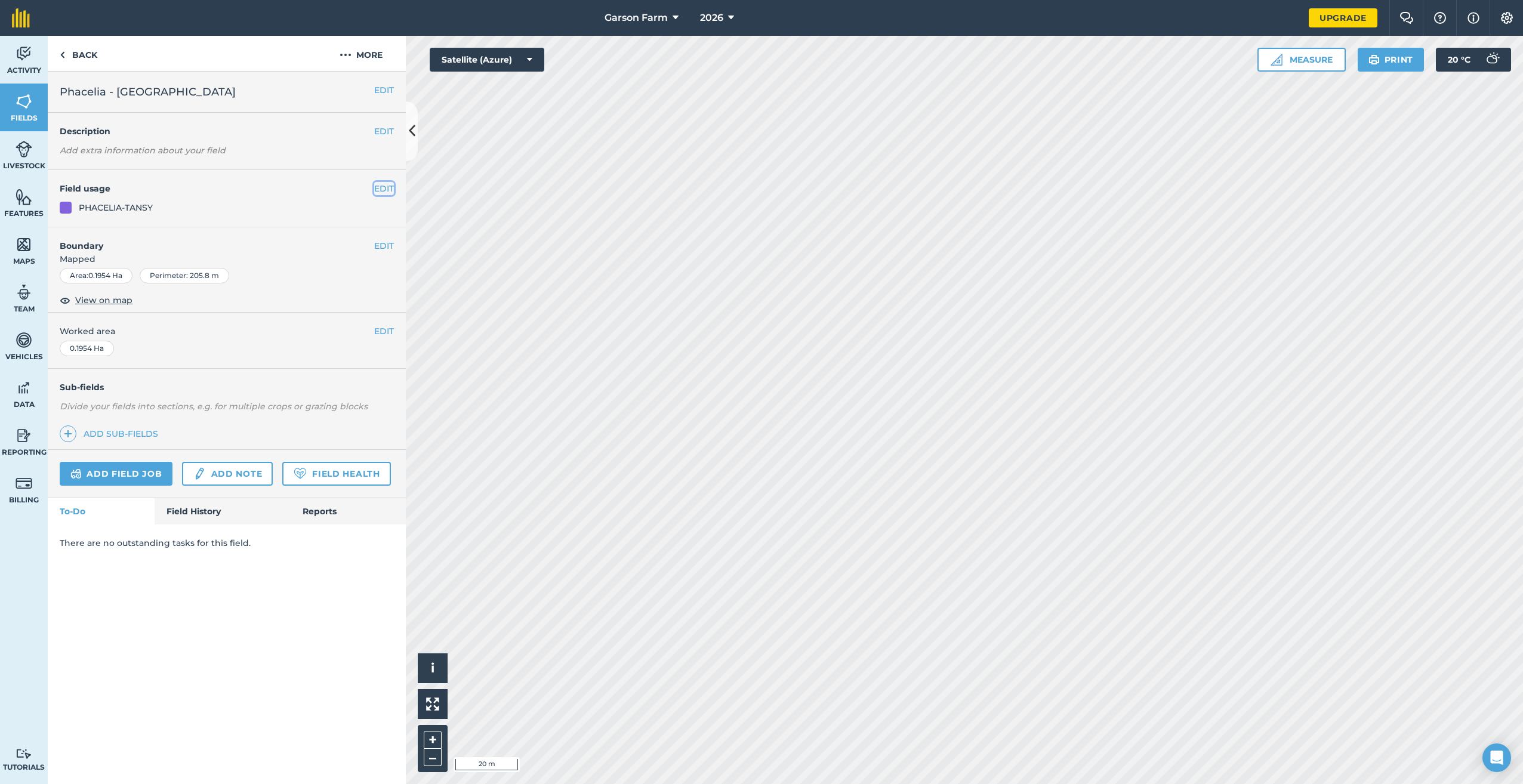
click at [385, 187] on button "EDIT" at bounding box center [384, 188] width 20 height 13
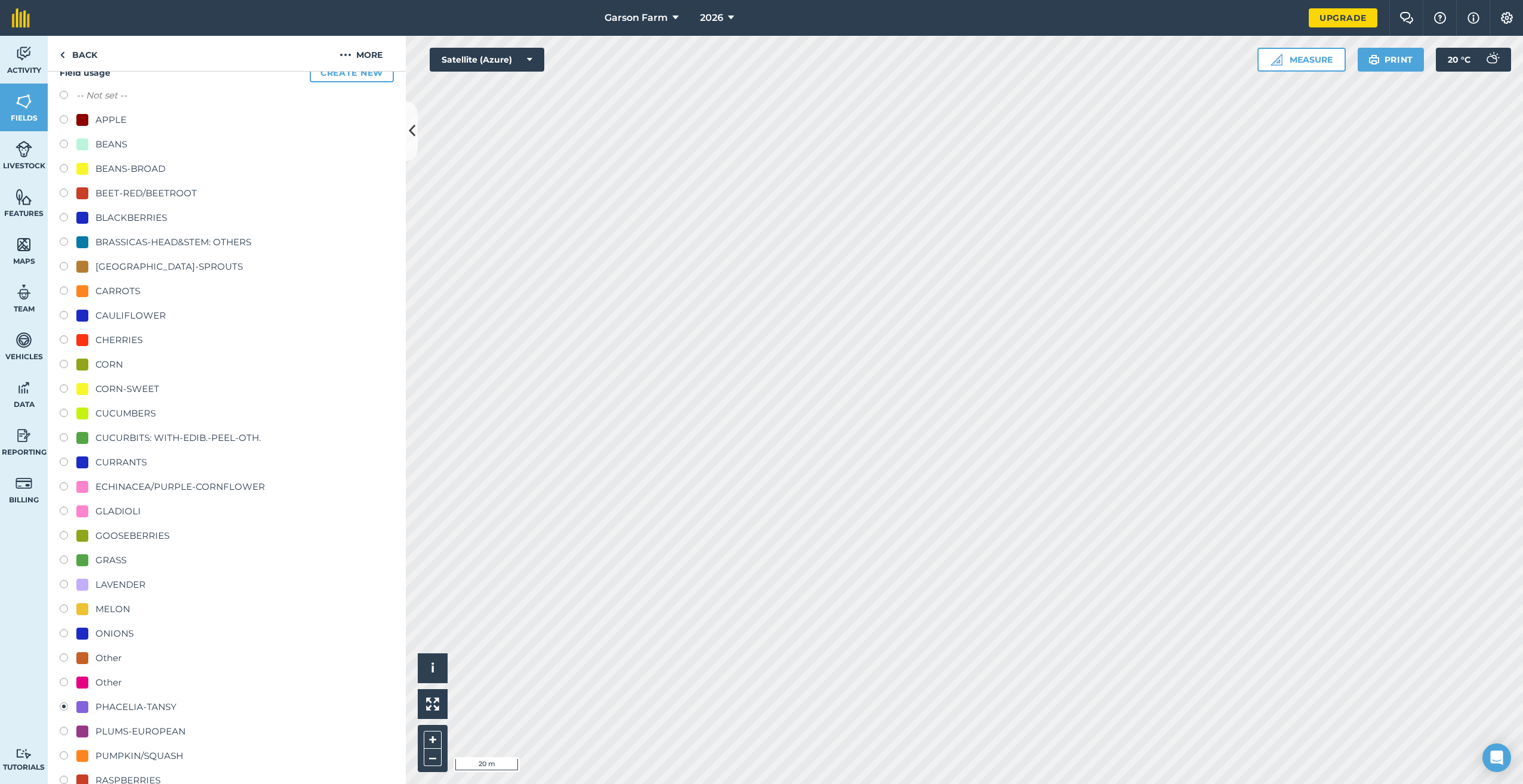
scroll to position [358, 0]
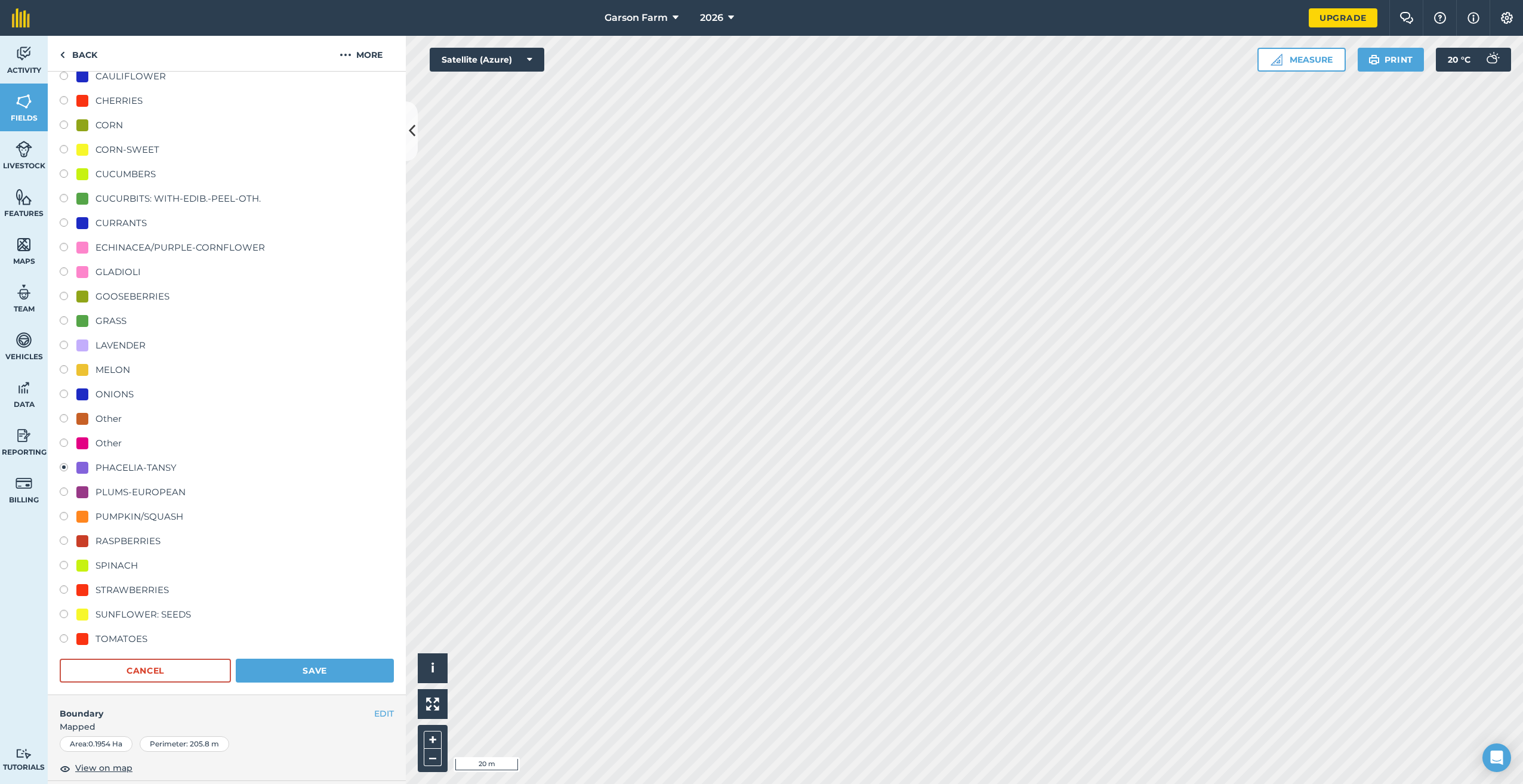
click at [196, 243] on div "ECHINACEA/PURPLE-CORNFLOWER" at bounding box center [180, 248] width 169 height 15
radio input "true"
radio input "false"
click at [313, 673] on button "Save" at bounding box center [315, 670] width 158 height 24
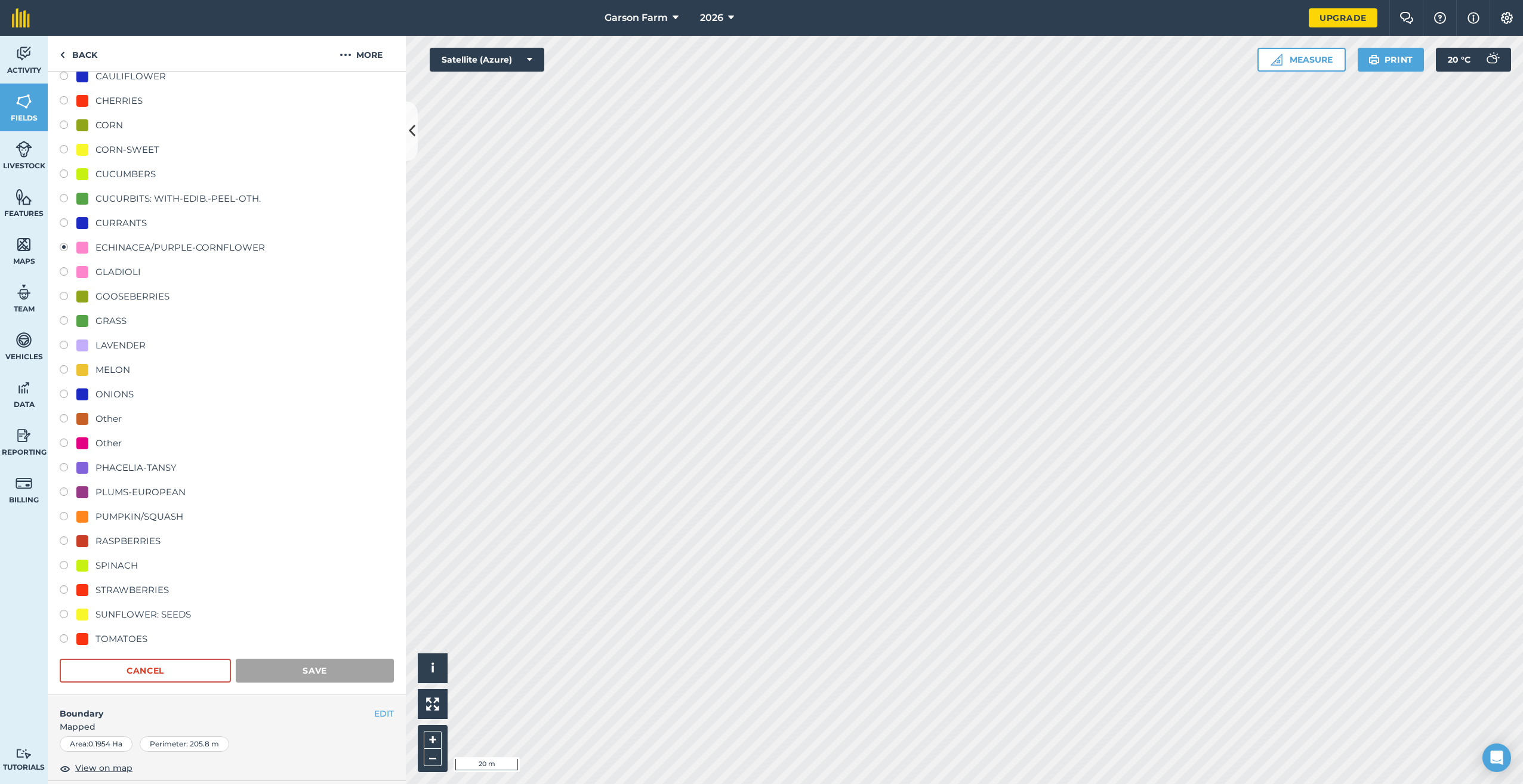
scroll to position [0, 0]
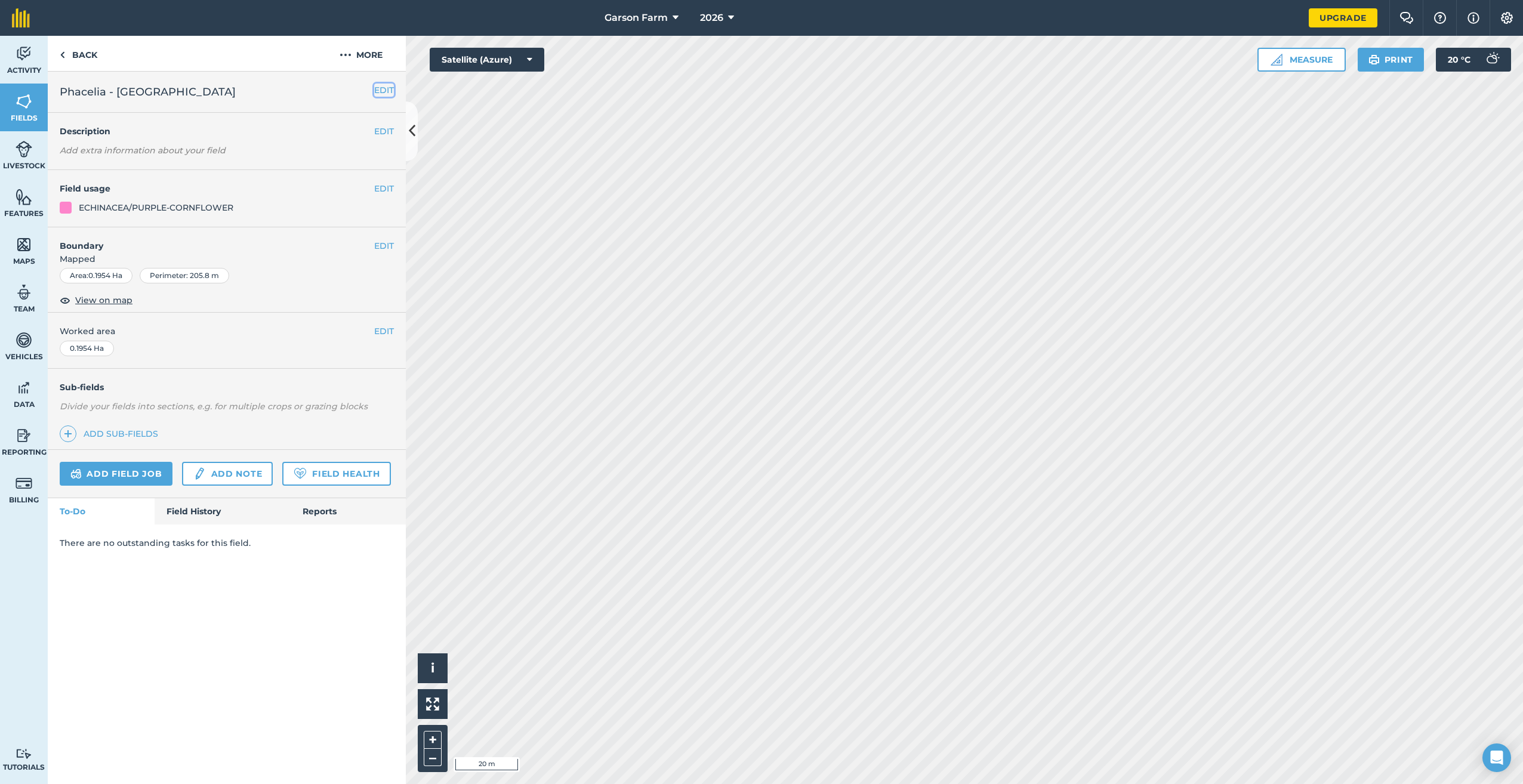
click at [384, 96] on button "EDIT" at bounding box center [384, 90] width 20 height 13
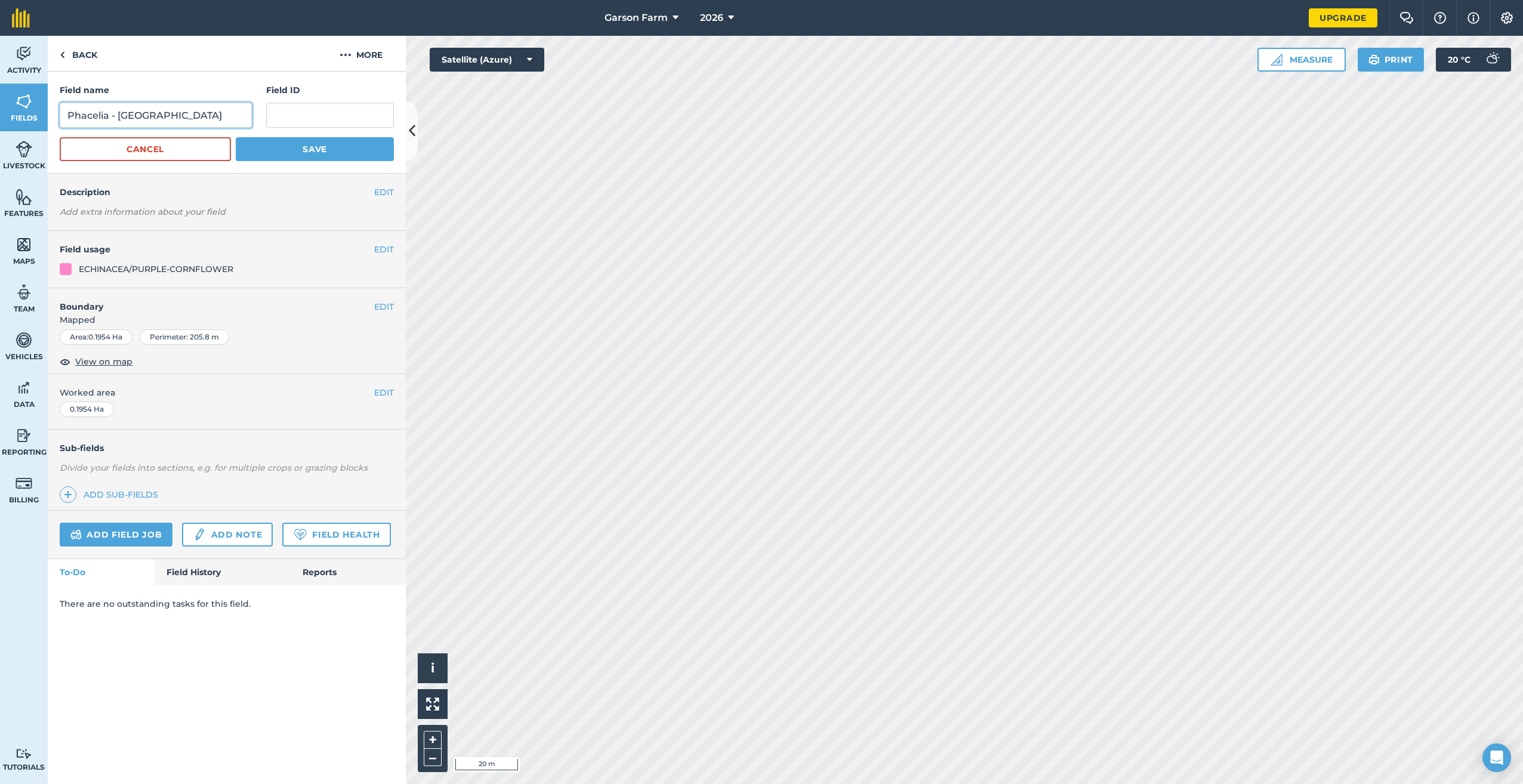
drag, startPoint x: 205, startPoint y: 113, endPoint x: 53, endPoint y: 111, distance: 152.0
click at [53, 111] on div "Field name Phacelia - [GEOGRAPHIC_DATA] [GEOGRAPHIC_DATA] ID Cancel Save" at bounding box center [227, 123] width 358 height 102
type input "Cornflowers"
click at [304, 147] on button "Save" at bounding box center [315, 149] width 158 height 24
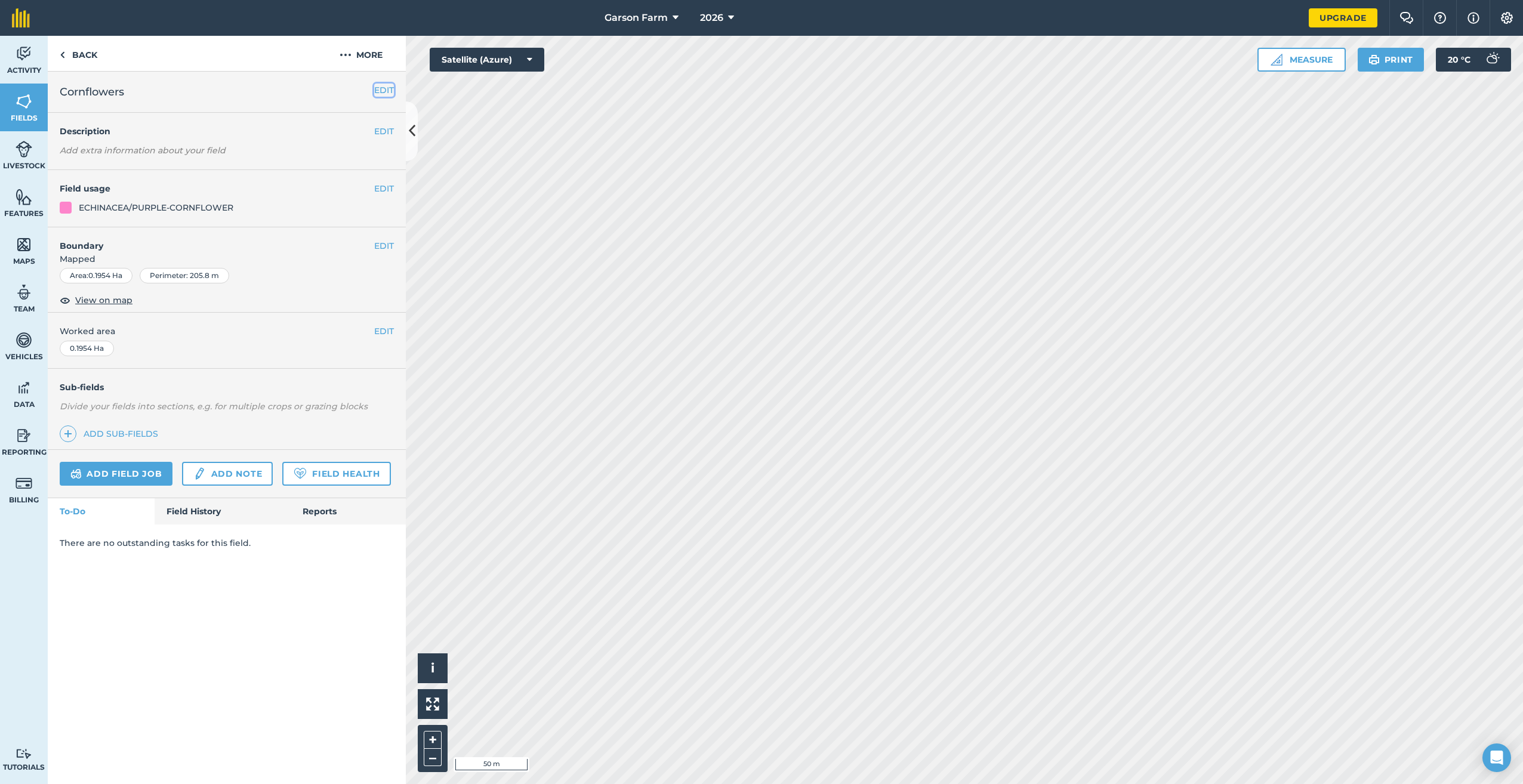
click at [382, 85] on button "EDIT" at bounding box center [384, 90] width 20 height 13
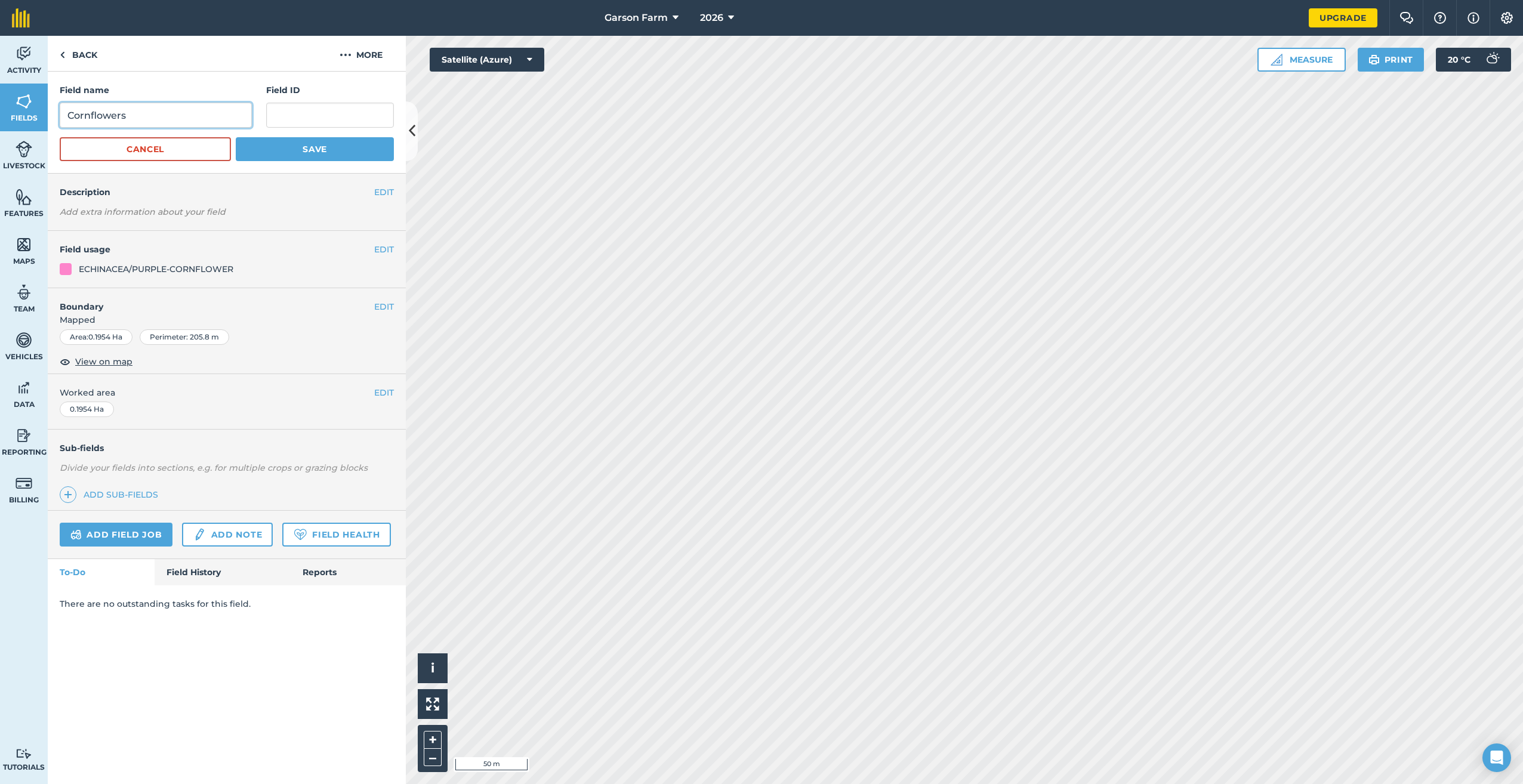
click at [158, 110] on input "Cornflowers" at bounding box center [156, 115] width 192 height 25
type input "Cornflowers - Rough East"
click at [328, 147] on button "Save" at bounding box center [315, 149] width 158 height 24
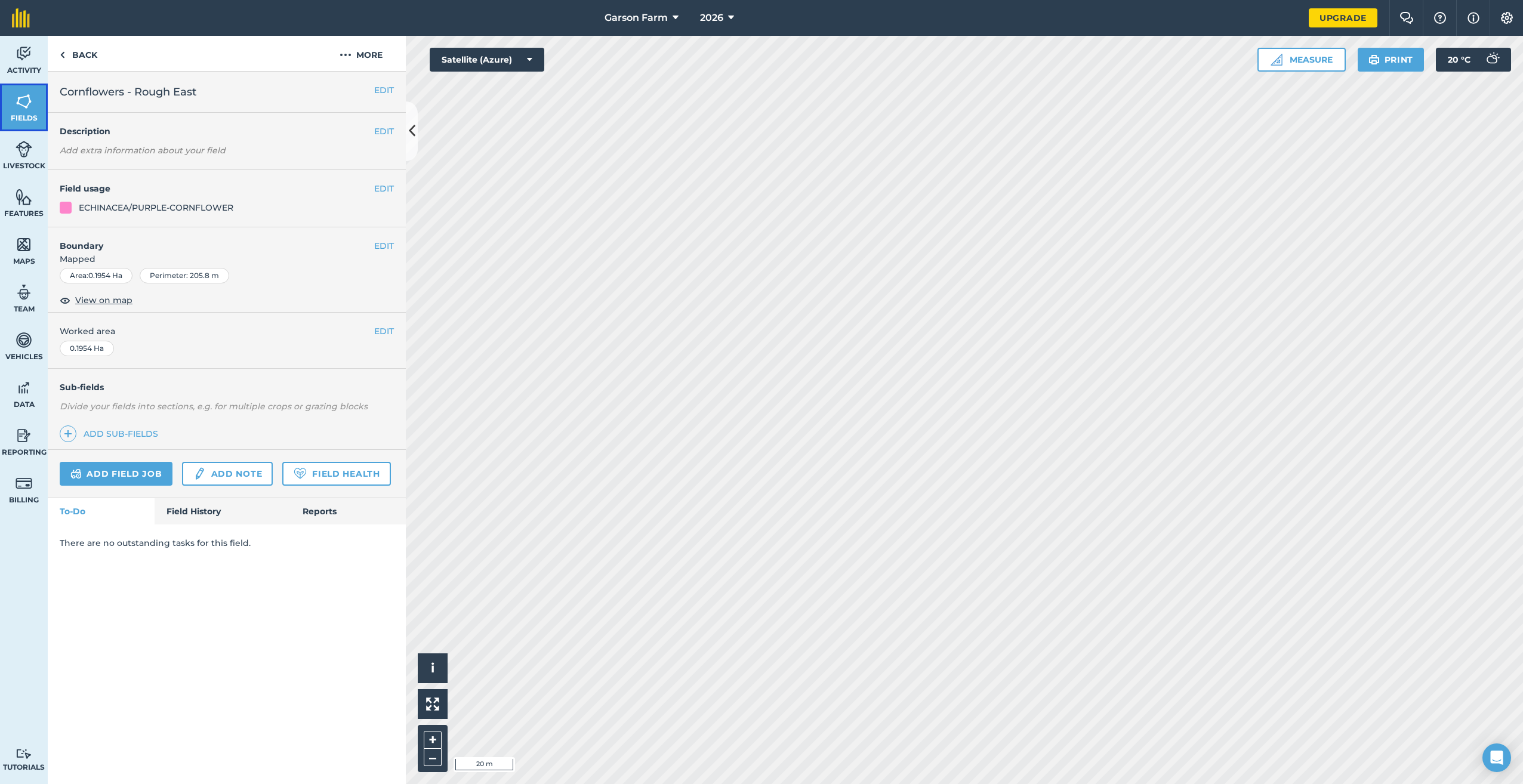
drag, startPoint x: 33, startPoint y: 115, endPoint x: 33, endPoint y: 108, distance: 7.0
click at [33, 115] on span "Fields" at bounding box center [24, 118] width 48 height 9
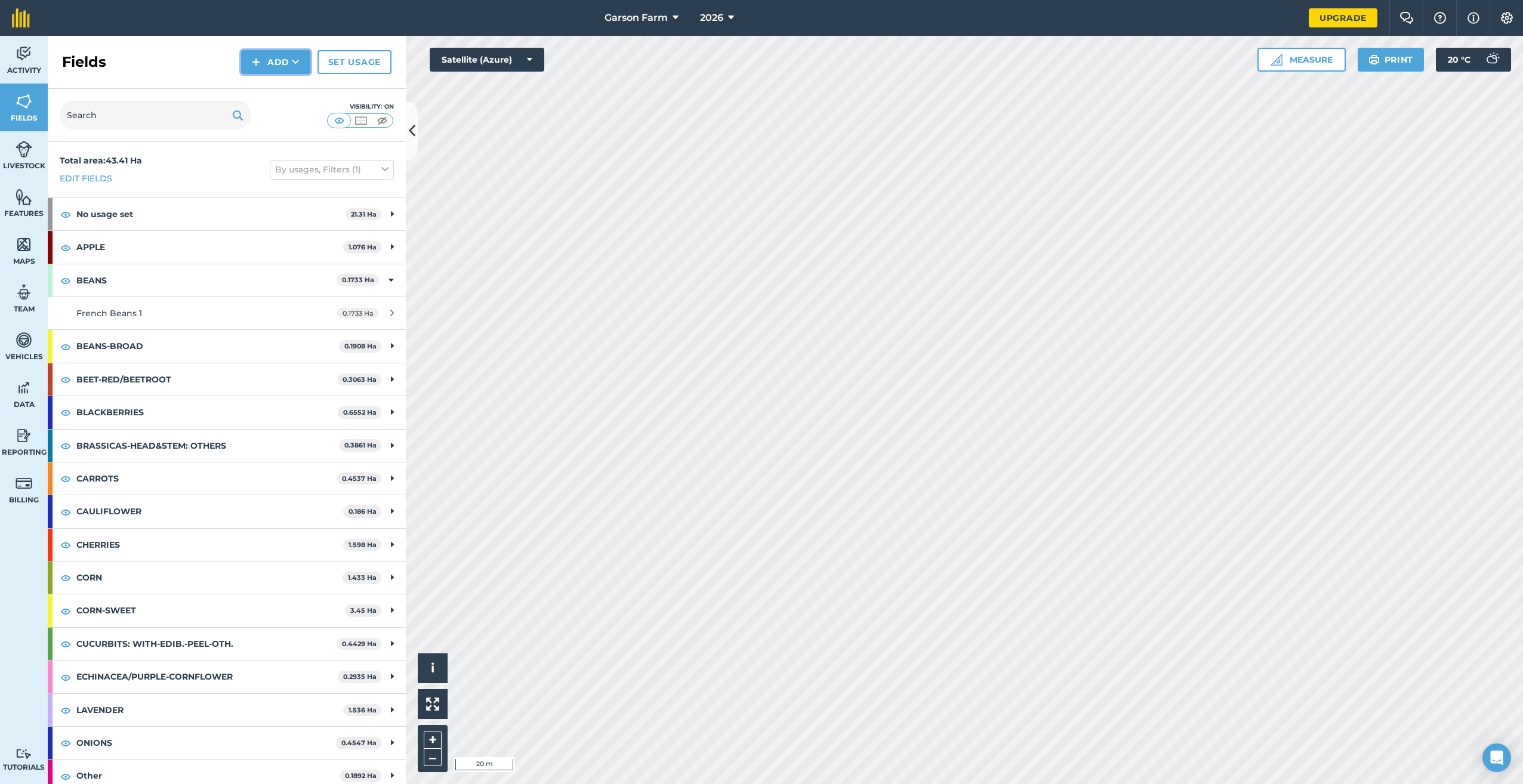
click at [259, 58] on img at bounding box center [256, 62] width 8 height 15
click at [268, 92] on link "Draw" at bounding box center [276, 89] width 65 height 26
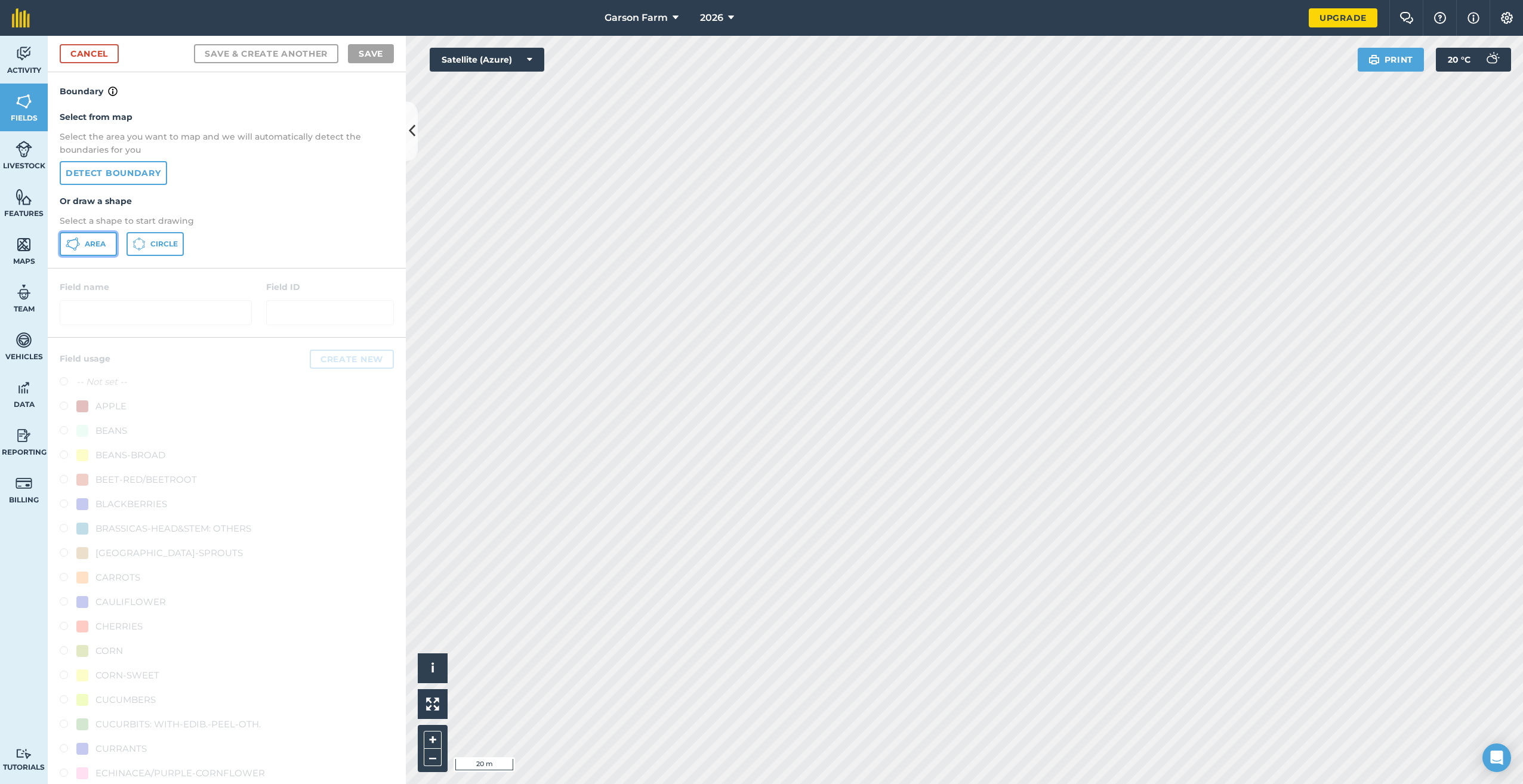
click at [102, 246] on span "Area" at bounding box center [95, 243] width 21 height 9
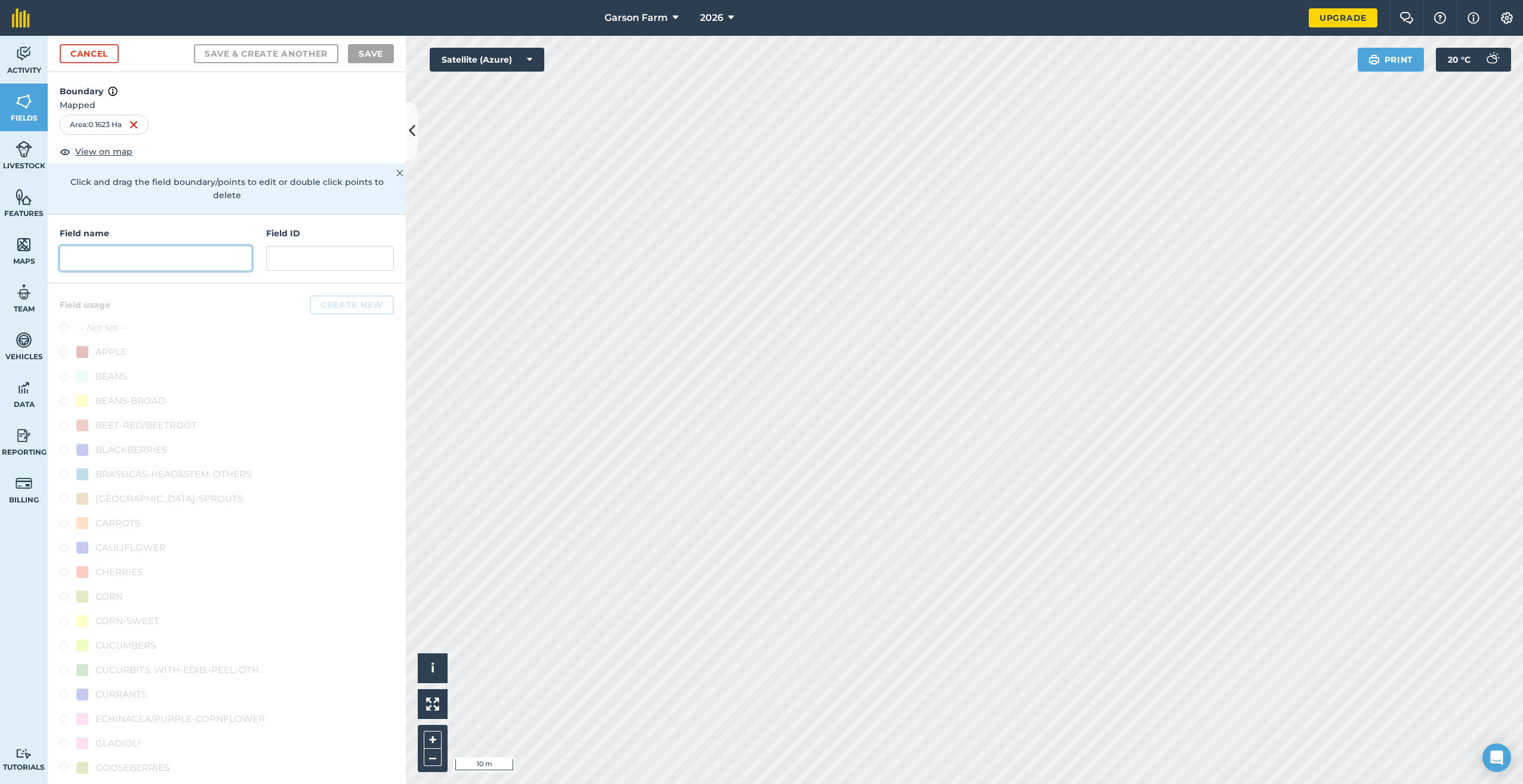
click at [145, 259] on input "text" at bounding box center [156, 258] width 192 height 25
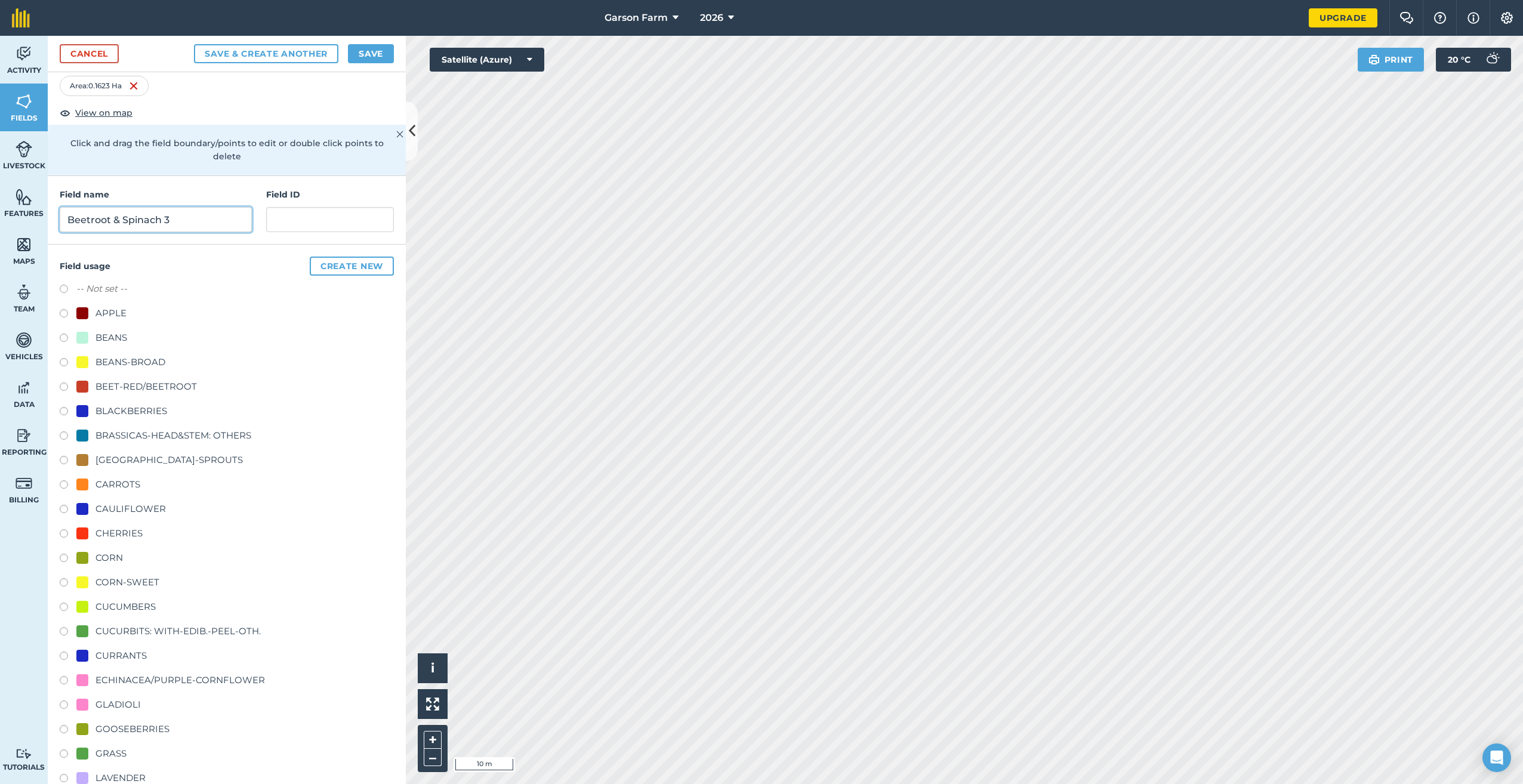
scroll to position [60, 0]
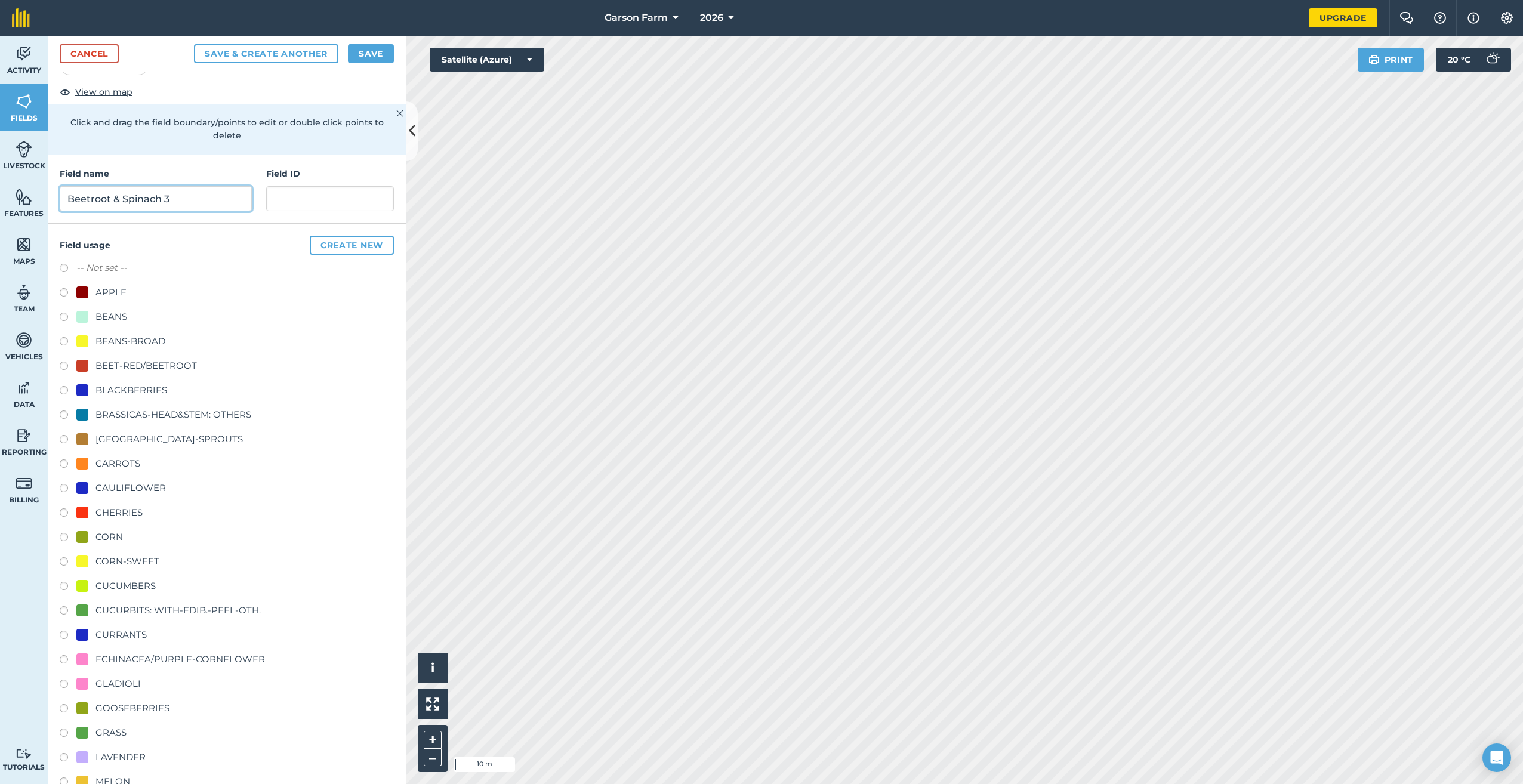
type input "Beetroot & Spinach 3"
click at [152, 362] on div "BEET-RED/BEETROOT" at bounding box center [146, 365] width 102 height 15
radio input "true"
click at [363, 51] on button "Save" at bounding box center [371, 54] width 46 height 19
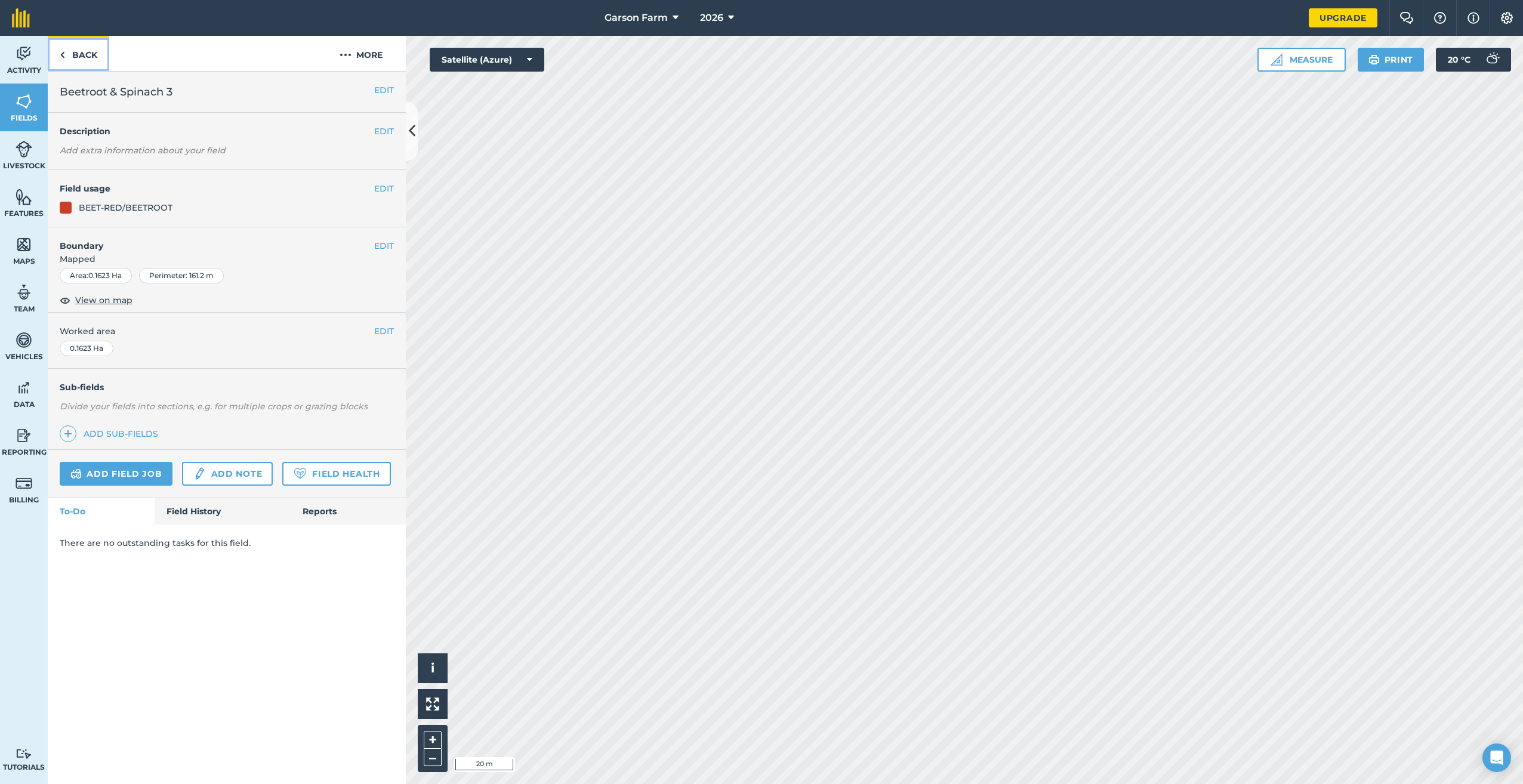
click at [77, 57] on link "Back" at bounding box center [79, 53] width 62 height 35
click at [28, 114] on span "Fields" at bounding box center [24, 118] width 48 height 9
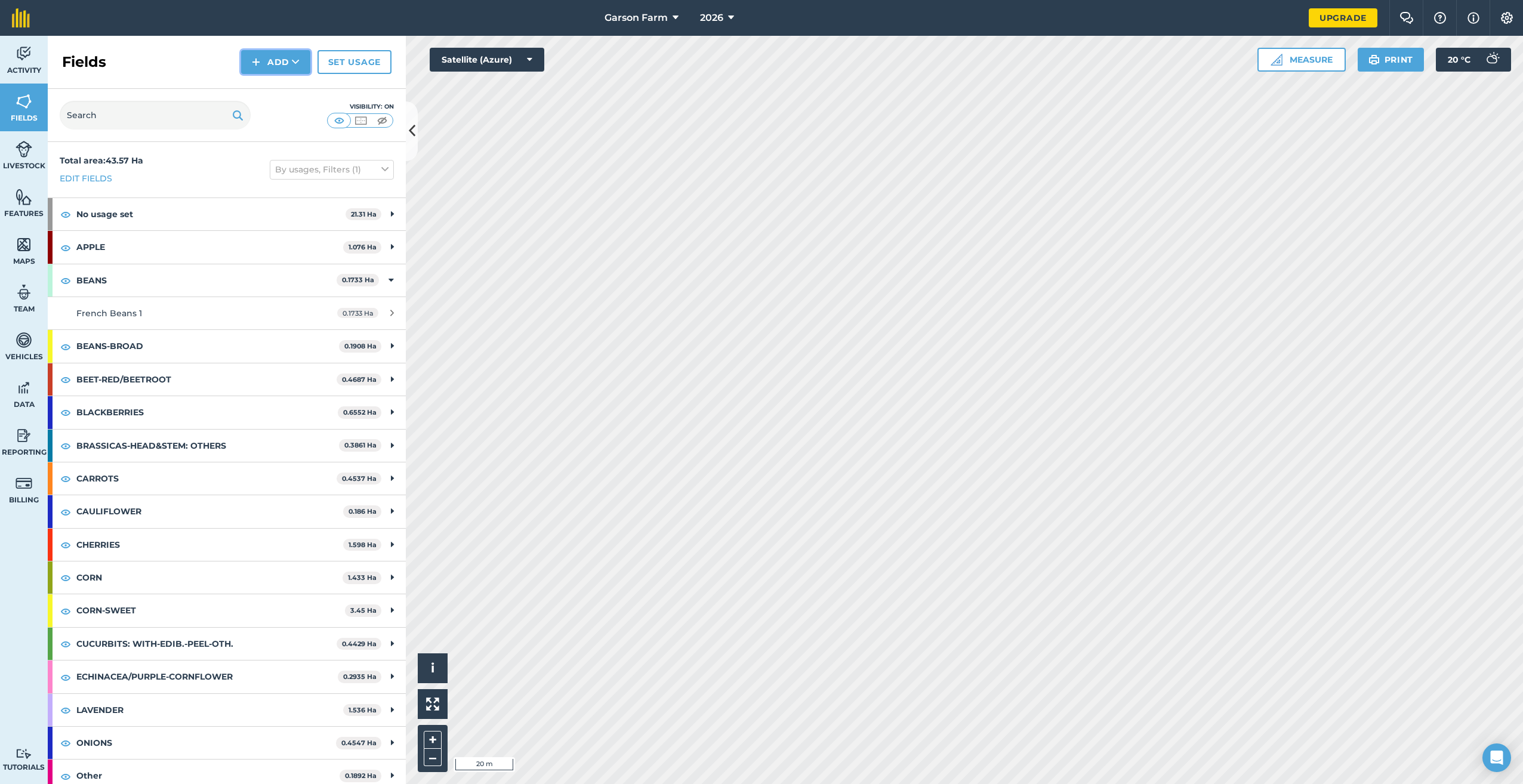
click at [271, 62] on button "Add" at bounding box center [276, 62] width 69 height 24
click at [265, 86] on link "Draw" at bounding box center [276, 89] width 65 height 26
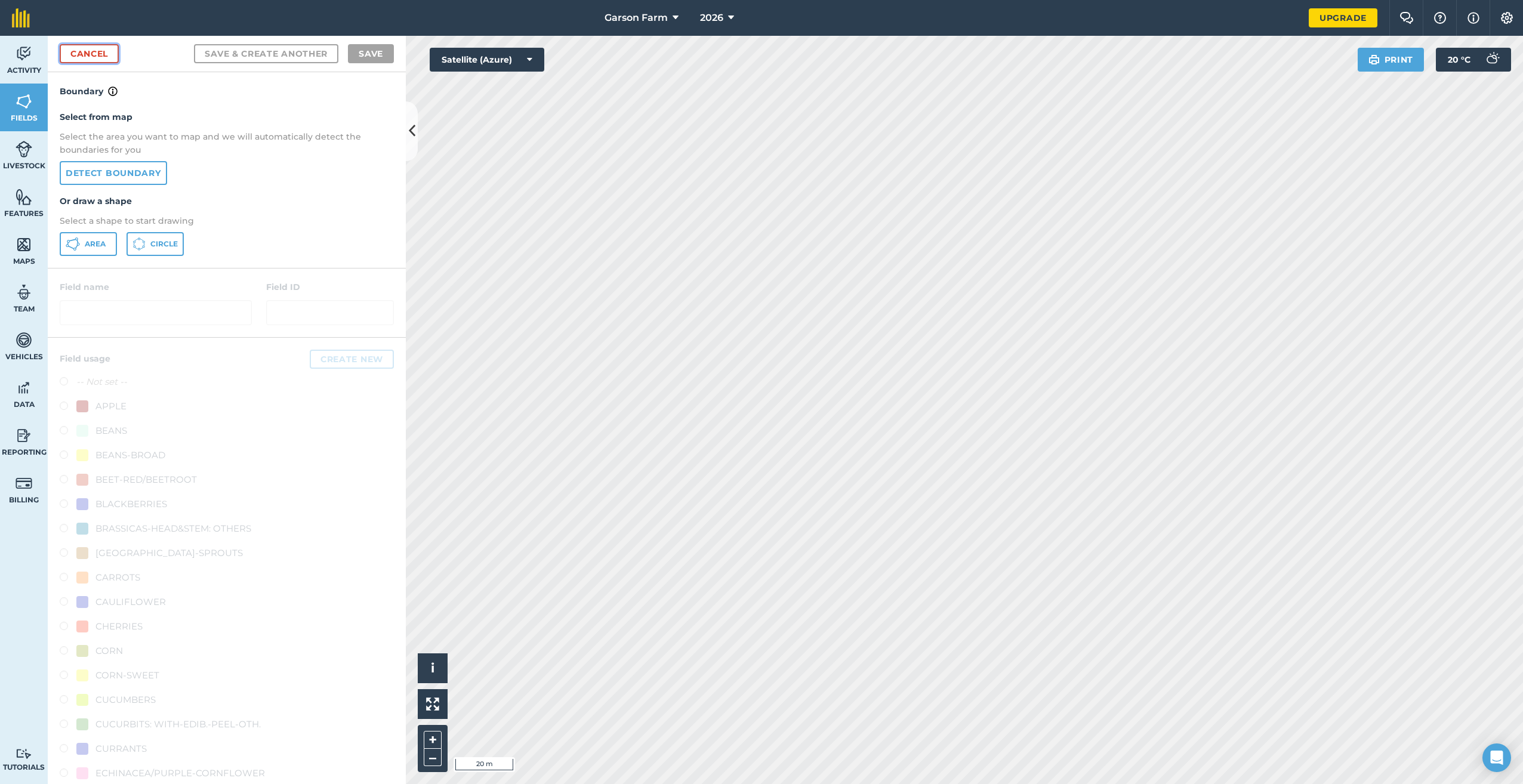
click at [84, 62] on link "Cancel" at bounding box center [89, 54] width 59 height 19
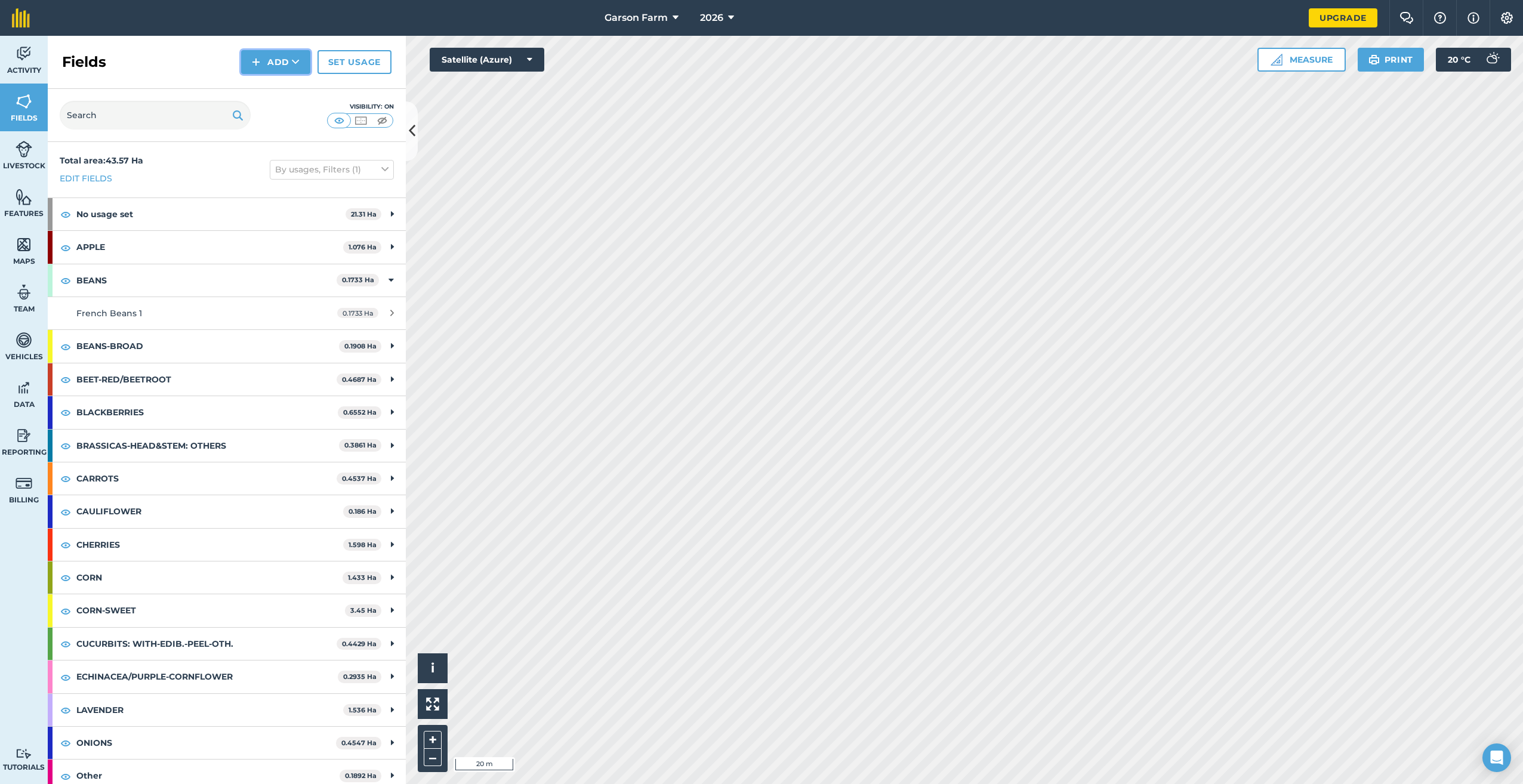
click at [274, 62] on button "Add" at bounding box center [276, 62] width 69 height 24
click at [268, 90] on link "Draw" at bounding box center [276, 89] width 65 height 26
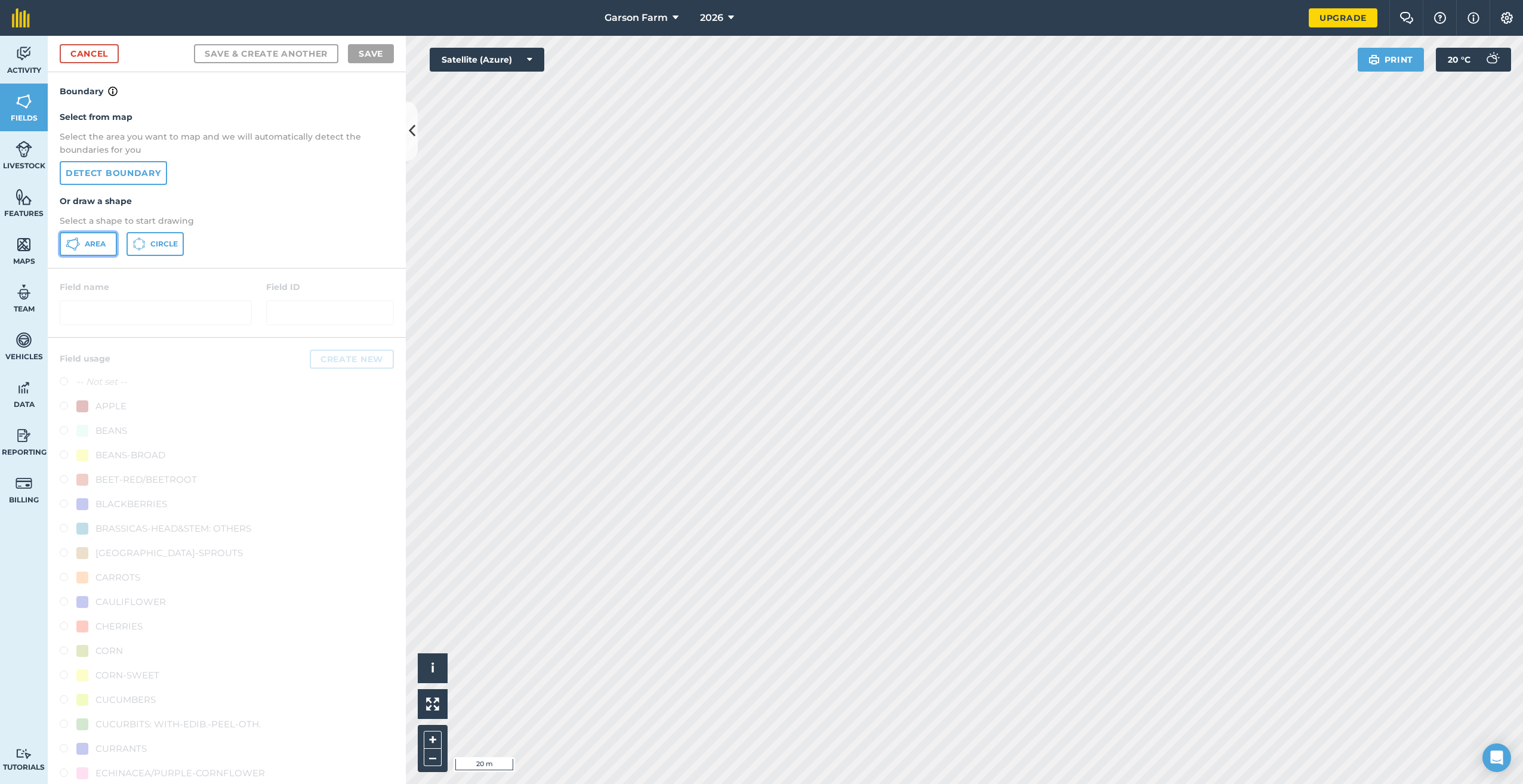
click at [91, 243] on span "Area" at bounding box center [95, 243] width 21 height 9
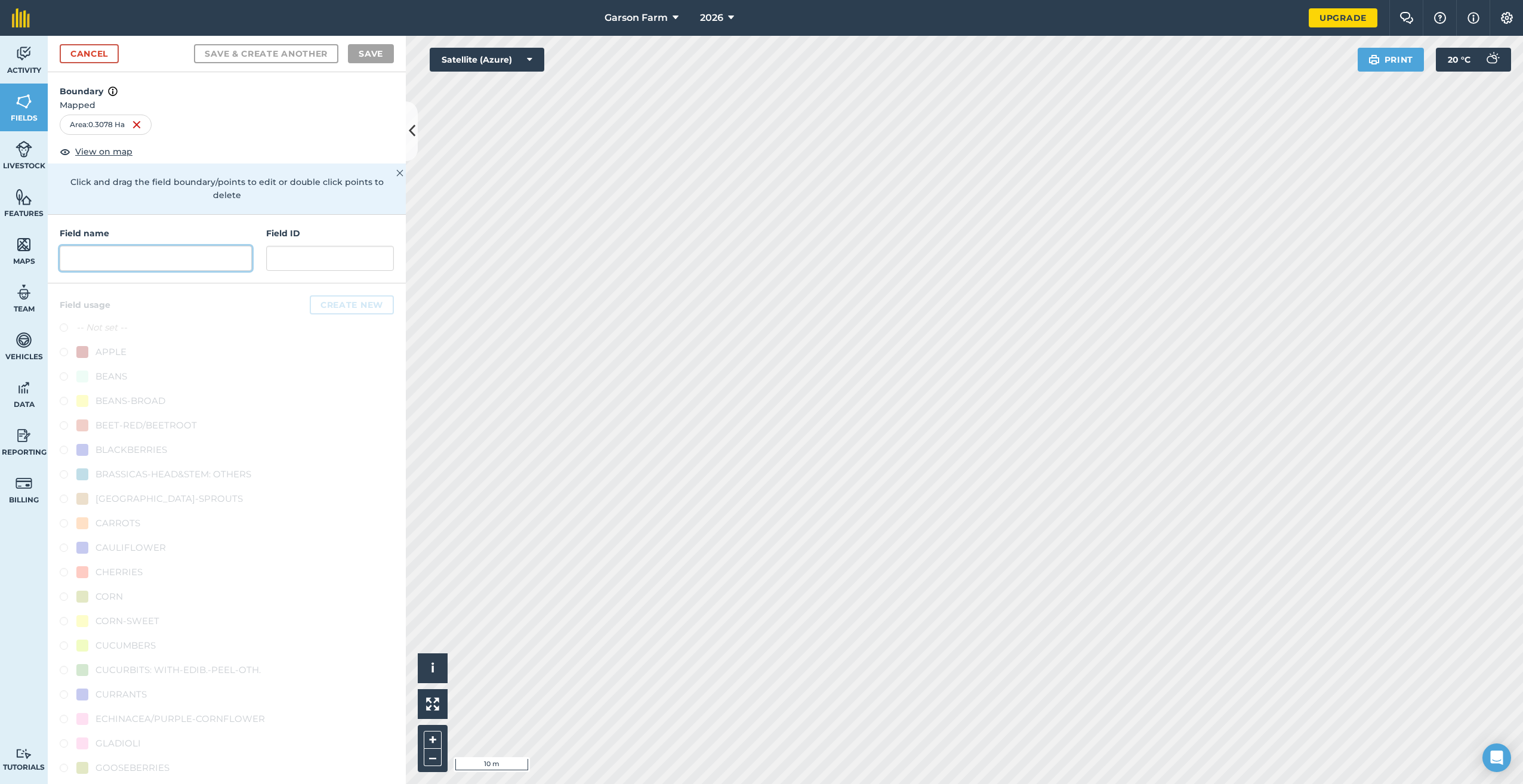
click at [131, 257] on input "text" at bounding box center [156, 258] width 192 height 25
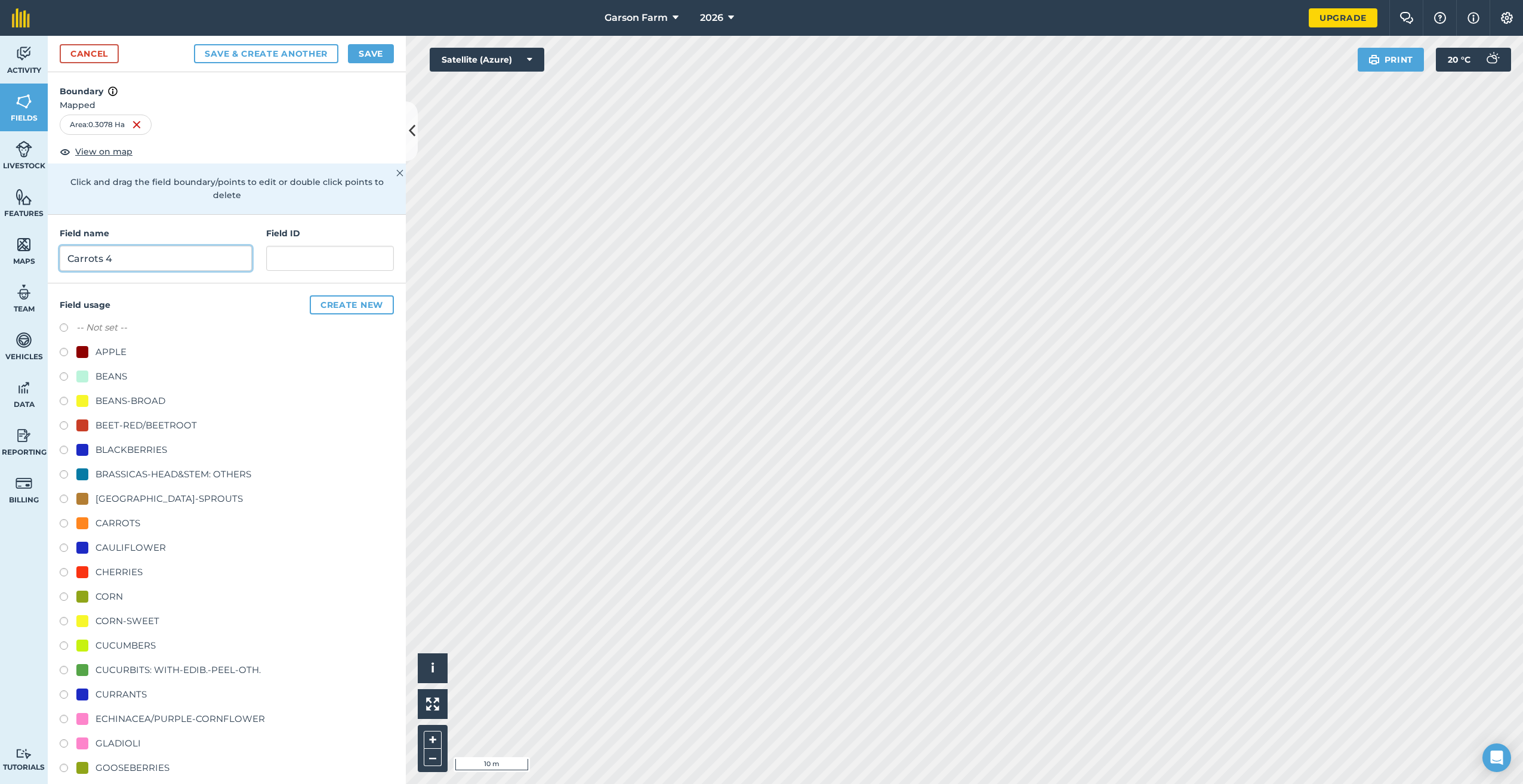
type input "Carrots 4"
click at [127, 520] on div "CARROTS" at bounding box center [118, 523] width 45 height 15
radio input "true"
click at [369, 54] on button "Save" at bounding box center [371, 54] width 46 height 19
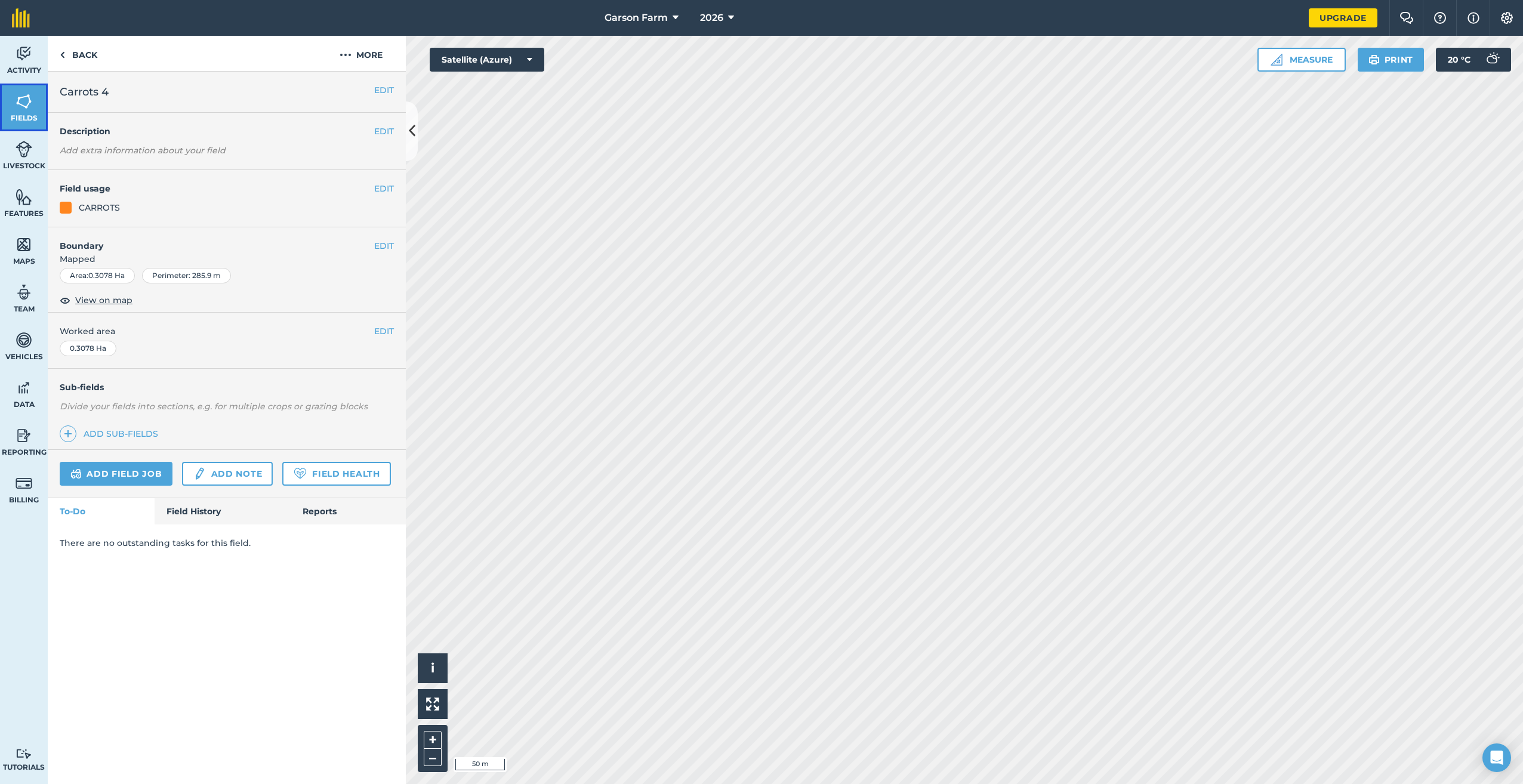
click at [18, 110] on img at bounding box center [23, 101] width 17 height 18
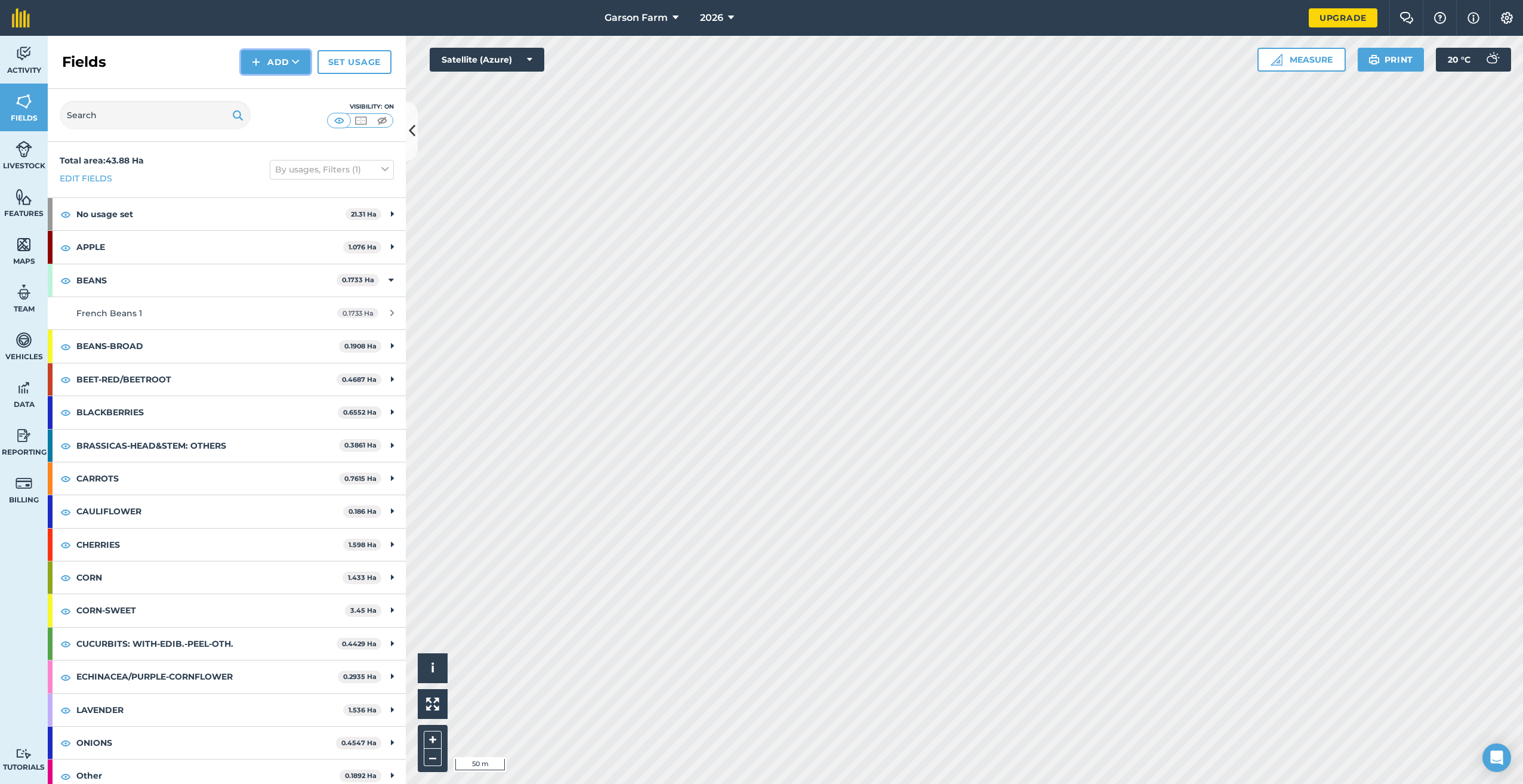
click at [262, 69] on button "Add" at bounding box center [276, 62] width 69 height 24
click at [270, 89] on link "Draw" at bounding box center [276, 89] width 65 height 26
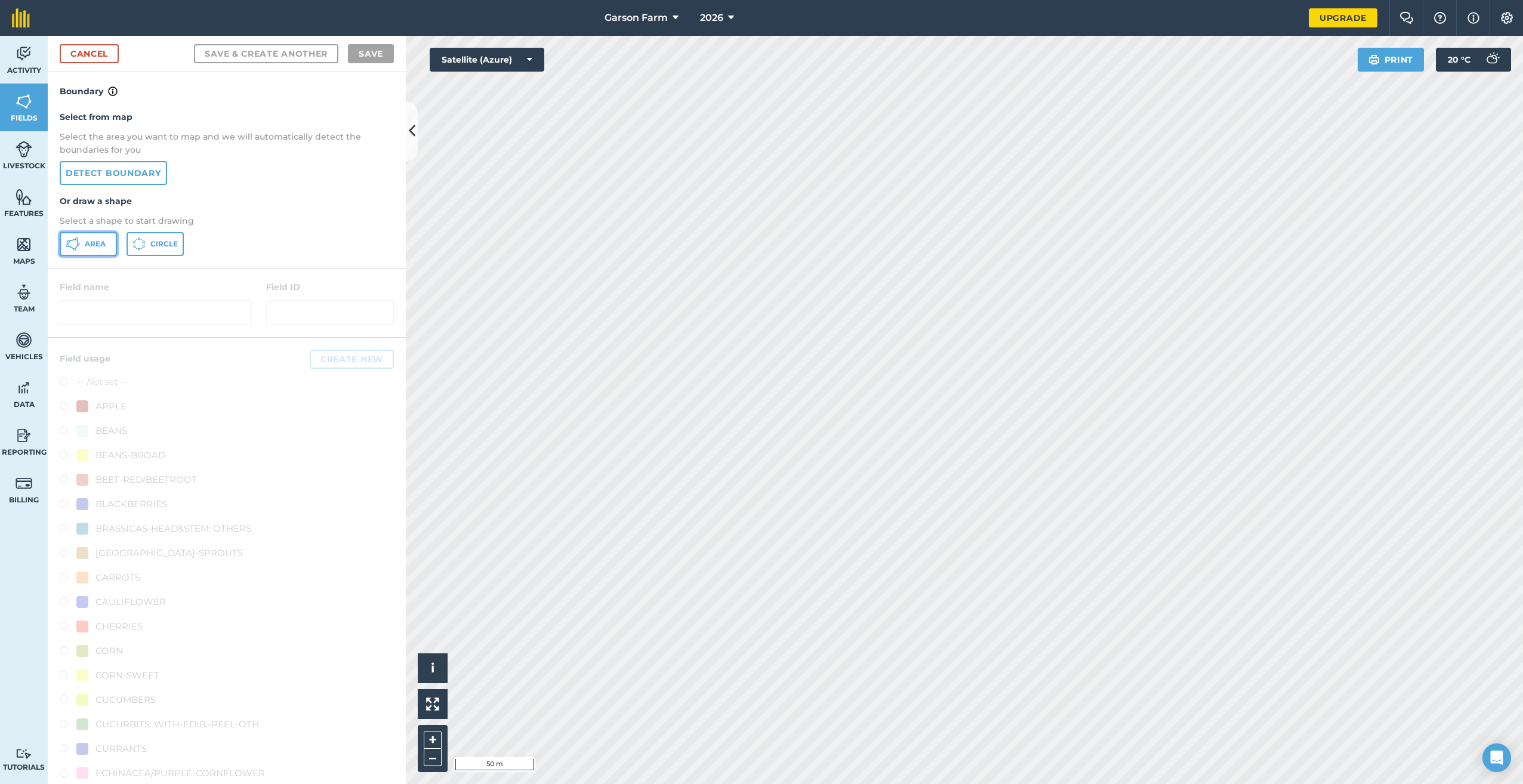
click at [97, 245] on span "Area" at bounding box center [95, 243] width 21 height 9
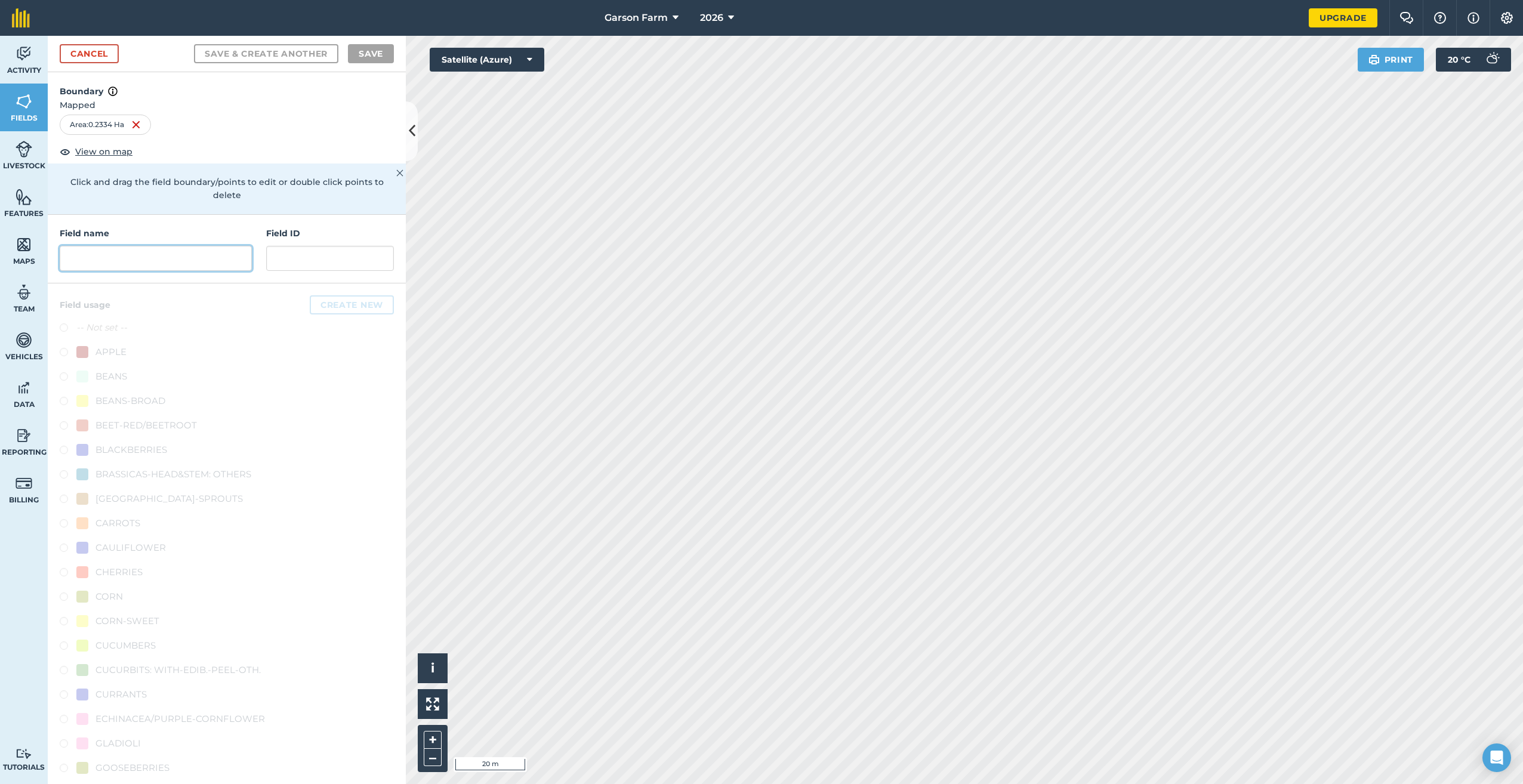
click at [118, 267] on input "text" at bounding box center [156, 258] width 192 height 25
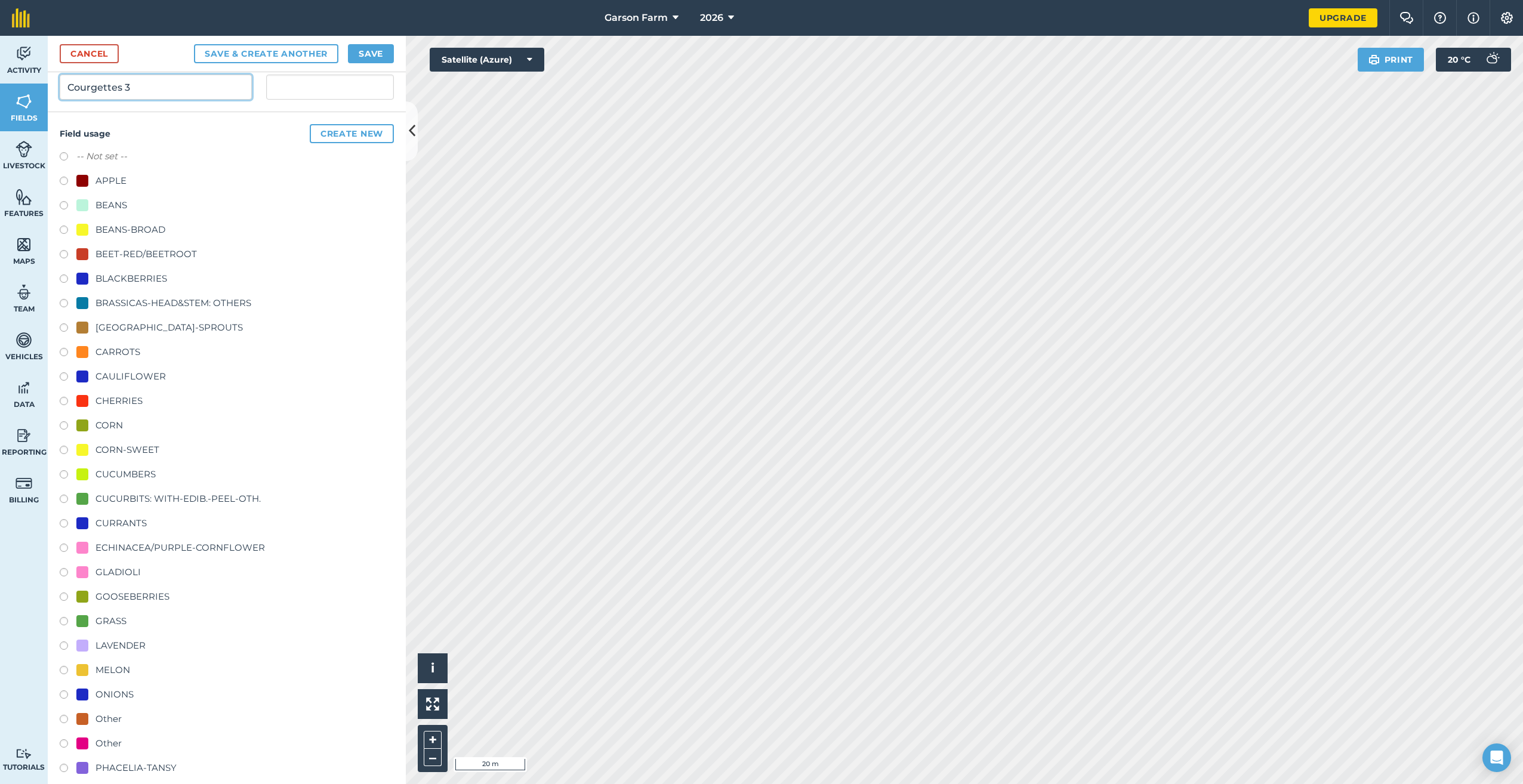
scroll to position [179, 0]
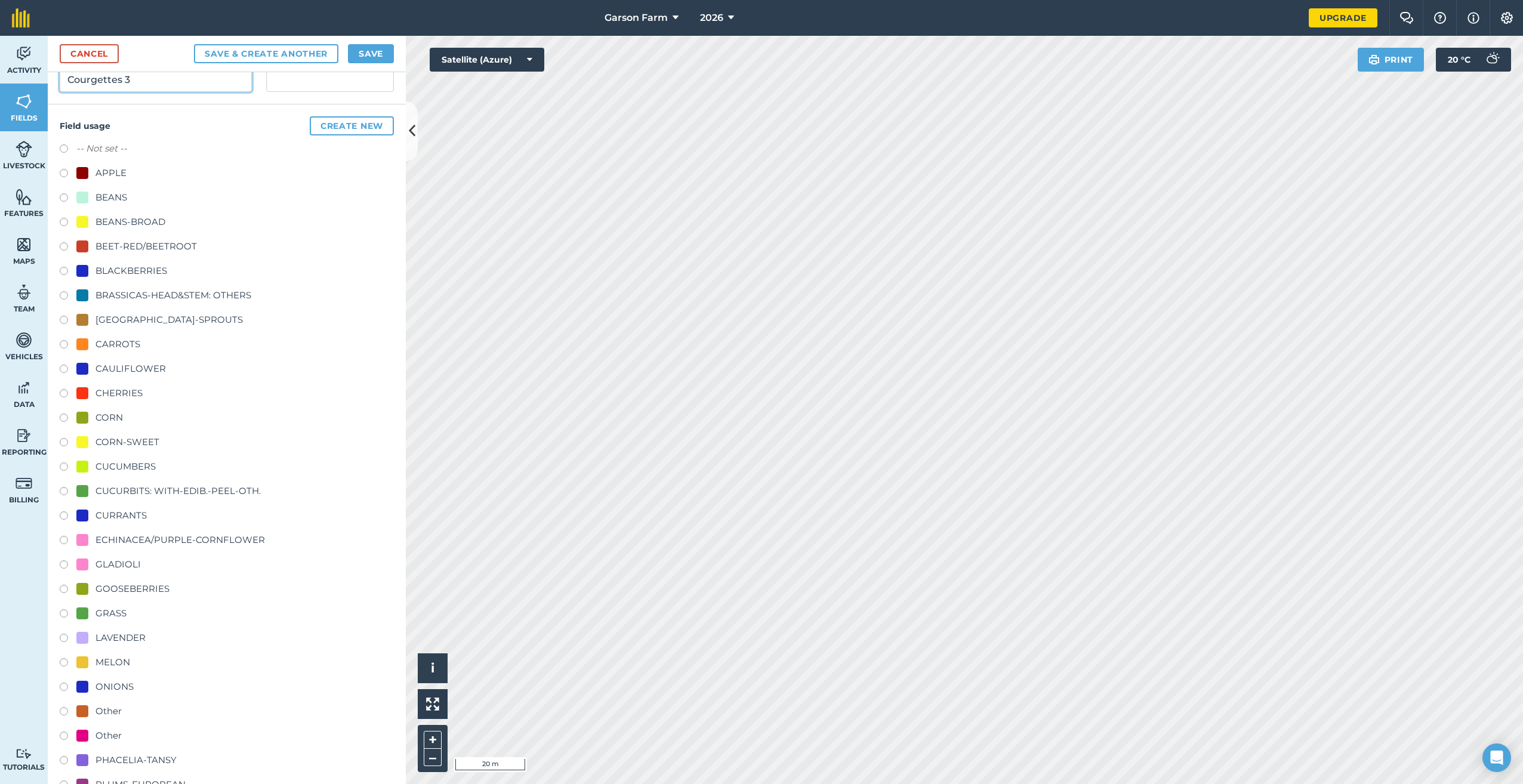
type input "Courgettes 3"
click at [146, 487] on div "CUCURBITS: WITH-EDIB.-PEEL-OTH." at bounding box center [177, 491] width 165 height 15
radio input "true"
click at [383, 45] on button "Save" at bounding box center [371, 54] width 46 height 19
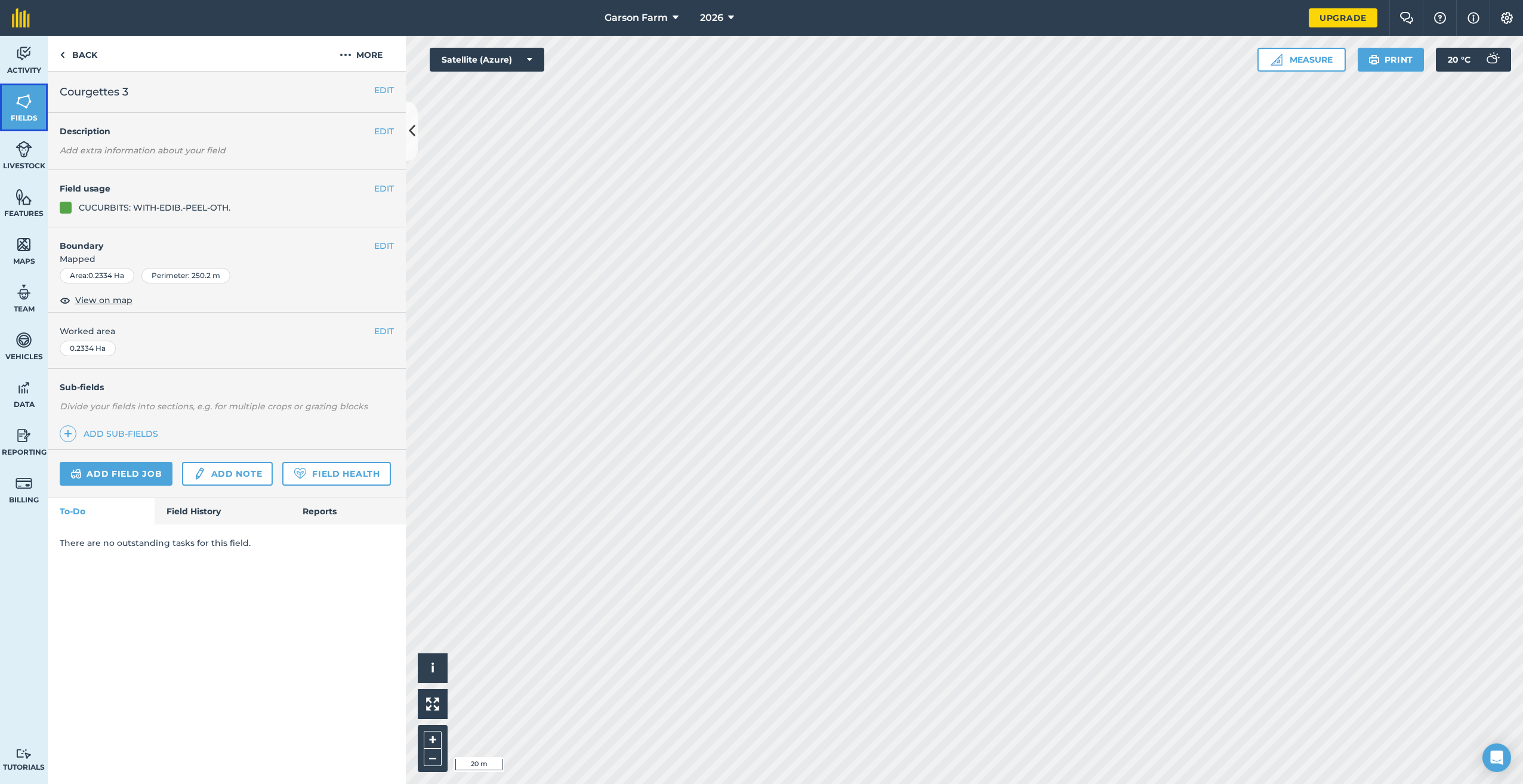
click at [19, 110] on link "Fields" at bounding box center [24, 108] width 48 height 48
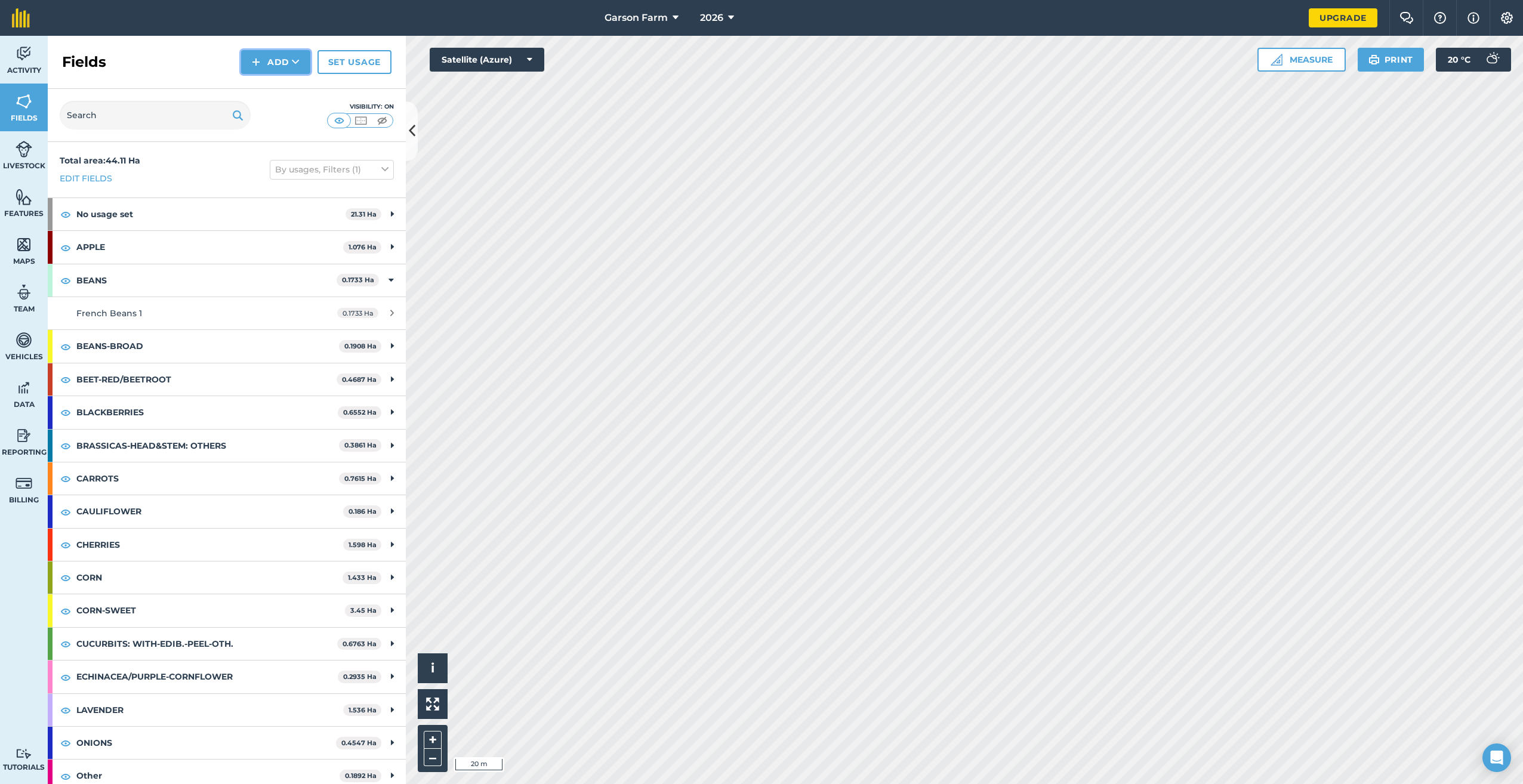
click at [259, 66] on img at bounding box center [256, 62] width 8 height 15
click at [259, 89] on link "Draw" at bounding box center [276, 89] width 65 height 26
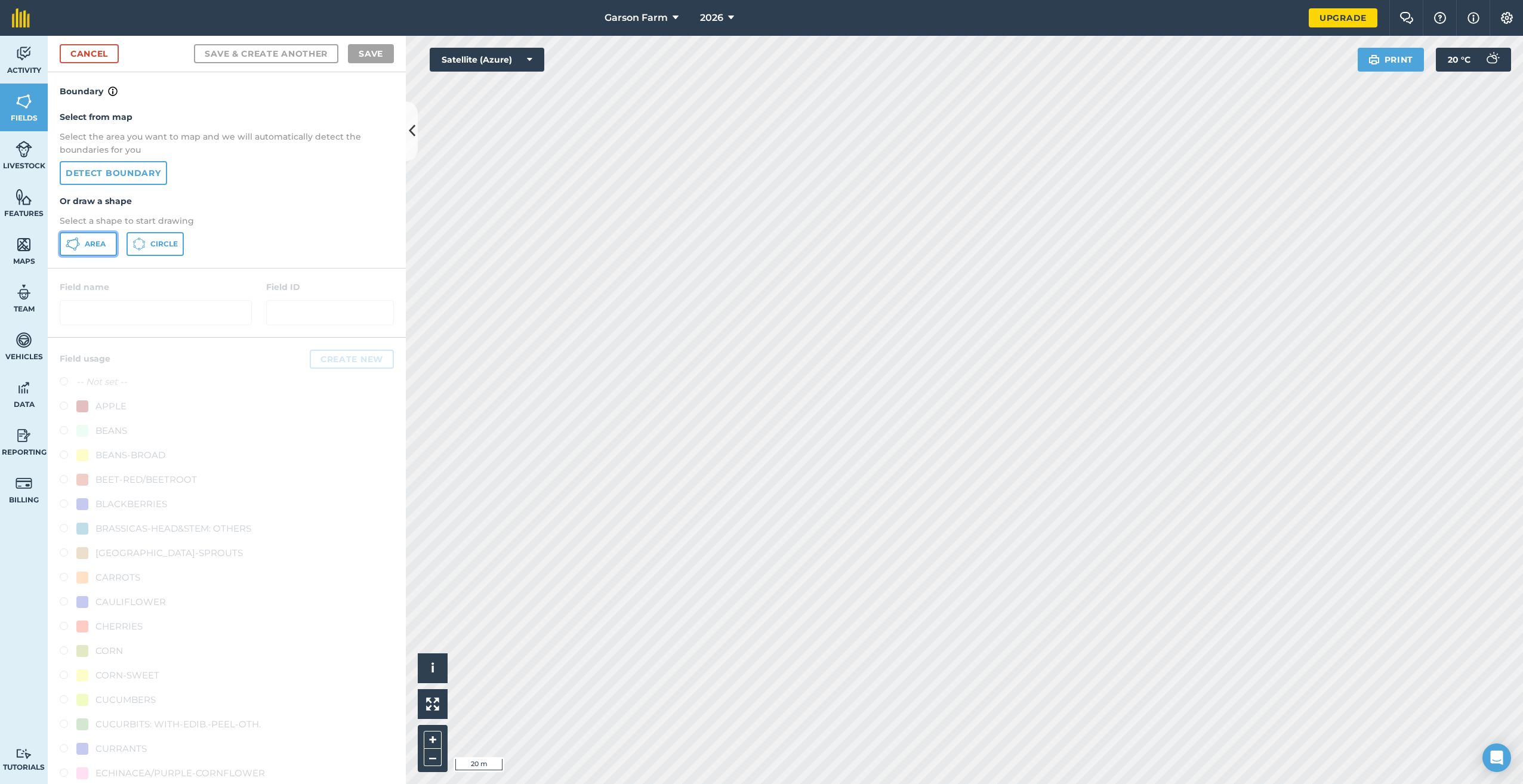
click at [92, 246] on span "Area" at bounding box center [95, 243] width 21 height 9
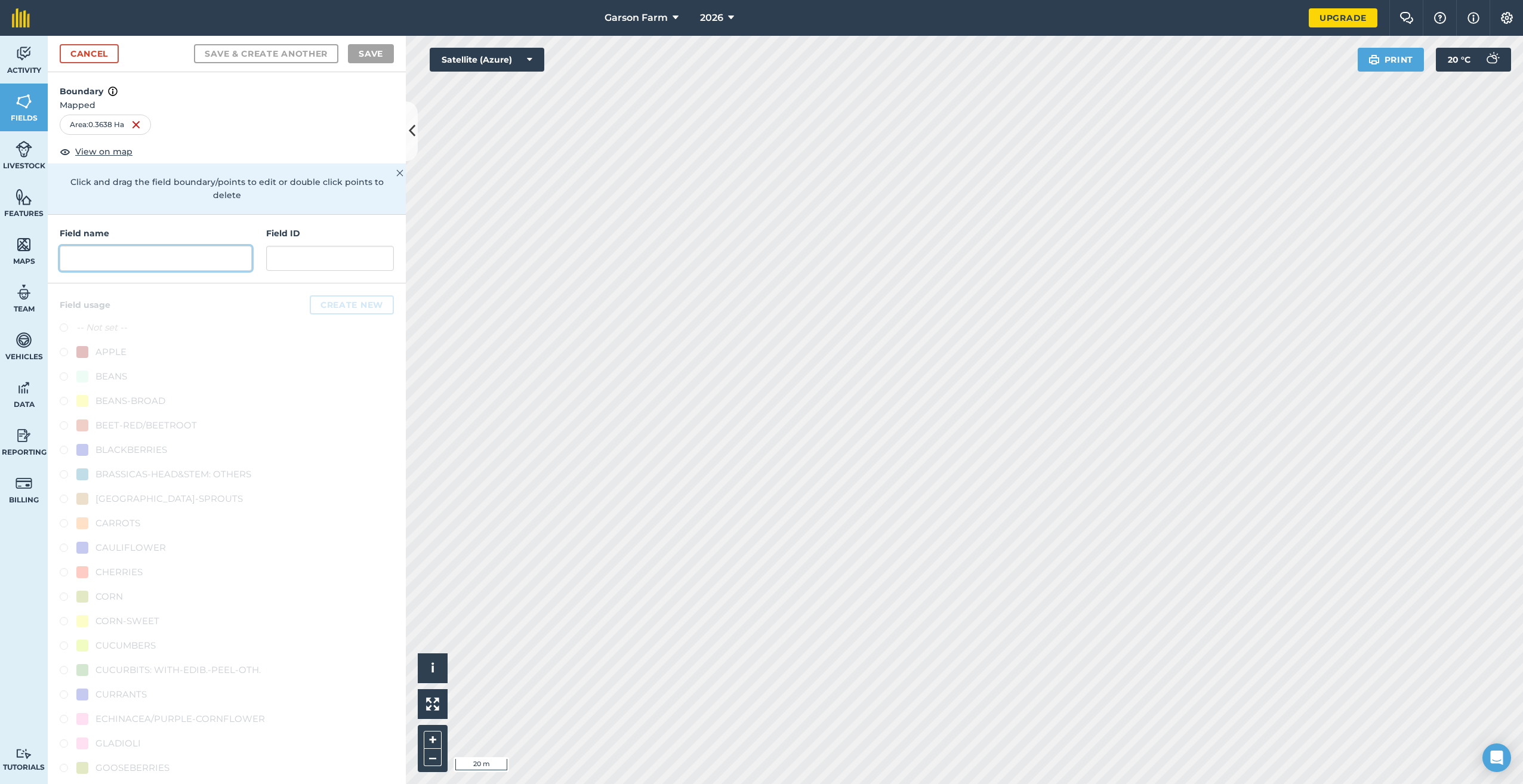
click at [171, 263] on input "text" at bounding box center [156, 258] width 192 height 25
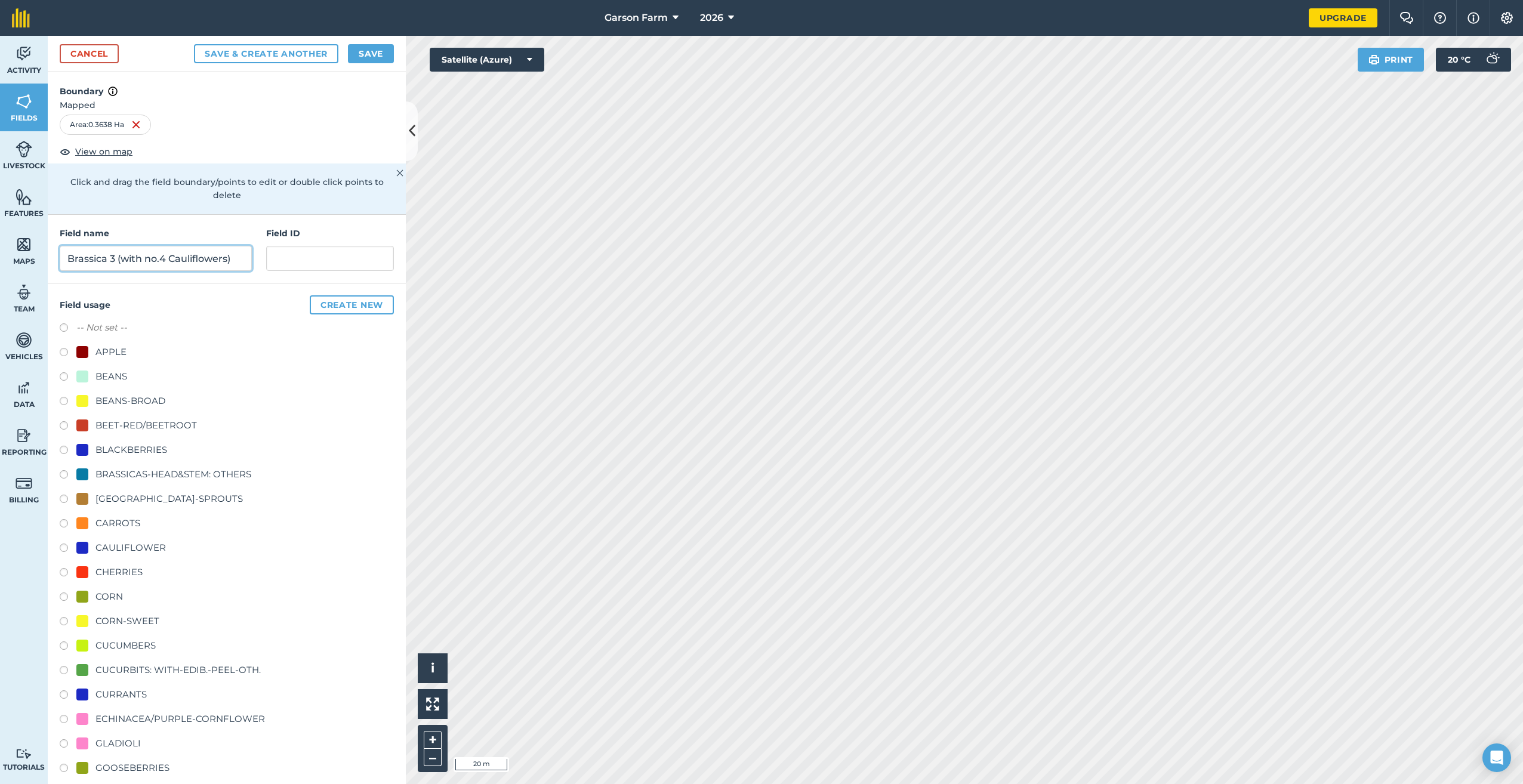
type input "Brassica 3 (with no.4 Cauliflowers)"
click at [192, 474] on div "BRASSICAS-HEAD&STEM: OTHERS" at bounding box center [173, 474] width 156 height 15
radio input "true"
click at [381, 58] on button "Save" at bounding box center [371, 54] width 46 height 19
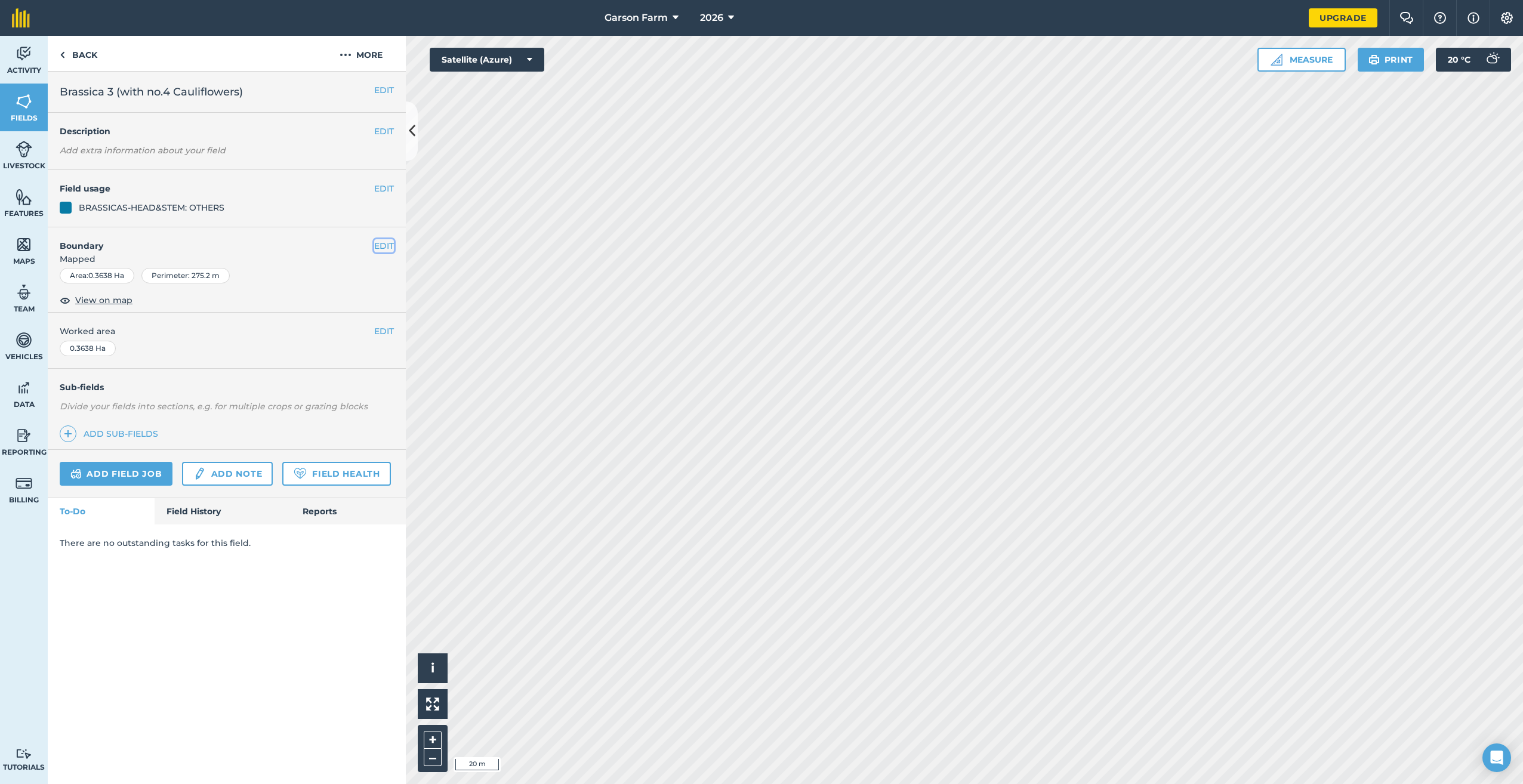
click at [386, 246] on button "EDIT" at bounding box center [384, 246] width 20 height 13
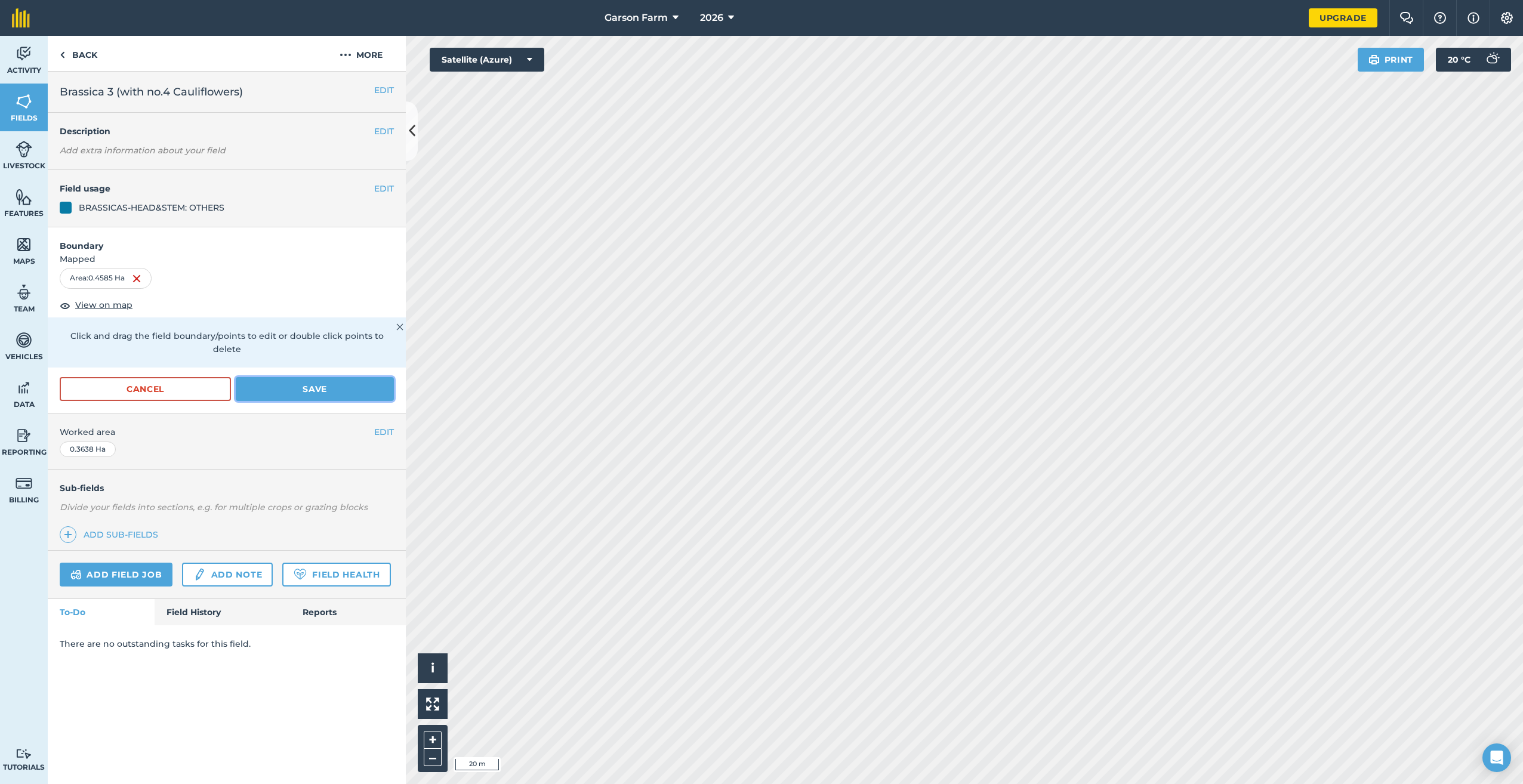
click at [318, 384] on button "Save" at bounding box center [315, 389] width 158 height 24
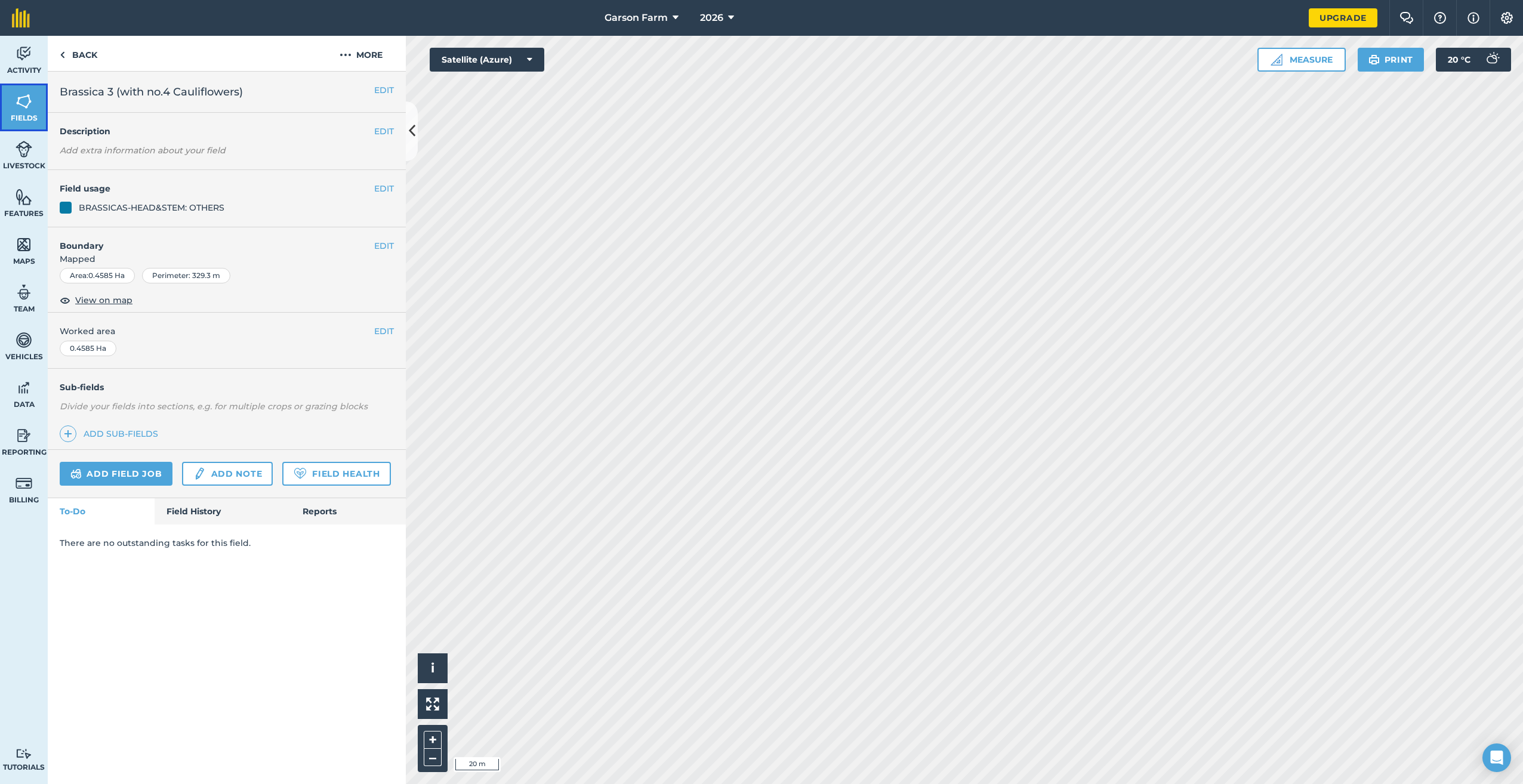
click at [28, 108] on img at bounding box center [23, 101] width 17 height 18
click at [393, 248] on button "EDIT" at bounding box center [384, 246] width 20 height 13
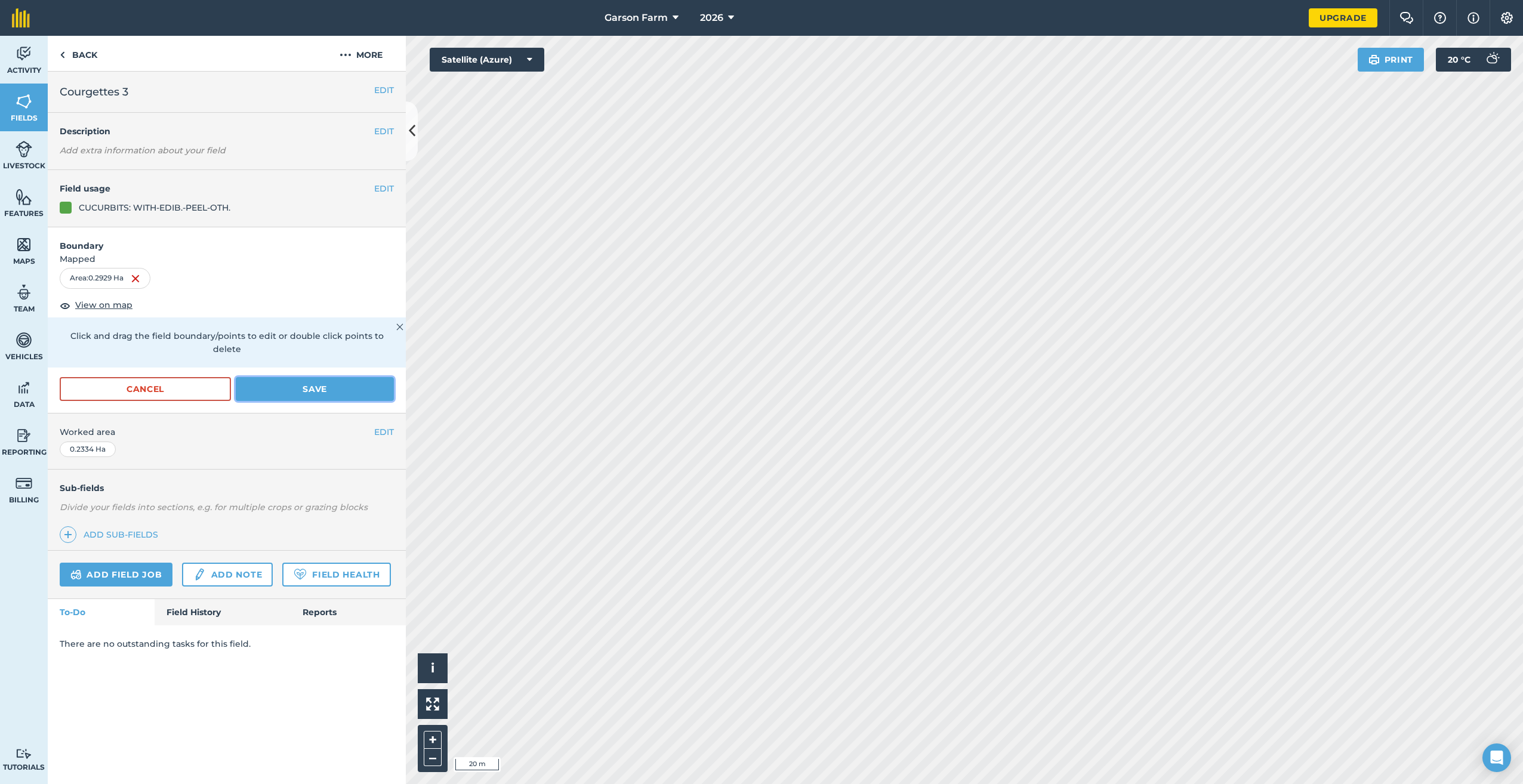
click at [349, 377] on button "Save" at bounding box center [315, 389] width 158 height 24
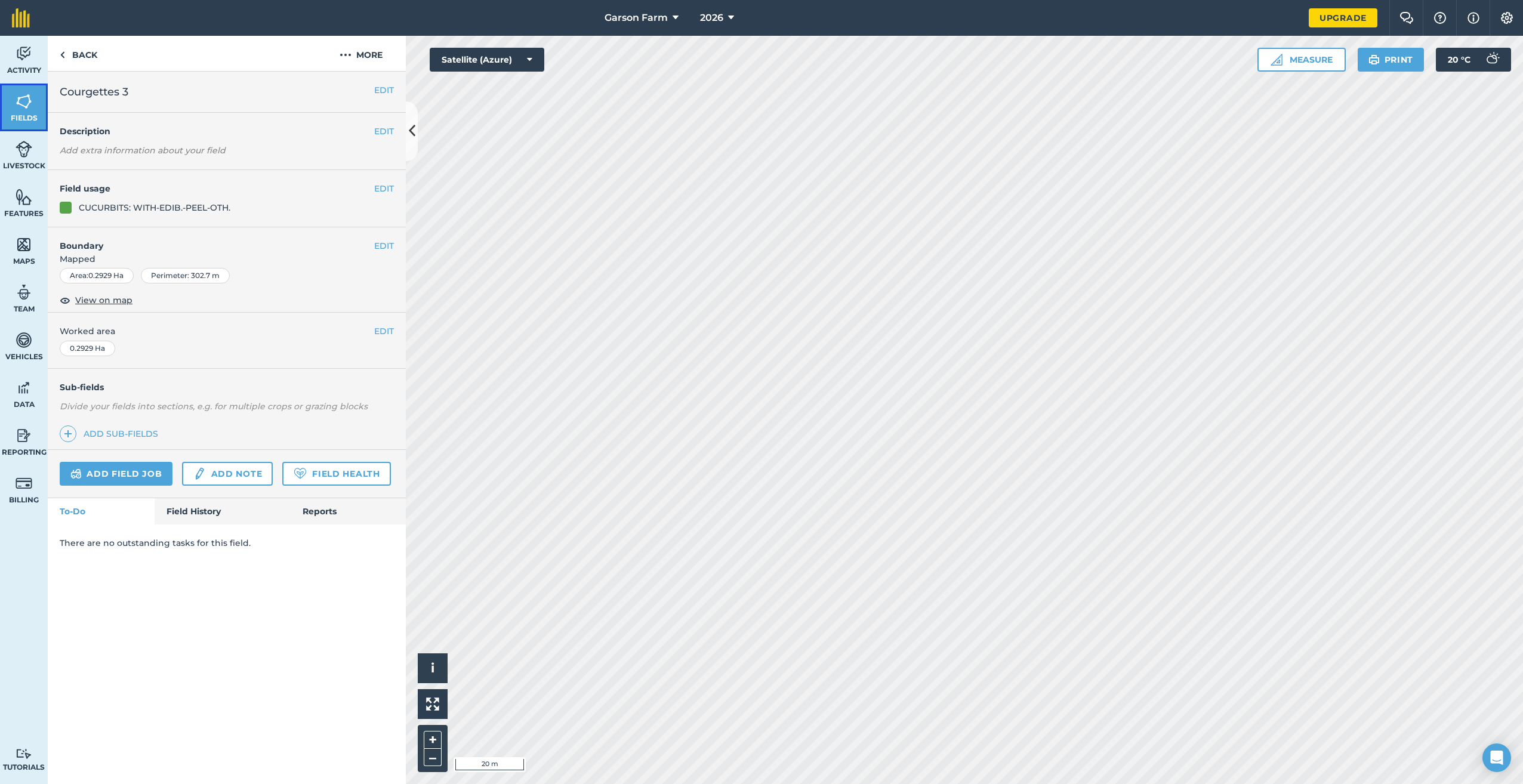
click at [33, 113] on span "Fields" at bounding box center [24, 118] width 48 height 9
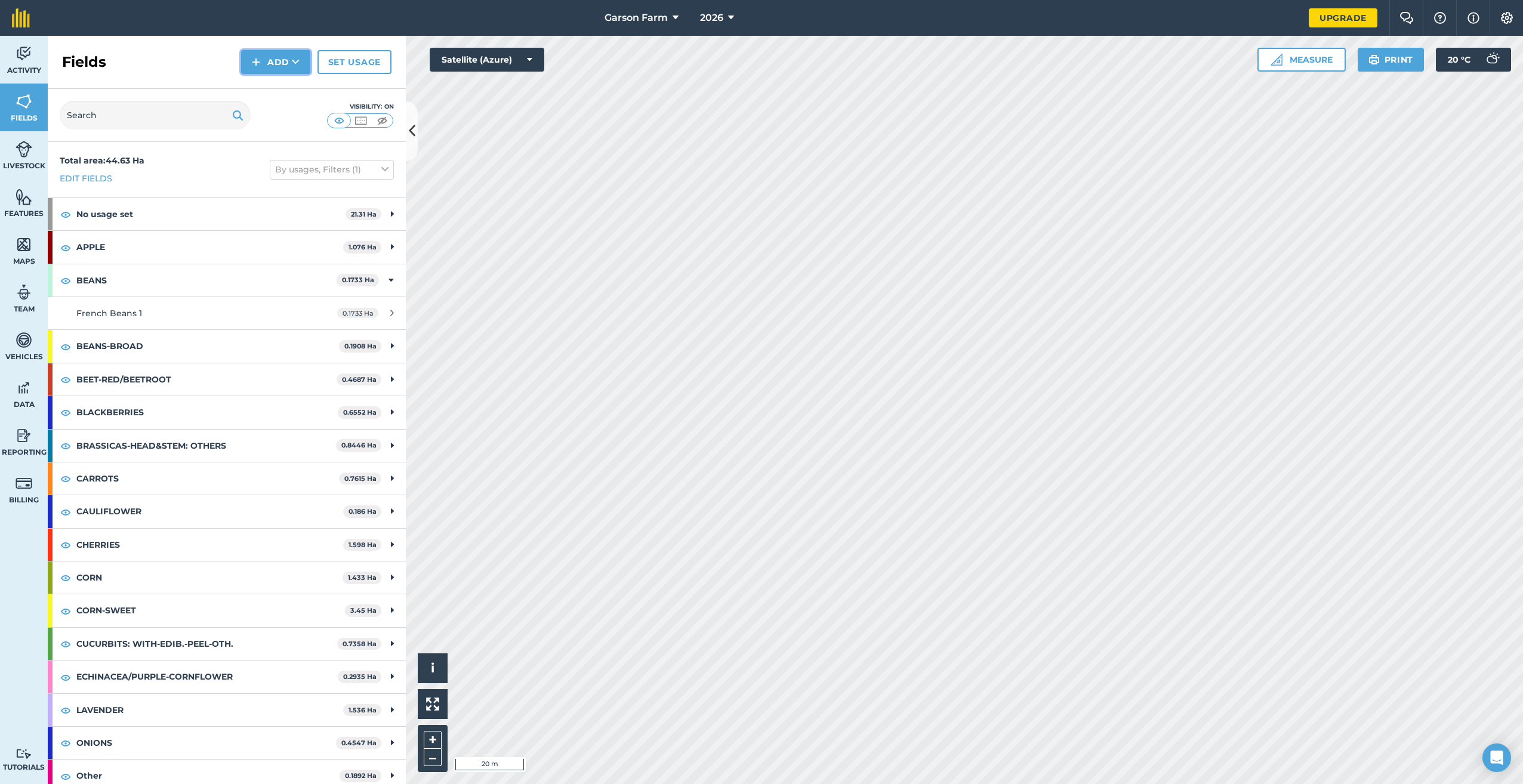
click at [269, 61] on button "Add" at bounding box center [276, 62] width 69 height 24
click at [278, 97] on link "Draw" at bounding box center [276, 89] width 65 height 26
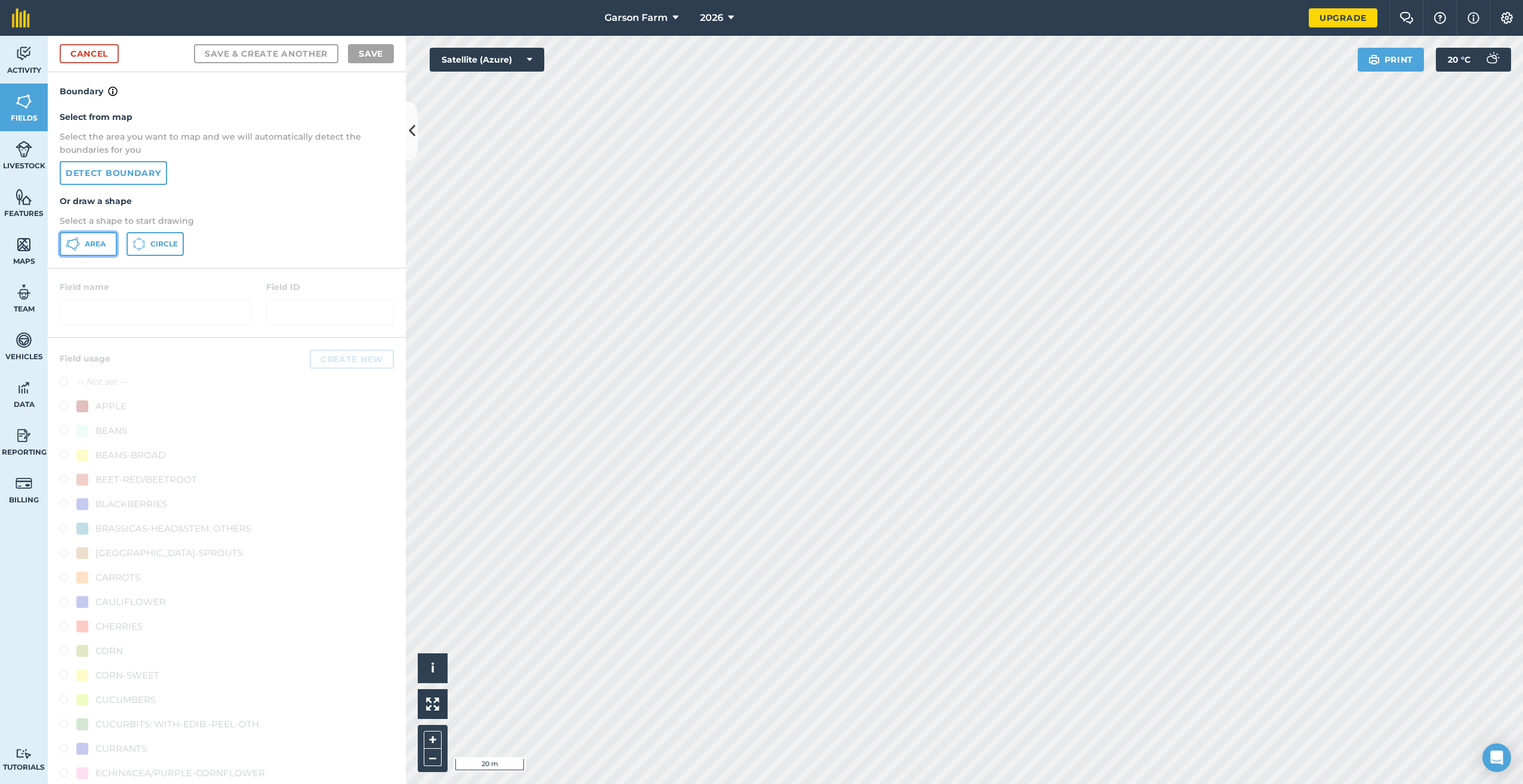
click at [97, 243] on span "Area" at bounding box center [95, 243] width 21 height 9
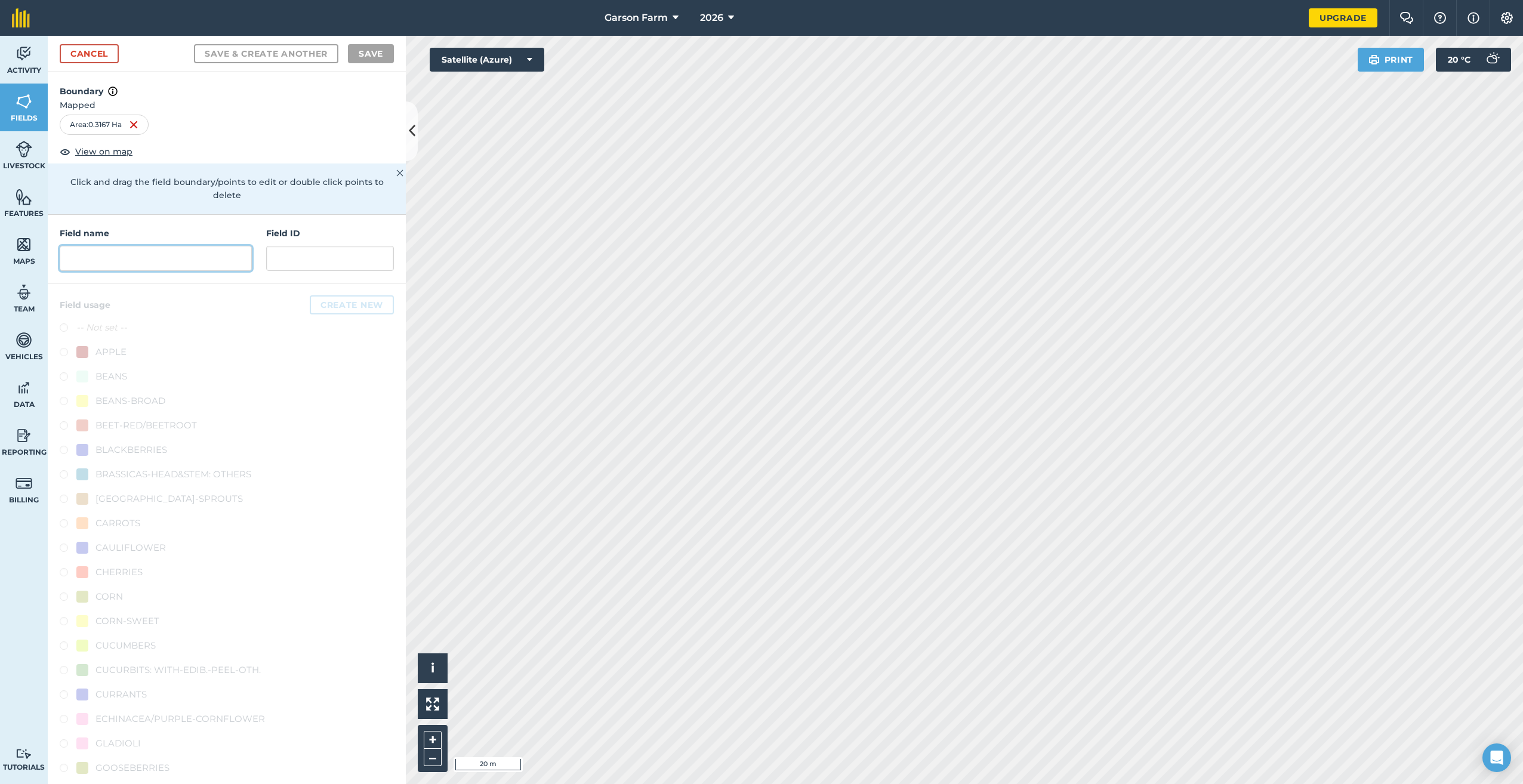
click at [143, 267] on input "text" at bounding box center [156, 258] width 192 height 25
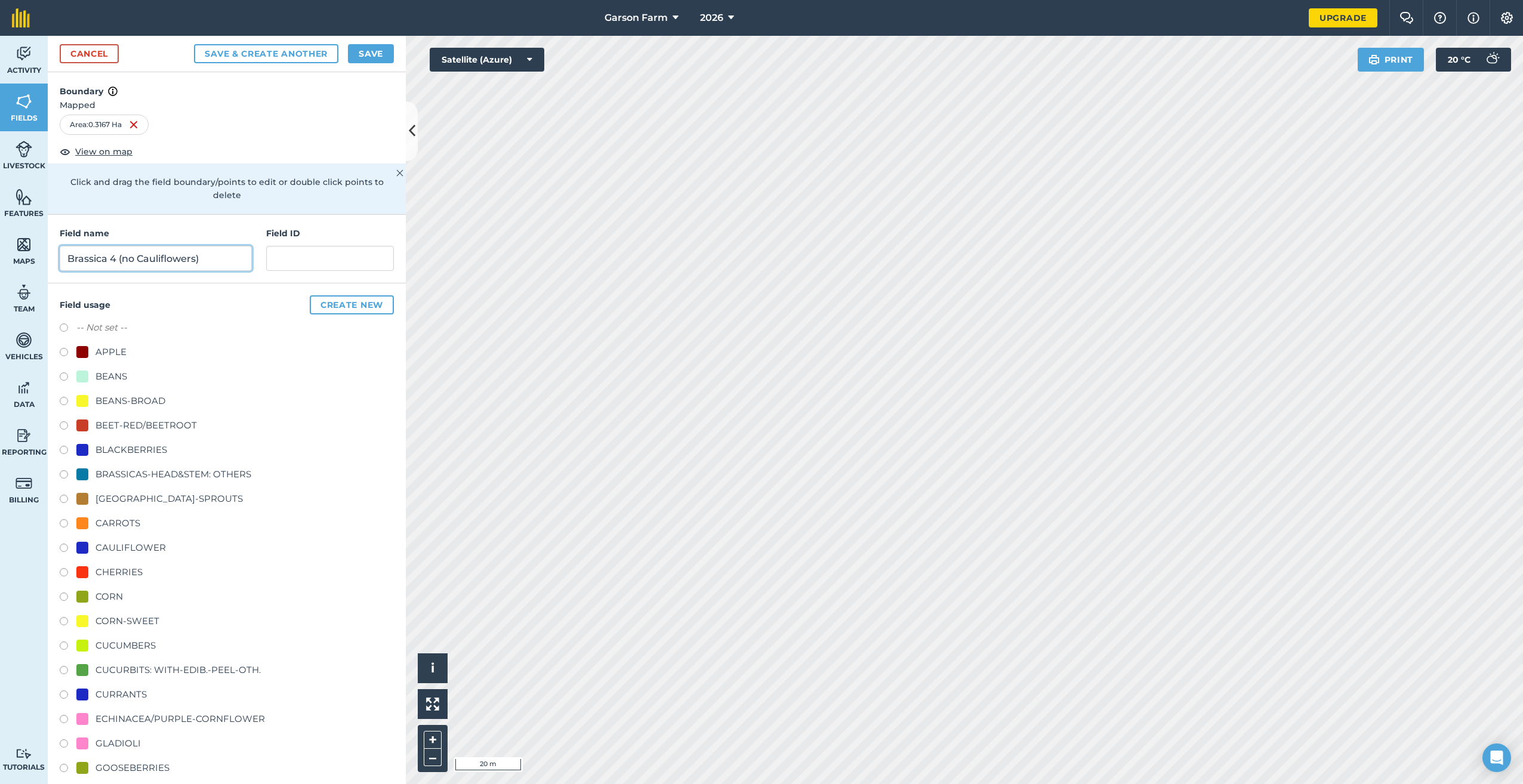
type input "Brassica 4 (no Cauliflowers)"
click at [152, 475] on div "BRASSICAS-HEAD&STEM: OTHERS" at bounding box center [173, 474] width 156 height 15
radio input "true"
click at [377, 53] on button "Save" at bounding box center [371, 54] width 46 height 19
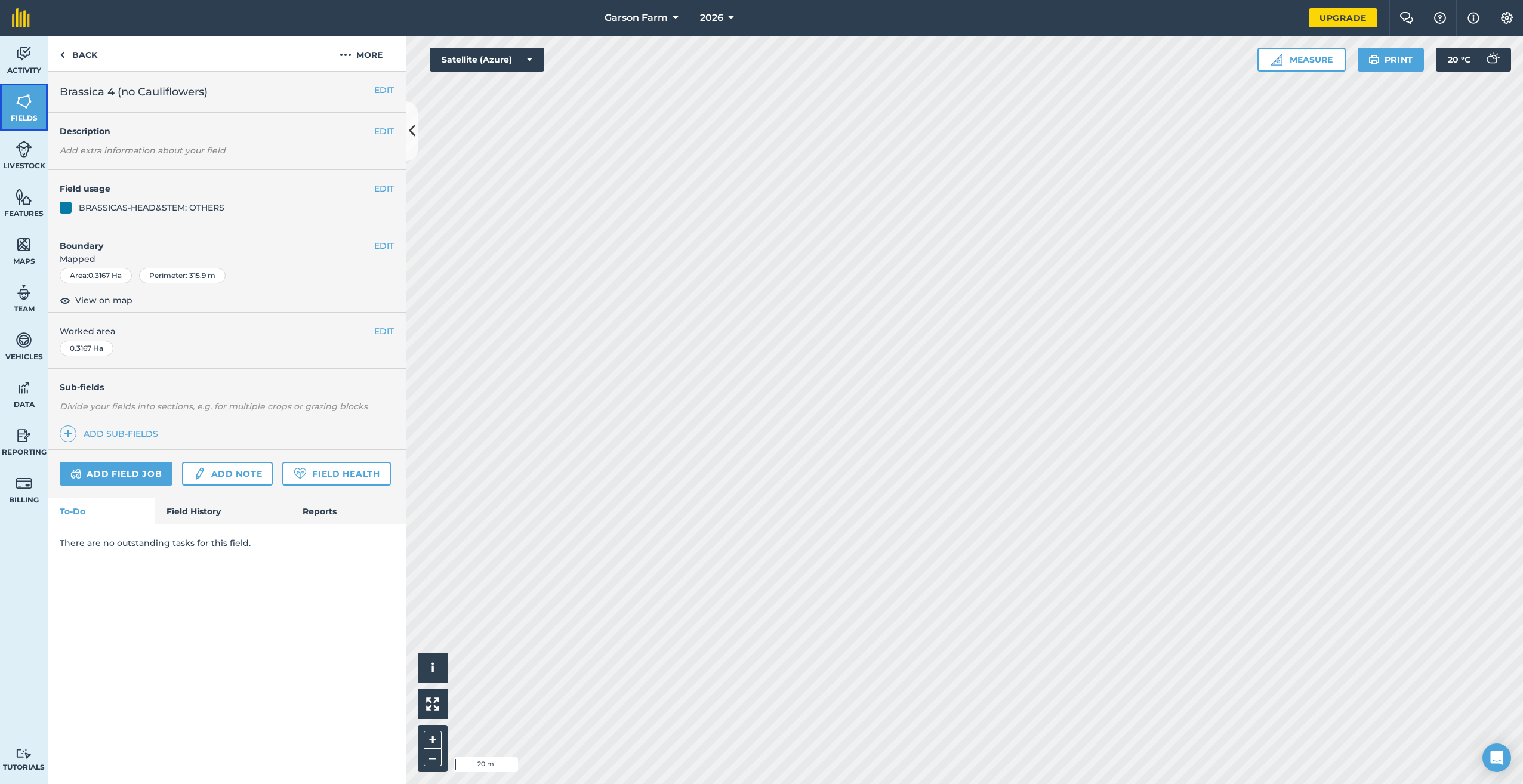
click at [7, 98] on link "Fields" at bounding box center [24, 108] width 48 height 48
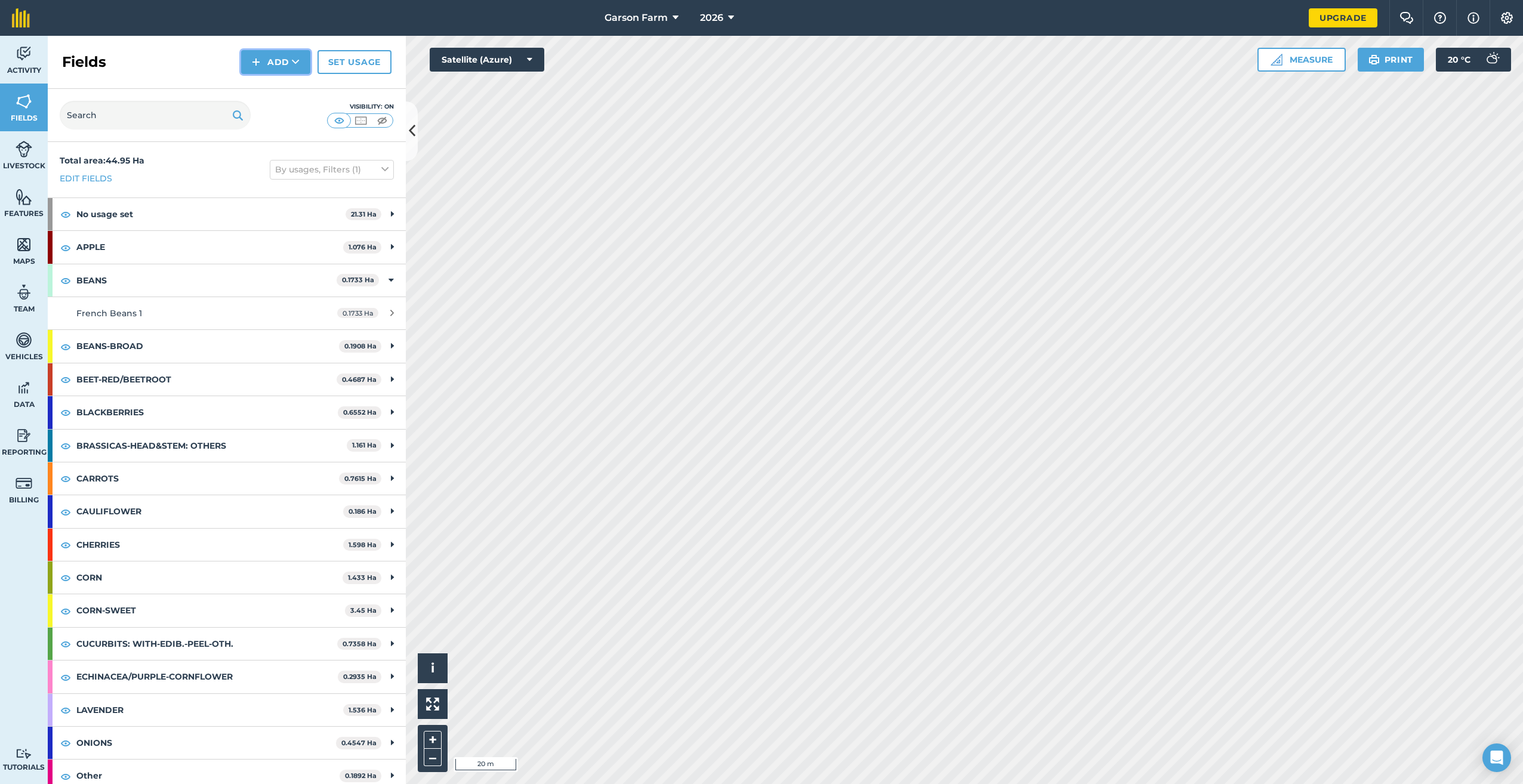
click at [281, 62] on button "Add" at bounding box center [276, 62] width 69 height 24
click at [277, 77] on link "Draw" at bounding box center [276, 89] width 65 height 26
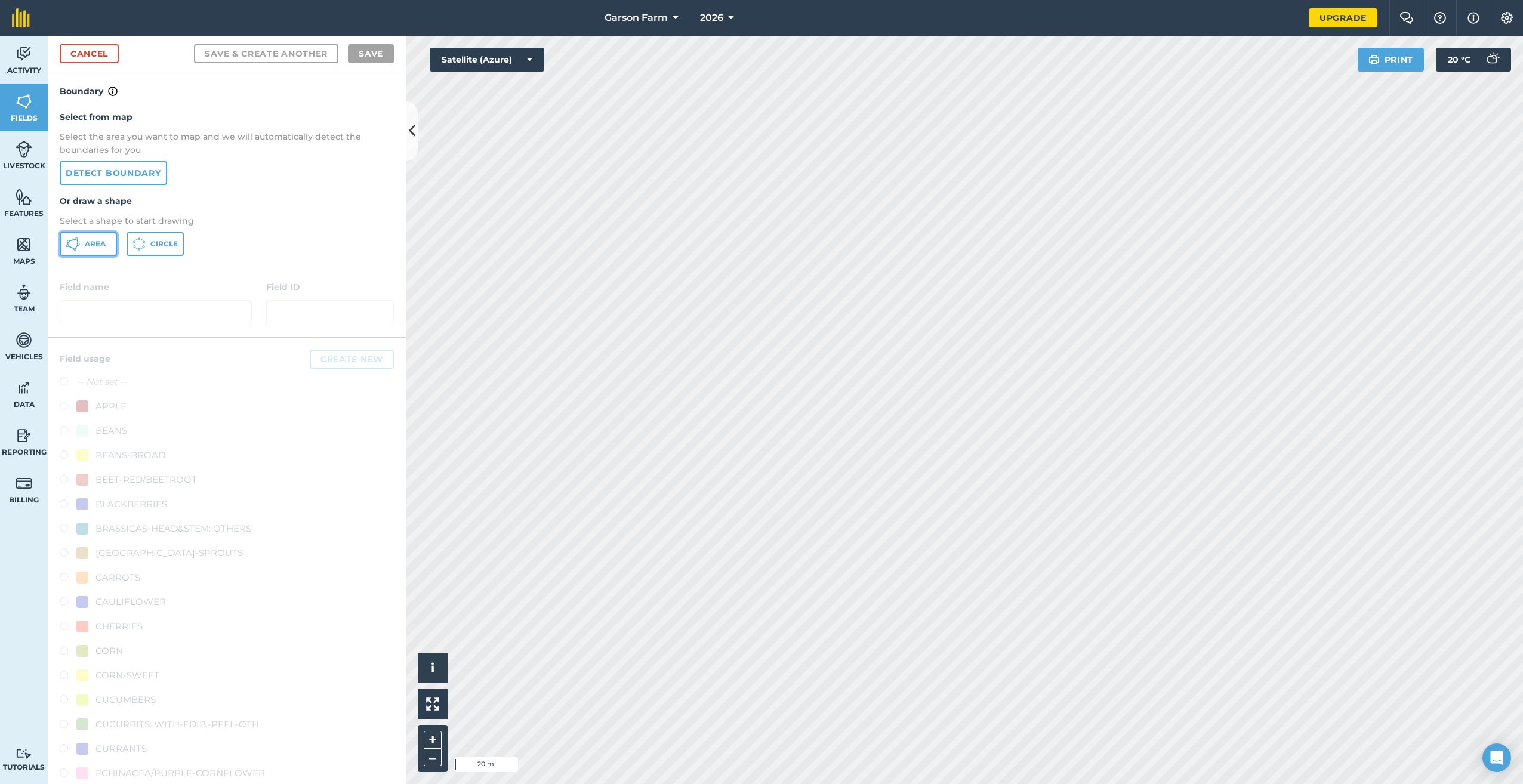
click at [79, 245] on icon at bounding box center [79, 244] width 3 height 3
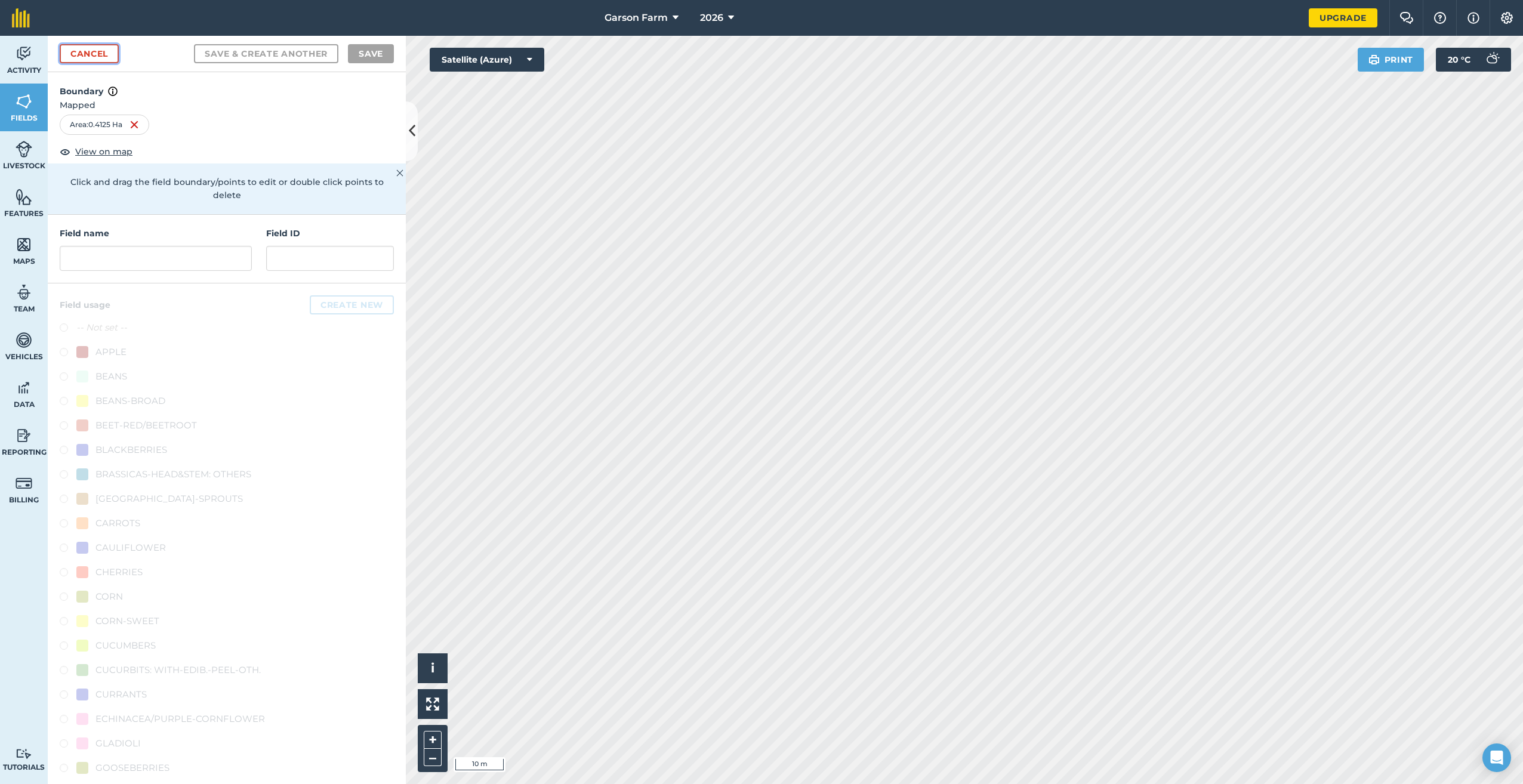
click at [105, 60] on link "Cancel" at bounding box center [89, 54] width 59 height 19
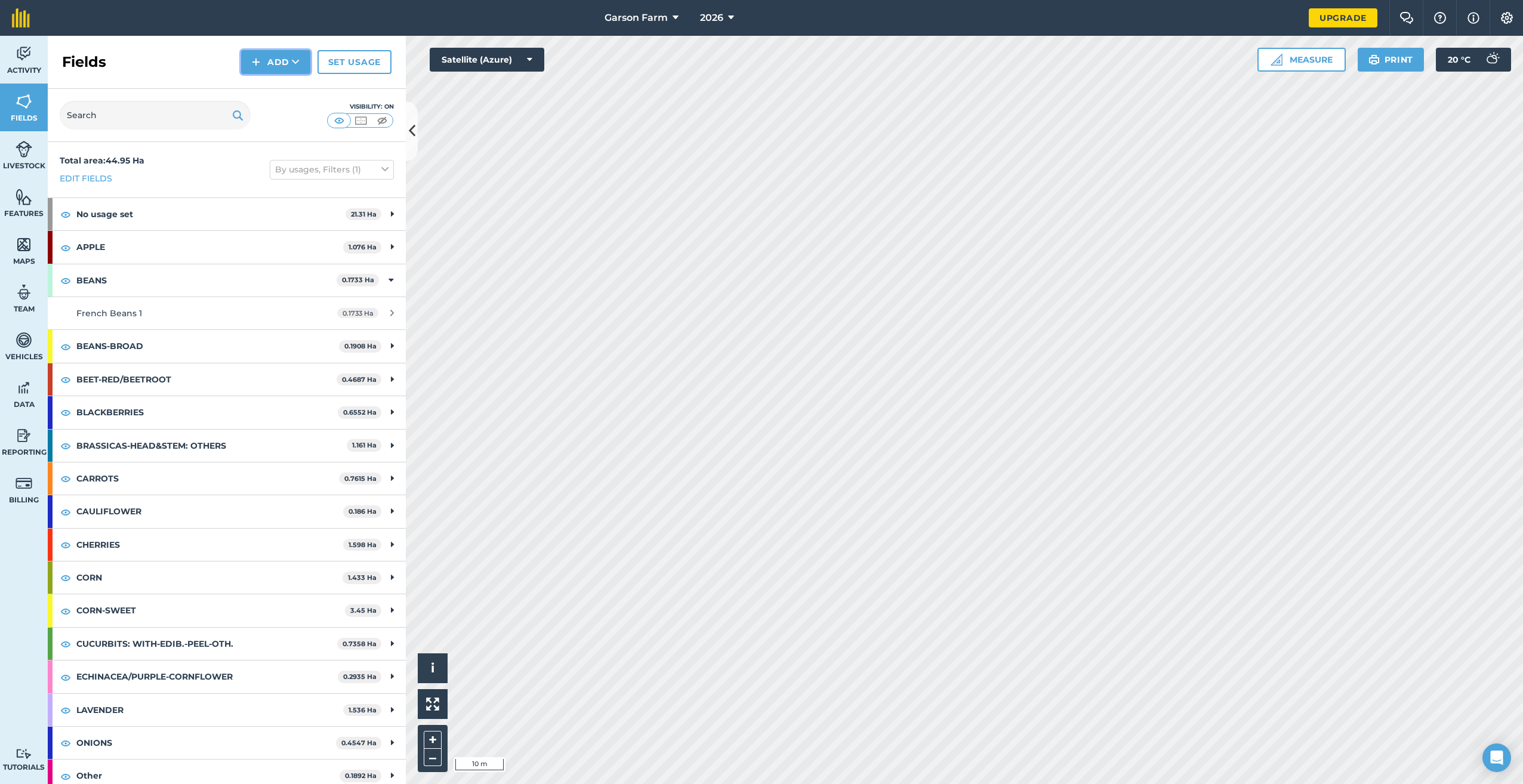
click at [280, 62] on button "Add" at bounding box center [276, 62] width 69 height 24
click at [278, 85] on link "Draw" at bounding box center [276, 89] width 65 height 26
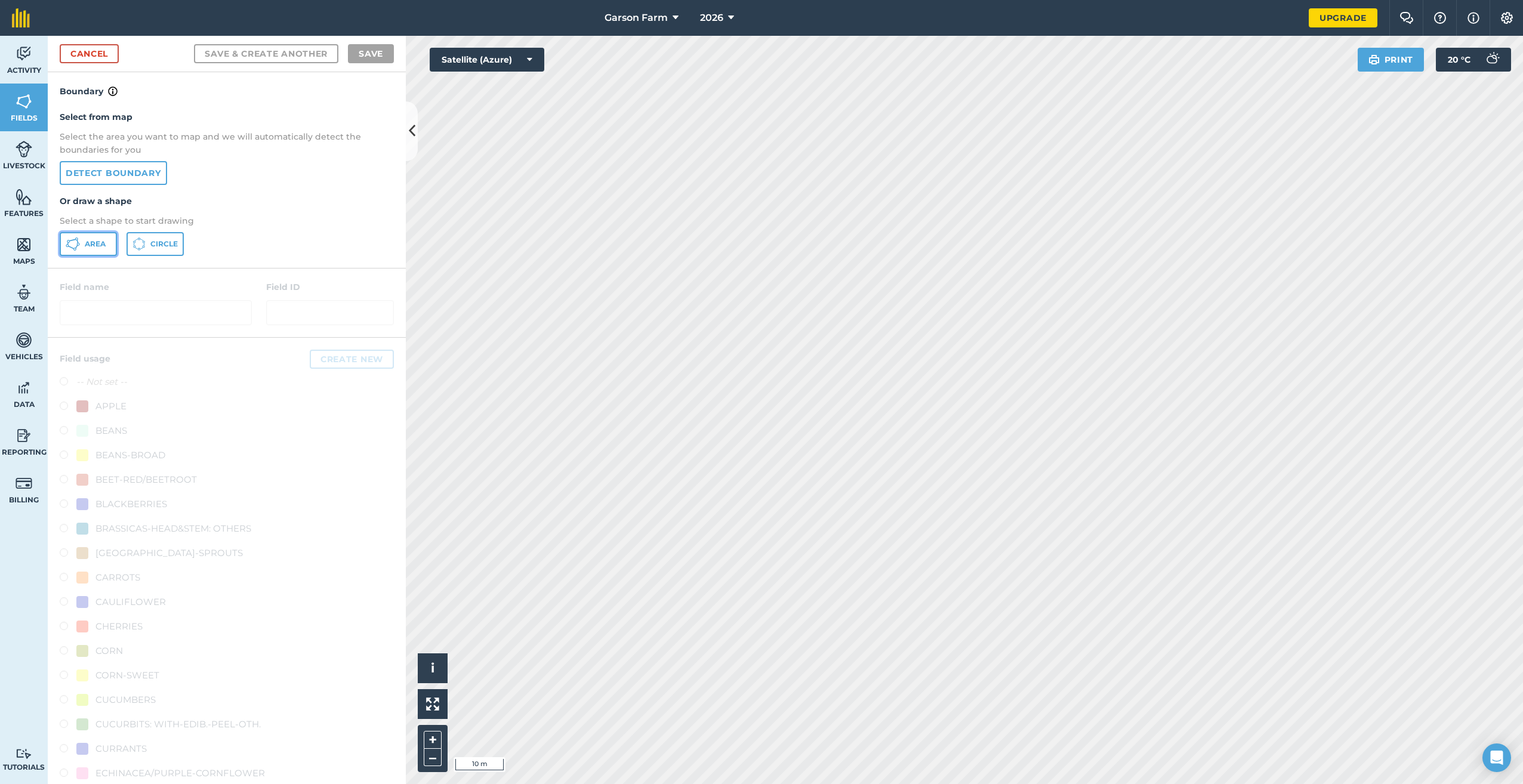
click at [81, 248] on button "Area" at bounding box center [88, 243] width 57 height 24
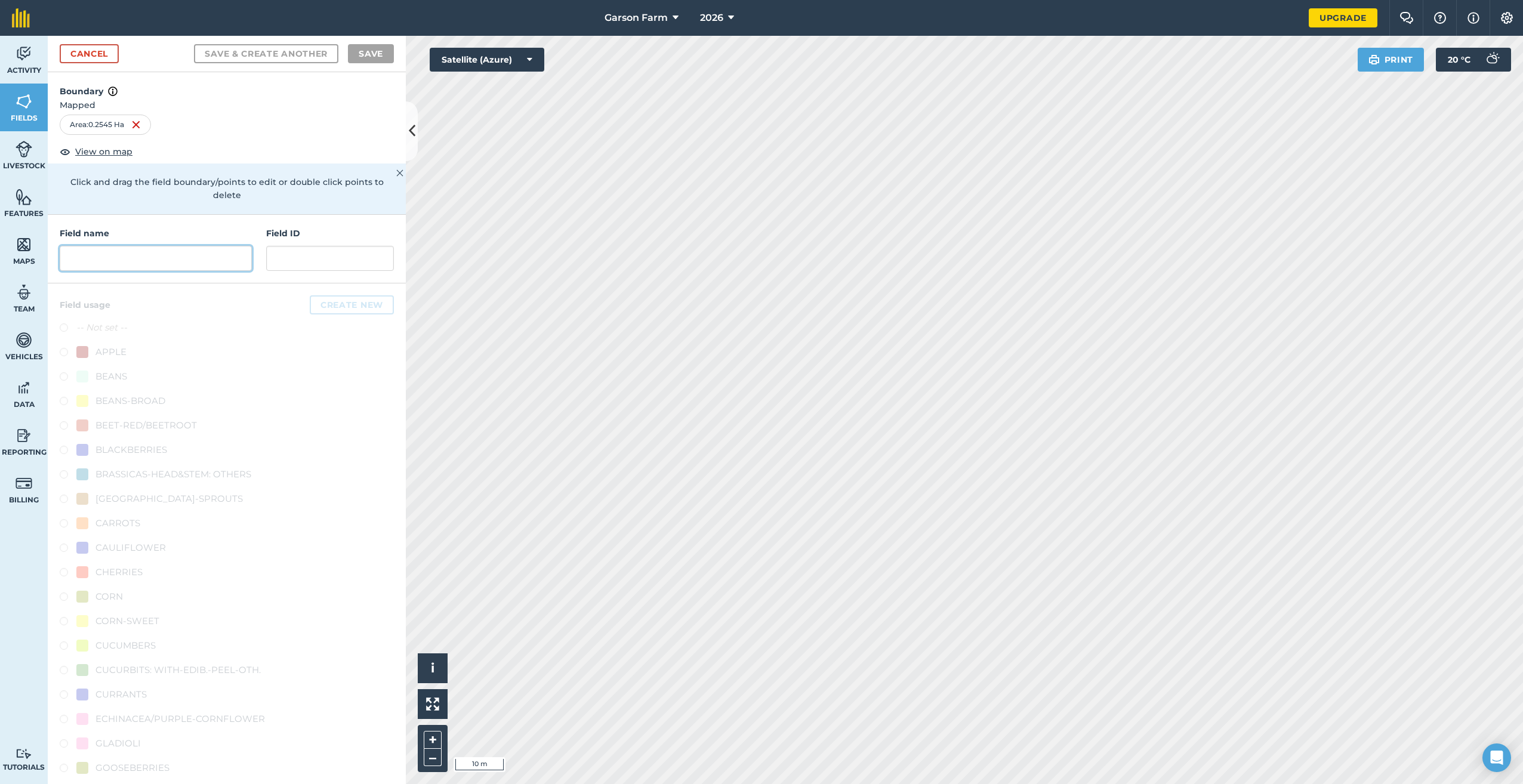
click at [84, 252] on input "text" at bounding box center [156, 258] width 192 height 25
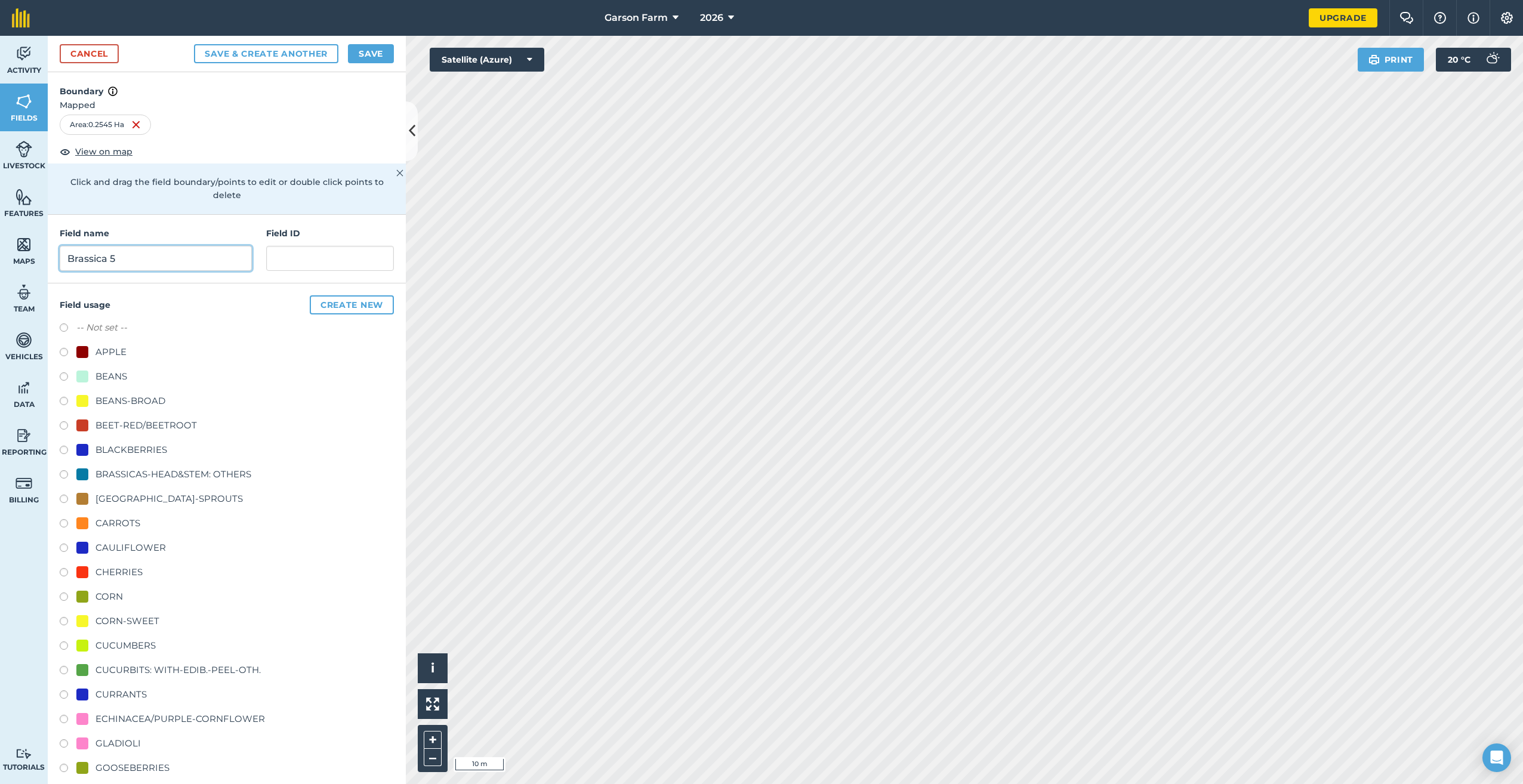
type input "Brassica 5"
click at [172, 478] on div "BRASSICAS-HEAD&STEM: OTHERS" at bounding box center [173, 474] width 156 height 15
radio input "true"
click at [366, 58] on button "Save" at bounding box center [371, 54] width 46 height 19
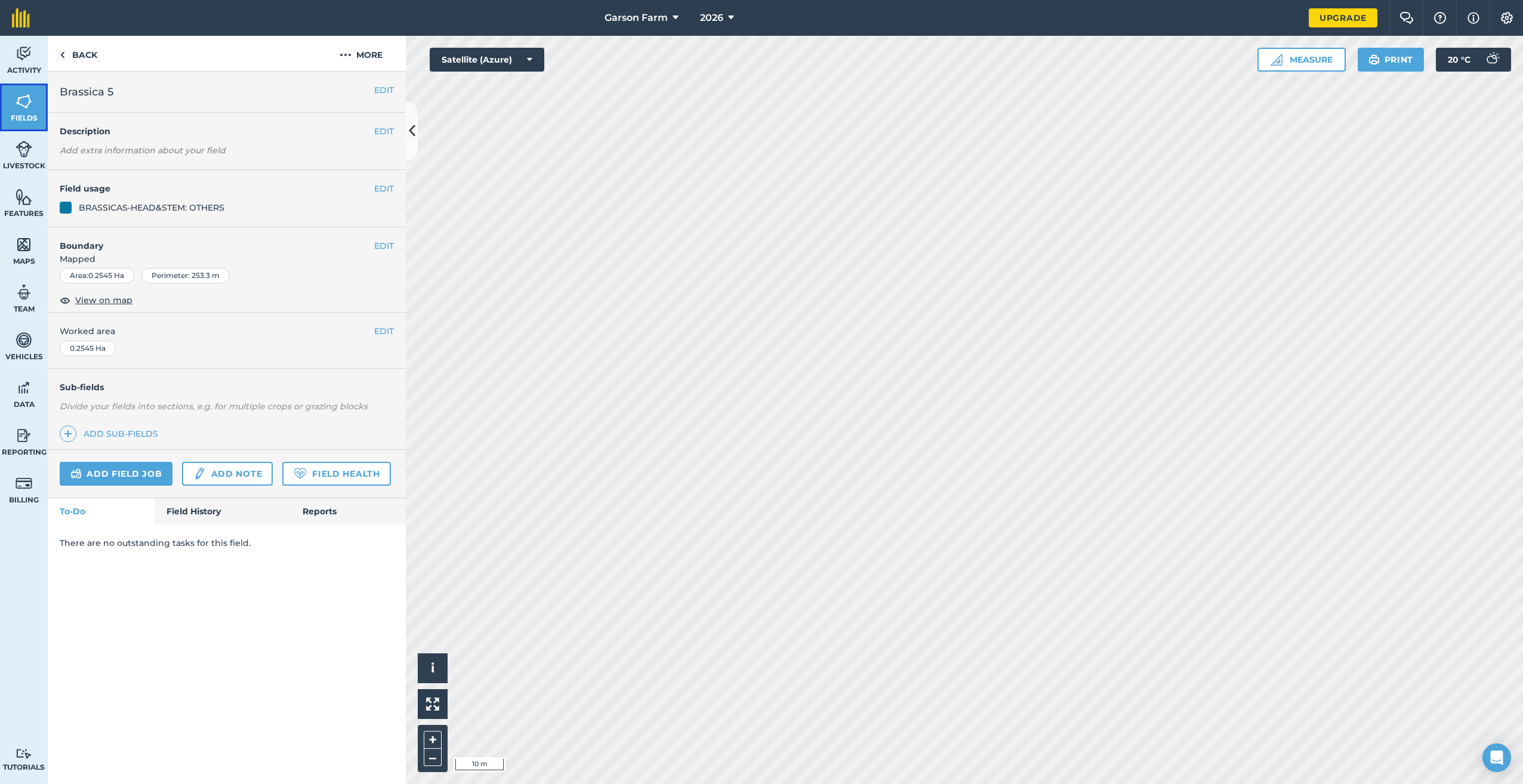
click at [0, 110] on html "Garson Farm 2026 Upgrade Farm Chat Help Info Settings Map printing is not avail…" at bounding box center [761, 392] width 1523 height 784
click at [0, 113] on span "Fields" at bounding box center [24, 118] width 48 height 9
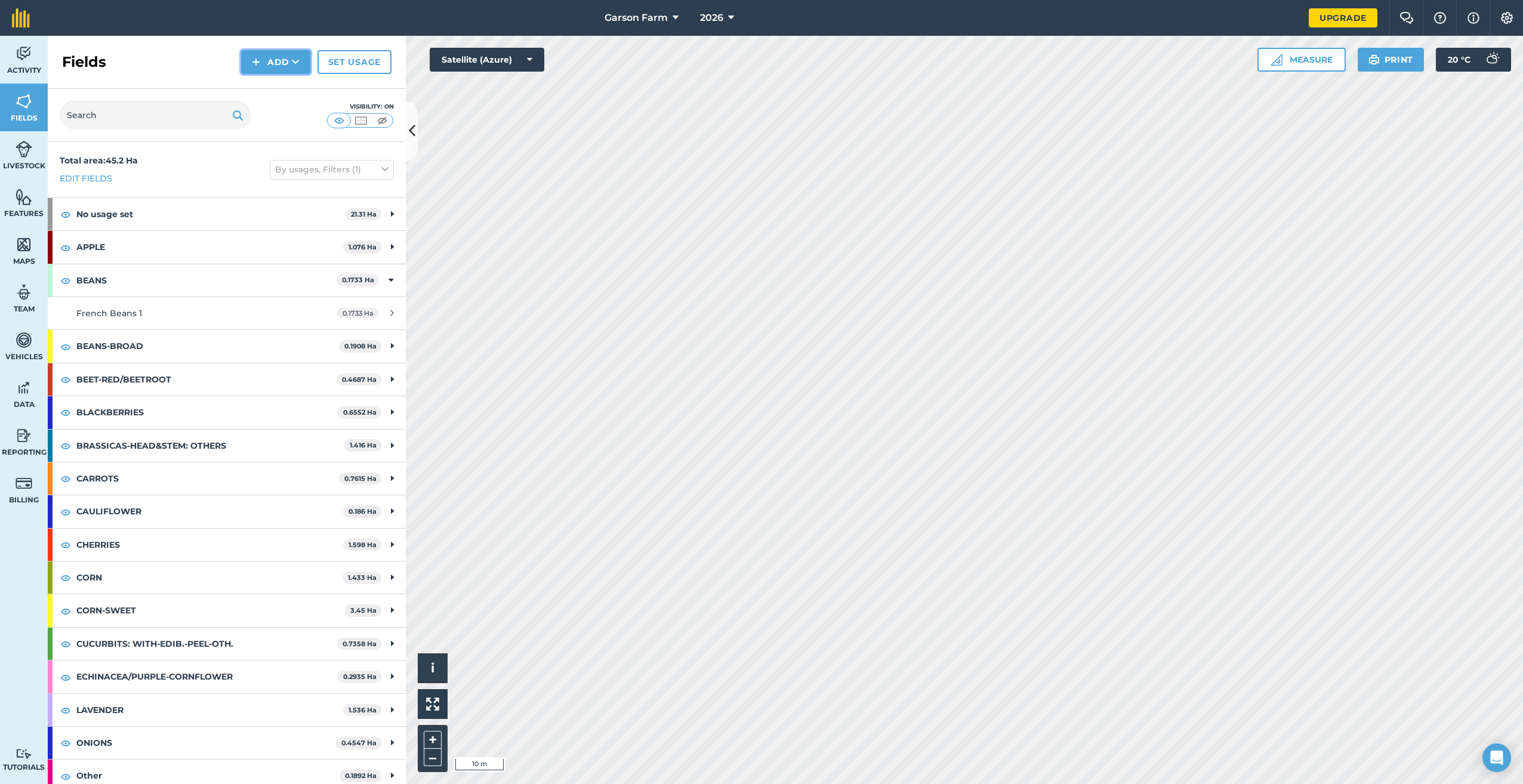
click at [259, 61] on img at bounding box center [256, 62] width 8 height 15
click at [262, 92] on link "Draw" at bounding box center [276, 89] width 65 height 26
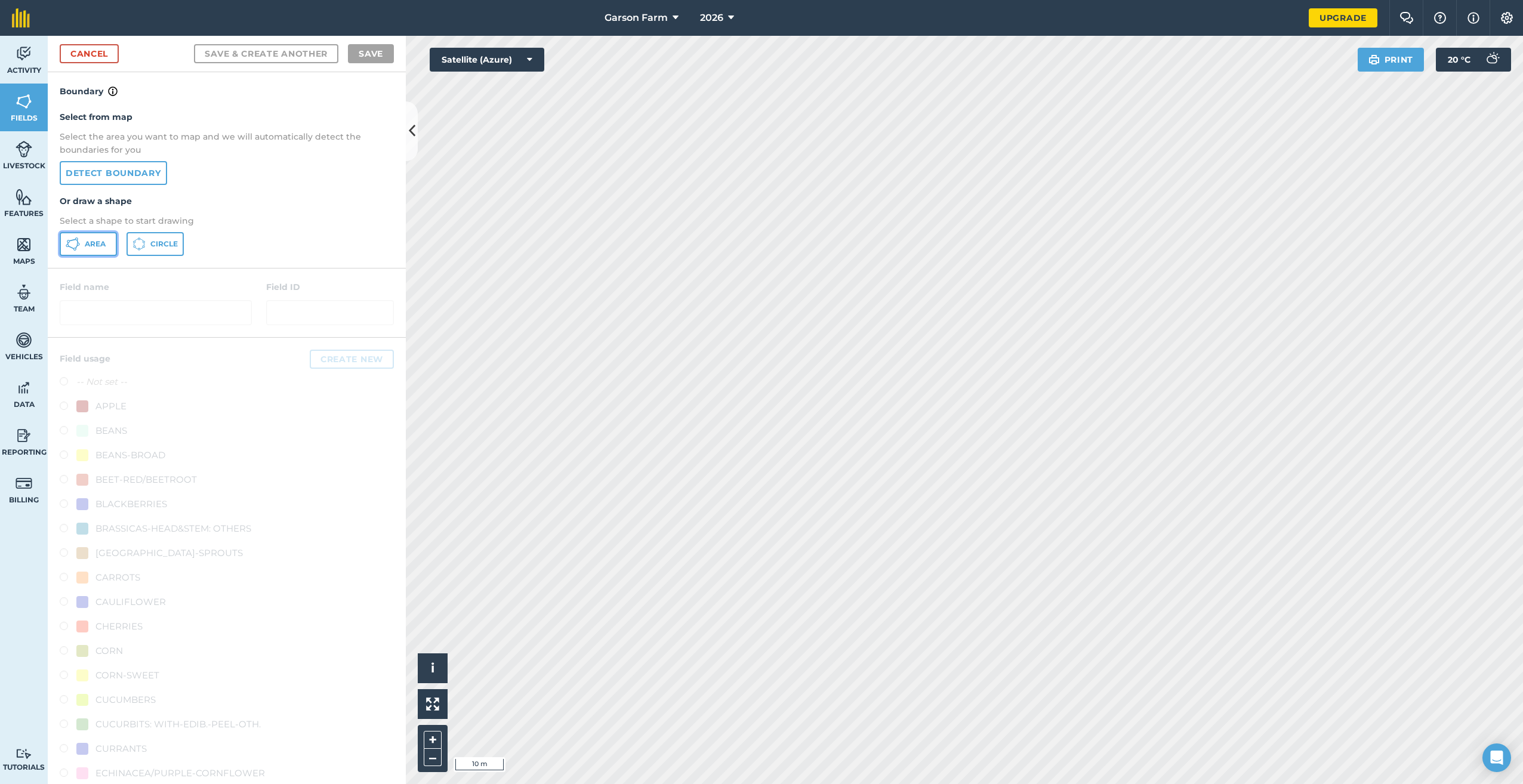
click at [103, 251] on button "Area" at bounding box center [88, 243] width 57 height 24
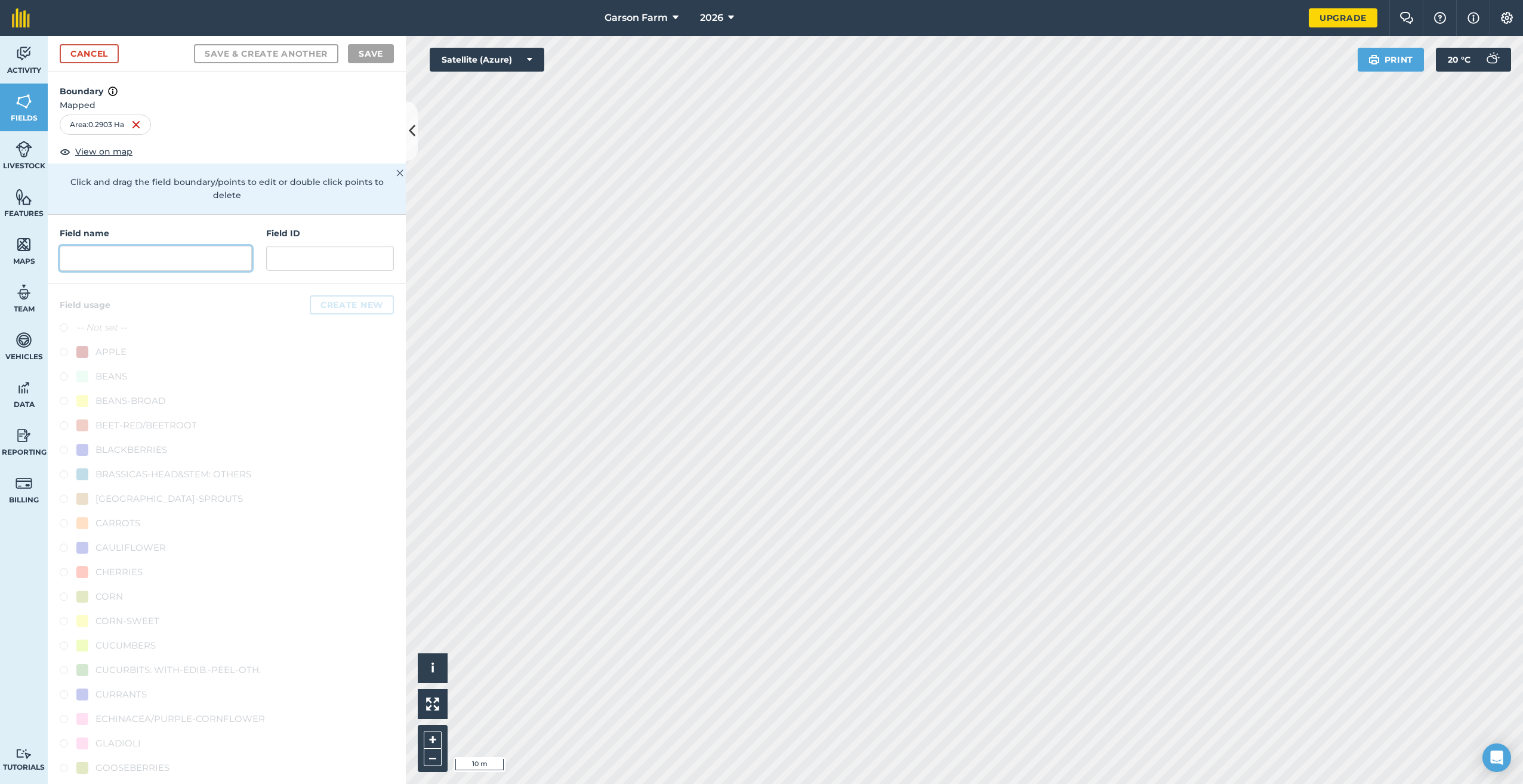
click at [117, 258] on input "text" at bounding box center [156, 258] width 192 height 25
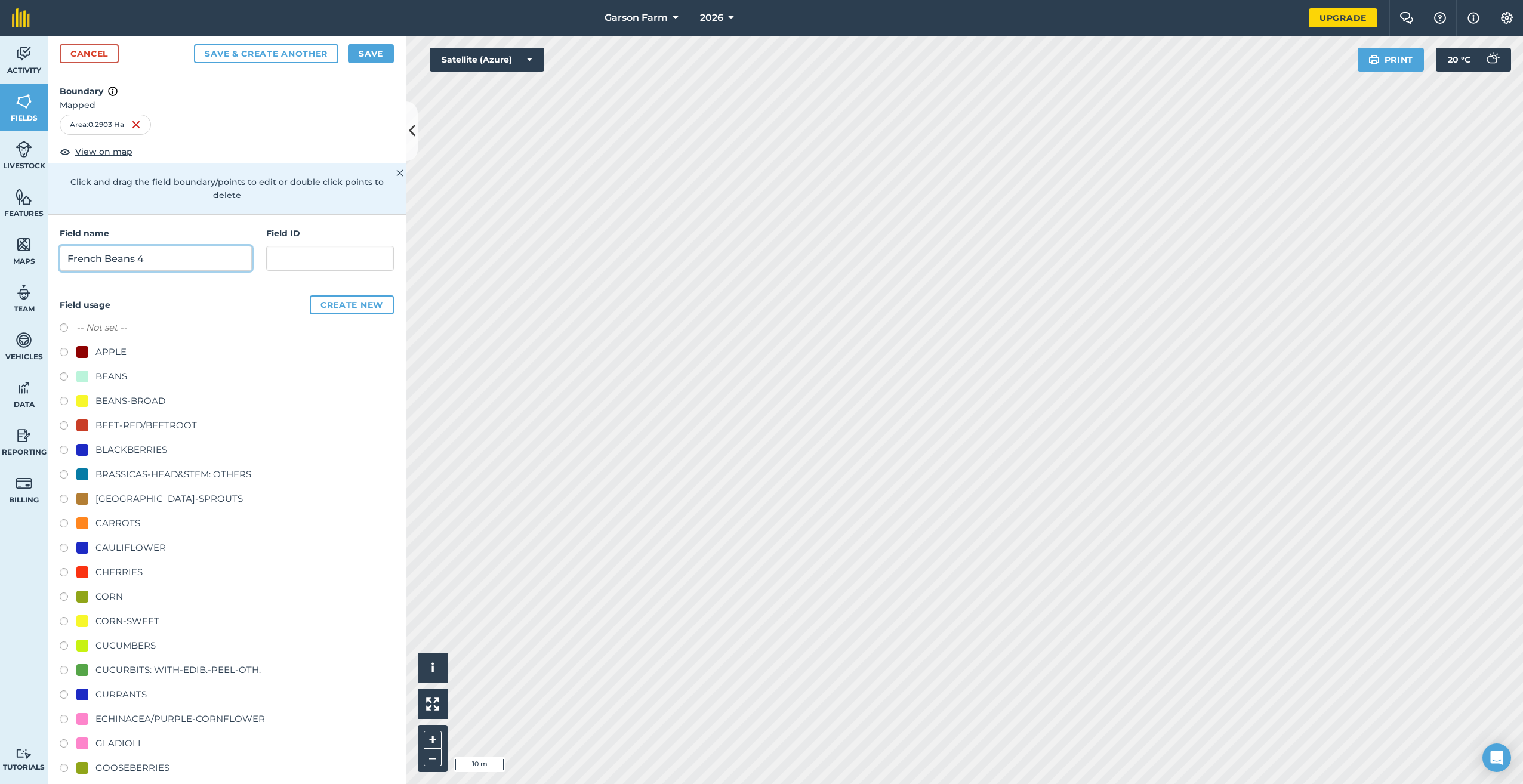
type input "French Beans 4"
click at [105, 377] on div "BEANS" at bounding box center [111, 376] width 32 height 15
radio input "true"
click at [362, 60] on button "Save" at bounding box center [371, 54] width 46 height 19
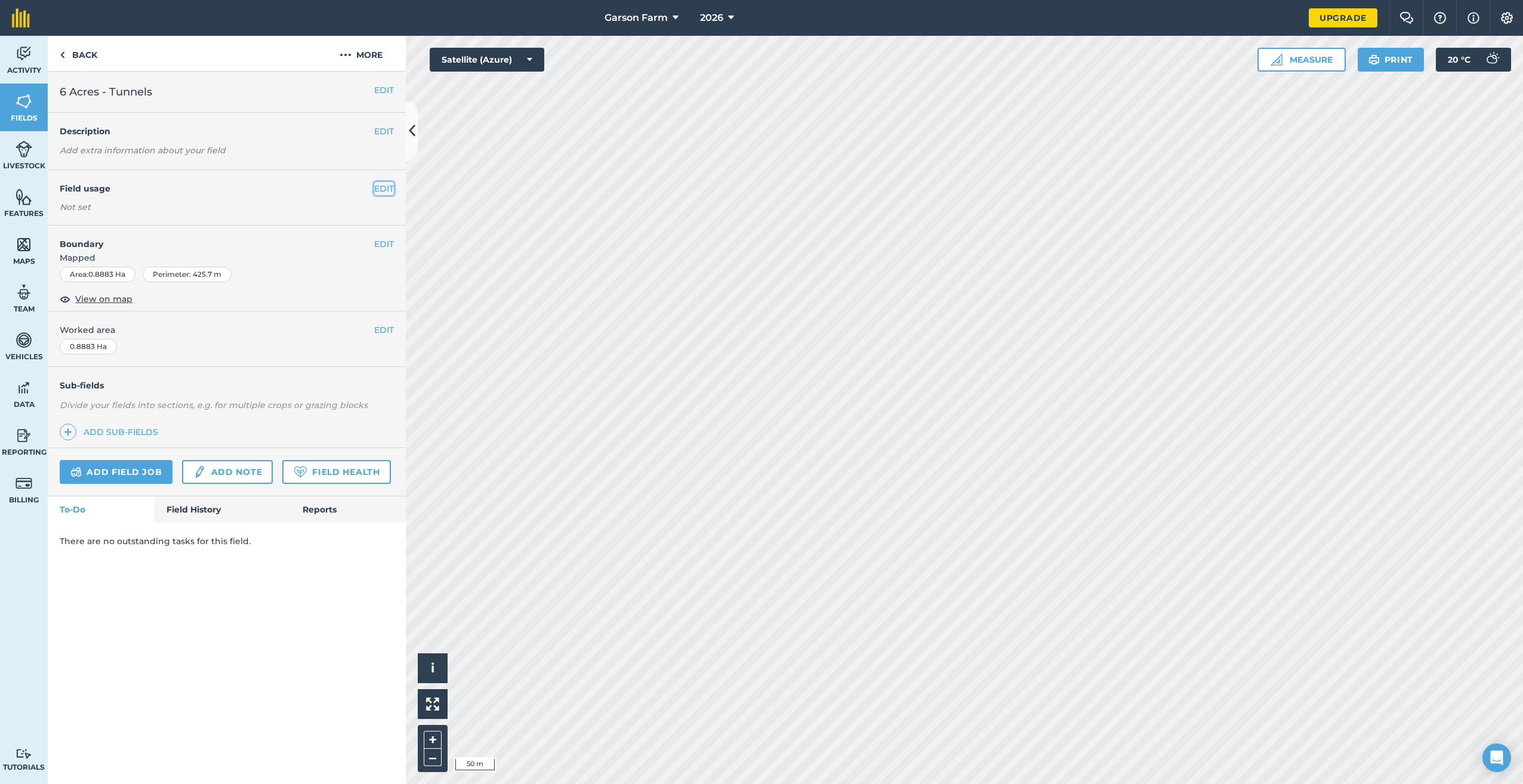
drag, startPoint x: 378, startPoint y: 193, endPoint x: 367, endPoint y: 204, distance: 15.6
click at [378, 193] on button "EDIT" at bounding box center [384, 188] width 20 height 13
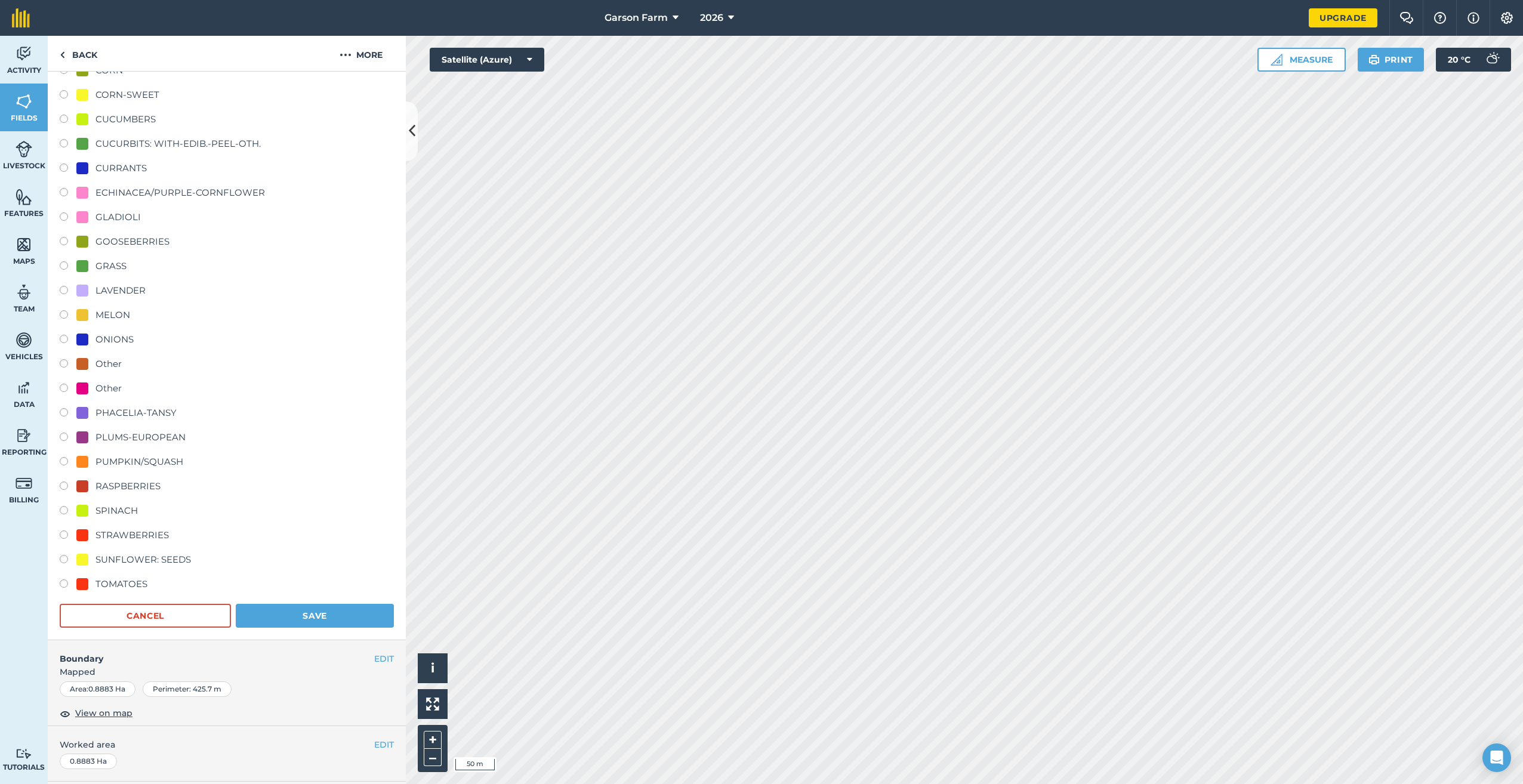
scroll to position [418, 0]
click at [152, 531] on div "STRAWBERRIES" at bounding box center [132, 530] width 73 height 15
radio input "true"
radio input "false"
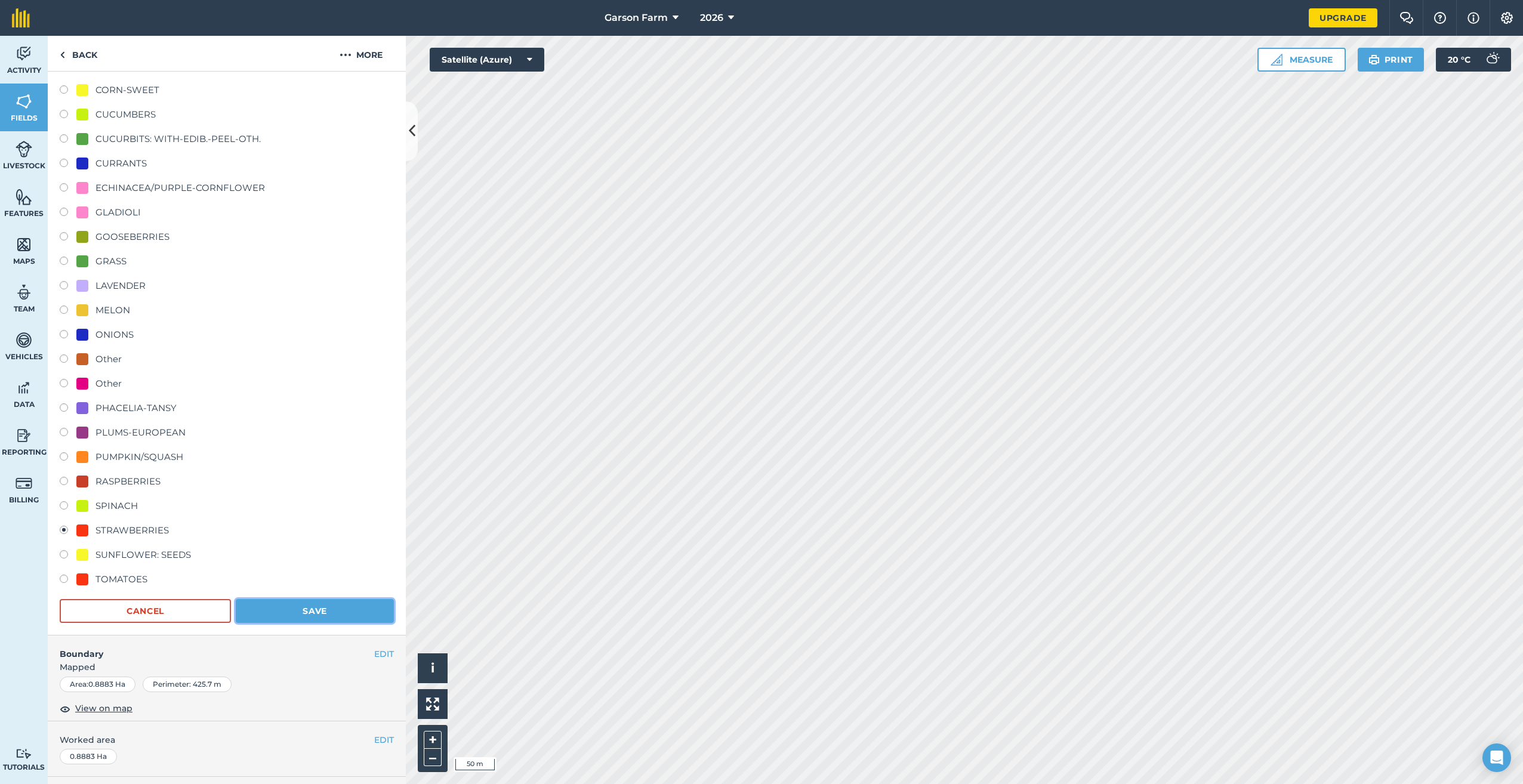
click at [268, 602] on button "Save" at bounding box center [315, 610] width 158 height 24
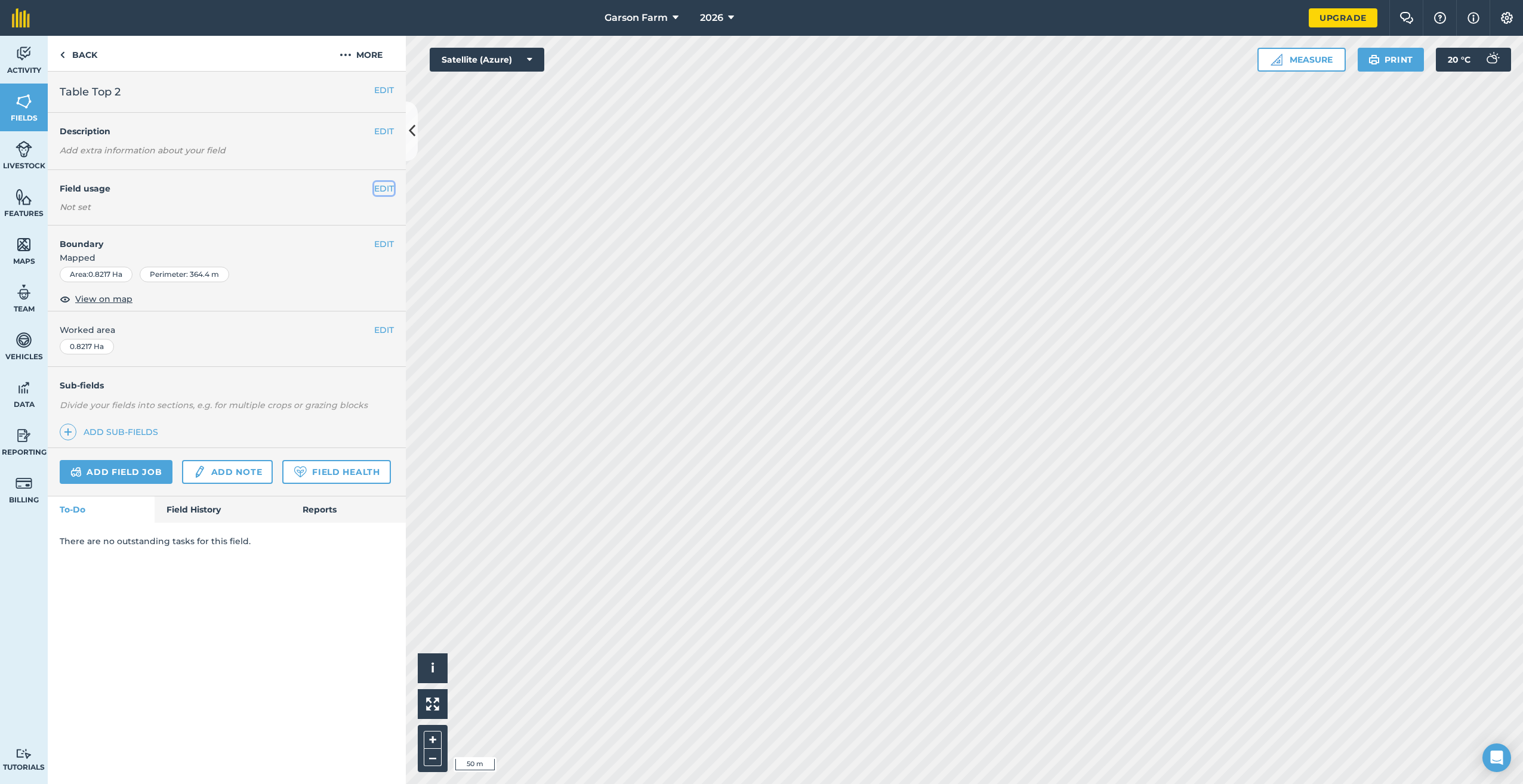
click at [388, 184] on button "EDIT" at bounding box center [384, 188] width 20 height 13
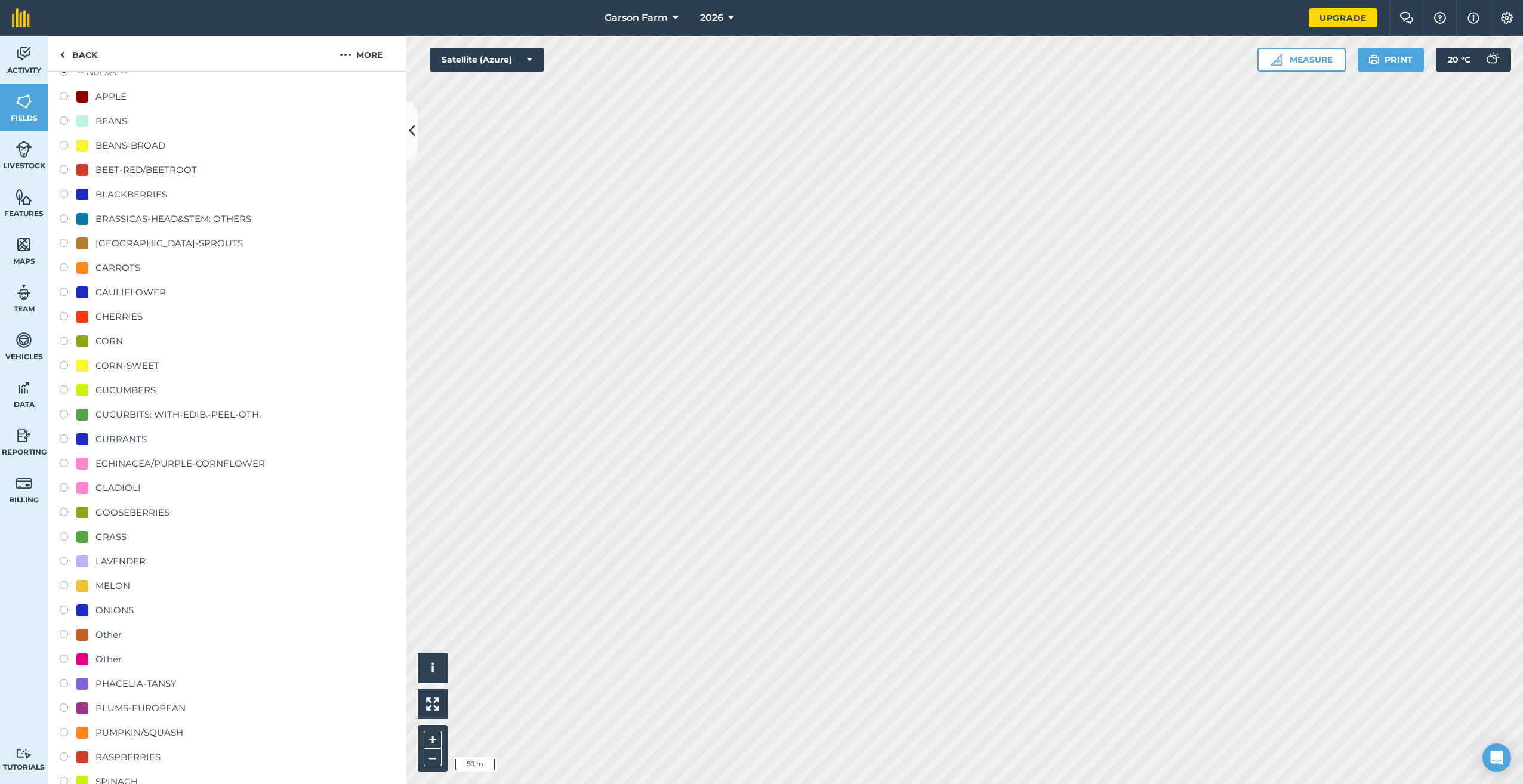
scroll to position [358, 0]
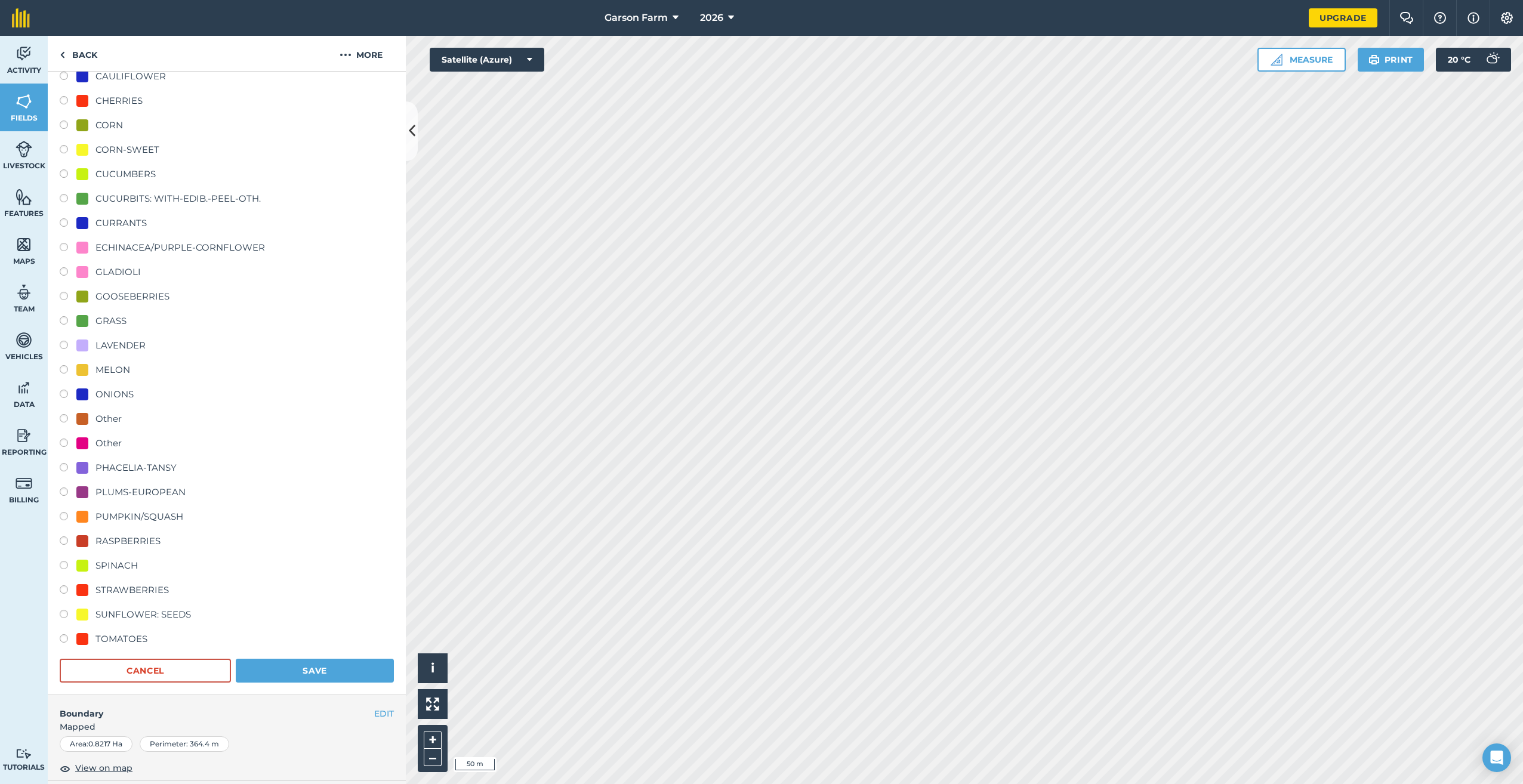
click at [156, 586] on div "STRAWBERRIES" at bounding box center [132, 590] width 73 height 15
radio input "true"
radio input "false"
click at [298, 672] on button "Save" at bounding box center [315, 670] width 158 height 24
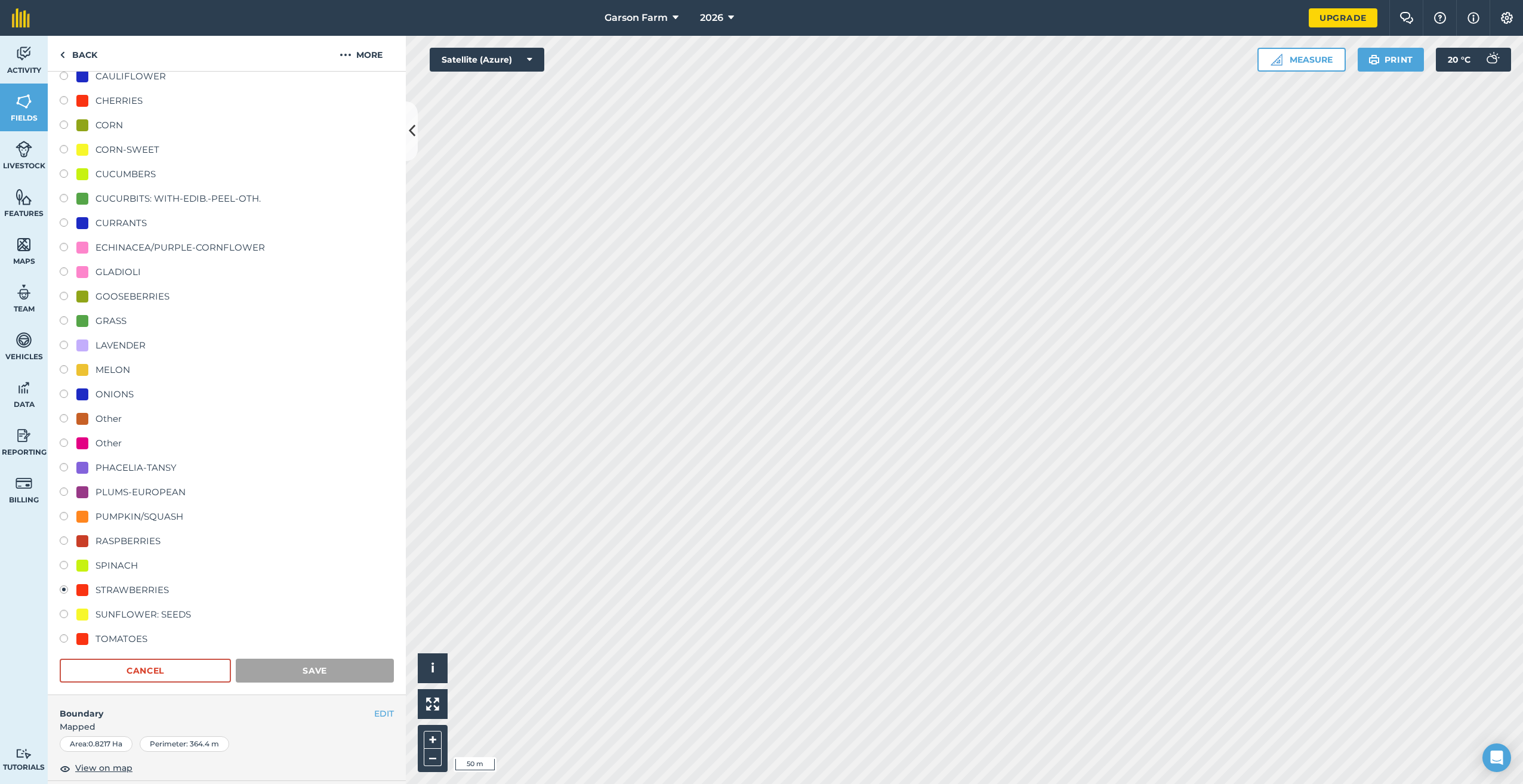
scroll to position [0, 0]
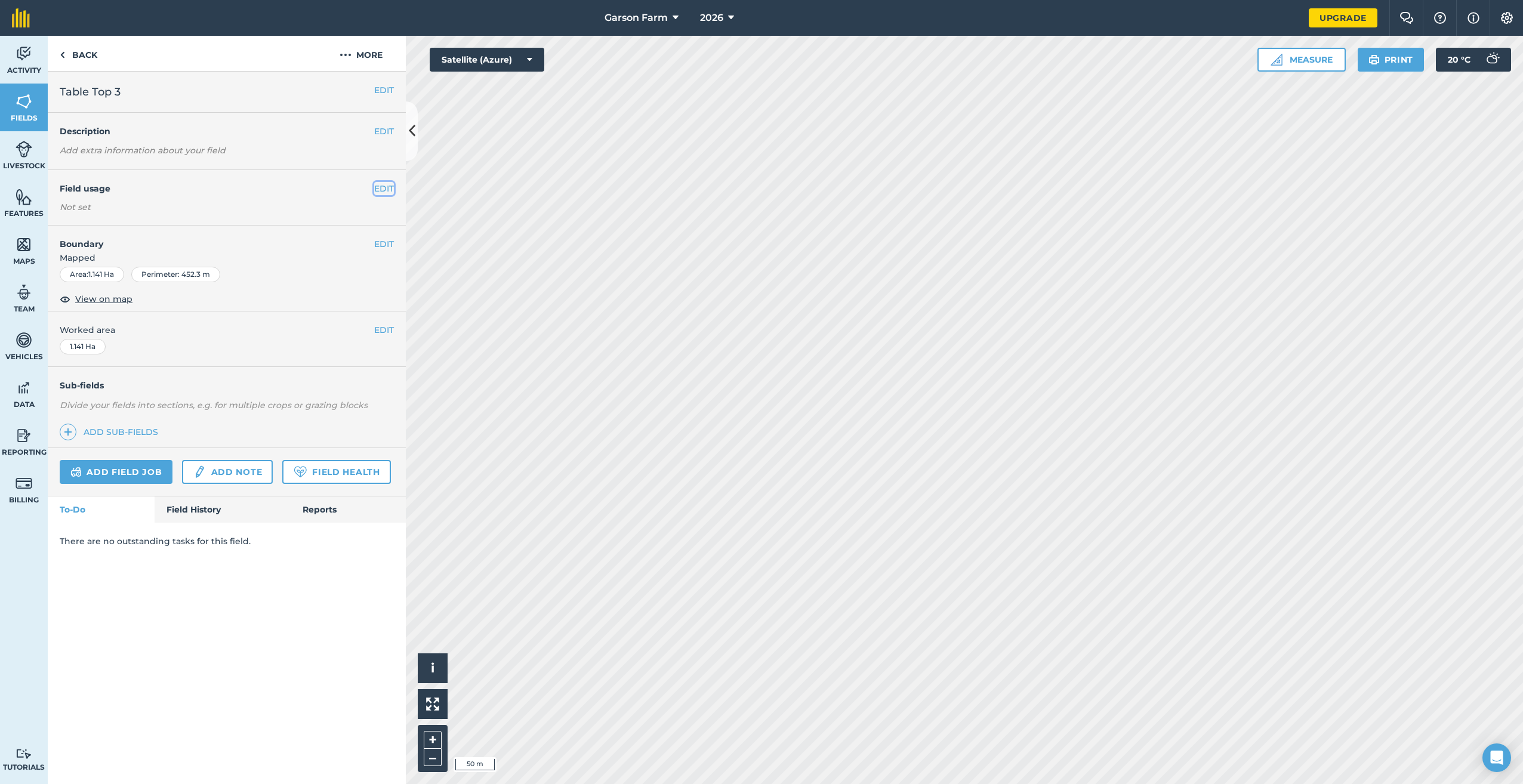
click at [385, 188] on button "EDIT" at bounding box center [384, 188] width 20 height 13
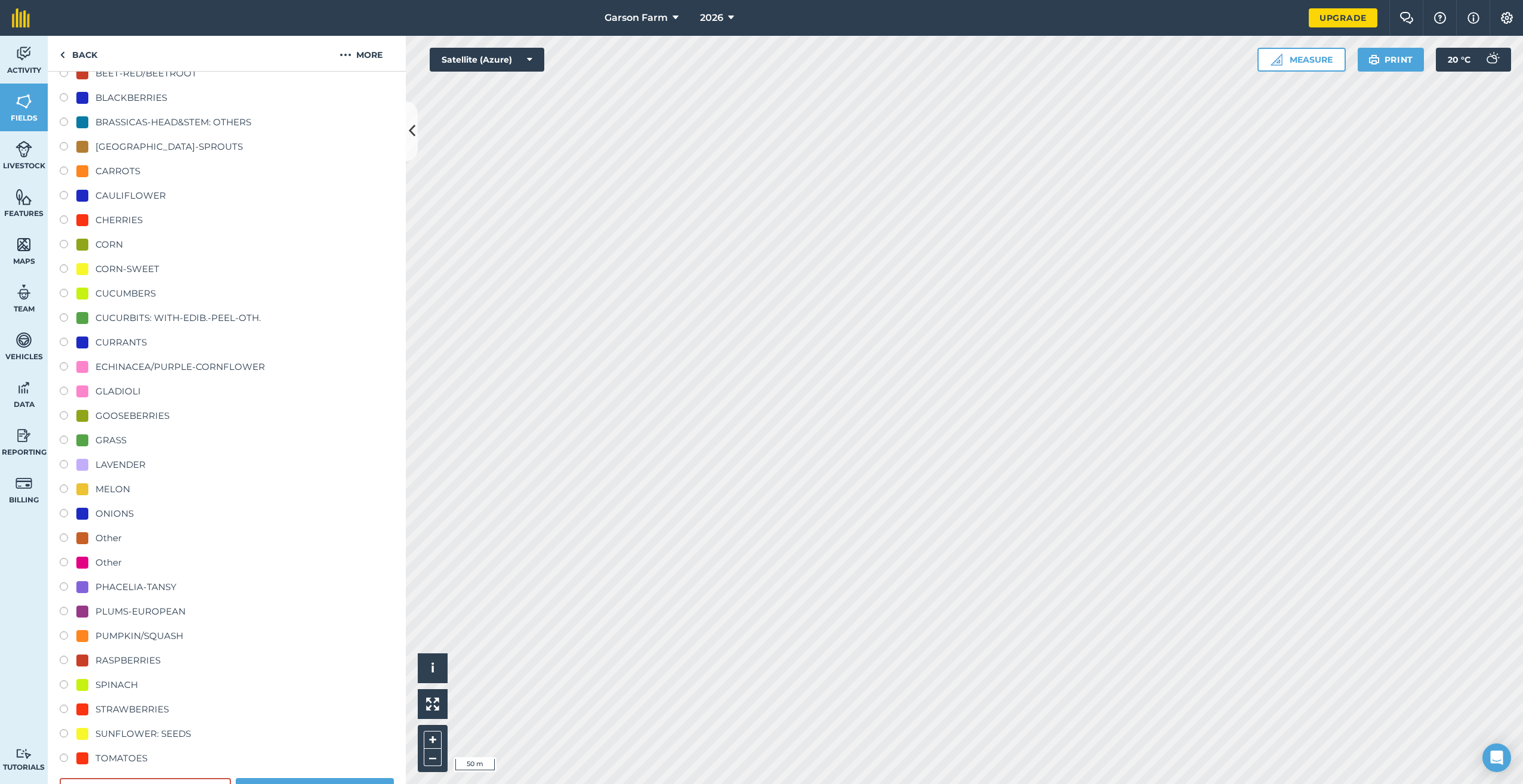
scroll to position [358, 0]
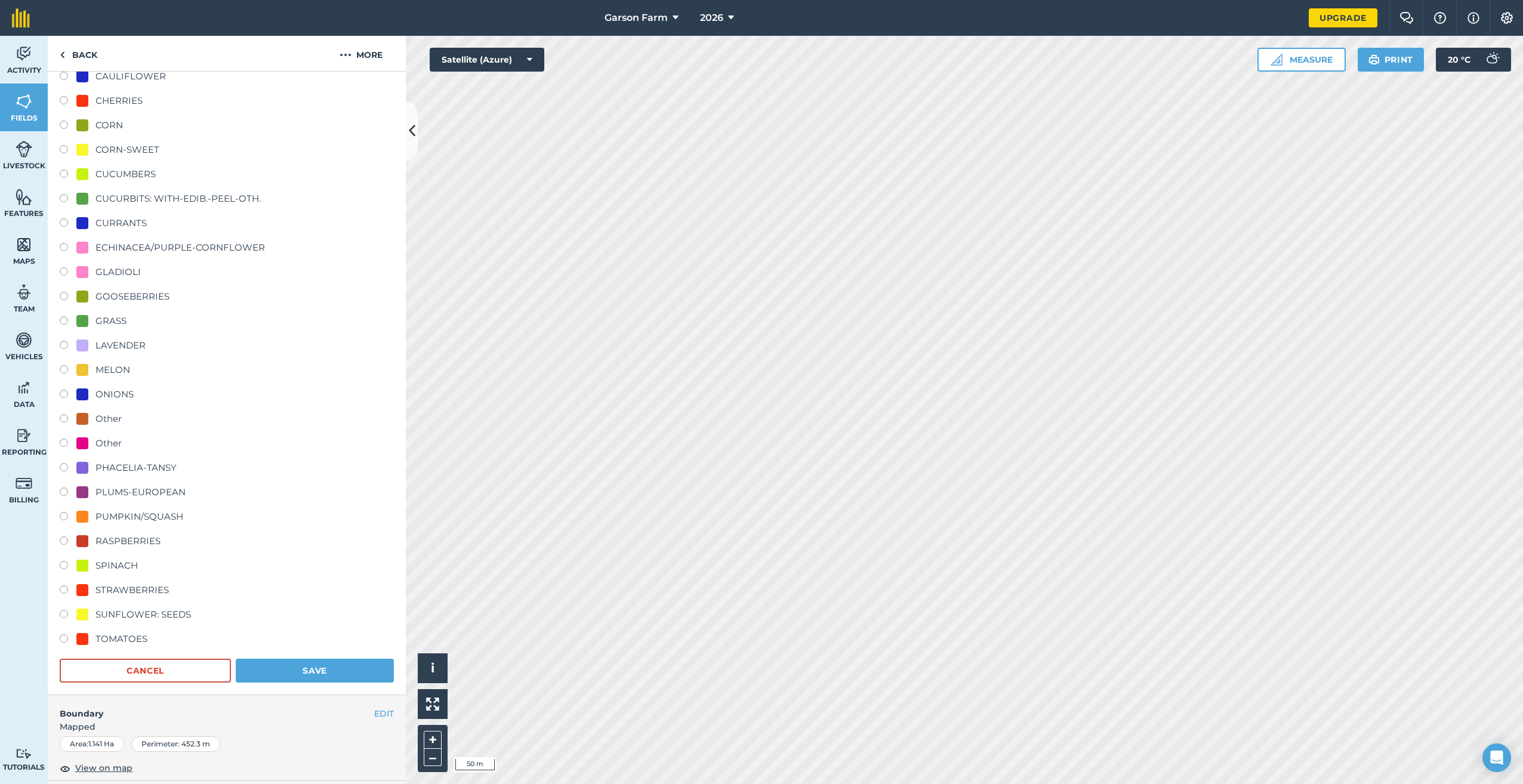
click at [146, 589] on div "STRAWBERRIES" at bounding box center [132, 590] width 73 height 15
radio input "true"
radio input "false"
click at [266, 669] on button "Save" at bounding box center [315, 670] width 158 height 24
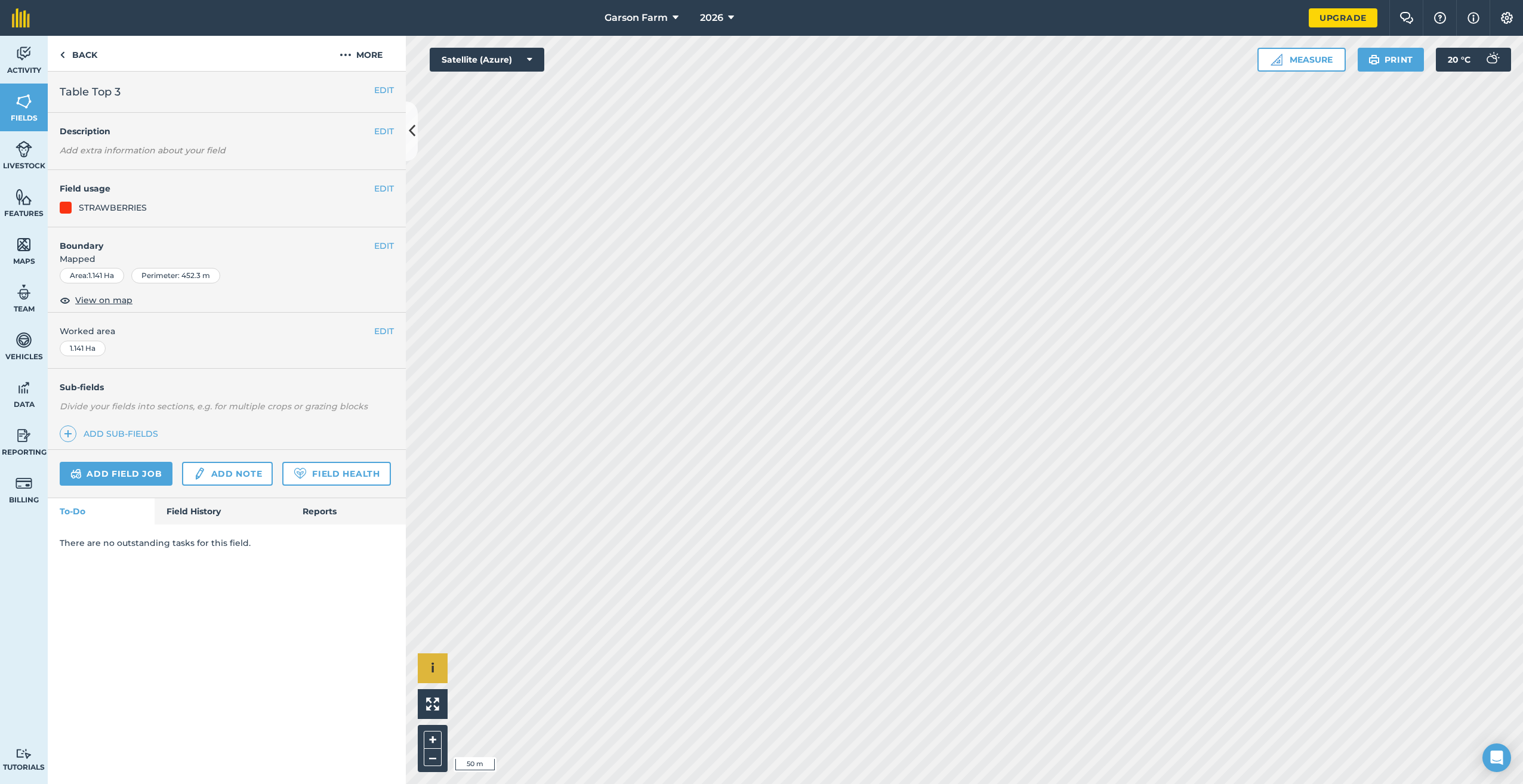
scroll to position [0, 0]
click at [382, 190] on button "EDIT" at bounding box center [384, 188] width 20 height 13
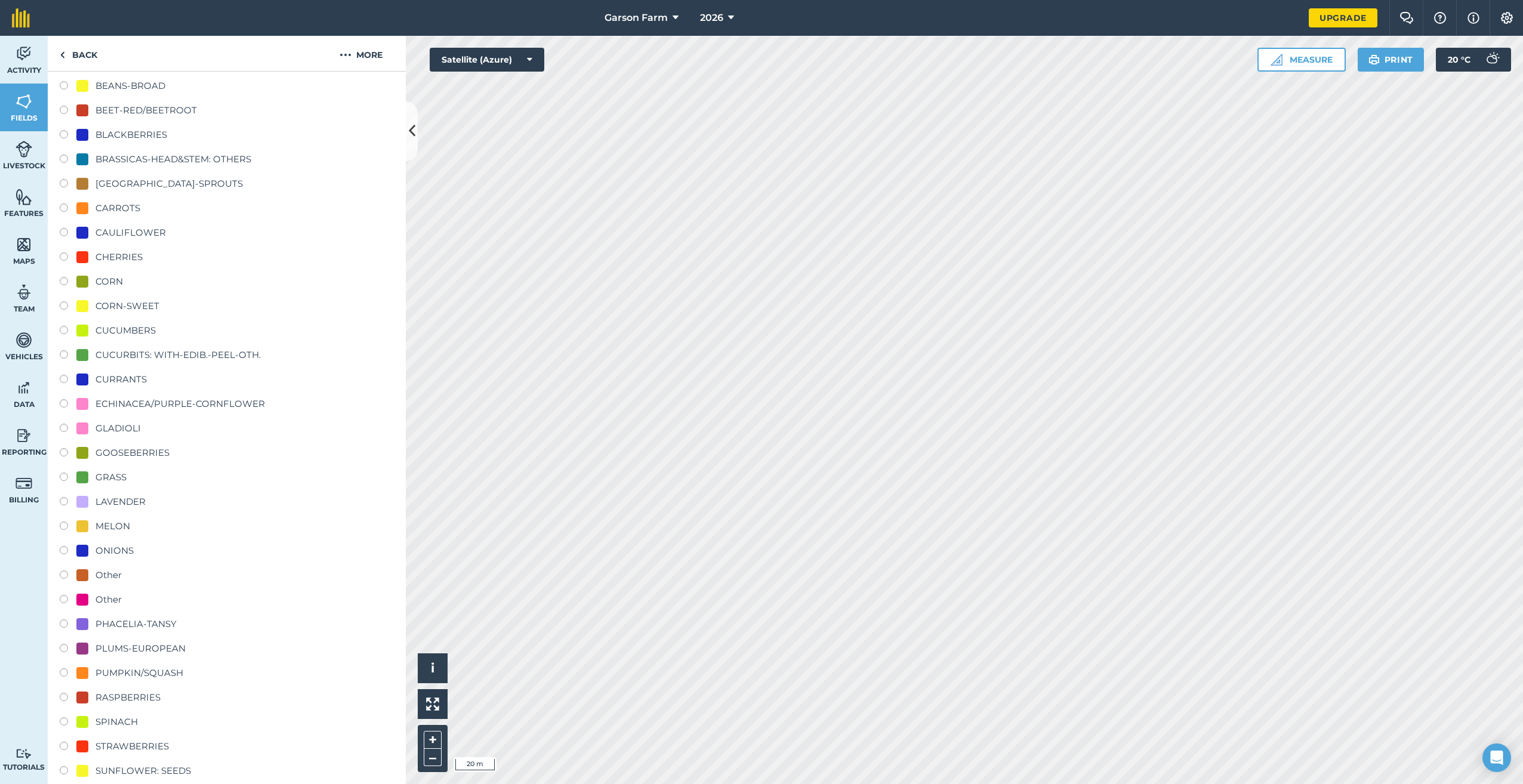
scroll to position [299, 0]
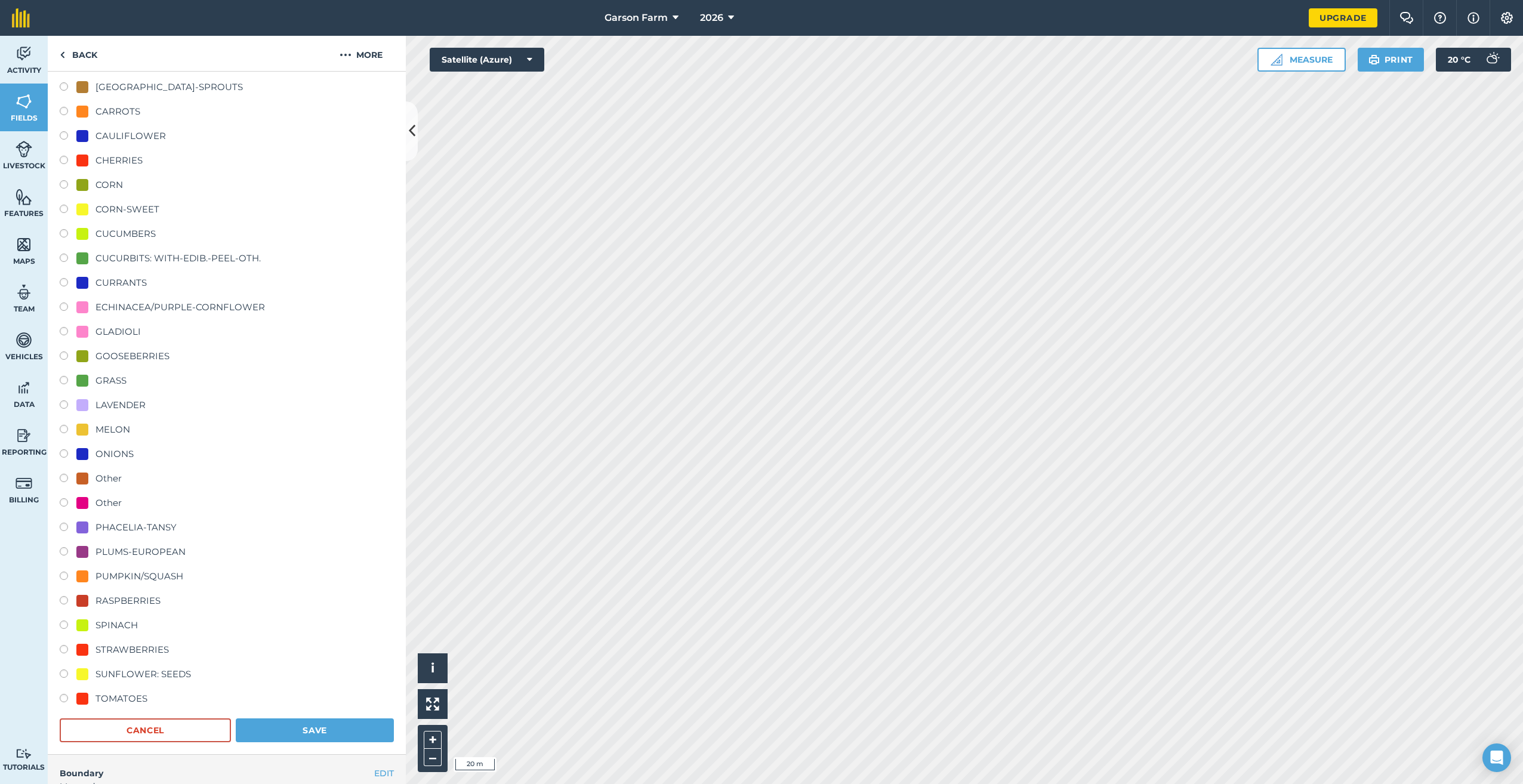
click at [147, 649] on div "STRAWBERRIES" at bounding box center [132, 650] width 73 height 15
radio input "true"
radio input "false"
click at [295, 734] on button "Save" at bounding box center [315, 730] width 158 height 24
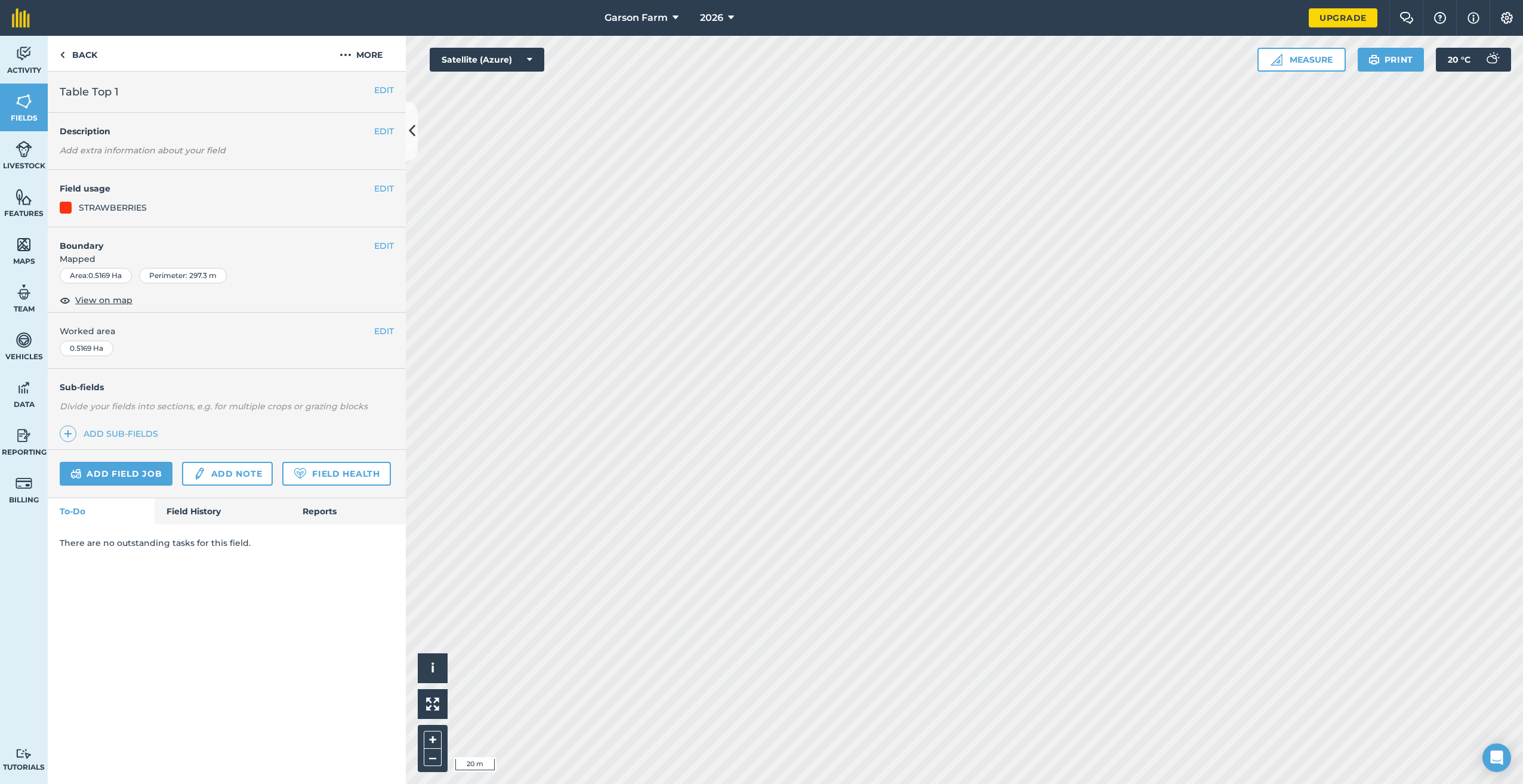
scroll to position [0, 0]
click at [32, 106] on link "Fields" at bounding box center [24, 108] width 48 height 48
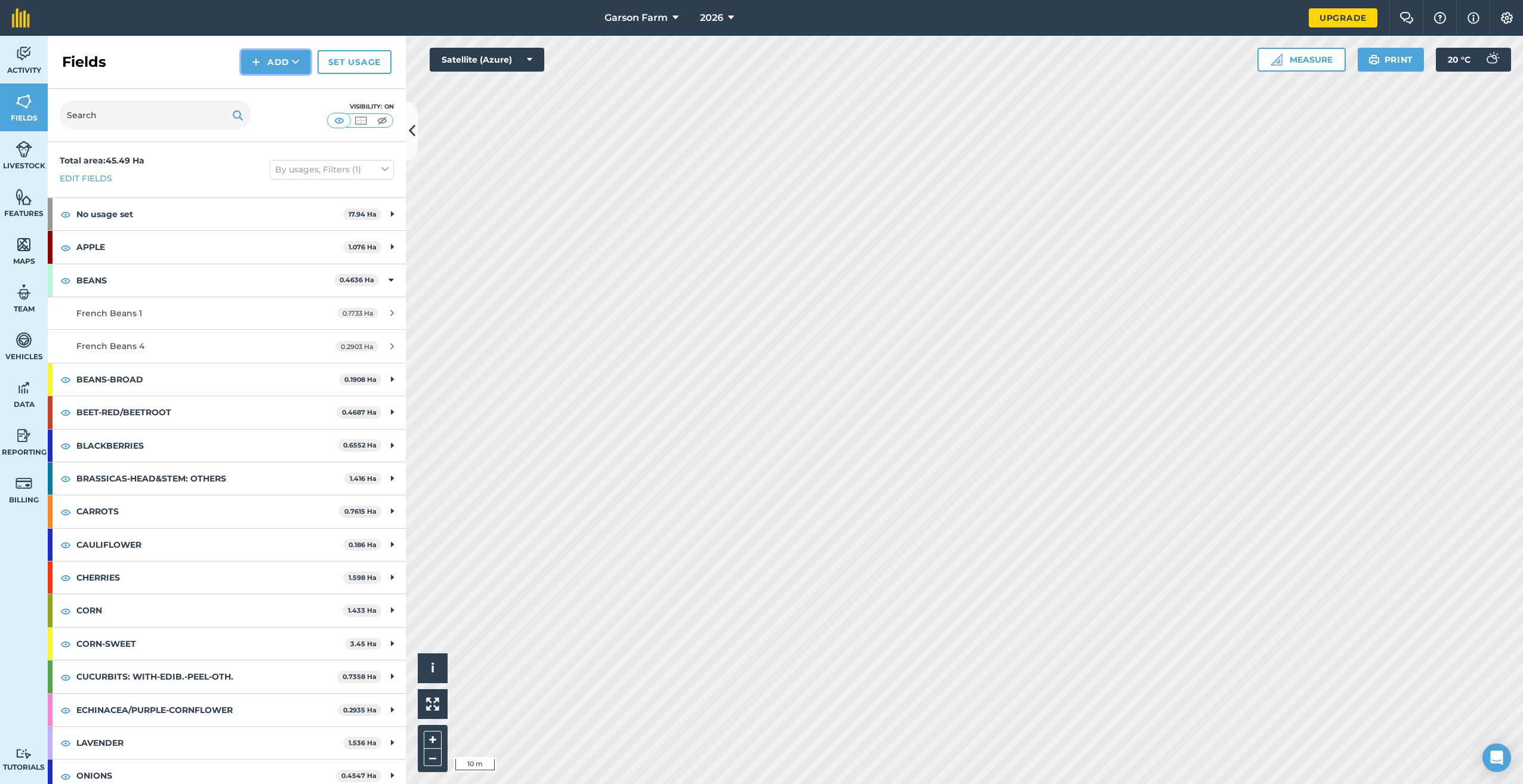
click at [278, 58] on button "Add" at bounding box center [276, 62] width 69 height 24
click at [270, 86] on link "Draw" at bounding box center [276, 89] width 65 height 26
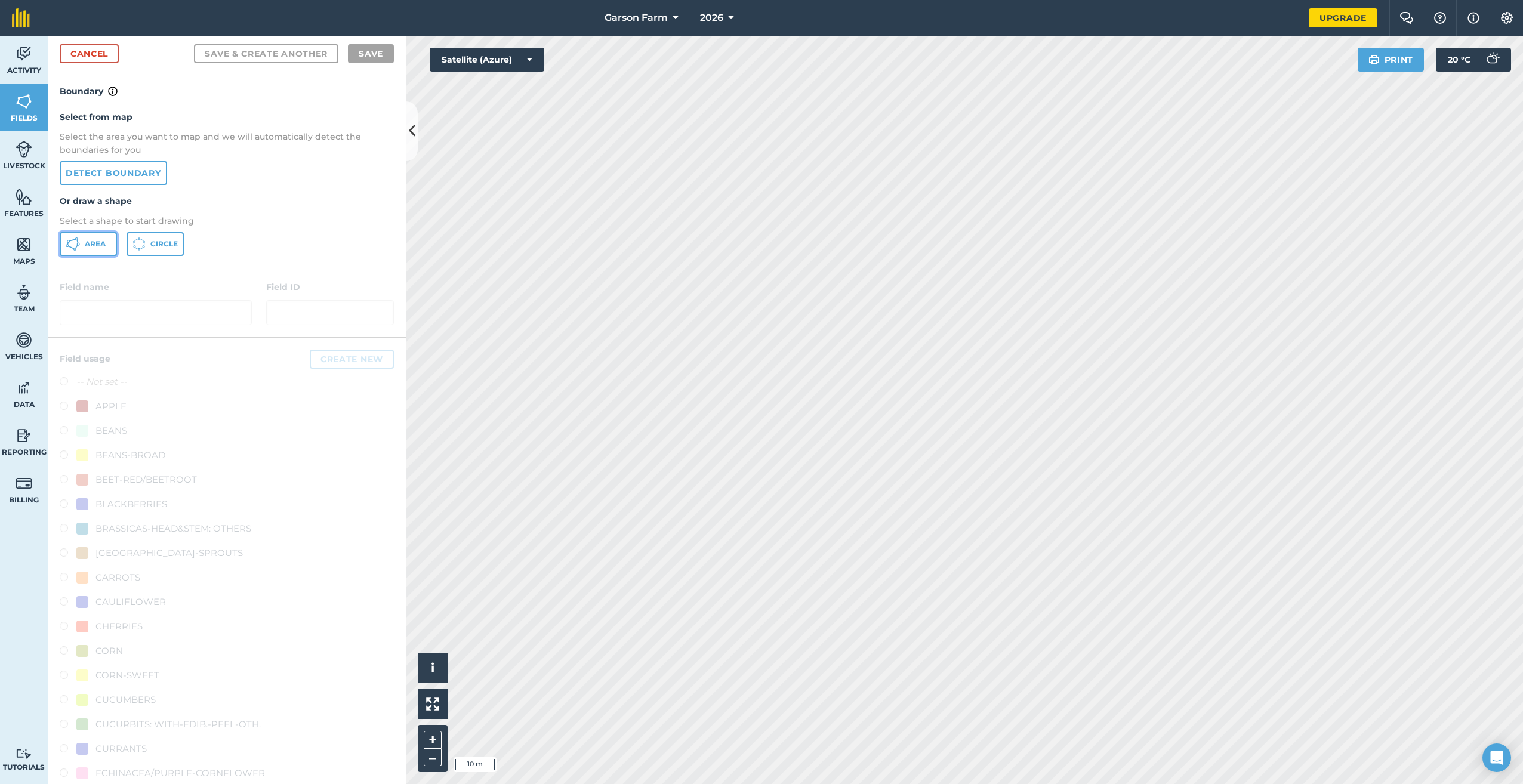
click at [92, 248] on span "Area" at bounding box center [95, 243] width 21 height 9
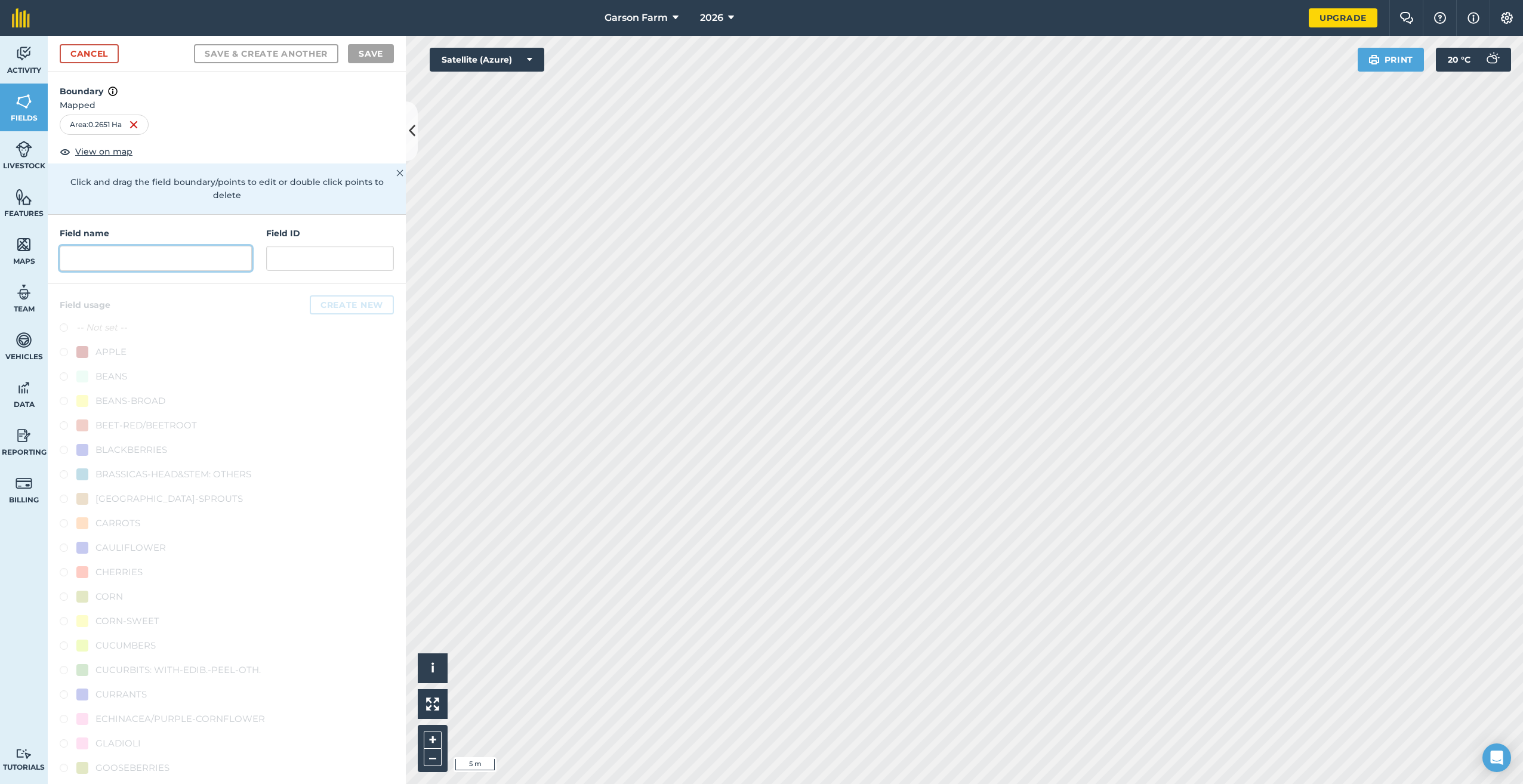
click at [202, 252] on input "text" at bounding box center [156, 258] width 192 height 25
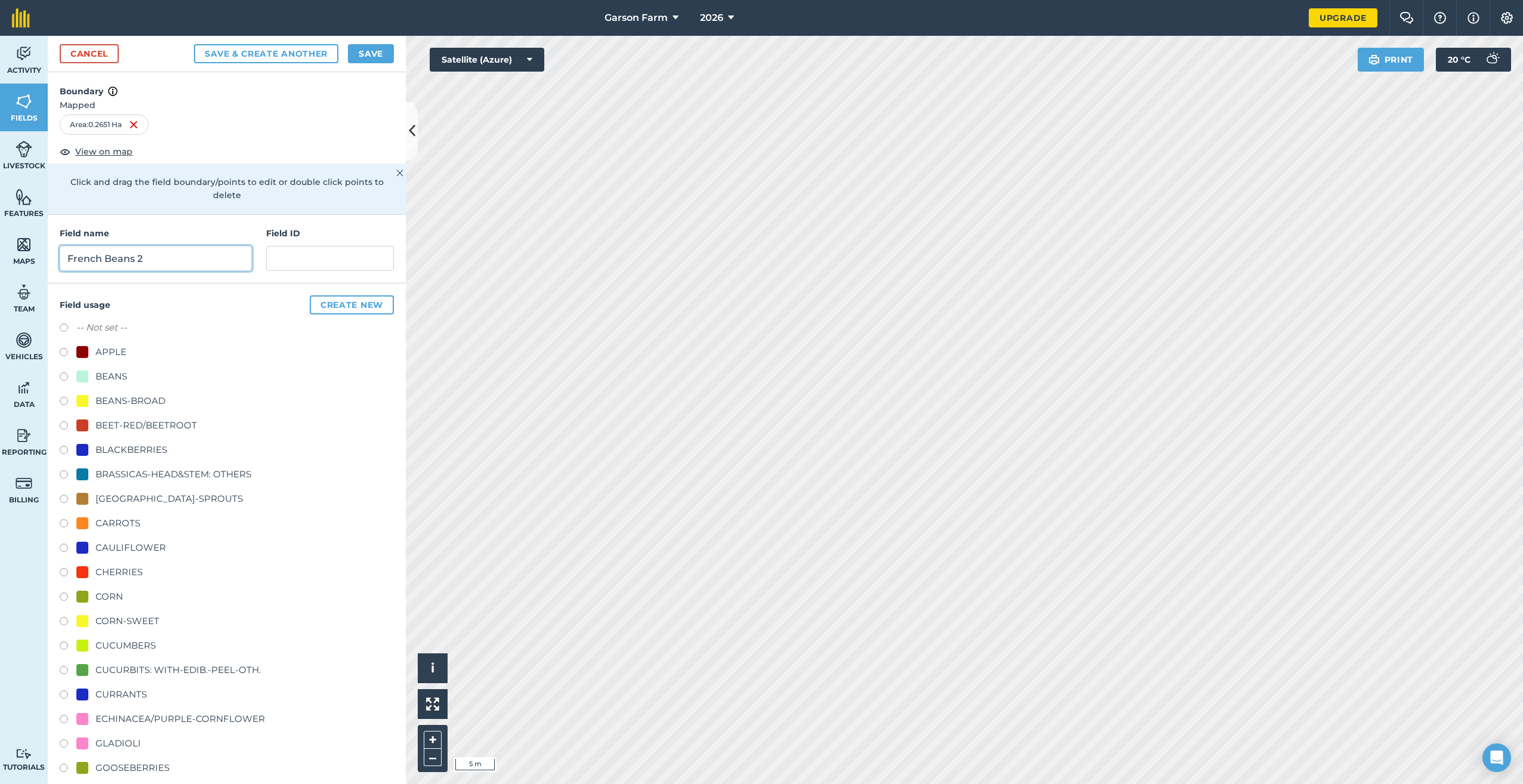
type input "French Beans 2"
click at [106, 379] on div "BEANS" at bounding box center [111, 376] width 32 height 15
radio input "true"
click at [368, 47] on button "Save" at bounding box center [371, 54] width 46 height 19
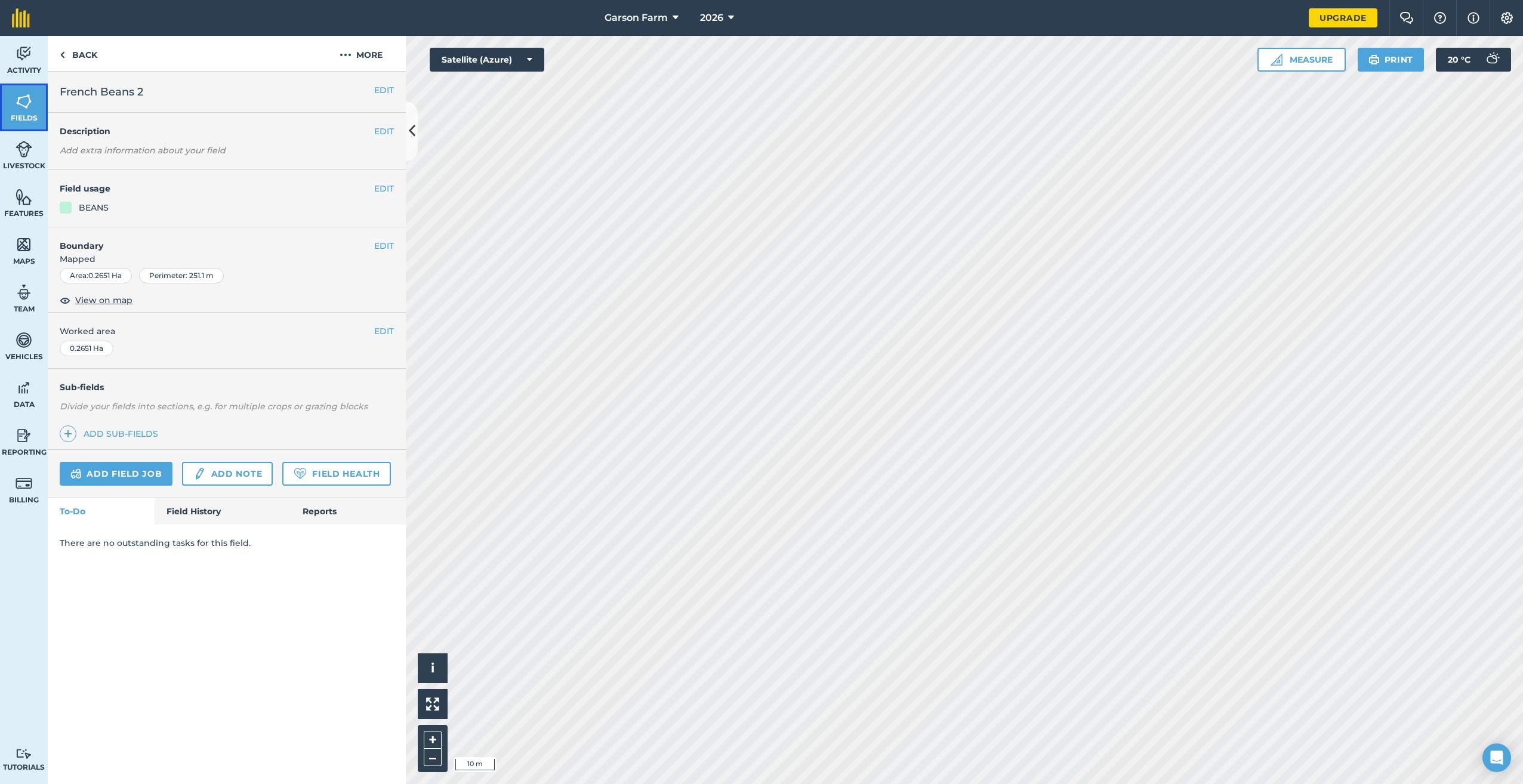
click at [15, 109] on link "Fields" at bounding box center [24, 108] width 48 height 48
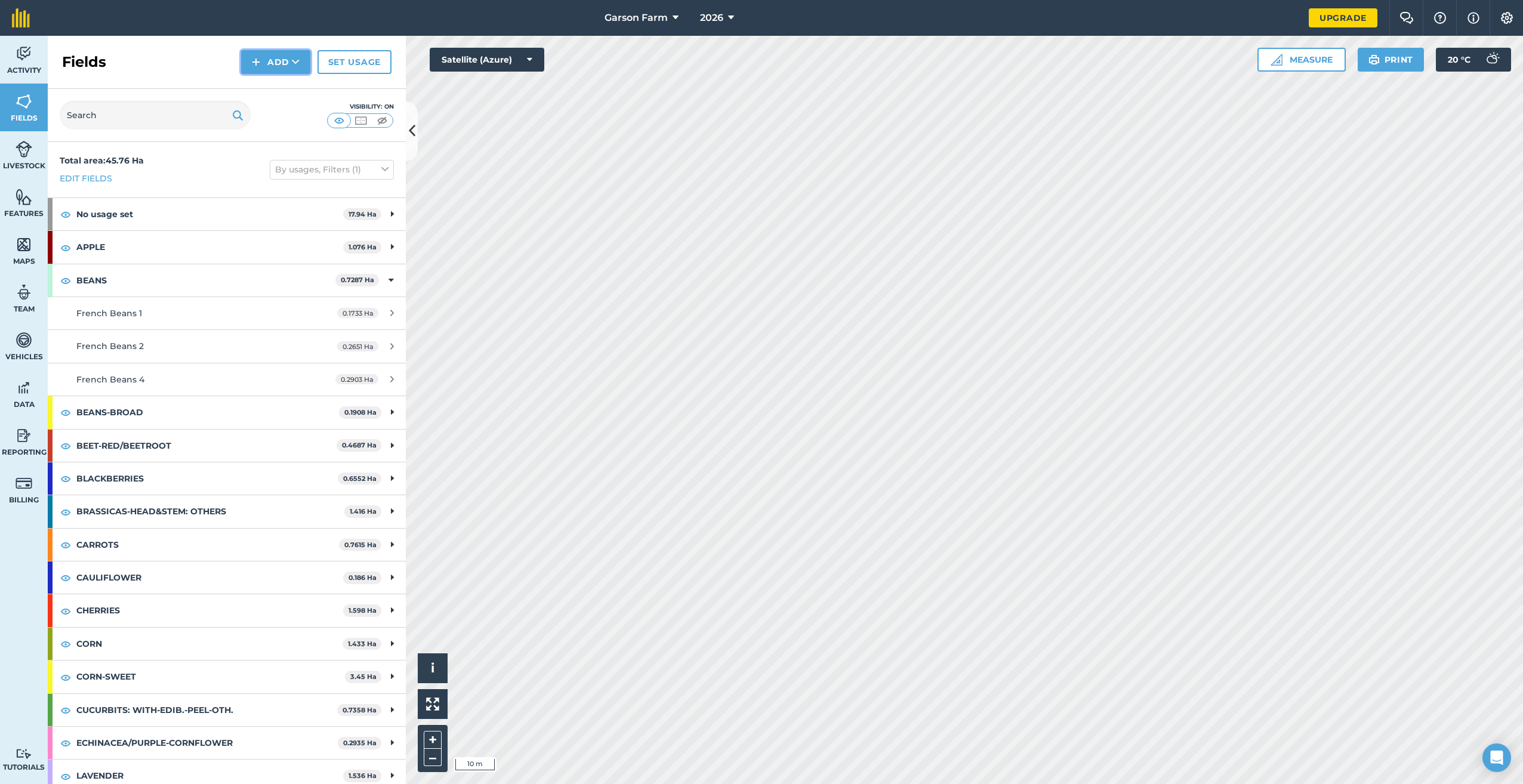
click at [265, 58] on button "Add" at bounding box center [276, 62] width 69 height 24
click at [260, 92] on link "Draw" at bounding box center [276, 89] width 65 height 26
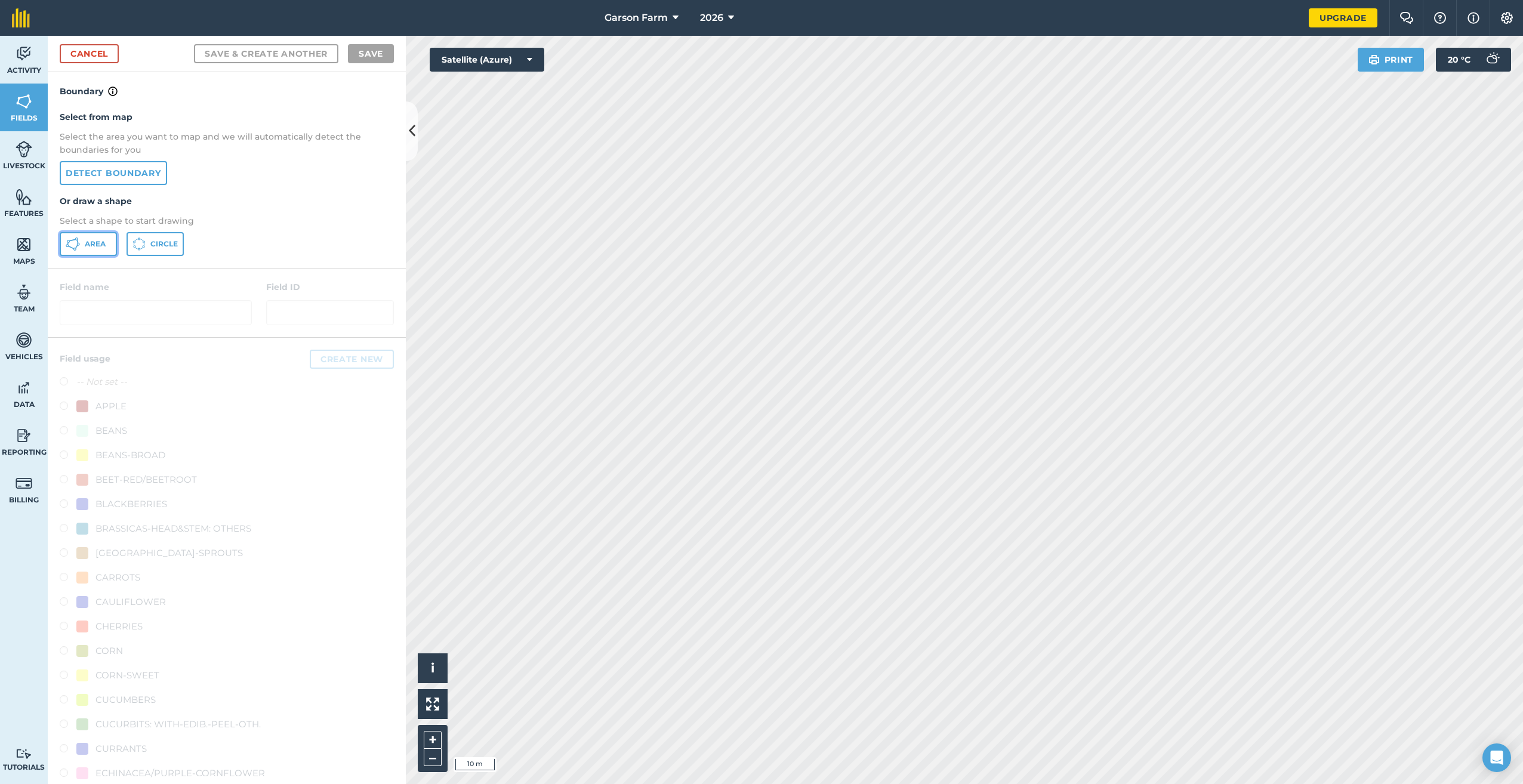
click at [87, 246] on span "Area" at bounding box center [95, 243] width 21 height 9
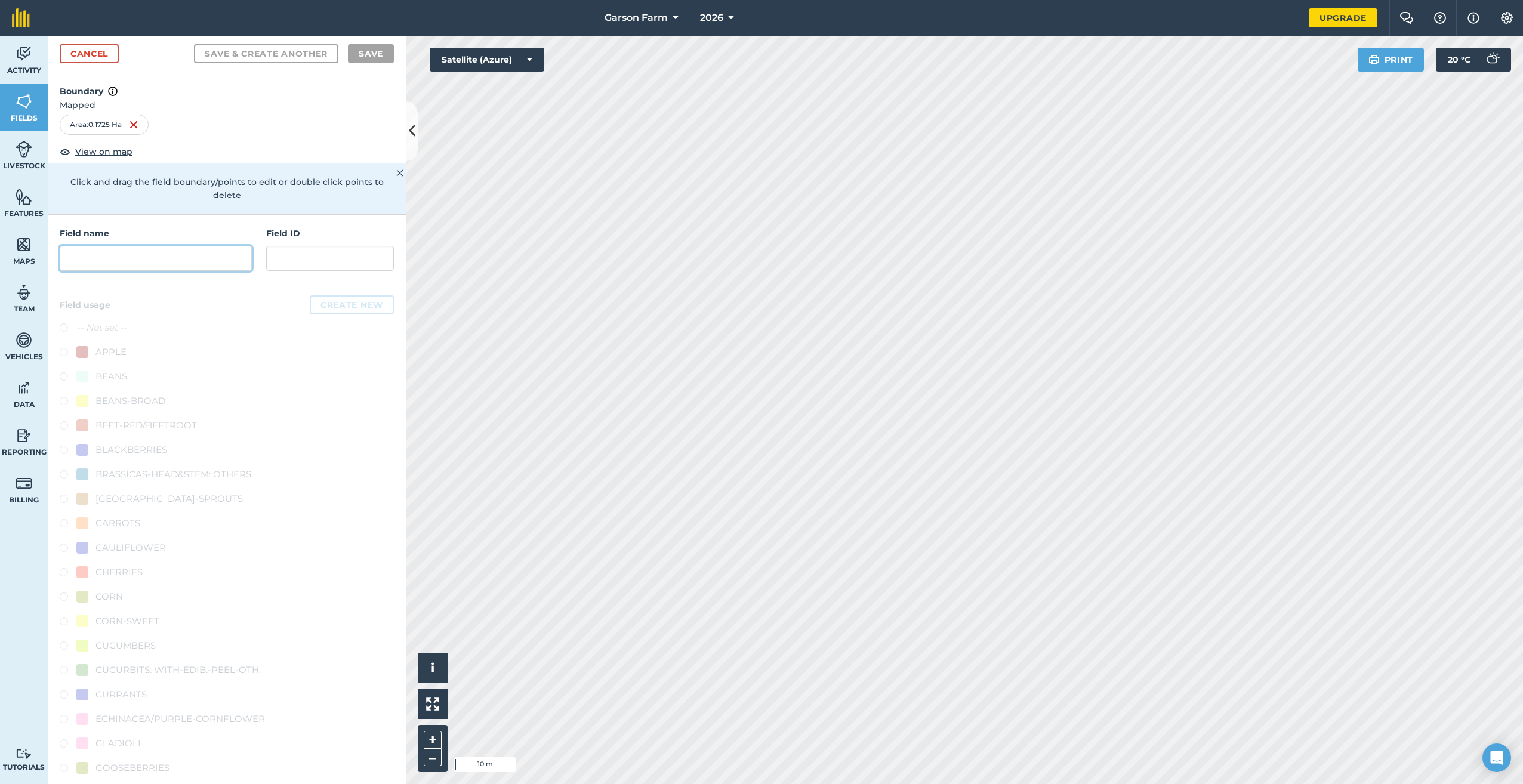
click at [198, 268] on input "text" at bounding box center [156, 258] width 192 height 25
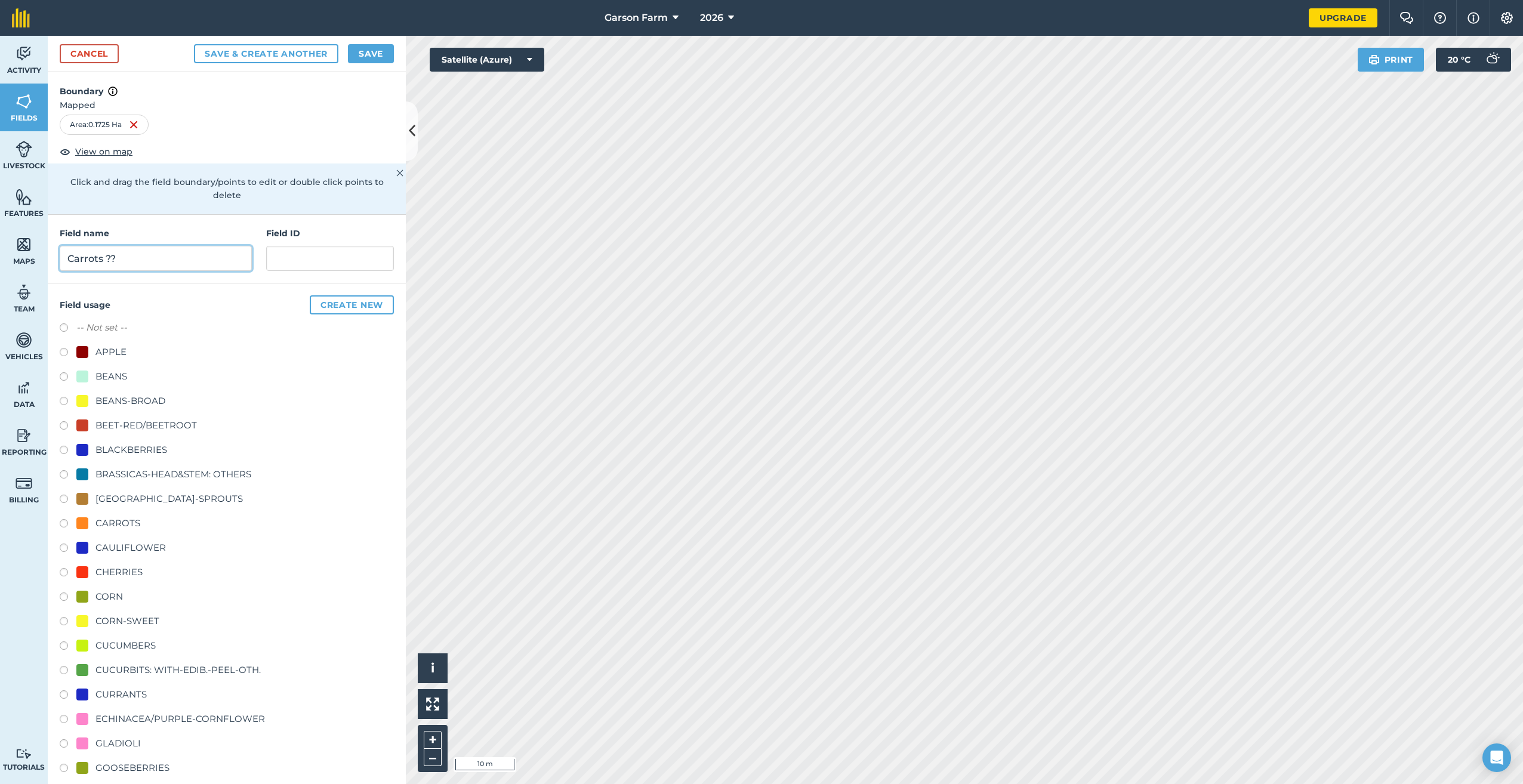
type input "Carrots ??"
click at [75, 525] on label at bounding box center [68, 525] width 17 height 12
radio input "true"
click at [371, 58] on button "Save" at bounding box center [371, 54] width 46 height 19
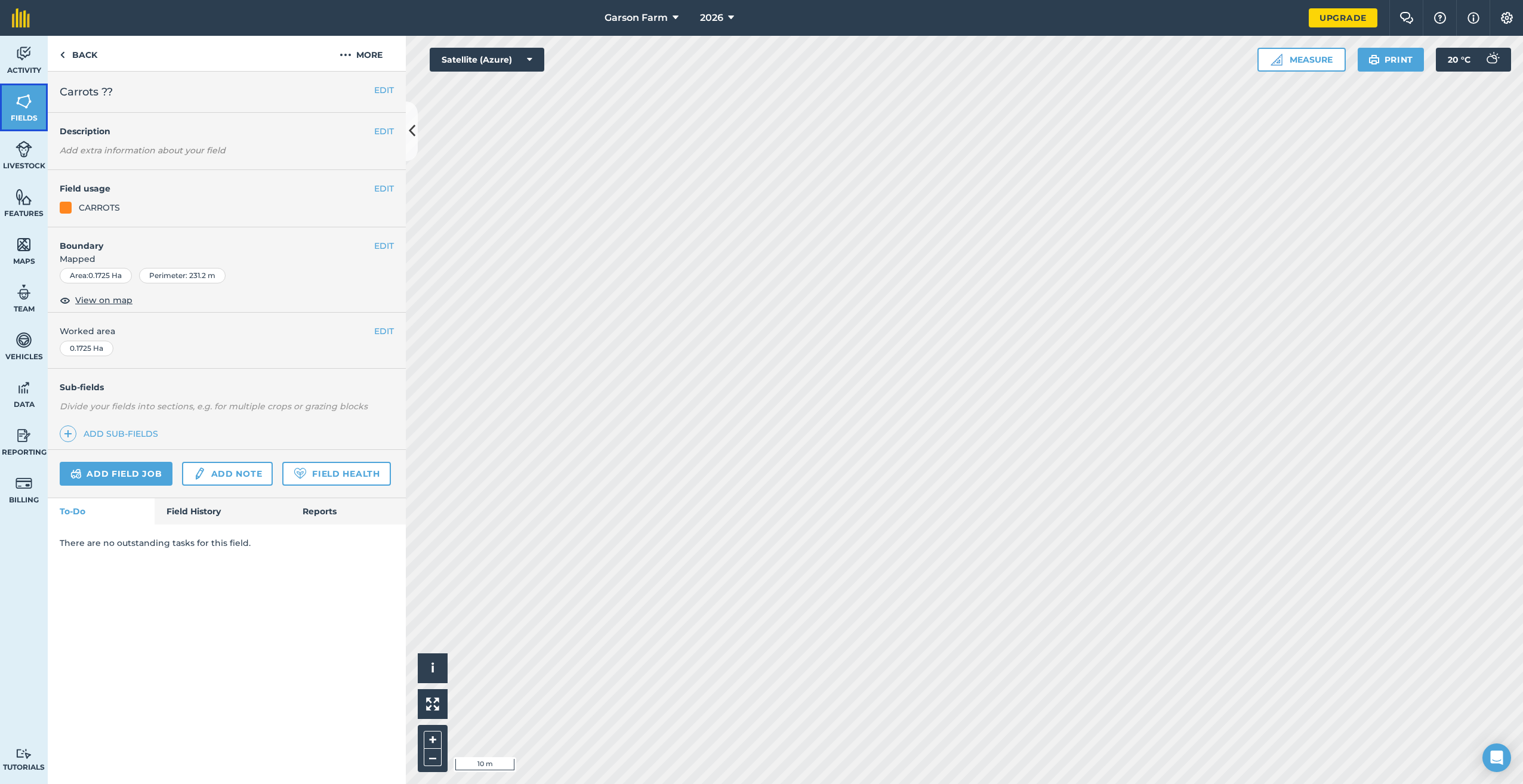
drag, startPoint x: 1, startPoint y: 111, endPoint x: 12, endPoint y: 108, distance: 11.4
click at [1, 111] on link "Fields" at bounding box center [24, 108] width 48 height 48
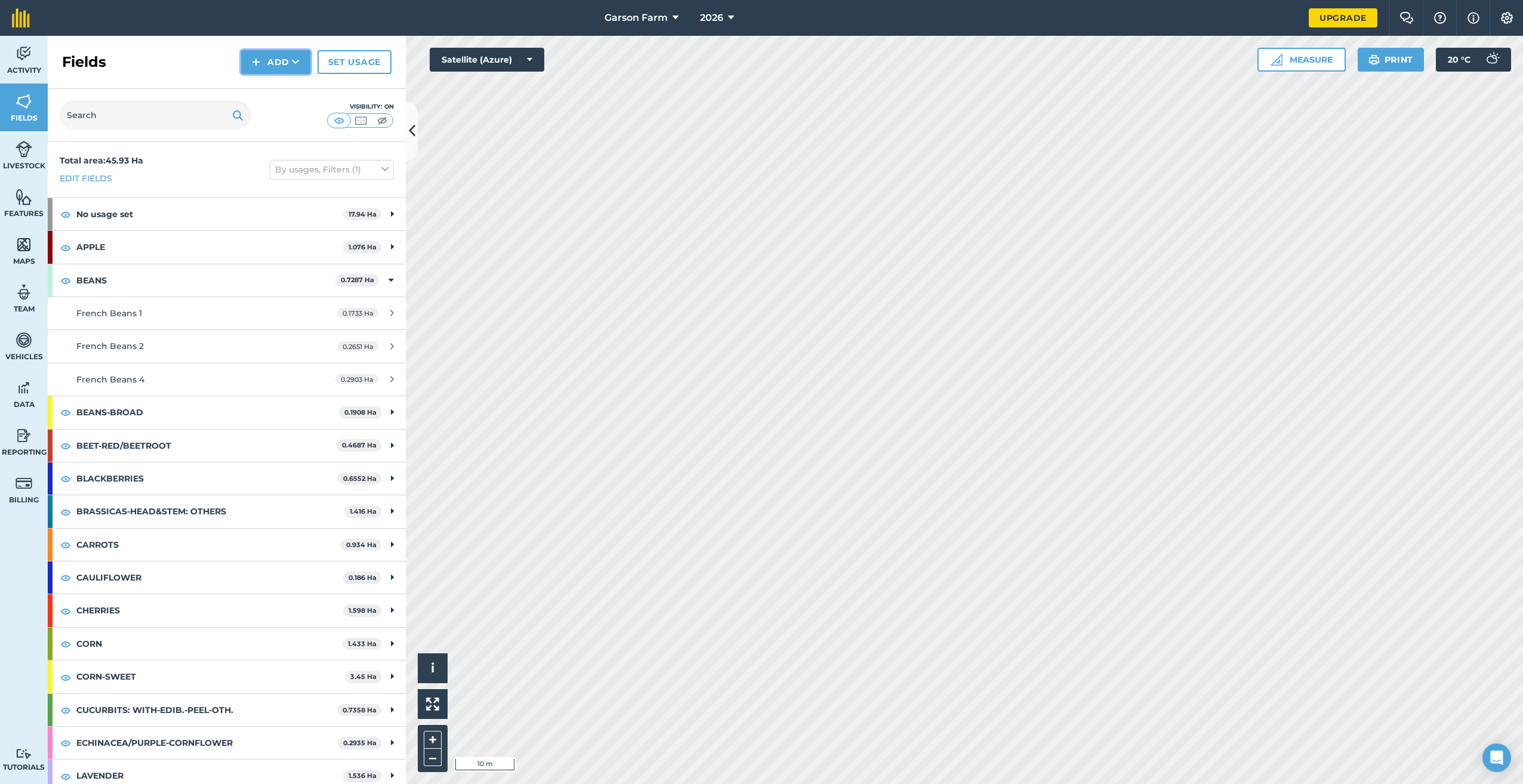
click at [274, 53] on button "Add" at bounding box center [276, 62] width 69 height 24
click at [265, 89] on link "Draw" at bounding box center [276, 89] width 65 height 26
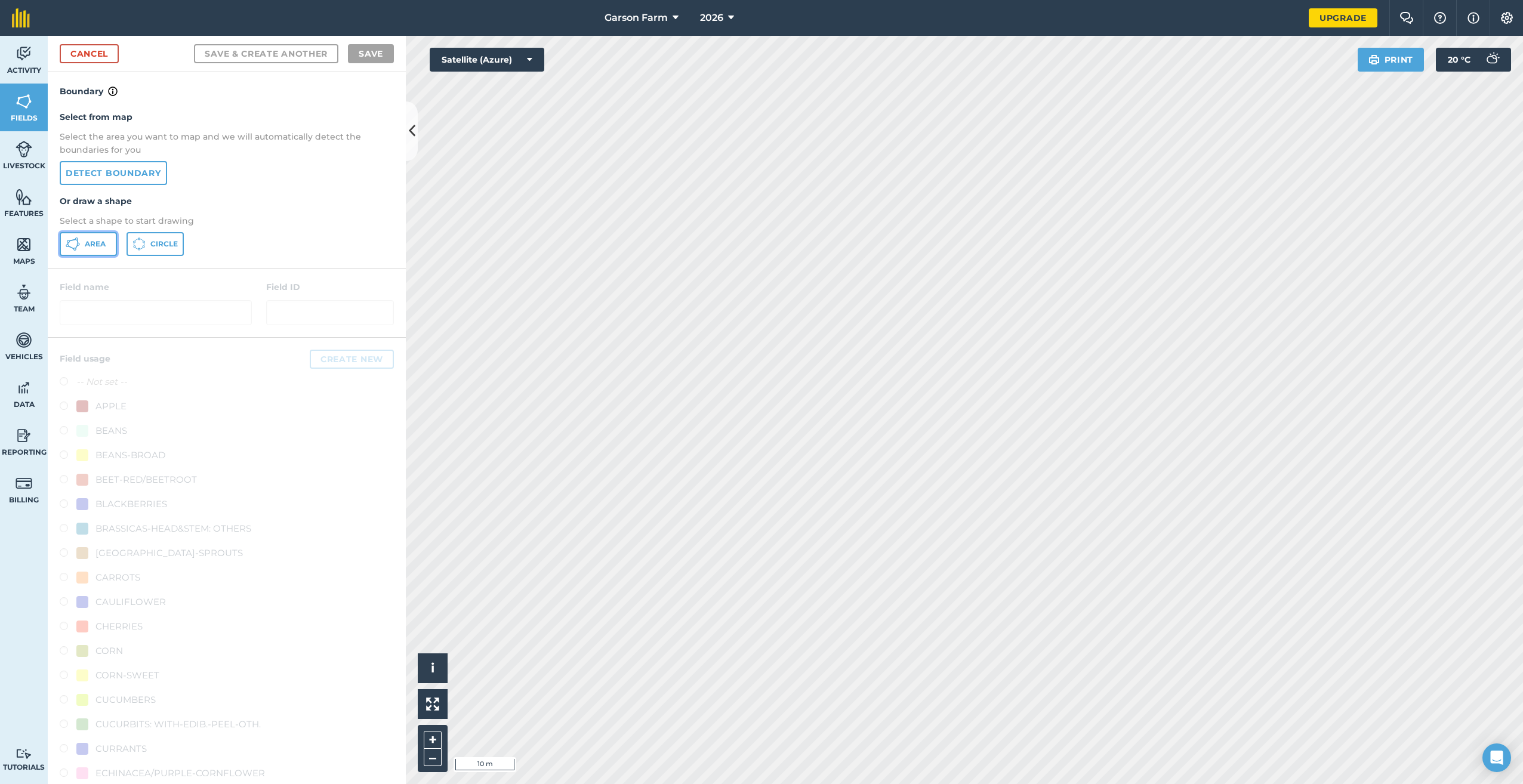
click at [102, 249] on button "Area" at bounding box center [88, 243] width 57 height 24
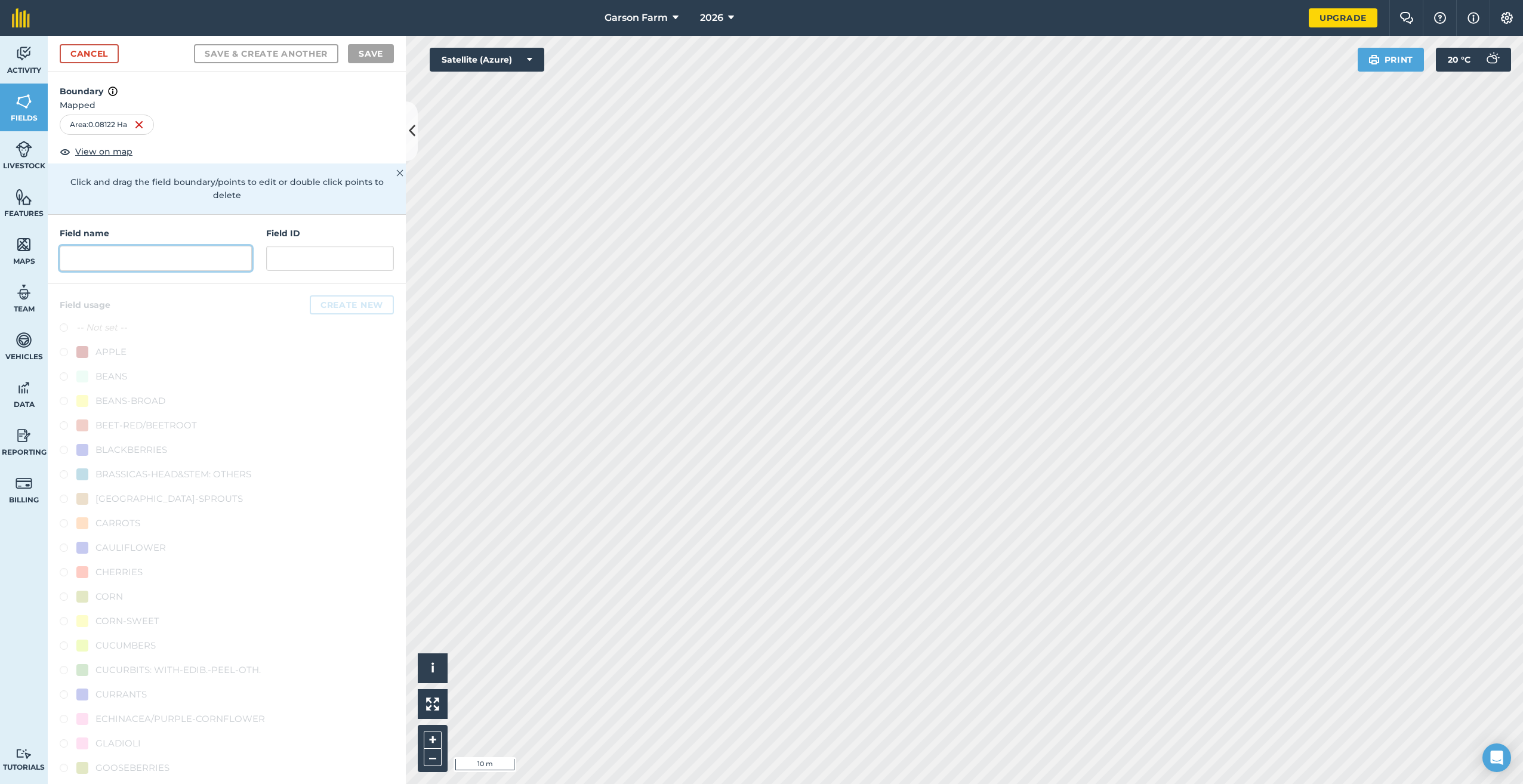
click at [191, 260] on input "text" at bounding box center [156, 258] width 192 height 25
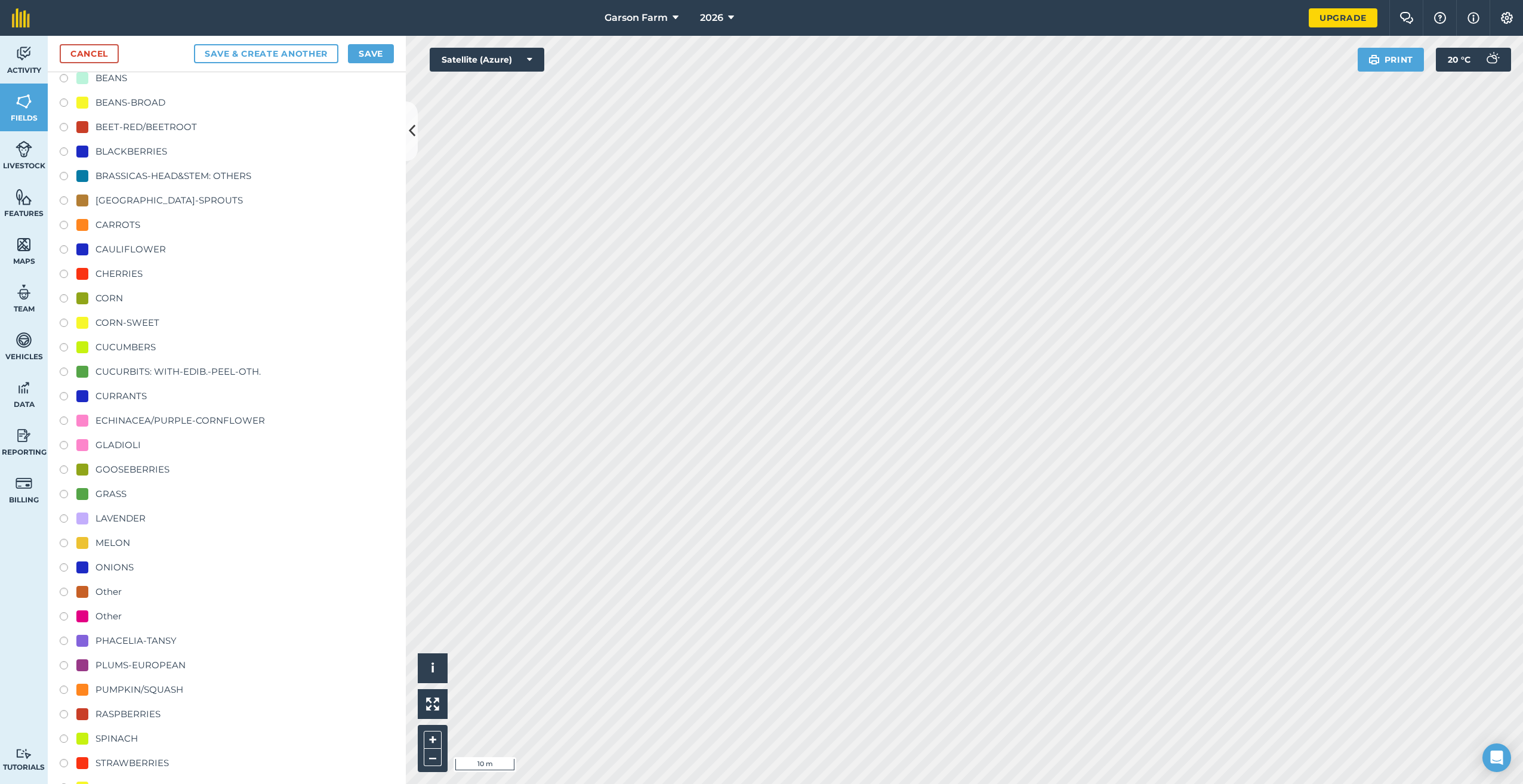
scroll to position [356, 0]
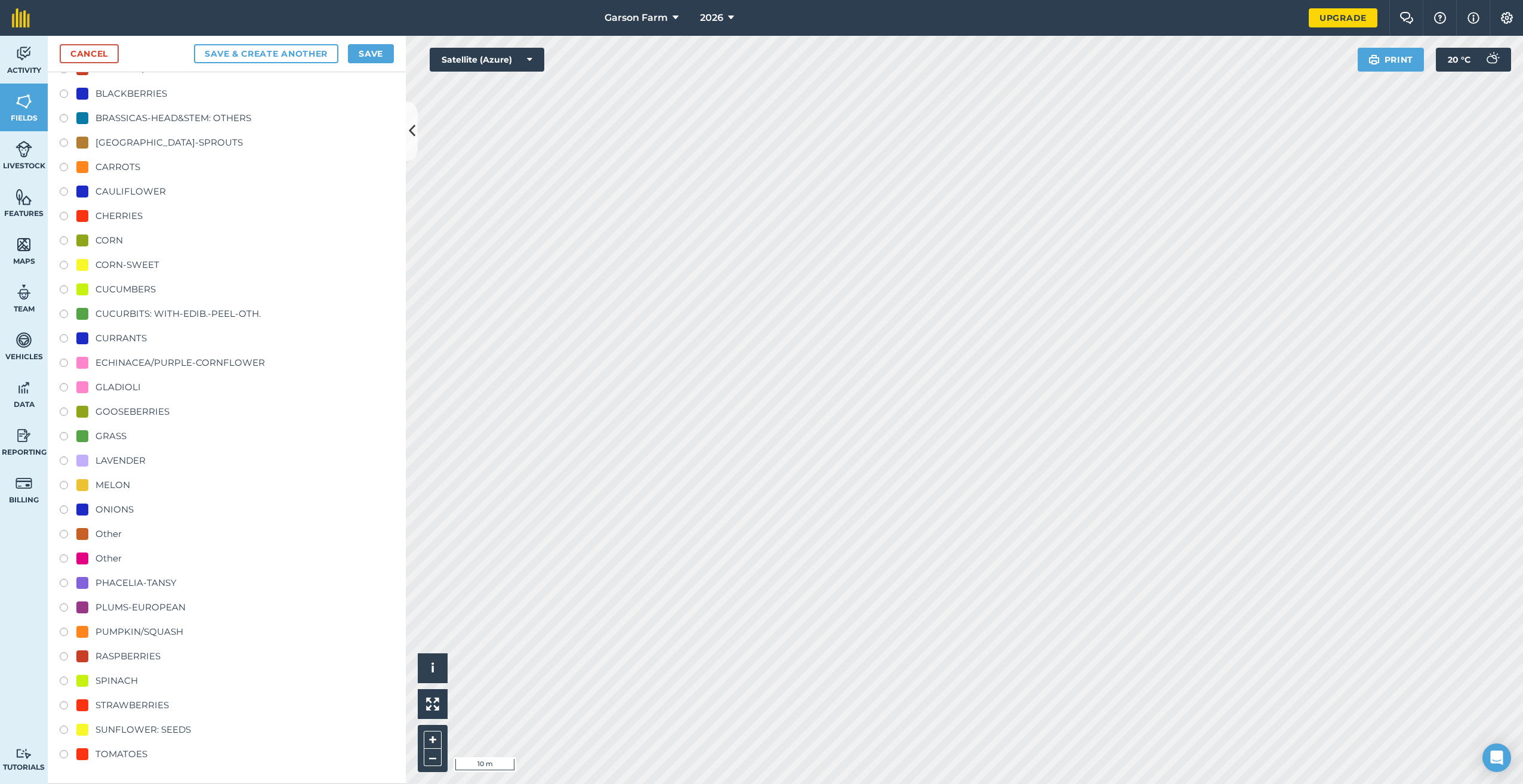
type input "Sunflowers?"
click at [149, 731] on div "SUNFLOWER: SEEDS" at bounding box center [142, 730] width 95 height 15
radio input "true"
click at [379, 60] on button "Save" at bounding box center [371, 54] width 46 height 19
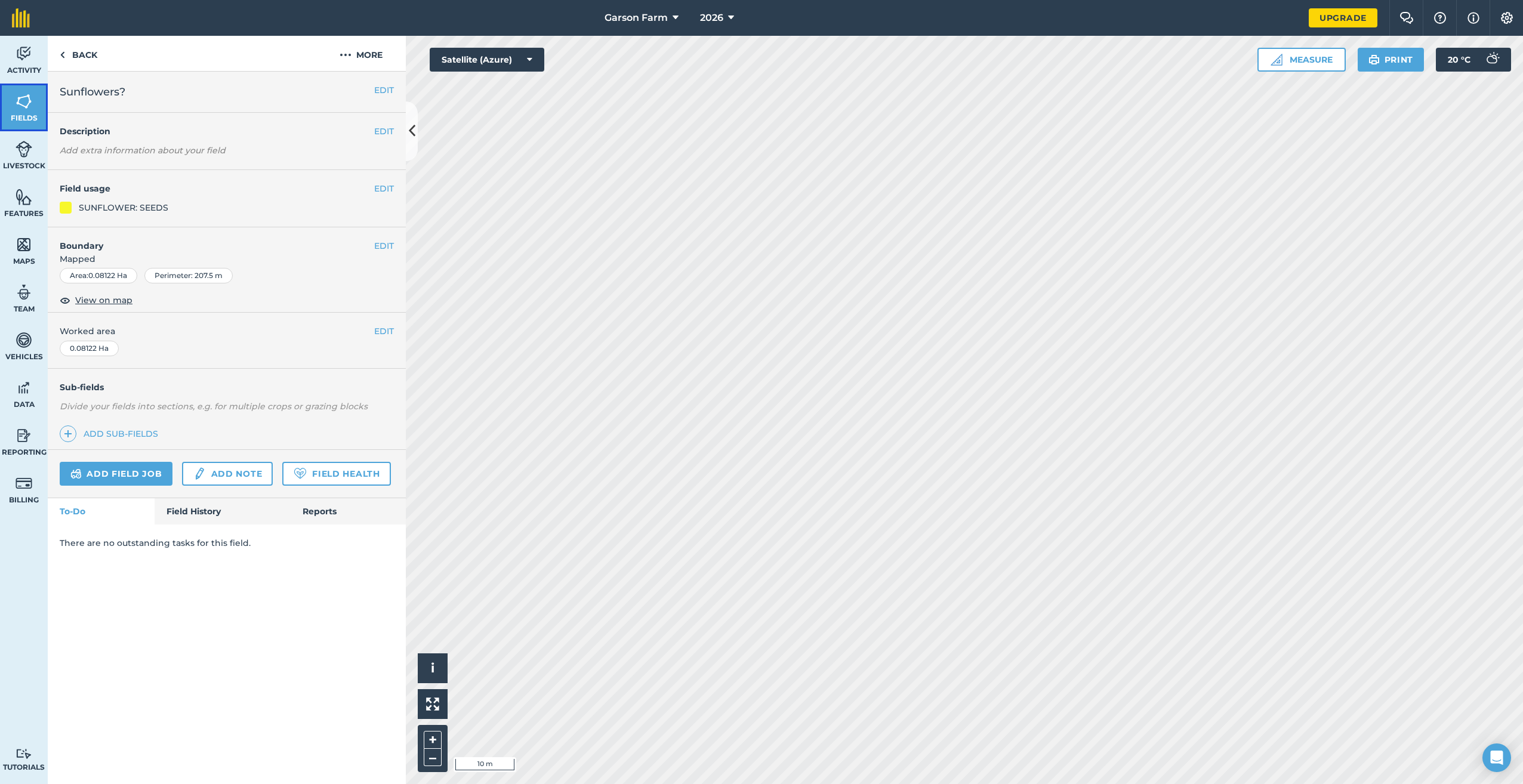
click at [12, 113] on span "Fields" at bounding box center [24, 118] width 48 height 9
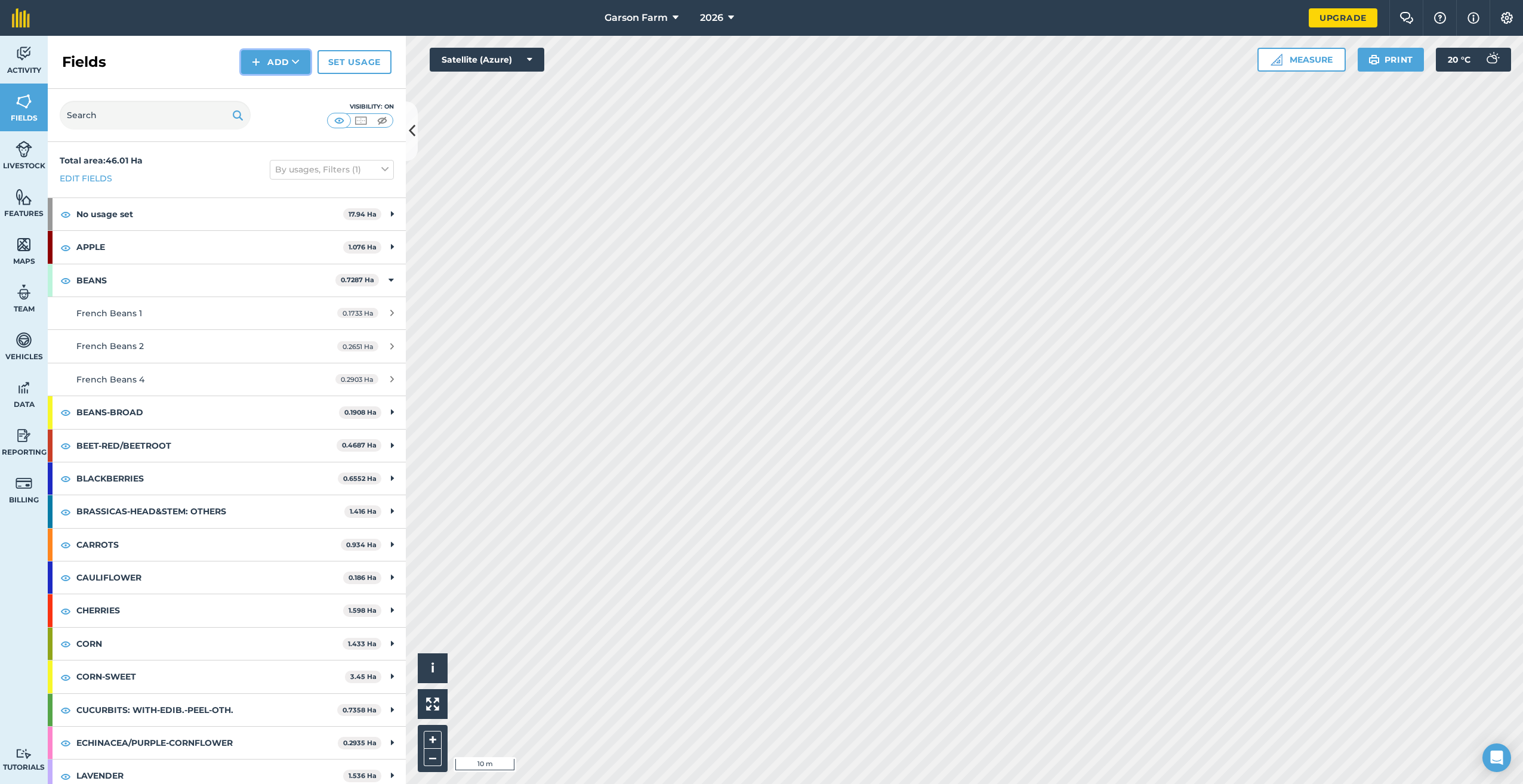
click at [281, 58] on button "Add" at bounding box center [276, 62] width 69 height 24
click at [266, 89] on link "Draw" at bounding box center [276, 89] width 65 height 26
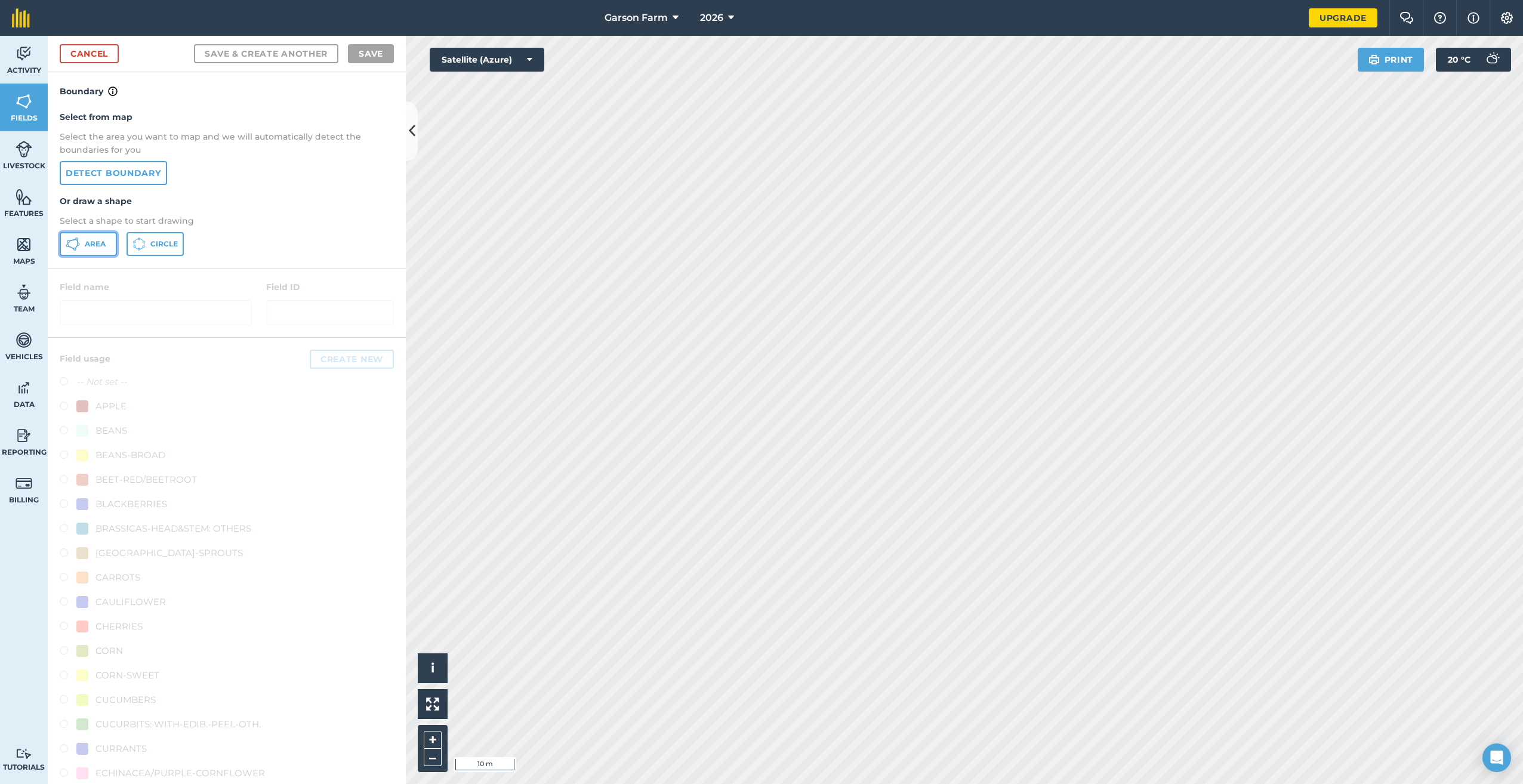
click at [89, 252] on button "Area" at bounding box center [88, 243] width 57 height 24
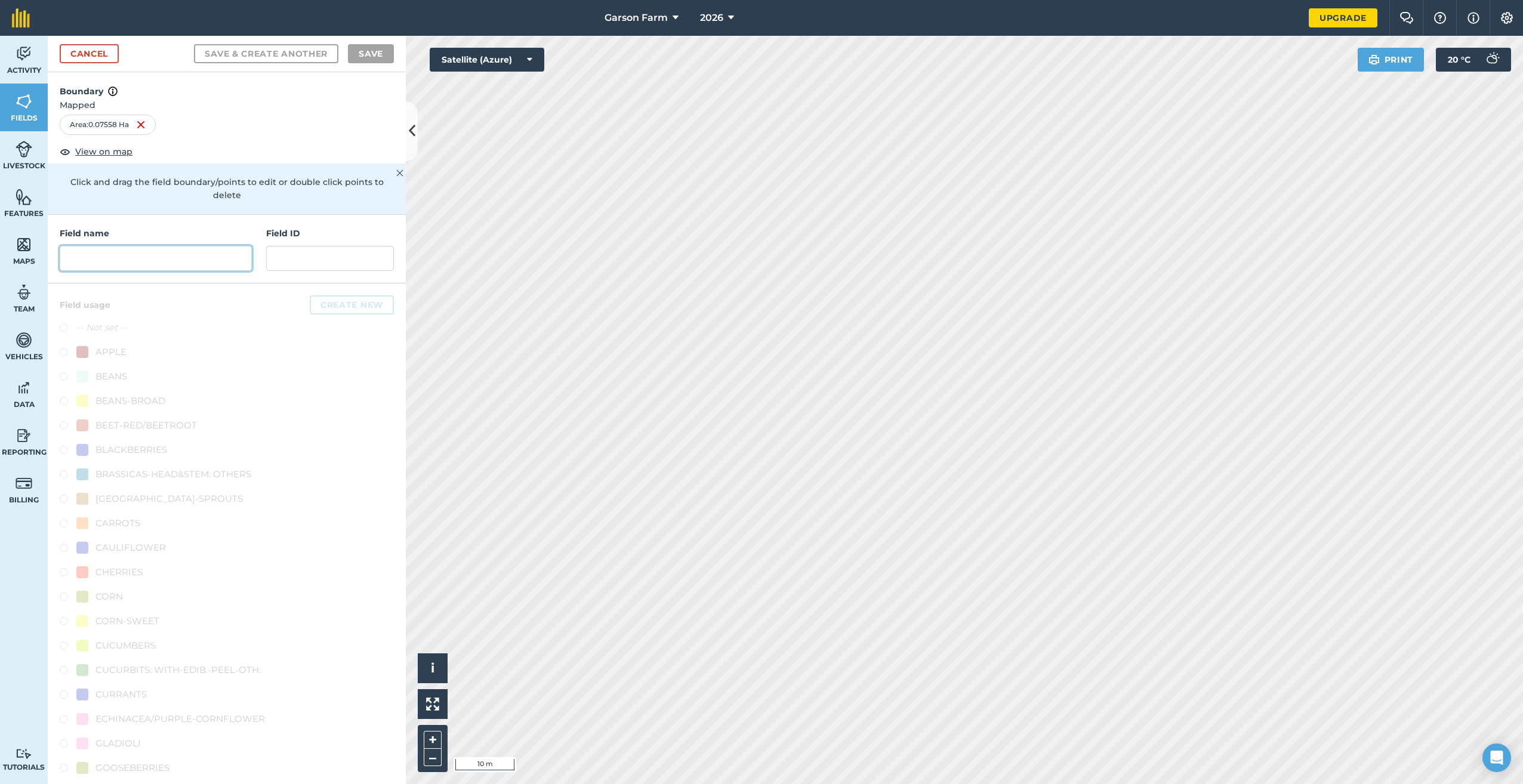
click at [206, 262] on input "text" at bounding box center [156, 258] width 192 height 25
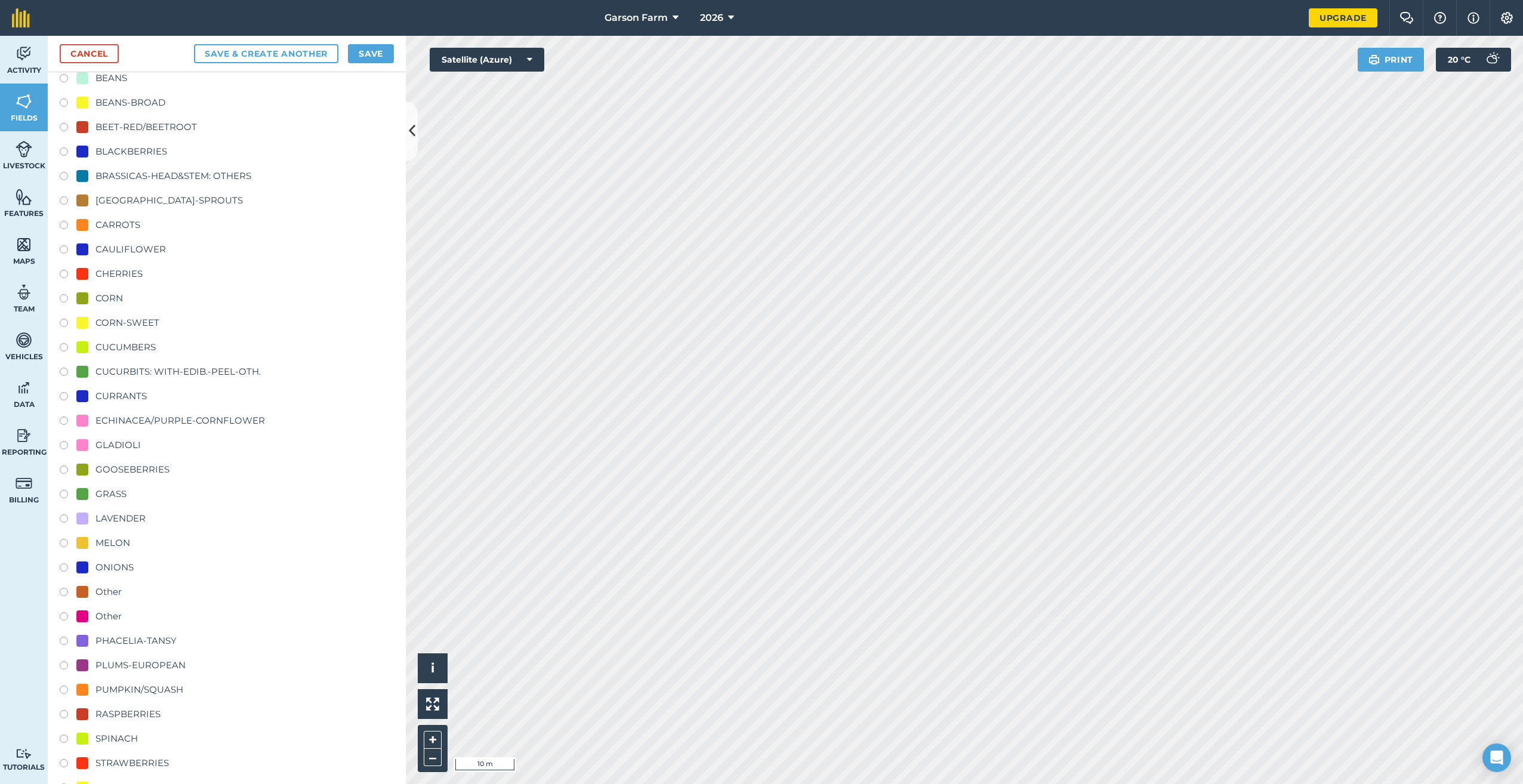
scroll to position [356, 0]
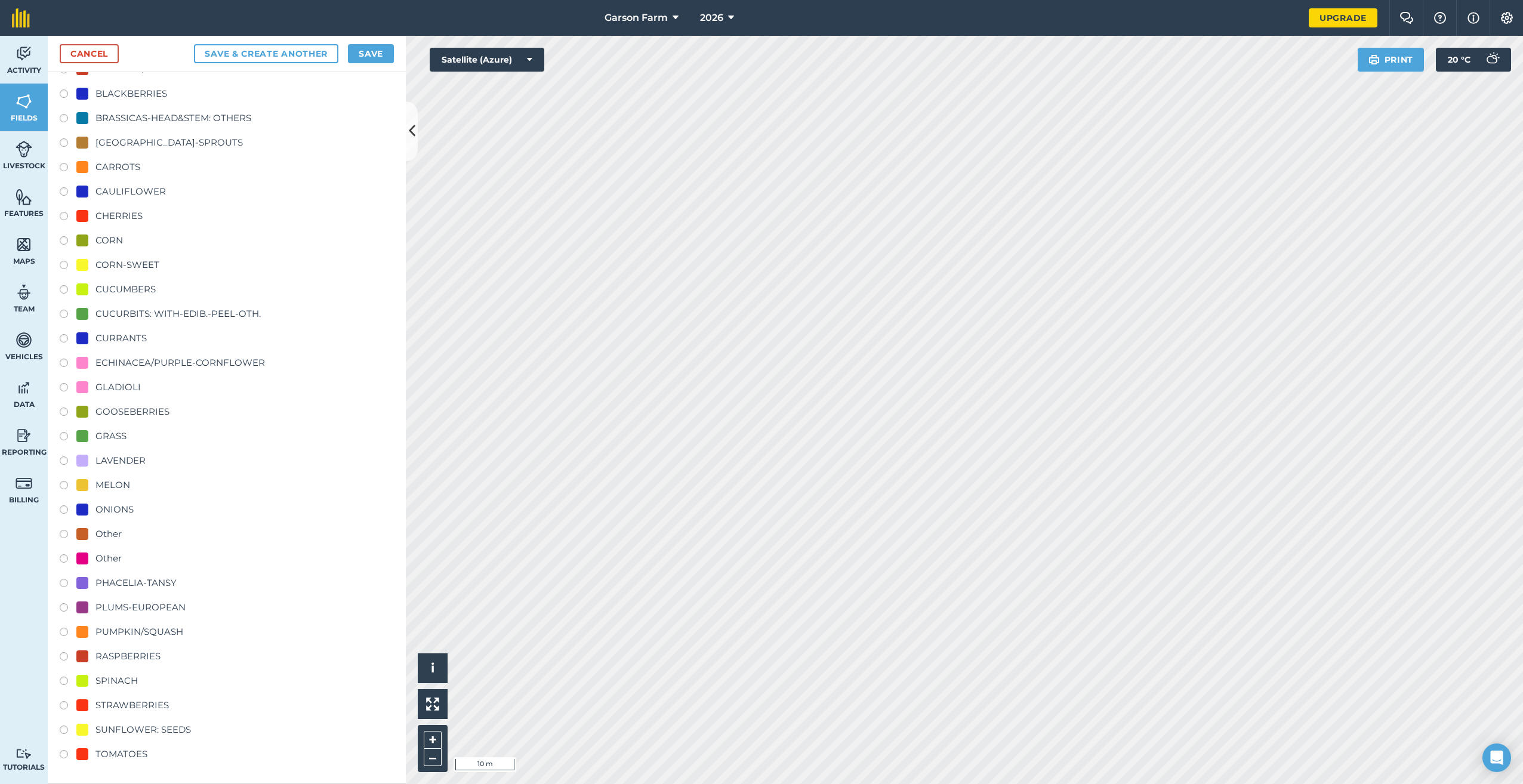
type input "Sunflower ??"
click at [143, 728] on div "SUNFLOWER: SEEDS" at bounding box center [142, 730] width 95 height 15
radio input "true"
click at [379, 55] on button "Save" at bounding box center [371, 54] width 46 height 19
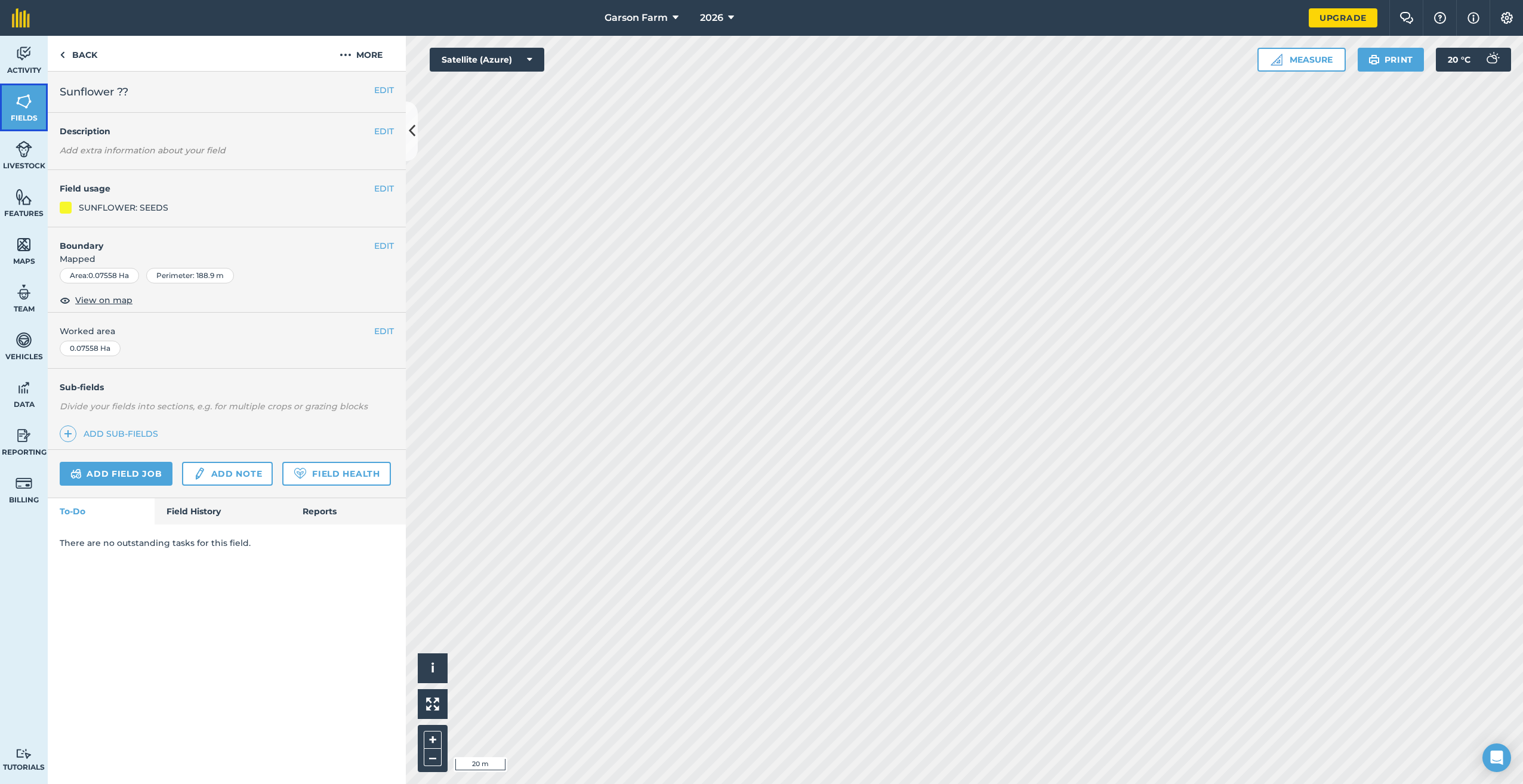
click at [28, 108] on img at bounding box center [23, 101] width 17 height 18
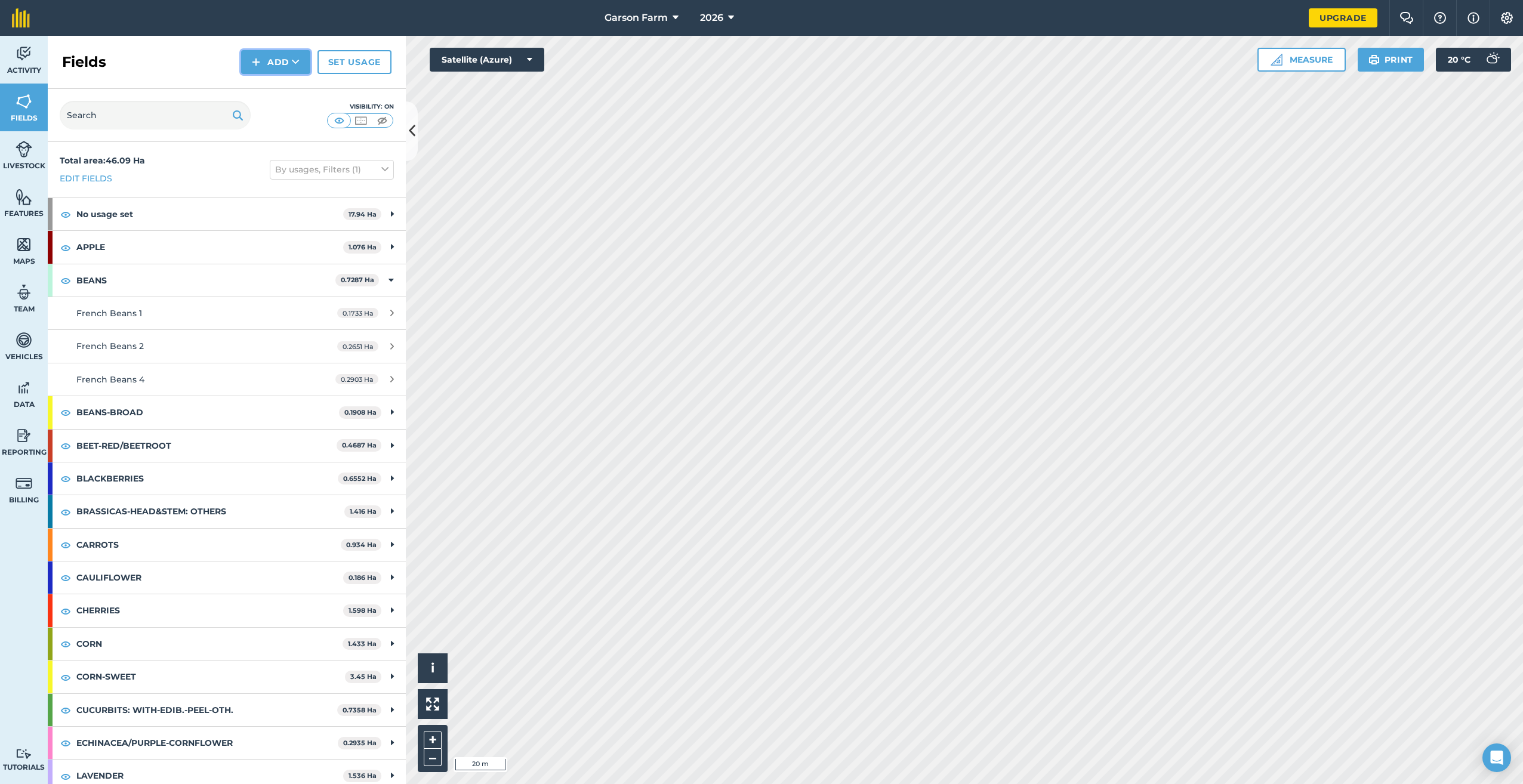
click at [260, 62] on img at bounding box center [256, 62] width 8 height 15
click at [257, 92] on link "Draw" at bounding box center [276, 89] width 65 height 26
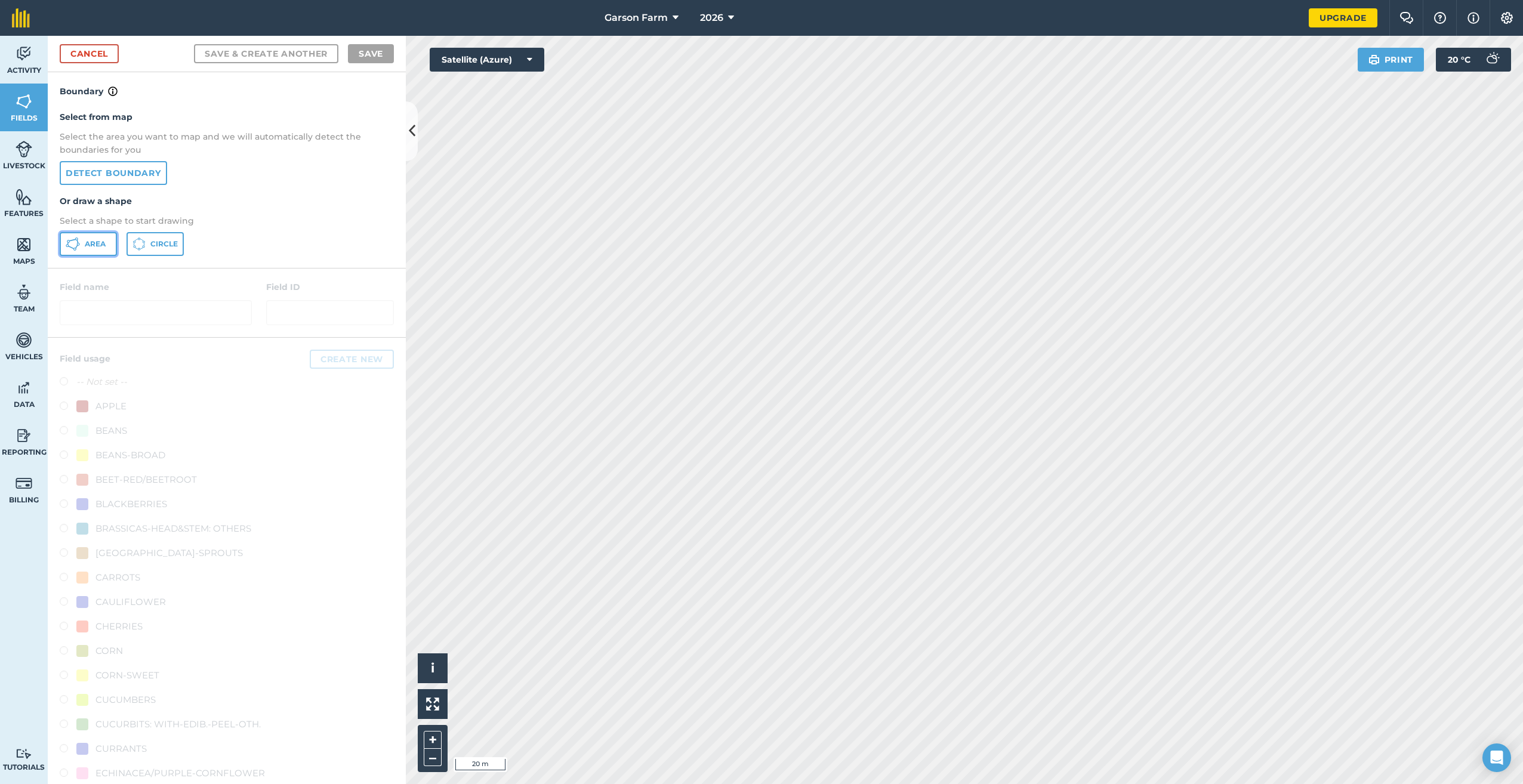
click at [95, 248] on span "Area" at bounding box center [95, 243] width 21 height 9
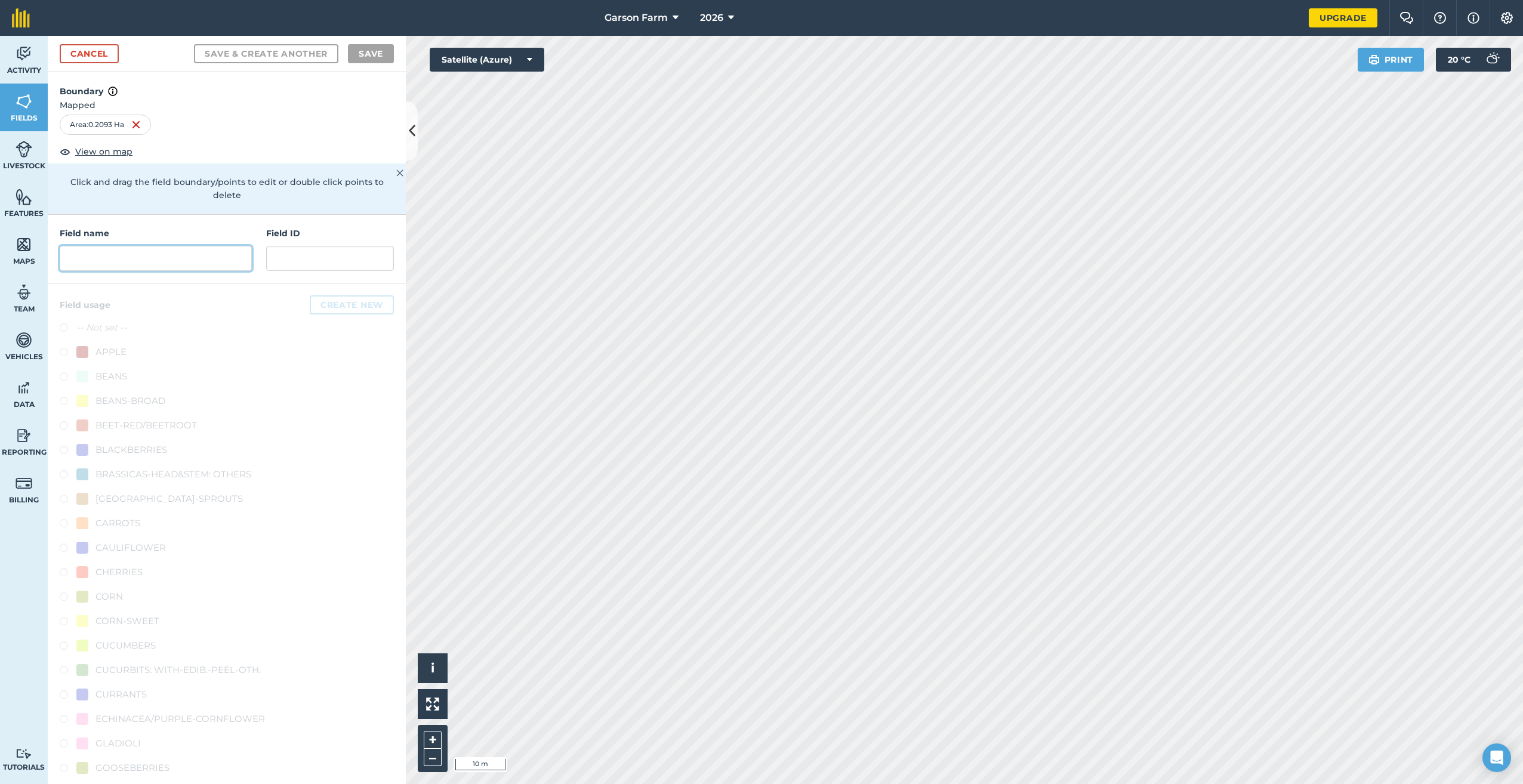
click at [159, 255] on input "text" at bounding box center [156, 258] width 192 height 25
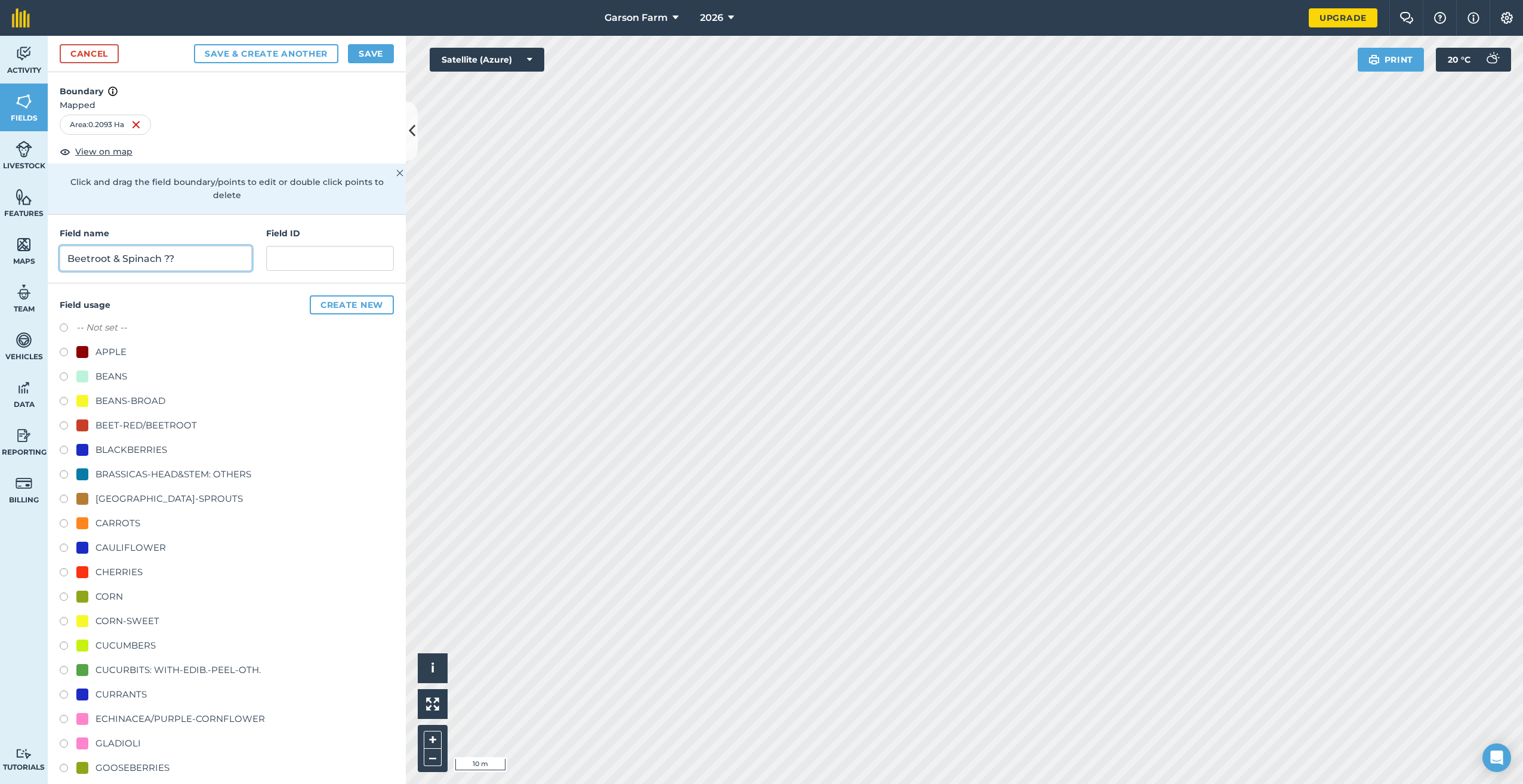
type input "Beetroot & Spinach ??"
click at [154, 422] on div "BEET-RED/BEETROOT" at bounding box center [146, 426] width 102 height 15
radio input "true"
click at [363, 50] on button "Save" at bounding box center [371, 54] width 46 height 19
